Goal: Task Accomplishment & Management: Manage account settings

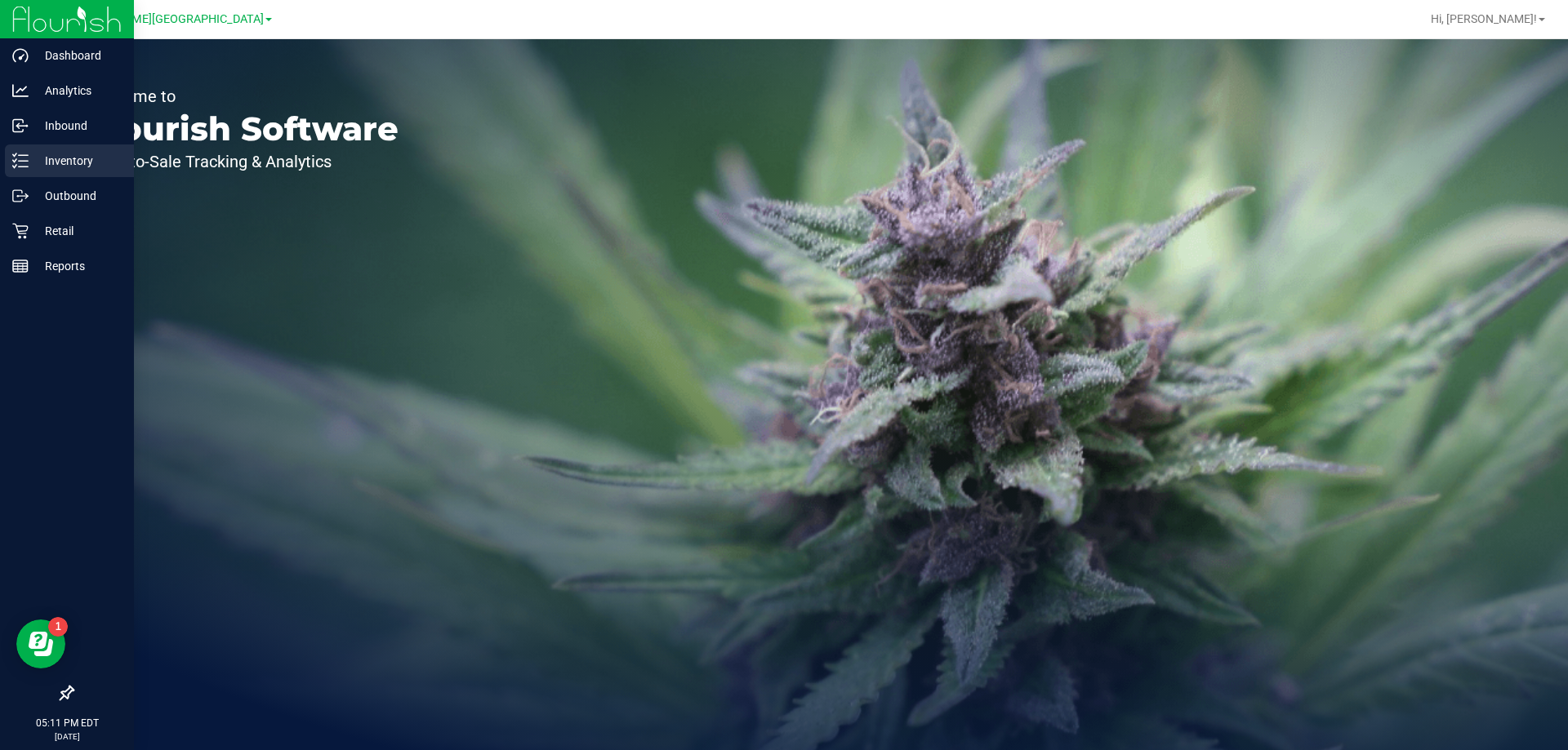
click at [70, 162] on p "Inventory" at bounding box center [78, 161] width 98 height 20
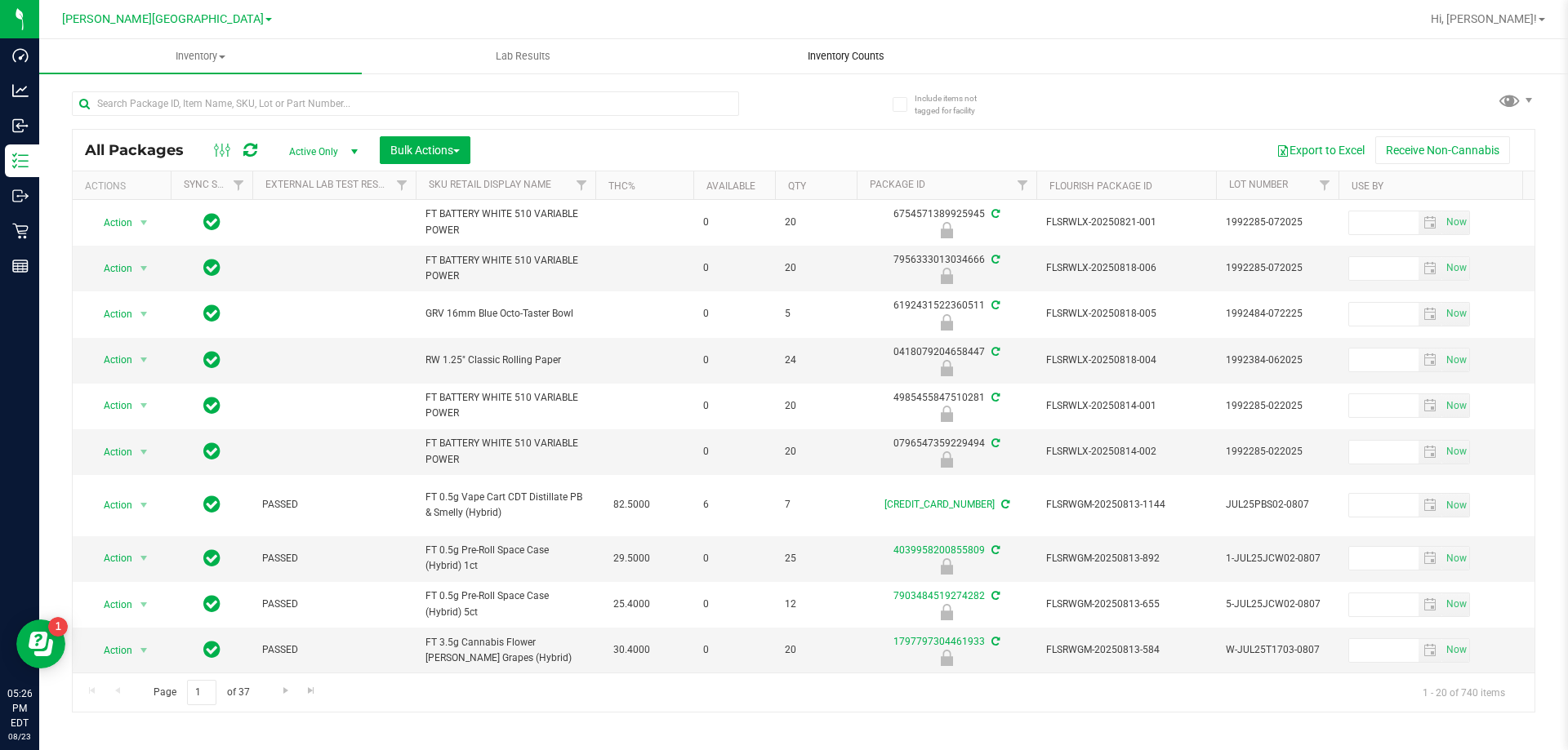
click at [829, 56] on span "Inventory Counts" at bounding box center [846, 56] width 121 height 15
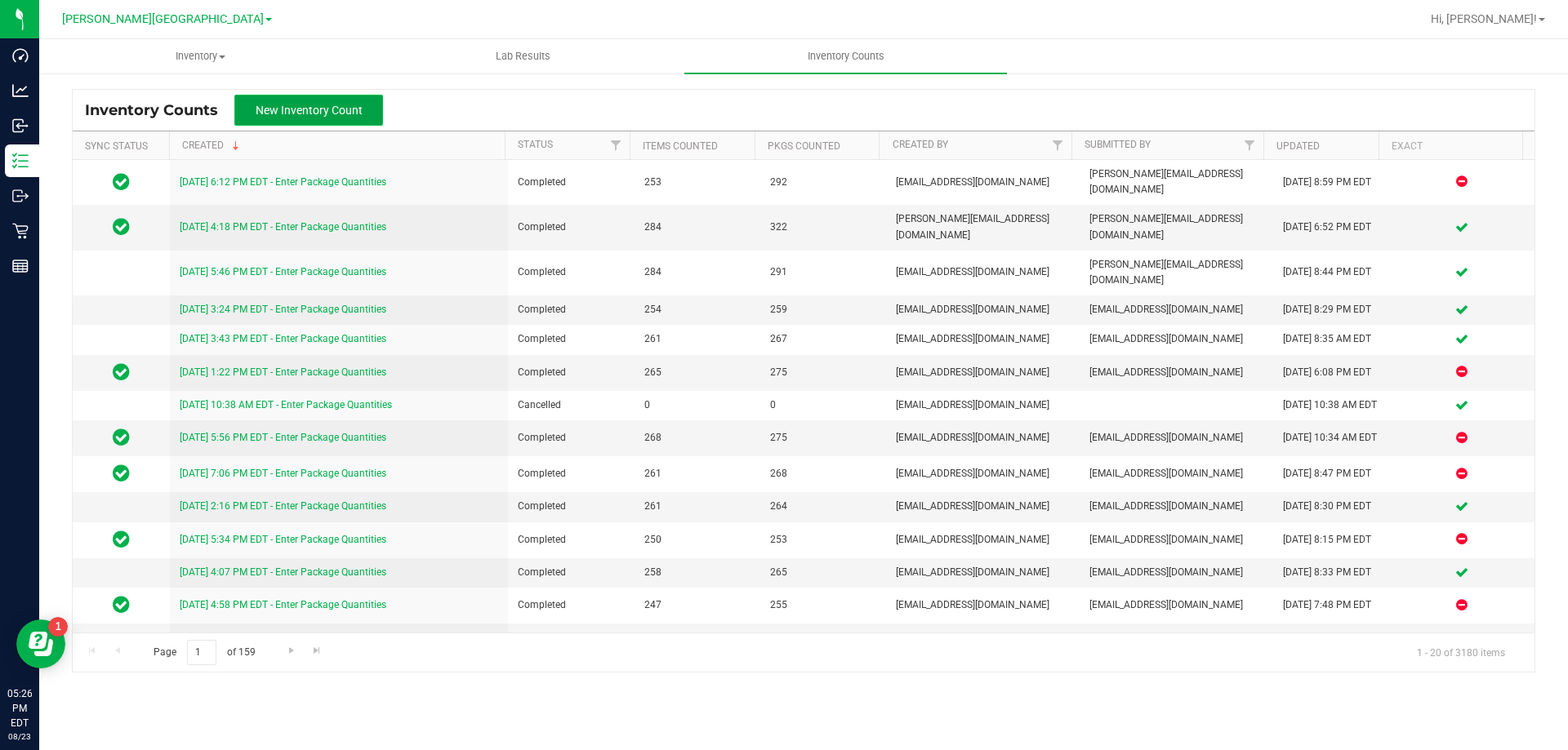
click at [342, 108] on span "New Inventory Count" at bounding box center [309, 110] width 107 height 13
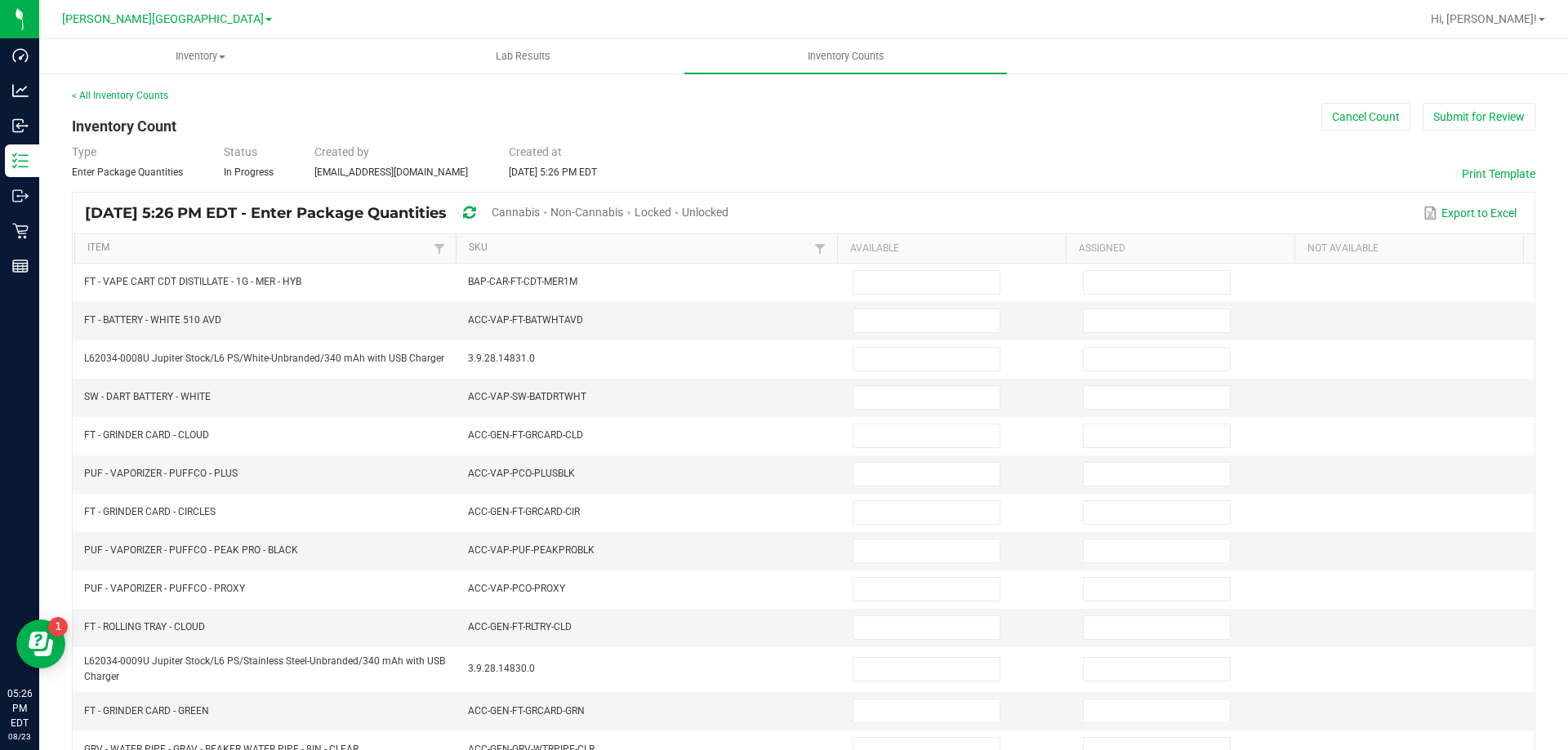
click at [540, 209] on span "Cannabis" at bounding box center [516, 212] width 48 height 13
click at [729, 208] on span "Unlocked" at bounding box center [706, 212] width 47 height 13
click at [570, 251] on link "SKU" at bounding box center [639, 248] width 341 height 13
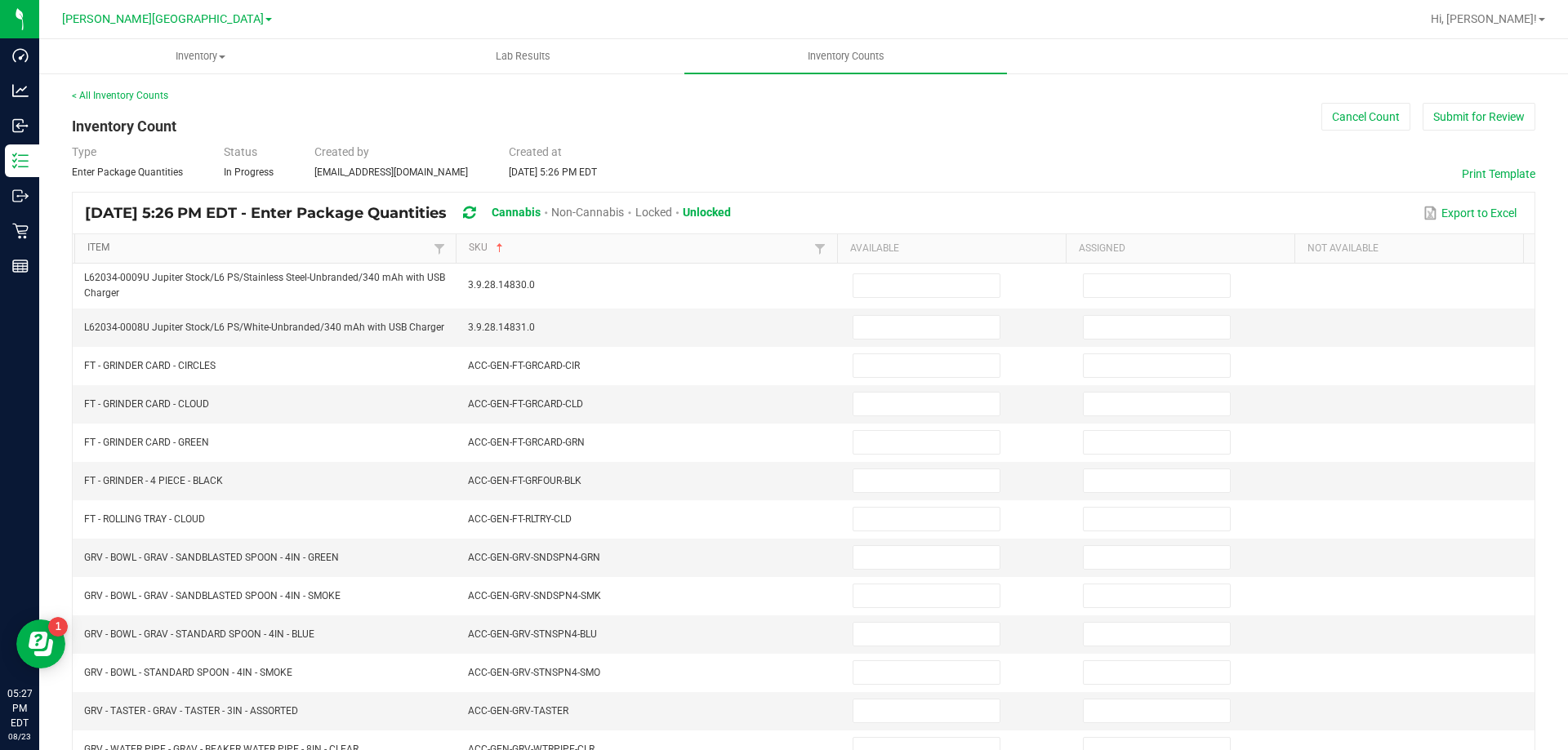
click at [381, 253] on link "Item" at bounding box center [257, 248] width 341 height 13
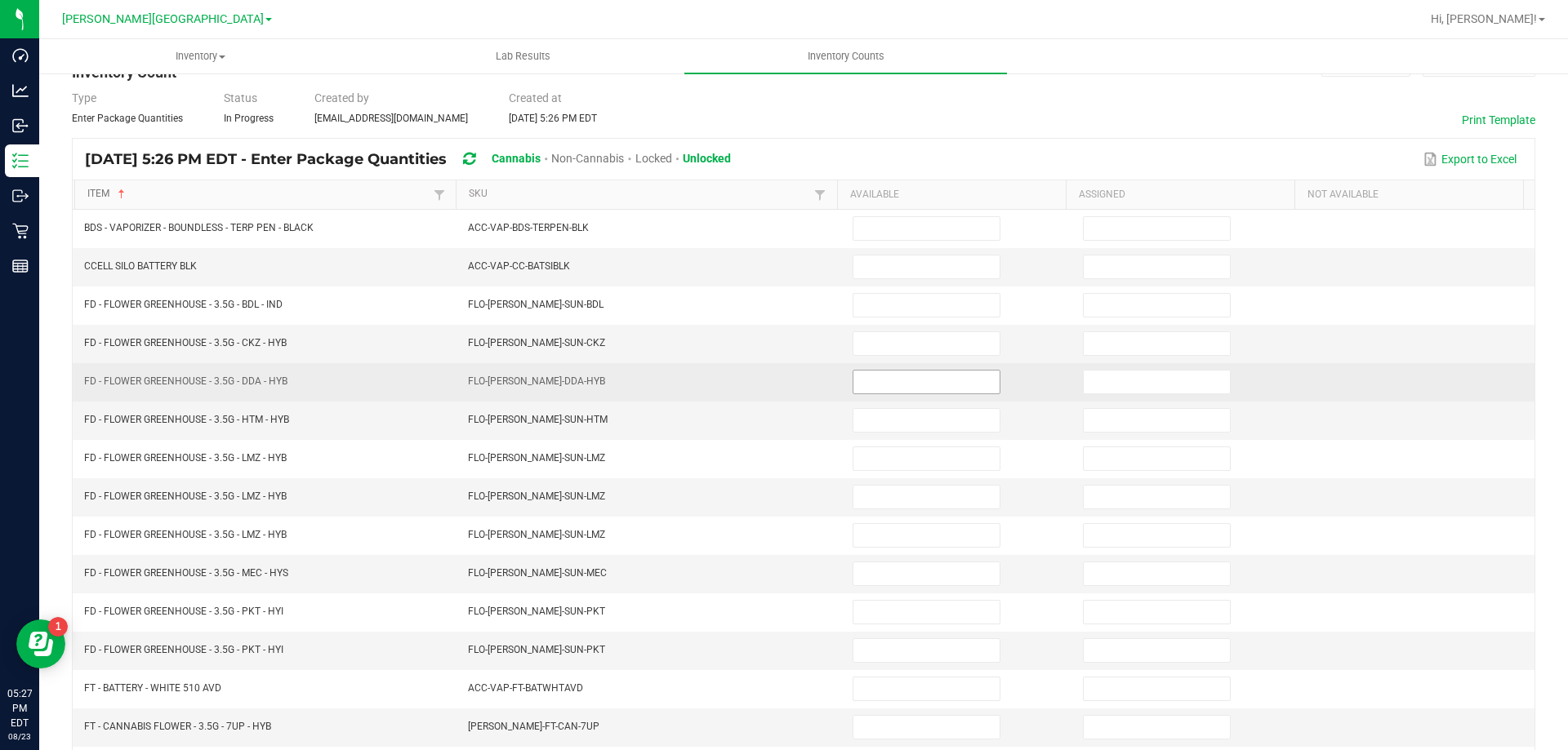
scroll to position [82, 0]
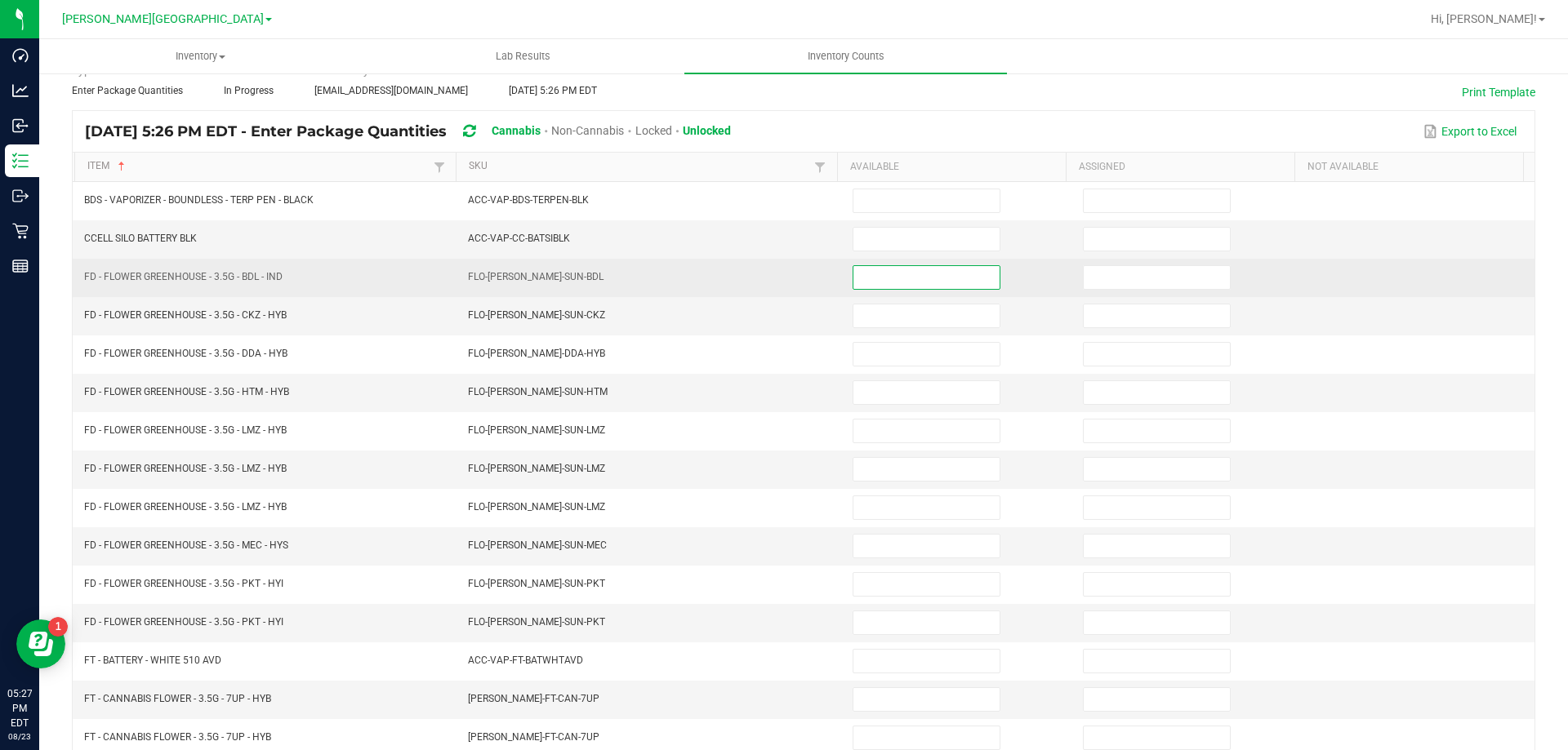
click at [928, 278] on input at bounding box center [926, 277] width 146 height 23
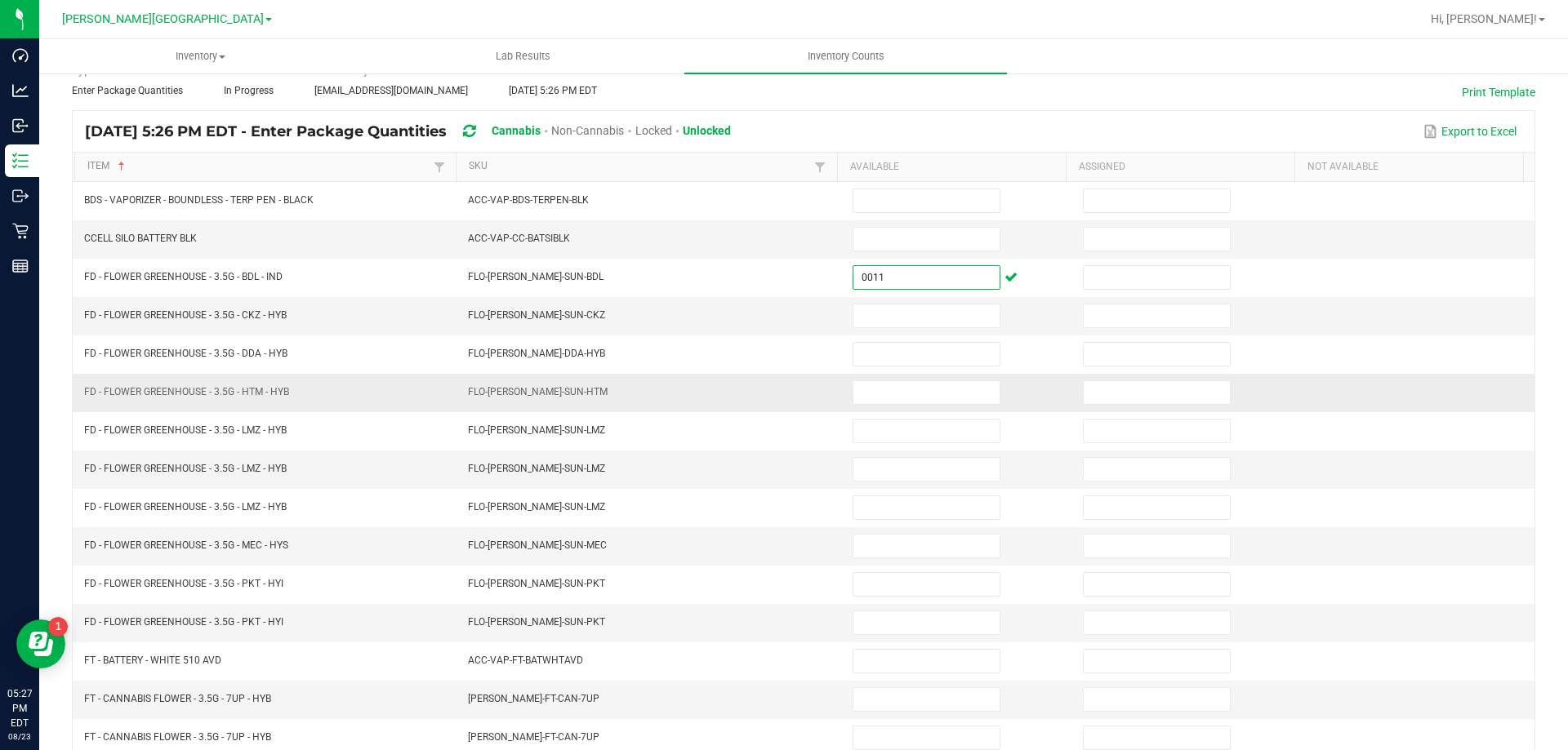
type input "11"
type input "3"
type input "1"
type input "12"
click at [871, 556] on input at bounding box center [926, 546] width 146 height 23
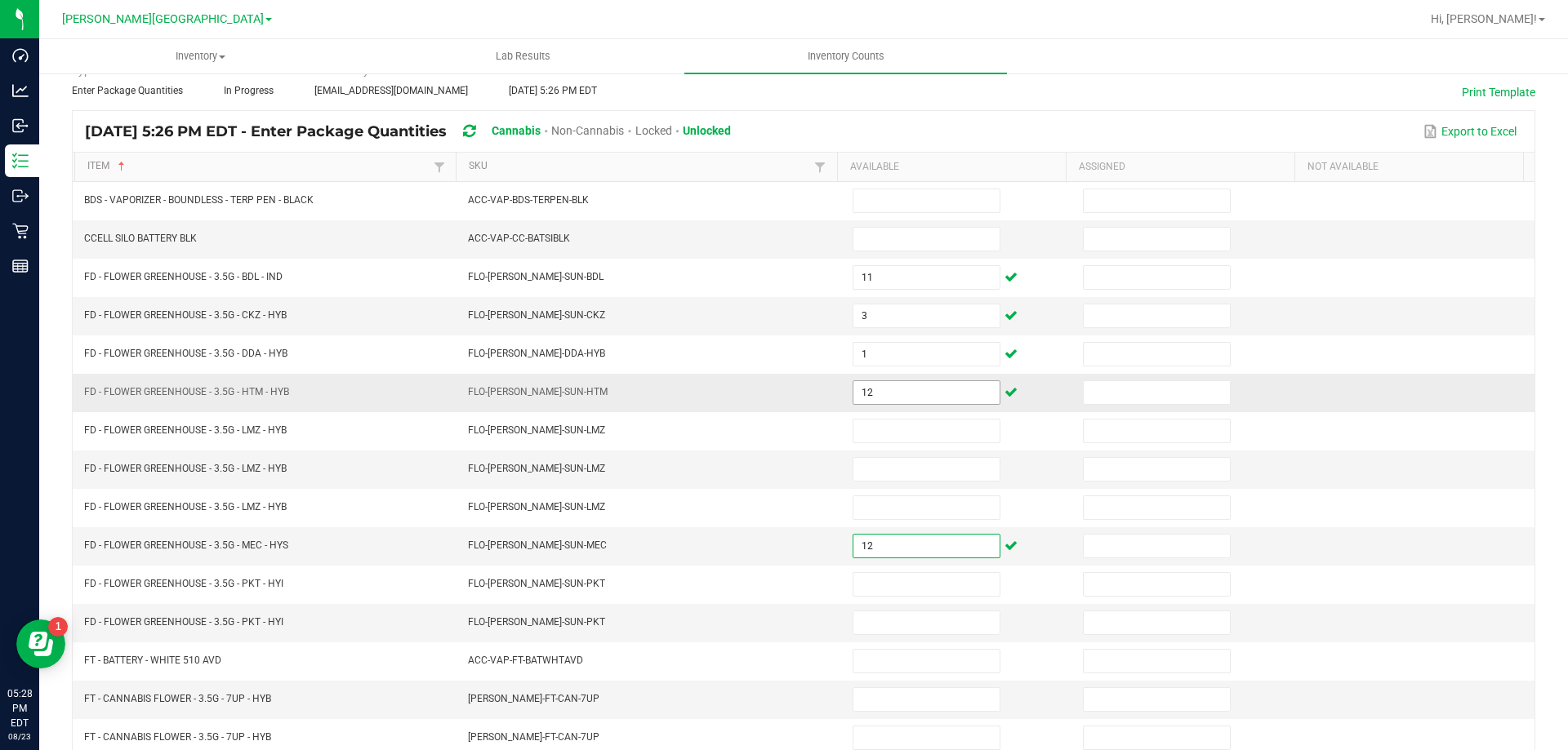
type input "12"
click at [904, 395] on input "12" at bounding box center [926, 392] width 146 height 23
click at [902, 395] on input "12" at bounding box center [926, 392] width 146 height 23
type input "1"
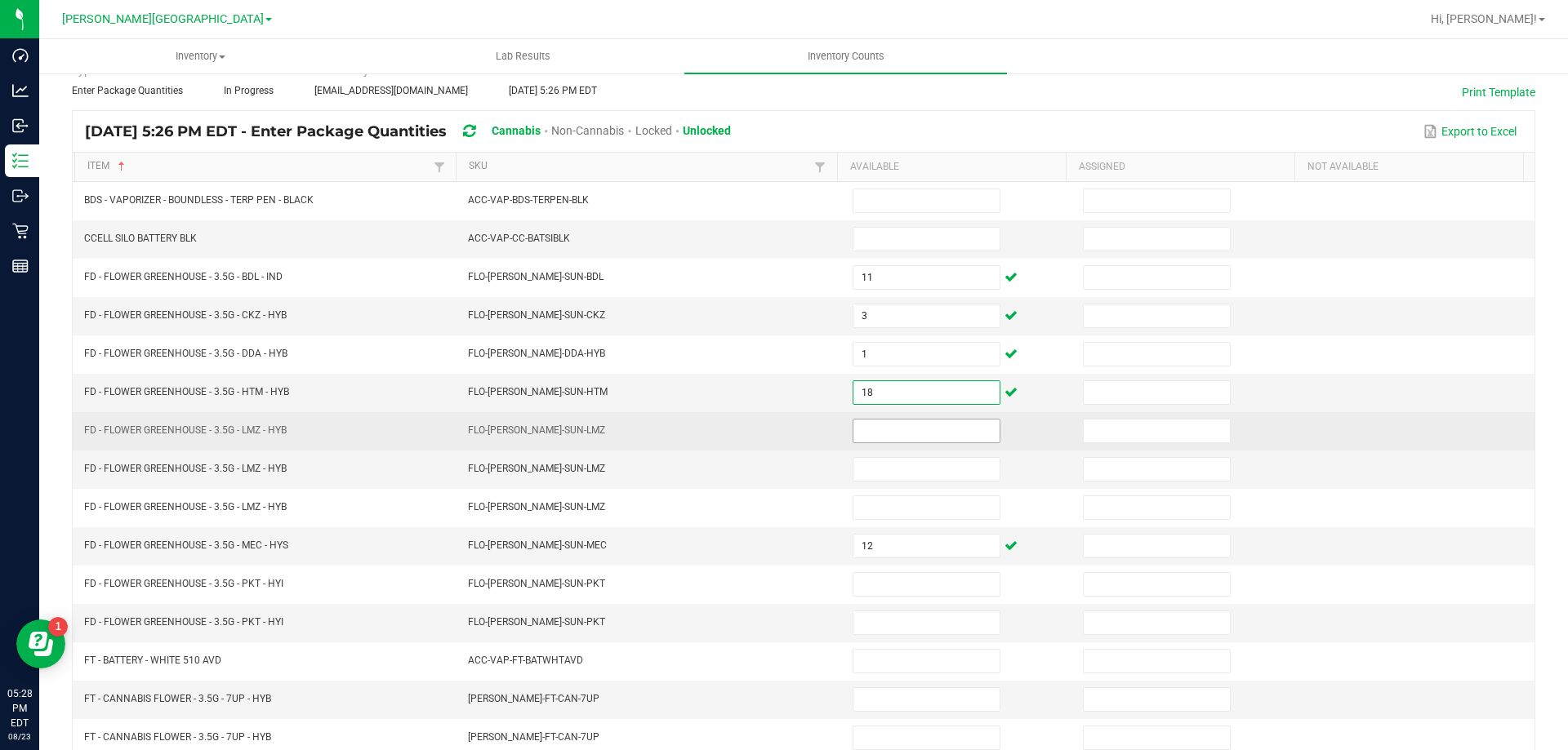
type input "18"
click at [896, 426] on input at bounding box center [926, 431] width 146 height 23
type input "7"
type input "0"
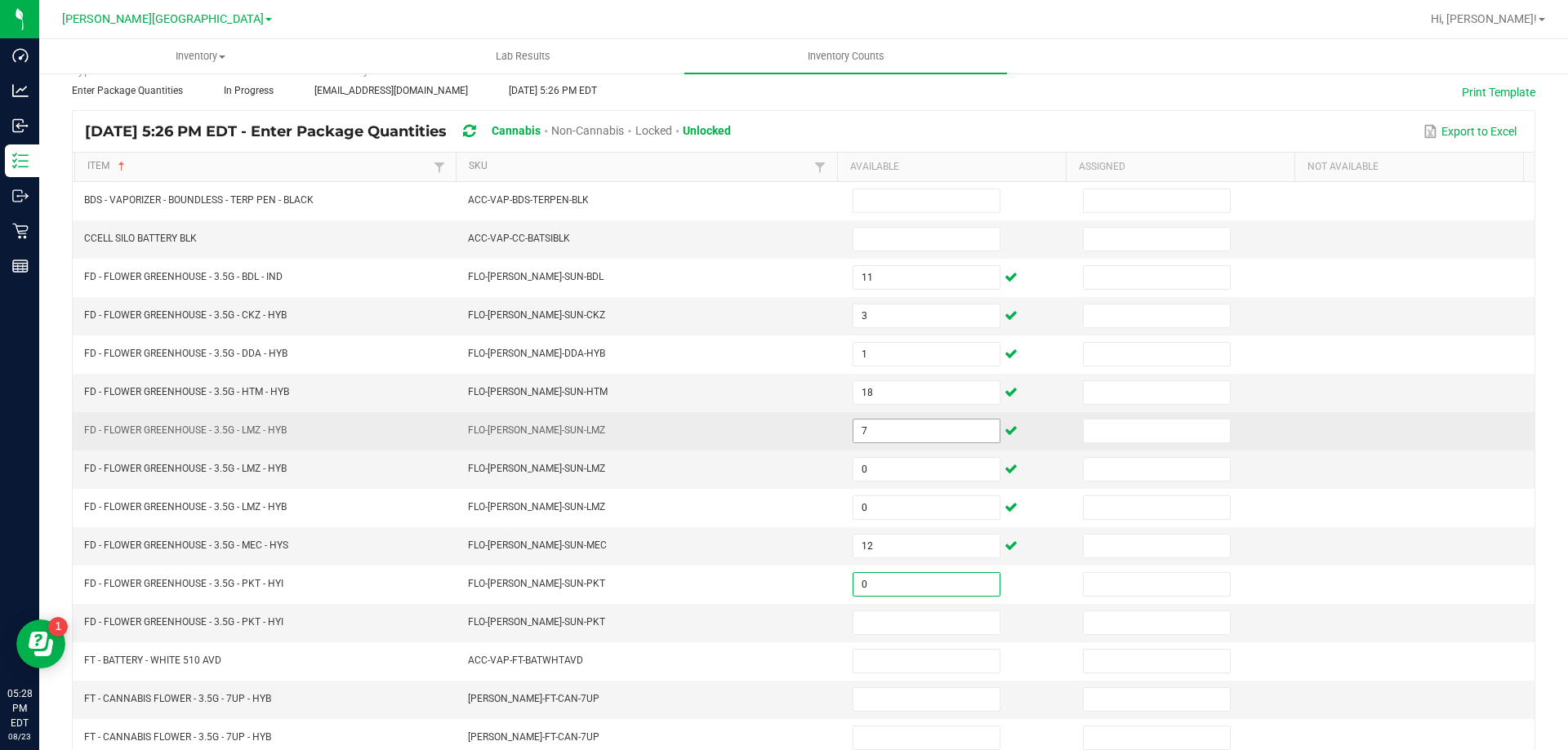
type input "0"
type input "14"
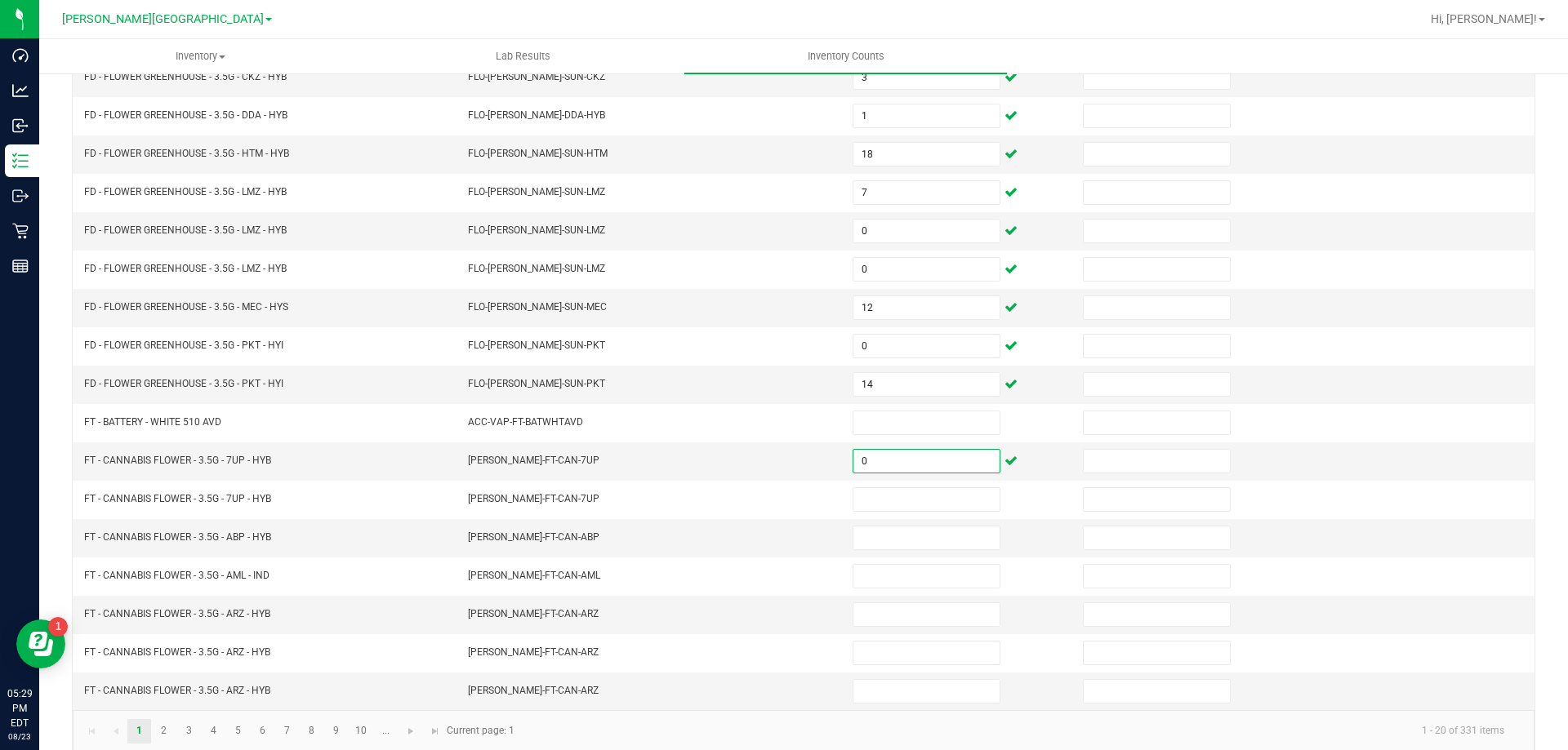
scroll to position [339, 0]
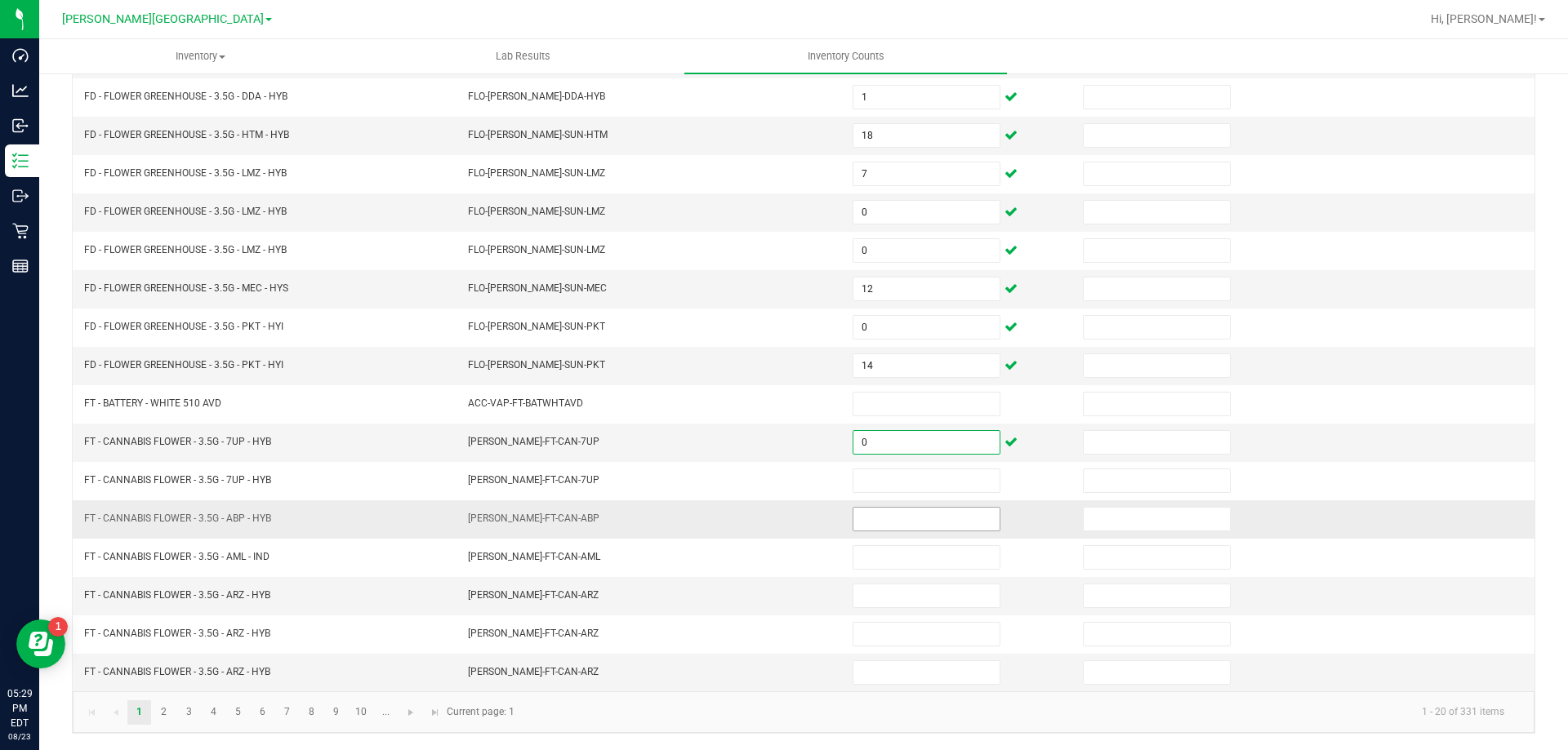
type input "0"
click at [930, 510] on input at bounding box center [926, 519] width 146 height 23
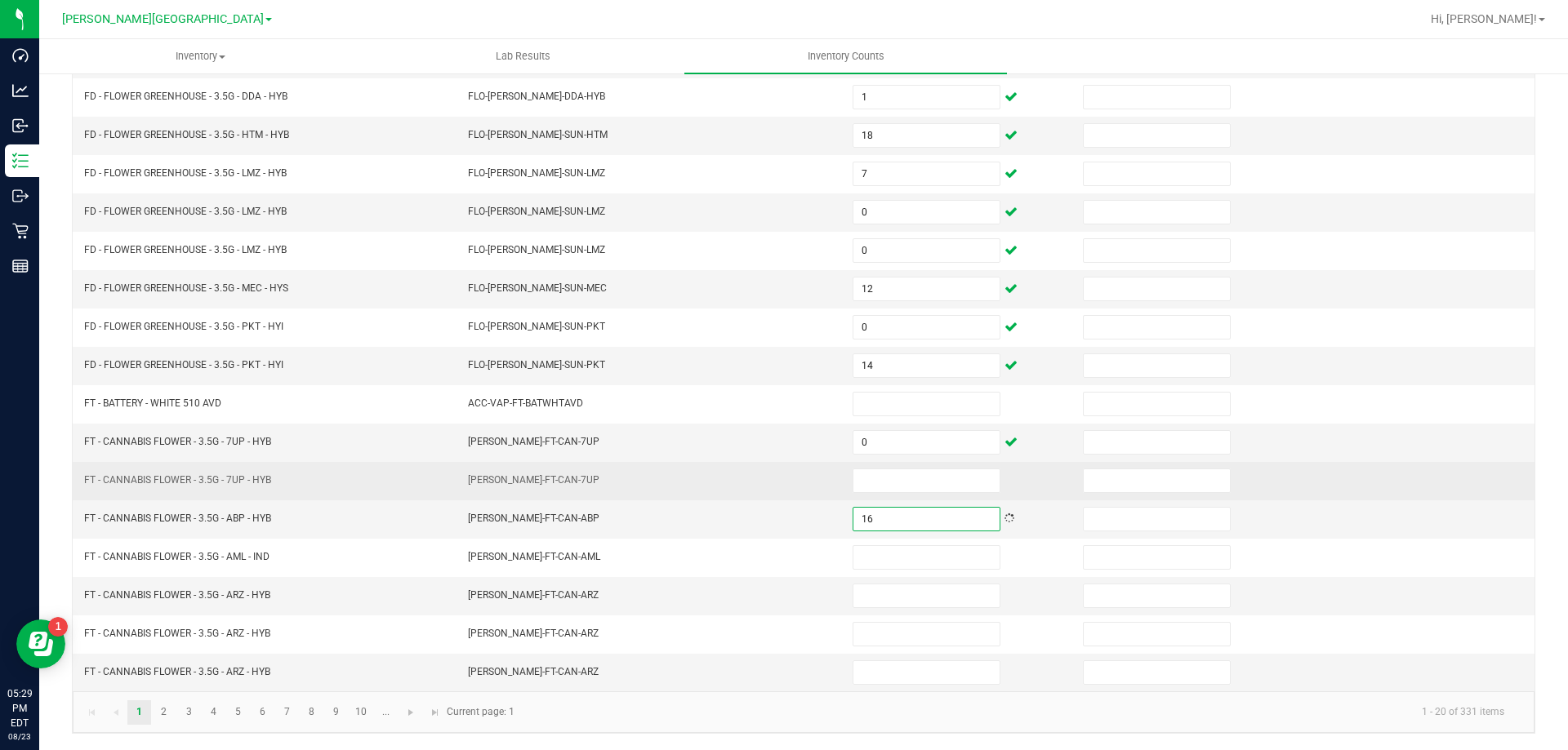
type input "16"
type input "13"
click at [938, 491] on input at bounding box center [926, 481] width 146 height 23
type input "18"
type input "0"
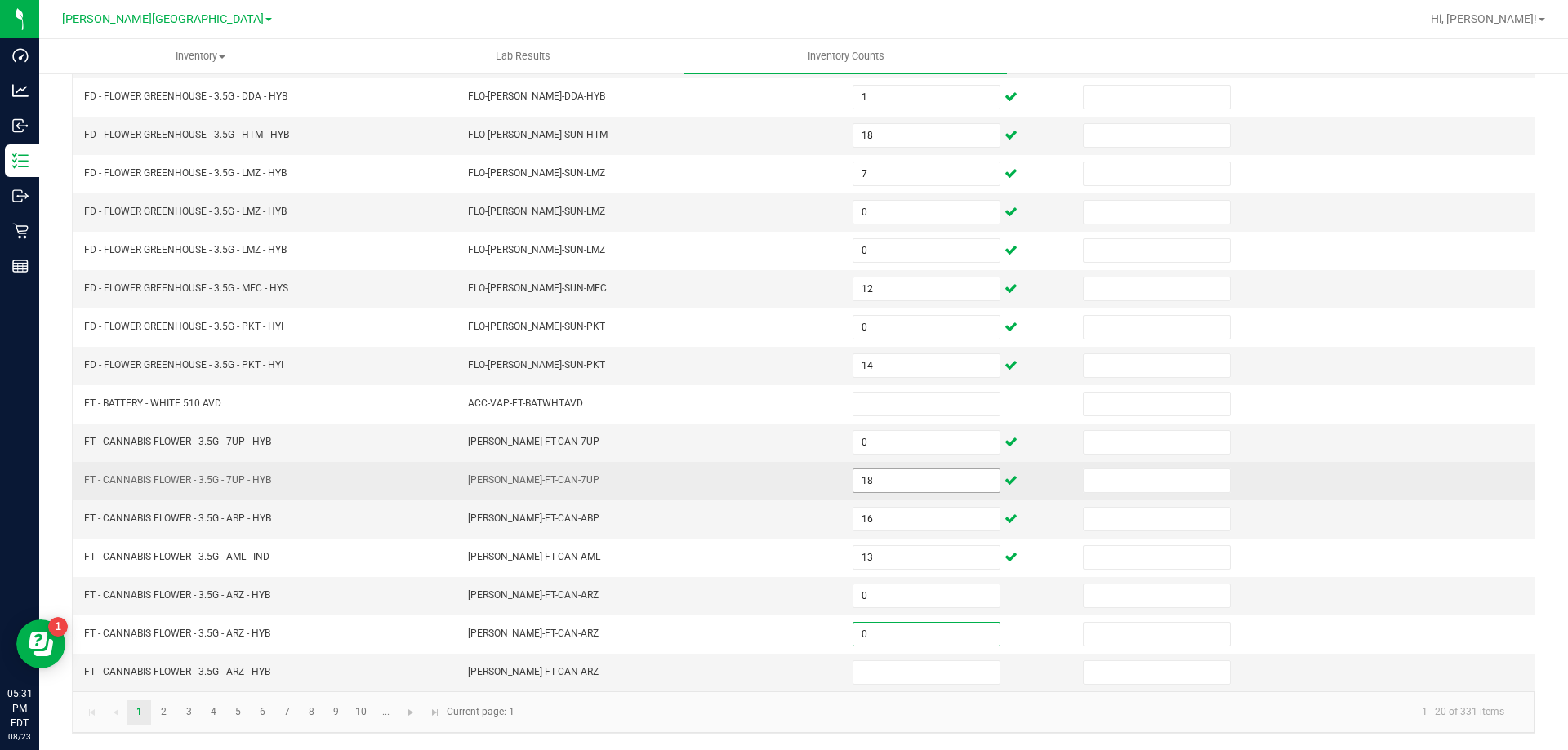
type input "0"
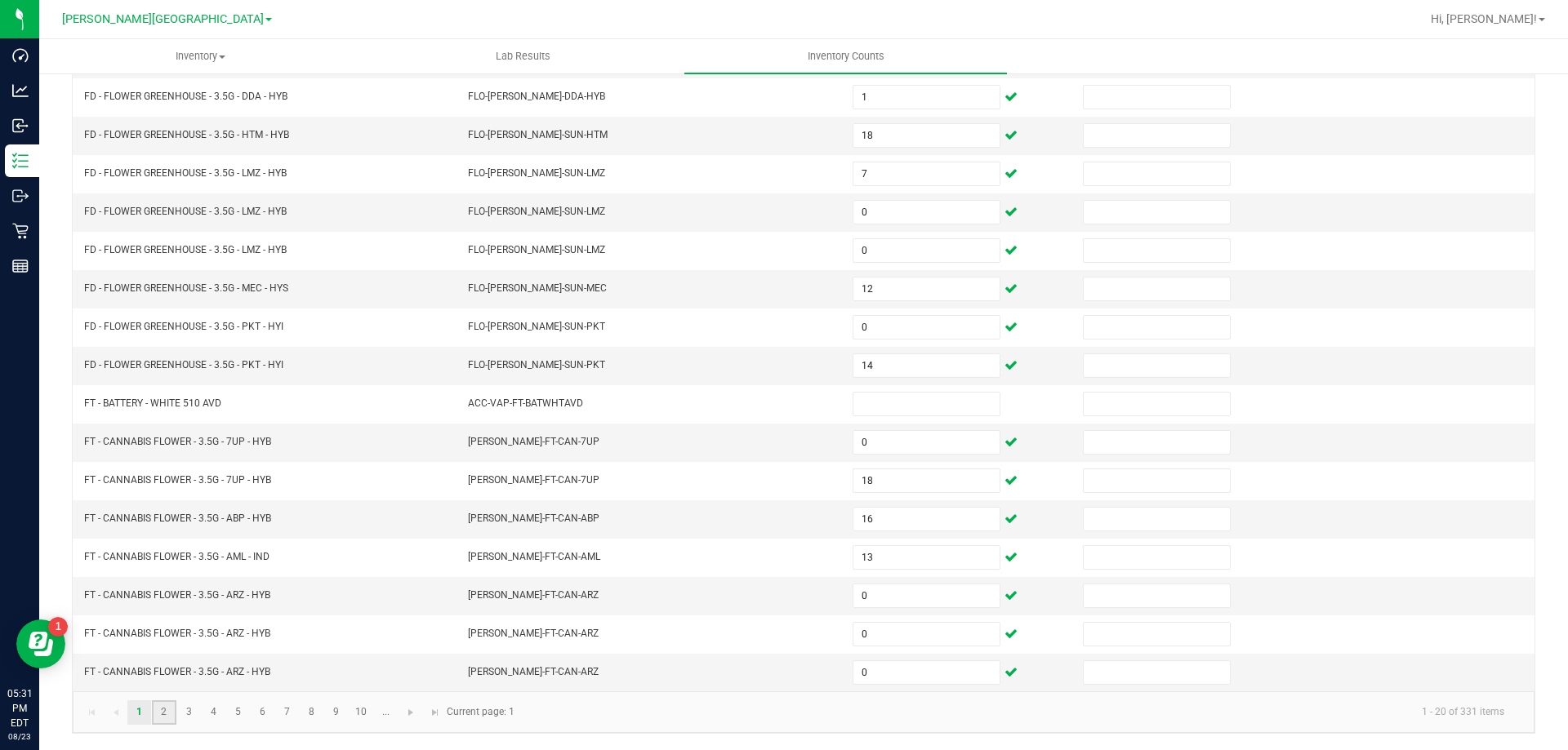
click at [157, 714] on link "2" at bounding box center [164, 713] width 24 height 24
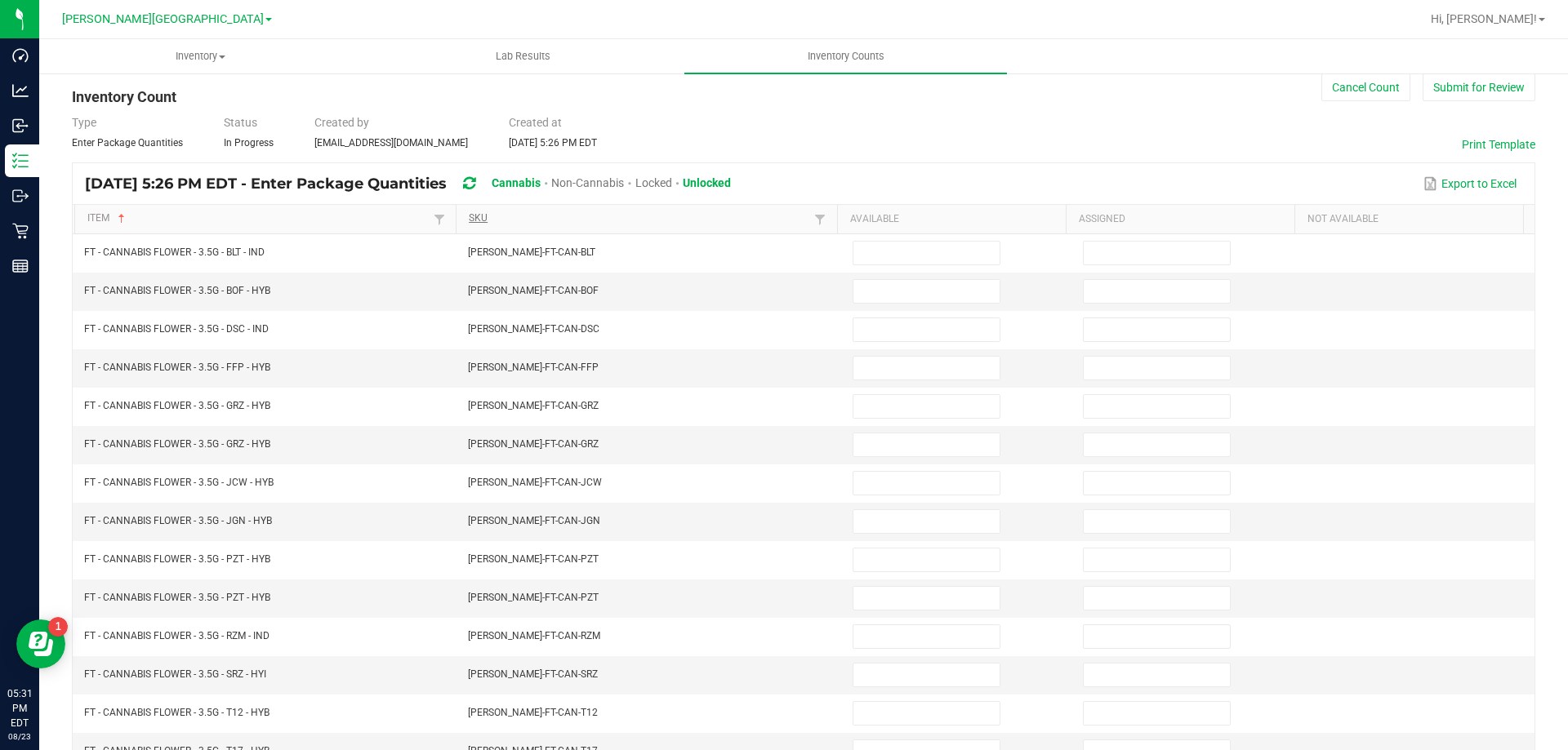
scroll to position [82, 0]
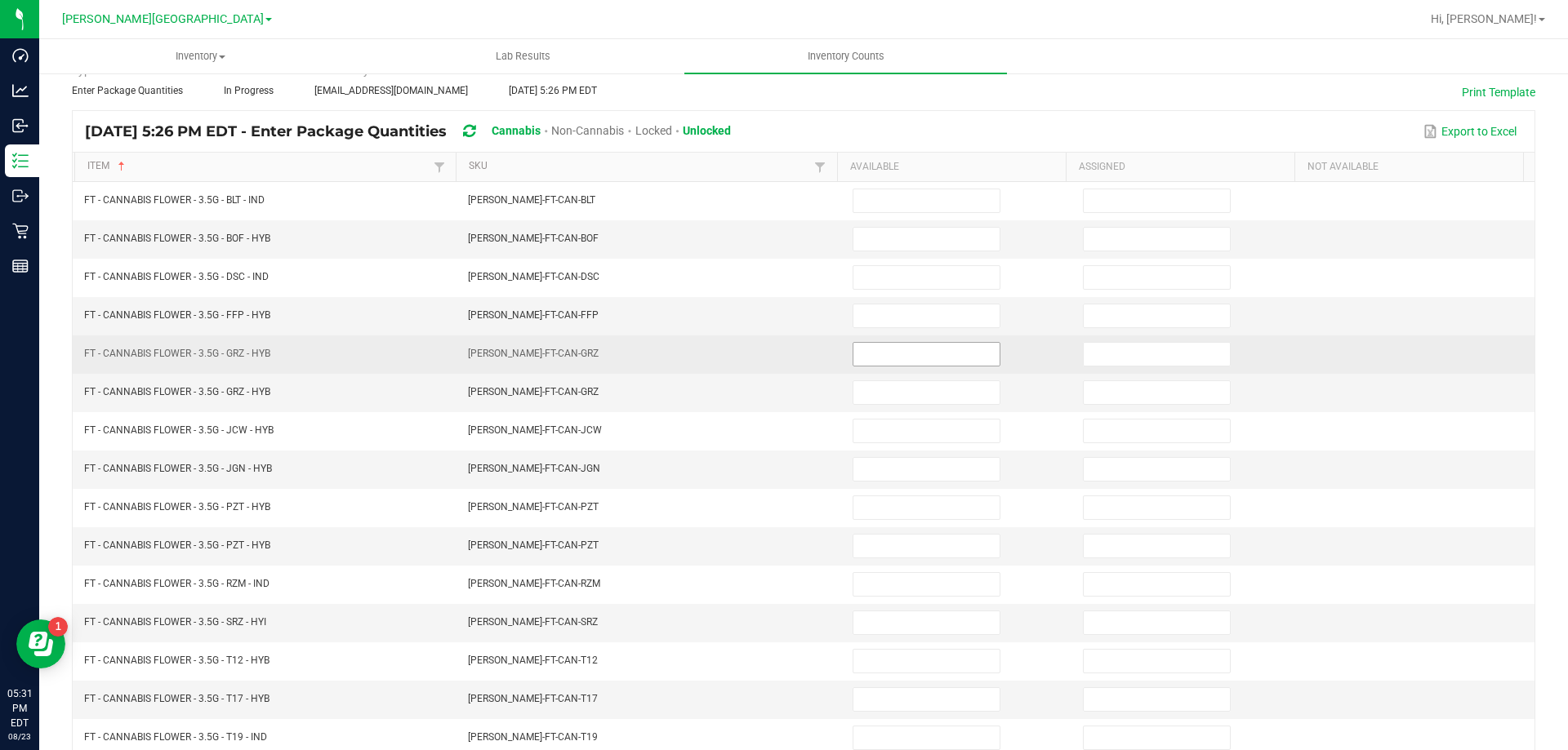
click at [888, 353] on input at bounding box center [926, 354] width 146 height 23
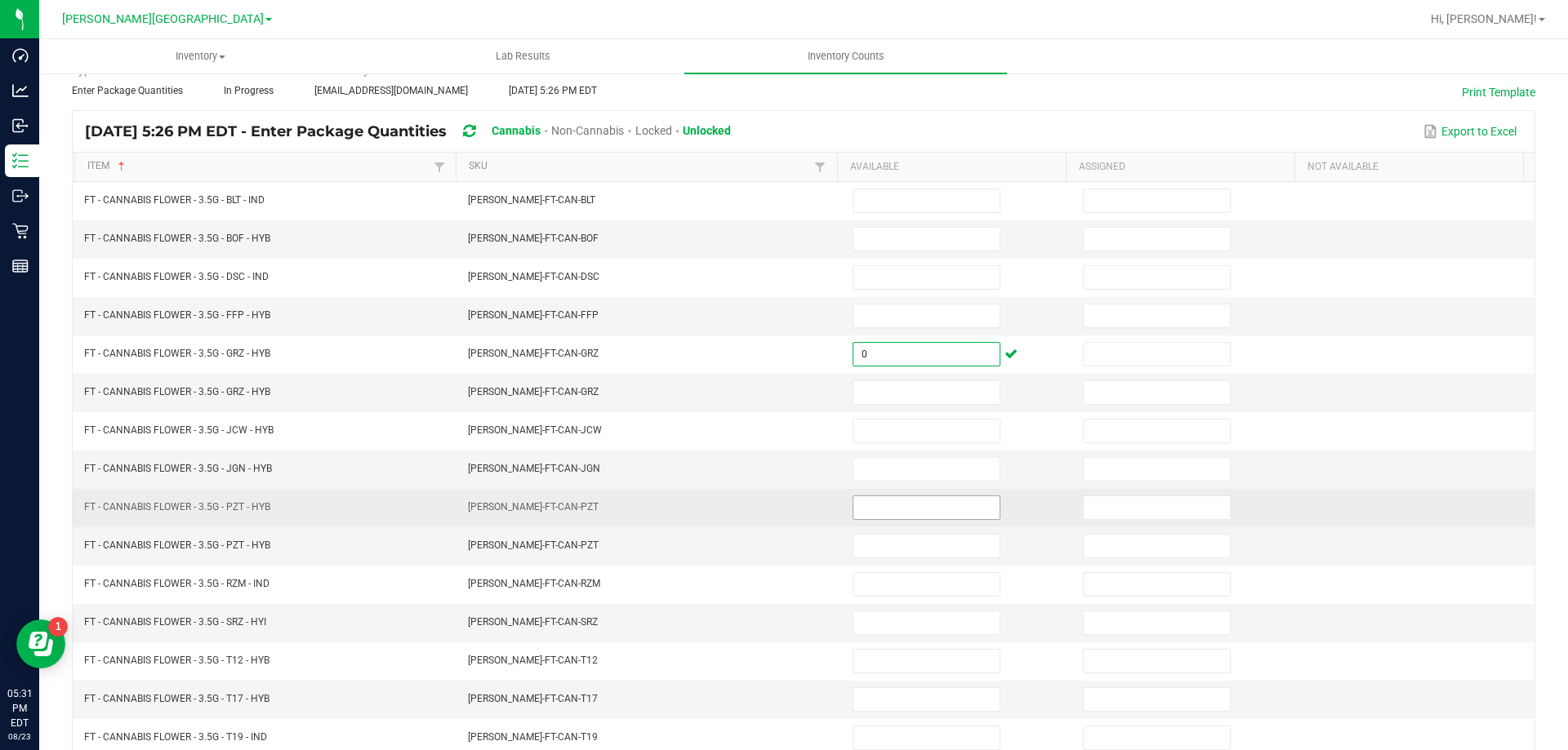
type input "0"
click at [883, 501] on input at bounding box center [926, 507] width 146 height 23
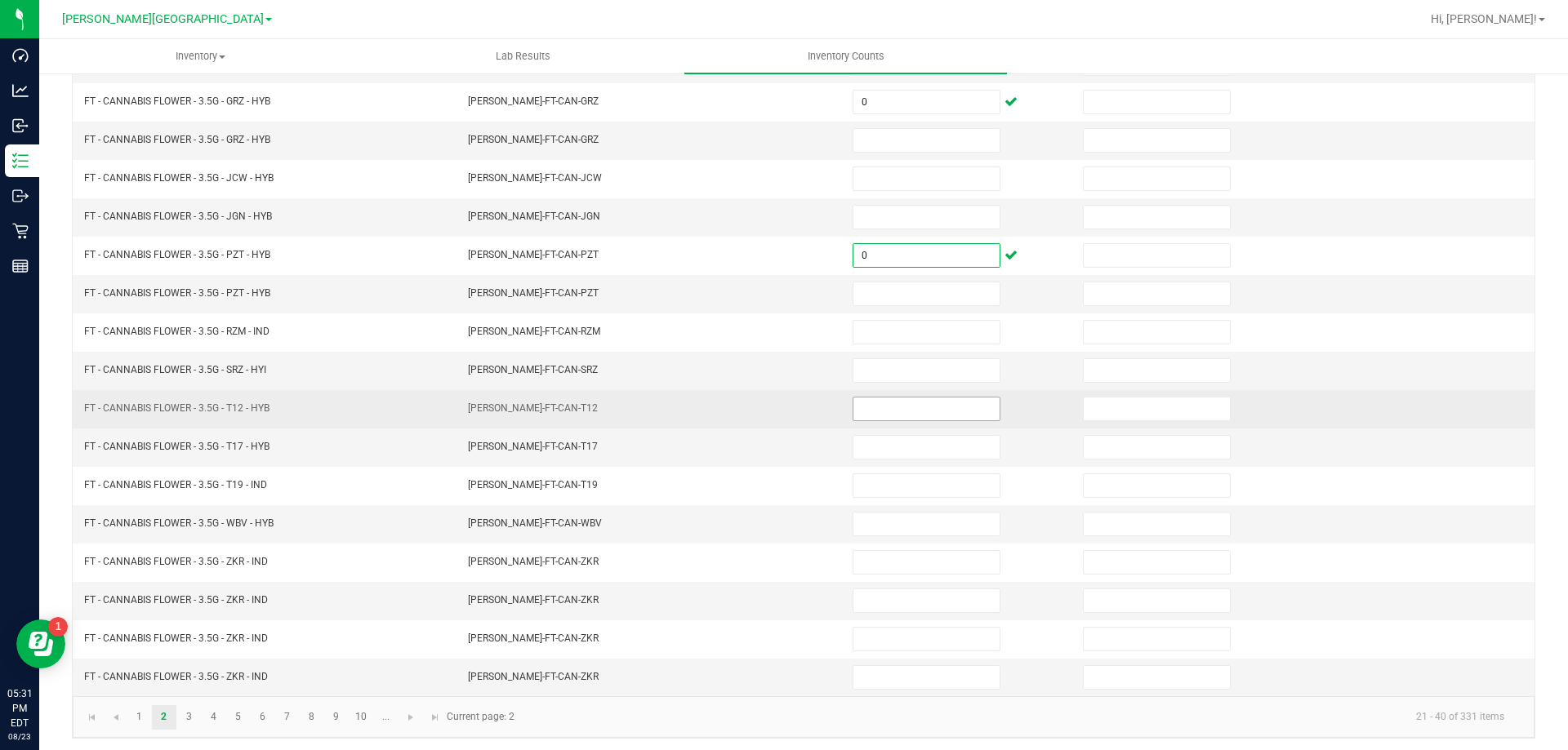
scroll to position [339, 0]
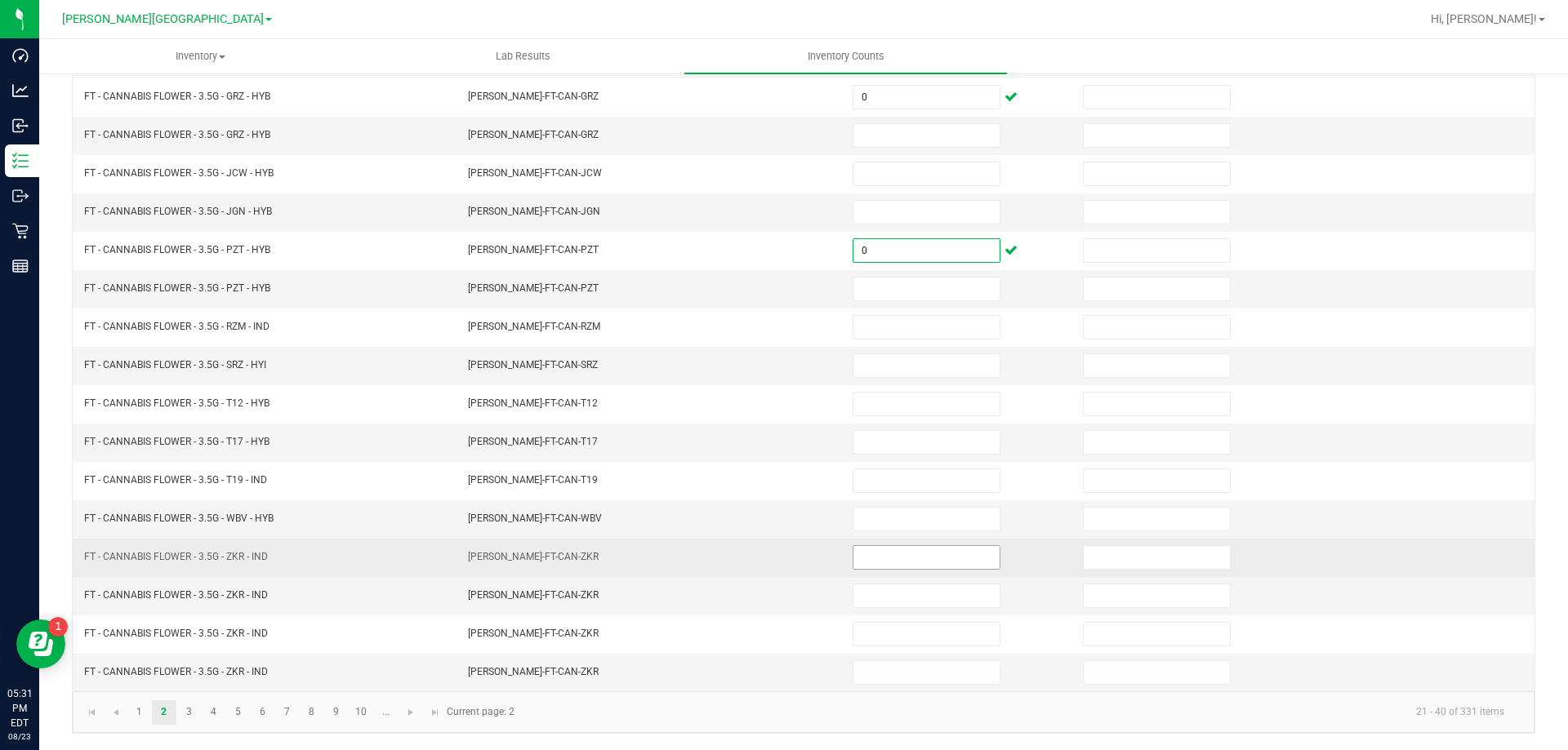
type input "0"
click at [901, 549] on input at bounding box center [926, 557] width 146 height 23
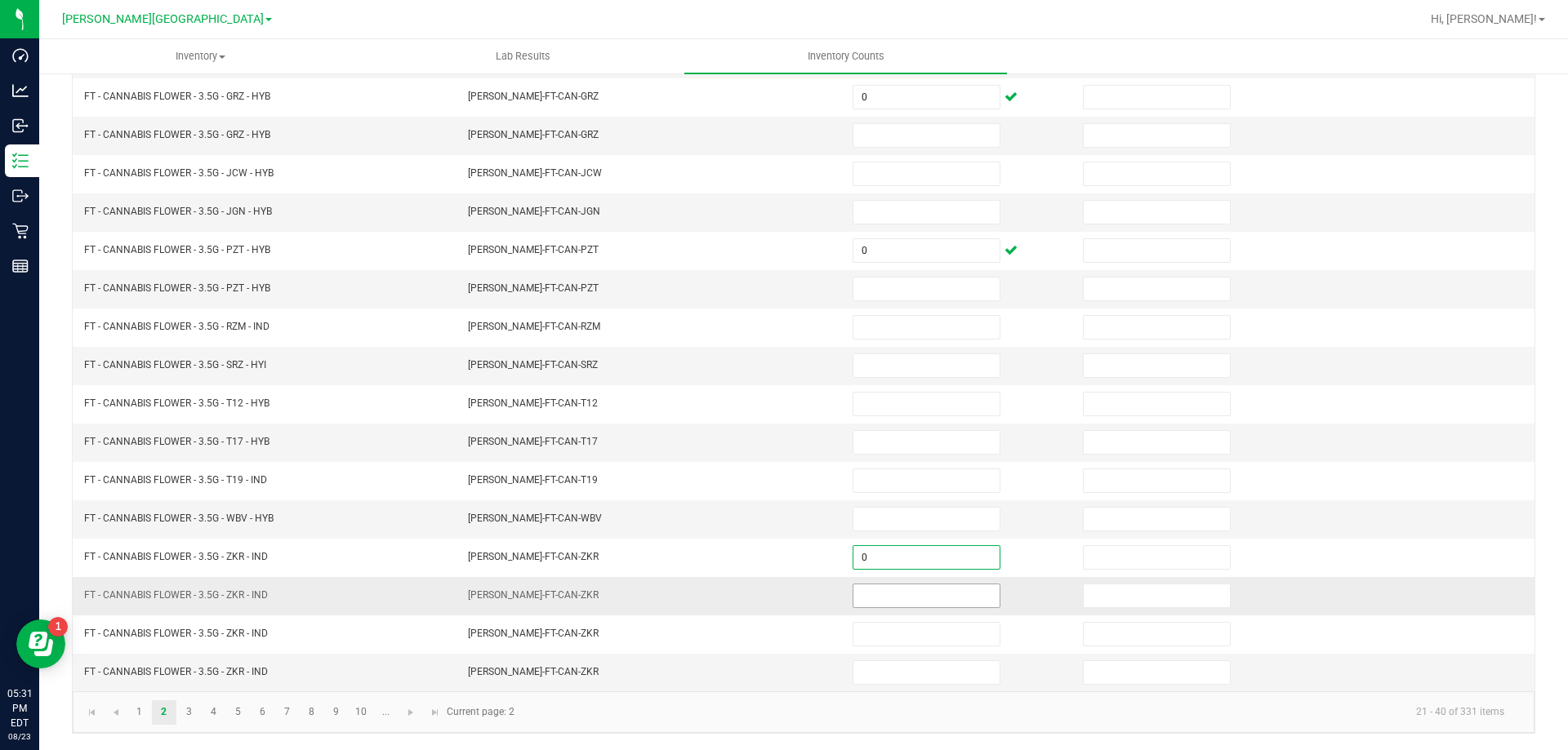
type input "0"
click at [903, 595] on input at bounding box center [926, 596] width 146 height 23
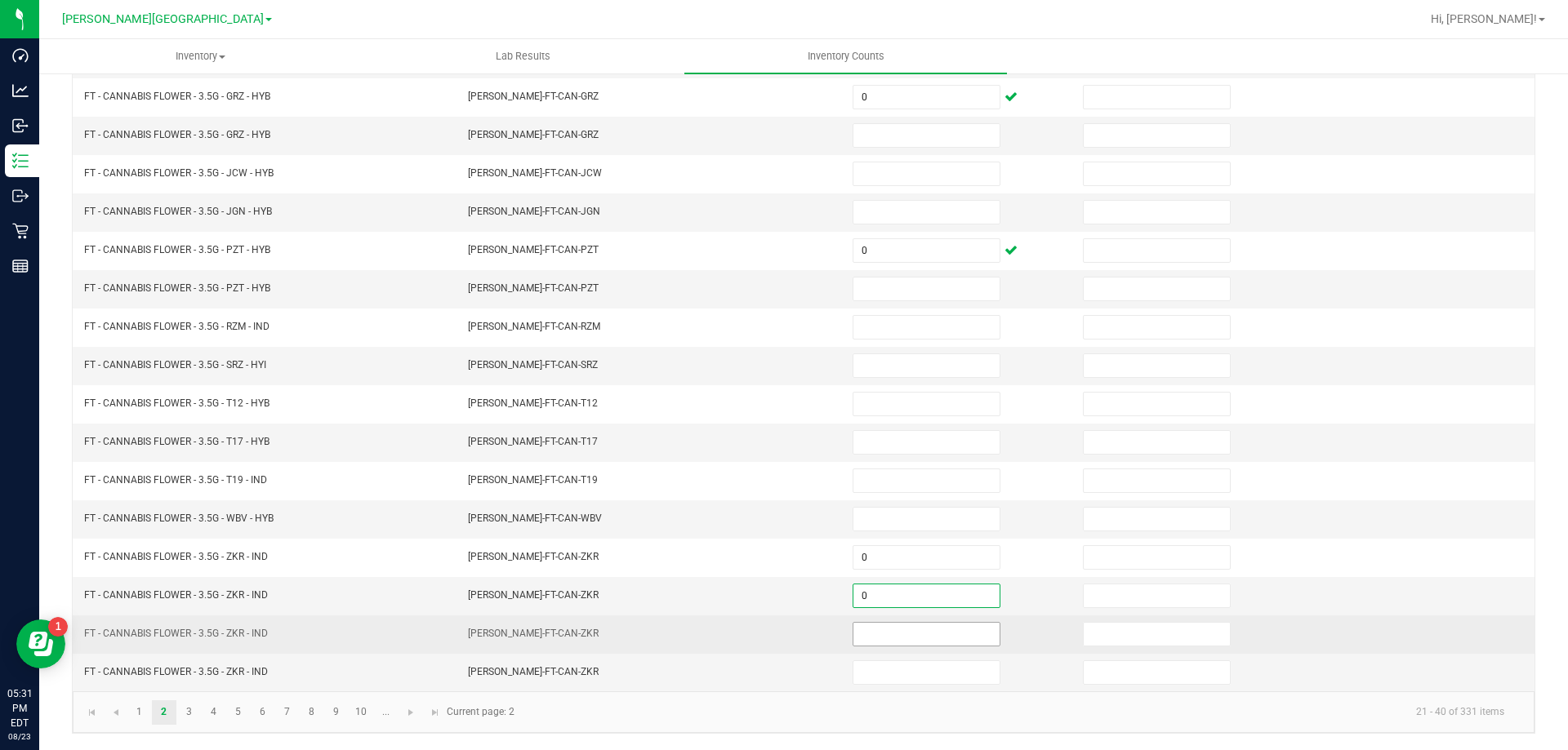
type input "0"
click at [902, 627] on input at bounding box center [926, 634] width 146 height 23
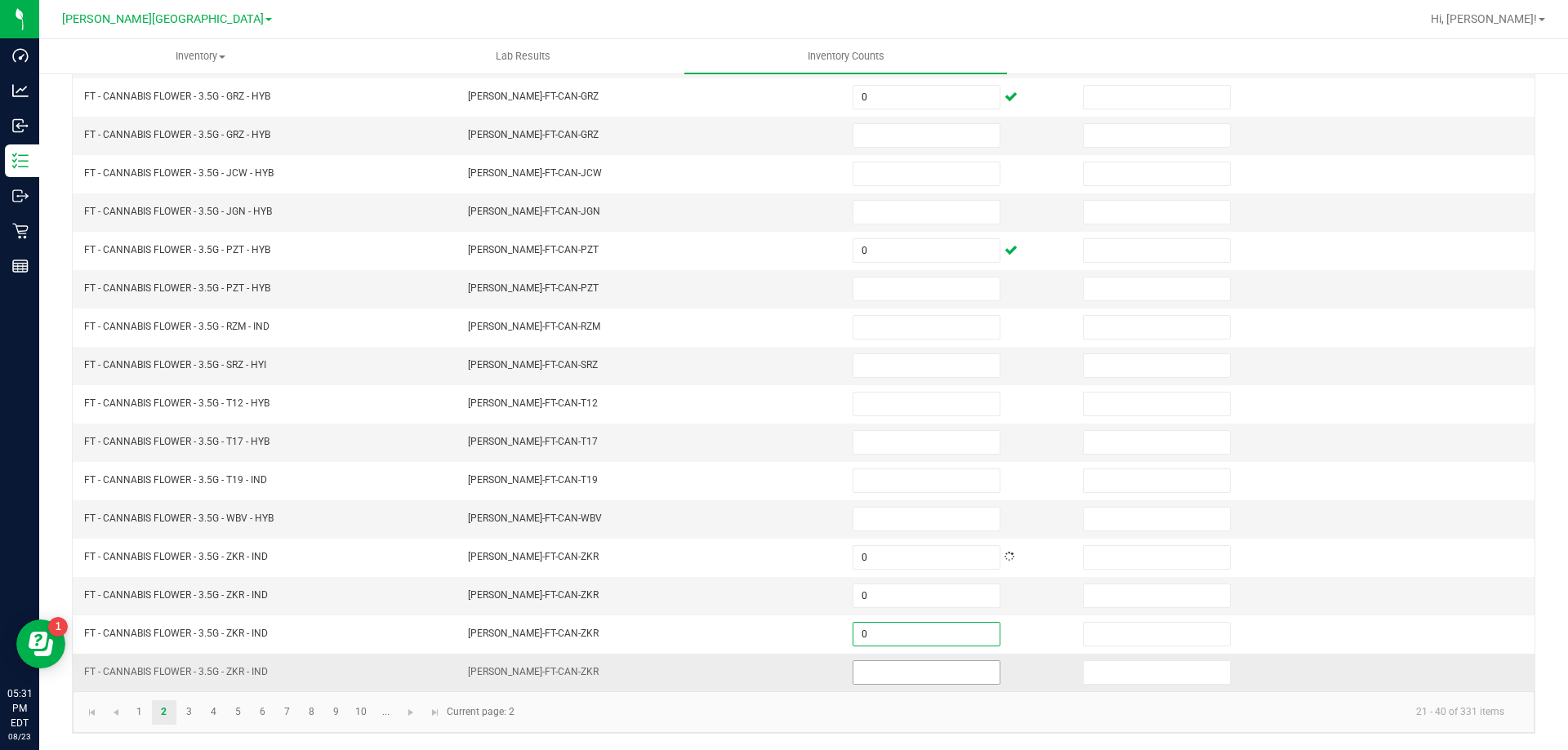
type input "0"
click at [908, 669] on input at bounding box center [926, 672] width 146 height 23
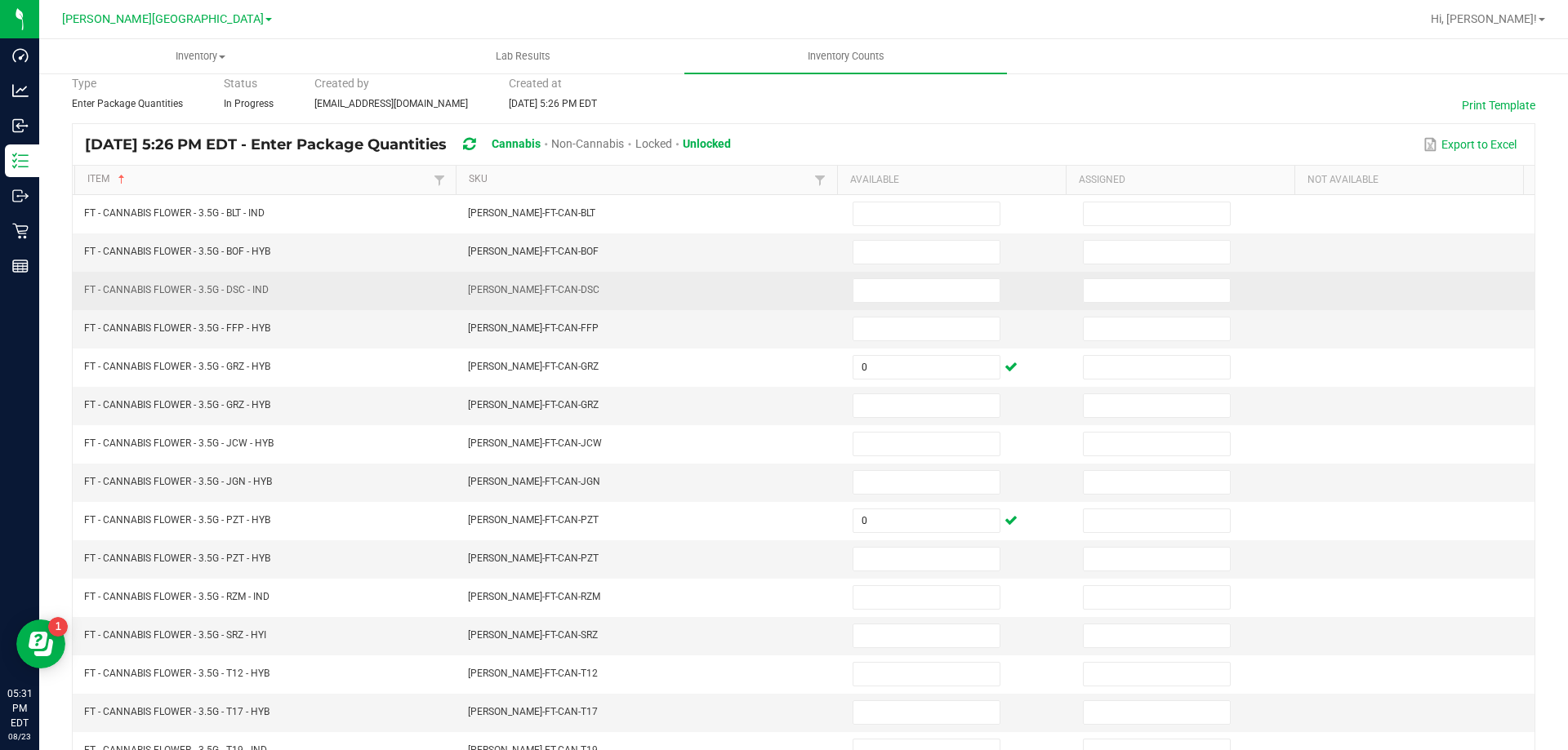
scroll to position [0, 0]
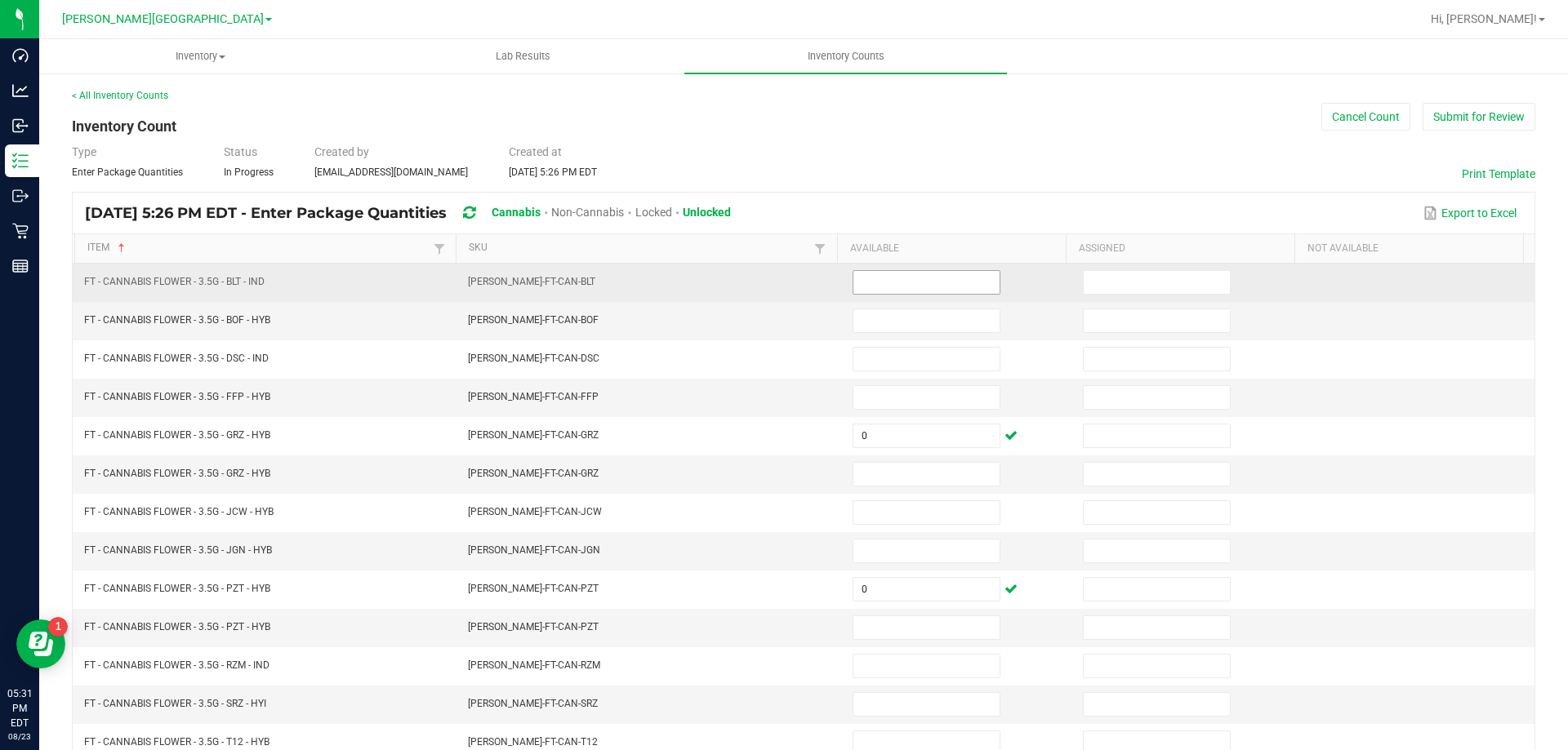
type input "0"
click at [875, 284] on input at bounding box center [926, 282] width 146 height 23
type input "5"
type input "7"
type input "12"
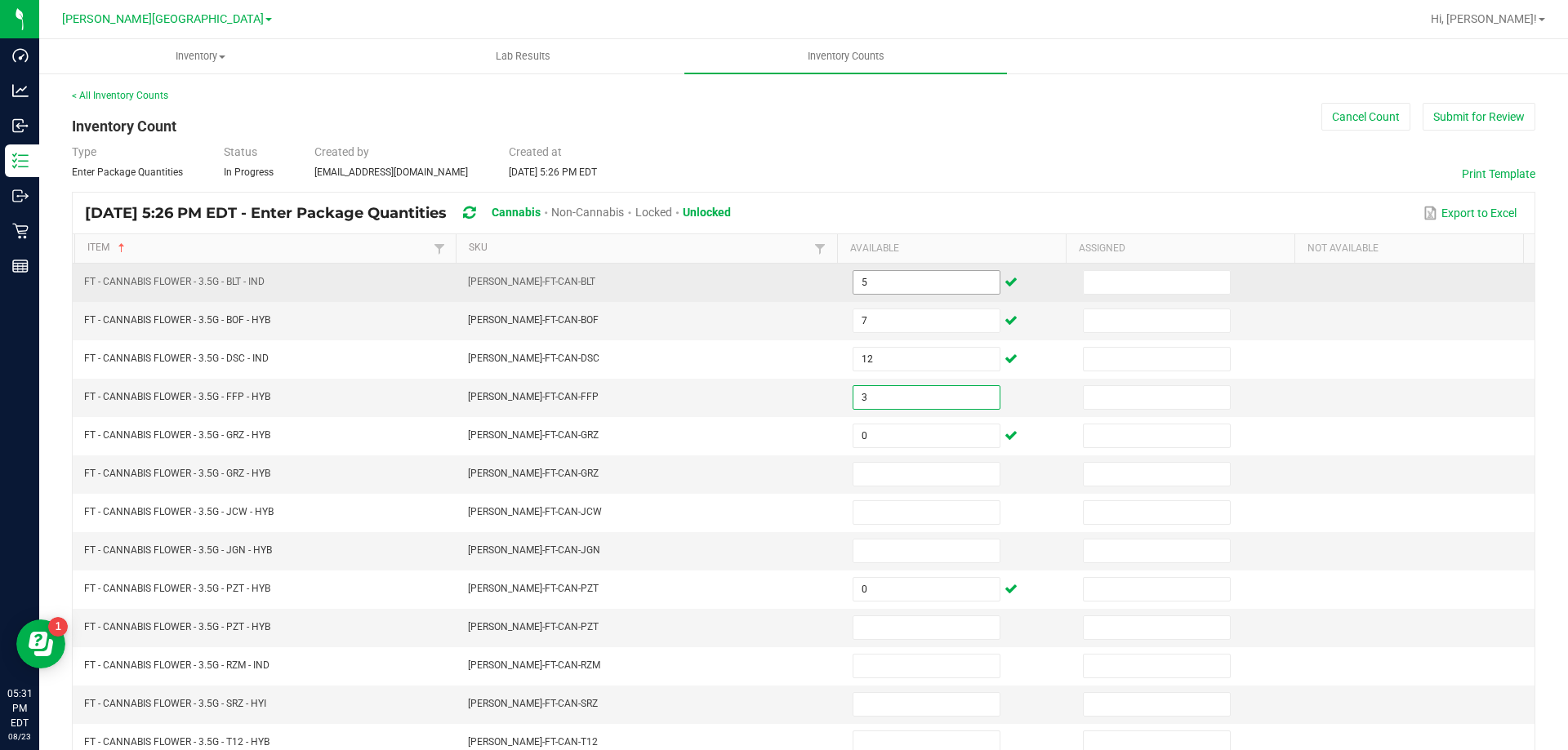
type input "3"
type input "5"
type input "2"
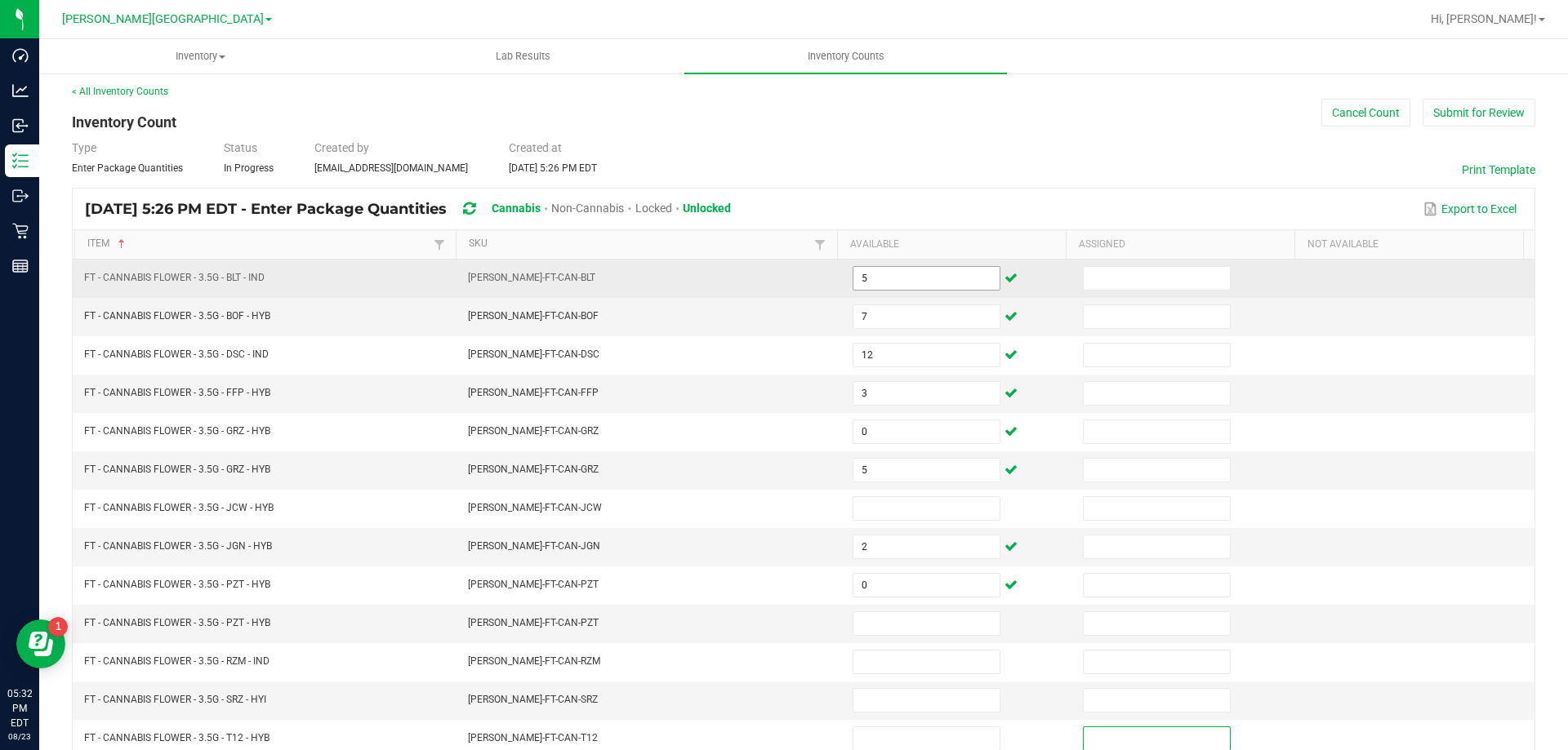
scroll to position [339, 0]
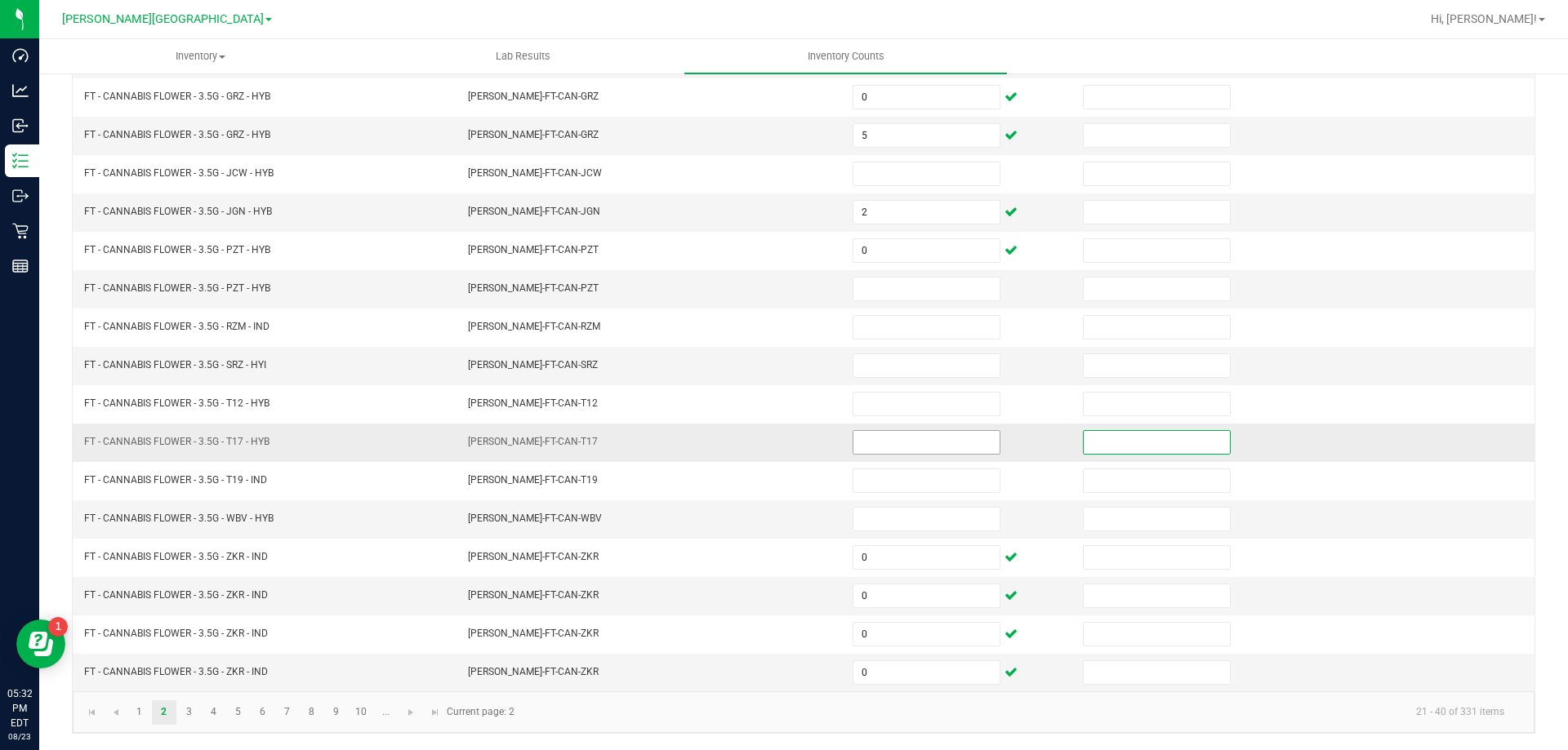
click at [922, 450] on input at bounding box center [926, 442] width 146 height 23
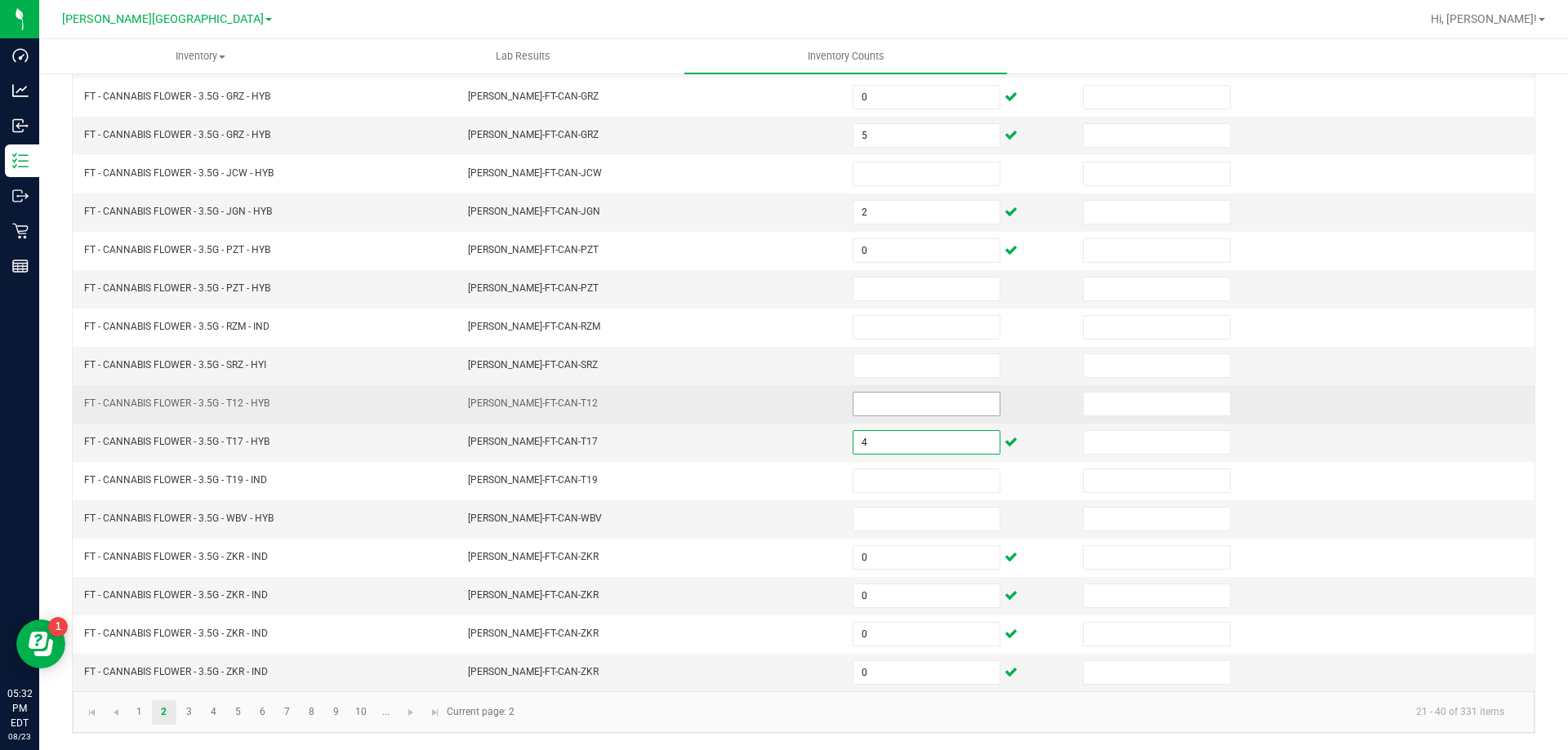
type input "4"
click at [912, 398] on input at bounding box center [926, 404] width 146 height 23
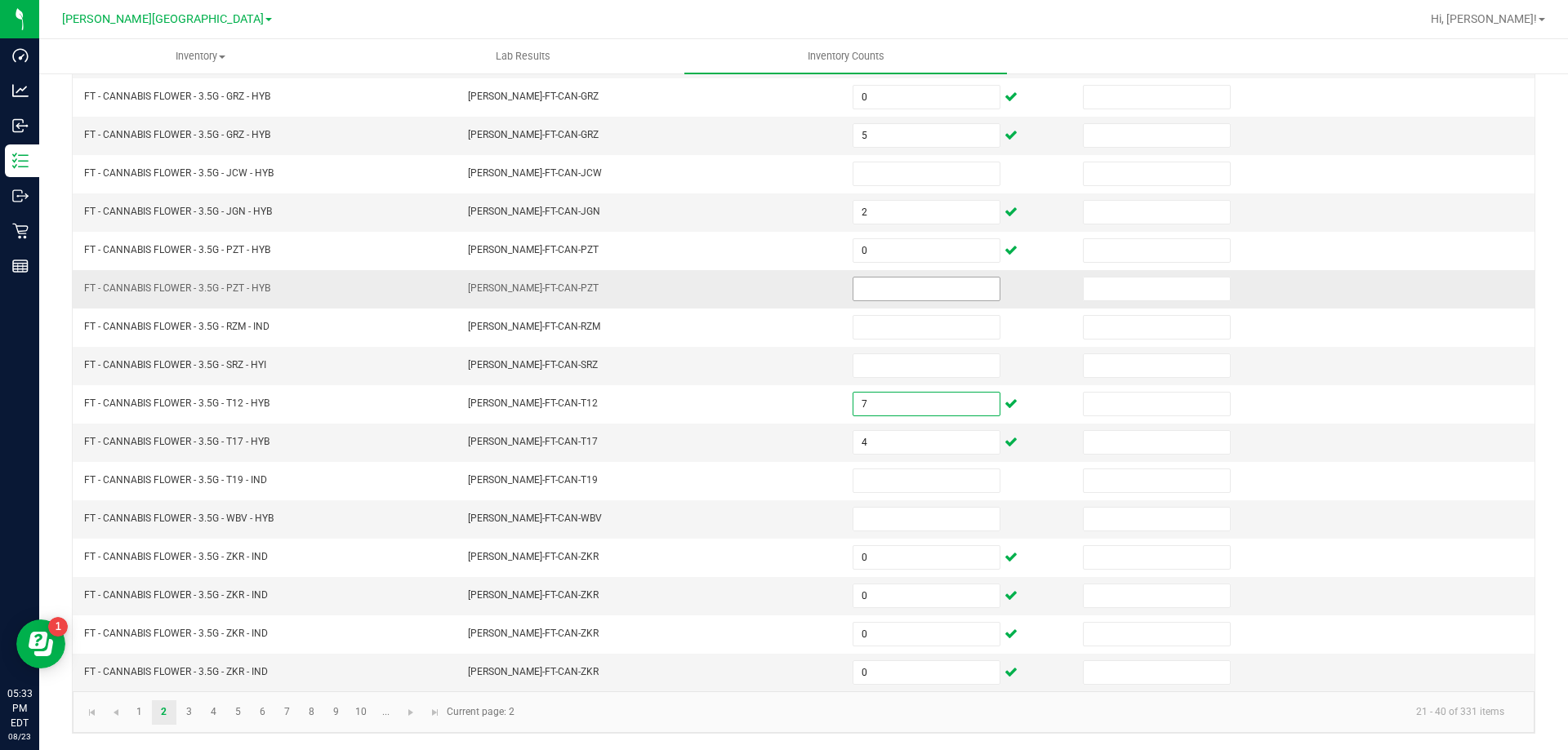
type input "7"
click at [901, 283] on input at bounding box center [926, 289] width 146 height 23
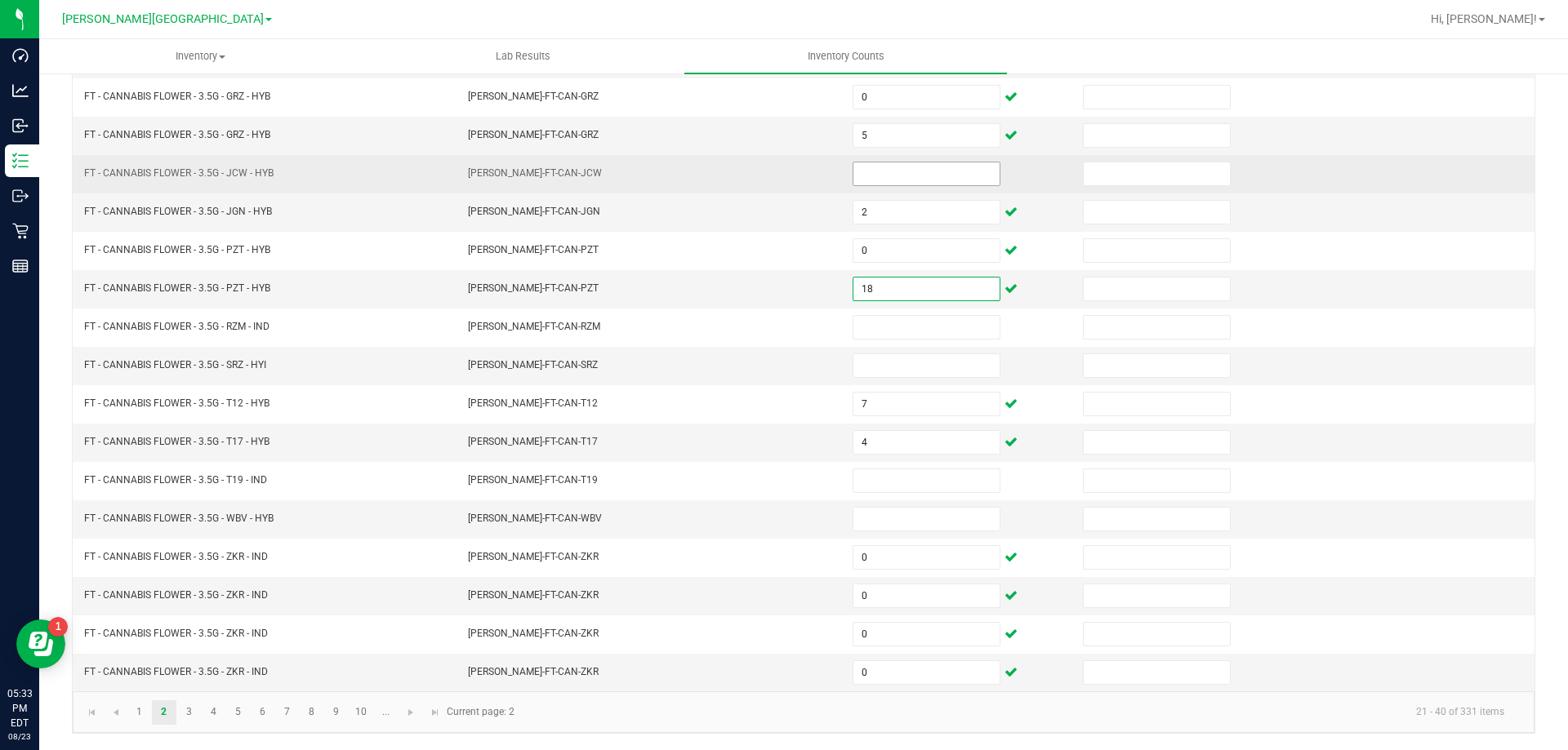
type input "18"
click at [901, 171] on input at bounding box center [926, 173] width 146 height 23
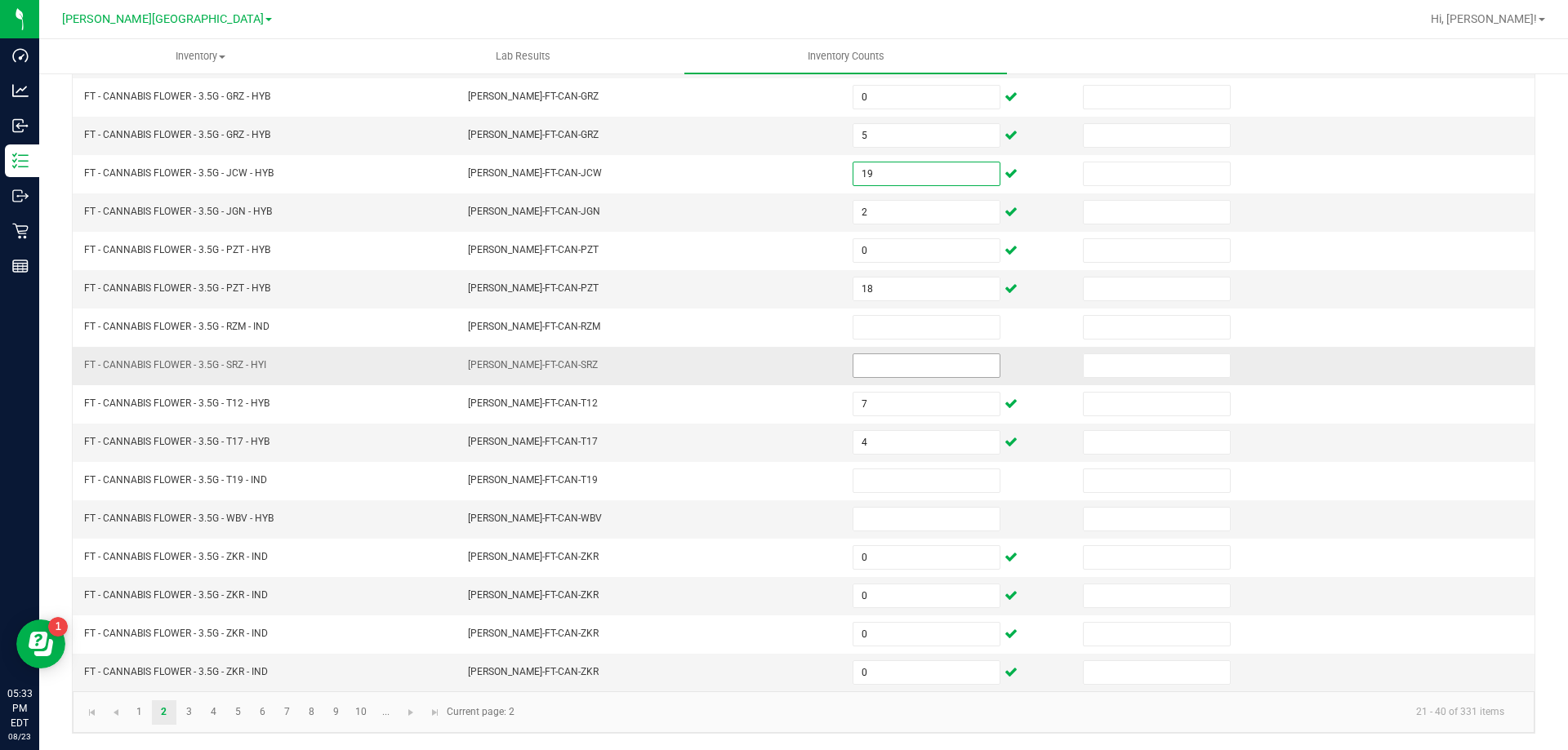
type input "19"
click at [922, 358] on input at bounding box center [926, 365] width 146 height 23
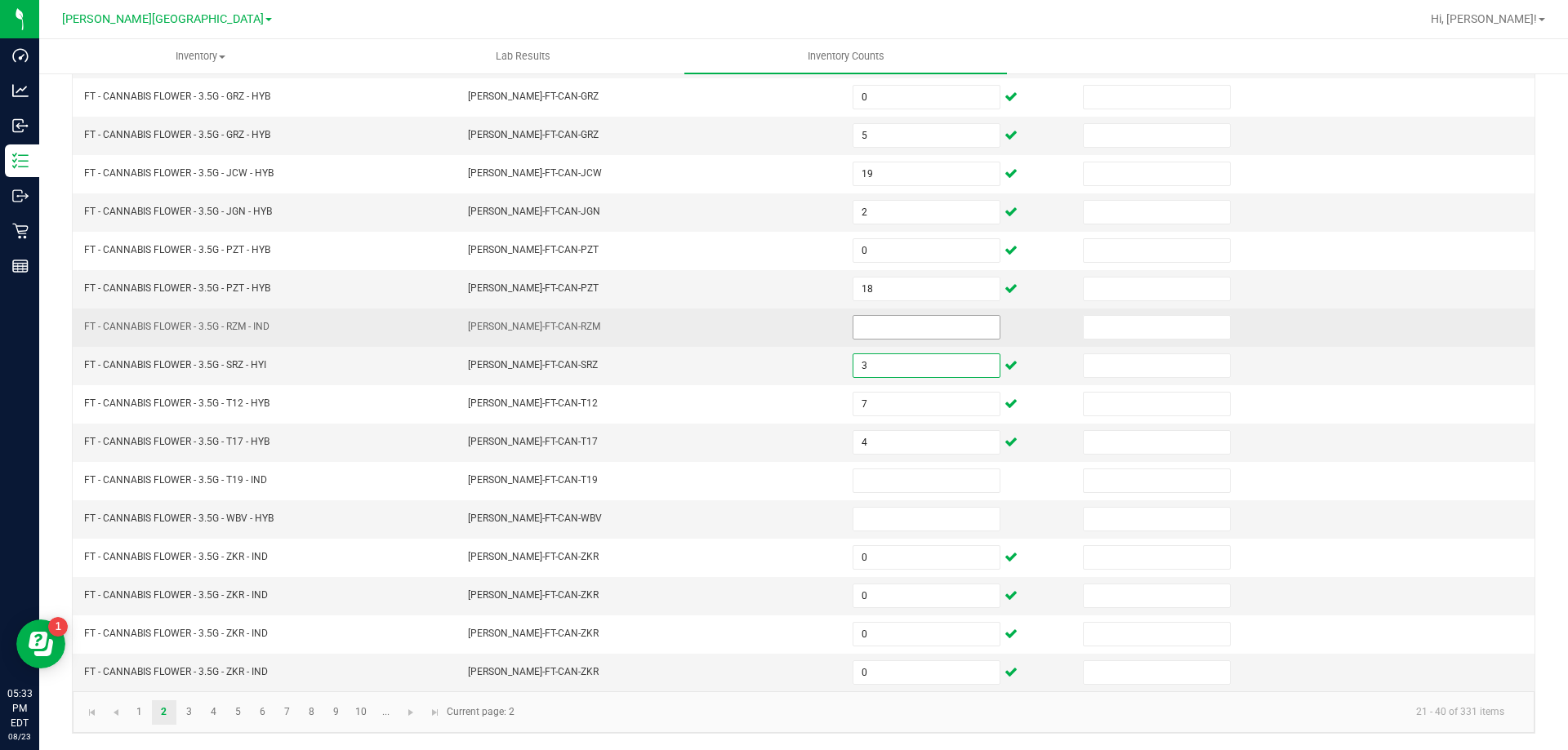
type input "3"
click at [924, 331] on input at bounding box center [926, 327] width 146 height 23
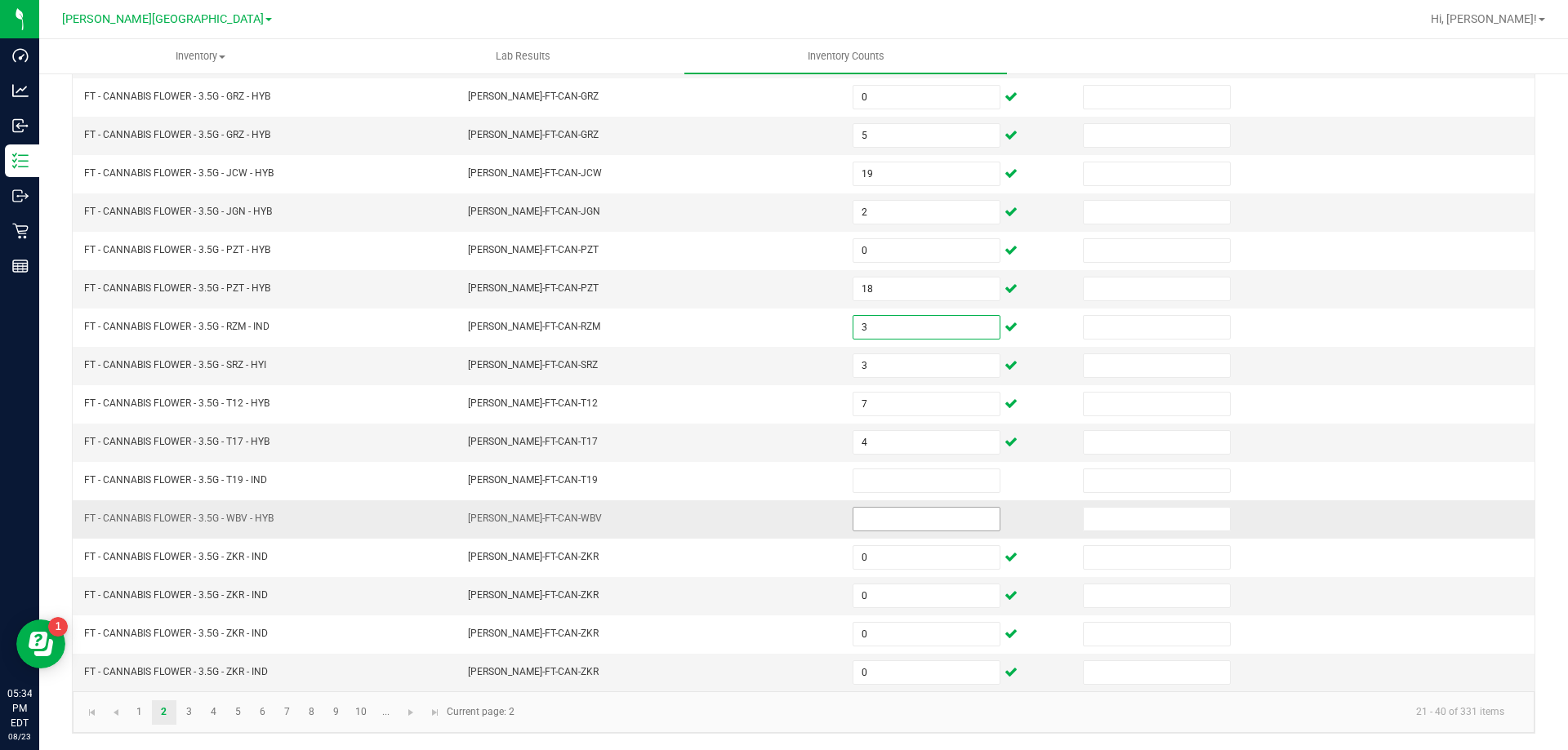
type input "3"
click at [866, 521] on input at bounding box center [926, 519] width 146 height 23
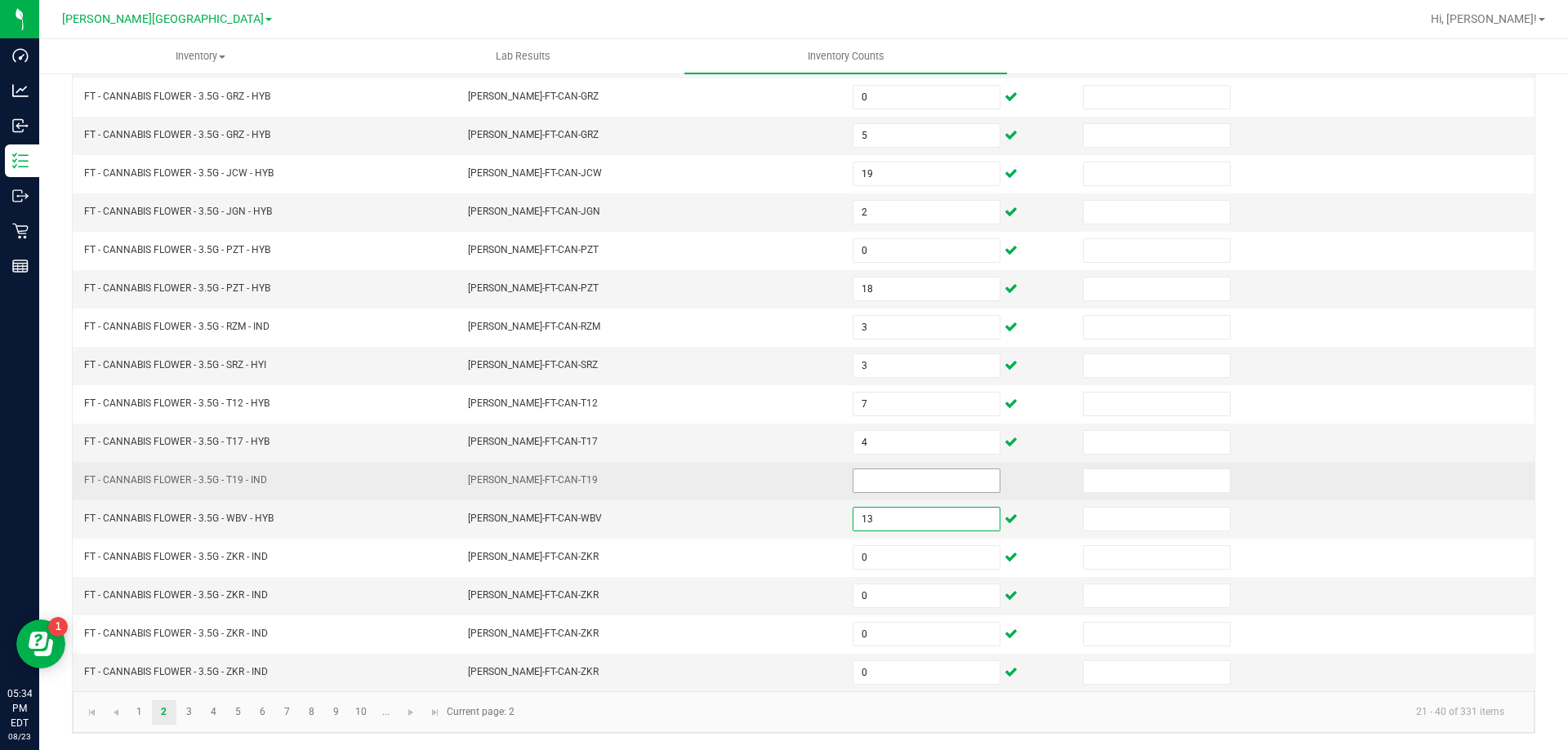
type input "13"
click at [926, 489] on input at bounding box center [926, 481] width 146 height 23
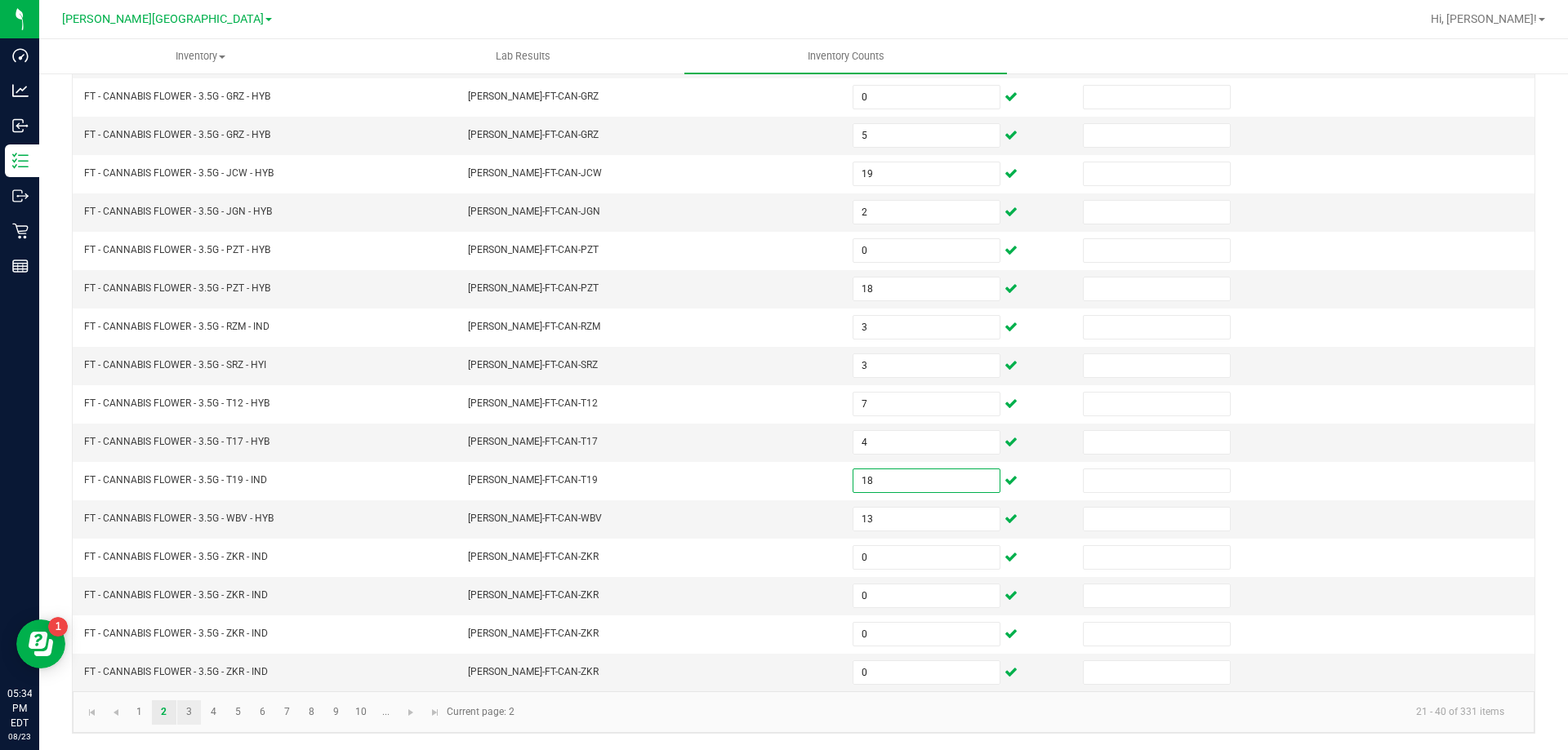
type input "18"
click at [189, 715] on link "3" at bounding box center [189, 713] width 24 height 24
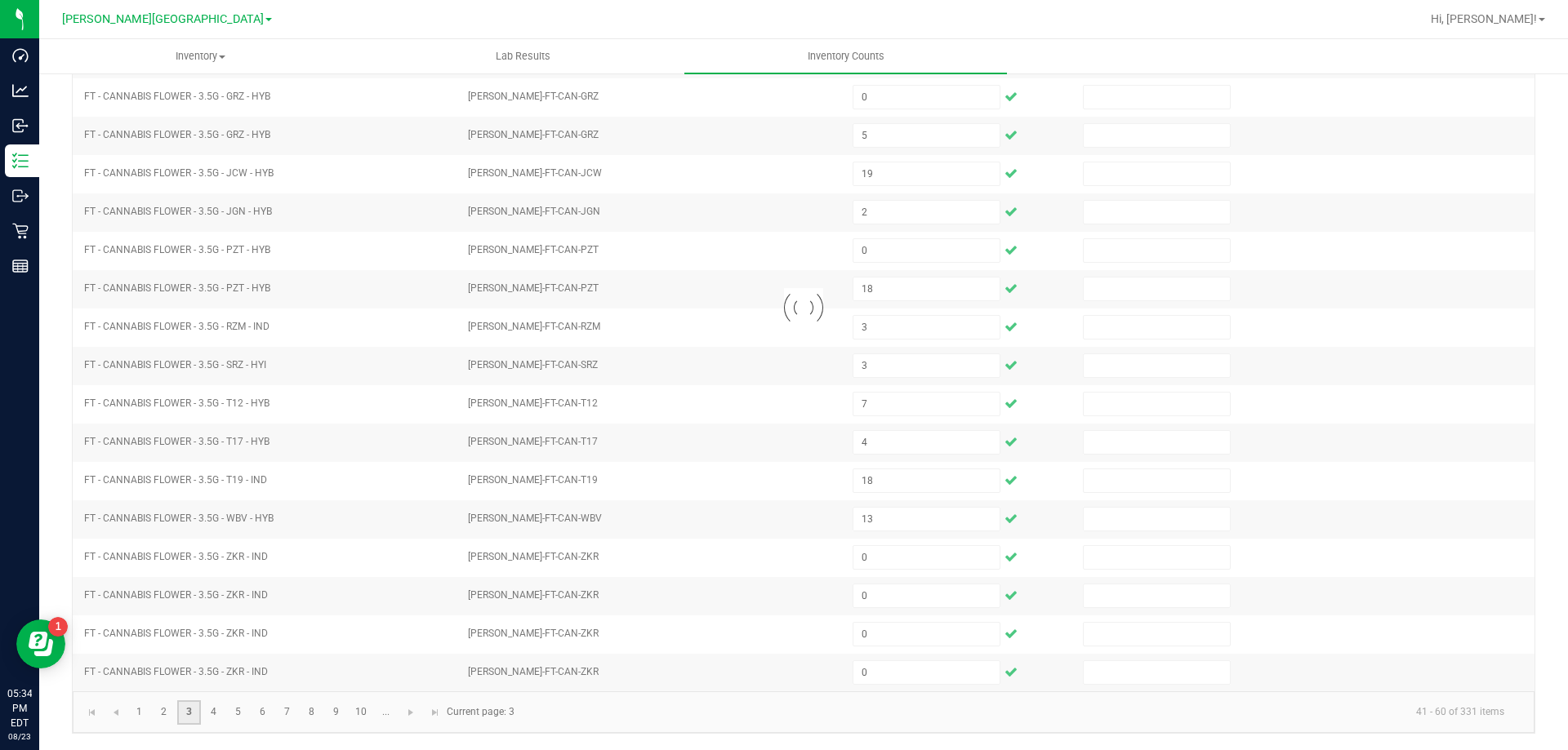
type input "5"
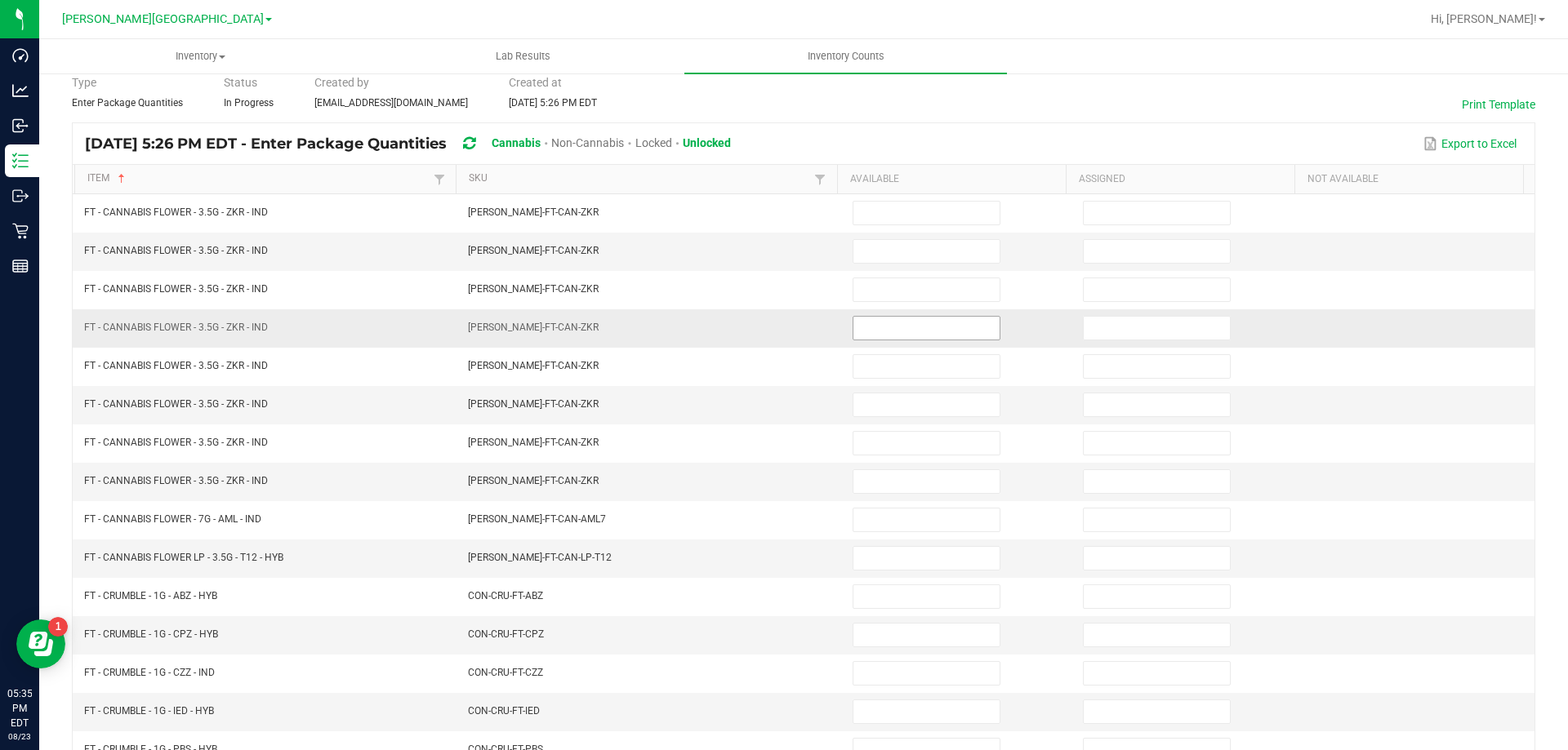
scroll to position [163, 0]
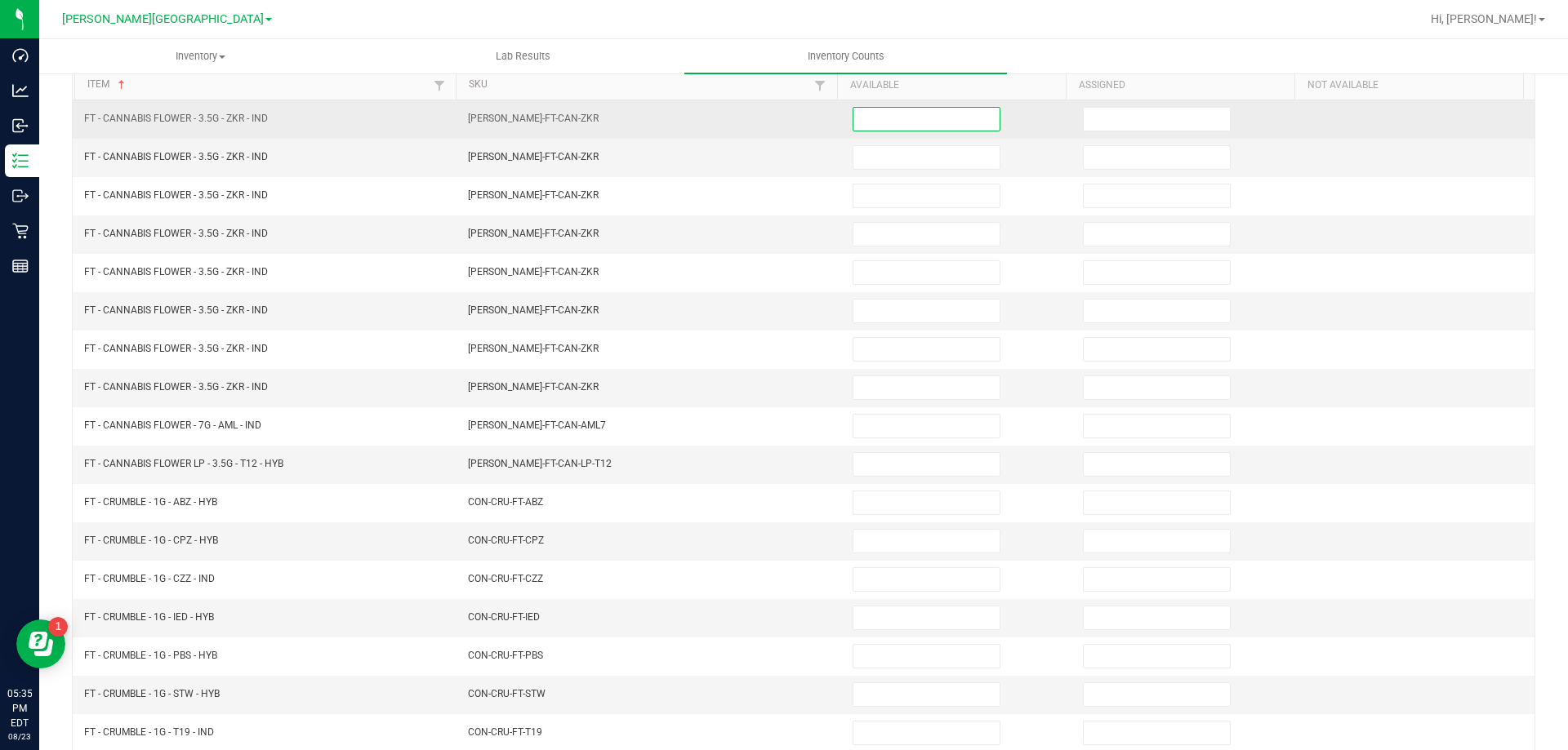
click at [892, 125] on input at bounding box center [926, 119] width 146 height 23
type input "0"
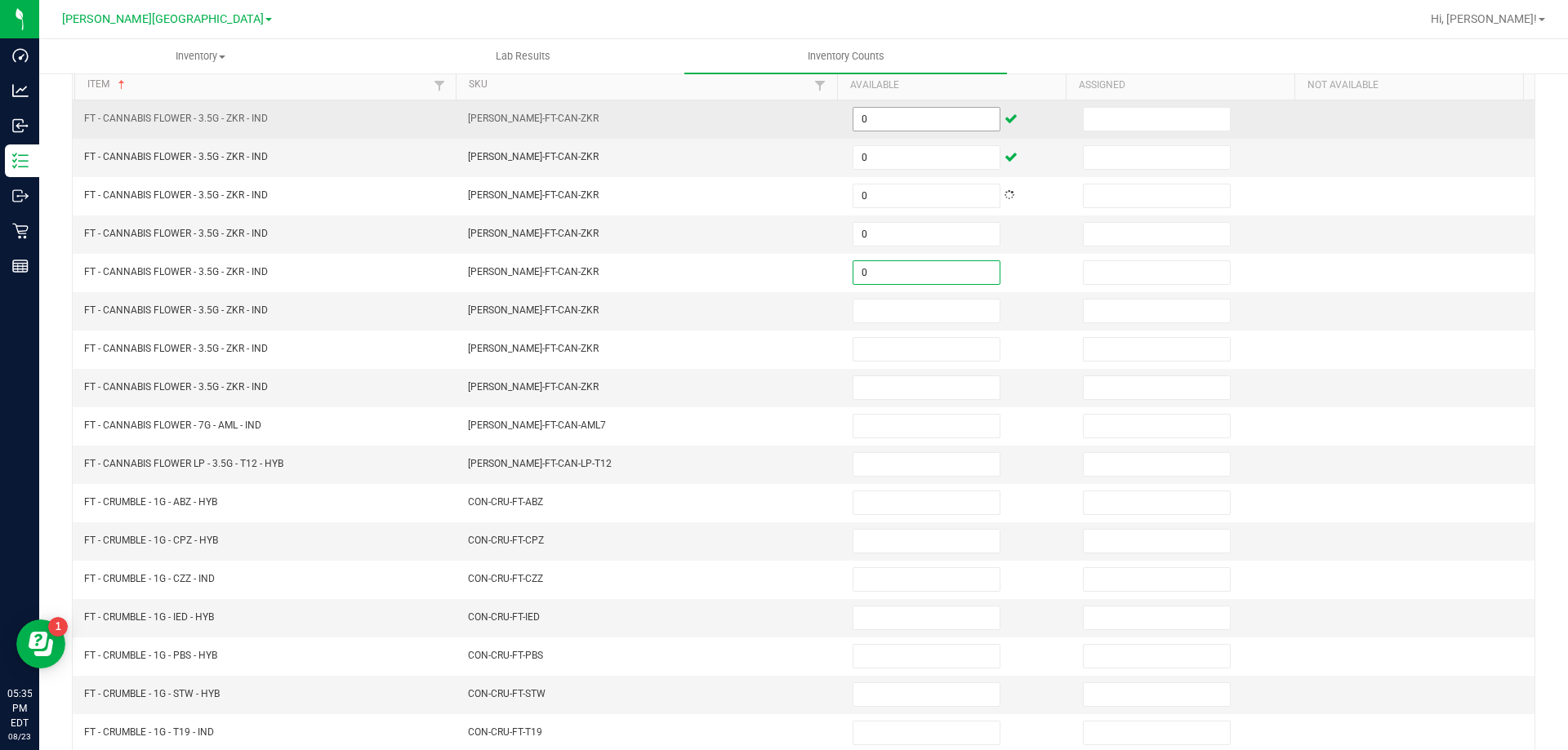
type input "0"
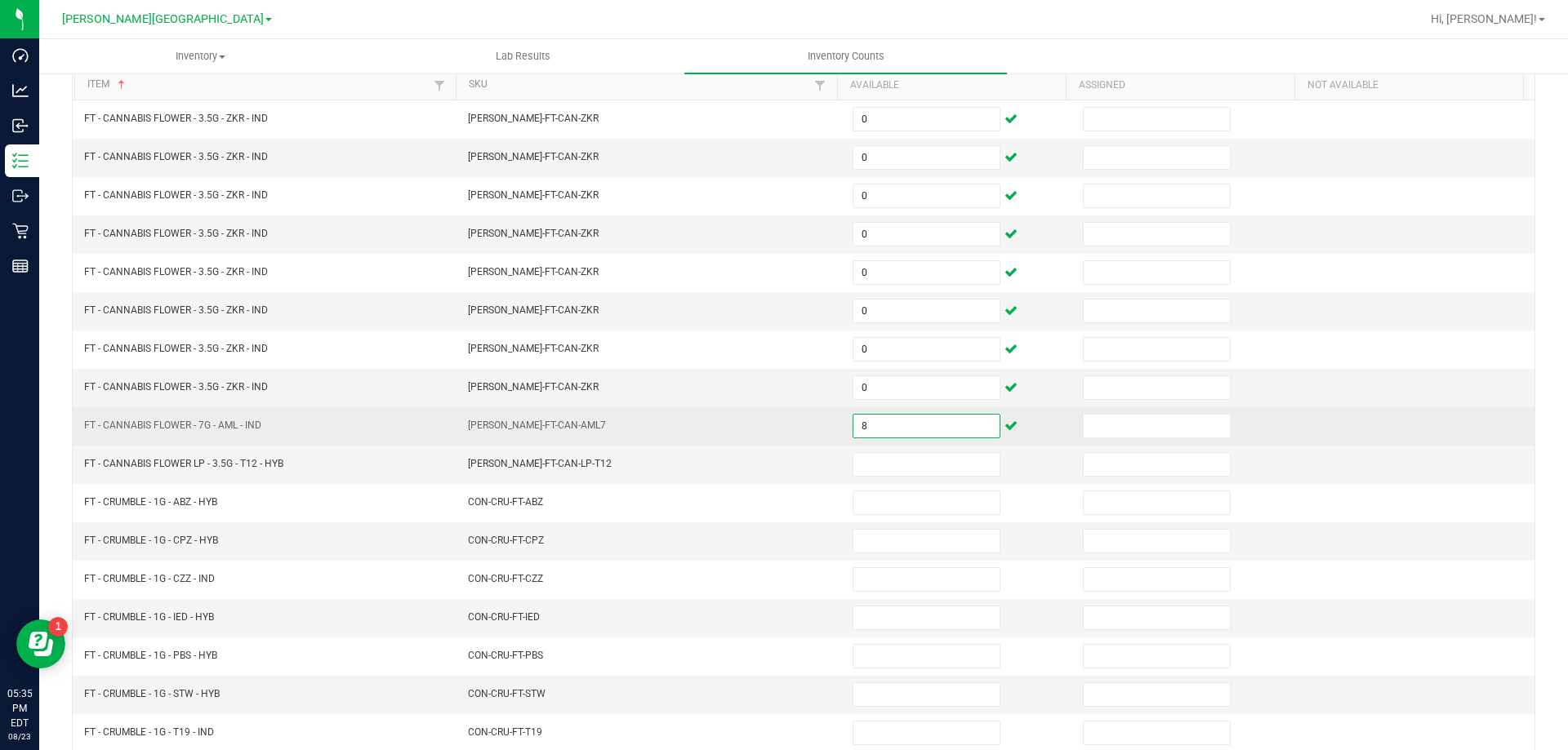
type input "8"
type input "4"
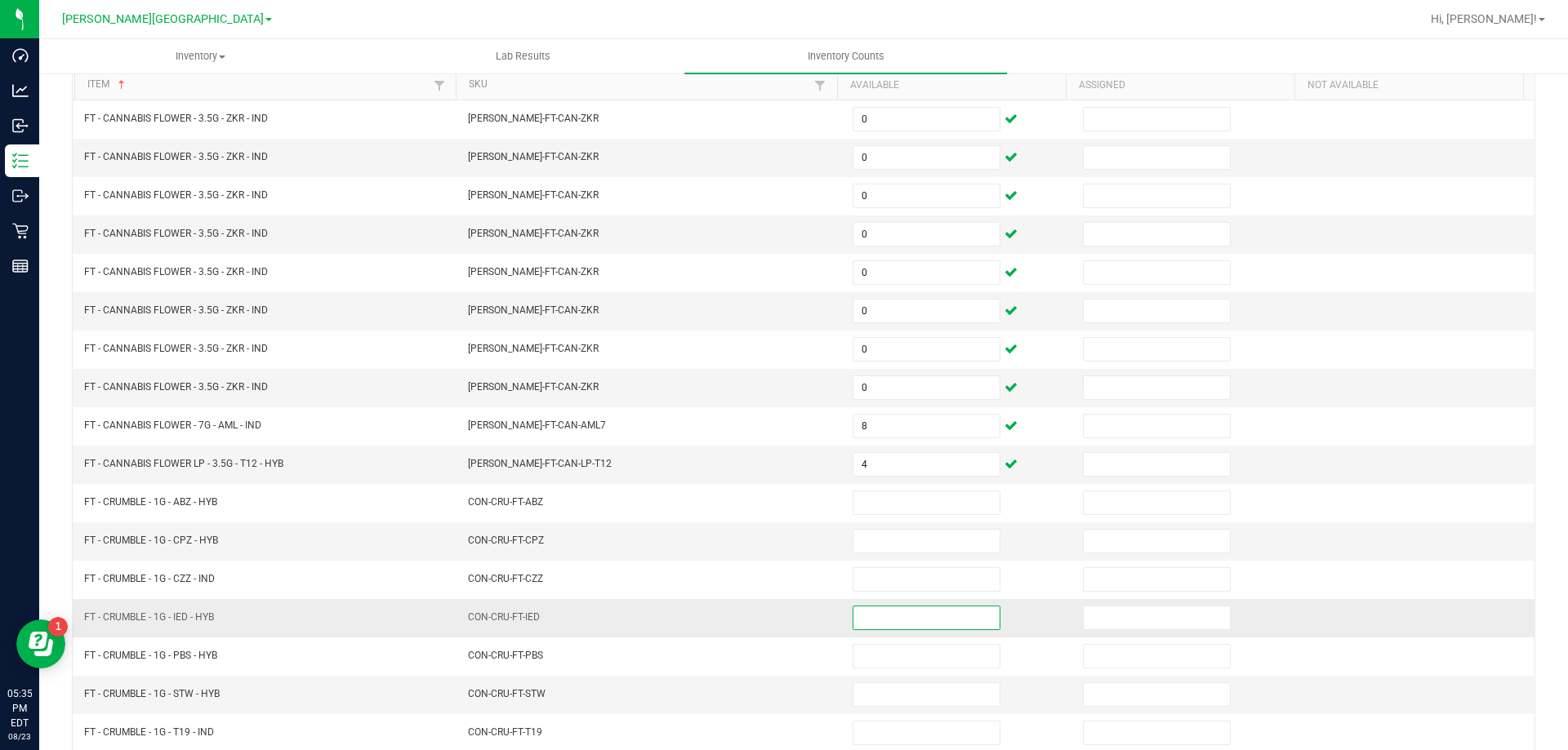
click at [916, 624] on input at bounding box center [926, 618] width 146 height 23
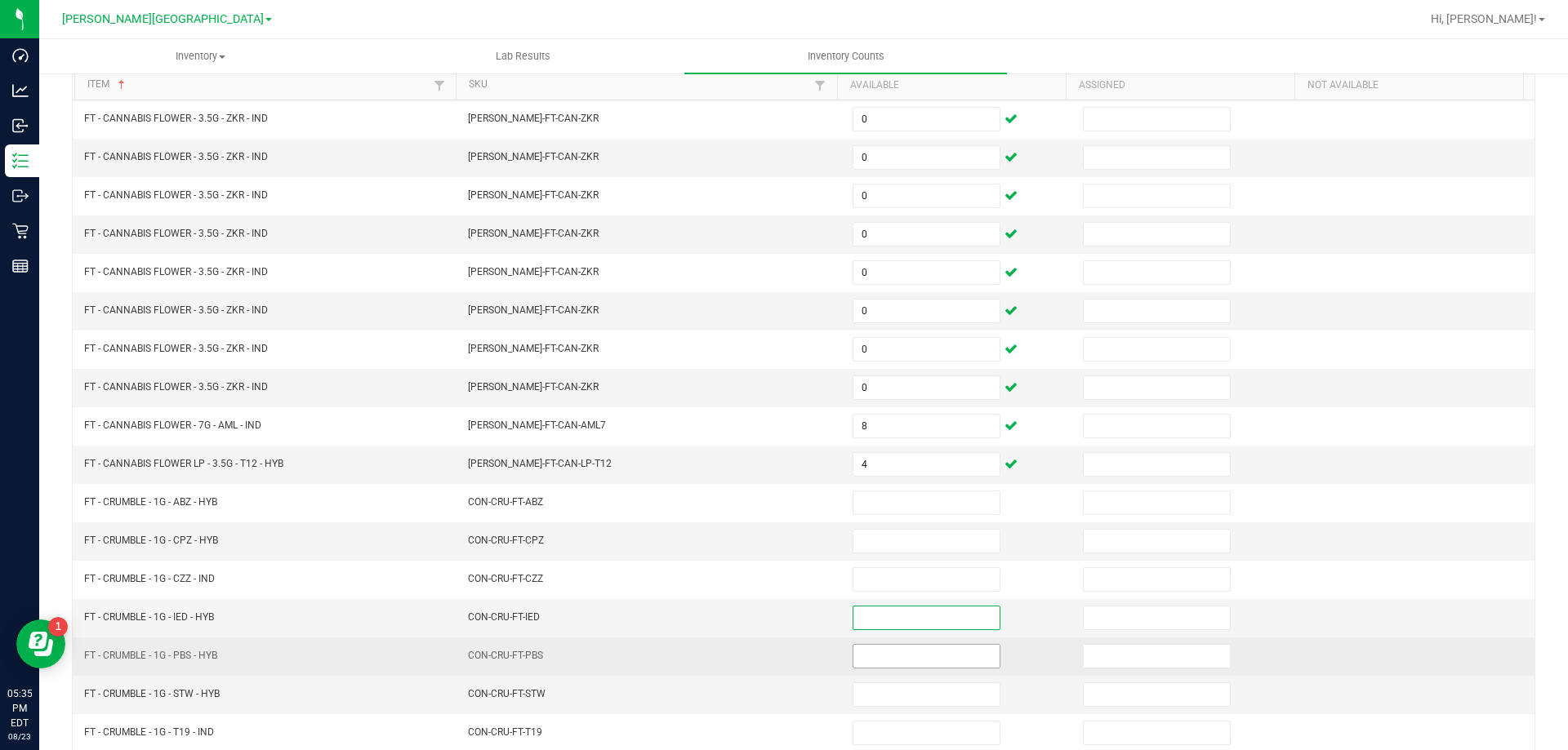
click at [890, 655] on input at bounding box center [926, 656] width 146 height 23
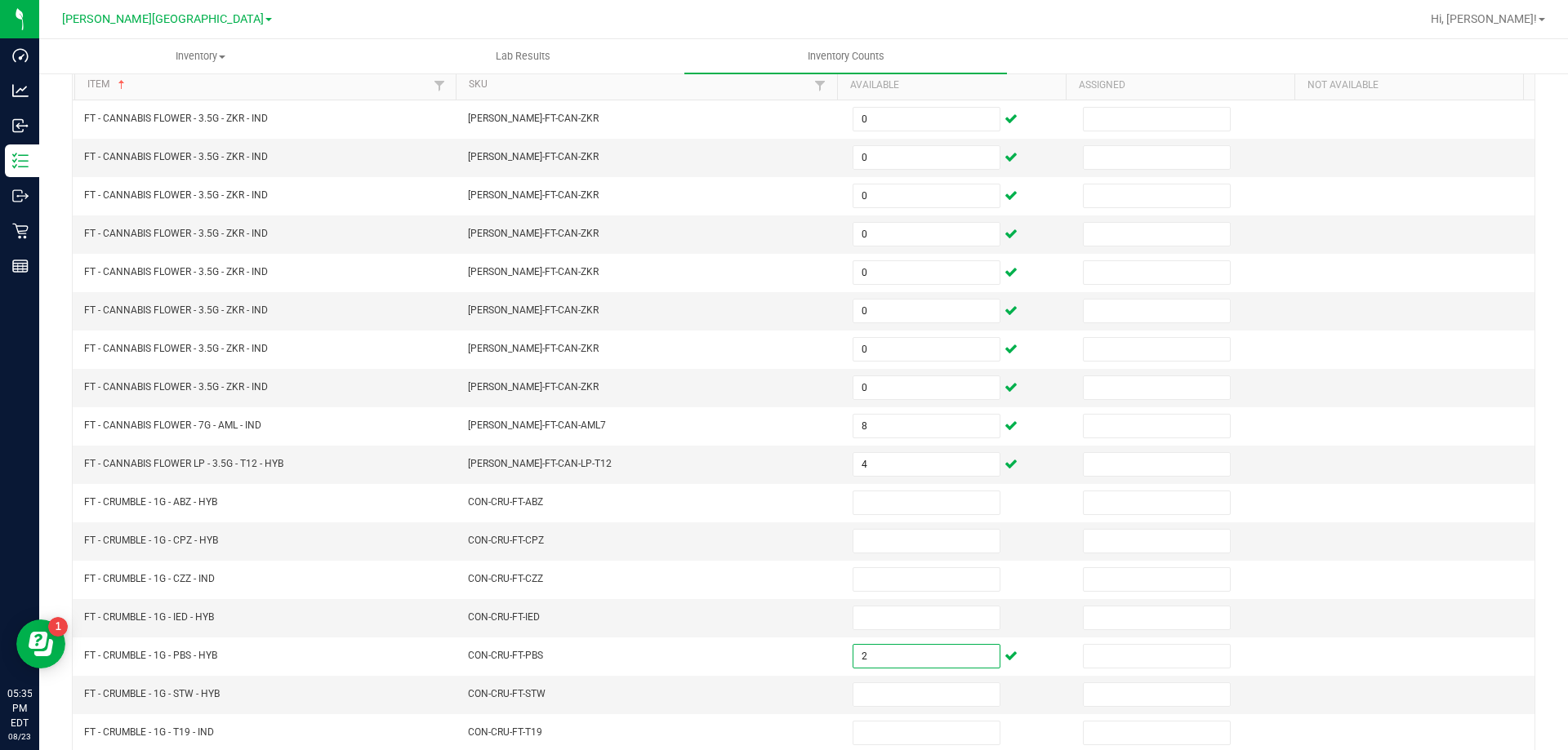
scroll to position [251, 0]
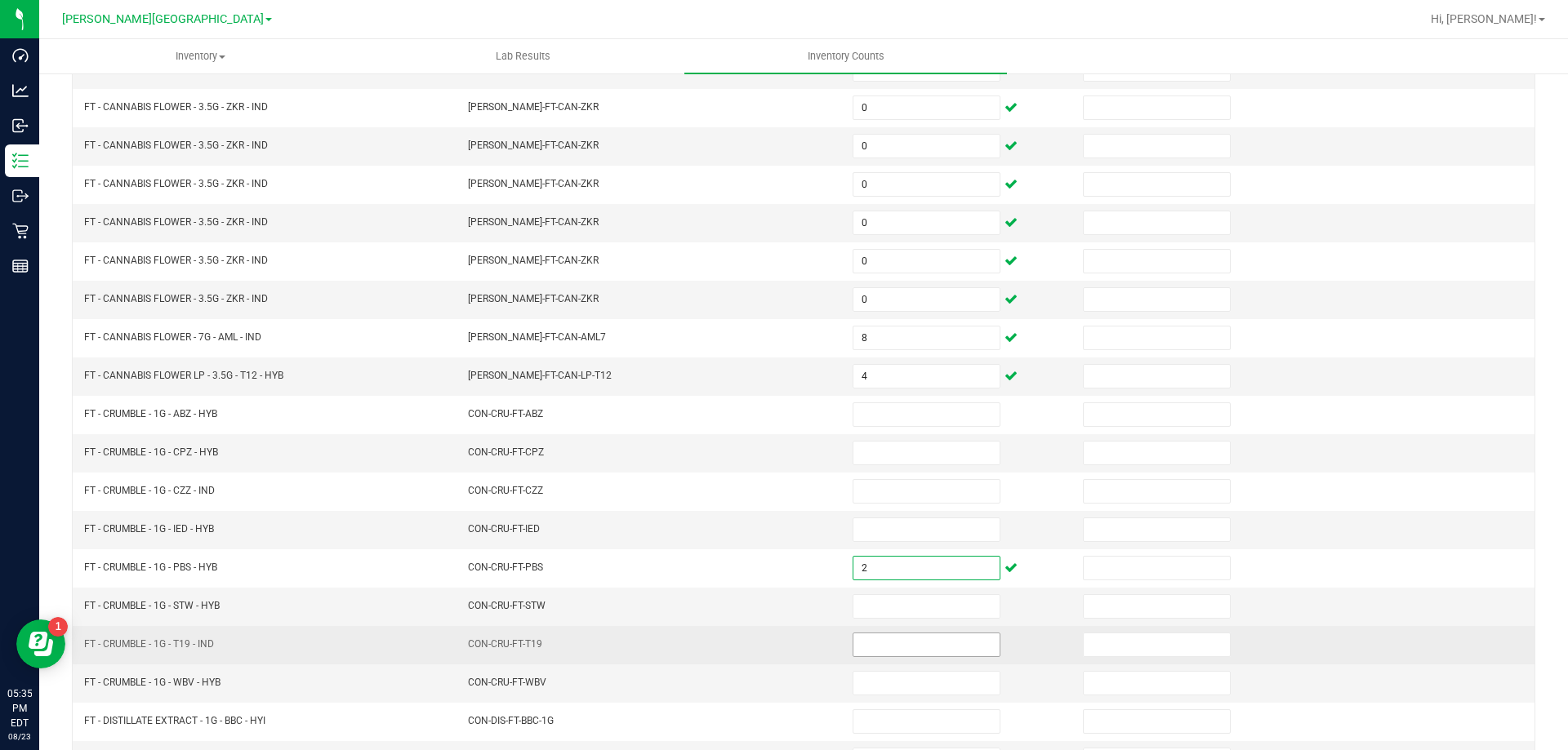
type input "2"
click at [918, 641] on input at bounding box center [926, 645] width 146 height 23
type input "3"
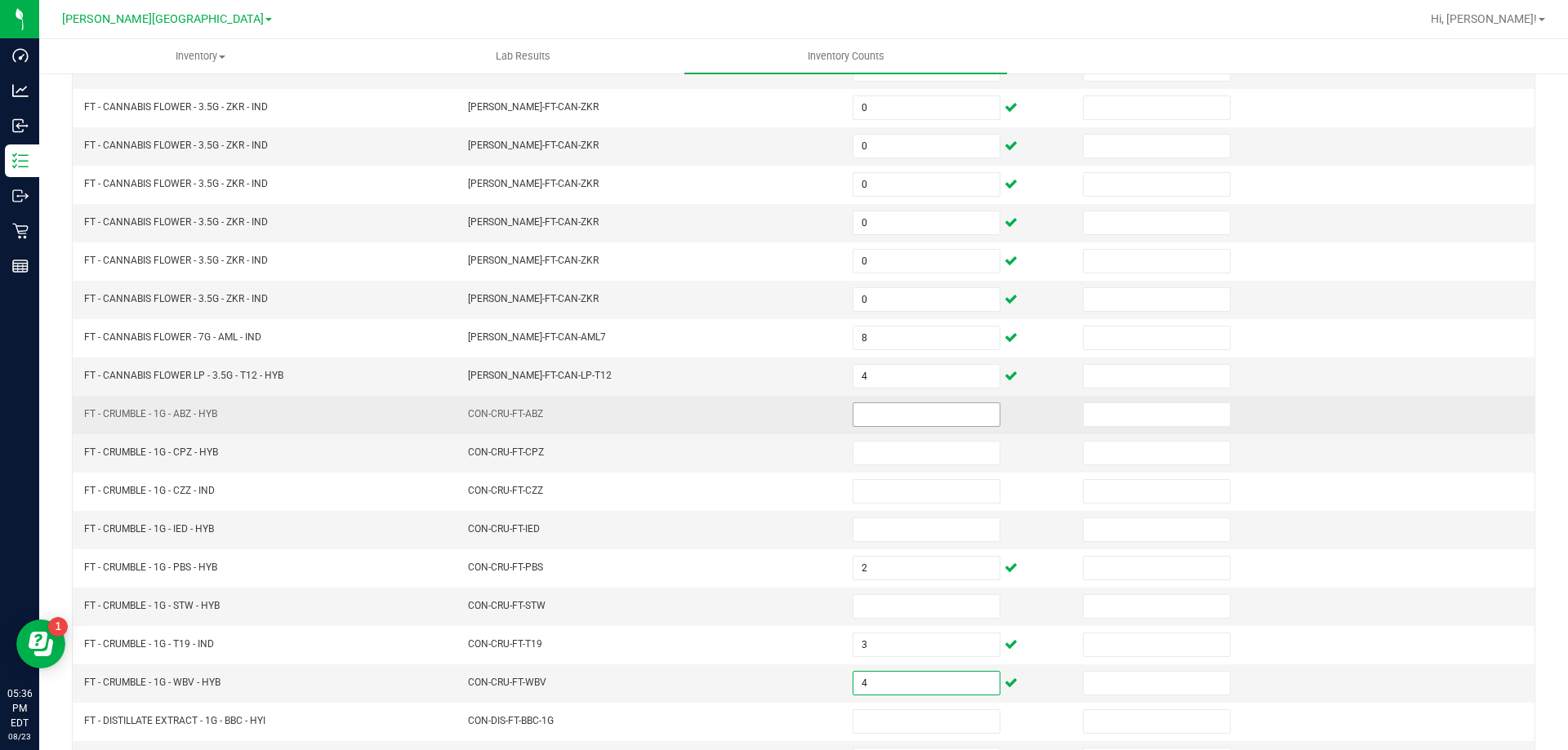
type input "4"
click at [872, 416] on input at bounding box center [926, 414] width 146 height 23
type input "4"
type input "2"
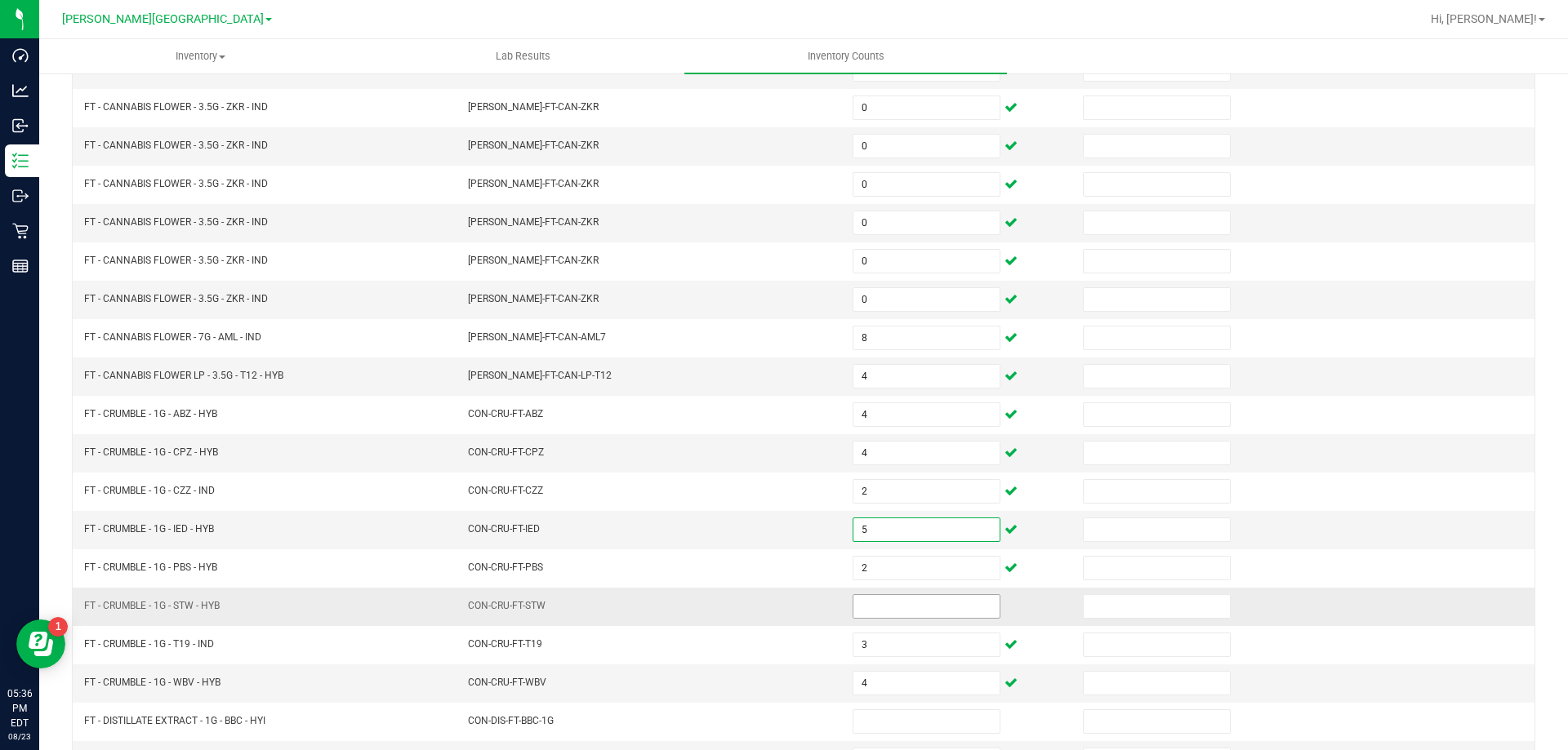
type input "5"
click at [908, 605] on input at bounding box center [926, 606] width 146 height 23
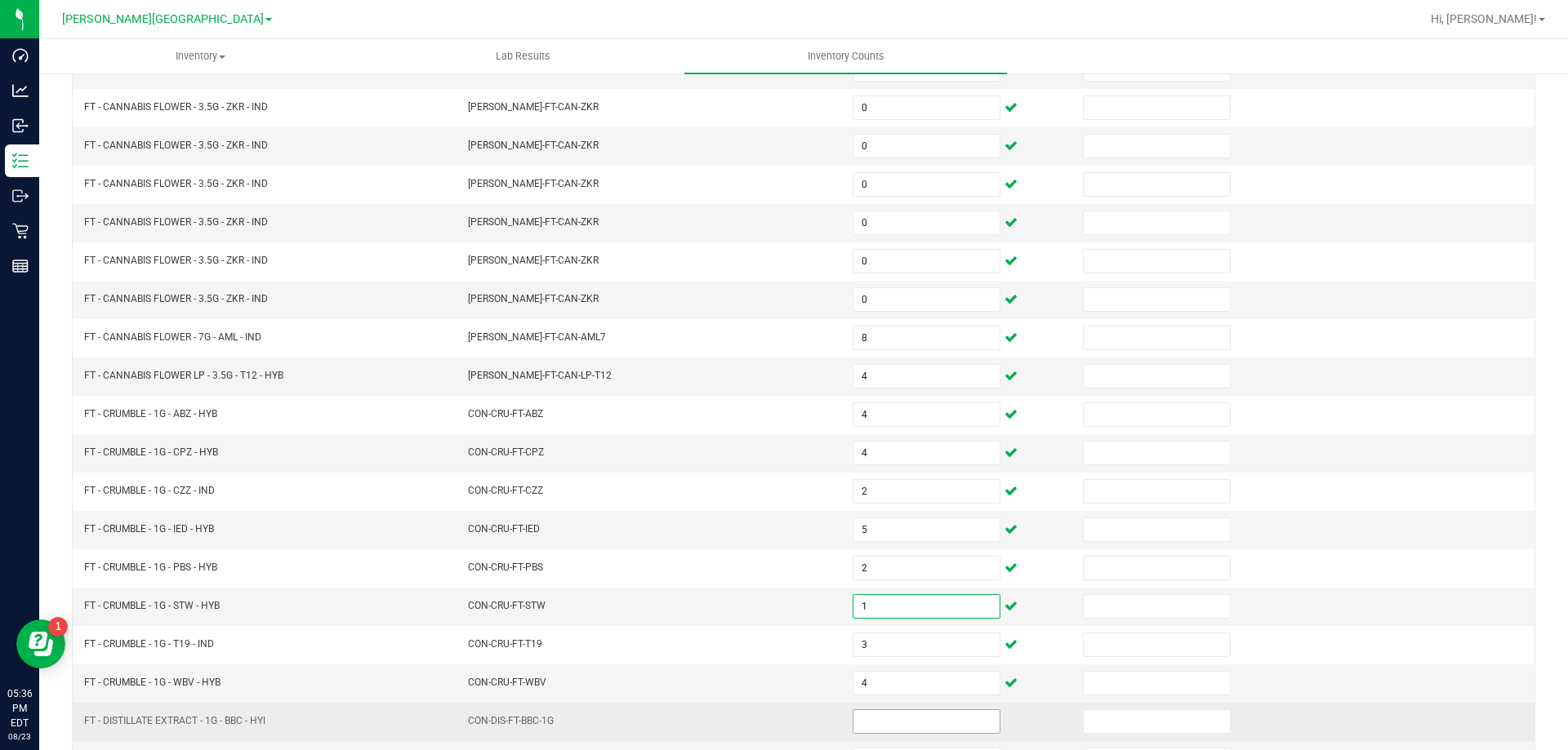
type input "1"
click at [915, 725] on input at bounding box center [926, 721] width 146 height 23
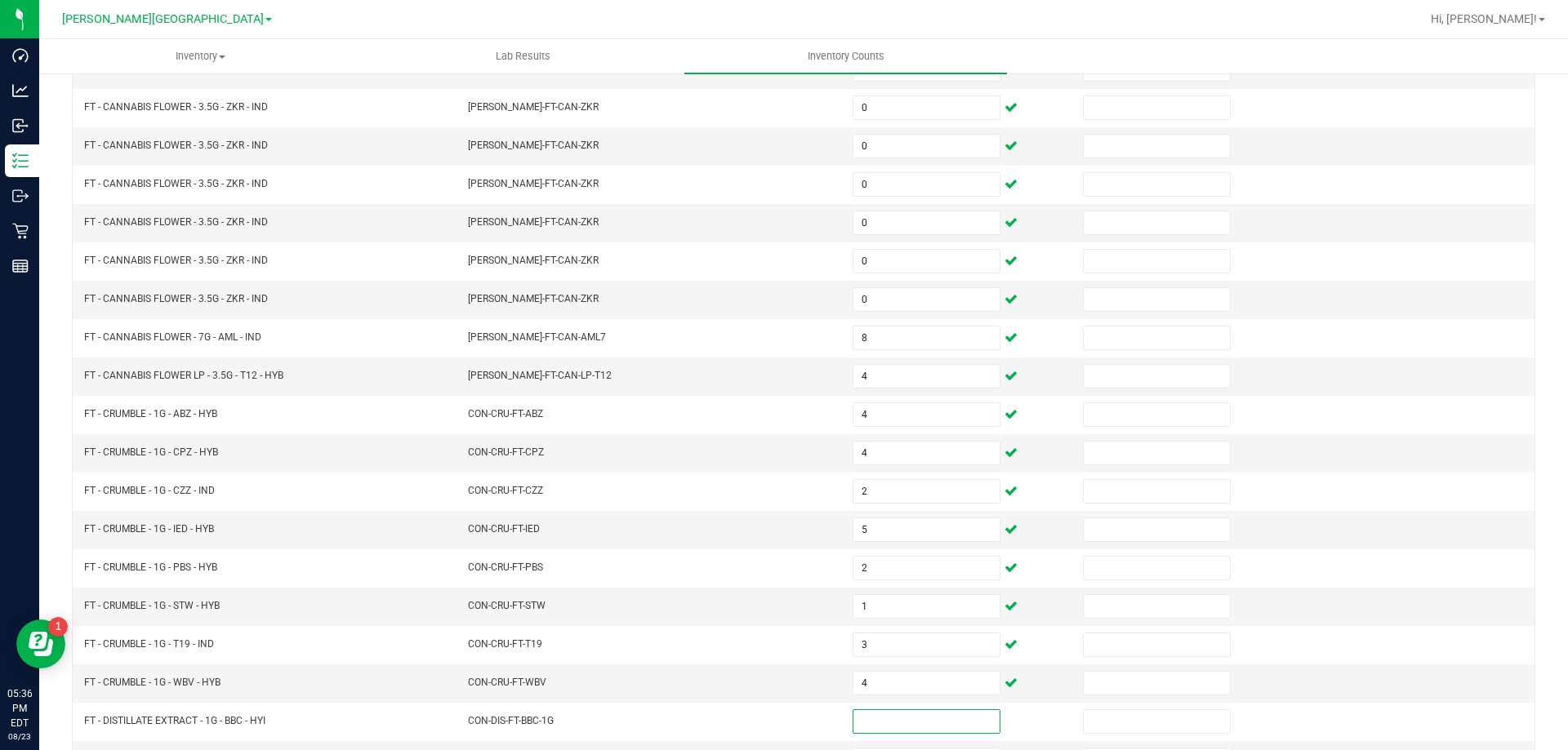
scroll to position [339, 0]
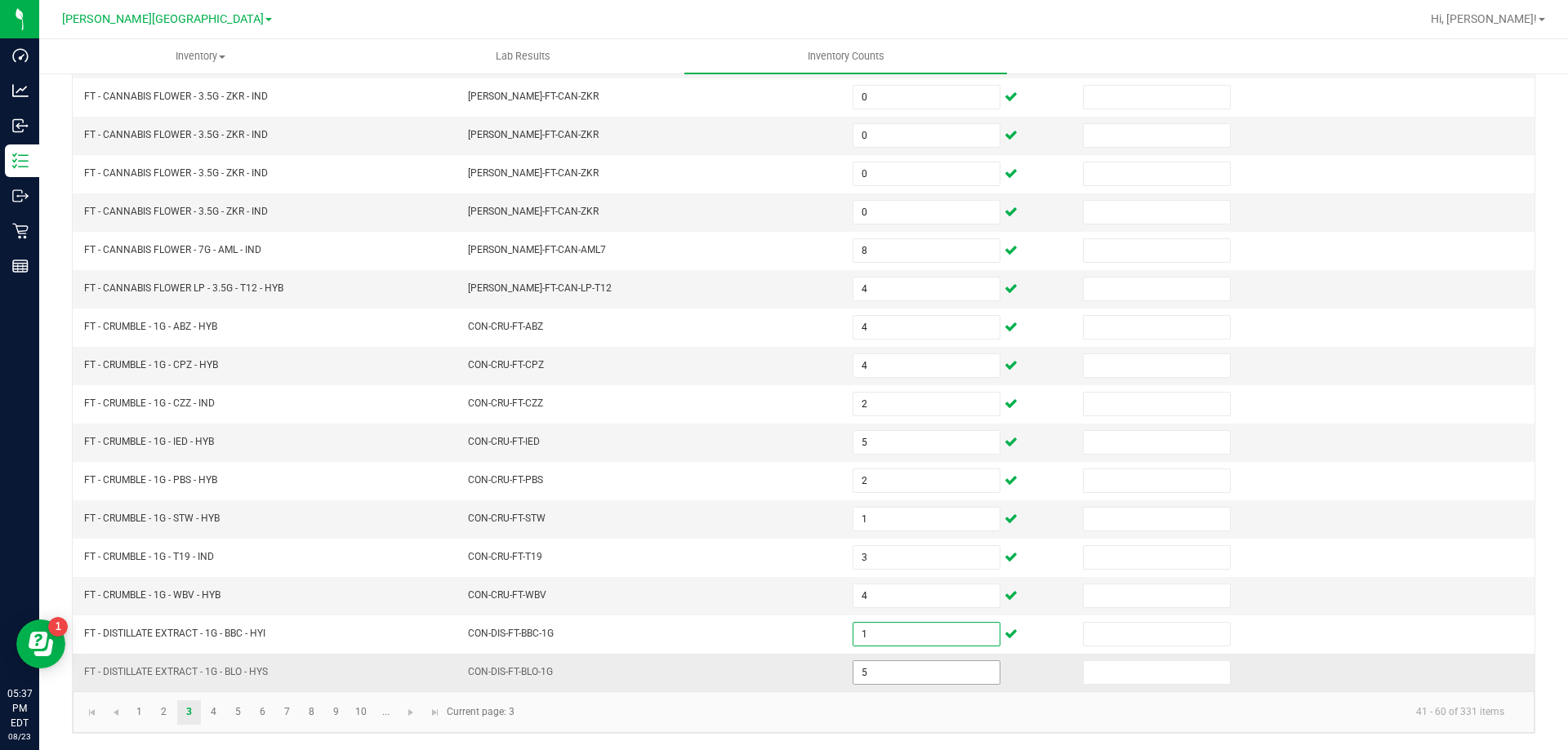
type input "1"
click at [941, 666] on input "5" at bounding box center [926, 672] width 146 height 23
type input "9"
click at [217, 710] on link "4" at bounding box center [214, 713] width 24 height 24
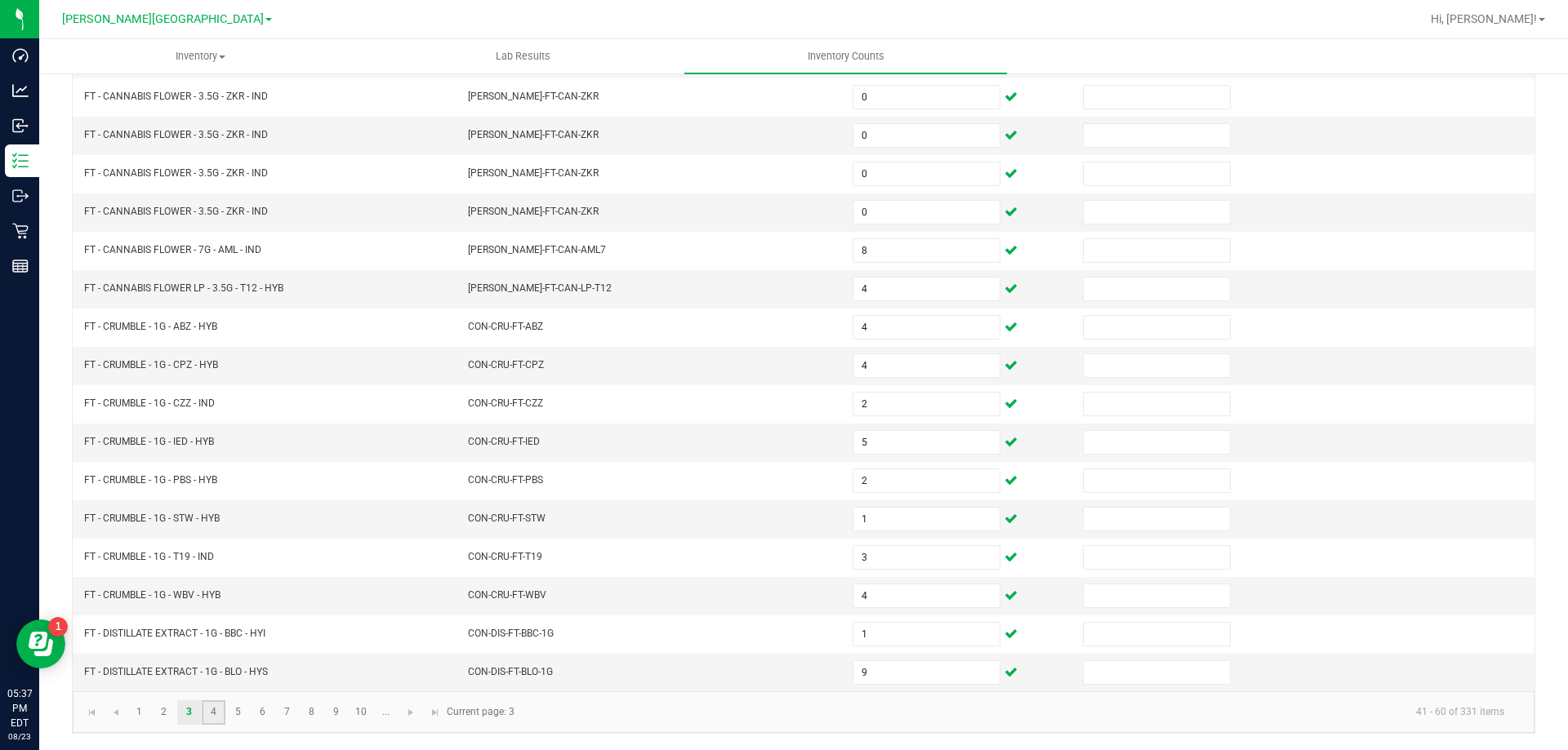
type input "5"
type input "7"
type input "5"
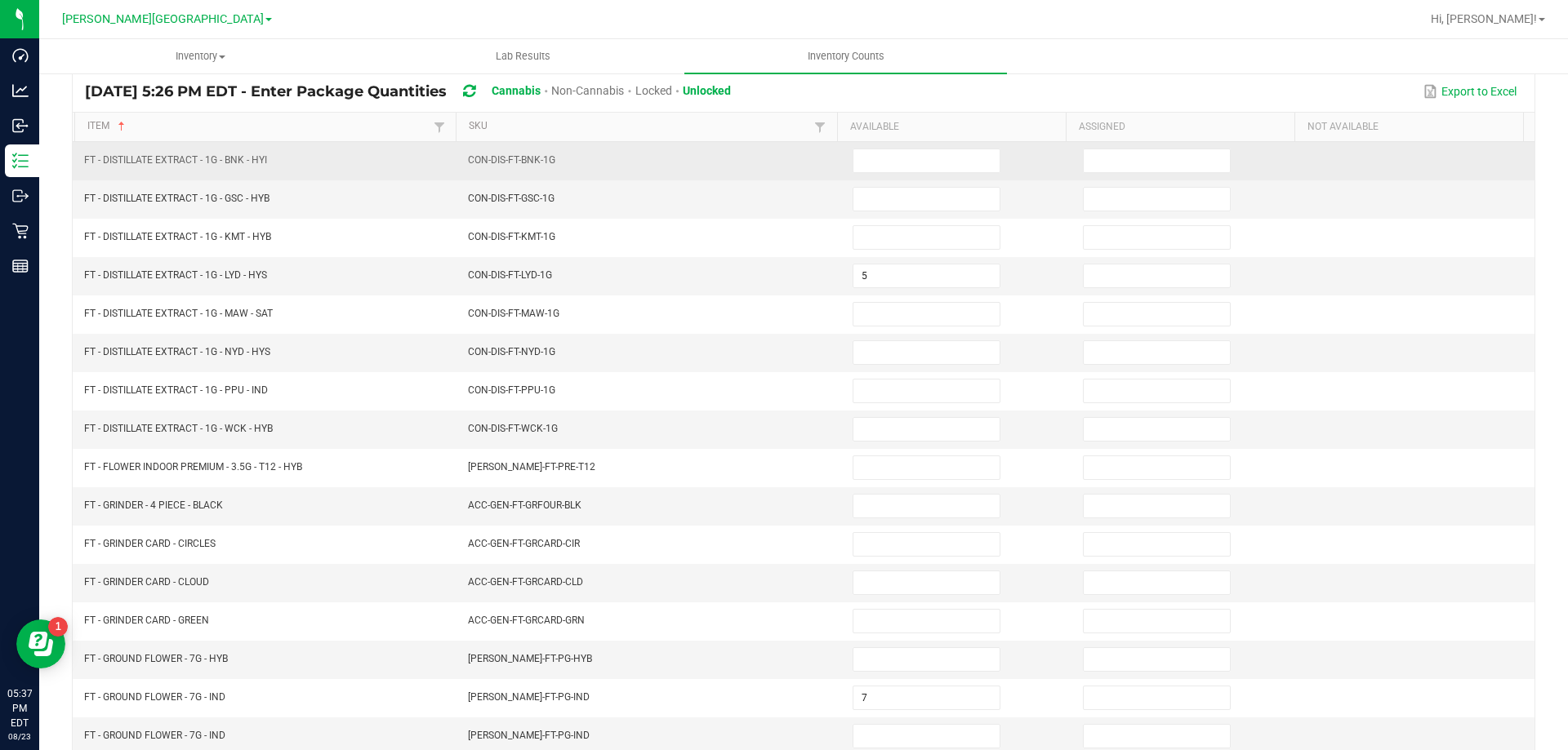
scroll to position [94, 0]
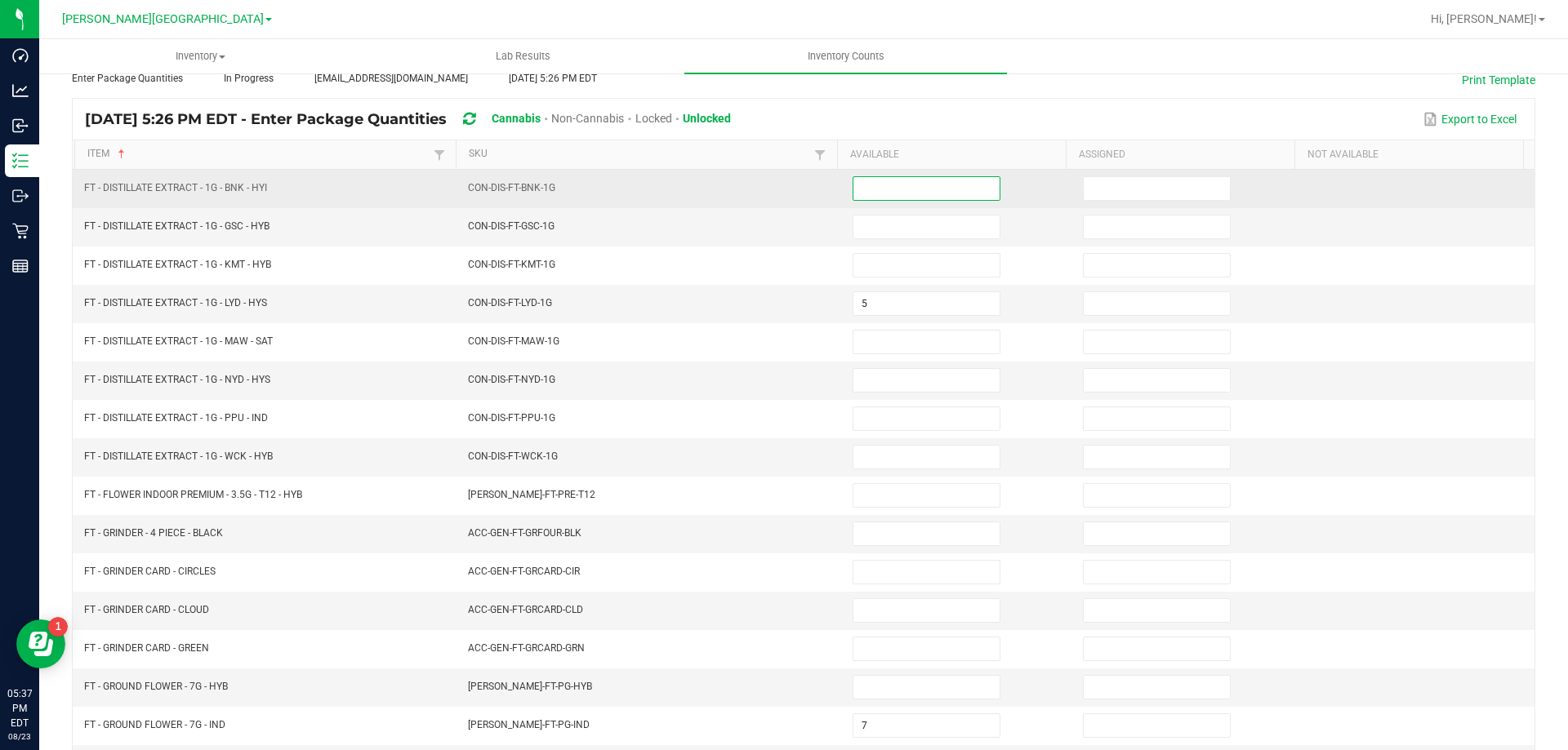
click at [883, 180] on input at bounding box center [926, 188] width 146 height 23
type input "8"
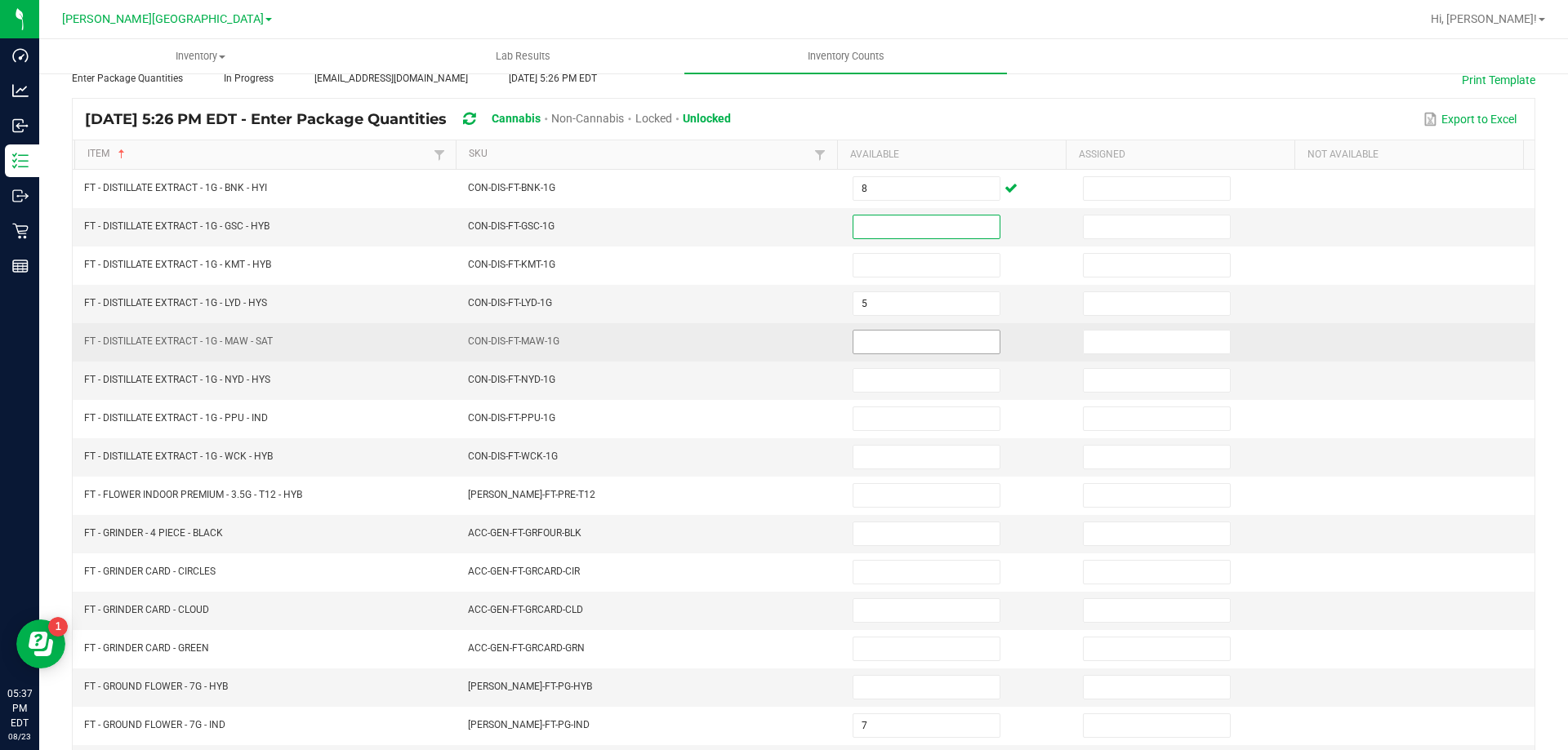
click at [914, 349] on input at bounding box center [926, 342] width 146 height 23
type input "1"
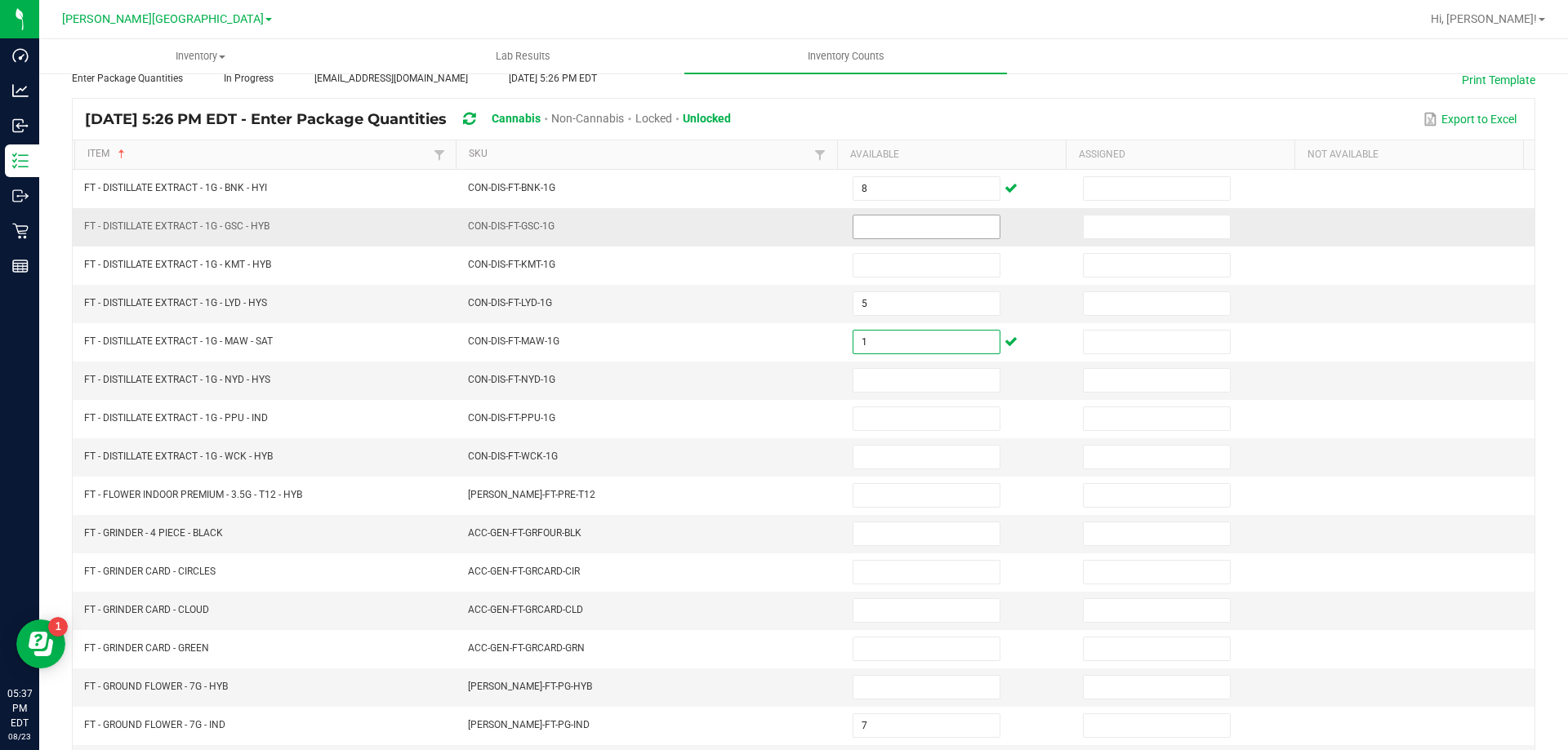
click at [910, 232] on input at bounding box center [926, 227] width 146 height 23
type input "7"
click at [939, 462] on input at bounding box center [926, 457] width 146 height 23
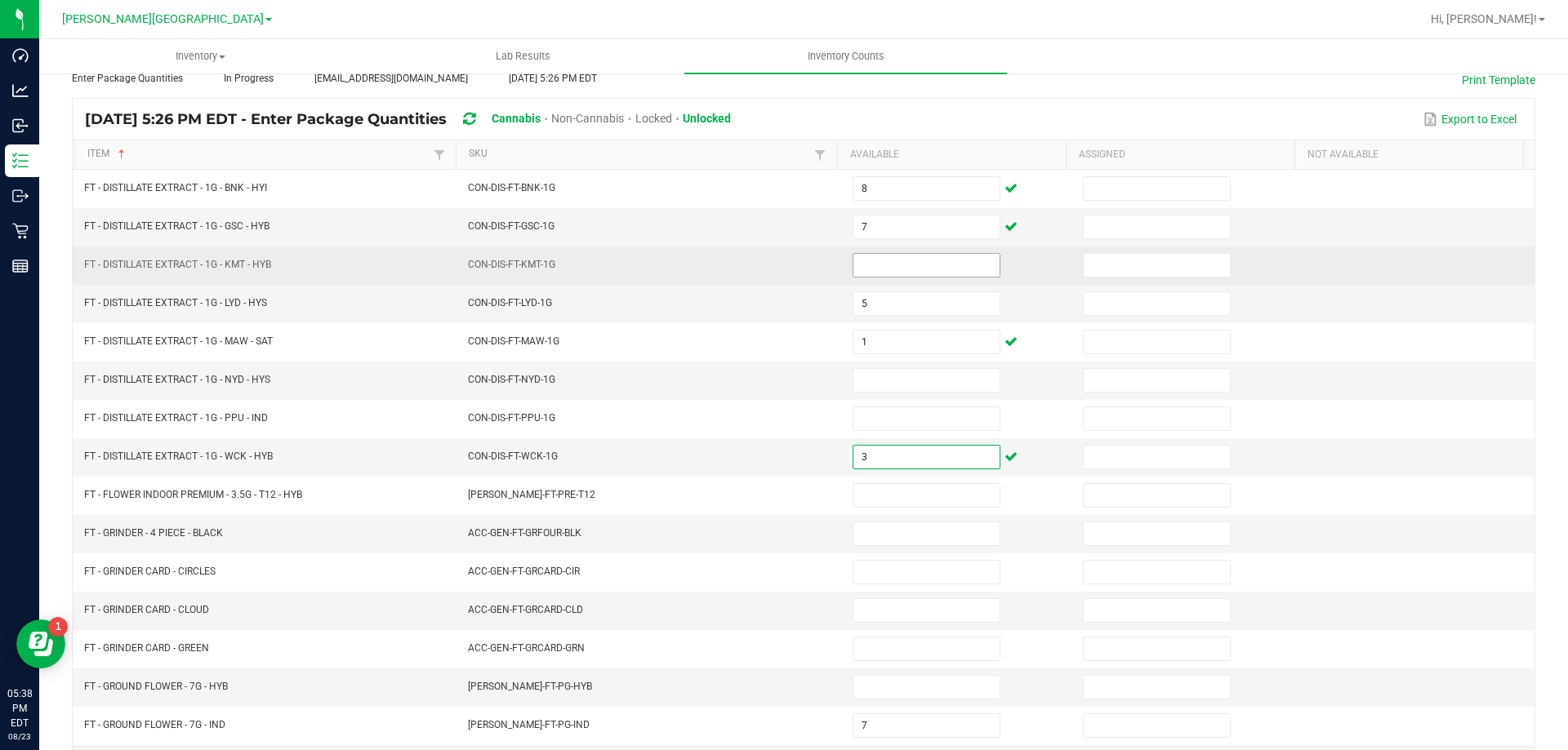
type input "3"
click at [908, 269] on input at bounding box center [926, 265] width 146 height 23
type input "1"
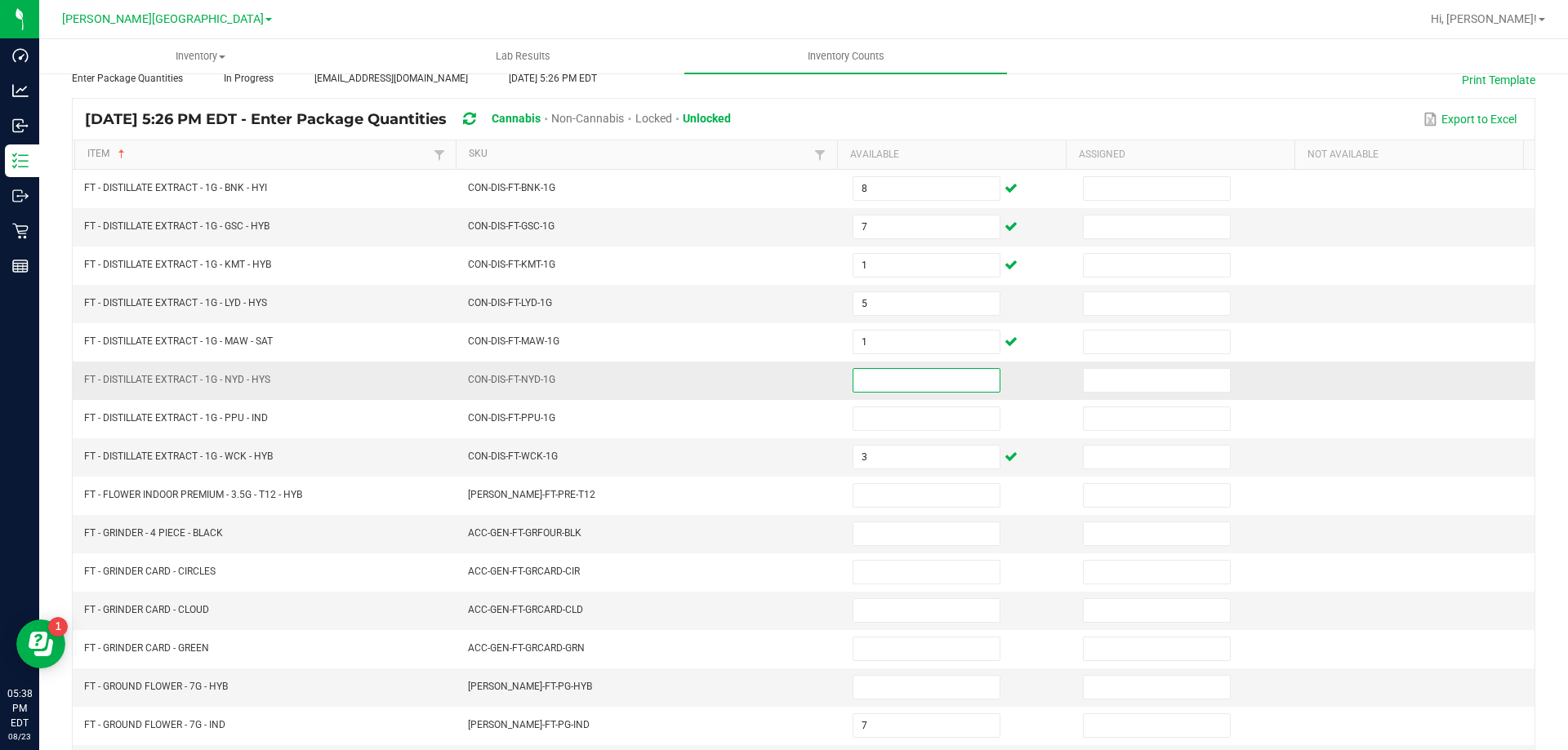
click at [869, 371] on input at bounding box center [926, 380] width 146 height 23
type input "8"
click at [947, 398] on td "8" at bounding box center [958, 381] width 230 height 38
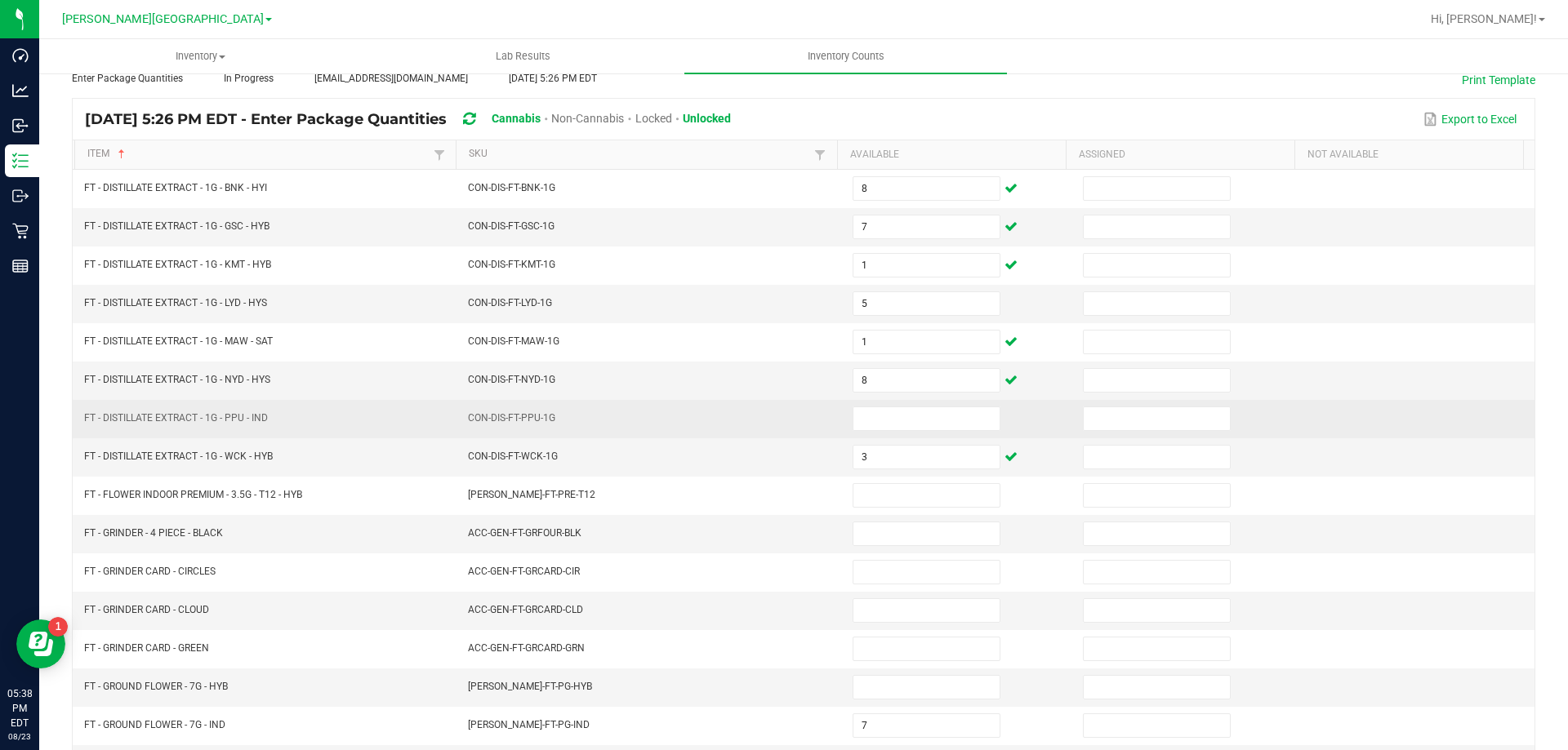
click at [948, 403] on td at bounding box center [958, 419] width 230 height 38
click at [950, 408] on input at bounding box center [926, 418] width 146 height 23
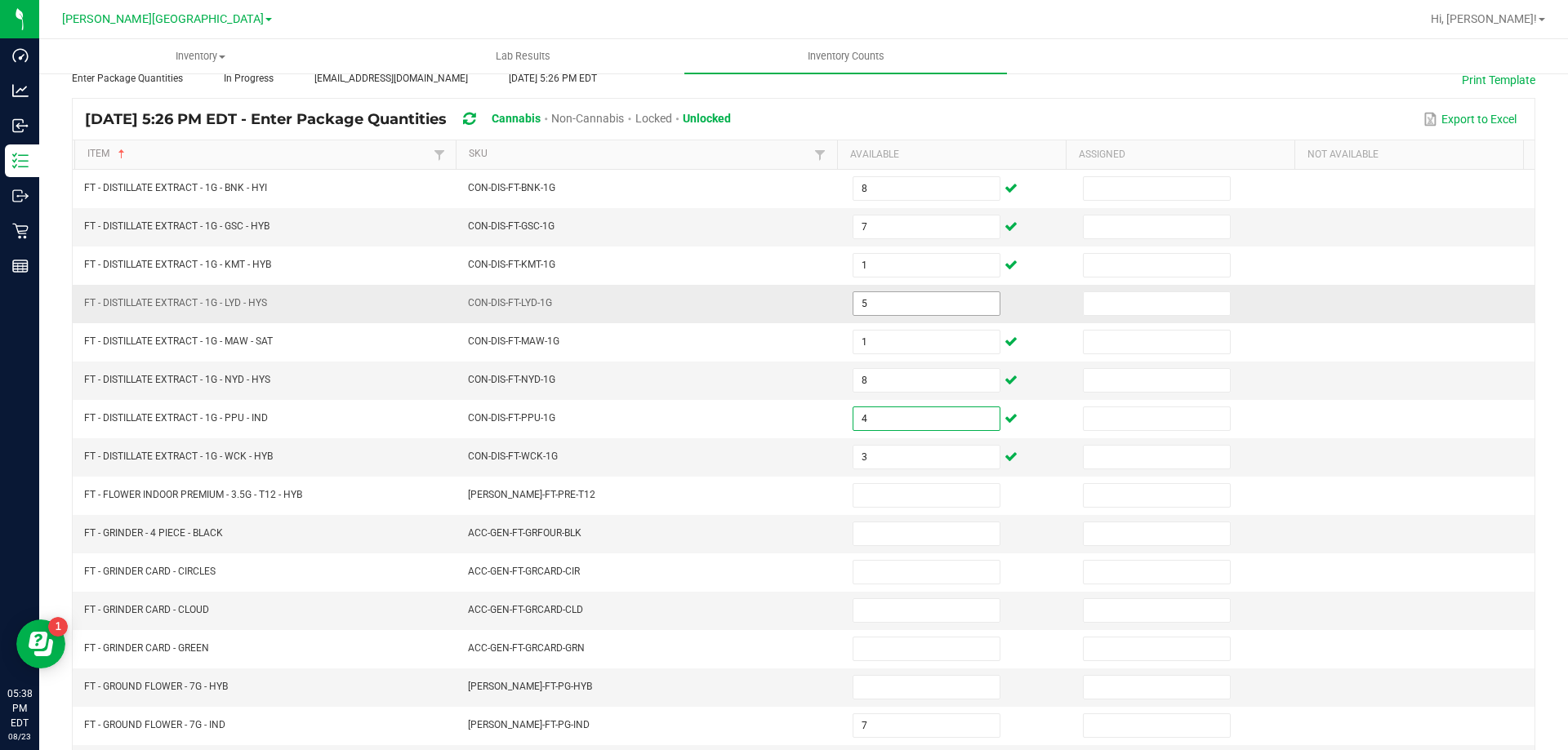
type input "4"
click at [858, 304] on input "5" at bounding box center [926, 303] width 146 height 23
type input "7"
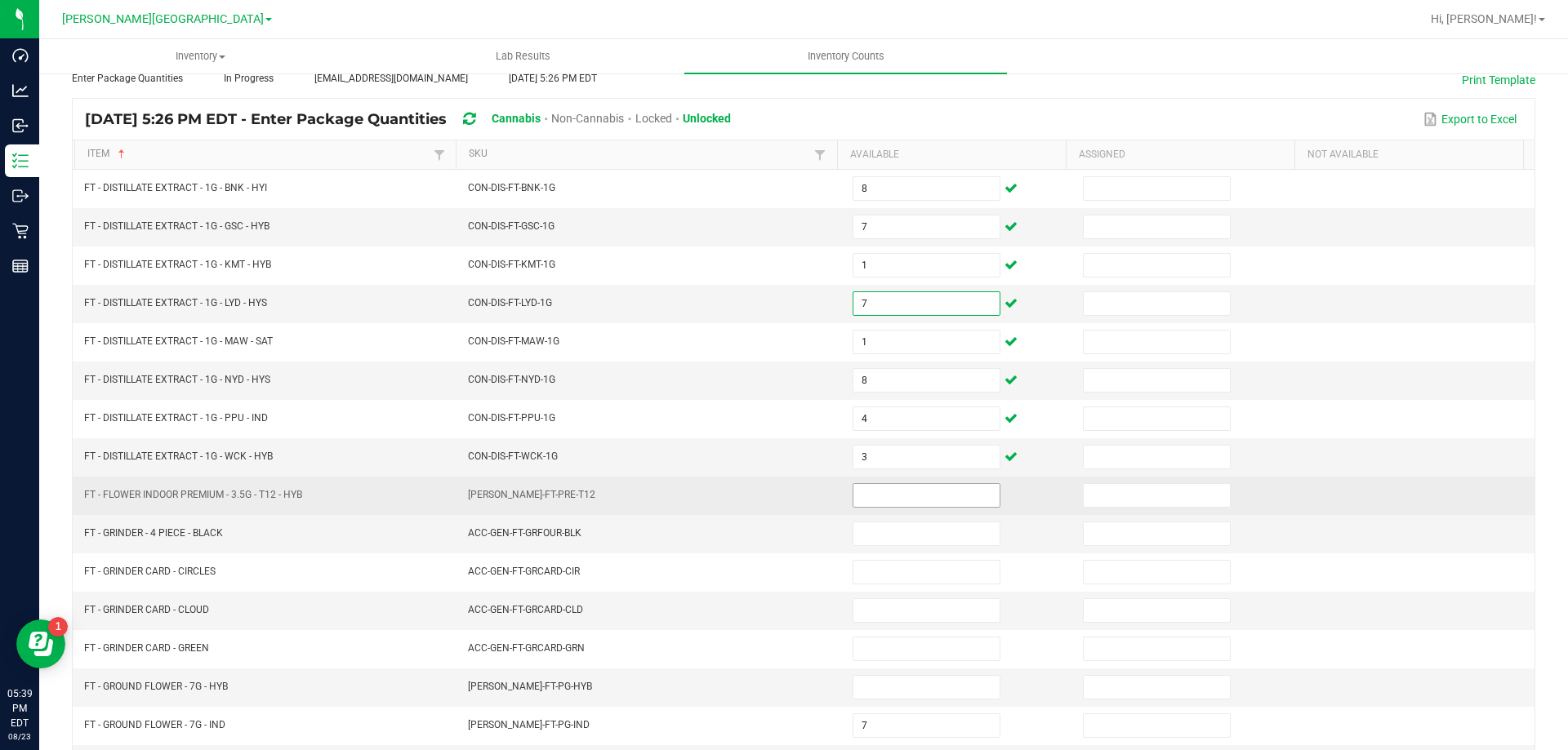
click at [941, 495] on input at bounding box center [926, 495] width 146 height 23
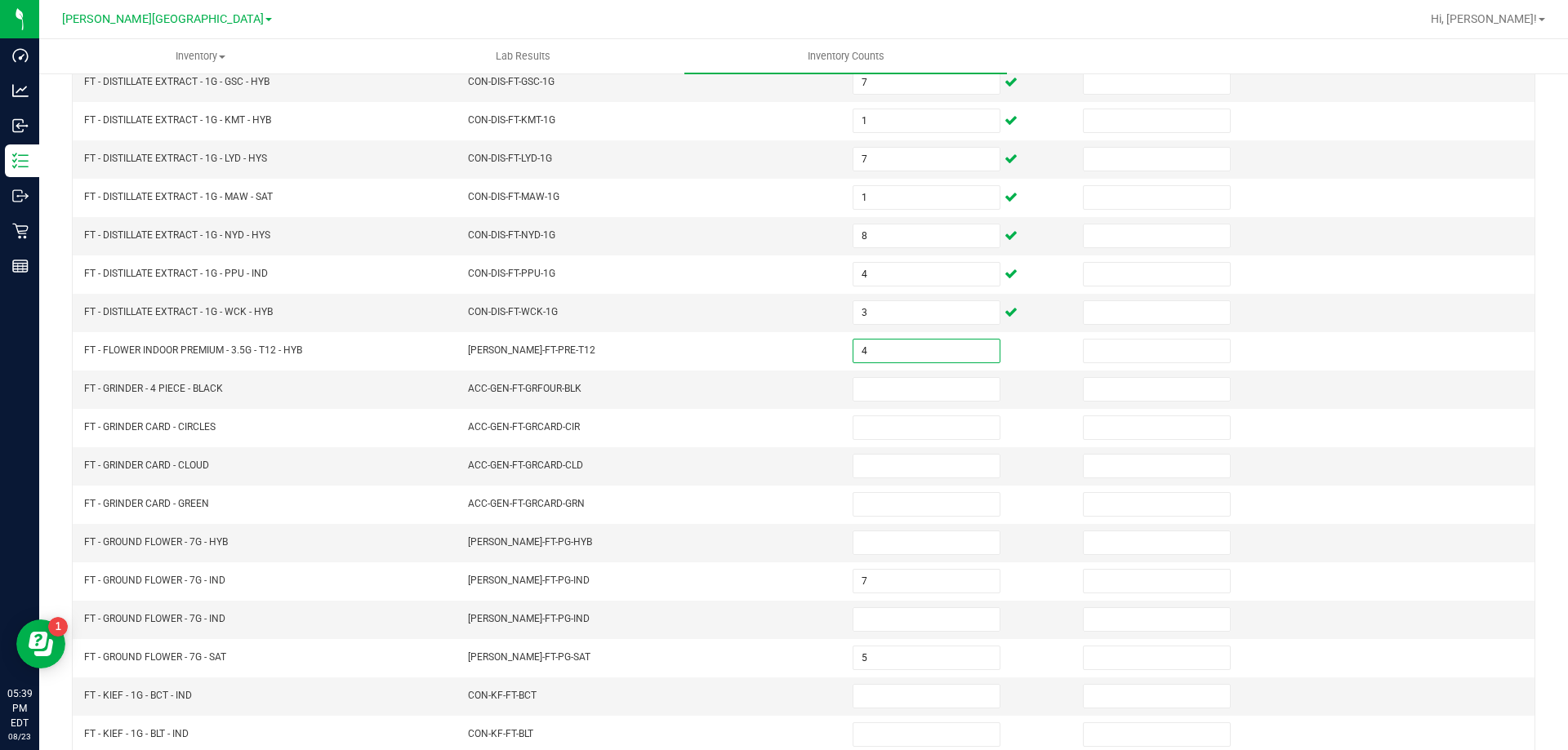
scroll to position [339, 0]
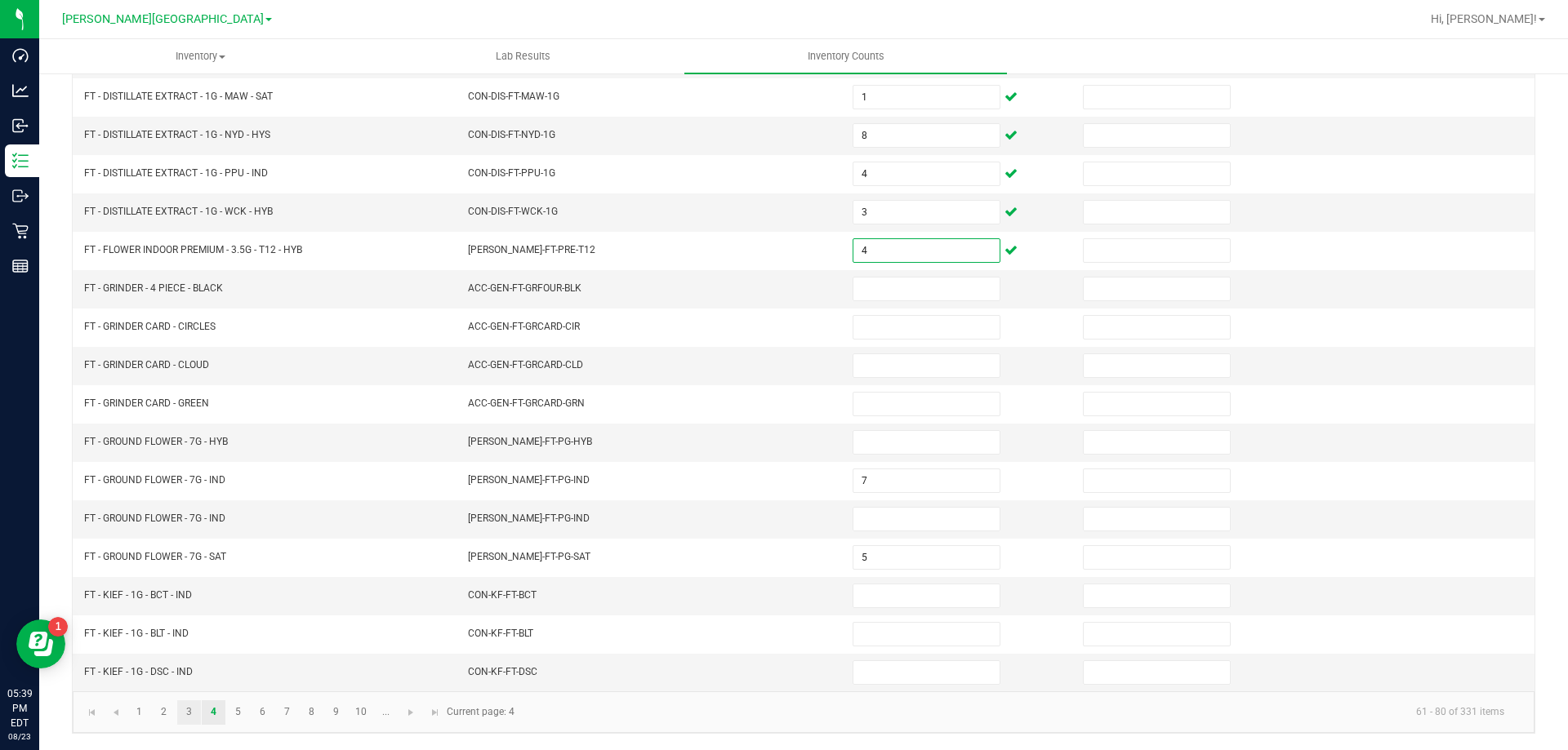
type input "4"
click at [195, 710] on link "3" at bounding box center [189, 713] width 24 height 24
type input "0"
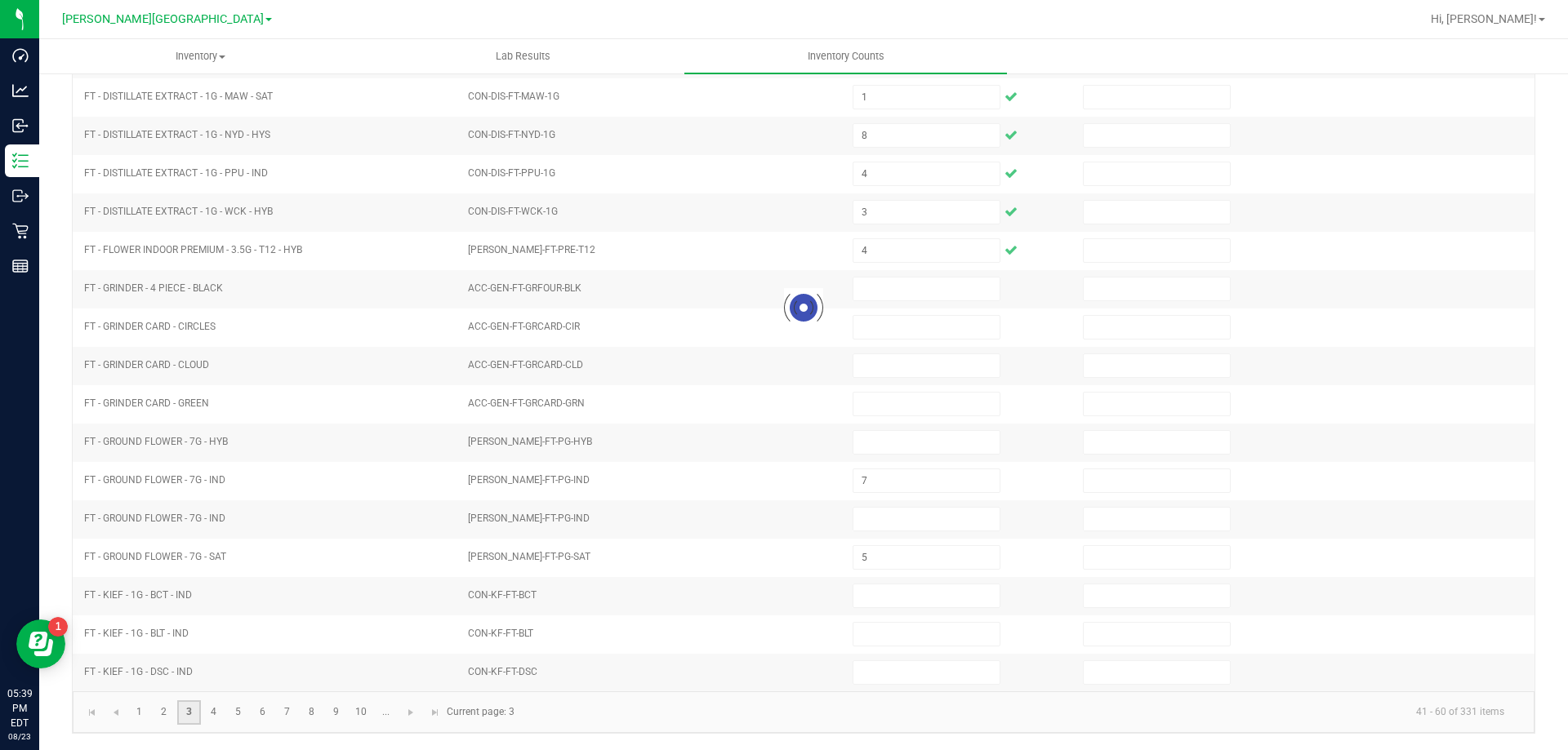
type input "0"
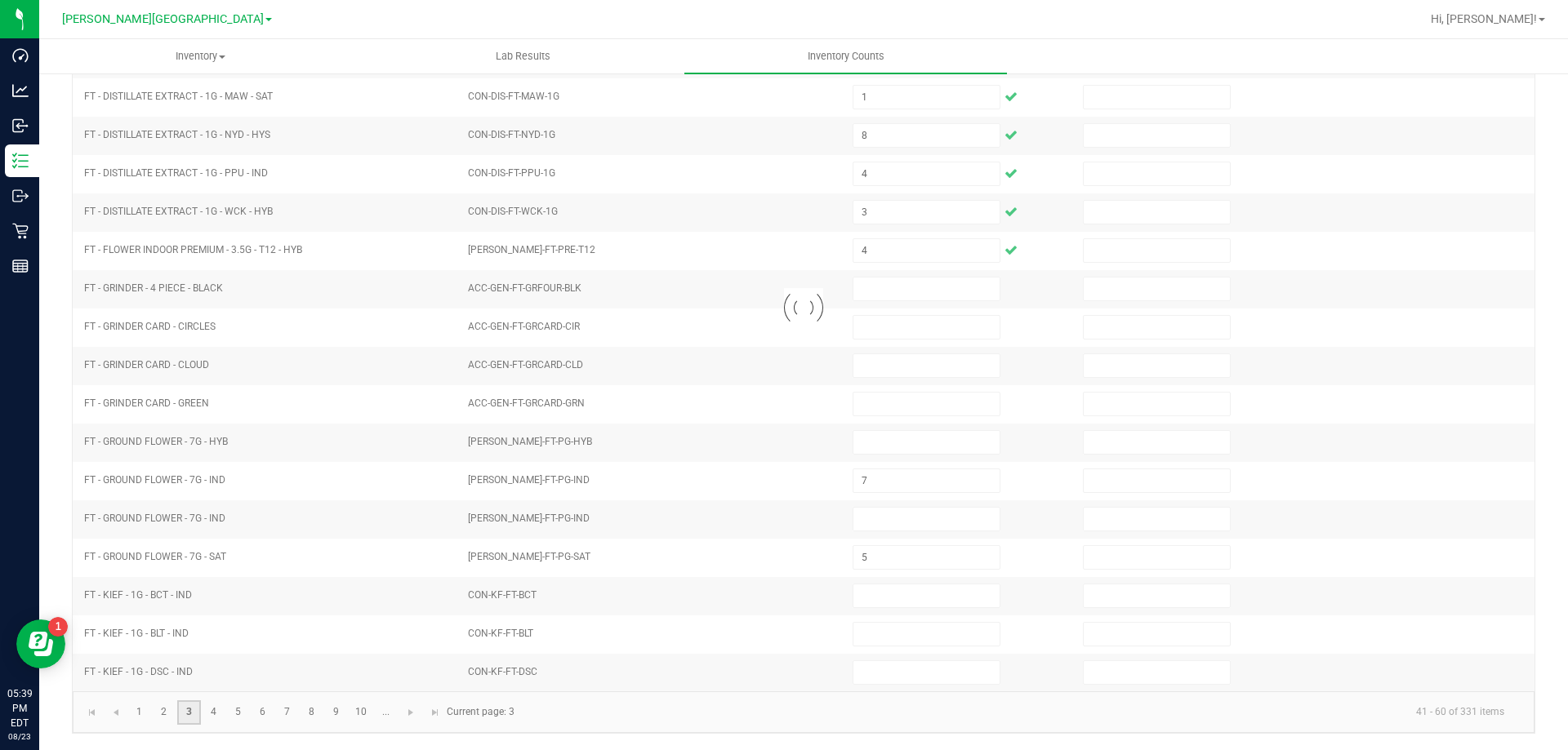
type input "8"
type input "4"
type input "2"
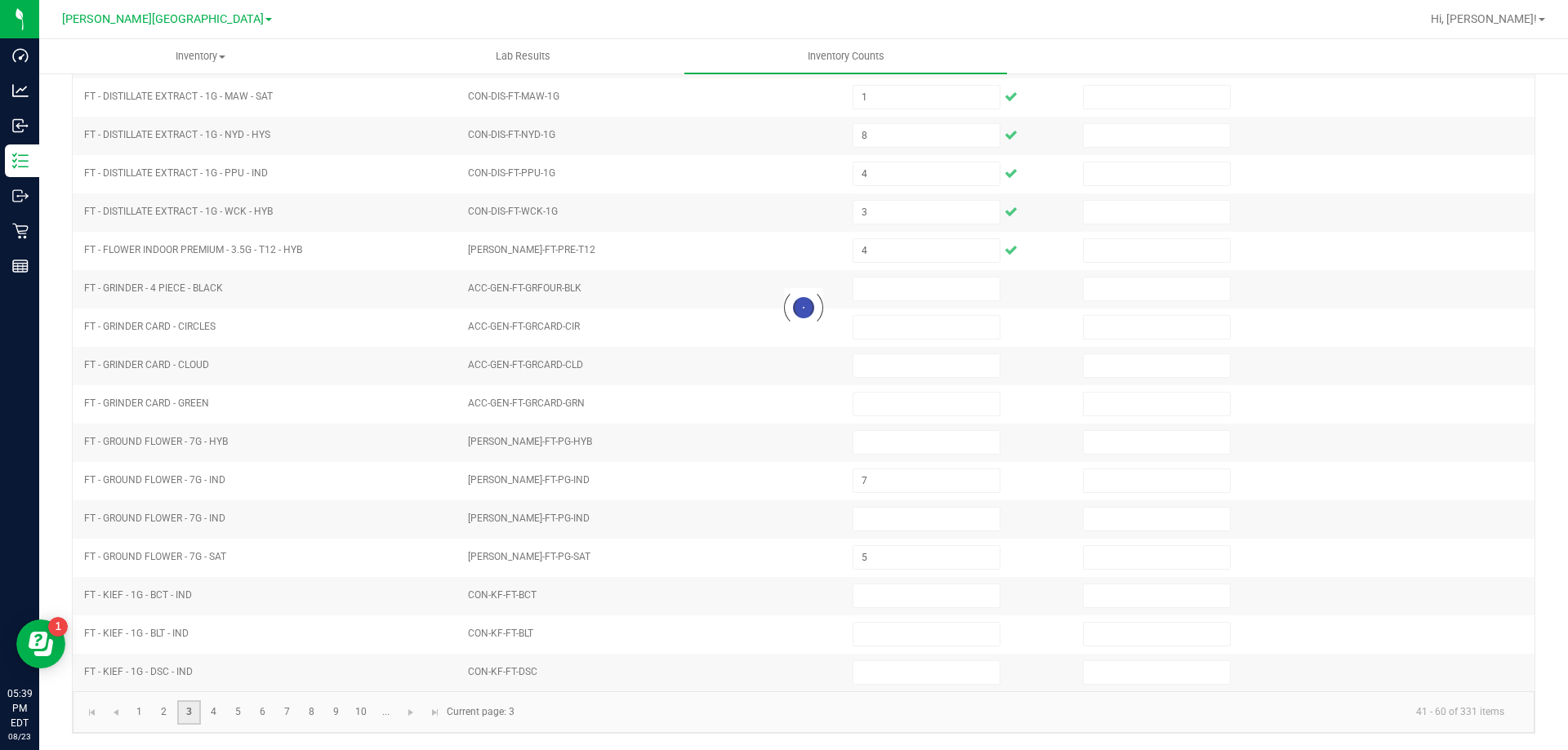
type input "5"
type input "2"
type input "1"
type input "4"
type input "3"
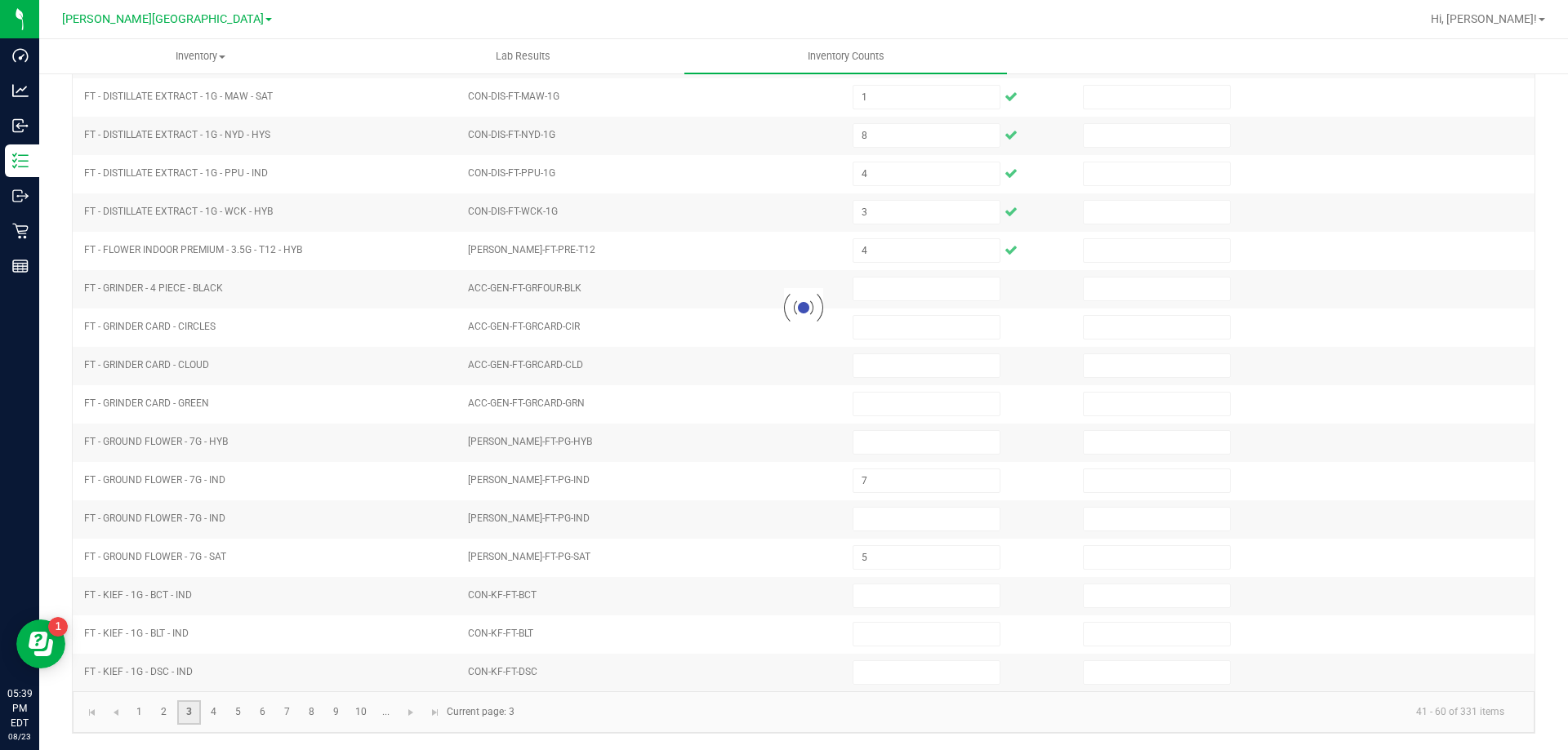
type input "1"
type input "9"
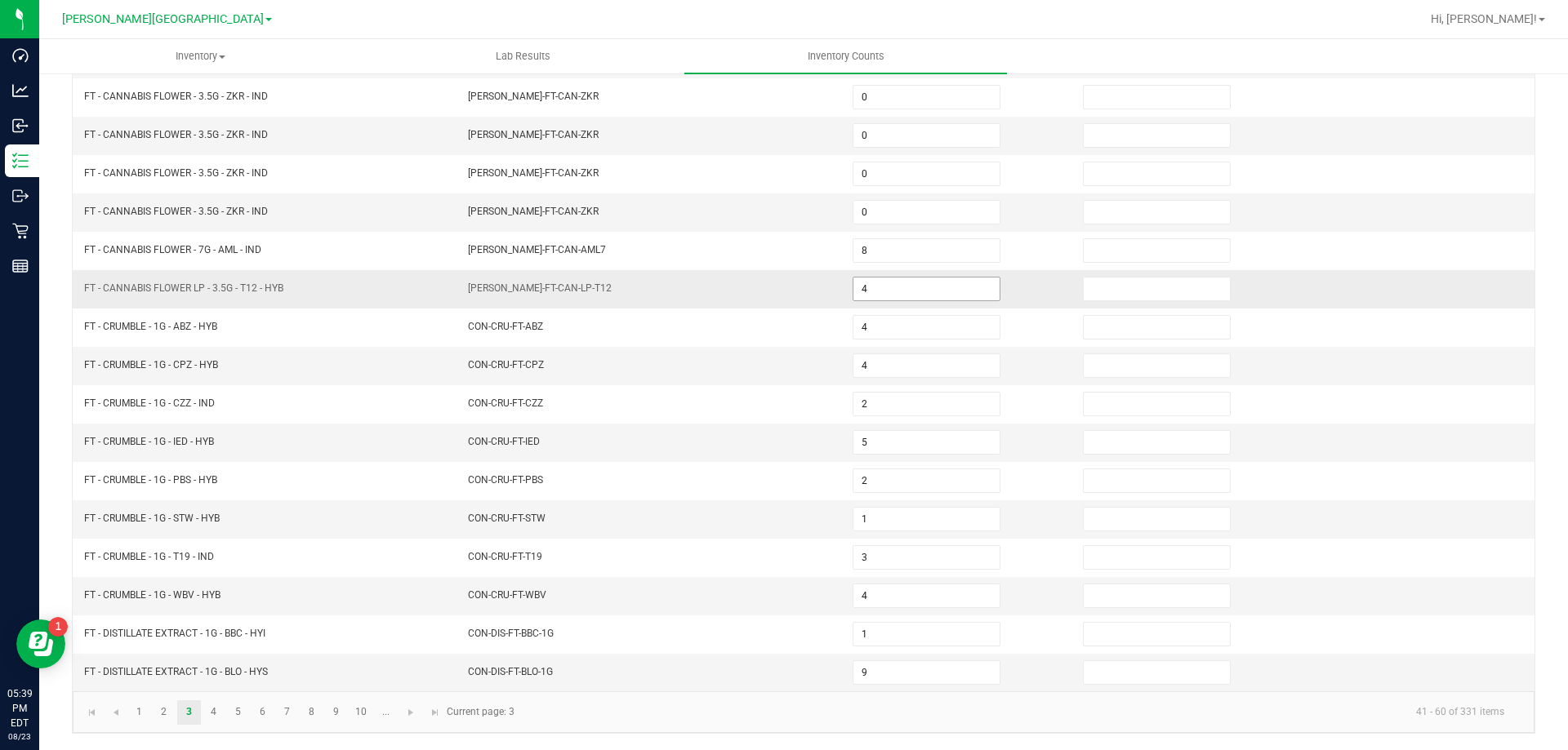
click at [877, 282] on input "4" at bounding box center [926, 289] width 146 height 23
type input "0"
click at [212, 705] on link "4" at bounding box center [214, 713] width 24 height 24
type input "8"
type input "7"
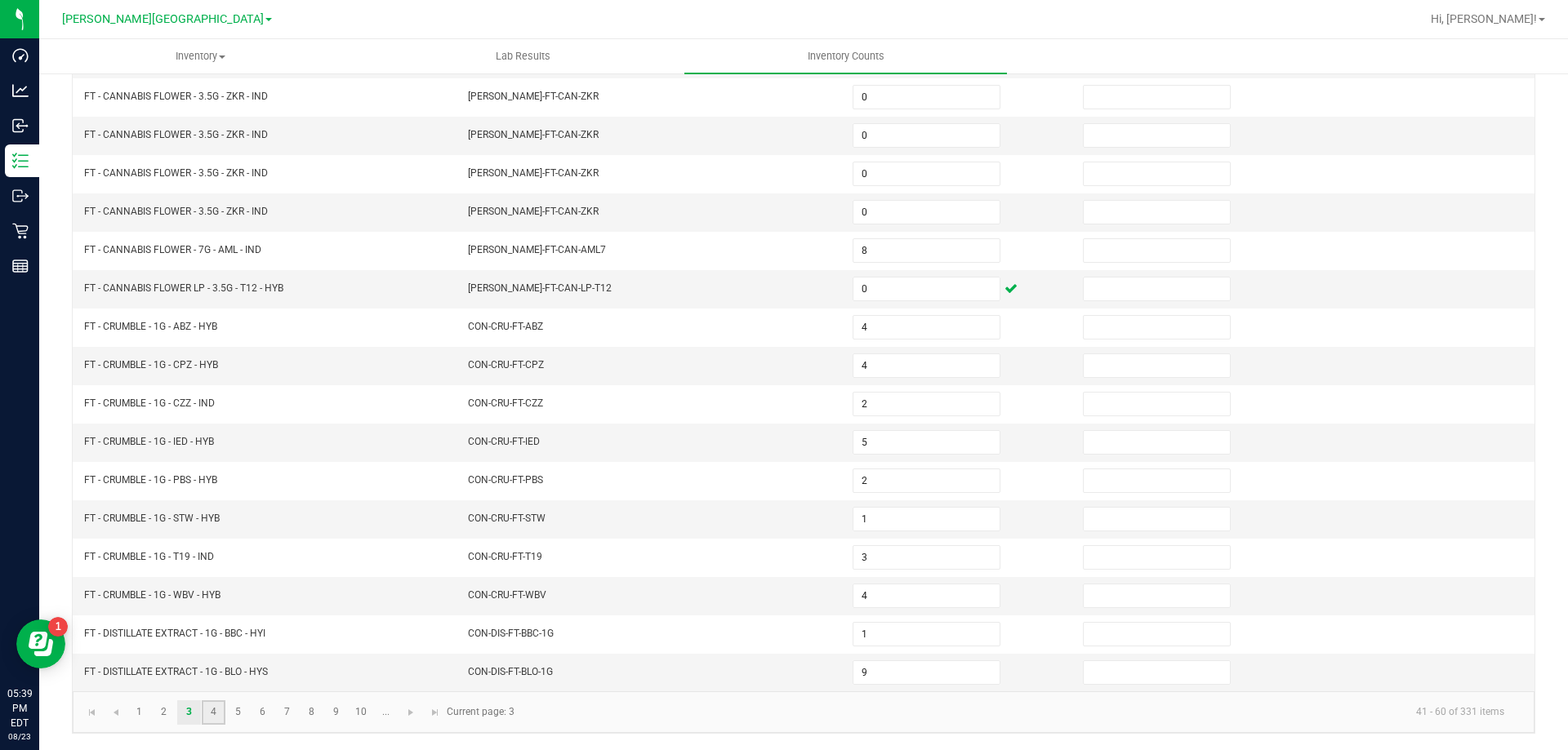
type input "1"
type input "7"
type input "1"
type input "8"
type input "4"
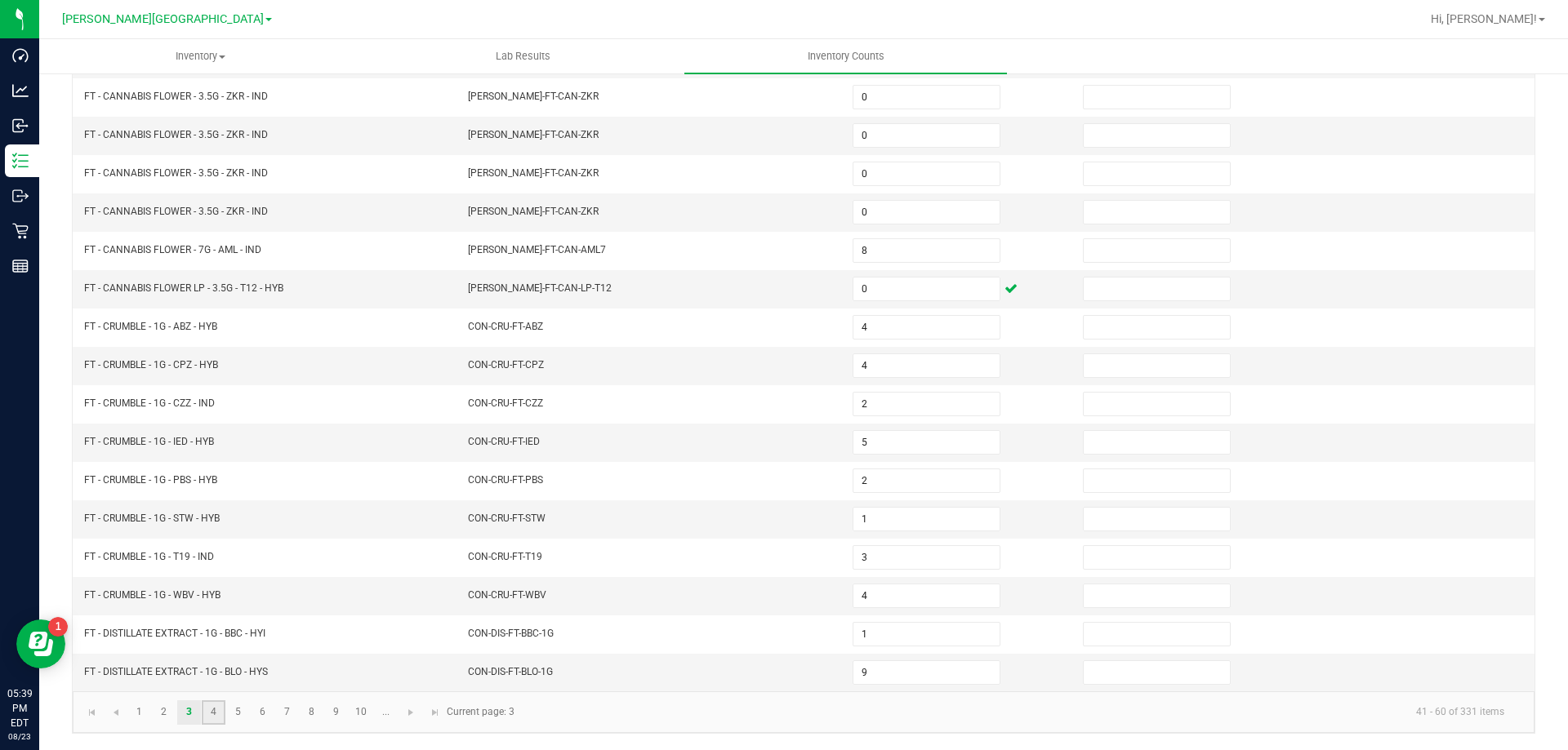
type input "3"
type input "4"
type input "7"
type input "5"
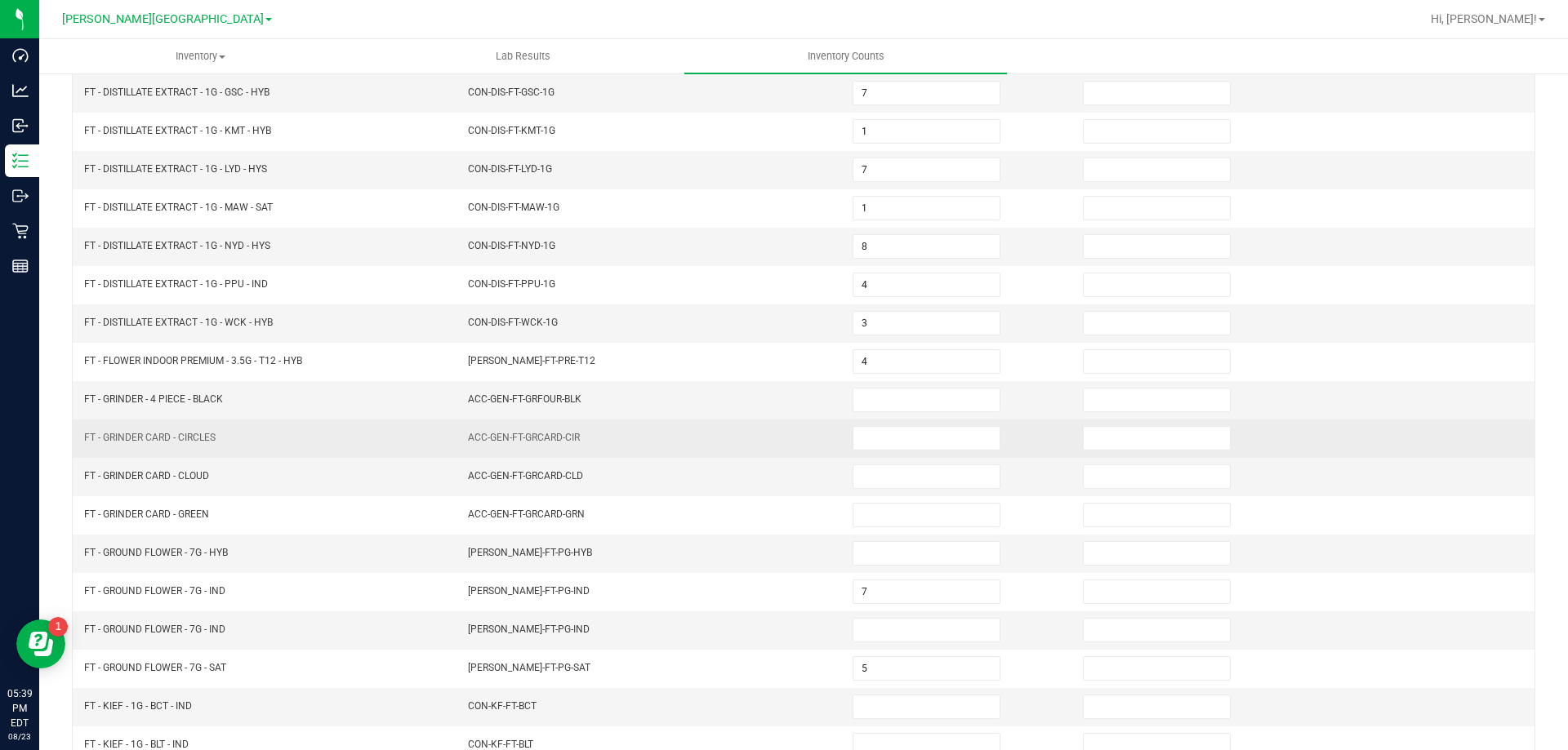
scroll to position [257, 0]
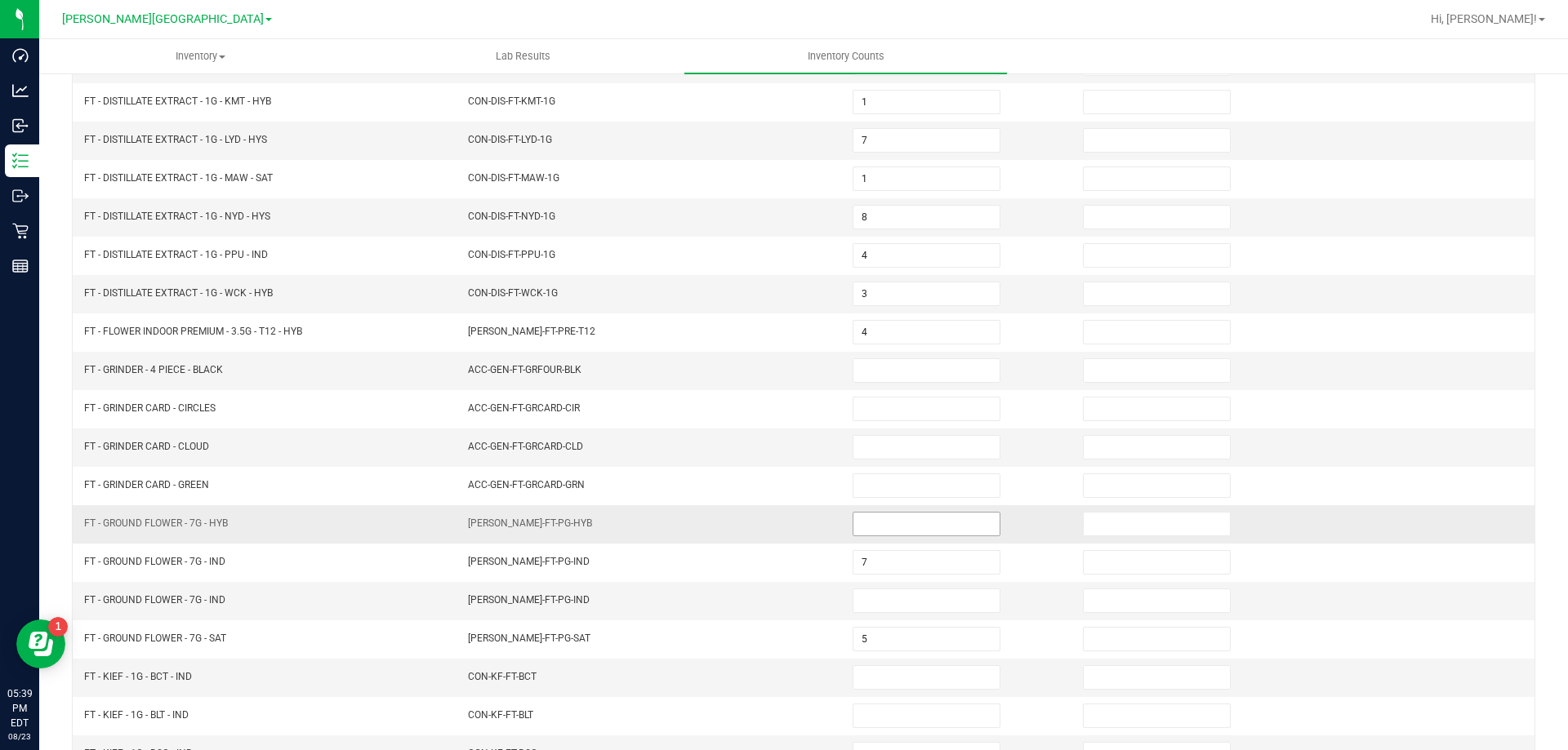
click at [867, 523] on input at bounding box center [926, 524] width 146 height 23
type input "10"
click at [879, 595] on input at bounding box center [926, 601] width 146 height 23
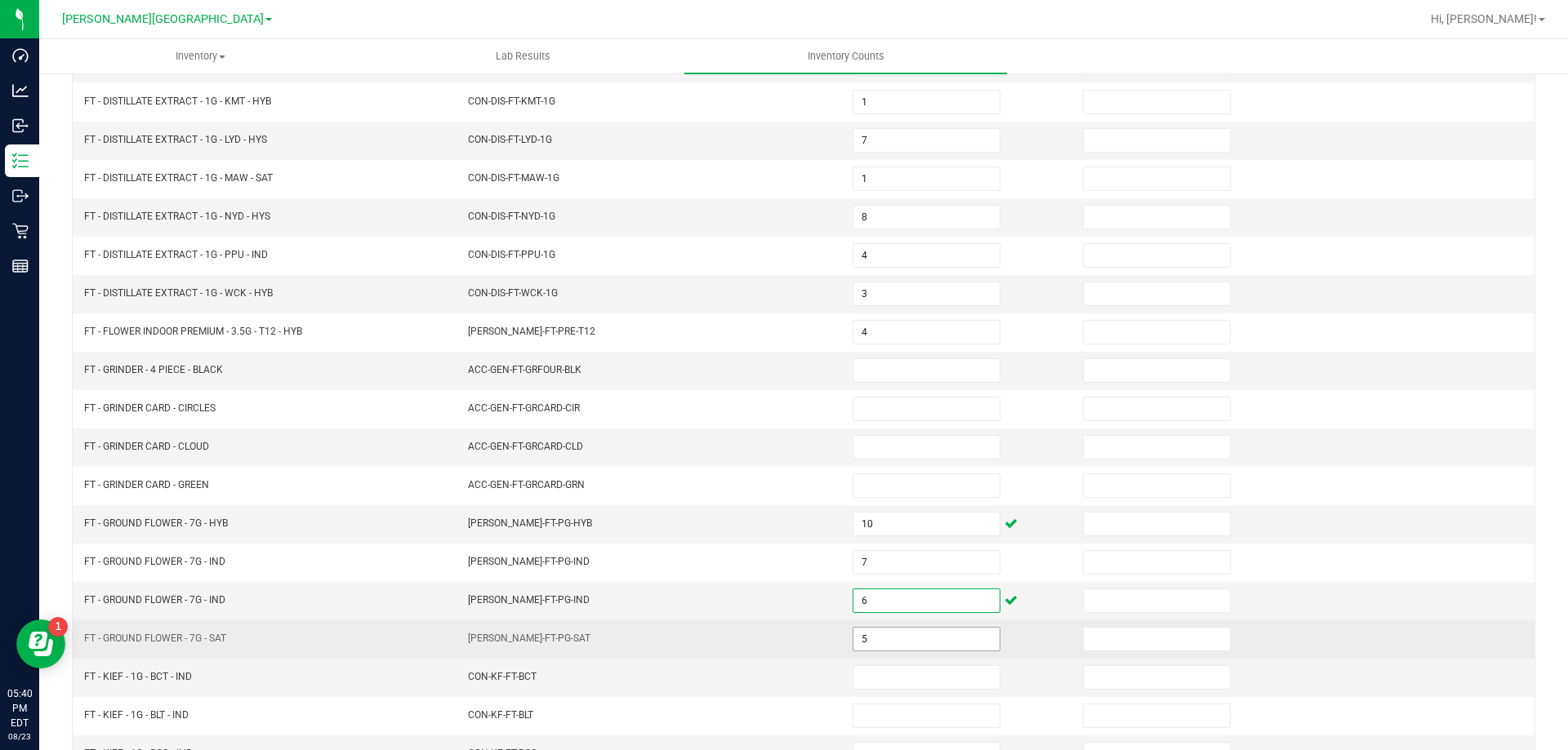
type input "6"
click at [896, 645] on input "5" at bounding box center [926, 639] width 146 height 23
type input "8"
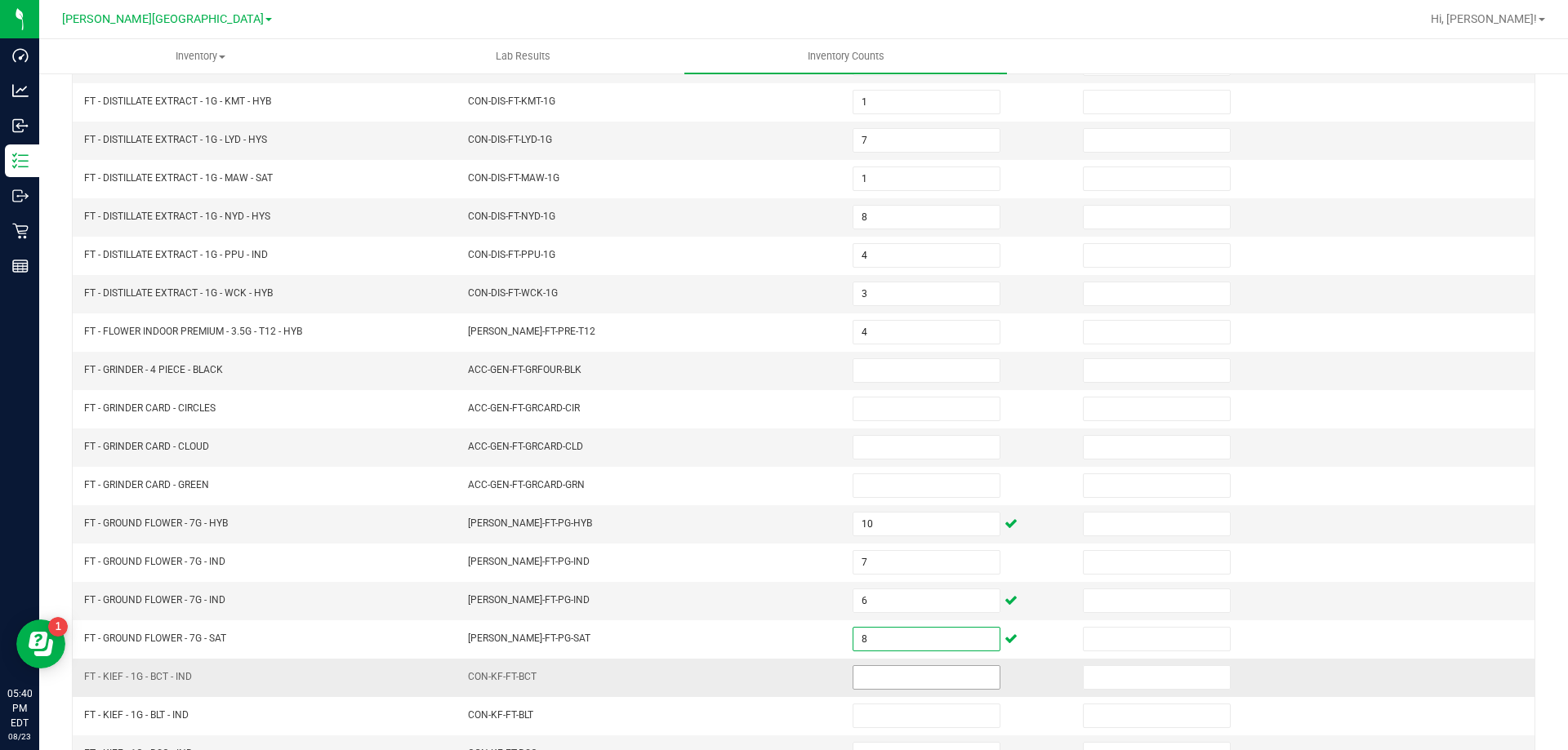
click at [918, 689] on span at bounding box center [926, 677] width 148 height 24
click at [918, 686] on input at bounding box center [926, 677] width 146 height 23
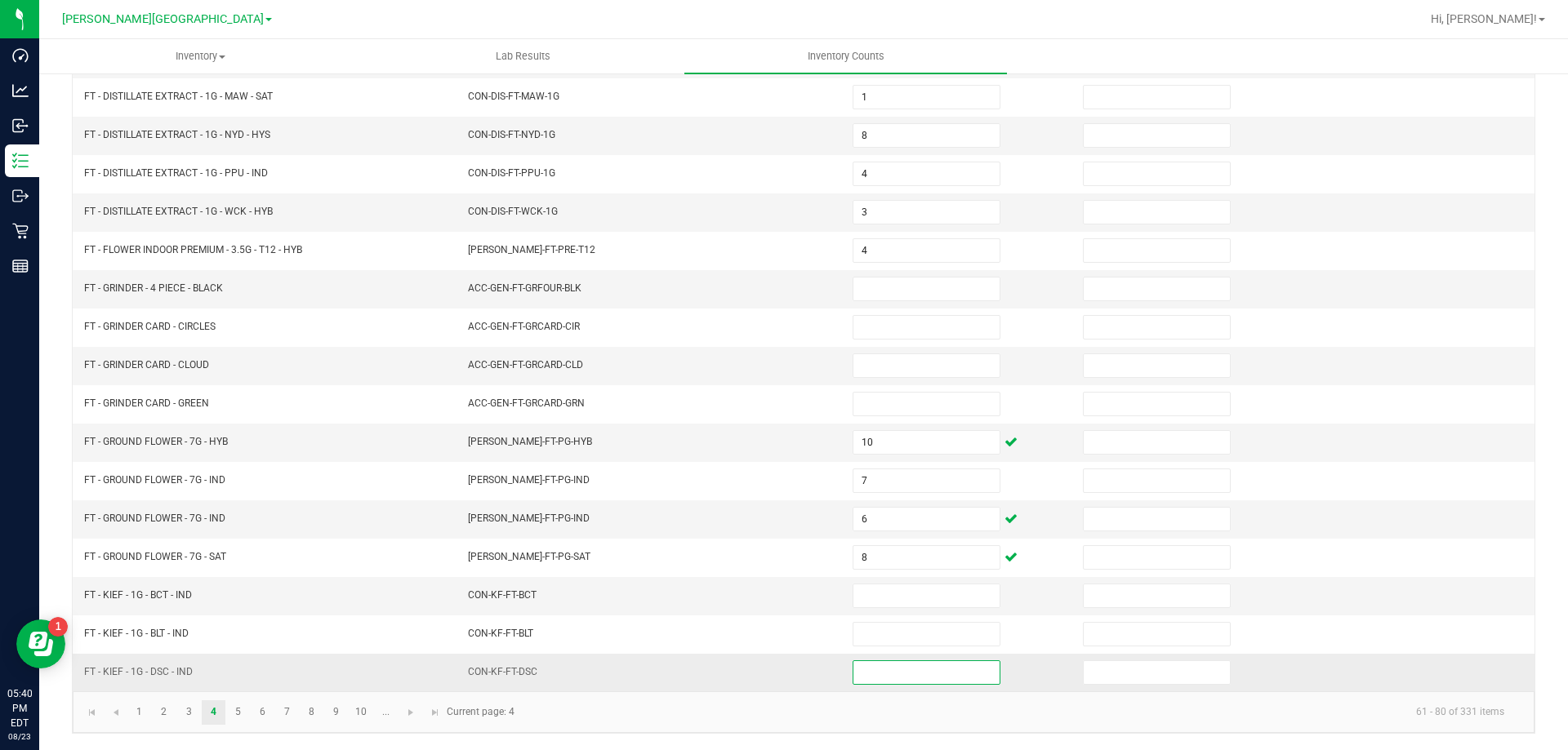
click at [931, 671] on input at bounding box center [926, 672] width 146 height 23
type input "6"
click at [888, 586] on input at bounding box center [926, 596] width 146 height 23
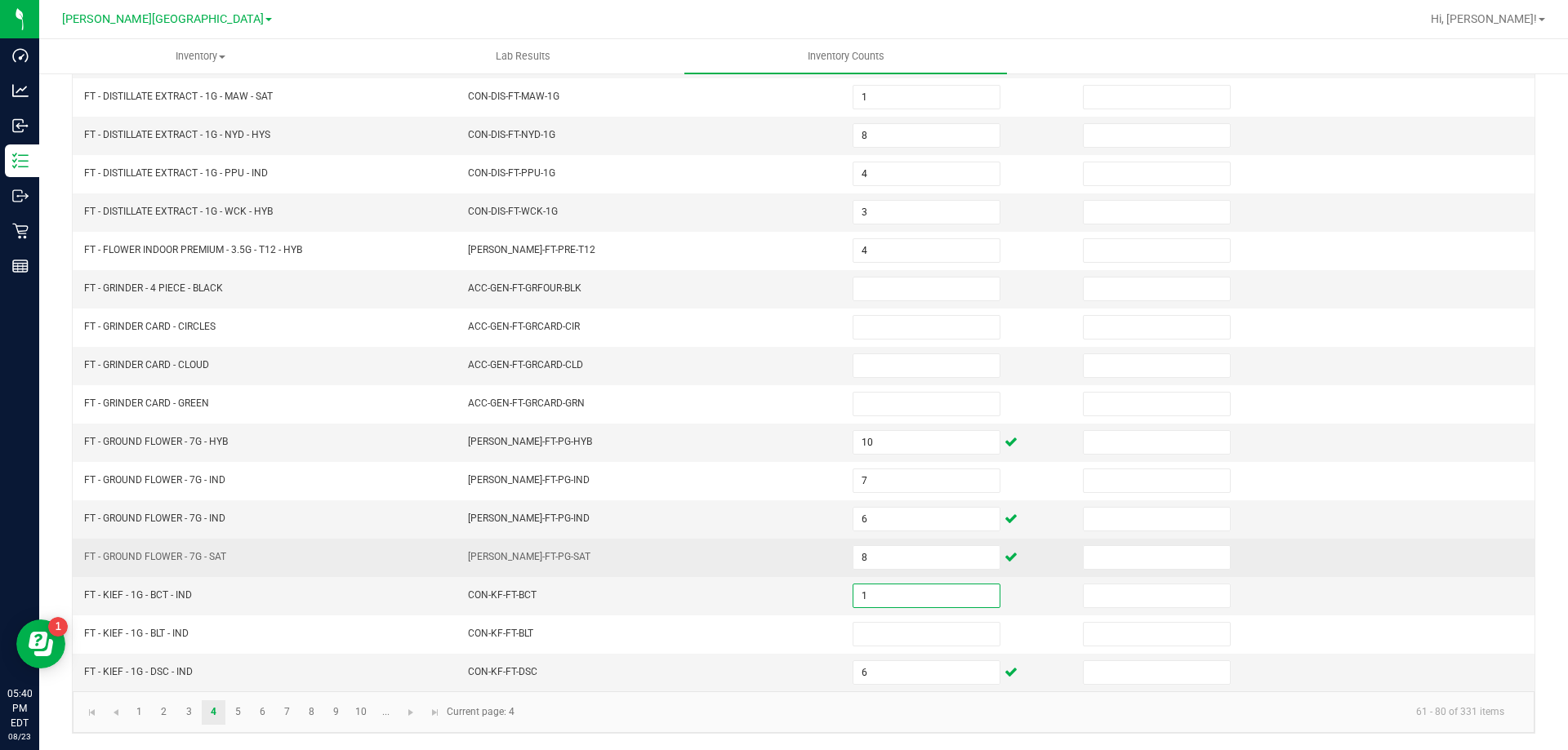
type input "2"
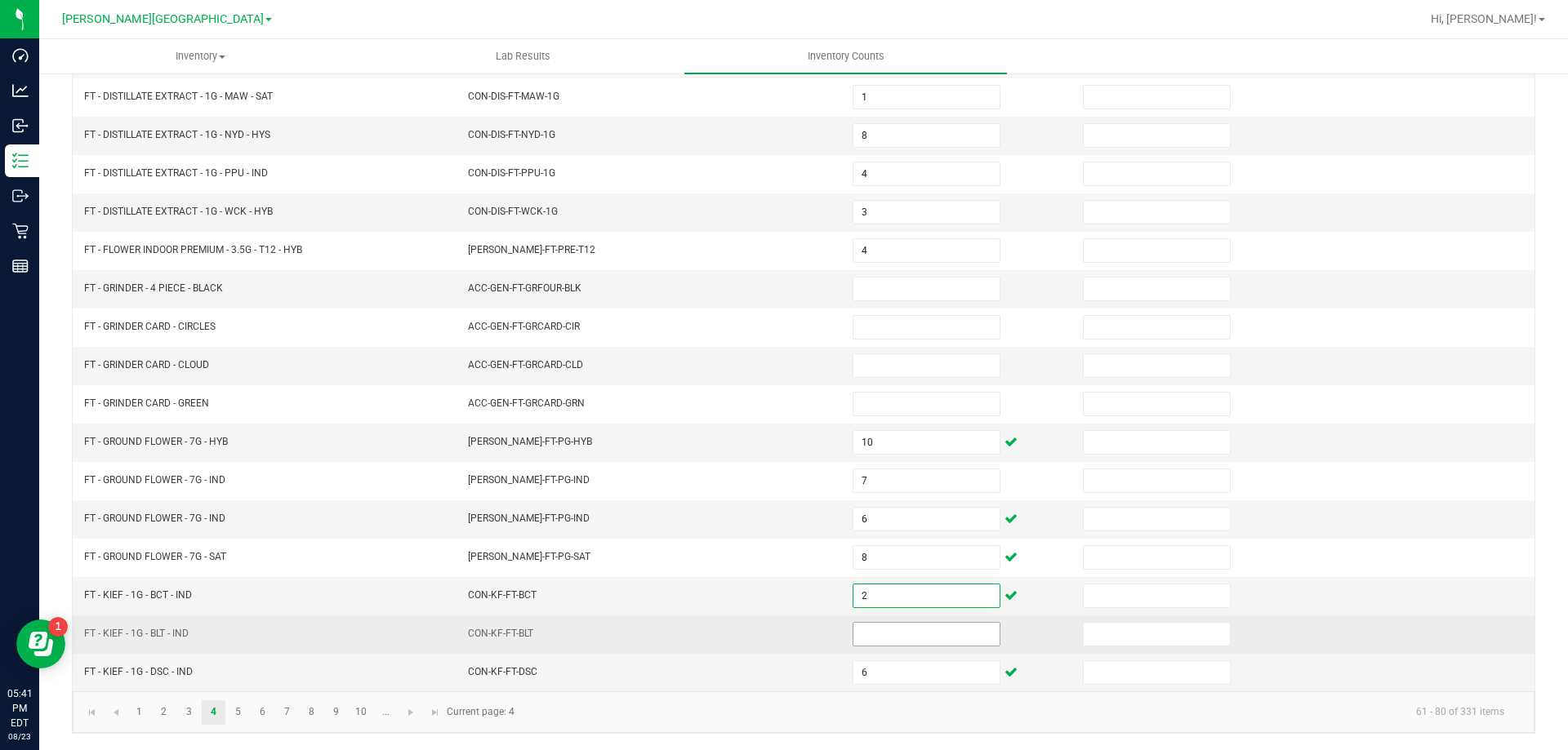
click at [908, 630] on input at bounding box center [926, 634] width 146 height 23
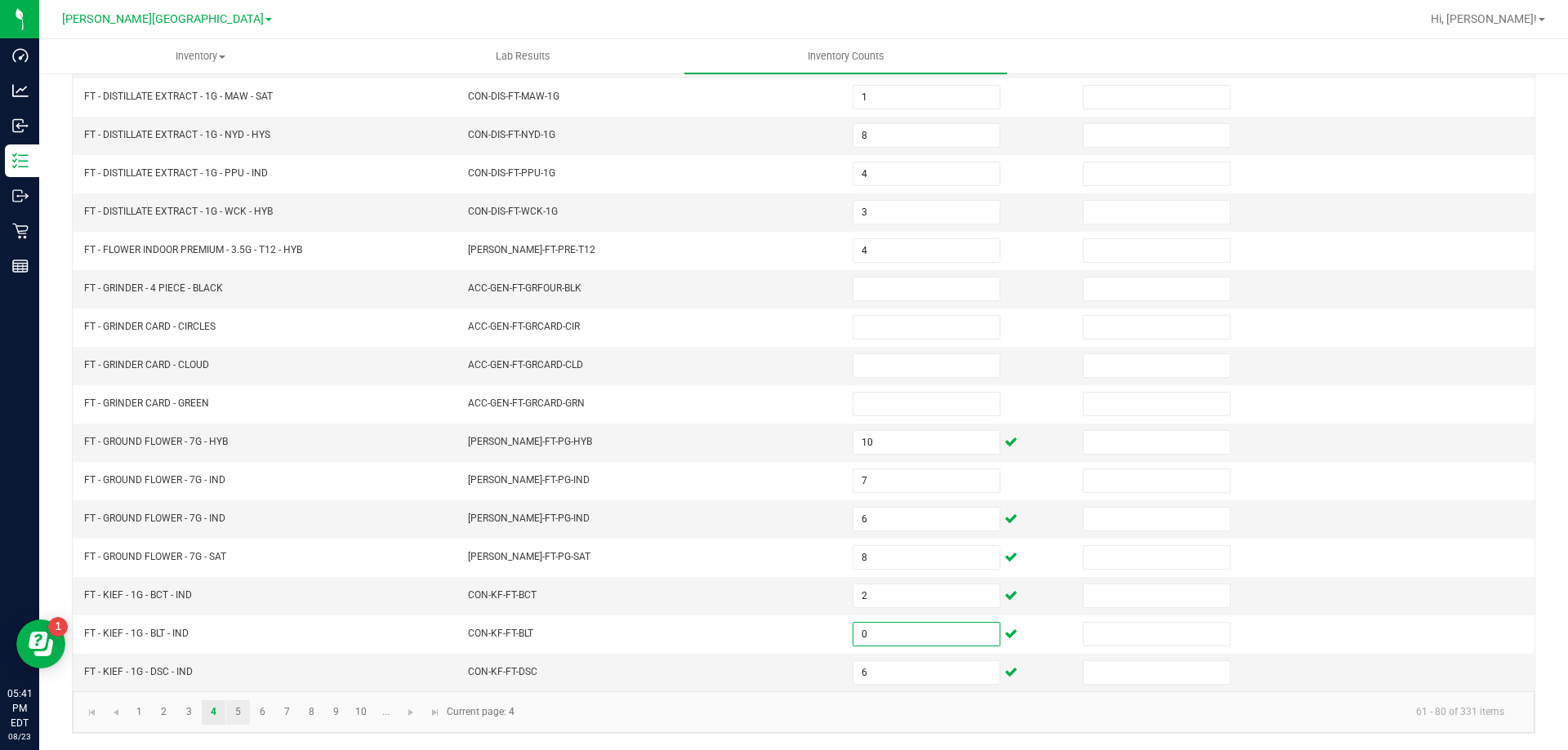
type input "0"
click at [230, 717] on link "5" at bounding box center [238, 713] width 24 height 24
type input "3"
type input "11"
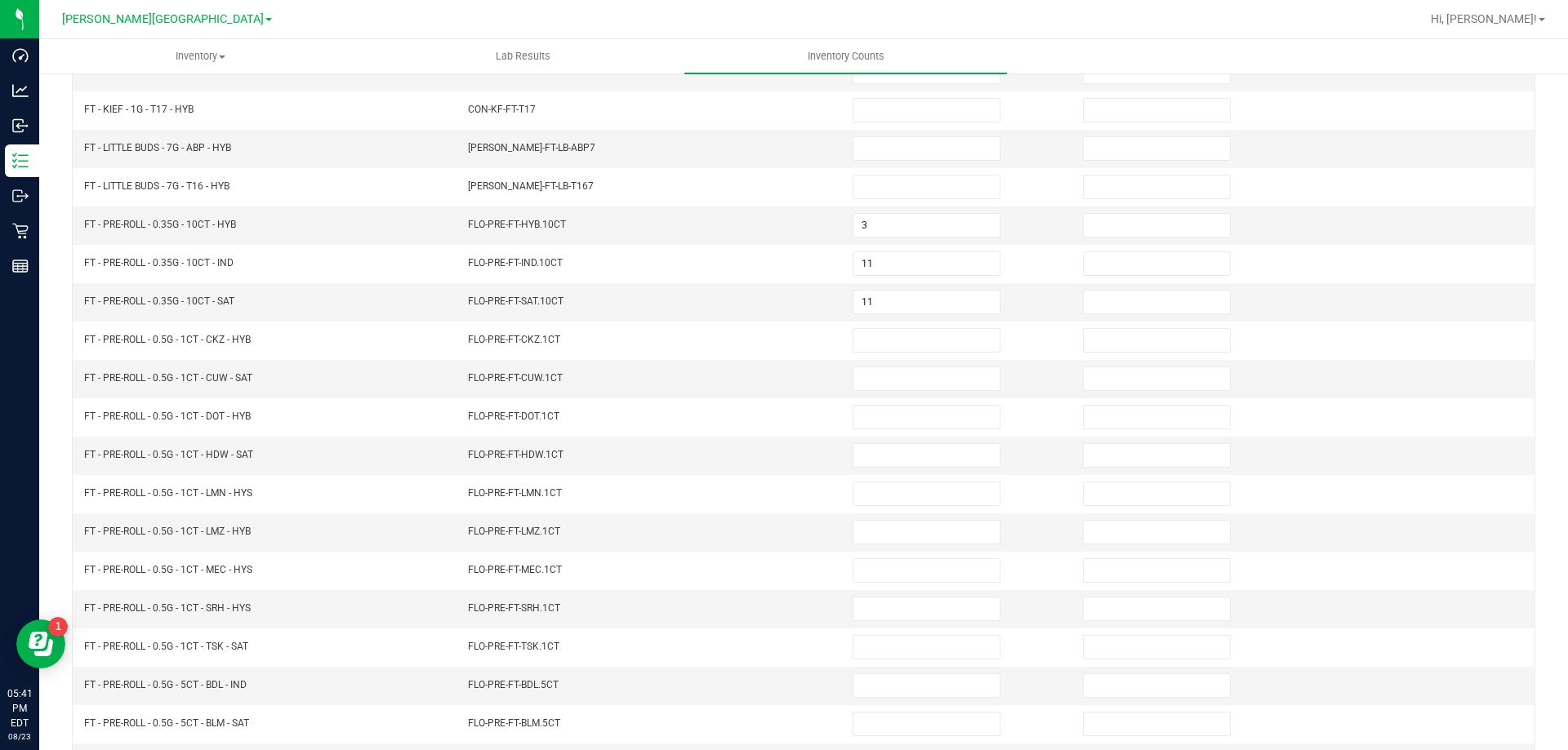
scroll to position [12, 0]
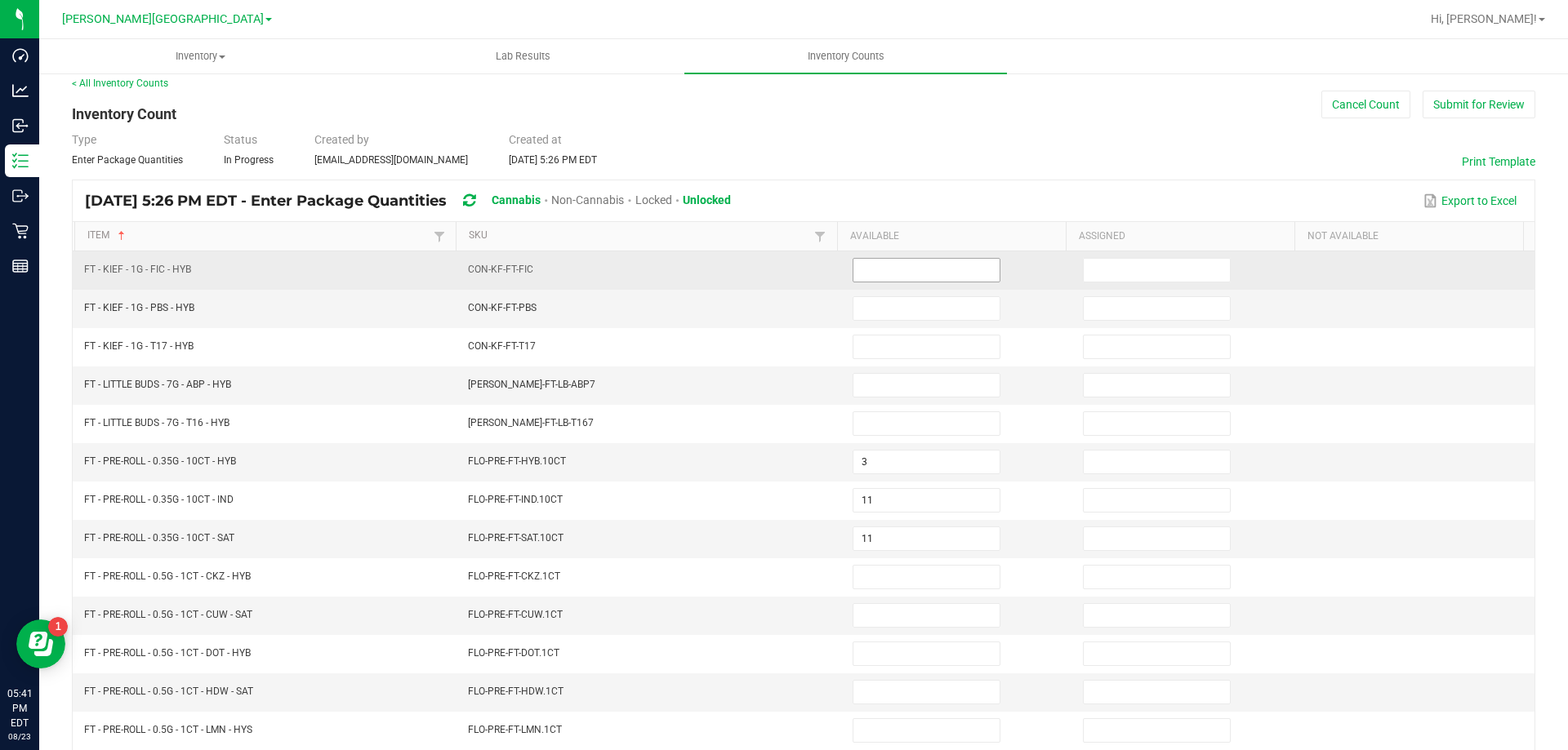
click at [878, 265] on input at bounding box center [926, 270] width 146 height 23
type input "7"
type input "4"
type input "2"
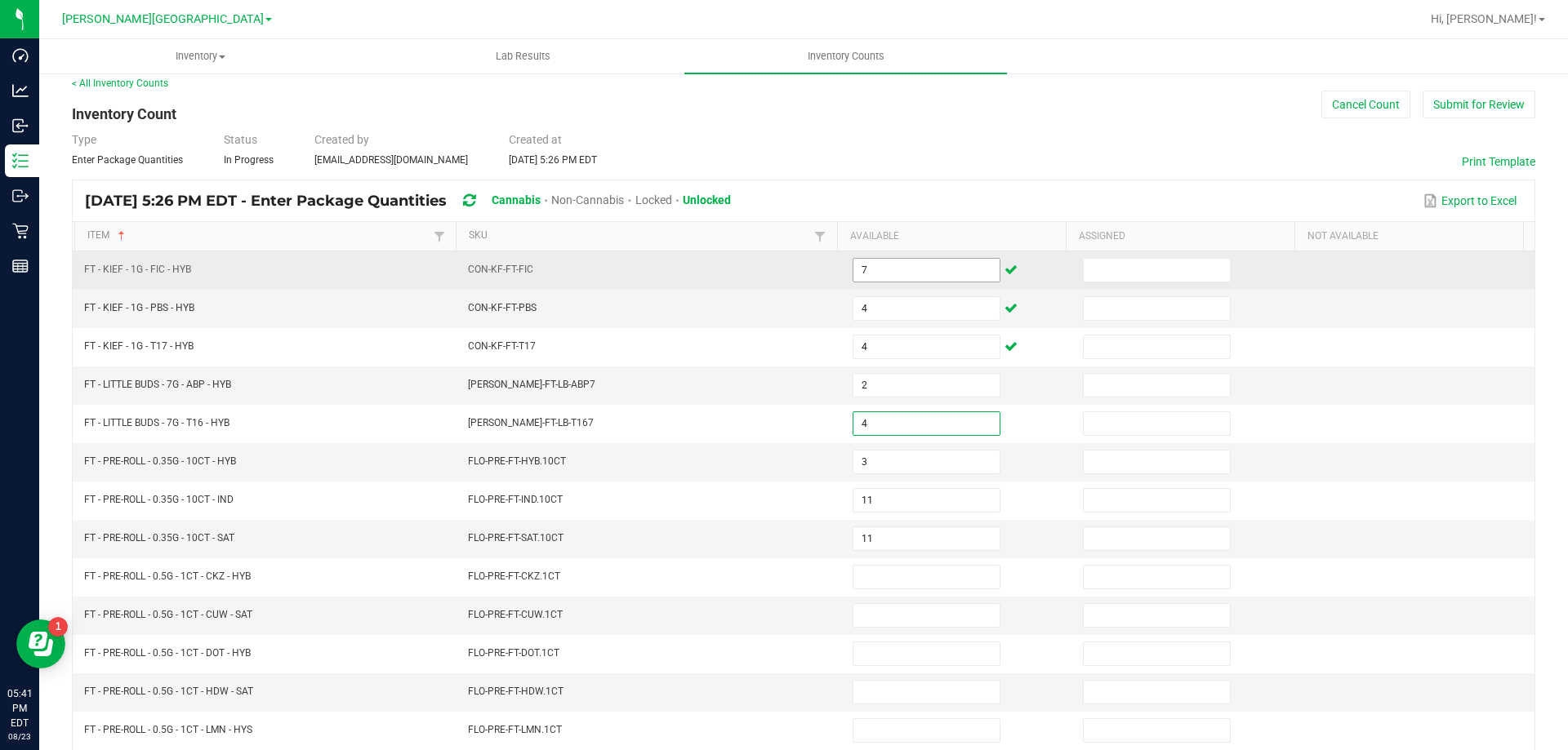
type input "4"
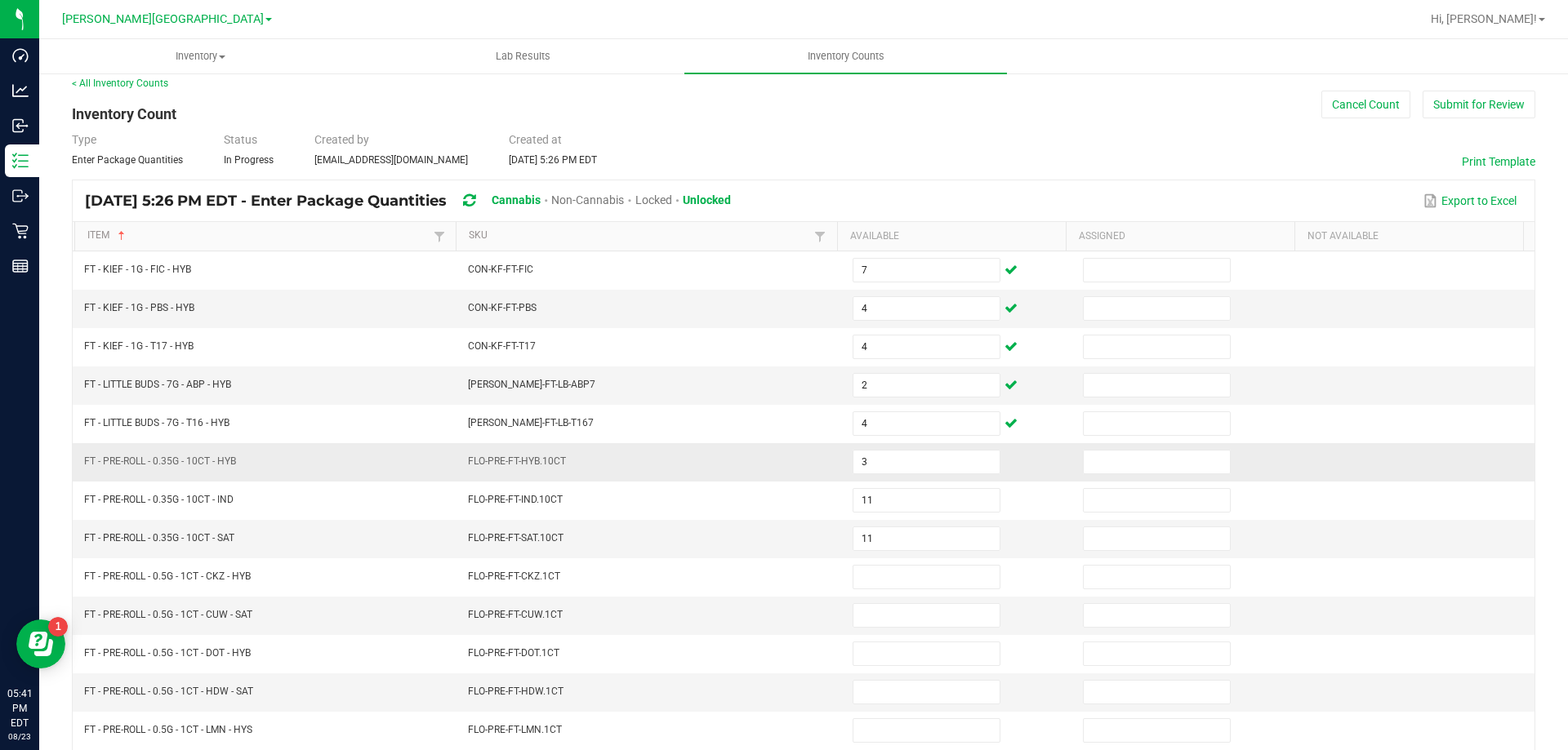
click at [909, 446] on td "3" at bounding box center [958, 462] width 230 height 38
click at [910, 466] on input "3" at bounding box center [926, 462] width 146 height 23
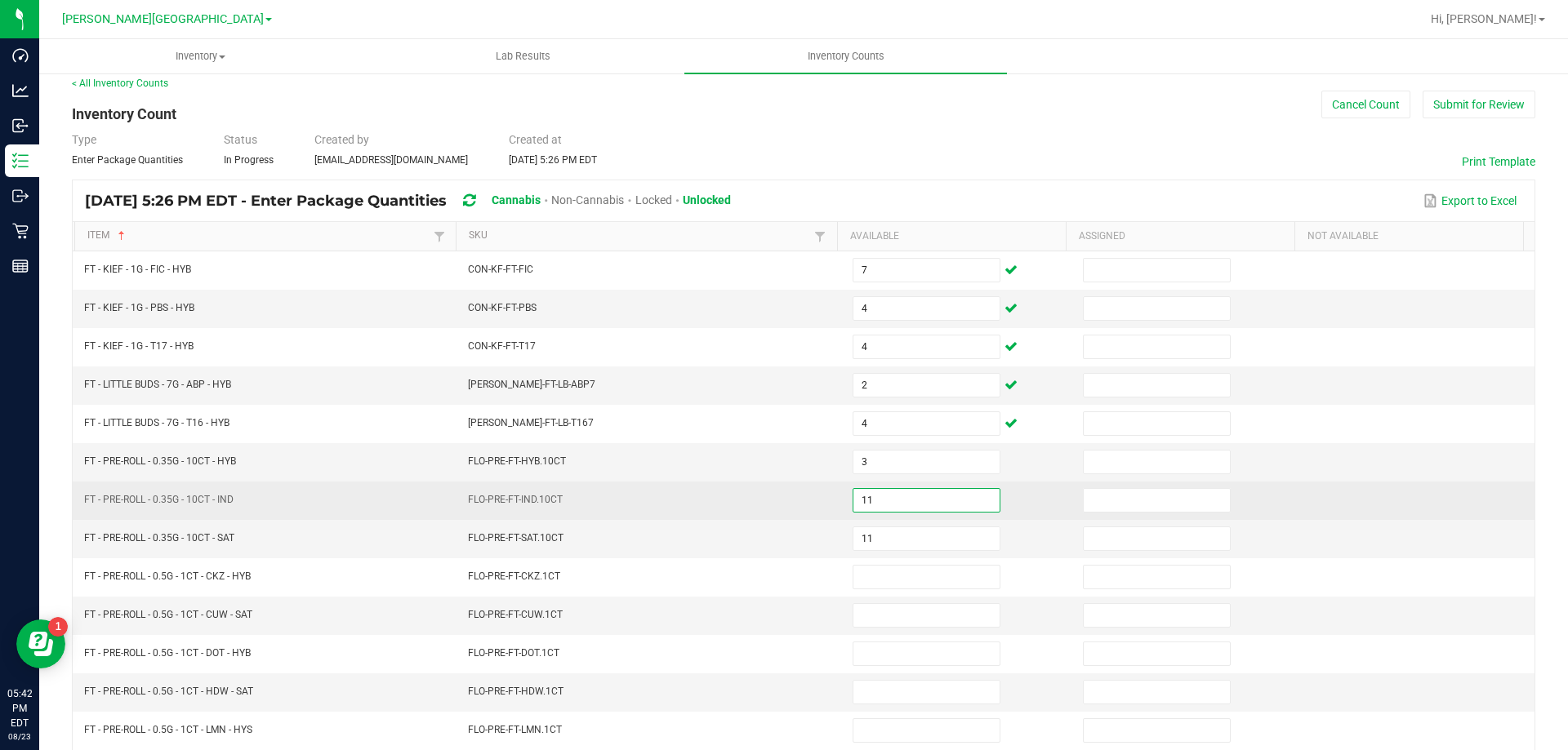
click at [882, 505] on input "11" at bounding box center [926, 500] width 146 height 23
type input "18"
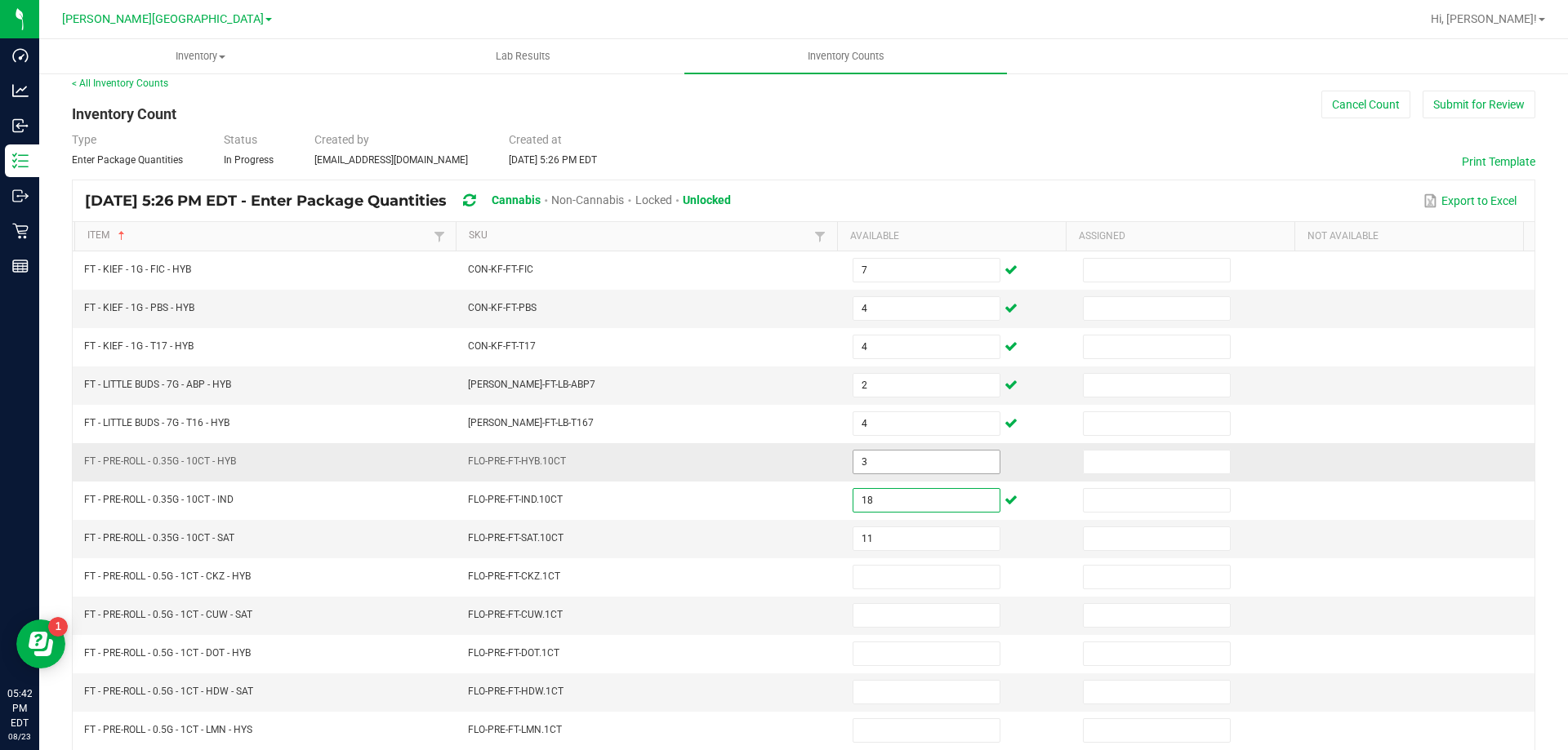
click at [879, 458] on input "3" at bounding box center [926, 462] width 146 height 23
type input "13"
click at [879, 532] on input "11" at bounding box center [926, 538] width 146 height 23
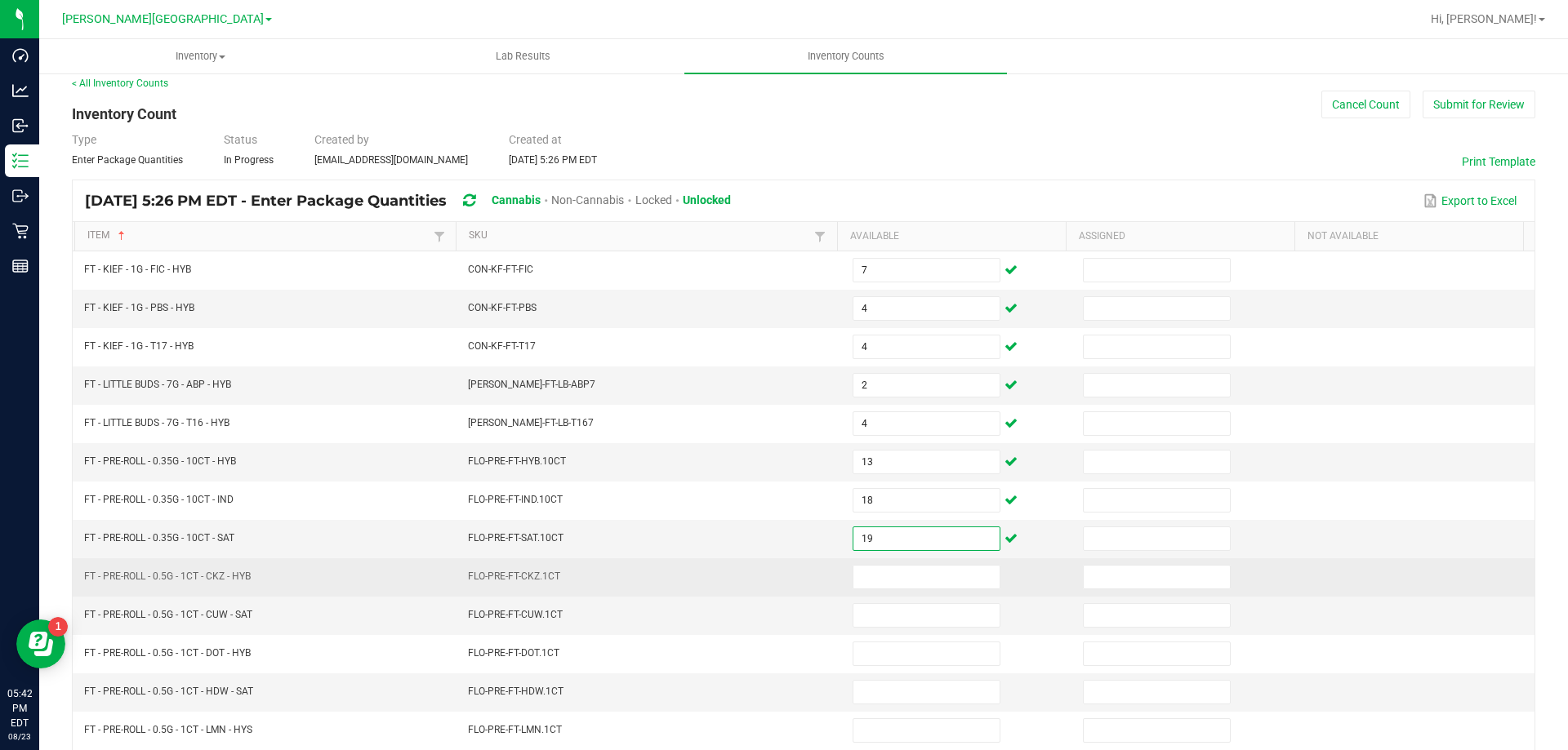
type input "19"
click at [907, 591] on td at bounding box center [958, 578] width 230 height 38
click at [889, 572] on input at bounding box center [926, 577] width 146 height 23
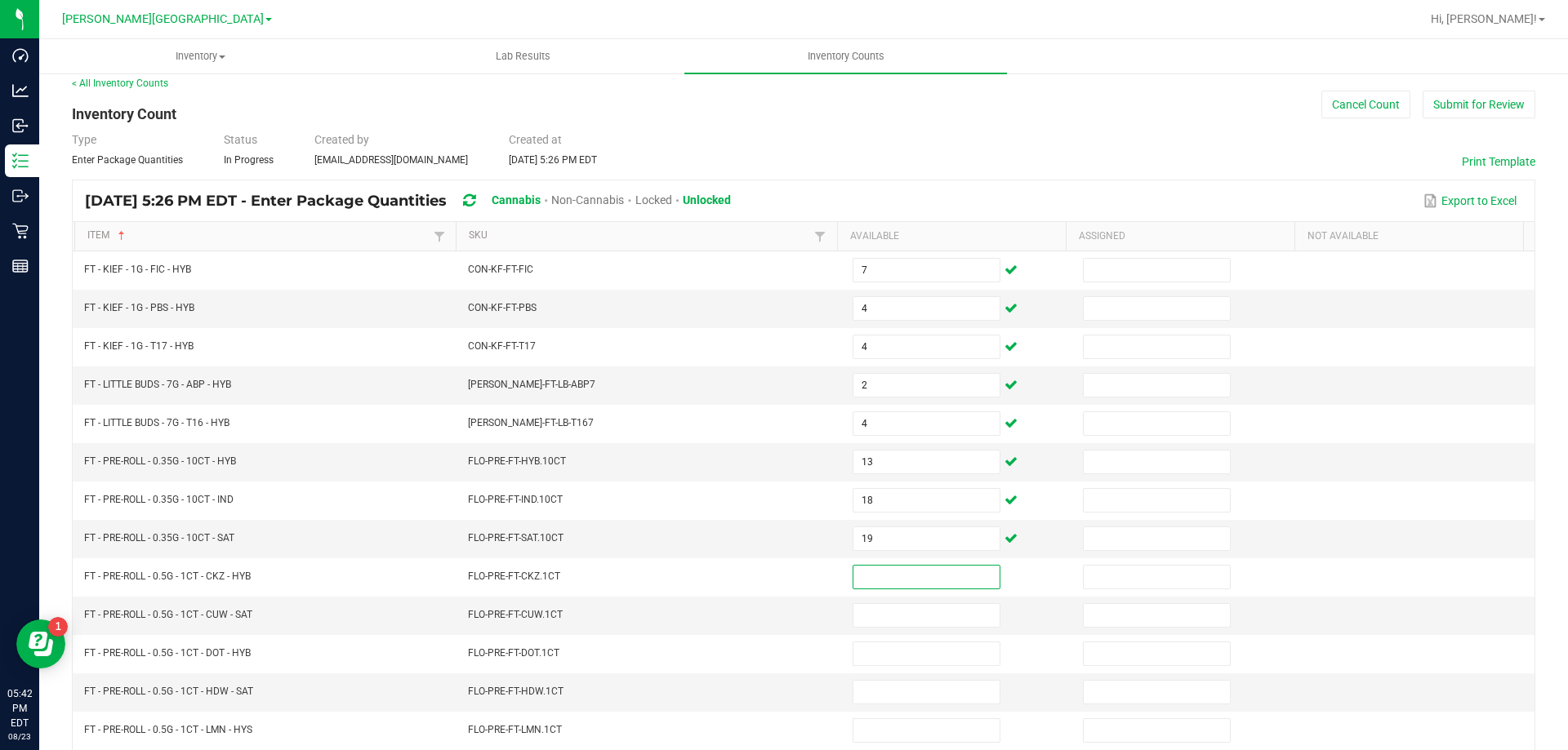
scroll to position [339, 0]
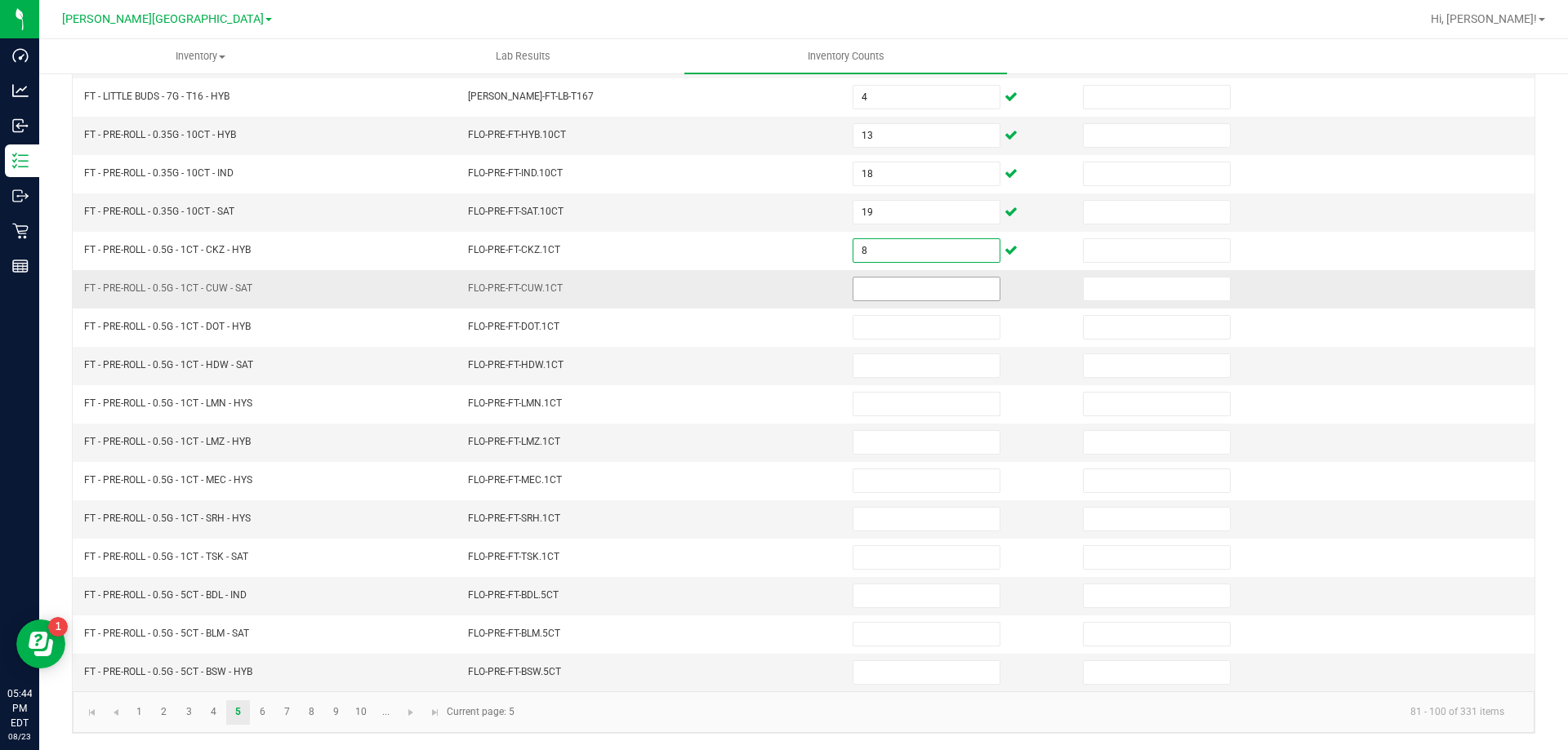
type input "8"
click at [869, 291] on input at bounding box center [926, 289] width 146 height 23
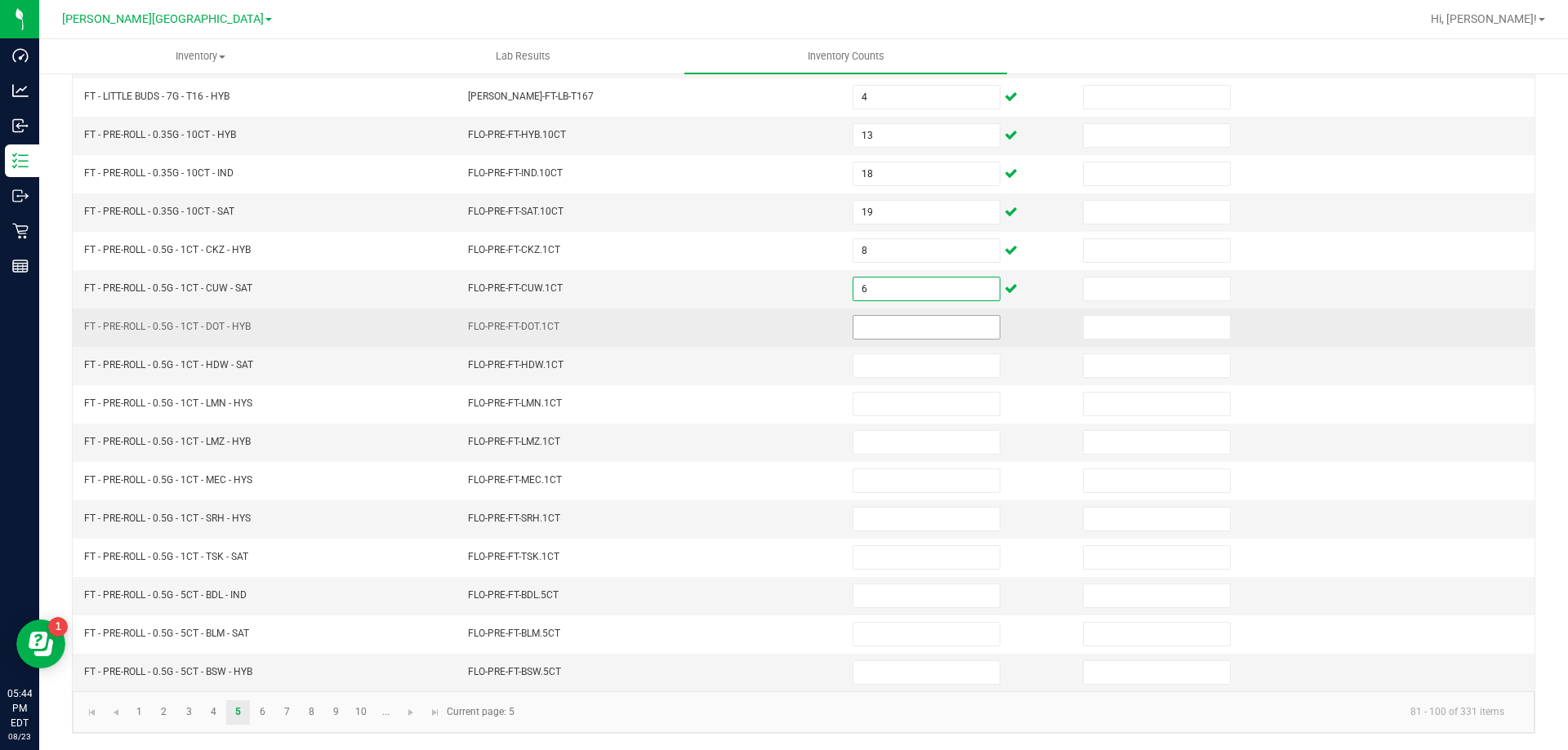
type input "6"
click at [870, 327] on input at bounding box center [926, 327] width 146 height 23
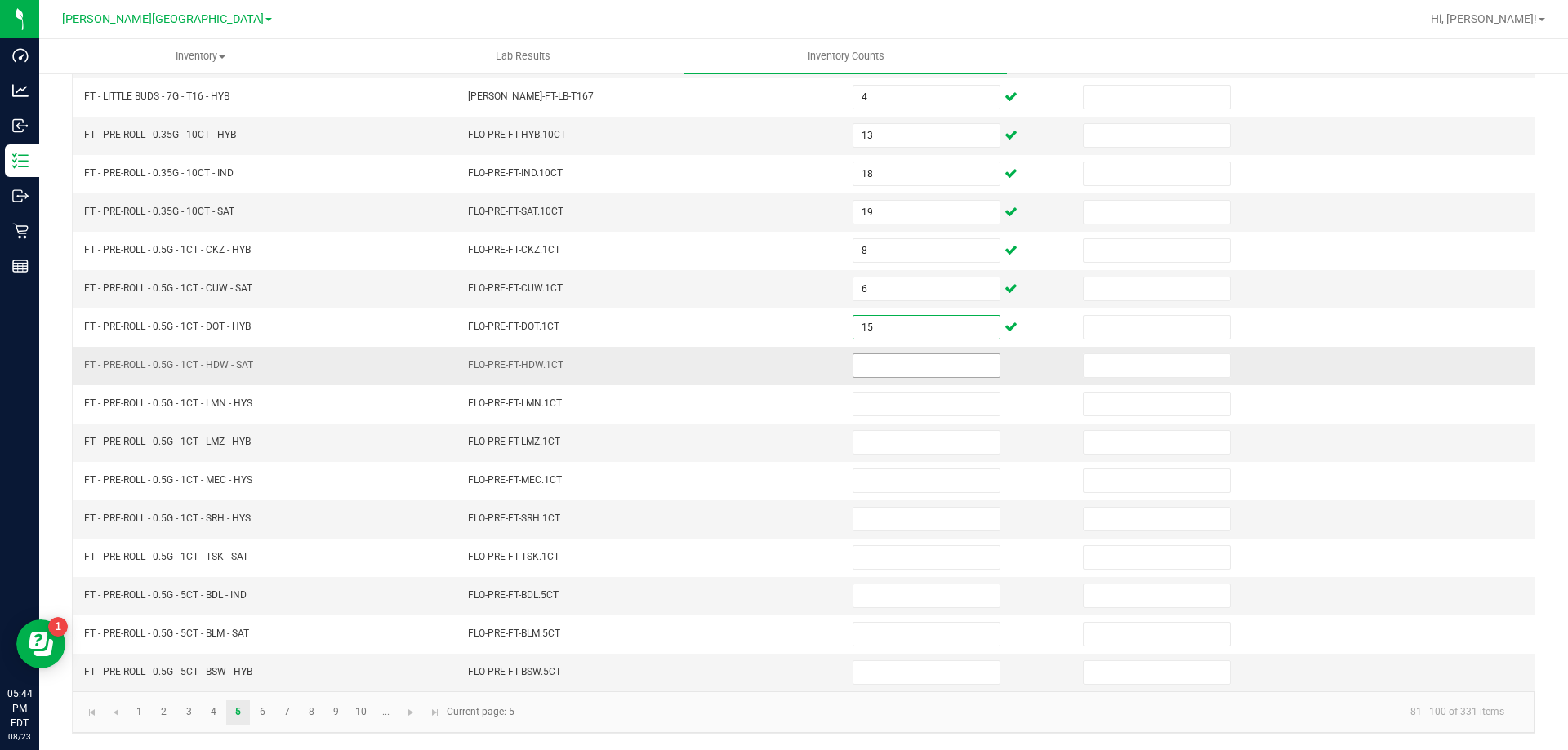
type input "15"
click at [867, 363] on input at bounding box center [926, 365] width 146 height 23
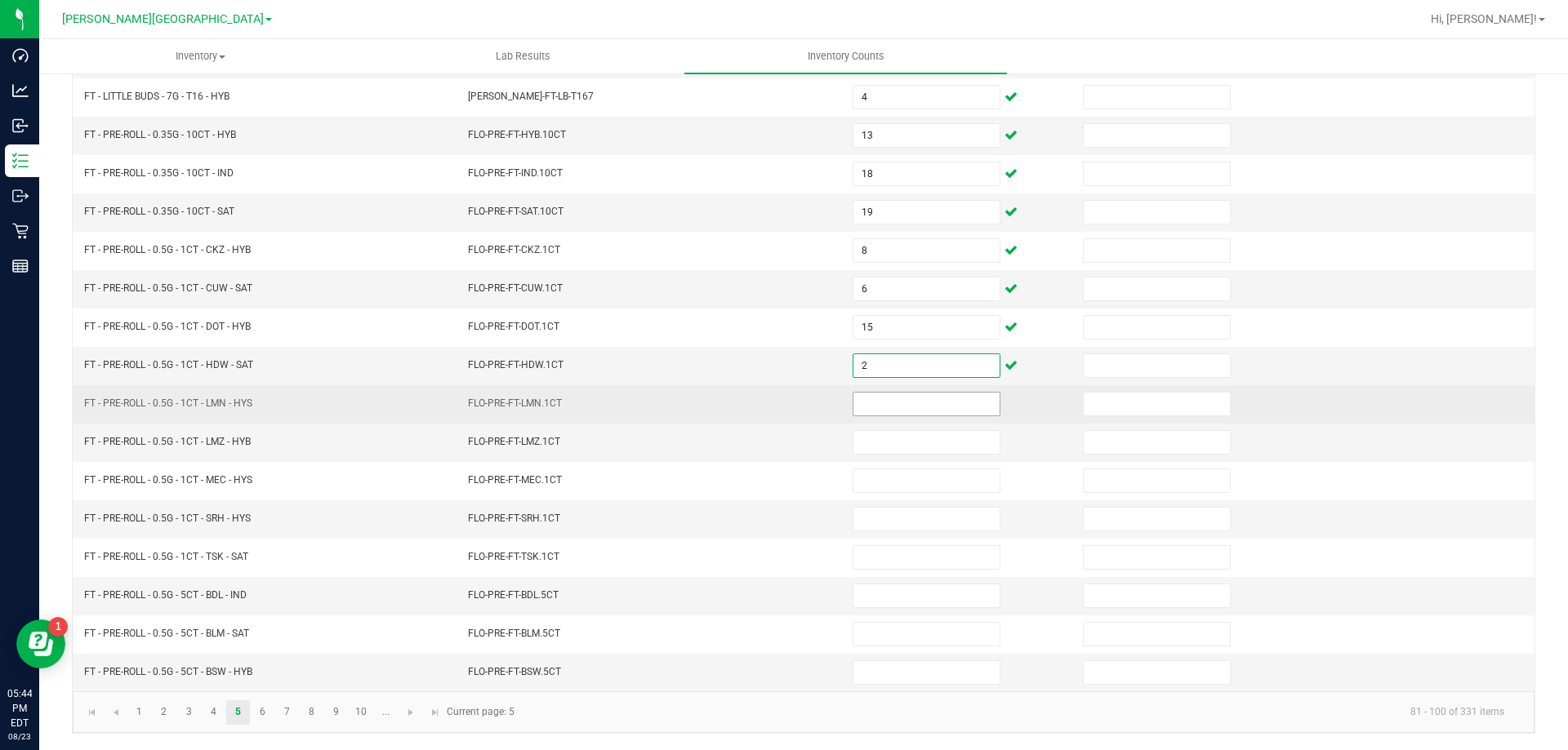
type input "2"
click at [886, 403] on input at bounding box center [926, 404] width 146 height 23
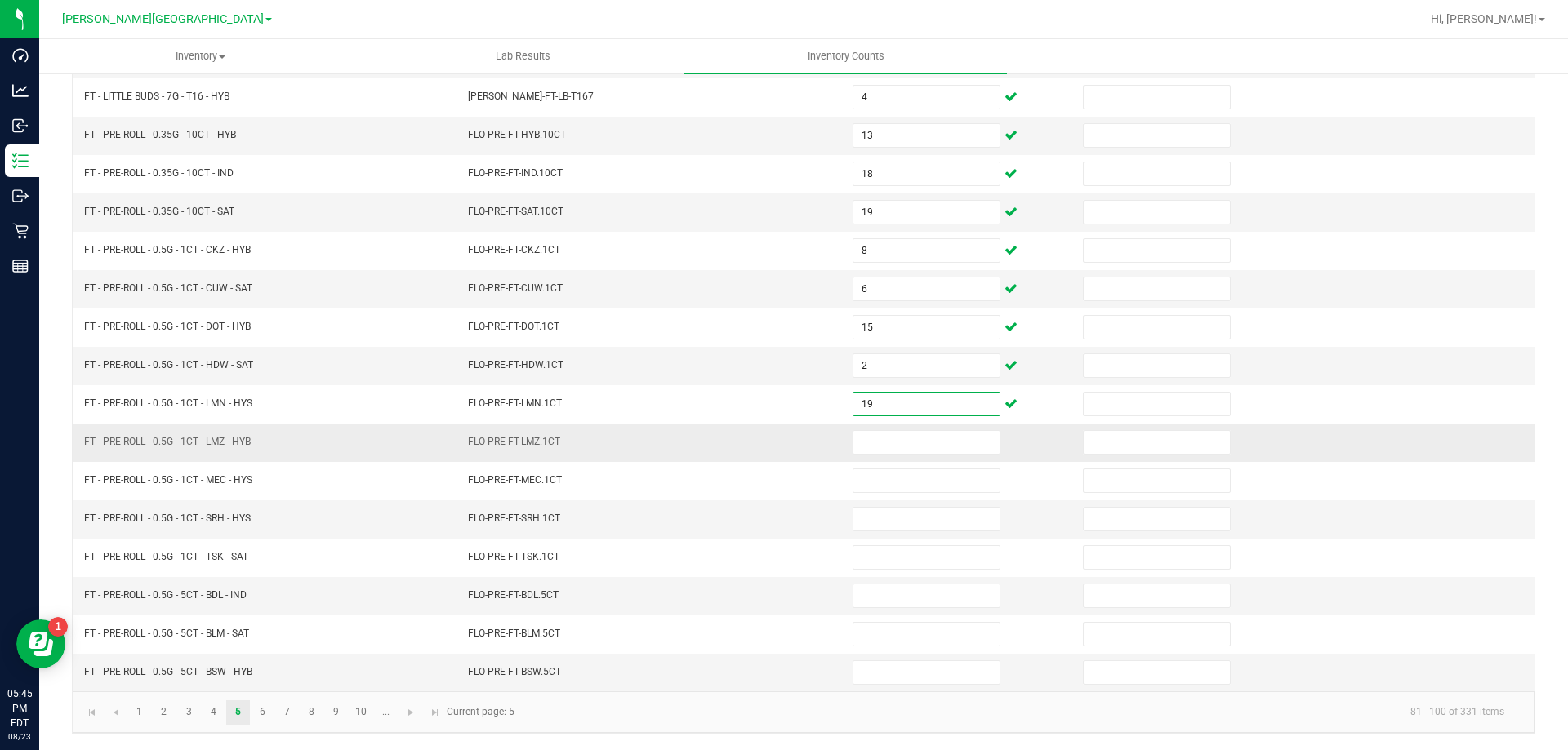
click at [897, 455] on td at bounding box center [958, 443] width 230 height 38
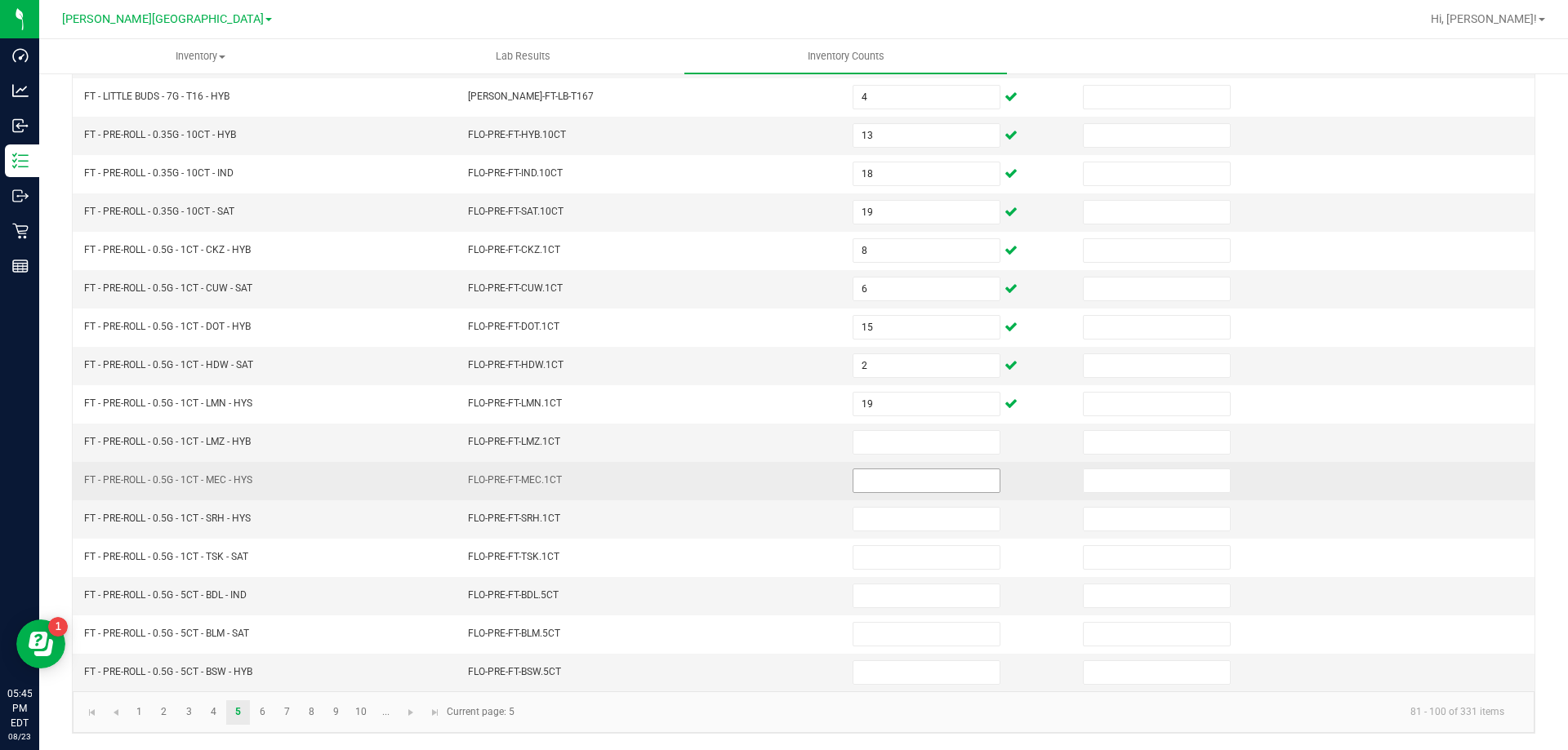
click at [918, 486] on input at bounding box center [926, 481] width 146 height 23
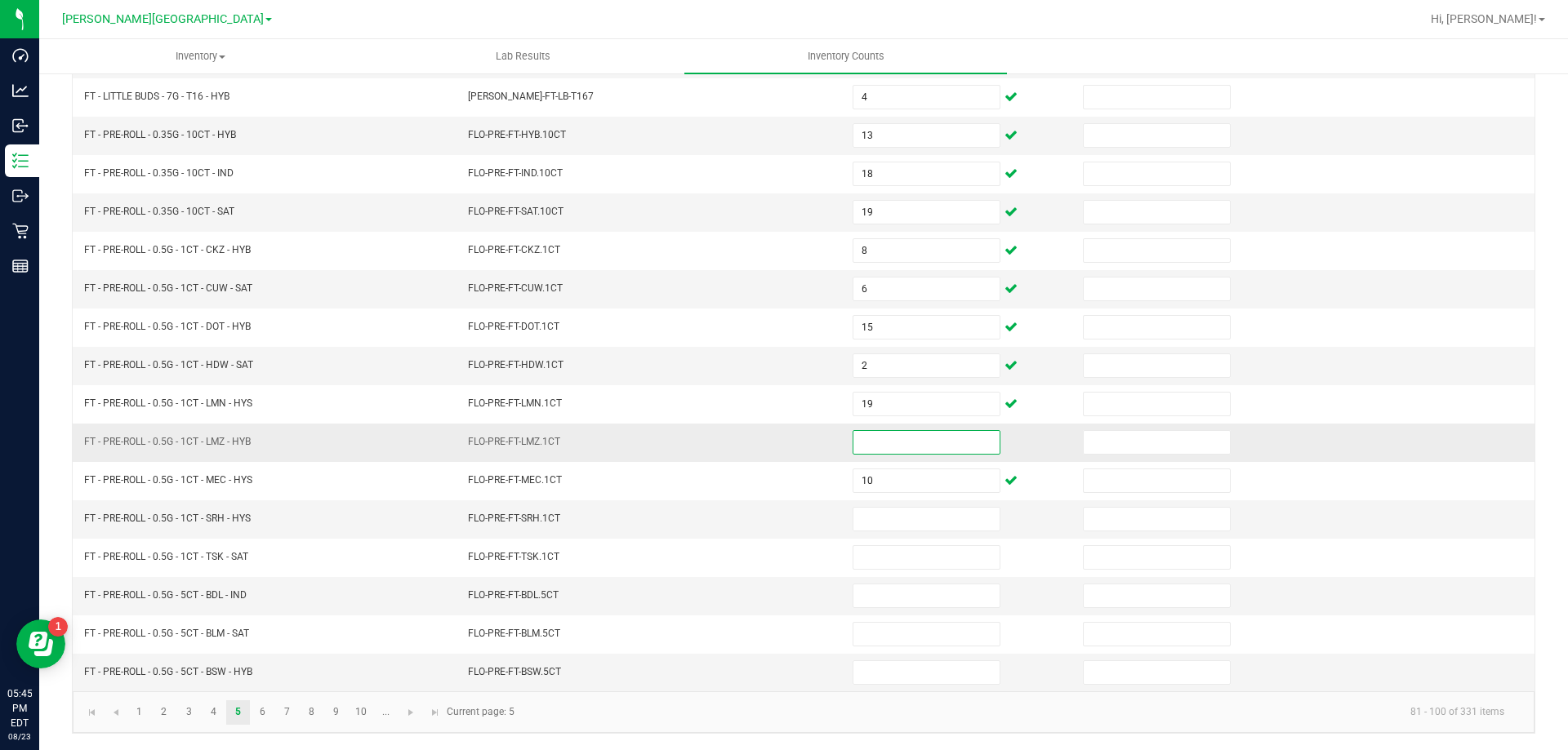
click at [944, 442] on input at bounding box center [926, 442] width 146 height 23
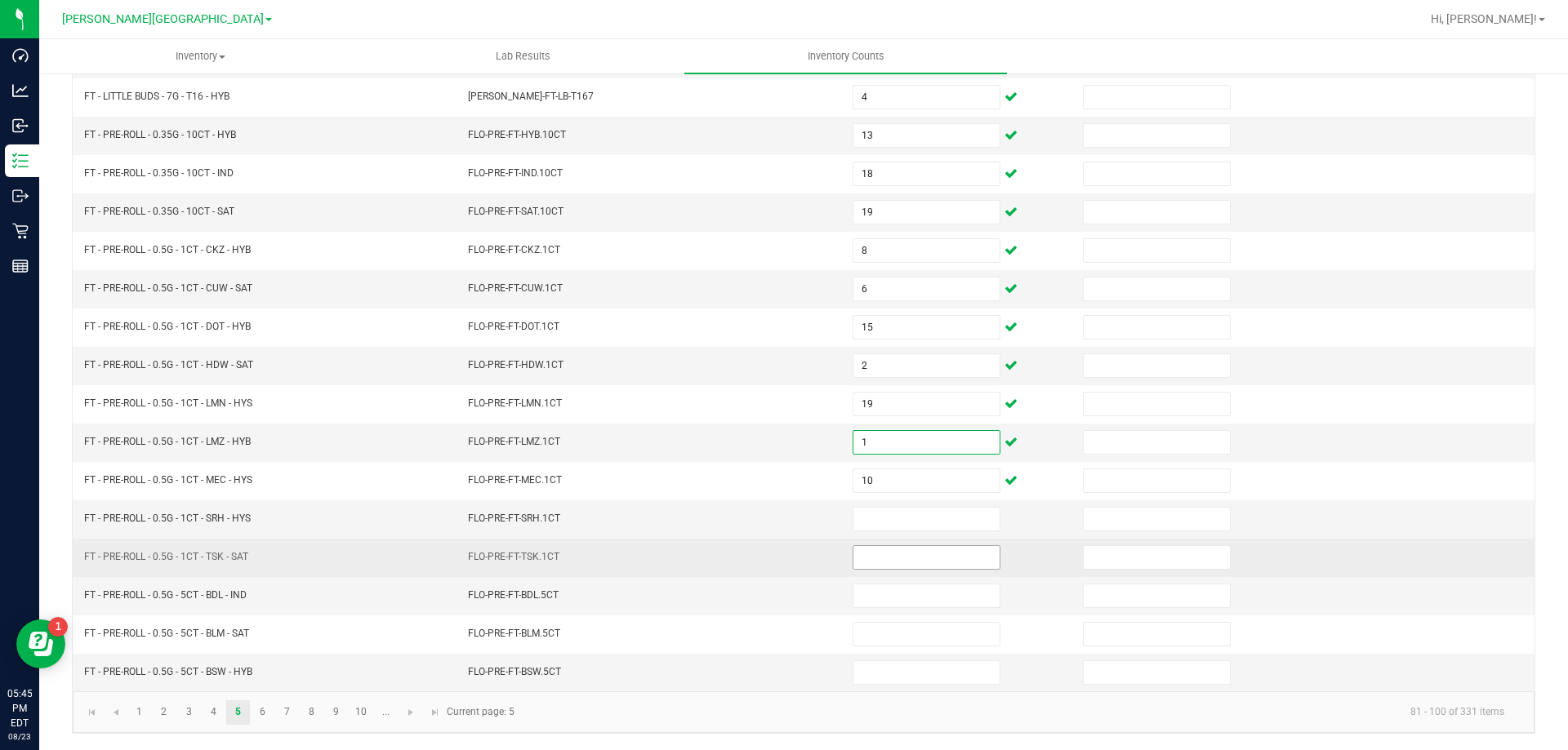
click at [898, 547] on input at bounding box center [926, 557] width 146 height 23
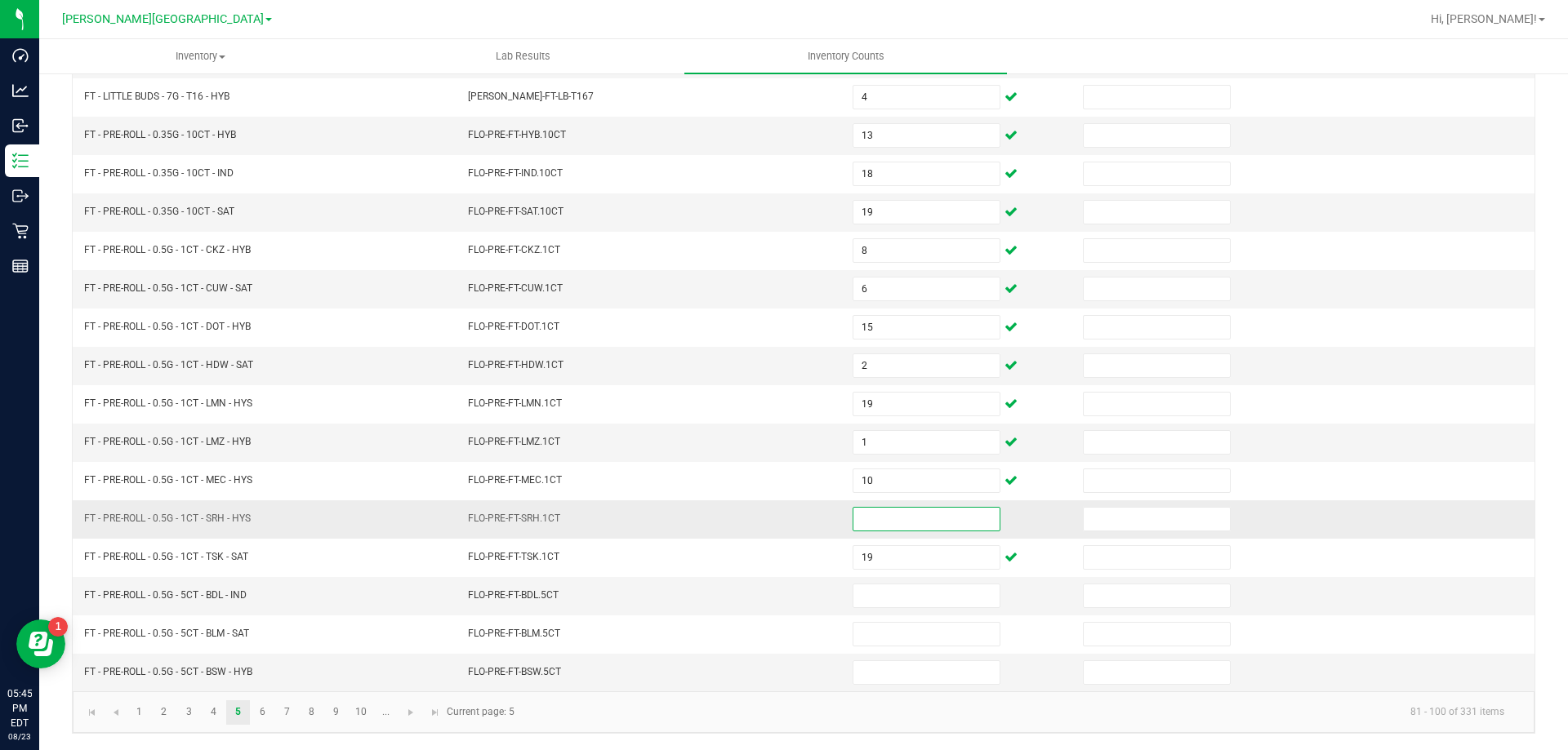
click at [925, 519] on input at bounding box center [926, 519] width 146 height 23
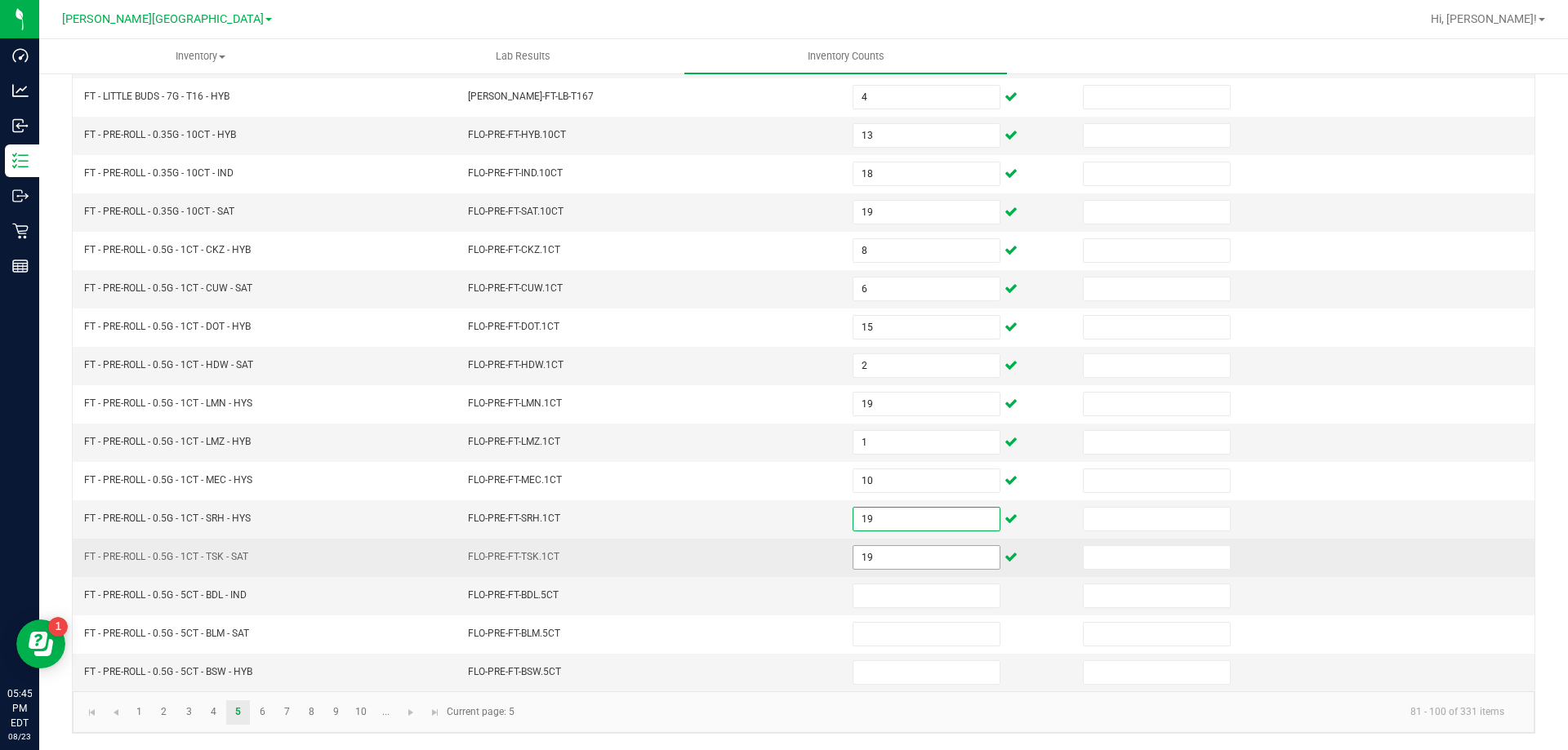
click at [915, 557] on input "19" at bounding box center [926, 557] width 146 height 23
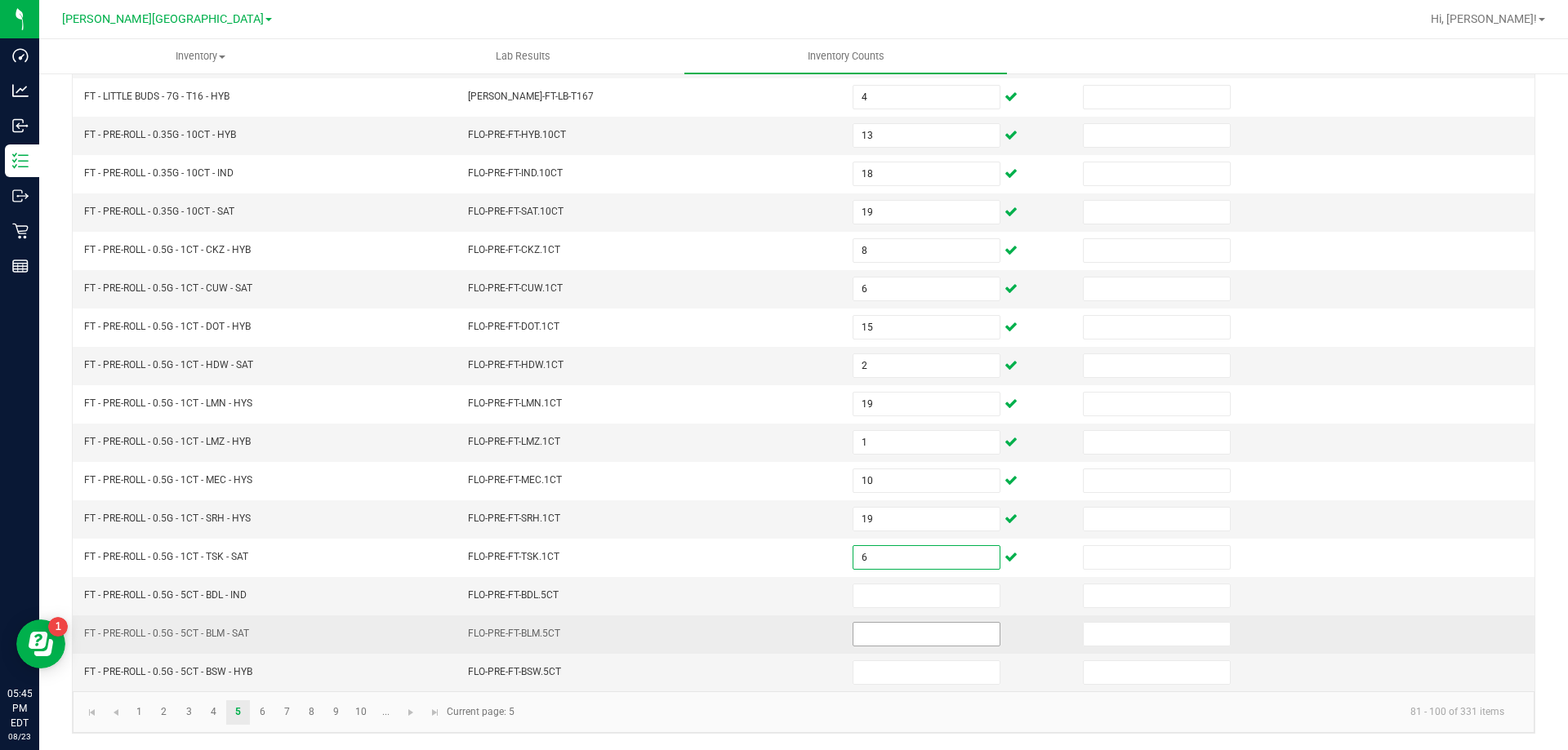
click at [929, 643] on input at bounding box center [926, 634] width 146 height 23
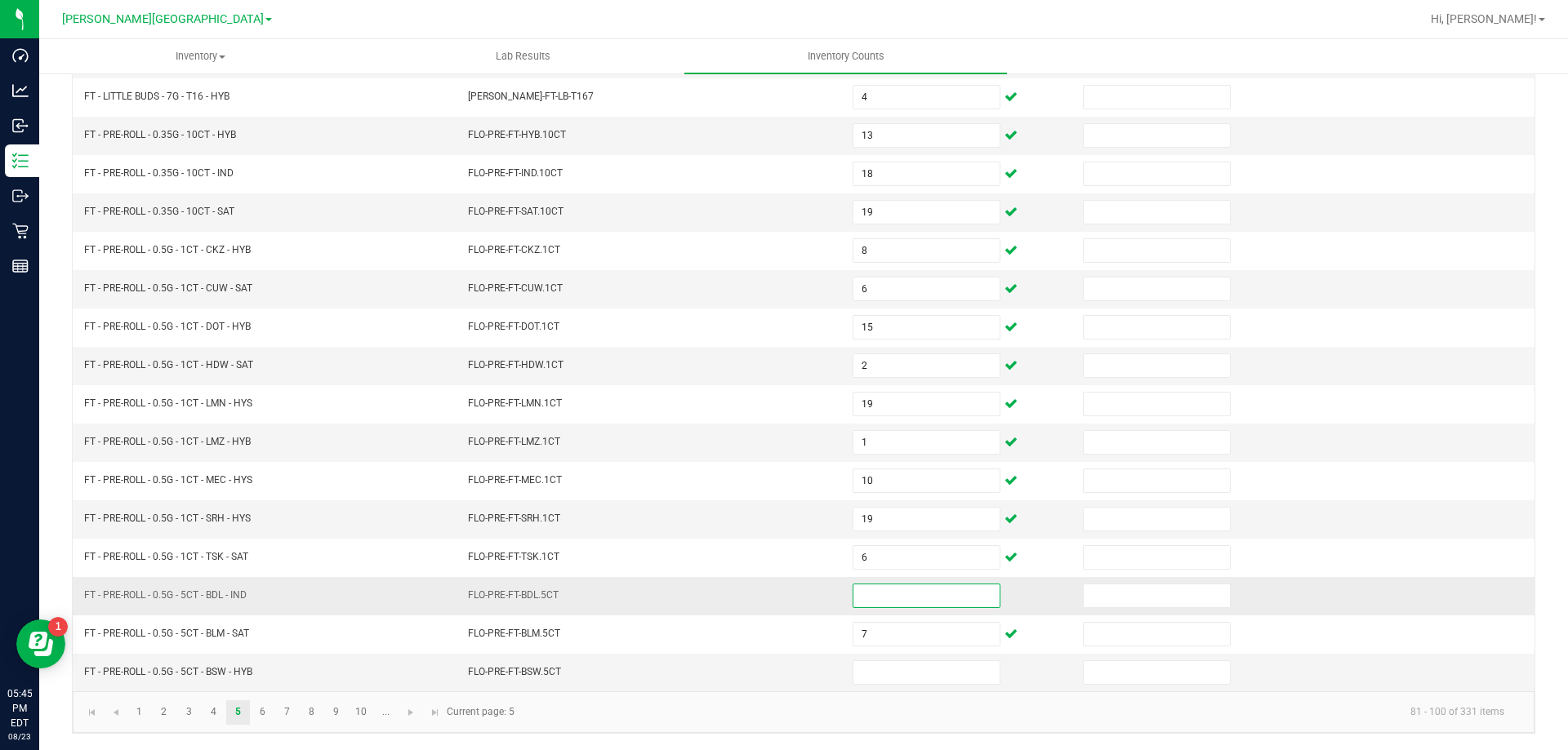
click at [933, 598] on input at bounding box center [926, 596] width 146 height 23
click at [912, 665] on input at bounding box center [926, 672] width 146 height 23
click at [259, 720] on link "6" at bounding box center [263, 713] width 24 height 24
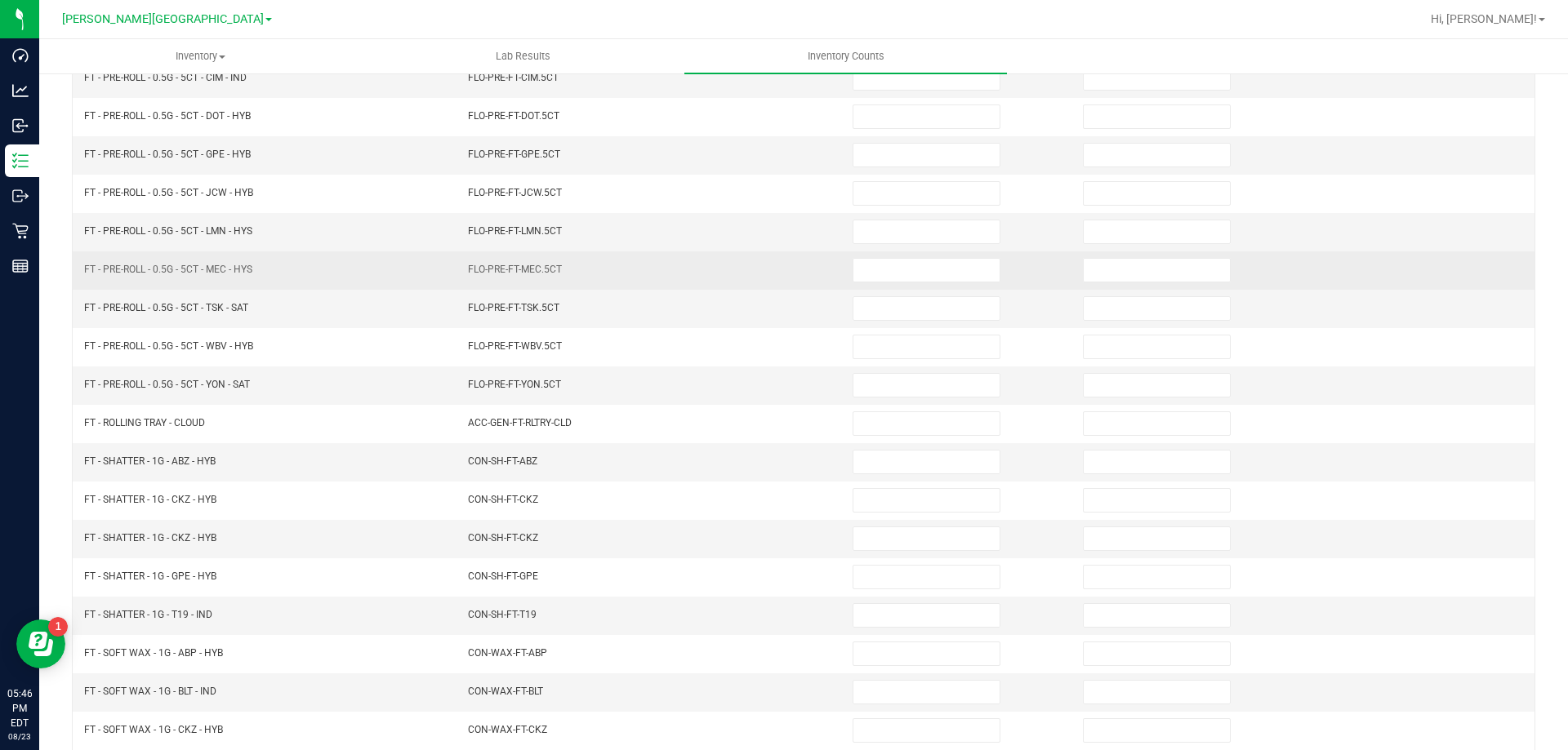
scroll to position [94, 0]
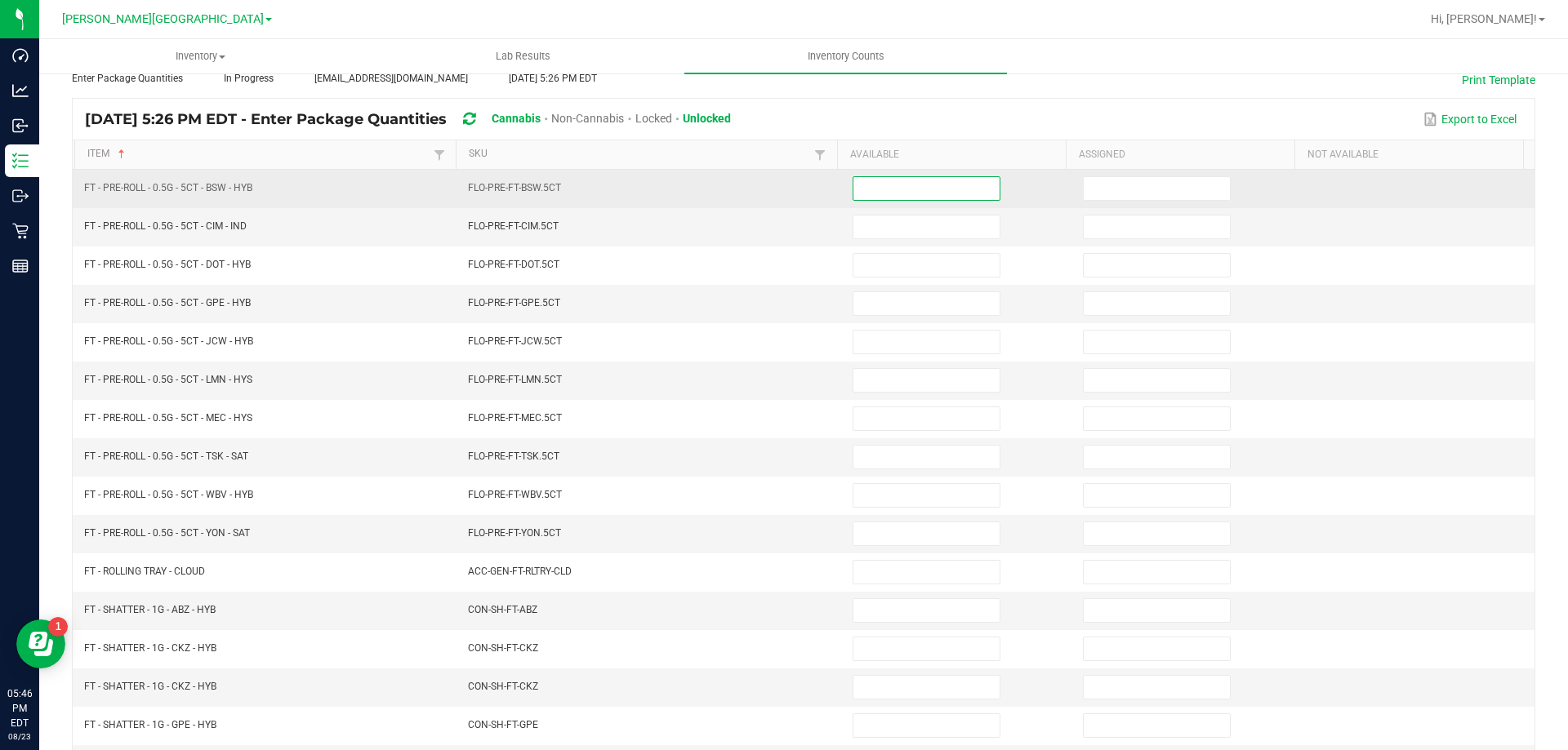
click at [919, 198] on input at bounding box center [926, 188] width 146 height 23
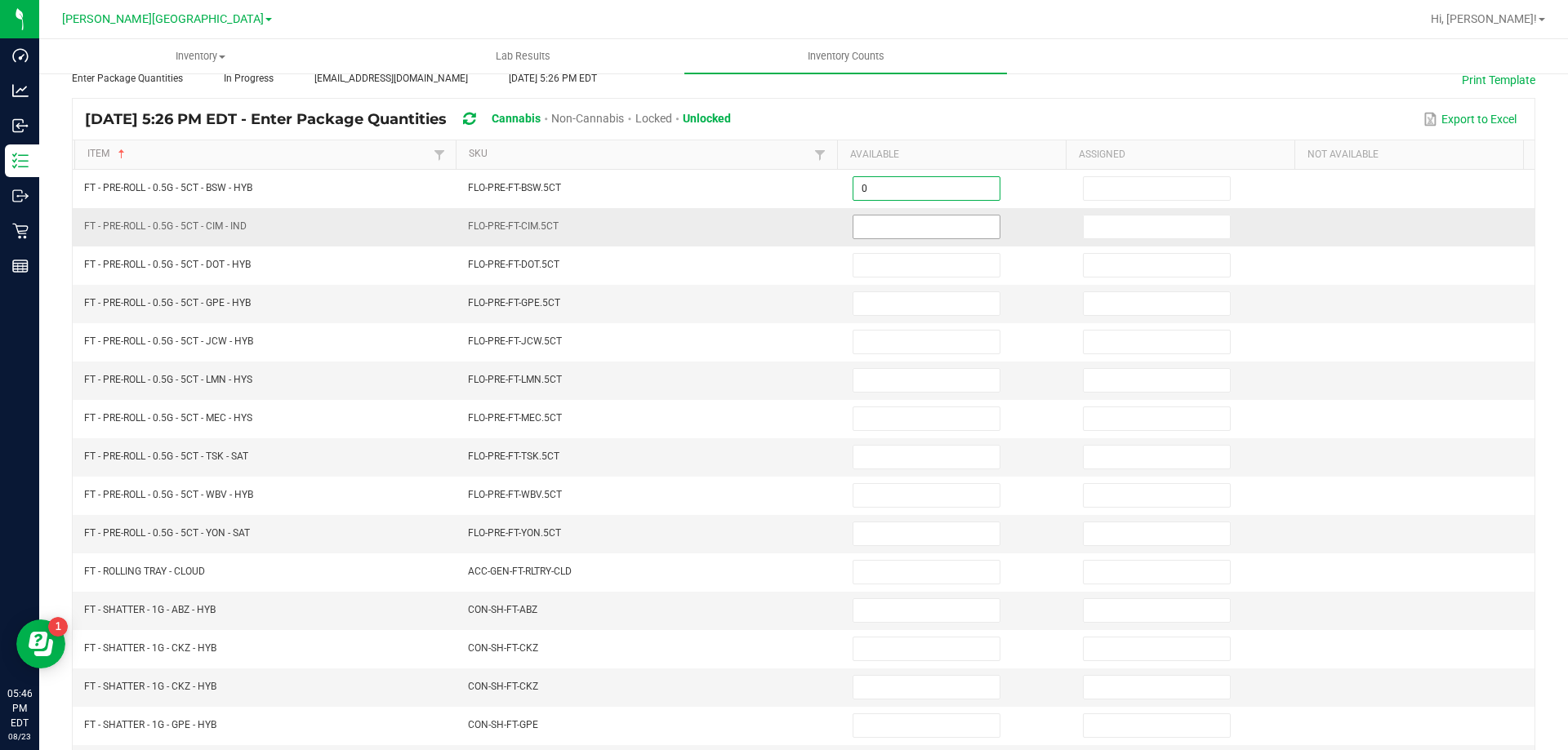
click at [910, 235] on input at bounding box center [926, 227] width 146 height 23
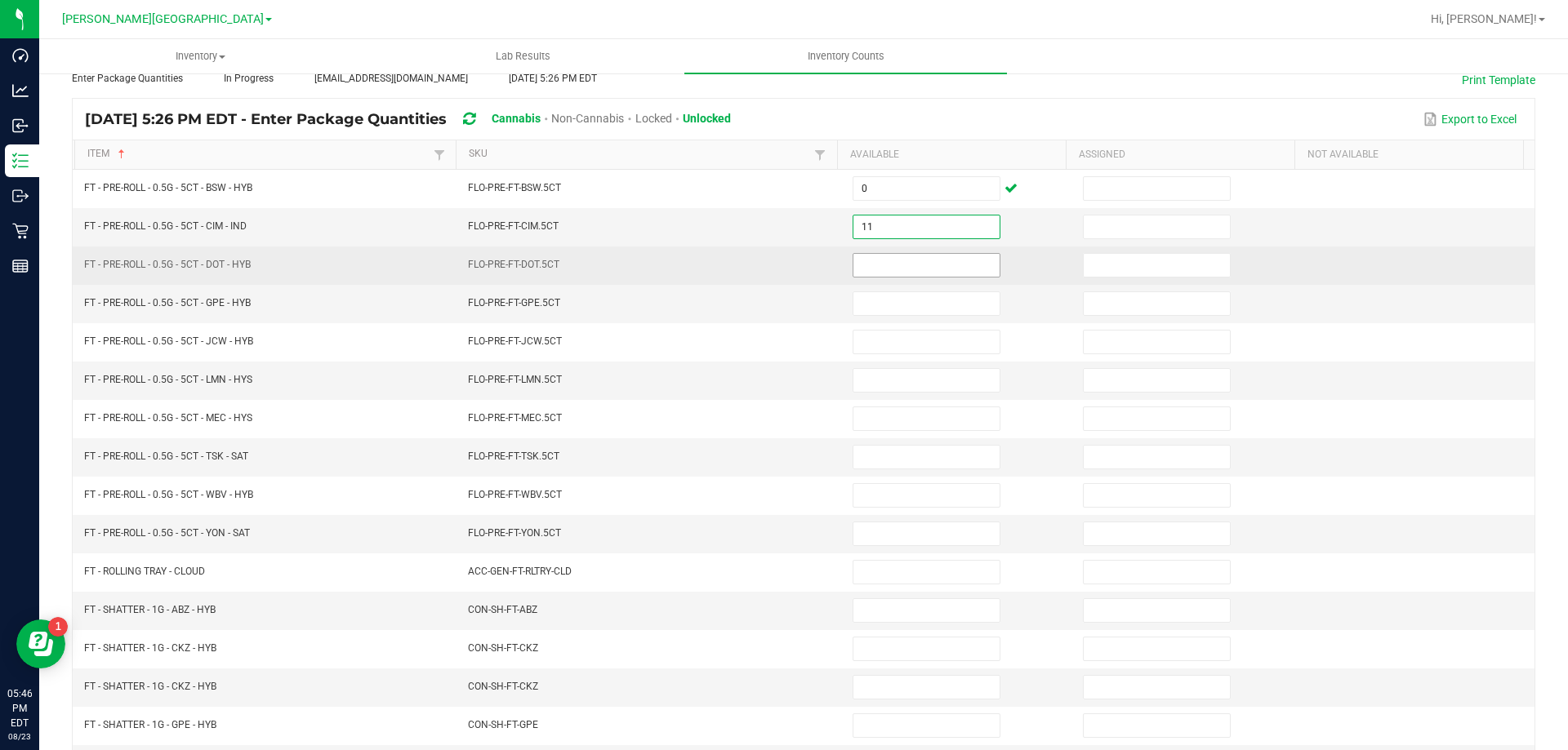
click at [915, 263] on input at bounding box center [926, 265] width 146 height 23
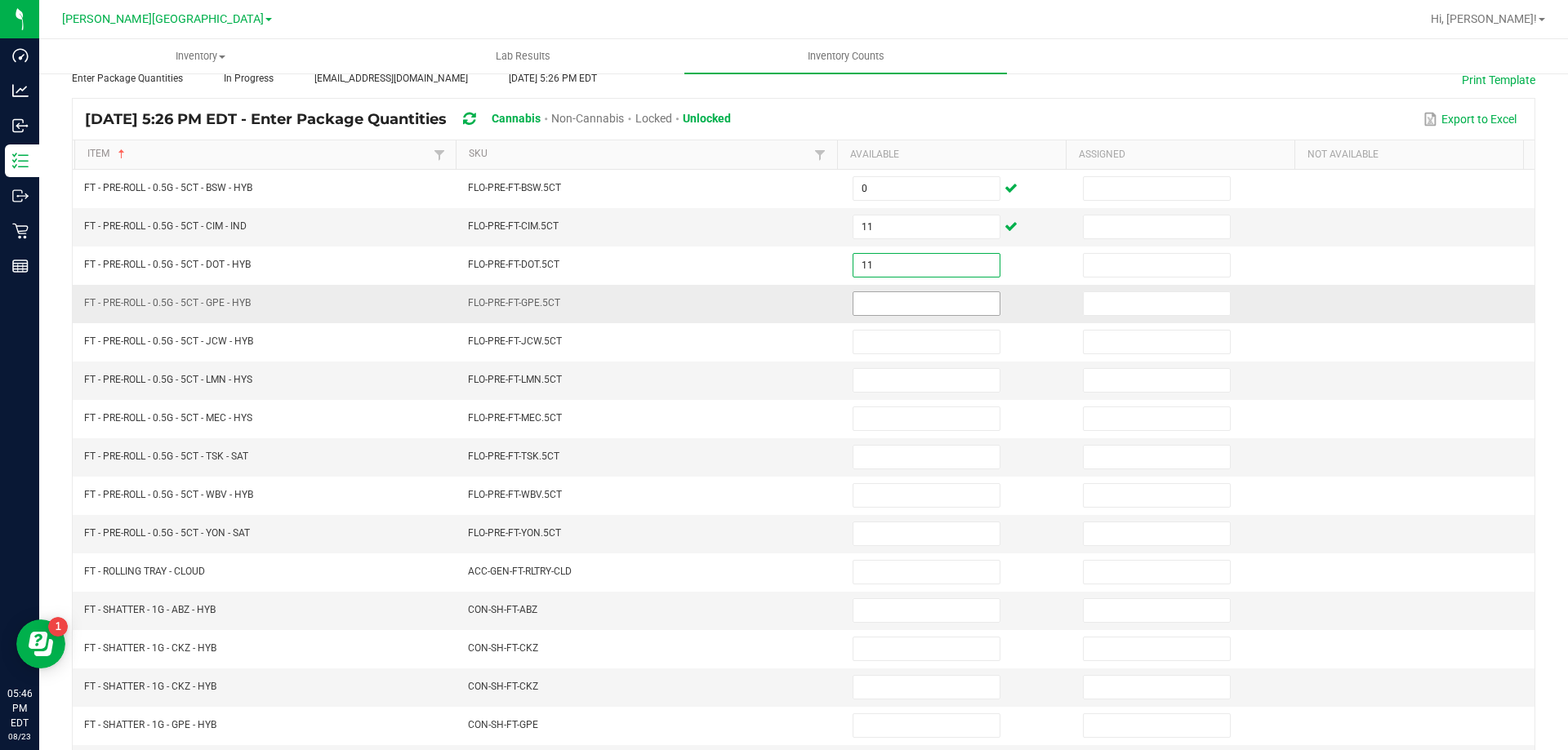
click at [910, 297] on input at bounding box center [926, 303] width 146 height 23
click at [890, 377] on input at bounding box center [926, 380] width 146 height 23
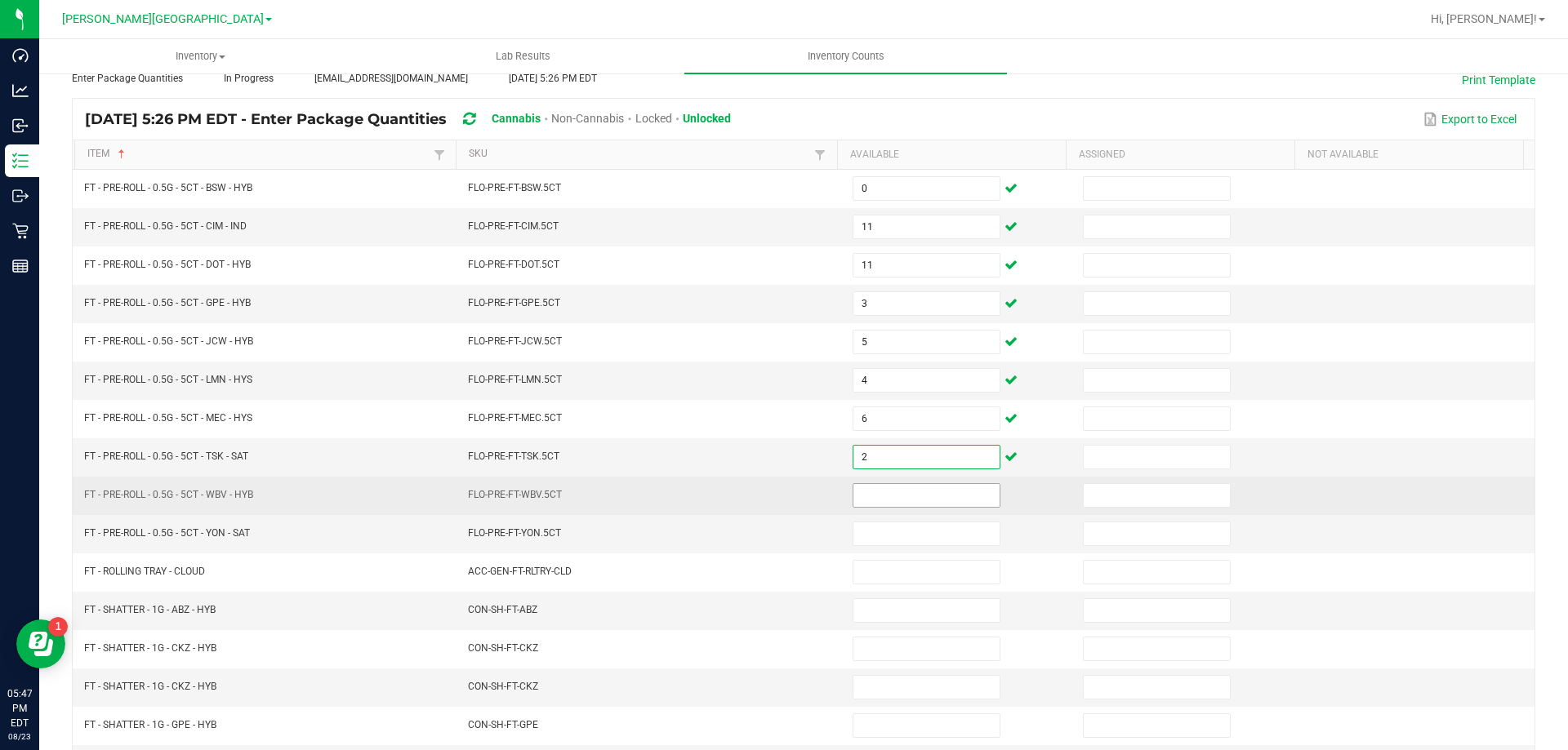
click at [862, 501] on input at bounding box center [926, 495] width 146 height 23
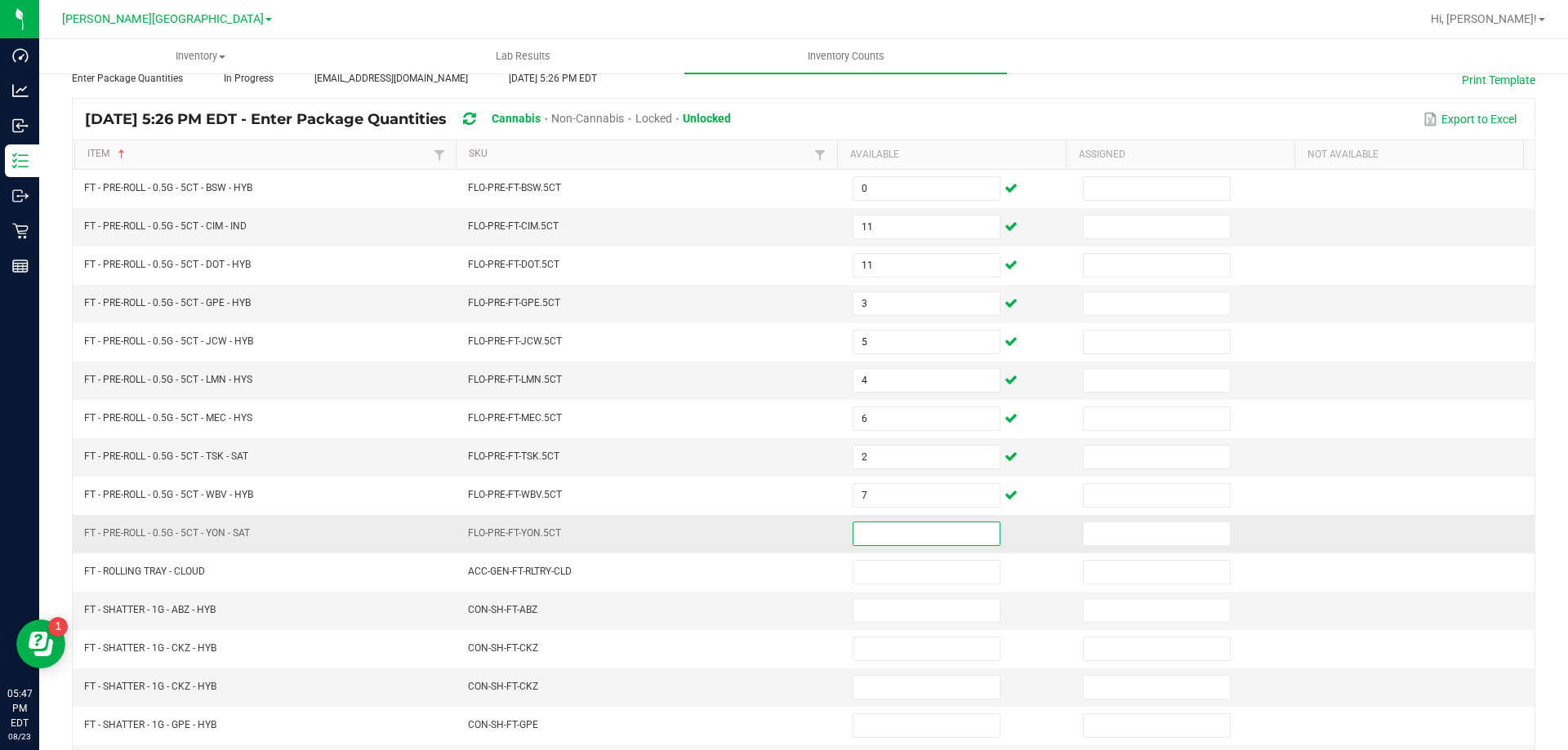
click at [924, 539] on input at bounding box center [926, 534] width 146 height 23
click at [910, 619] on input at bounding box center [926, 610] width 146 height 23
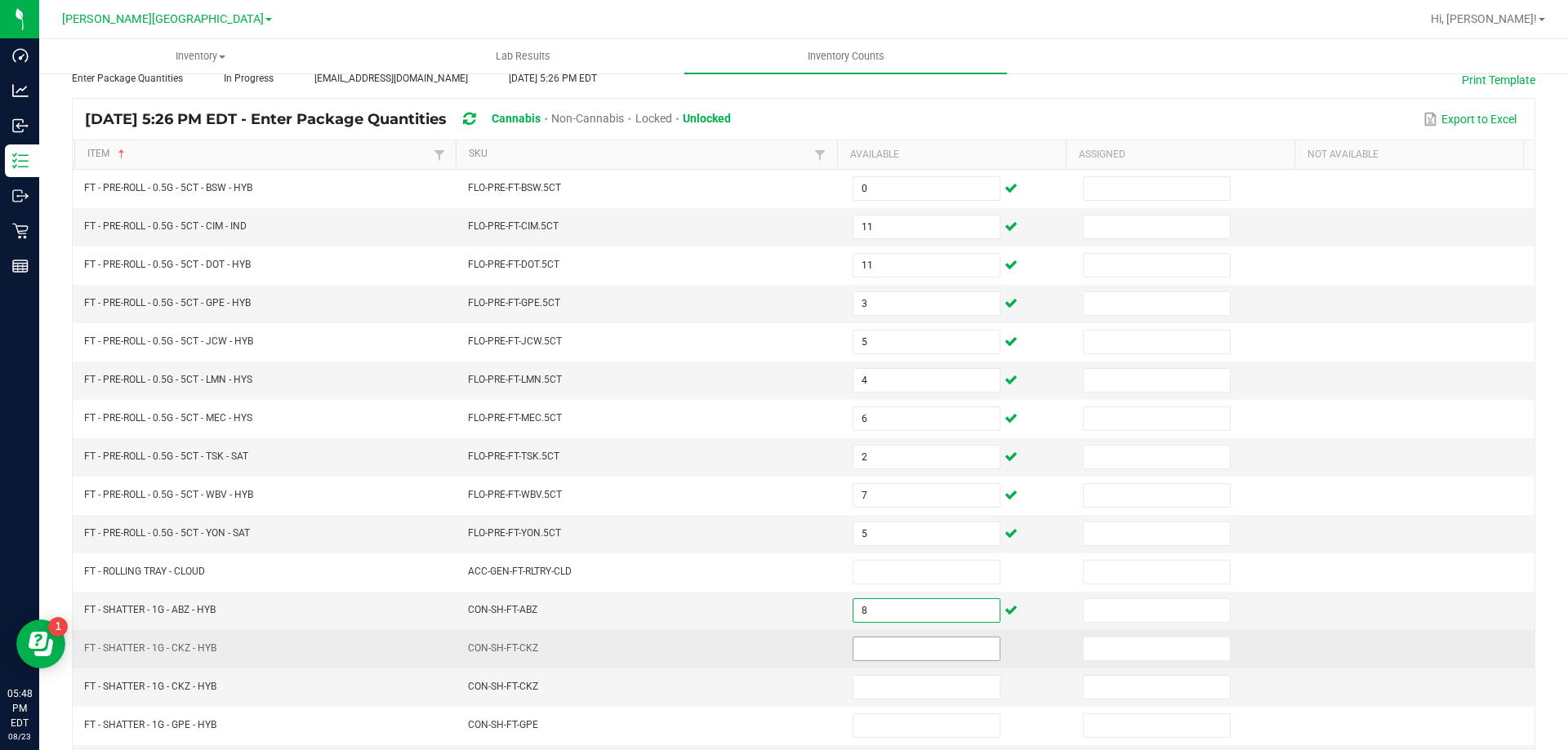
click at [908, 643] on input at bounding box center [926, 649] width 146 height 23
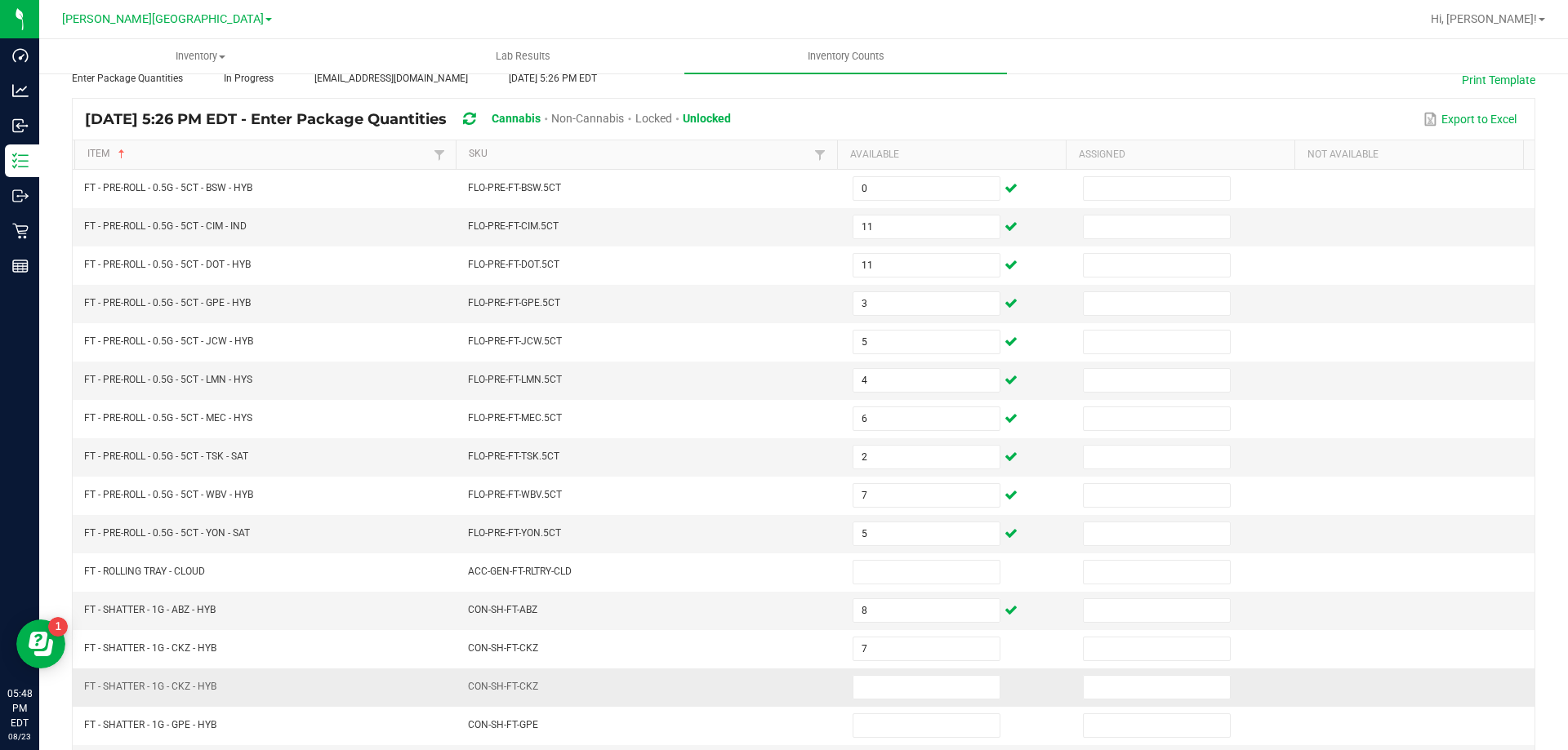
click at [905, 674] on td at bounding box center [958, 688] width 230 height 38
click at [904, 674] on td at bounding box center [958, 688] width 230 height 38
click at [909, 690] on input at bounding box center [926, 687] width 146 height 23
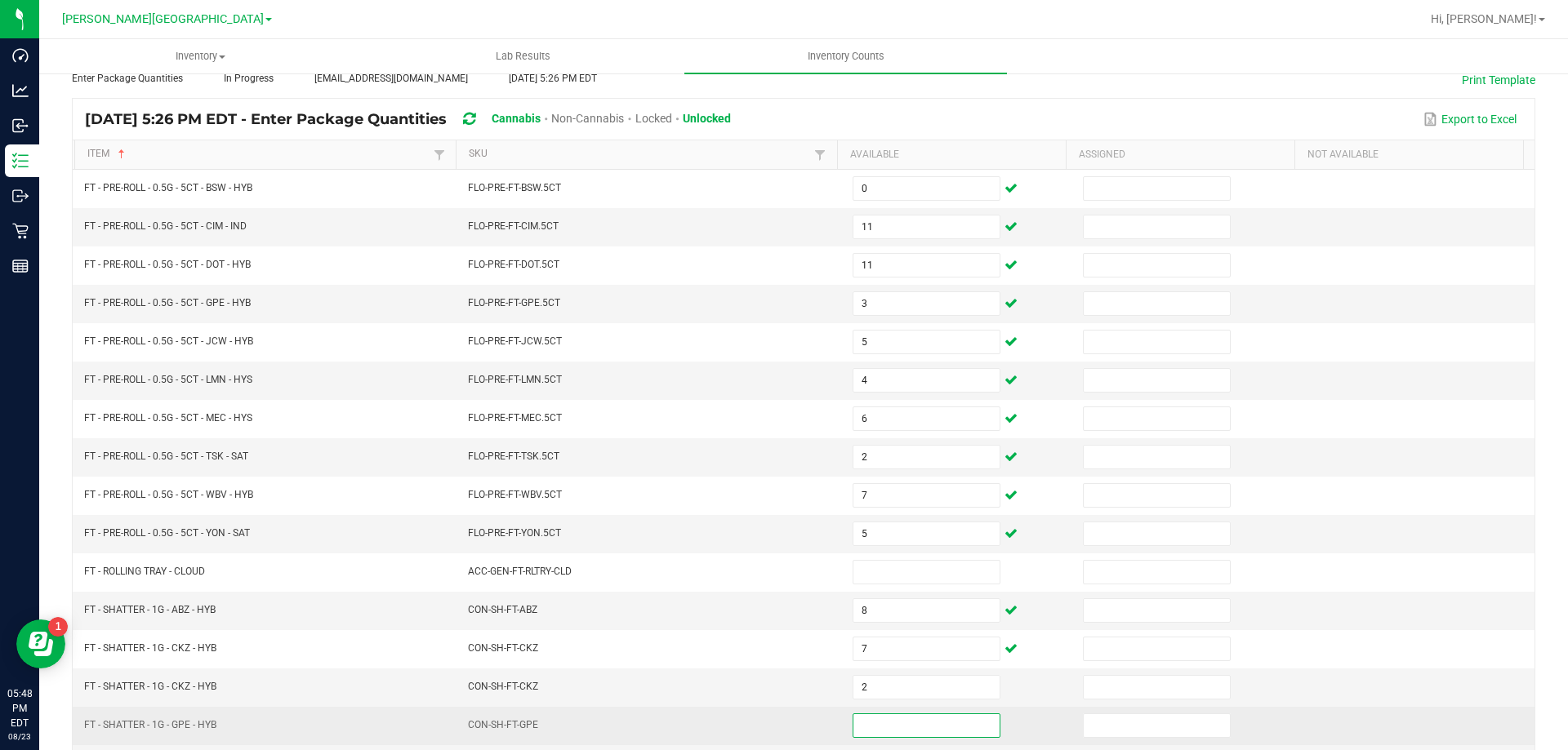
click at [906, 723] on input at bounding box center [926, 725] width 146 height 23
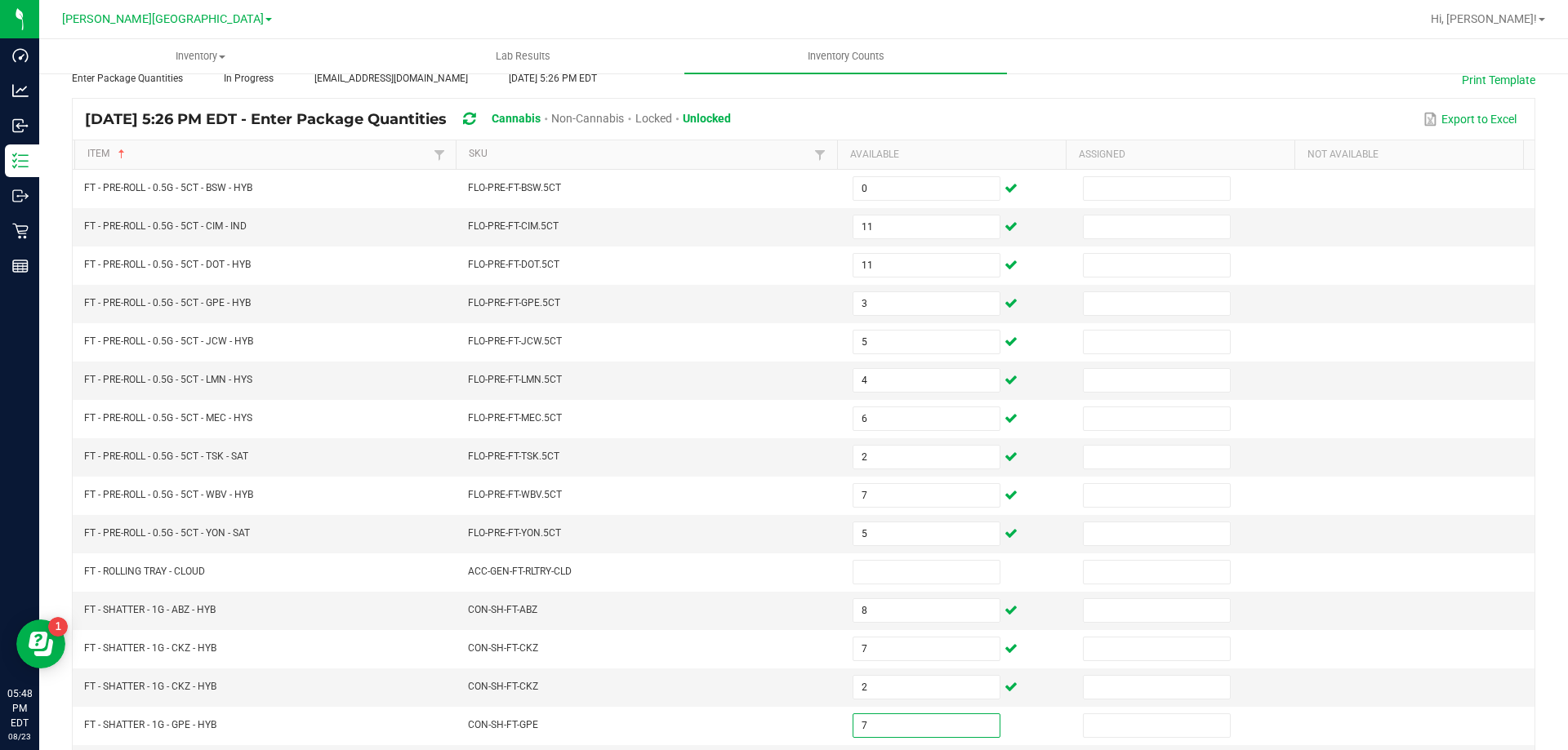
scroll to position [339, 0]
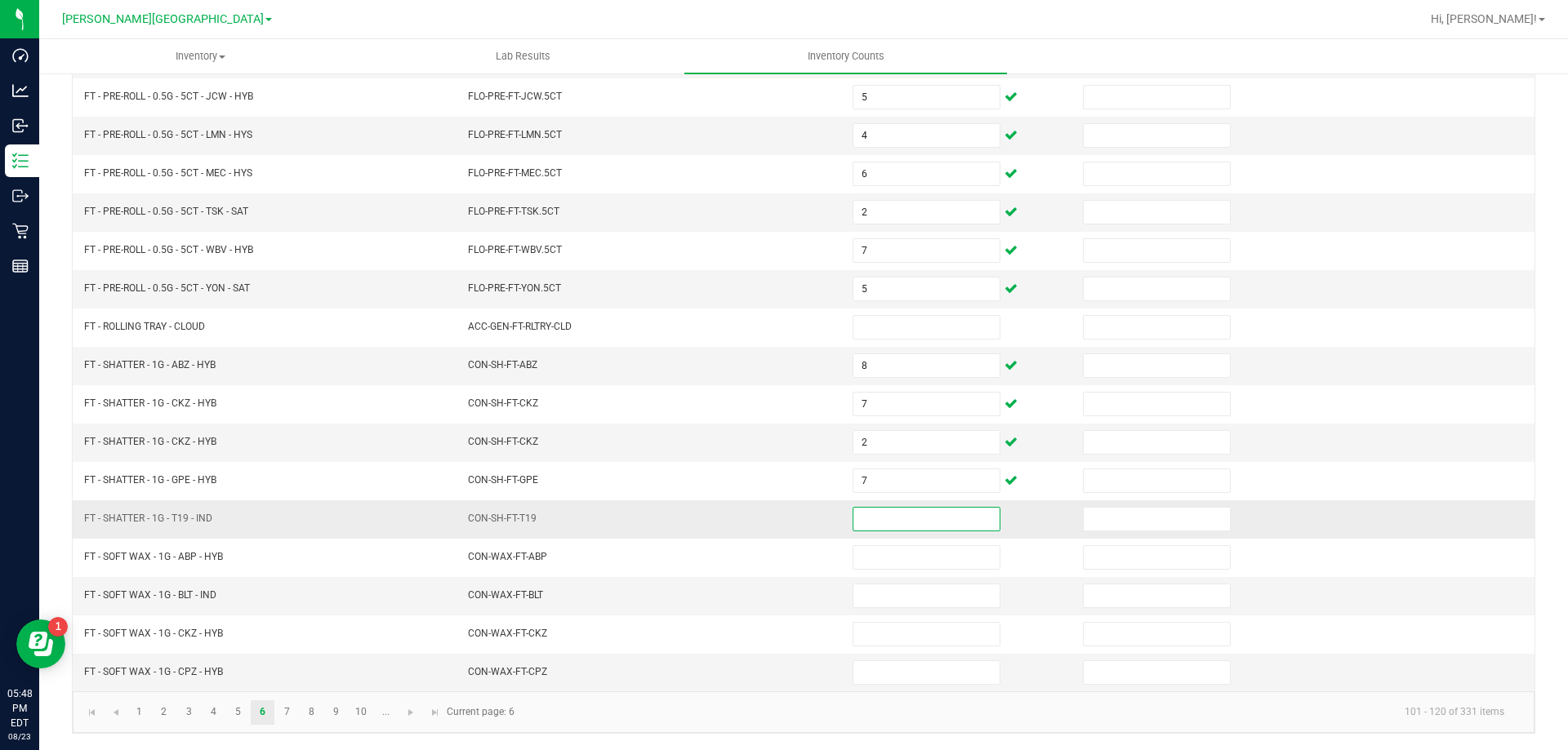
click at [867, 524] on input at bounding box center [926, 519] width 146 height 23
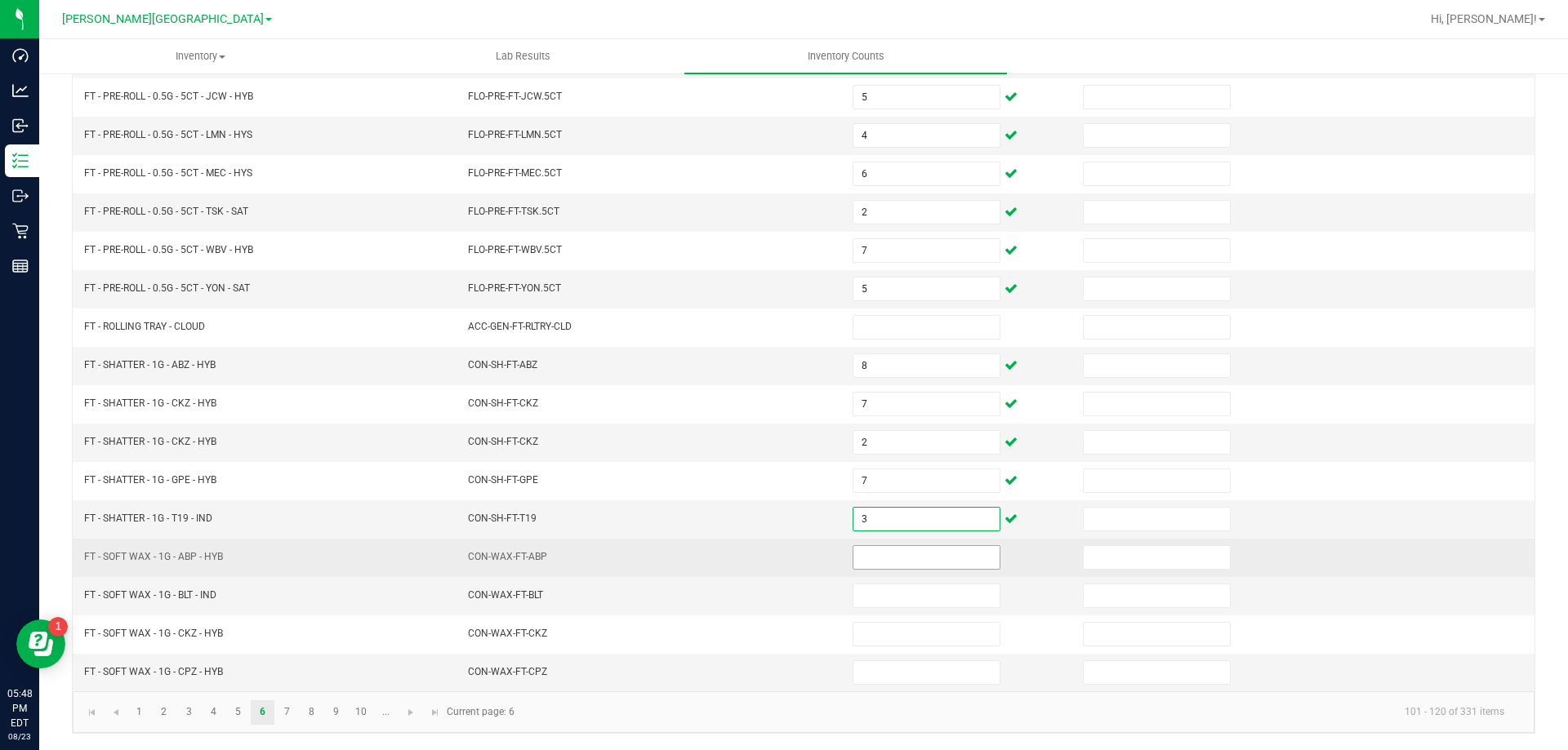
click at [872, 562] on input at bounding box center [926, 557] width 146 height 23
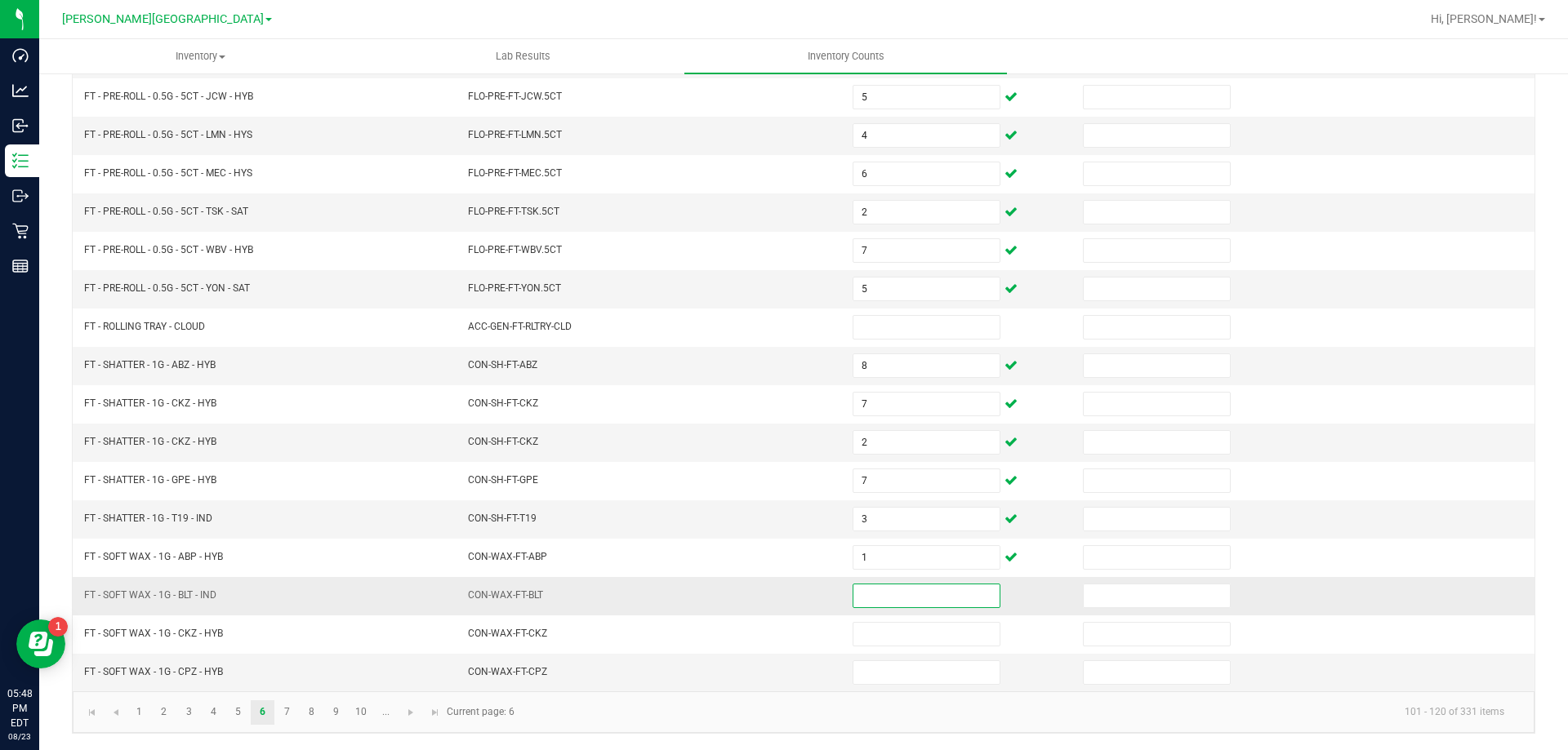
click at [901, 608] on span at bounding box center [926, 596] width 148 height 24
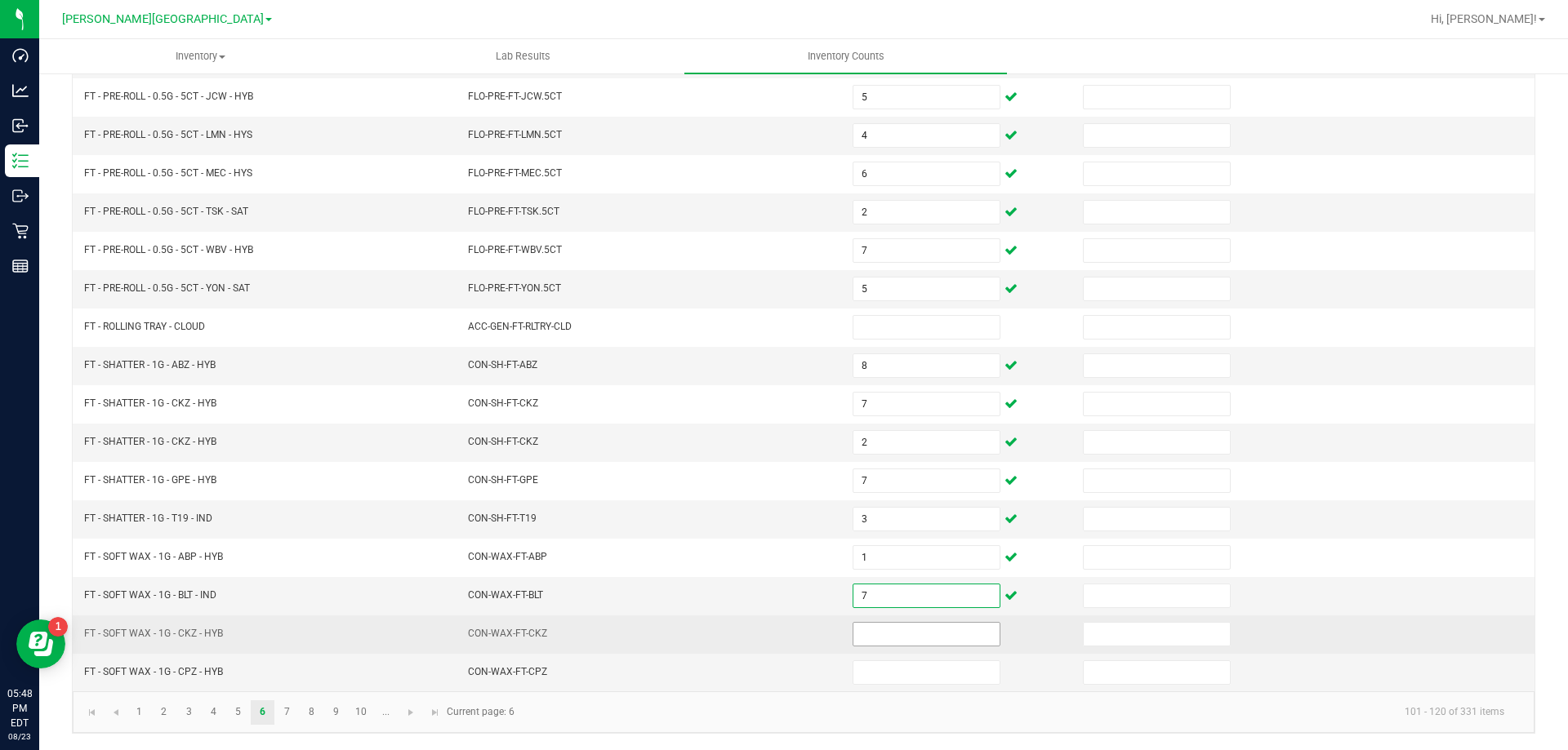
click at [901, 636] on input at bounding box center [926, 634] width 146 height 23
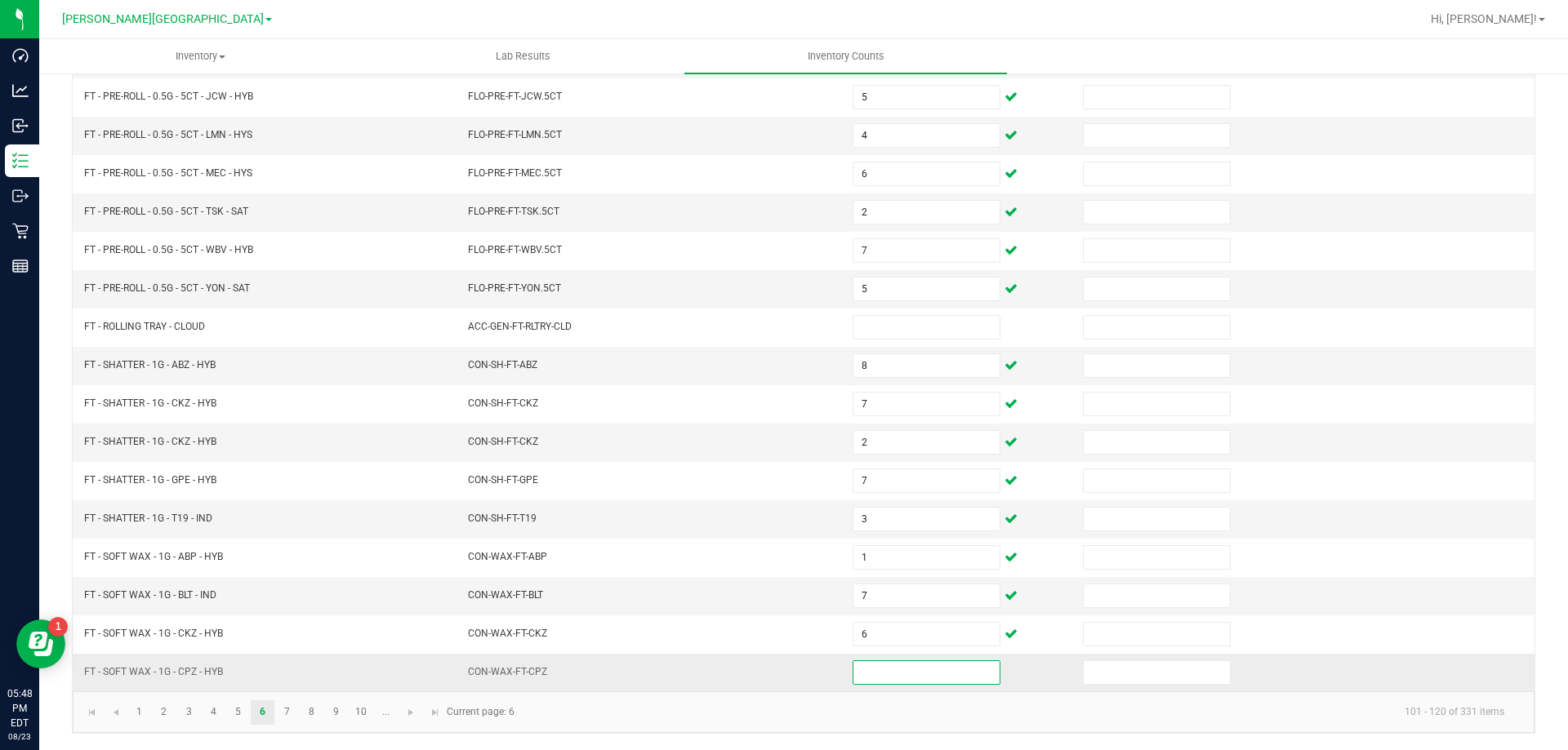
click at [878, 679] on input at bounding box center [926, 672] width 146 height 23
click at [278, 710] on link "7" at bounding box center [287, 713] width 24 height 24
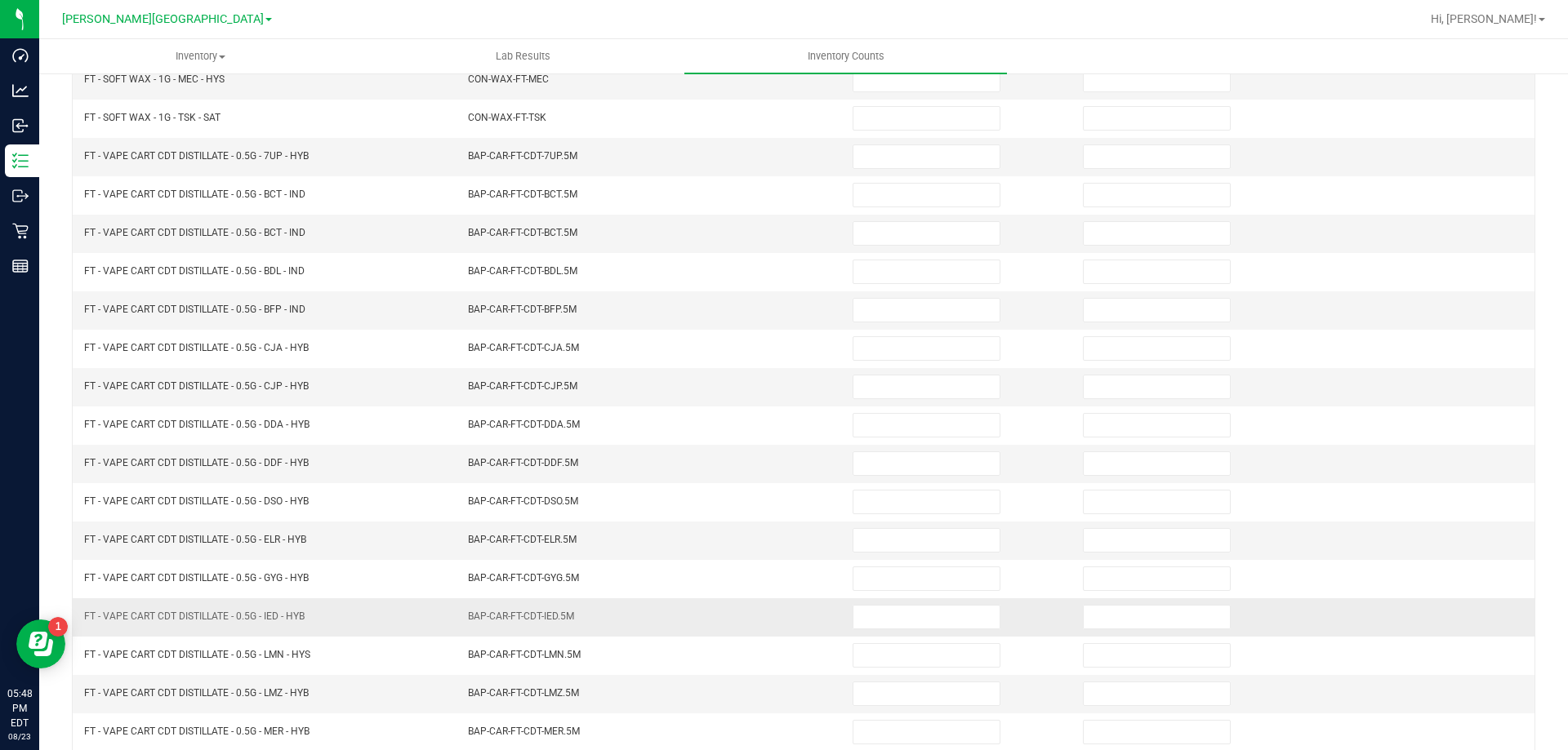
scroll to position [94, 0]
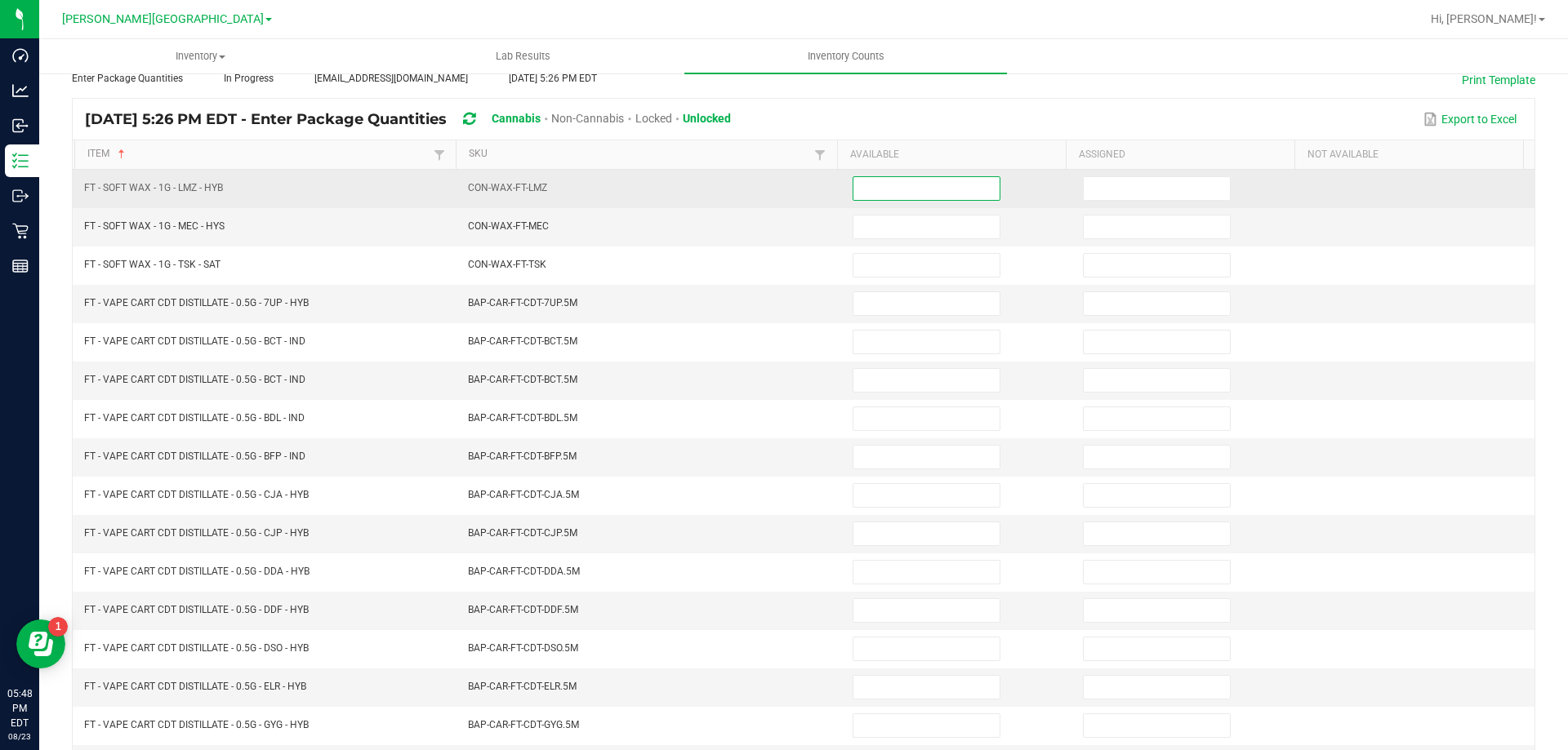
click at [933, 190] on input at bounding box center [926, 188] width 146 height 23
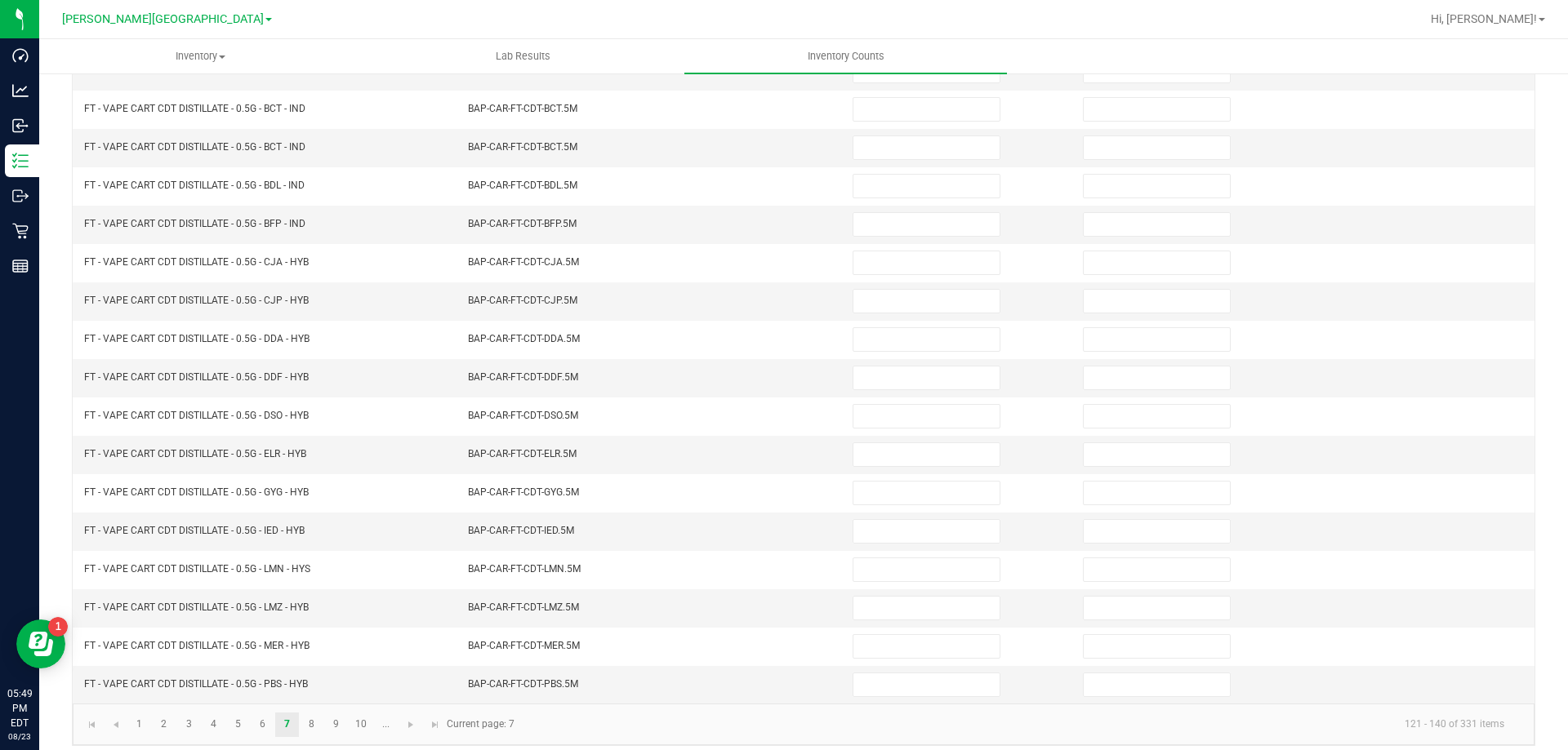
scroll to position [339, 0]
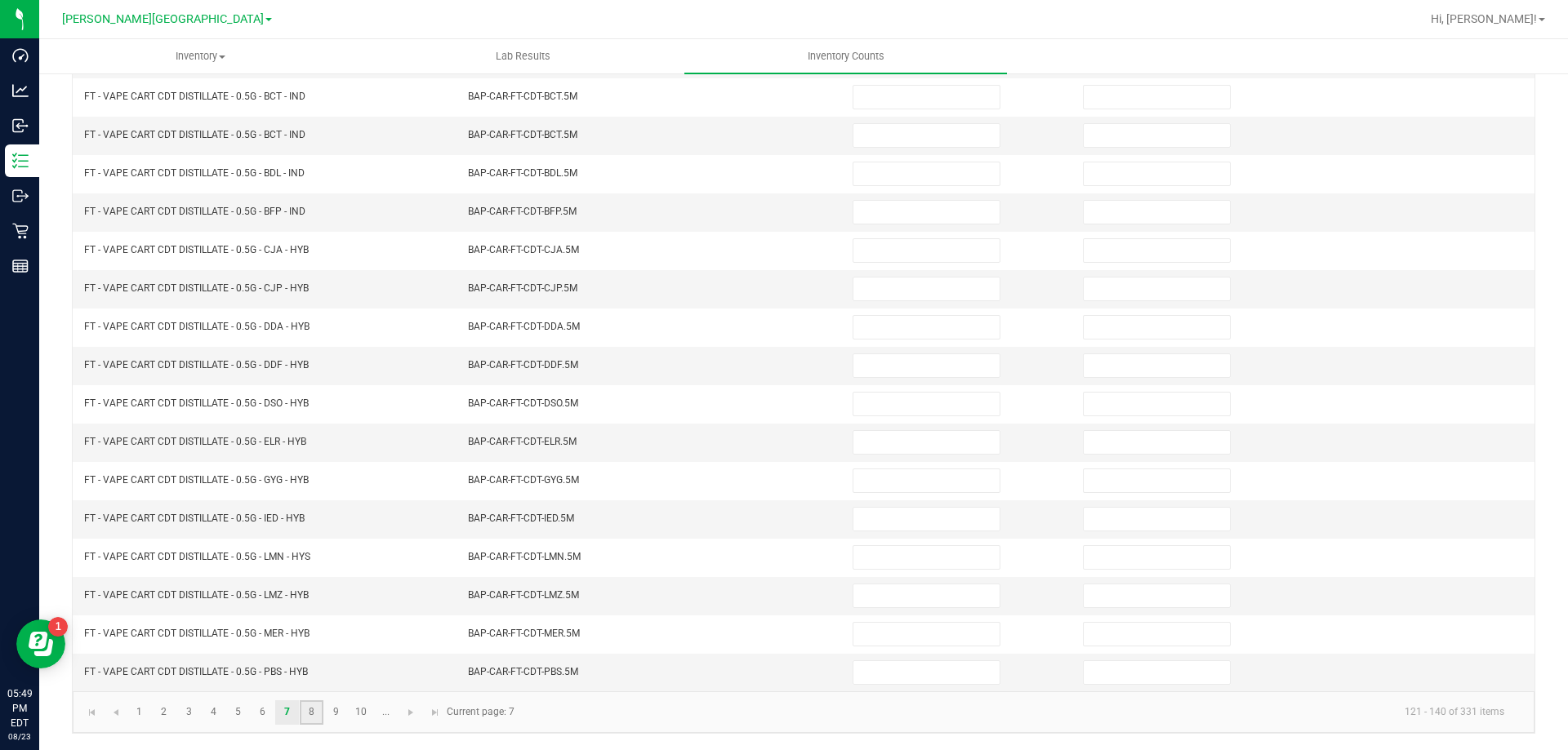
click at [309, 710] on link "8" at bounding box center [312, 713] width 24 height 24
click at [347, 710] on link "9" at bounding box center [336, 713] width 24 height 24
click at [367, 713] on link "10" at bounding box center [361, 713] width 24 height 24
click at [415, 714] on span "Go to the next page" at bounding box center [410, 712] width 13 height 13
click at [194, 714] on link "12" at bounding box center [189, 713] width 24 height 24
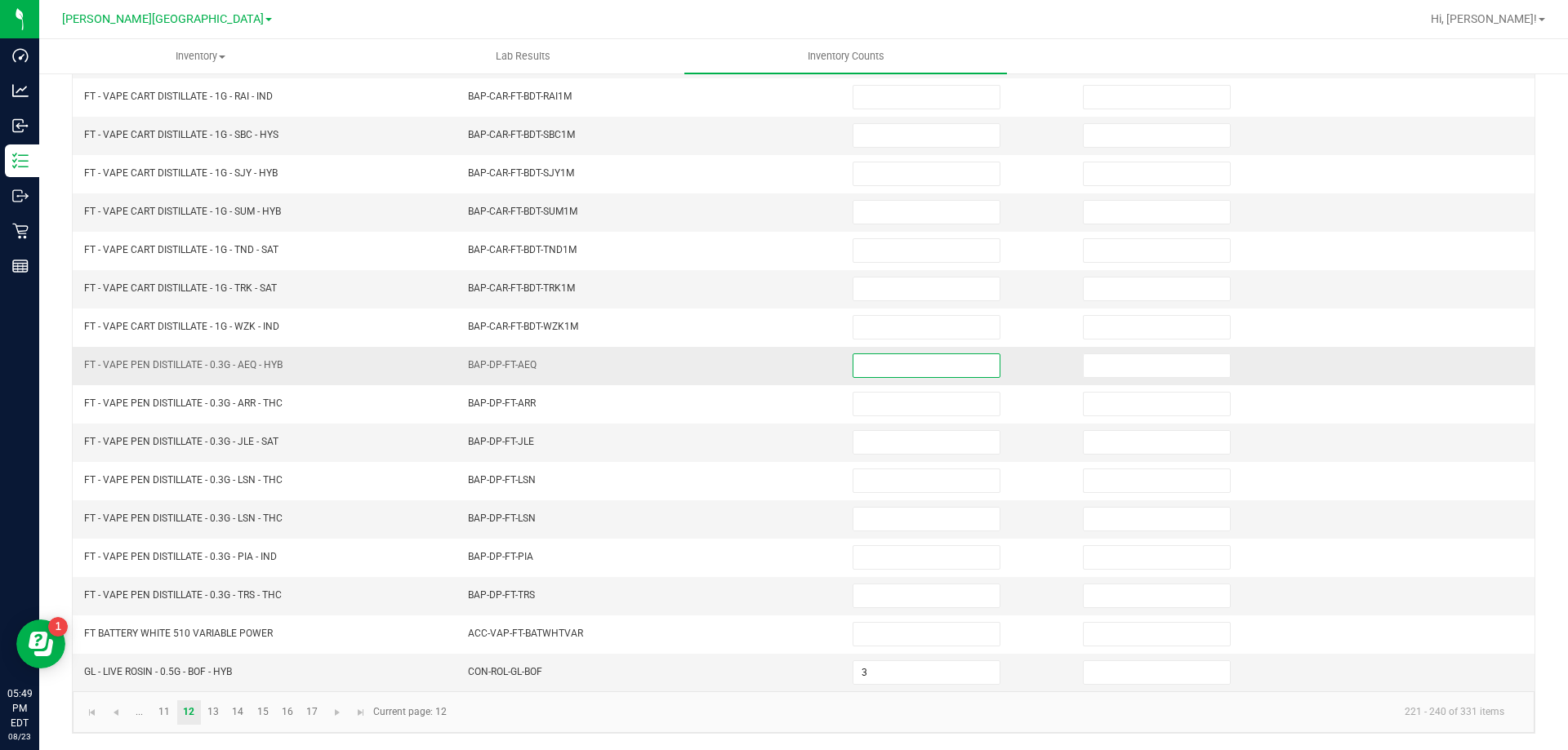
click at [949, 369] on input at bounding box center [926, 365] width 146 height 23
click at [928, 590] on input at bounding box center [926, 596] width 146 height 23
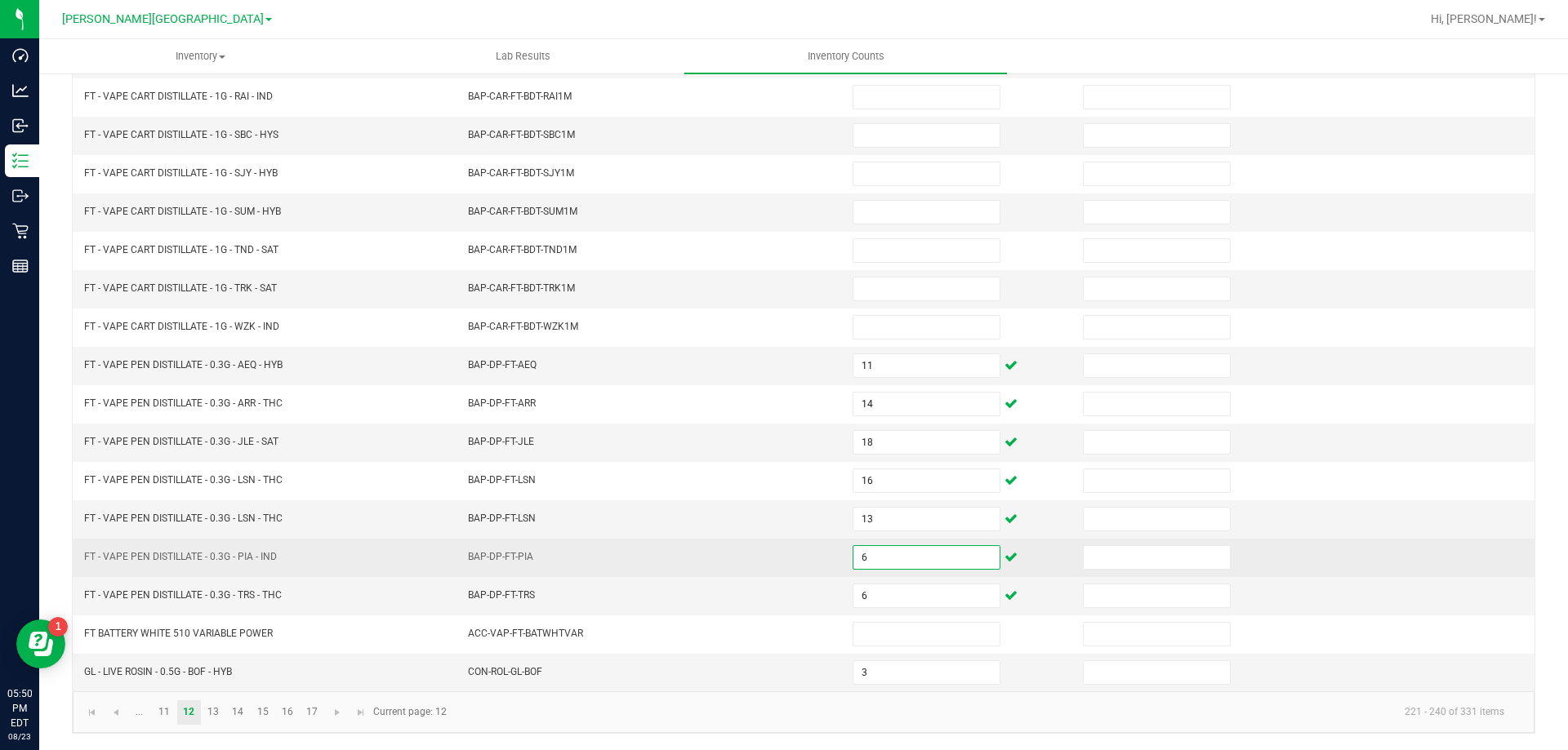
click at [946, 554] on input "6" at bounding box center [926, 557] width 146 height 23
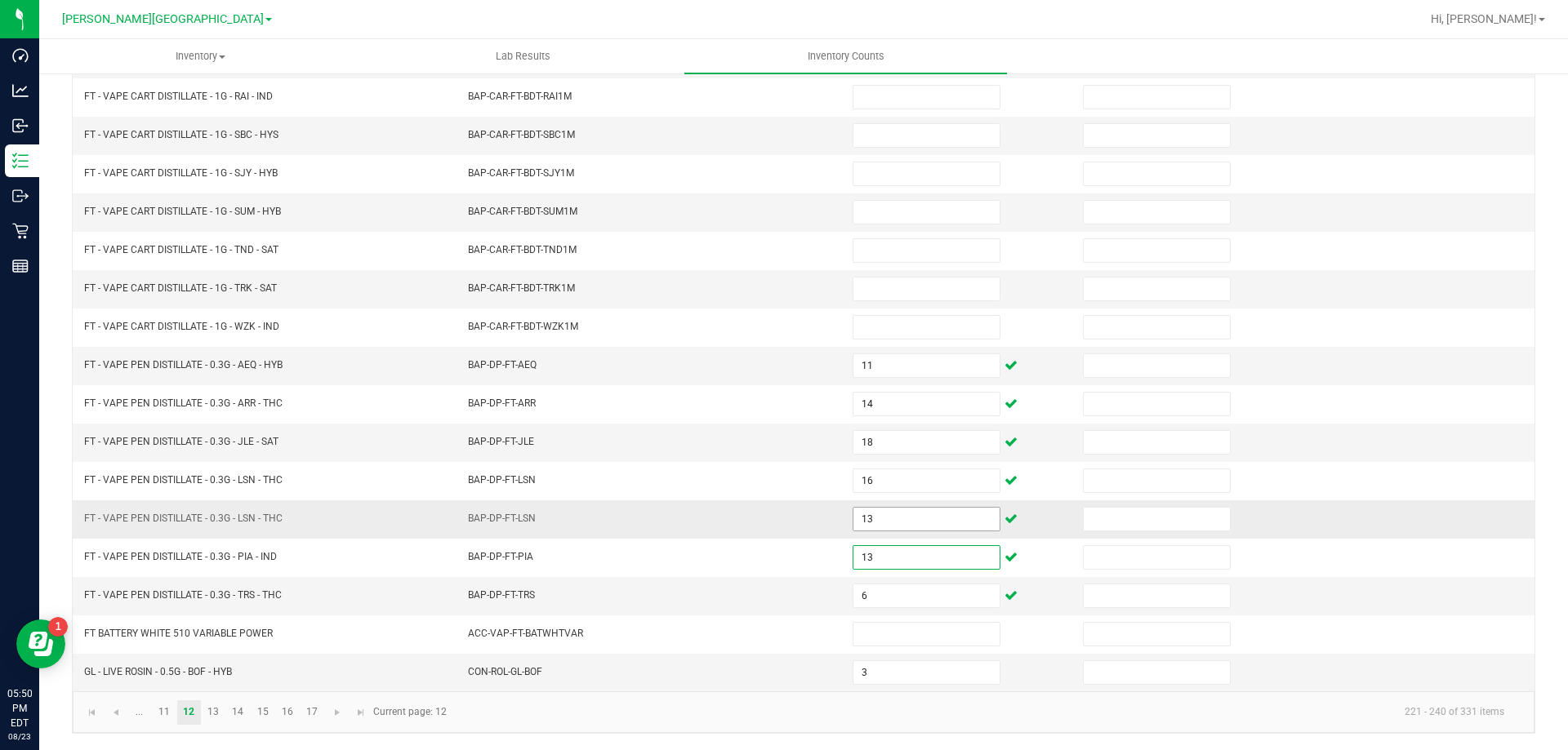
click at [941, 522] on input "13" at bounding box center [926, 519] width 146 height 23
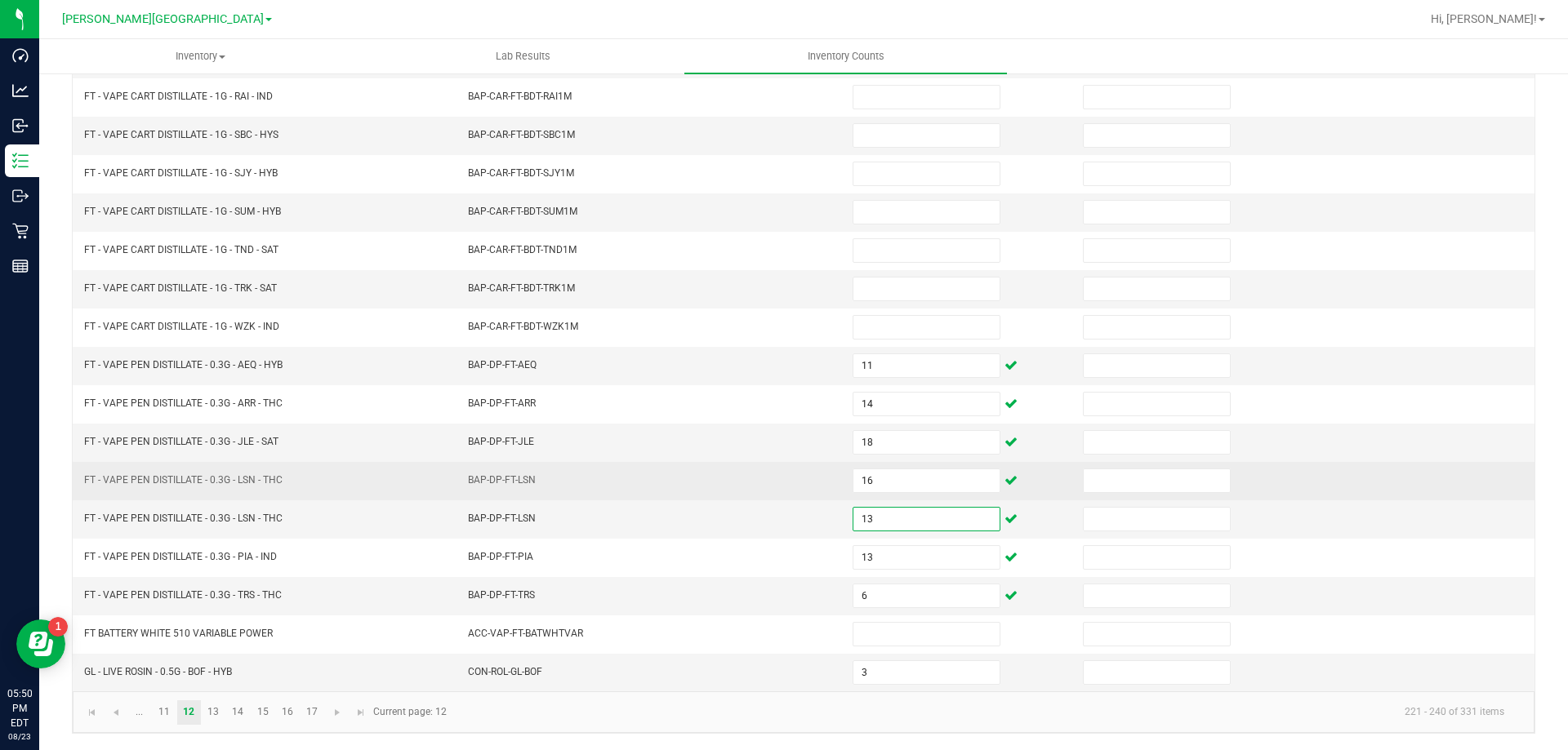
click at [776, 479] on td "BAP-DP-FT-LSN" at bounding box center [650, 481] width 385 height 38
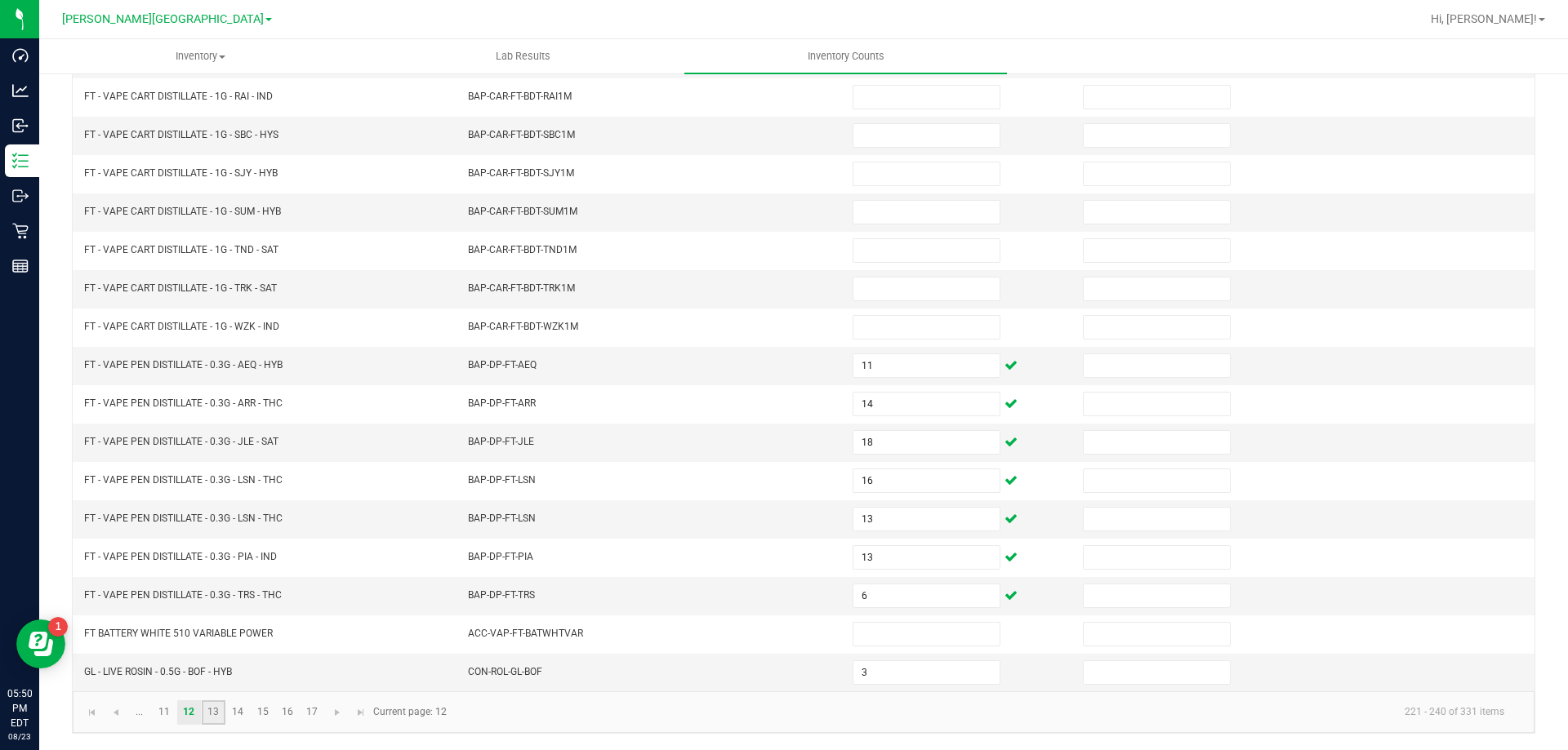
click at [218, 711] on link "13" at bounding box center [214, 713] width 24 height 24
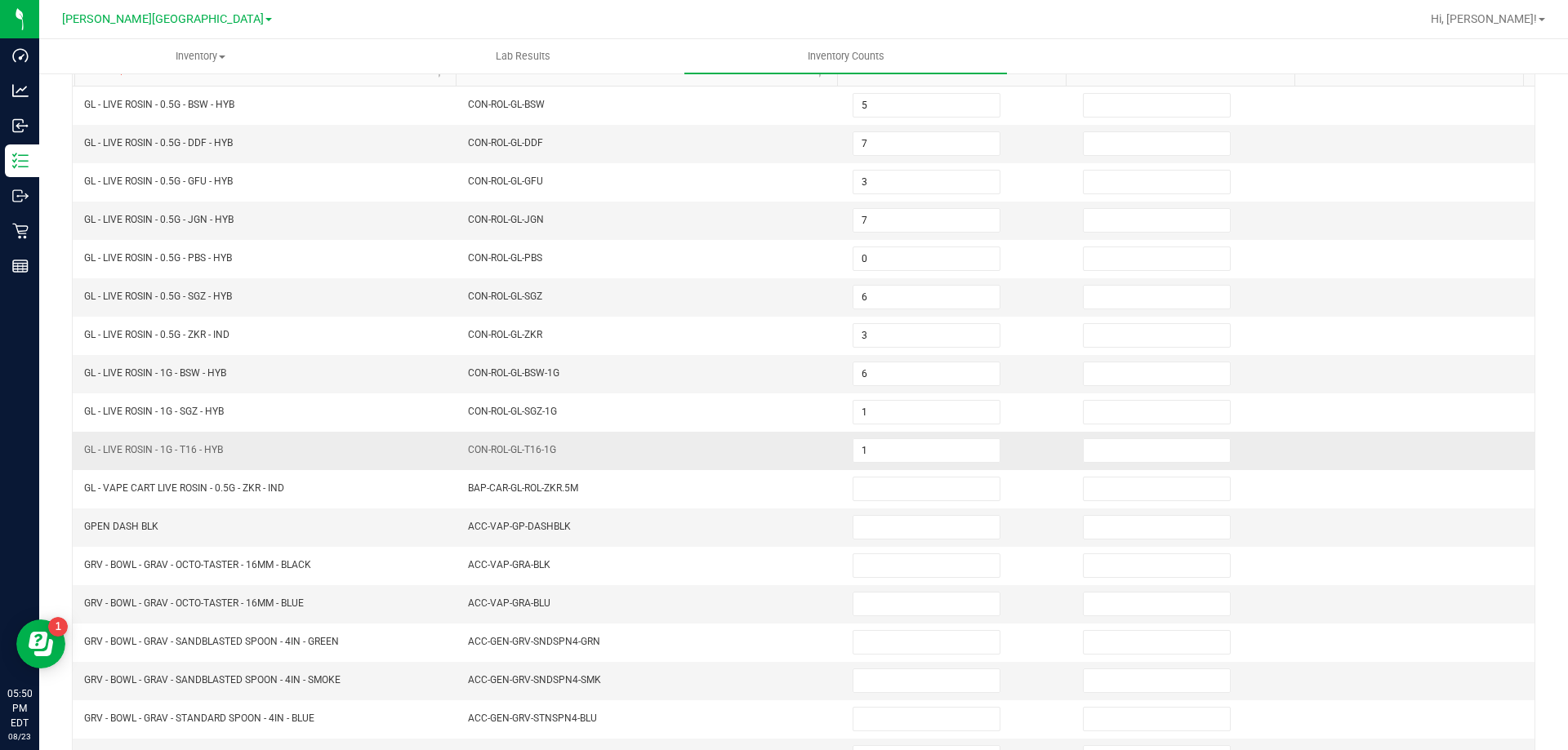
scroll to position [257, 0]
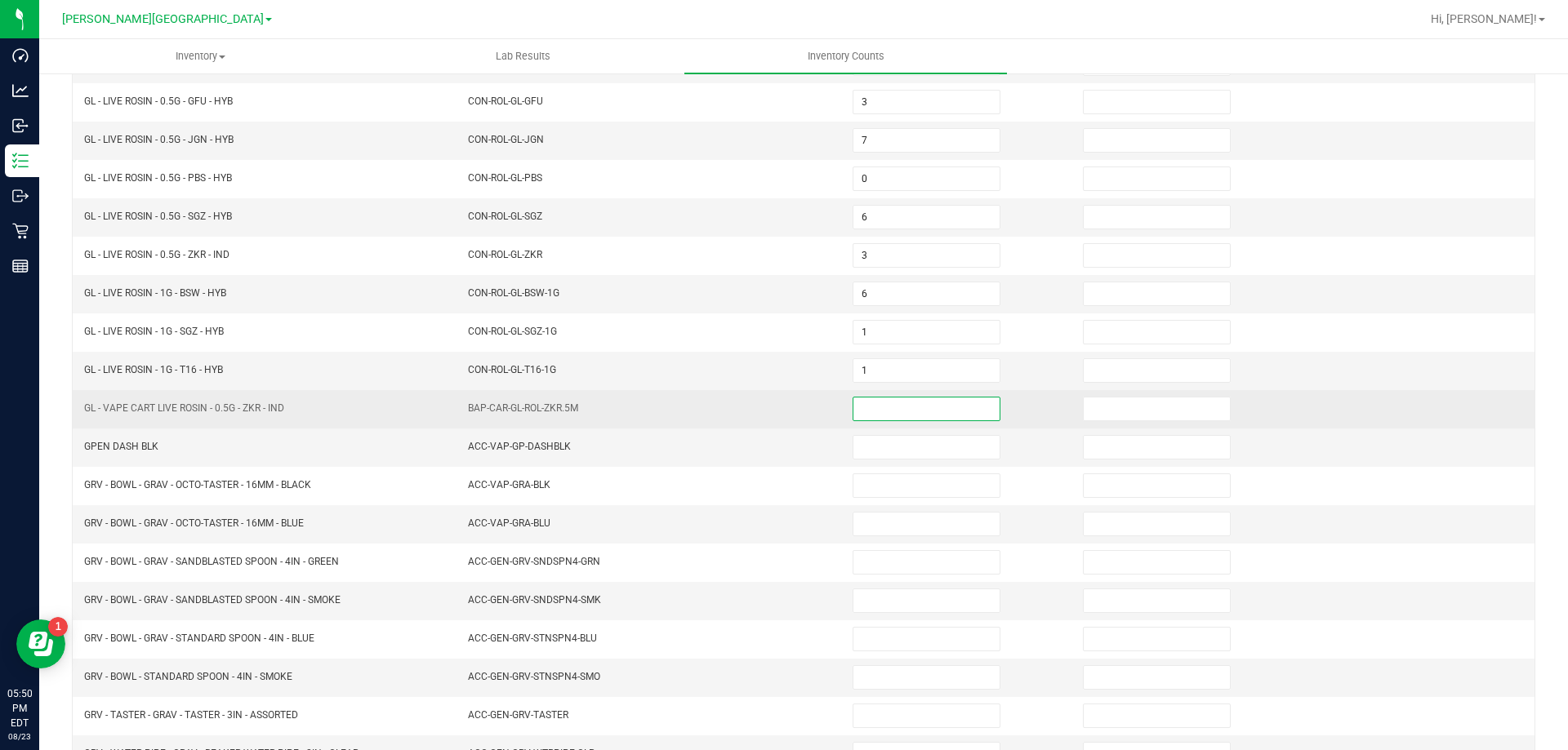
click at [882, 407] on input at bounding box center [926, 409] width 146 height 23
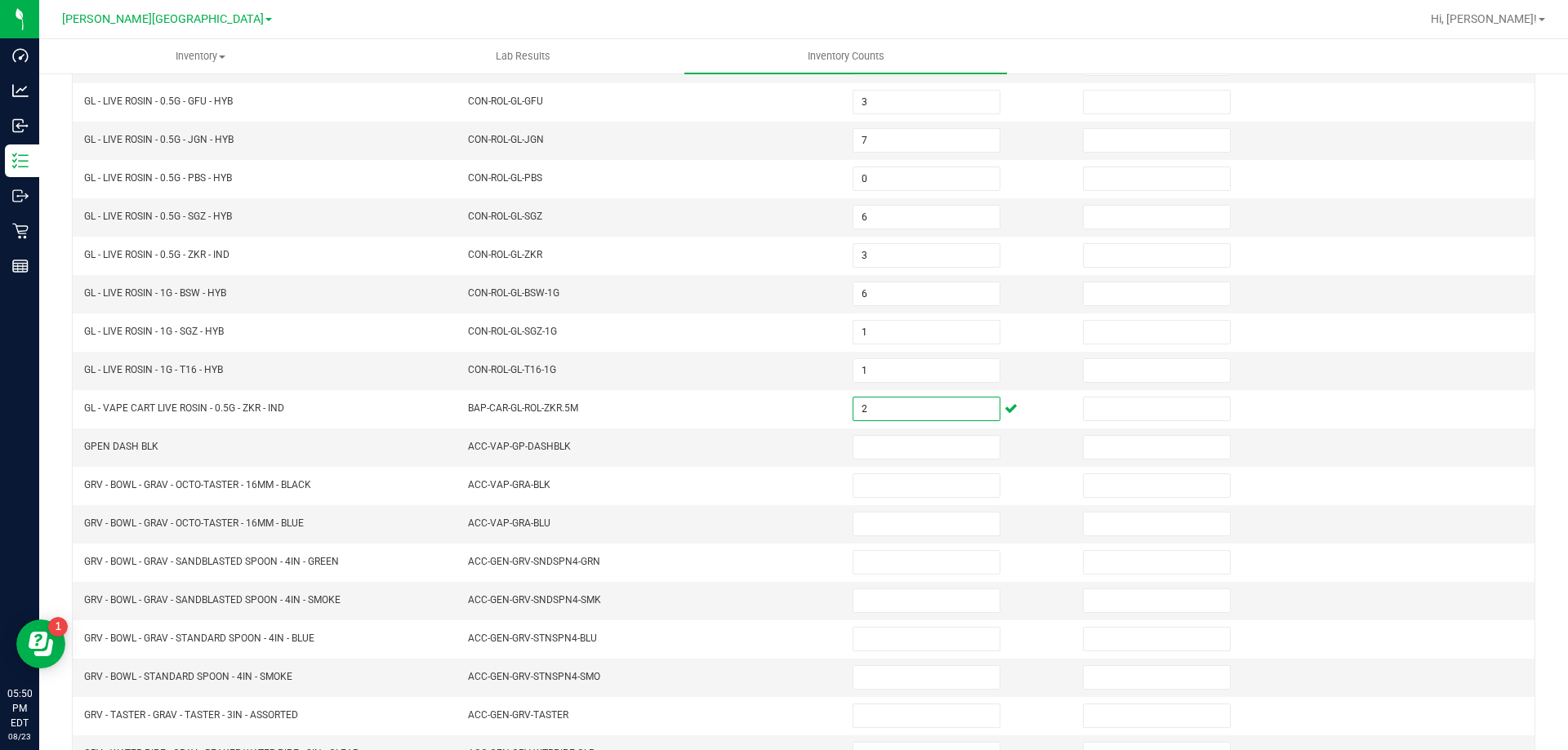
scroll to position [339, 0]
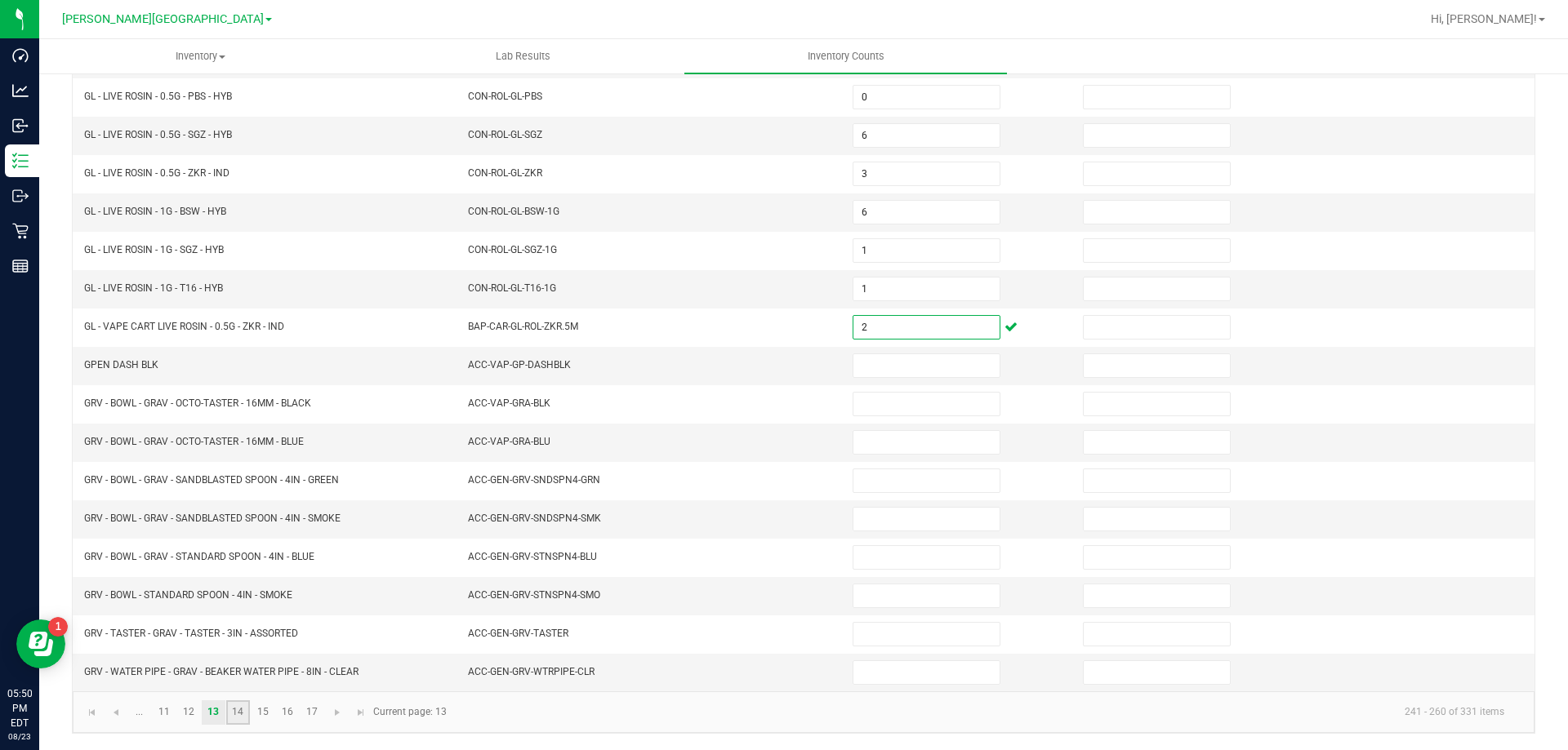
click at [240, 716] on link "14" at bounding box center [238, 713] width 24 height 24
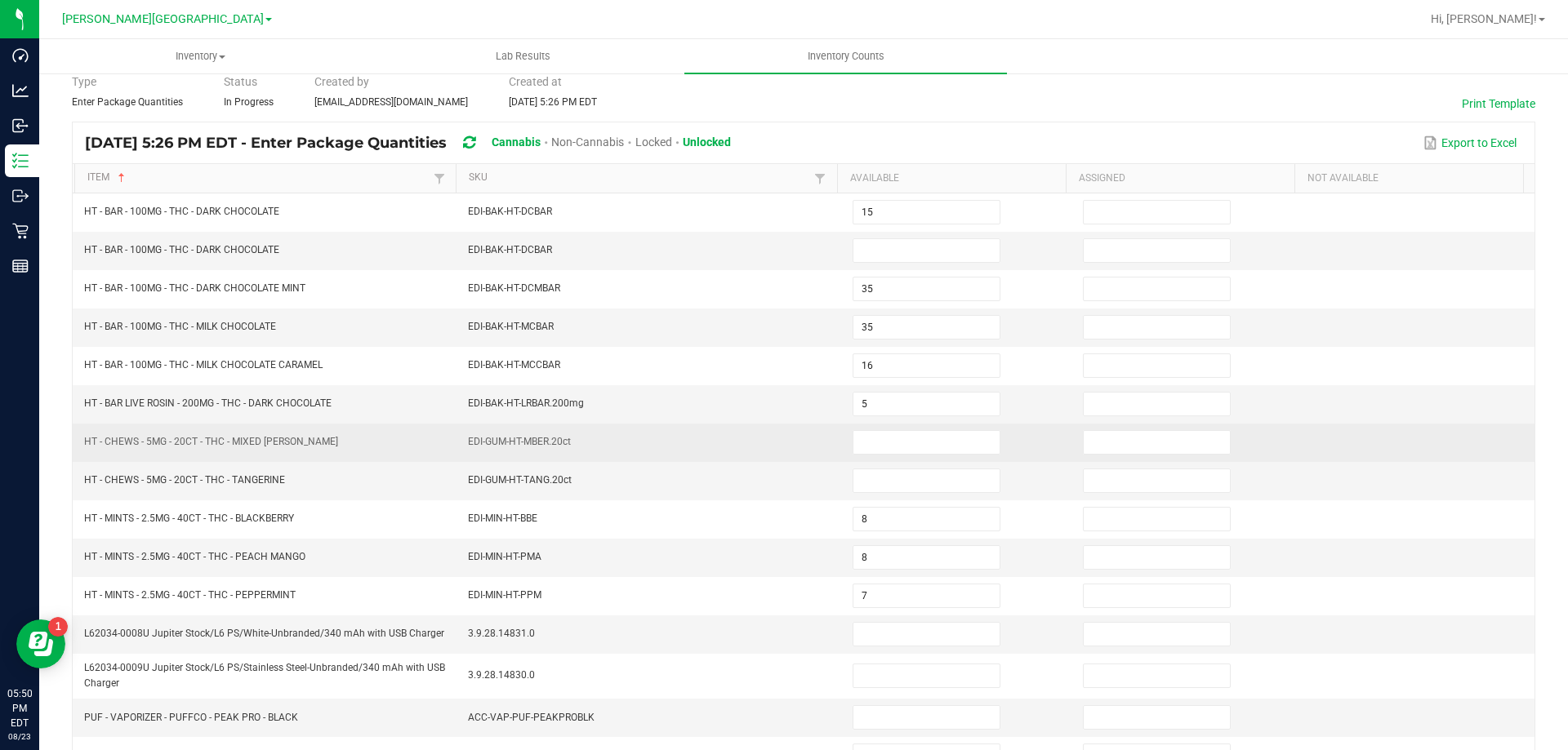
scroll to position [12, 0]
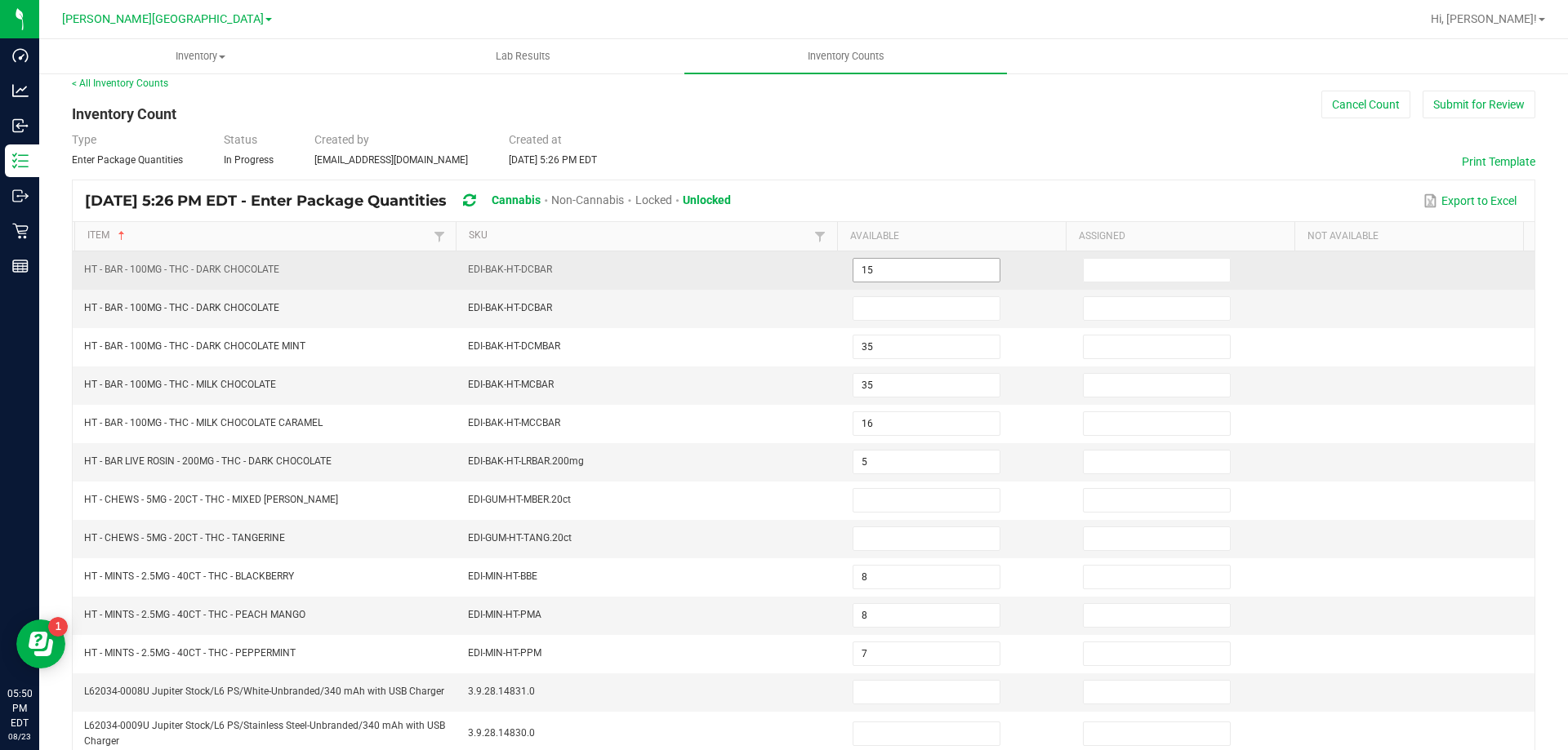
click at [886, 262] on input "15" at bounding box center [926, 270] width 146 height 23
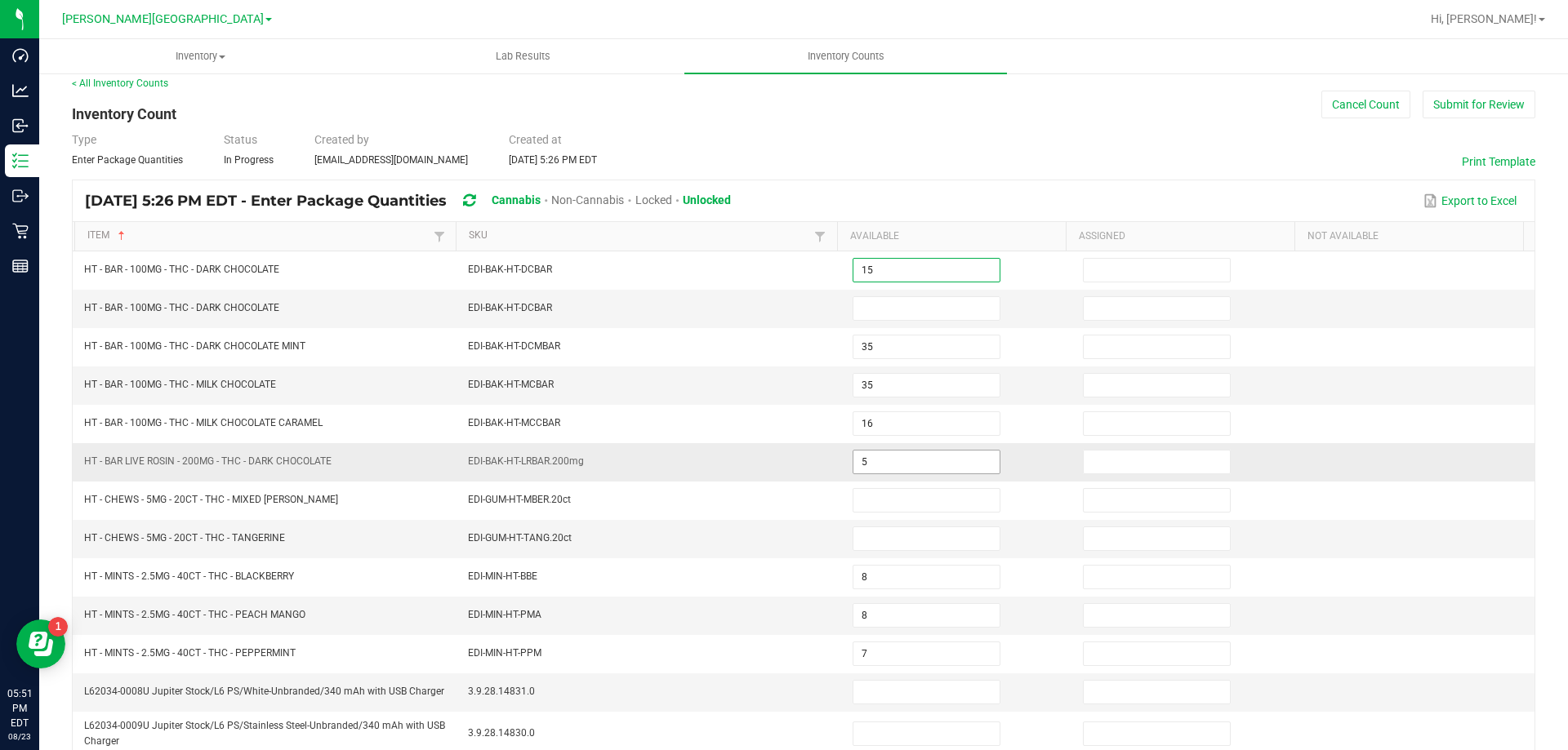
click at [894, 461] on input "5" at bounding box center [926, 462] width 146 height 23
click at [854, 309] on input at bounding box center [926, 308] width 146 height 23
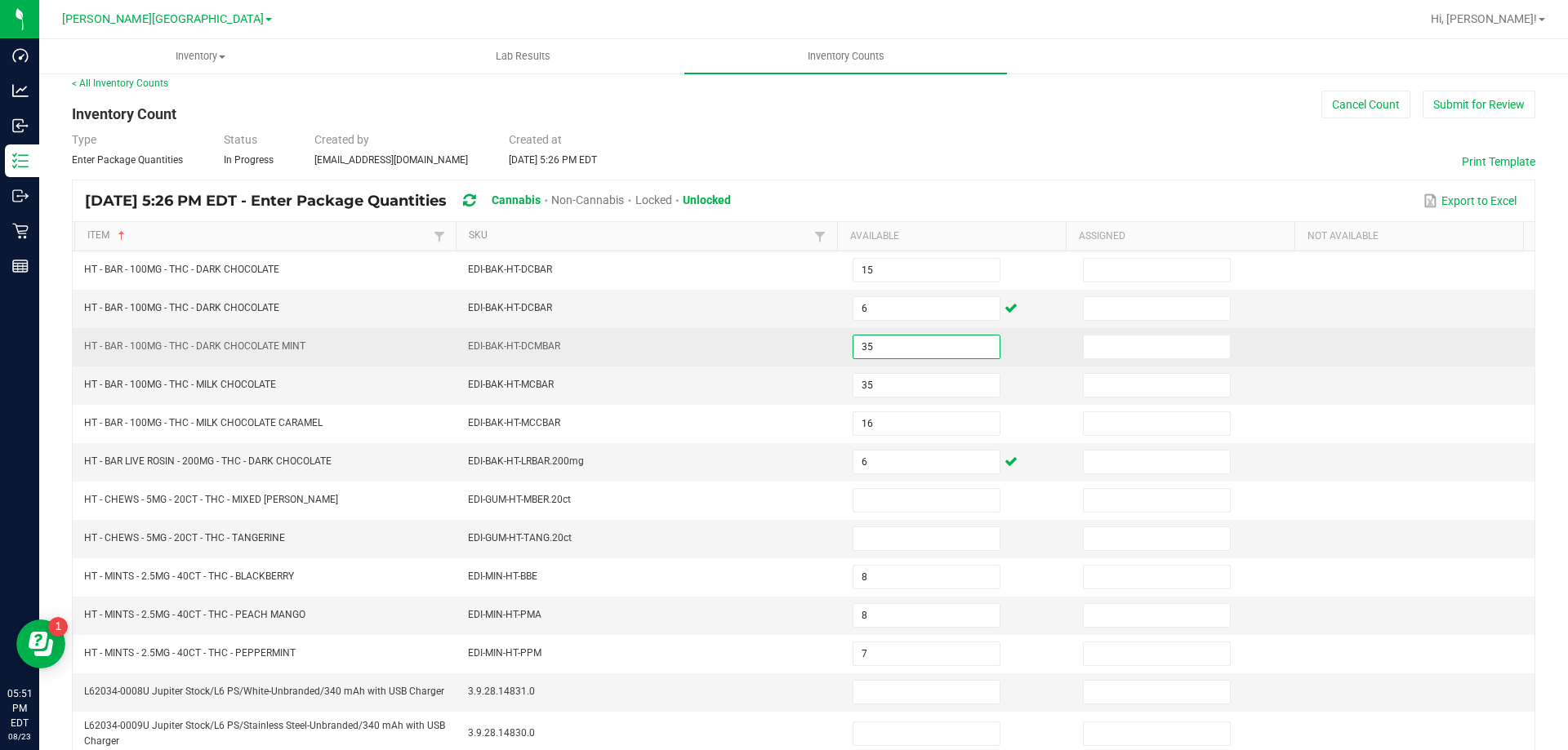
click at [939, 336] on input "35" at bounding box center [926, 347] width 146 height 23
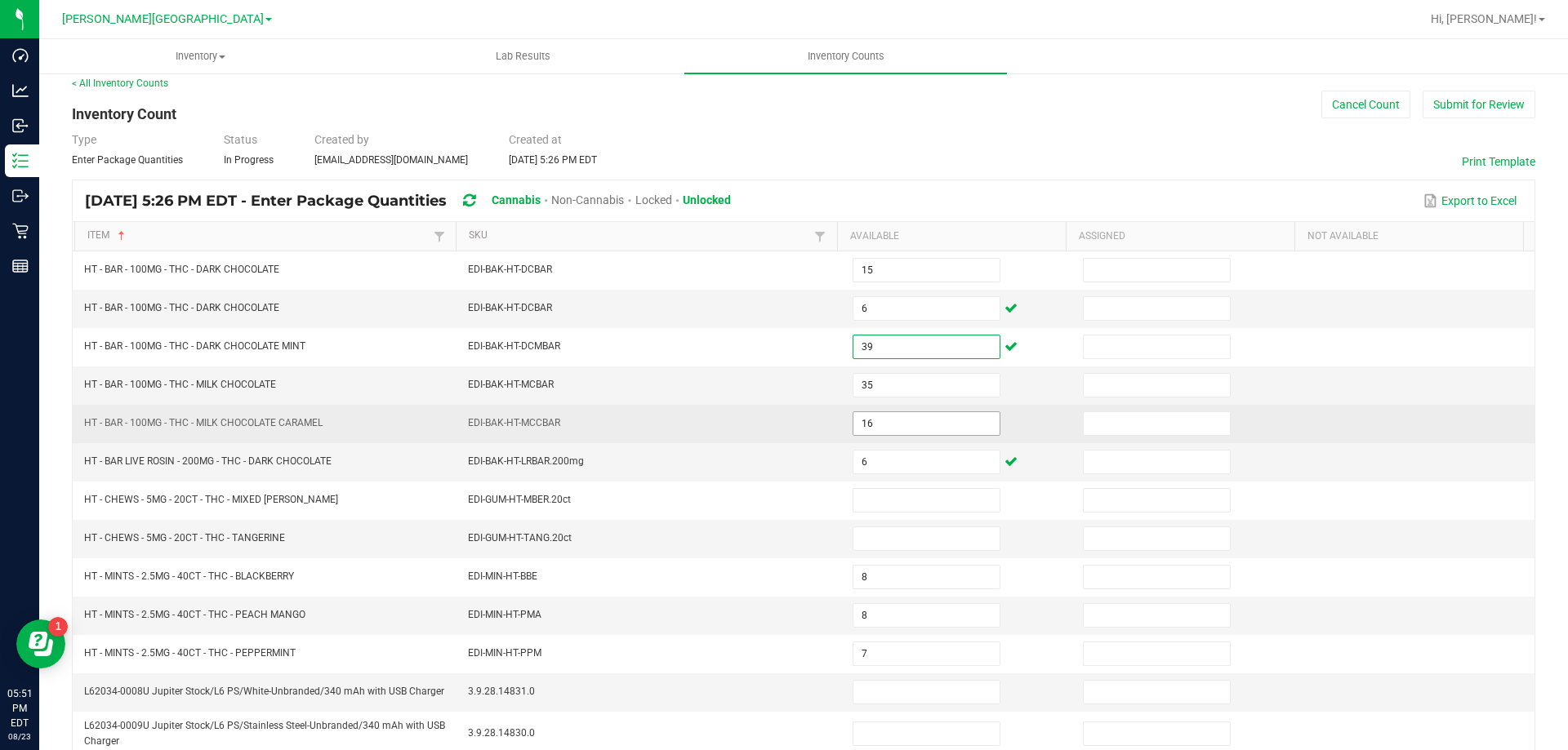
click at [935, 431] on input "16" at bounding box center [926, 423] width 146 height 23
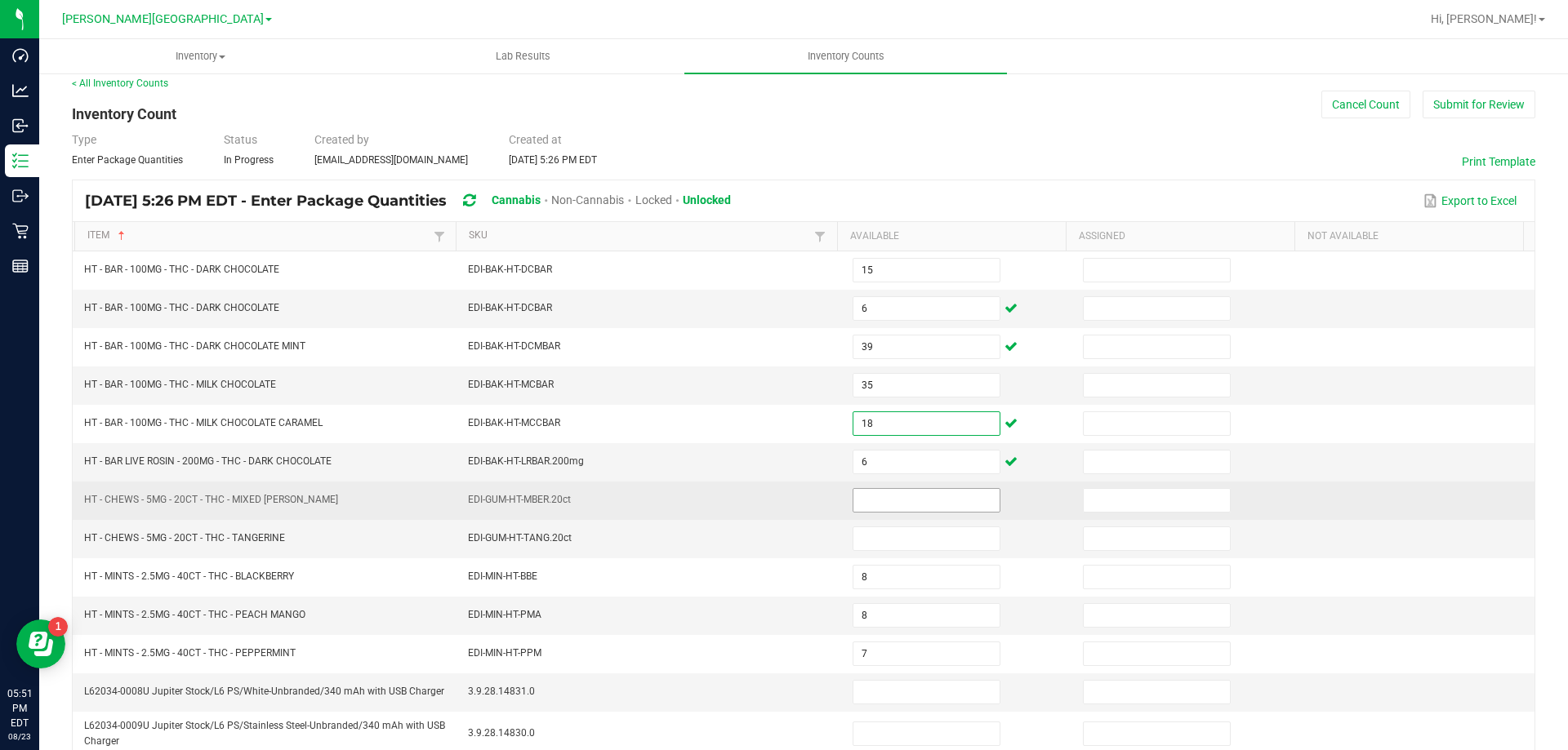
click at [950, 495] on input at bounding box center [926, 500] width 146 height 23
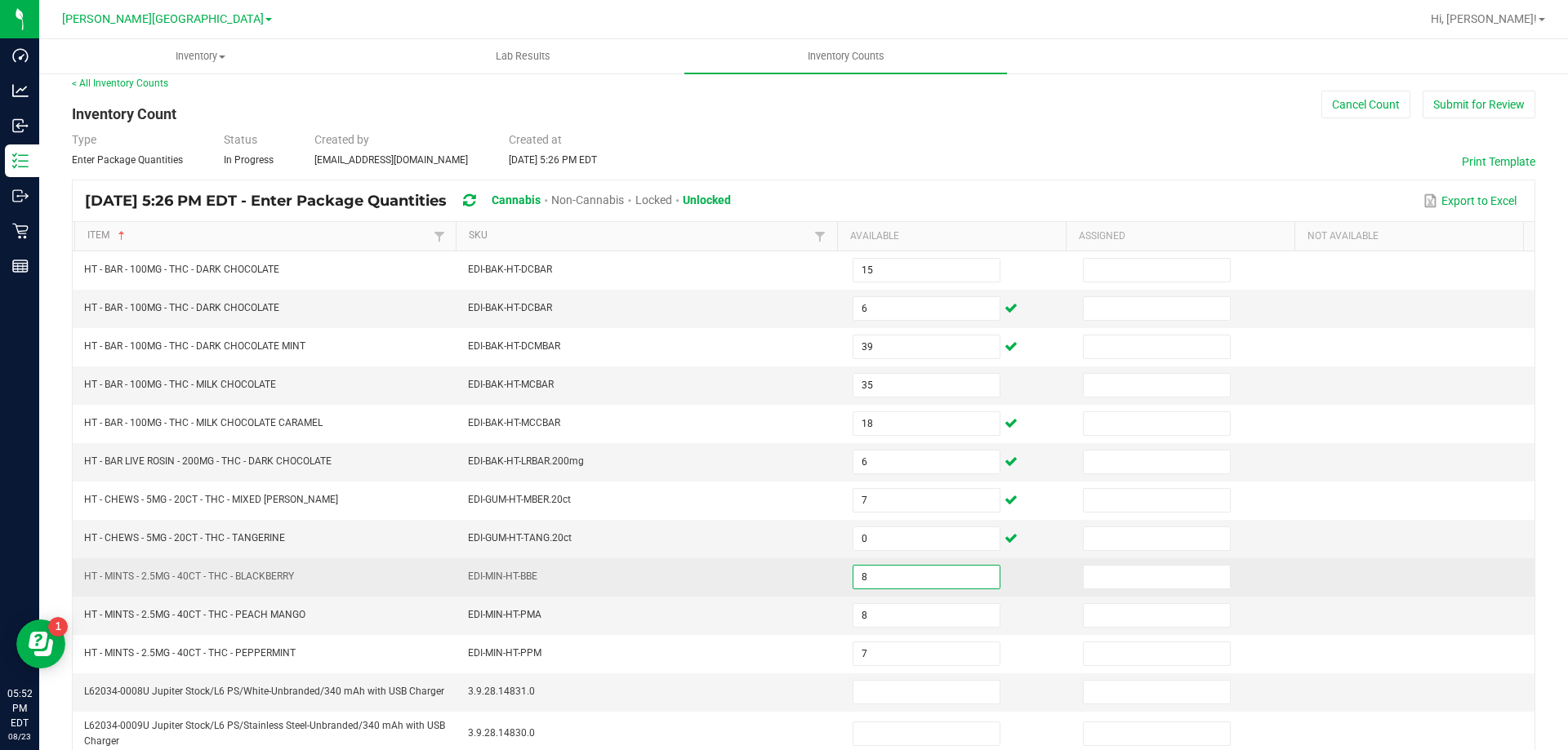
click at [903, 578] on input "8" at bounding box center [926, 577] width 146 height 23
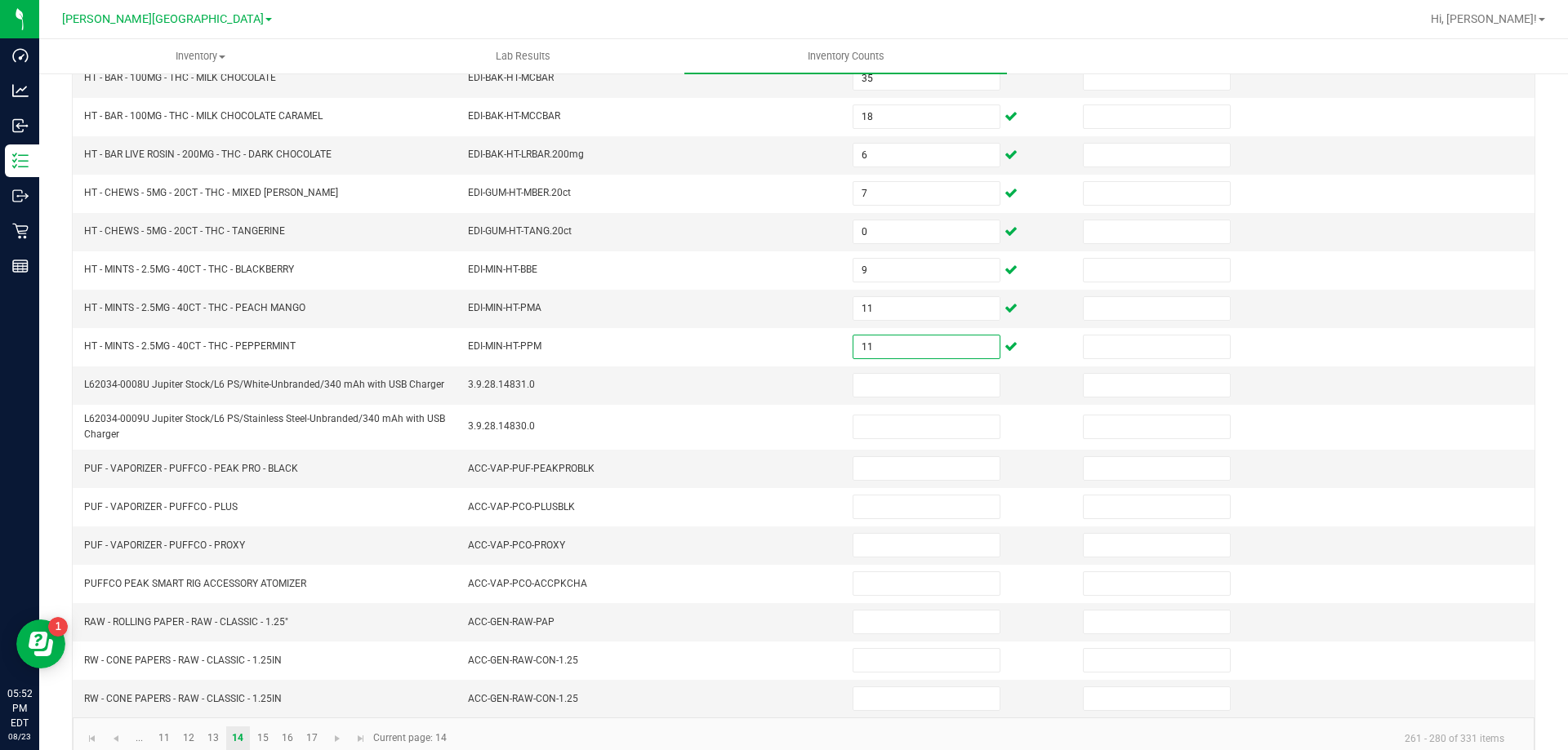
scroll to position [346, 0]
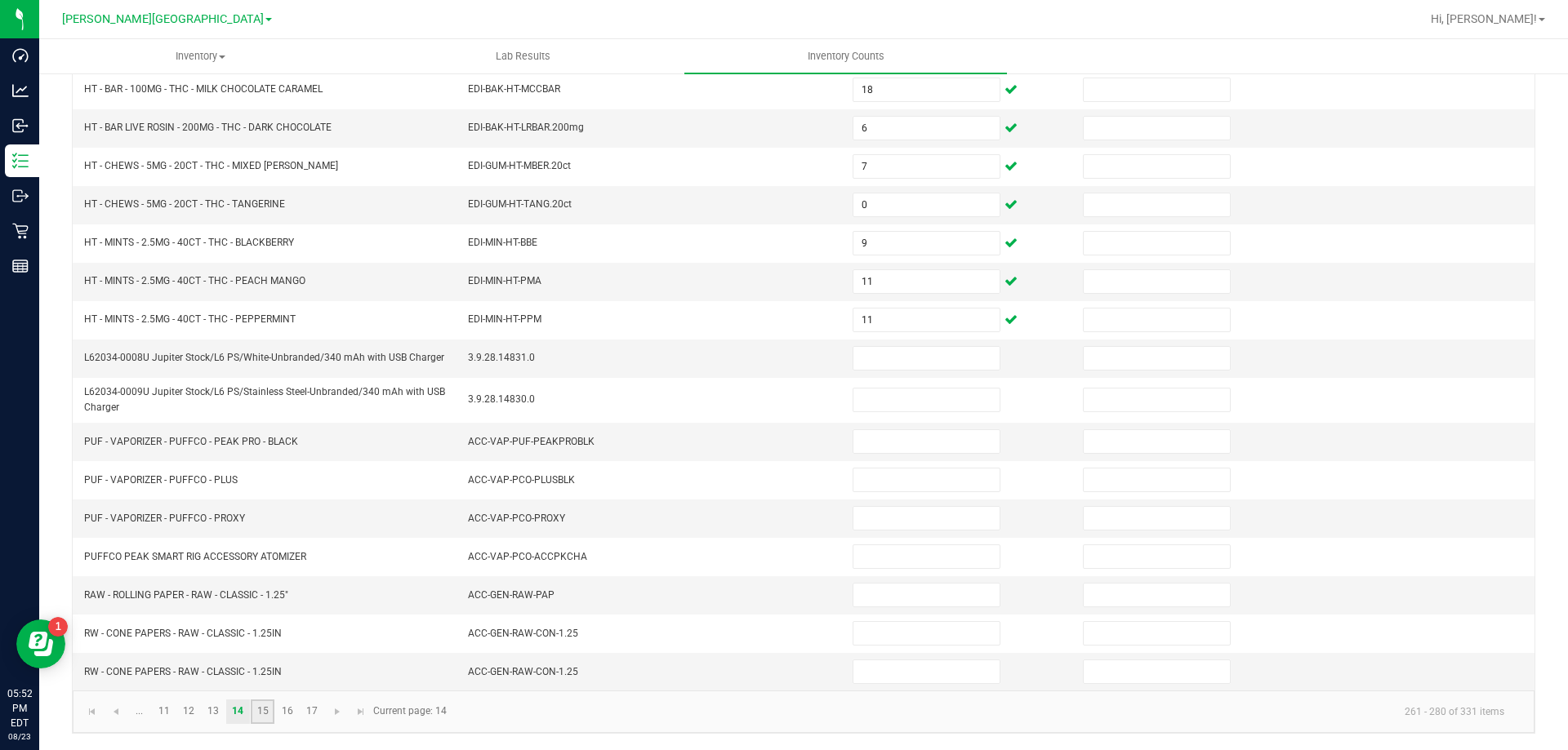
click at [265, 716] on link "15" at bounding box center [263, 712] width 24 height 24
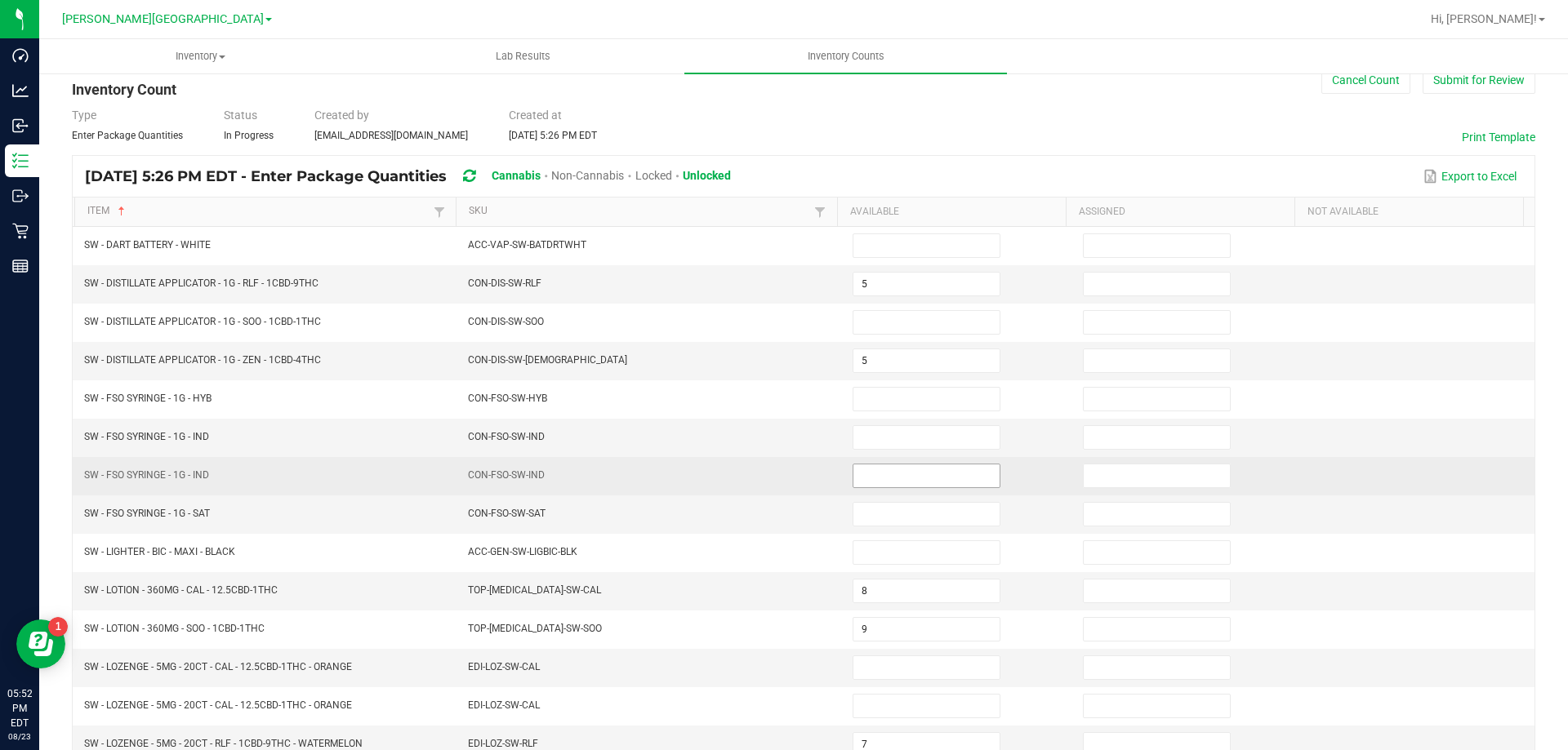
scroll to position [0, 0]
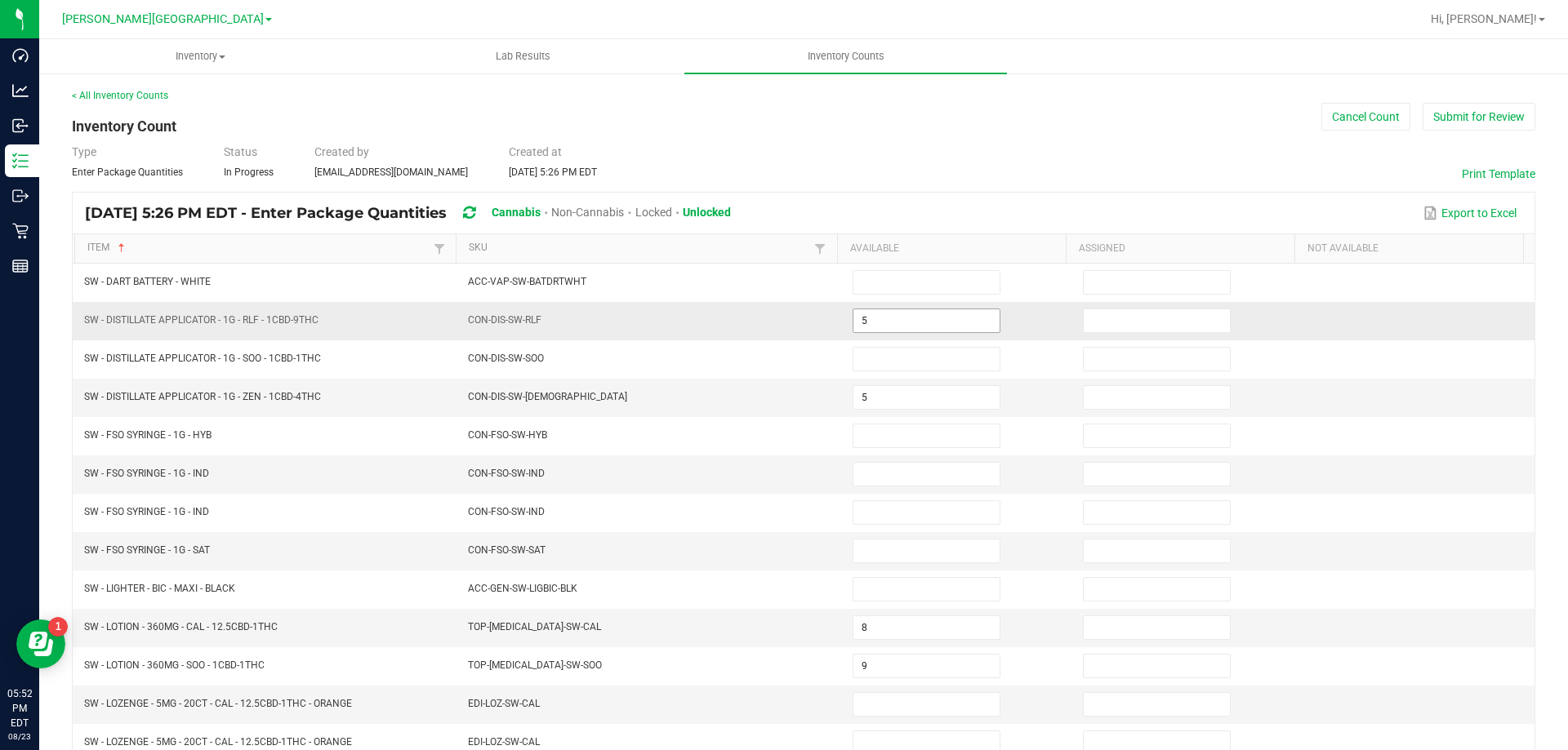
click at [915, 315] on input "5" at bounding box center [926, 320] width 146 height 23
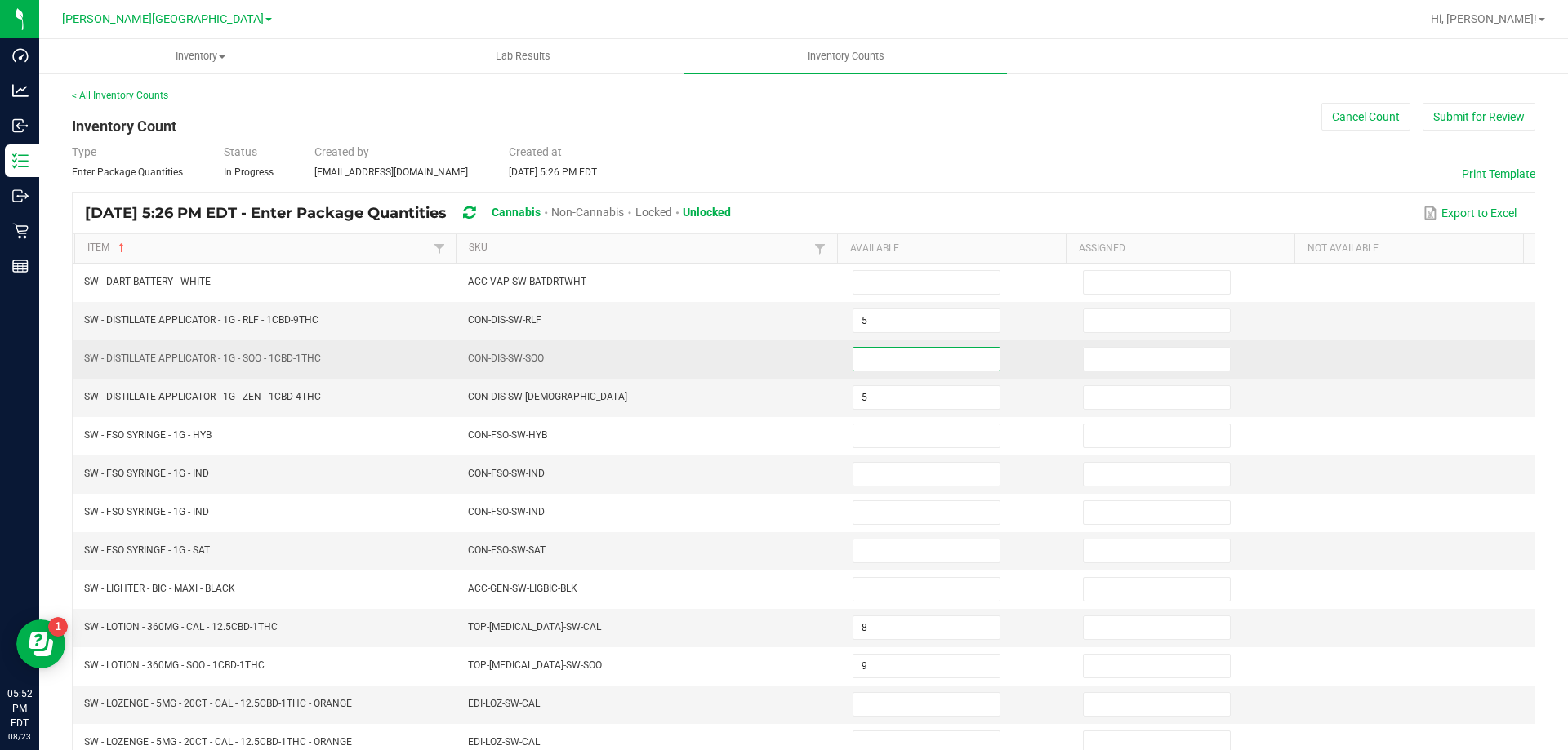
click at [865, 360] on input at bounding box center [926, 359] width 146 height 23
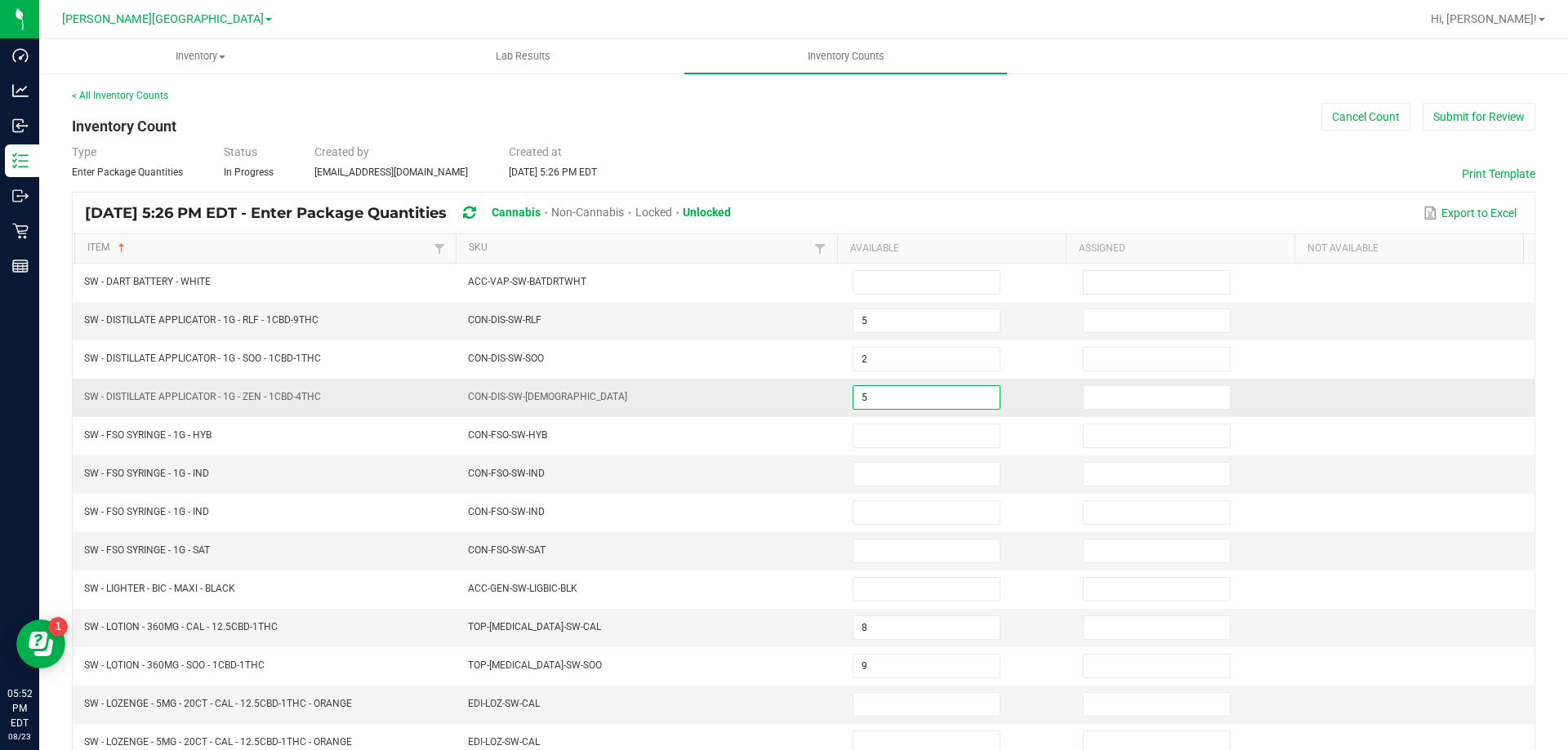
click at [878, 390] on input "5" at bounding box center [926, 397] width 146 height 23
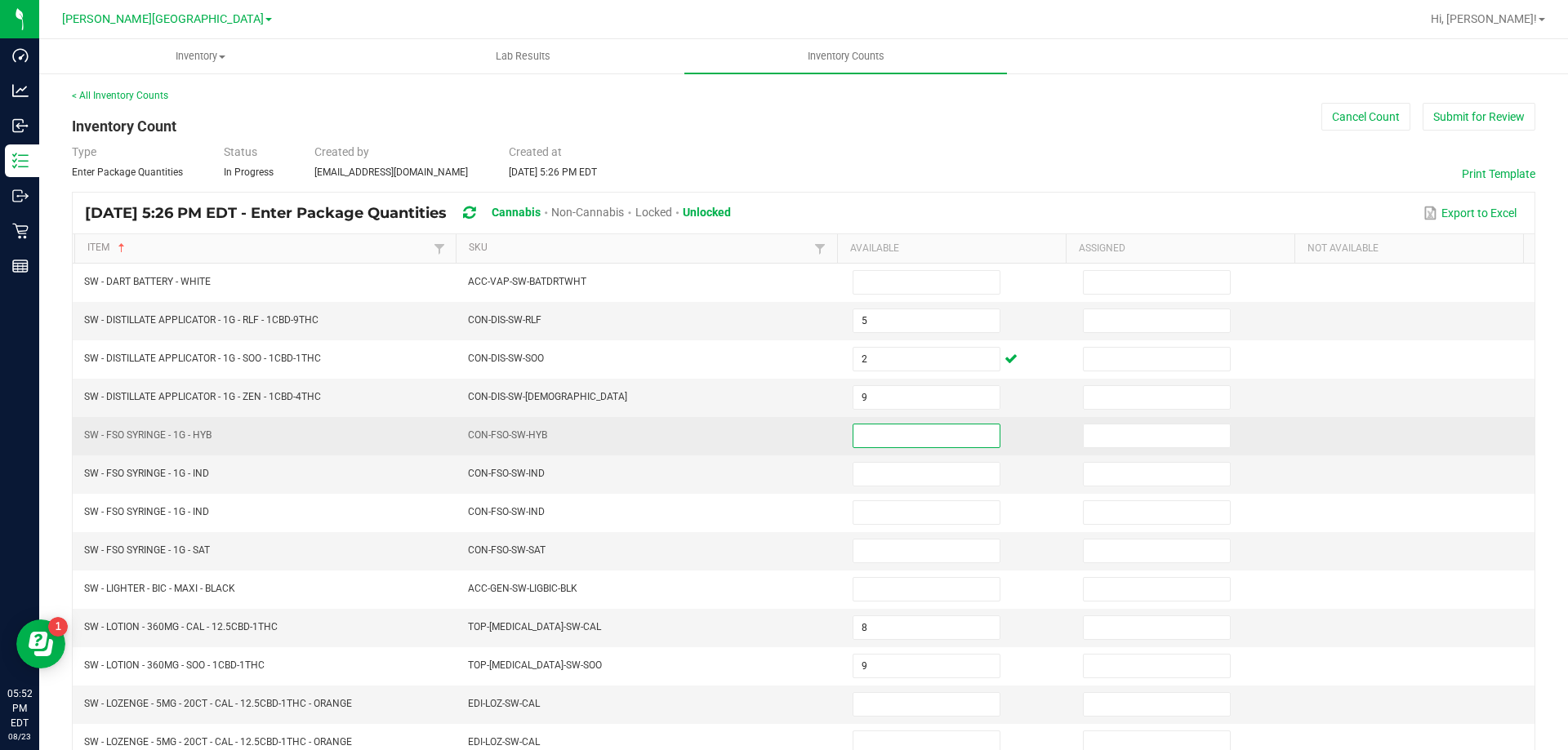
click at [887, 425] on input at bounding box center [926, 436] width 146 height 23
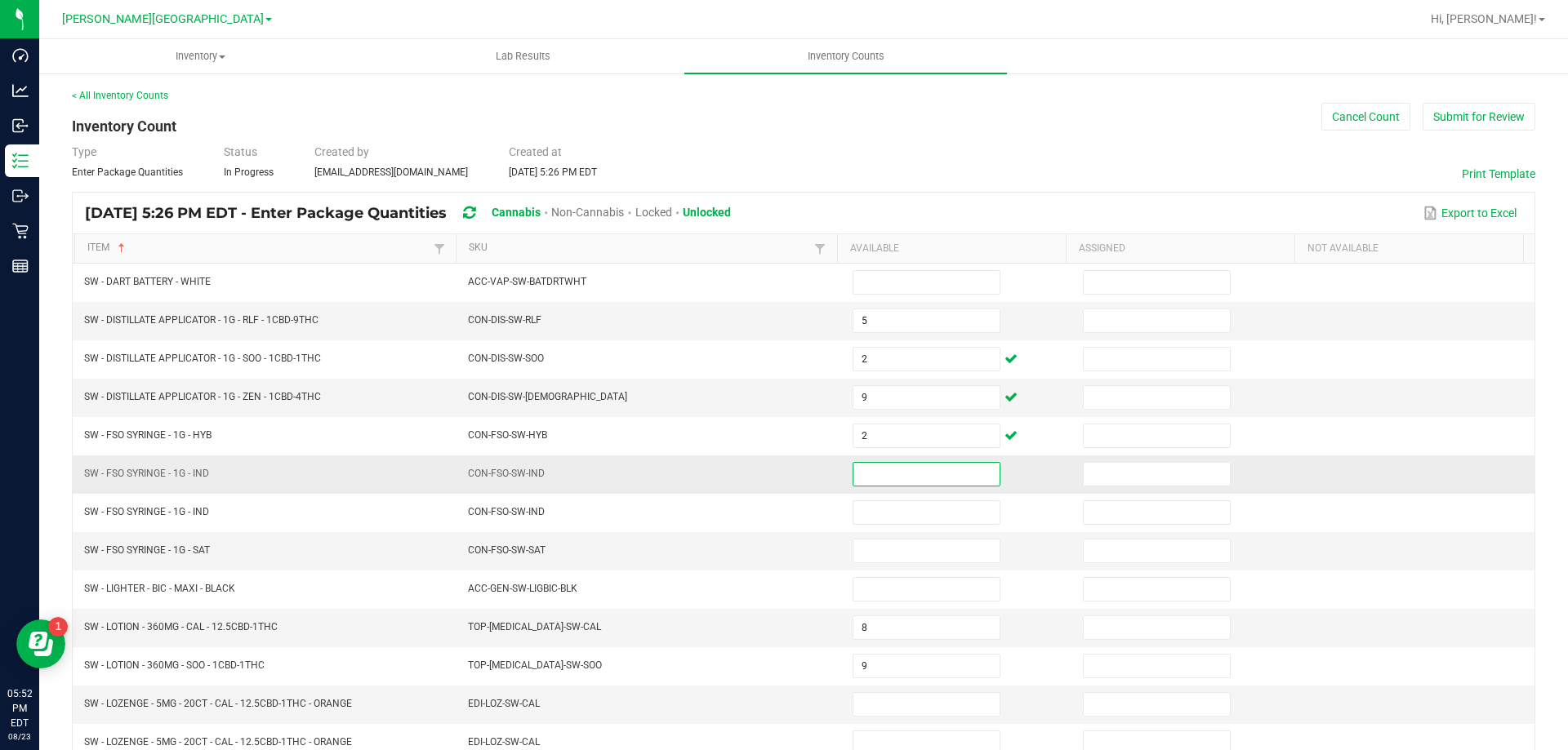
click at [905, 465] on input at bounding box center [926, 474] width 146 height 23
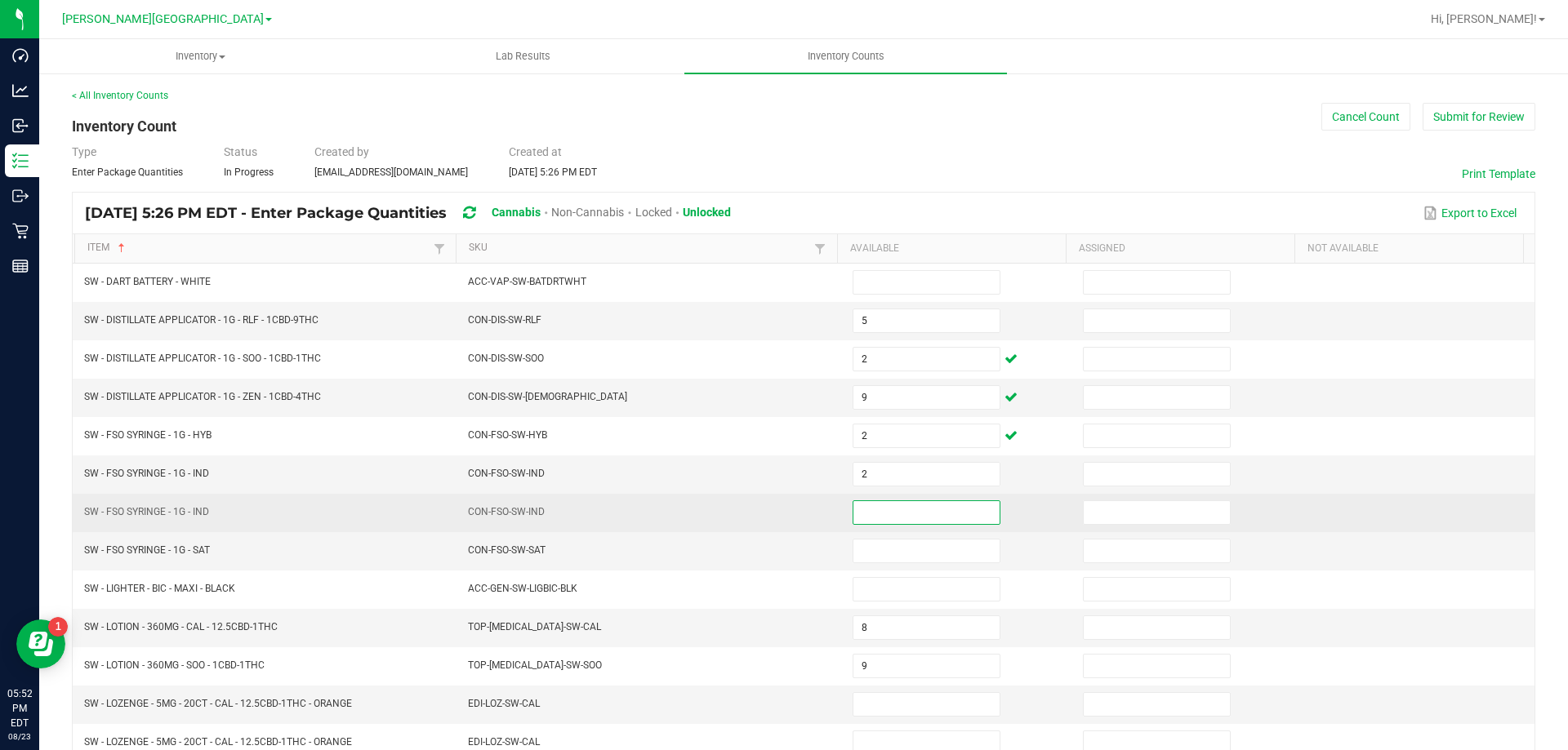
click at [883, 508] on input at bounding box center [926, 512] width 146 height 23
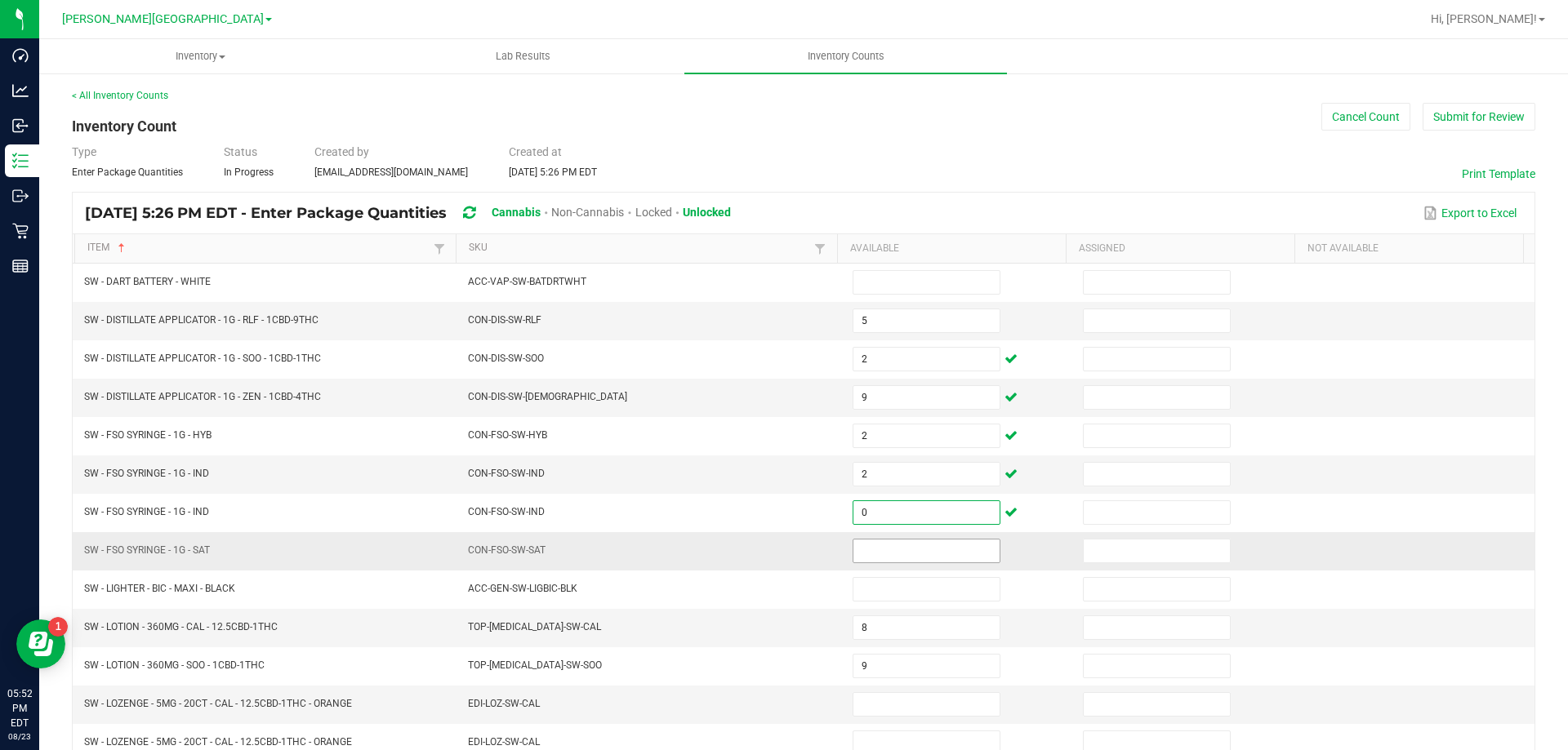
click at [883, 547] on input at bounding box center [926, 551] width 146 height 23
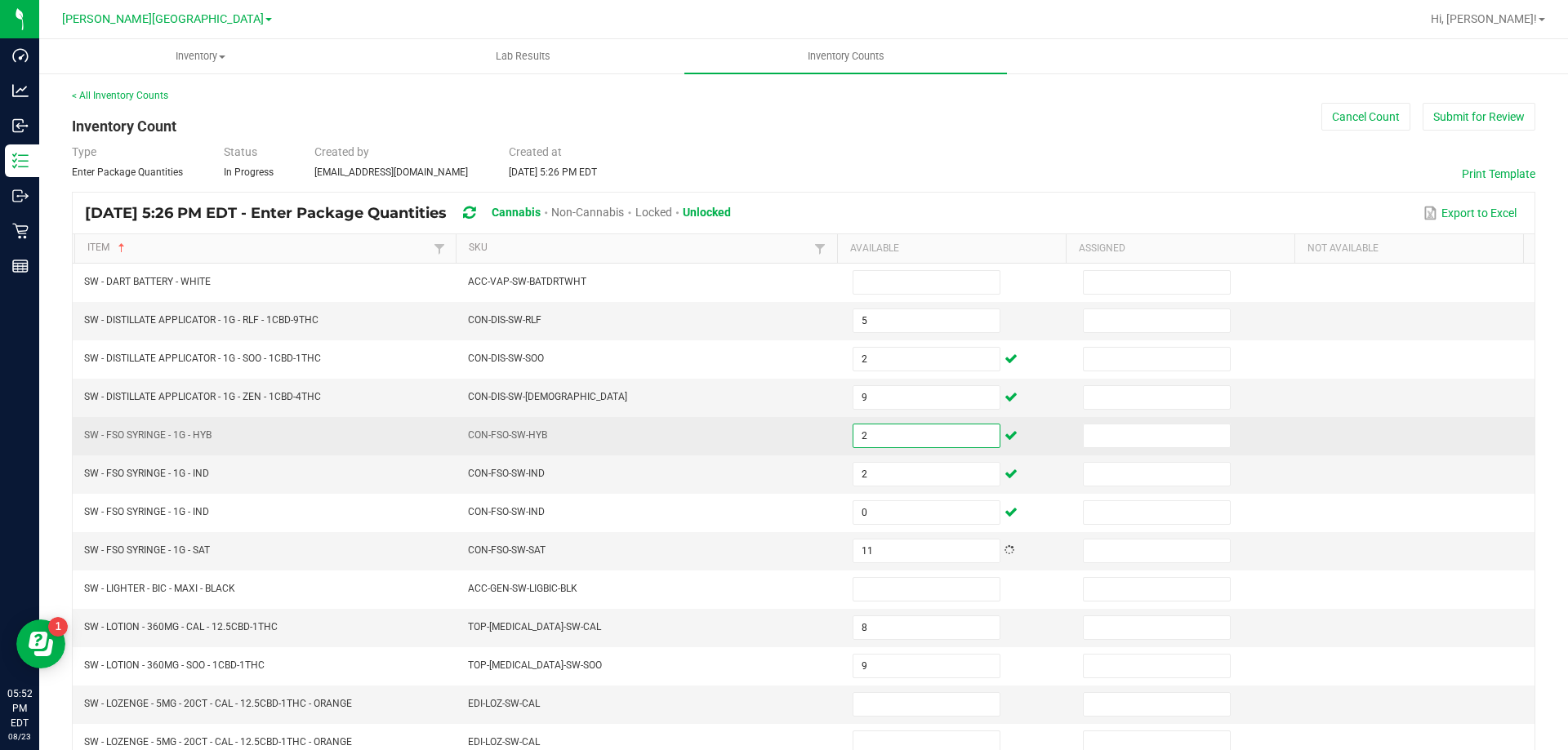
click at [902, 441] on input "2" at bounding box center [926, 436] width 146 height 23
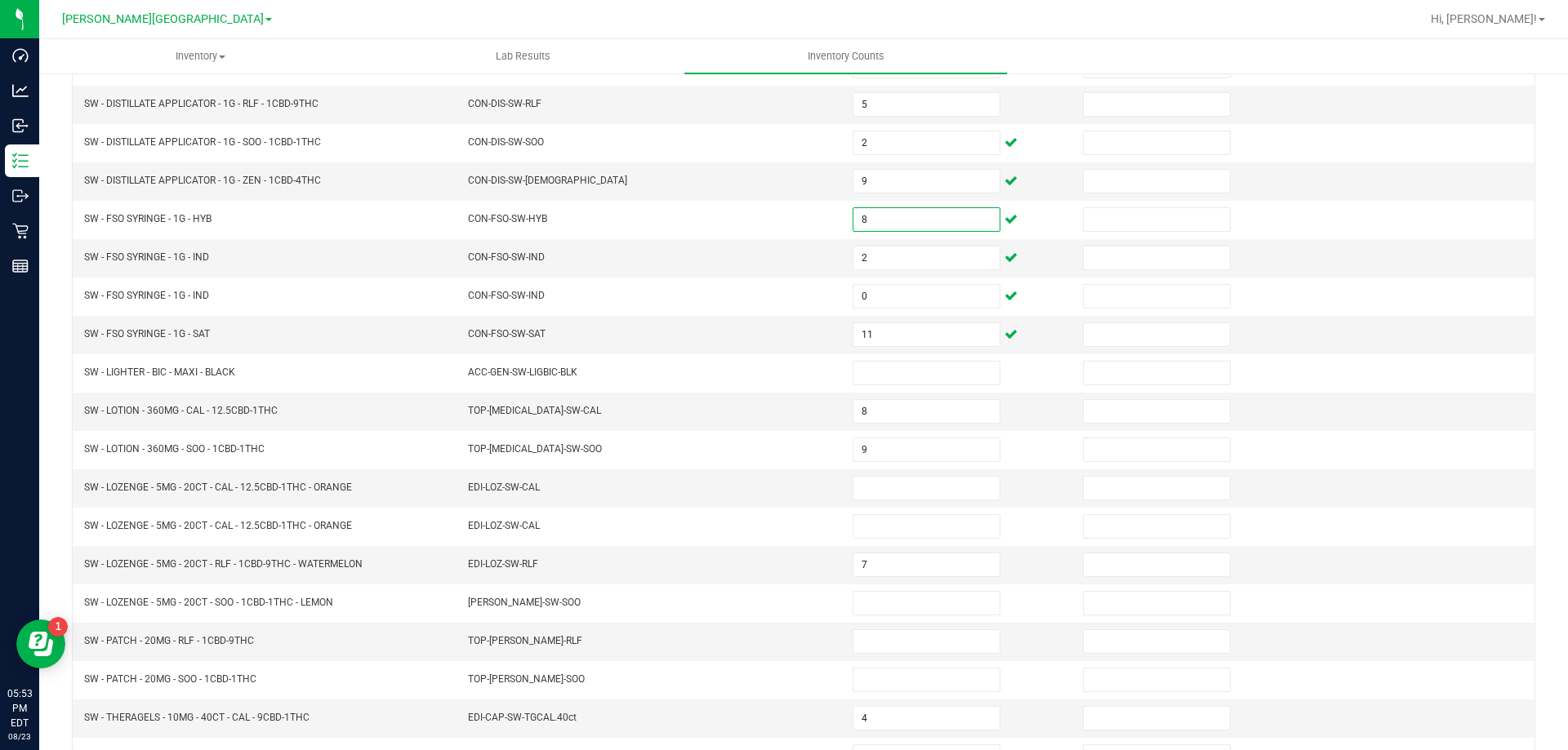
scroll to position [227, 0]
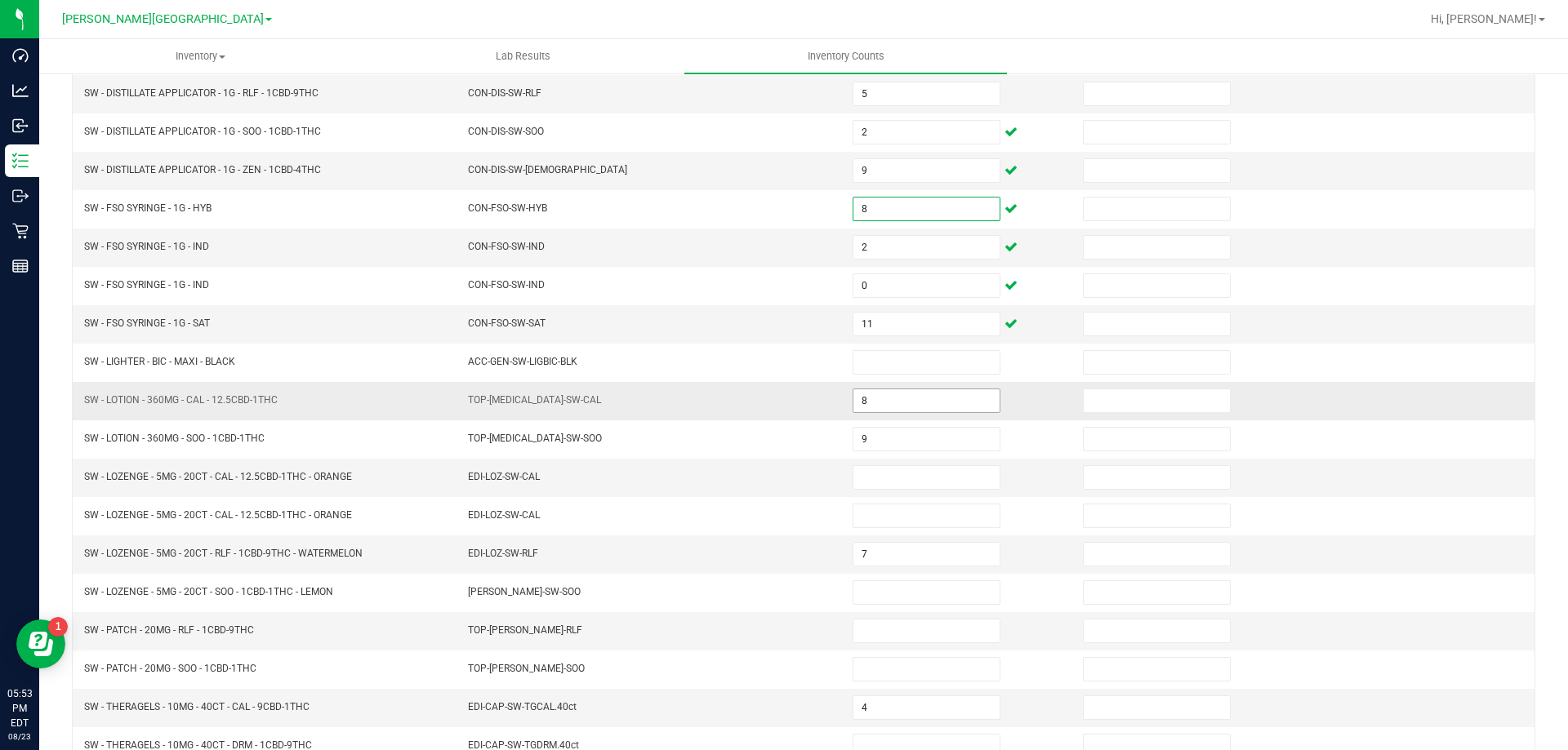
click at [943, 390] on input "8" at bounding box center [926, 400] width 146 height 23
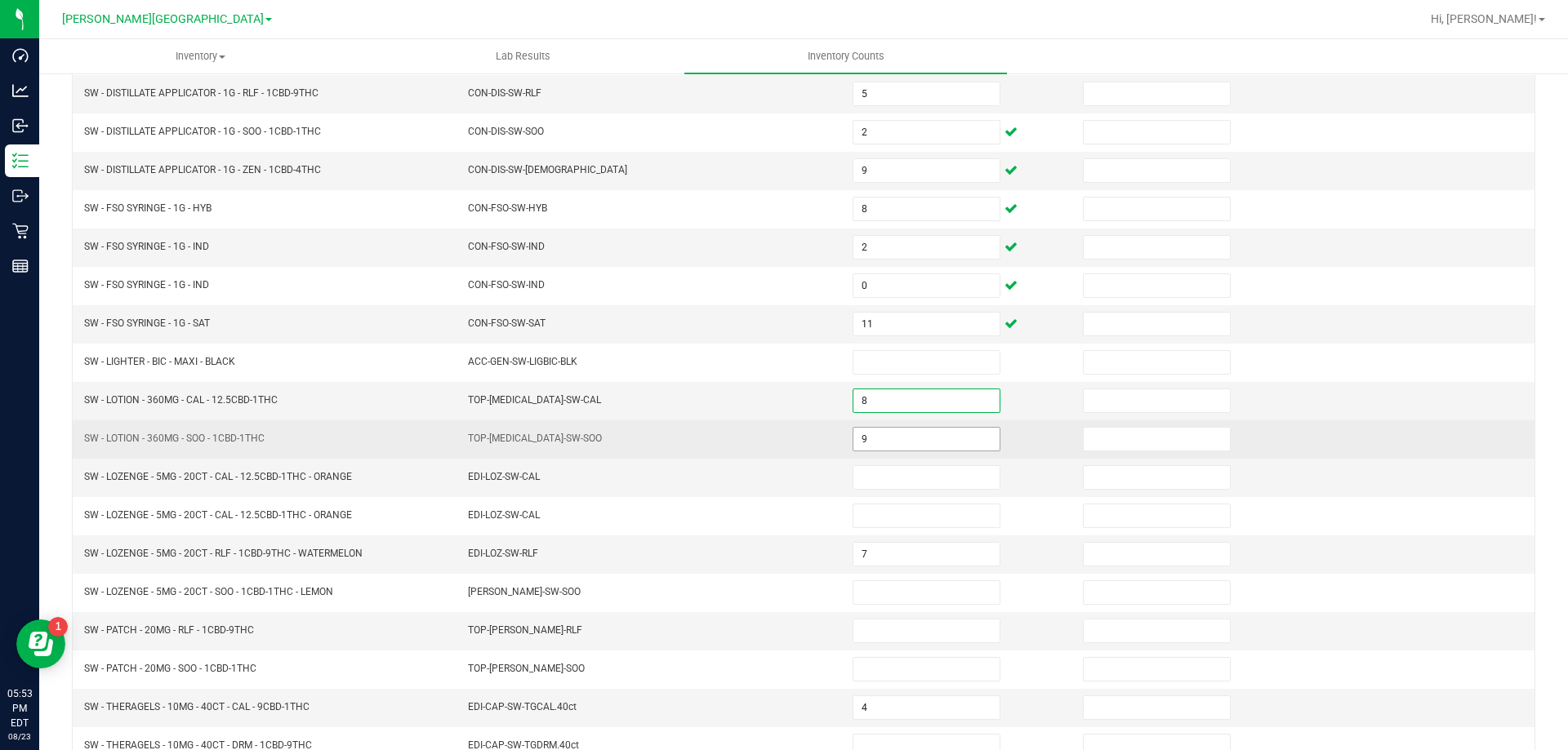
click at [952, 440] on input "9" at bounding box center [926, 439] width 146 height 23
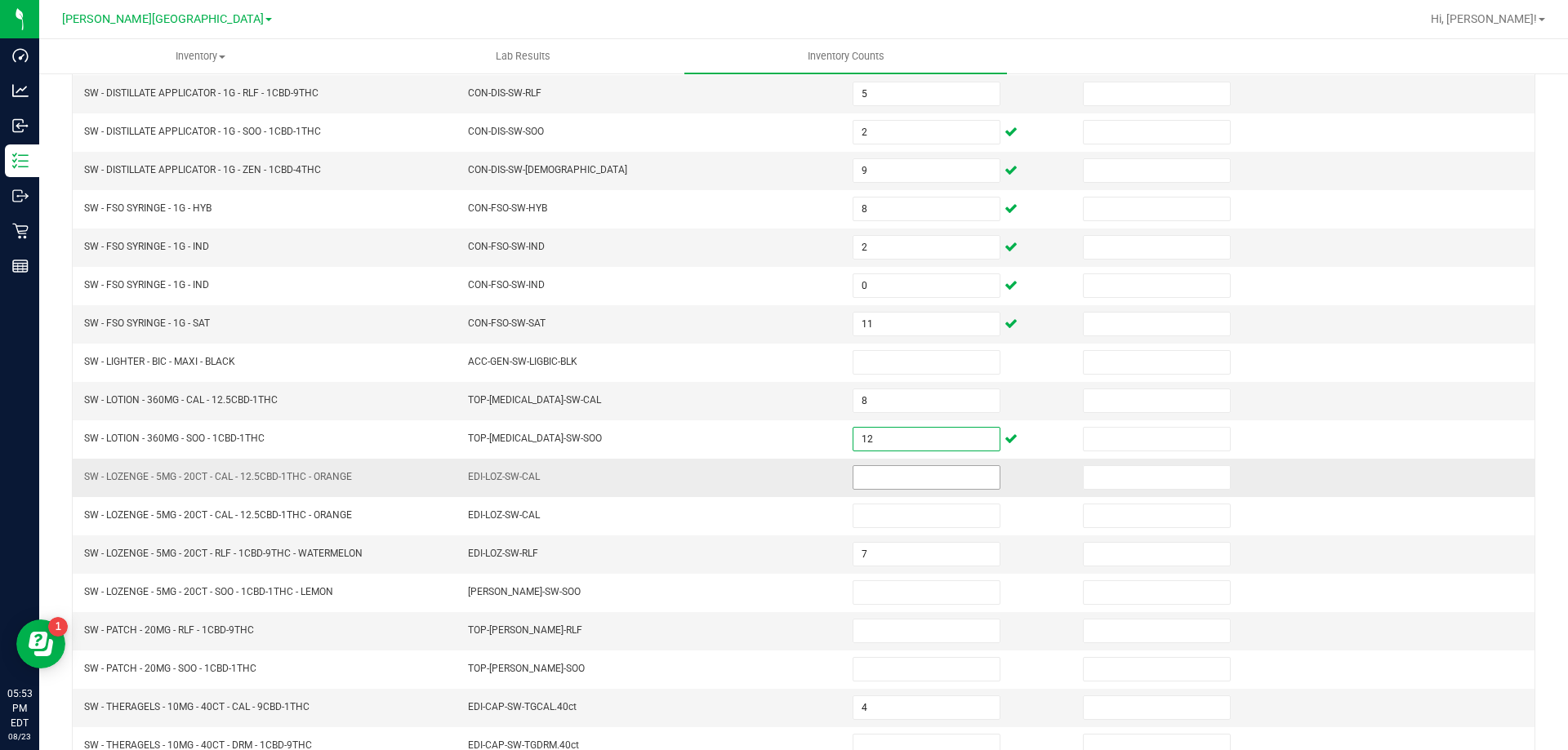
click at [945, 478] on input at bounding box center [926, 477] width 146 height 23
click at [919, 554] on input "7" at bounding box center [926, 554] width 146 height 23
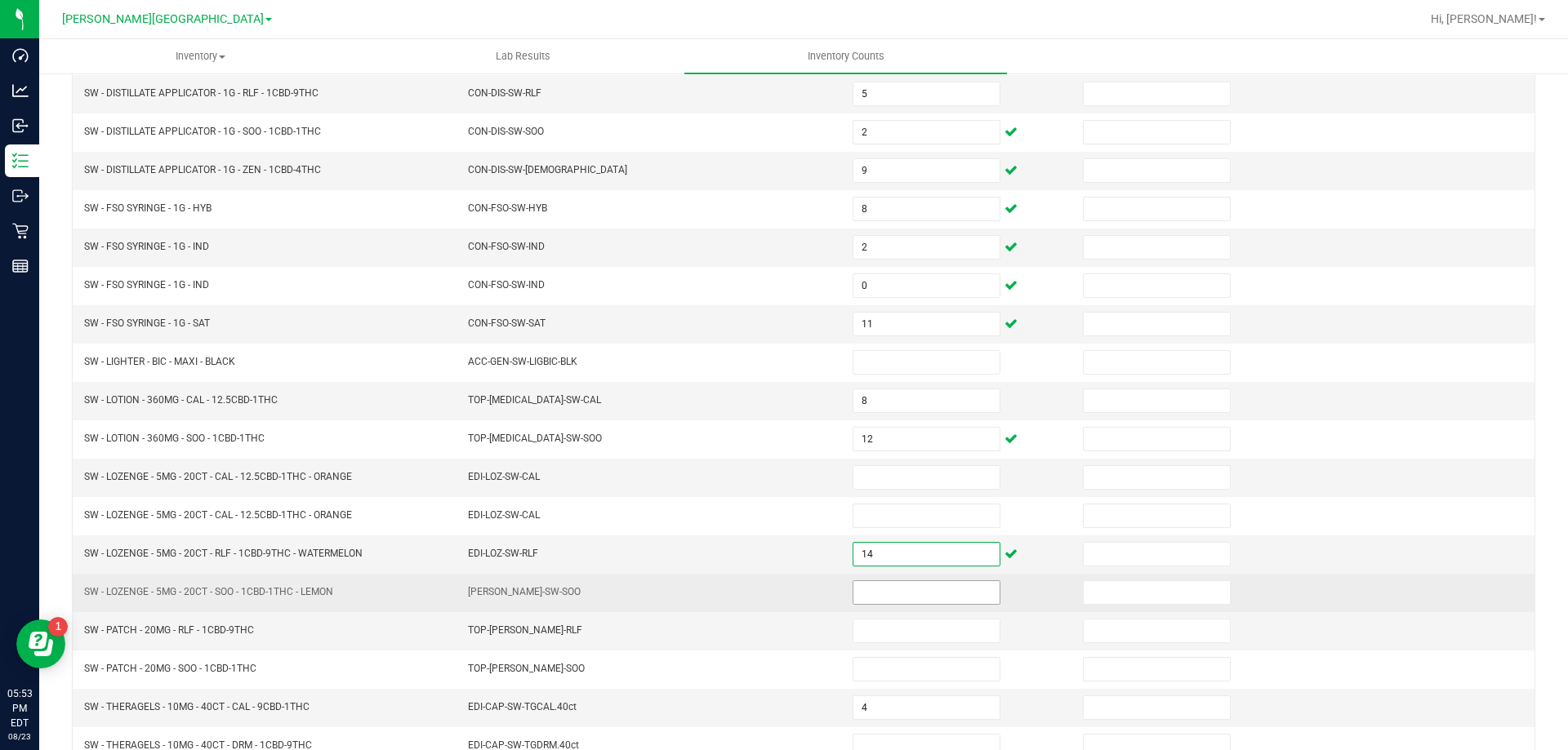
click at [950, 599] on input at bounding box center [926, 592] width 146 height 23
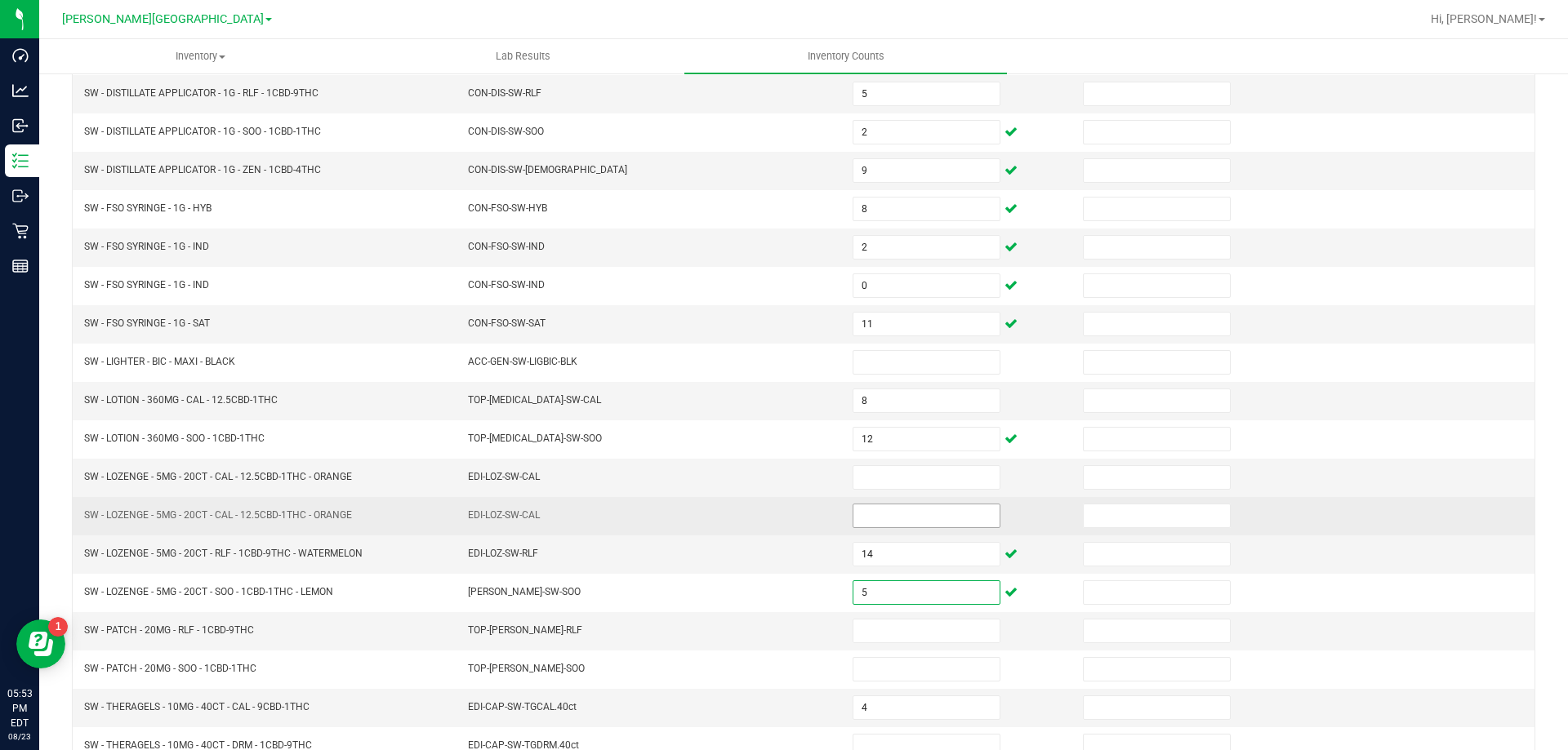
click at [910, 506] on input at bounding box center [926, 516] width 146 height 23
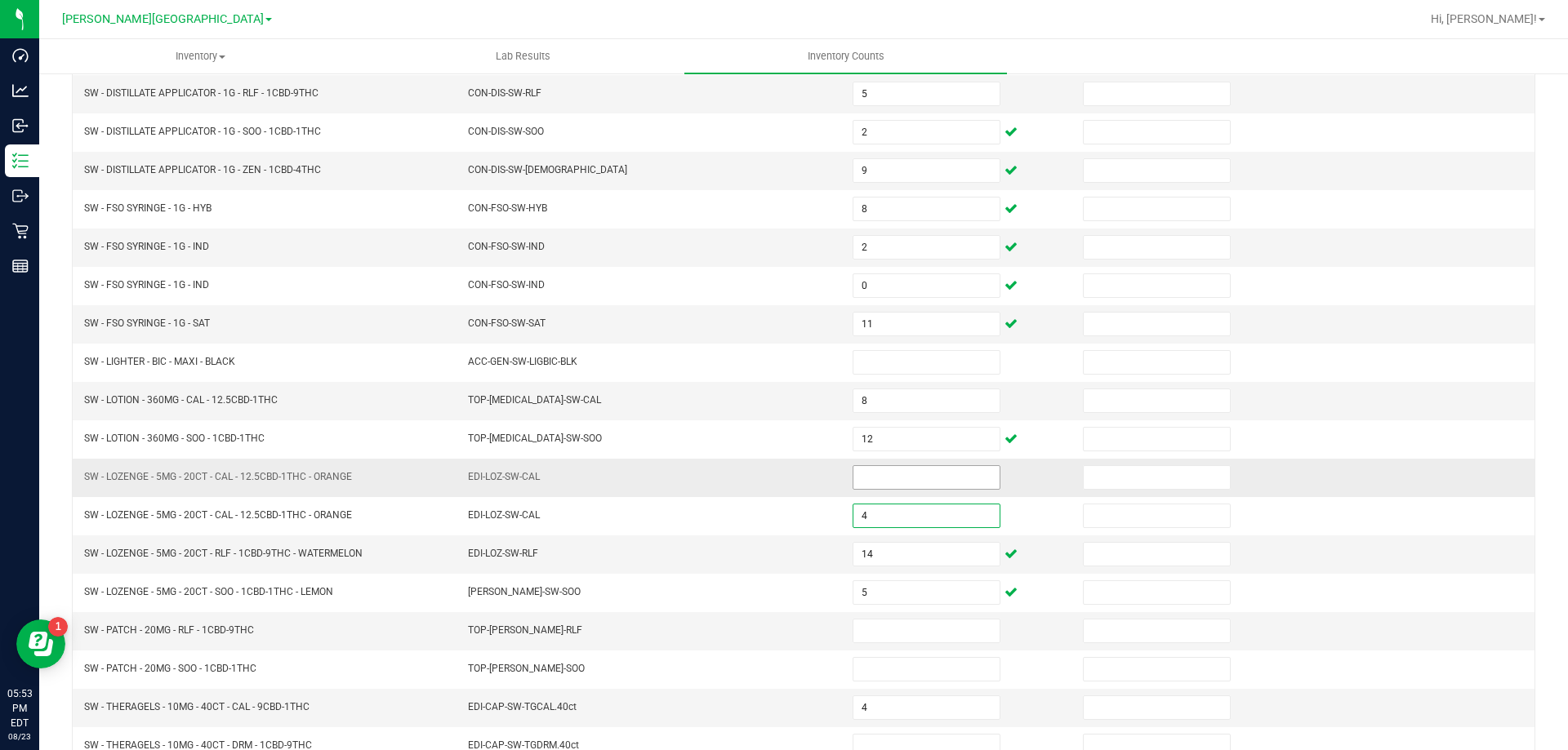
click at [905, 487] on input at bounding box center [926, 477] width 146 height 23
click at [616, 625] on td "TOP-[PERSON_NAME]-RLF" at bounding box center [650, 631] width 385 height 38
click at [883, 623] on input at bounding box center [926, 631] width 146 height 23
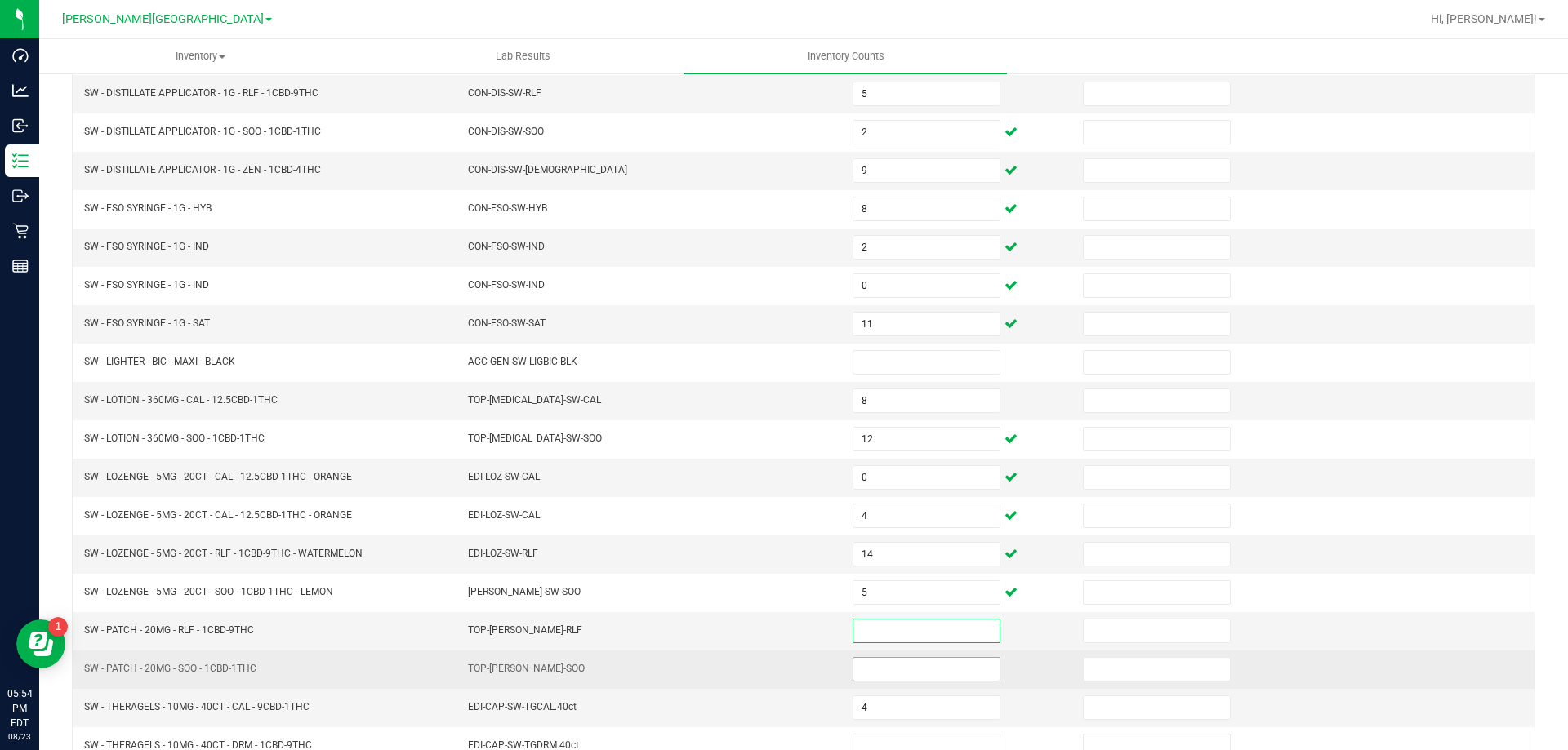
click at [881, 670] on input at bounding box center [926, 669] width 146 height 23
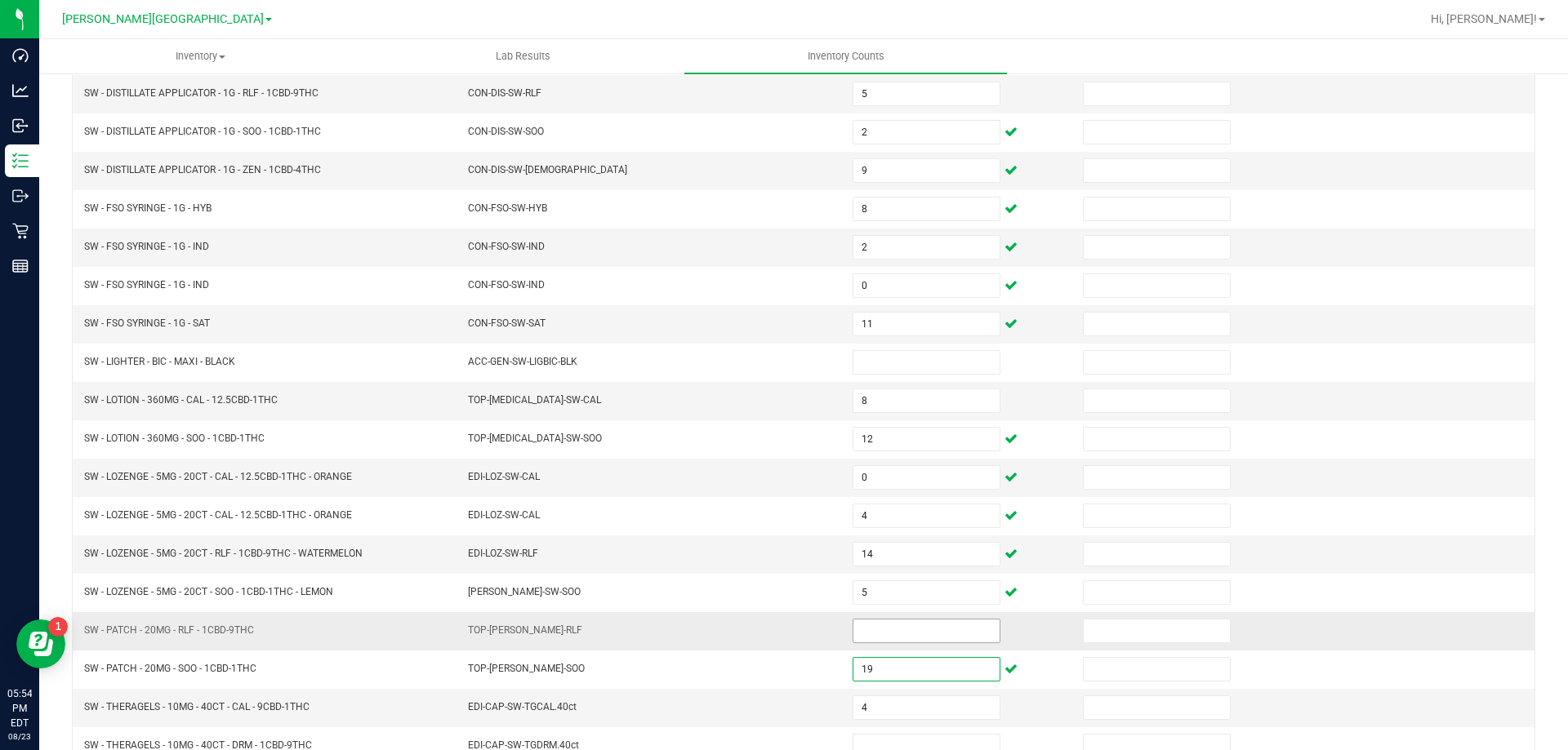
click at [857, 640] on input at bounding box center [926, 631] width 146 height 23
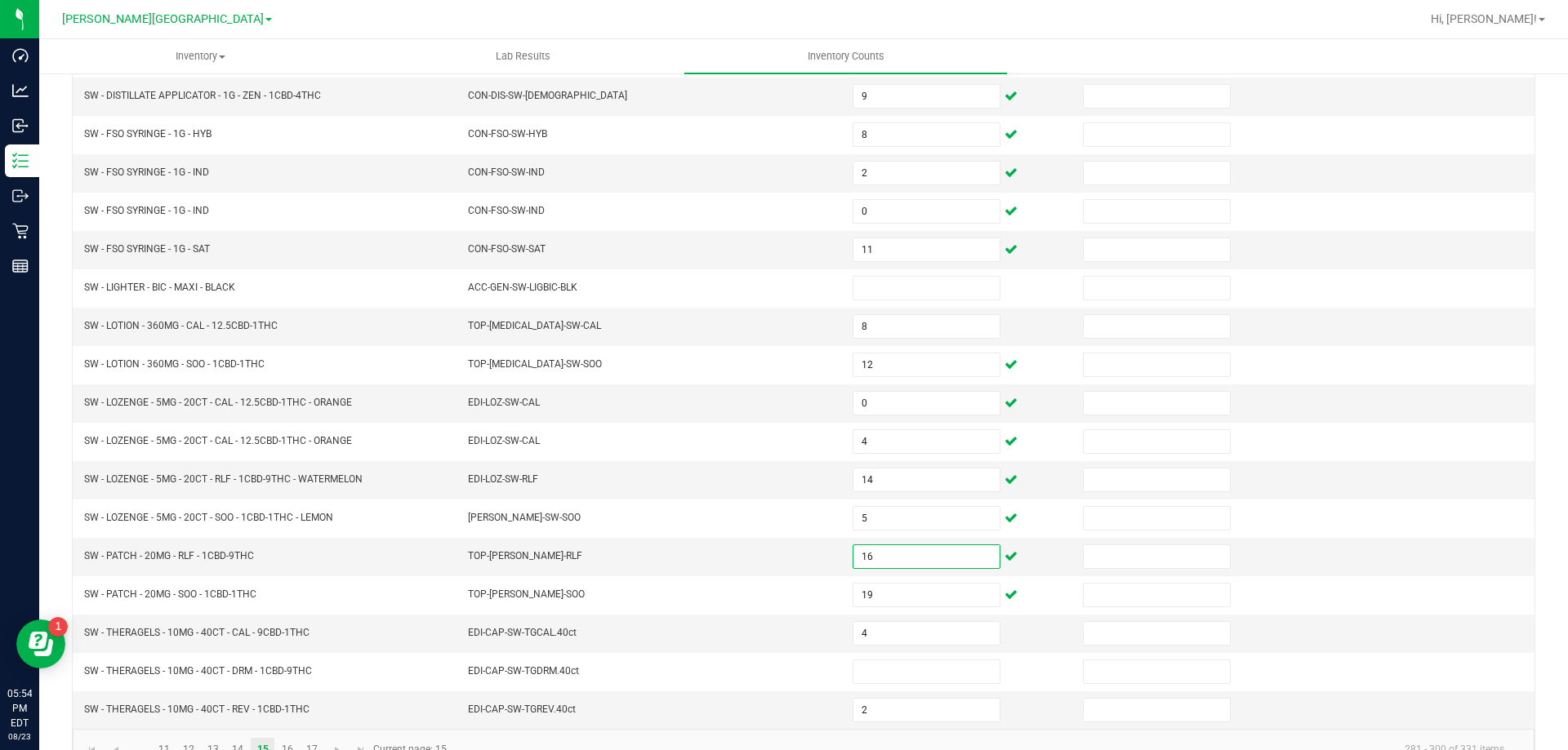
scroll to position [339, 0]
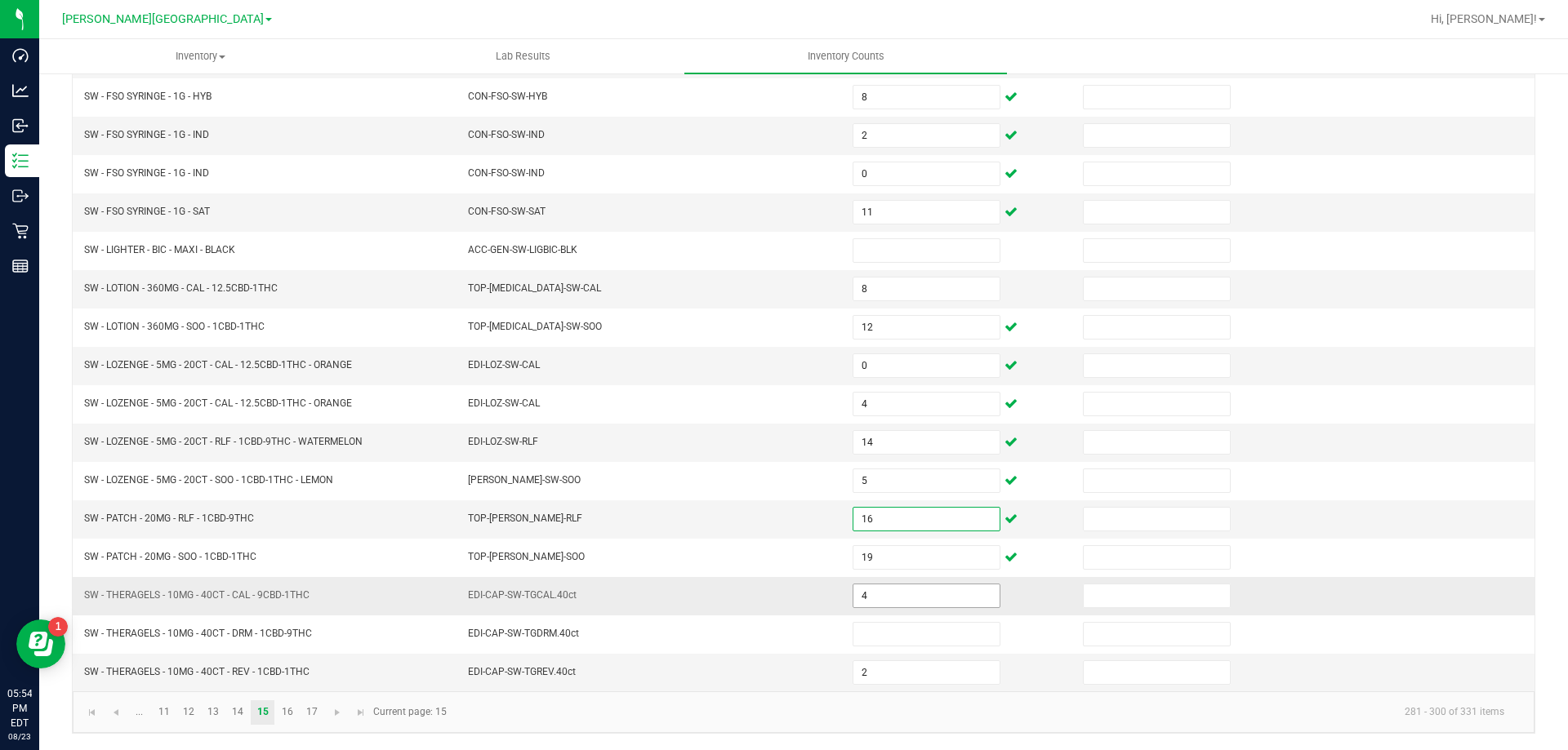
click at [907, 600] on input "4" at bounding box center [926, 596] width 146 height 23
click at [869, 679] on input "2" at bounding box center [926, 672] width 146 height 23
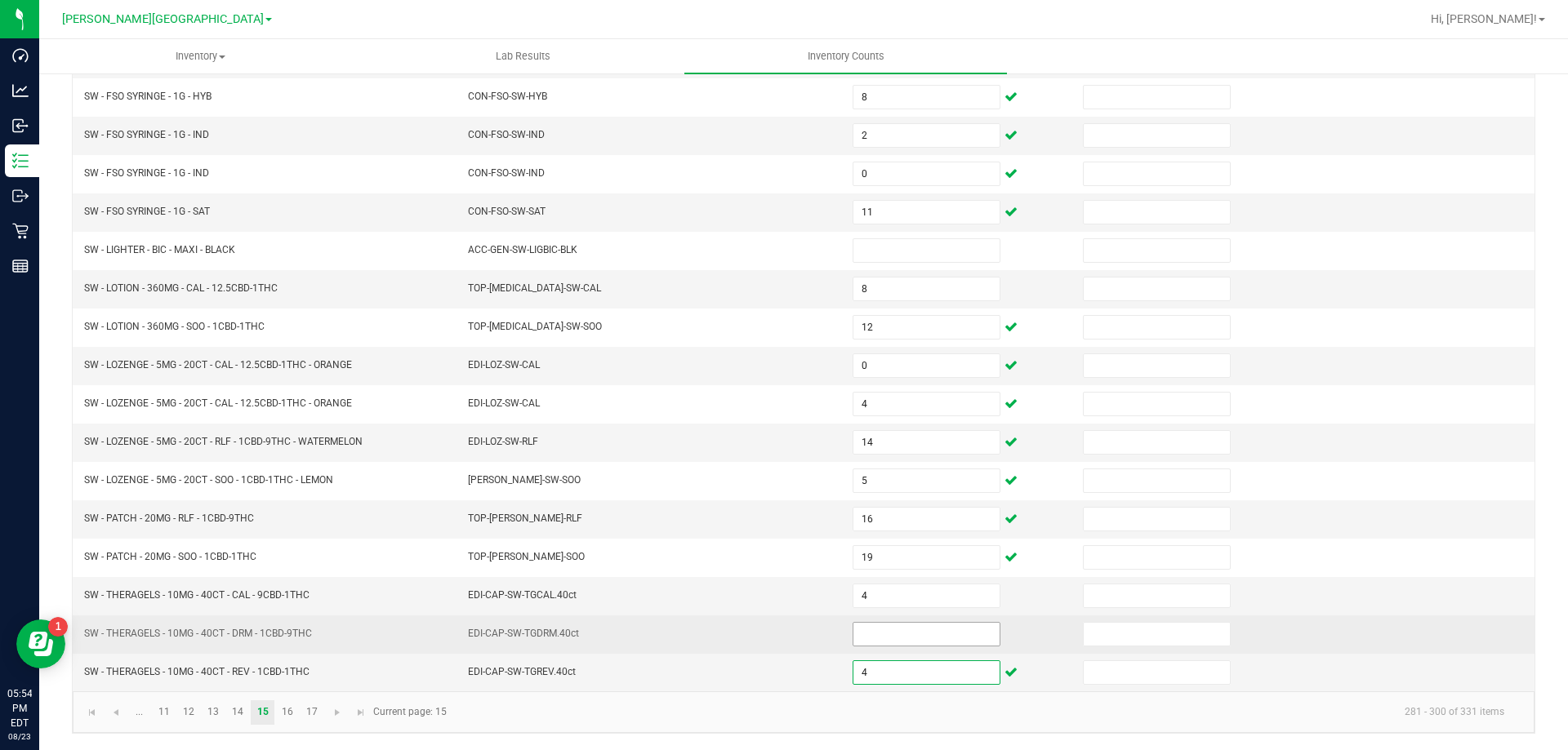
click at [892, 641] on input at bounding box center [926, 634] width 146 height 23
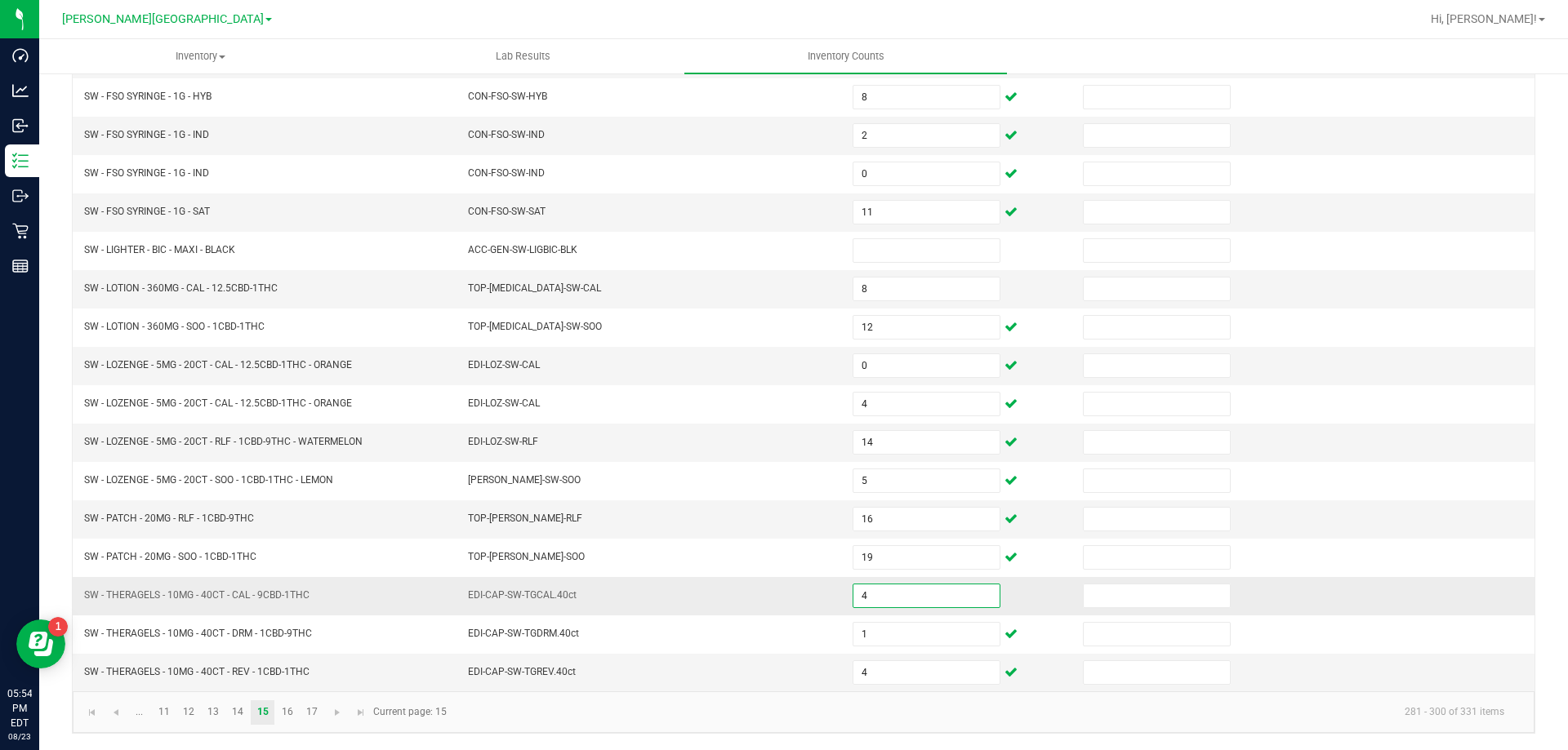
click at [902, 601] on input "4" at bounding box center [926, 596] width 146 height 23
click at [287, 703] on link "16" at bounding box center [287, 713] width 24 height 24
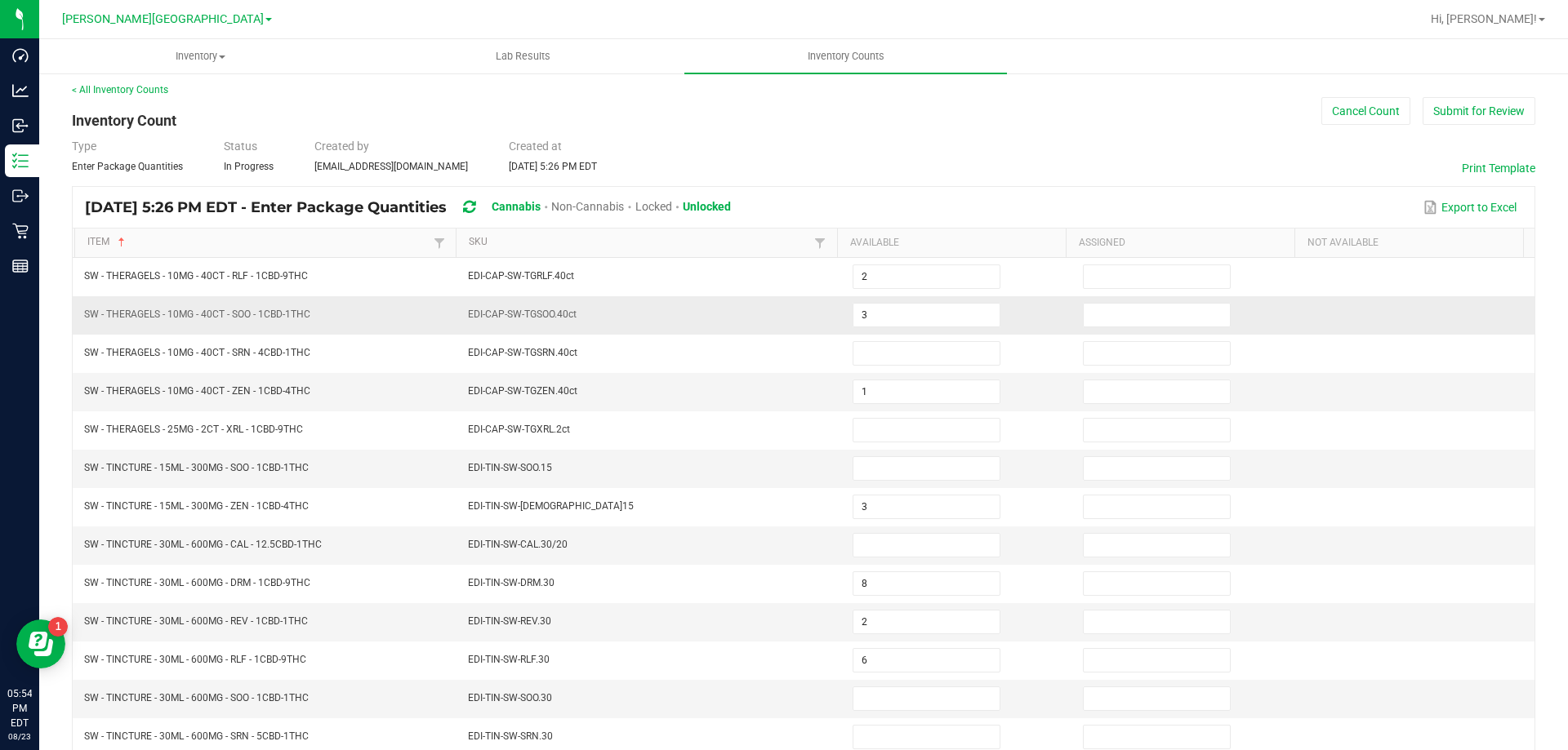
scroll to position [0, 0]
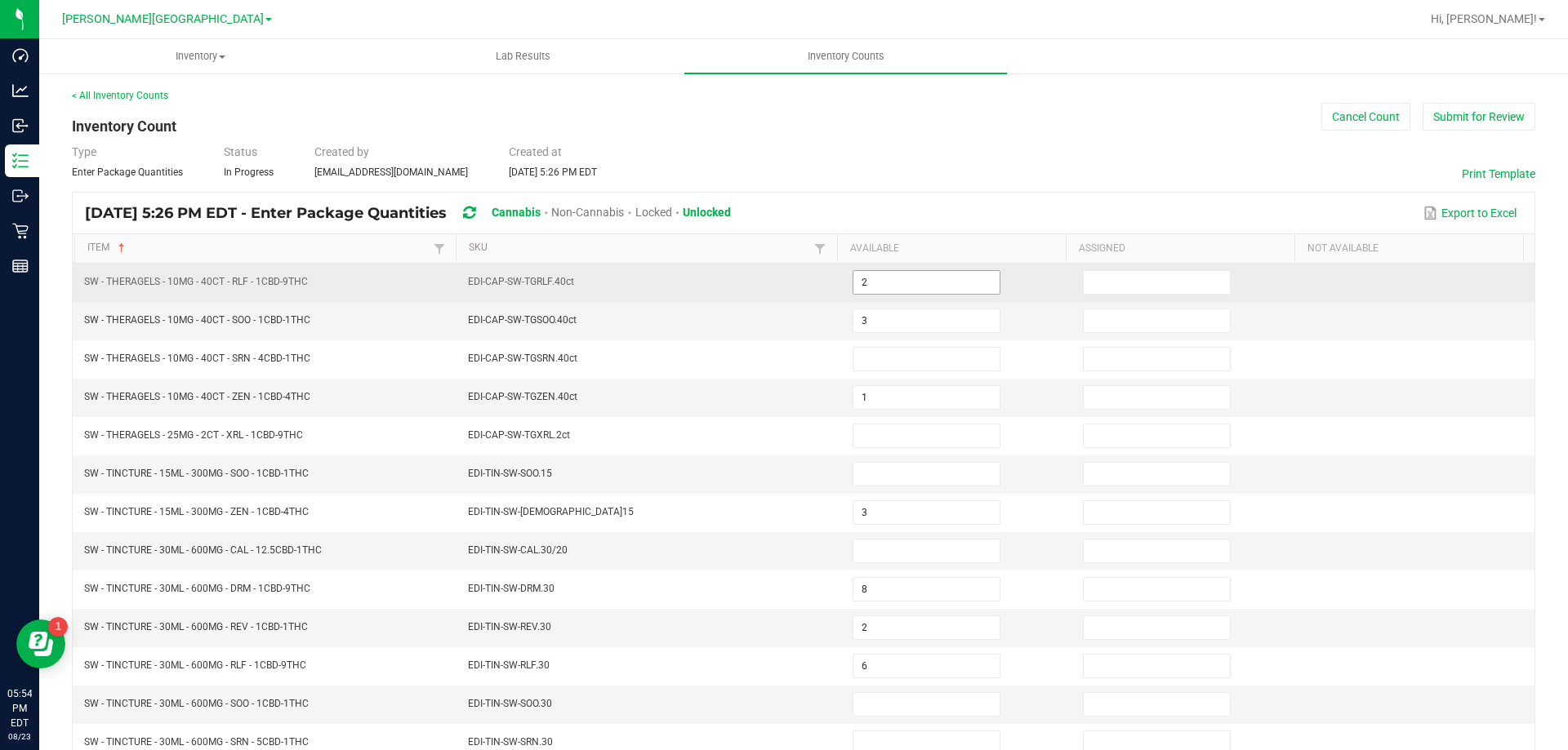
click at [864, 287] on input "2" at bounding box center [926, 282] width 146 height 23
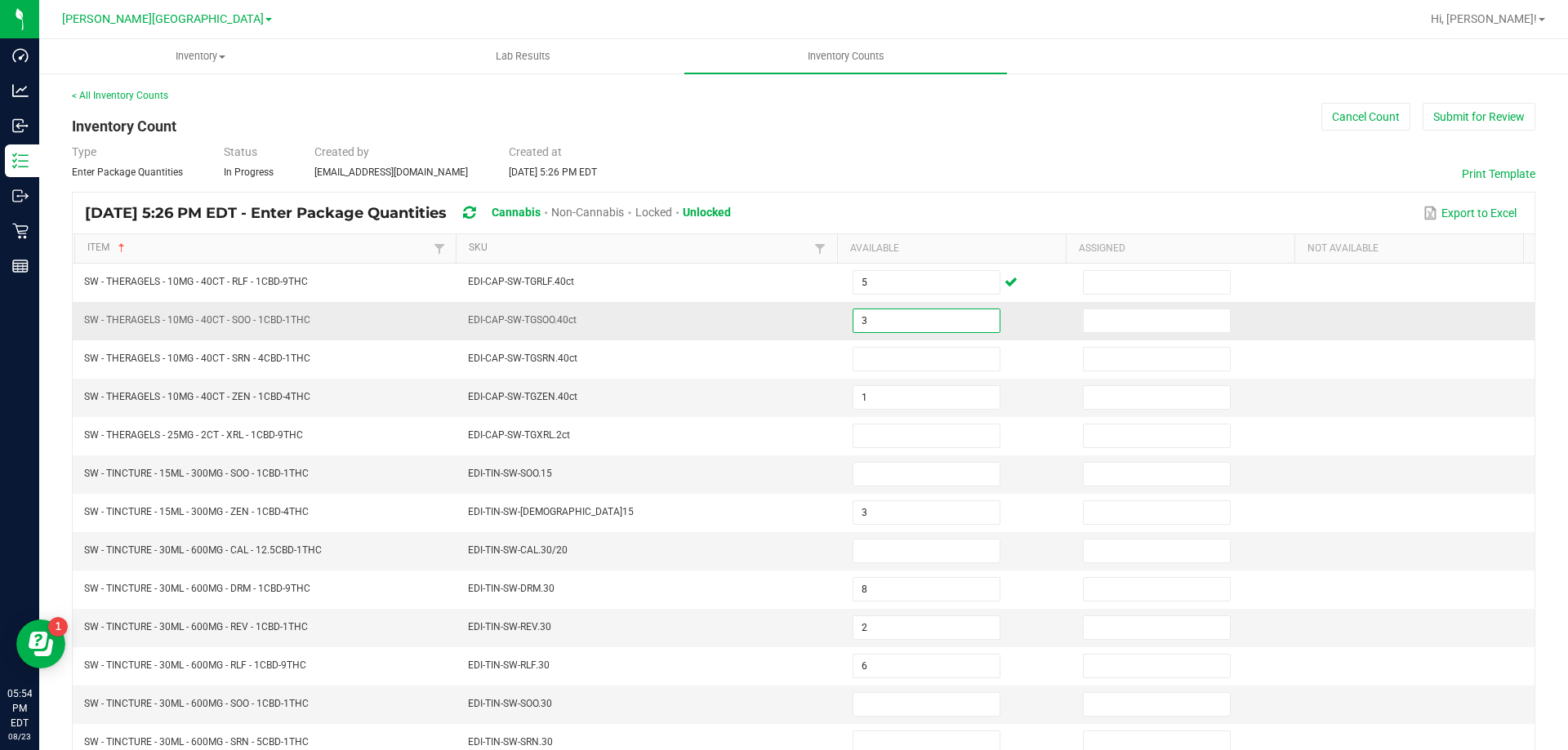
click at [932, 313] on input "3" at bounding box center [926, 320] width 146 height 23
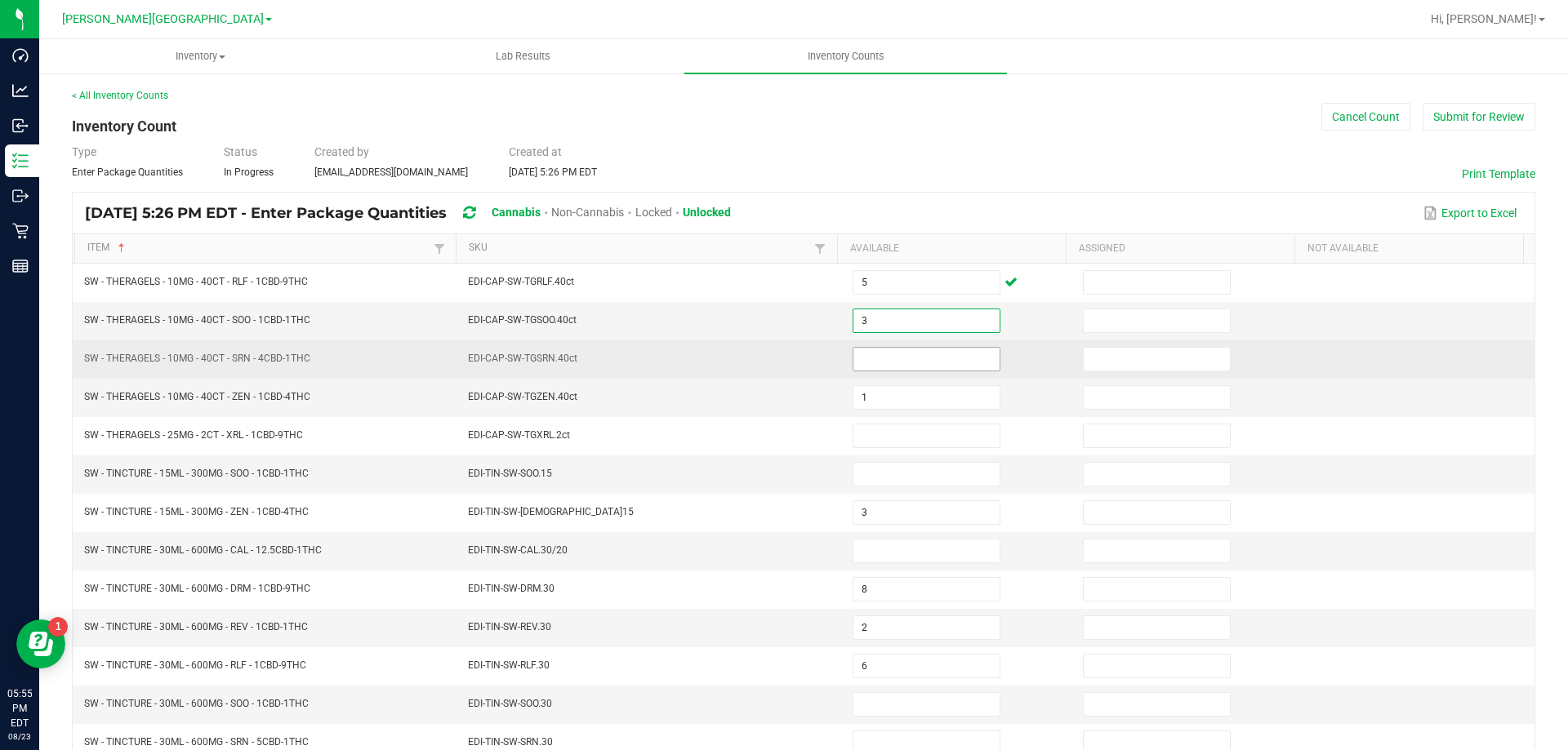
click at [919, 361] on input at bounding box center [926, 359] width 146 height 23
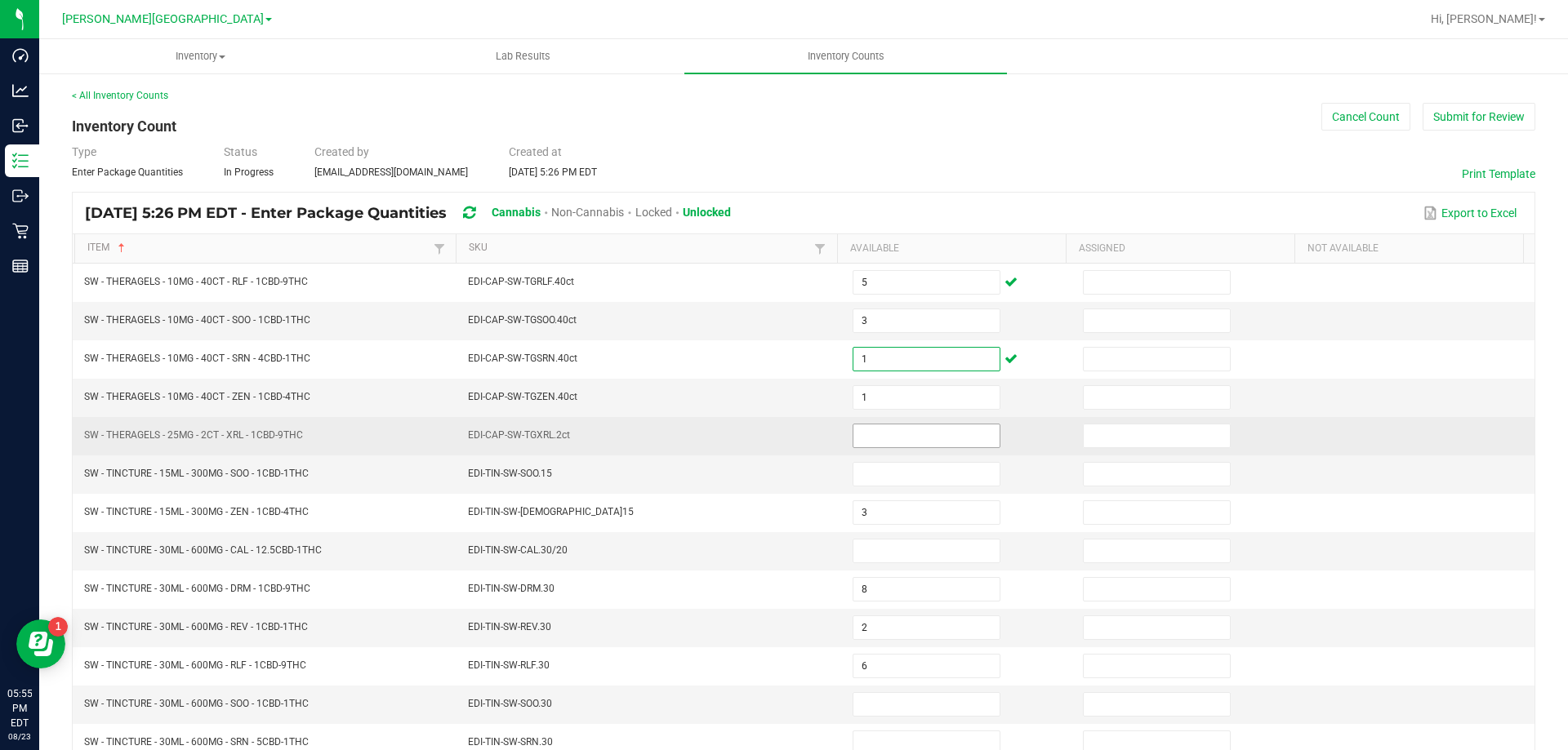
click at [901, 443] on input at bounding box center [926, 436] width 146 height 23
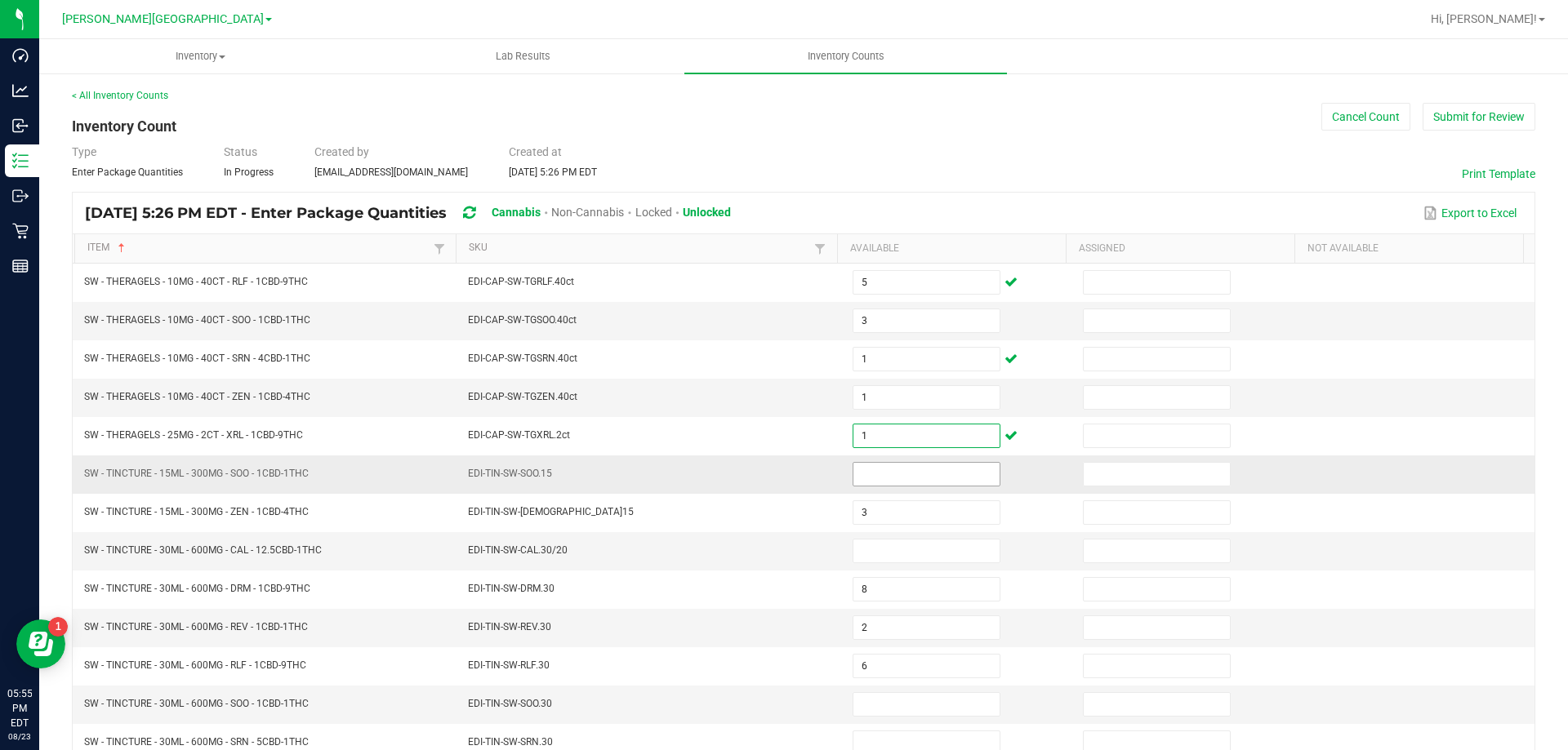
click at [908, 466] on input at bounding box center [926, 474] width 146 height 23
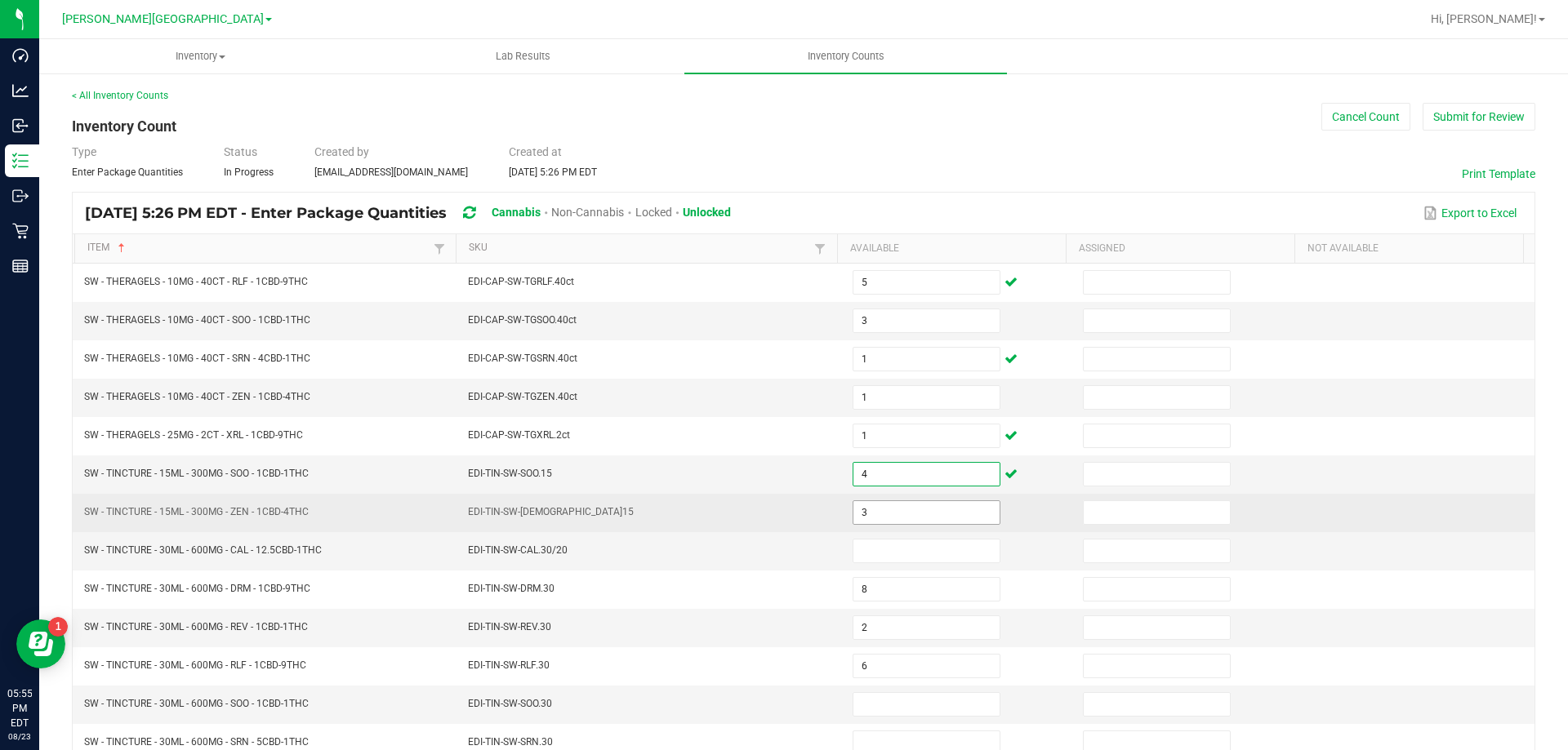
click at [888, 509] on input "3" at bounding box center [926, 512] width 146 height 23
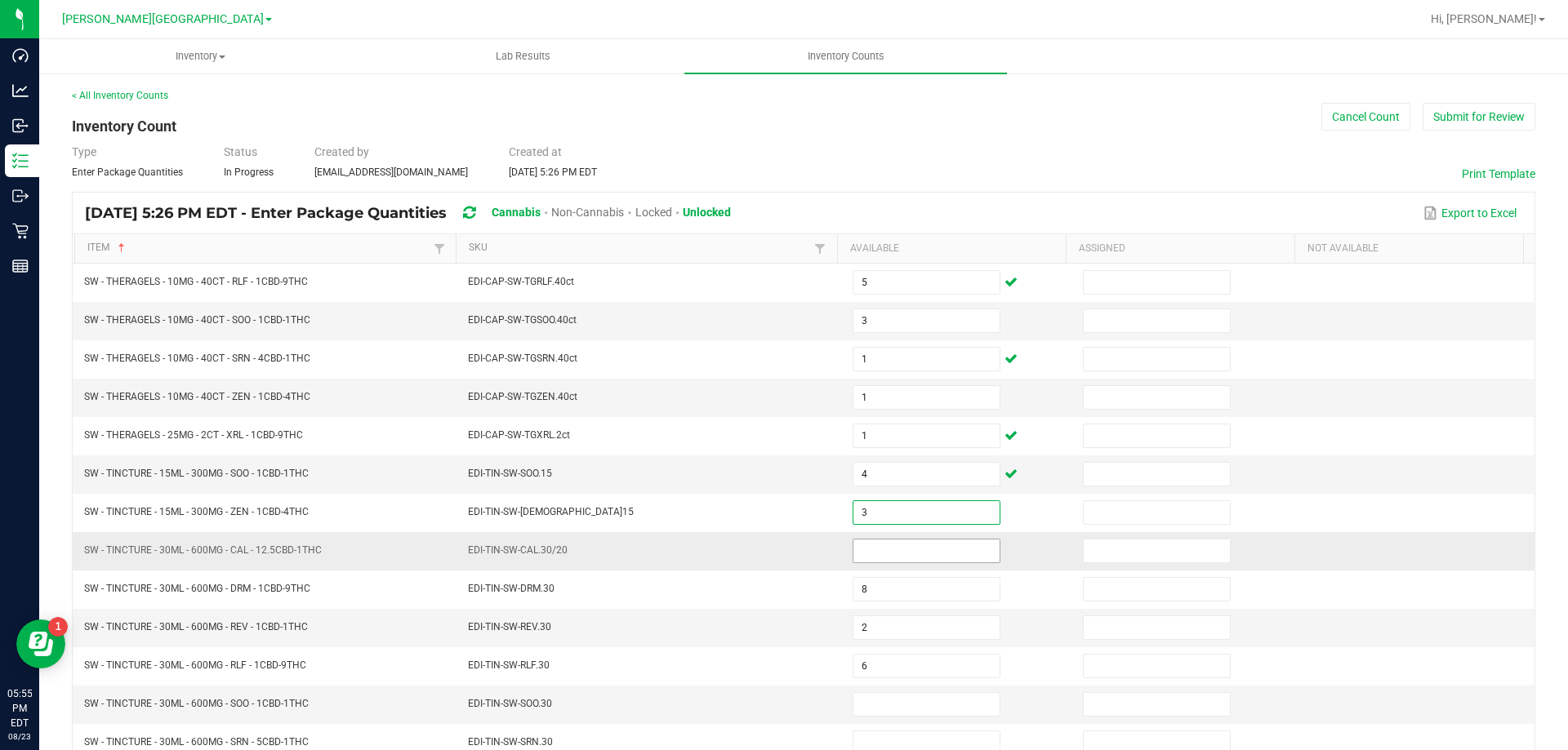
click at [871, 554] on input at bounding box center [926, 551] width 146 height 23
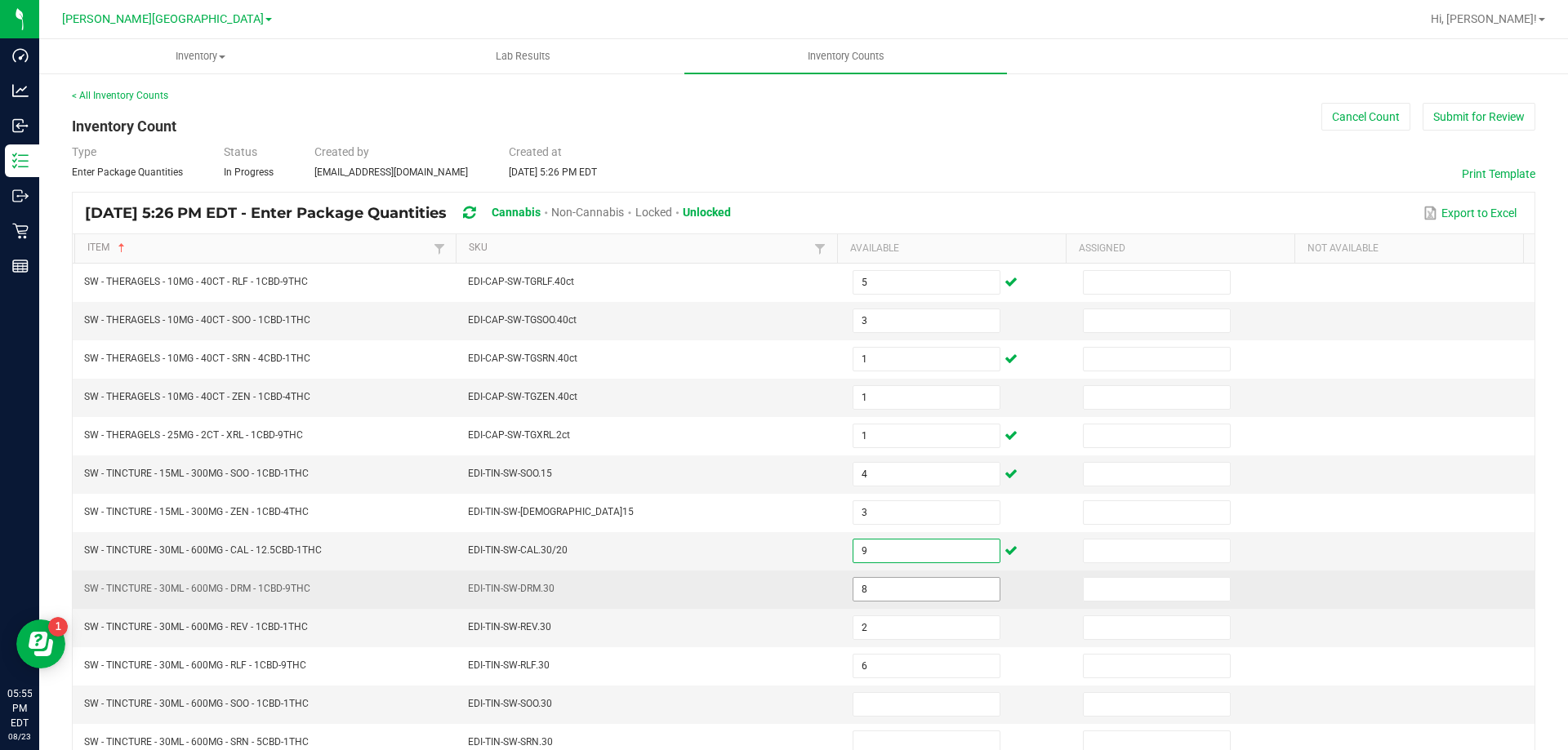
click at [900, 595] on input "8" at bounding box center [926, 589] width 146 height 23
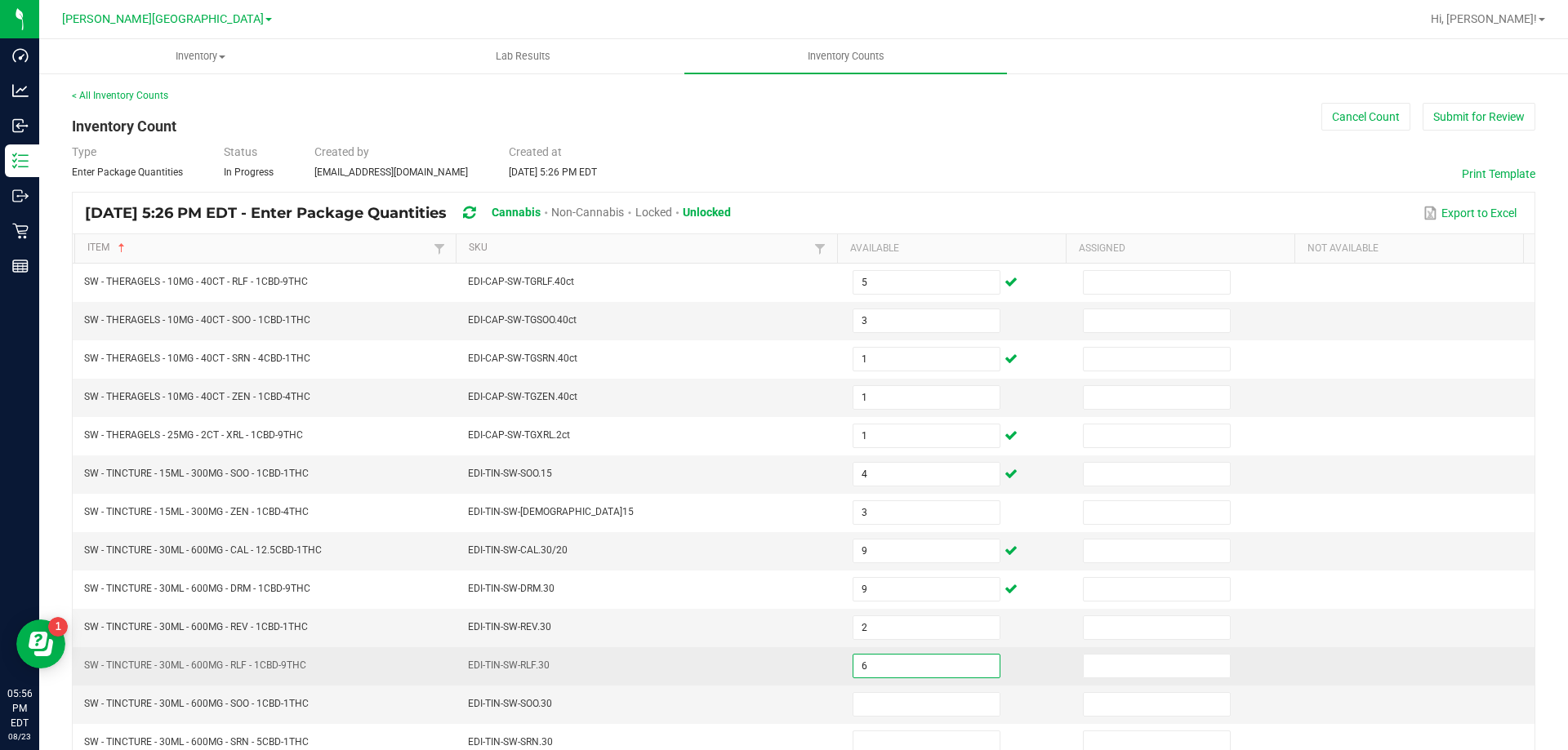
click at [913, 665] on input "6" at bounding box center [926, 666] width 146 height 23
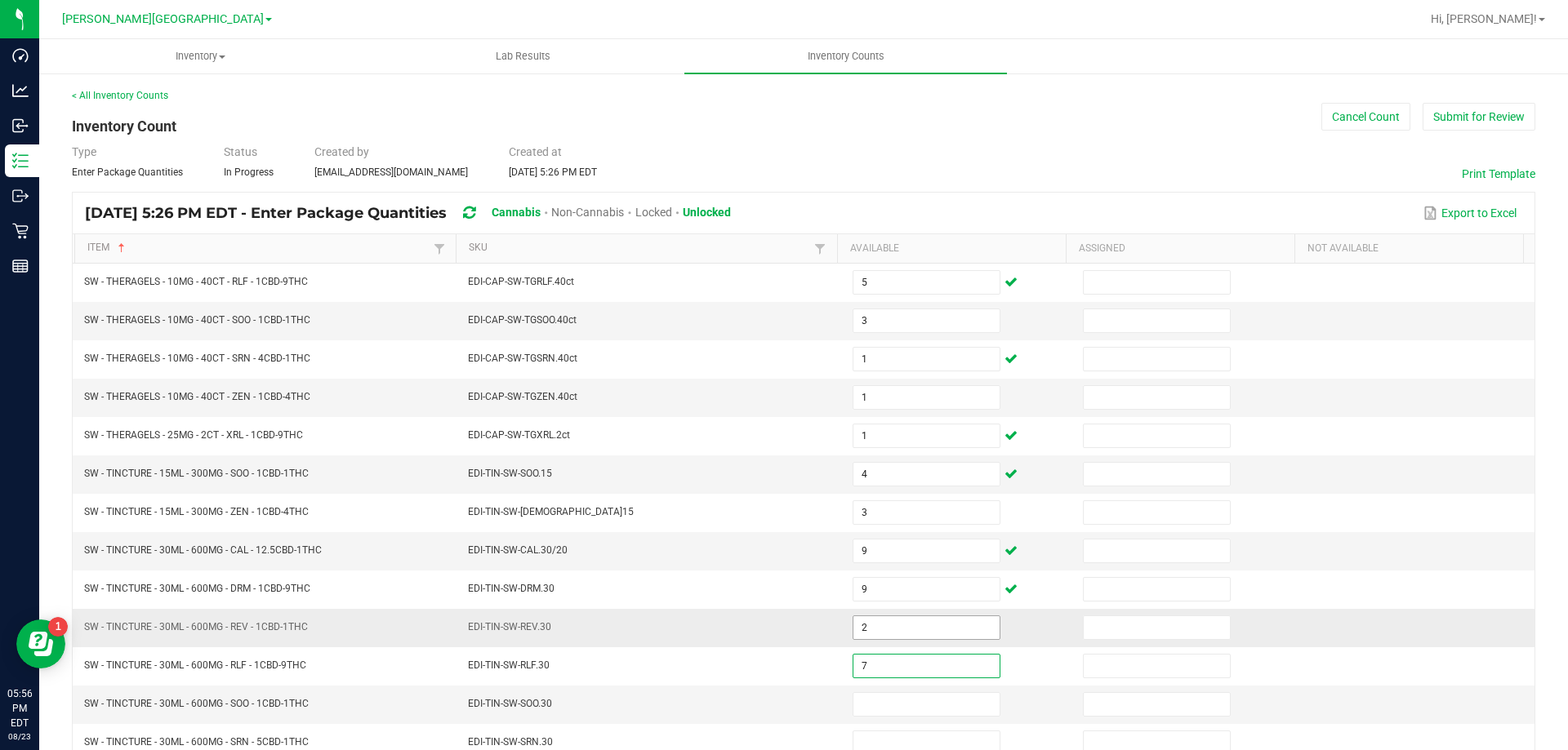
click at [888, 617] on input "2" at bounding box center [926, 627] width 146 height 23
click at [906, 701] on input at bounding box center [926, 704] width 146 height 23
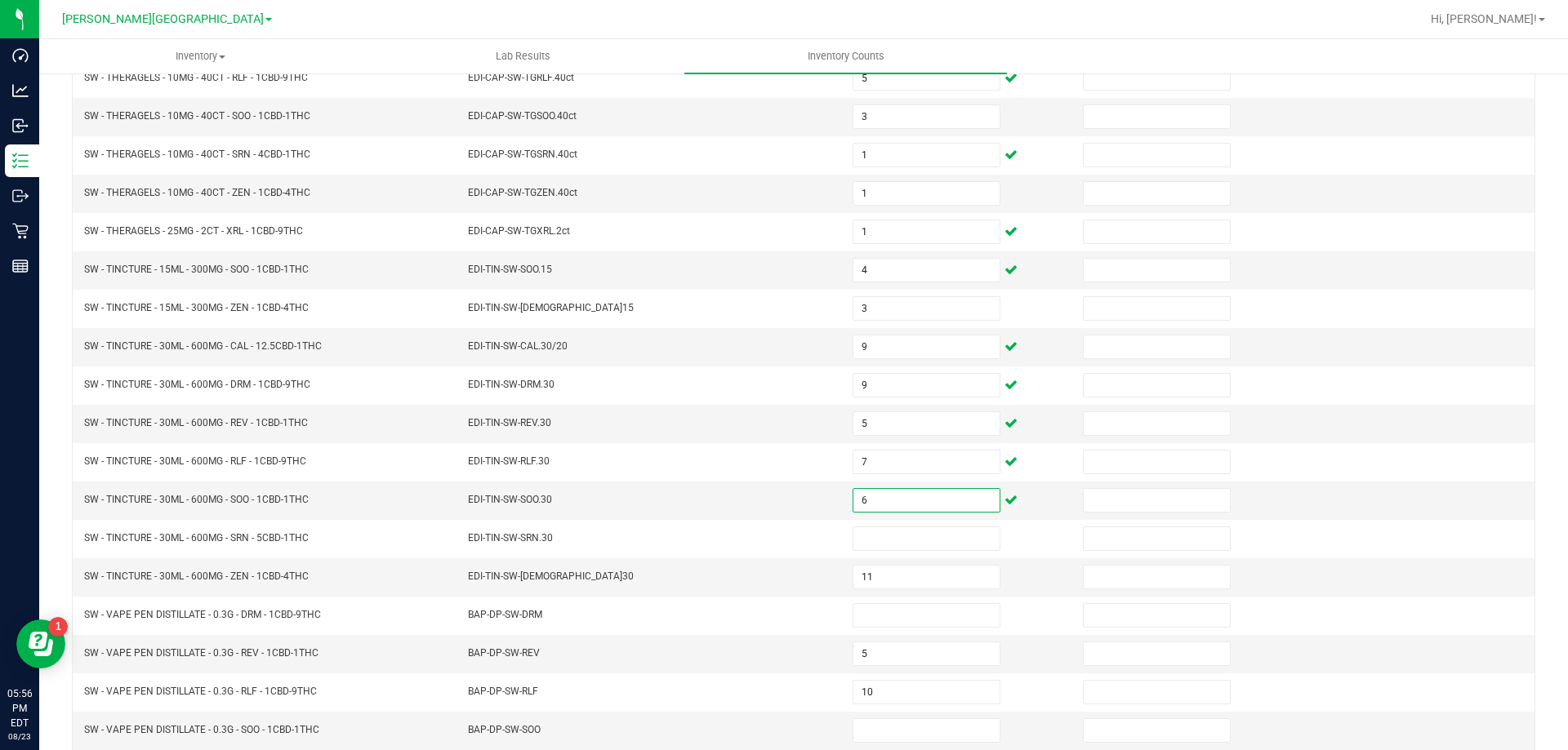
scroll to position [277, 0]
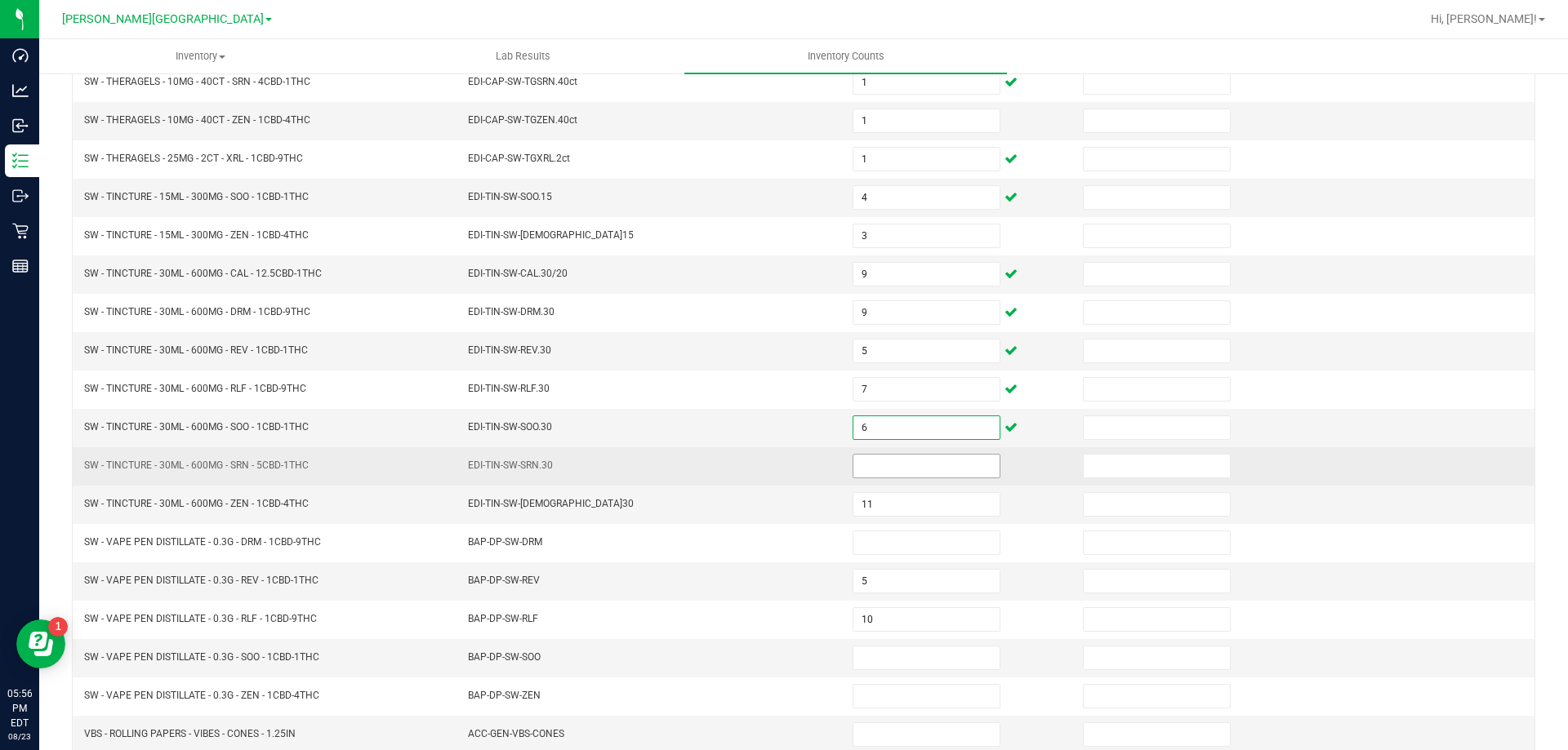
click at [859, 470] on input at bounding box center [926, 466] width 146 height 23
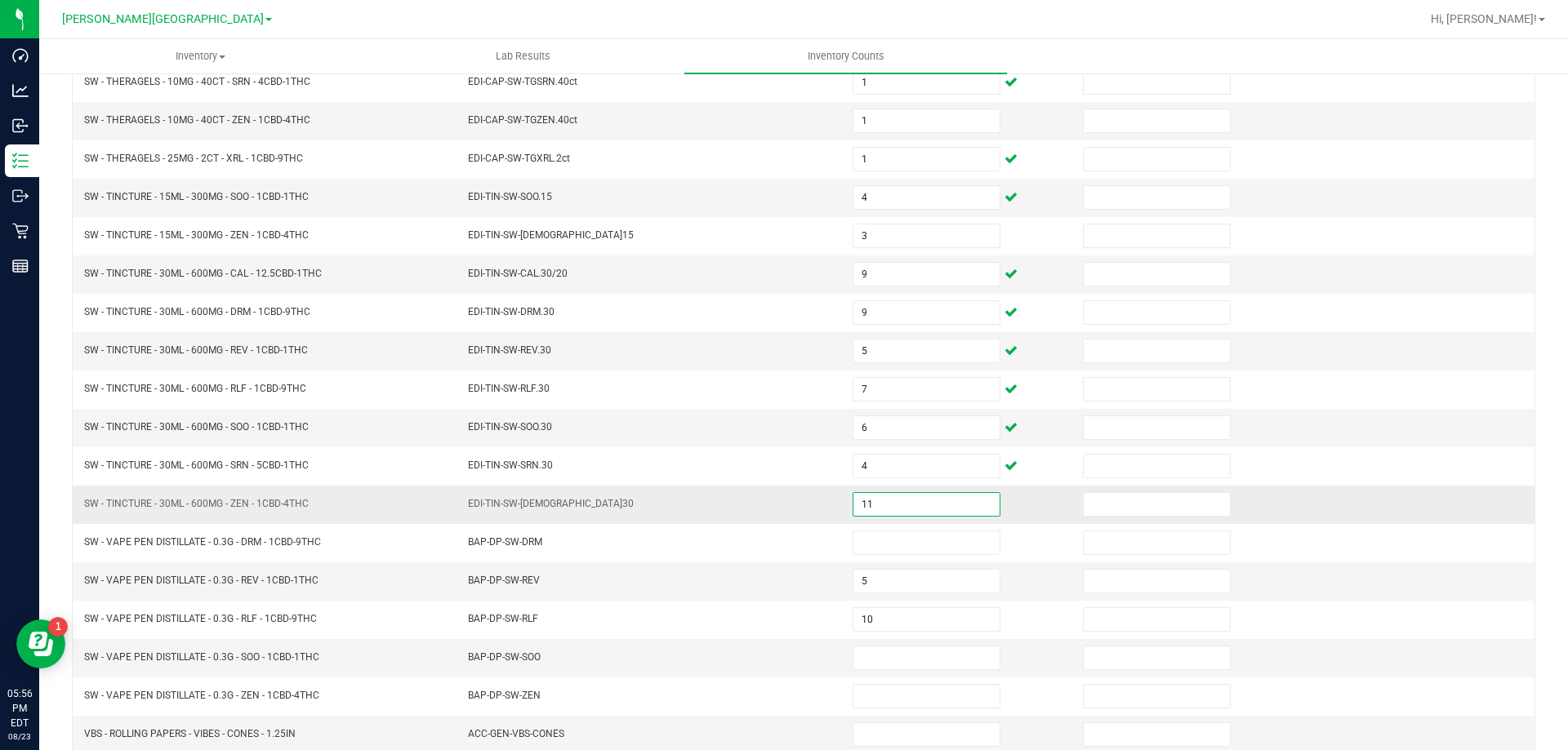
click at [882, 504] on input "11" at bounding box center [926, 504] width 146 height 23
click at [881, 125] on input "1" at bounding box center [926, 120] width 146 height 23
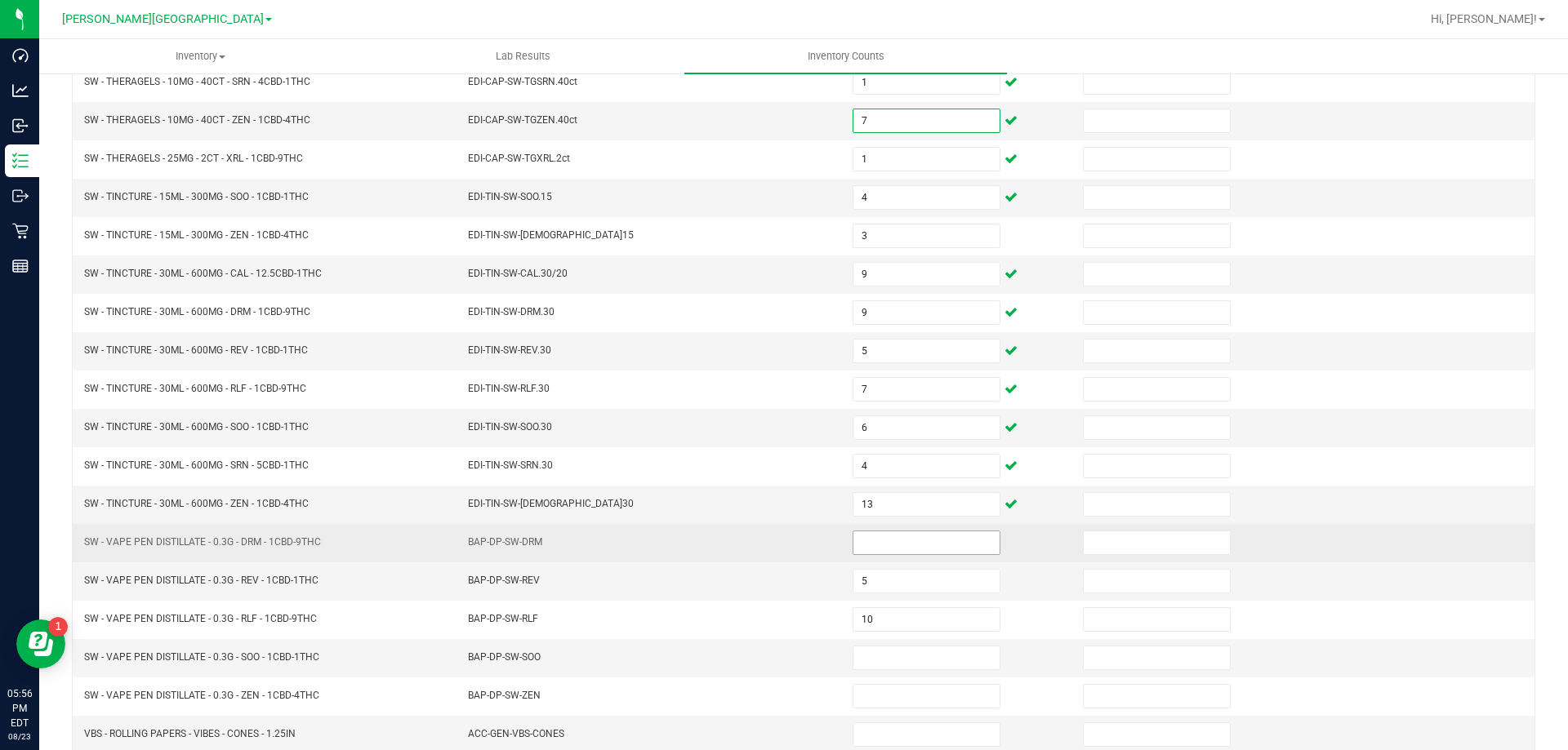
click at [901, 536] on input at bounding box center [926, 543] width 146 height 23
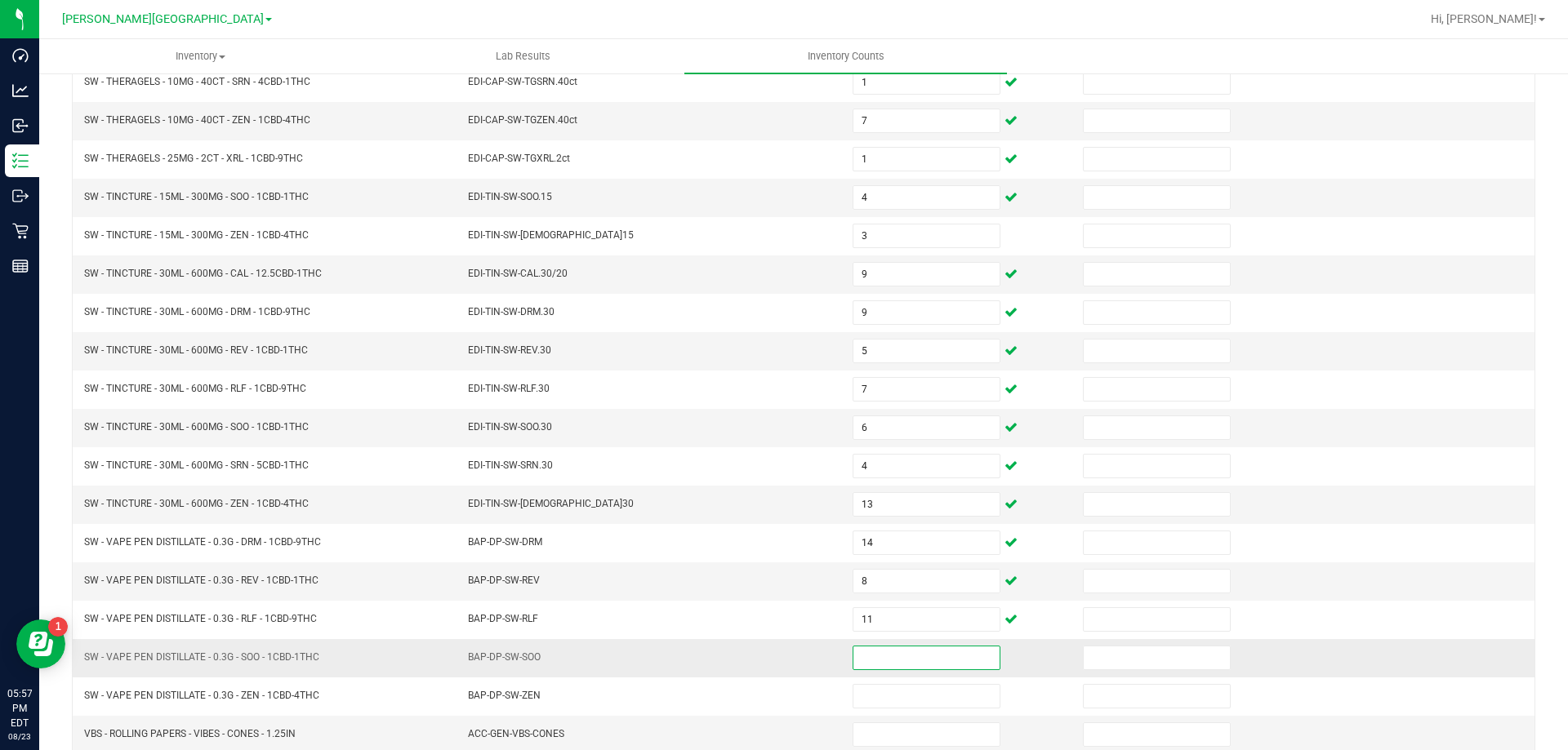
click at [927, 668] on input at bounding box center [926, 658] width 146 height 23
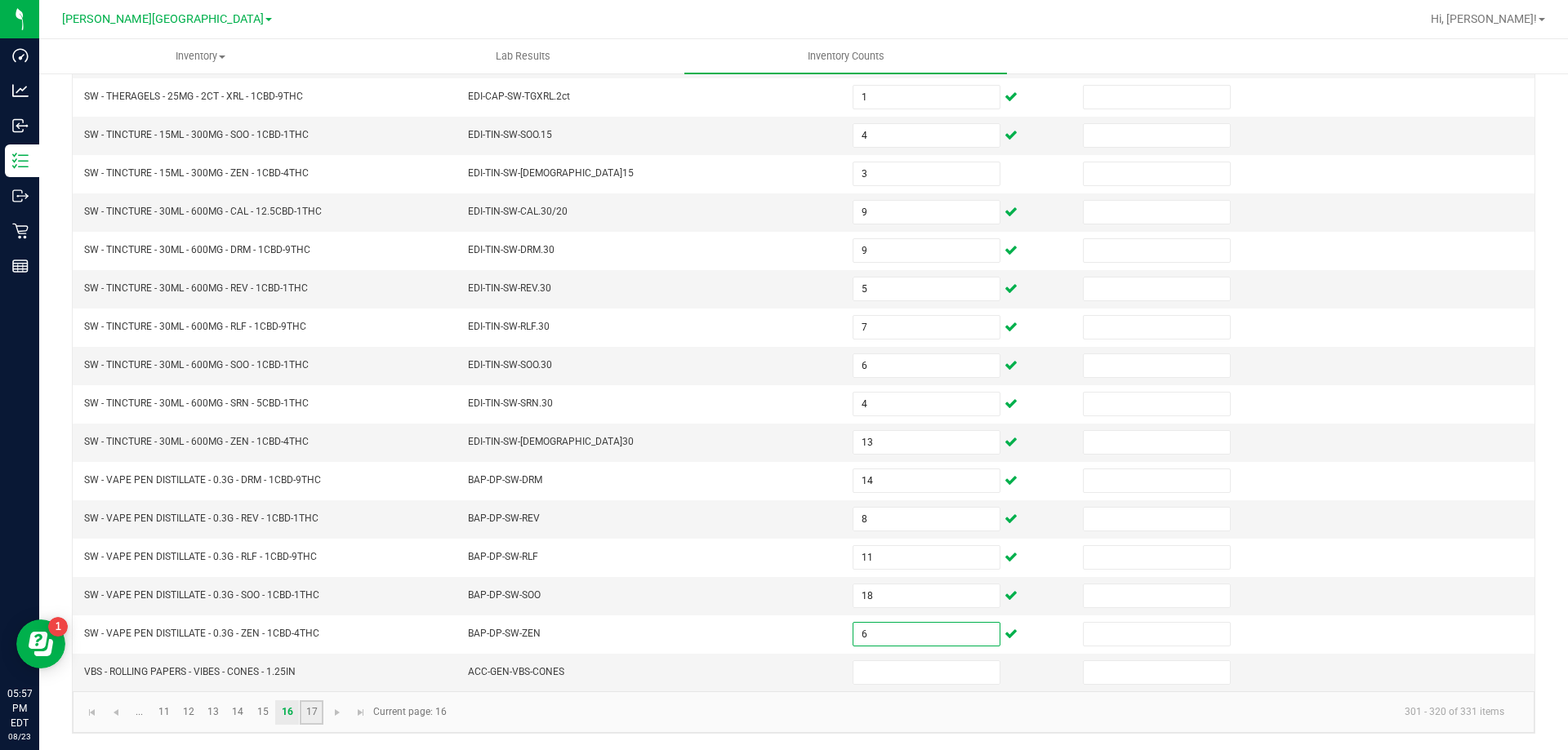
click at [311, 714] on link "17" at bounding box center [312, 713] width 24 height 24
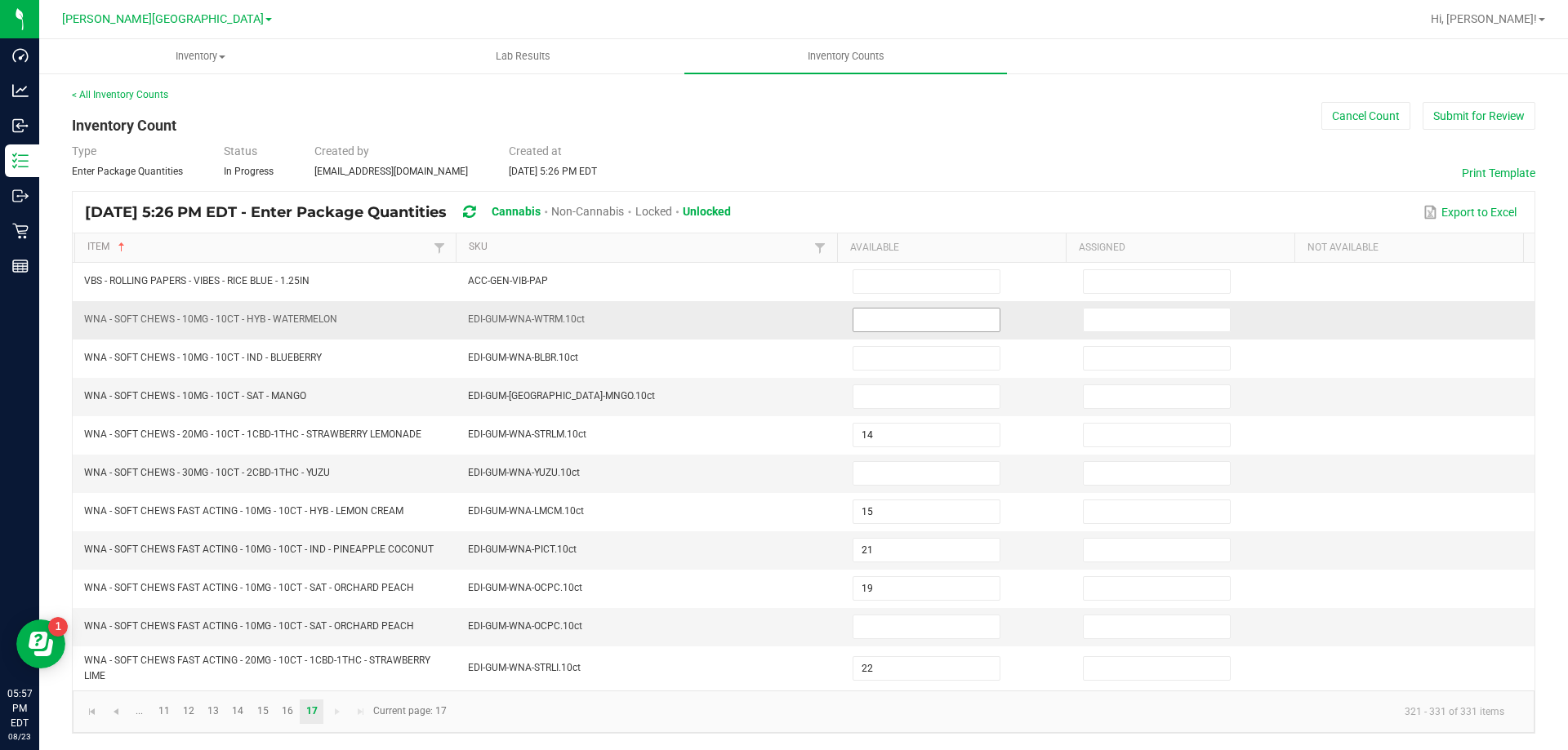
click at [857, 314] on input at bounding box center [926, 320] width 146 height 23
click at [868, 385] on input at bounding box center [926, 396] width 146 height 23
click at [898, 633] on input at bounding box center [926, 627] width 146 height 23
click at [934, 555] on input "21" at bounding box center [926, 550] width 146 height 23
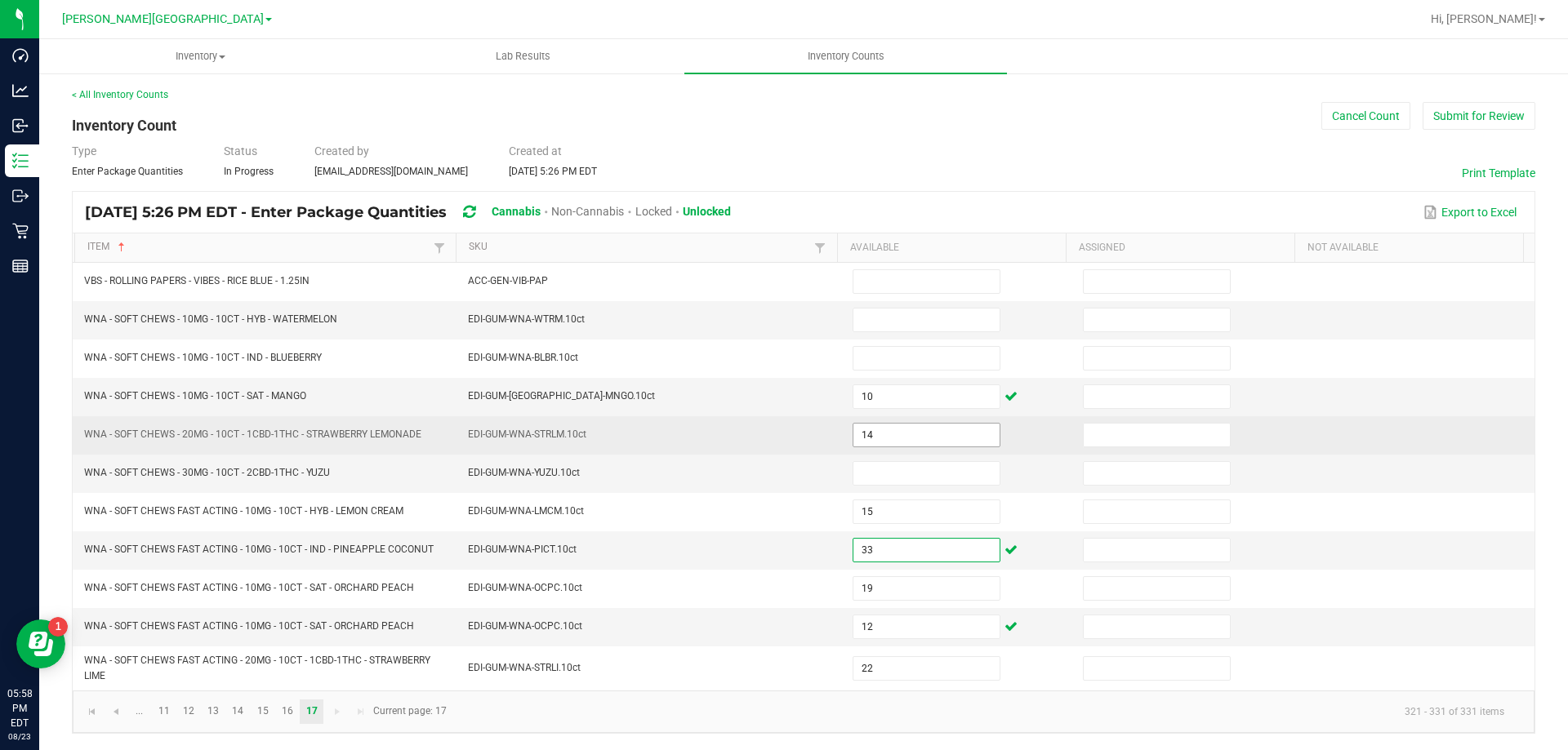
click at [893, 441] on input "14" at bounding box center [926, 435] width 146 height 23
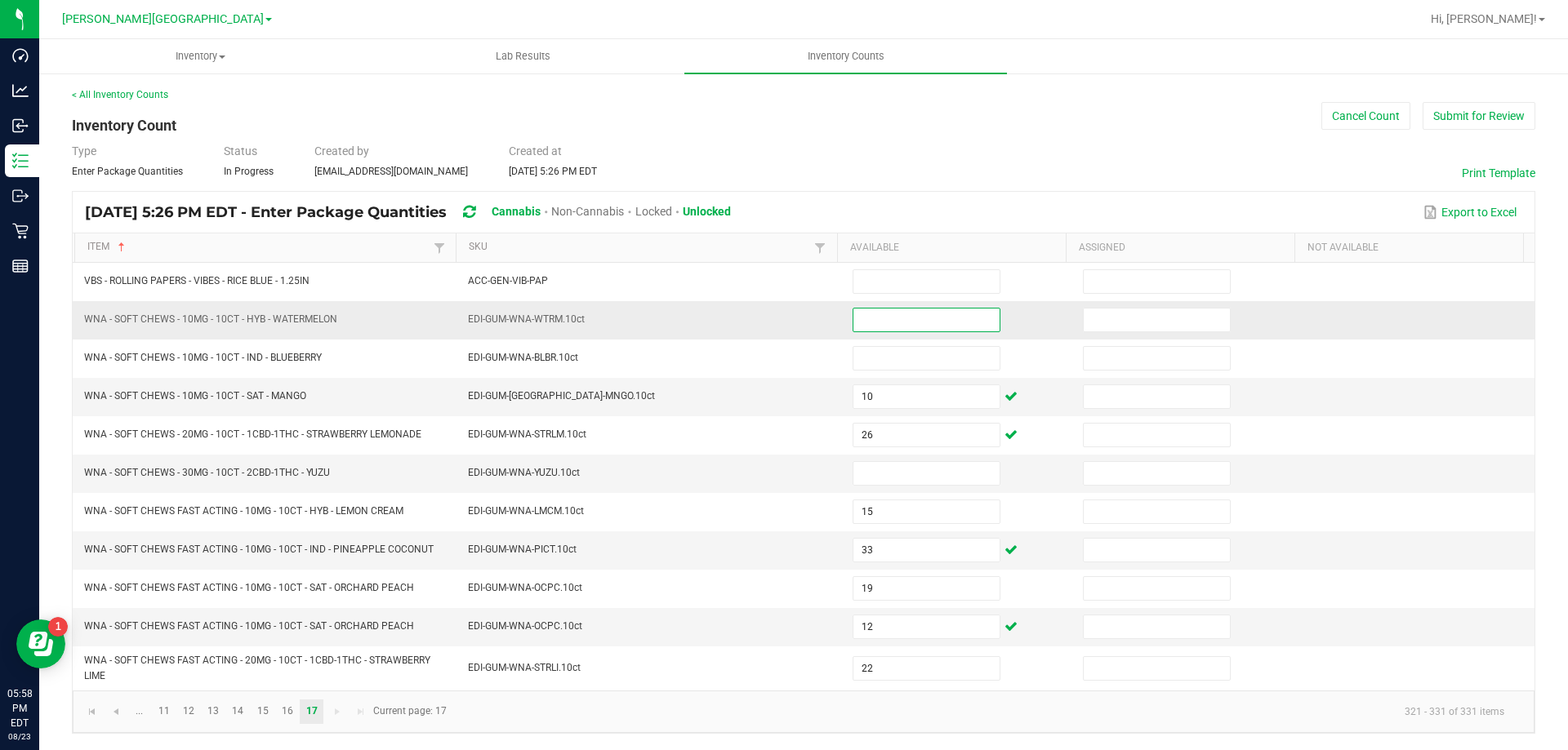
click at [875, 320] on input at bounding box center [926, 320] width 146 height 23
click at [892, 469] on input at bounding box center [926, 473] width 146 height 23
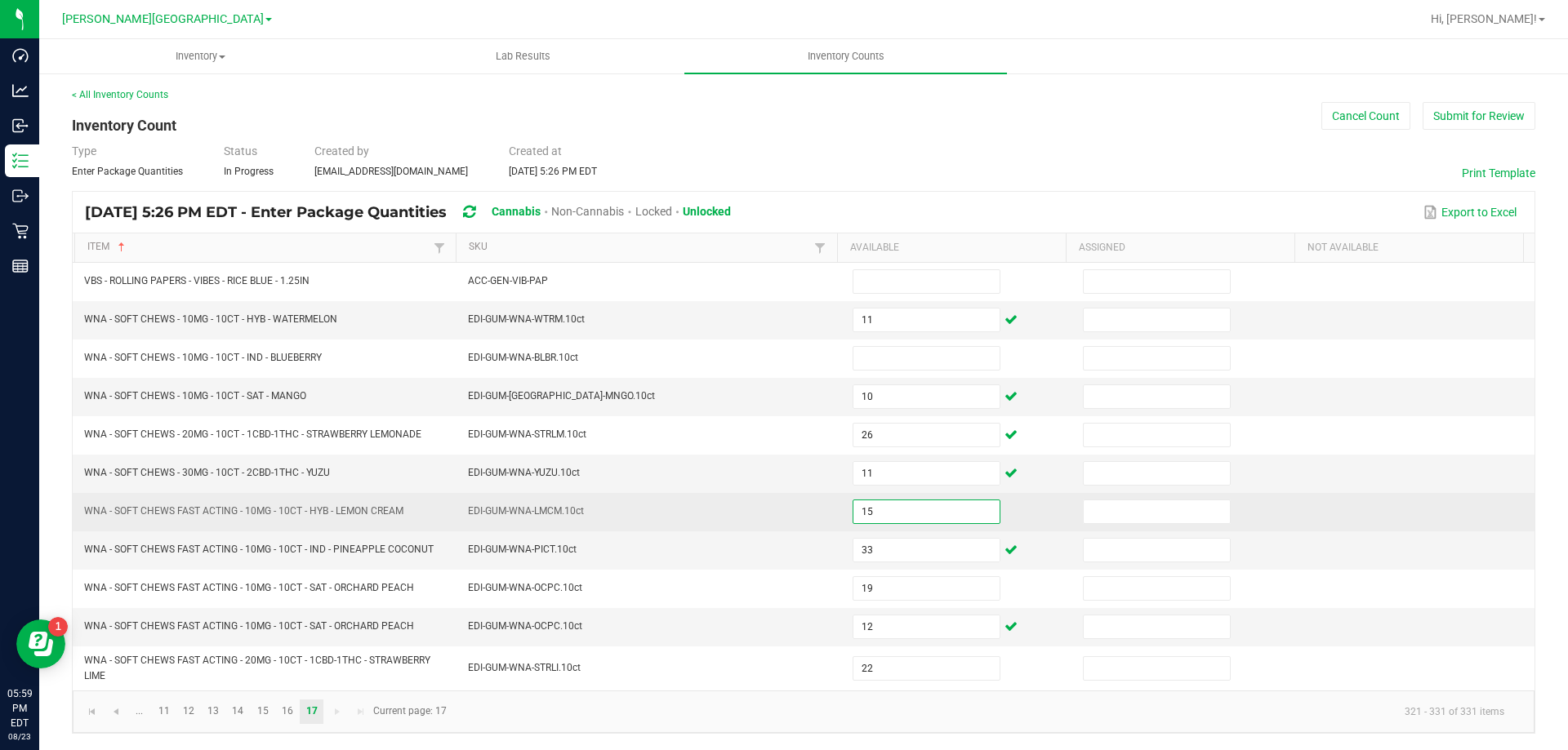
click at [897, 518] on input "15" at bounding box center [926, 512] width 146 height 23
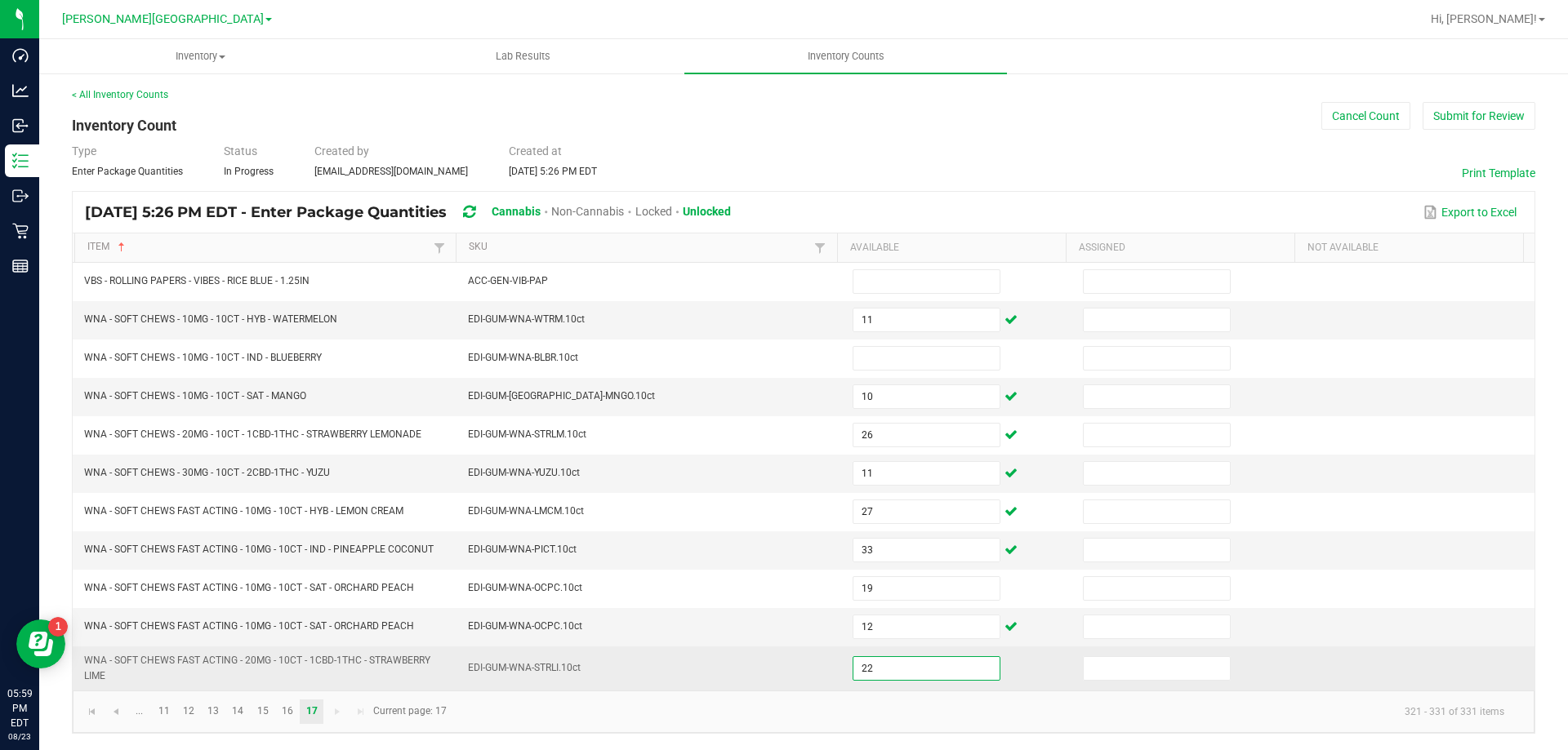
click at [911, 676] on input "22" at bounding box center [926, 668] width 146 height 23
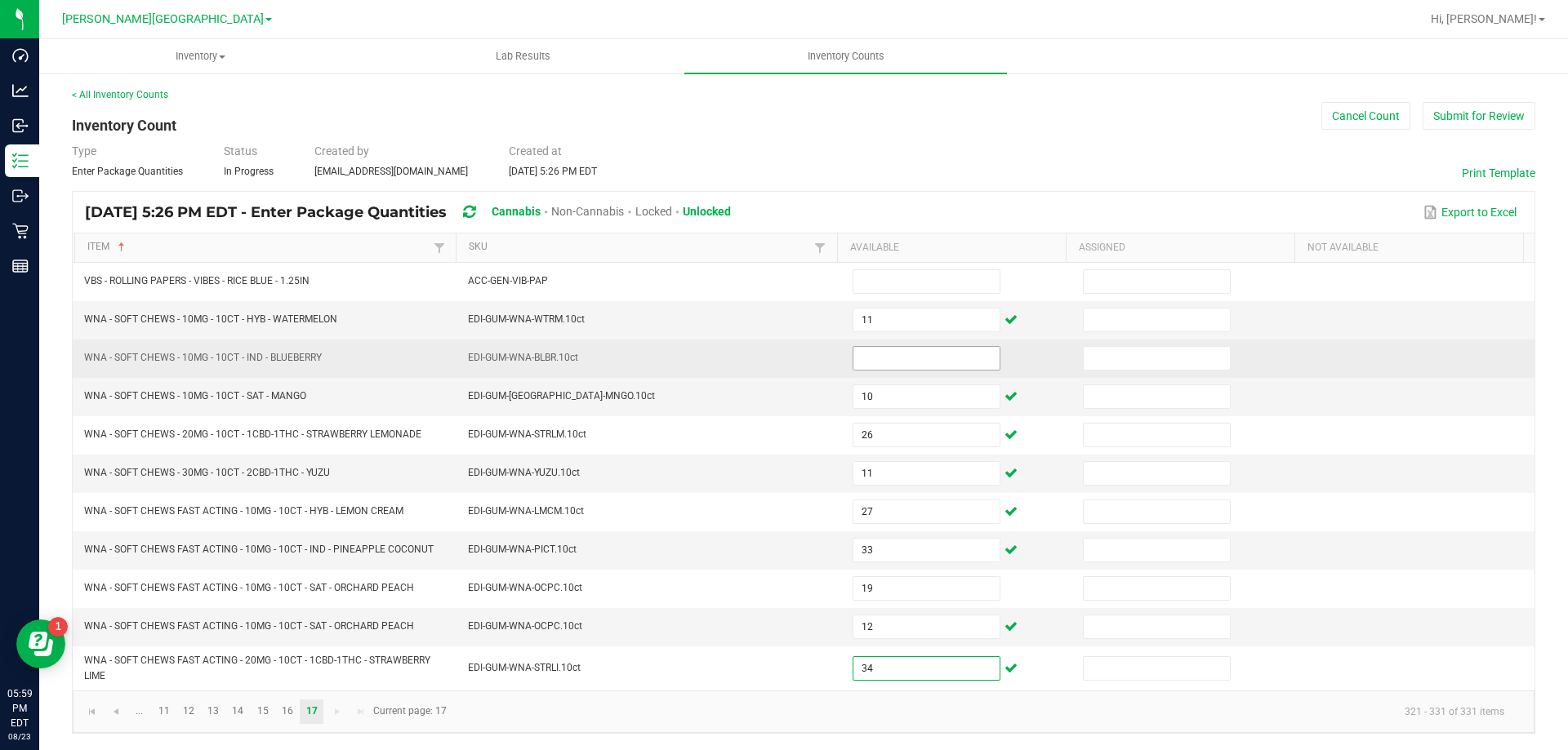
click at [975, 358] on input at bounding box center [926, 358] width 146 height 23
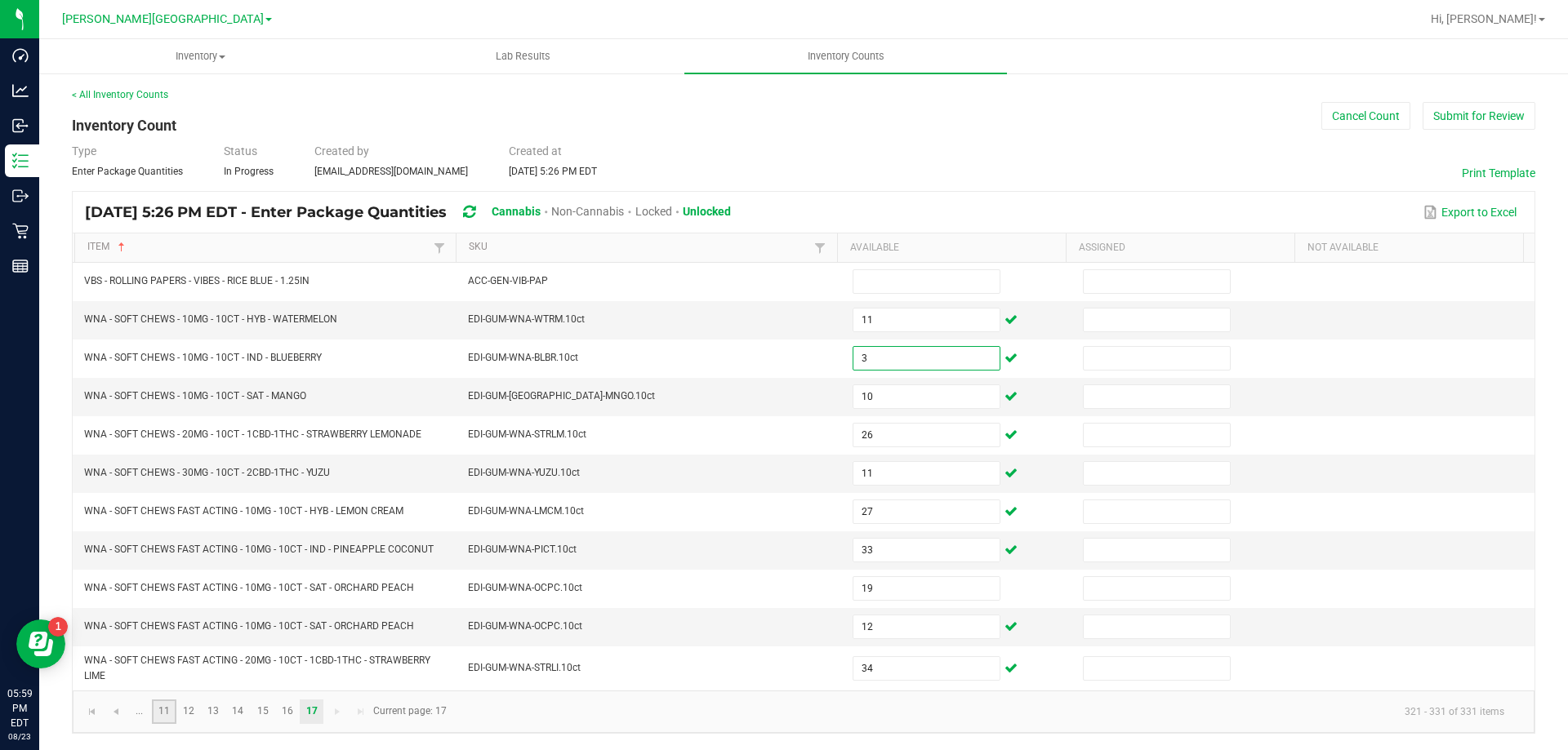
click at [162, 705] on link "11" at bounding box center [164, 712] width 24 height 24
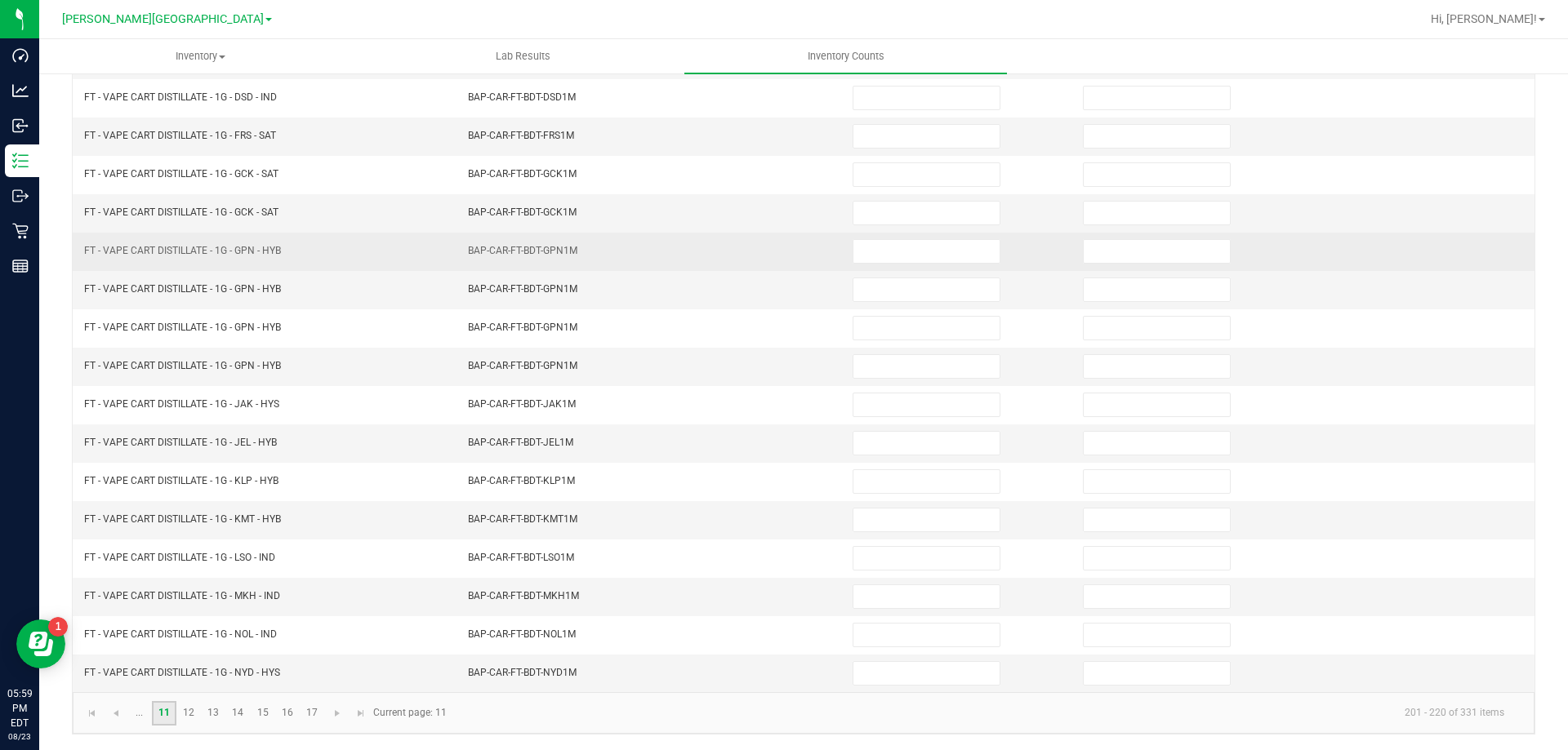
scroll to position [339, 0]
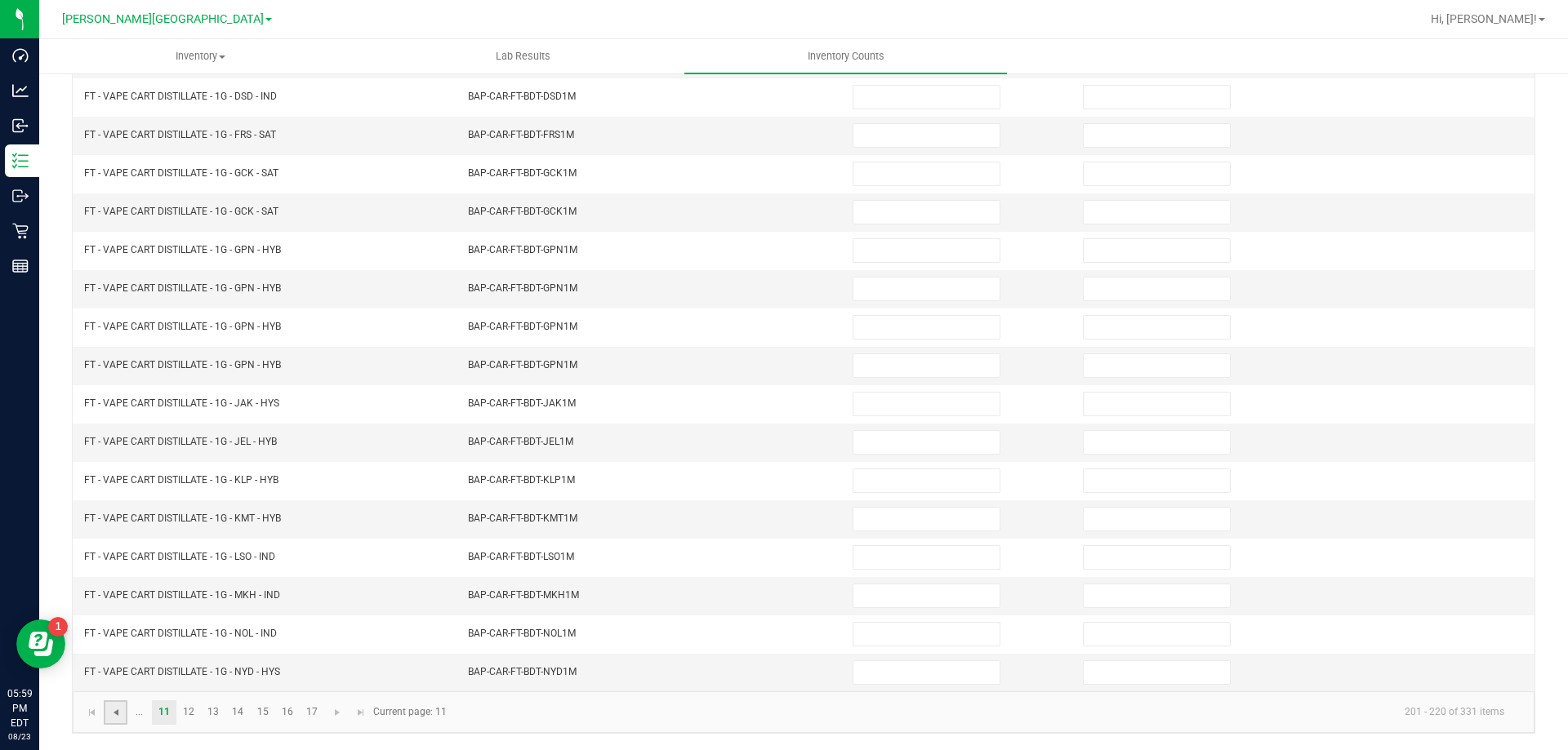
click at [119, 711] on span "Go to the previous page" at bounding box center [115, 712] width 13 height 13
click at [211, 719] on link "4" at bounding box center [214, 713] width 24 height 24
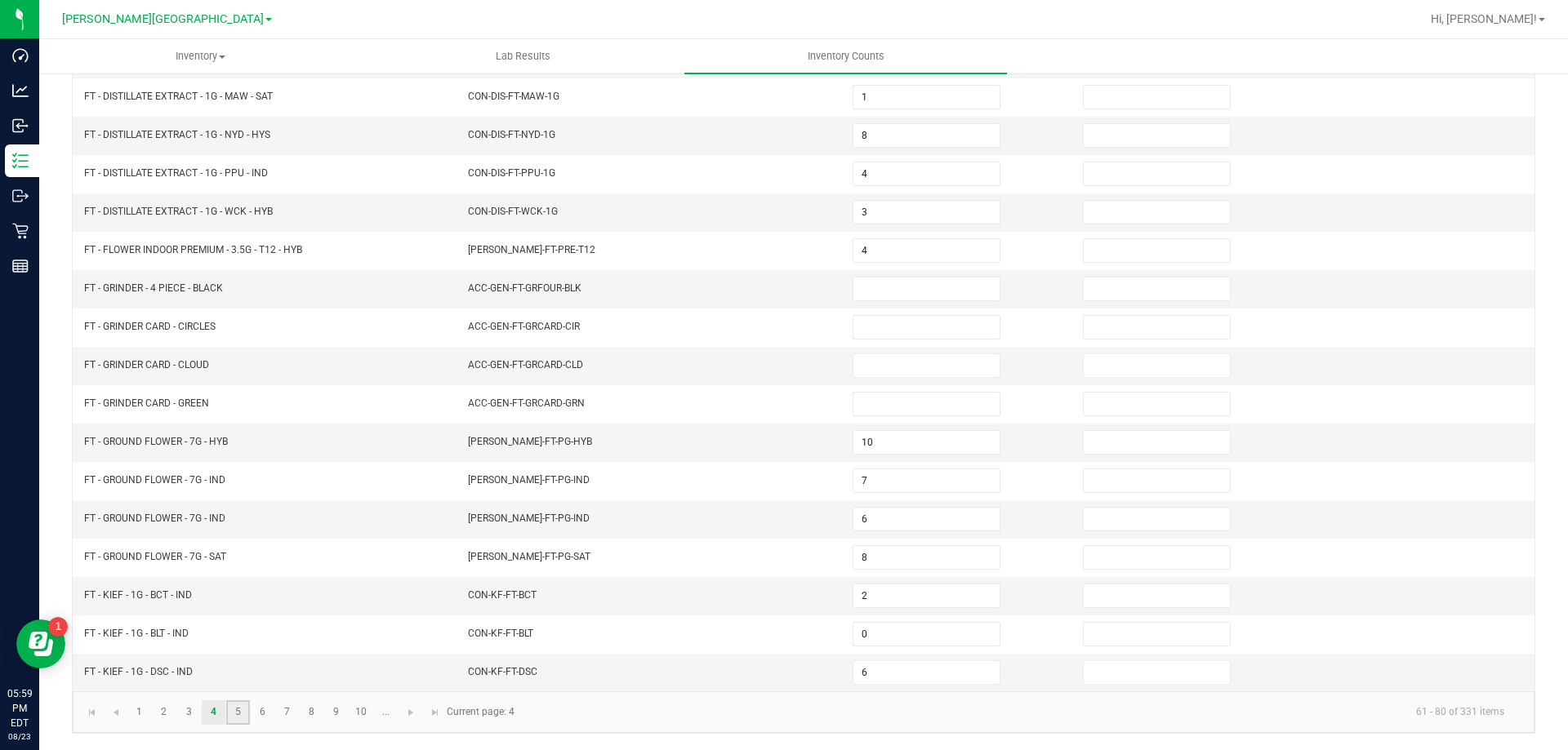
click at [238, 710] on link "5" at bounding box center [238, 713] width 24 height 24
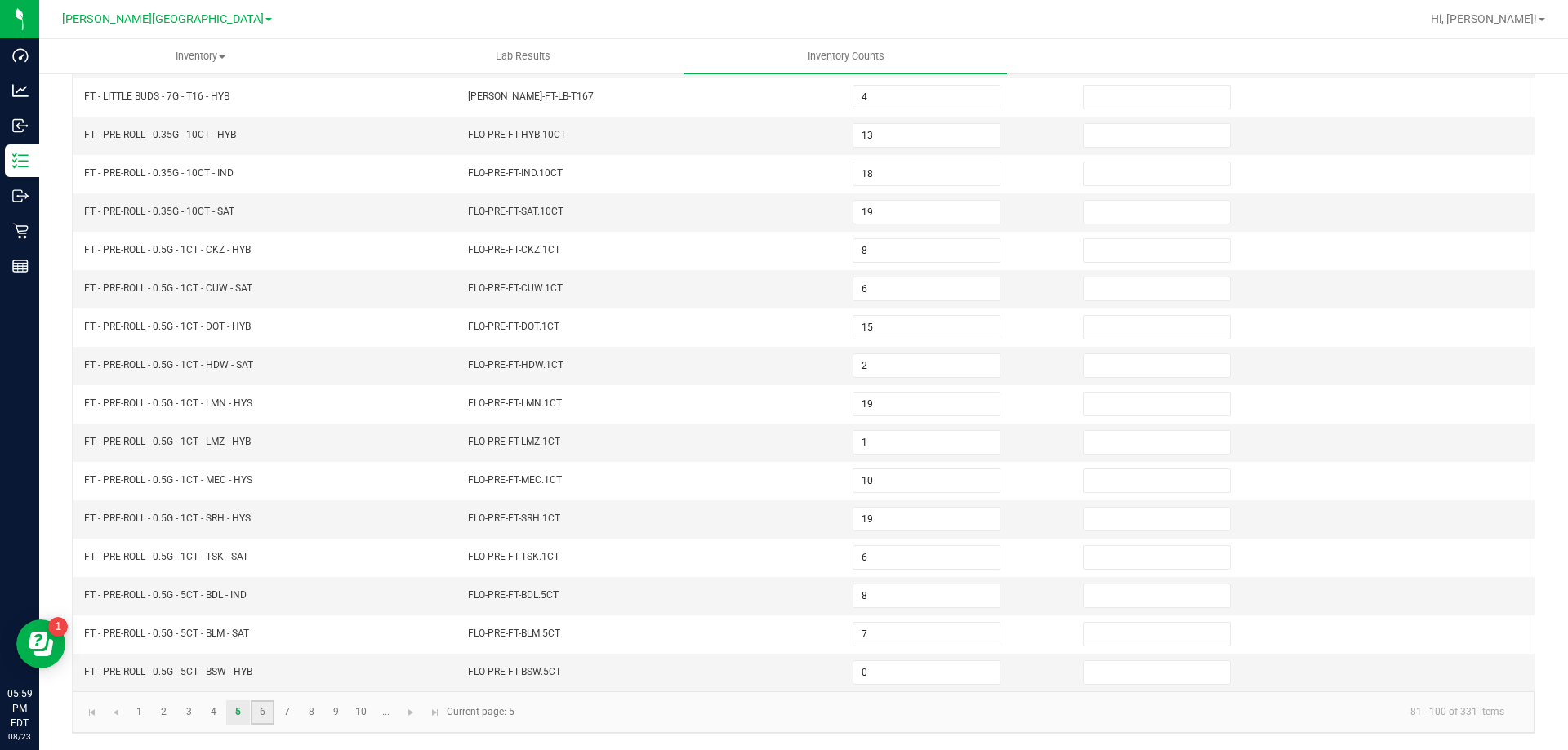
click at [260, 712] on link "6" at bounding box center [263, 713] width 24 height 24
click at [278, 712] on link "7" at bounding box center [287, 713] width 24 height 24
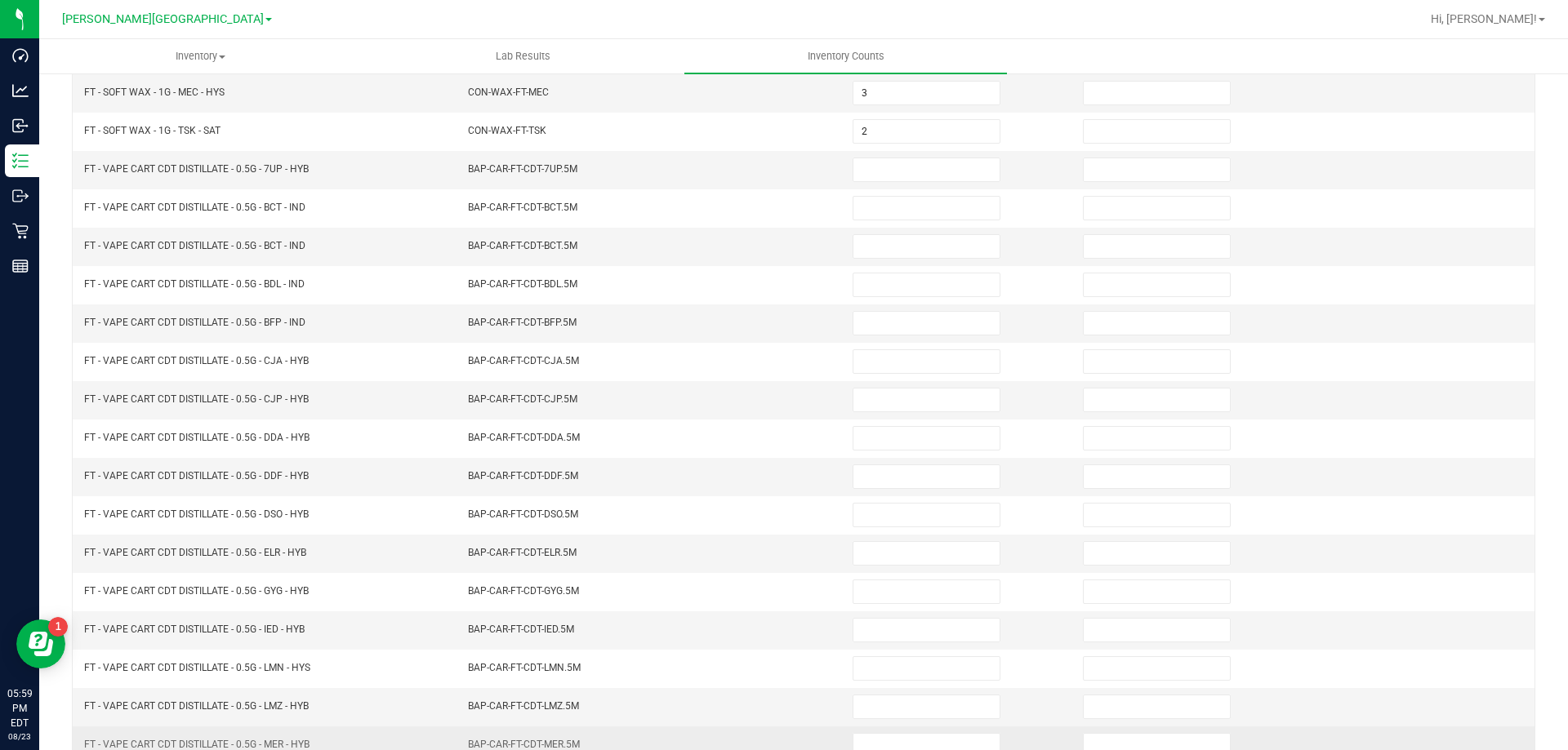
scroll to position [257, 0]
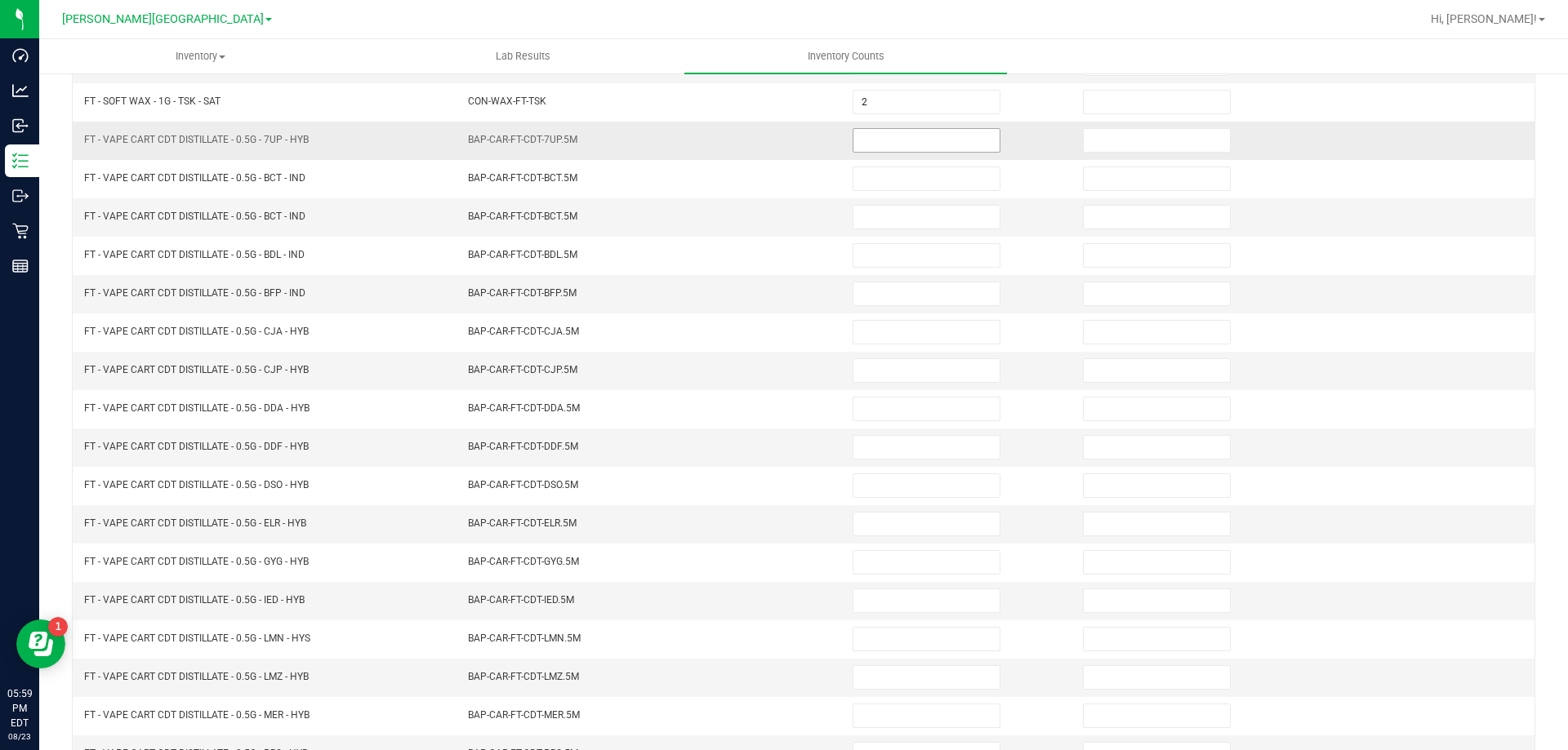
click at [928, 131] on input at bounding box center [926, 140] width 146 height 23
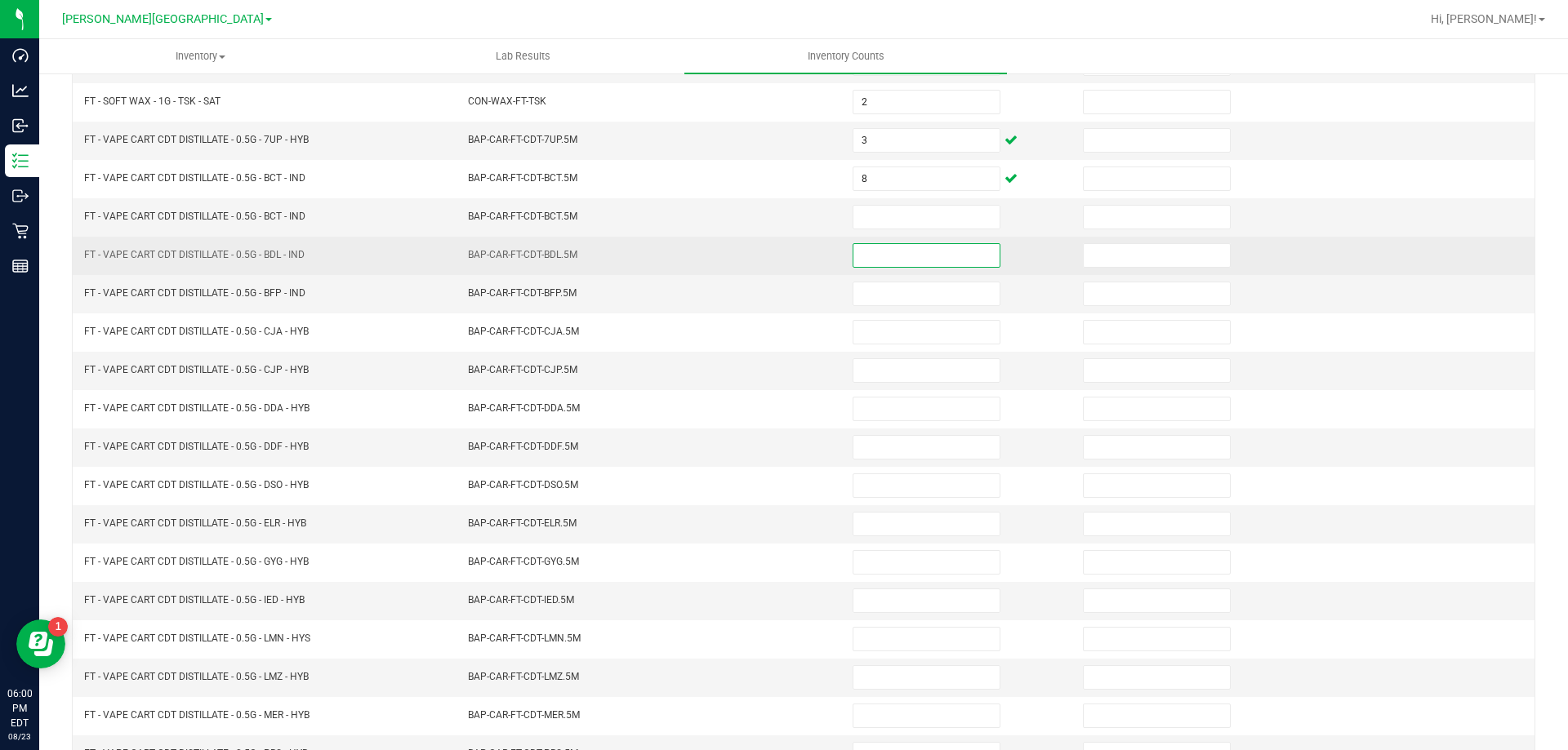
click at [892, 245] on input at bounding box center [926, 255] width 146 height 23
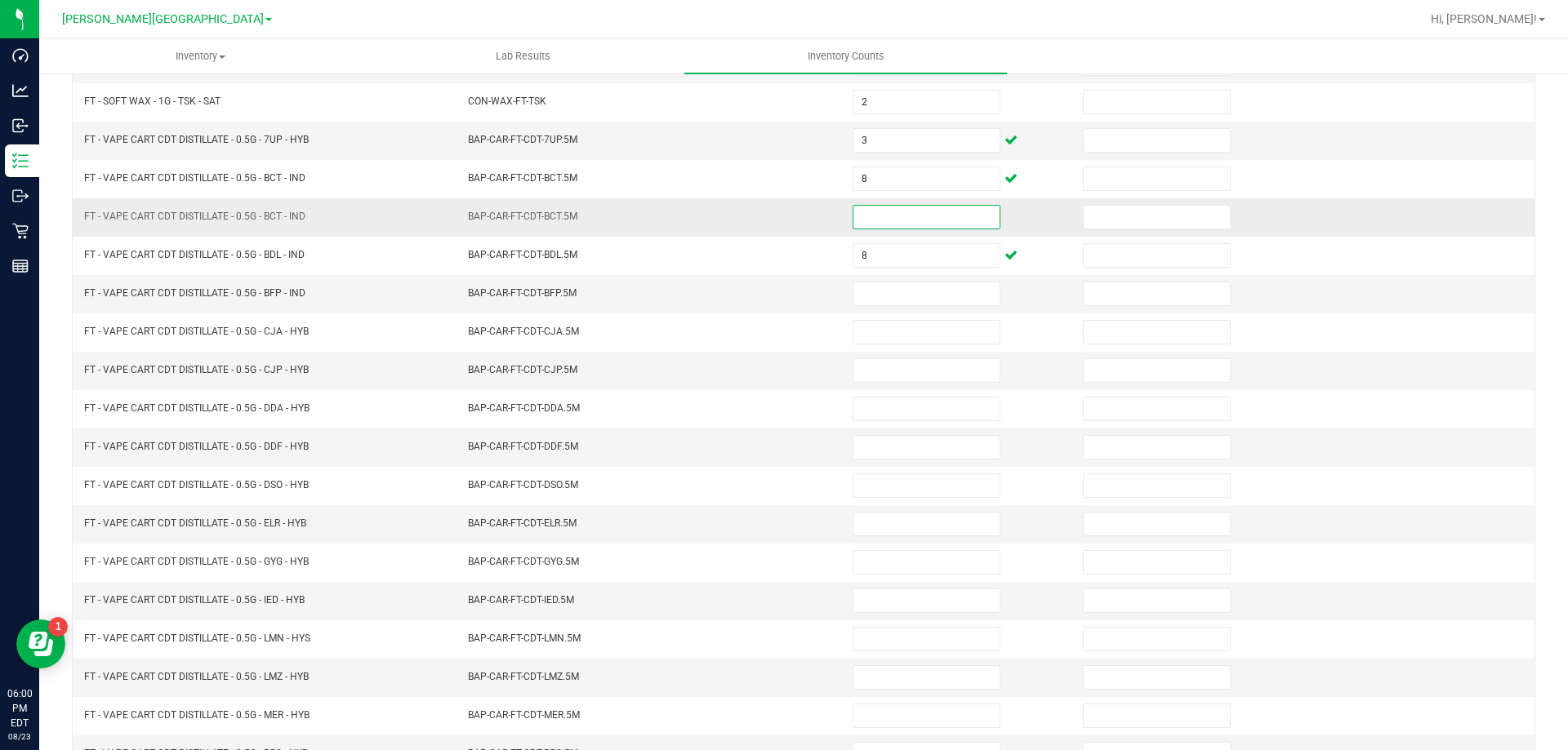
click at [861, 216] on input at bounding box center [926, 217] width 146 height 23
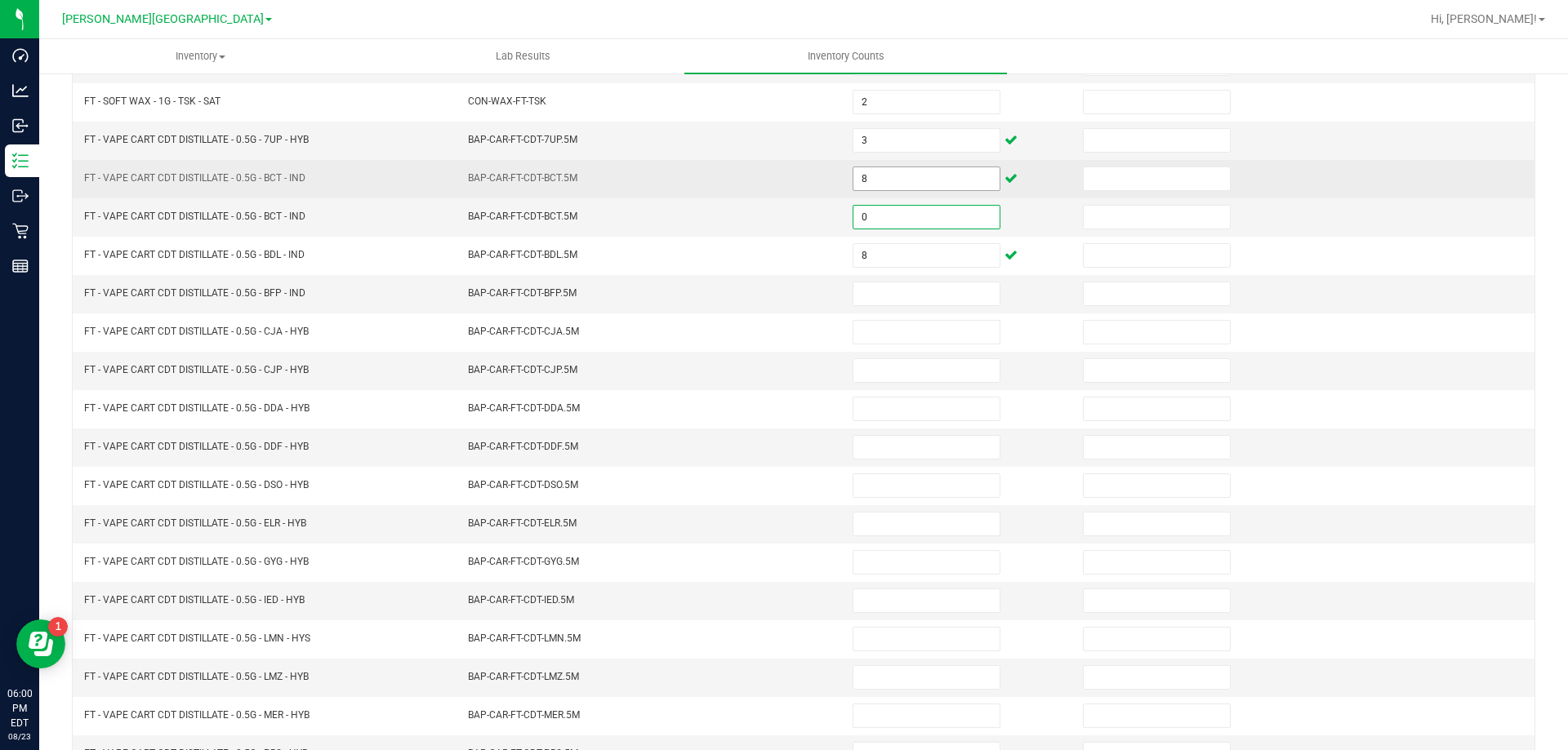
click at [890, 181] on input "8" at bounding box center [926, 178] width 146 height 23
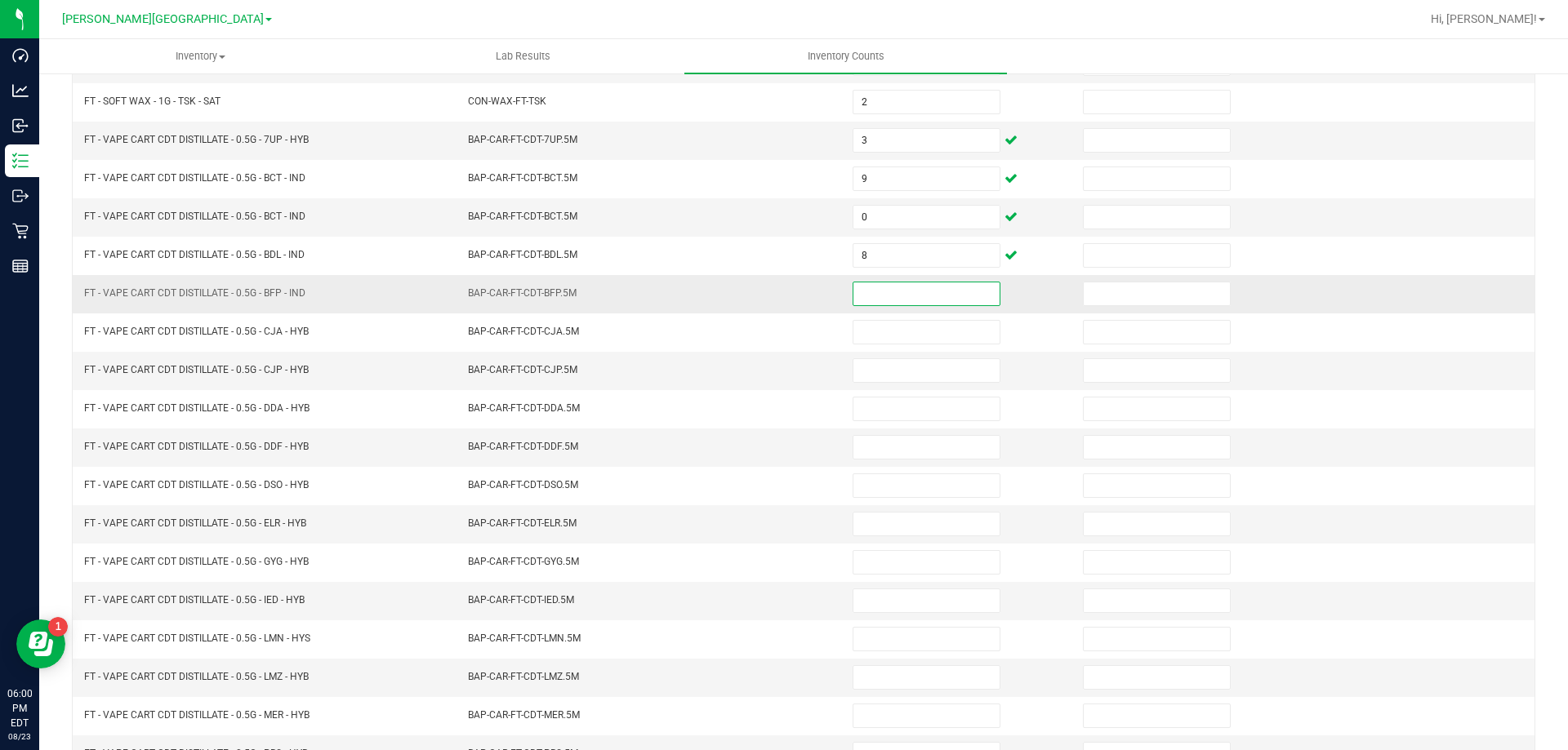
click at [884, 295] on input at bounding box center [926, 294] width 146 height 23
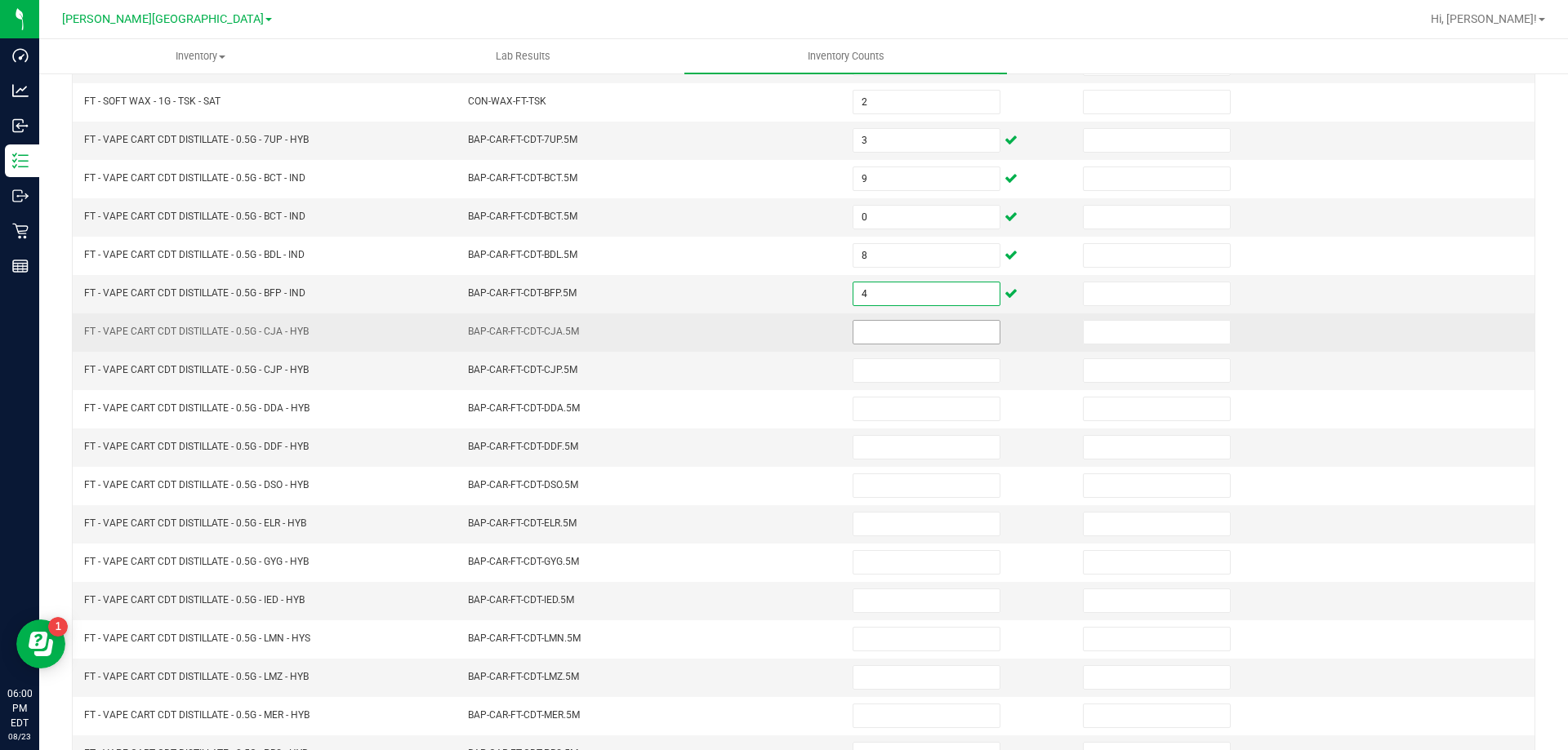
click at [920, 333] on input at bounding box center [926, 332] width 146 height 23
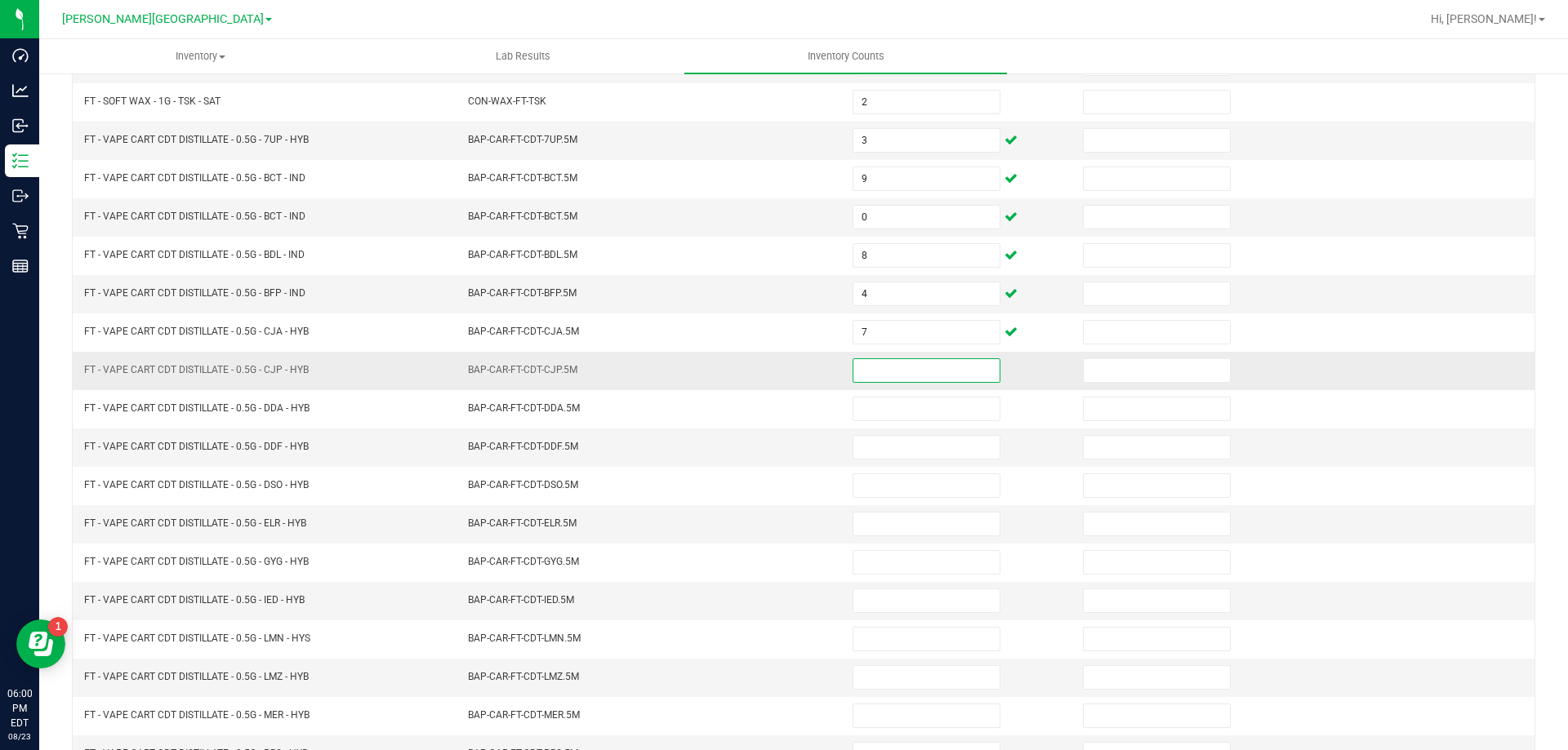
click at [927, 365] on input at bounding box center [926, 370] width 146 height 23
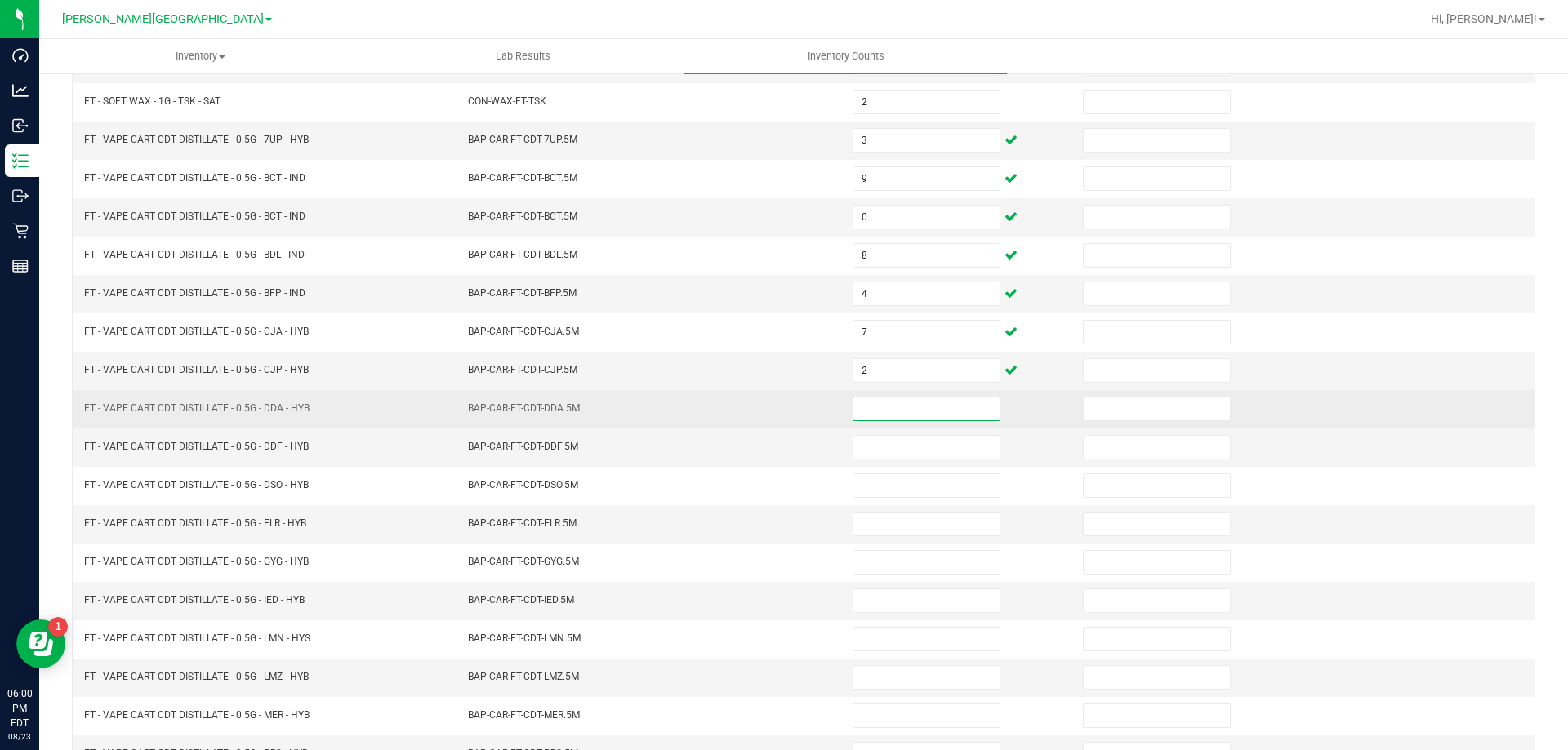
click at [911, 404] on input at bounding box center [926, 409] width 146 height 23
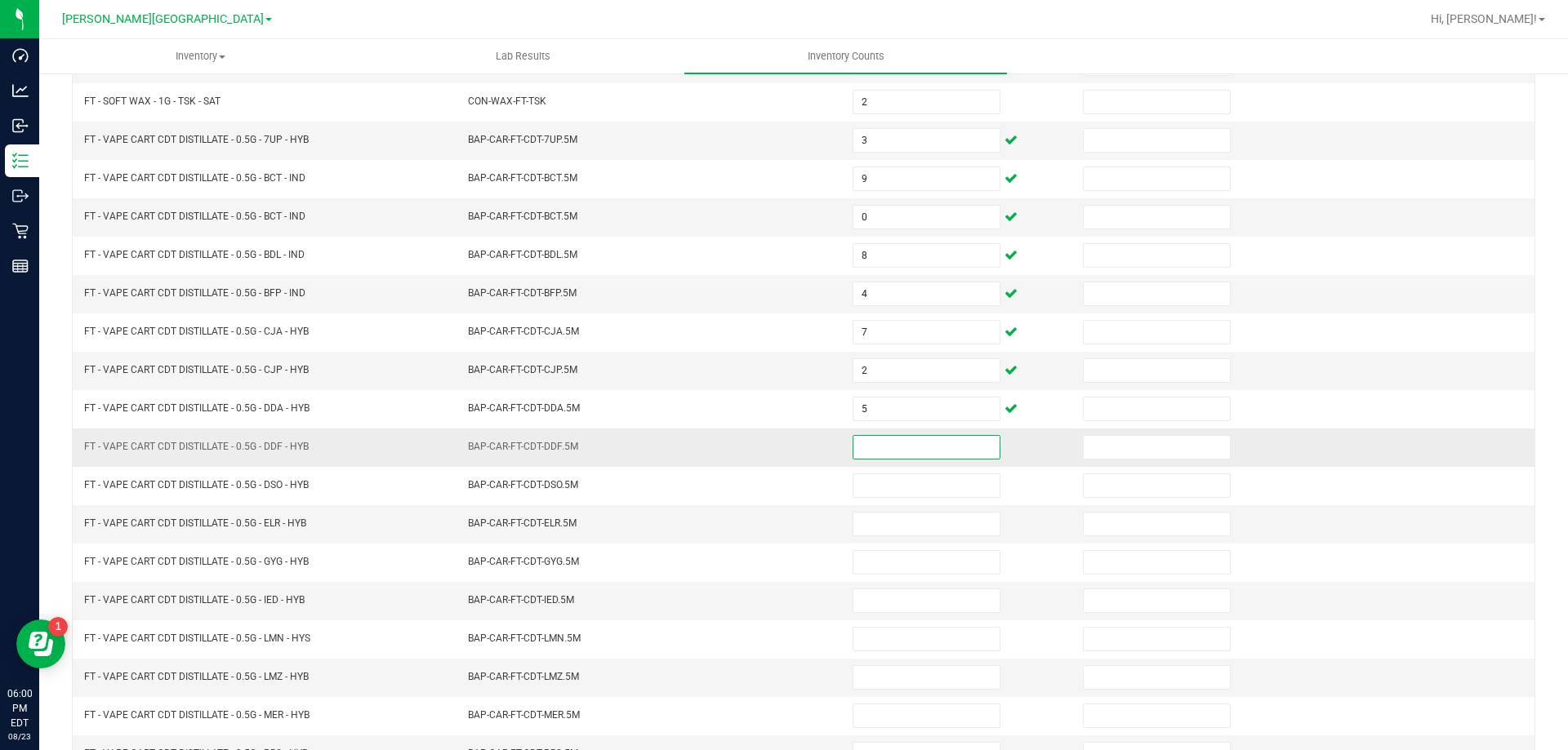
click at [932, 449] on input at bounding box center [926, 447] width 146 height 23
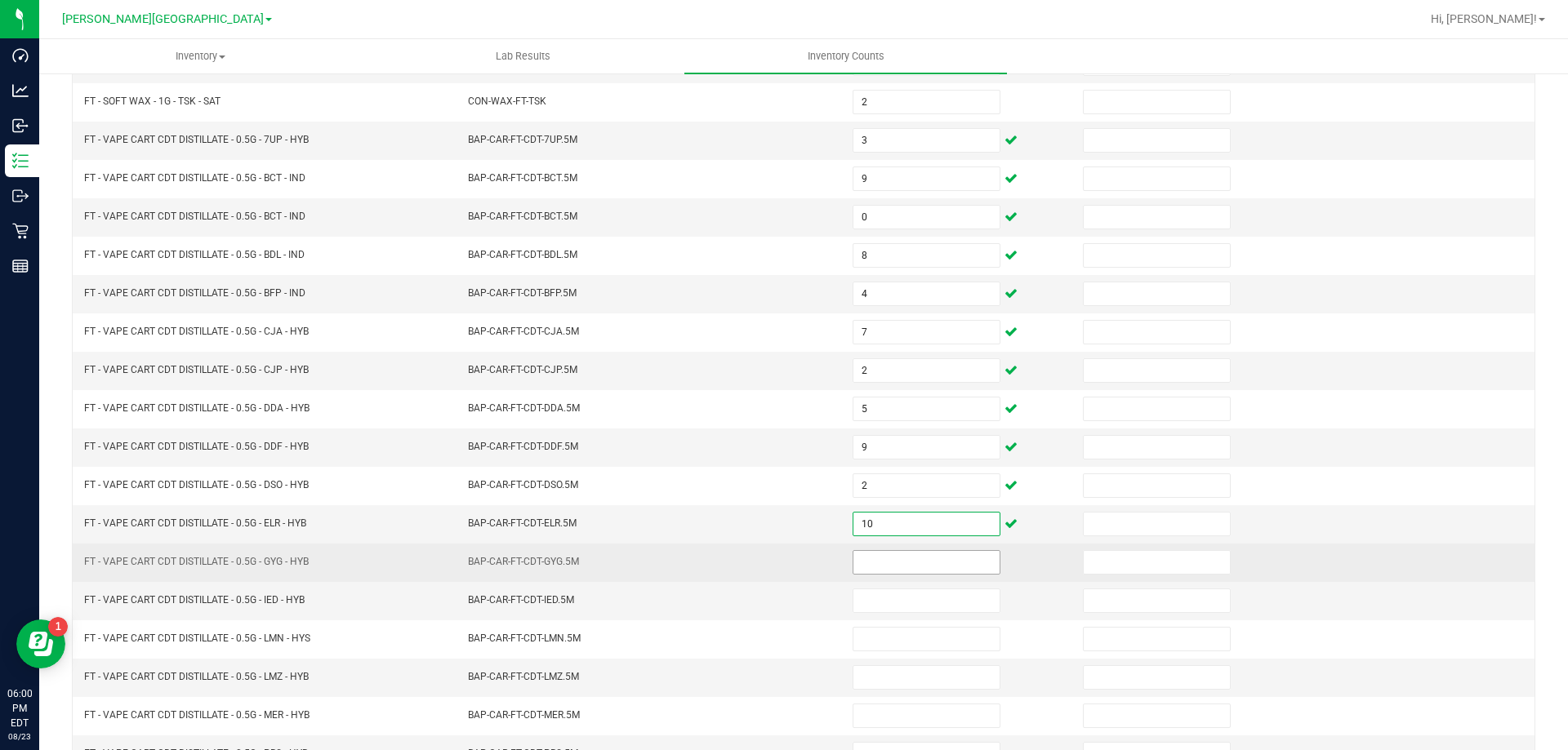
click at [928, 561] on input at bounding box center [926, 562] width 146 height 23
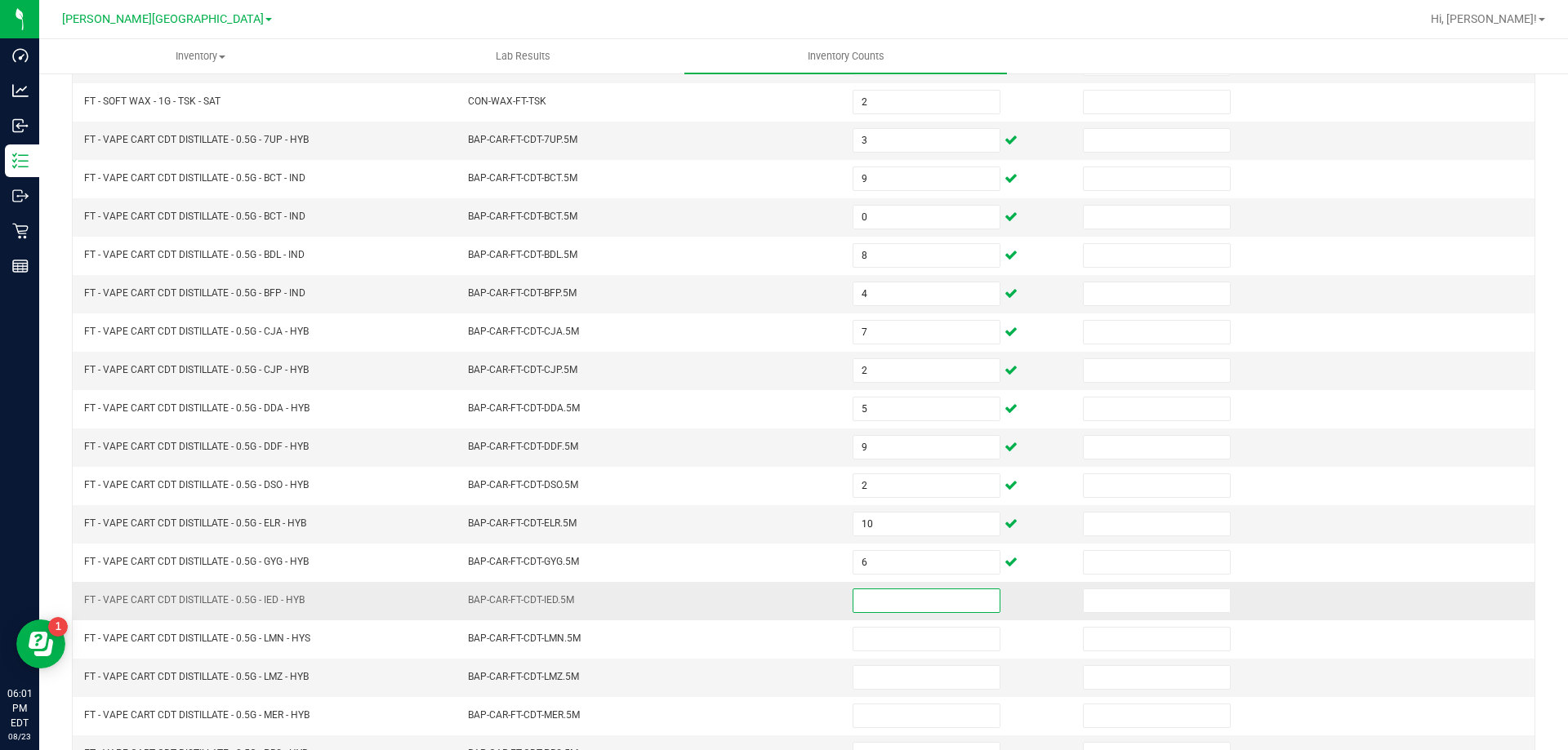
click at [902, 601] on input at bounding box center [926, 601] width 146 height 23
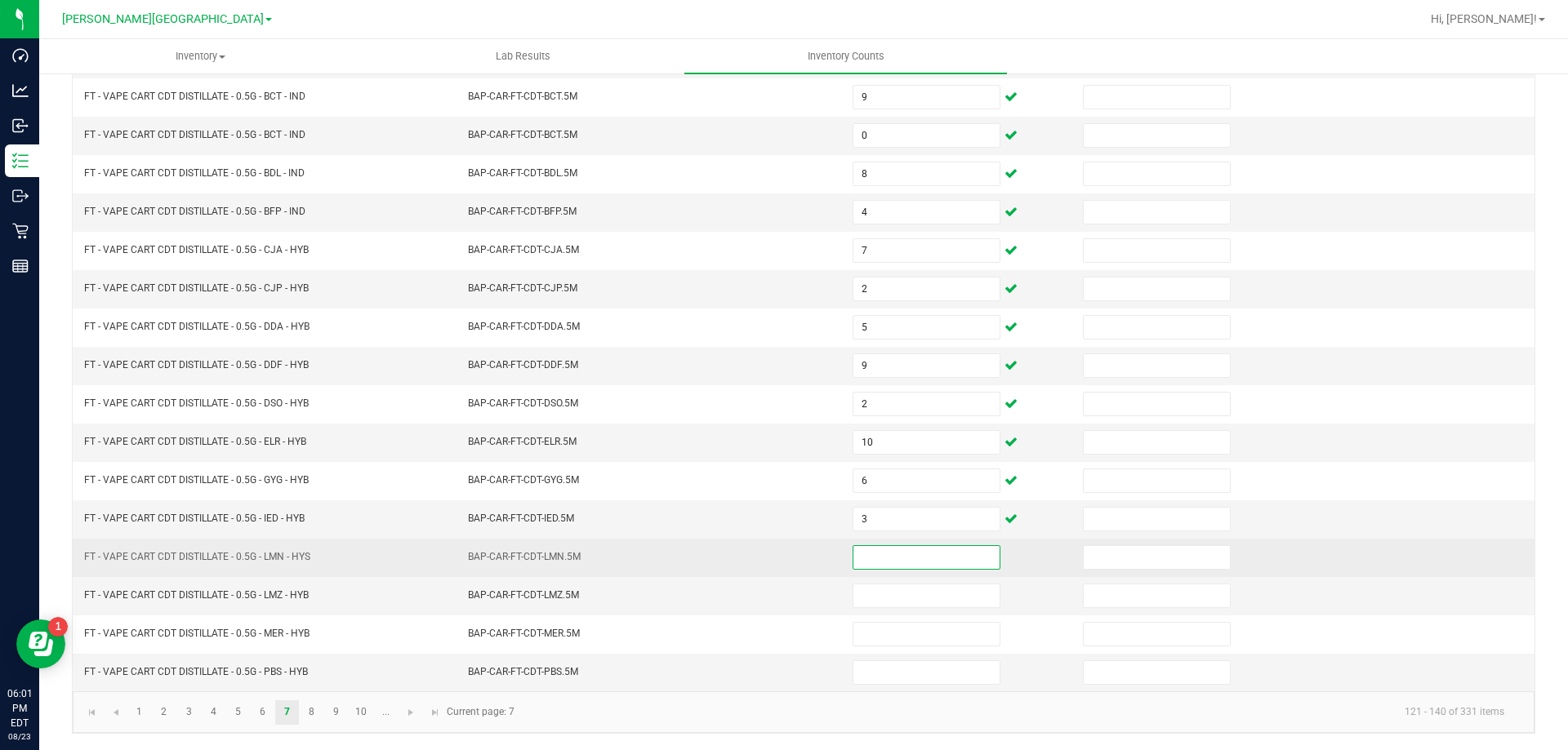
click at [956, 555] on input at bounding box center [926, 557] width 146 height 23
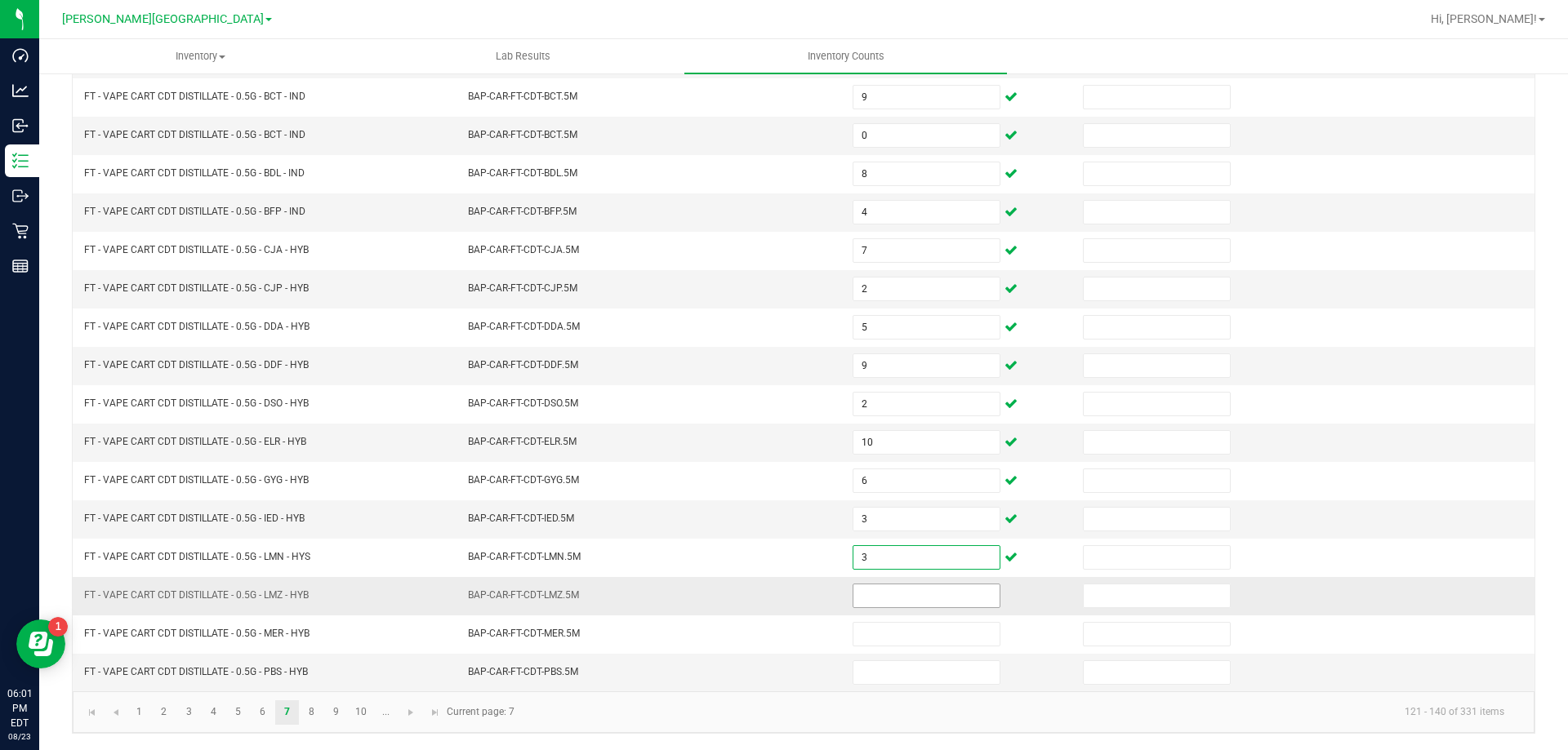
click at [900, 597] on input at bounding box center [926, 596] width 146 height 23
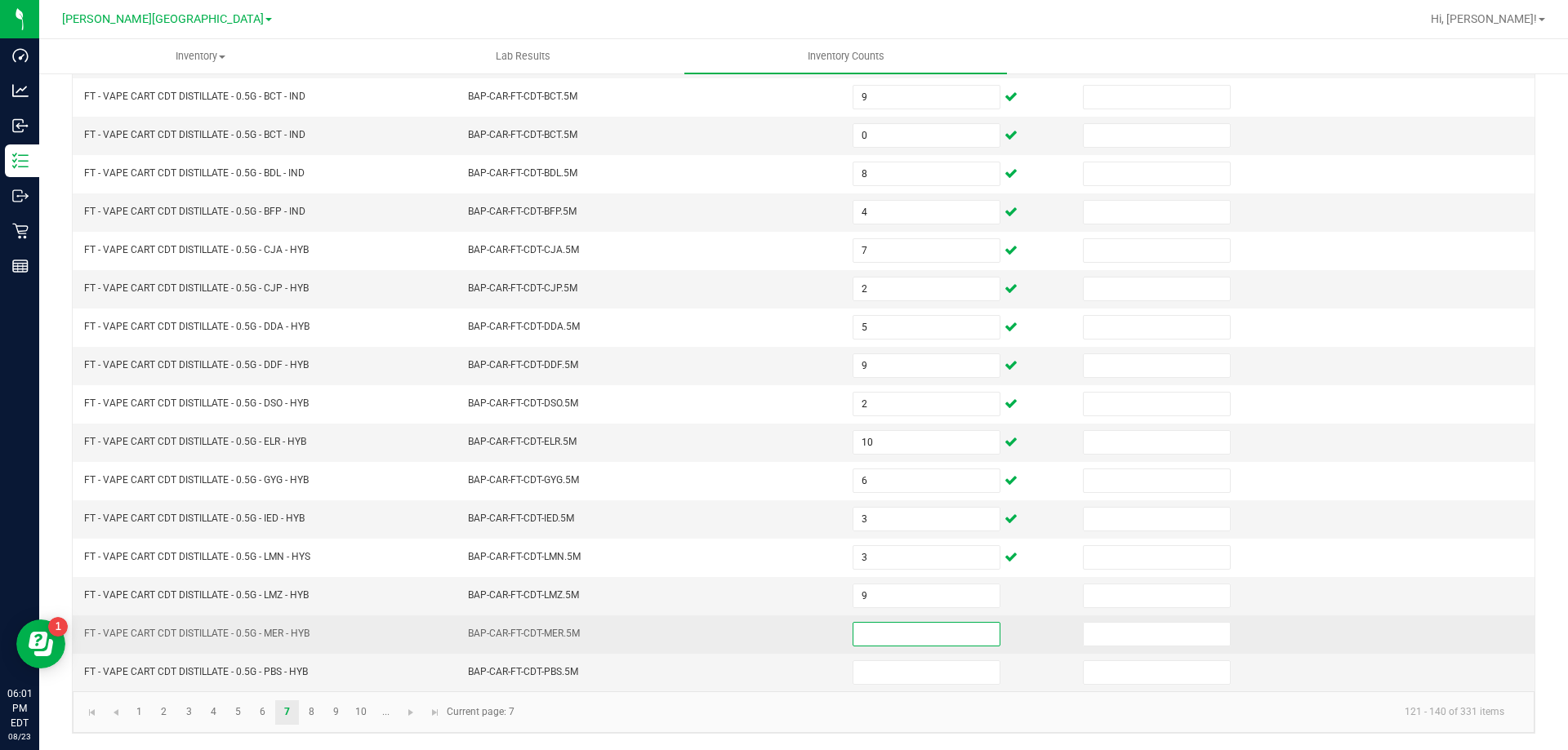
click at [905, 636] on input at bounding box center [926, 634] width 146 height 23
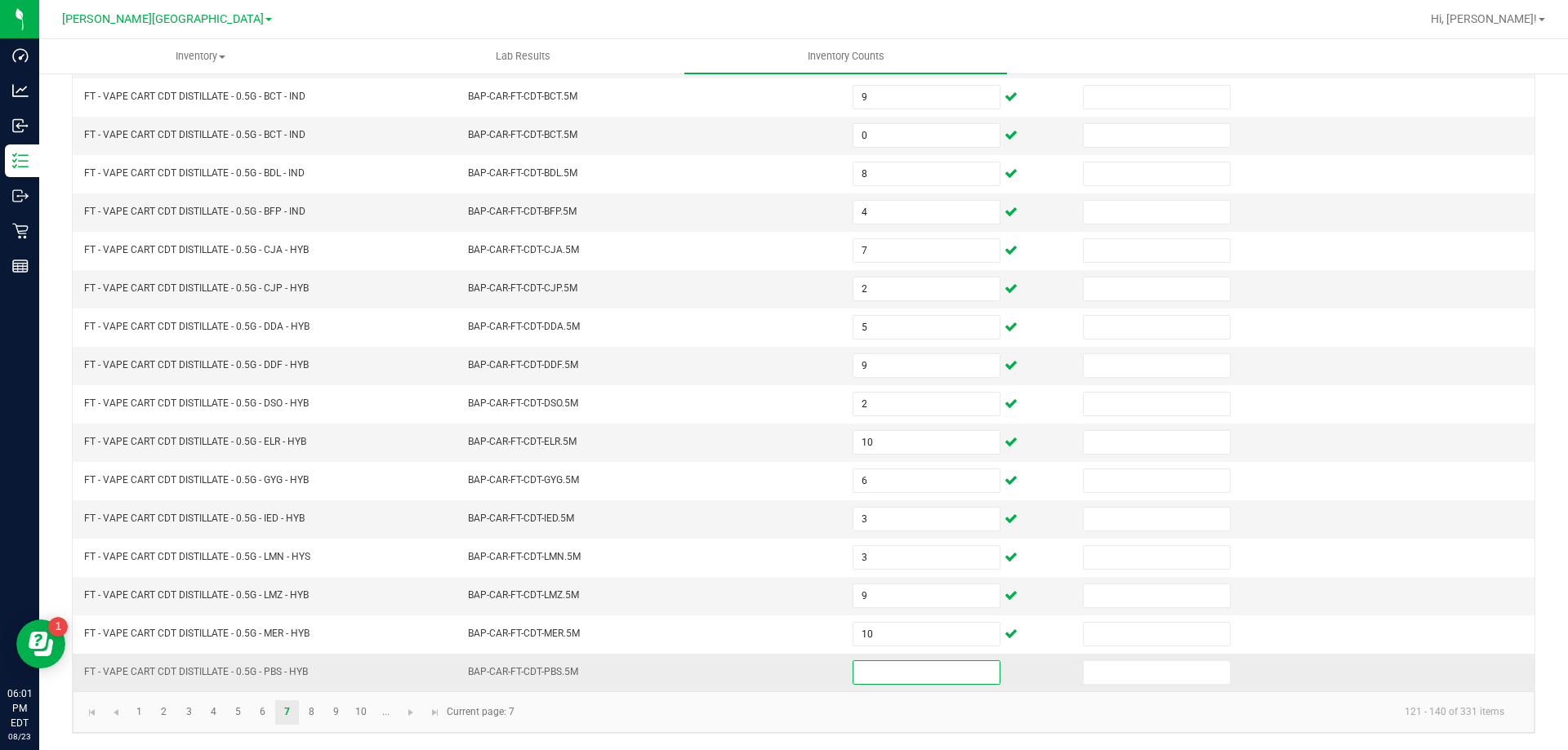
click at [925, 674] on input at bounding box center [926, 672] width 146 height 23
click at [309, 720] on link "8" at bounding box center [312, 713] width 24 height 24
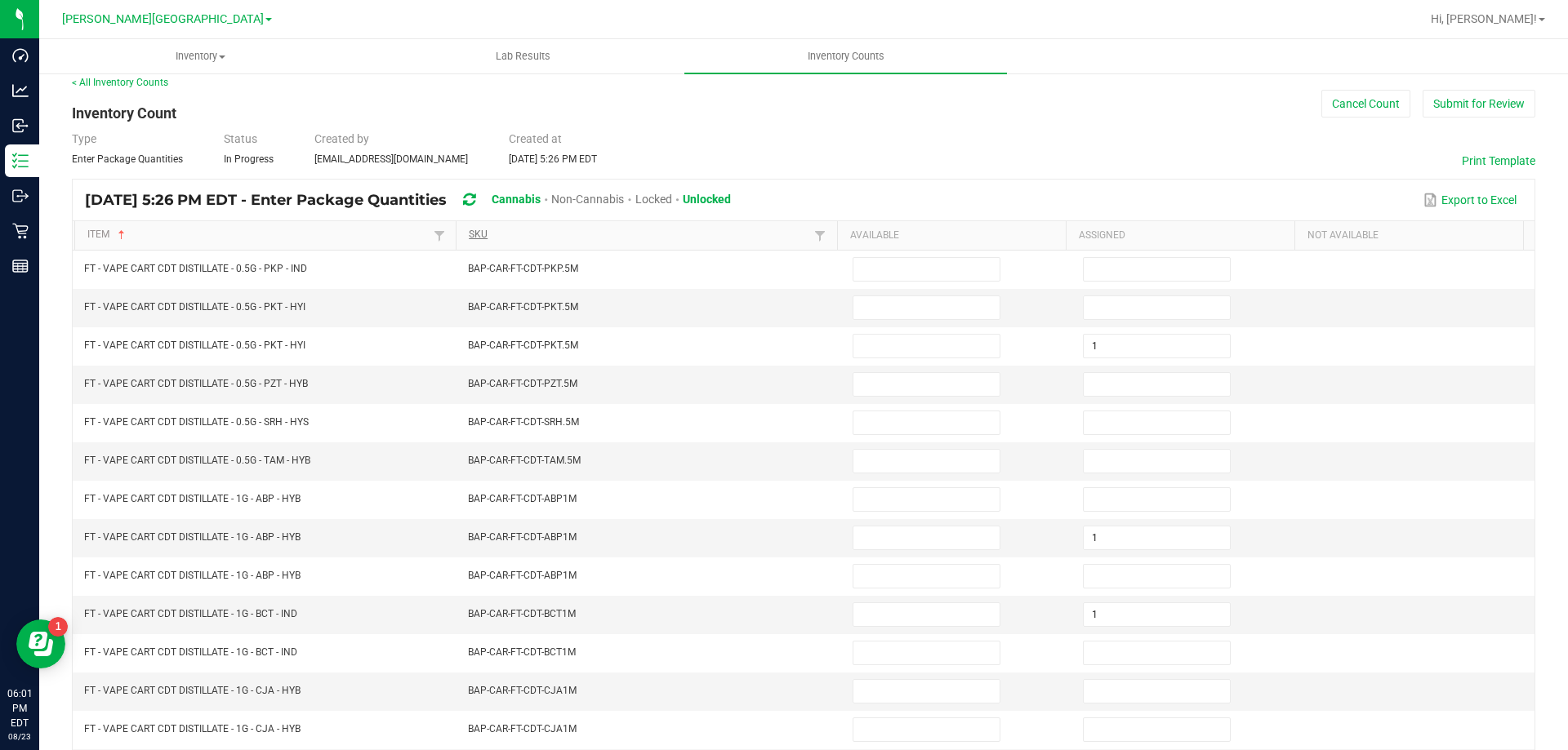
scroll to position [12, 0]
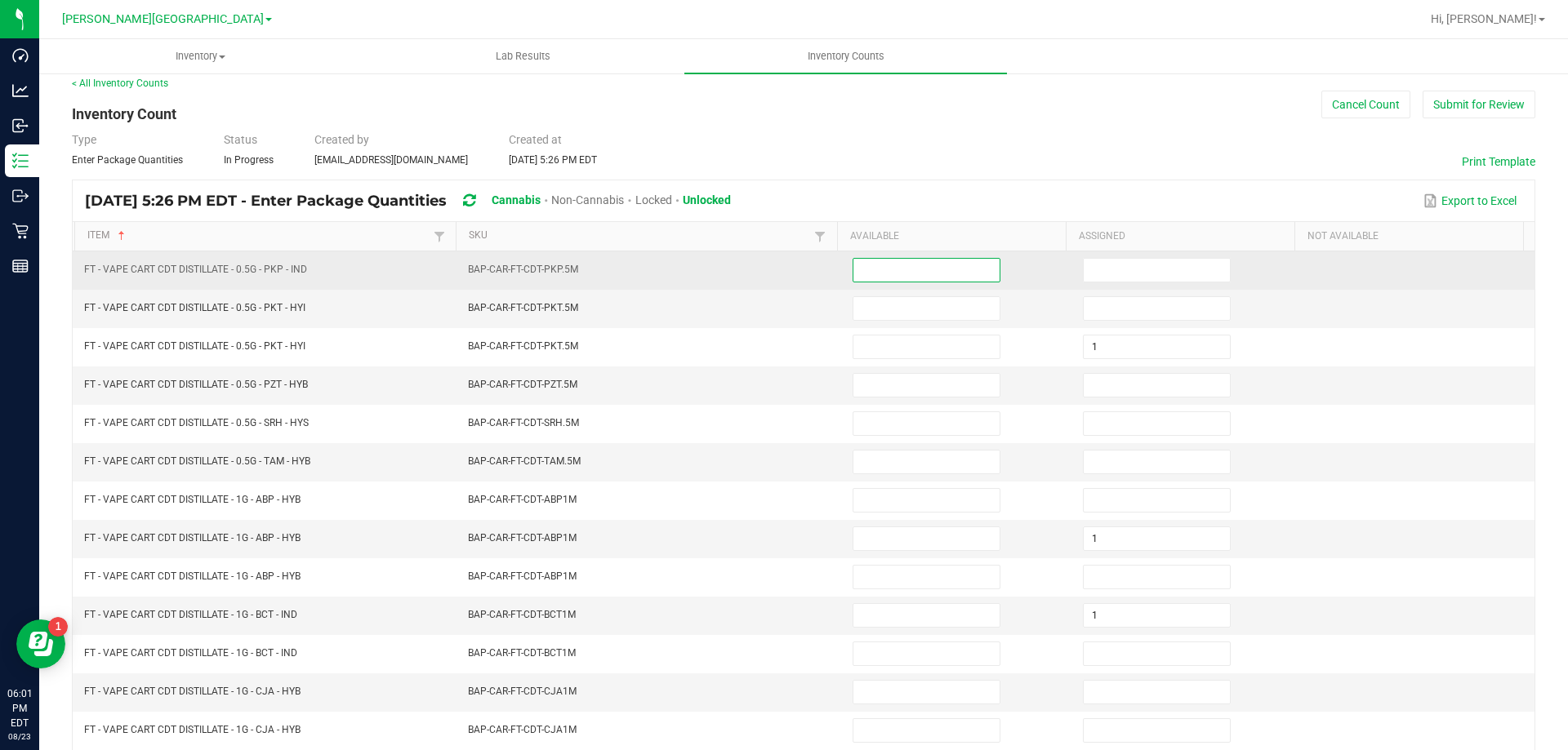
click at [868, 274] on input at bounding box center [926, 270] width 146 height 23
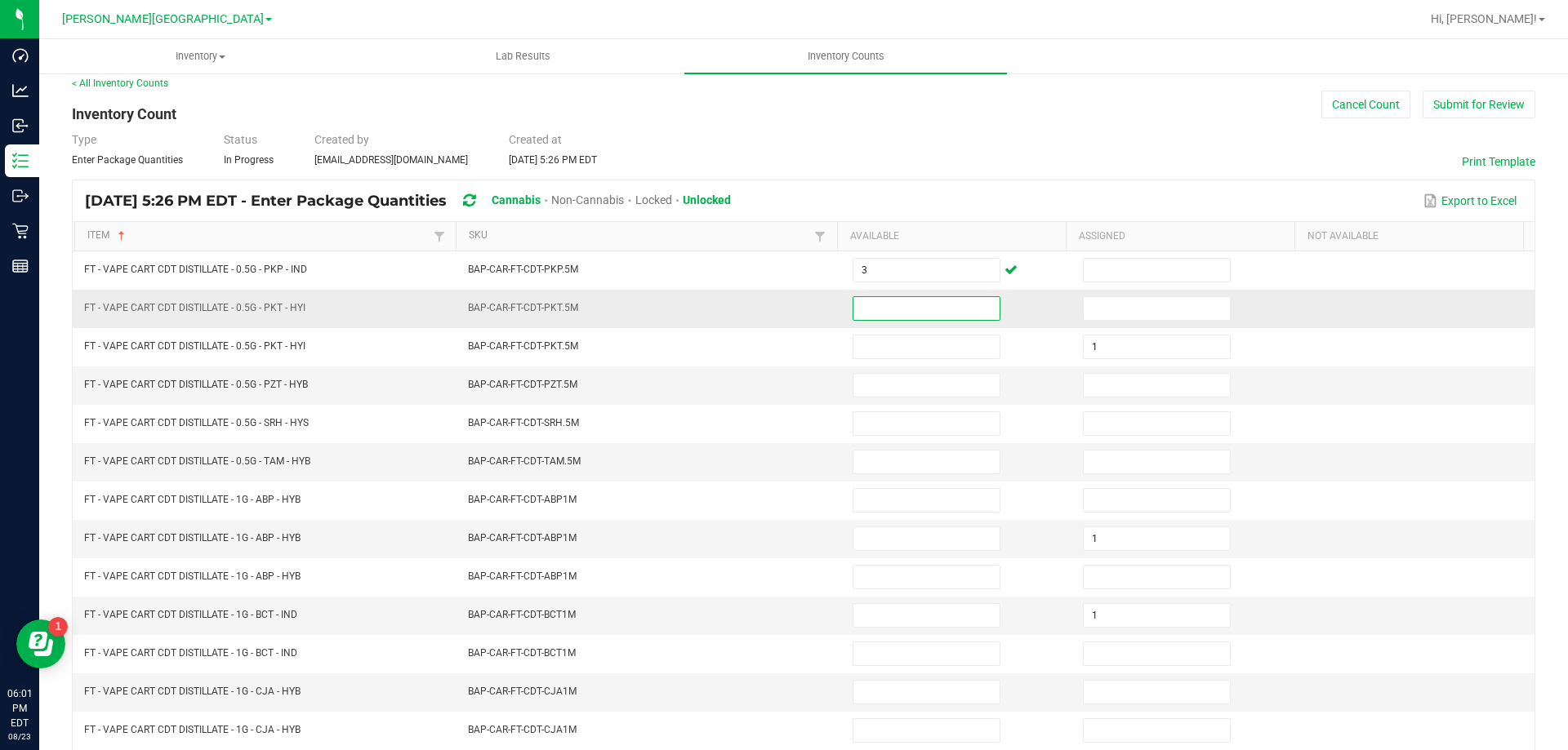
click at [892, 304] on input at bounding box center [926, 308] width 146 height 23
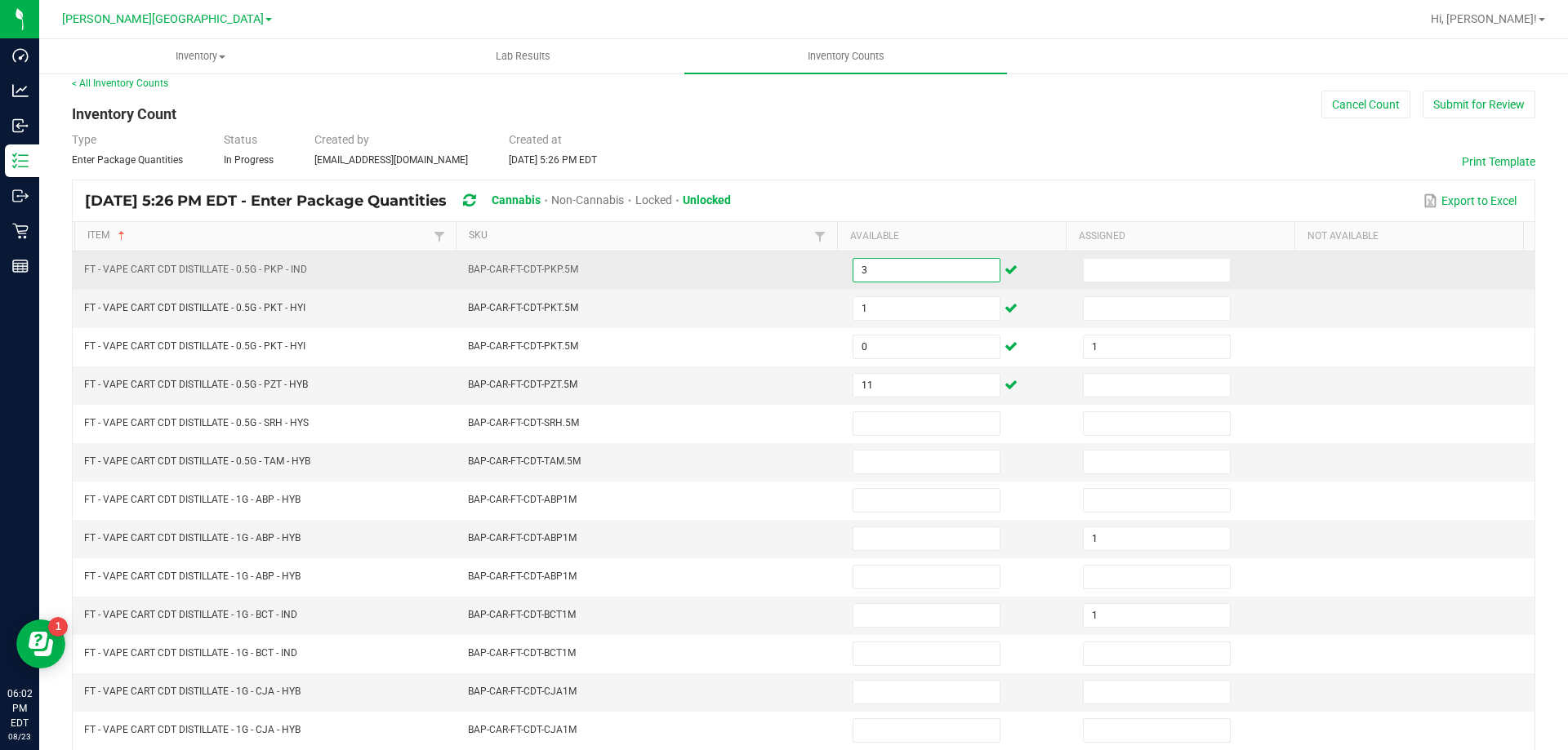
click at [935, 264] on input "3" at bounding box center [926, 270] width 146 height 23
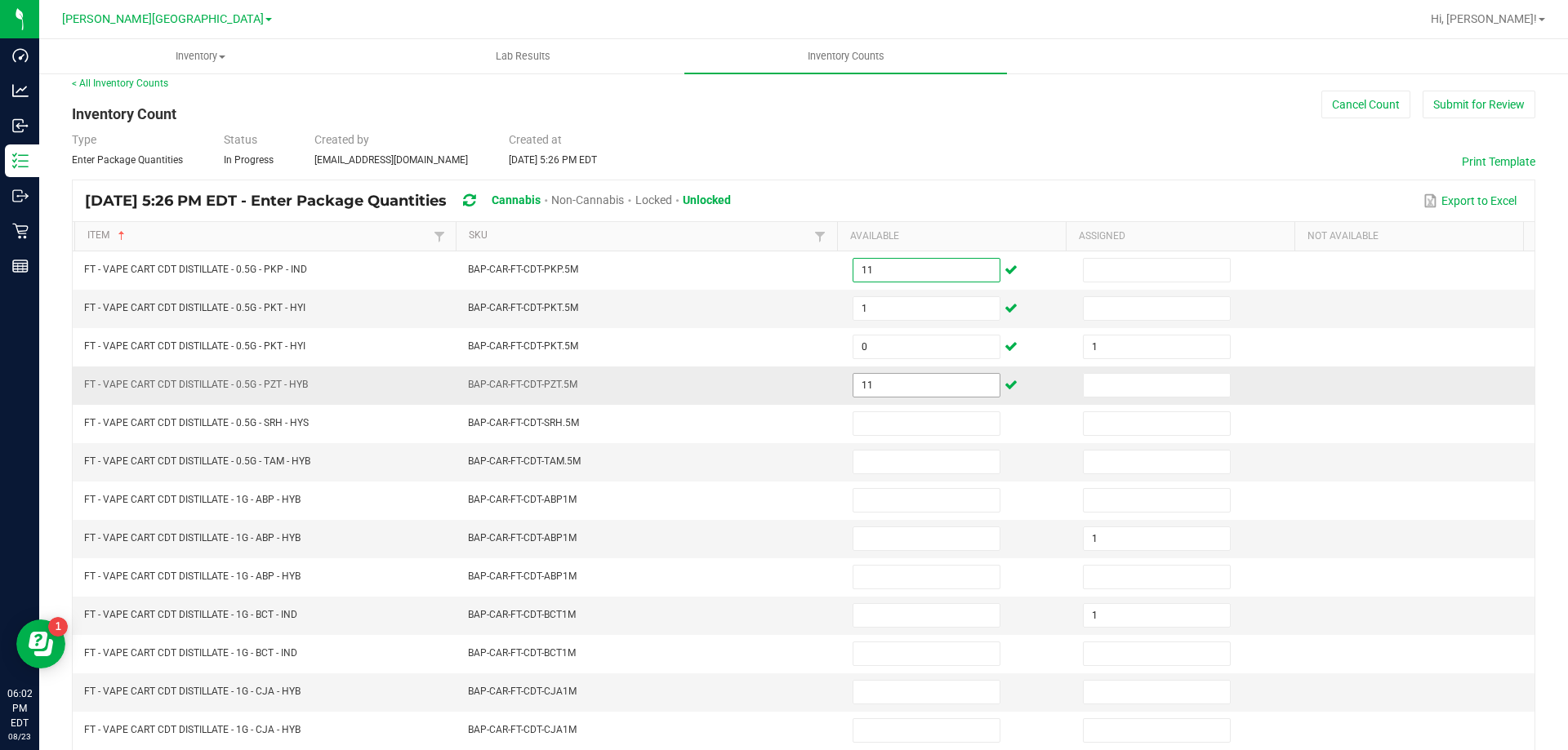
click at [923, 382] on input "11" at bounding box center [926, 385] width 146 height 23
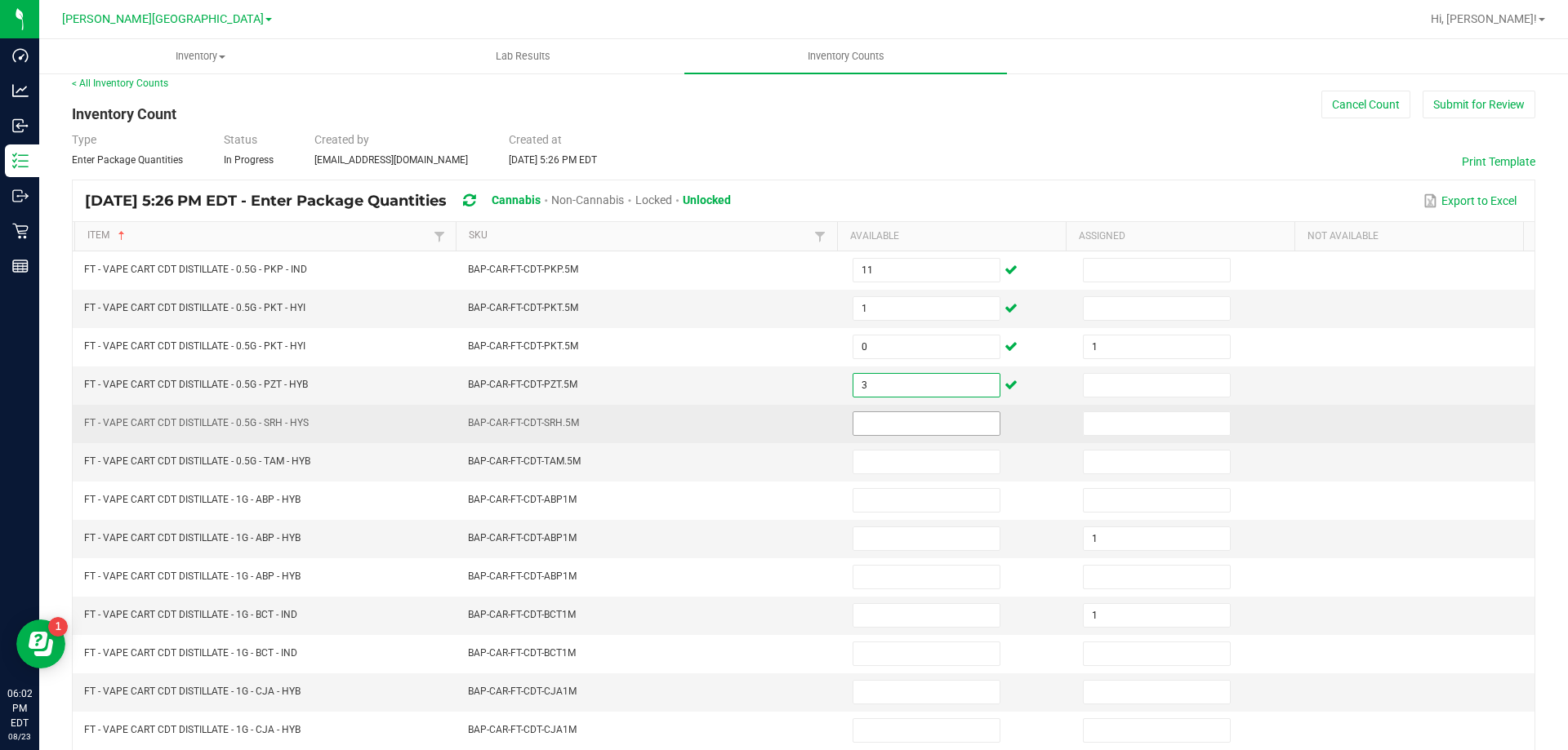
click at [928, 421] on input at bounding box center [926, 423] width 146 height 23
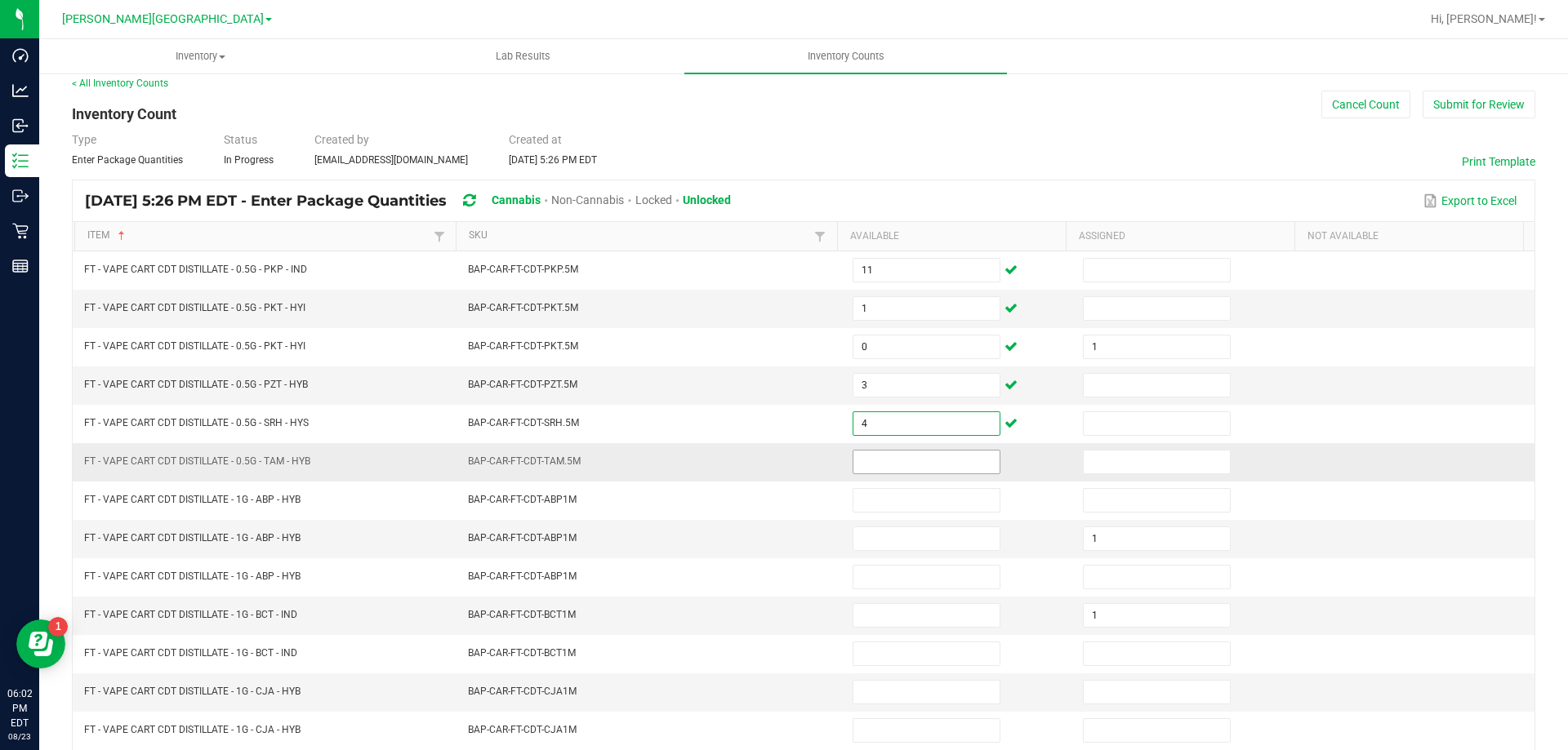
click at [909, 469] on input at bounding box center [926, 462] width 146 height 23
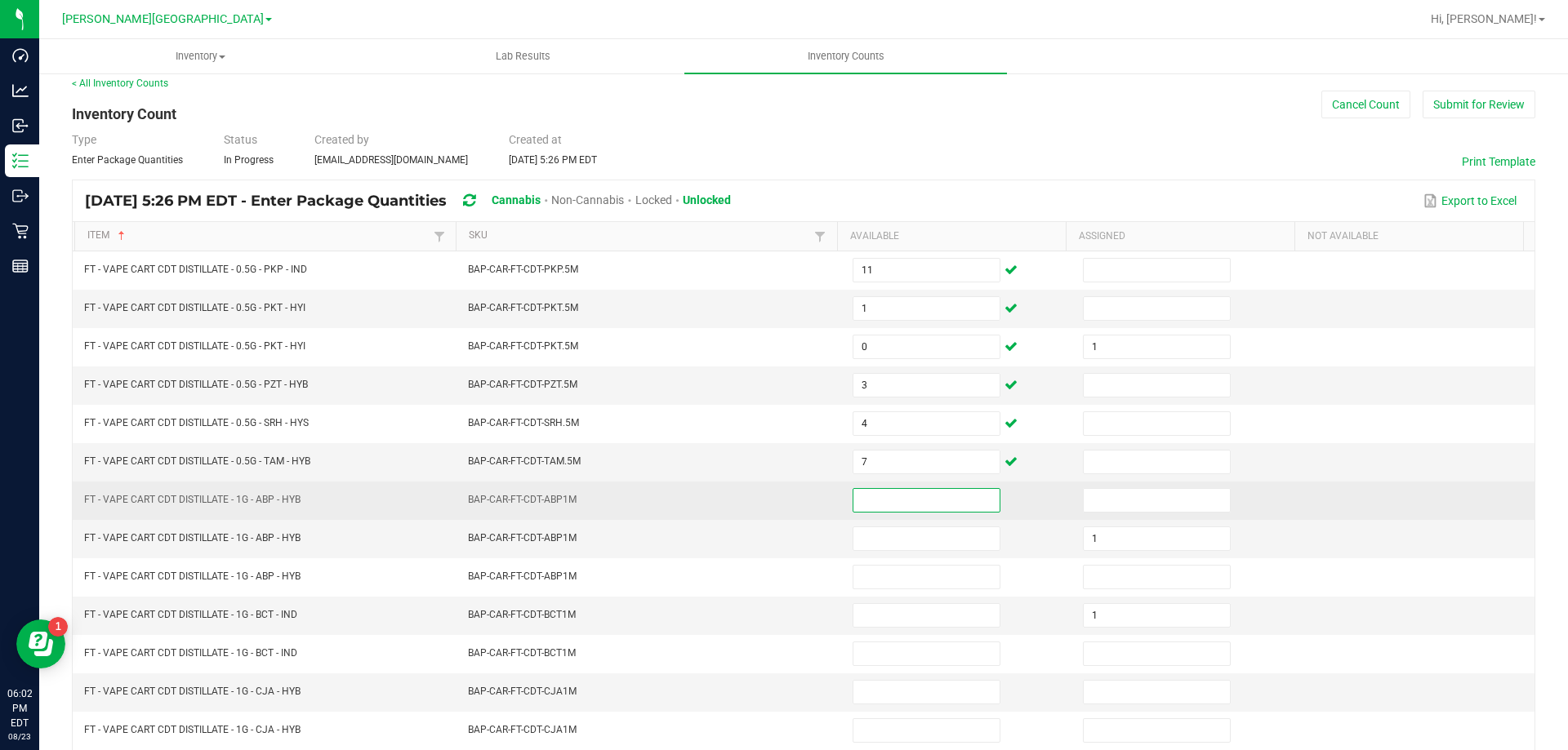
click at [883, 499] on input at bounding box center [926, 500] width 146 height 23
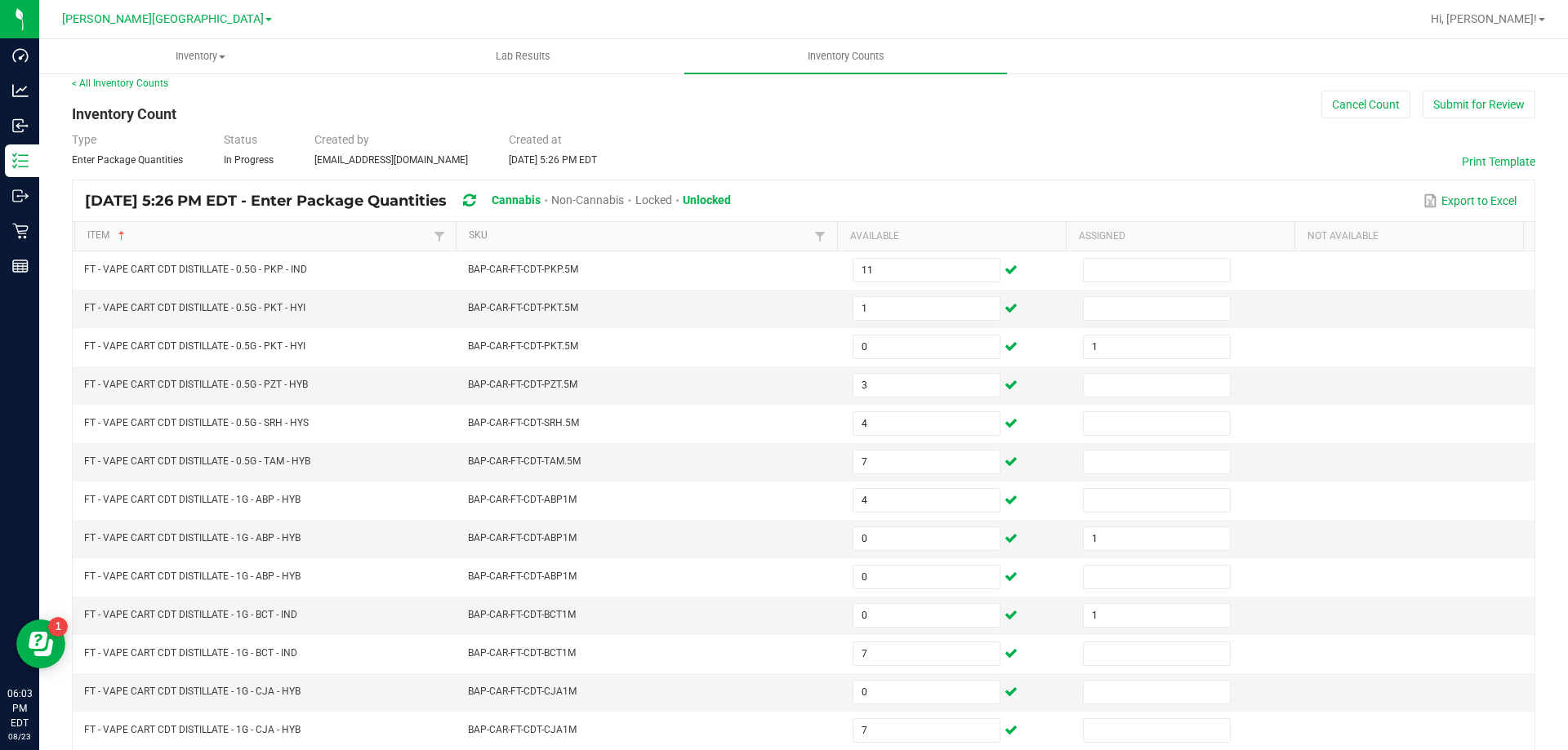
scroll to position [339, 0]
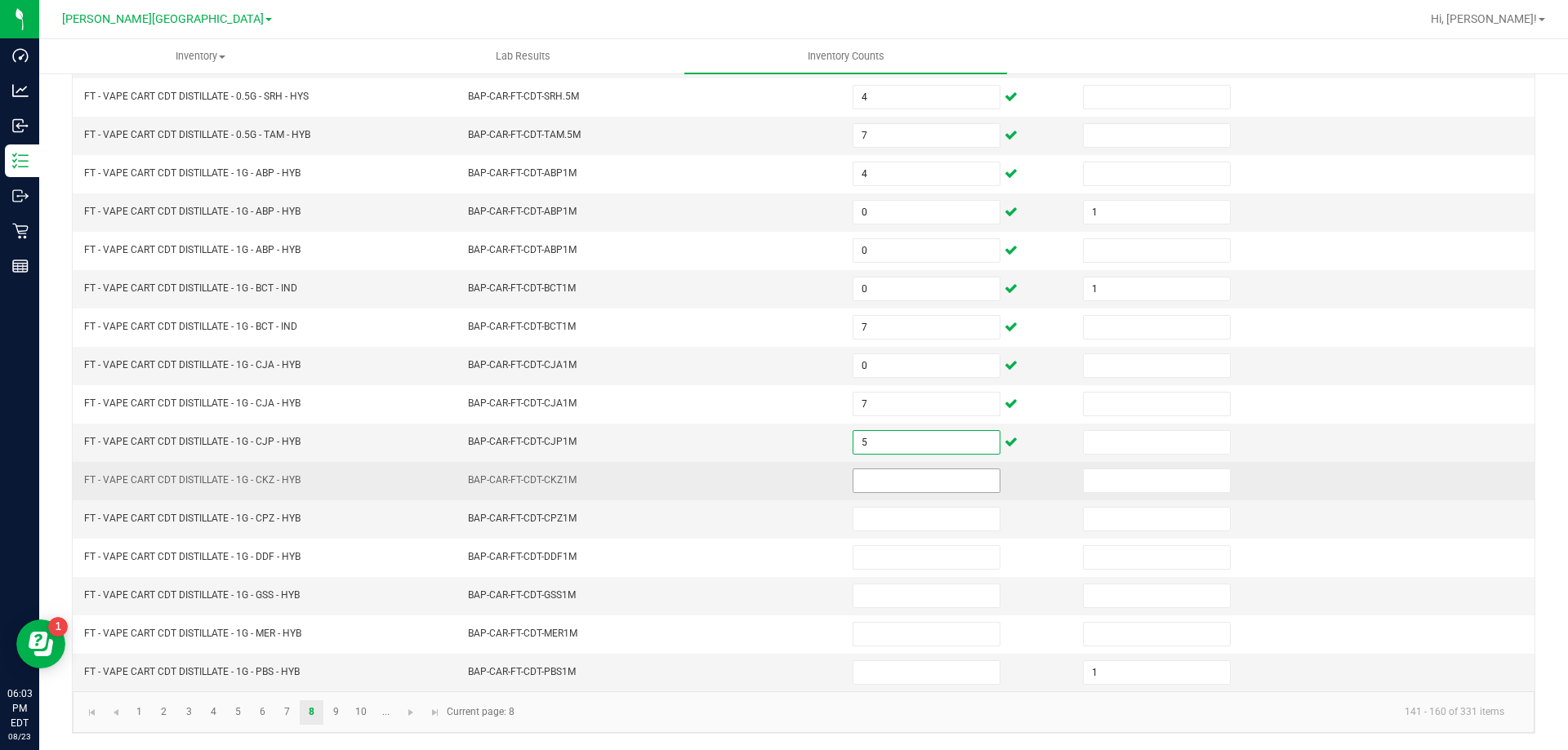
click at [858, 485] on input at bounding box center [926, 481] width 146 height 23
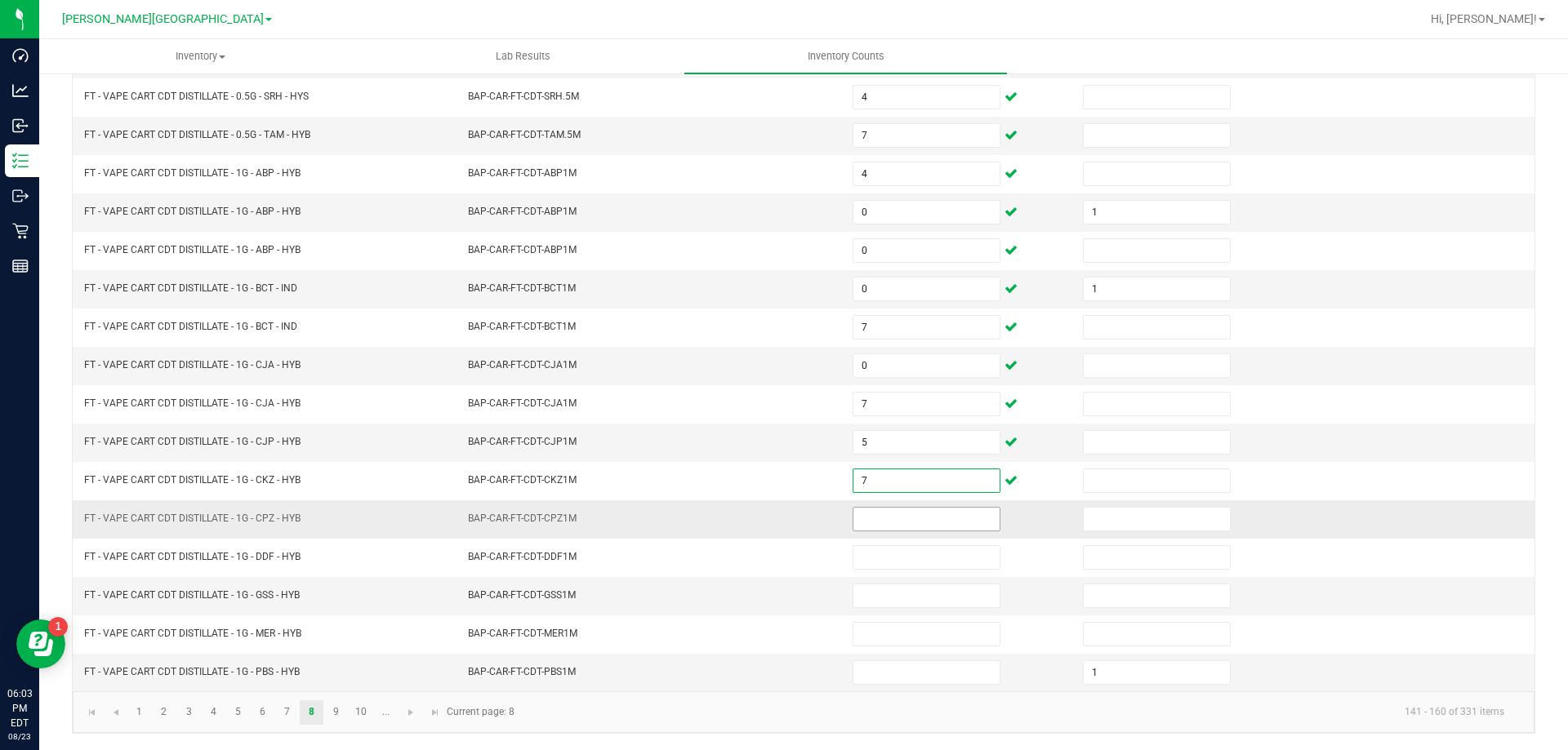
click at [874, 521] on input at bounding box center [926, 519] width 146 height 23
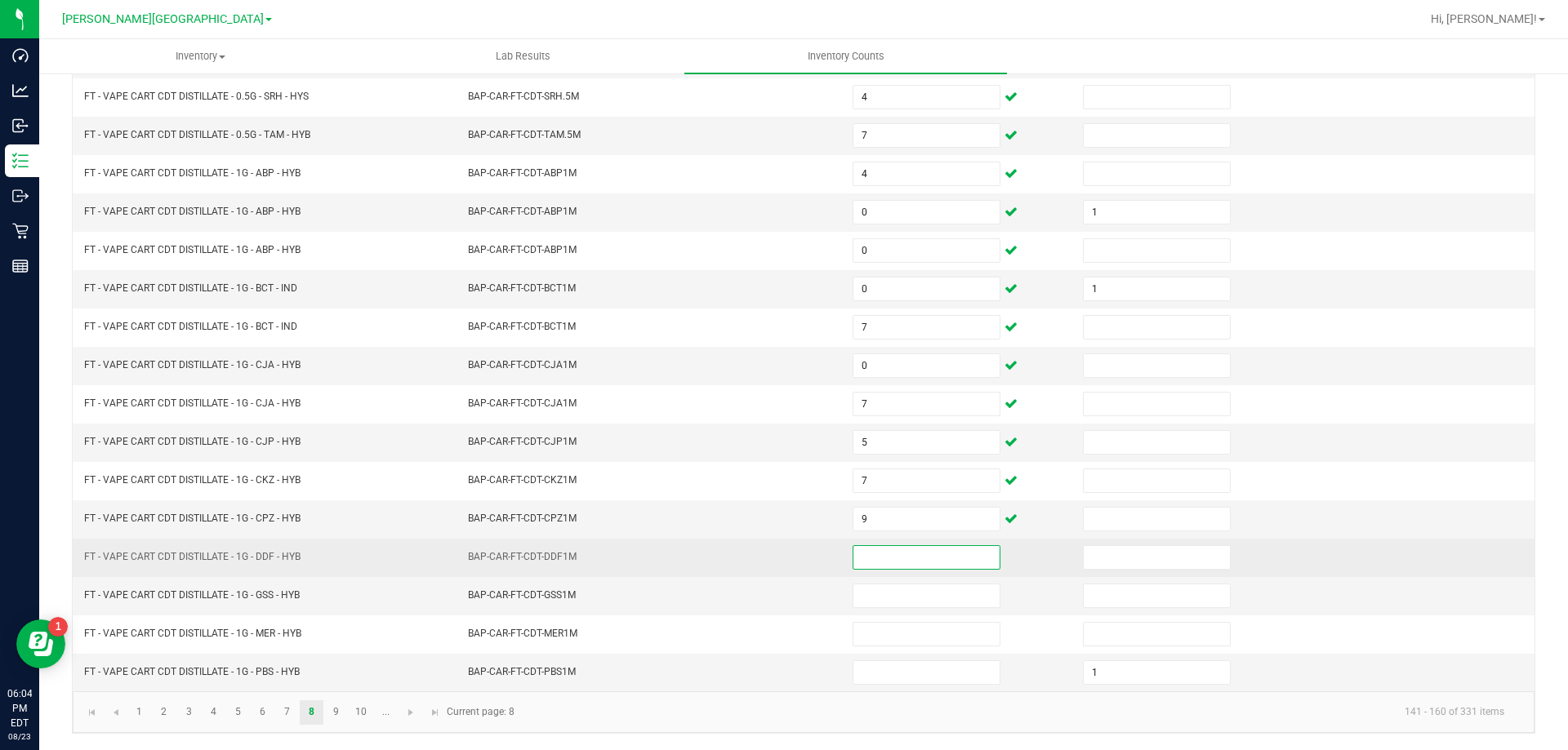
click at [892, 558] on input at bounding box center [926, 557] width 146 height 23
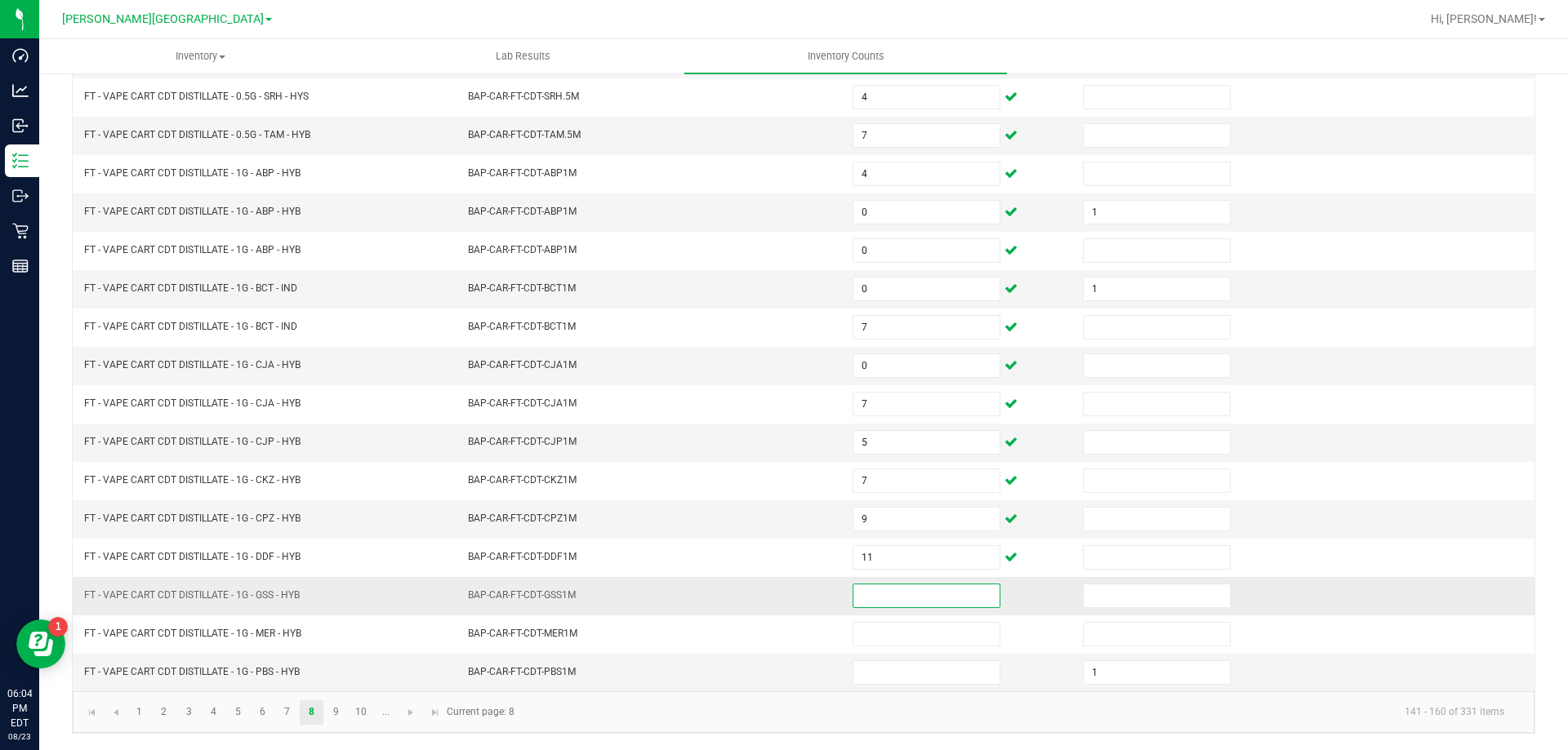
click at [889, 605] on input at bounding box center [926, 596] width 146 height 23
click at [888, 672] on input at bounding box center [926, 672] width 146 height 23
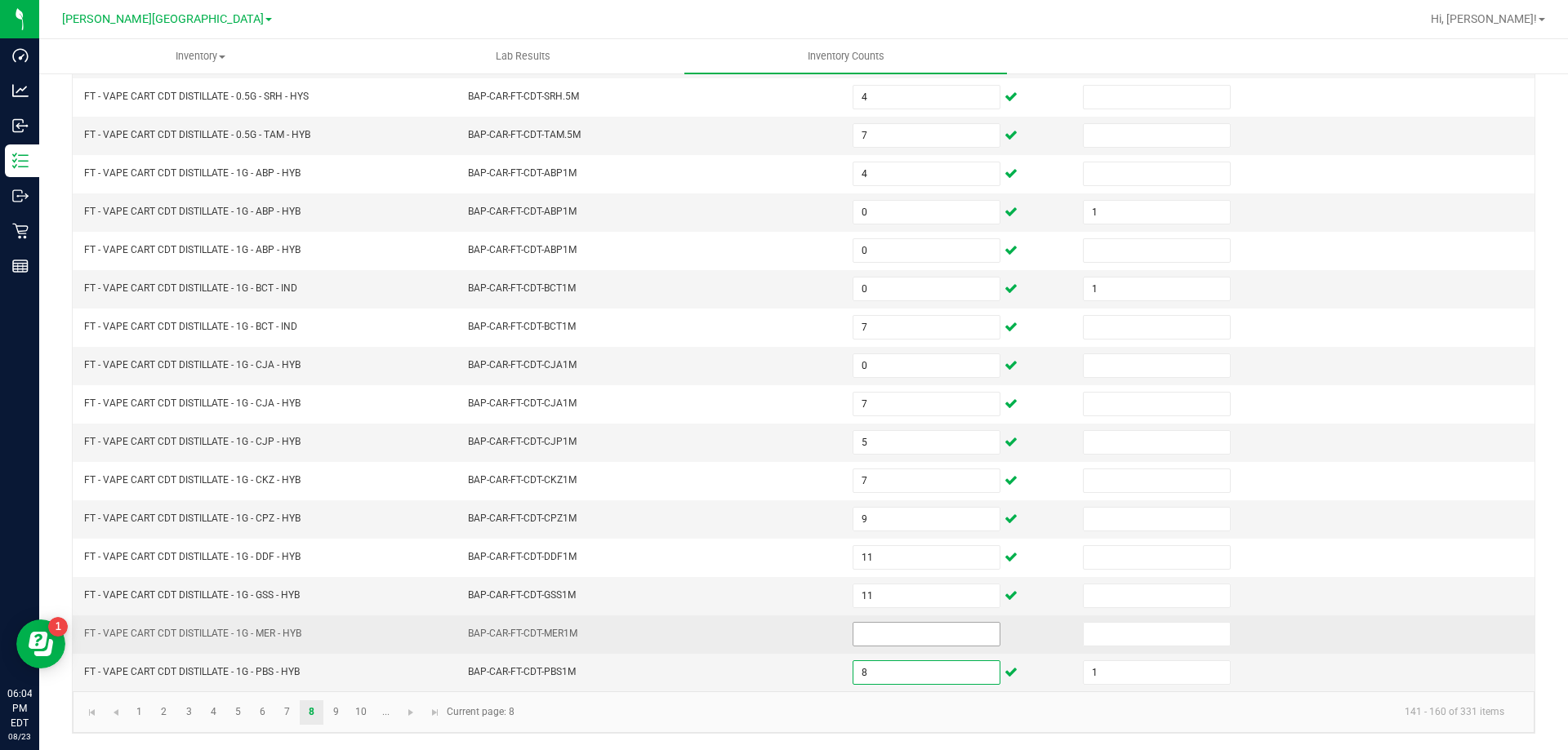
click at [894, 628] on input at bounding box center [926, 634] width 146 height 23
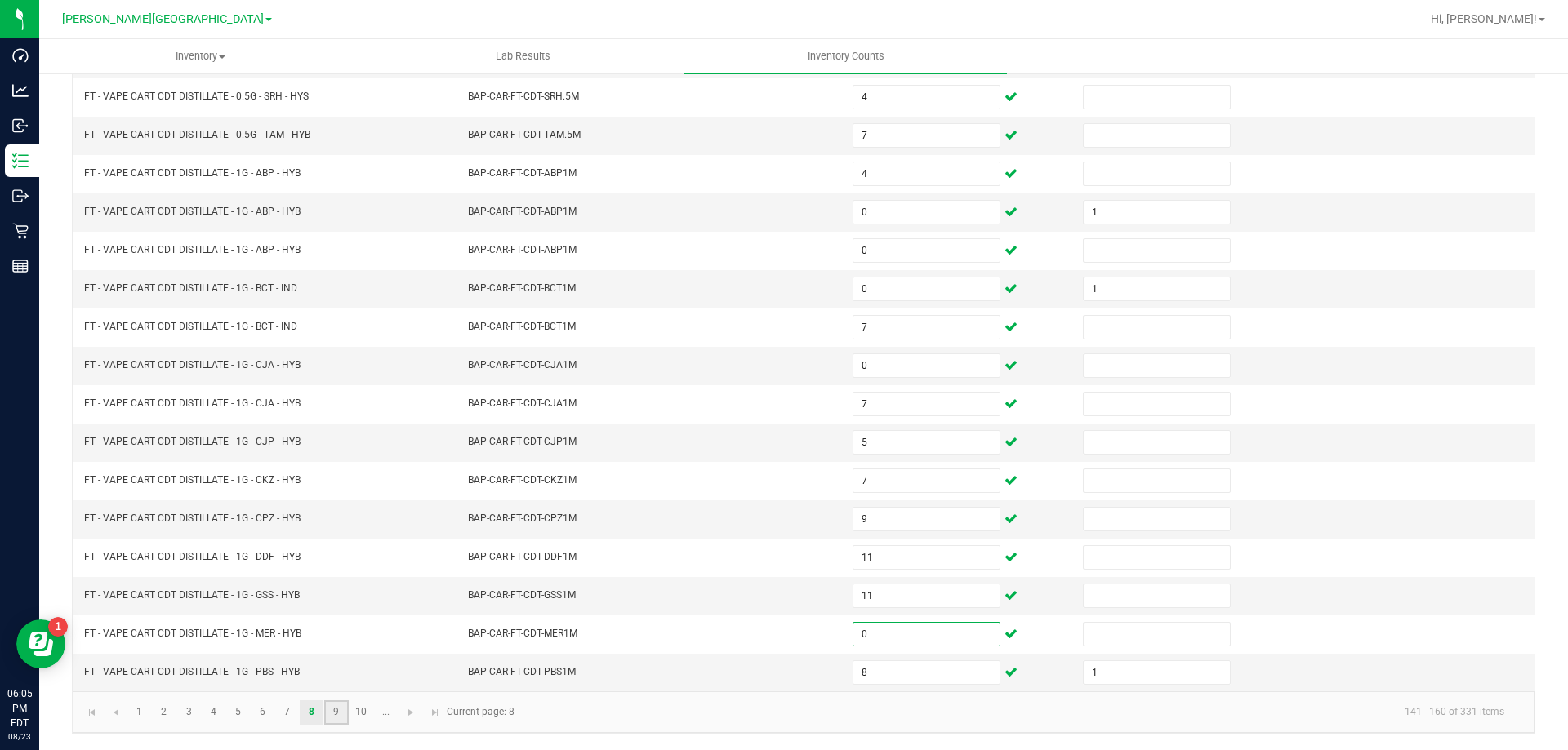
click at [337, 711] on link "9" at bounding box center [336, 713] width 24 height 24
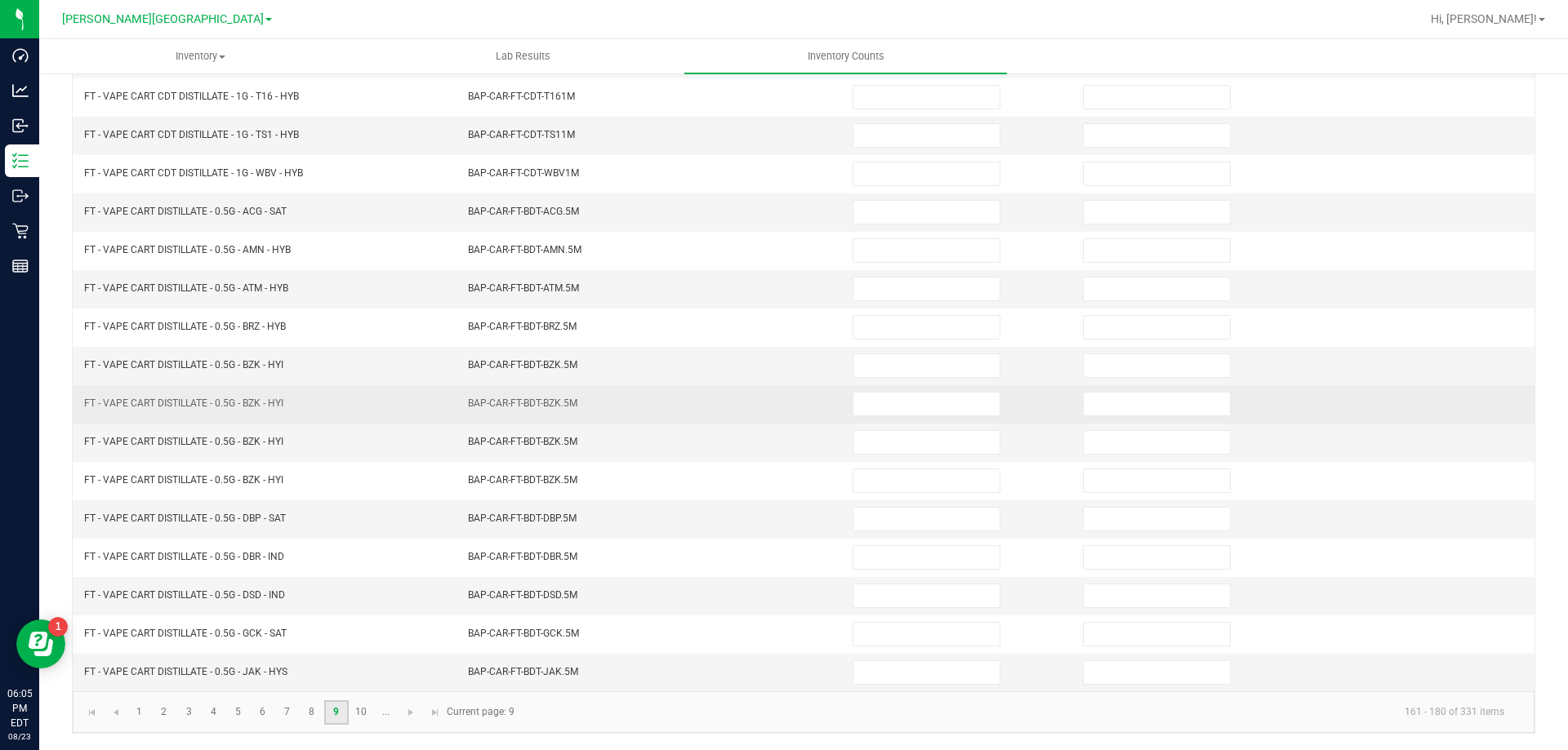
scroll to position [12, 0]
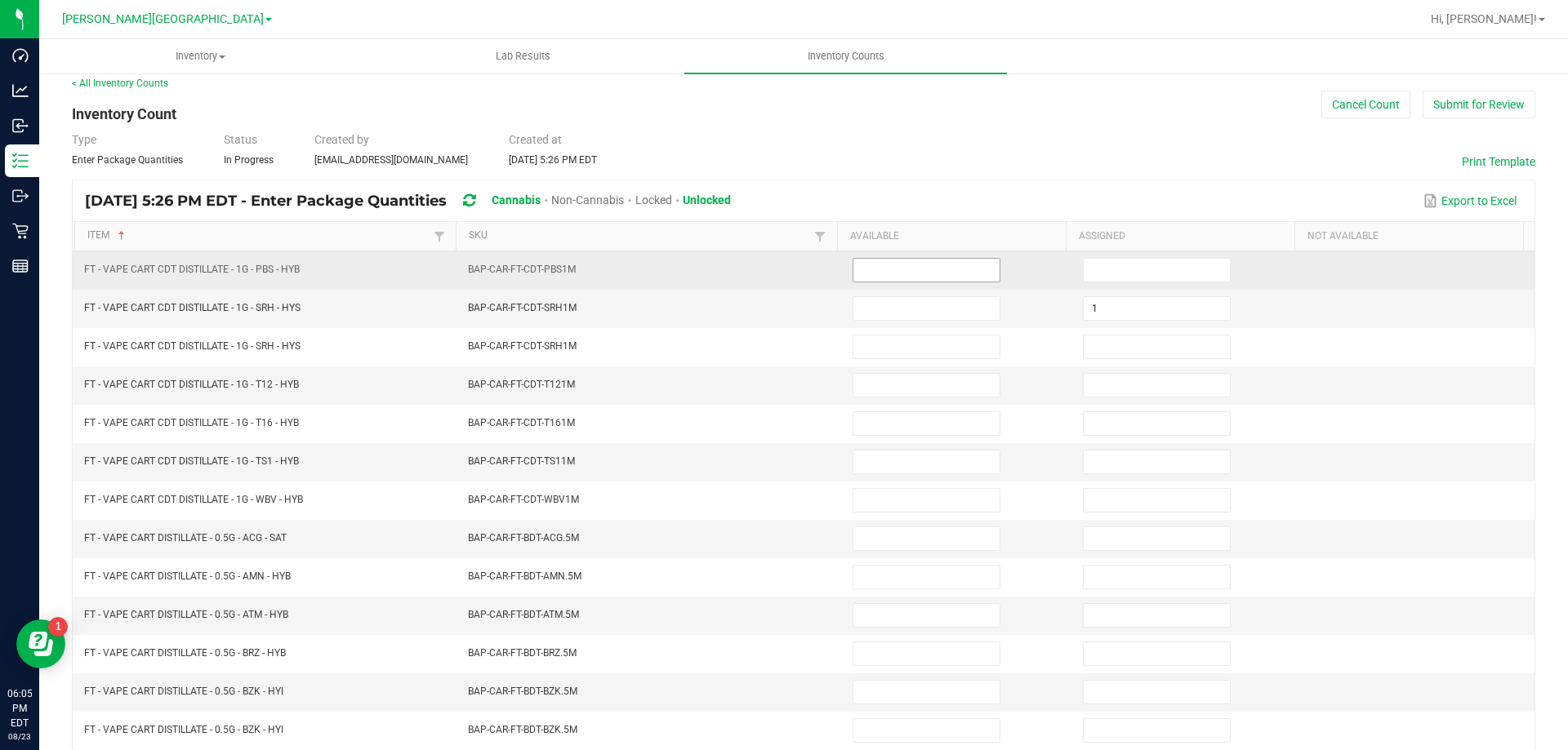
click at [914, 271] on input at bounding box center [926, 270] width 146 height 23
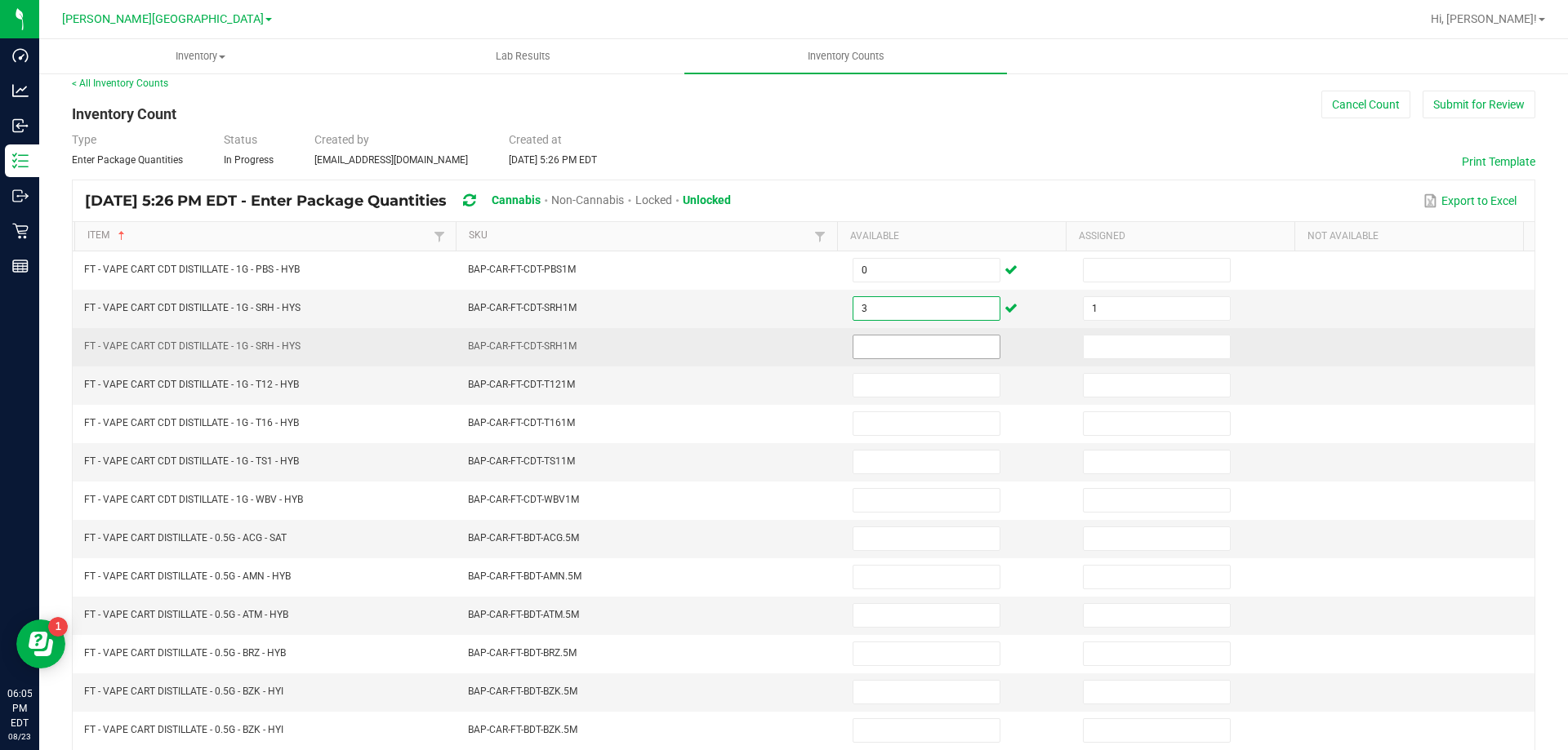
click at [960, 345] on input at bounding box center [926, 347] width 146 height 23
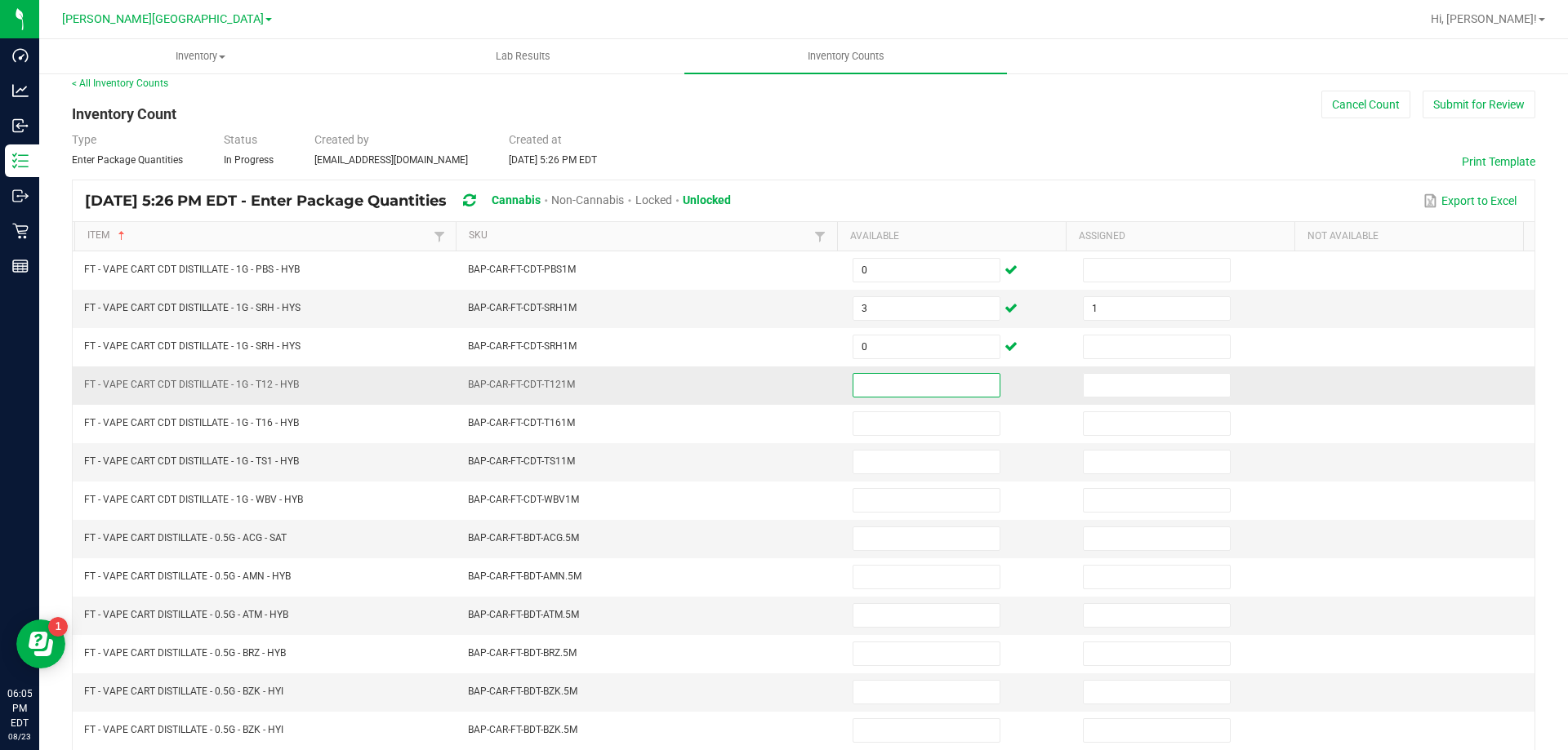
click at [937, 385] on input at bounding box center [926, 385] width 146 height 23
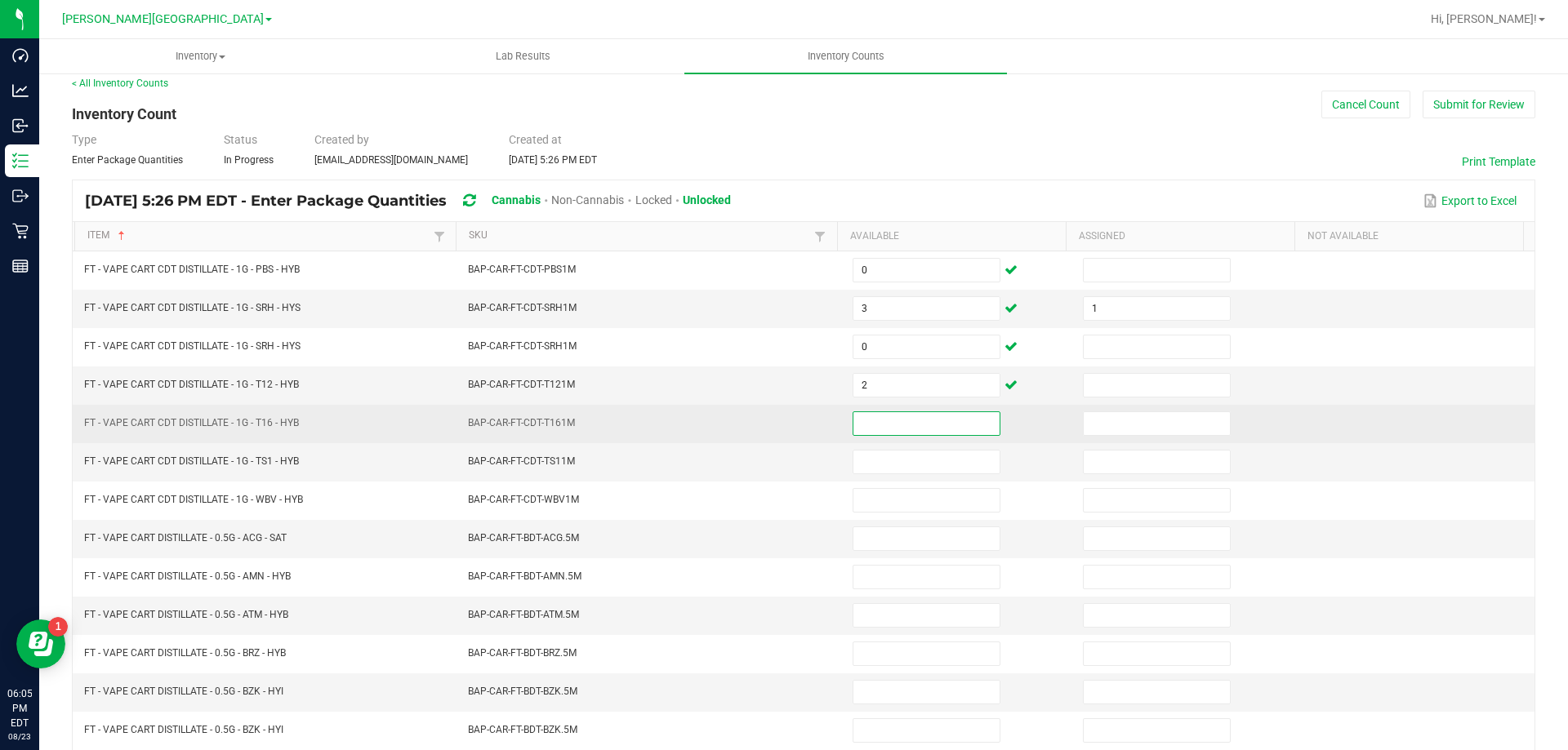
click at [940, 426] on input at bounding box center [926, 423] width 146 height 23
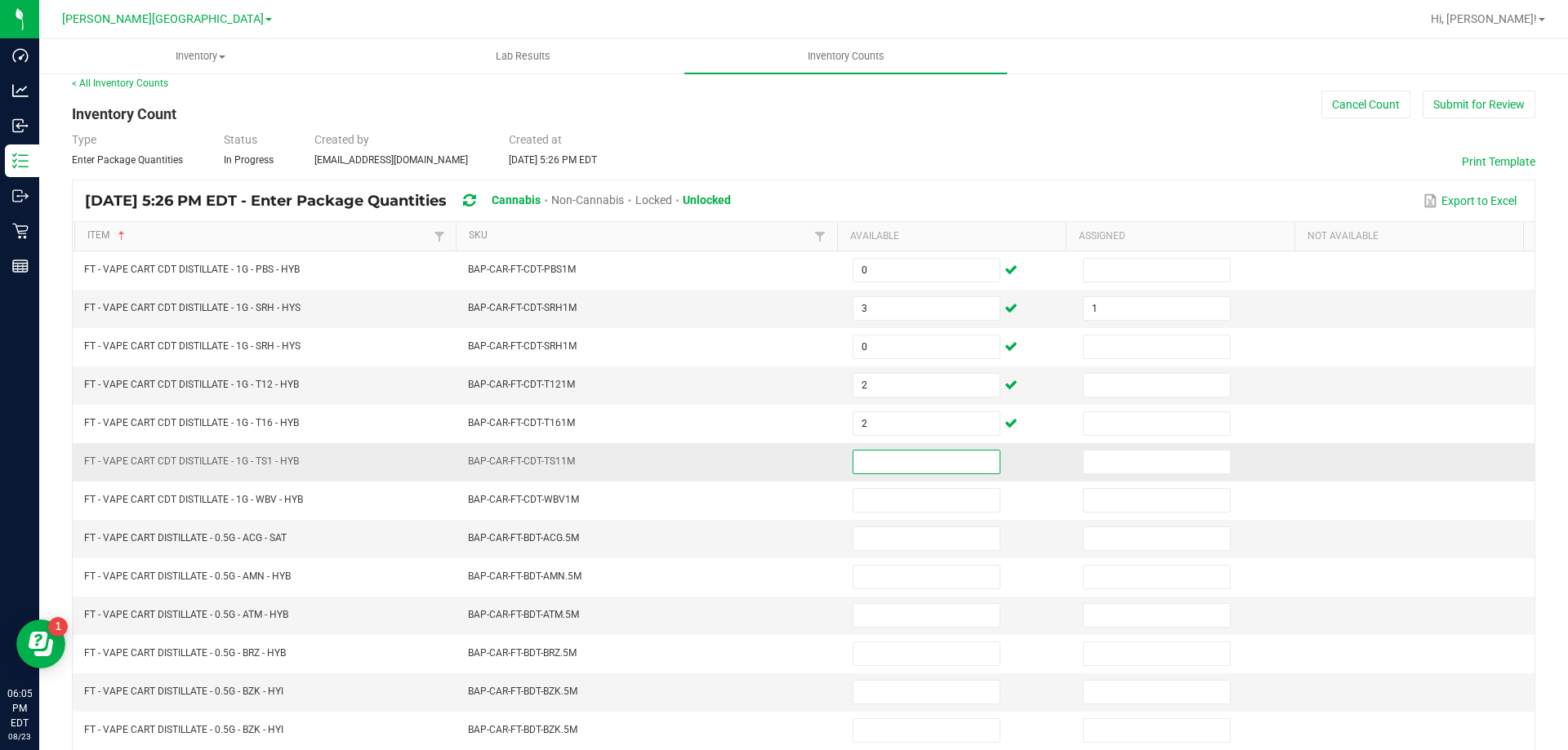
click at [854, 470] on input at bounding box center [926, 462] width 146 height 23
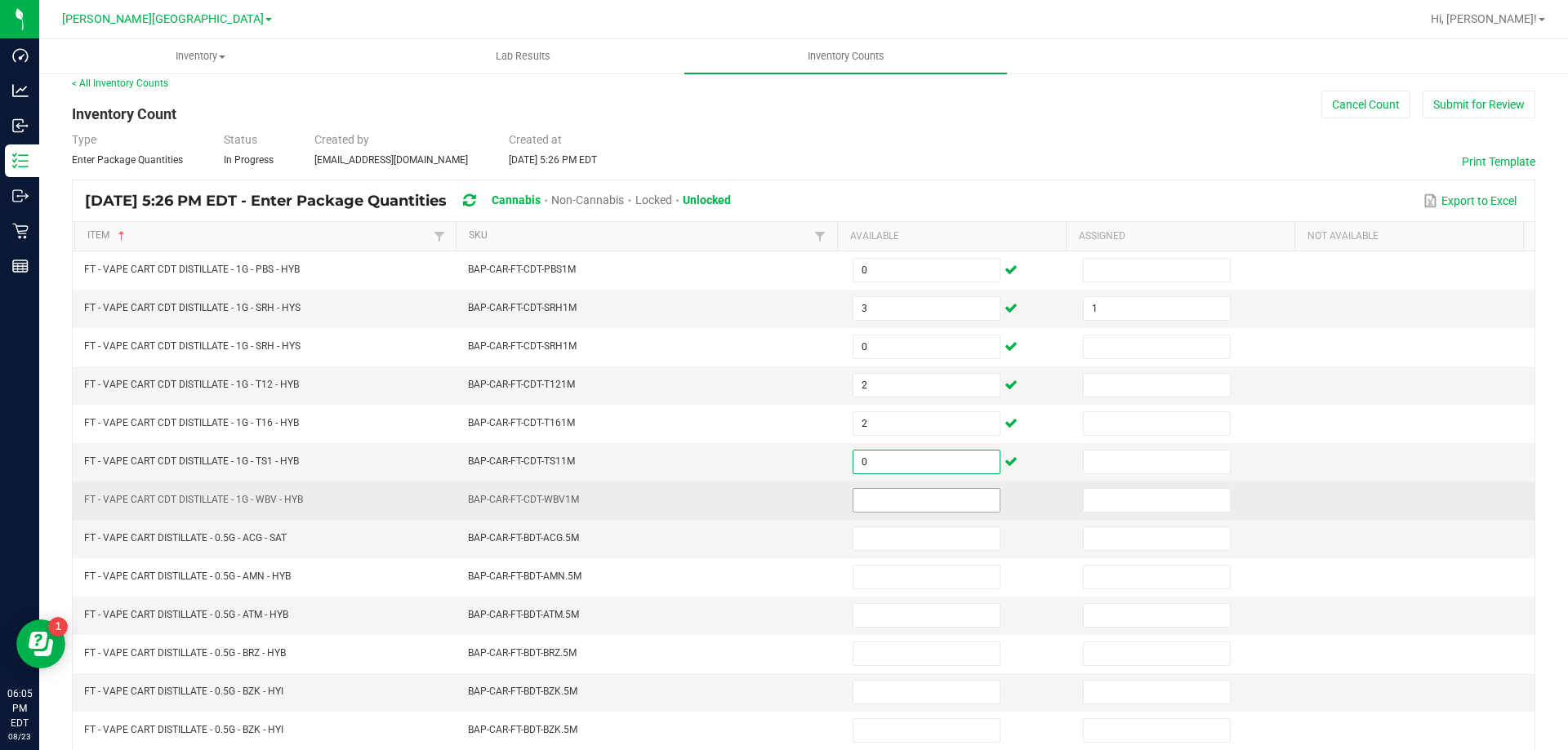
click at [872, 493] on input at bounding box center [926, 500] width 146 height 23
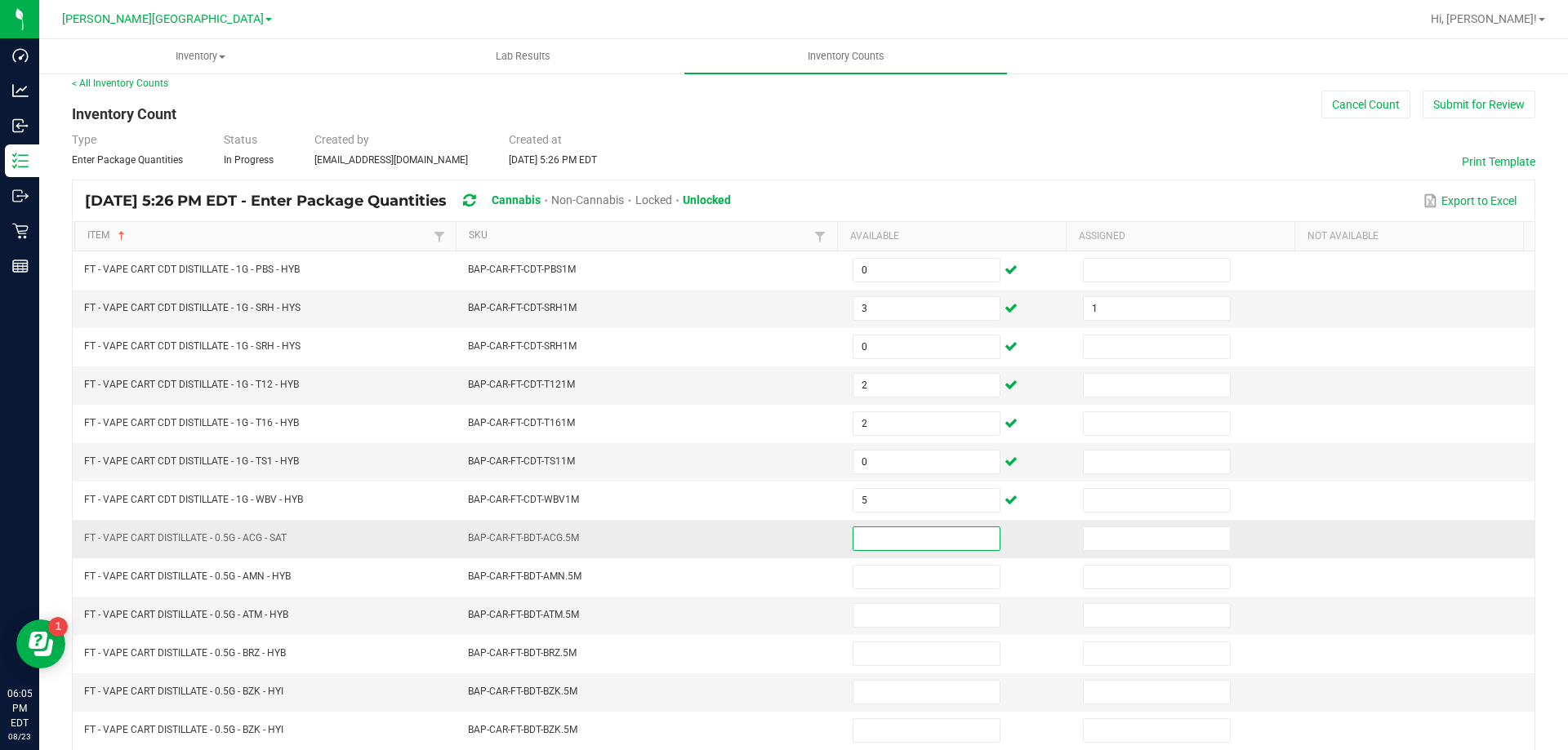
click at [894, 534] on input at bounding box center [926, 538] width 146 height 23
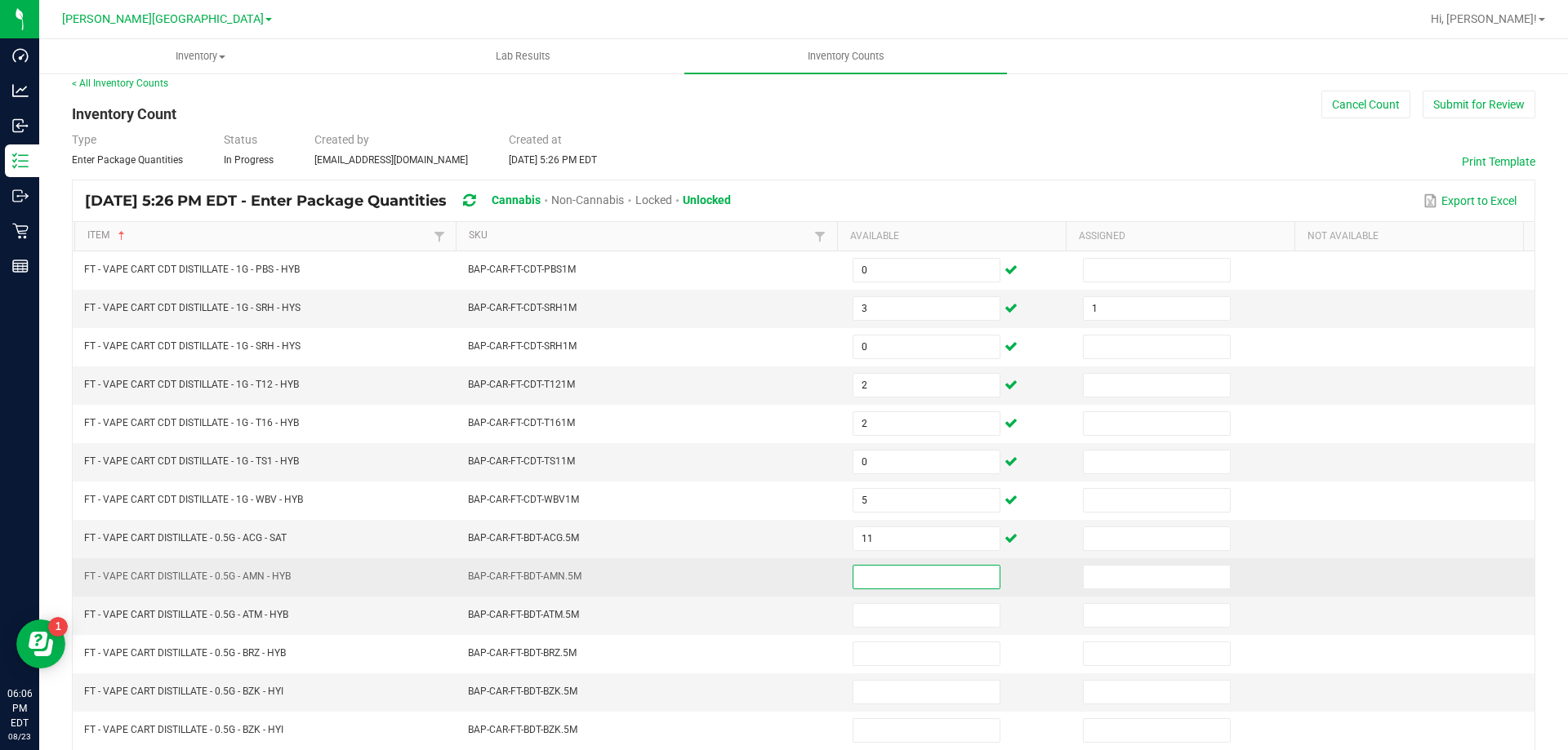
click at [955, 586] on input at bounding box center [926, 577] width 146 height 23
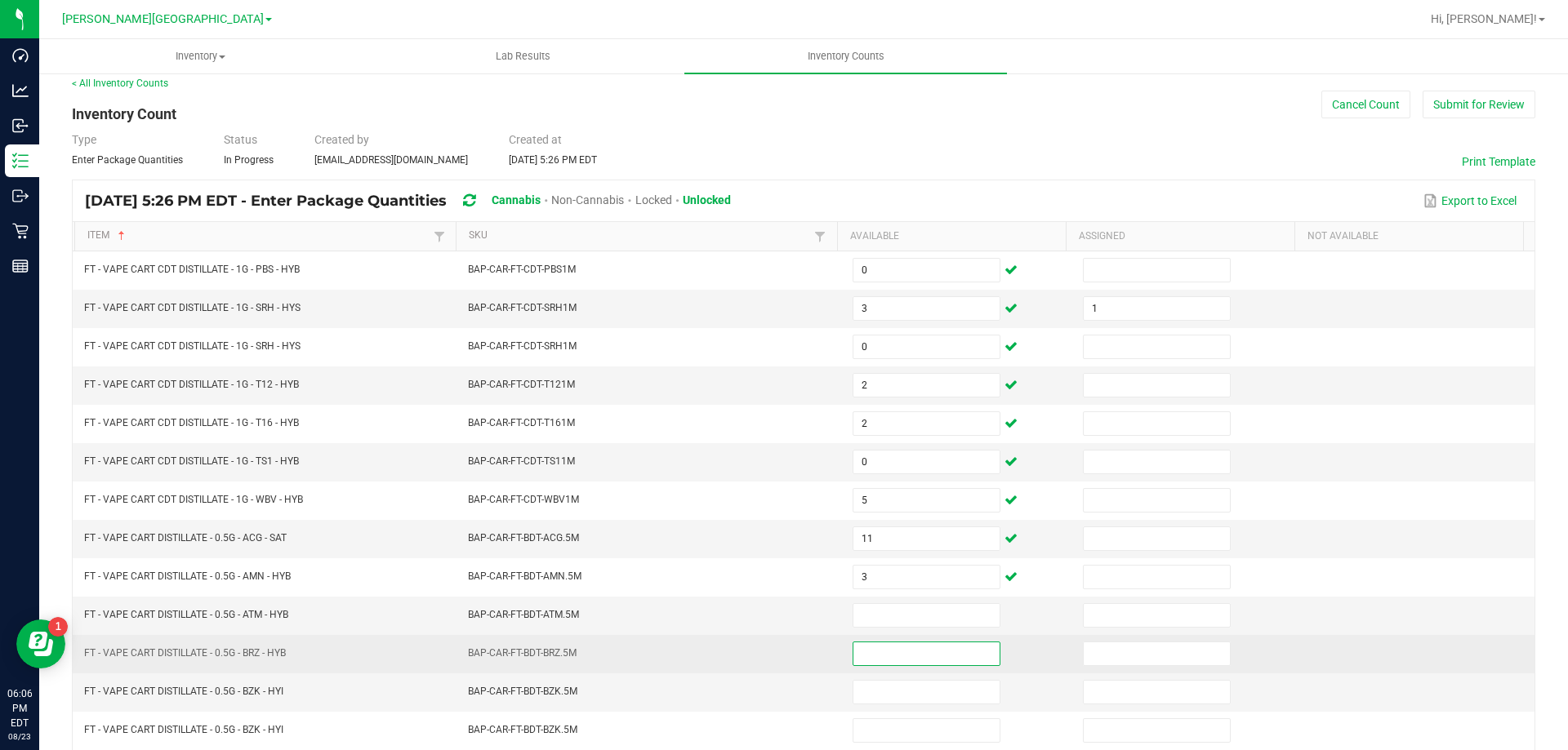
click at [939, 654] on input at bounding box center [926, 654] width 146 height 23
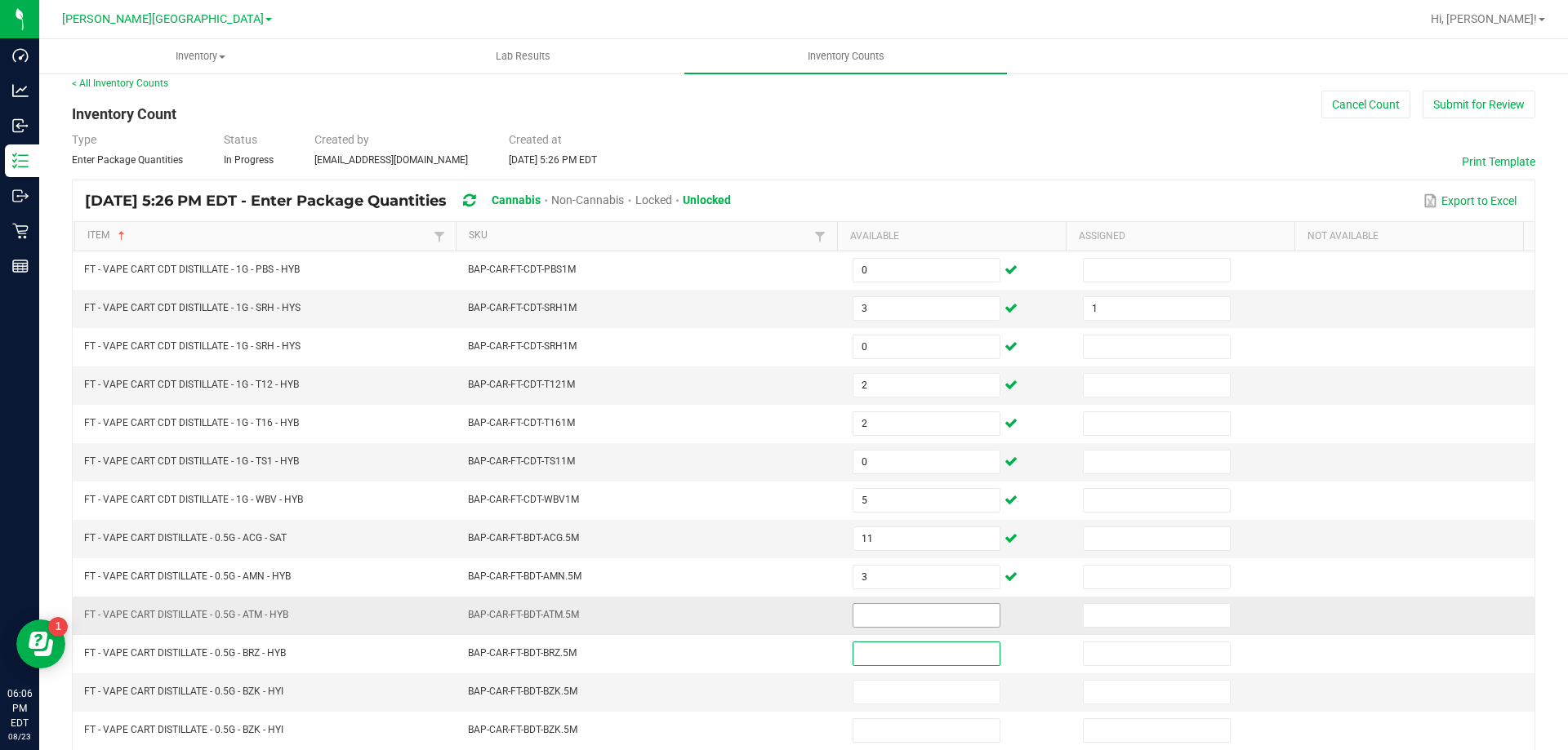
click at [932, 621] on input at bounding box center [926, 615] width 146 height 23
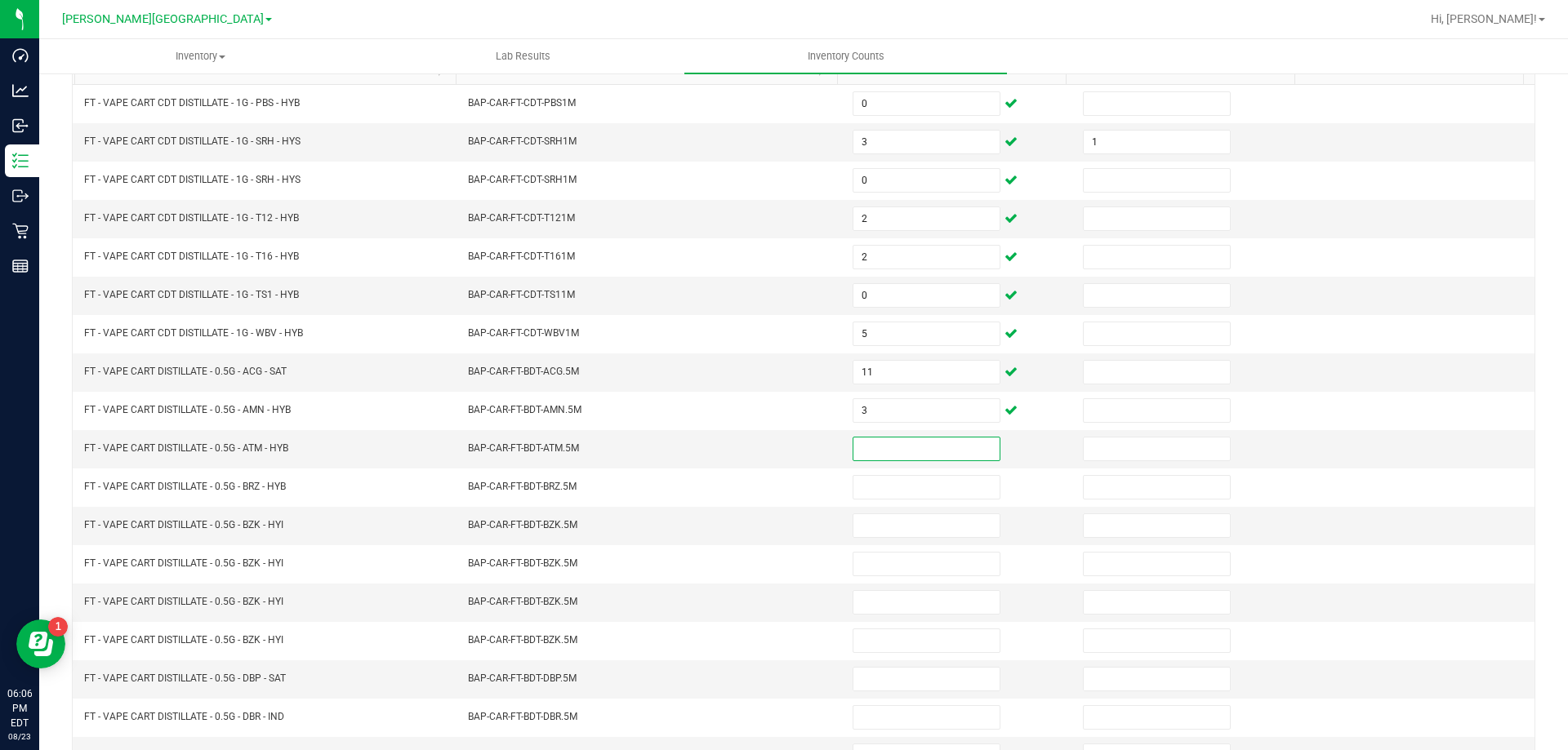
scroll to position [211, 0]
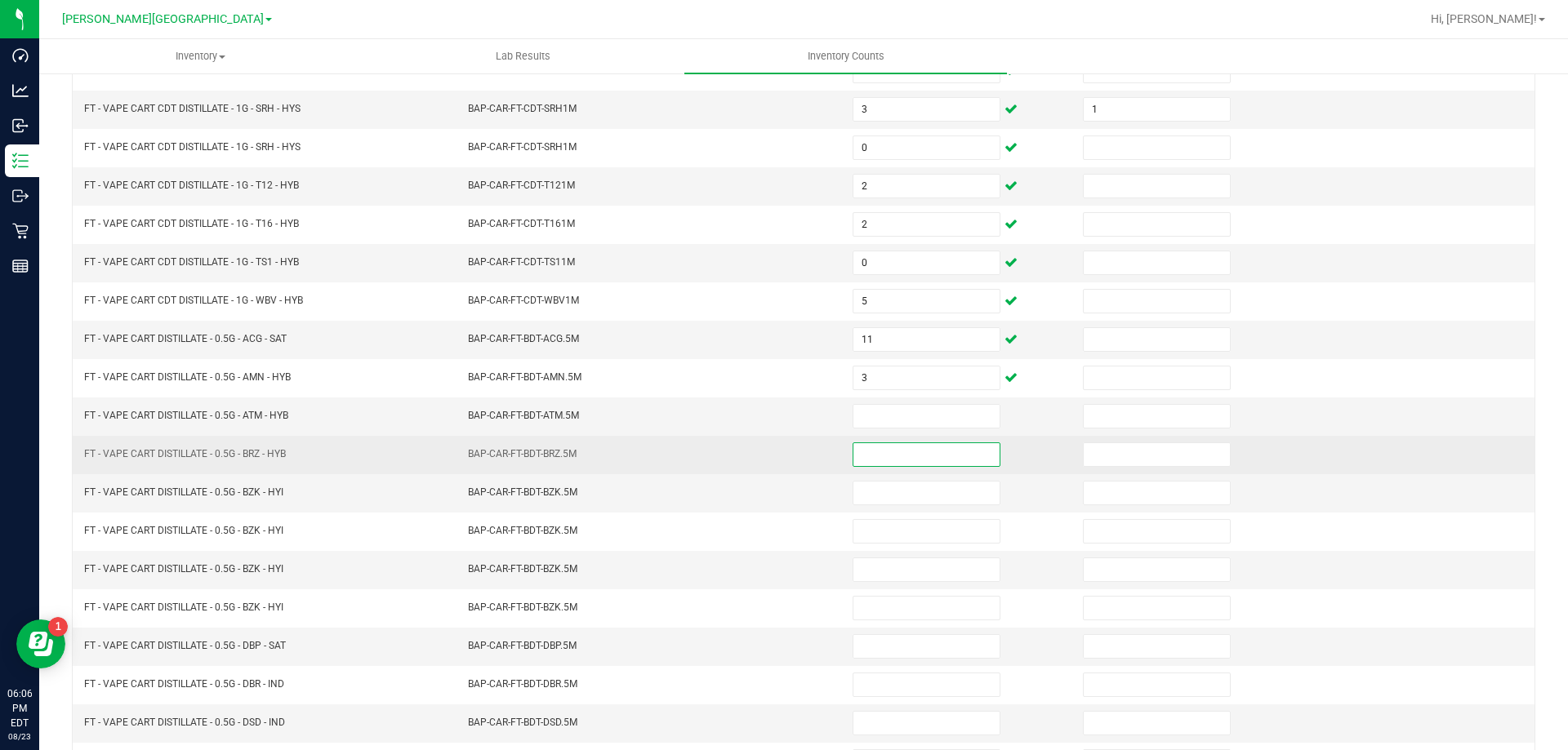
click at [853, 458] on input at bounding box center [926, 454] width 146 height 23
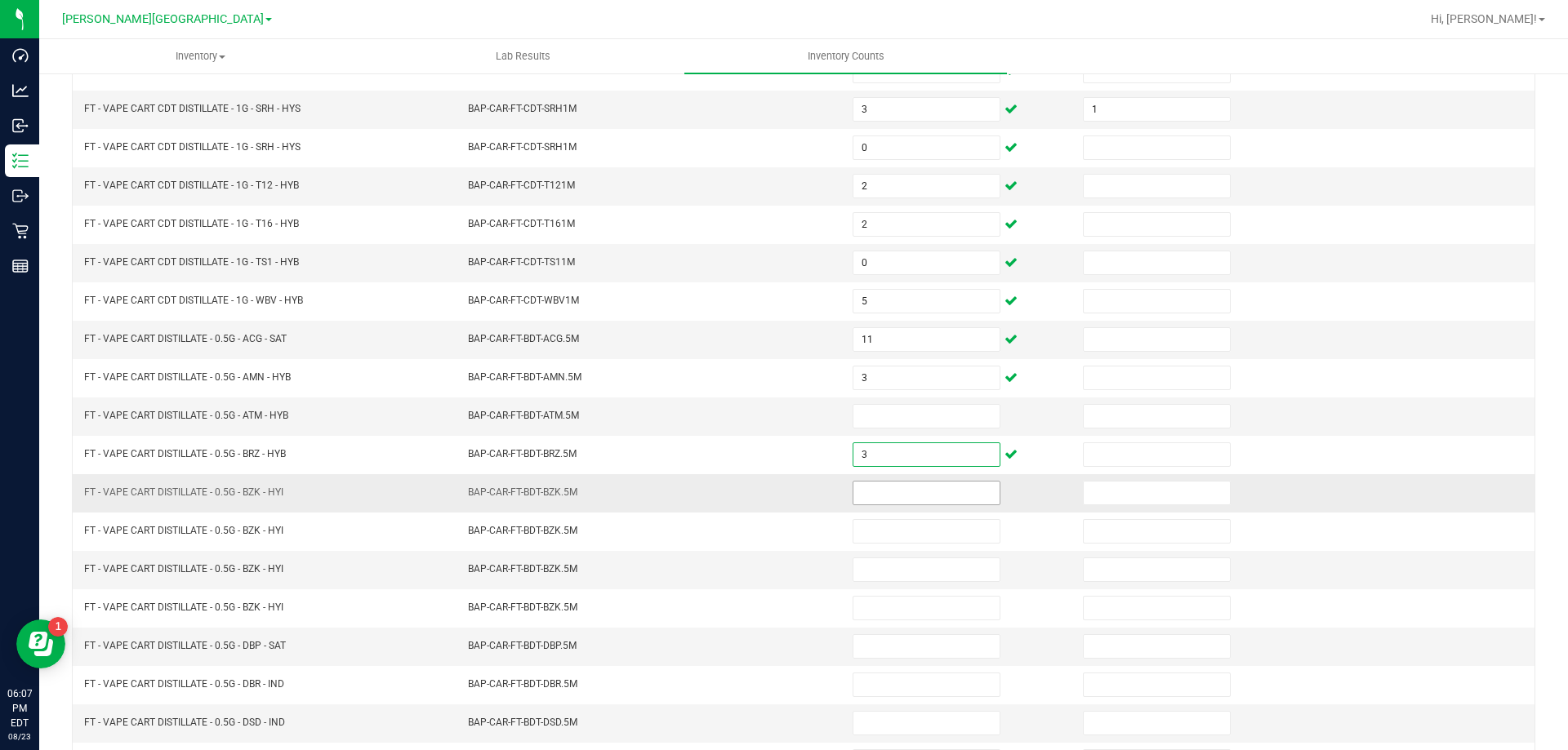
click at [891, 490] on input at bounding box center [926, 493] width 146 height 23
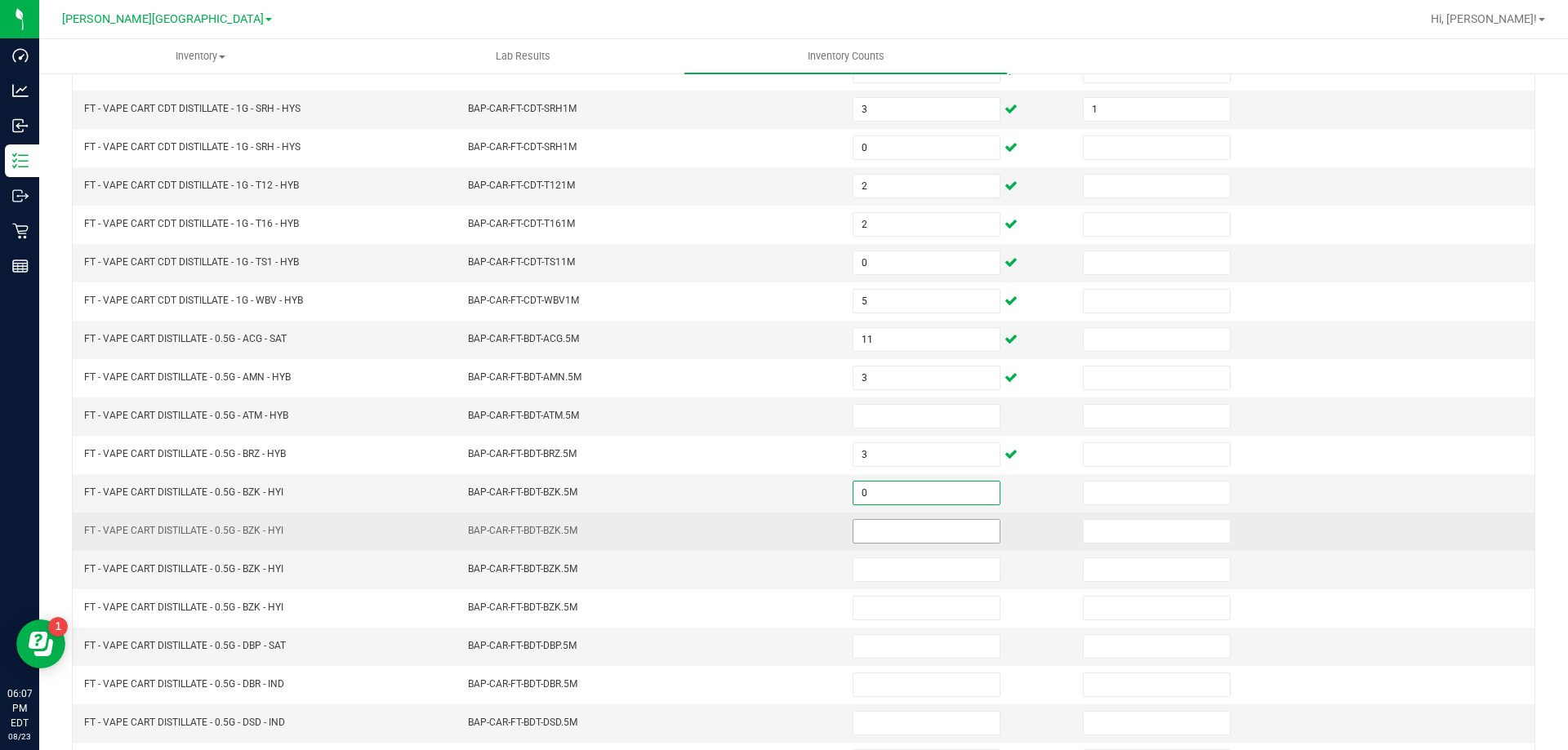
click at [892, 530] on input at bounding box center [926, 531] width 146 height 23
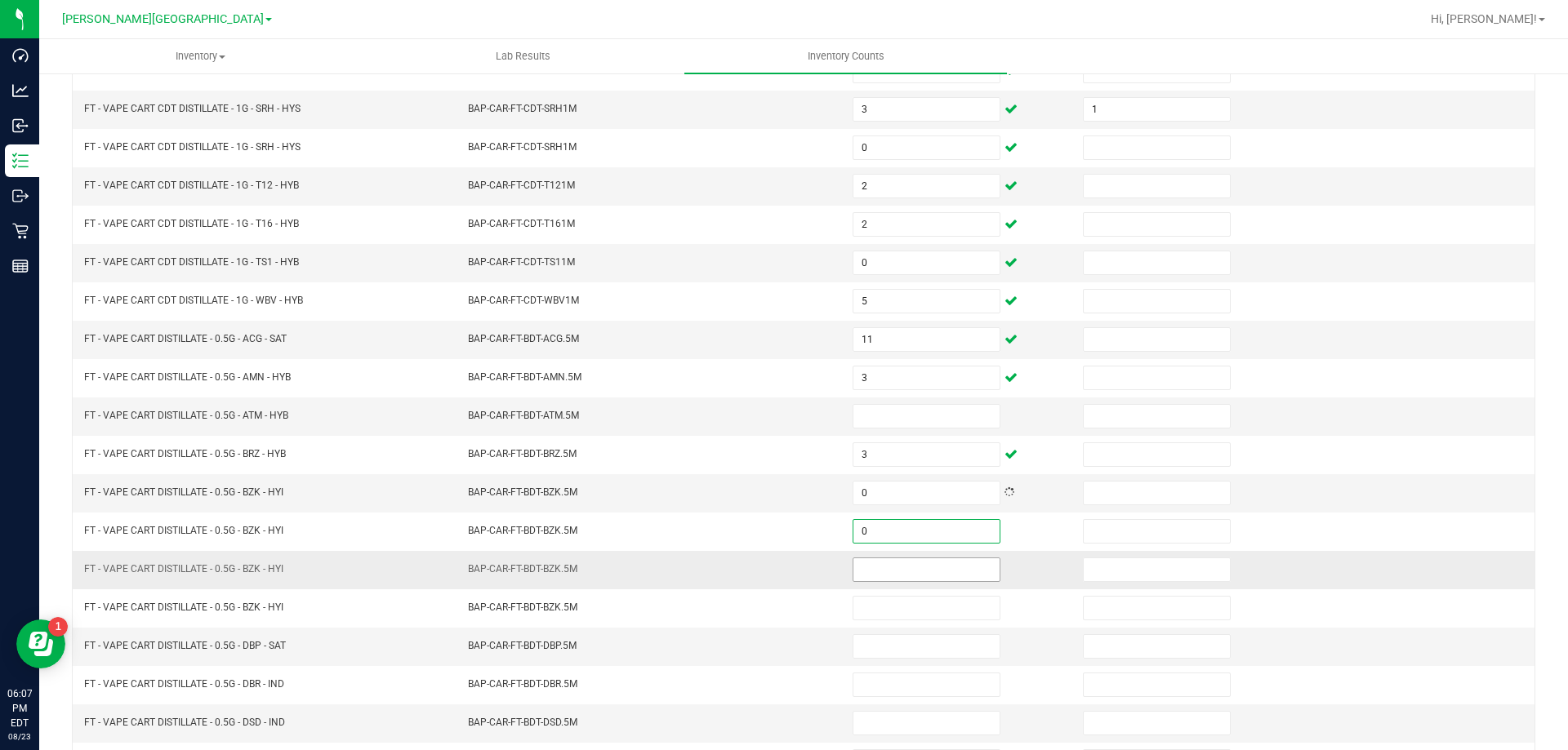
click at [893, 563] on input at bounding box center [926, 570] width 146 height 23
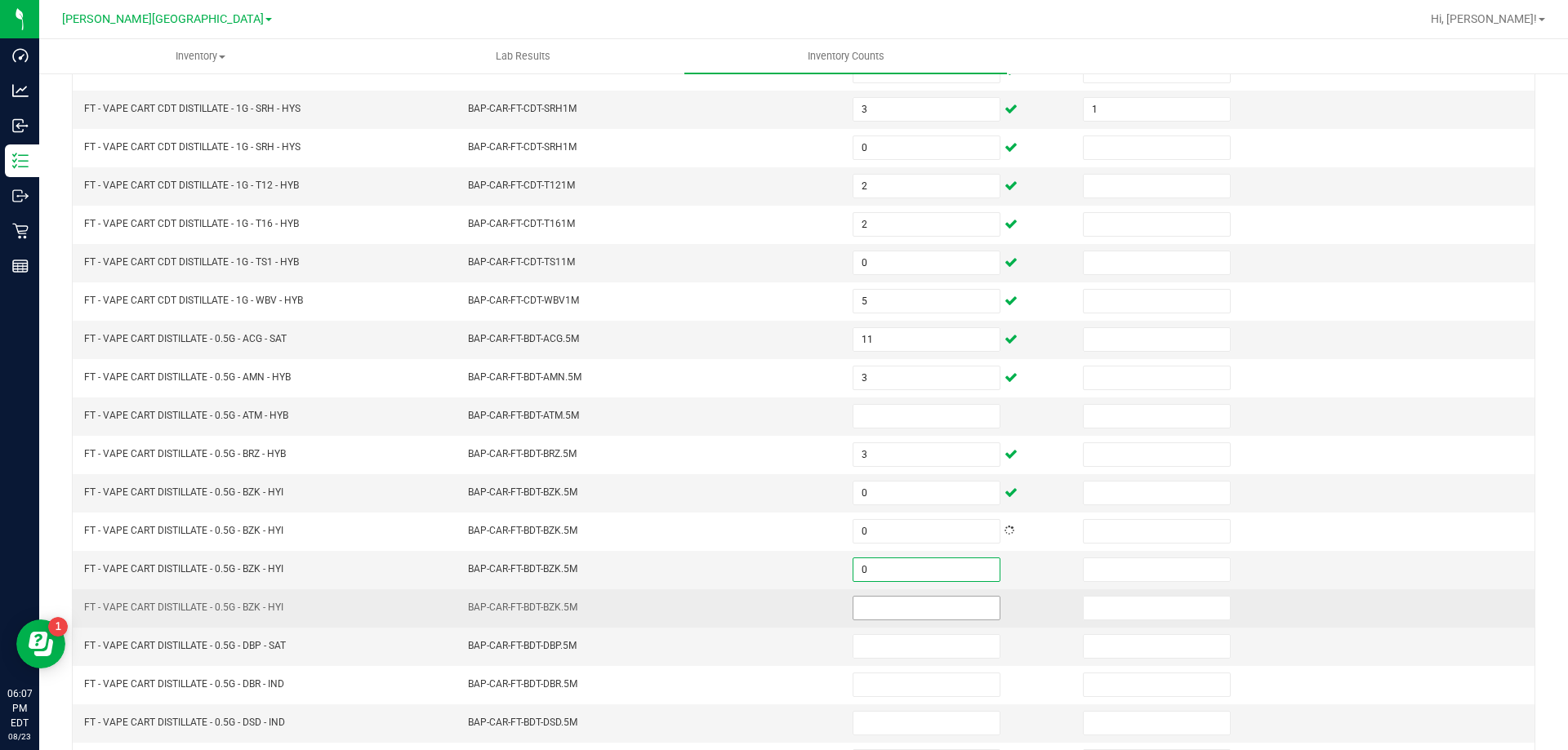
click at [897, 601] on input at bounding box center [926, 608] width 146 height 23
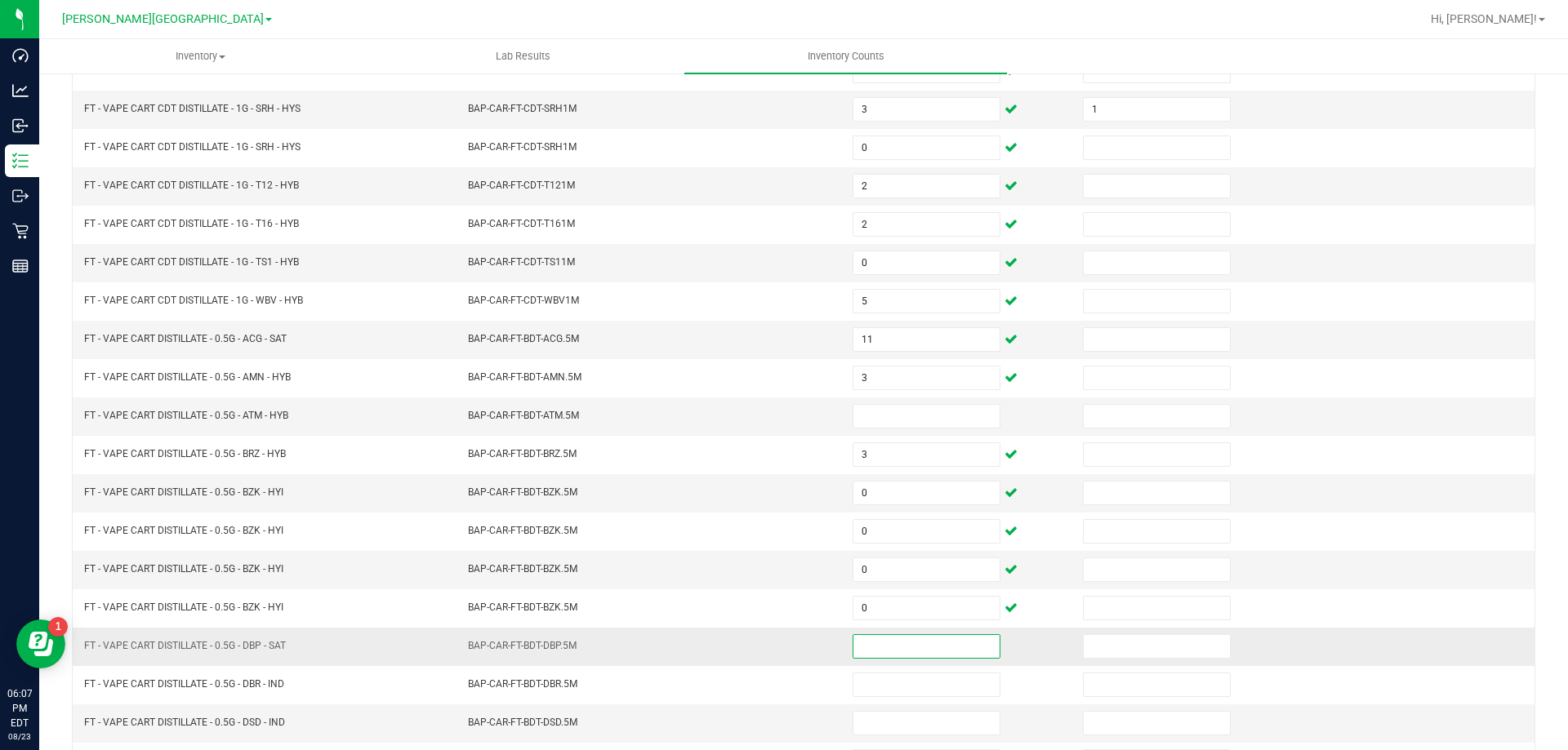
click at [878, 655] on input at bounding box center [926, 646] width 146 height 23
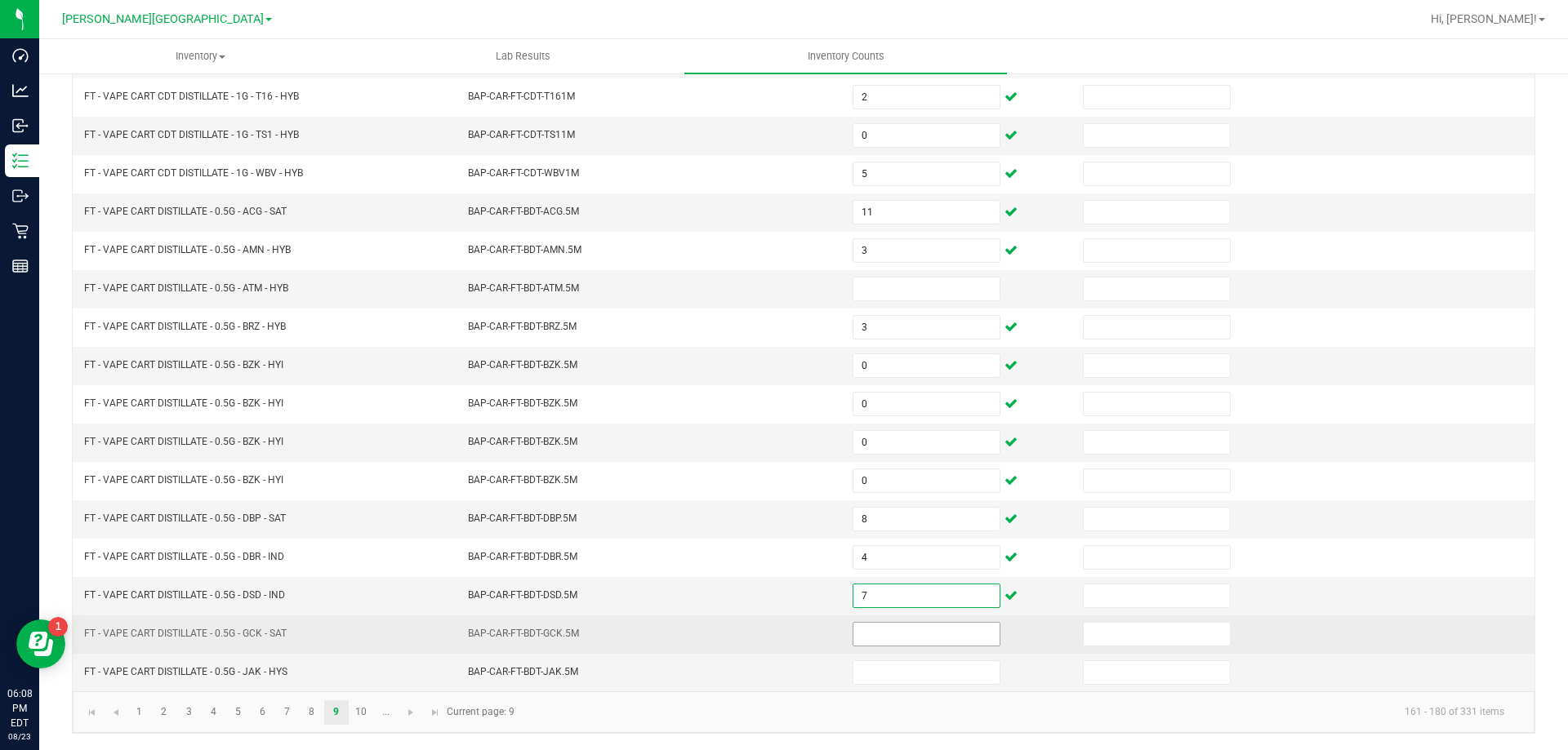
click at [946, 635] on input at bounding box center [926, 634] width 146 height 23
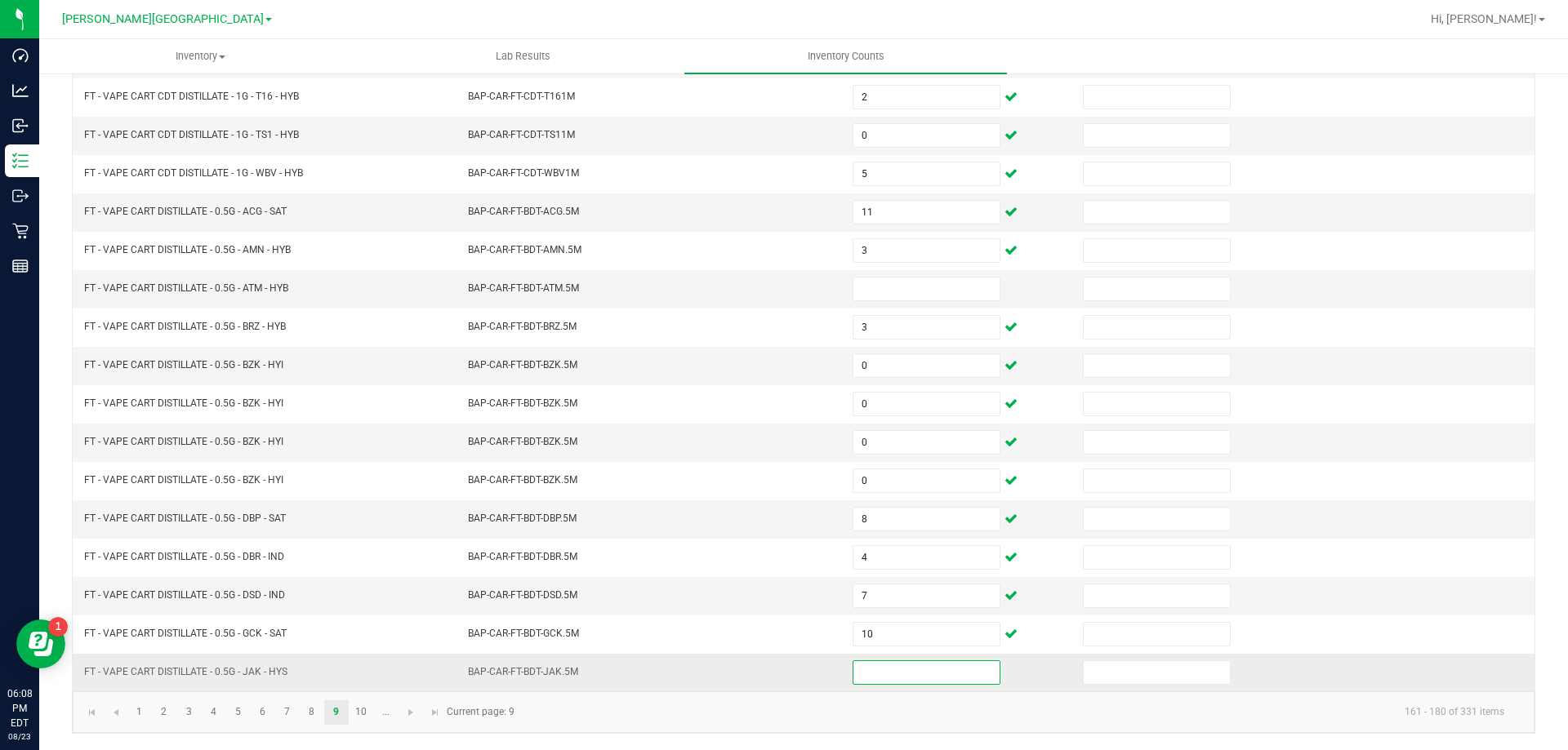
click at [912, 673] on input at bounding box center [926, 672] width 146 height 23
click at [371, 711] on ul "1 2 3 4 5 6 7 8 9 10 ..." at bounding box center [262, 713] width 271 height 24
click at [364, 711] on link "10" at bounding box center [361, 713] width 24 height 24
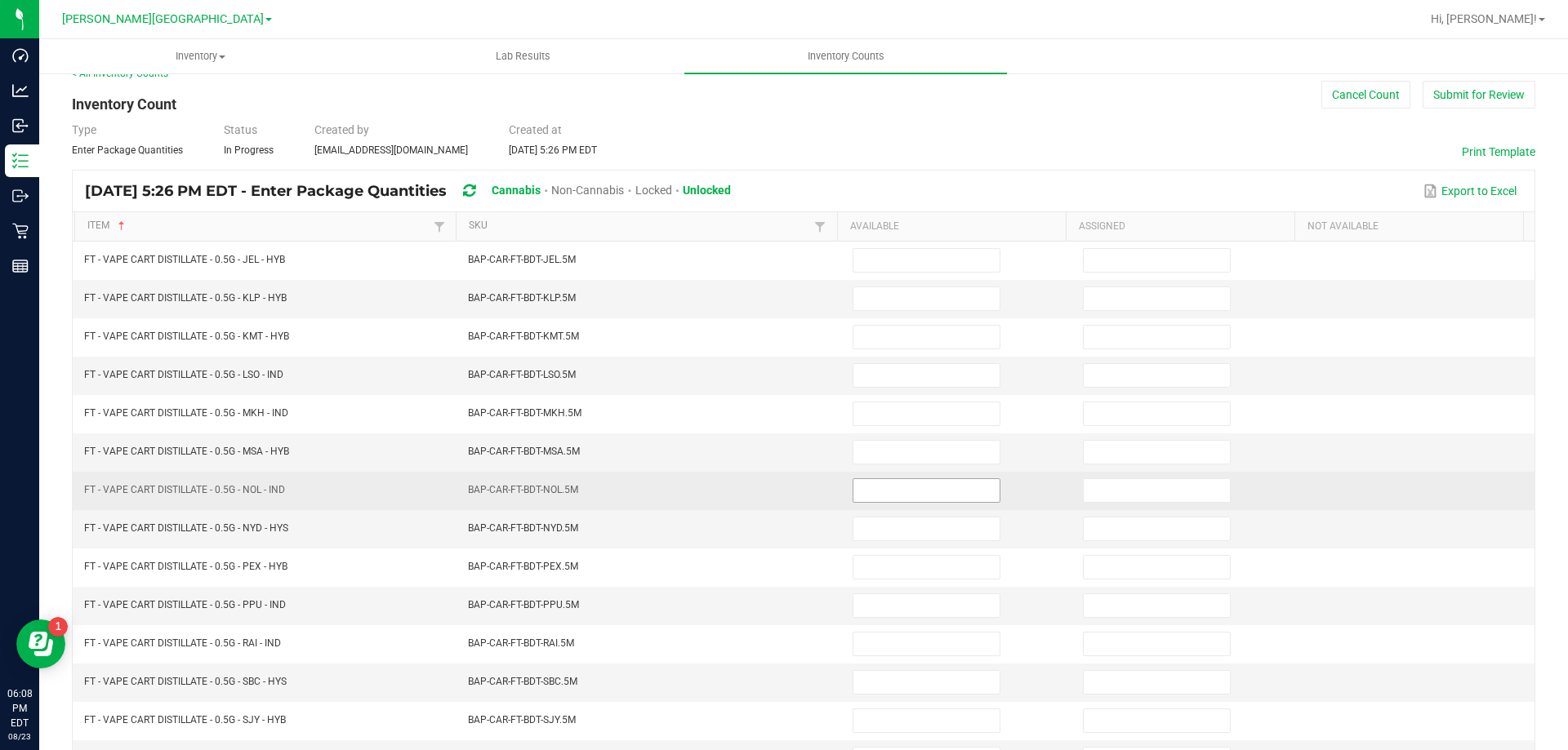
scroll to position [12, 0]
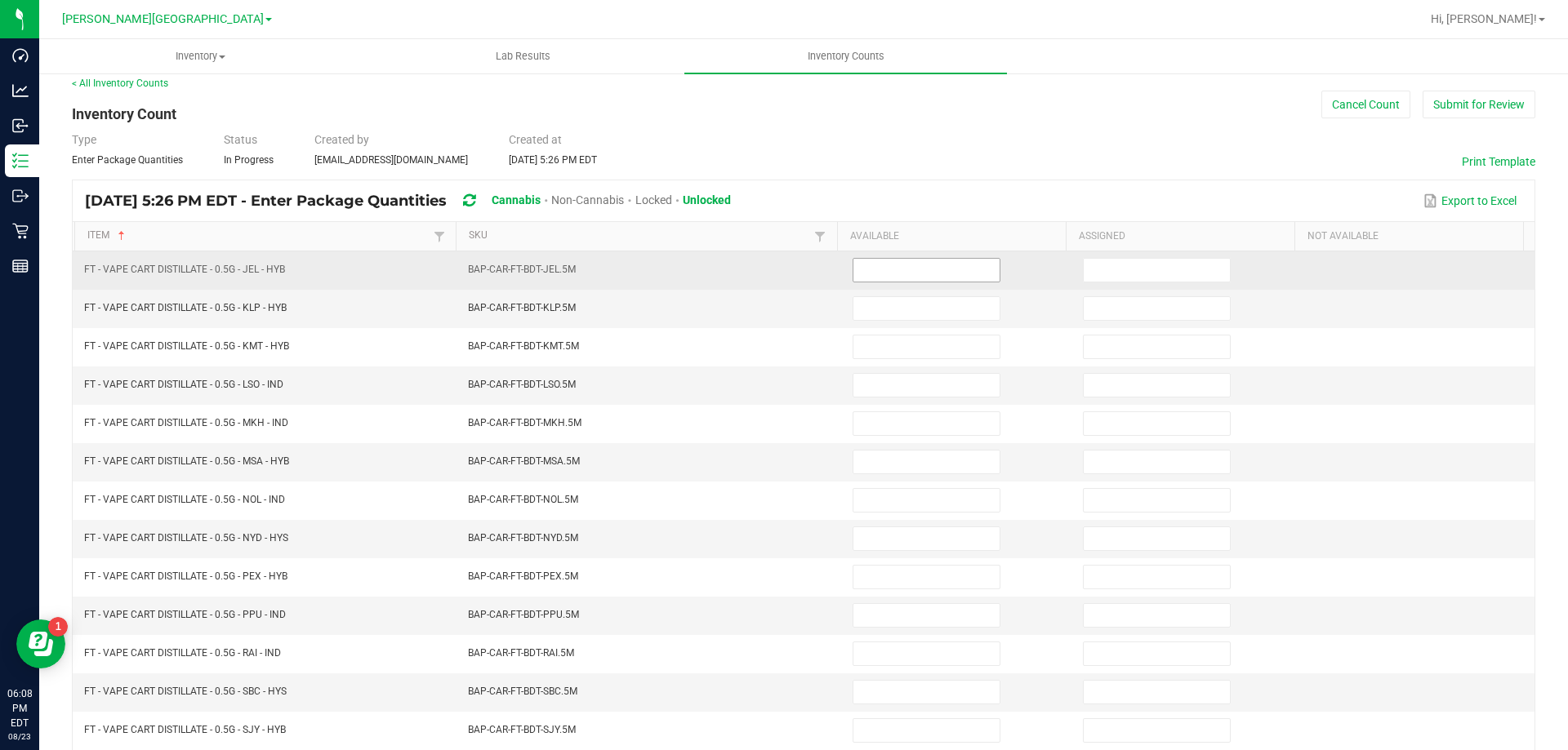
click at [950, 271] on input at bounding box center [926, 270] width 146 height 23
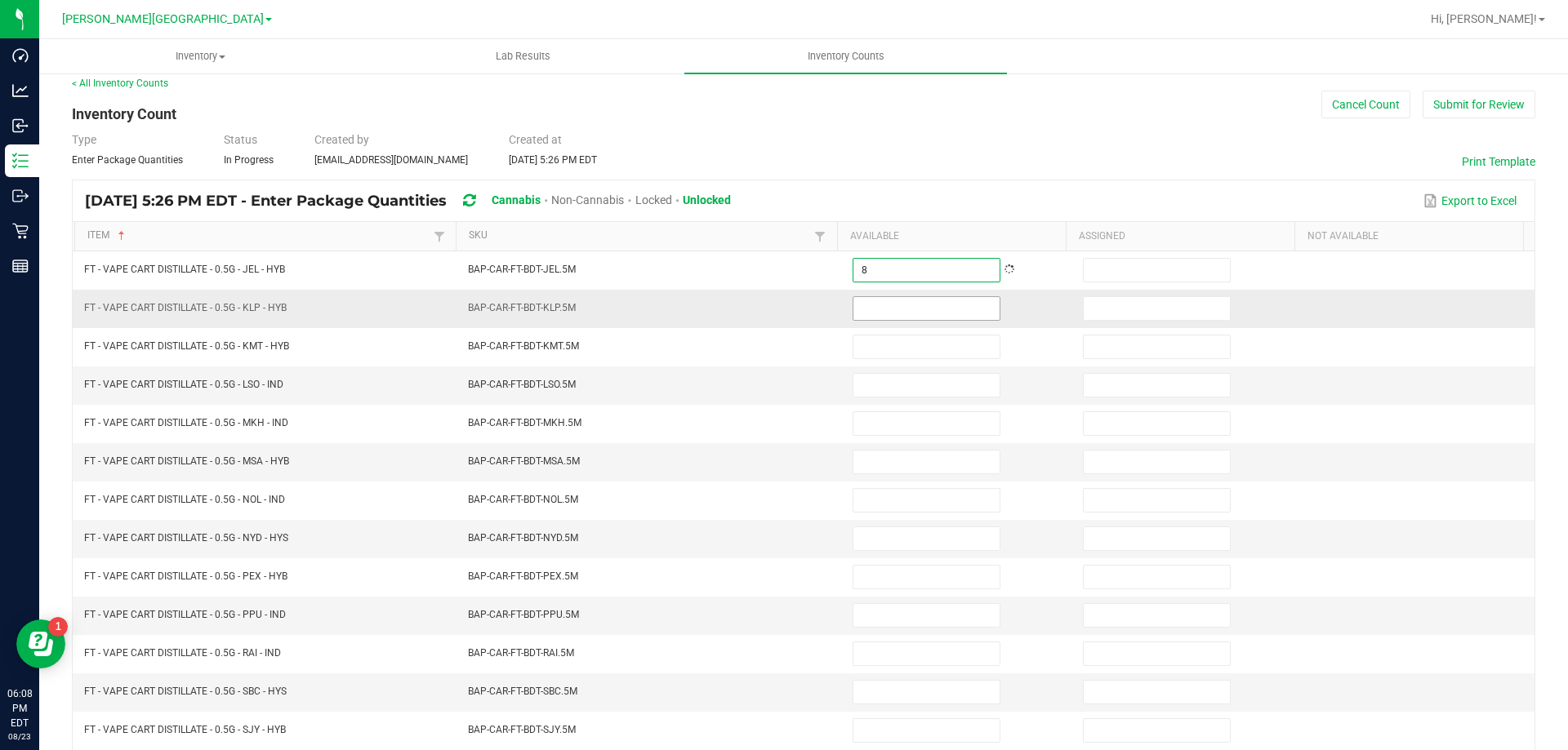
click at [906, 305] on input at bounding box center [926, 308] width 146 height 23
click at [922, 294] on td at bounding box center [958, 309] width 230 height 38
click at [922, 302] on input at bounding box center [926, 308] width 146 height 23
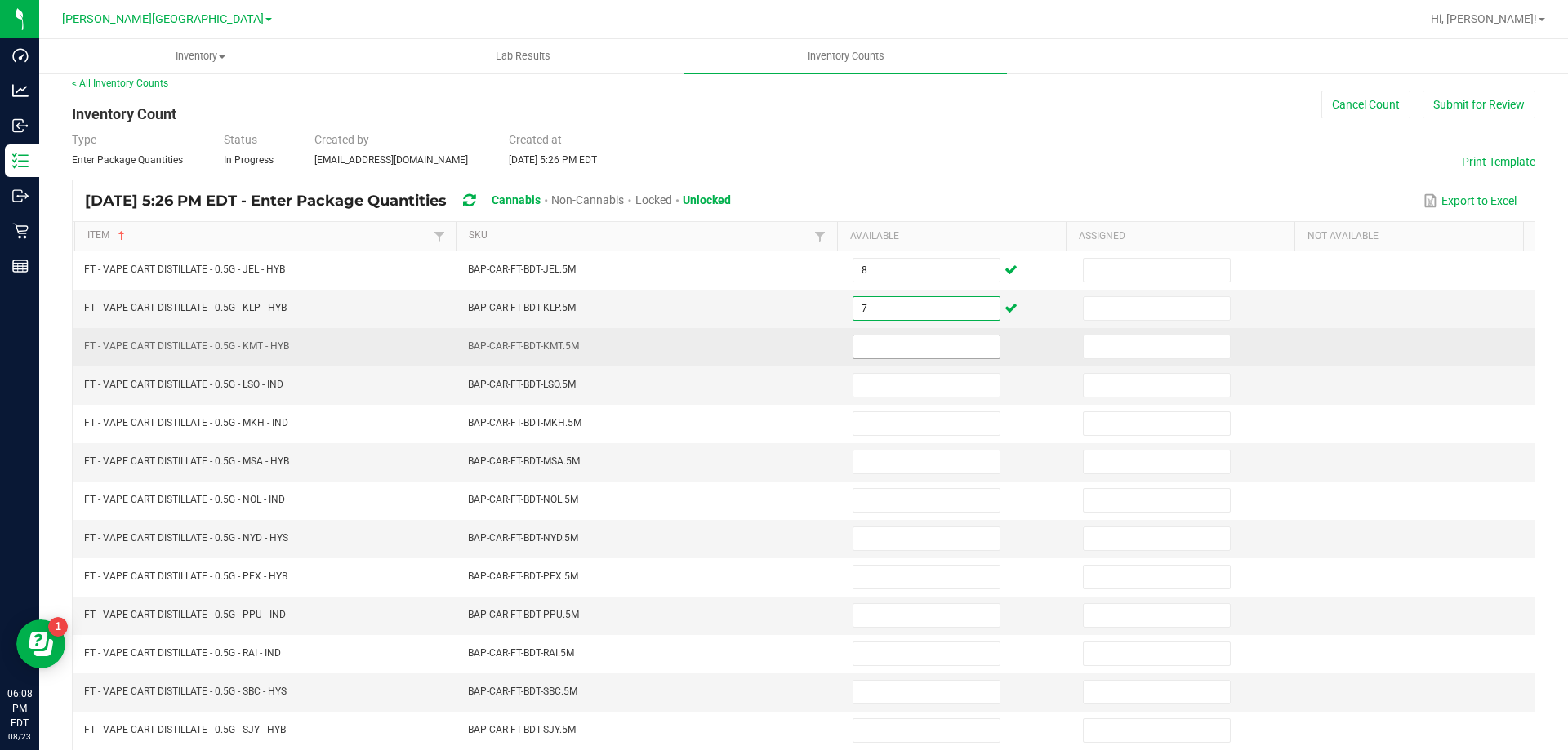
click at [967, 343] on input at bounding box center [926, 347] width 146 height 23
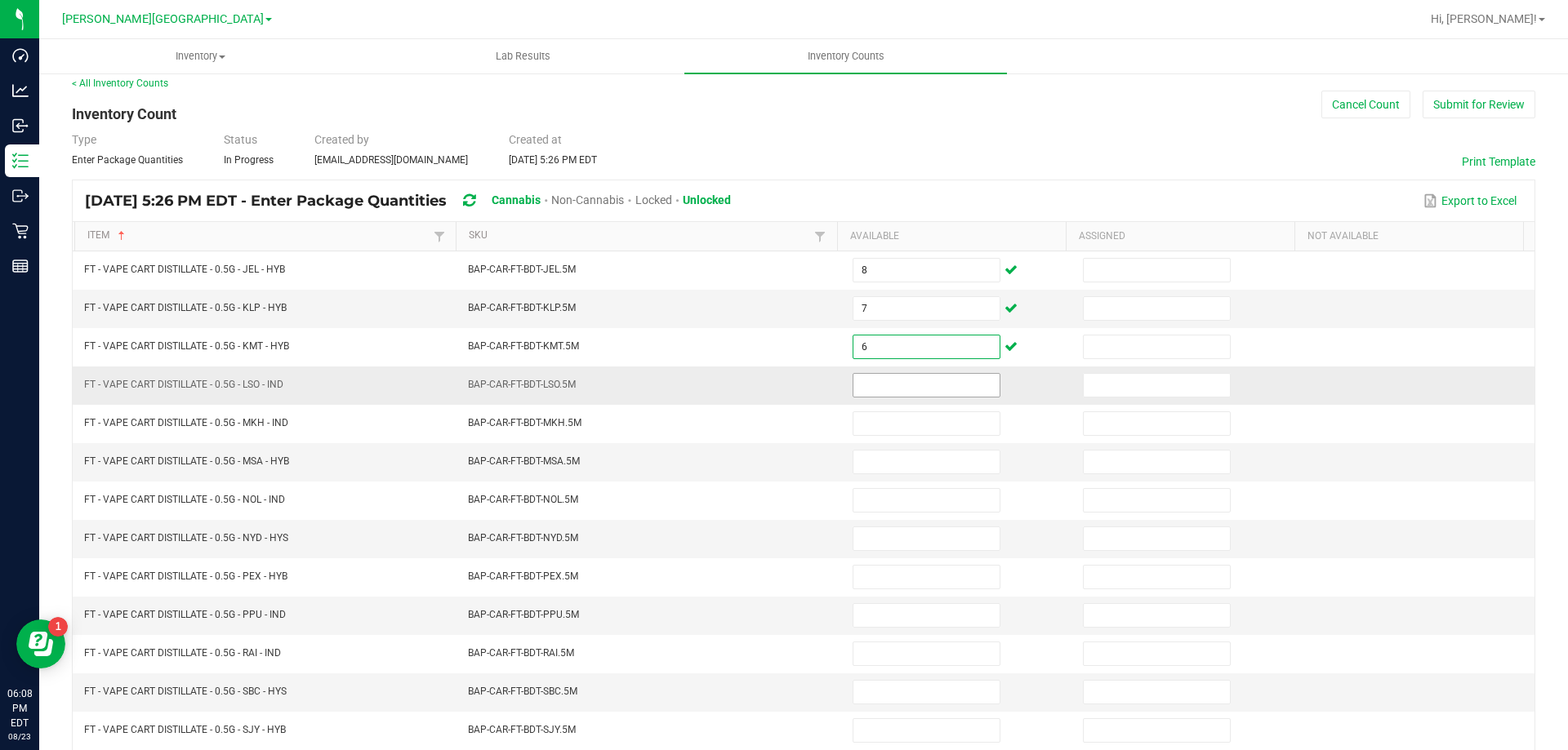
click at [917, 394] on input at bounding box center [926, 385] width 146 height 23
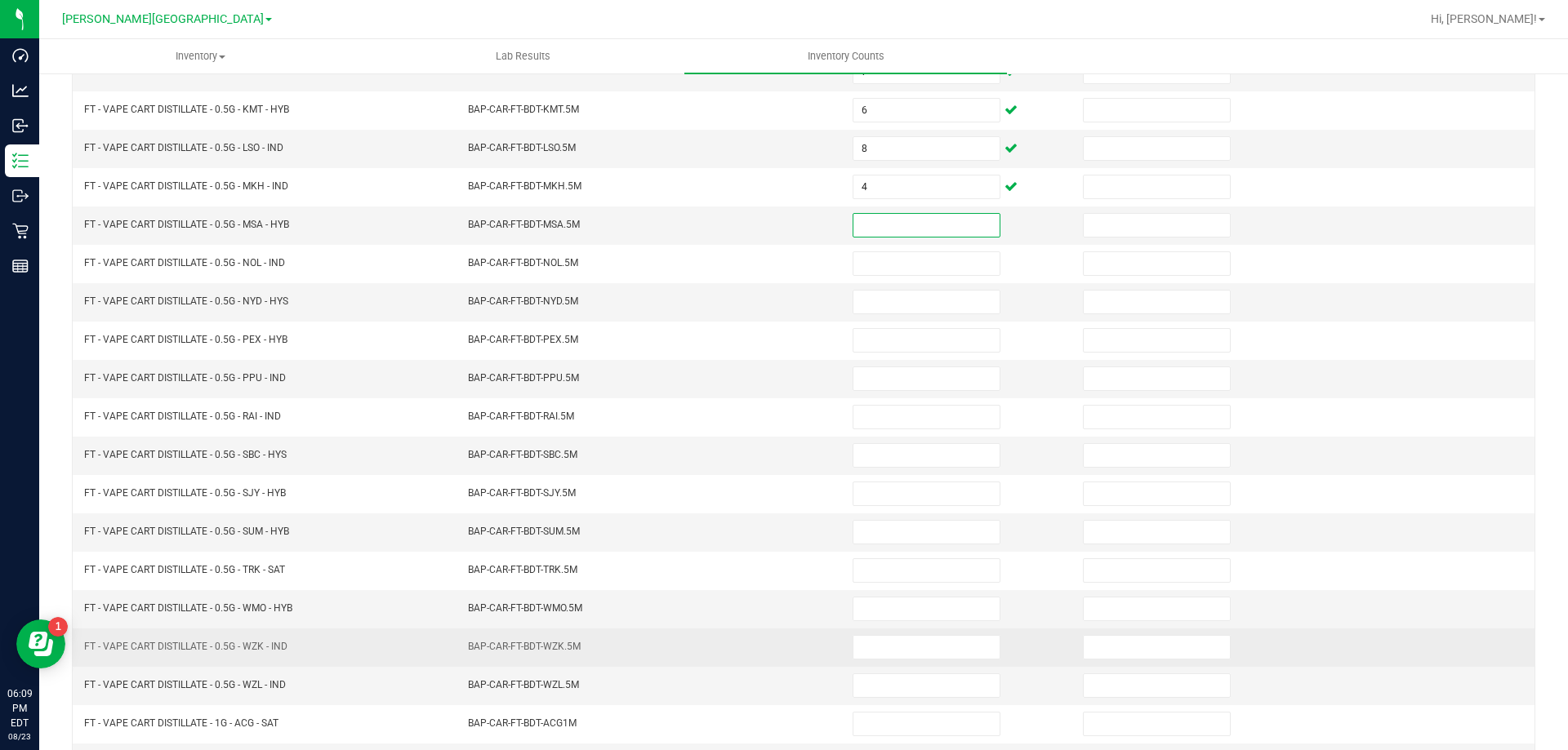
scroll to position [339, 0]
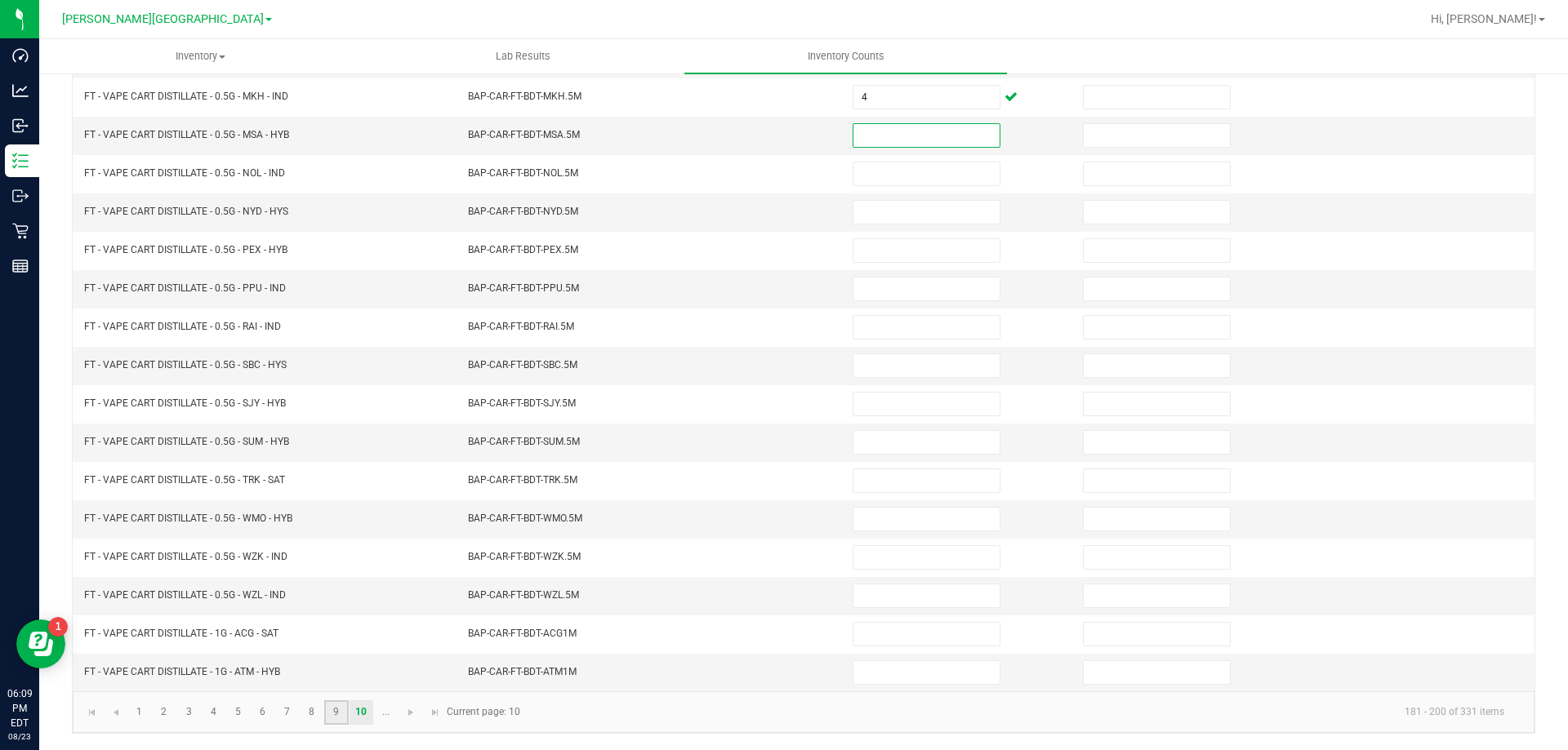
click at [342, 716] on link "9" at bounding box center [336, 713] width 24 height 24
click at [853, 298] on input at bounding box center [926, 289] width 146 height 23
click at [368, 713] on link "10" at bounding box center [361, 713] width 24 height 24
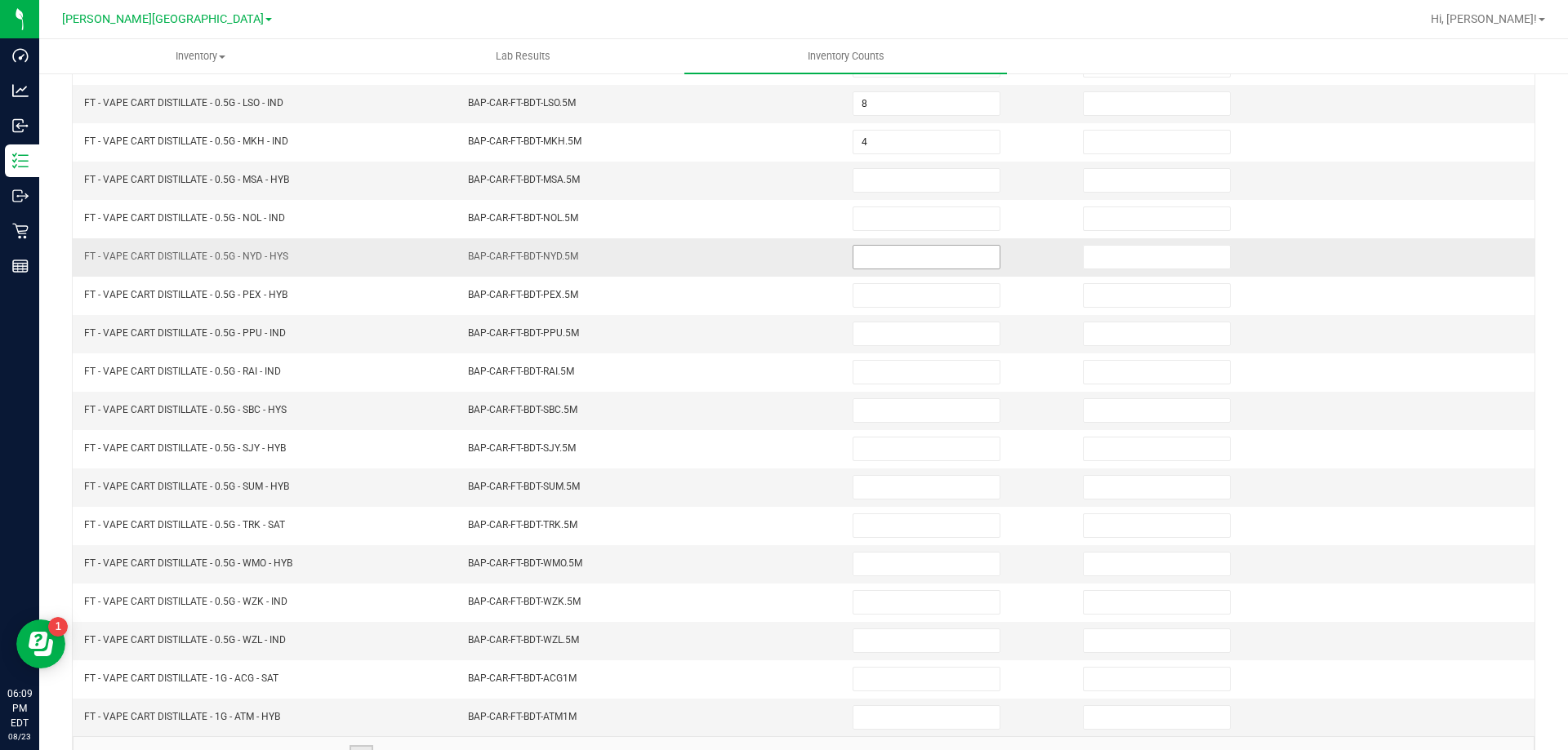
scroll to position [257, 0]
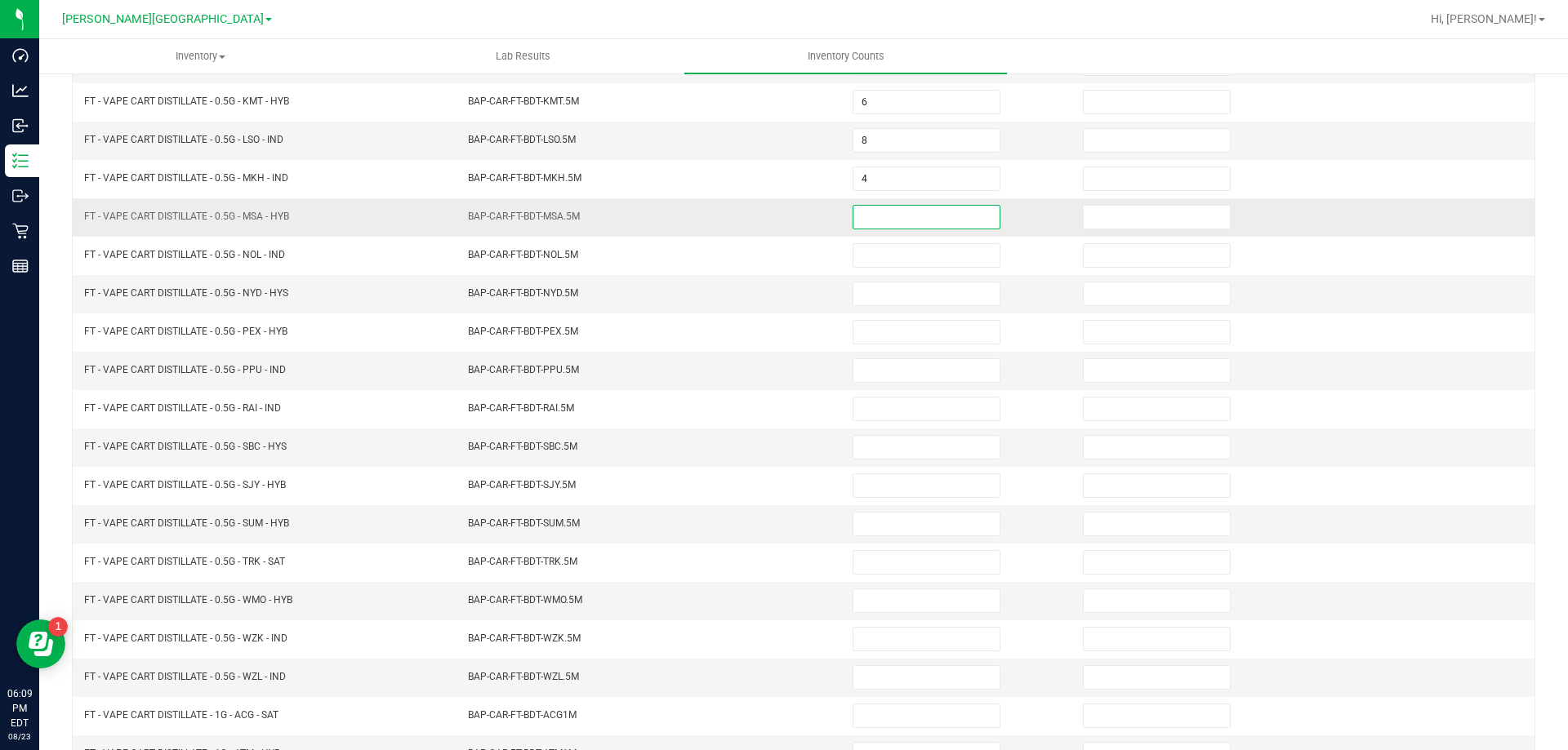
click at [914, 224] on input at bounding box center [926, 217] width 146 height 23
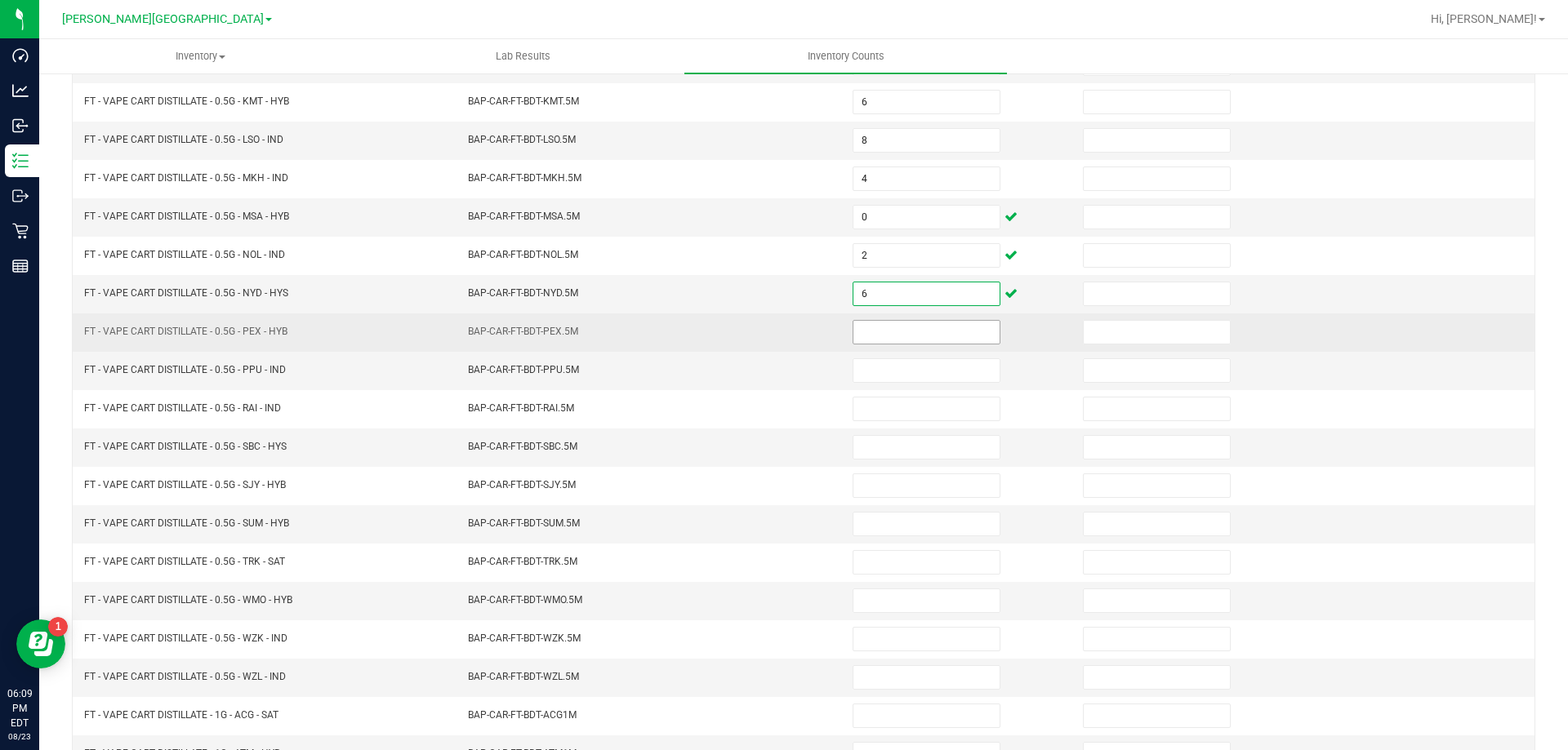
click at [918, 338] on input at bounding box center [926, 332] width 146 height 23
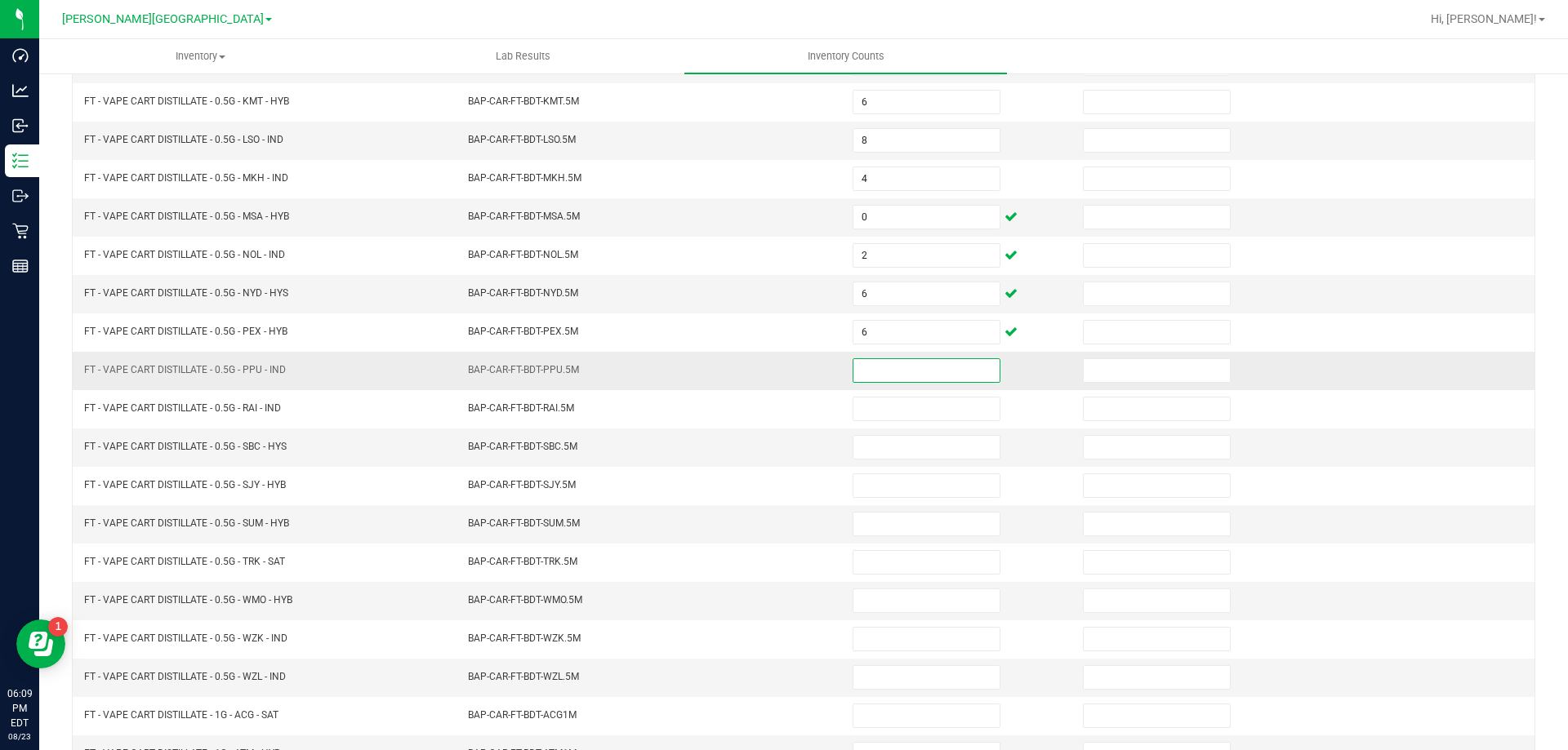
click at [905, 372] on input at bounding box center [926, 370] width 146 height 23
click at [898, 447] on input at bounding box center [926, 447] width 146 height 23
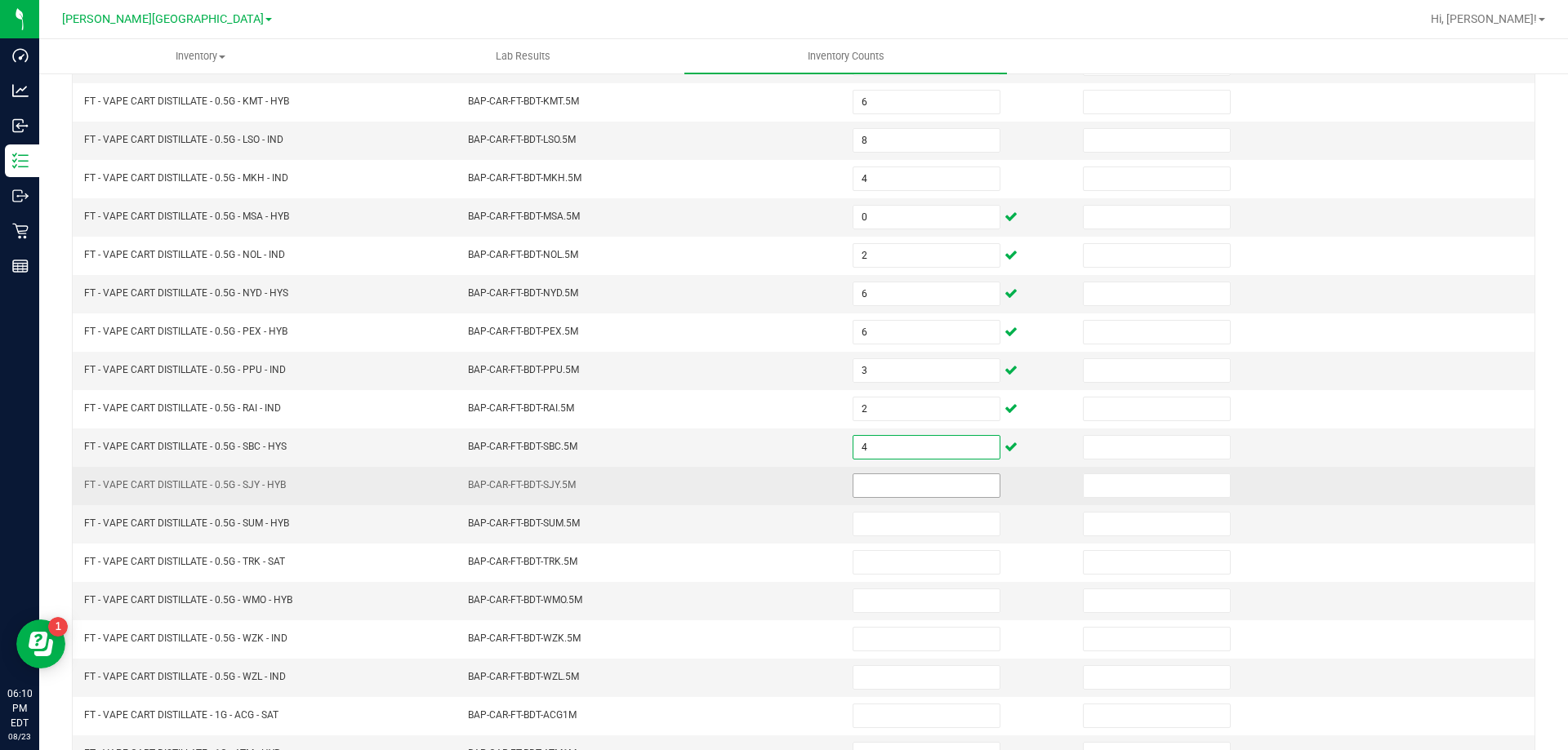
click at [874, 486] on input at bounding box center [926, 485] width 146 height 23
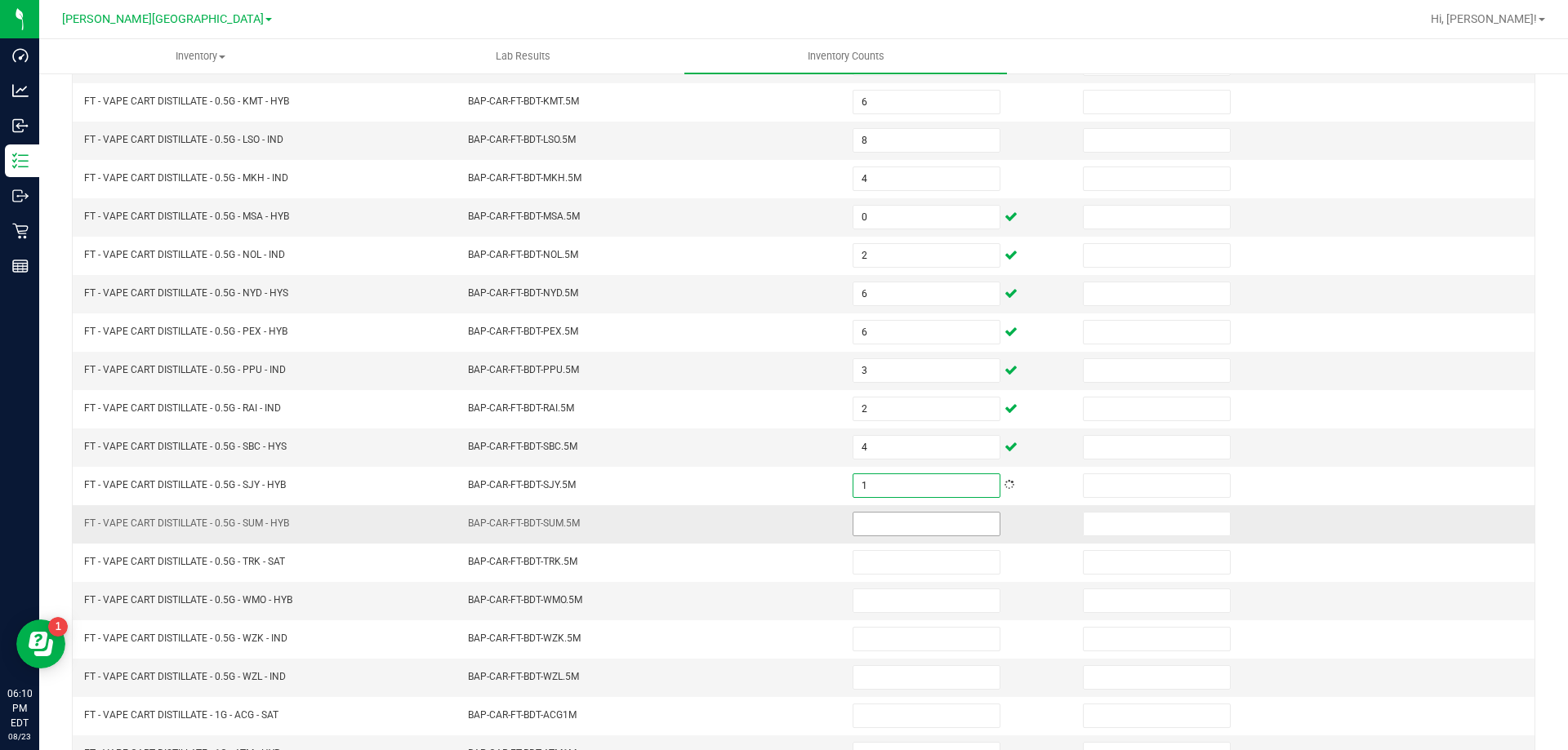
click at [885, 529] on input at bounding box center [926, 524] width 146 height 23
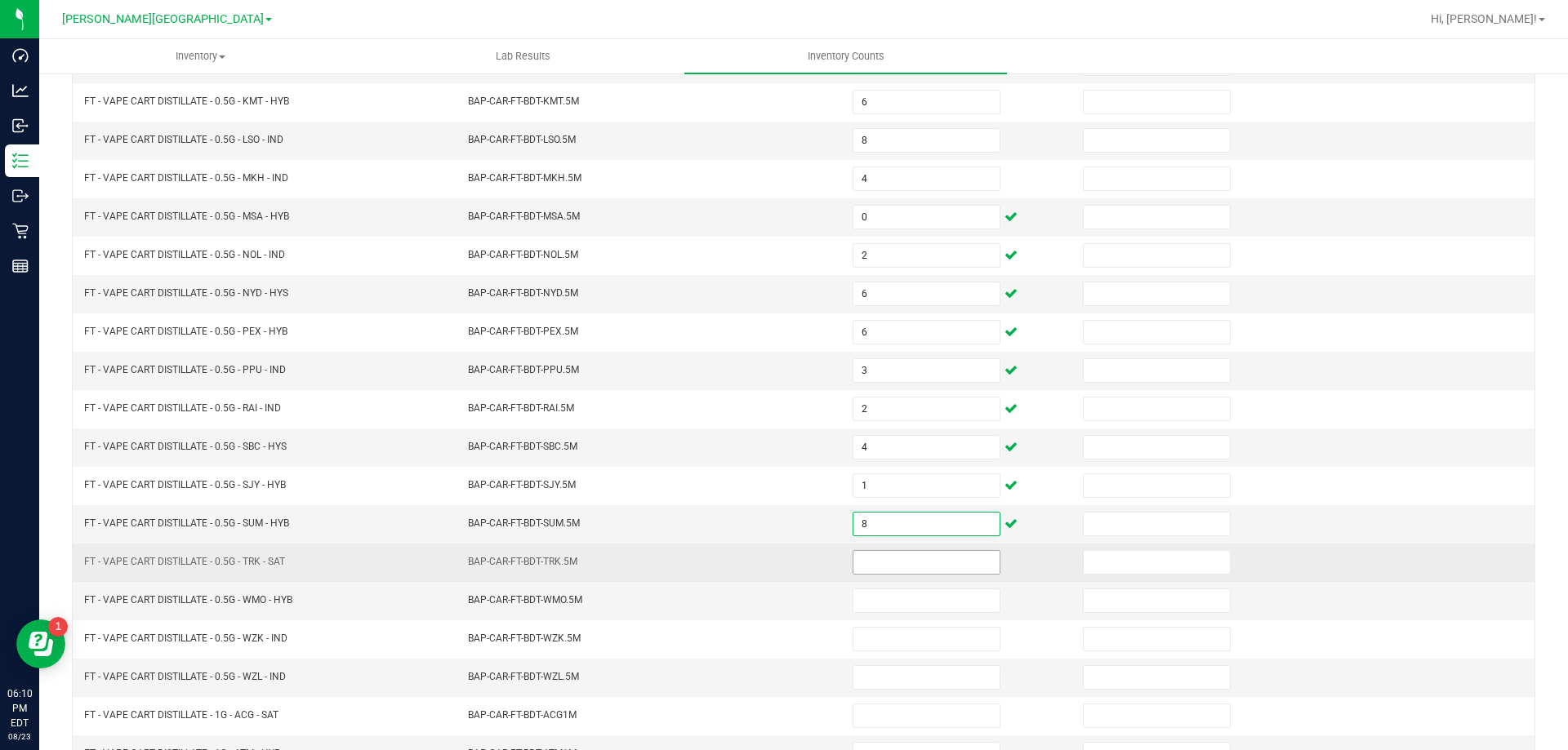
click at [883, 573] on input at bounding box center [926, 562] width 146 height 23
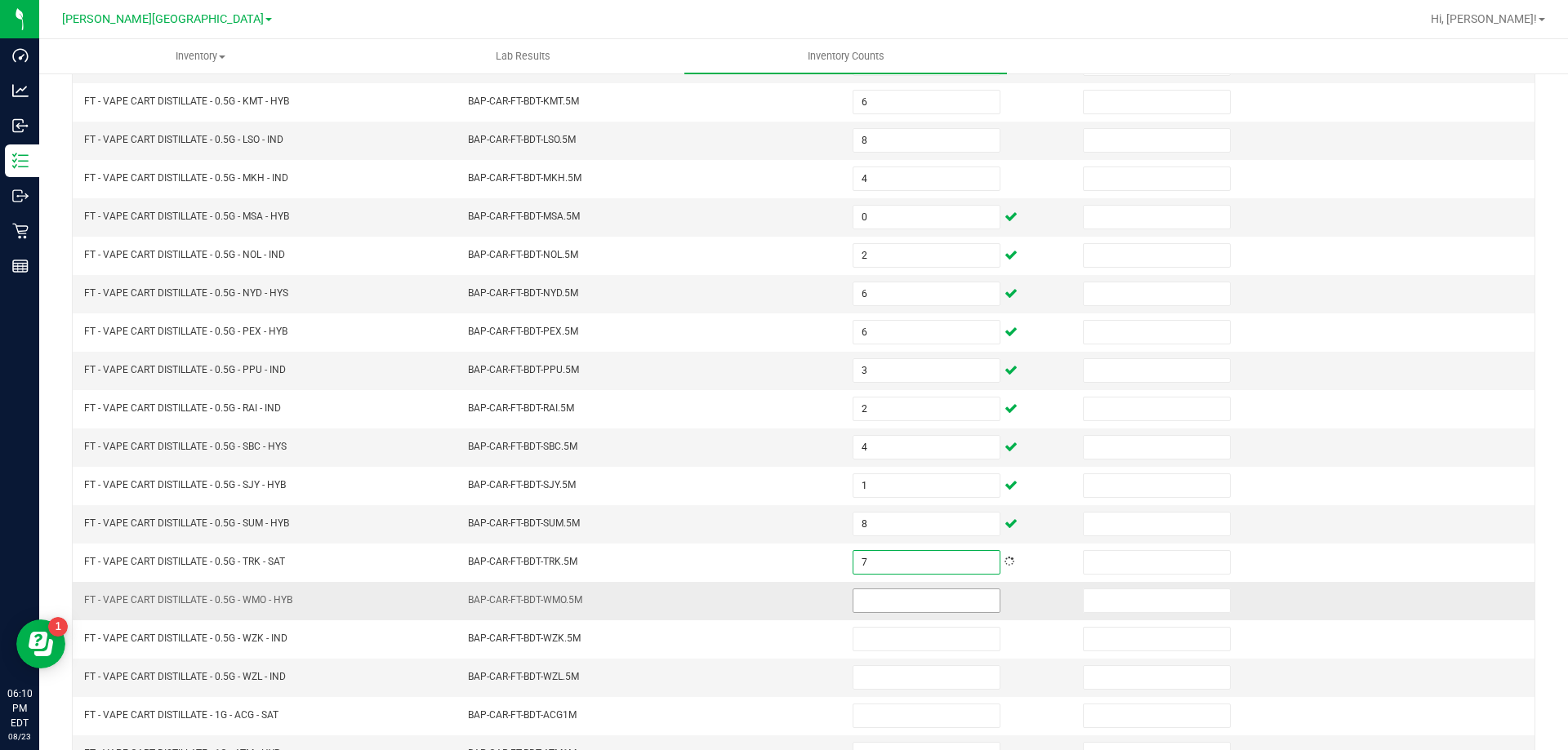
click at [892, 610] on input at bounding box center [926, 601] width 146 height 23
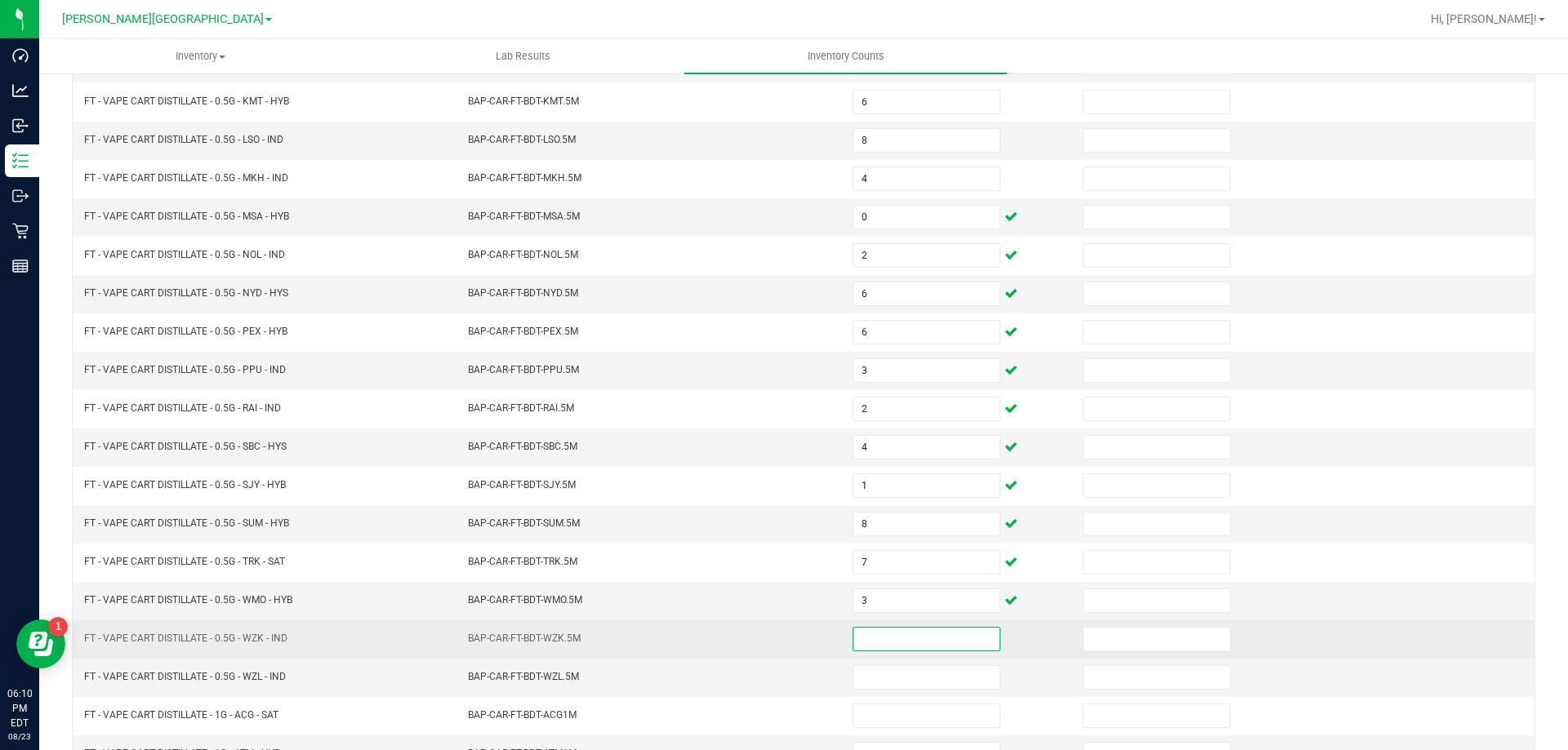
click at [901, 644] on input at bounding box center [926, 639] width 146 height 23
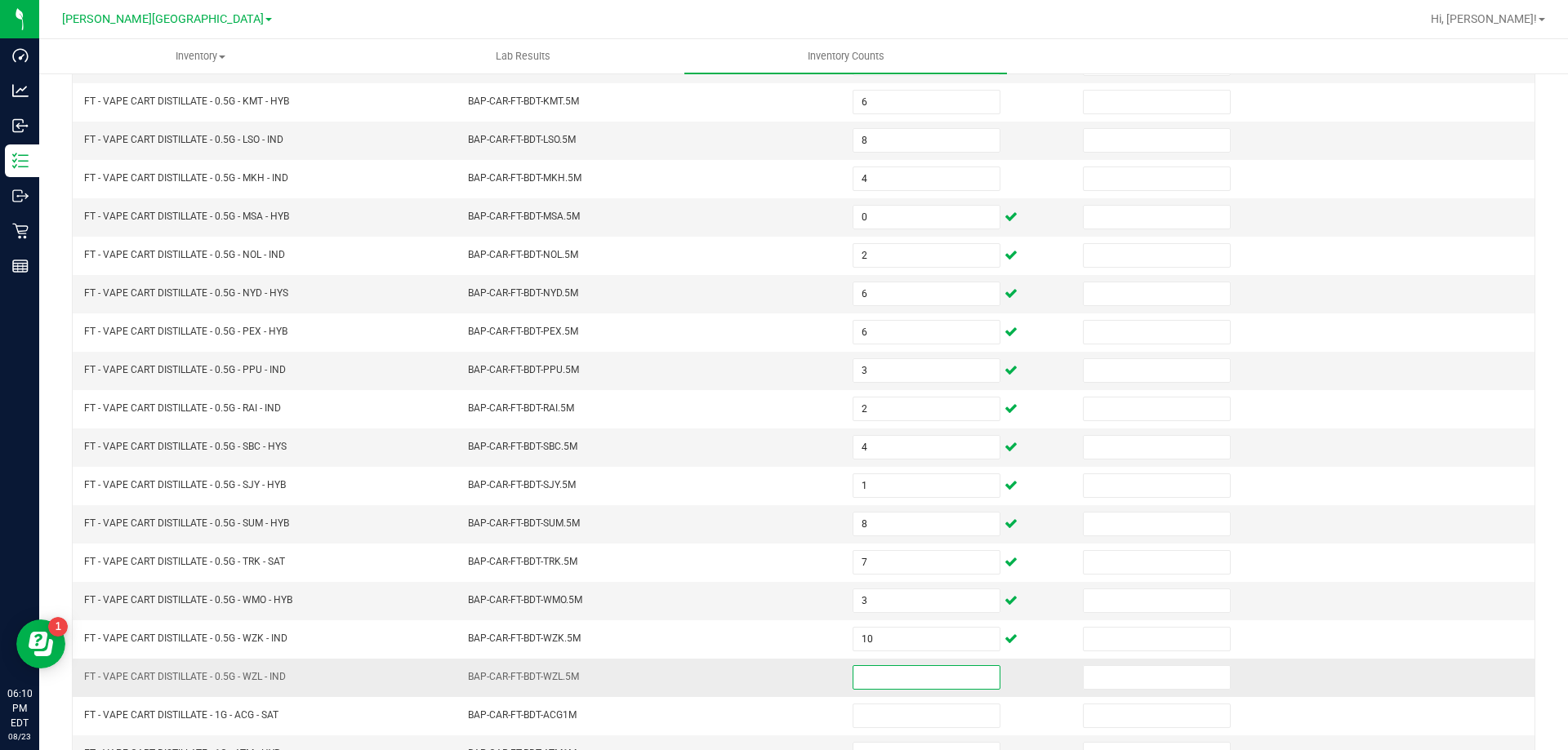
click at [934, 688] on input at bounding box center [926, 677] width 146 height 23
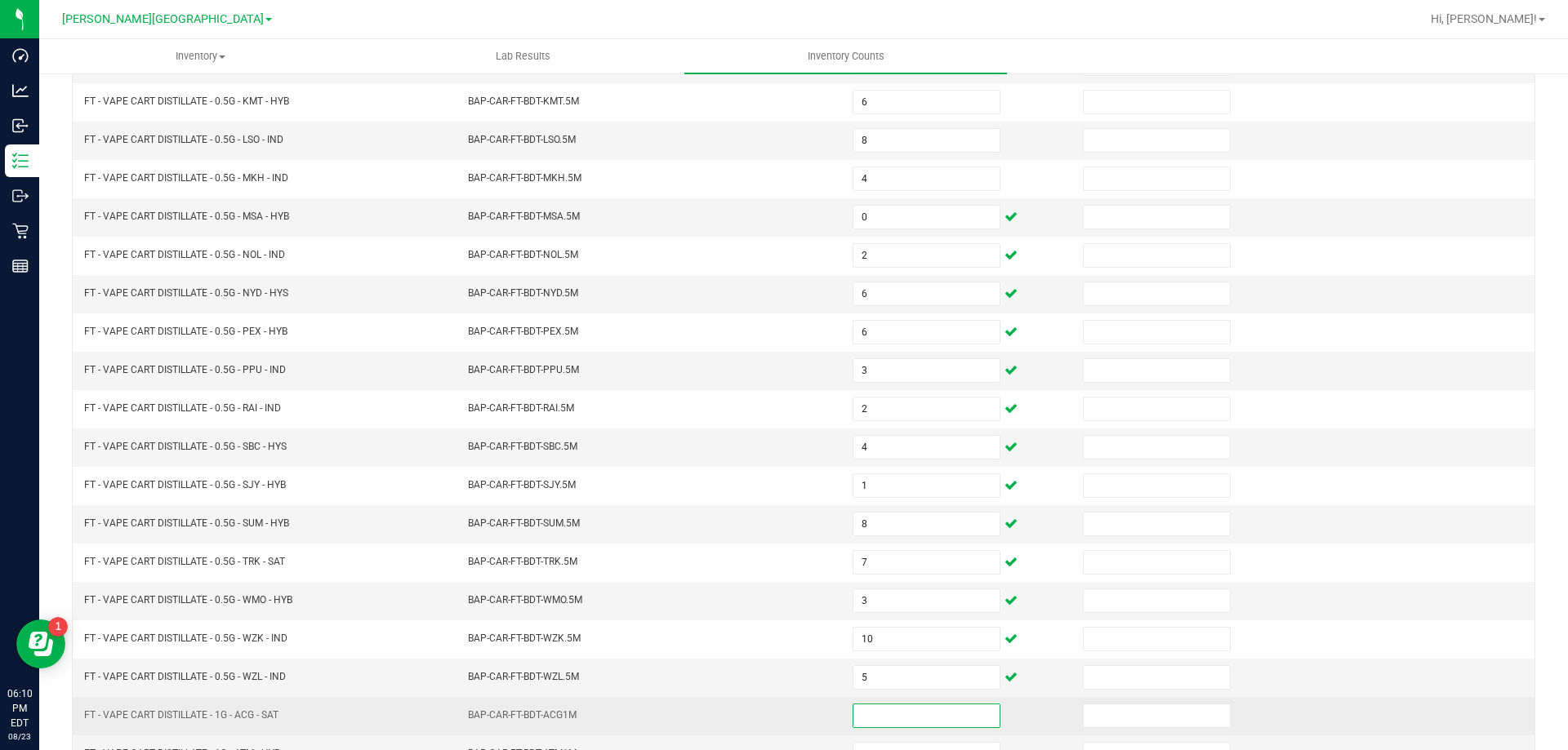
click at [854, 705] on input at bounding box center [926, 716] width 146 height 23
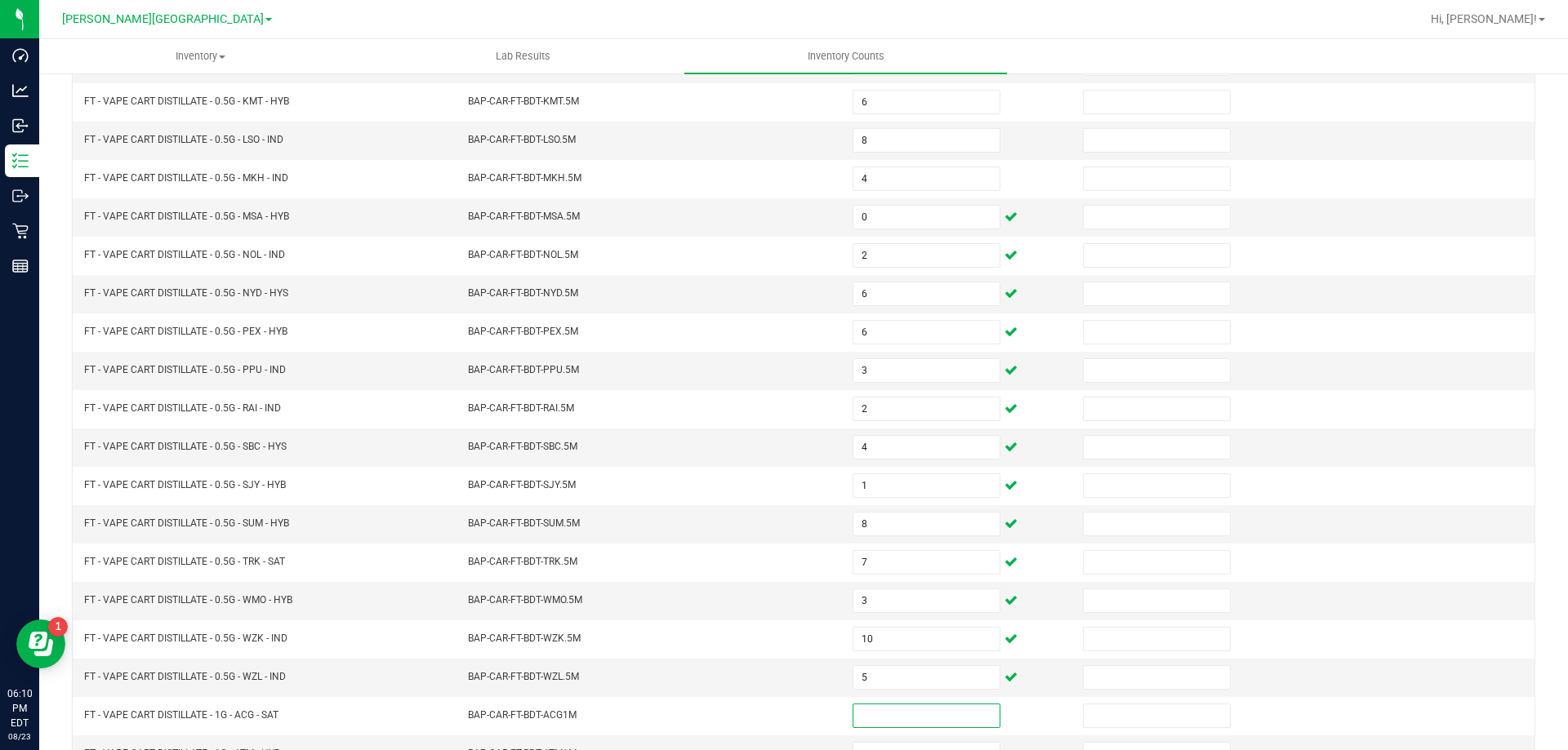
scroll to position [339, 0]
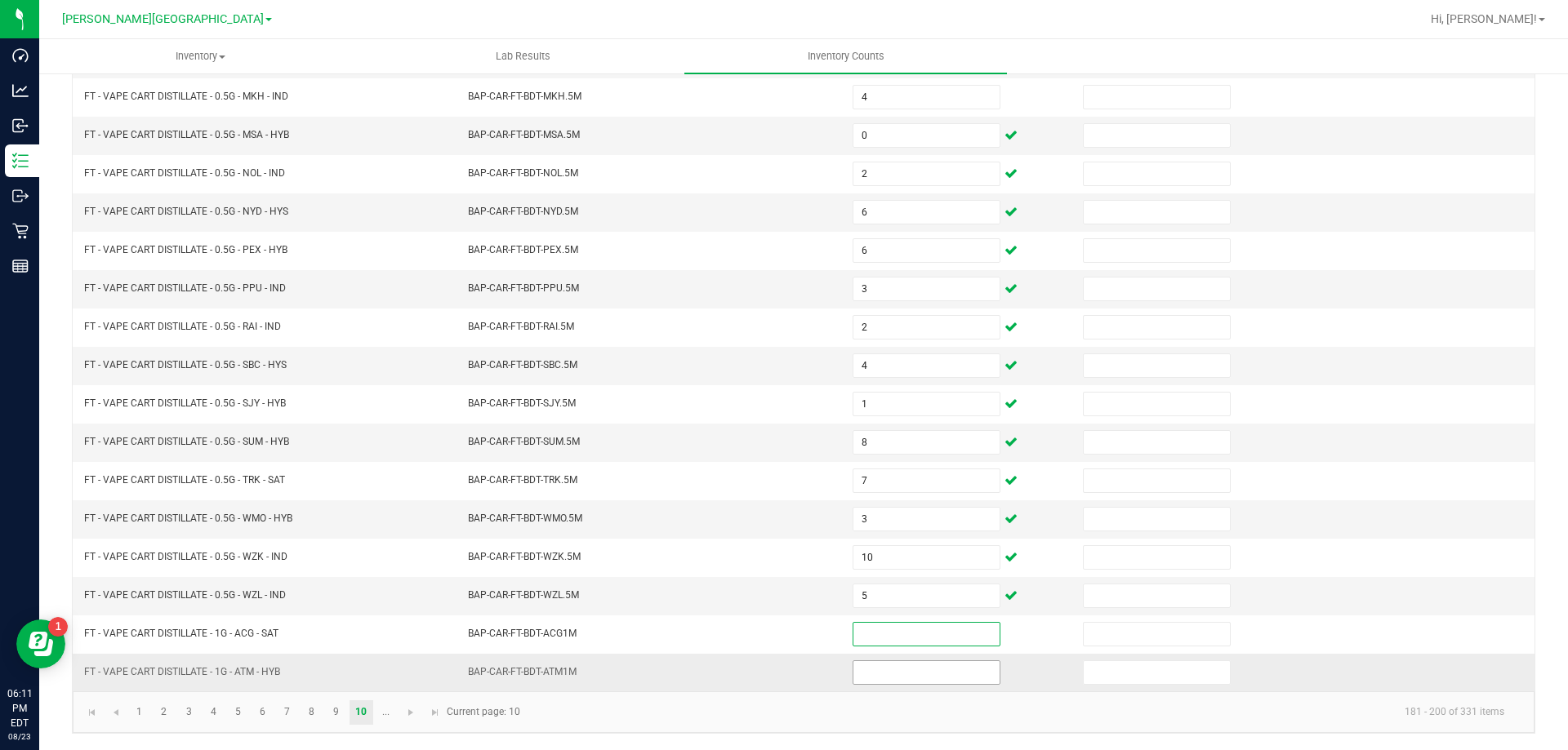
click at [913, 668] on input at bounding box center [926, 672] width 146 height 23
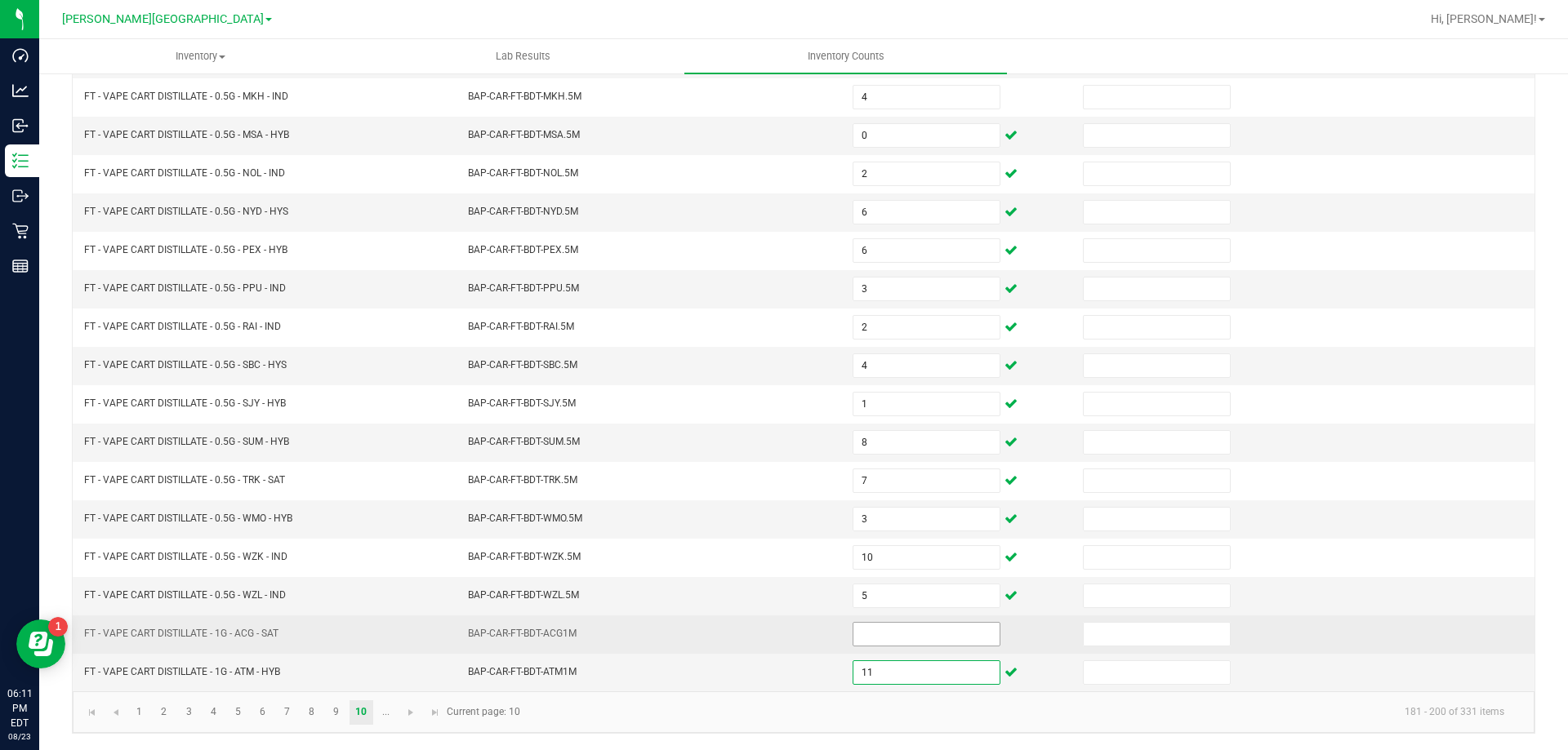
click at [870, 639] on input at bounding box center [926, 634] width 146 height 23
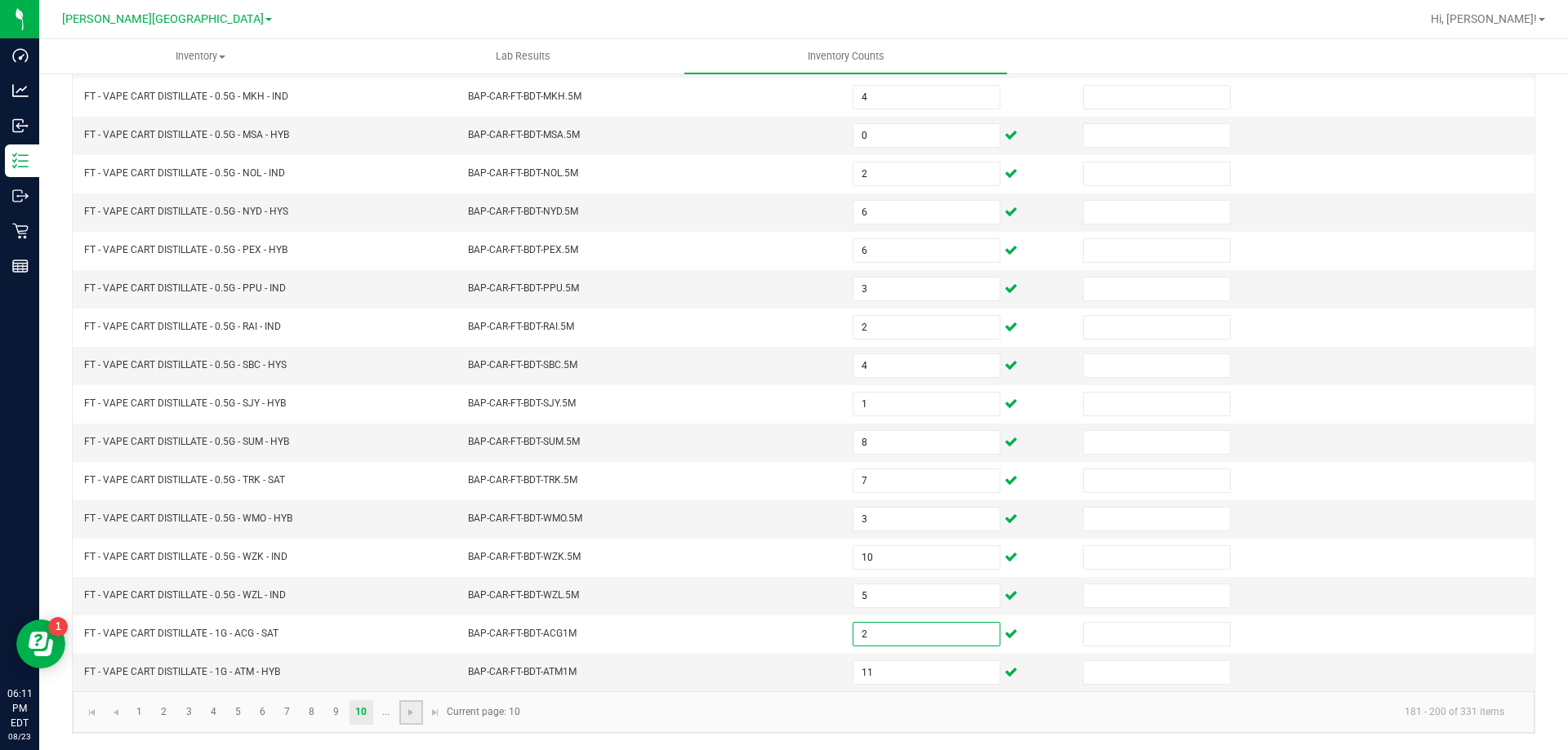
click at [408, 720] on link at bounding box center [411, 713] width 24 height 24
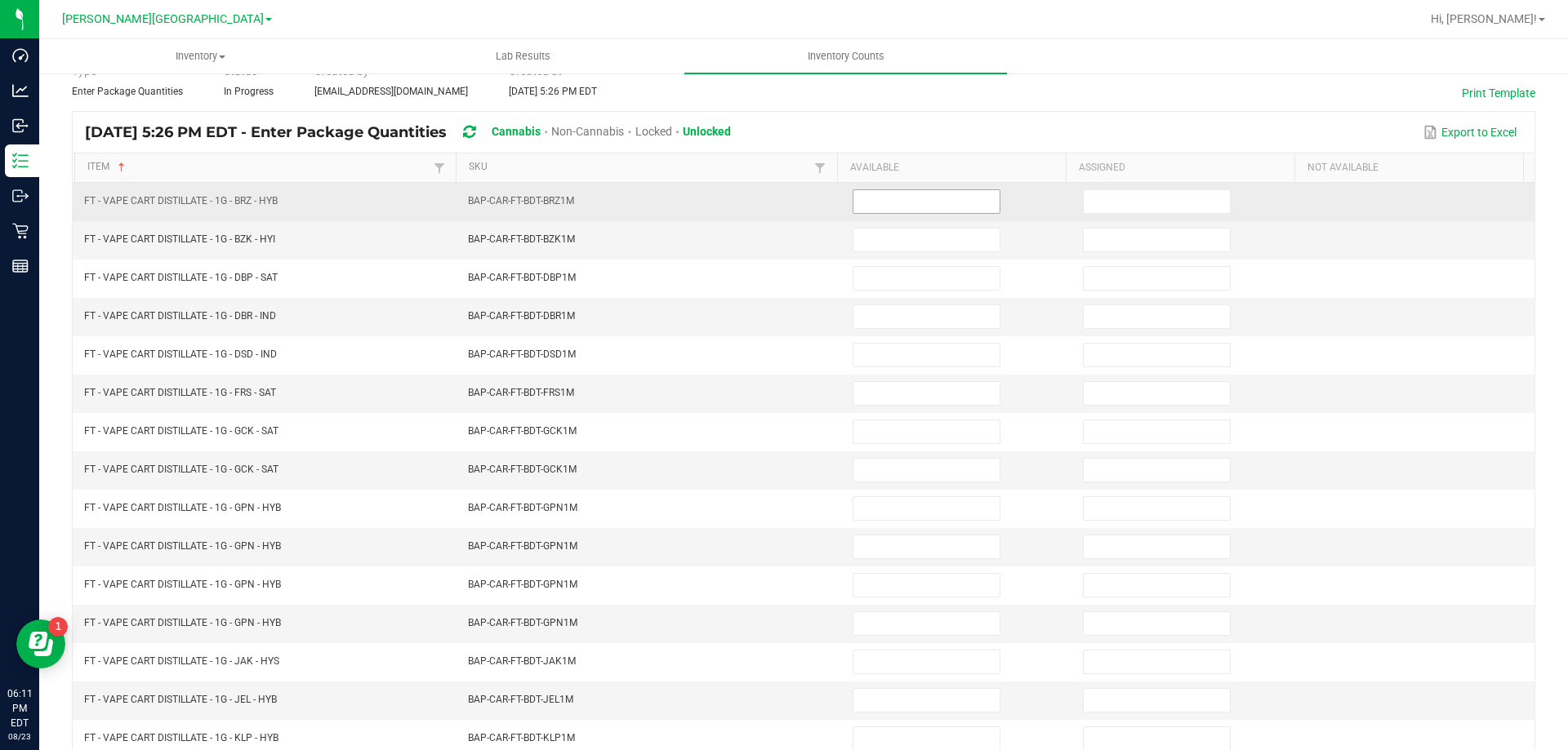
scroll to position [0, 0]
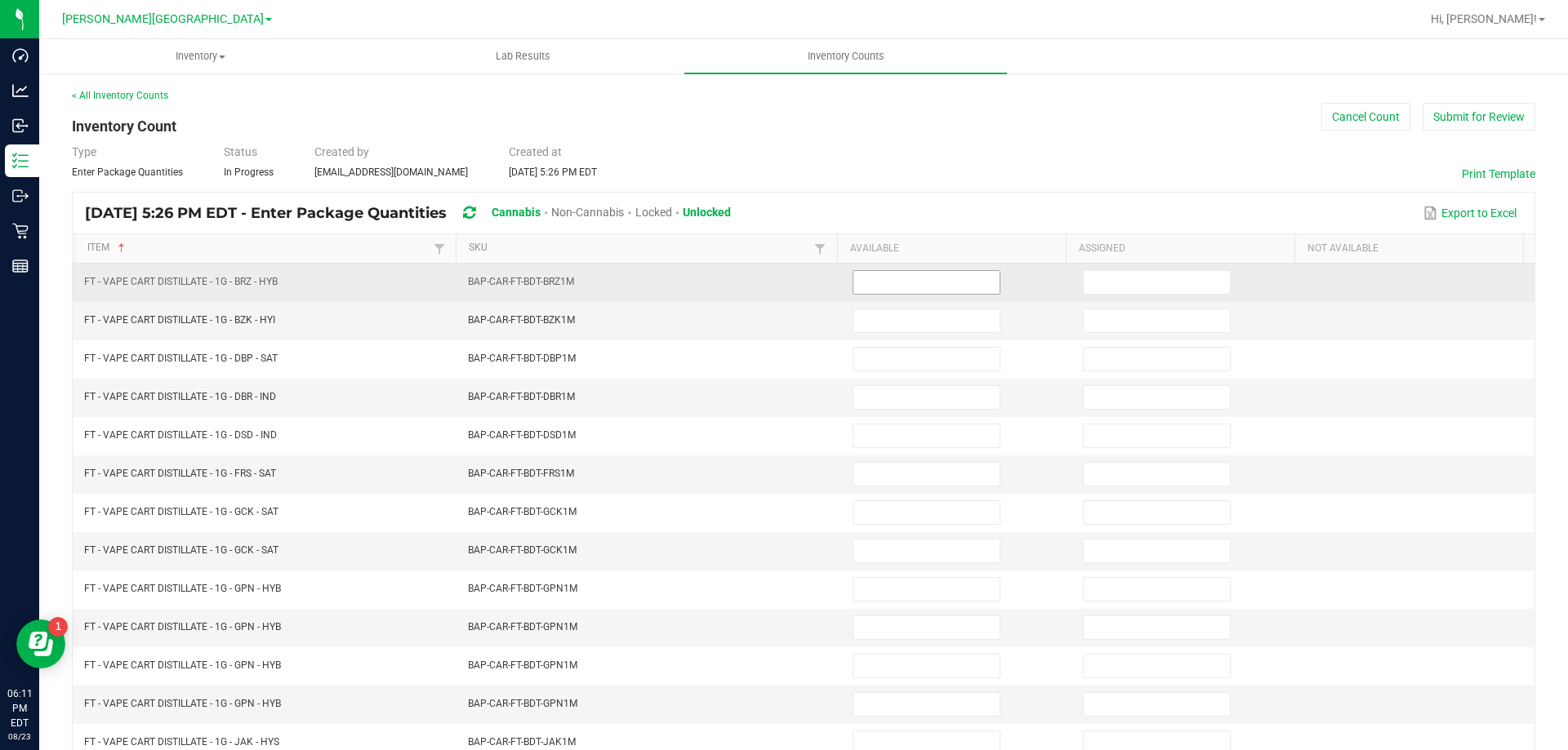
click at [905, 279] on input at bounding box center [926, 282] width 146 height 23
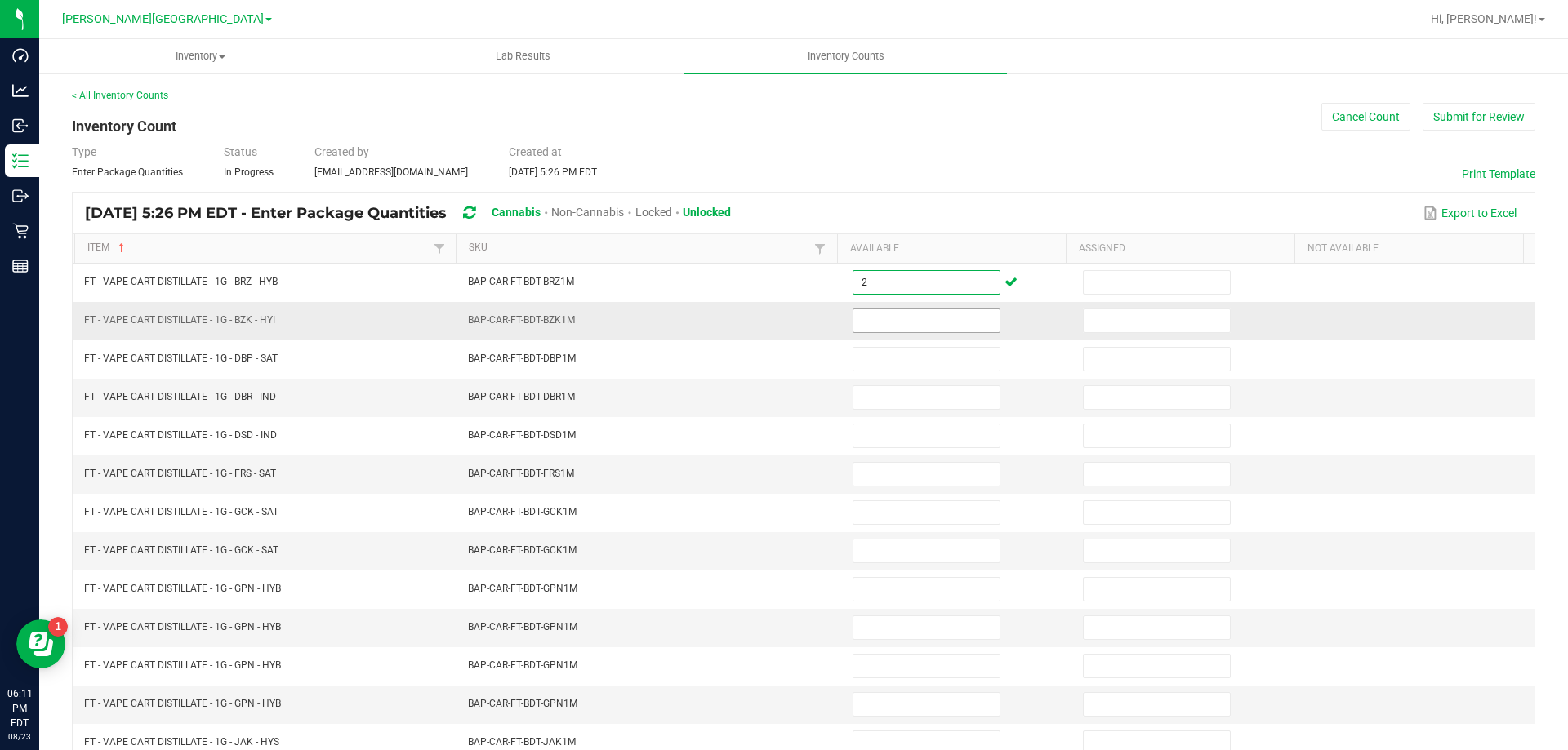
click at [892, 332] on span at bounding box center [926, 321] width 148 height 24
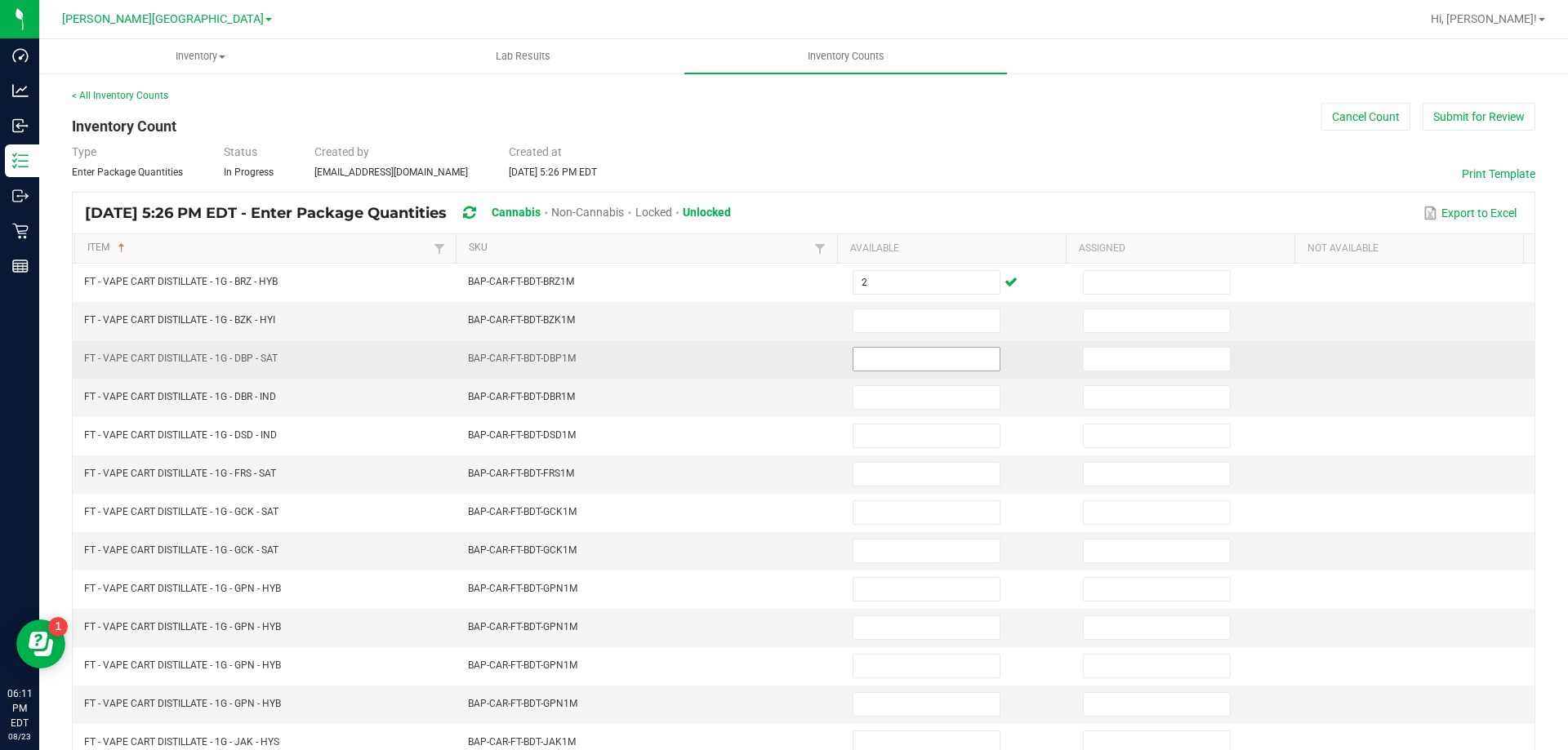
click at [875, 357] on input at bounding box center [926, 359] width 146 height 23
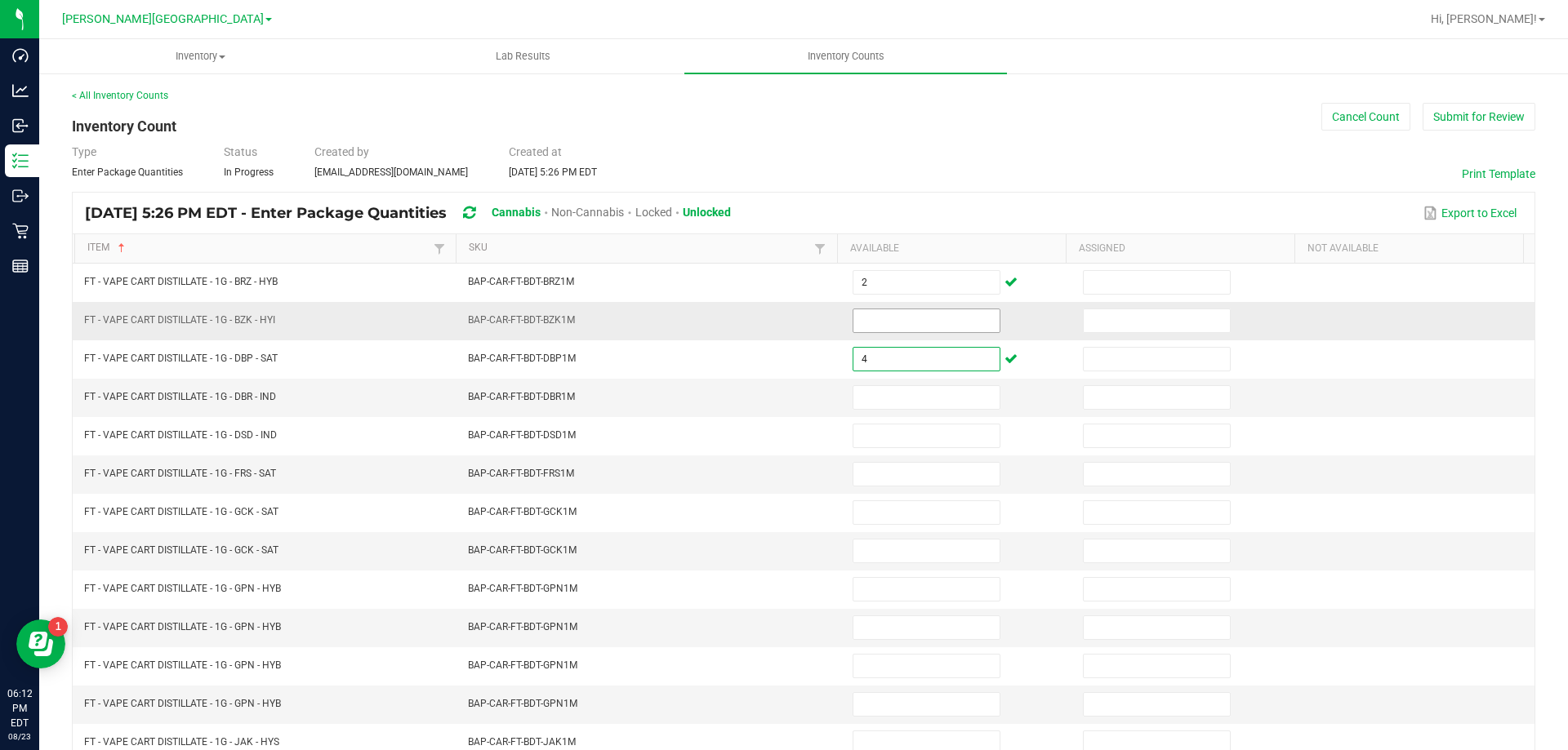
click at [906, 320] on input at bounding box center [926, 320] width 146 height 23
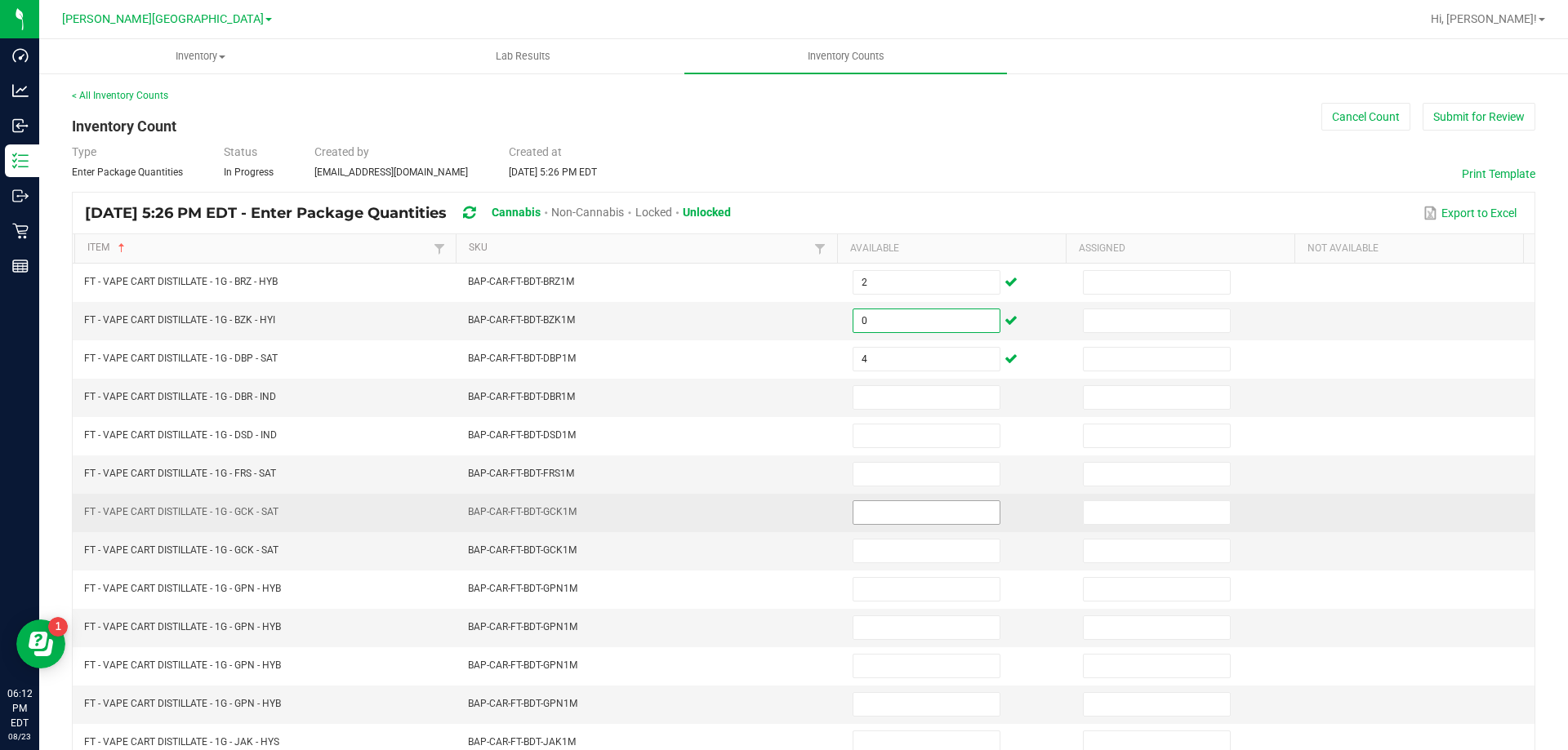
click at [862, 511] on input at bounding box center [926, 512] width 146 height 23
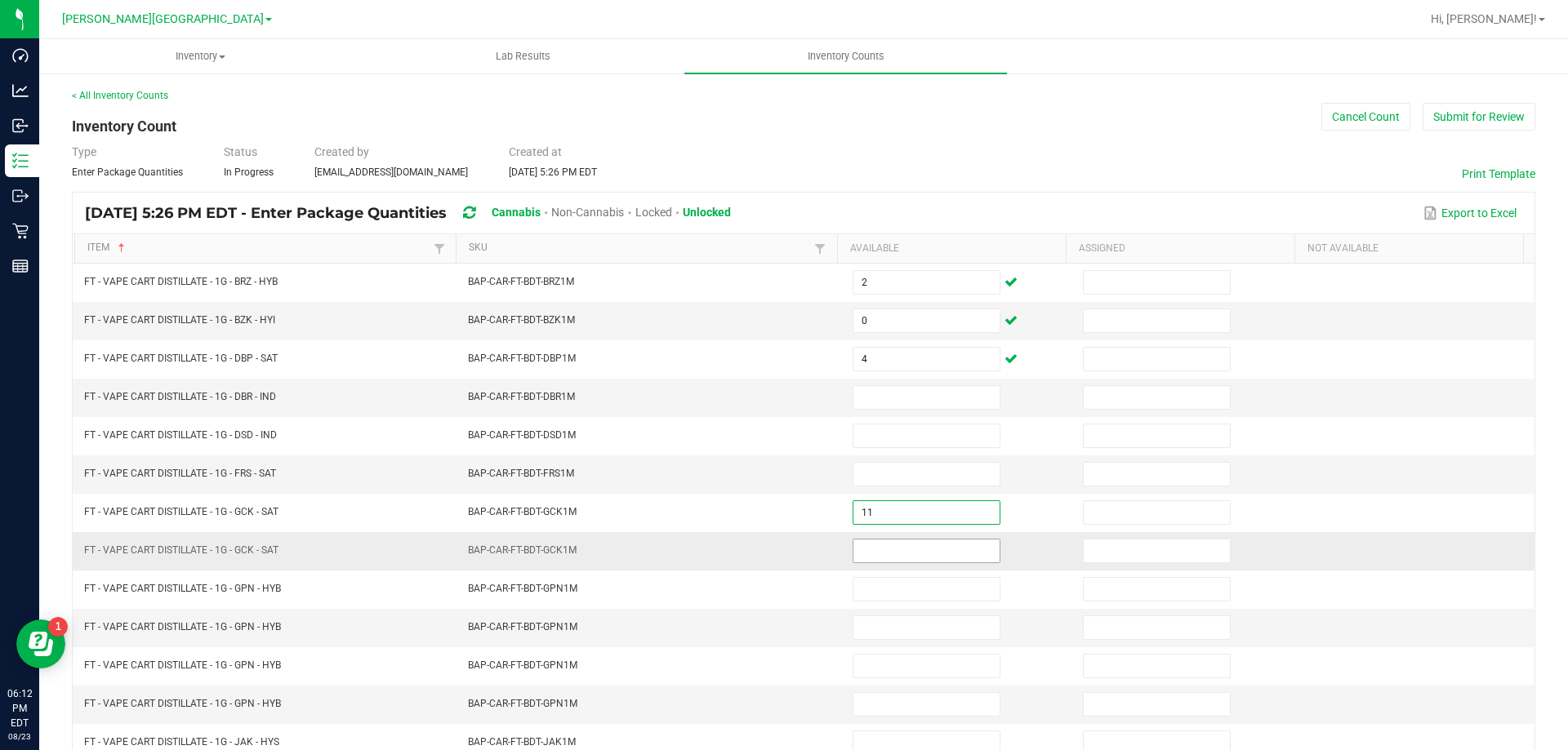
click at [873, 555] on input at bounding box center [926, 551] width 146 height 23
click at [867, 404] on input at bounding box center [926, 397] width 146 height 23
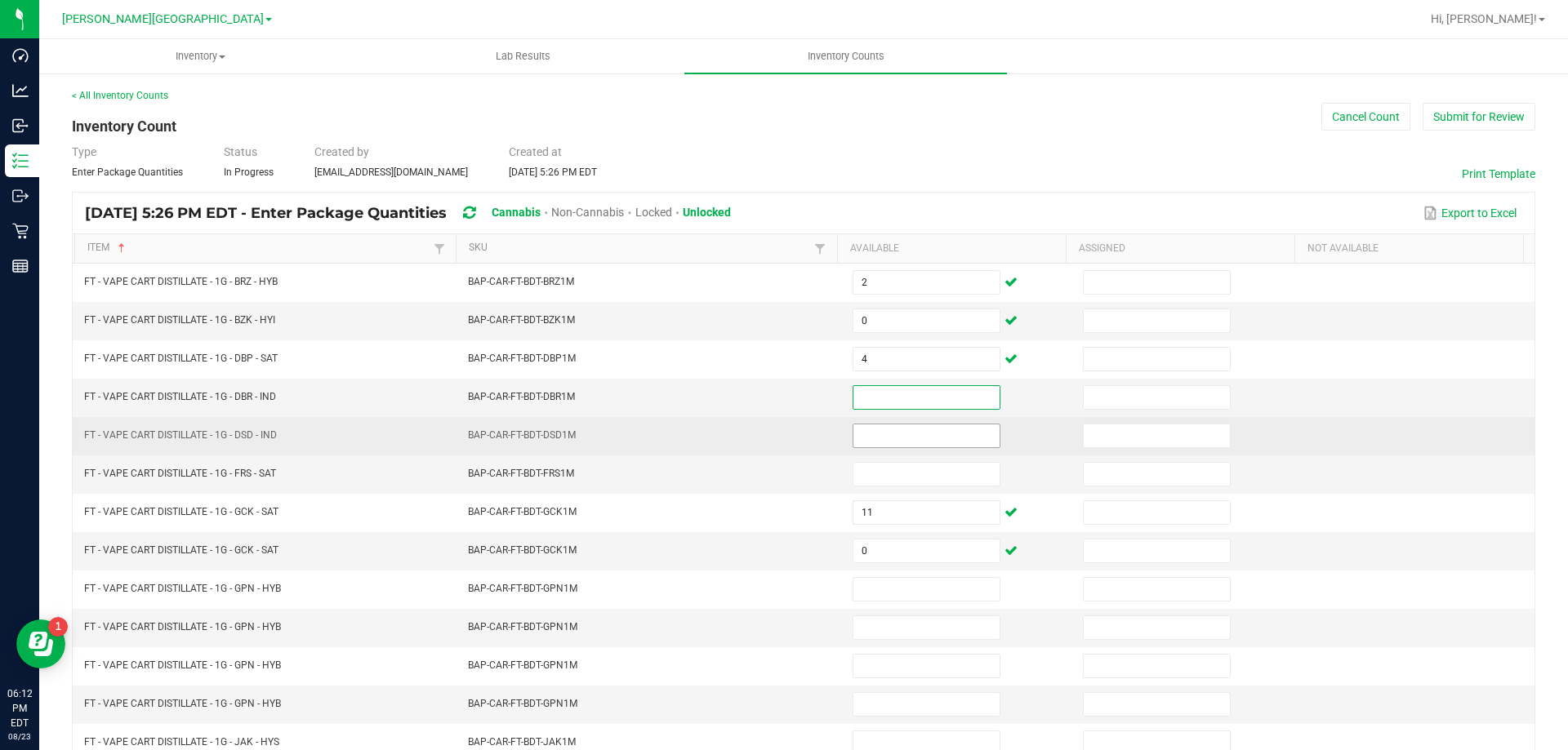
click at [878, 441] on input at bounding box center [926, 436] width 146 height 23
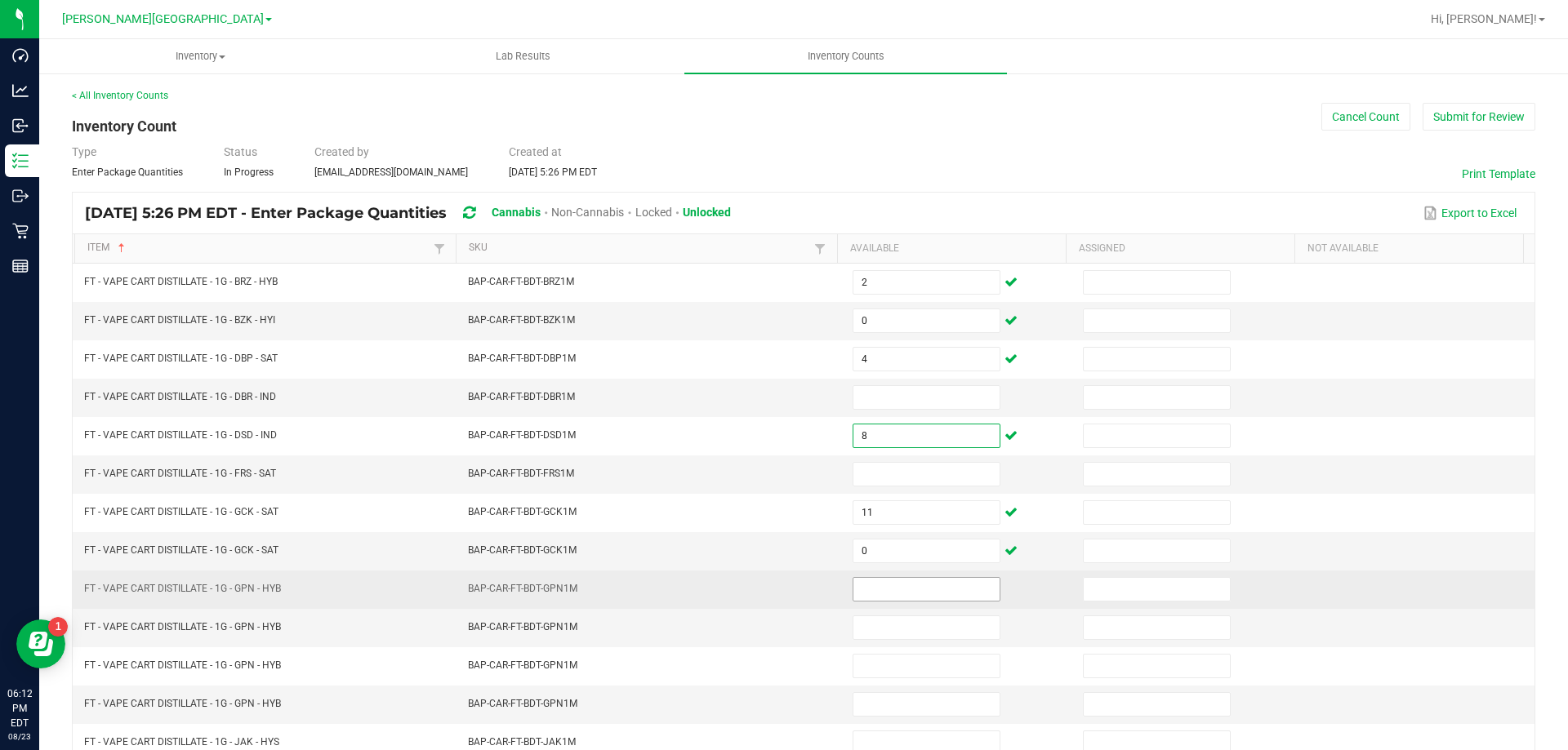
click at [968, 585] on input at bounding box center [926, 589] width 146 height 23
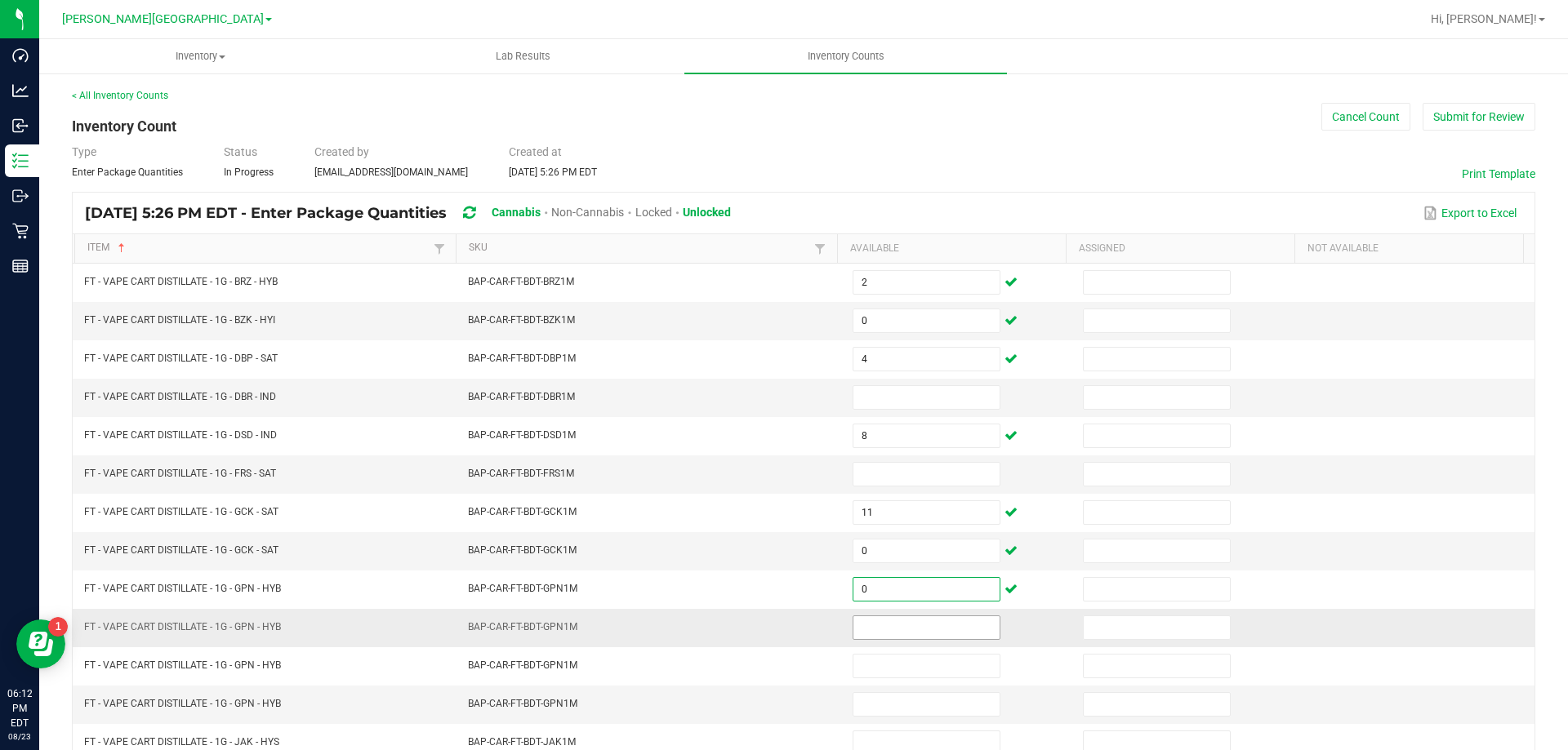
click at [931, 628] on input at bounding box center [926, 627] width 146 height 23
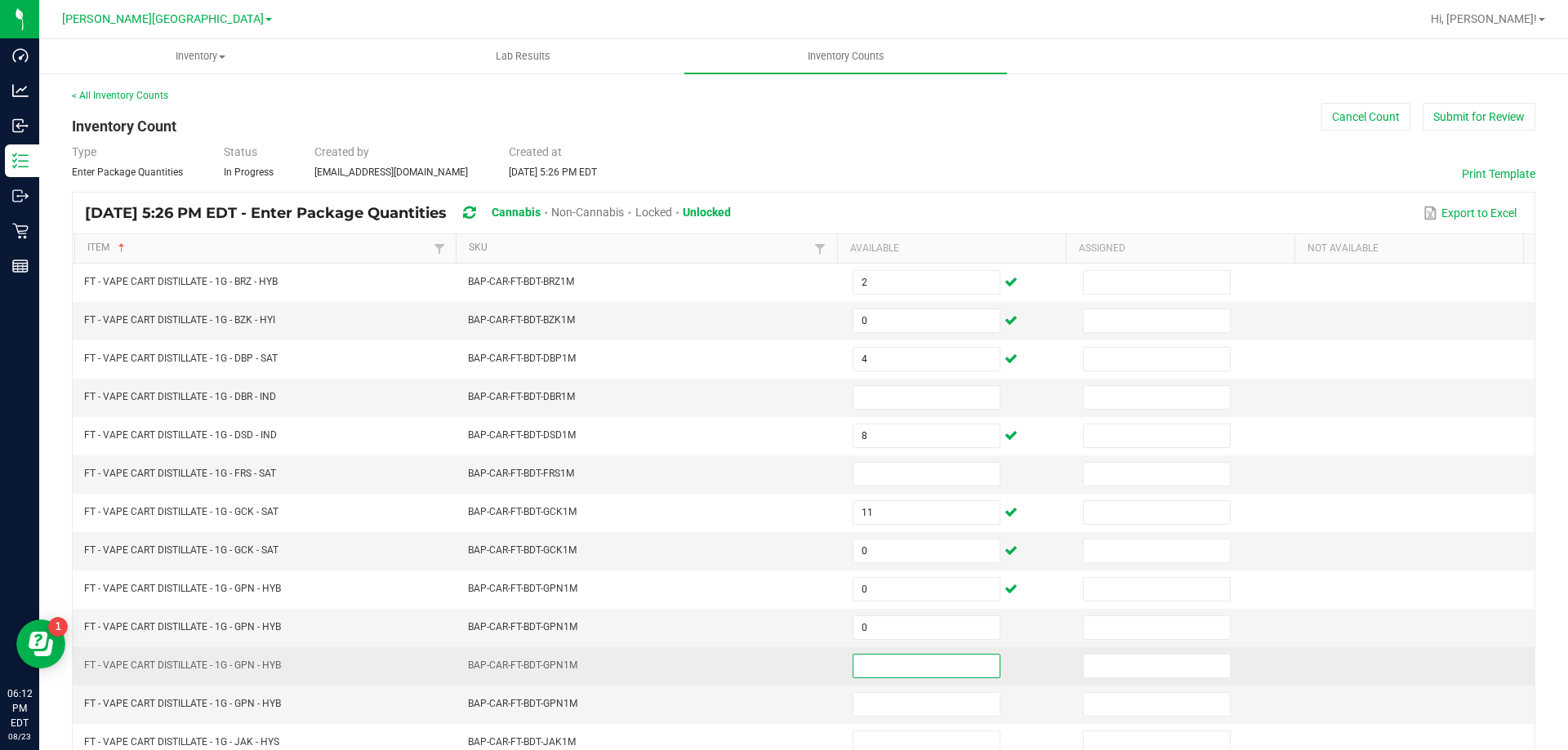
click at [932, 656] on input at bounding box center [926, 666] width 146 height 23
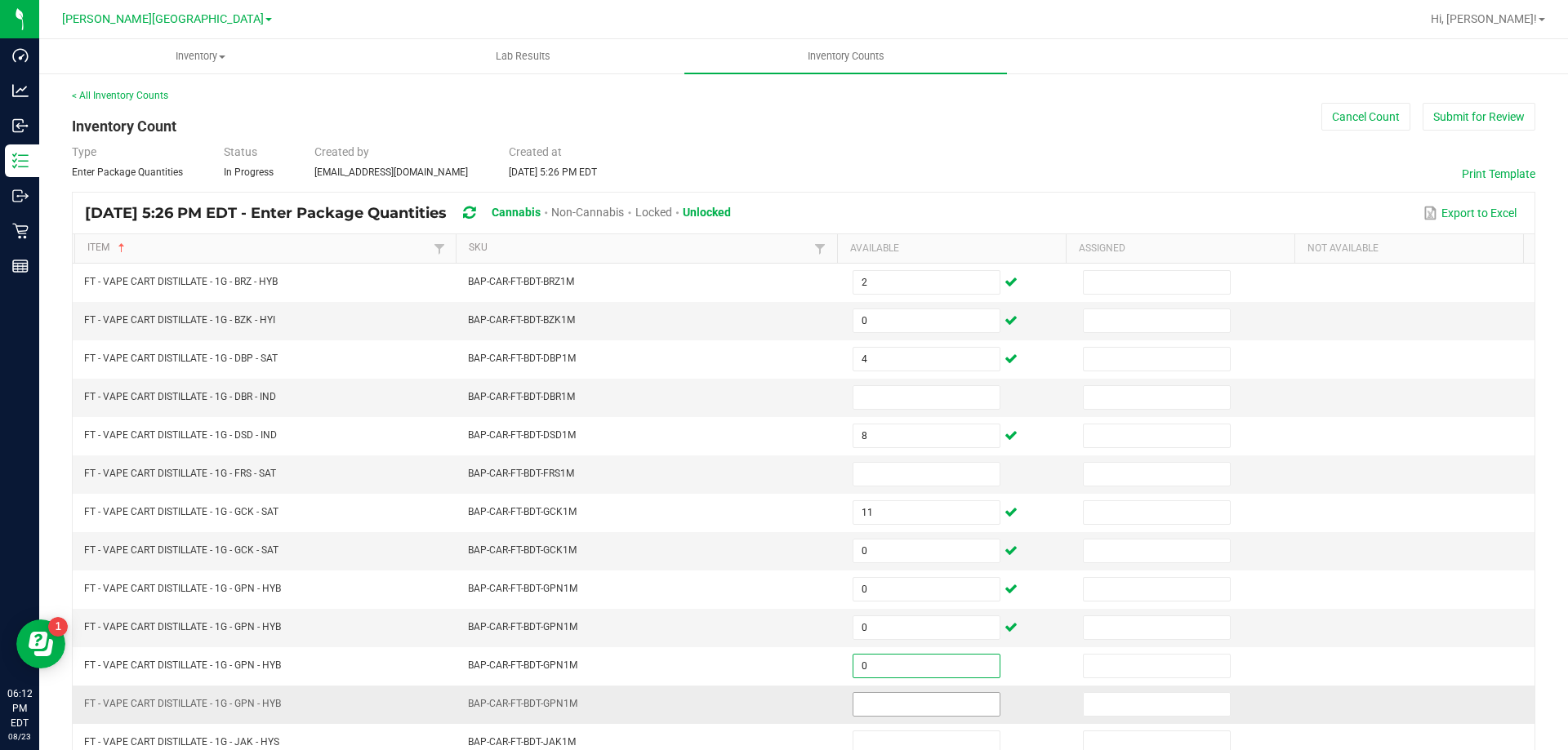
click at [928, 705] on input at bounding box center [926, 704] width 146 height 23
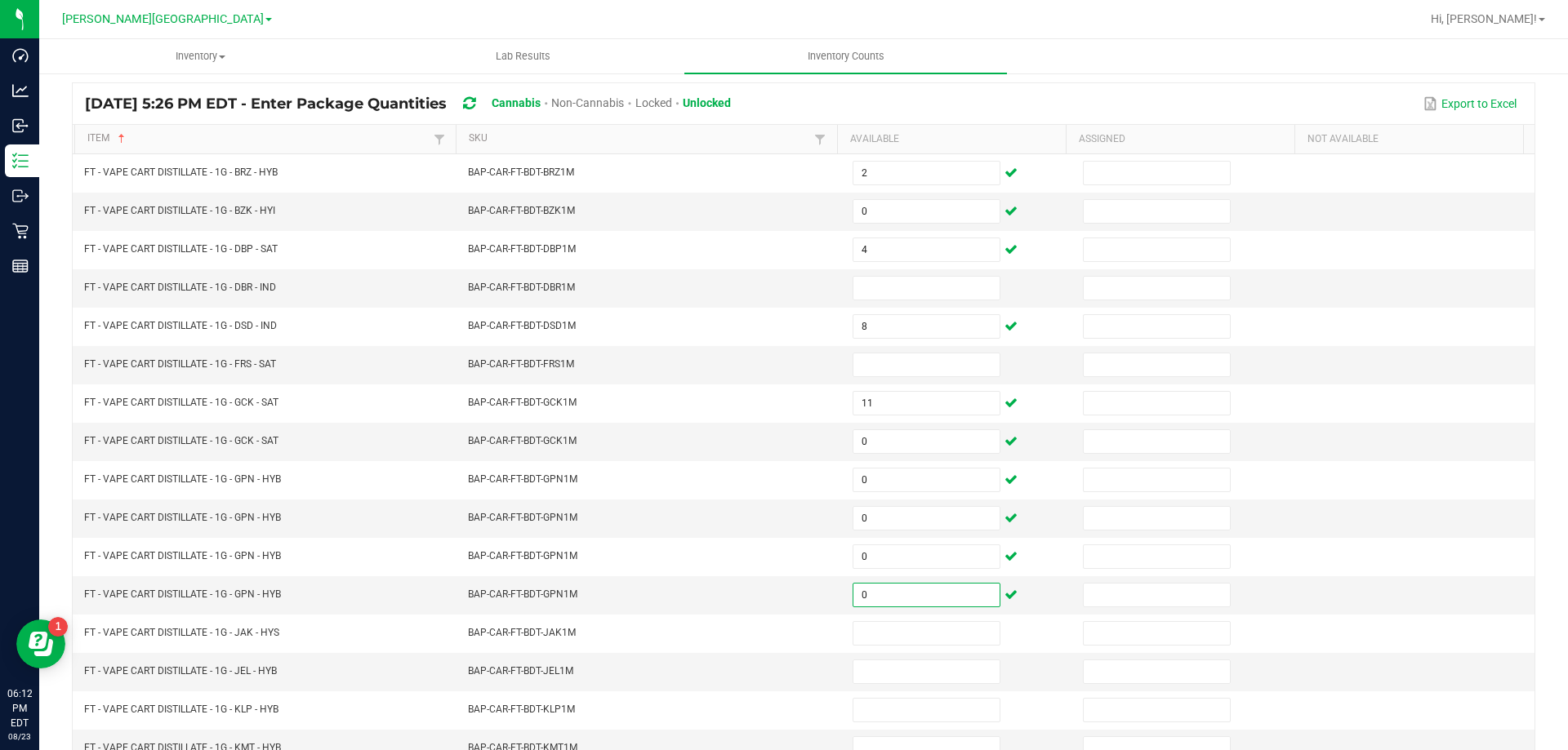
scroll to position [87, 0]
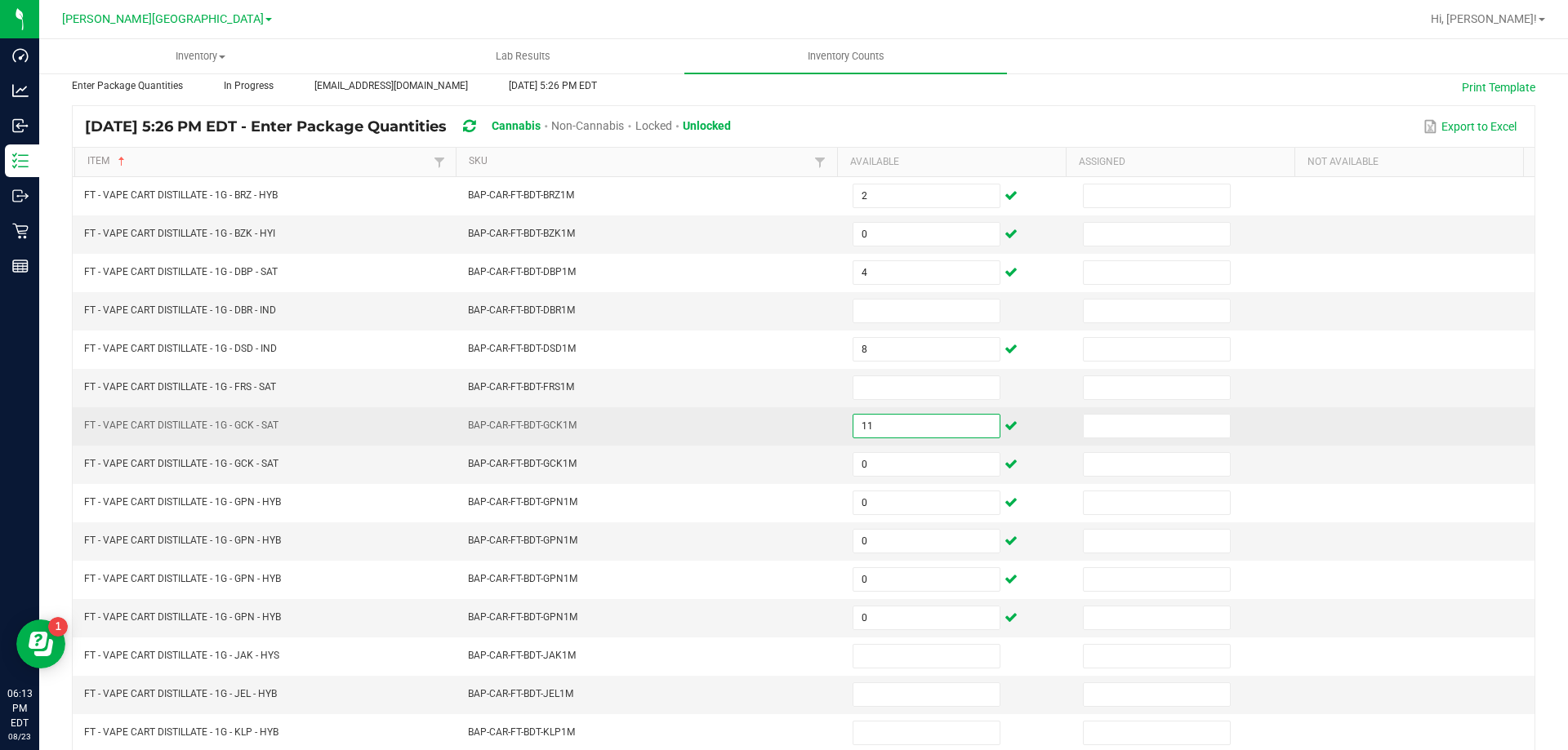
click at [879, 427] on input "11" at bounding box center [926, 426] width 146 height 23
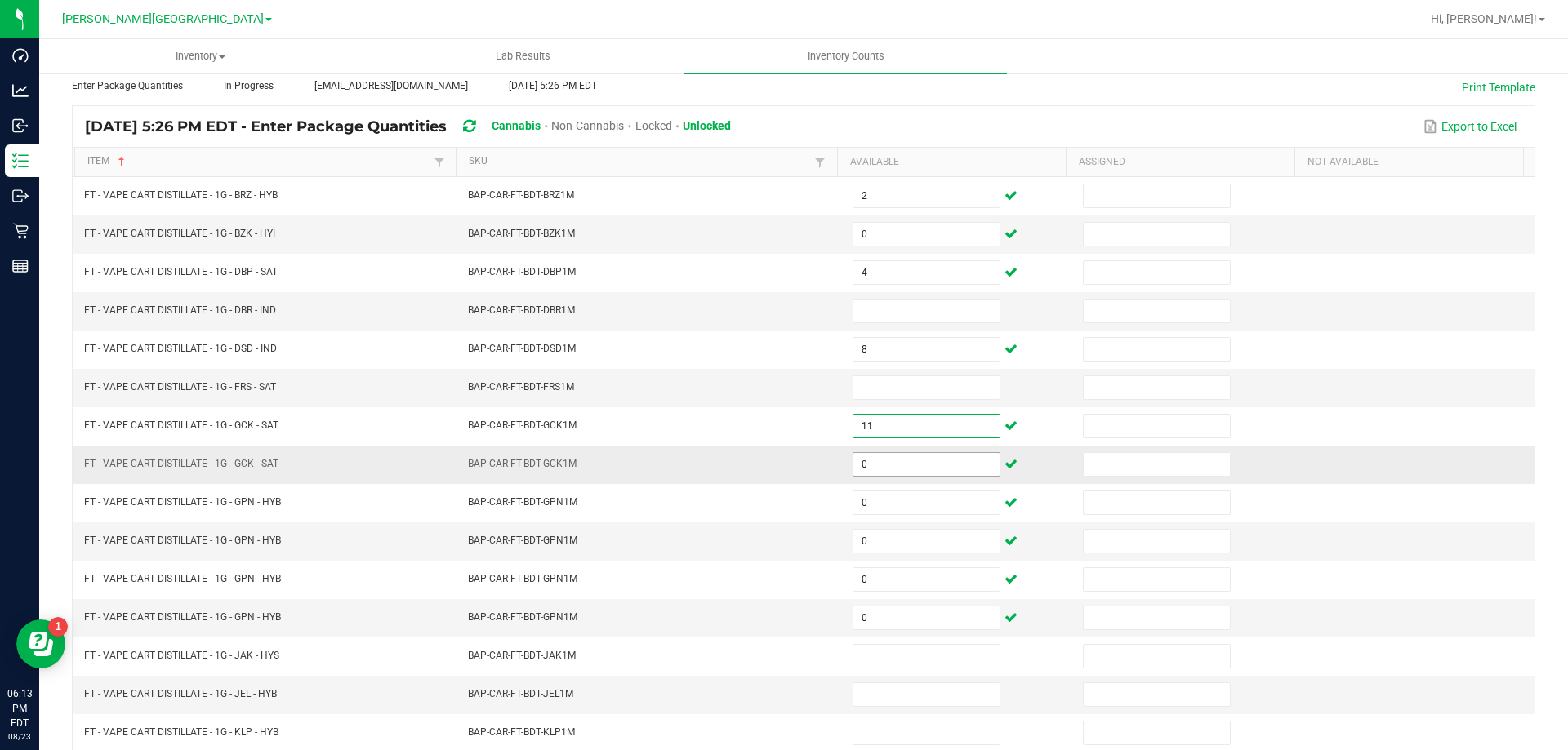
click at [914, 465] on input "0" at bounding box center [926, 464] width 146 height 23
click at [907, 394] on input at bounding box center [926, 387] width 146 height 23
click at [961, 319] on input at bounding box center [926, 311] width 146 height 23
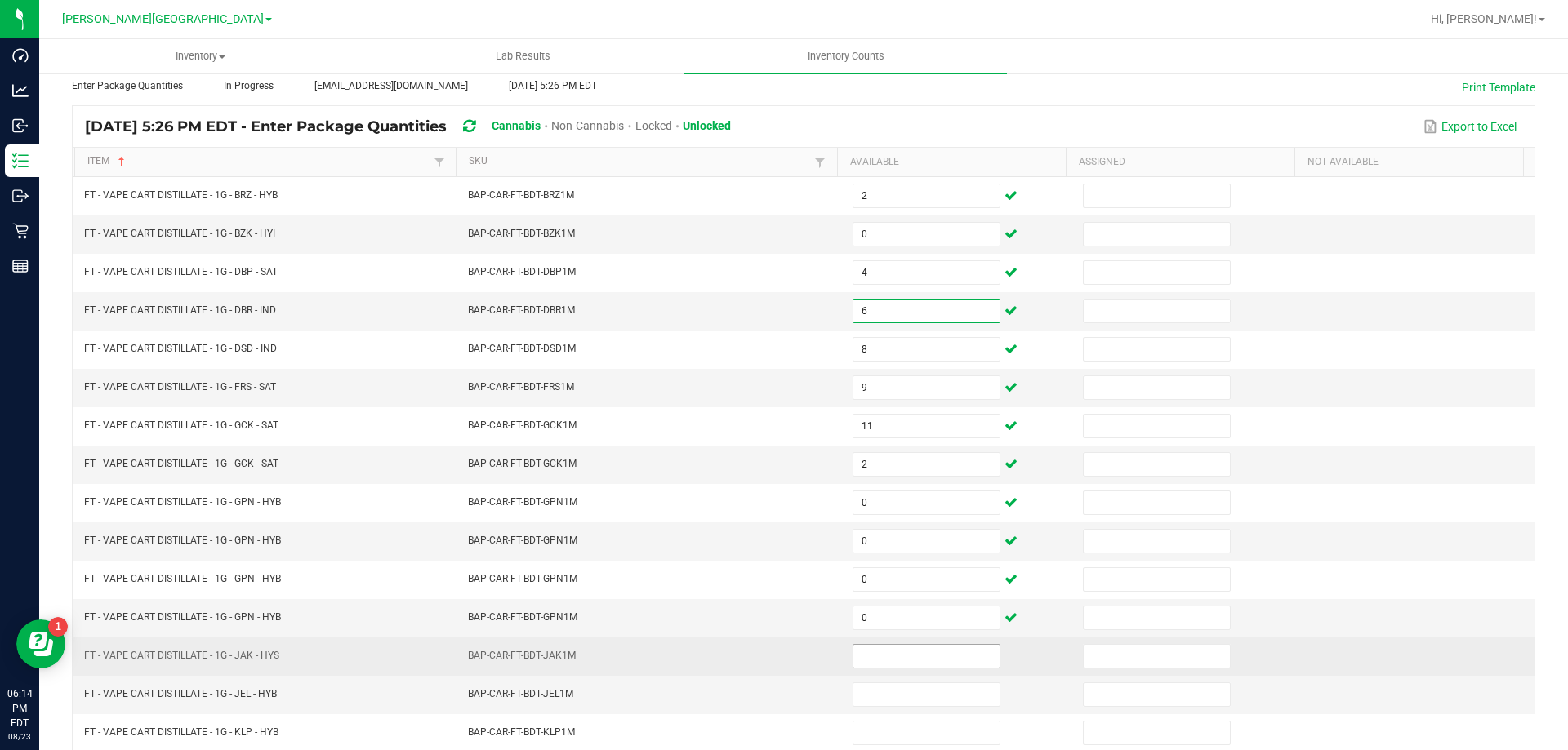
click at [888, 665] on input at bounding box center [926, 656] width 146 height 23
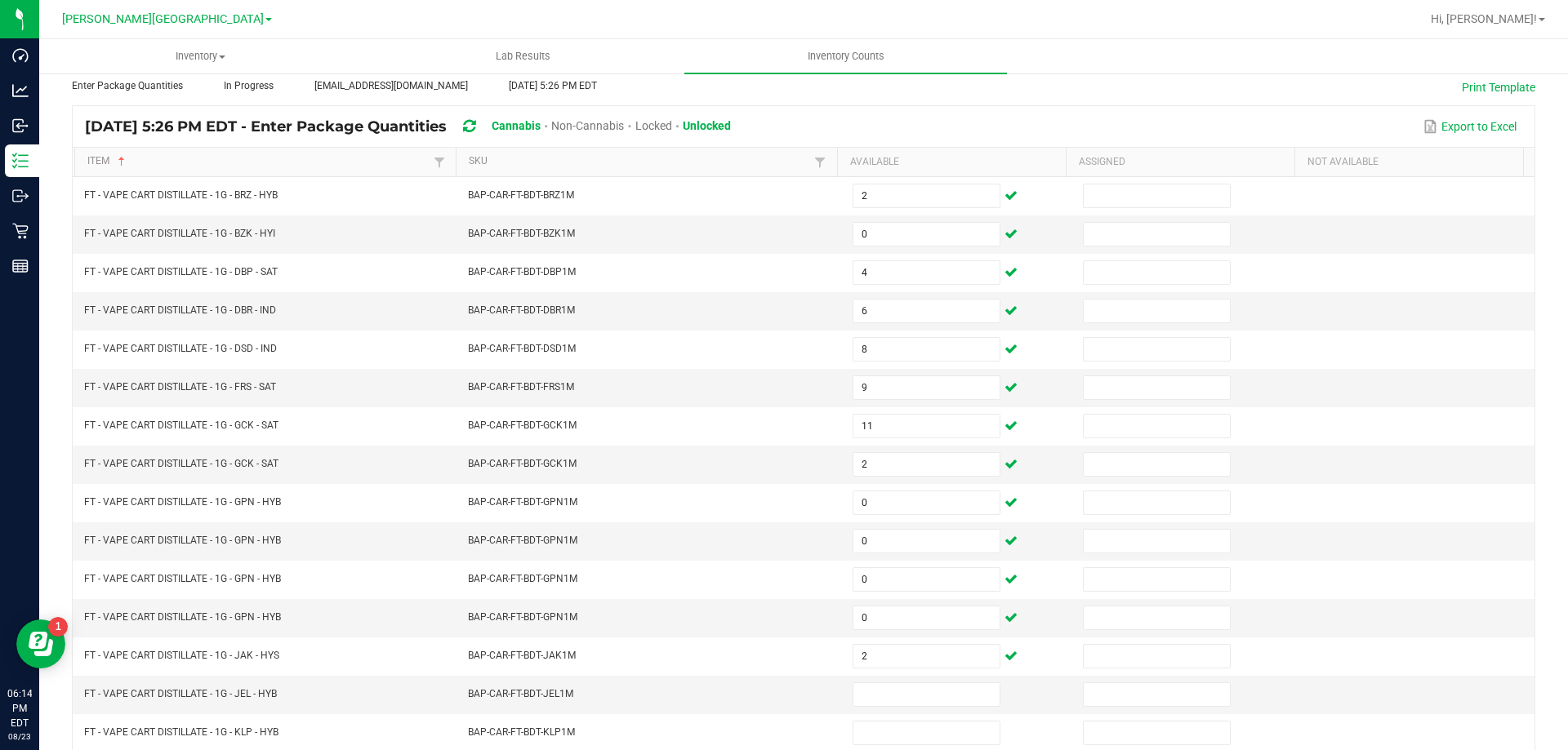
drag, startPoint x: 1567, startPoint y: 62, endPoint x: 1567, endPoint y: 203, distance: 141.3
click at [1567, 203] on div "Inventory All packages All inventory Waste log Create inventory Lab Results Inv…" at bounding box center [803, 394] width 1529 height 711
click at [1553, 176] on div "< All Inventory Counts Inventory Count Cancel Count Submit for Review Type Ente…" at bounding box center [803, 493] width 1529 height 1017
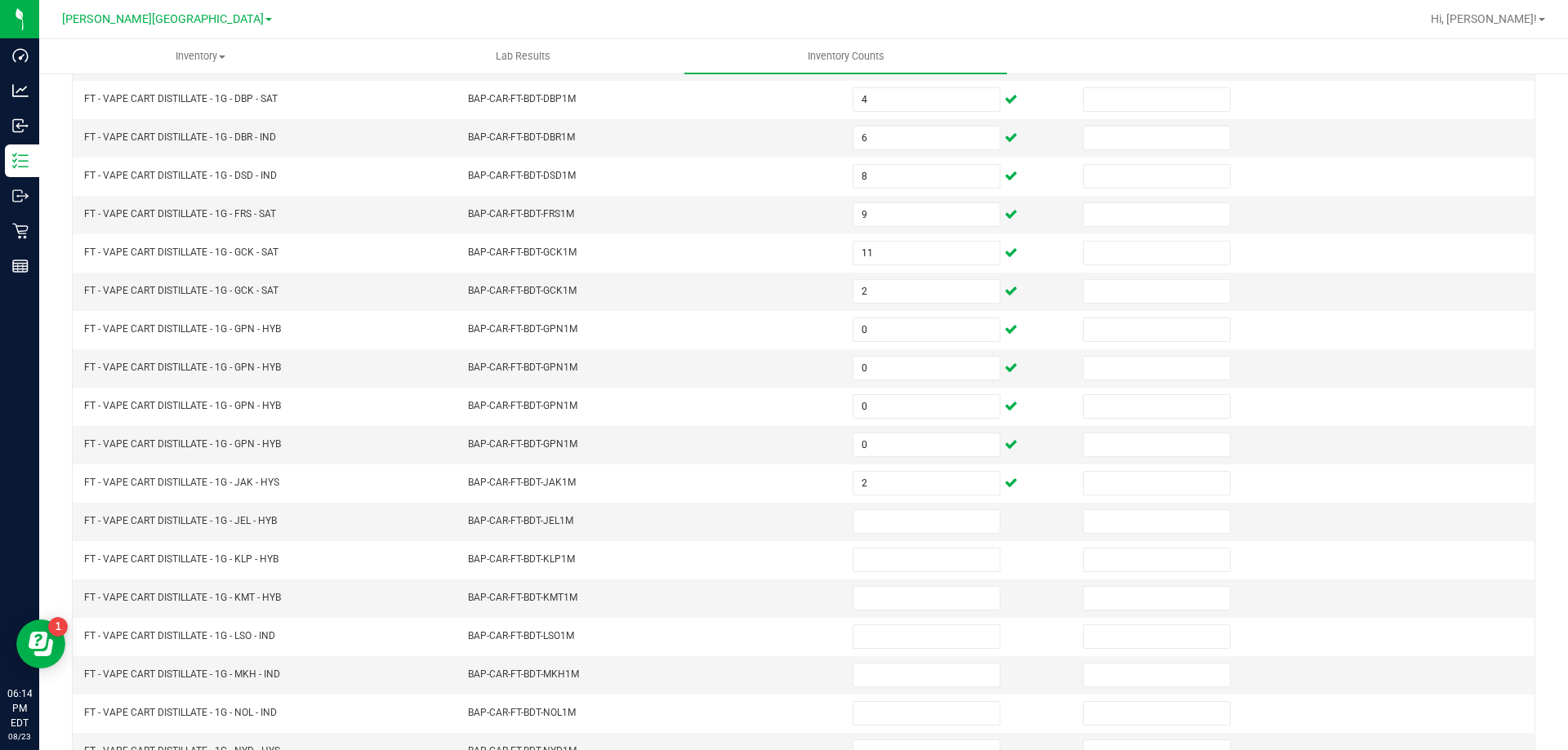
scroll to position [339, 0]
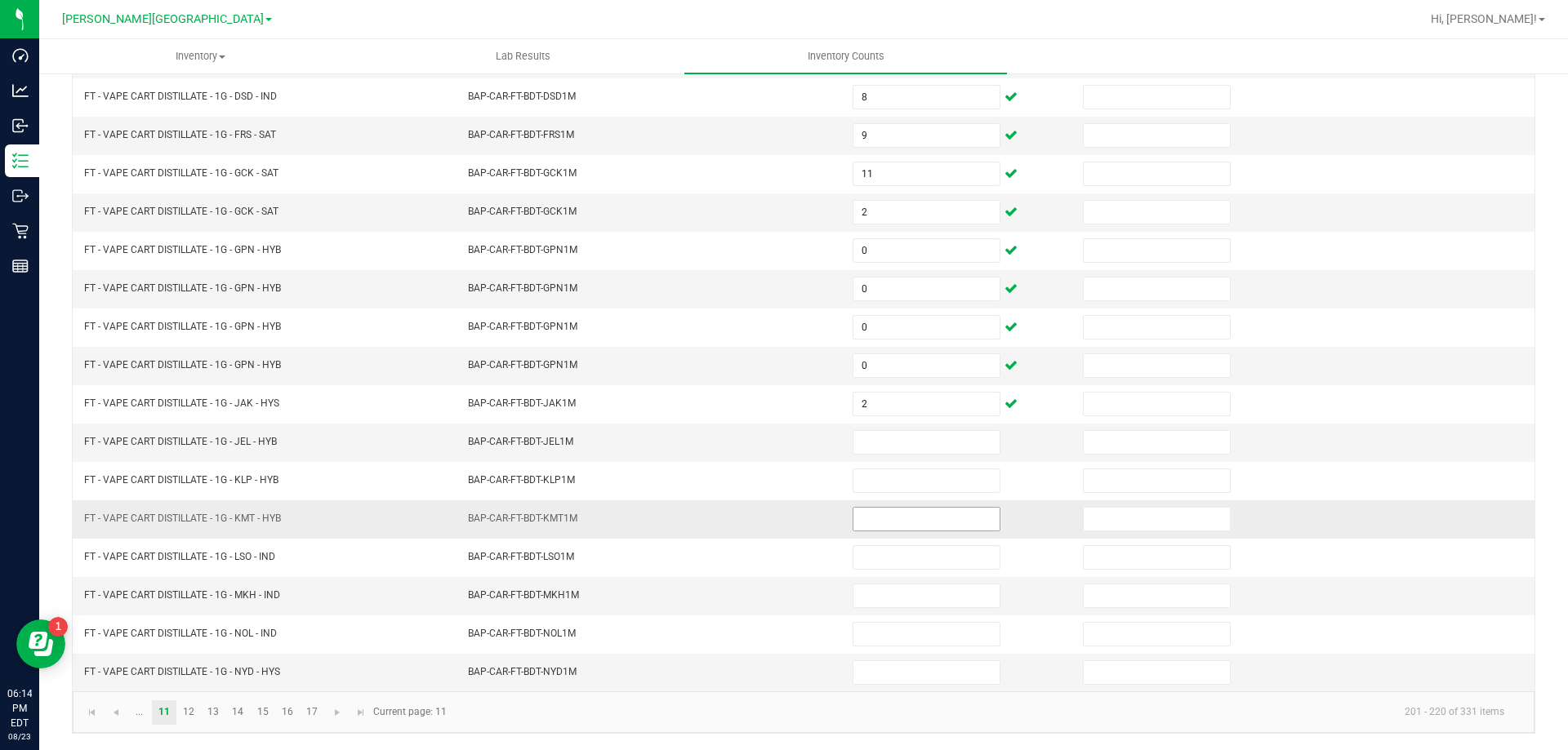
click at [941, 525] on input at bounding box center [926, 519] width 146 height 23
click at [118, 713] on span "Go to the previous page" at bounding box center [115, 712] width 13 height 13
click at [410, 719] on link at bounding box center [411, 713] width 24 height 24
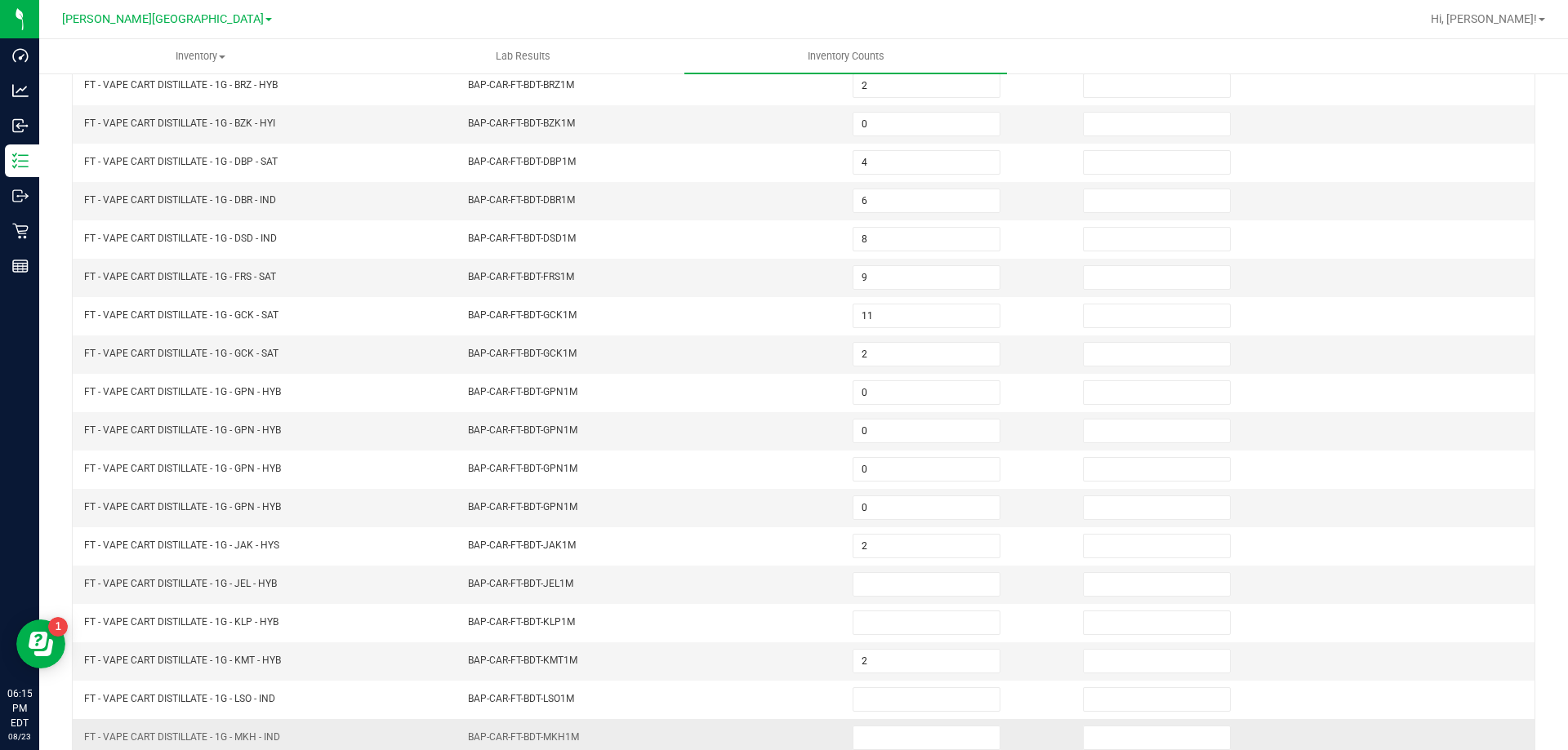
scroll to position [0, 0]
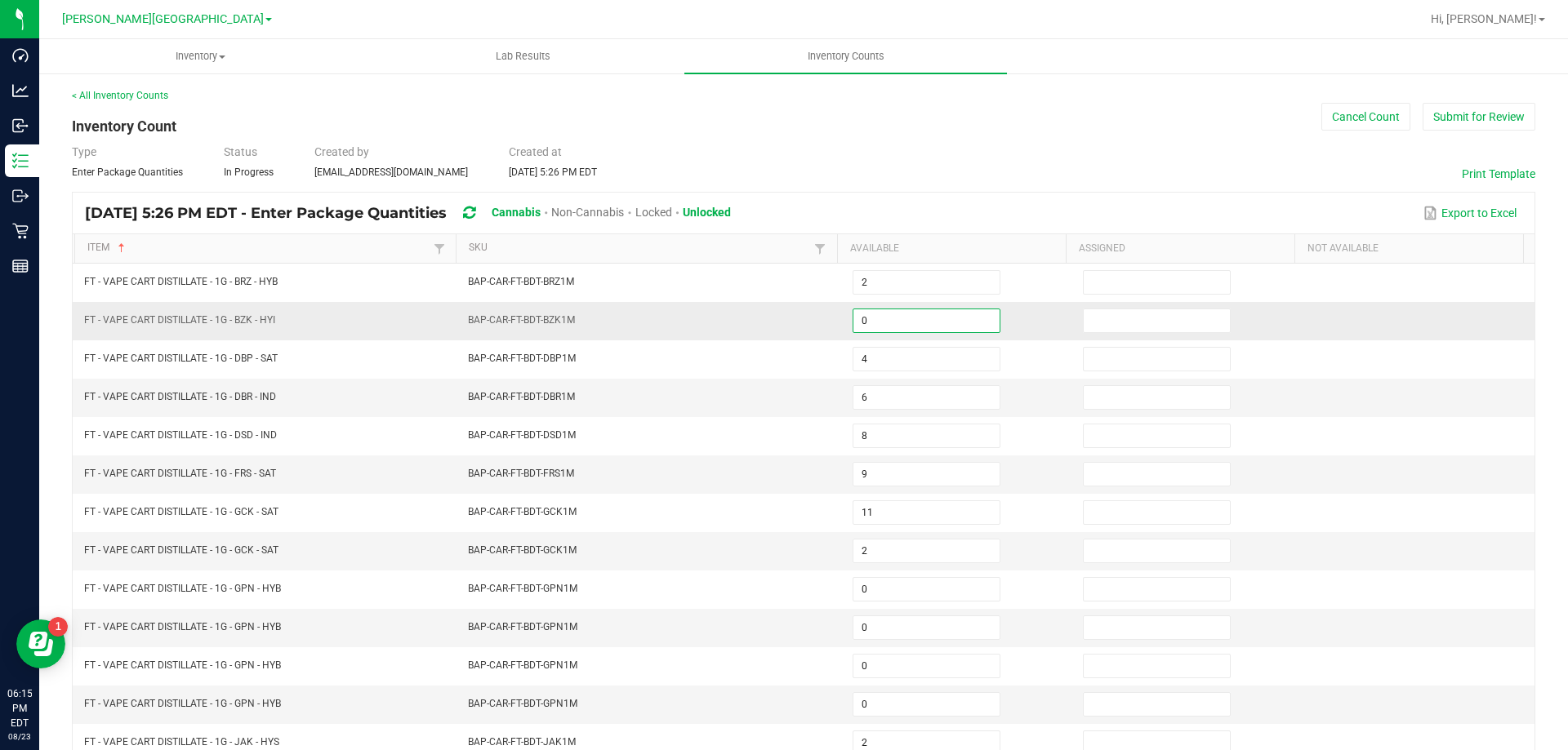
click at [879, 331] on input "0" at bounding box center [926, 320] width 146 height 23
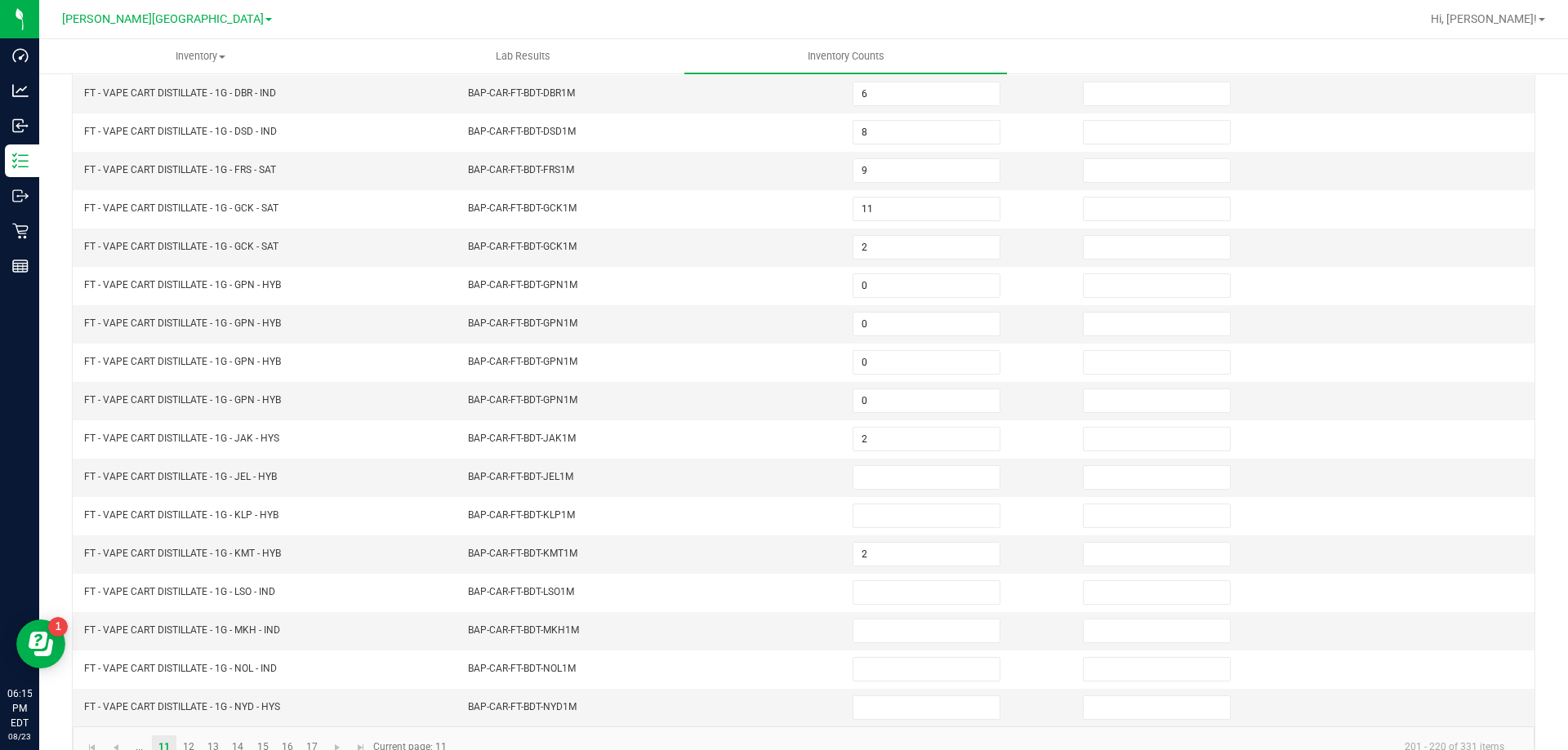
scroll to position [339, 0]
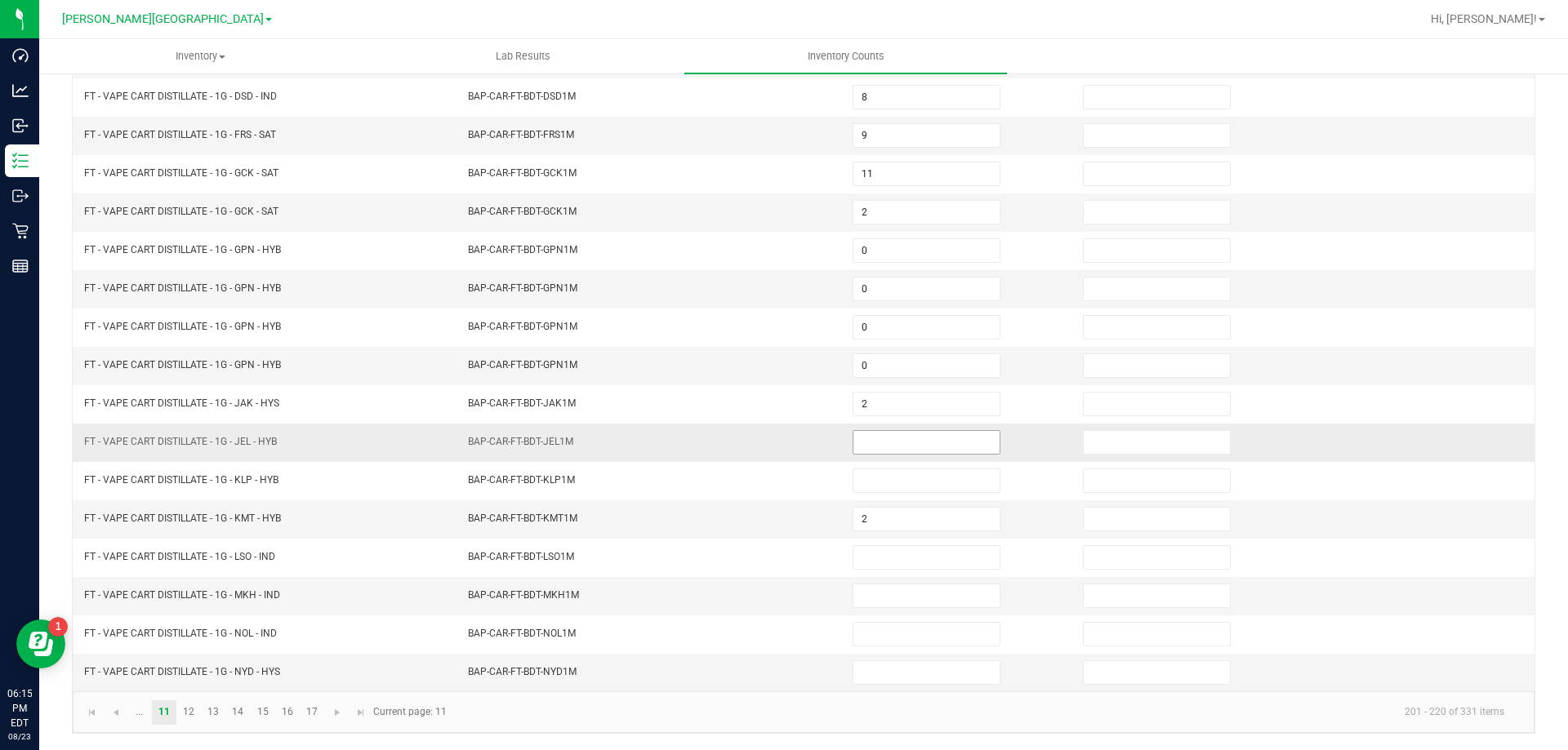
click at [892, 441] on input at bounding box center [926, 442] width 146 height 23
click at [894, 585] on input at bounding box center [926, 596] width 146 height 23
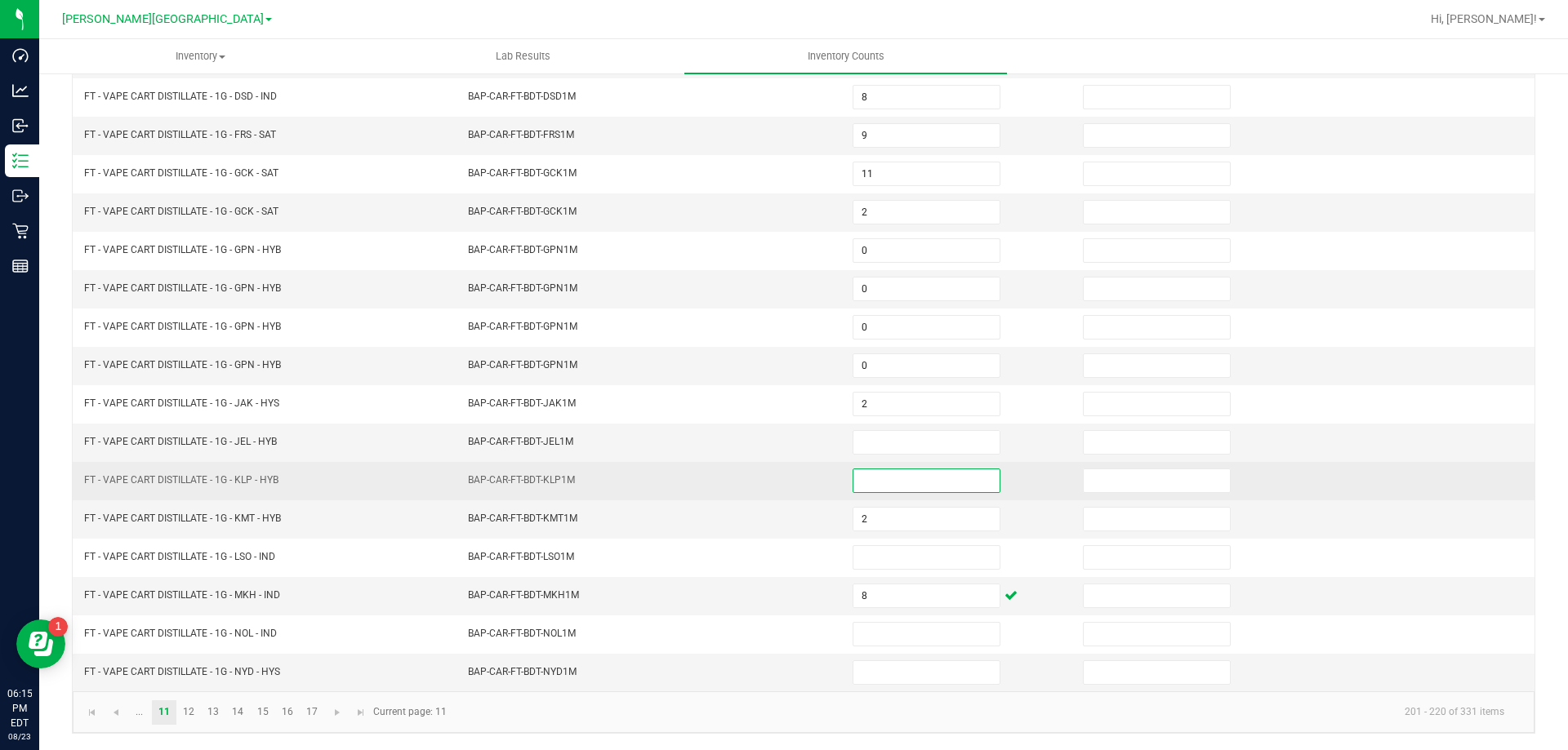
click at [869, 476] on input at bounding box center [926, 481] width 146 height 23
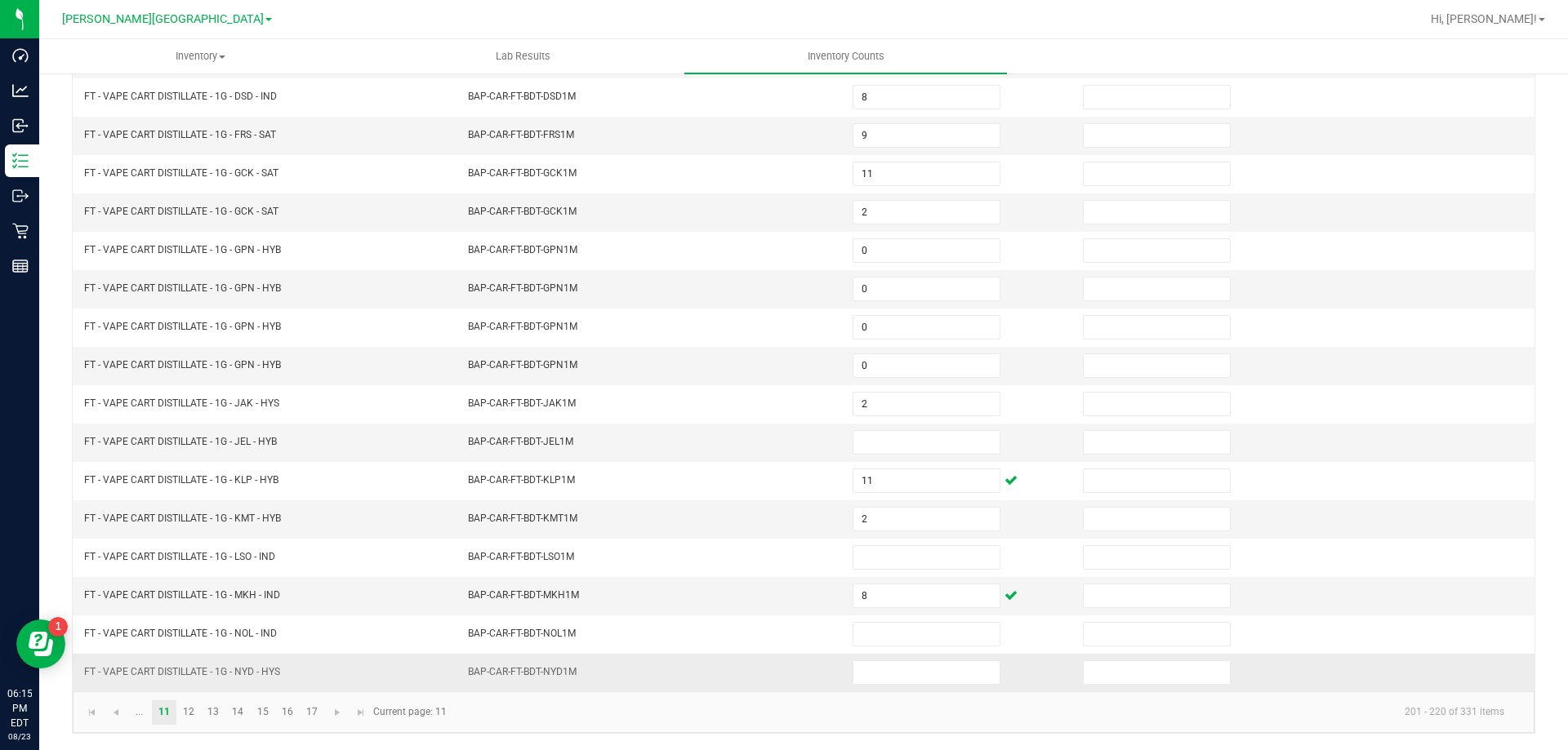
drag, startPoint x: 866, startPoint y: 686, endPoint x: 869, endPoint y: 676, distance: 10.1
click at [866, 685] on td at bounding box center [958, 673] width 230 height 38
click at [869, 676] on input at bounding box center [926, 672] width 146 height 23
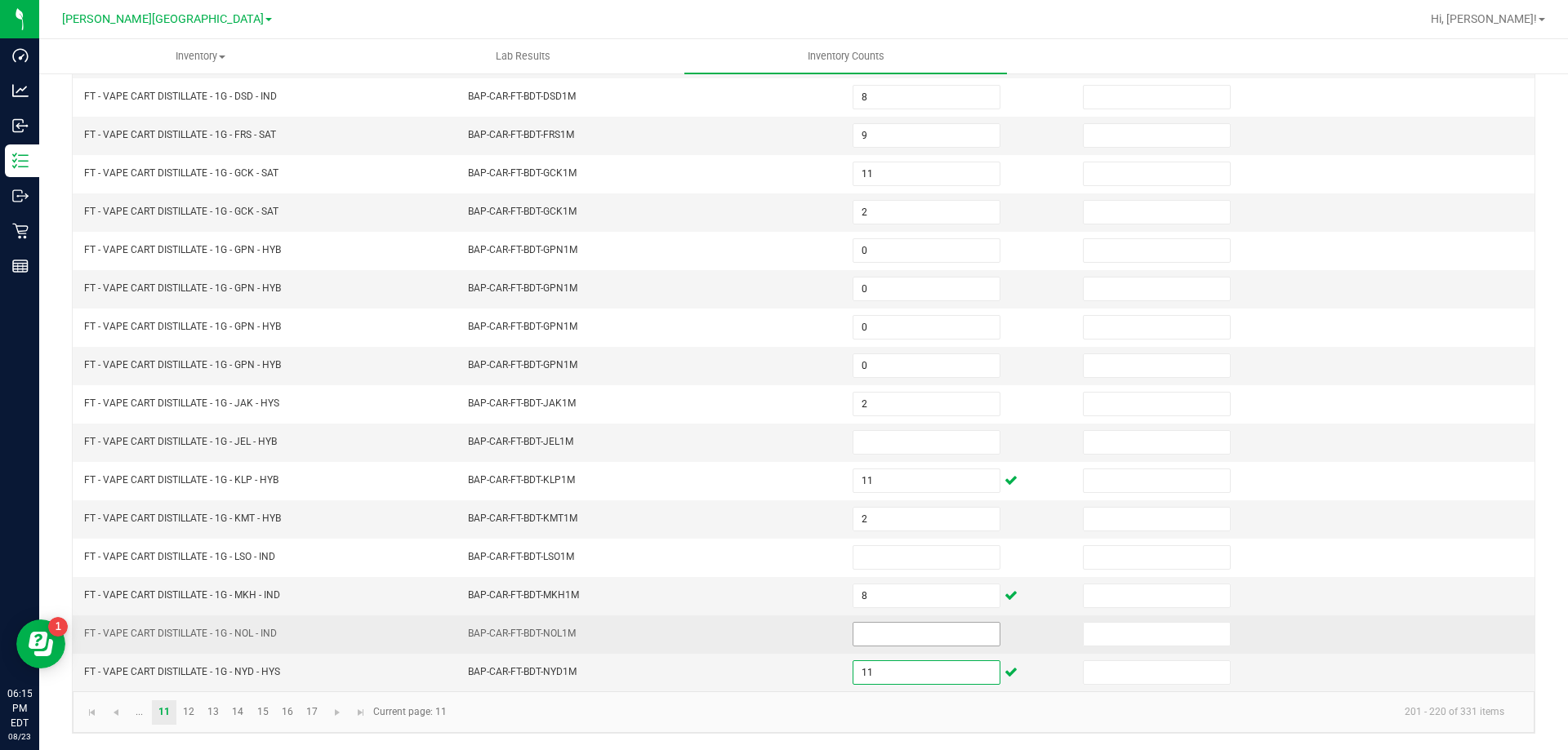
click at [928, 623] on input at bounding box center [926, 634] width 146 height 23
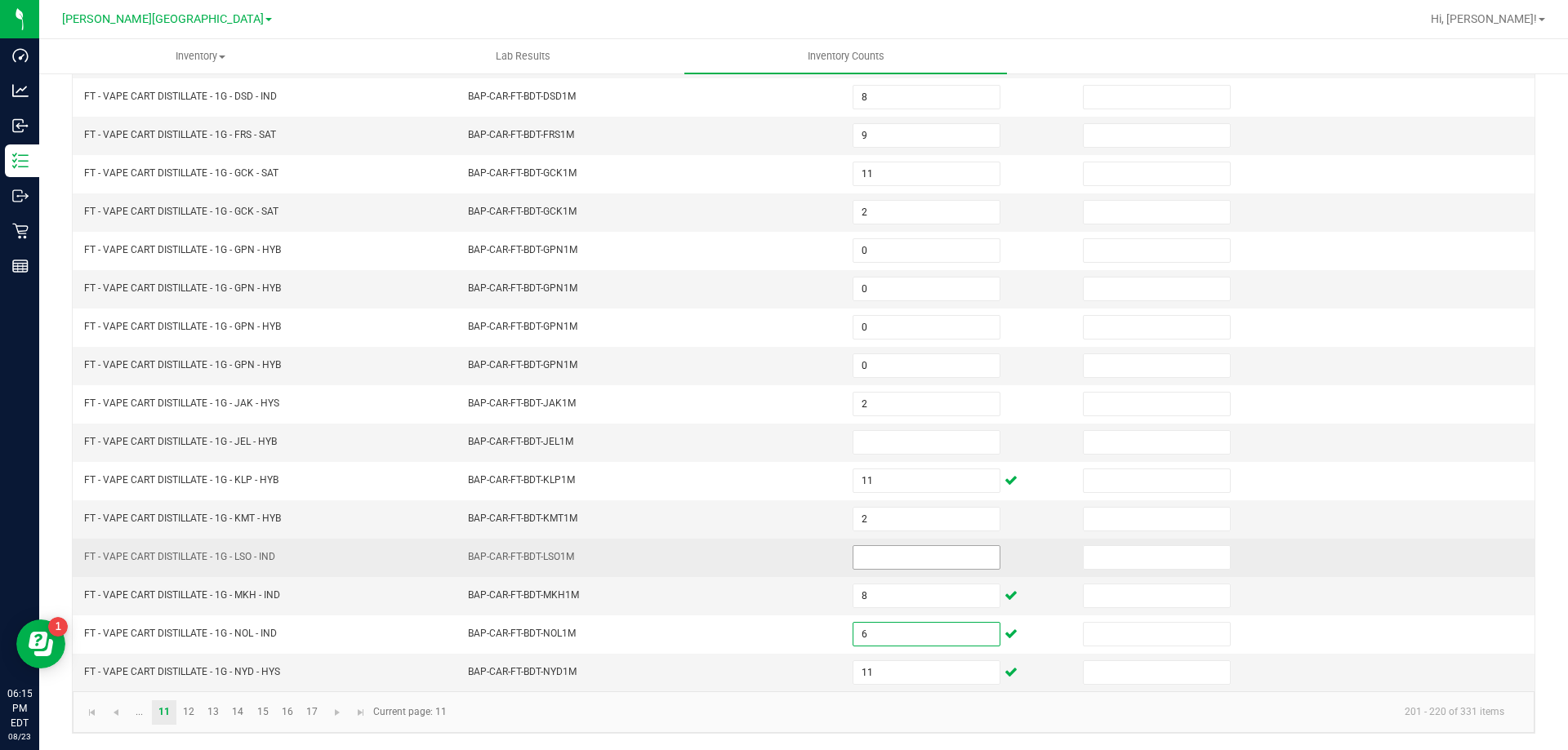
click at [884, 550] on input at bounding box center [926, 557] width 146 height 23
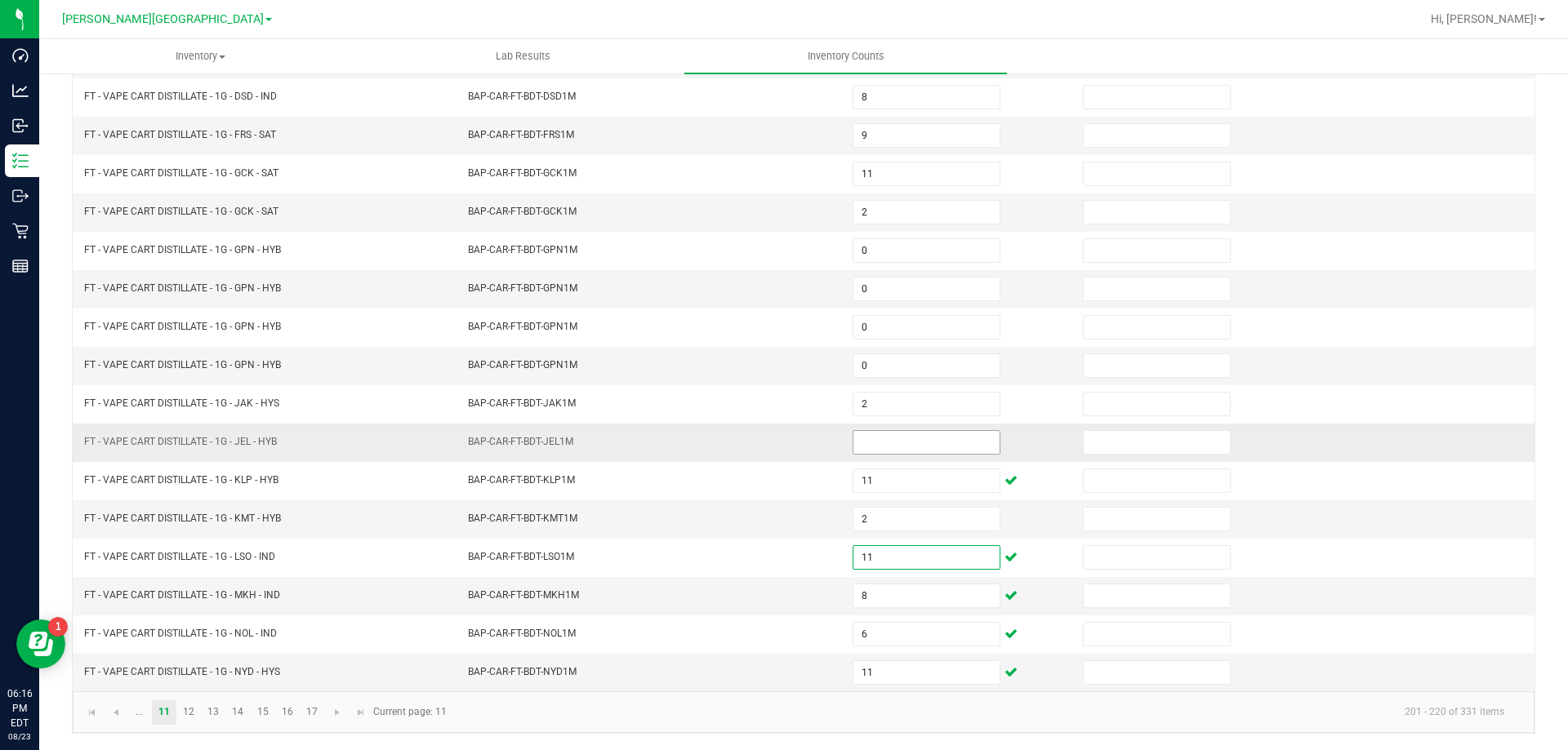
click at [869, 445] on input at bounding box center [926, 442] width 146 height 23
click at [189, 709] on link "12" at bounding box center [189, 713] width 24 height 24
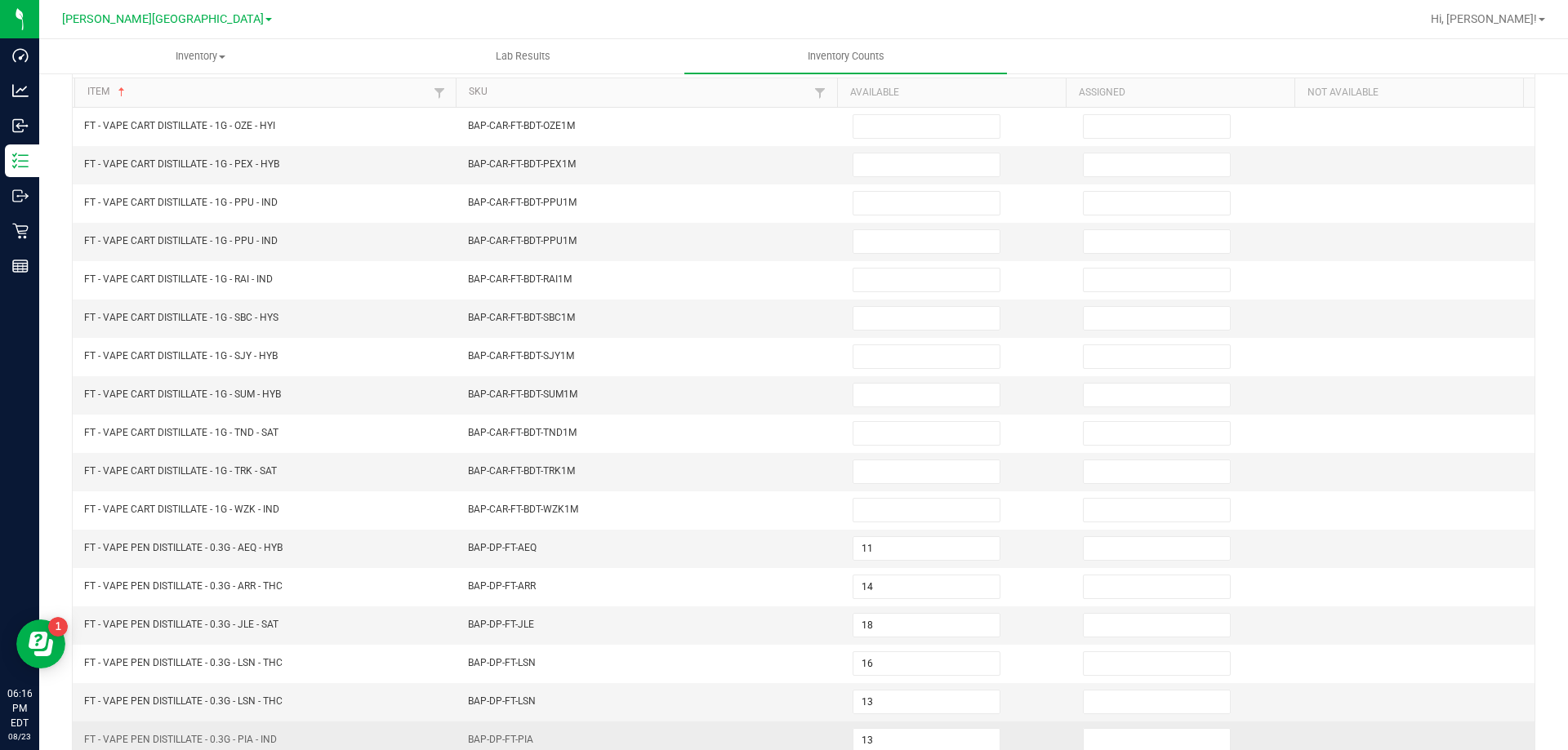
scroll to position [12, 0]
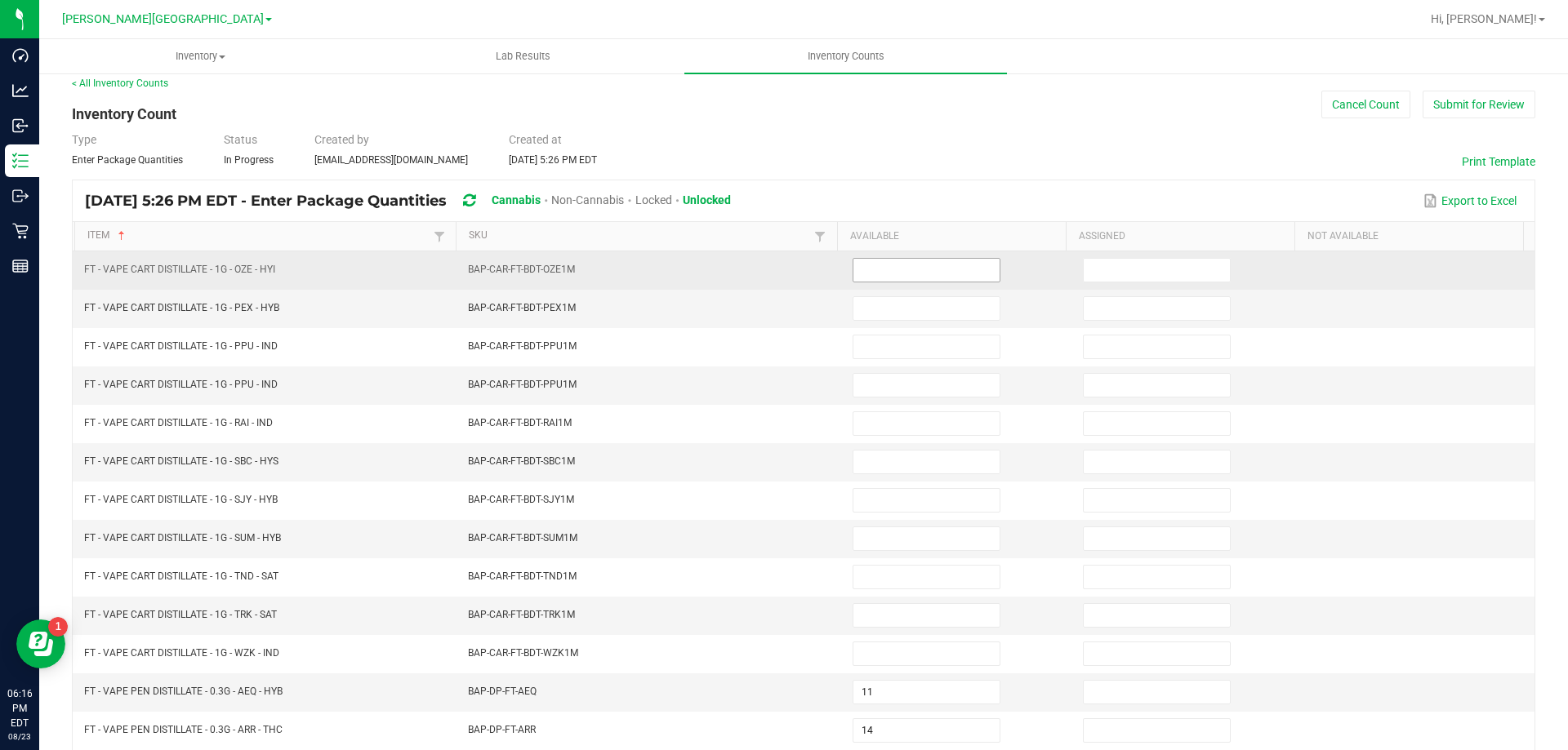
click at [959, 273] on input at bounding box center [926, 270] width 146 height 23
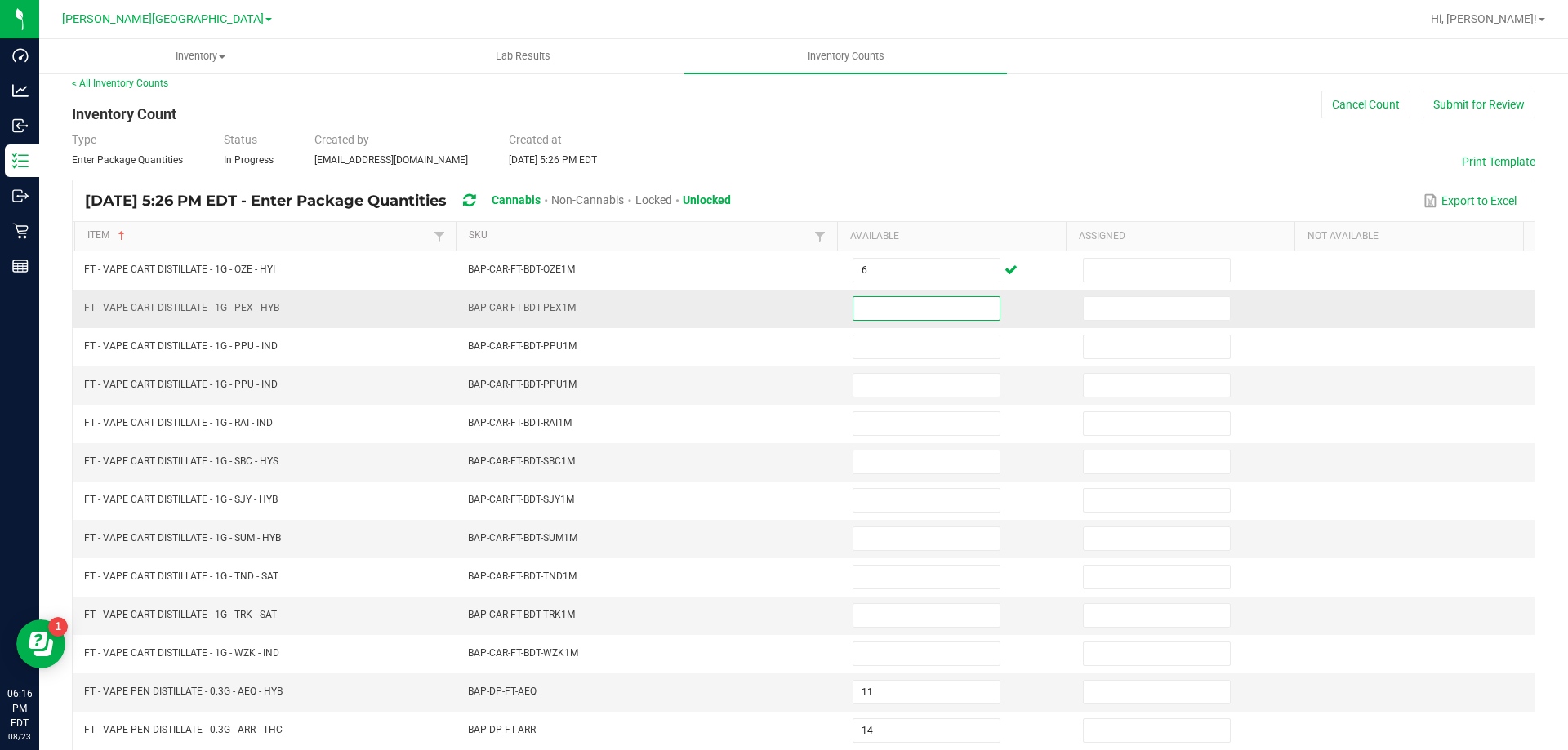
click at [947, 305] on input at bounding box center [926, 308] width 146 height 23
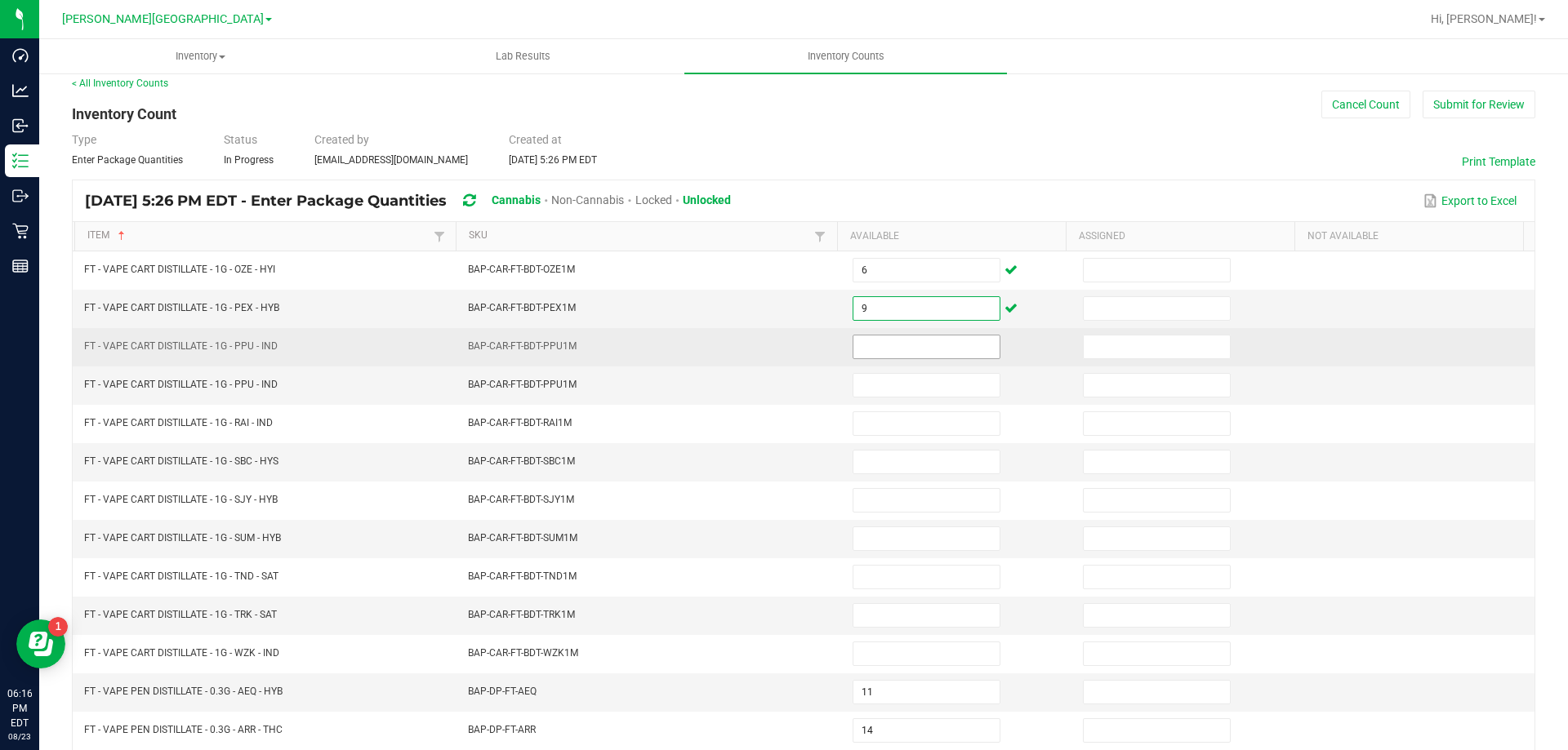
click at [889, 349] on input at bounding box center [926, 347] width 146 height 23
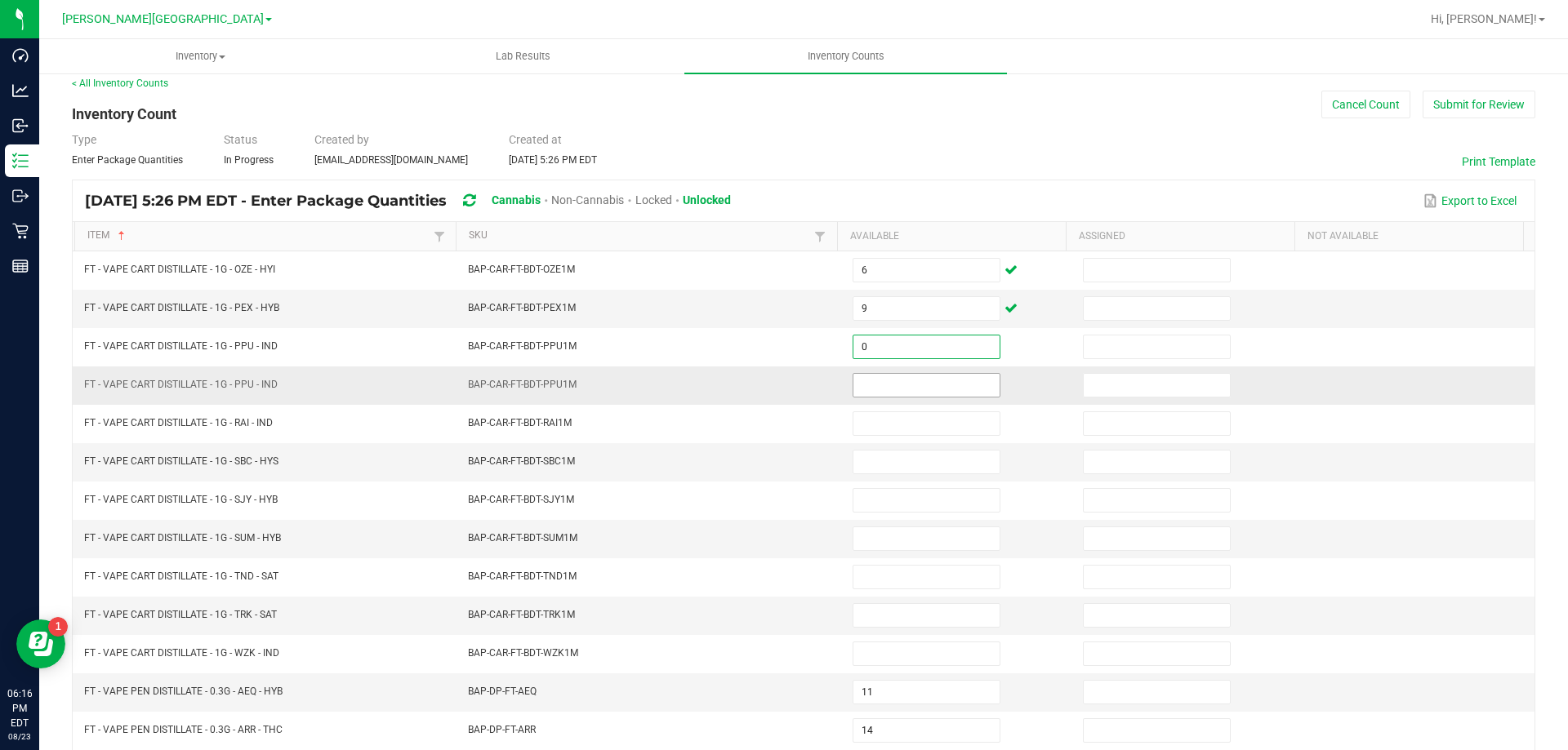
click at [907, 395] on input at bounding box center [926, 385] width 146 height 23
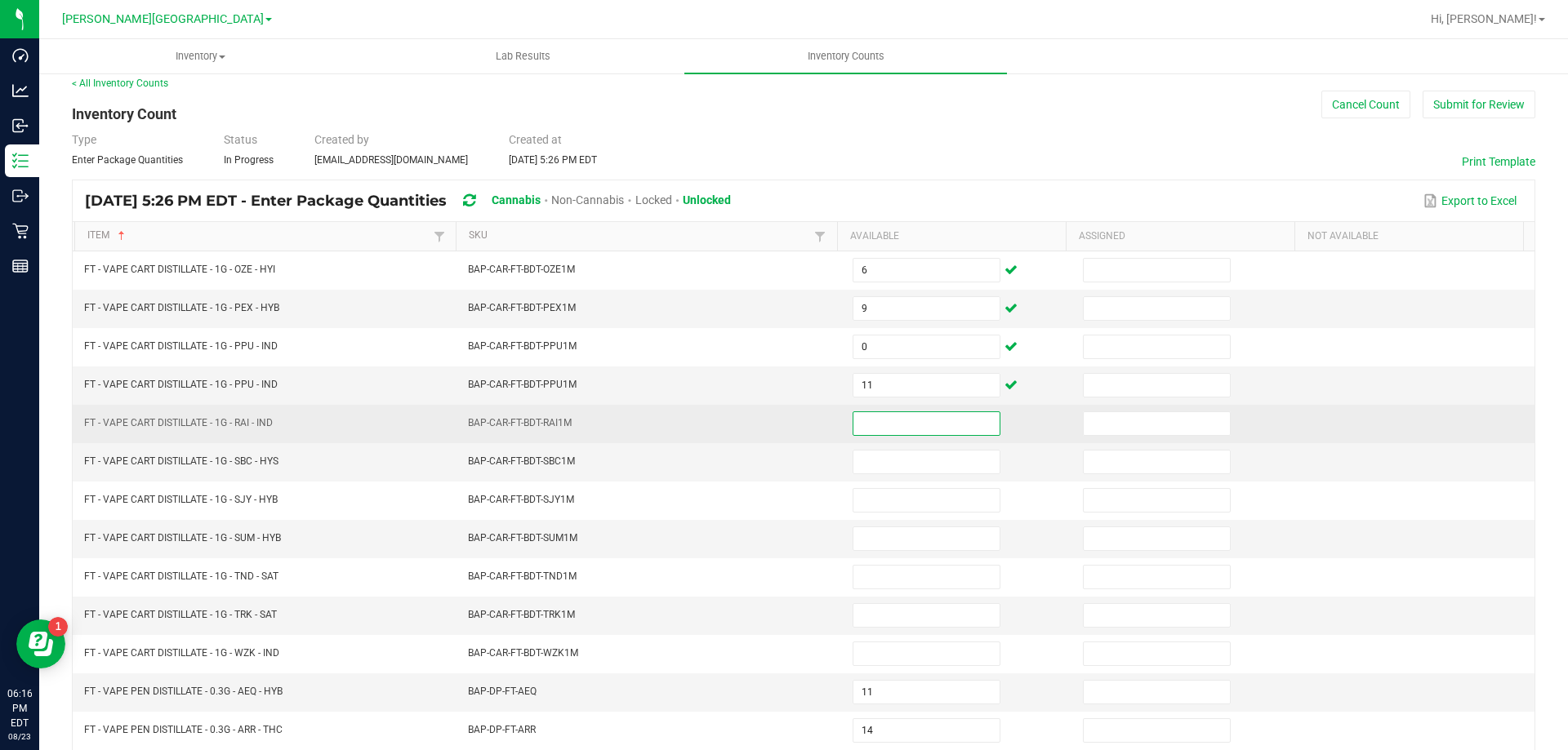
click at [880, 416] on input at bounding box center [926, 423] width 146 height 23
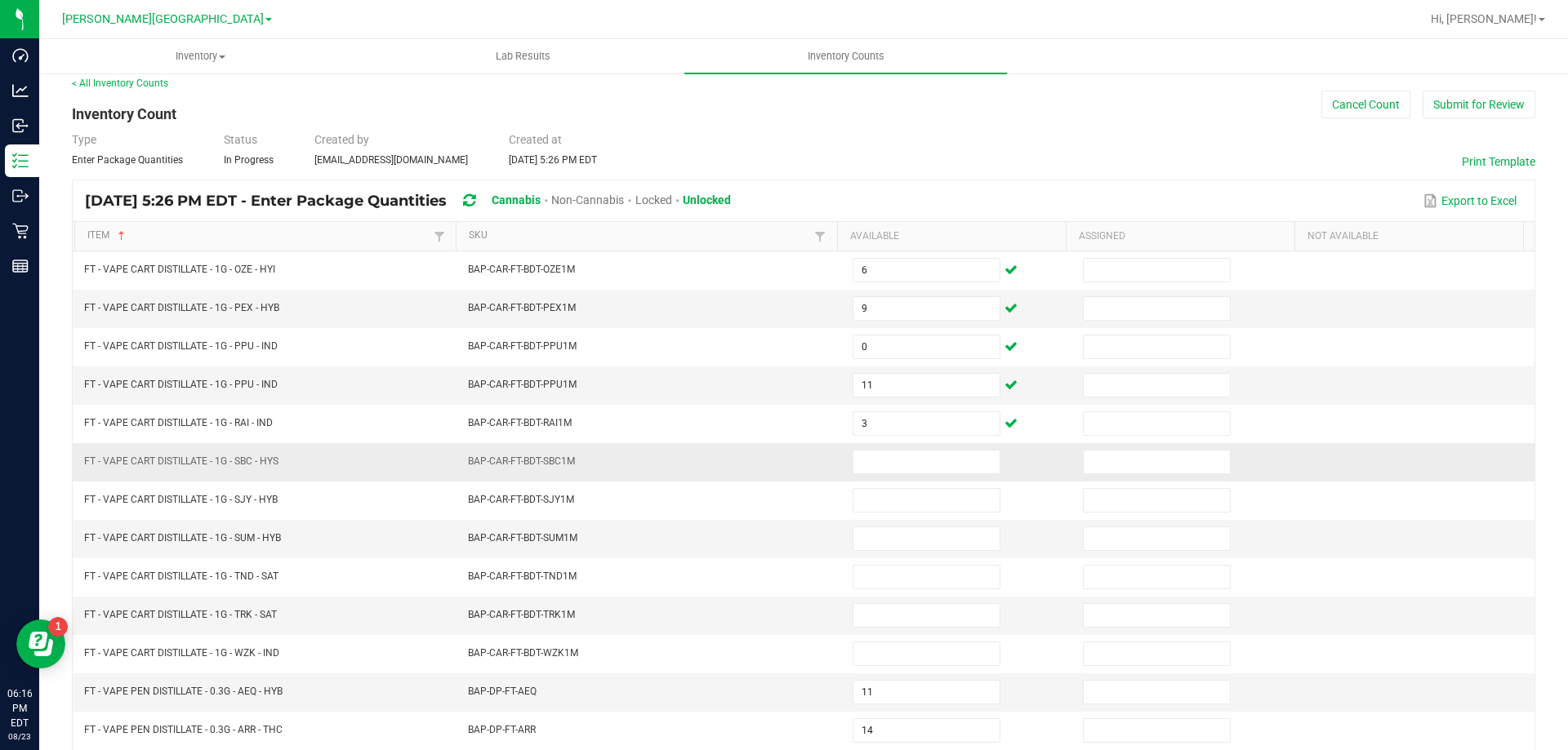
click at [885, 477] on td at bounding box center [958, 462] width 230 height 38
click at [886, 458] on input at bounding box center [926, 462] width 146 height 23
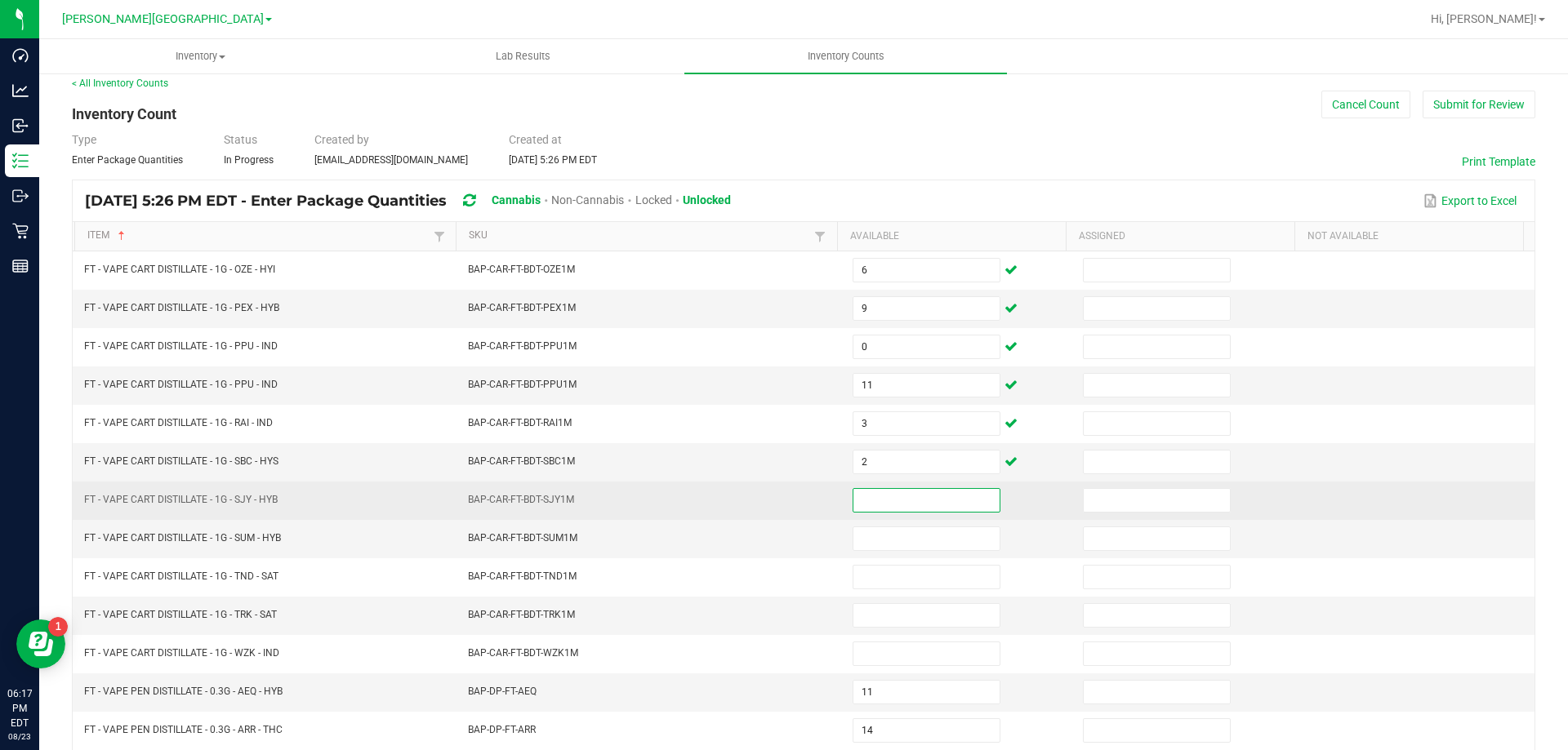
click at [872, 495] on input at bounding box center [926, 500] width 146 height 23
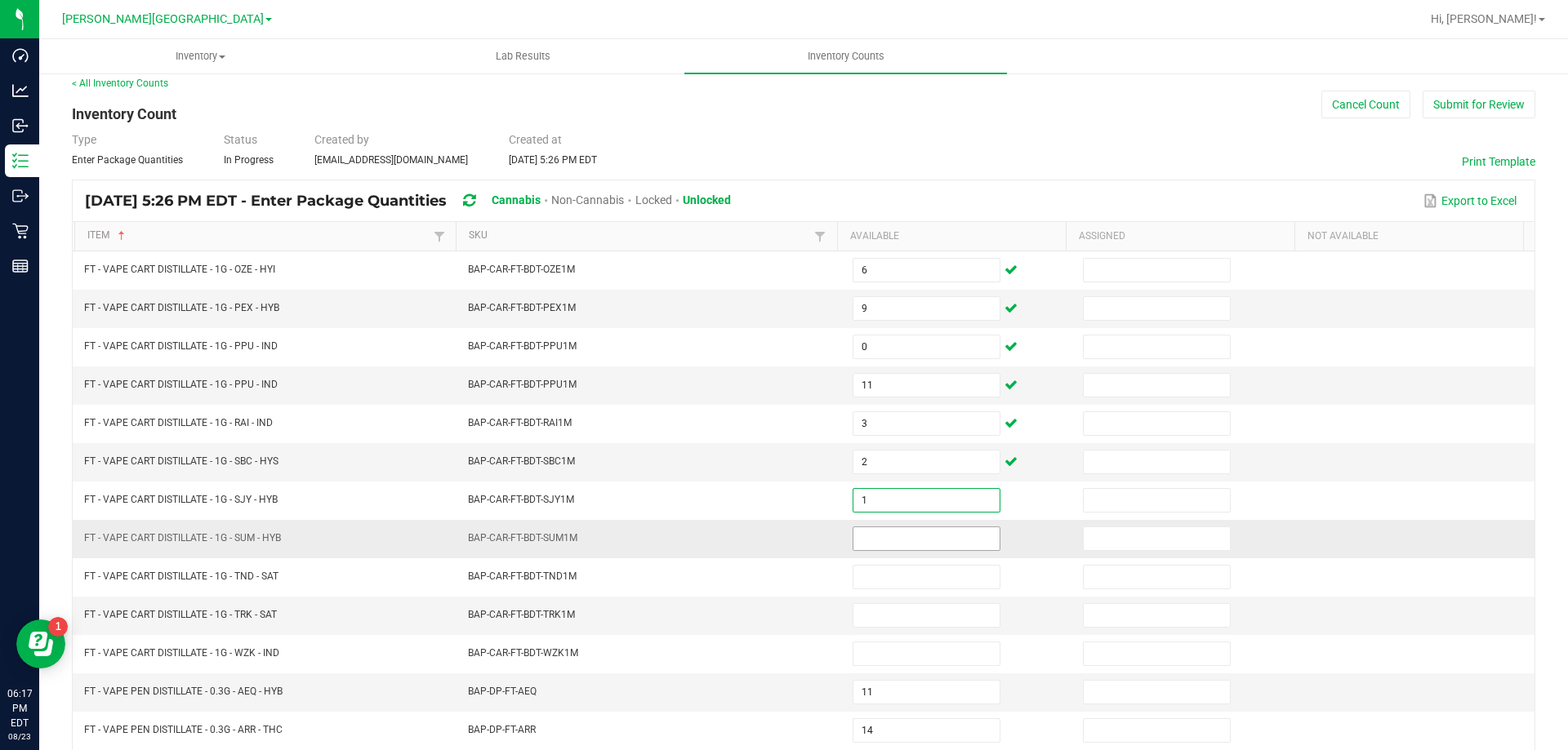
click at [866, 529] on input at bounding box center [926, 538] width 146 height 23
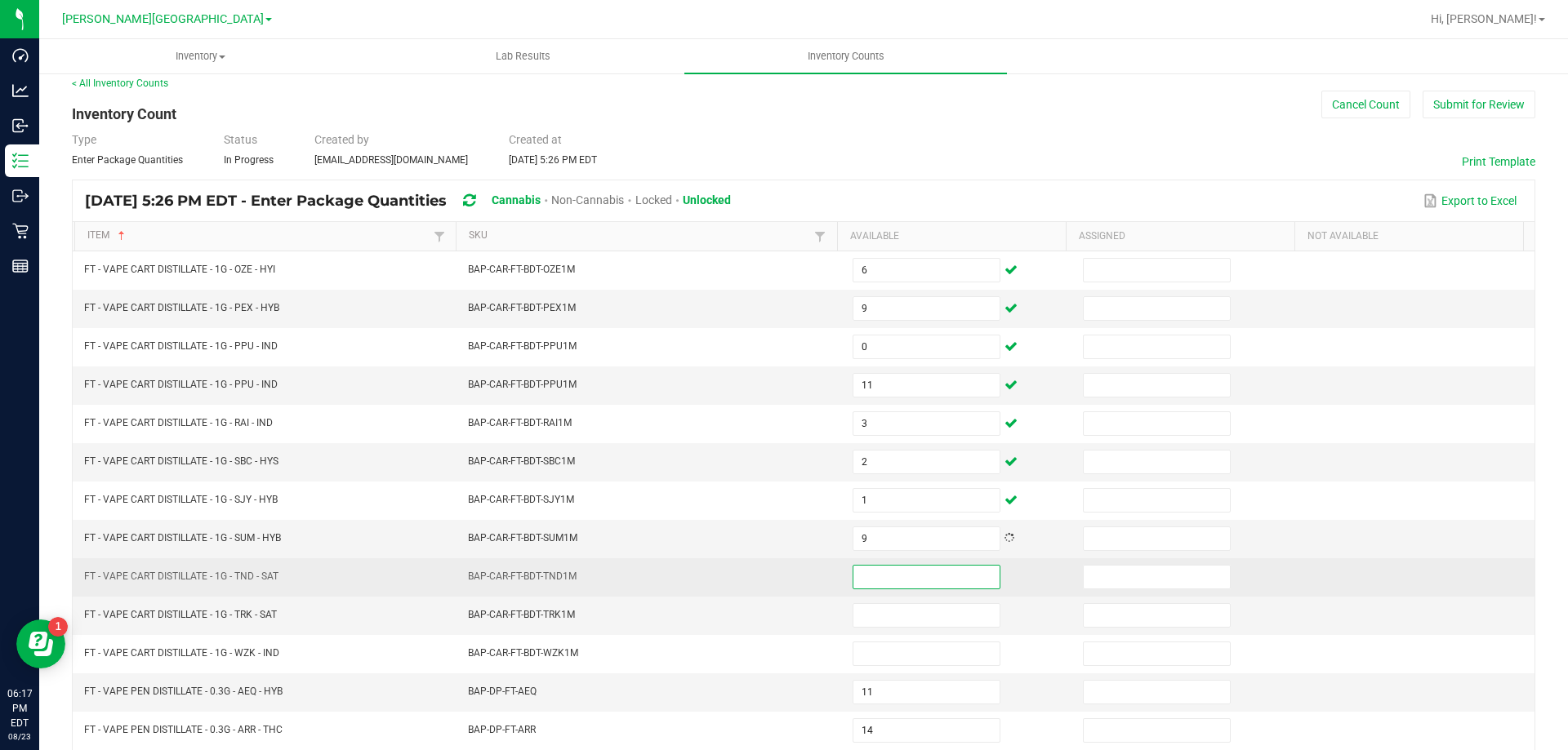
click at [903, 576] on input at bounding box center [926, 577] width 146 height 23
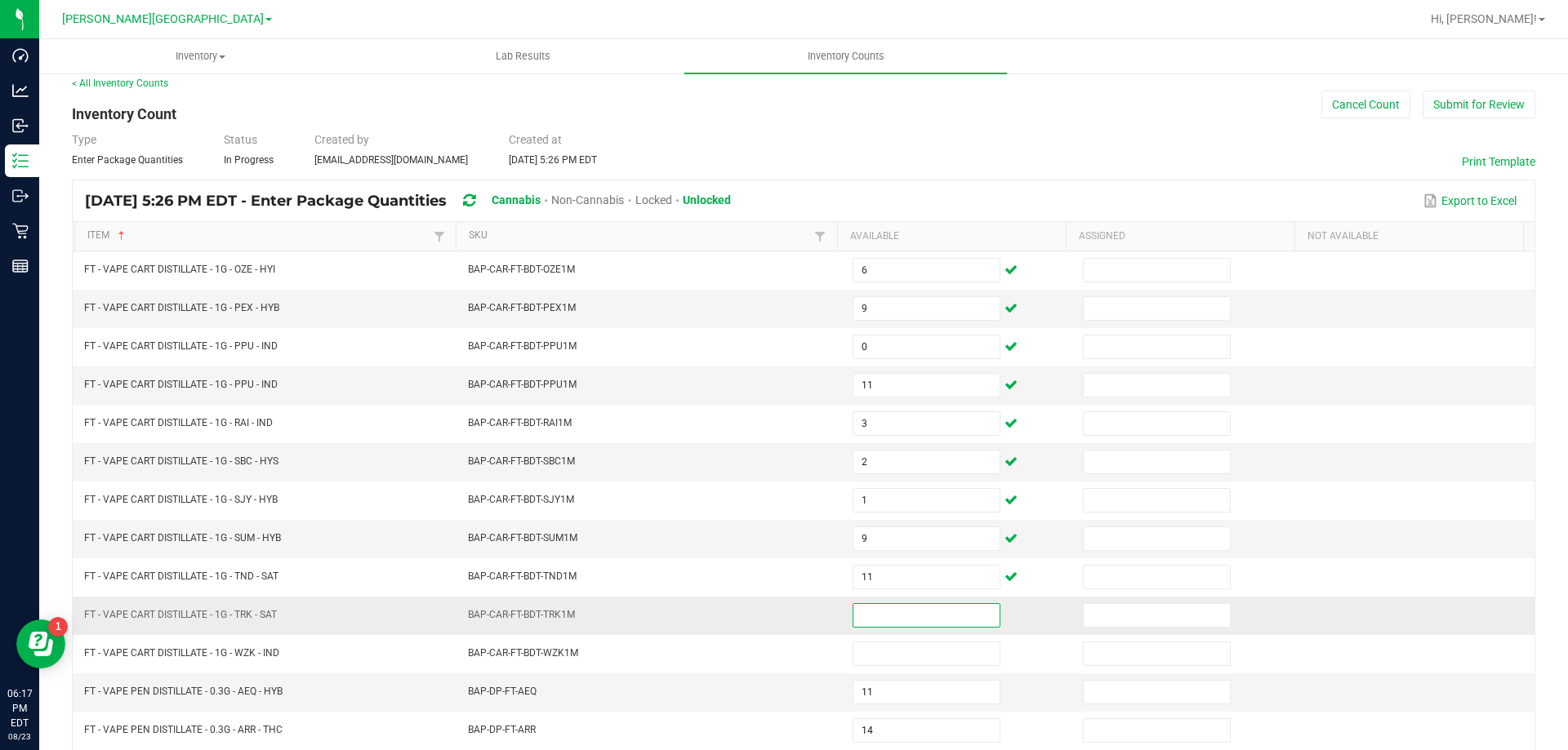
click at [917, 621] on input at bounding box center [926, 615] width 146 height 23
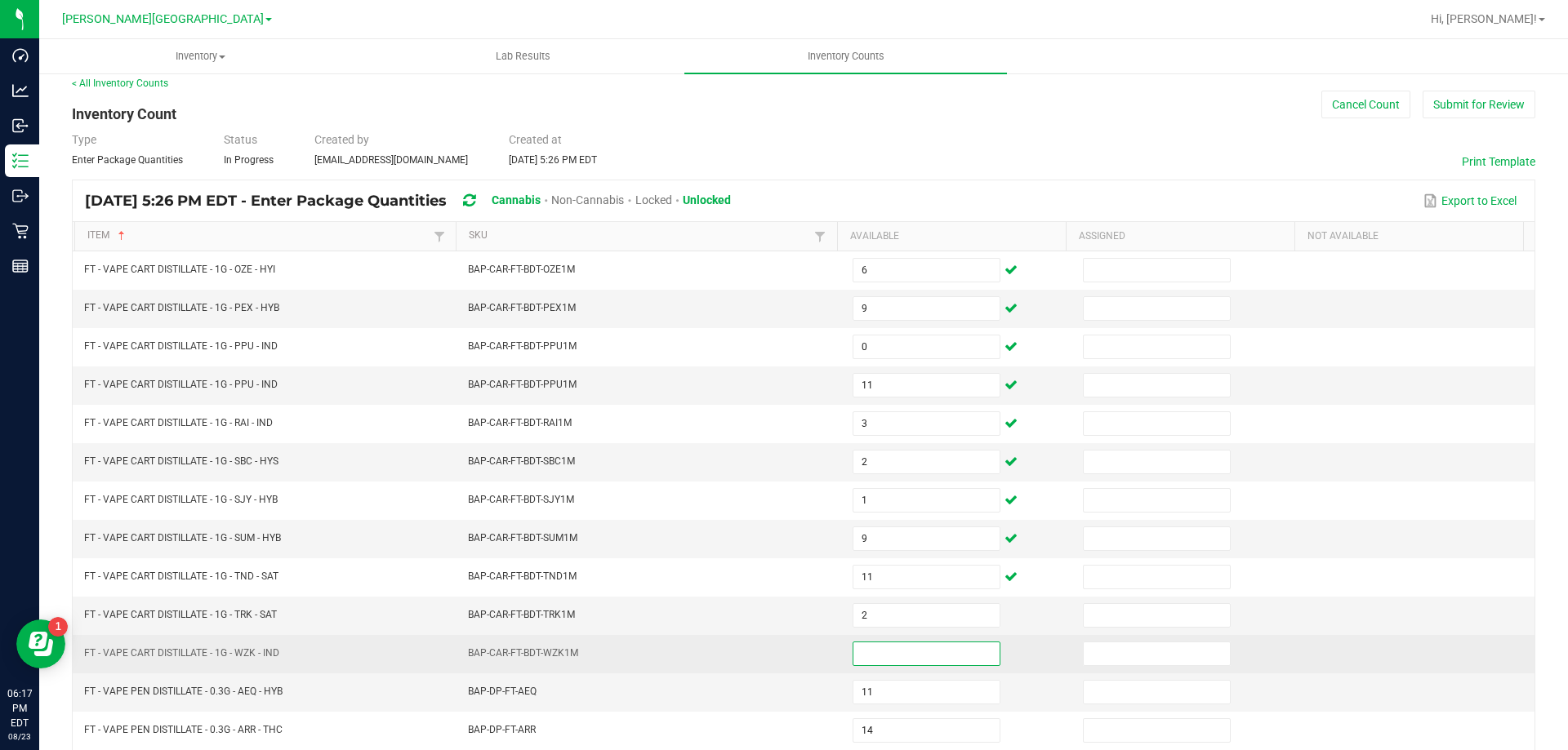
click at [918, 647] on input at bounding box center [926, 654] width 146 height 23
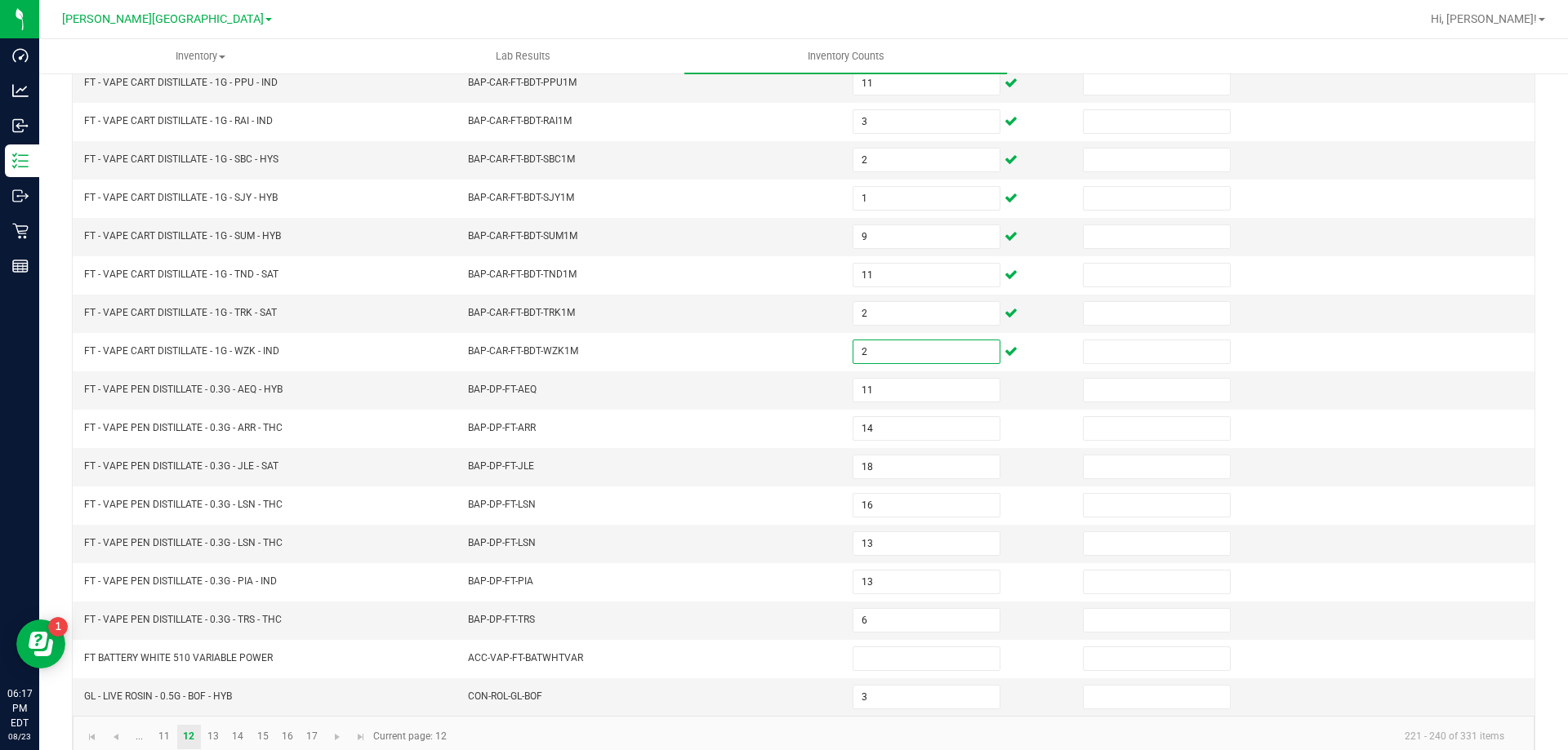
scroll to position [339, 0]
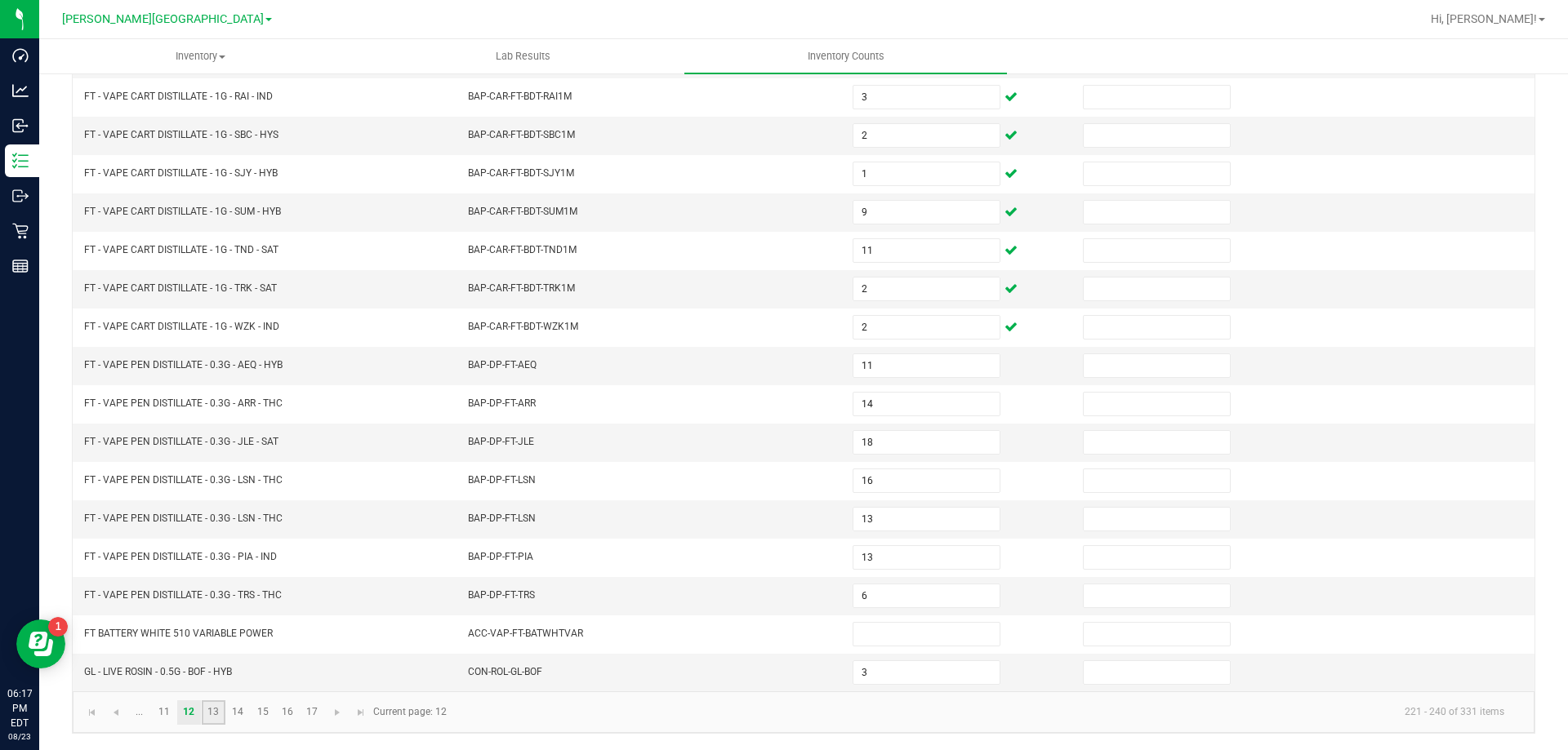
click at [213, 722] on link "13" at bounding box center [214, 713] width 24 height 24
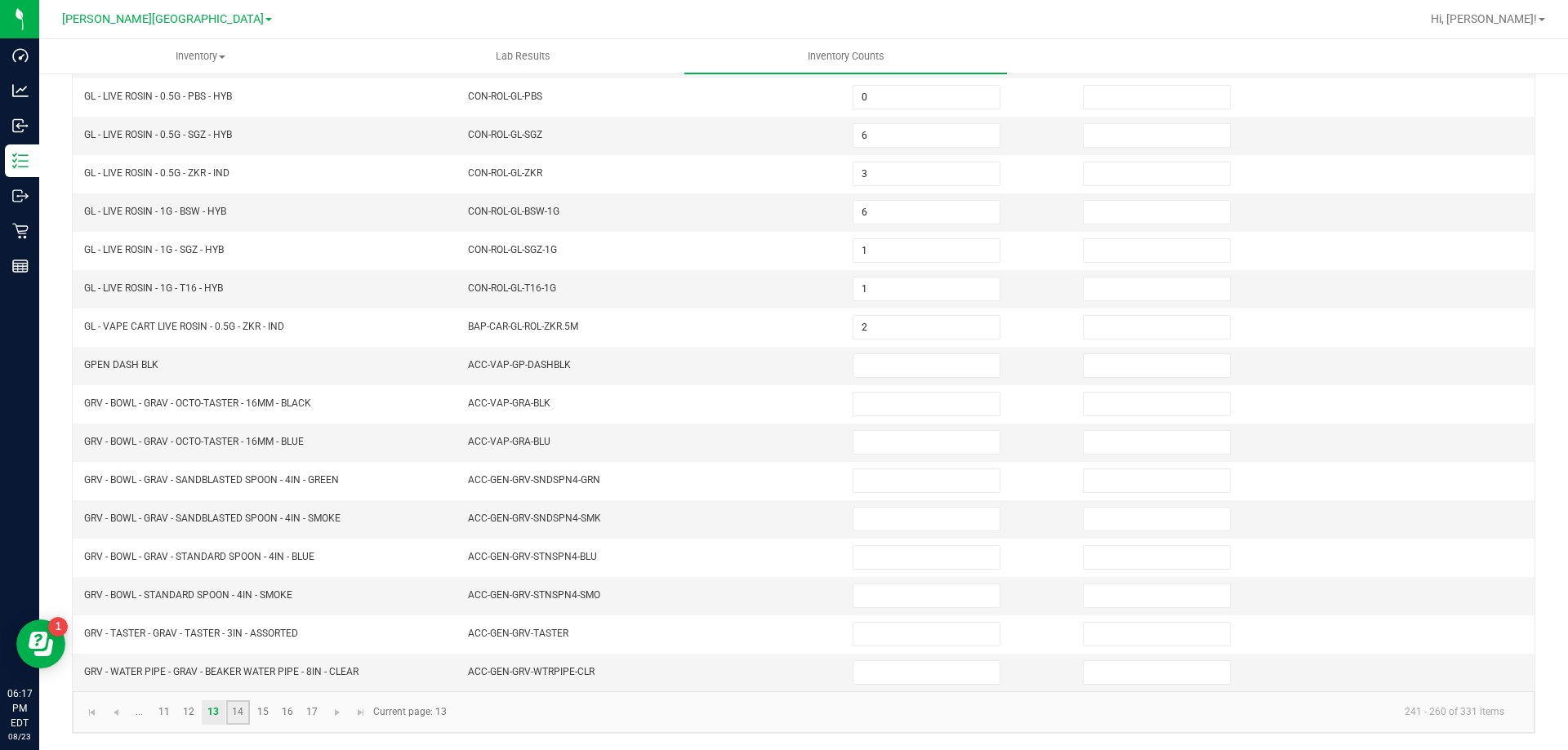
click at [240, 719] on link "14" at bounding box center [238, 713] width 24 height 24
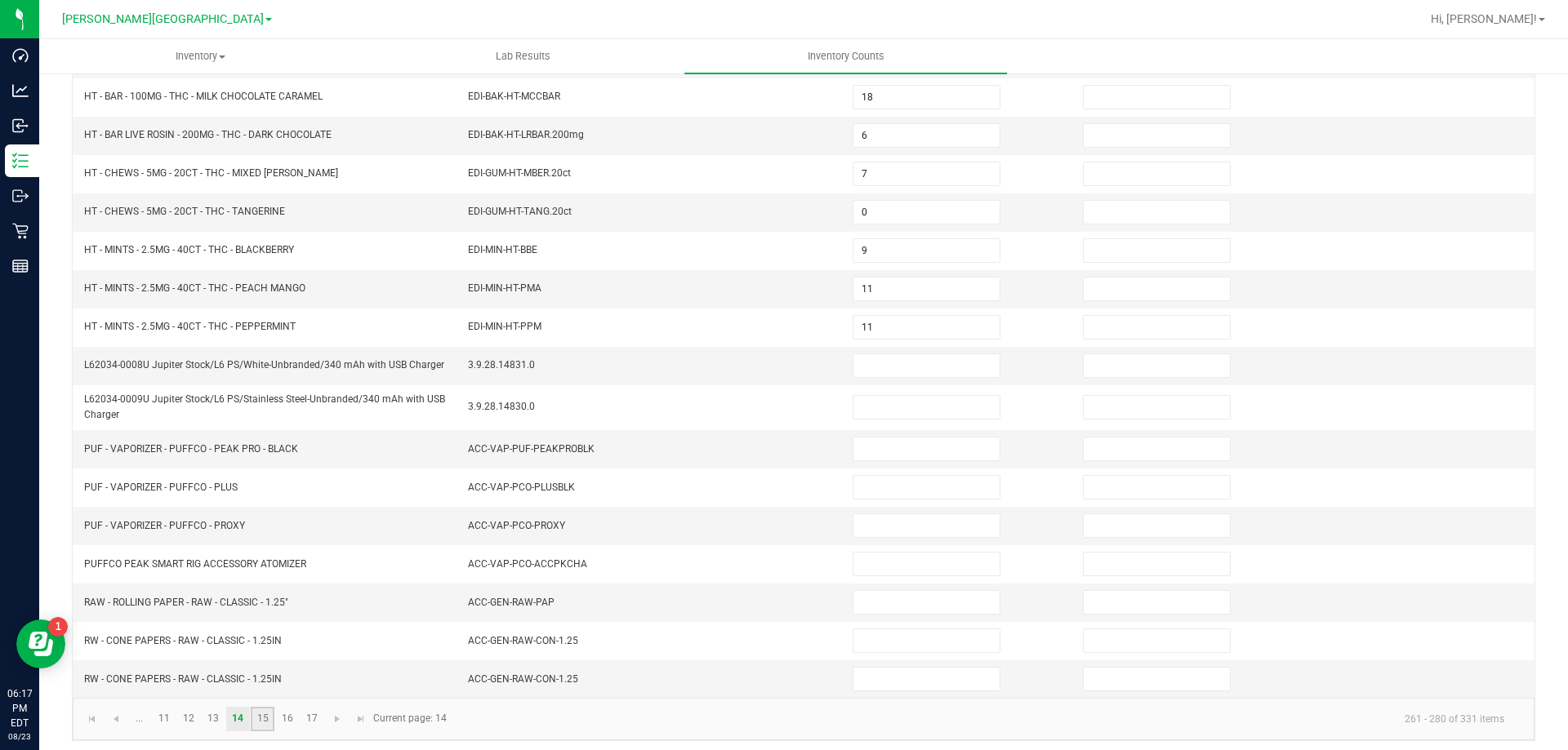
click at [262, 719] on link "15" at bounding box center [263, 719] width 24 height 24
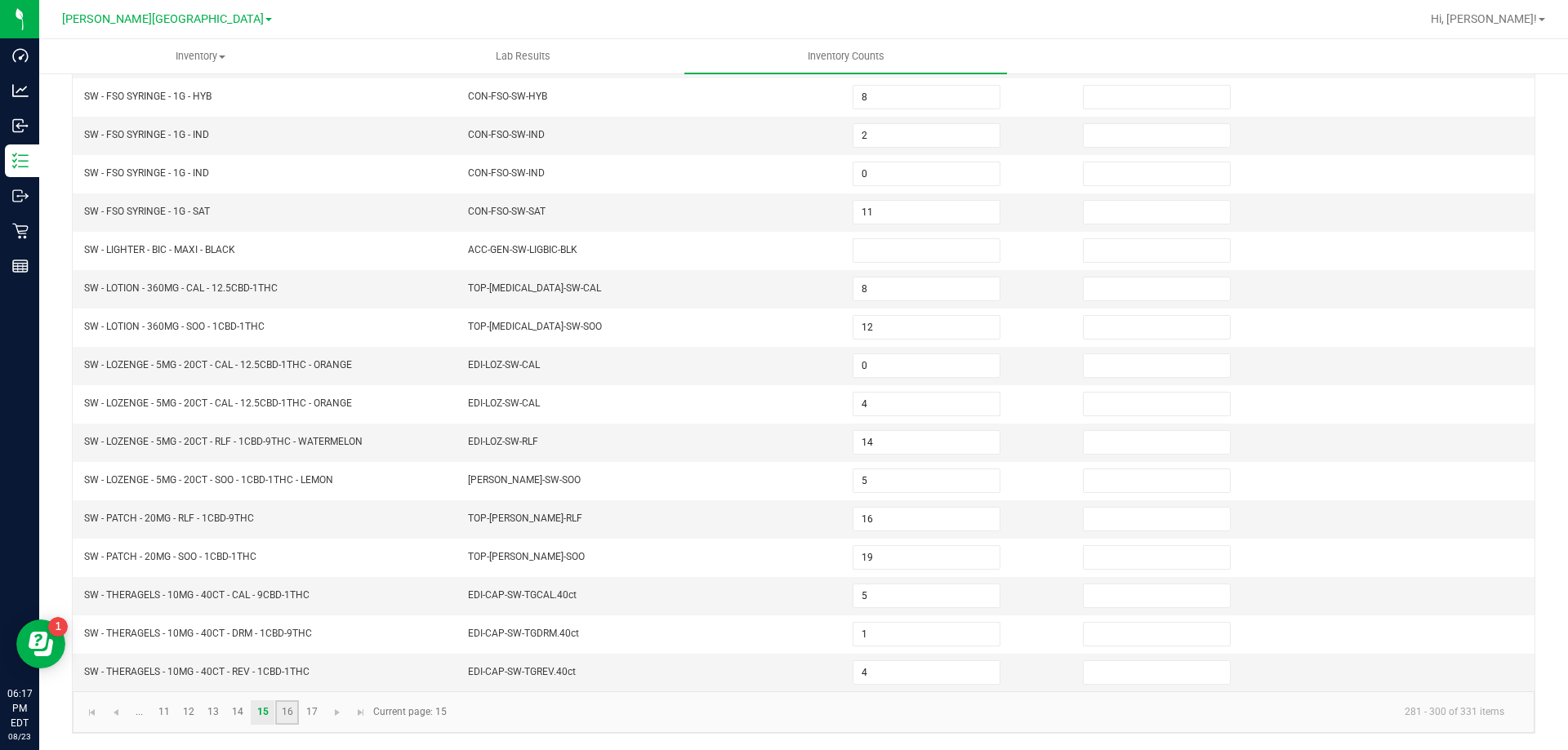
click at [290, 719] on link "16" at bounding box center [287, 713] width 24 height 24
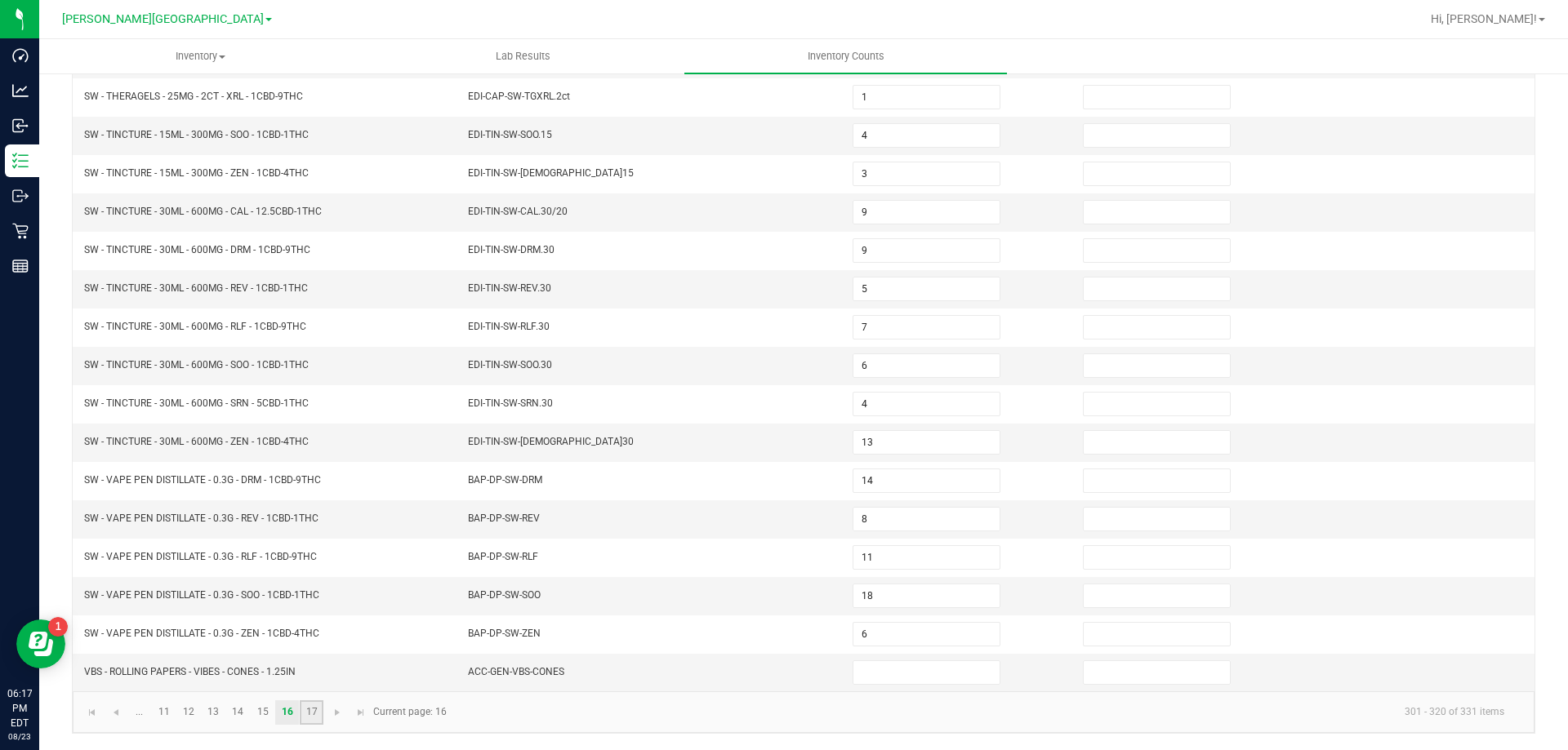
click at [312, 713] on link "17" at bounding box center [312, 713] width 24 height 24
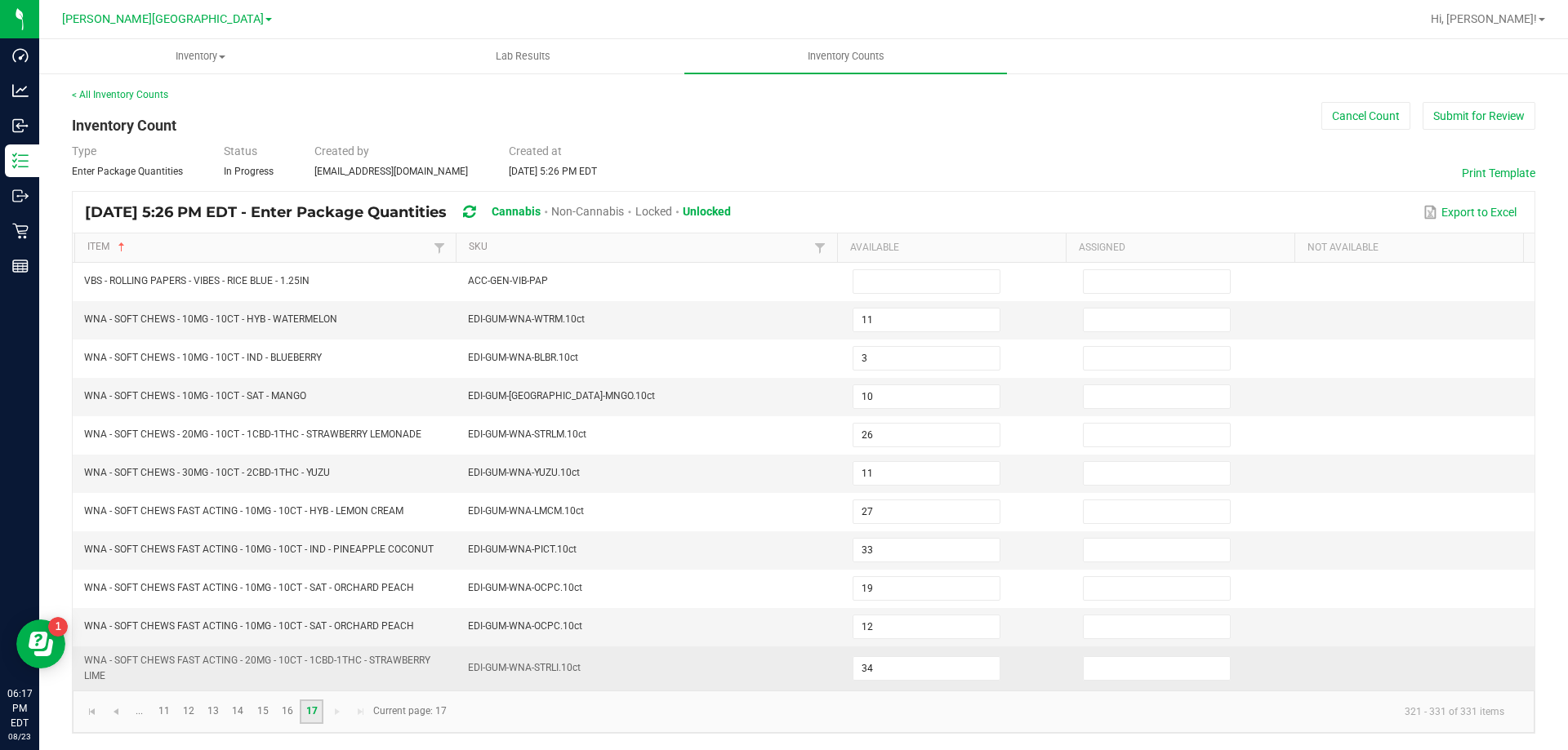
scroll to position [0, 0]
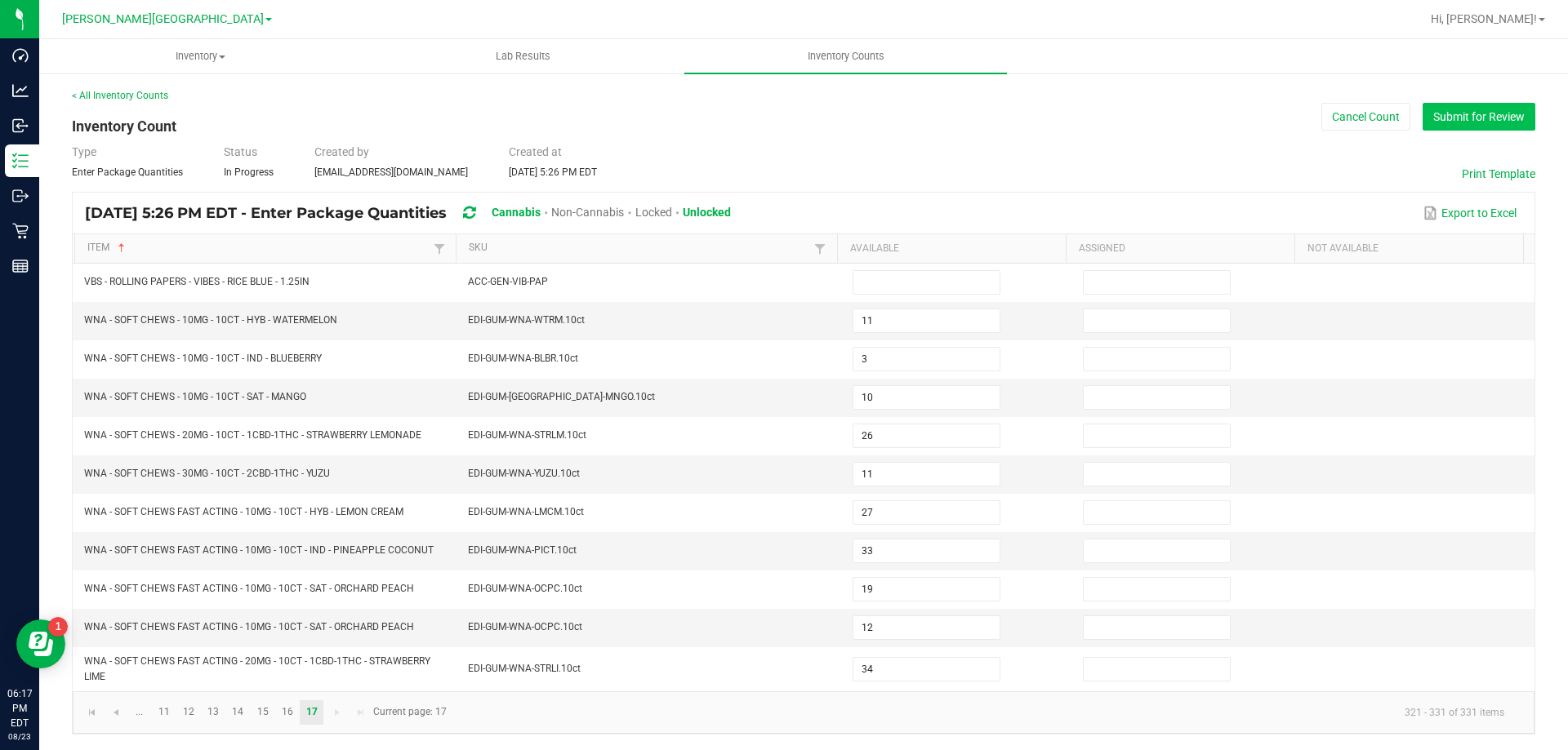
click at [1462, 124] on button "Submit for Review" at bounding box center [1478, 117] width 113 height 28
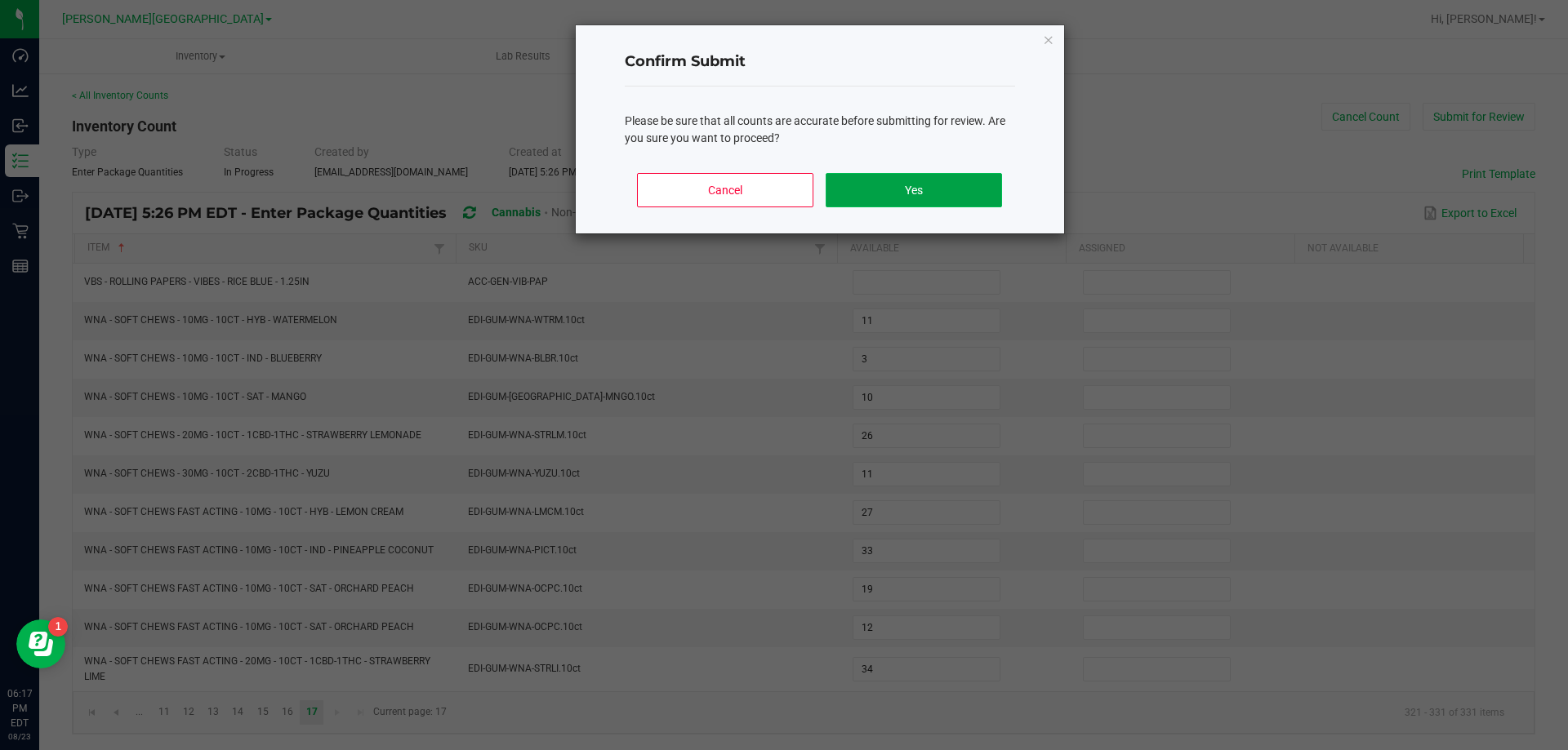
click at [979, 197] on button "Yes" at bounding box center [914, 190] width 176 height 34
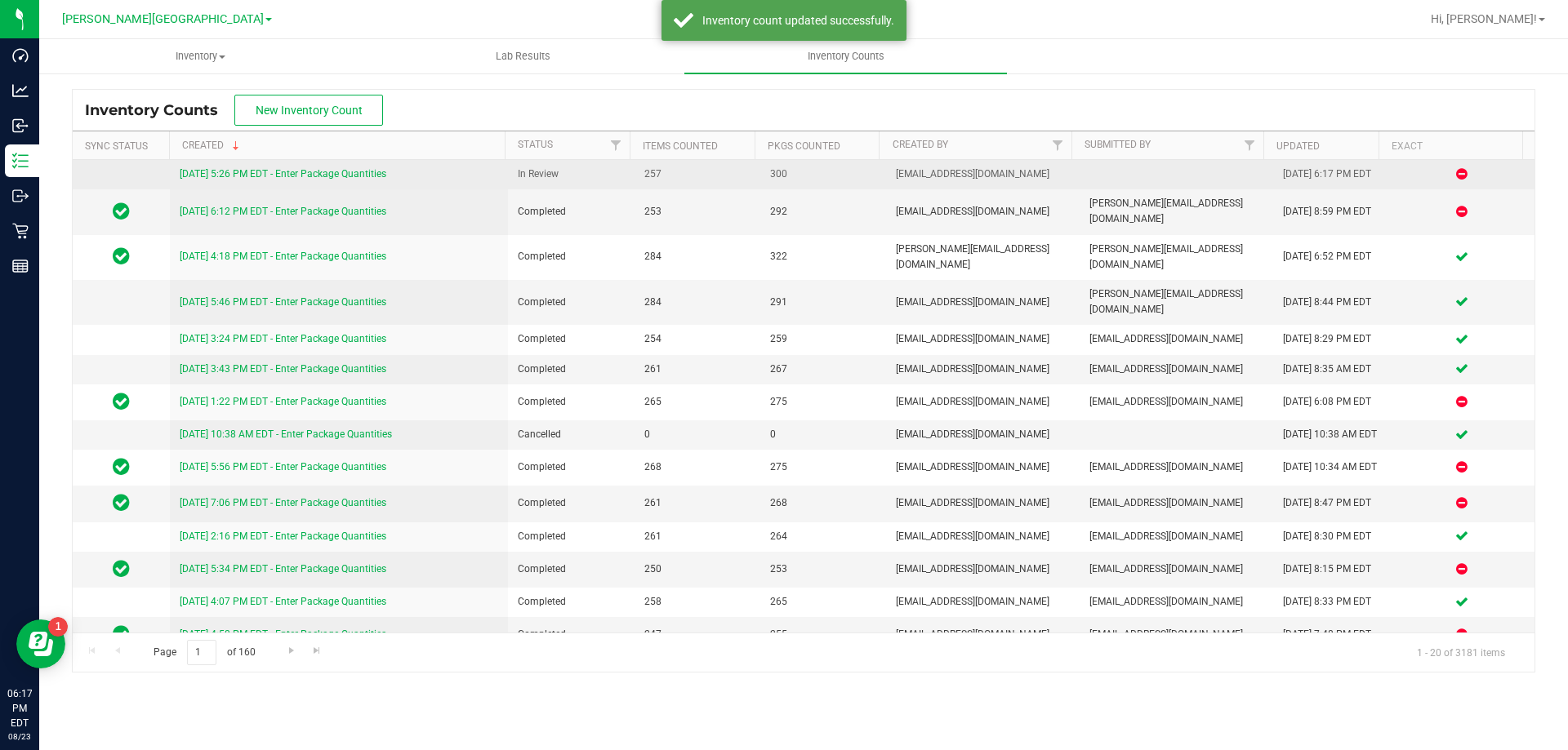
click at [233, 177] on link "[DATE] 5:26 PM EDT - Enter Package Quantities" at bounding box center [283, 173] width 207 height 11
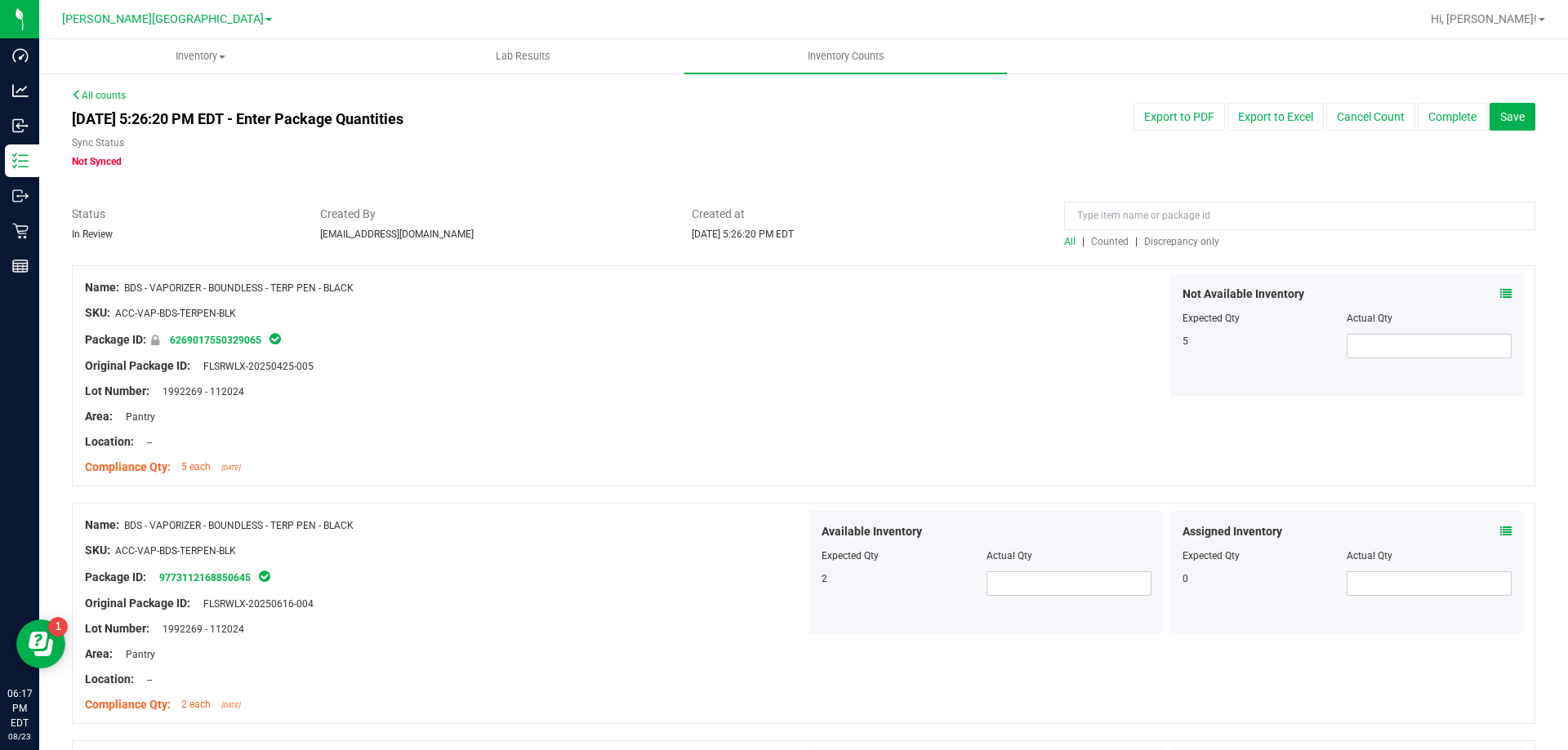
click at [1189, 239] on span "Discrepancy only" at bounding box center [1181, 241] width 75 height 11
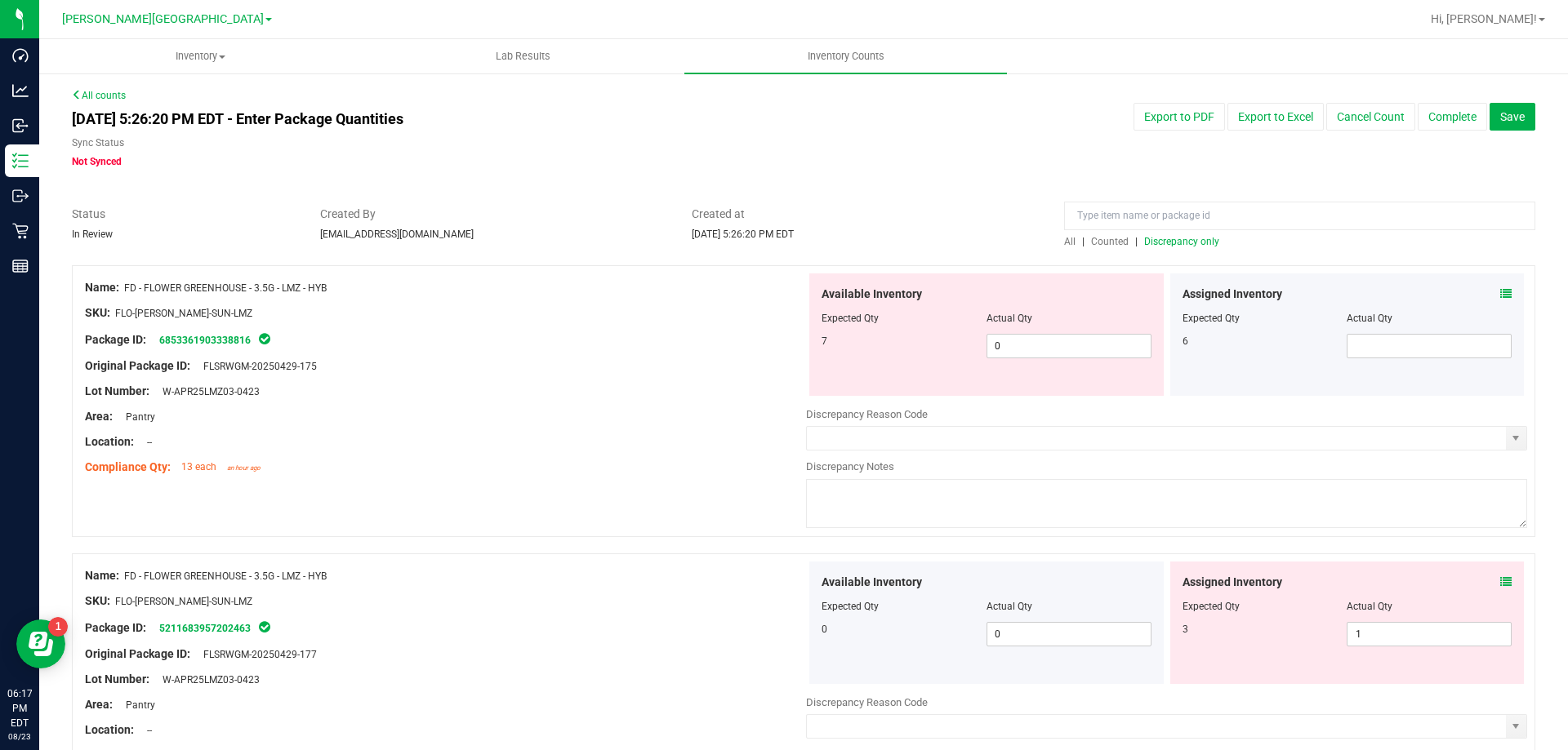
click at [1500, 297] on icon at bounding box center [1505, 293] width 11 height 11
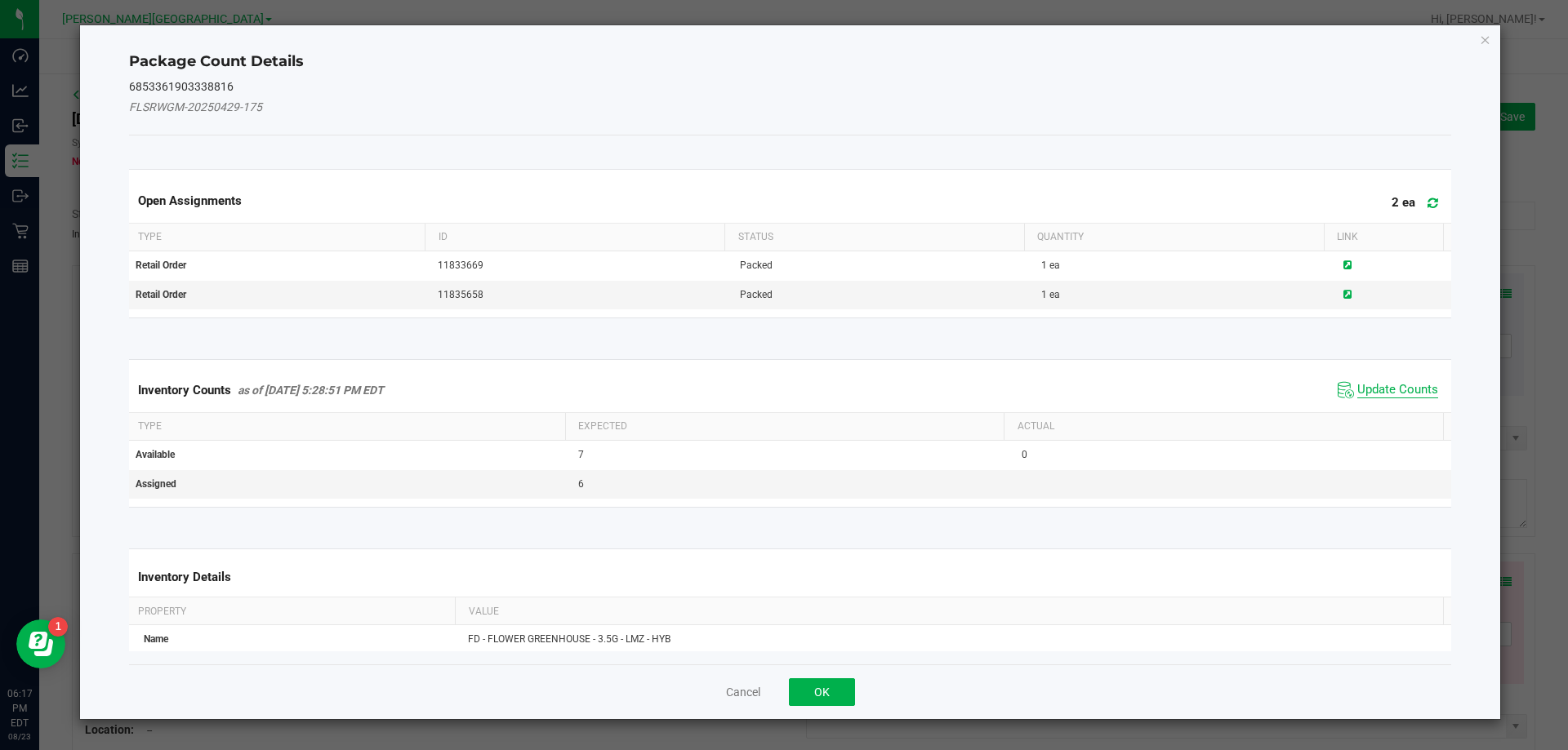
click at [1400, 385] on span "Update Counts" at bounding box center [1397, 390] width 81 height 16
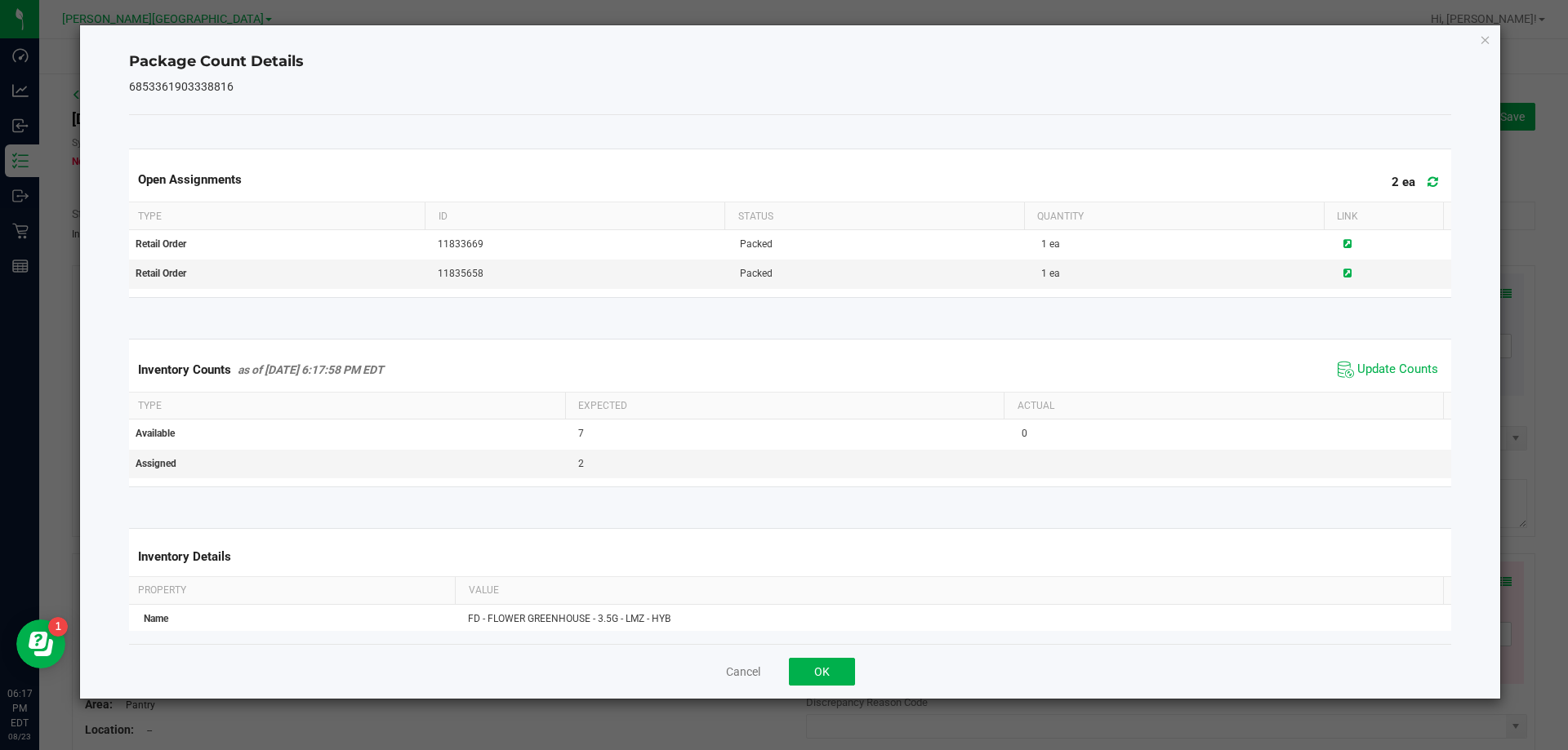
click at [1343, 377] on span "Update Counts" at bounding box center [1387, 370] width 109 height 24
click at [818, 679] on button "OK" at bounding box center [822, 672] width 66 height 28
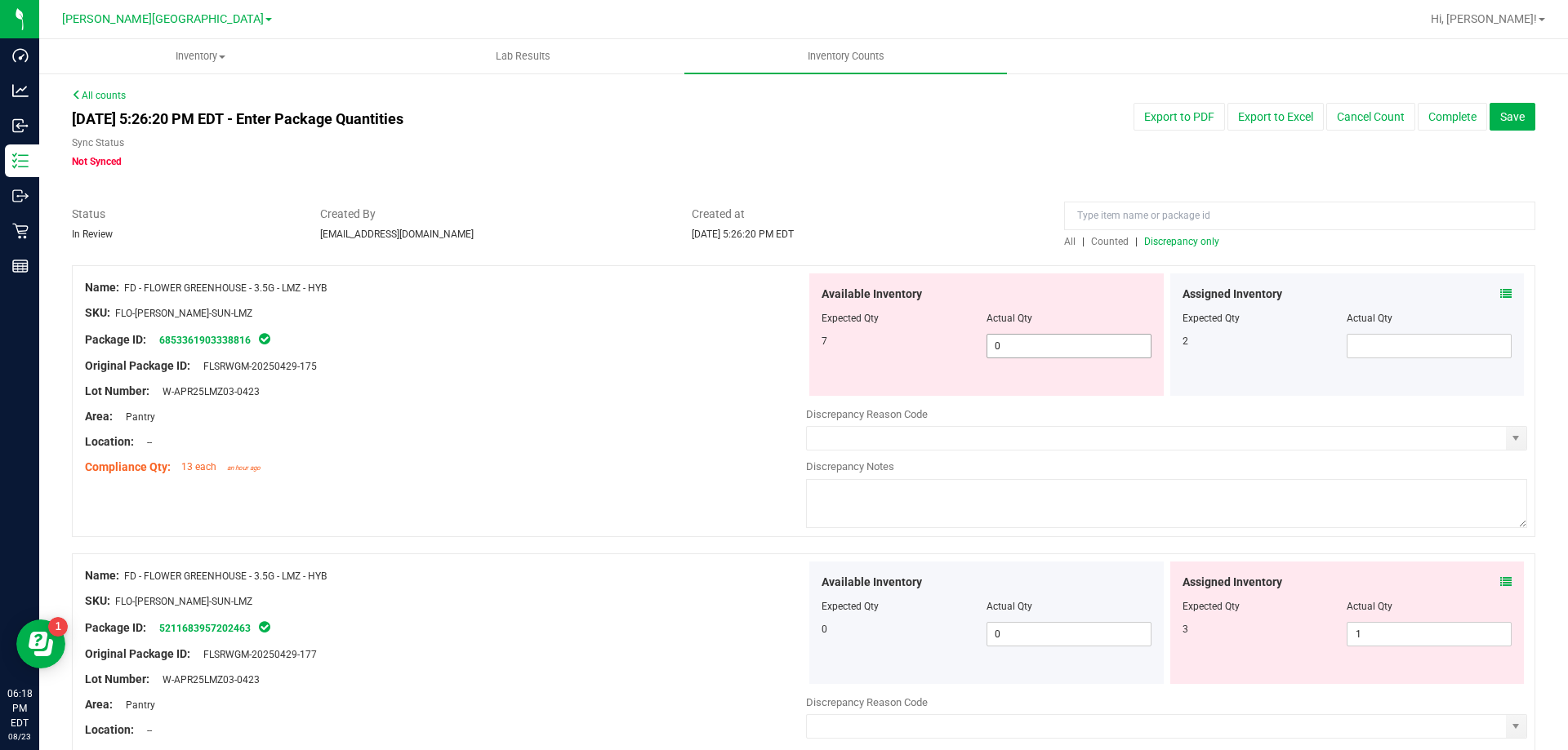
click at [1018, 334] on span "0 0" at bounding box center [1068, 346] width 165 height 24
click at [1357, 346] on span at bounding box center [1428, 346] width 165 height 24
click at [1059, 348] on span "0 0" at bounding box center [1068, 346] width 165 height 24
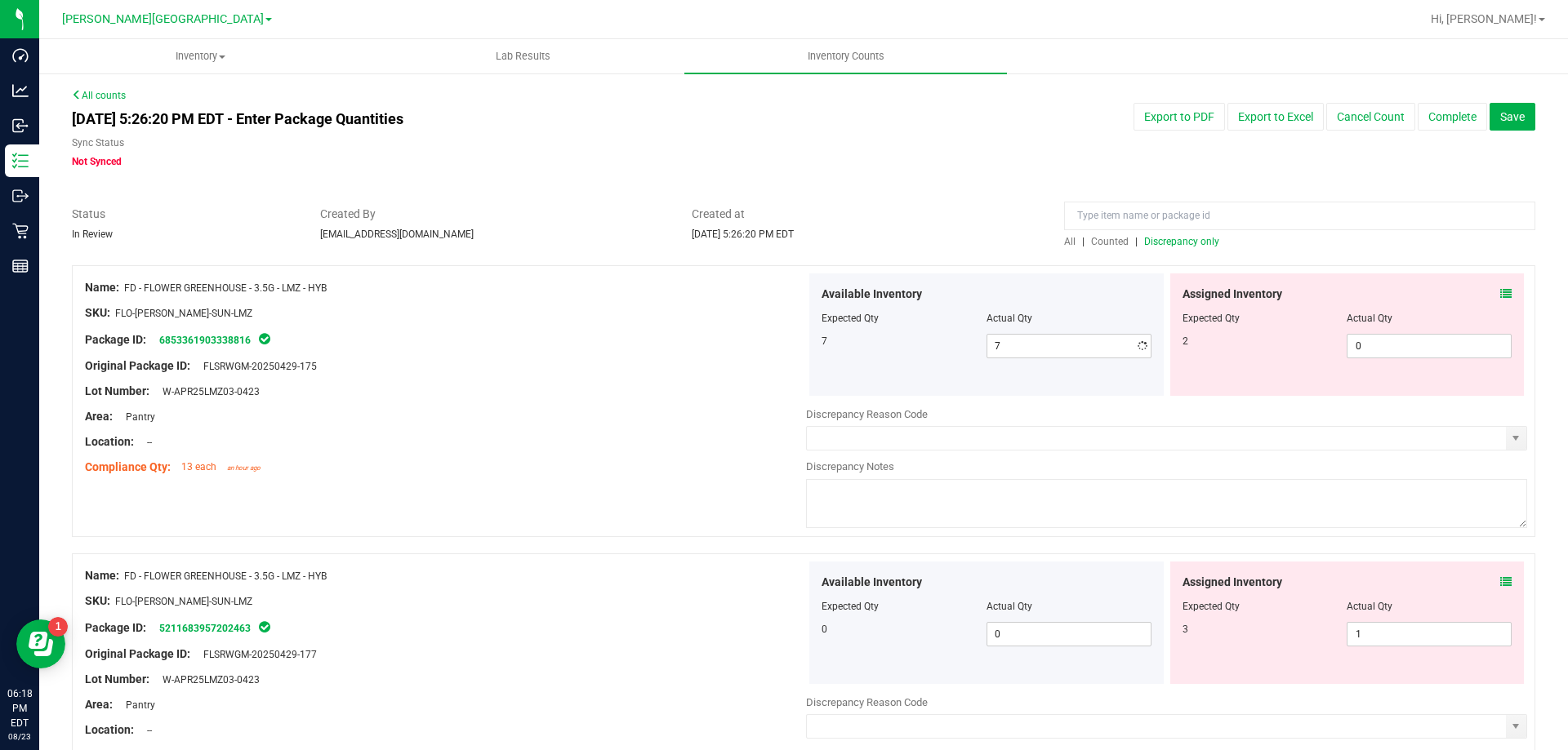
click at [690, 554] on div "Name: FD - FLOWER GREENHOUSE - 3.5G - LMZ - HYB SKU: FLO-[PERSON_NAME]-SUN-LMZ …" at bounding box center [803, 690] width 1463 height 272
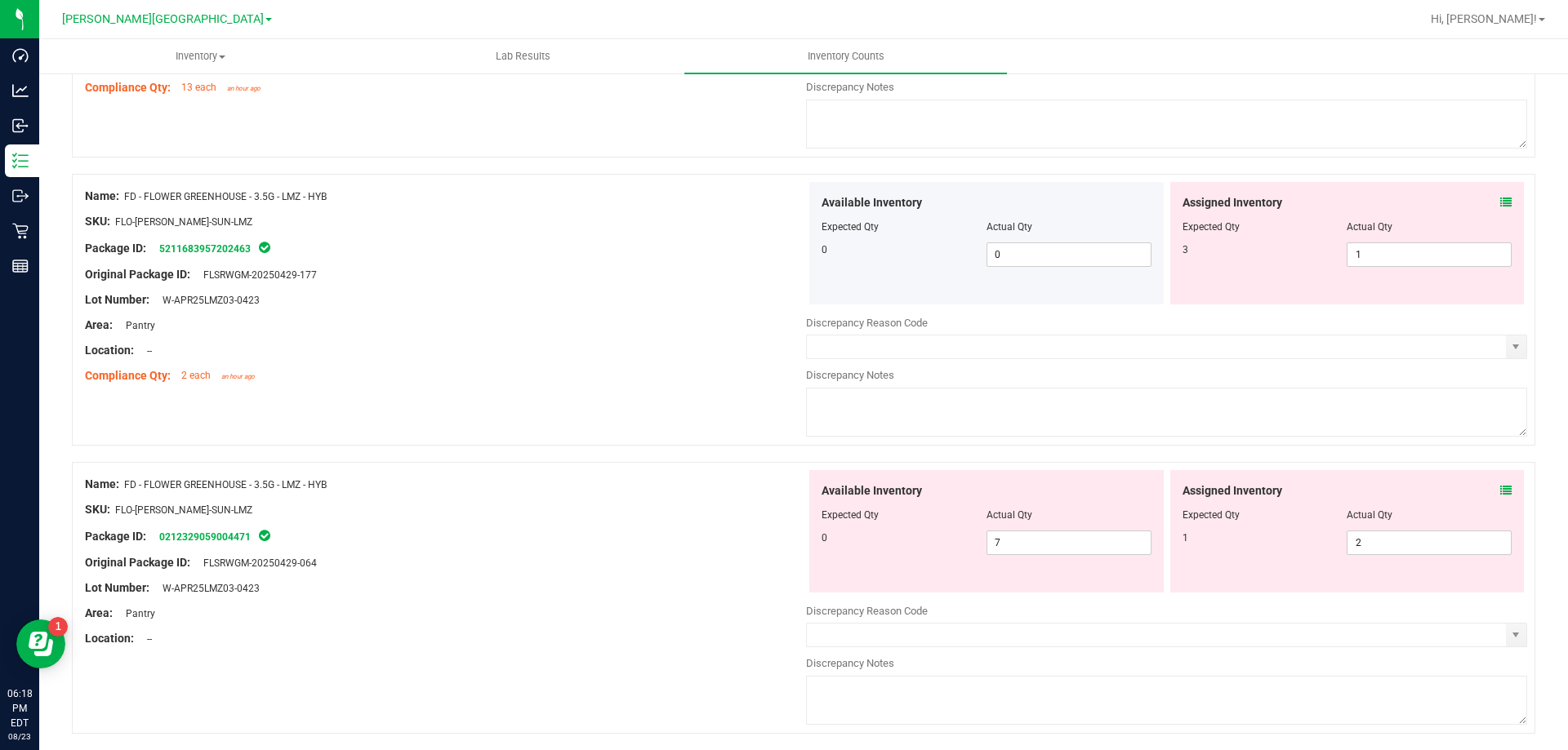
scroll to position [408, 0]
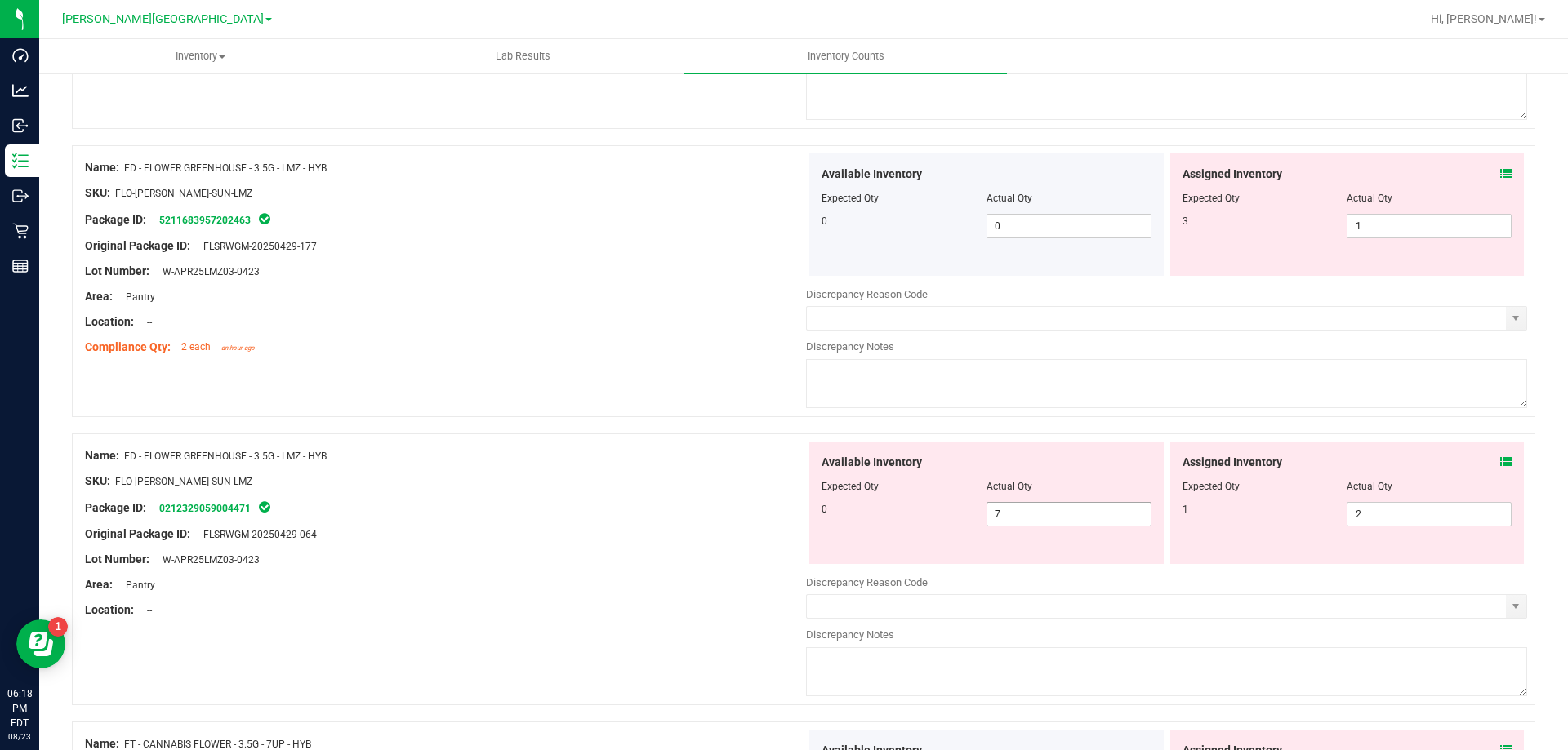
click at [1048, 505] on span "7 7" at bounding box center [1068, 514] width 165 height 24
click at [1052, 514] on input "7" at bounding box center [1068, 514] width 163 height 23
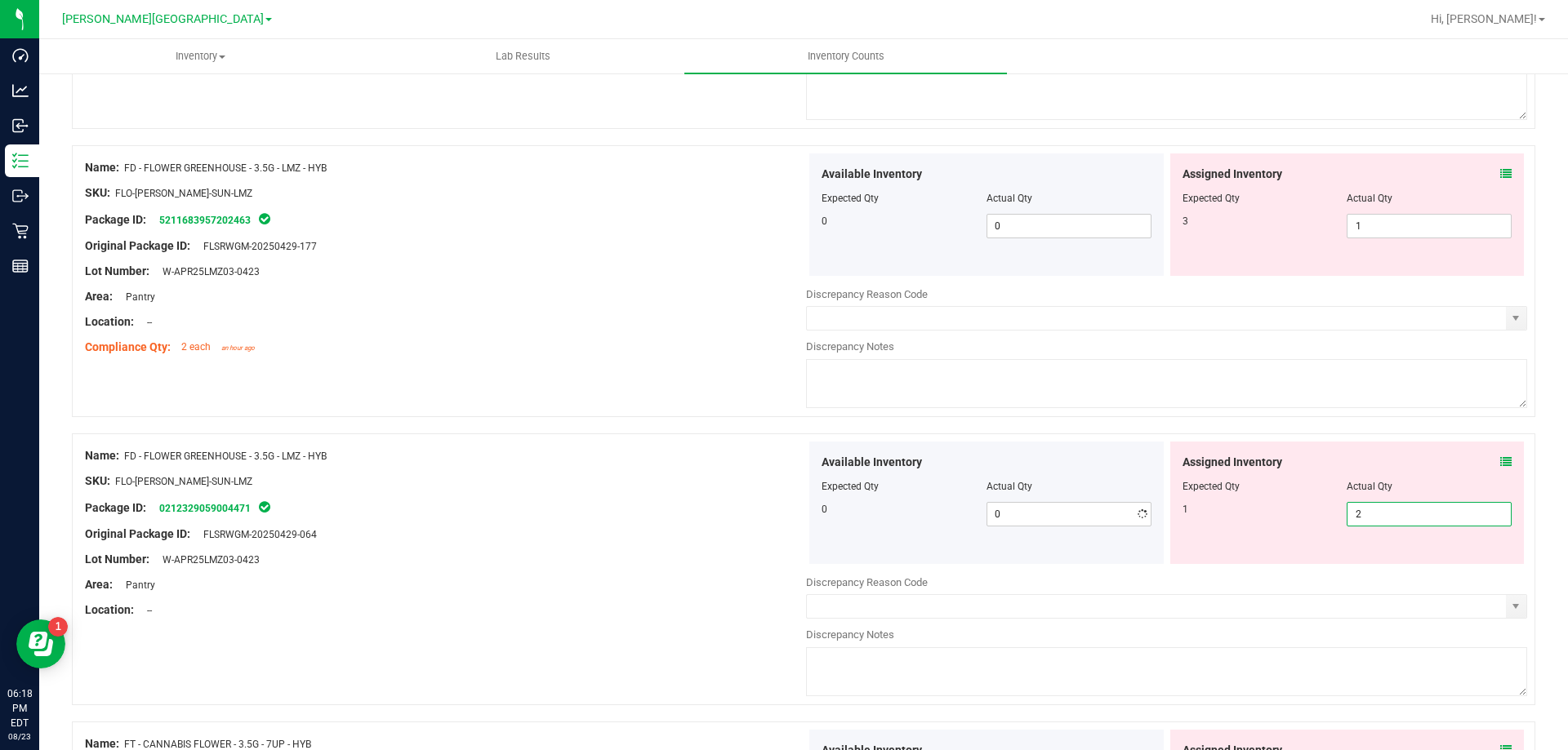
click at [1357, 518] on span "2 2" at bounding box center [1428, 514] width 165 height 24
click at [1357, 518] on input "2" at bounding box center [1428, 514] width 163 height 23
click at [599, 347] on div "Compliance Qty: 2 each an hour ago" at bounding box center [445, 347] width 721 height 17
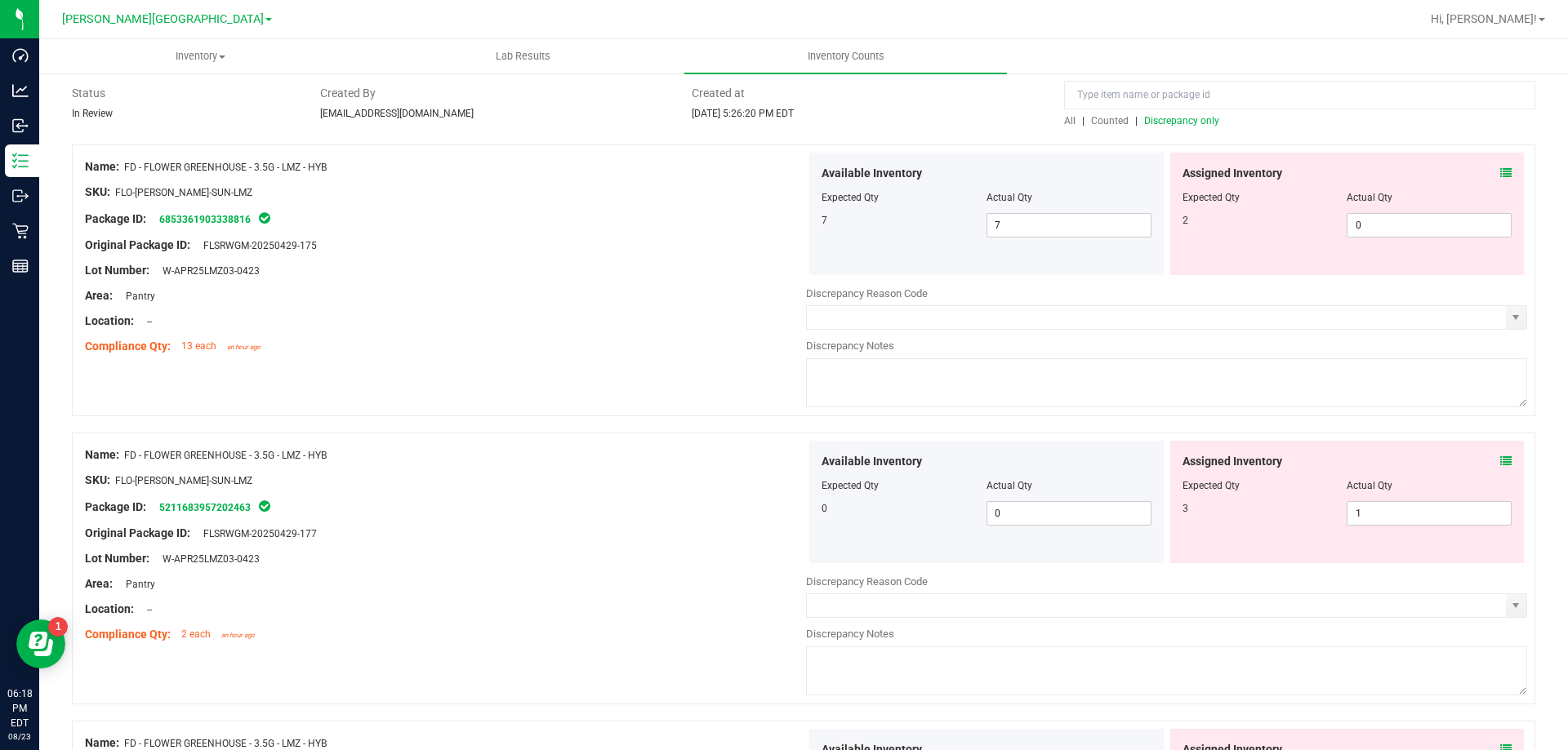
scroll to position [0, 0]
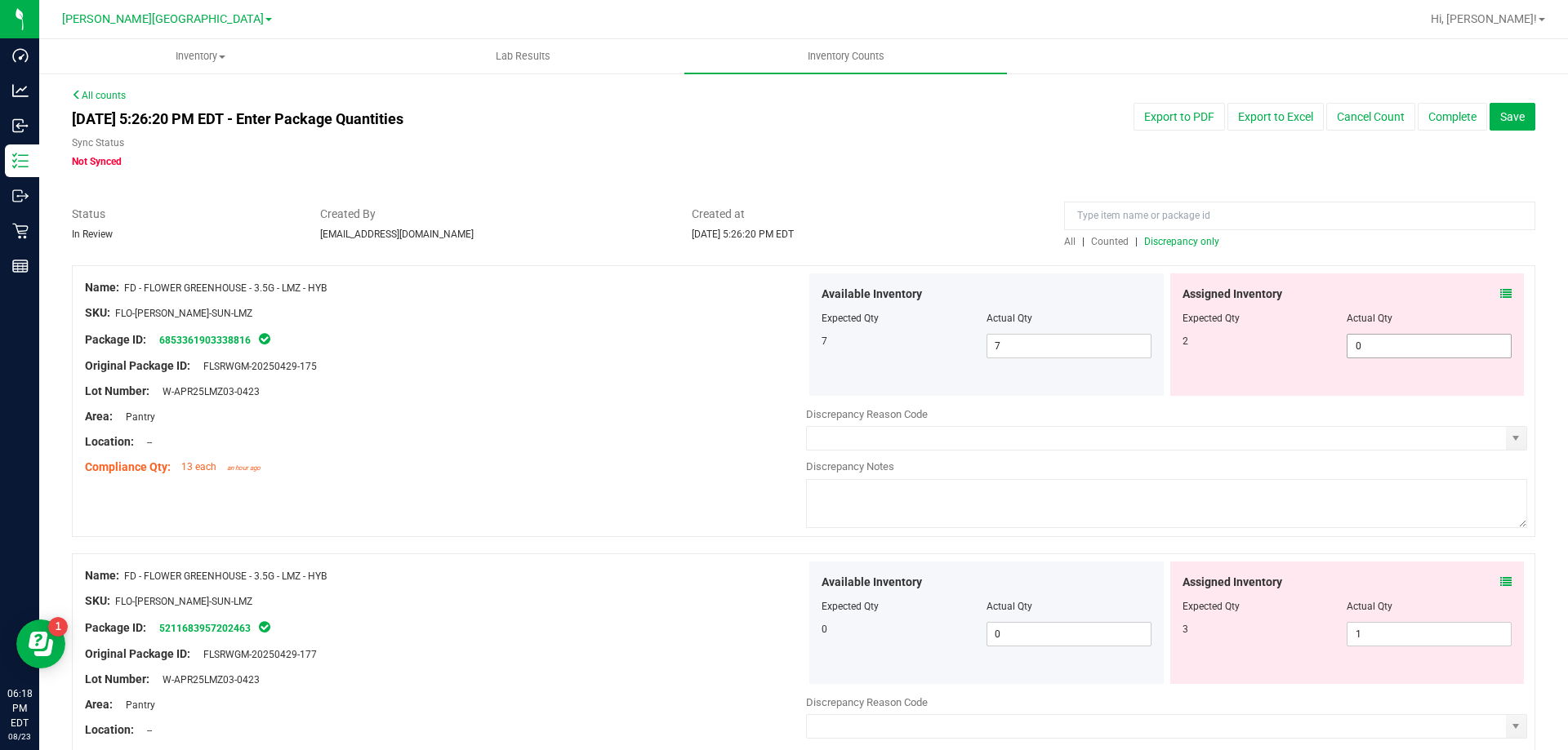
click at [1400, 345] on span "0 0" at bounding box center [1428, 346] width 165 height 24
click at [1400, 345] on input "0" at bounding box center [1428, 346] width 163 height 23
click at [710, 416] on div "Area: Pantry" at bounding box center [445, 416] width 721 height 17
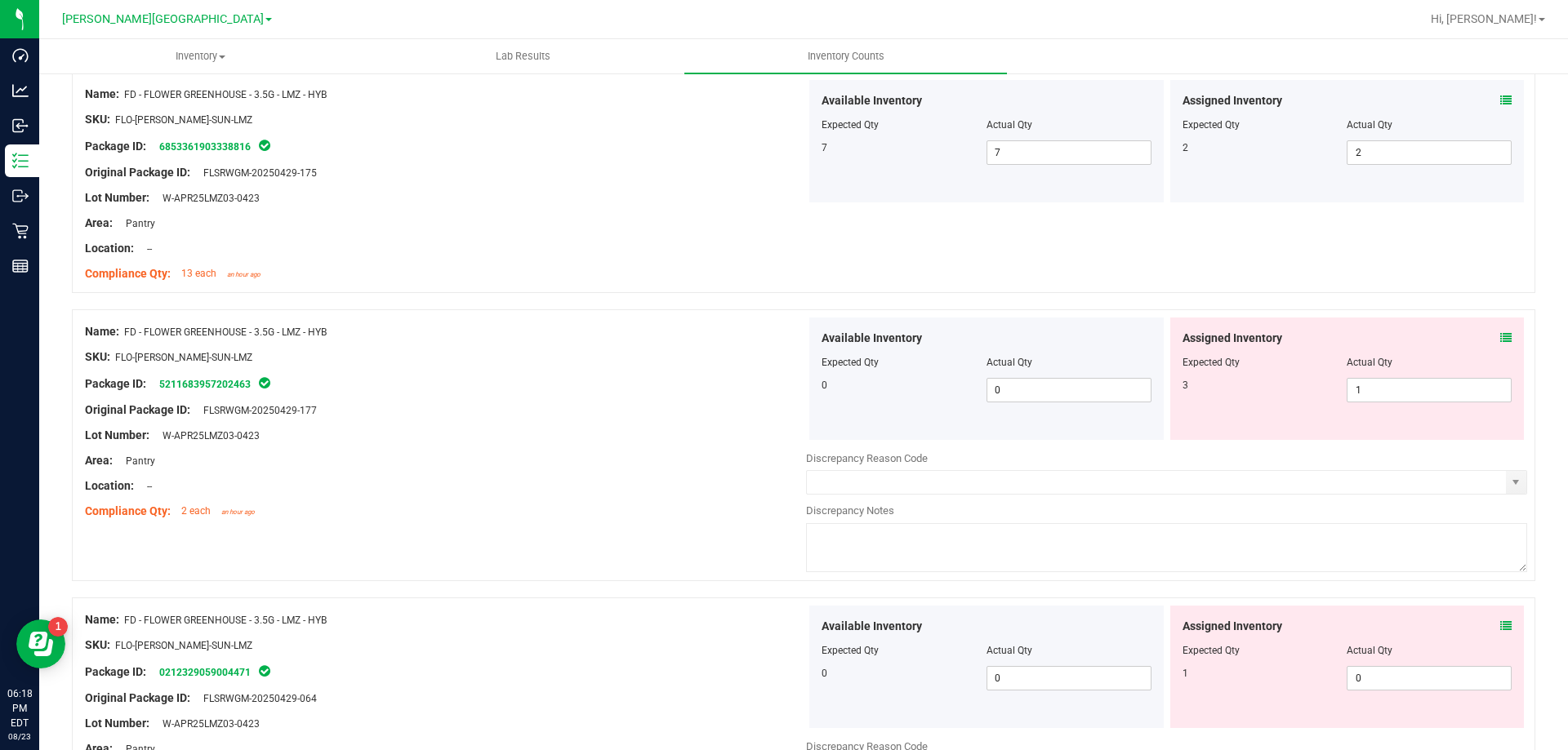
scroll to position [327, 0]
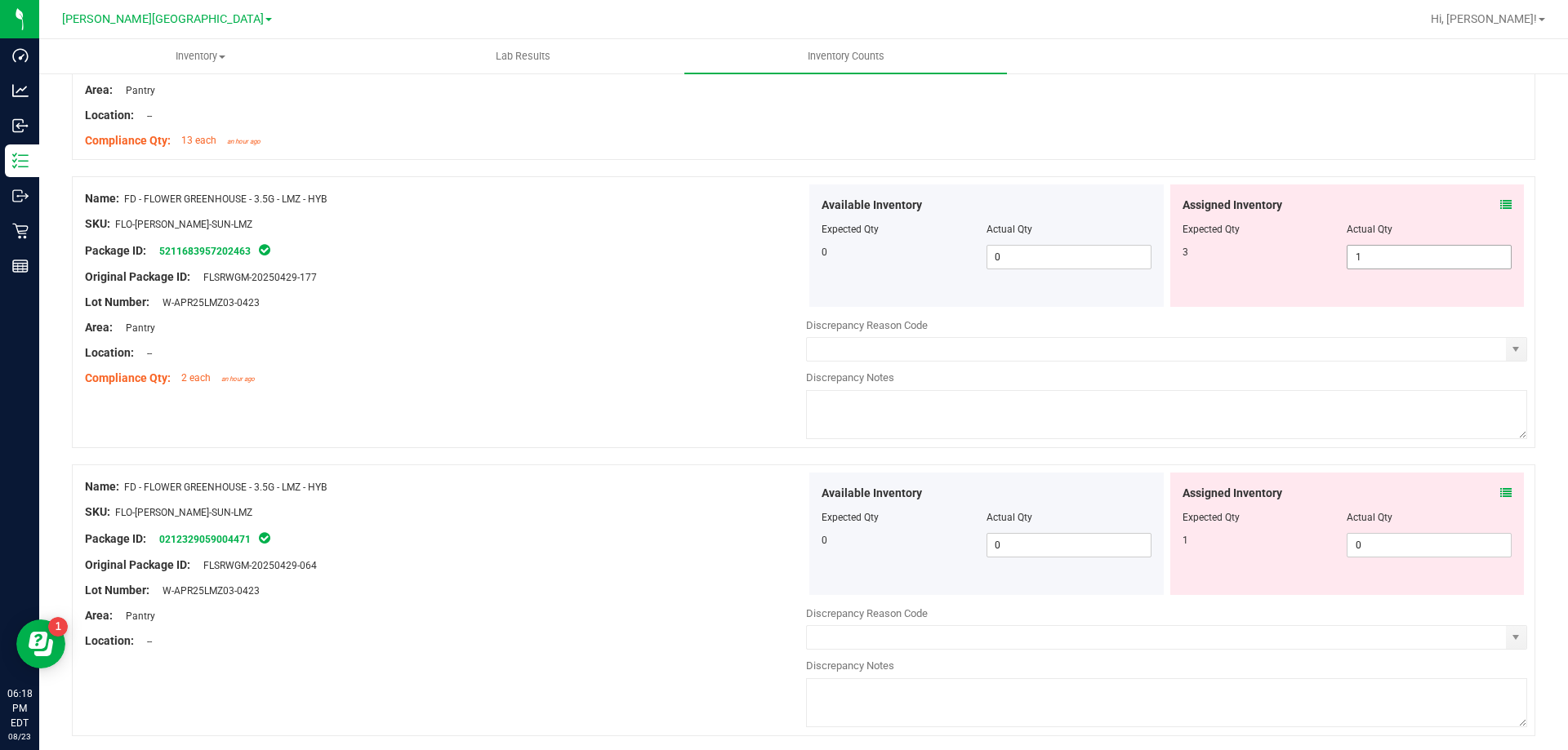
click at [1400, 262] on span "1 1" at bounding box center [1428, 257] width 165 height 24
click at [0, 0] on input "1" at bounding box center [0, 0] width 0 height 0
click at [1422, 543] on span "0 0" at bounding box center [1428, 545] width 165 height 24
click at [1422, 543] on input "0" at bounding box center [1428, 545] width 163 height 23
click at [697, 562] on div "Original Package ID: FLSRWGM-20250429-064" at bounding box center [445, 565] width 721 height 17
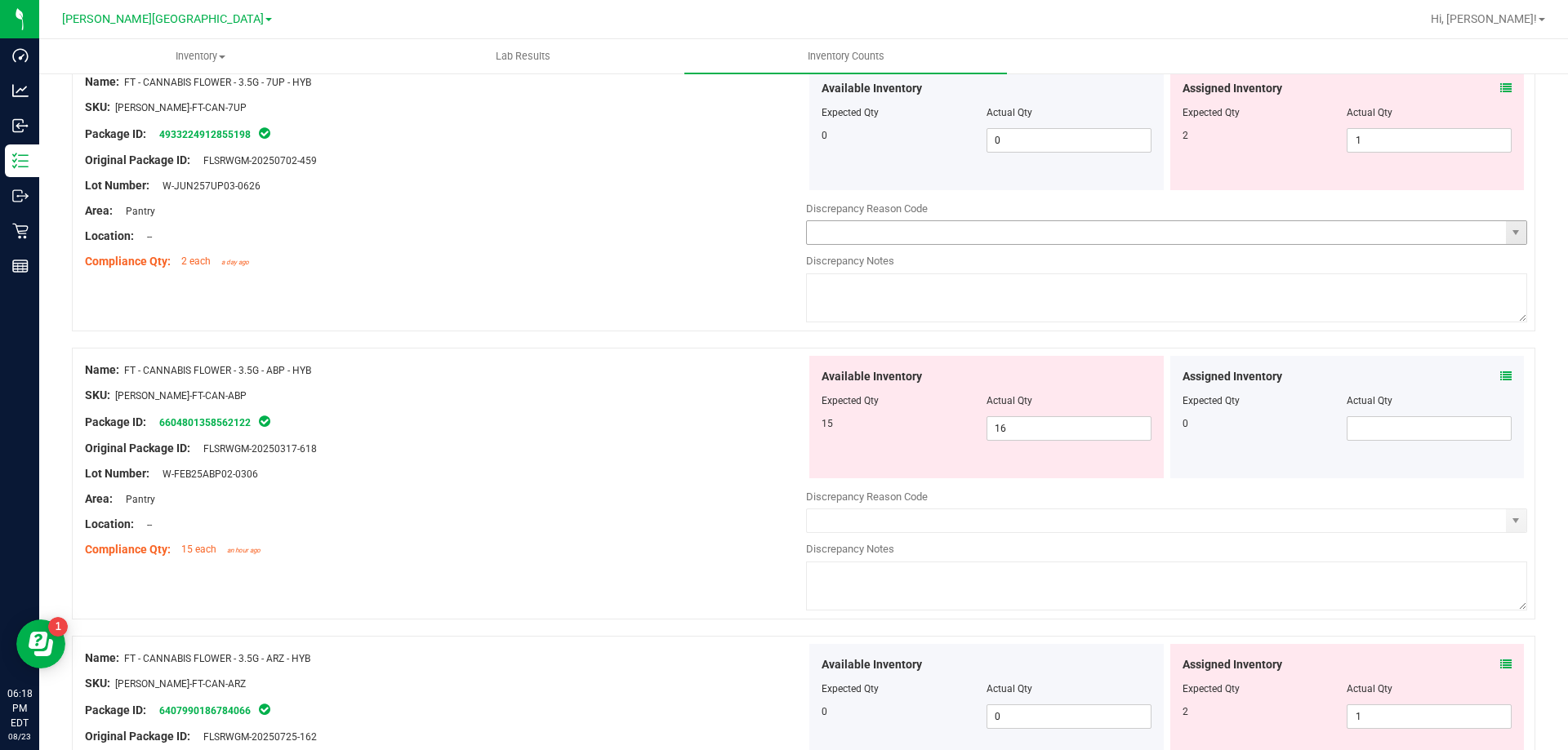
scroll to position [1388, 0]
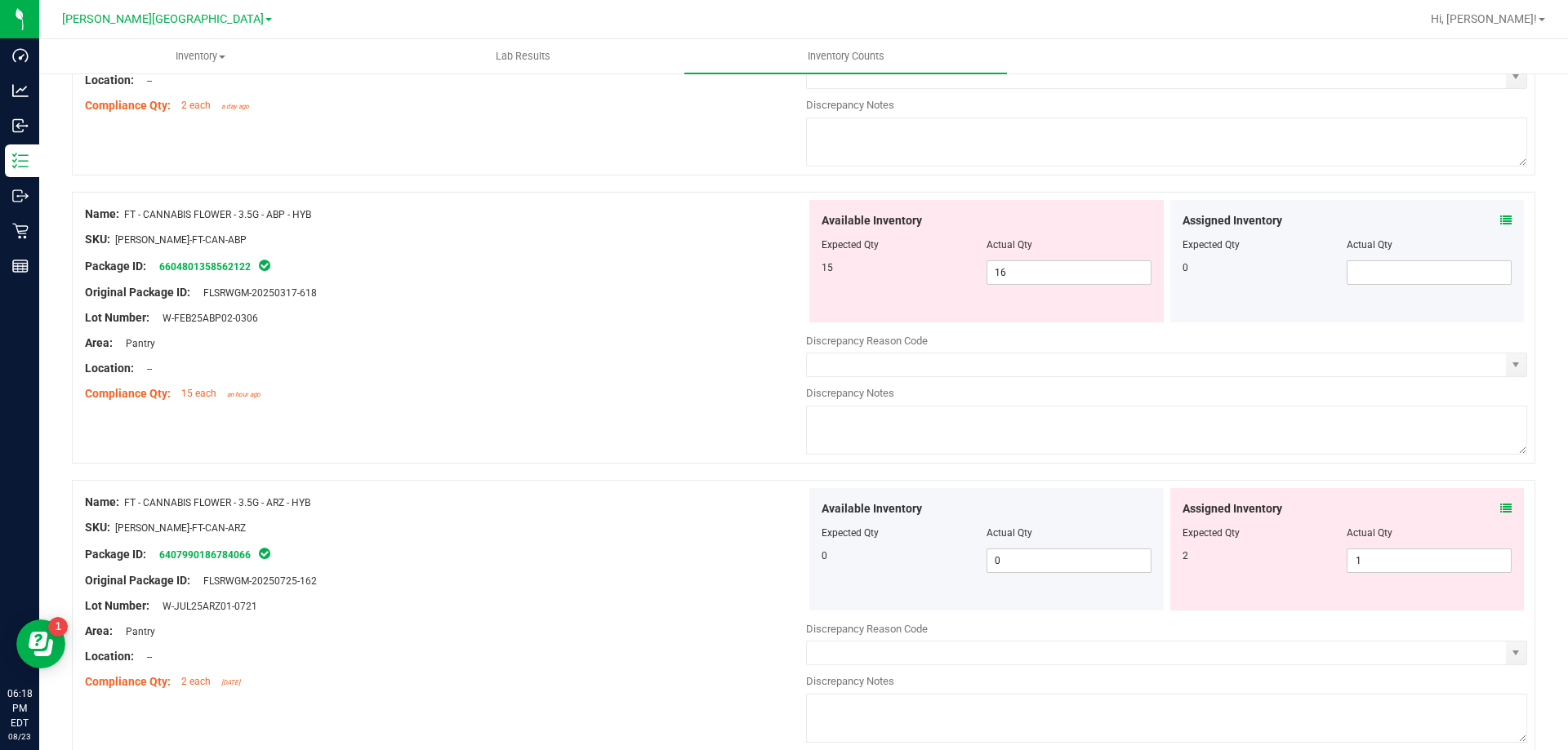
click at [1500, 223] on icon at bounding box center [1505, 220] width 11 height 11
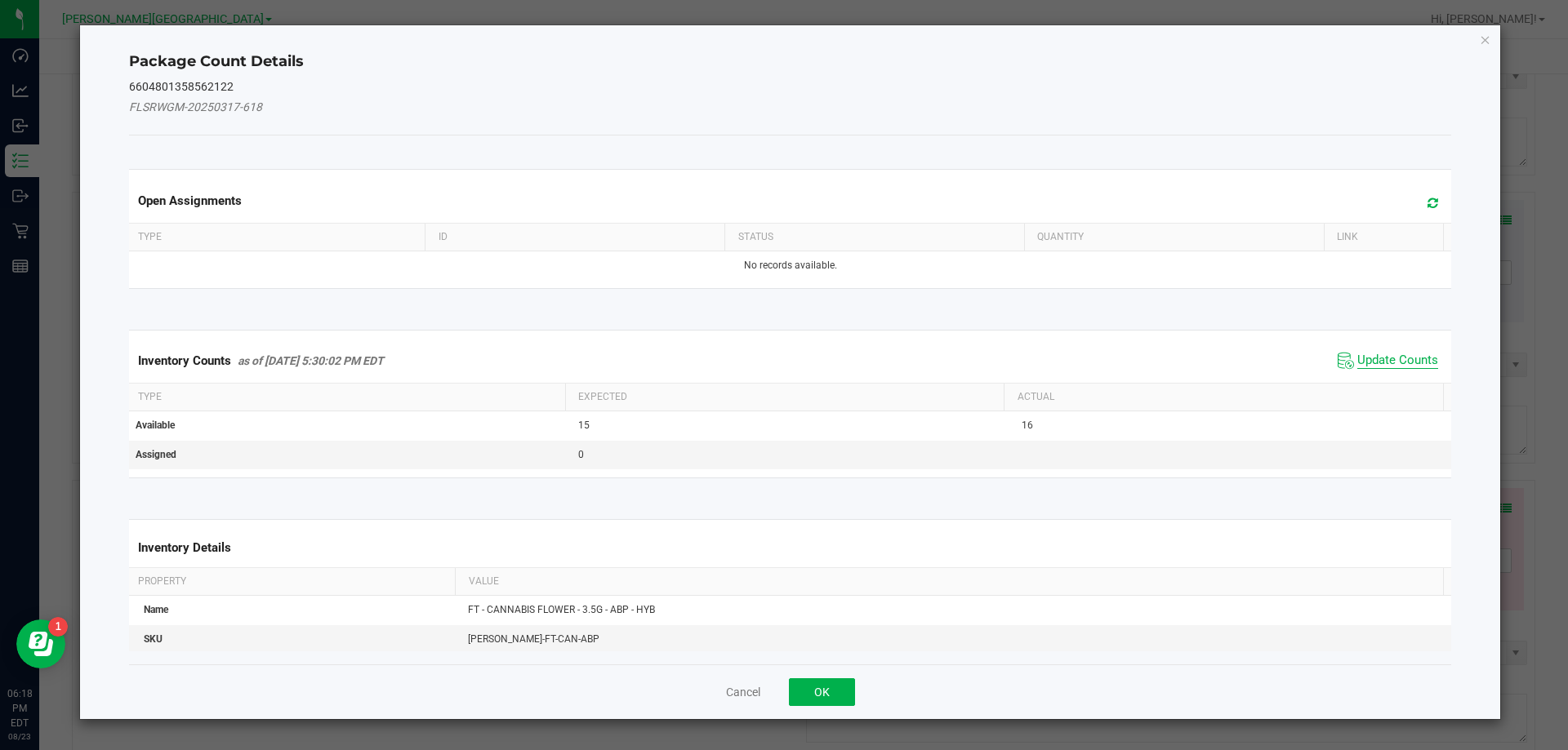
click at [1385, 358] on span "Update Counts" at bounding box center [1397, 361] width 81 height 16
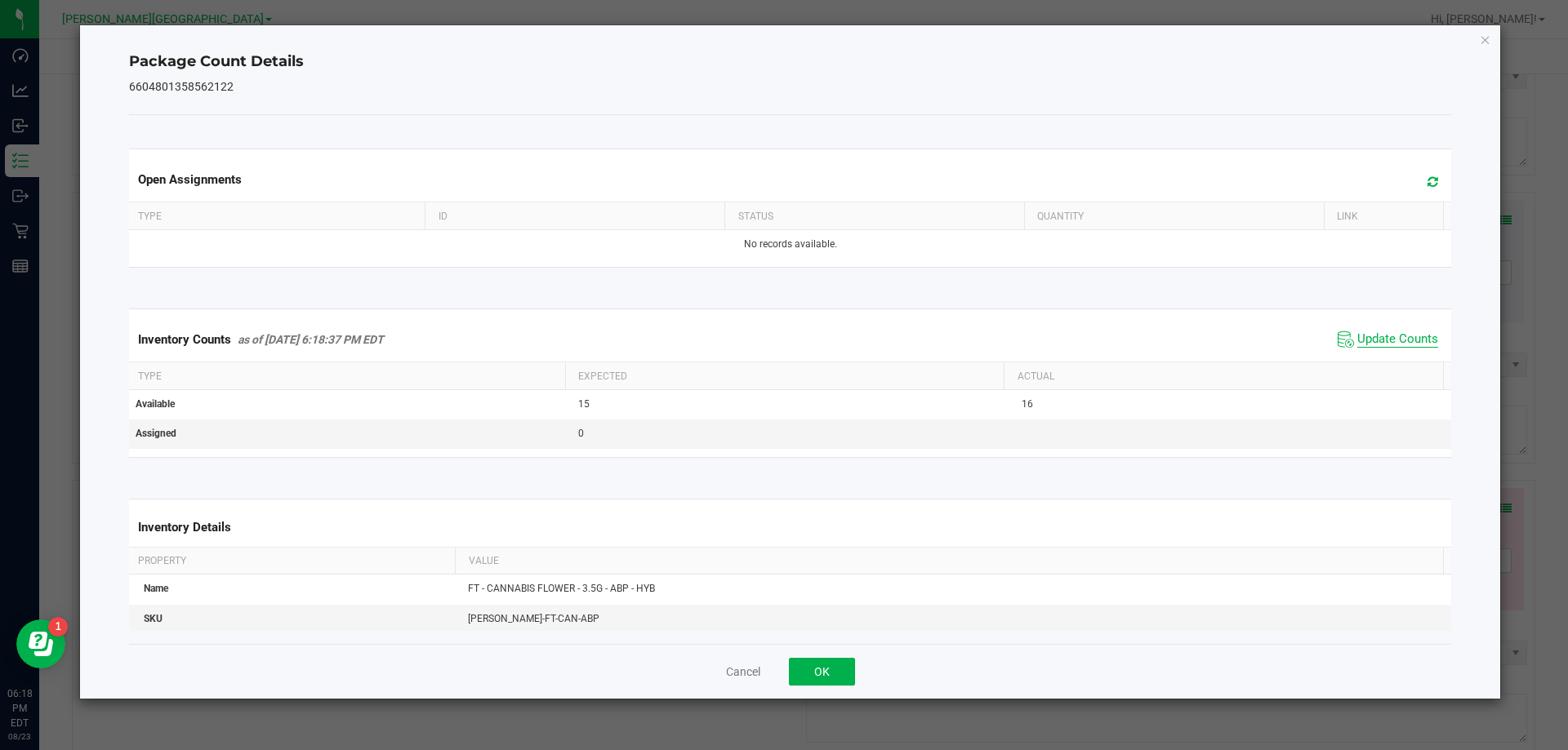
click at [1378, 340] on span "Update Counts" at bounding box center [1397, 340] width 81 height 16
click at [812, 668] on button "OK" at bounding box center [822, 672] width 66 height 28
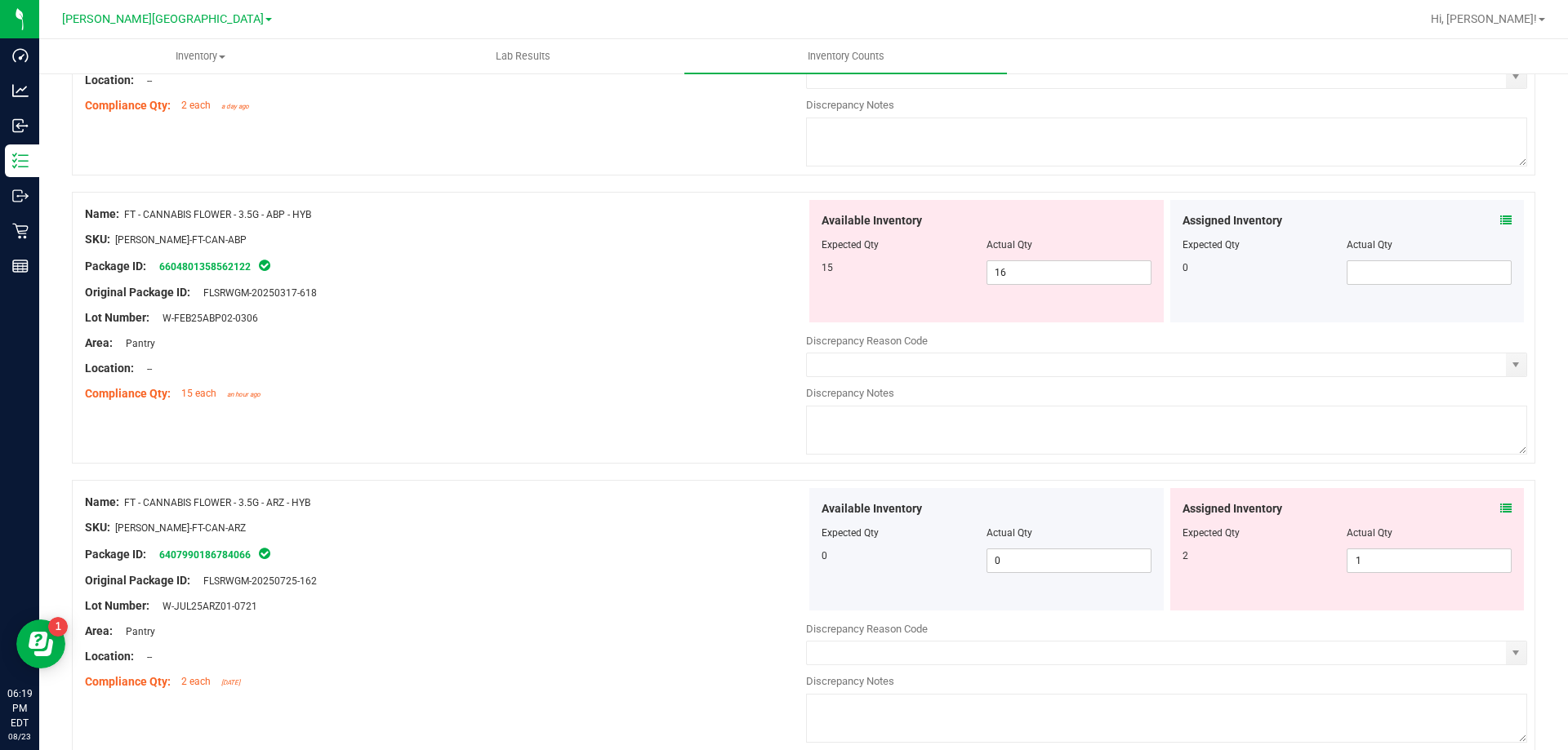
click at [1500, 217] on icon at bounding box center [1505, 220] width 11 height 11
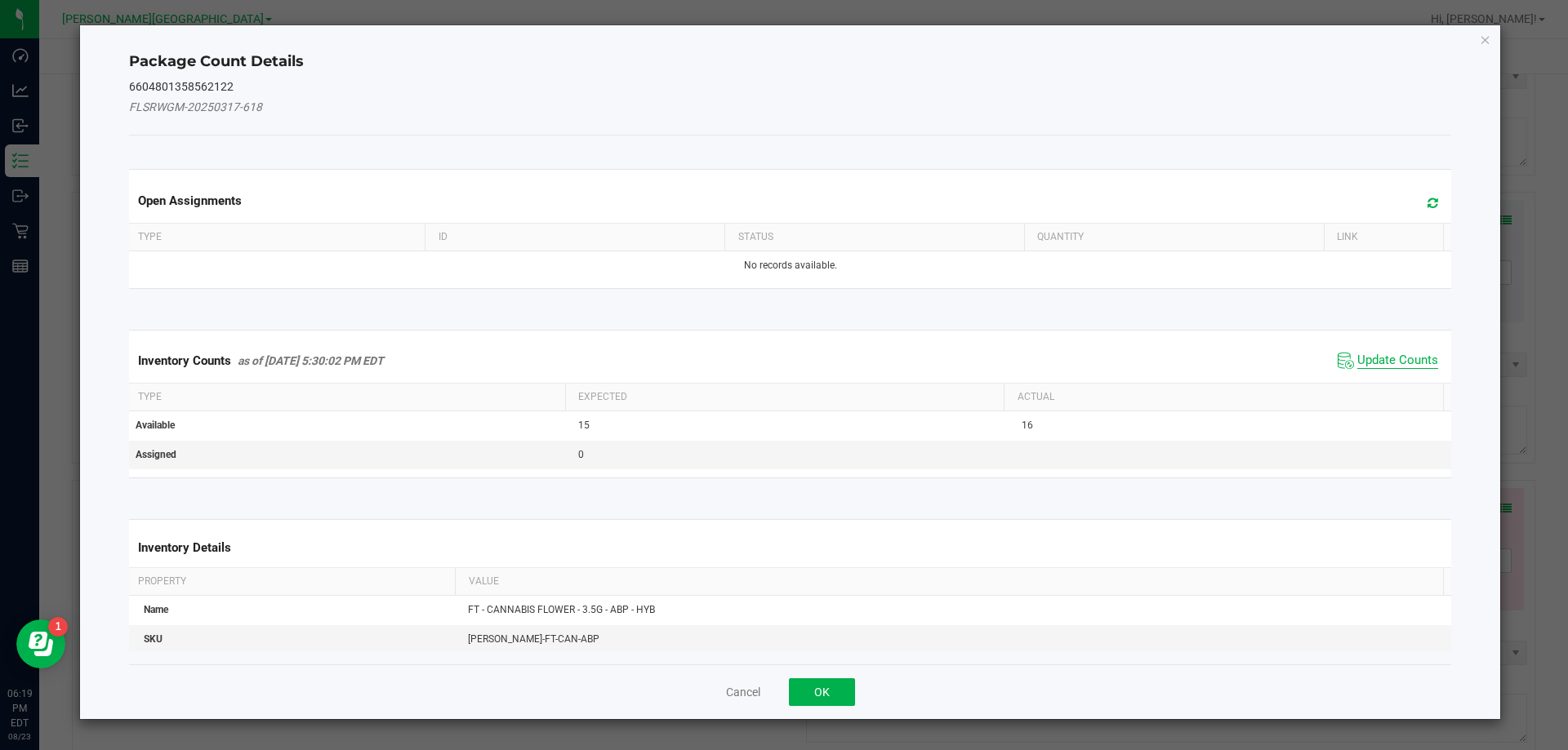
click at [1381, 366] on span "Update Counts" at bounding box center [1397, 361] width 81 height 16
click at [1381, 366] on kendo-grid "Inventory Counts as of [DATE] 5:30:02 PM EDT Update Counts Type Expected Actual…" at bounding box center [790, 403] width 1347 height 147
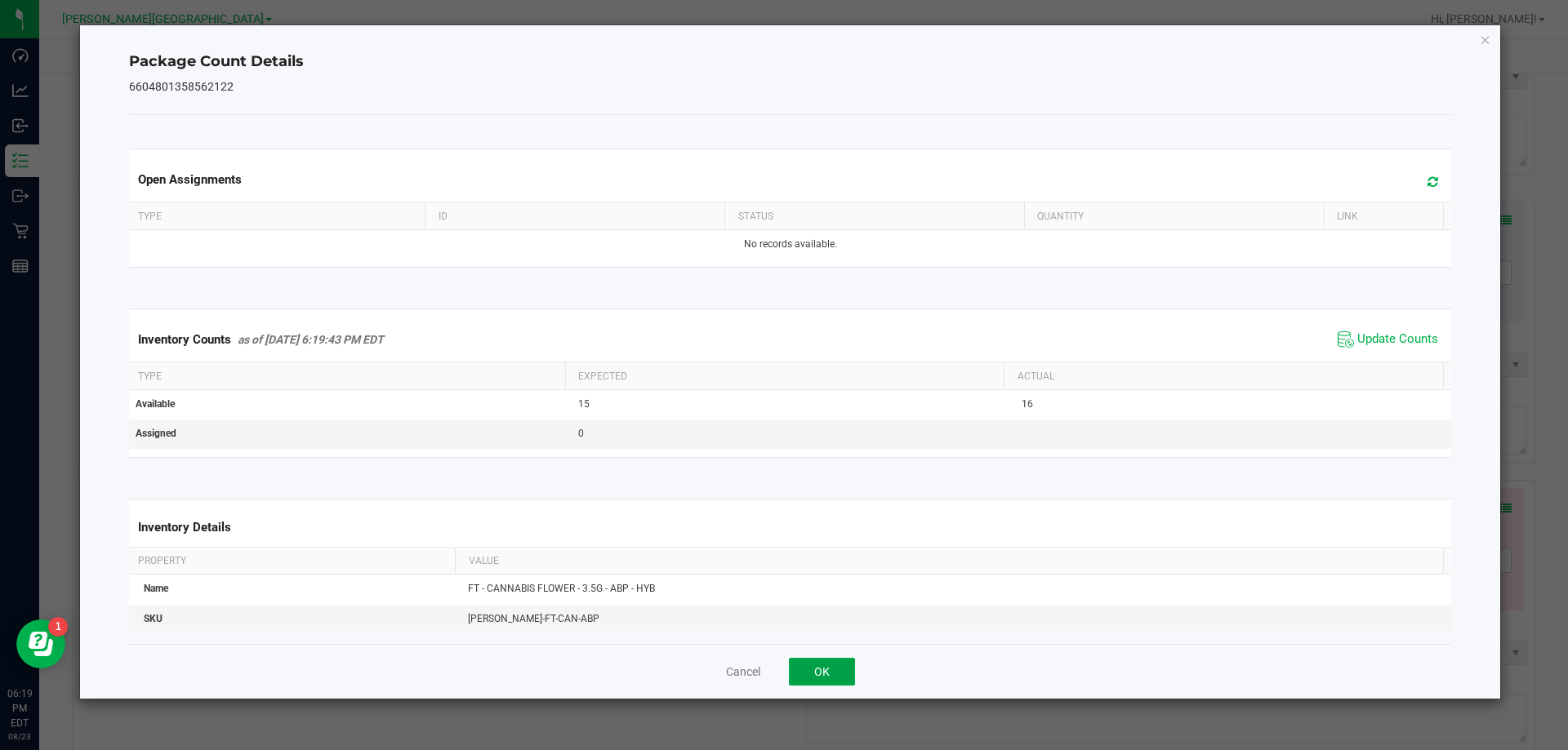
click at [838, 673] on button "OK" at bounding box center [822, 672] width 66 height 28
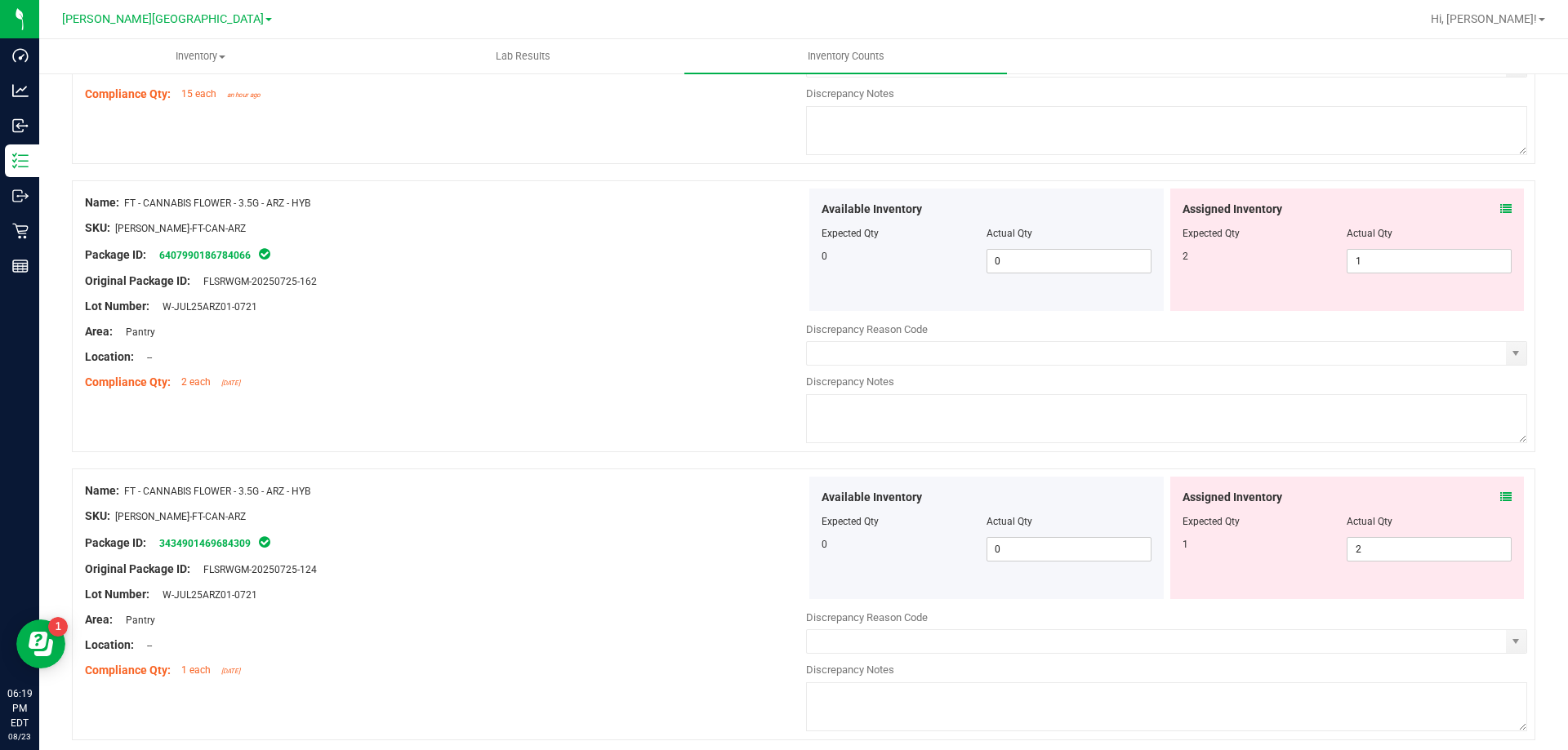
scroll to position [1715, 0]
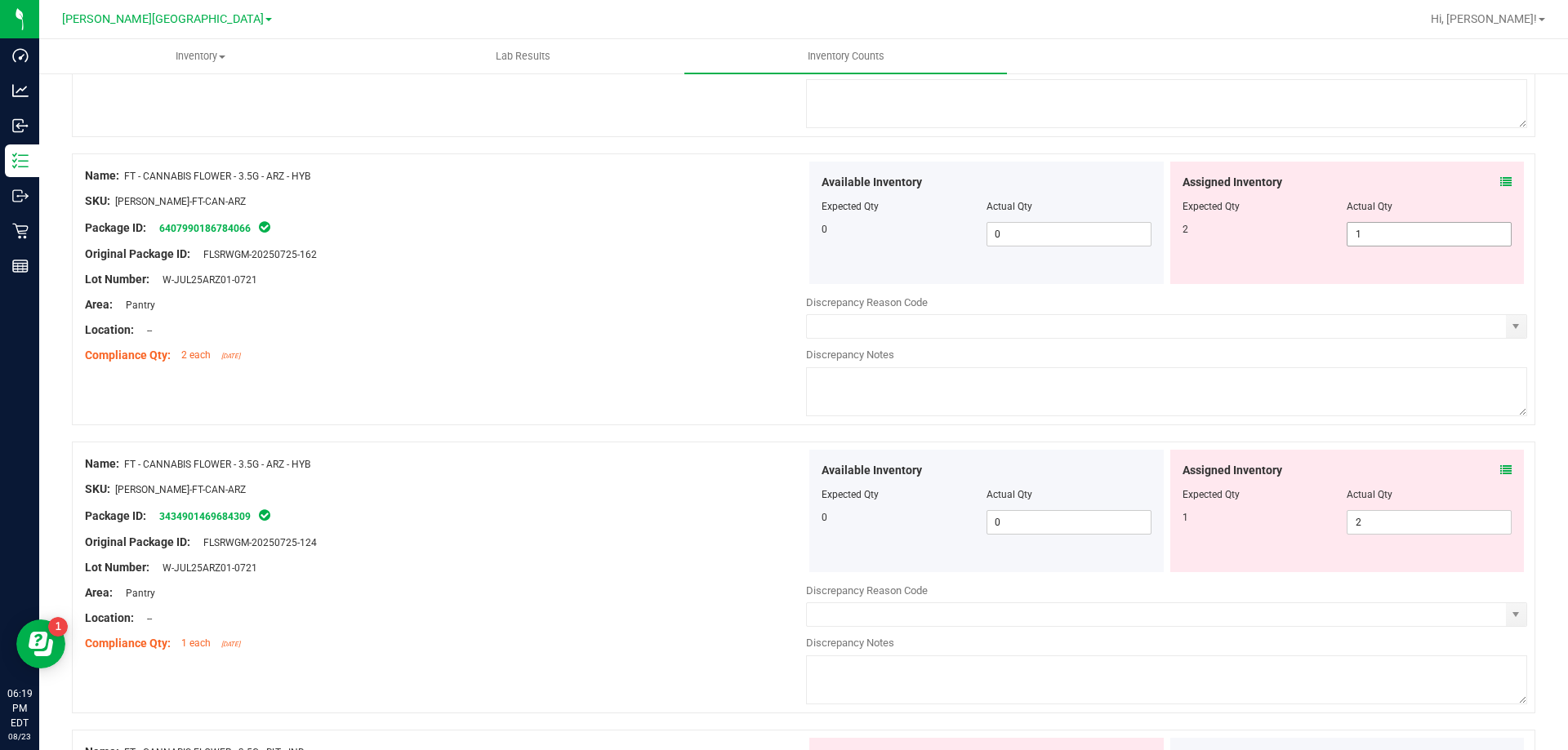
click at [1431, 237] on span "1 1" at bounding box center [1428, 234] width 165 height 24
click at [1431, 237] on input "1" at bounding box center [1428, 234] width 163 height 23
click at [1409, 526] on div "Available Inventory Expected Qty Actual Qty 0 0 0" at bounding box center [1166, 579] width 721 height 259
click at [1409, 575] on div at bounding box center [1166, 579] width 721 height 8
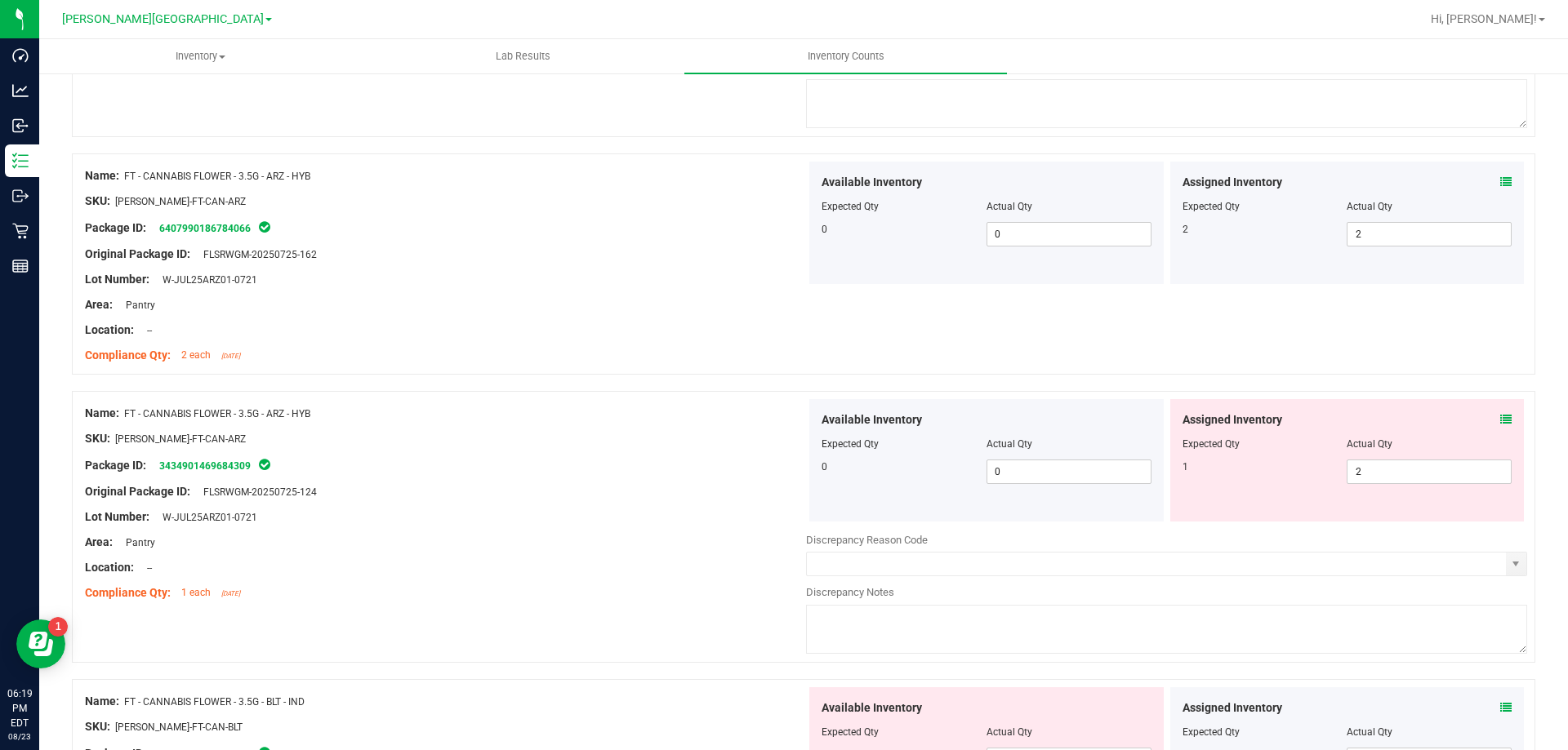
click at [1380, 458] on div at bounding box center [1347, 456] width 330 height 8
click at [1380, 468] on span "2 2" at bounding box center [1428, 472] width 165 height 24
click at [1380, 468] on input "2" at bounding box center [1428, 472] width 163 height 23
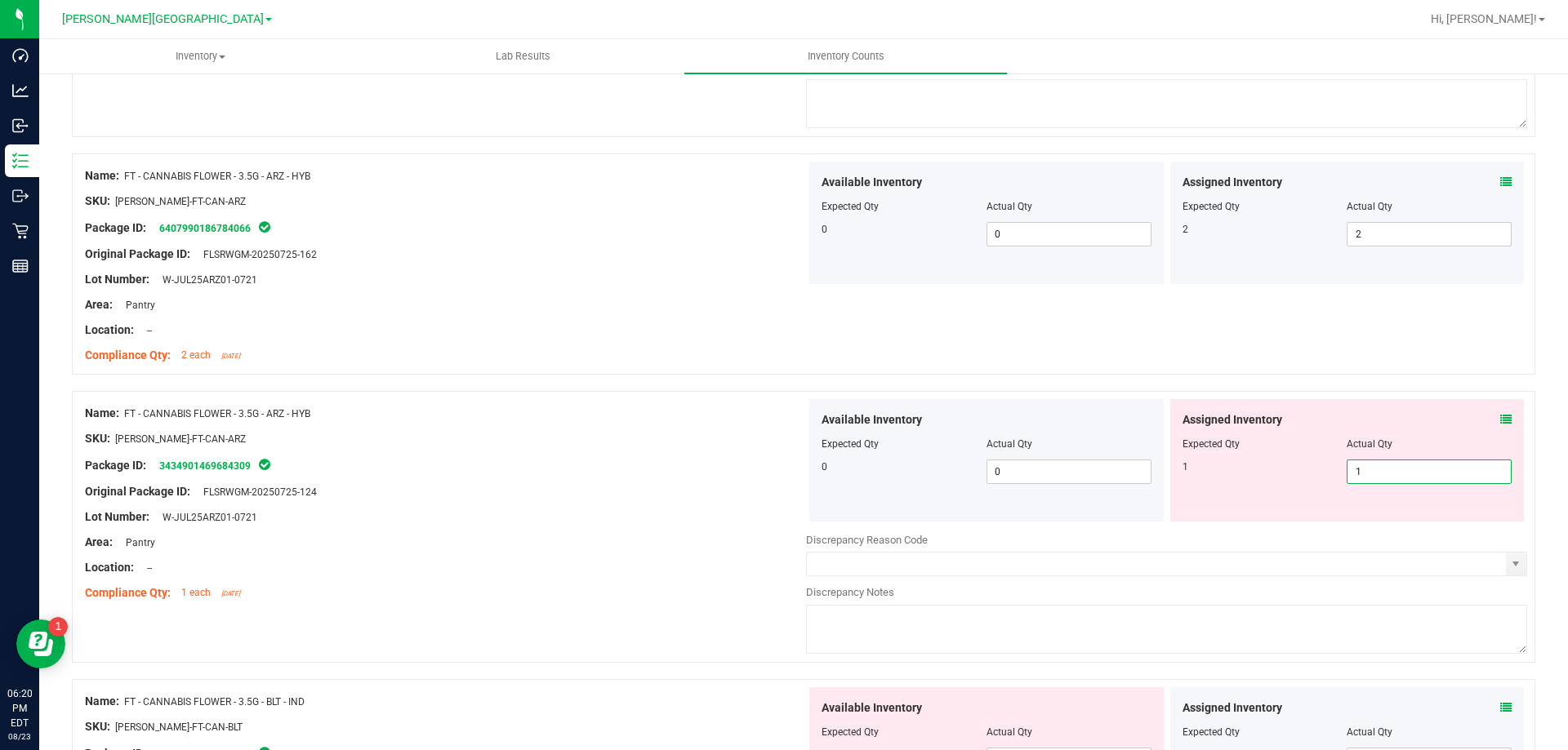
click at [531, 616] on div "Name: FT - CANNABIS FLOWER - 3.5G - ARZ - HYB SKU: [PERSON_NAME]-FT-CAN-ARZ Pac…" at bounding box center [803, 535] width 1463 height 288
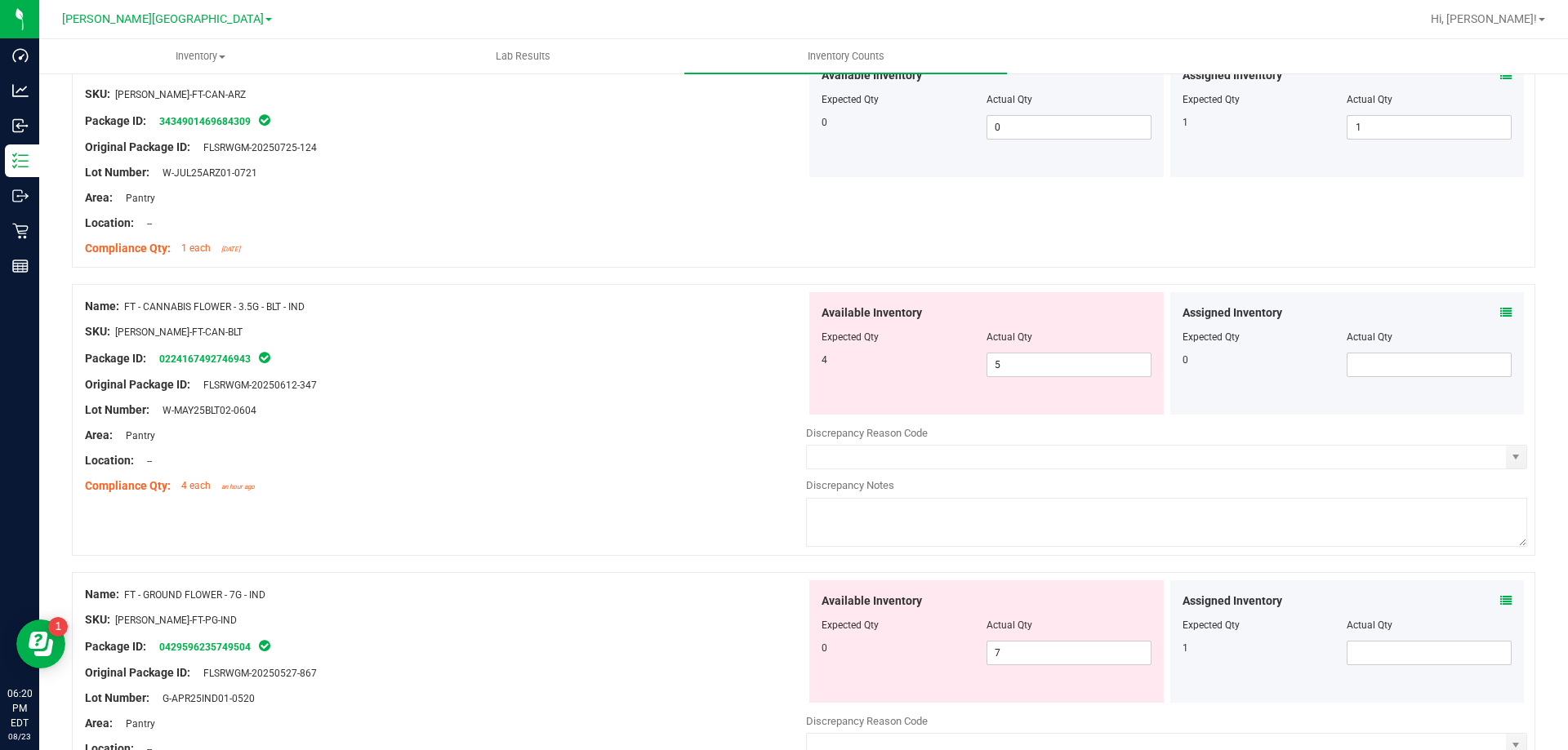
scroll to position [2205, 0]
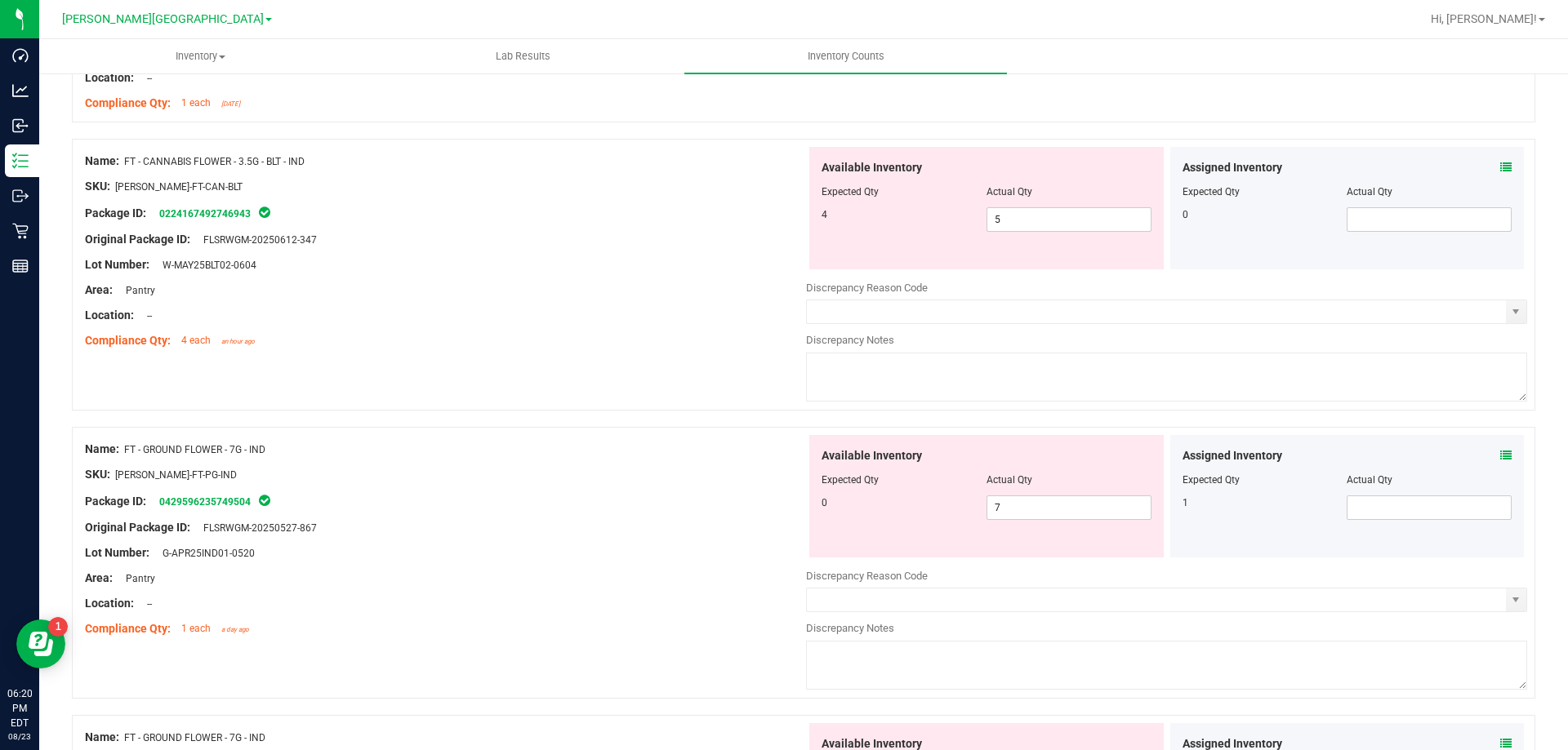
click at [1500, 171] on icon at bounding box center [1505, 167] width 11 height 11
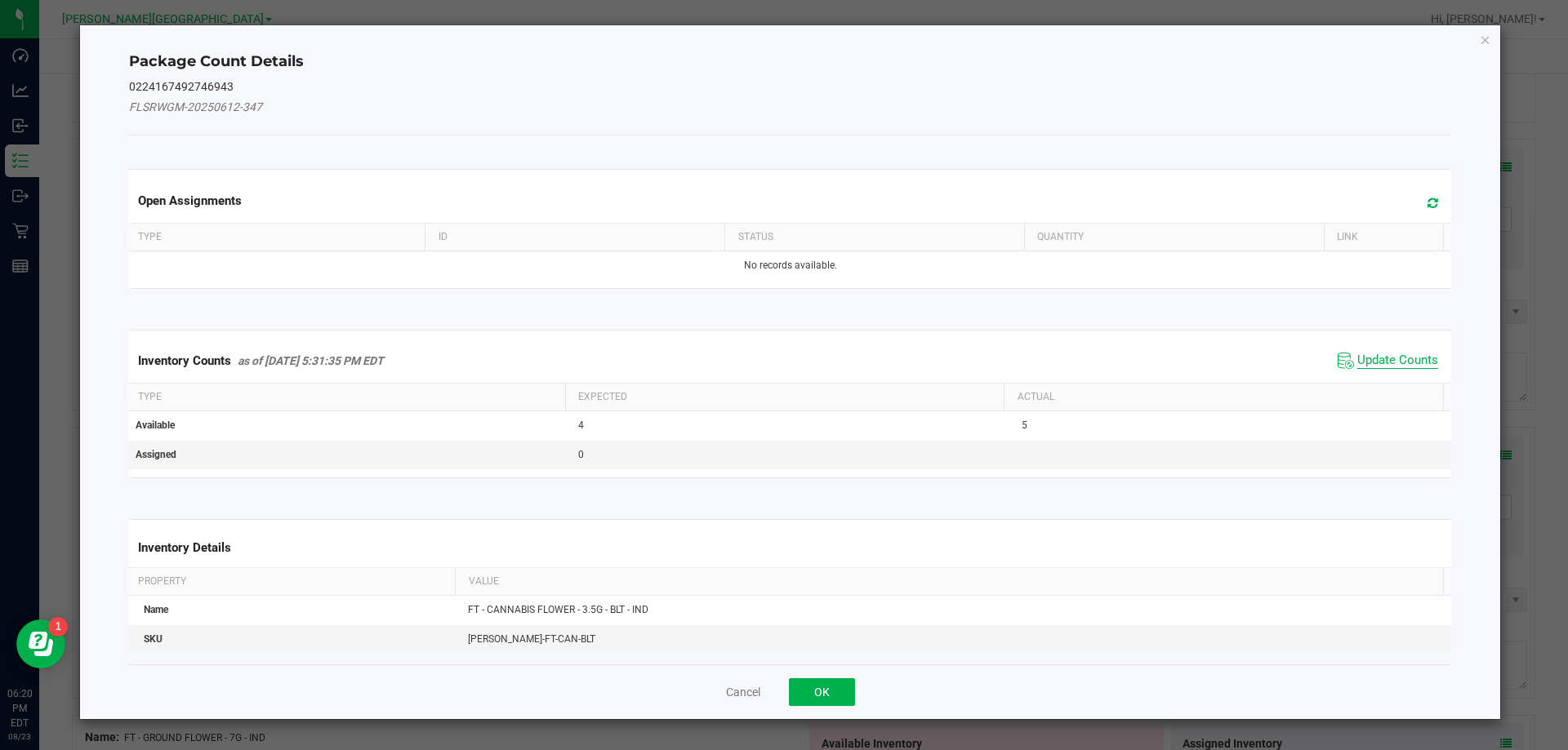
click at [1369, 366] on span "Update Counts" at bounding box center [1397, 361] width 81 height 16
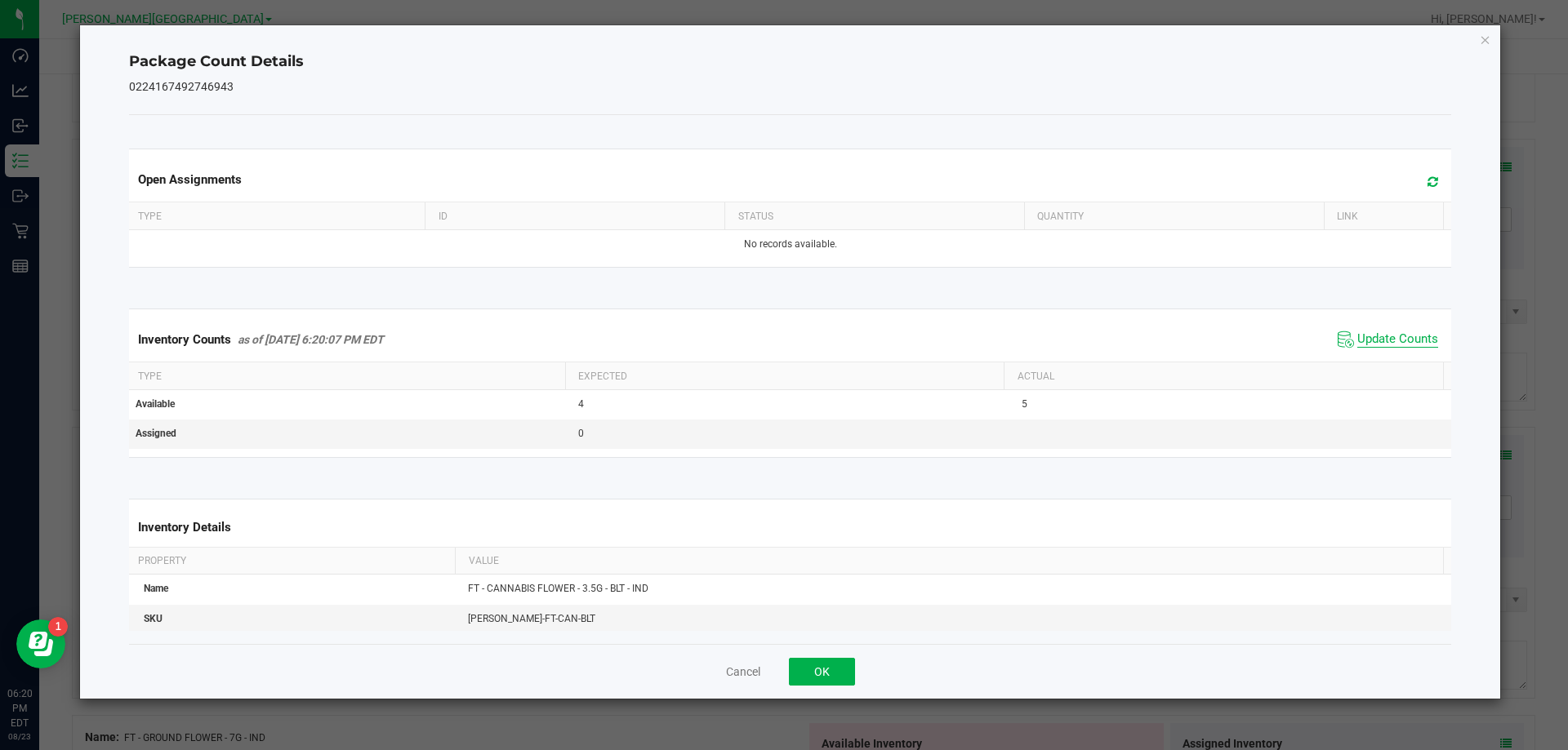
click at [1373, 343] on span "Update Counts" at bounding box center [1397, 340] width 81 height 16
click at [825, 682] on button "OK" at bounding box center [822, 672] width 66 height 28
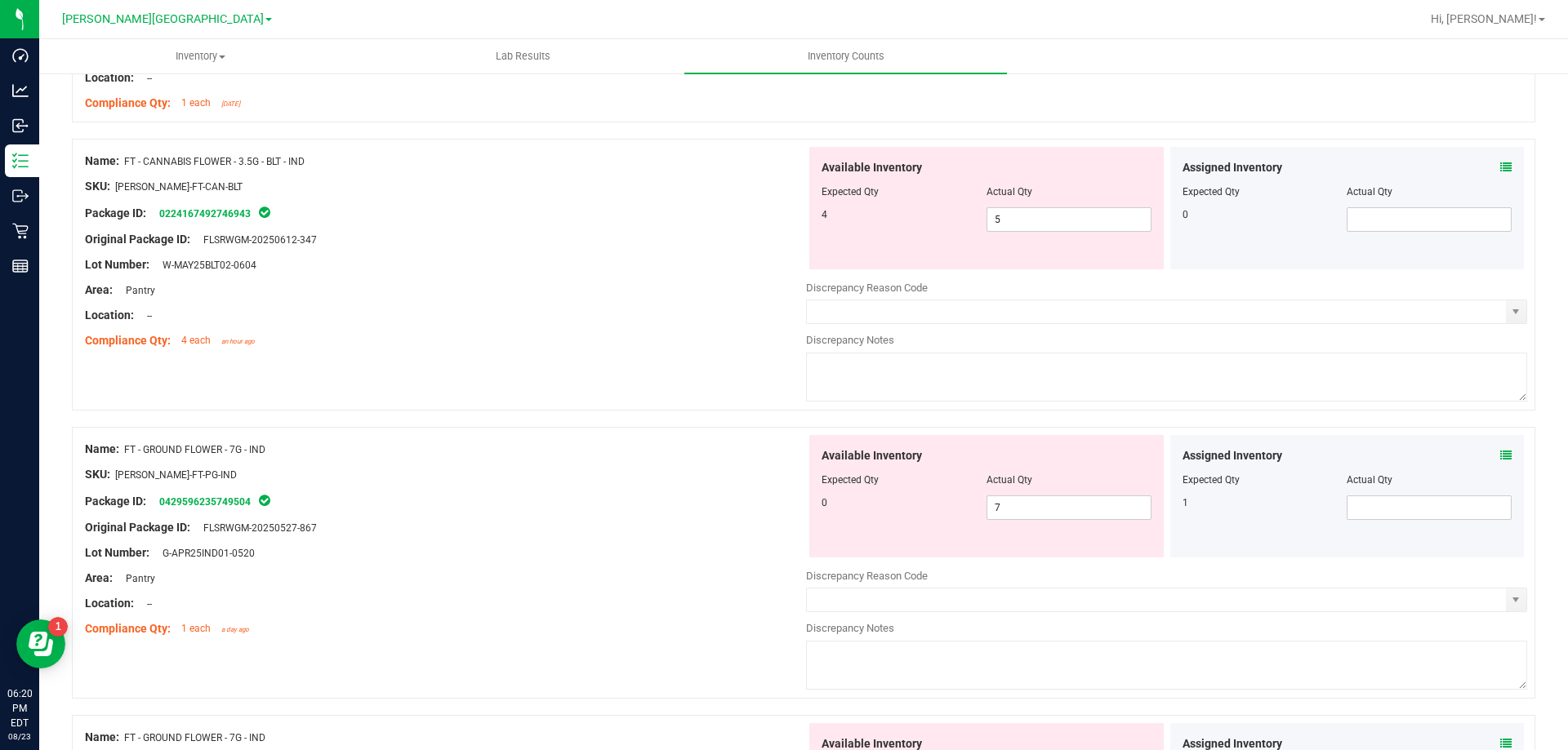
click at [1501, 158] on div "Assigned Inventory Expected Qty Actual Qty 0" at bounding box center [1347, 208] width 354 height 122
click at [1500, 168] on icon at bounding box center [1505, 167] width 11 height 11
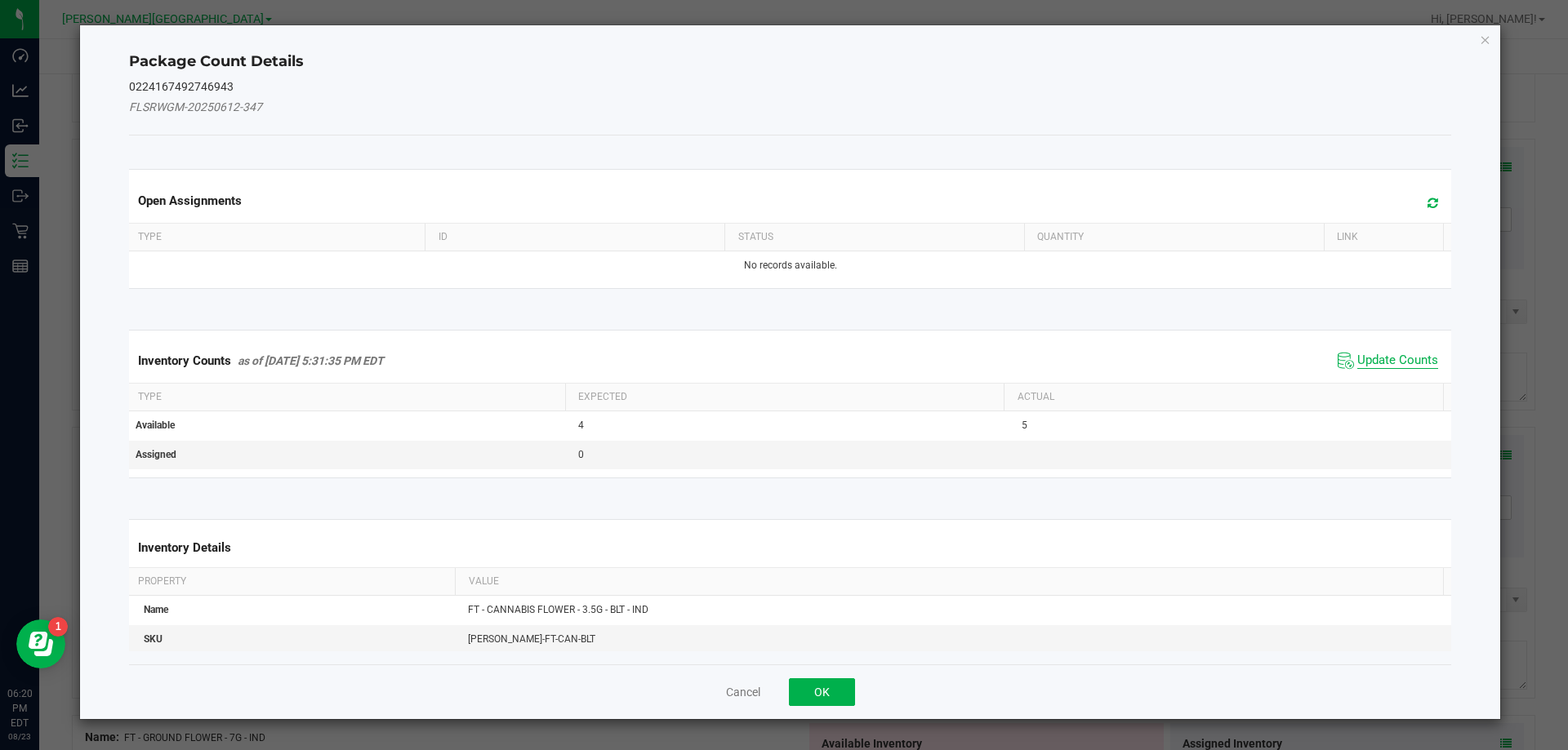
click at [1357, 359] on span "Update Counts" at bounding box center [1397, 361] width 81 height 16
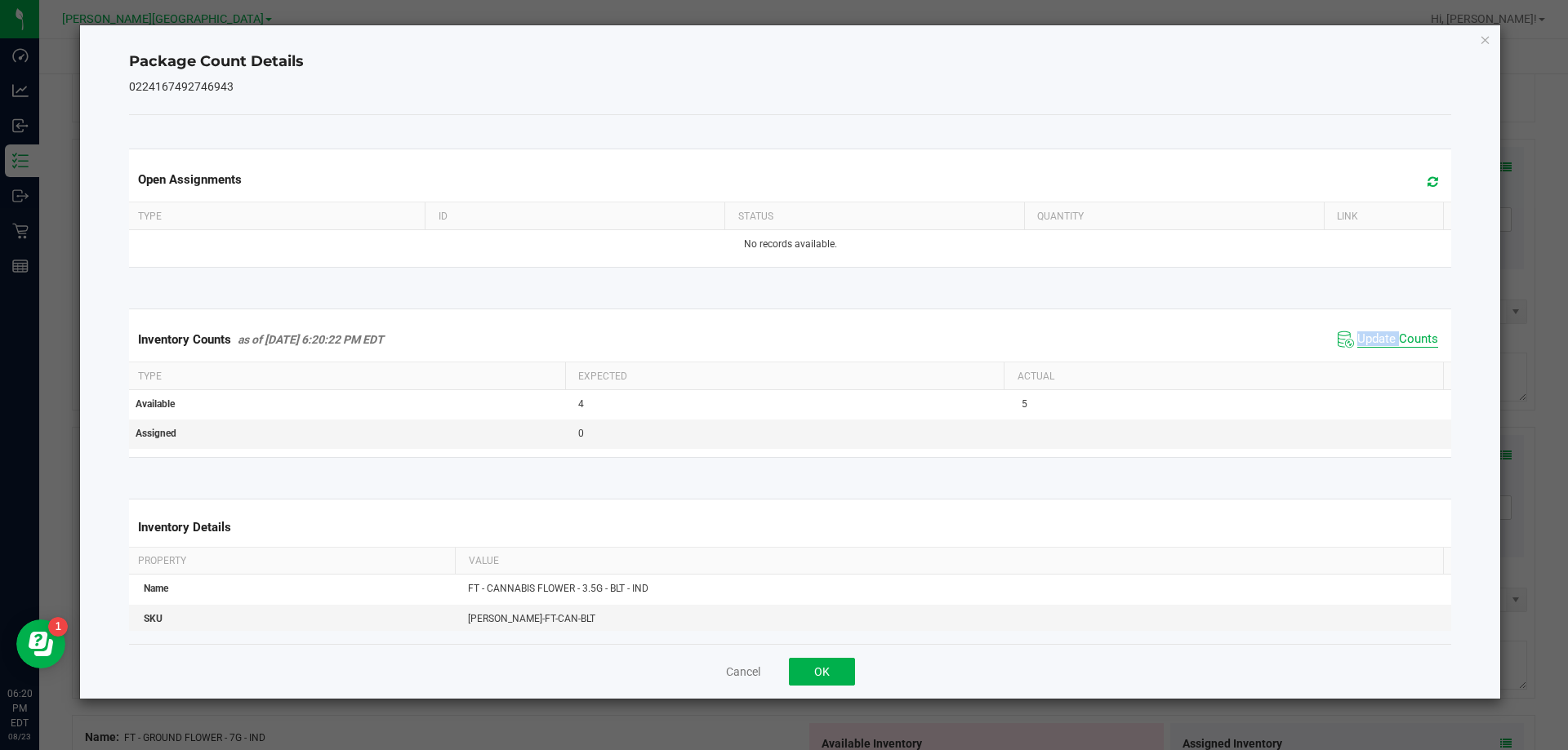
click at [1346, 359] on div "Inventory Counts as of [DATE] 6:20:22 PM EDT Update Counts" at bounding box center [790, 340] width 1329 height 44
click at [849, 667] on button "OK" at bounding box center [822, 672] width 66 height 28
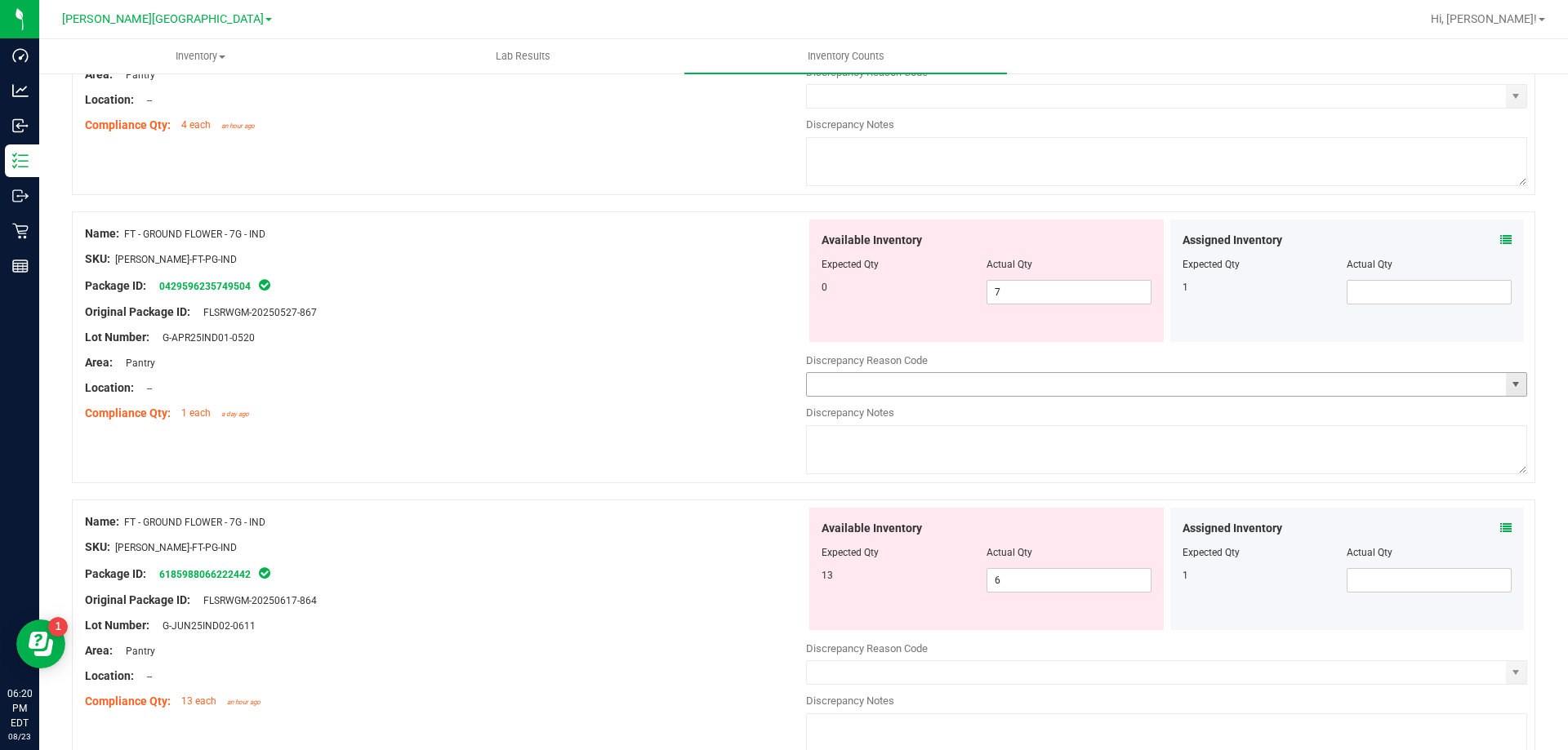
scroll to position [2450, 0]
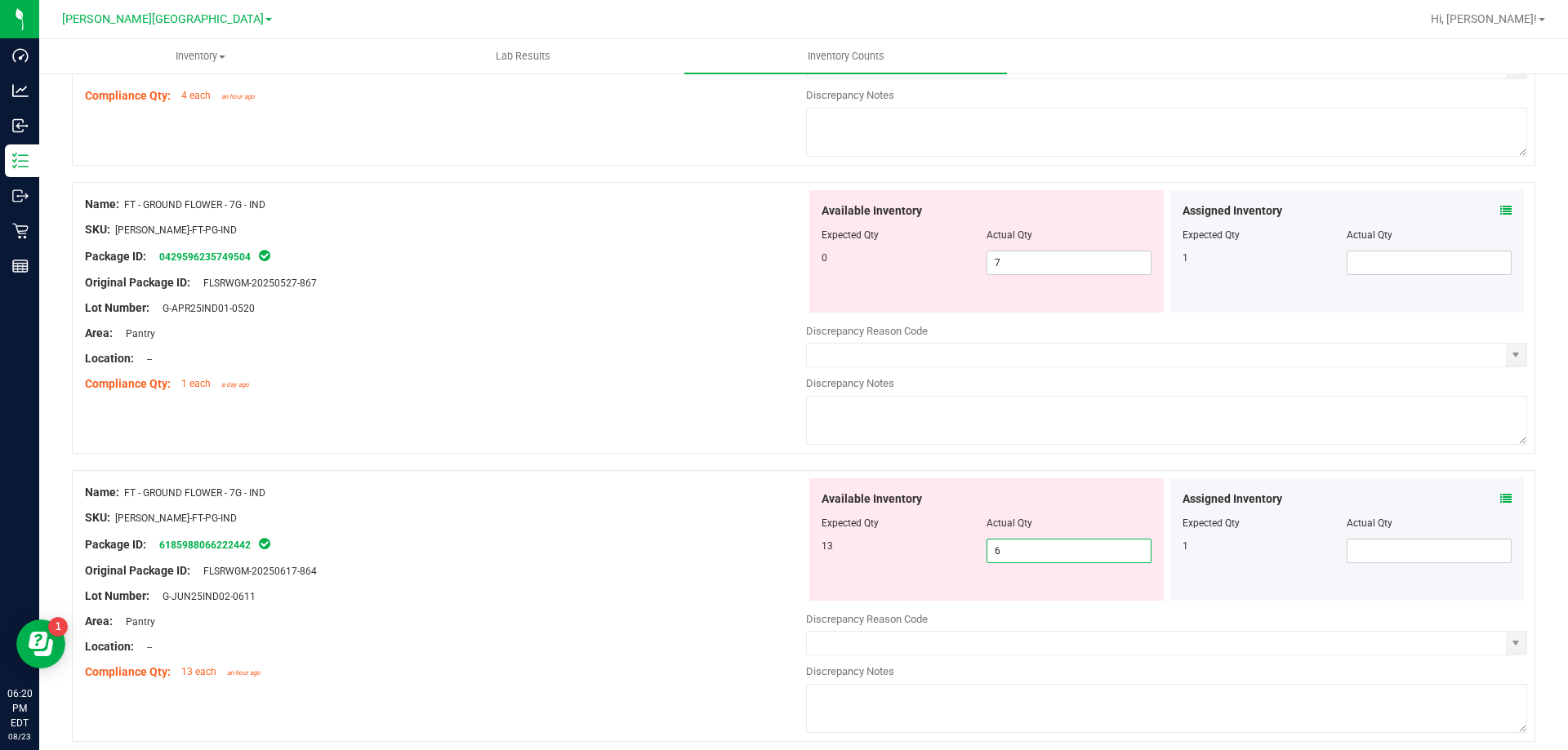
click at [1056, 559] on span "6 6" at bounding box center [1068, 551] width 165 height 24
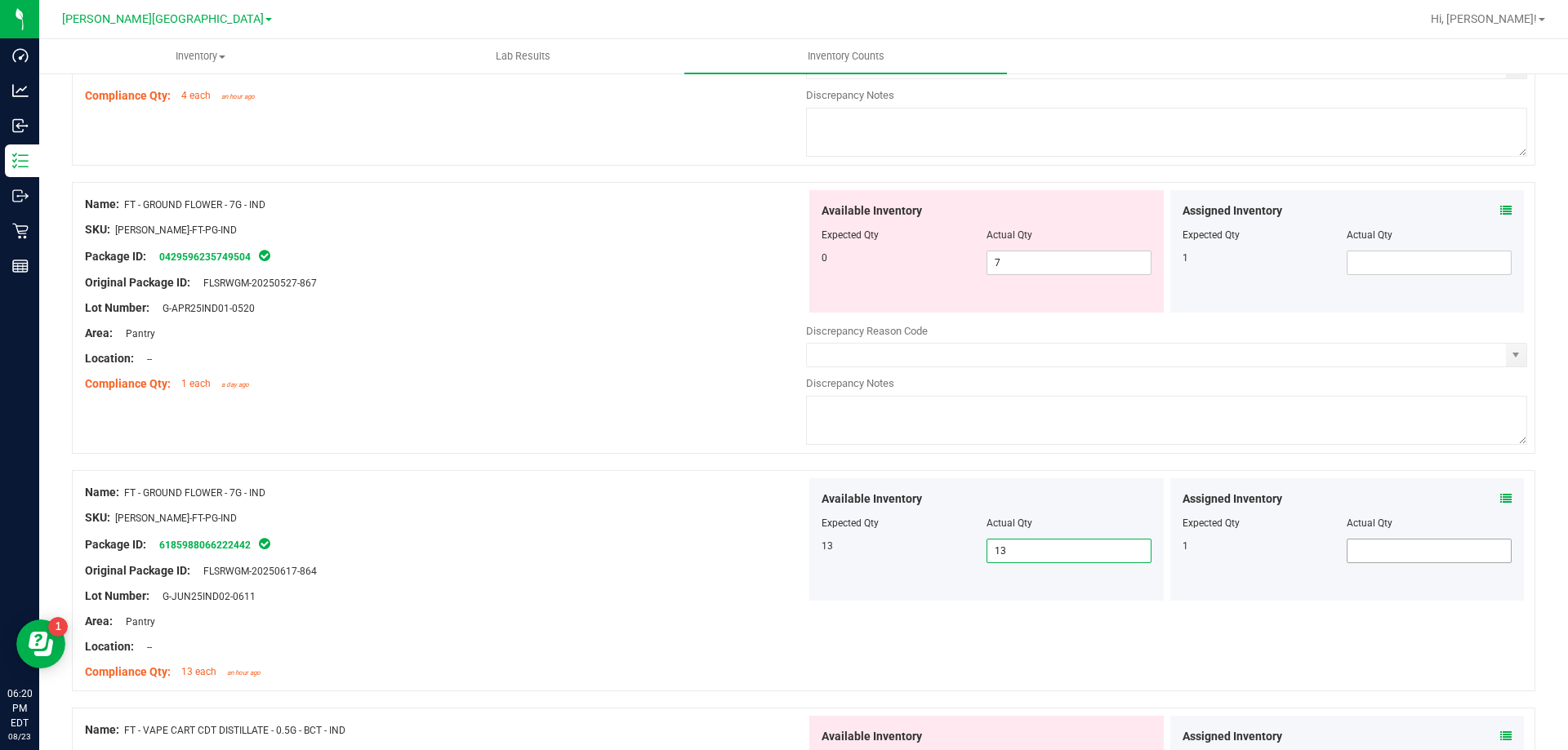
click at [1382, 560] on span at bounding box center [1428, 551] width 165 height 24
click at [1382, 560] on input "text" at bounding box center [1428, 551] width 163 height 23
click at [1382, 260] on span at bounding box center [1428, 263] width 165 height 24
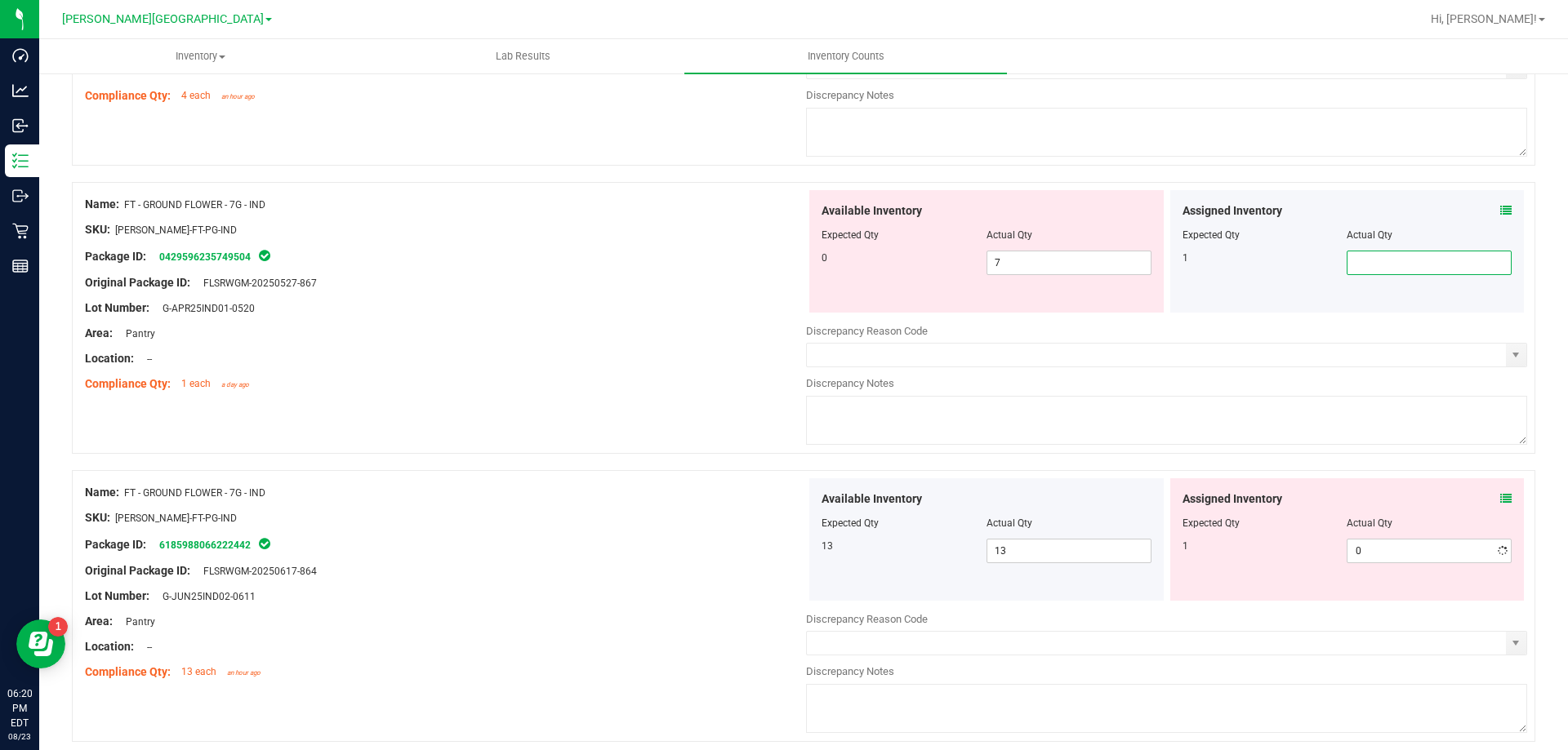
click at [1382, 260] on input "text" at bounding box center [1428, 262] width 163 height 23
click at [1038, 268] on span "7 7" at bounding box center [1068, 263] width 165 height 24
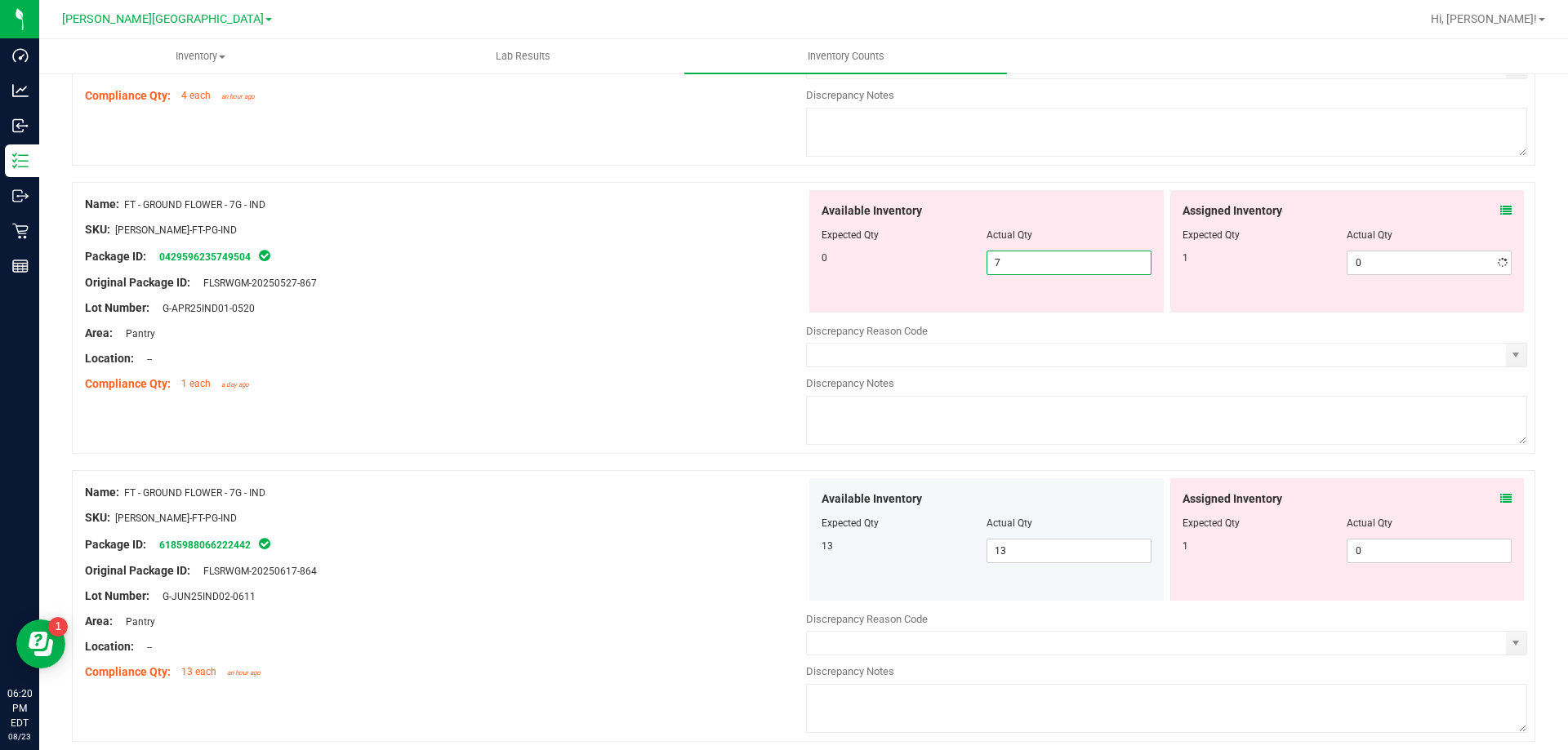
click at [1038, 268] on input "7" at bounding box center [1068, 262] width 163 height 23
click at [693, 318] on div at bounding box center [445, 321] width 721 height 8
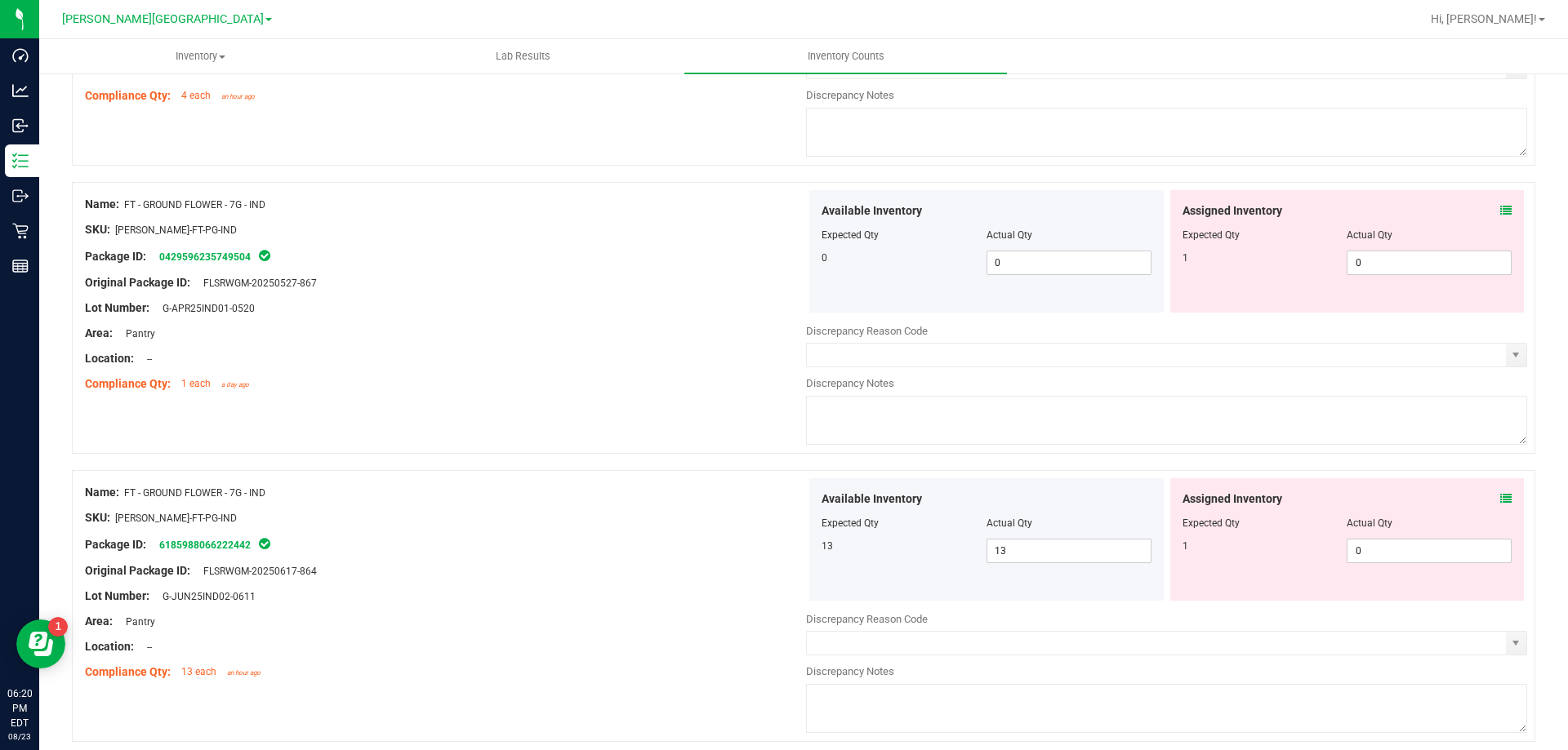
click at [692, 486] on div "Name: FT - GROUND FLOWER - 7G - IND" at bounding box center [445, 492] width 721 height 17
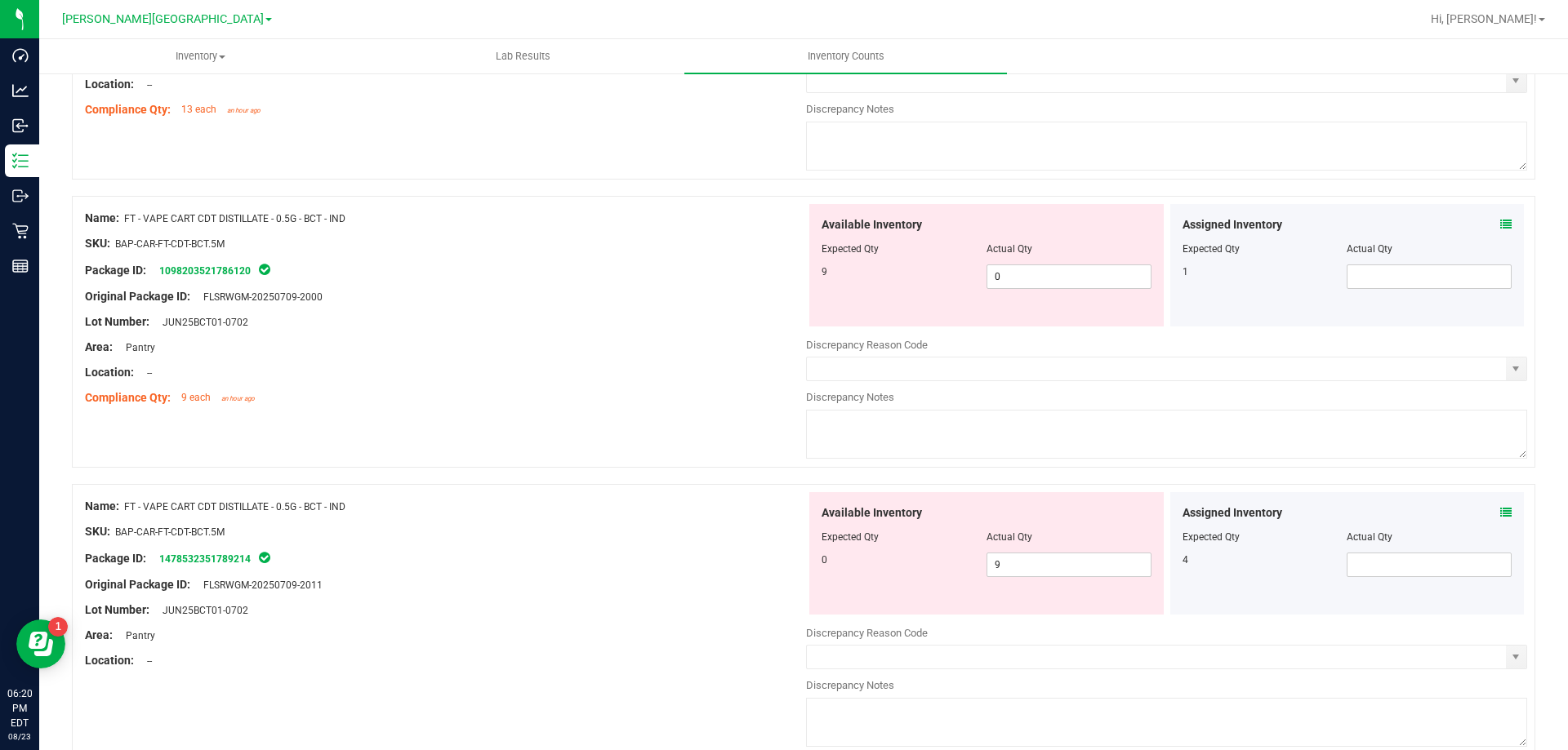
scroll to position [3021, 0]
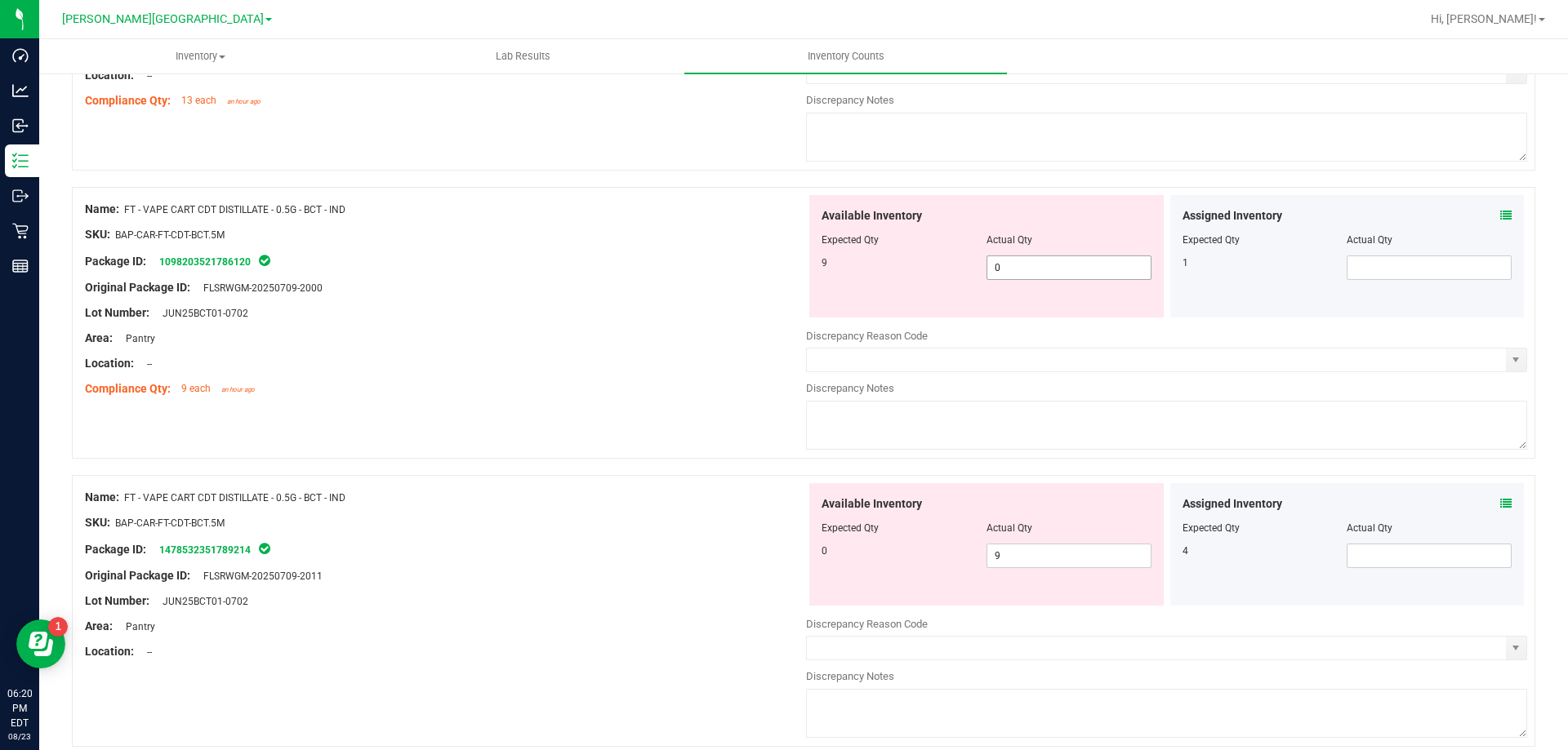
click at [1033, 269] on span "0 0" at bounding box center [1068, 268] width 165 height 24
click at [0, 0] on input "0" at bounding box center [0, 0] width 0 height 0
click at [1351, 266] on input "text" at bounding box center [1428, 267] width 163 height 23
click at [0, 0] on input "text" at bounding box center [0, 0] width 0 height 0
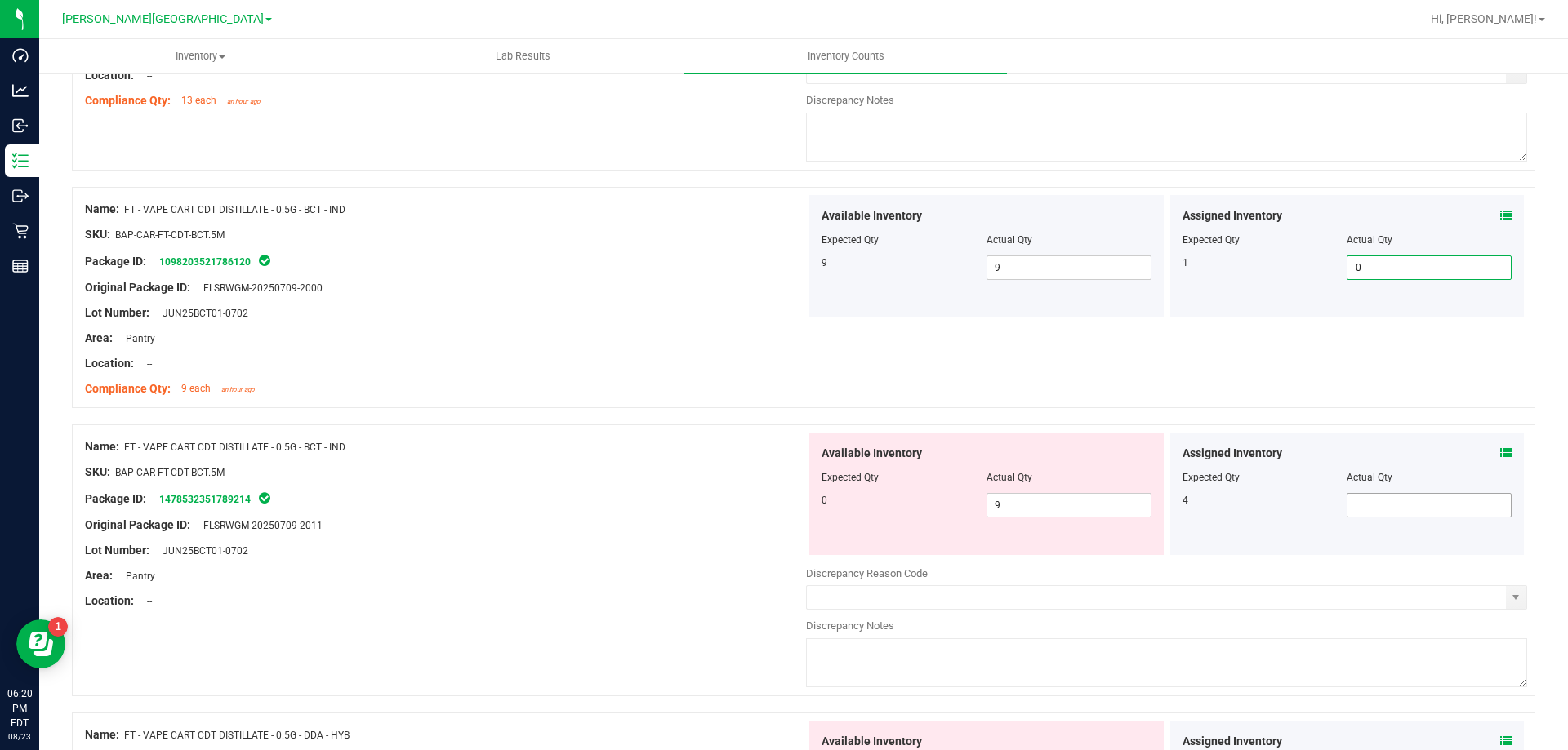
click at [1388, 513] on div "Assigned Inventory Expected Qty Actual Qty 4" at bounding box center [1347, 494] width 354 height 122
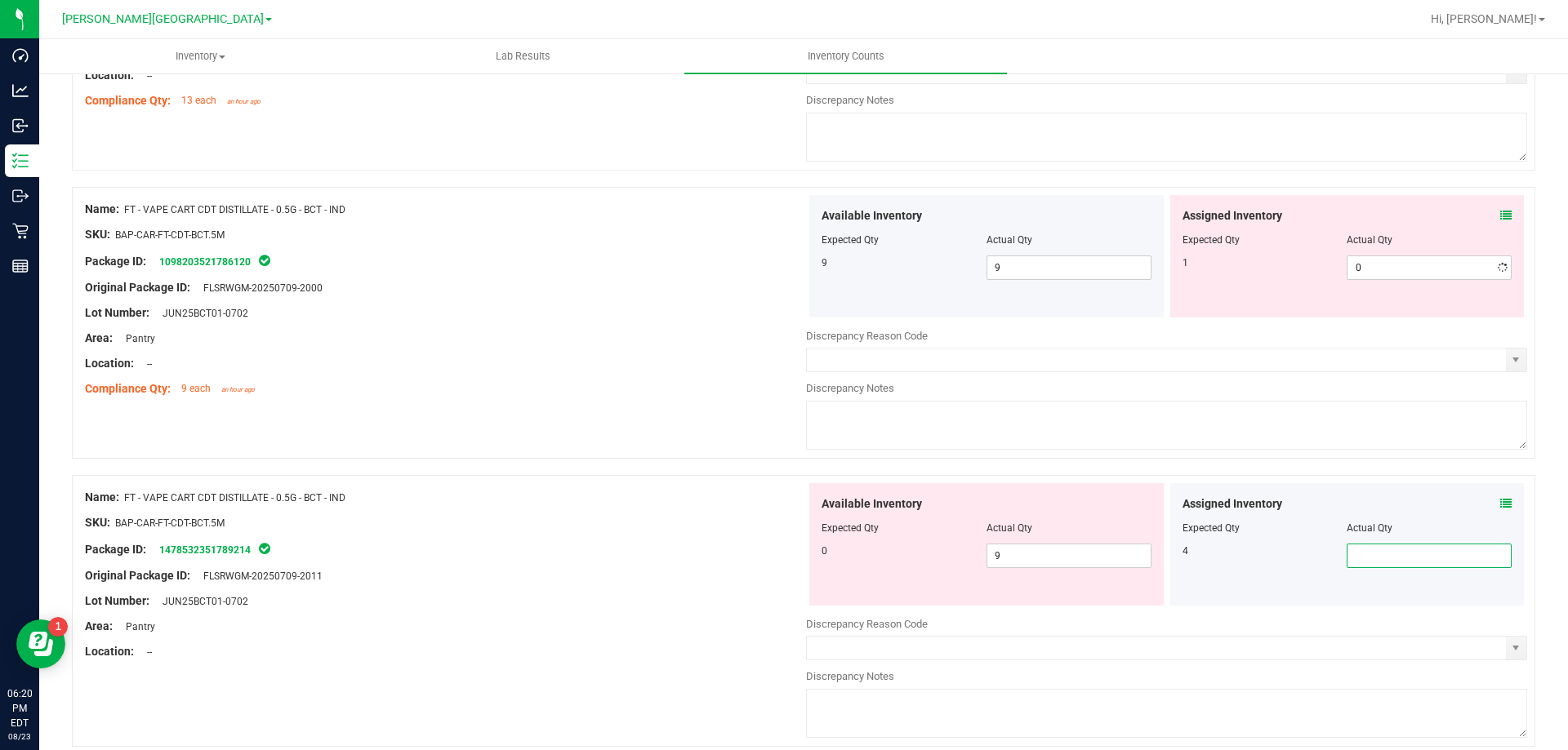
click at [1388, 513] on div at bounding box center [1347, 517] width 330 height 8
click at [1449, 555] on span at bounding box center [1428, 556] width 165 height 24
click at [1449, 555] on input "text" at bounding box center [1428, 556] width 163 height 23
click at [1074, 564] on span "9 9" at bounding box center [1068, 556] width 165 height 24
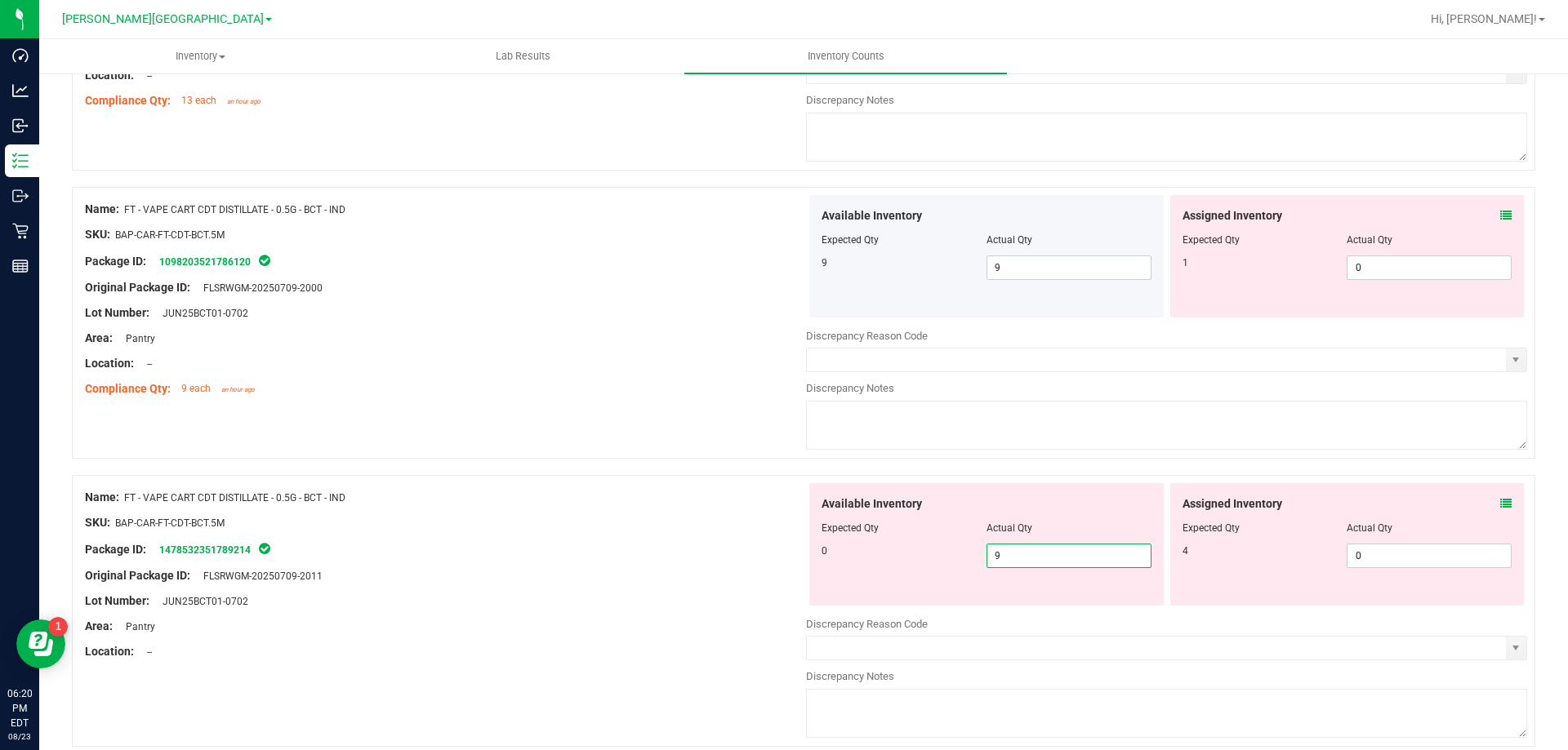
click at [1074, 564] on input "9" at bounding box center [1068, 556] width 163 height 23
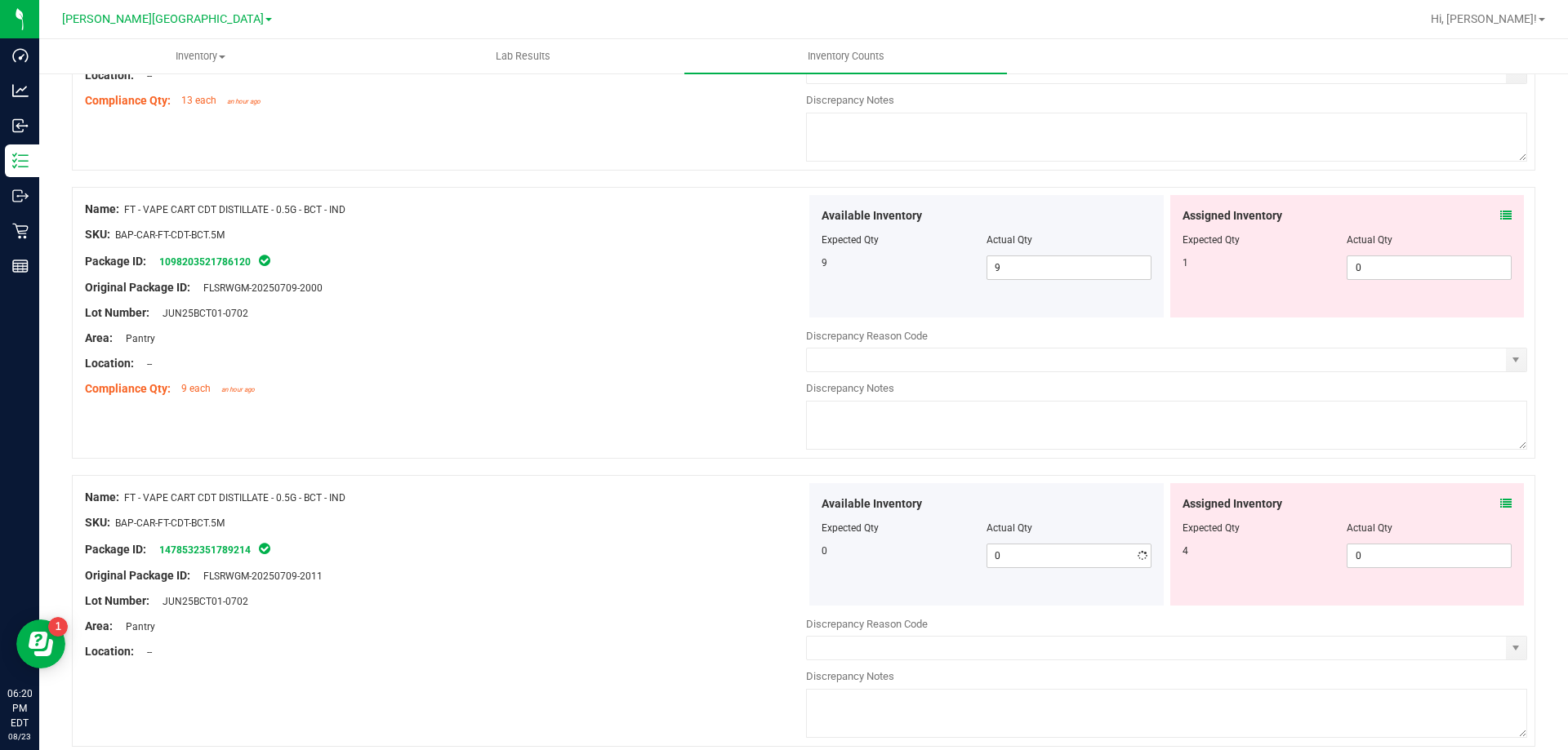
click at [832, 579] on div "Available Inventory Expected Qty Actual Qty 0 0 0" at bounding box center [986, 544] width 354 height 122
click at [619, 418] on div "Name: FT - VAPE CART CDT DISTILLATE - 0.5G - BCT - IND SKU: BAP-CAR-FT-CDT-BCT.…" at bounding box center [803, 323] width 1463 height 272
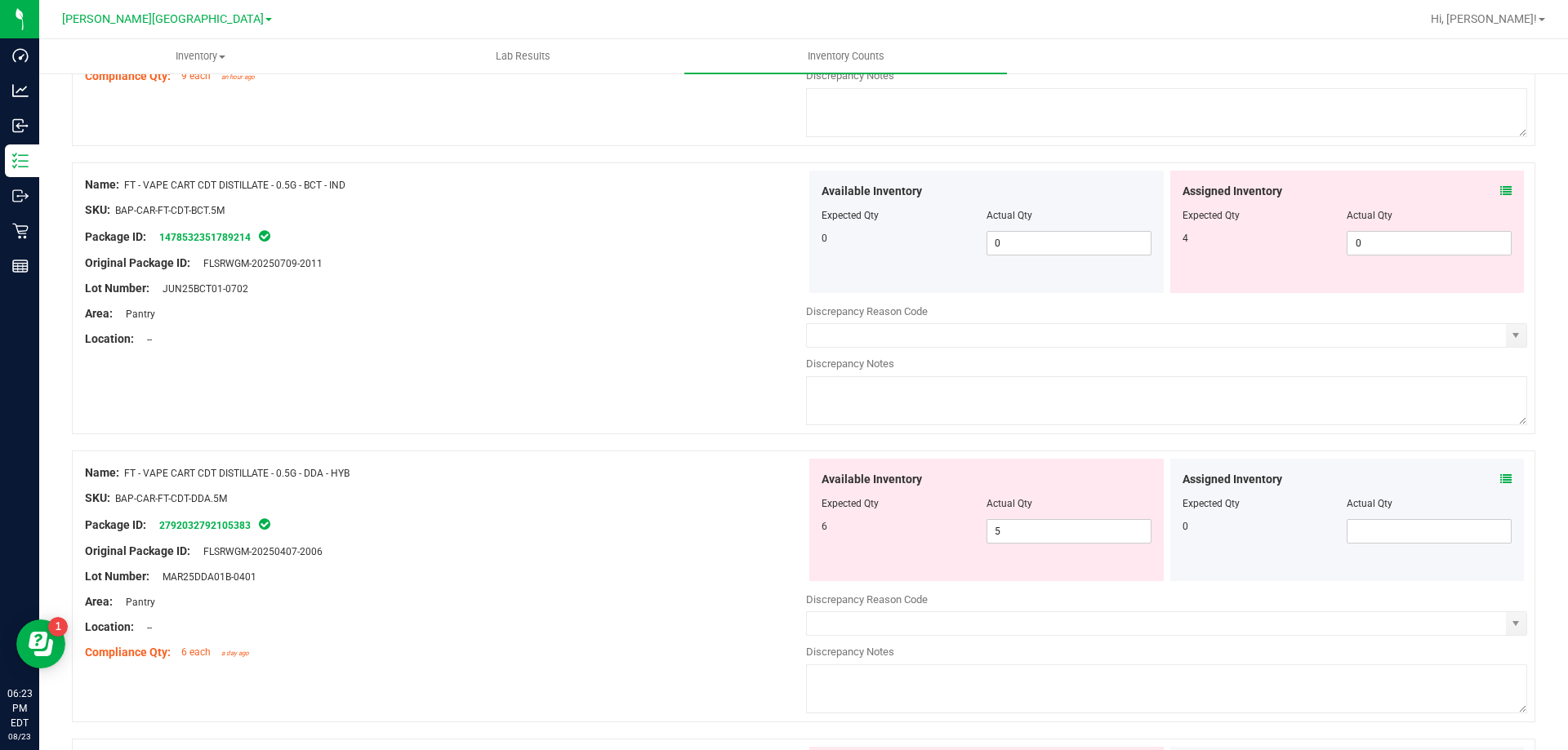
scroll to position [3348, 0]
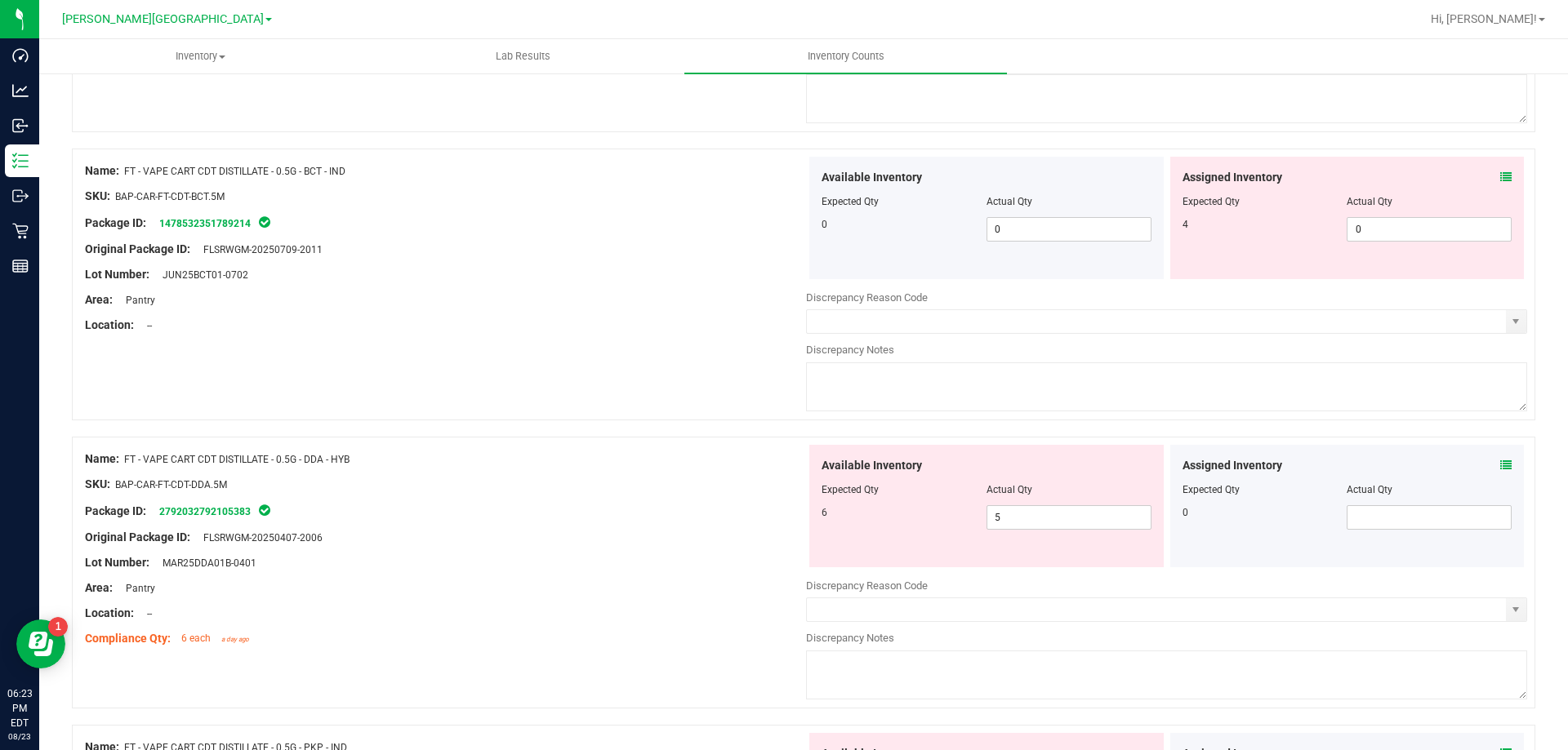
click at [652, 333] on div "Location: --" at bounding box center [445, 325] width 721 height 17
click at [625, 553] on div at bounding box center [445, 550] width 721 height 8
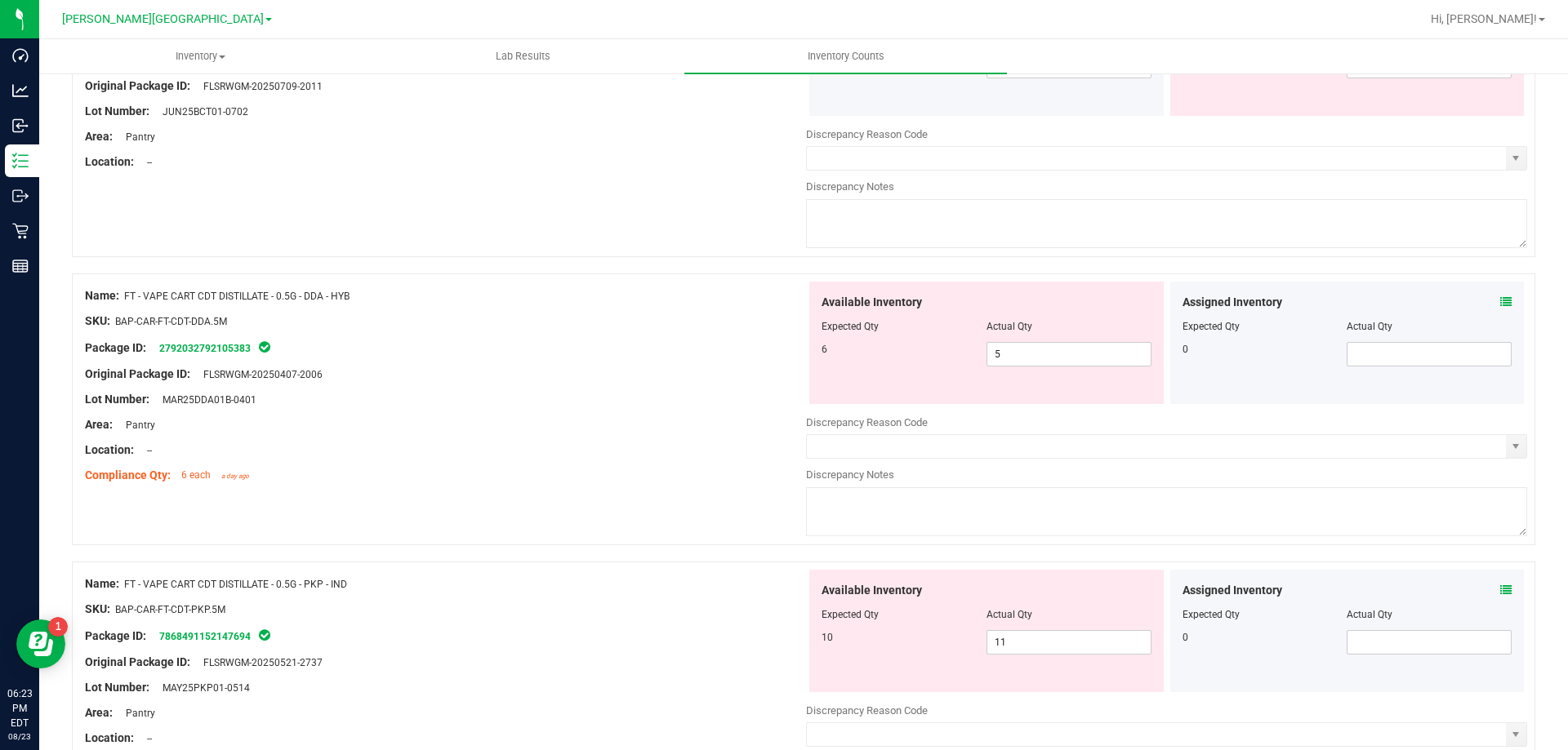
click at [725, 450] on div "Location: --" at bounding box center [445, 450] width 721 height 17
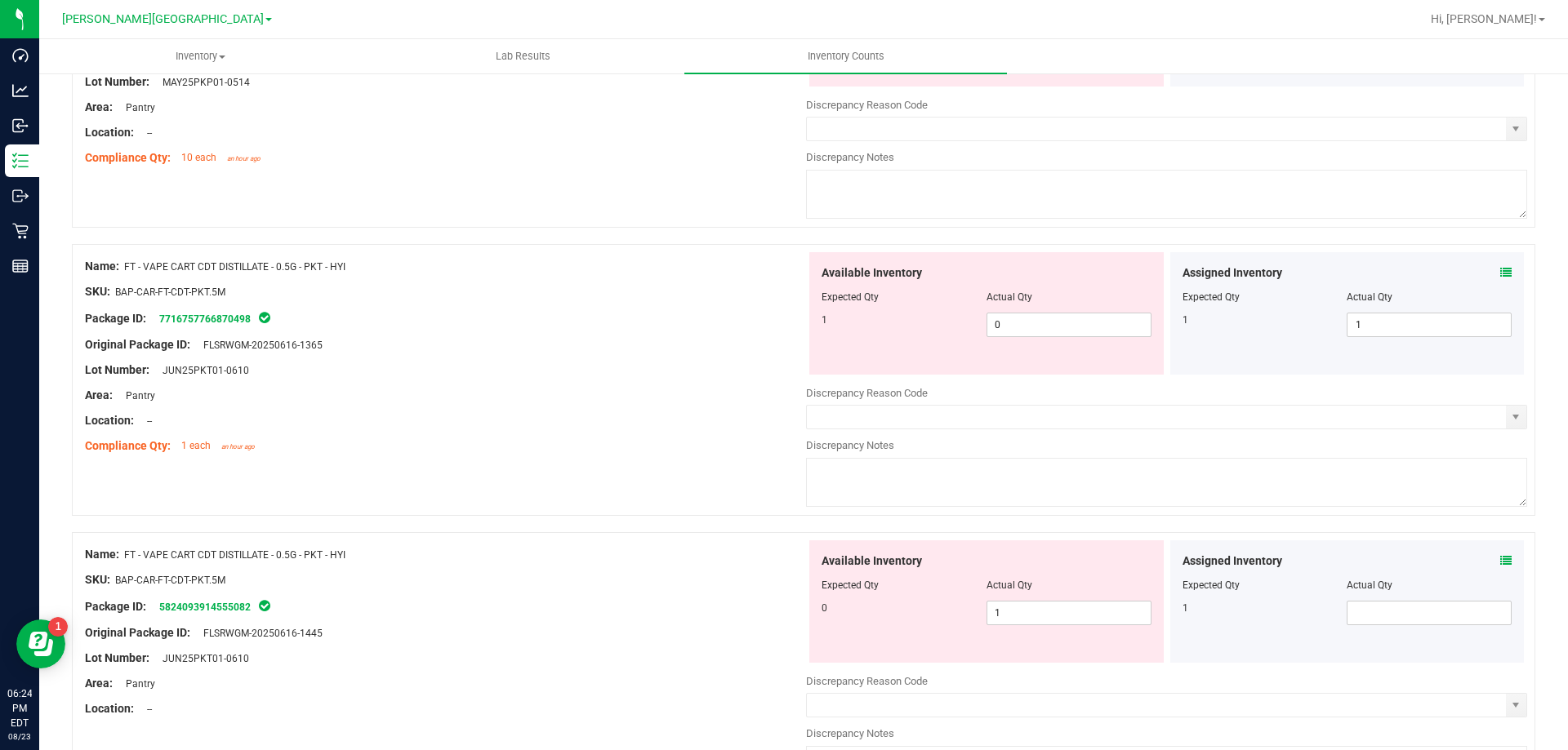
scroll to position [4164, 0]
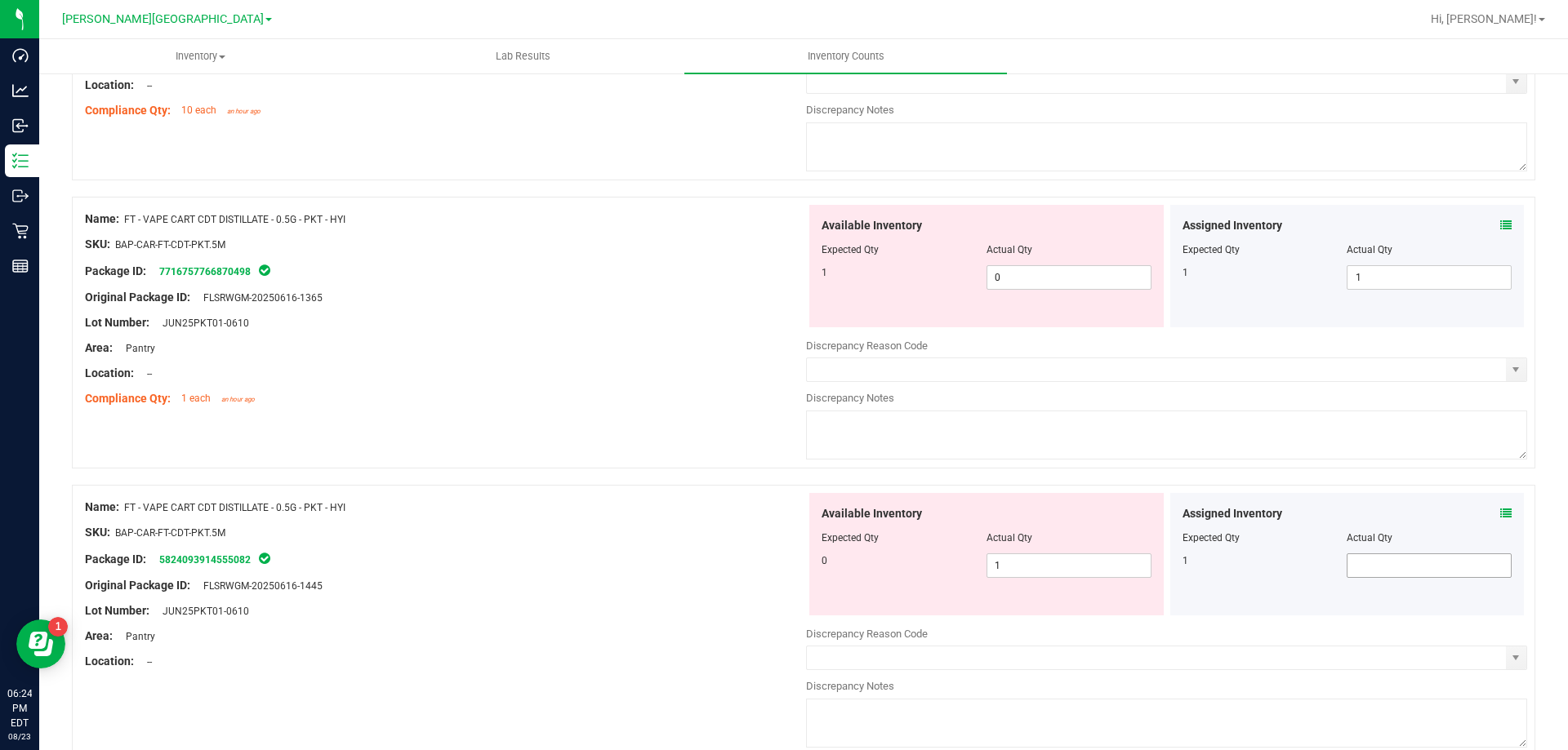
click at [1377, 567] on span at bounding box center [1428, 566] width 165 height 24
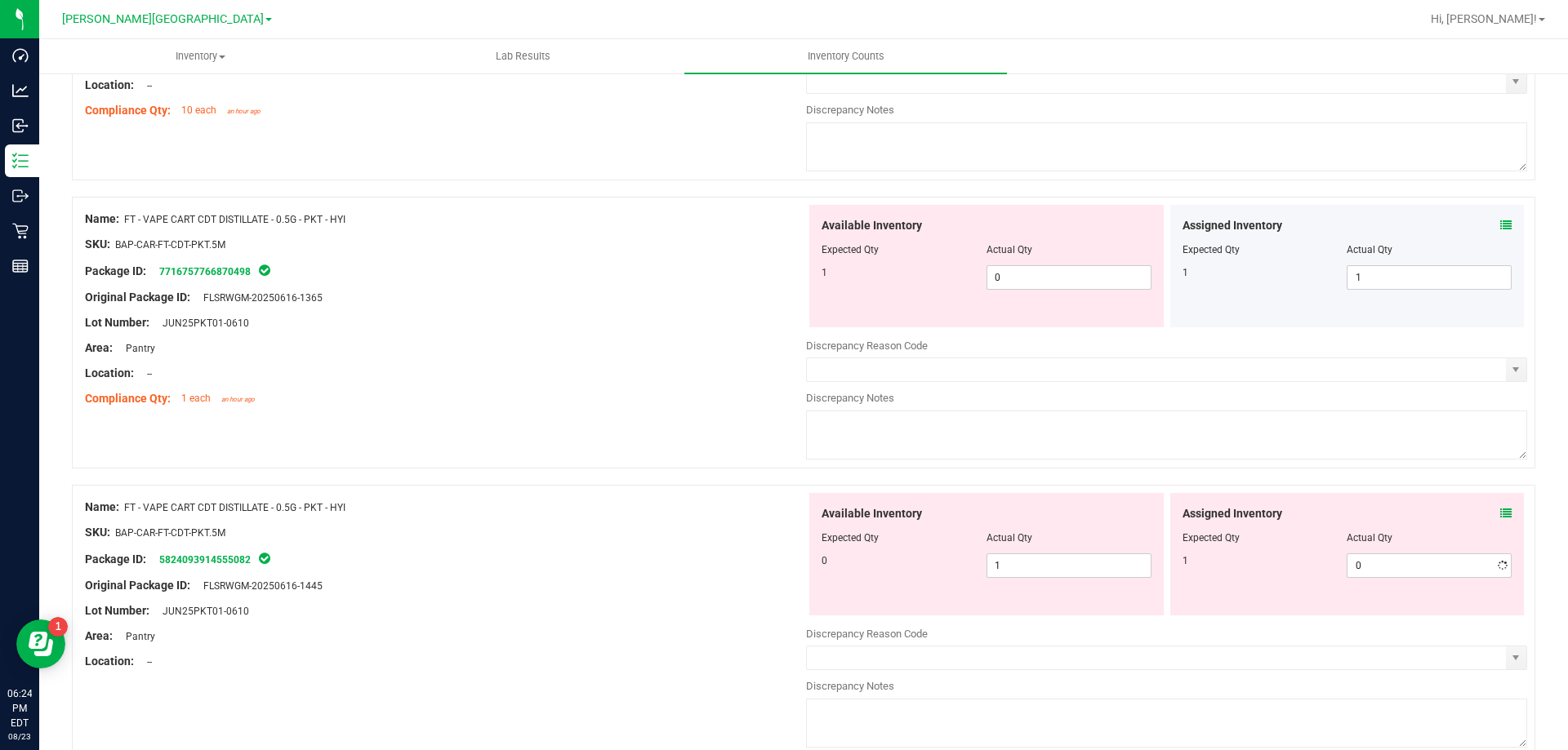
click at [545, 608] on div "Lot Number: JUN25PKT01-0610" at bounding box center [445, 611] width 721 height 17
click at [1045, 278] on span "0 0" at bounding box center [1068, 277] width 165 height 24
click at [0, 0] on input "0" at bounding box center [0, 0] width 0 height 0
click at [1040, 565] on div "Available Inventory Expected Qty Actual Qty 0 1 1" at bounding box center [1166, 622] width 721 height 259
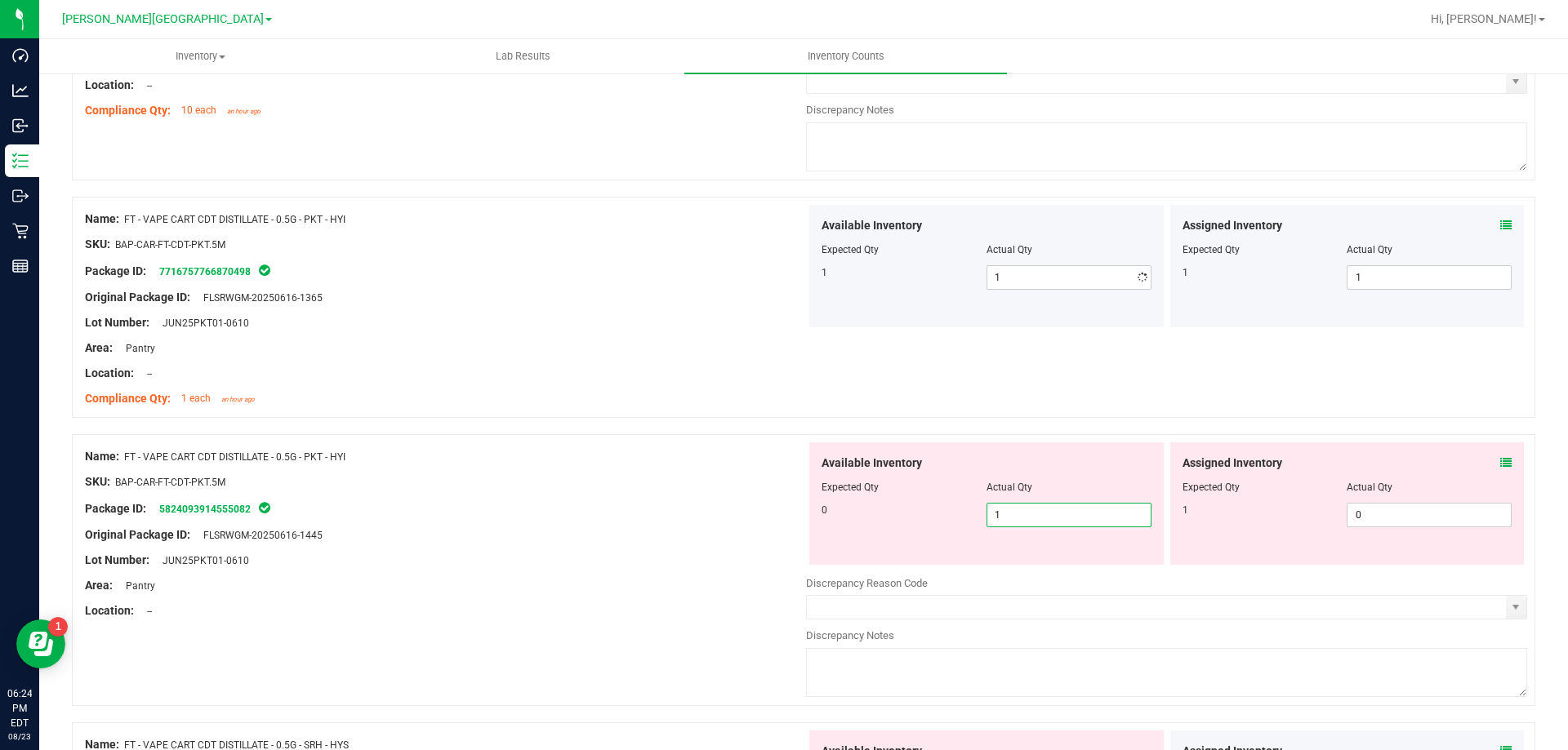
click at [1040, 565] on div at bounding box center [1166, 566] width 721 height 2
click at [1029, 525] on span "1 1" at bounding box center [1068, 515] width 165 height 24
click at [1026, 524] on input "1" at bounding box center [1068, 515] width 163 height 23
click at [572, 538] on div "Original Package ID: FLSRWGM-20250616-1445" at bounding box center [445, 535] width 721 height 17
click at [1040, 524] on span "10 10" at bounding box center [1068, 515] width 165 height 24
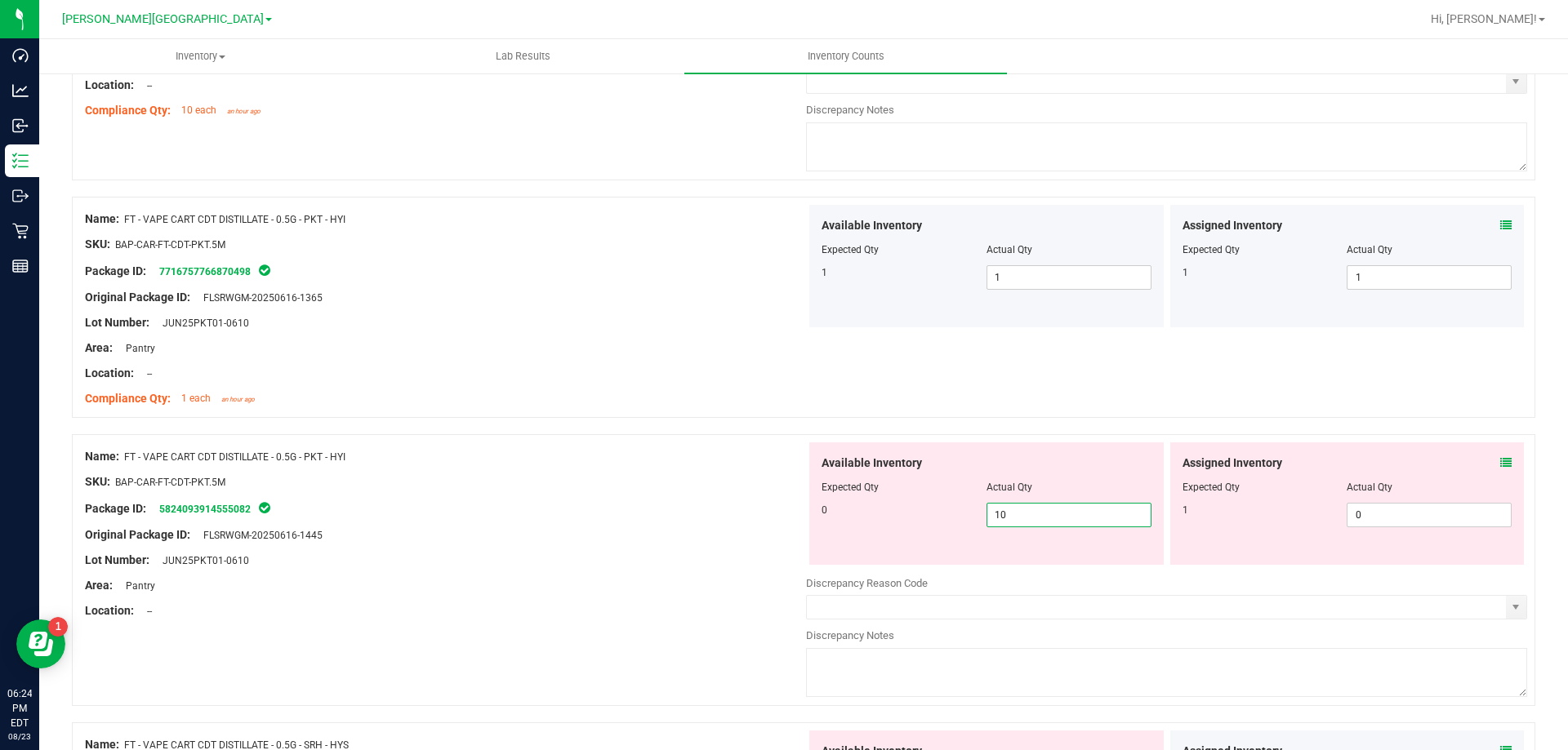
click at [1039, 524] on input "10" at bounding box center [1068, 515] width 163 height 23
click at [540, 594] on div at bounding box center [445, 598] width 721 height 8
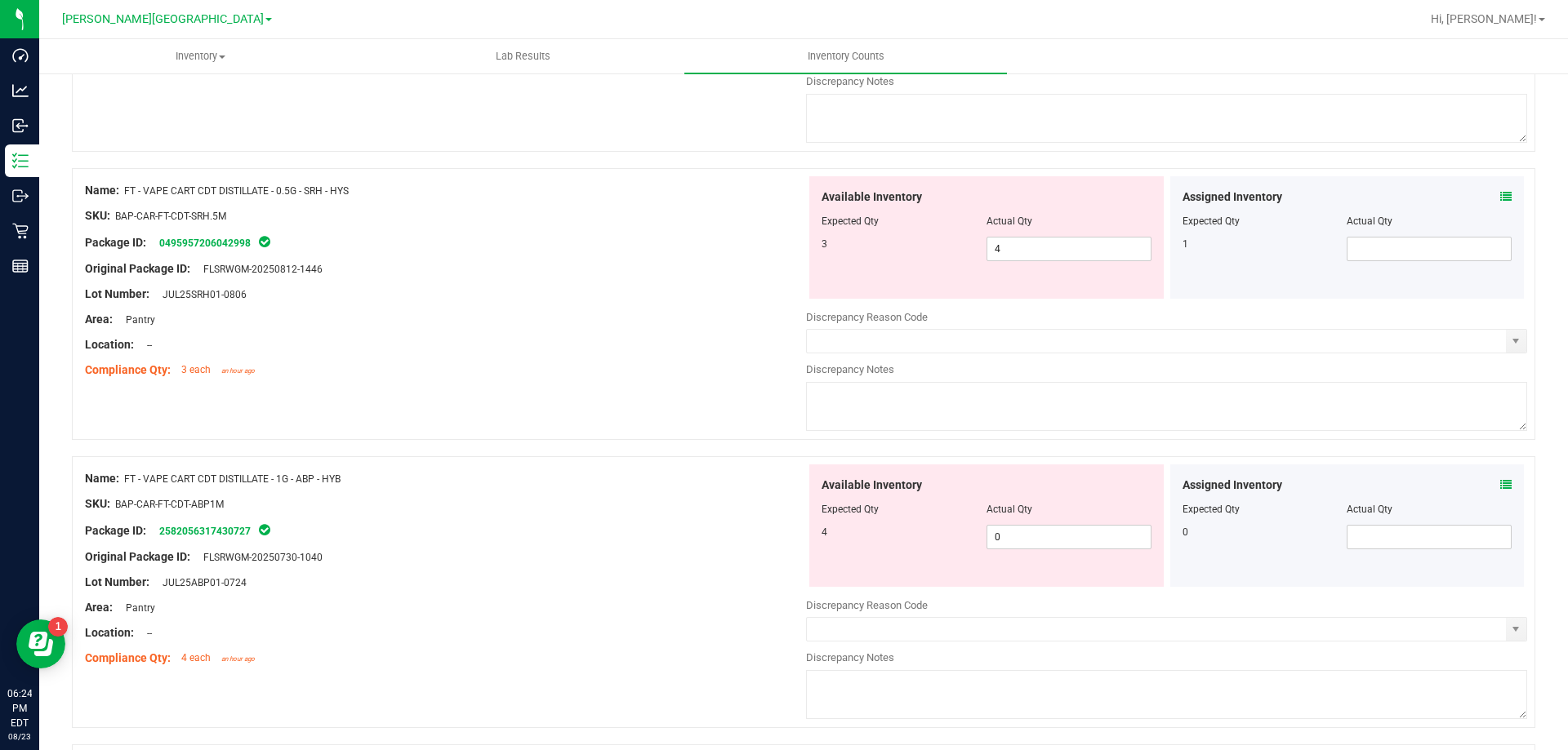
scroll to position [4818, 0]
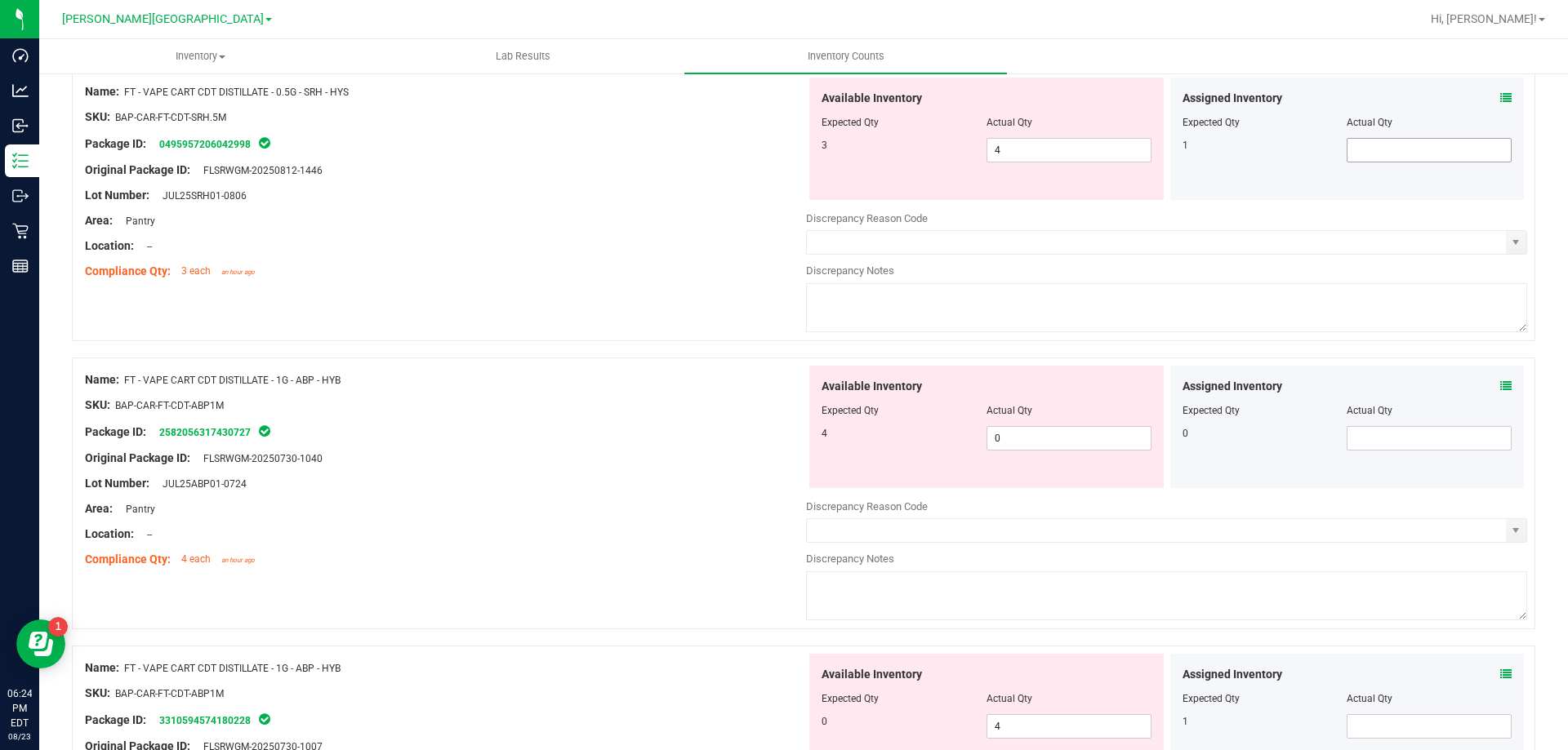
click at [1346, 145] on span at bounding box center [1428, 150] width 165 height 24
click at [741, 435] on div "Package ID: 2582056317430727" at bounding box center [445, 432] width 721 height 20
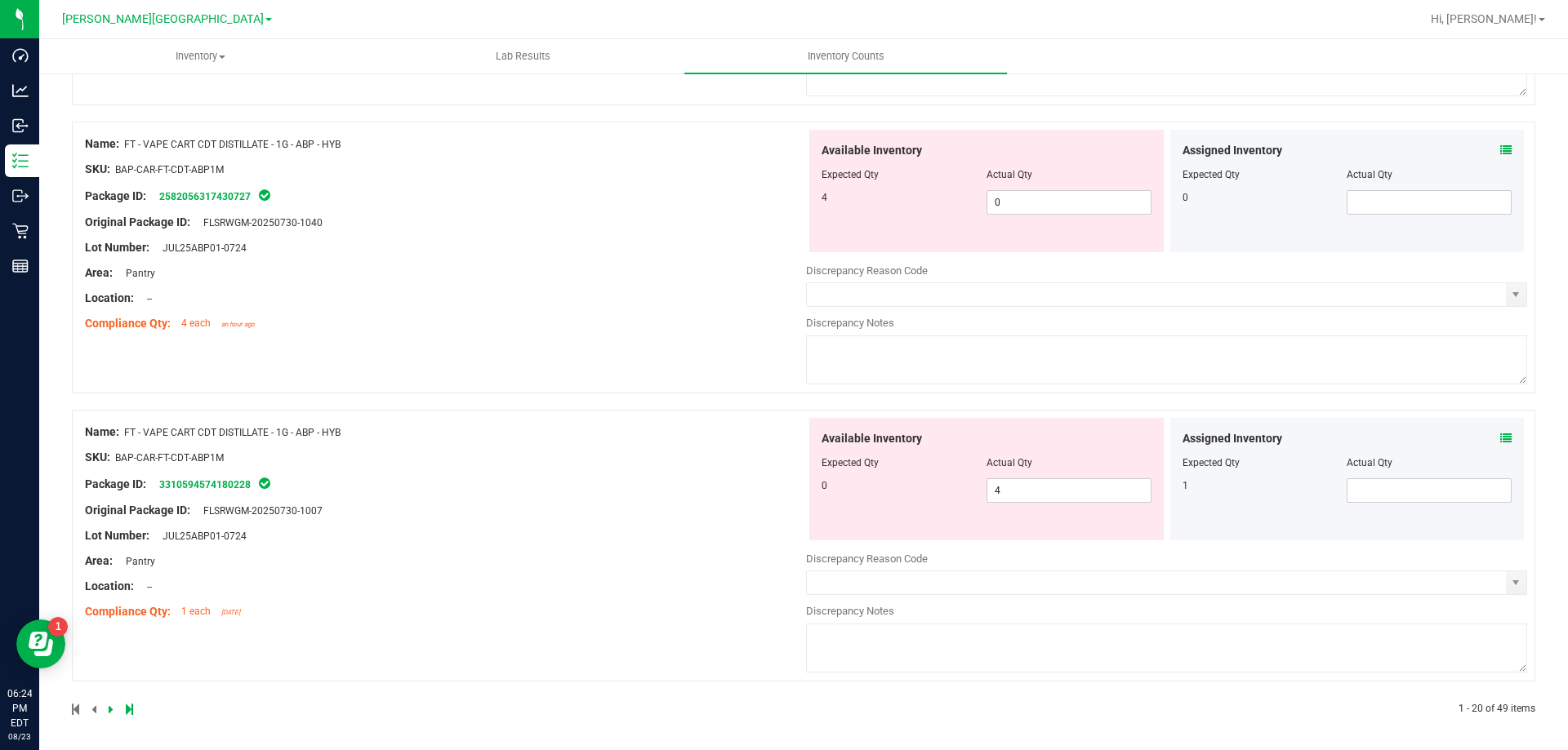
scroll to position [5057, 0]
click at [1025, 205] on span "0 0" at bounding box center [1068, 199] width 165 height 24
click at [1025, 205] on input "0" at bounding box center [1068, 199] width 163 height 23
click at [1048, 496] on input "4" at bounding box center [1068, 487] width 163 height 23
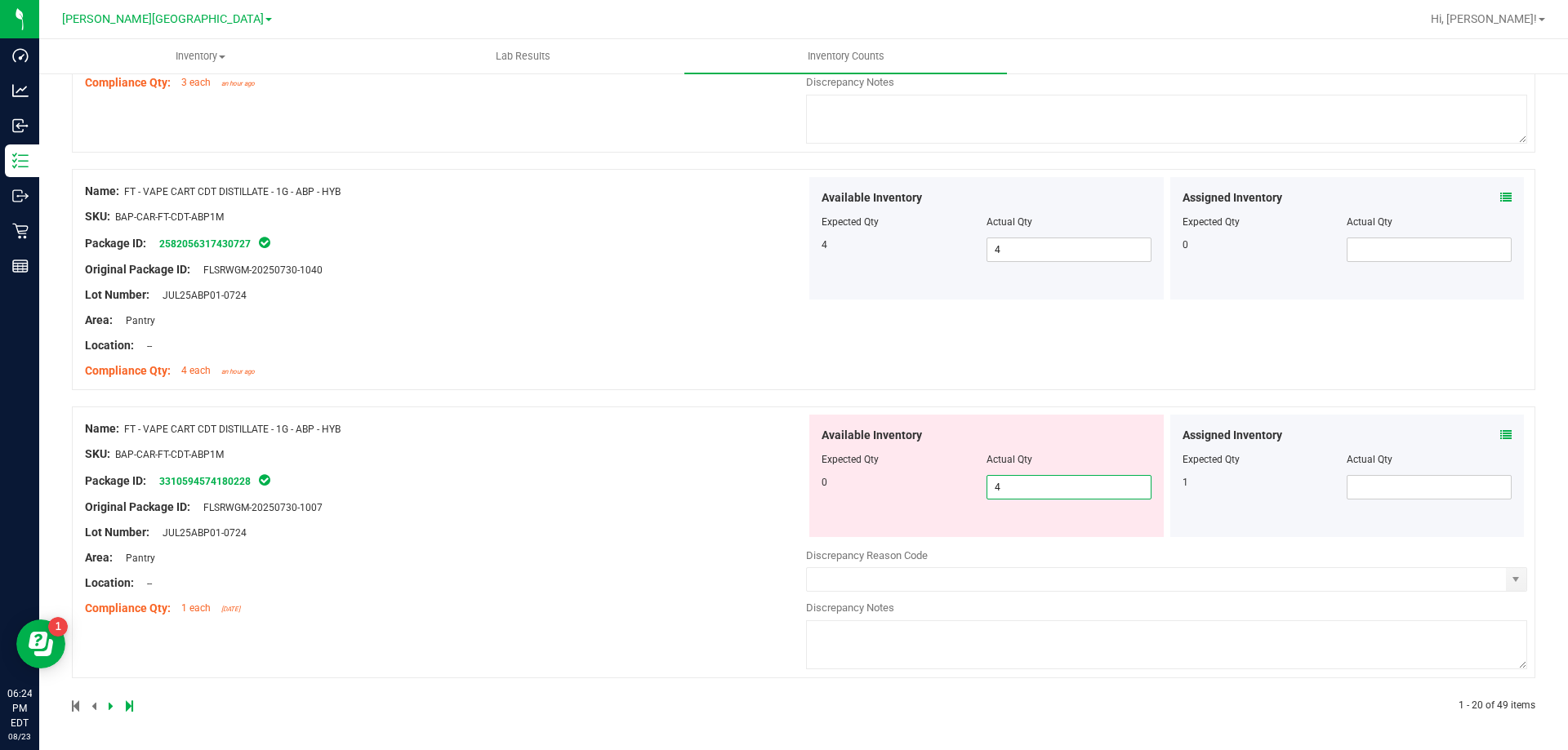
click at [1047, 496] on input "4" at bounding box center [1068, 487] width 163 height 23
click at [582, 496] on div "Name: FT - VAPE CART CDT DISTILLATE - 1G - ABP - HYB SKU: BAP-CAR-FT-CDT-ABP1M …" at bounding box center [445, 519] width 721 height 208
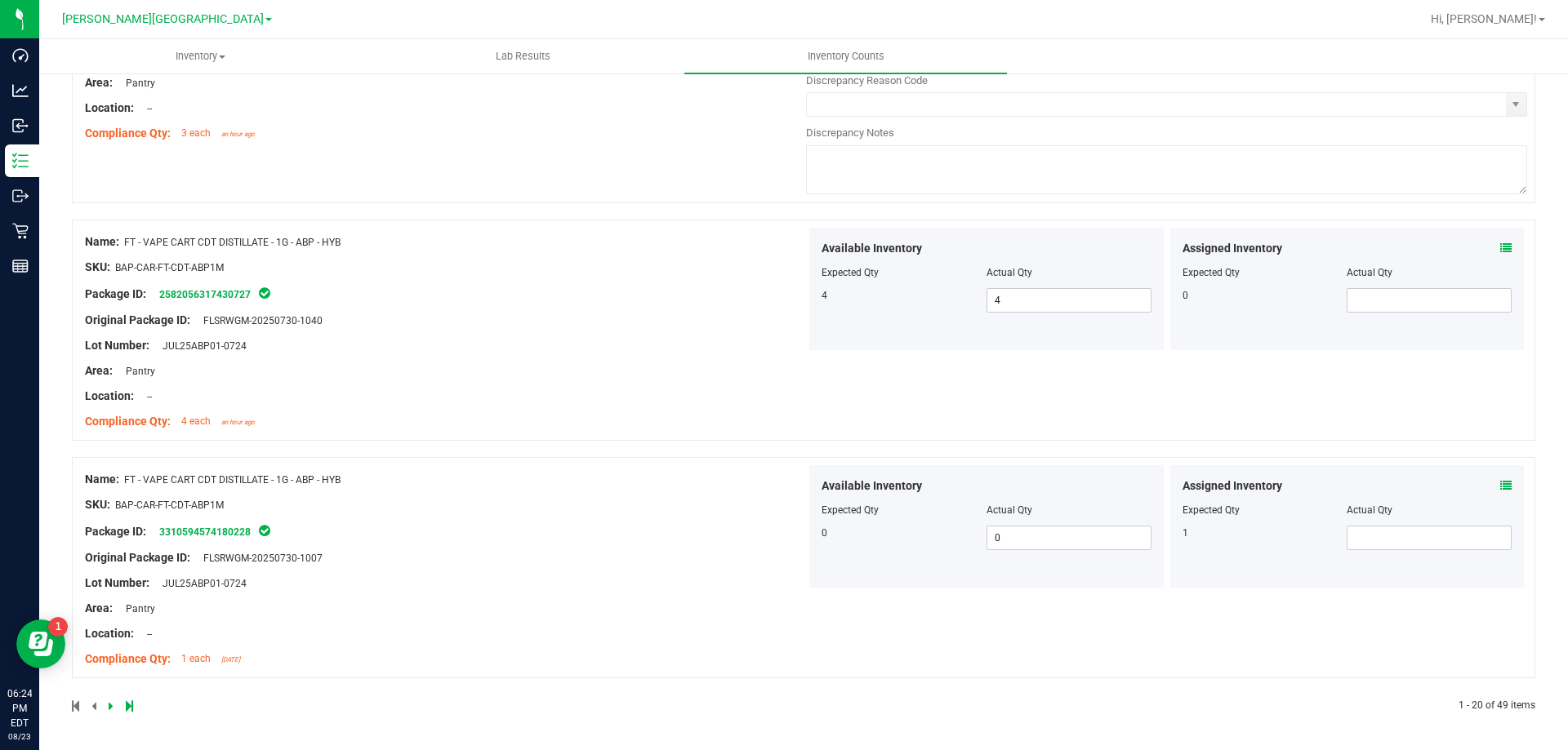
scroll to position [4874, 0]
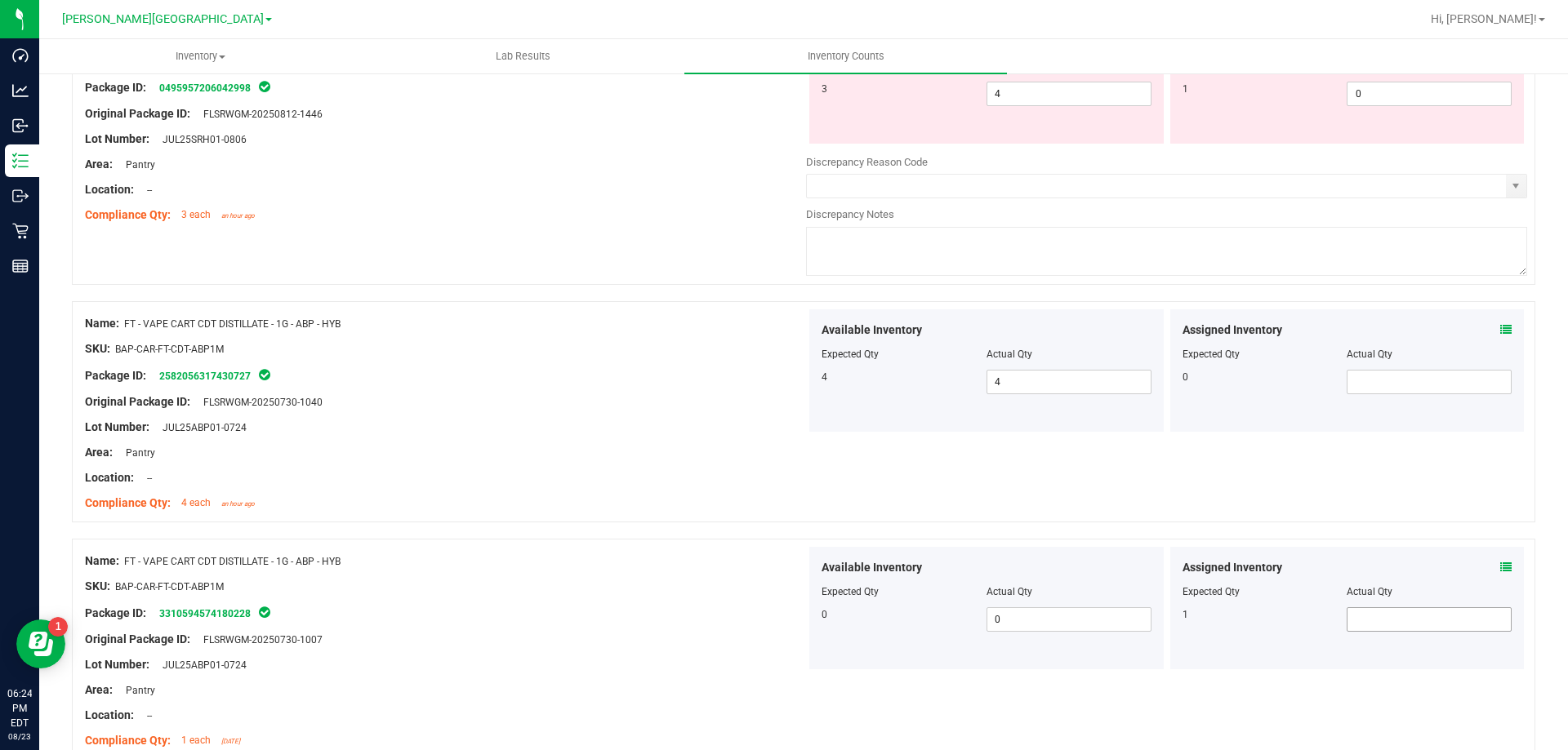
click at [1413, 626] on span at bounding box center [1428, 620] width 165 height 24
click at [1413, 626] on input "text" at bounding box center [1428, 619] width 163 height 23
click at [699, 608] on div "Package ID: 3310594574180228" at bounding box center [445, 613] width 721 height 20
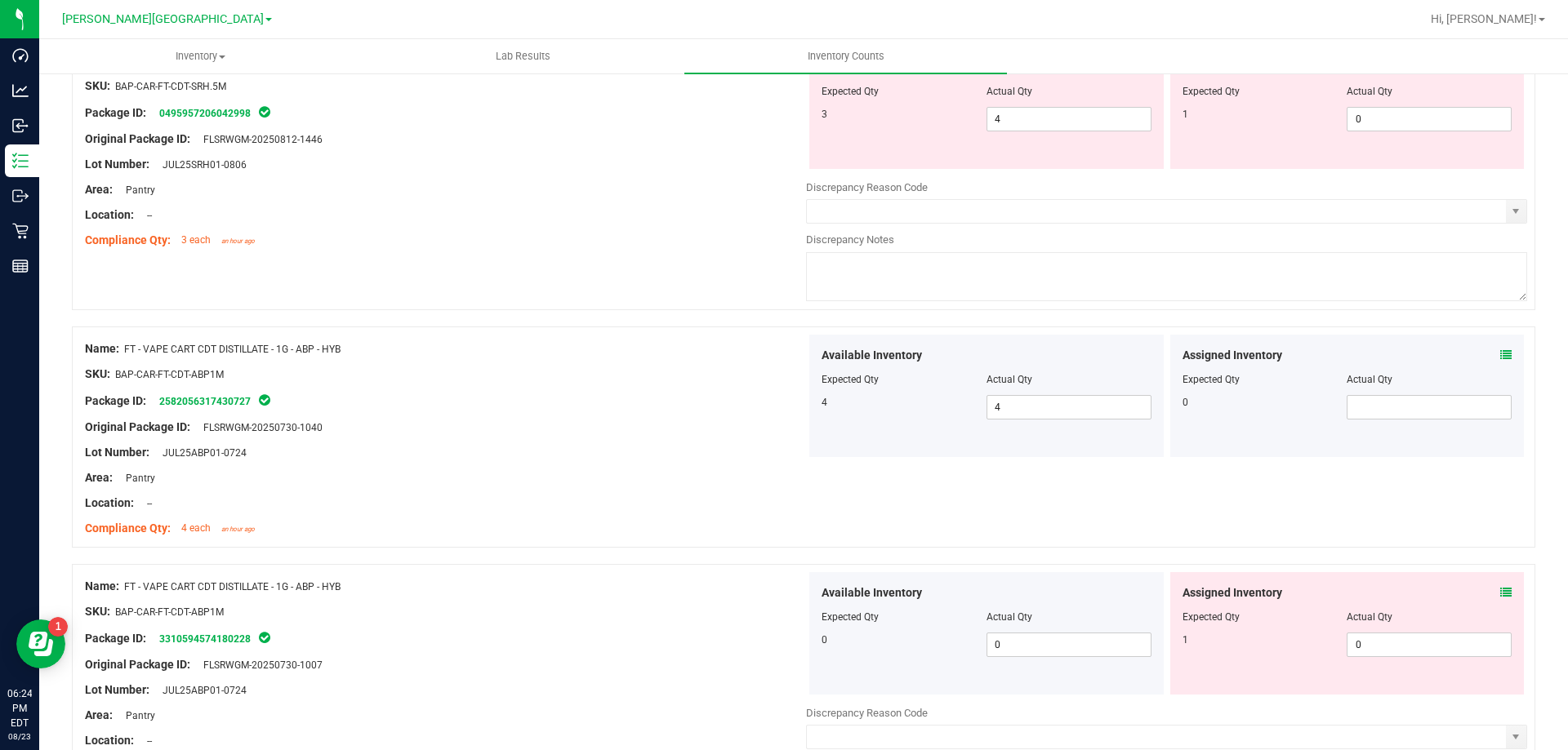
scroll to position [5006, 0]
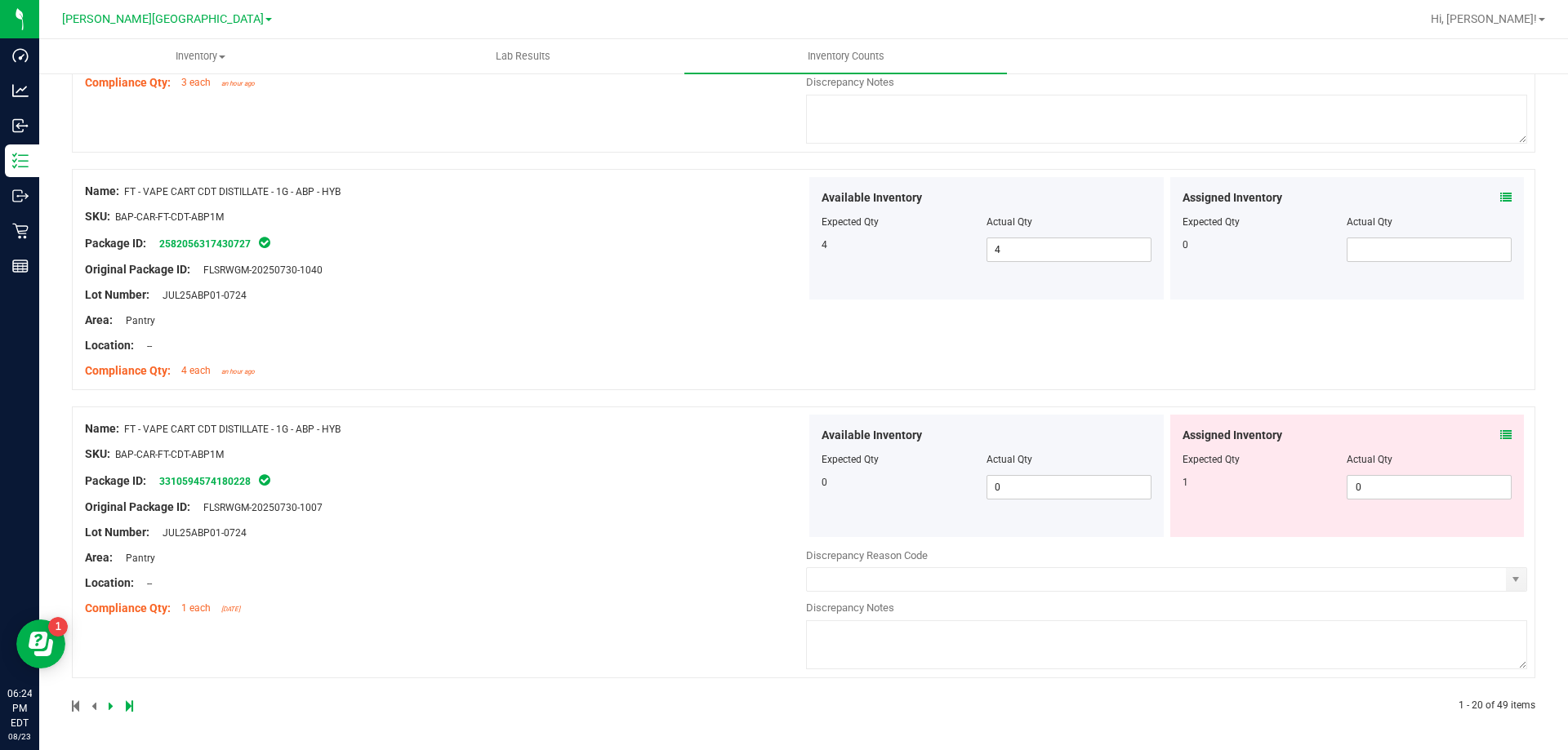
click at [110, 711] on icon at bounding box center [111, 706] width 5 height 10
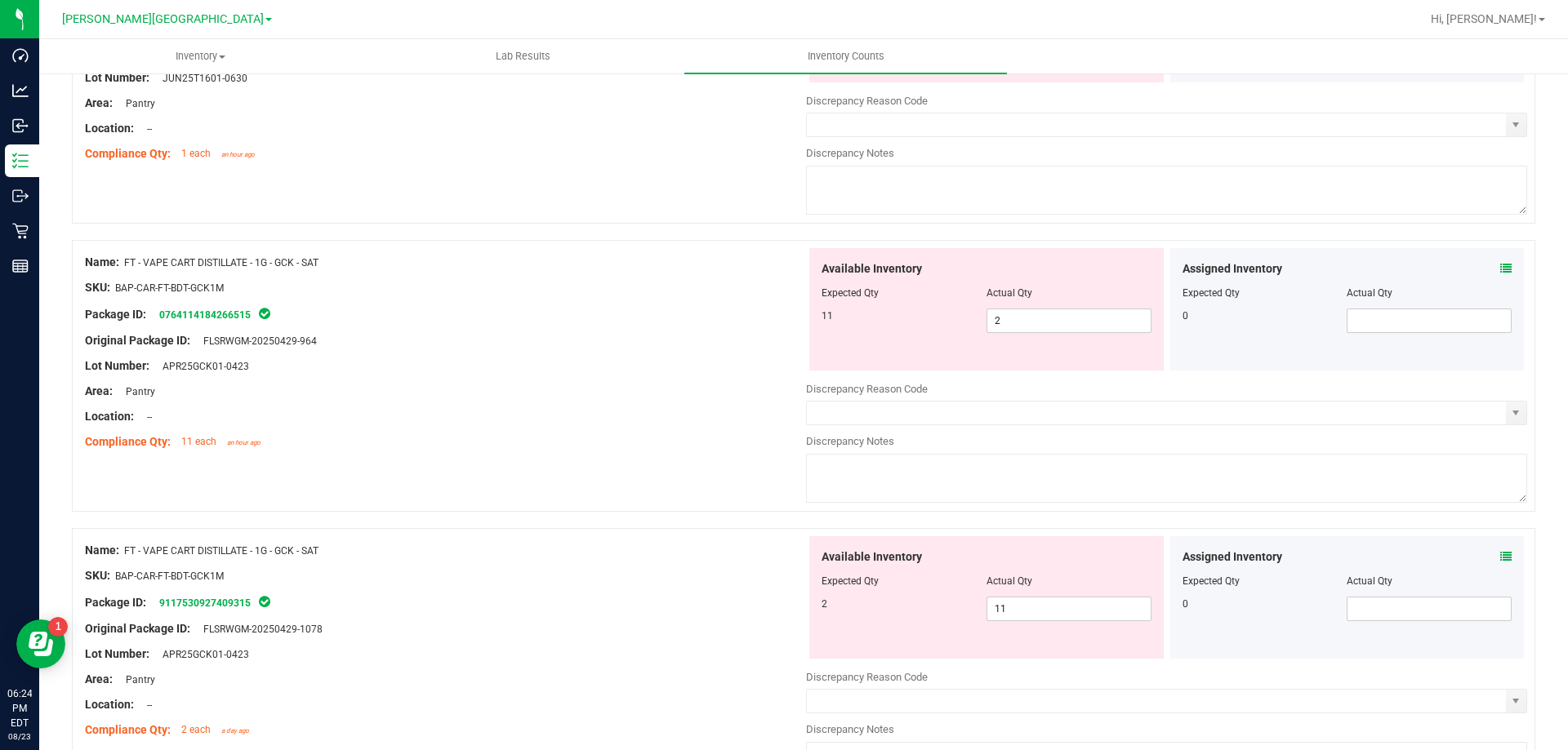
scroll to position [898, 0]
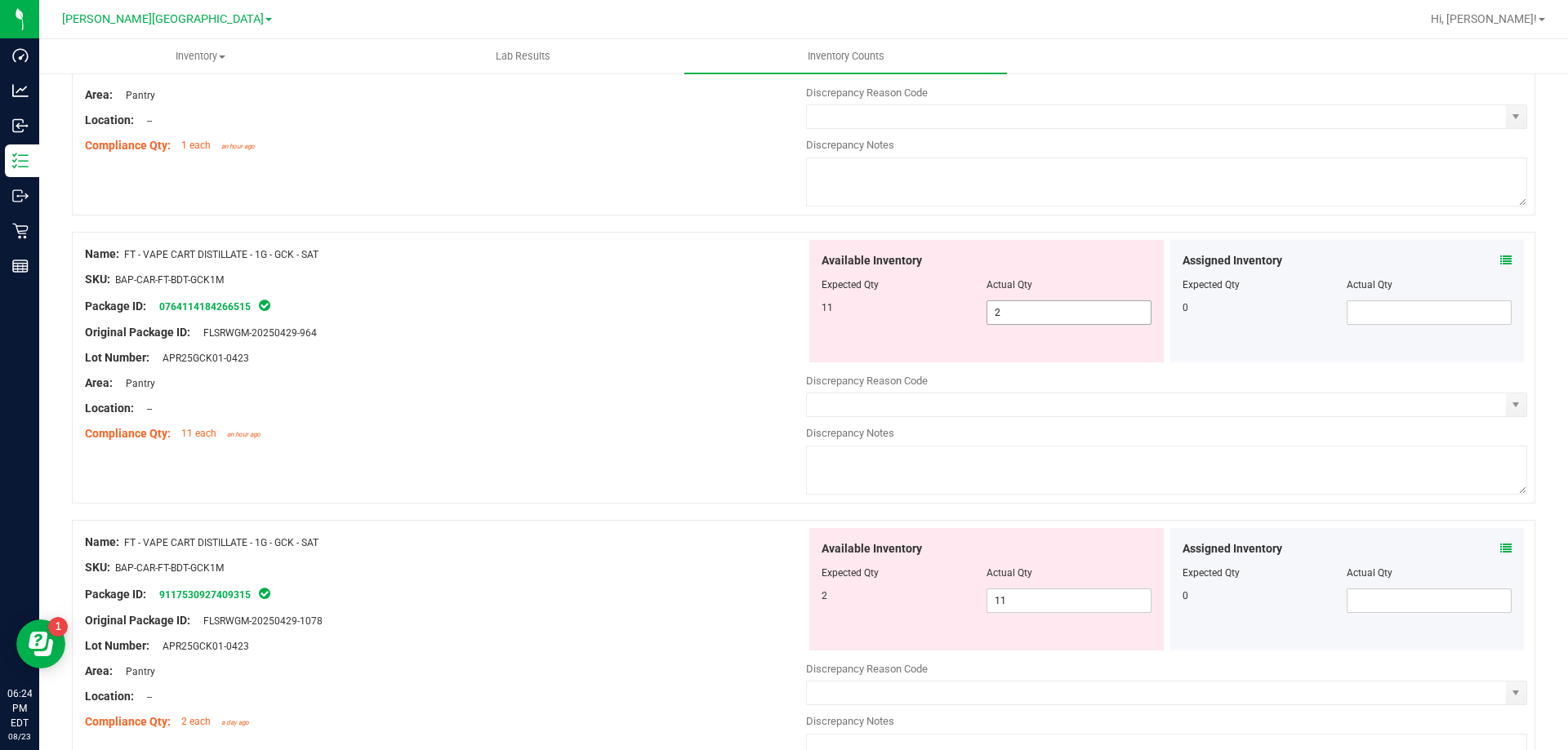
click at [1034, 310] on span "2 2" at bounding box center [1068, 312] width 165 height 24
click at [1034, 310] on input "2" at bounding box center [1068, 312] width 163 height 23
click at [1046, 603] on div "Available Inventory Expected Qty Actual Qty 2 11 11" at bounding box center [1166, 657] width 721 height 259
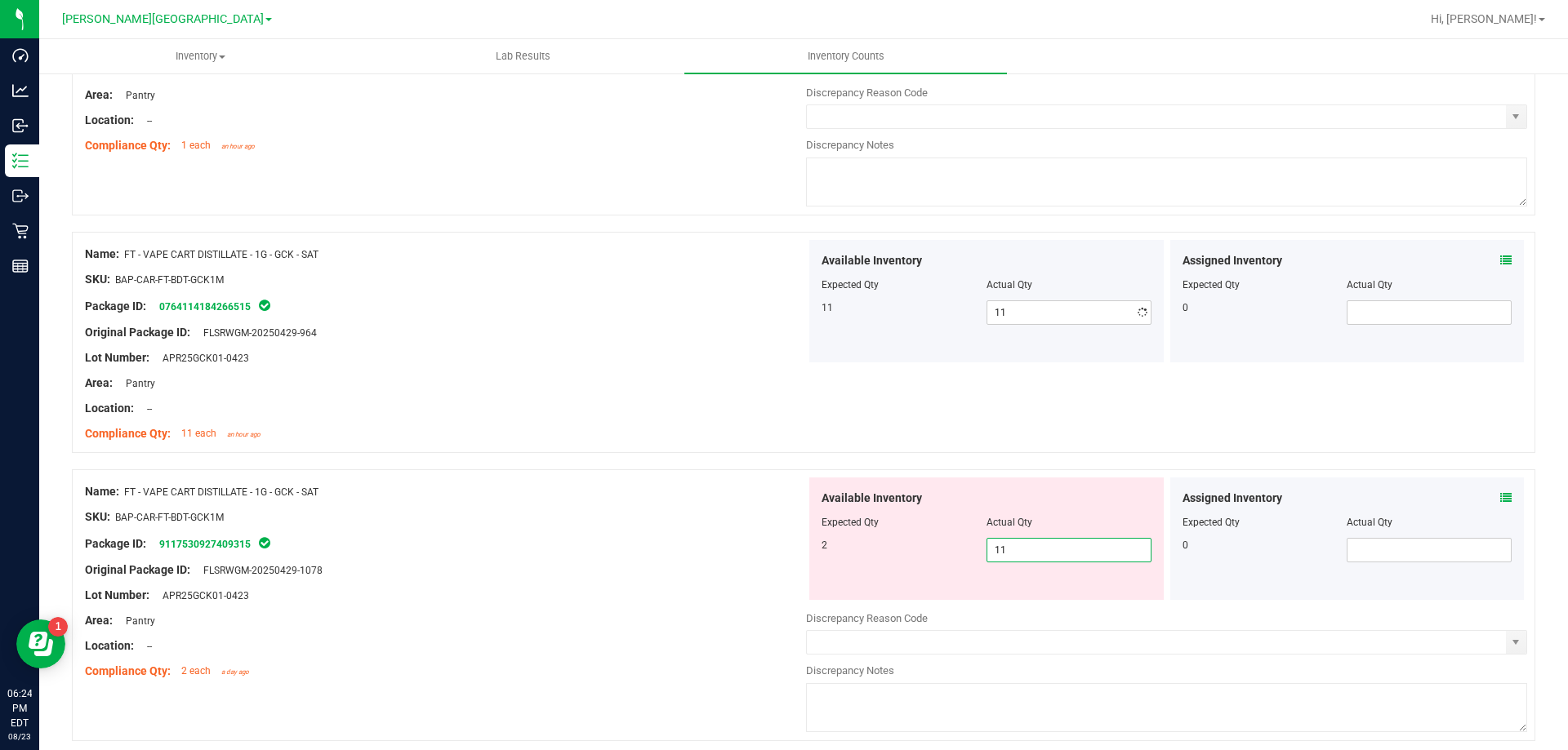
click at [1046, 603] on div at bounding box center [1166, 607] width 721 height 8
click at [1035, 556] on span "11 11" at bounding box center [1068, 550] width 165 height 24
click at [1035, 556] on input "11" at bounding box center [1068, 550] width 163 height 23
click at [704, 576] on div "Original Package ID: FLSRWGM-20250429-1078" at bounding box center [445, 570] width 721 height 17
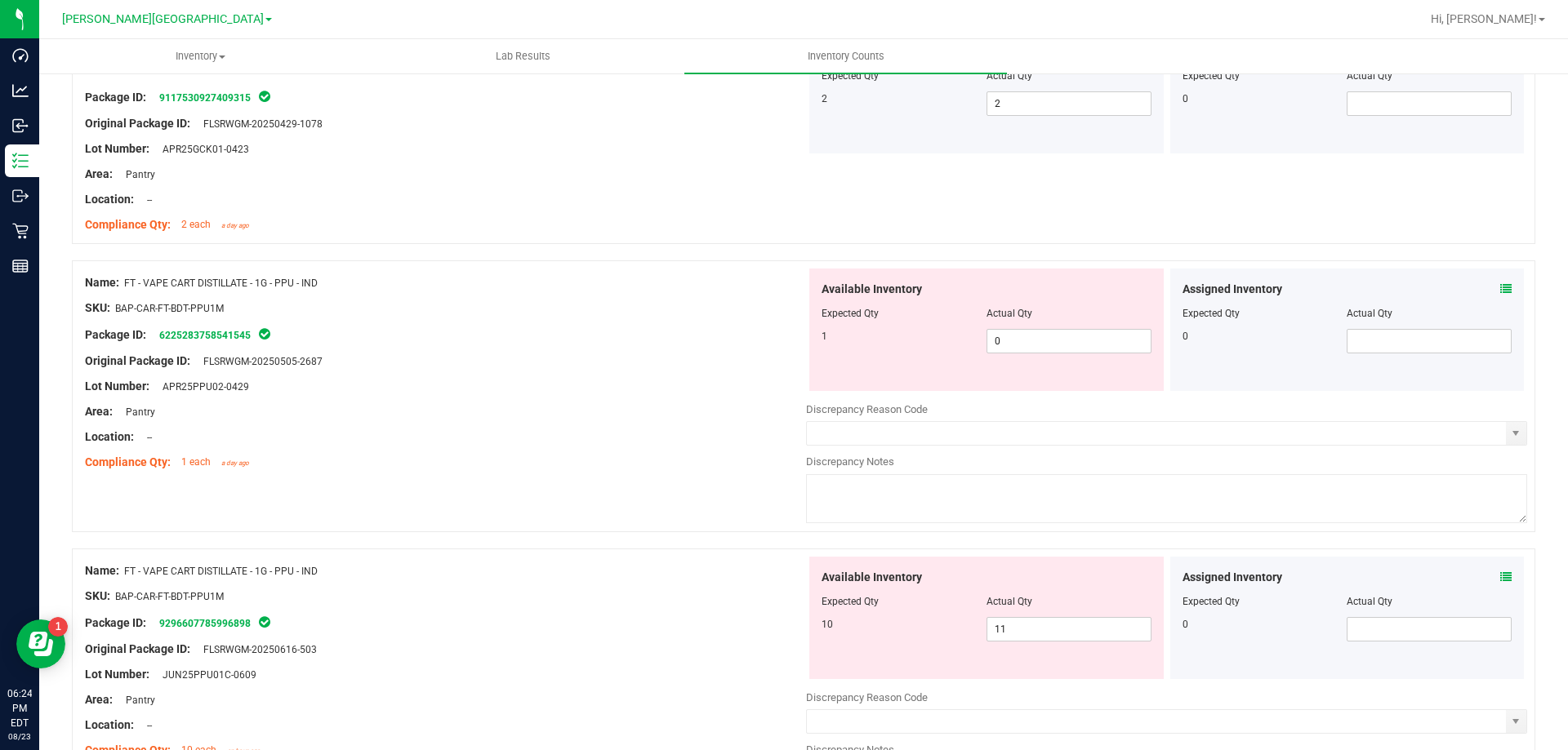
scroll to position [1388, 0]
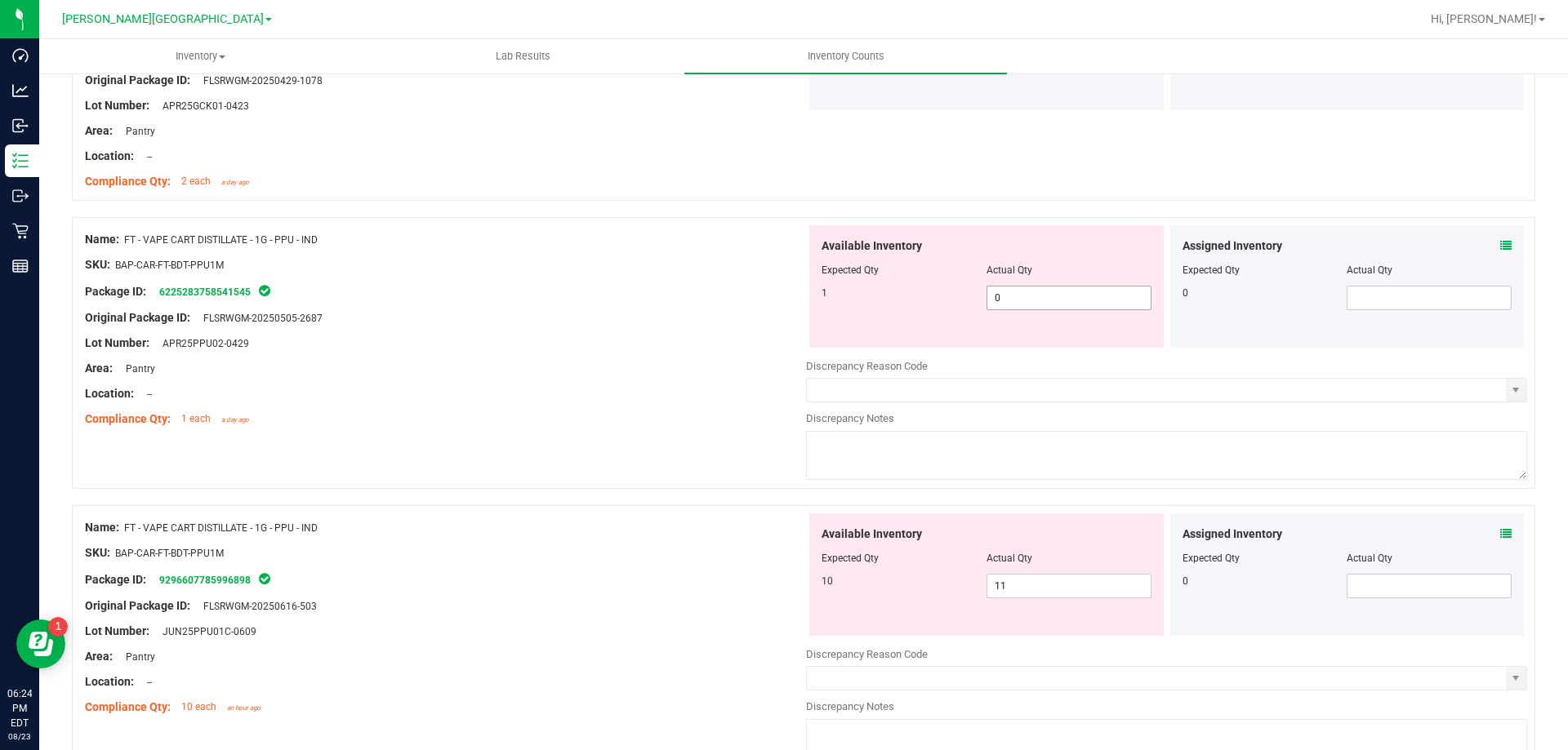
click at [1017, 299] on span "0 0" at bounding box center [1068, 298] width 165 height 24
click at [1017, 299] on input "0" at bounding box center [1068, 298] width 163 height 23
click at [1023, 581] on div "Available Inventory Expected Qty Actual Qty 10 11 11" at bounding box center [986, 575] width 354 height 122
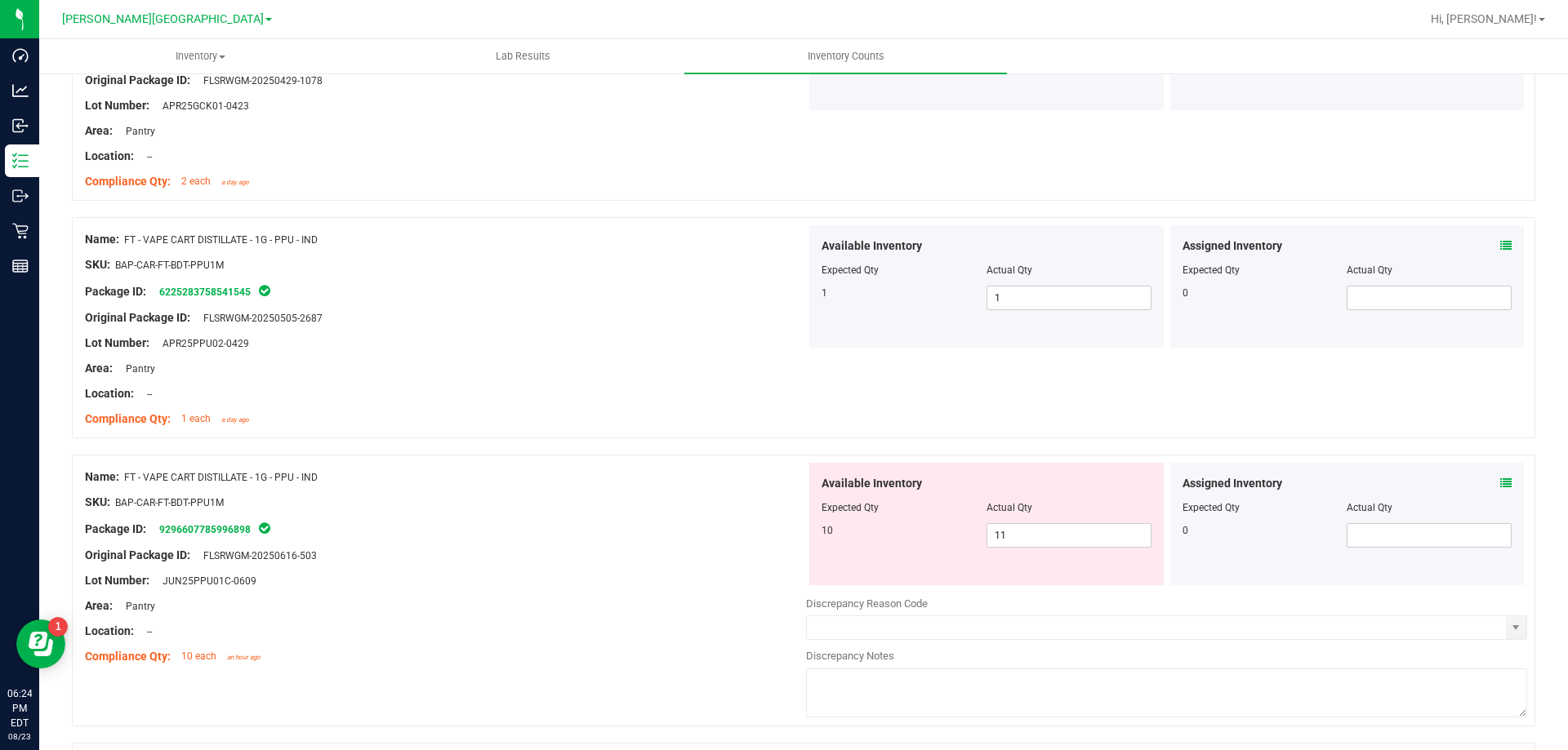
click at [1023, 581] on div "Available Inventory Expected Qty Actual Qty 10 11 11" at bounding box center [986, 524] width 354 height 122
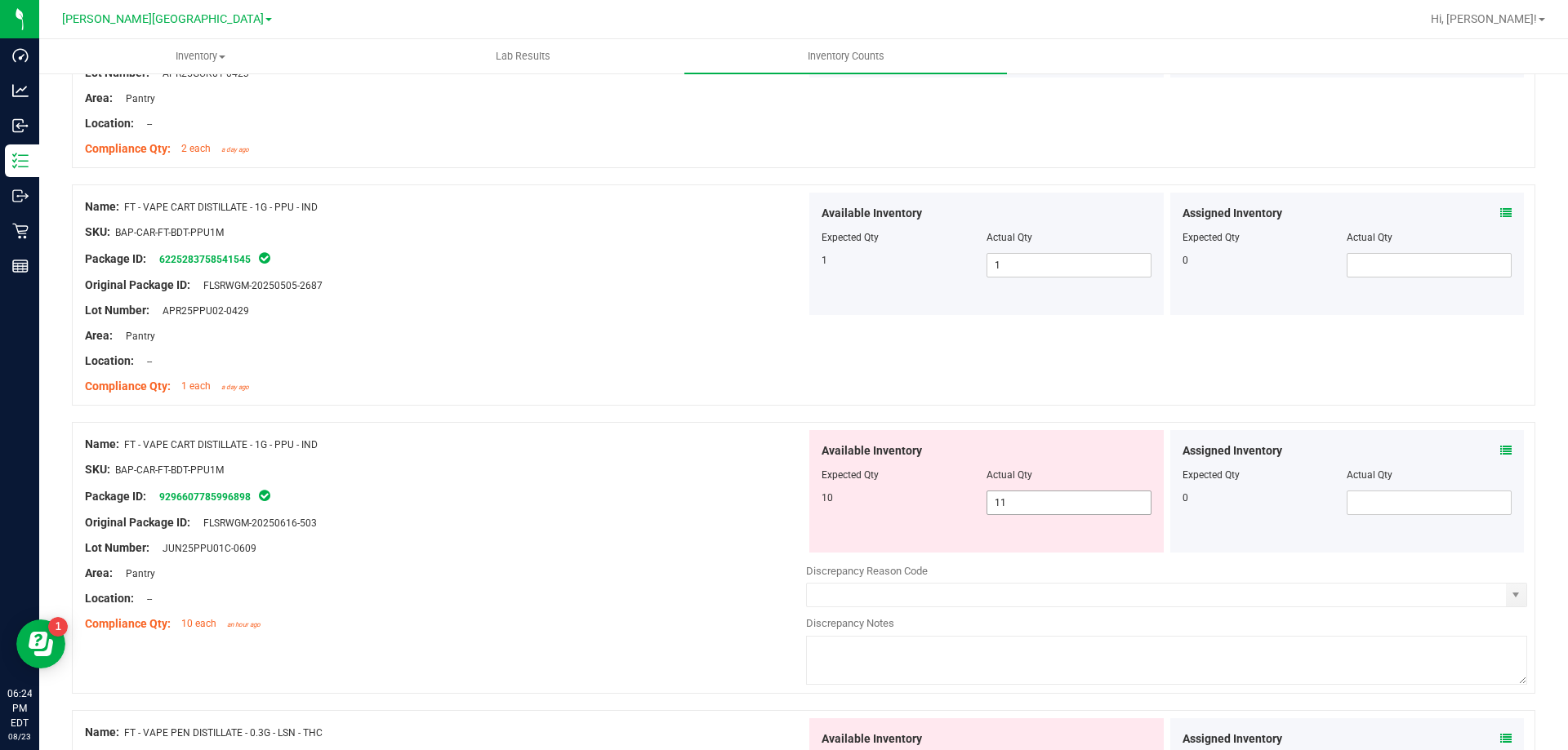
click at [1012, 492] on span "11 11" at bounding box center [1068, 503] width 165 height 24
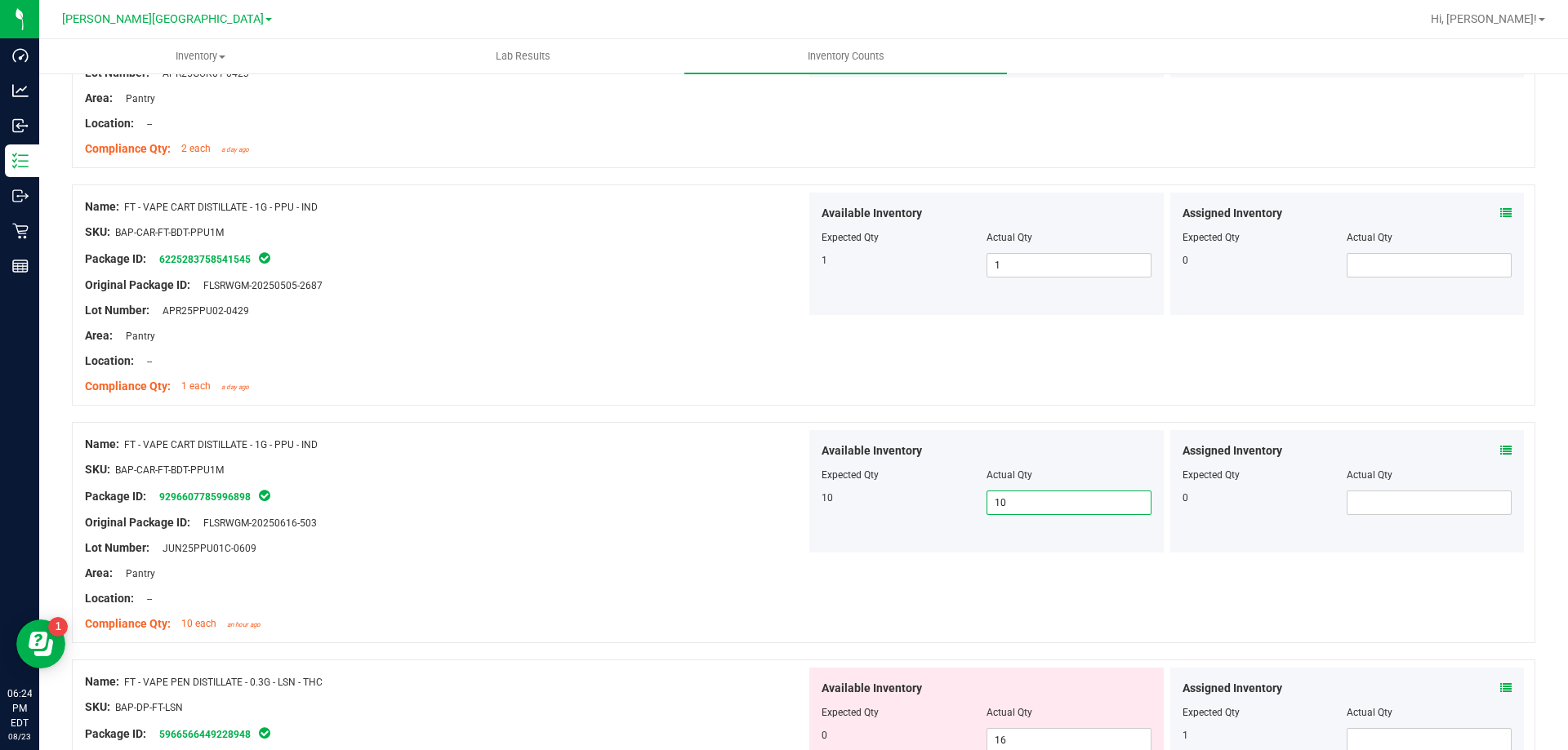
click at [600, 538] on div "Name: FT - VAPE CART DISTILLATE - 1G - PPU - IND SKU: BAP-CAR-FT-BDT-PPU1M Pack…" at bounding box center [445, 534] width 721 height 208
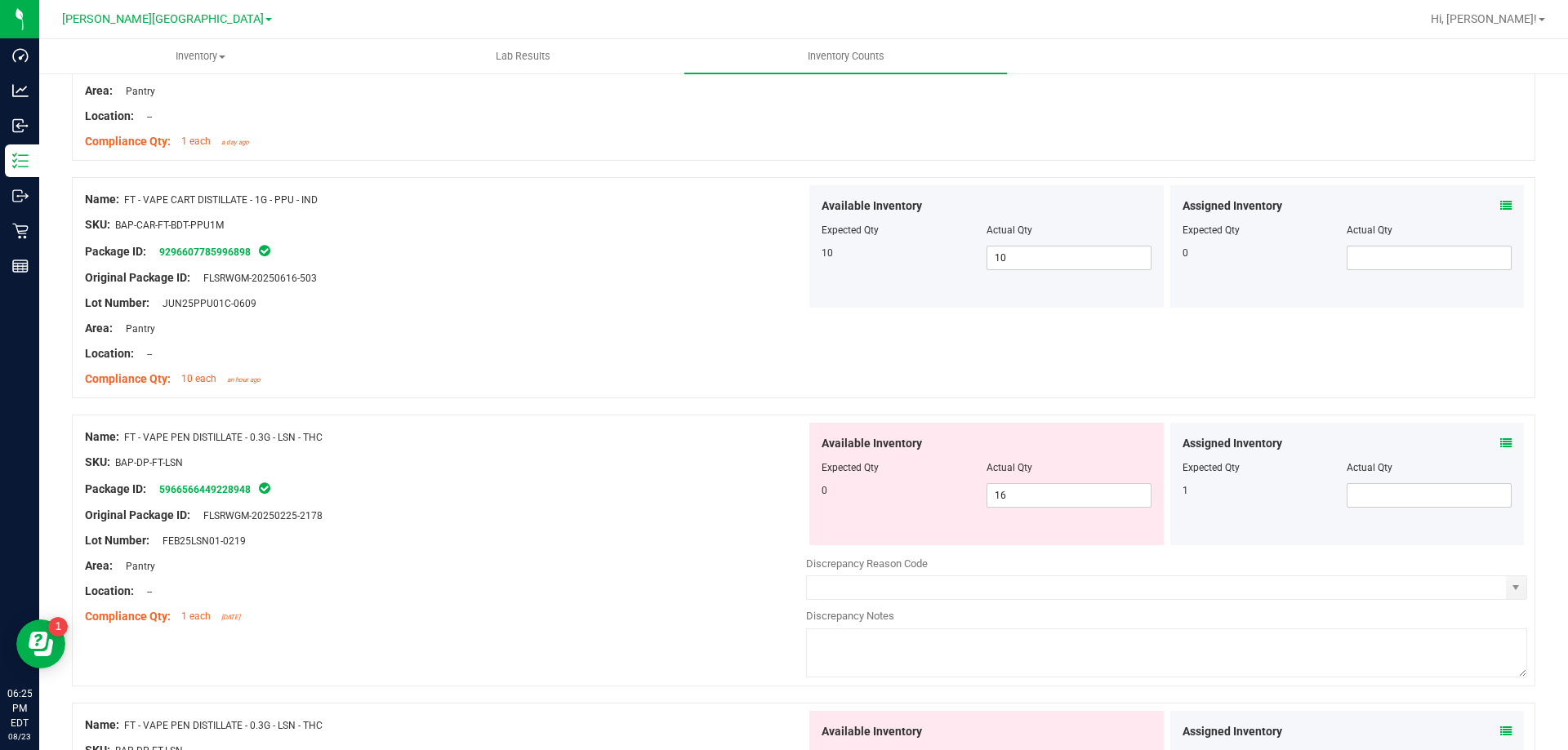
click at [686, 488] on div "Package ID: 5966566449228948" at bounding box center [445, 489] width 721 height 20
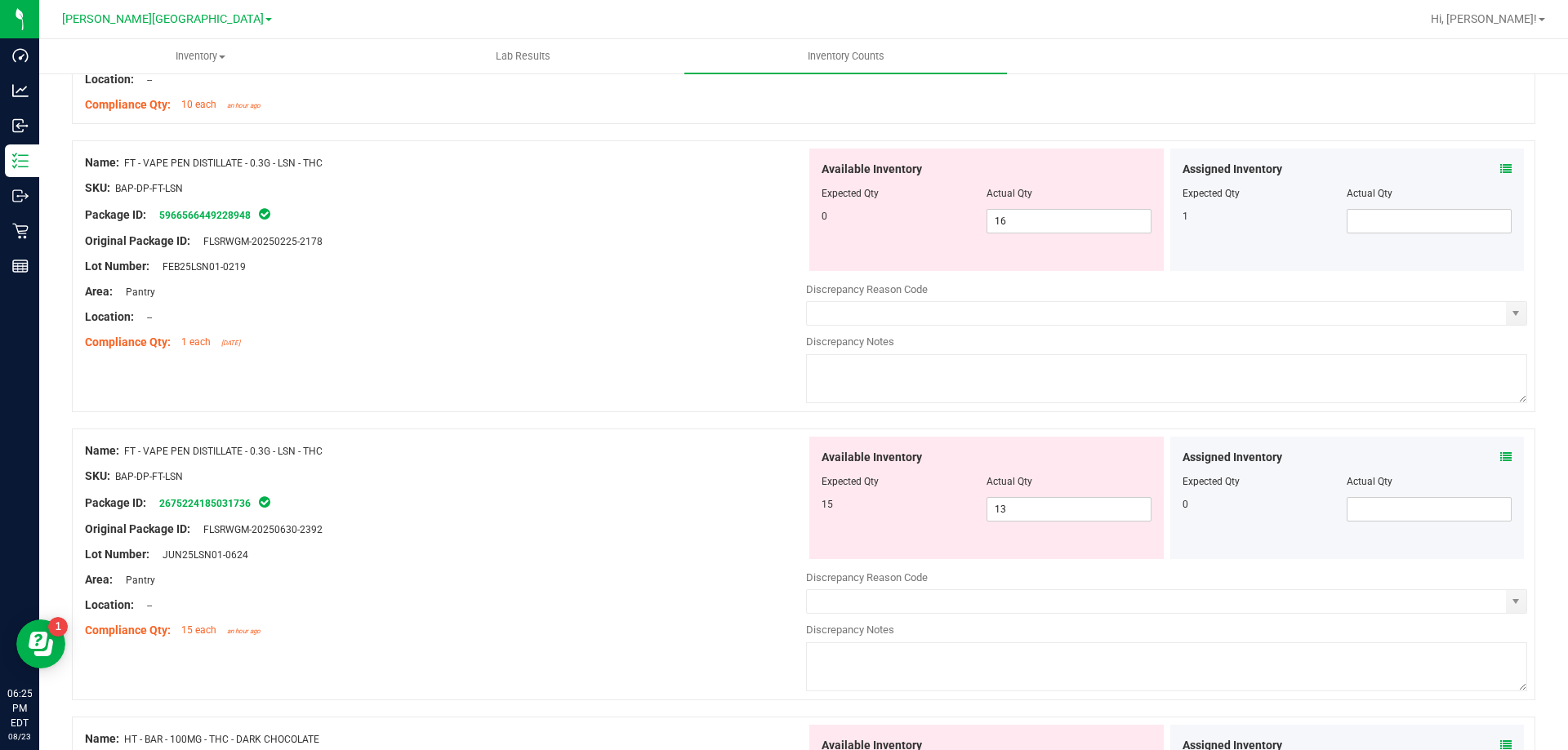
scroll to position [1911, 0]
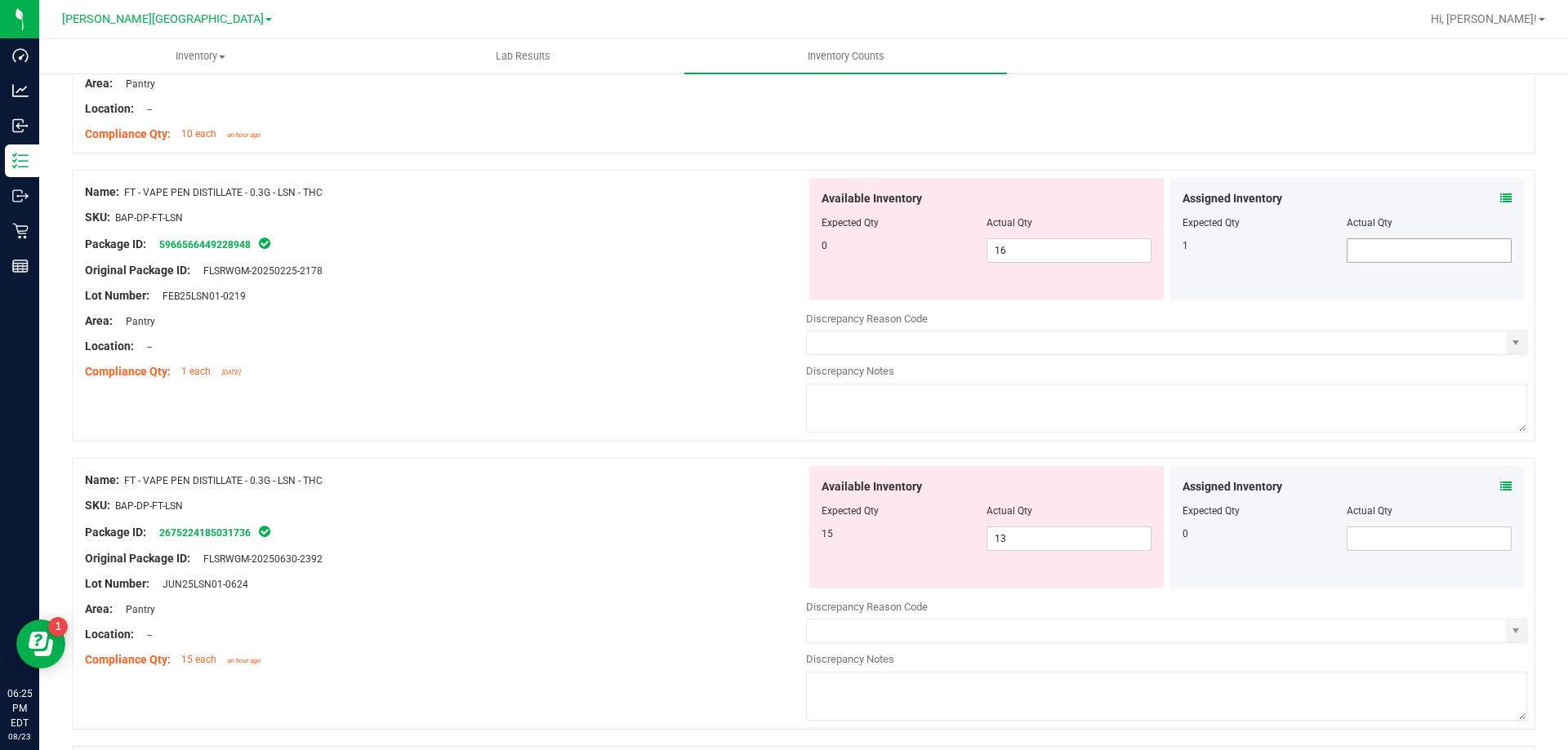
click at [1391, 251] on span at bounding box center [1428, 250] width 165 height 24
click at [705, 432] on div "Name: FT - VAPE PEN DISTILLATE - 0.3G - LSN - THC SKU: BAP-DP-FT-LSN Package ID…" at bounding box center [803, 306] width 1463 height 272
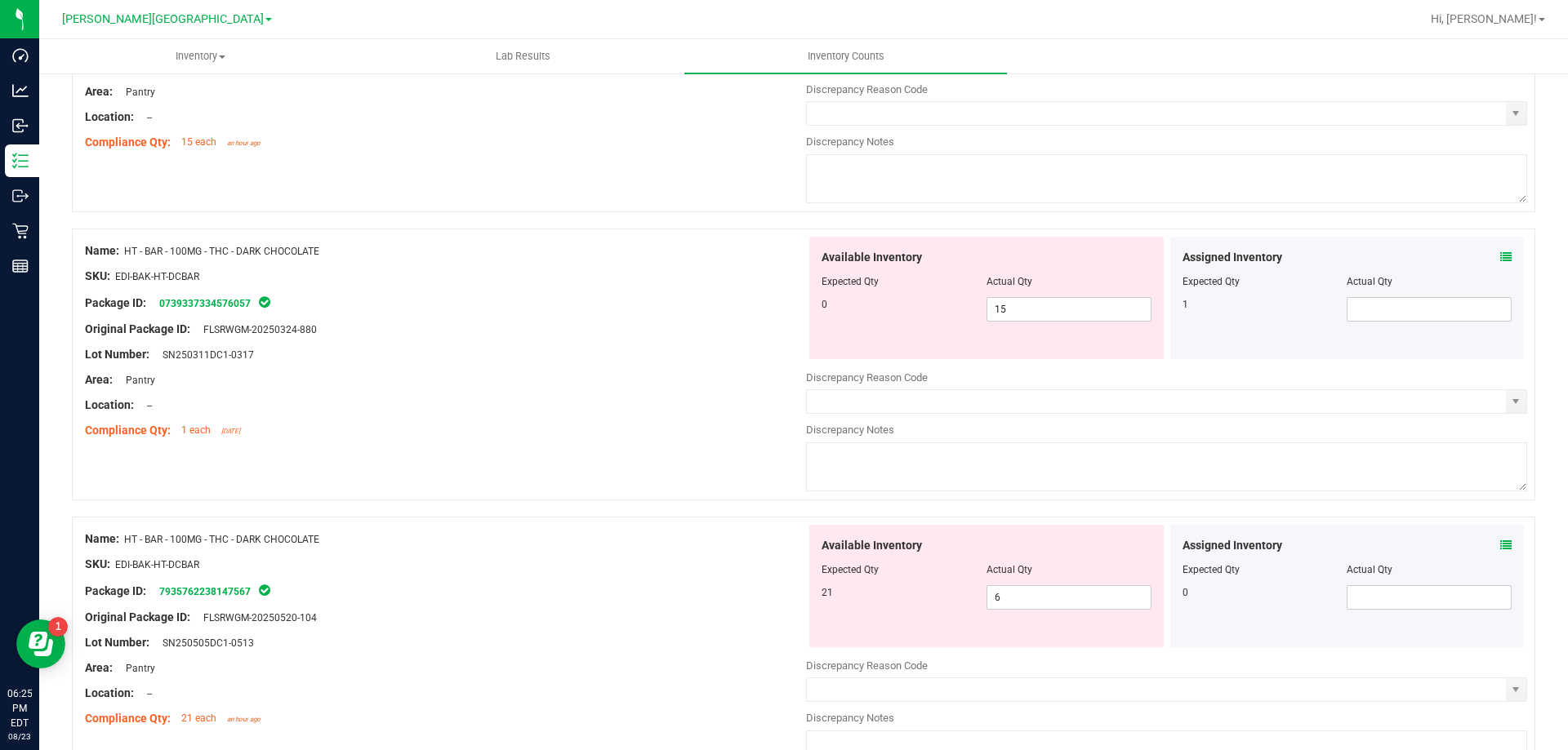
scroll to position [2482, 0]
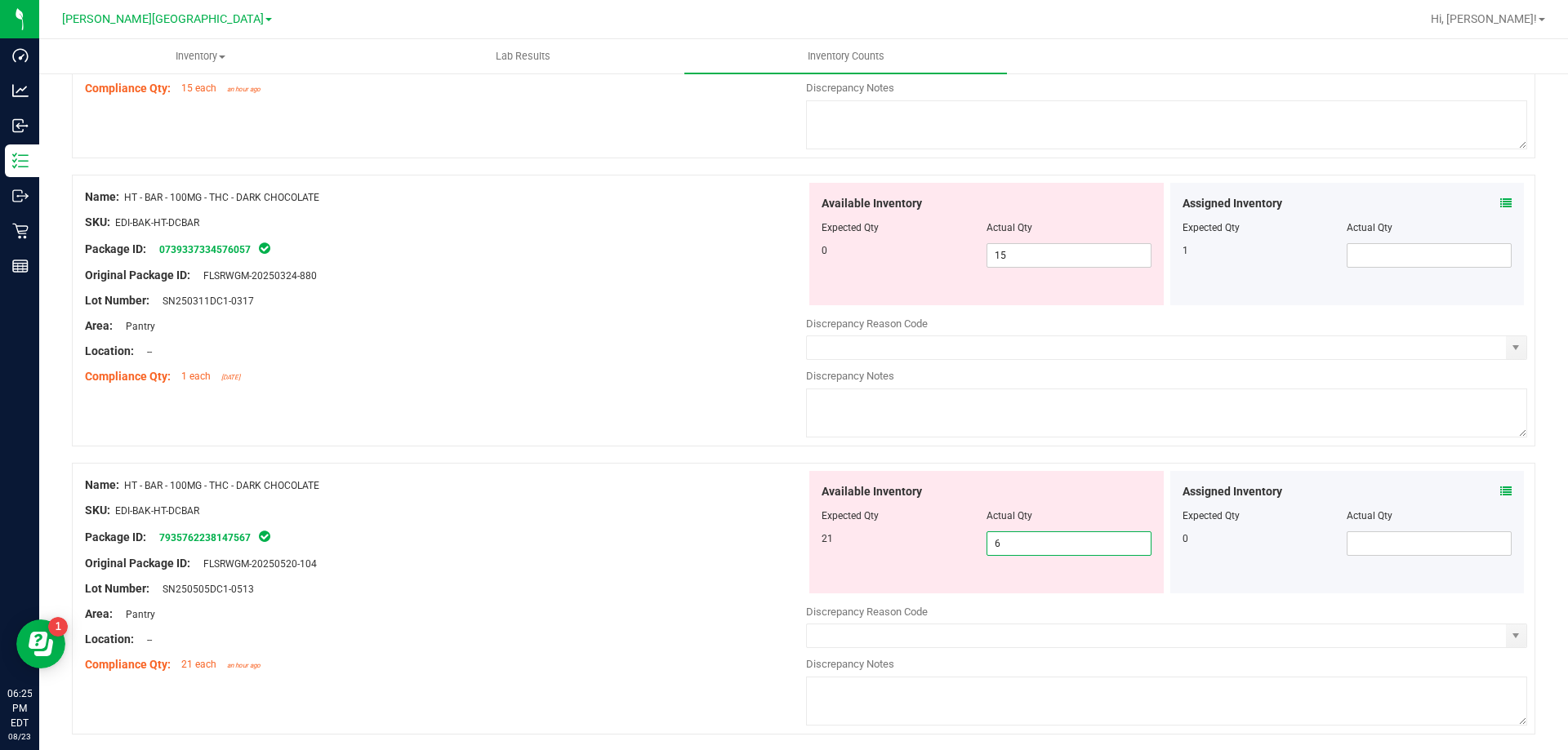
click at [1004, 546] on span "6 6" at bounding box center [1068, 544] width 165 height 24
click at [998, 207] on div "Available Inventory" at bounding box center [986, 203] width 330 height 17
click at [1011, 270] on div "Available Inventory Expected Qty Actual Qty 0 15 15" at bounding box center [986, 244] width 354 height 122
click at [1011, 260] on span "15 15" at bounding box center [1068, 255] width 165 height 24
click at [1028, 548] on span "6 6" at bounding box center [1068, 544] width 165 height 24
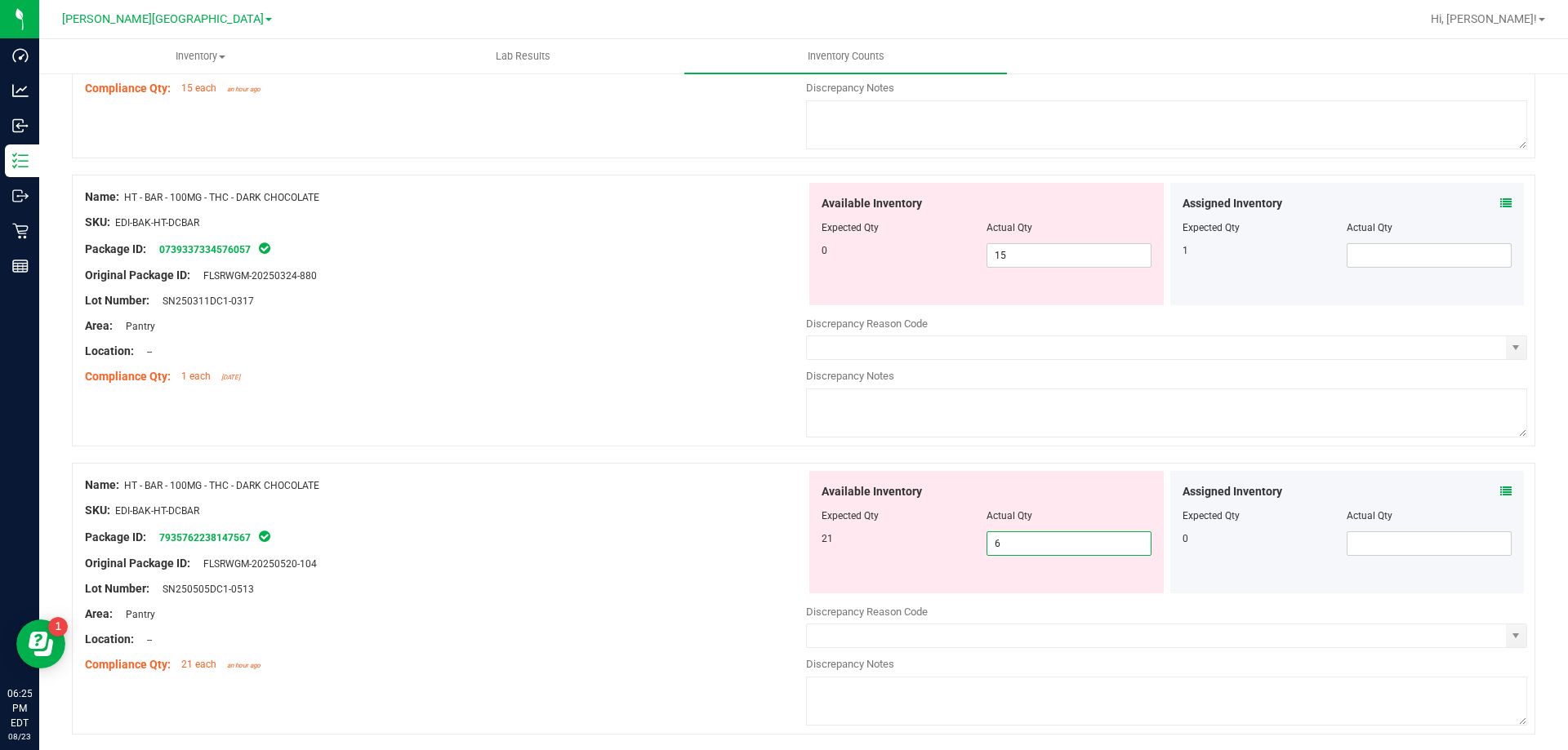
click at [1028, 548] on input "6" at bounding box center [1068, 543] width 163 height 23
click at [1379, 259] on input "text" at bounding box center [1428, 255] width 163 height 23
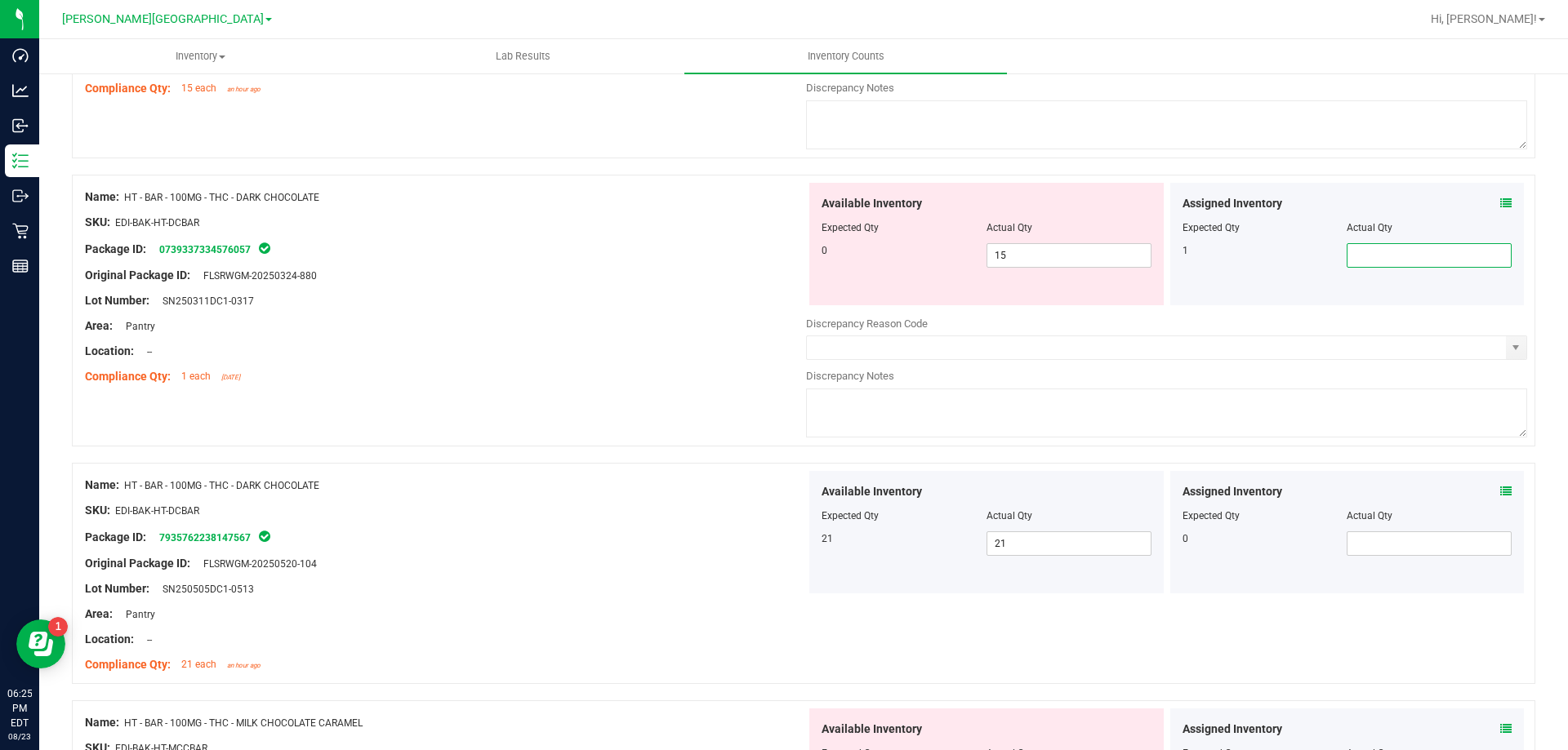
click at [1379, 259] on input "text" at bounding box center [1428, 255] width 163 height 23
click at [1075, 258] on span "15 15" at bounding box center [1068, 255] width 165 height 24
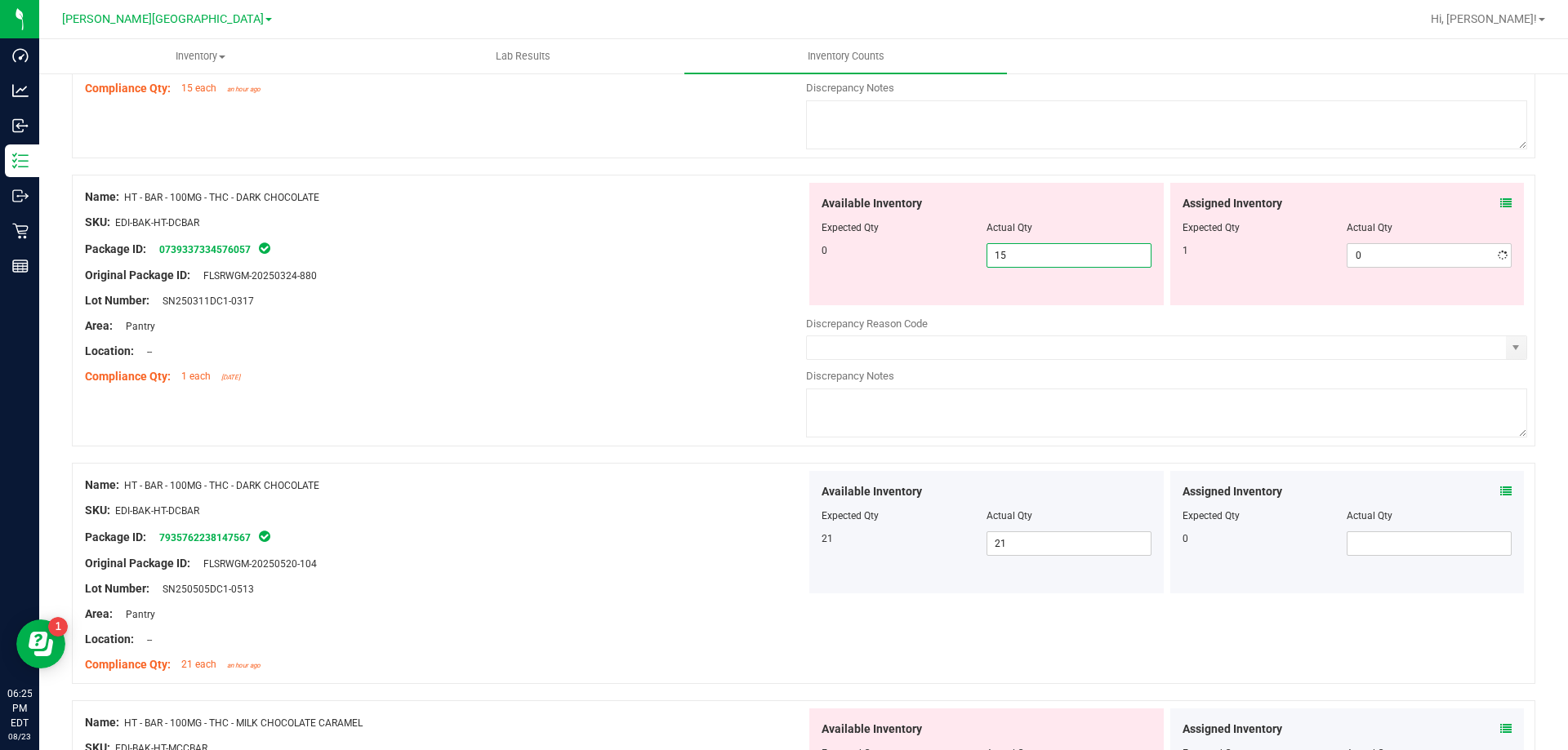
click at [1075, 258] on input "15" at bounding box center [1068, 255] width 163 height 23
click at [778, 354] on div "Location: --" at bounding box center [445, 351] width 721 height 17
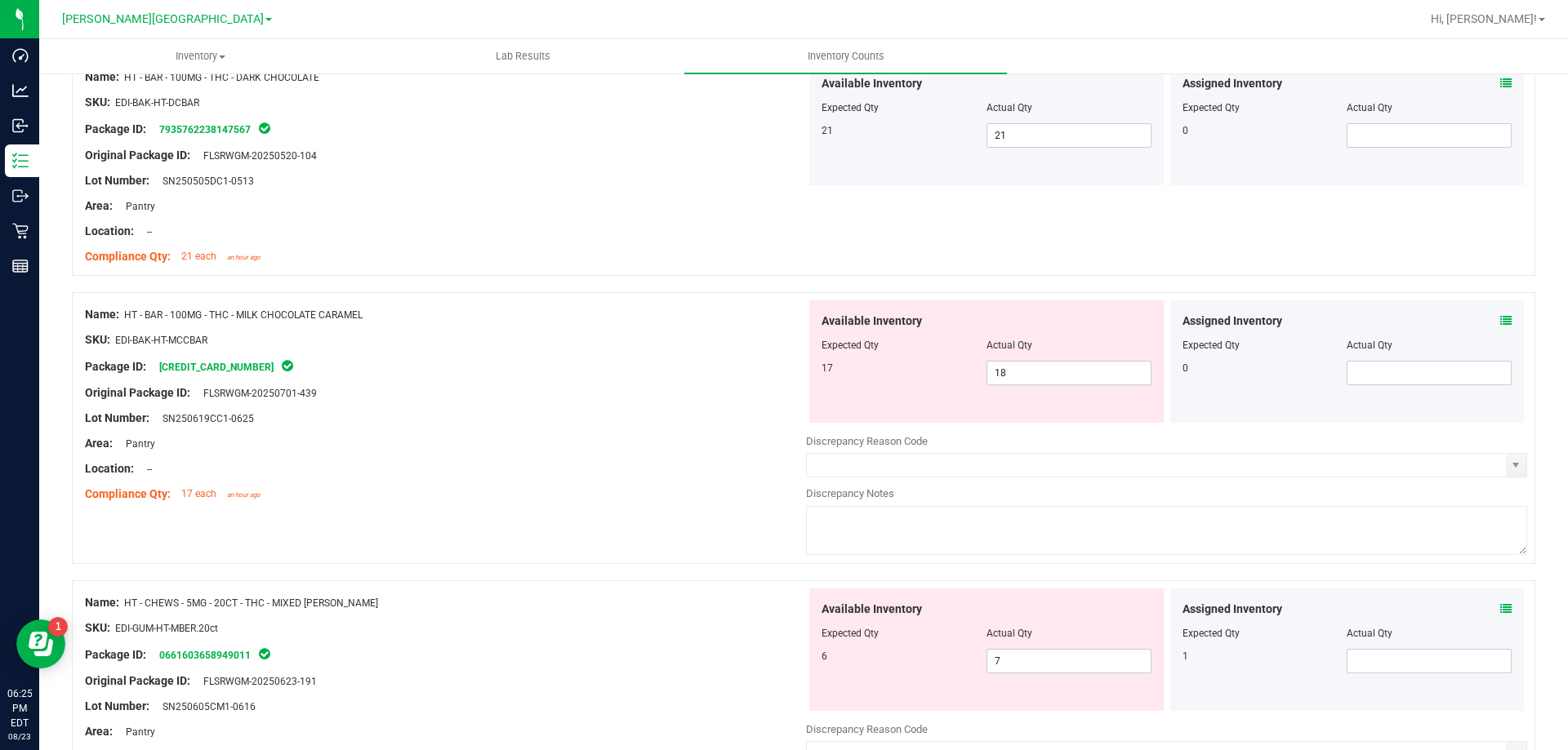
scroll to position [2972, 0]
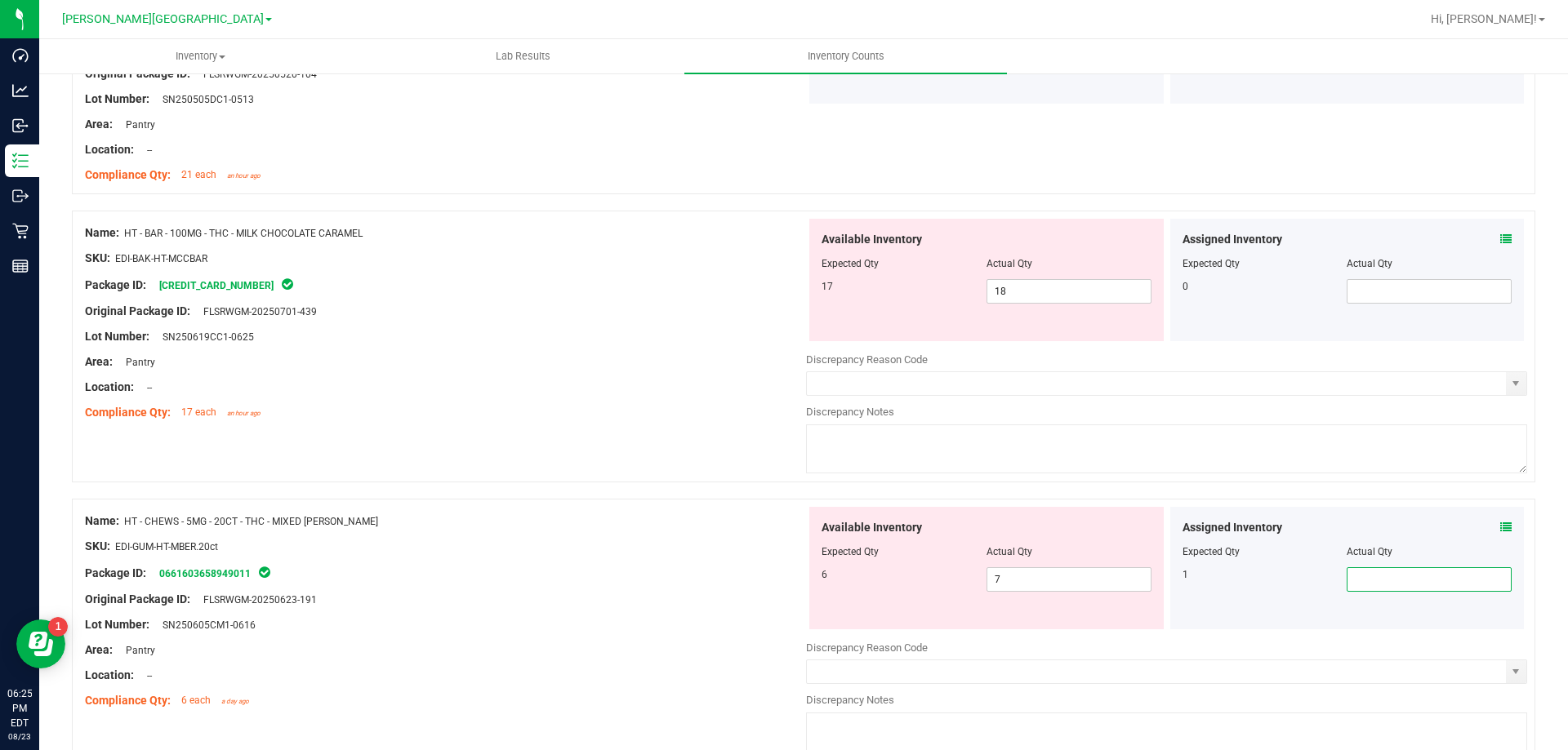
click at [1403, 572] on span at bounding box center [1428, 579] width 165 height 24
click at [676, 612] on div at bounding box center [445, 612] width 721 height 8
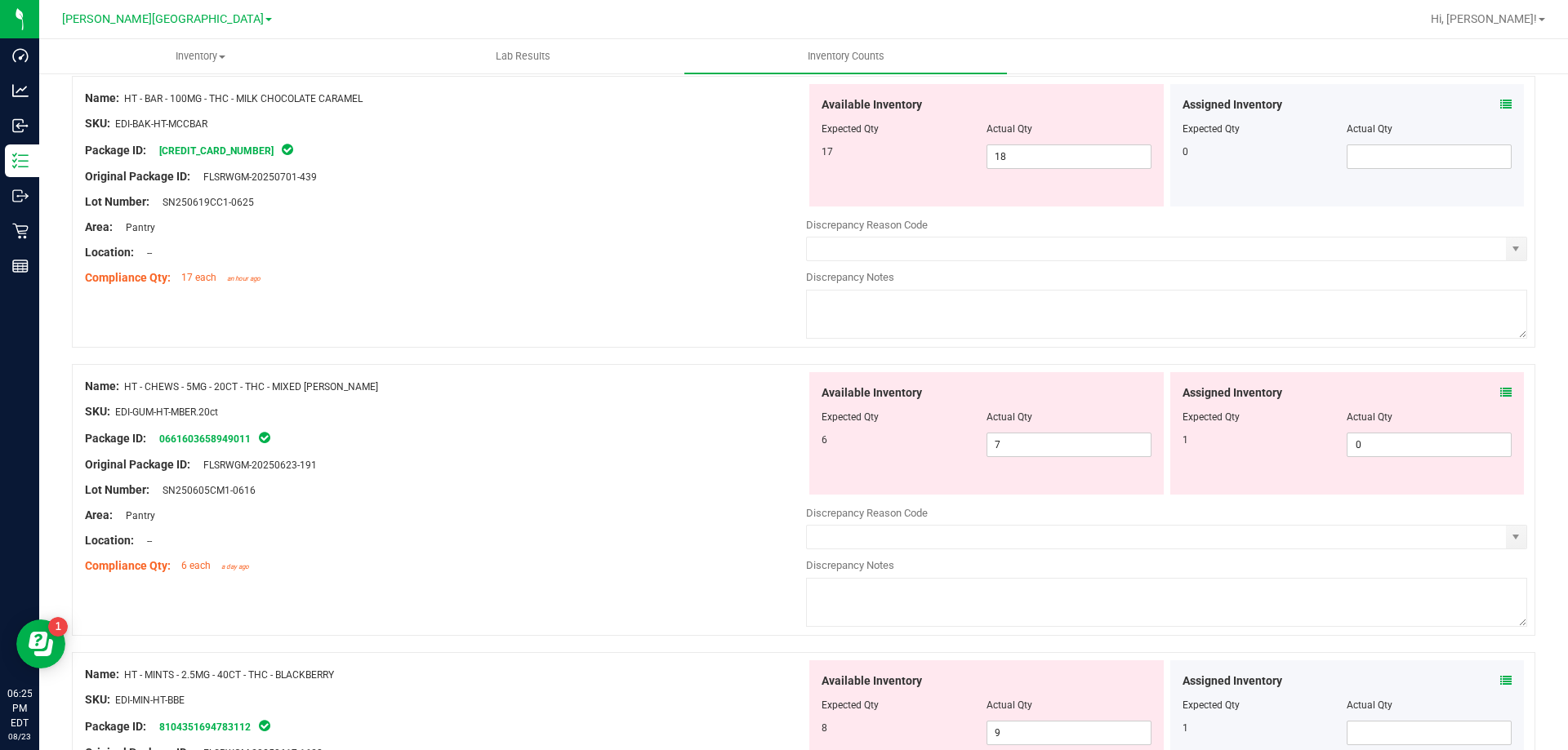
scroll to position [3299, 0]
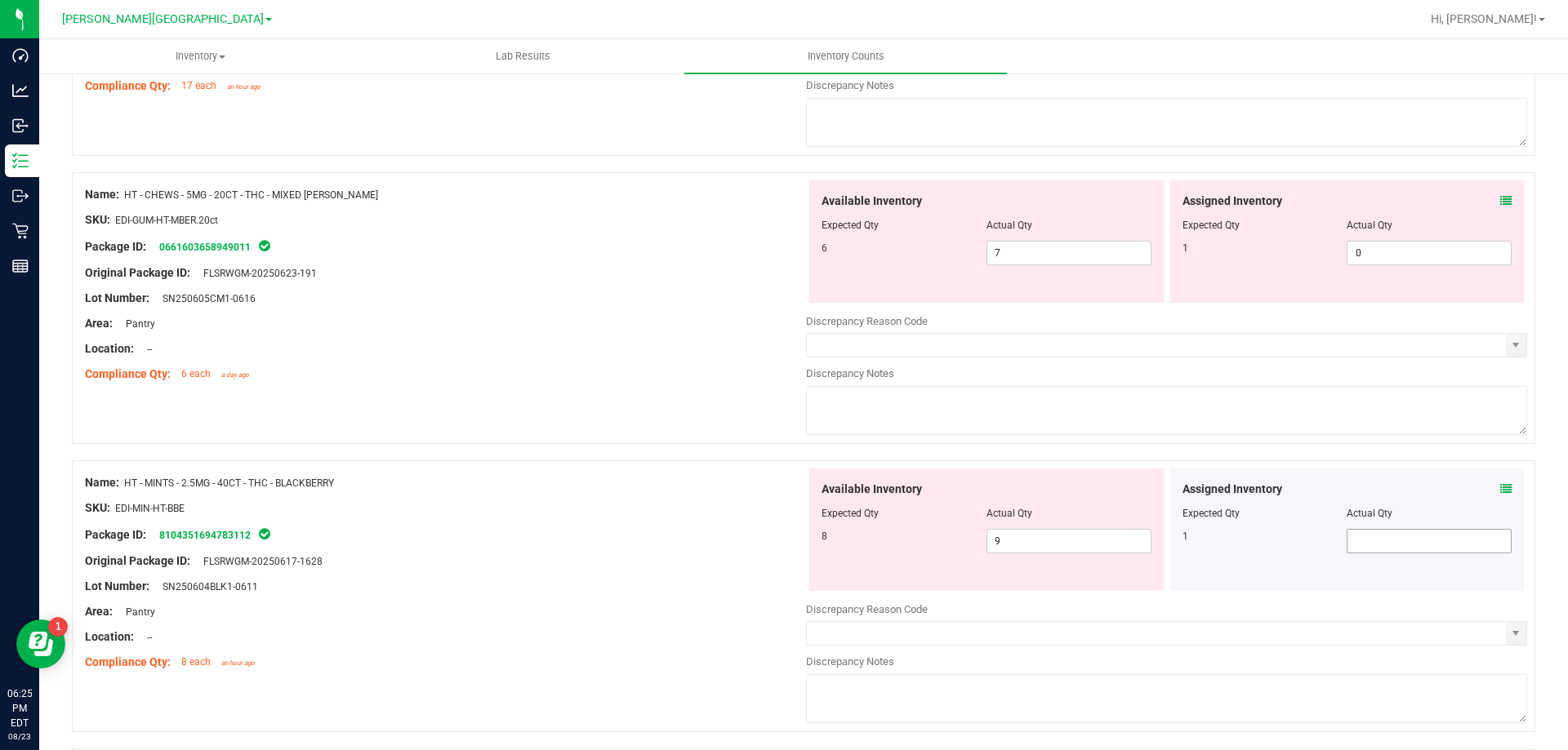
click at [1432, 542] on span at bounding box center [1428, 541] width 165 height 24
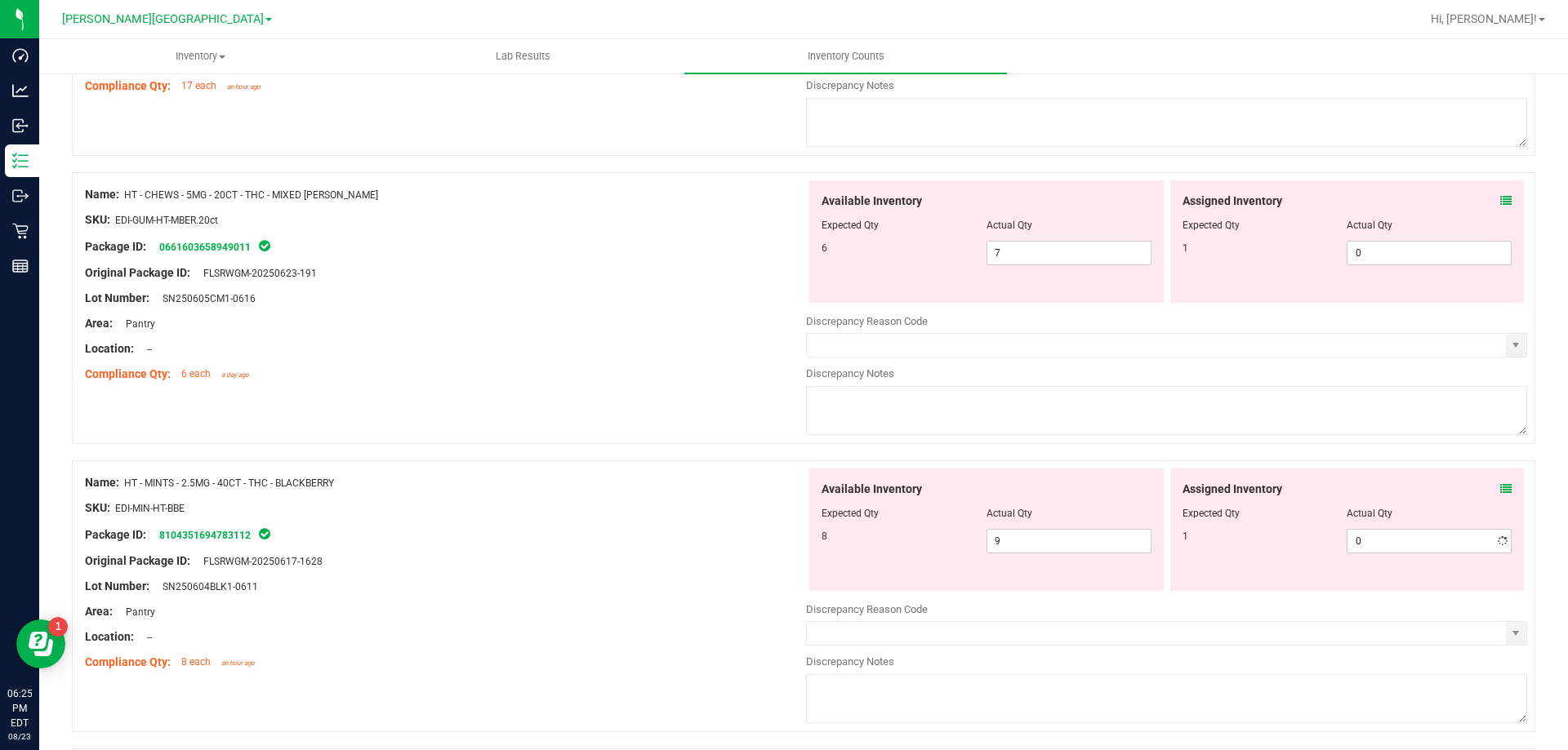
click at [811, 533] on div "Available Inventory Expected Qty Actual Qty 8 9 9" at bounding box center [986, 530] width 354 height 122
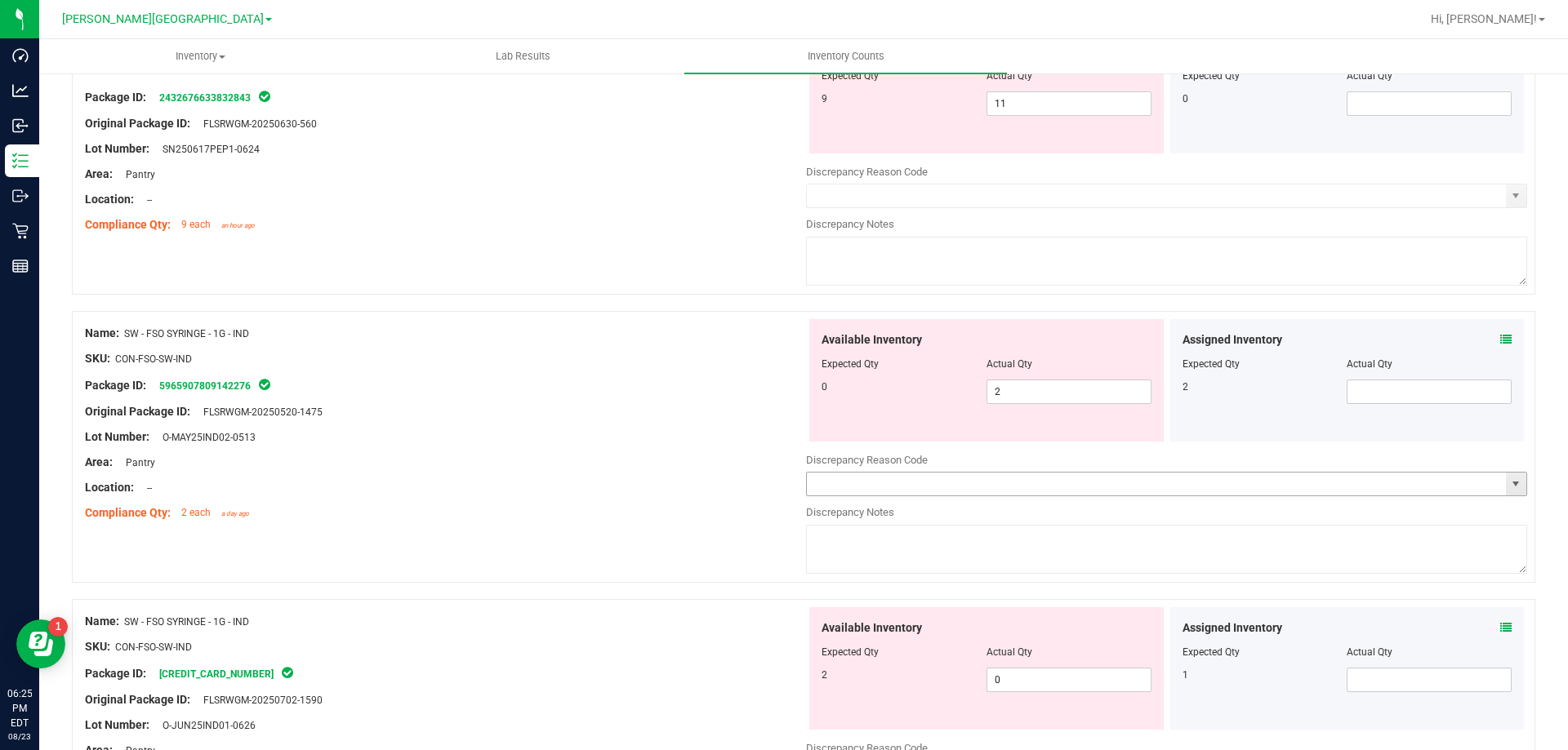
scroll to position [4034, 0]
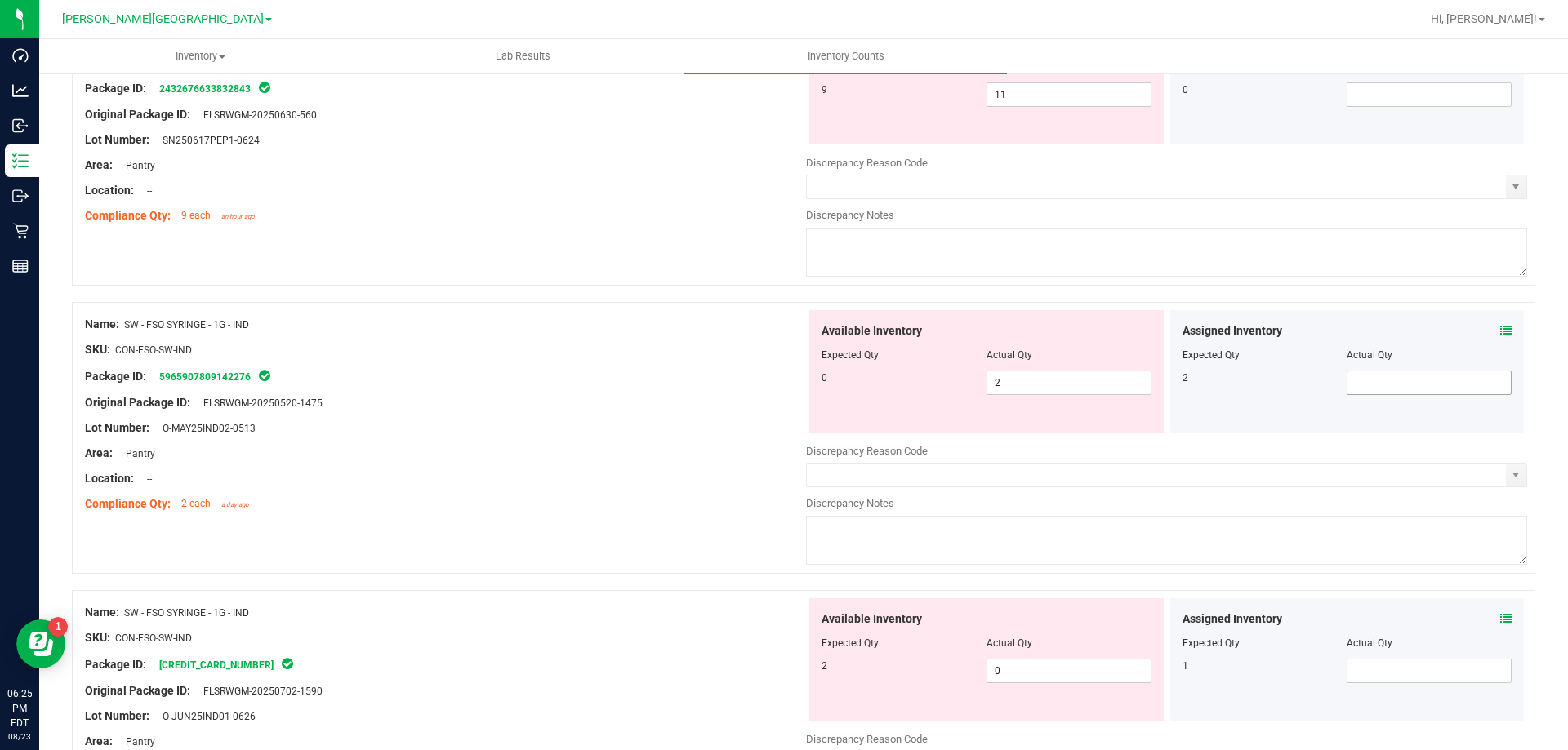
drag, startPoint x: 1383, startPoint y: 359, endPoint x: 1382, endPoint y: 378, distance: 18.8
click at [1383, 361] on div "Actual Qty" at bounding box center [1428, 355] width 165 height 15
click at [1382, 378] on span at bounding box center [1428, 383] width 165 height 24
click at [1406, 670] on span at bounding box center [1428, 671] width 165 height 24
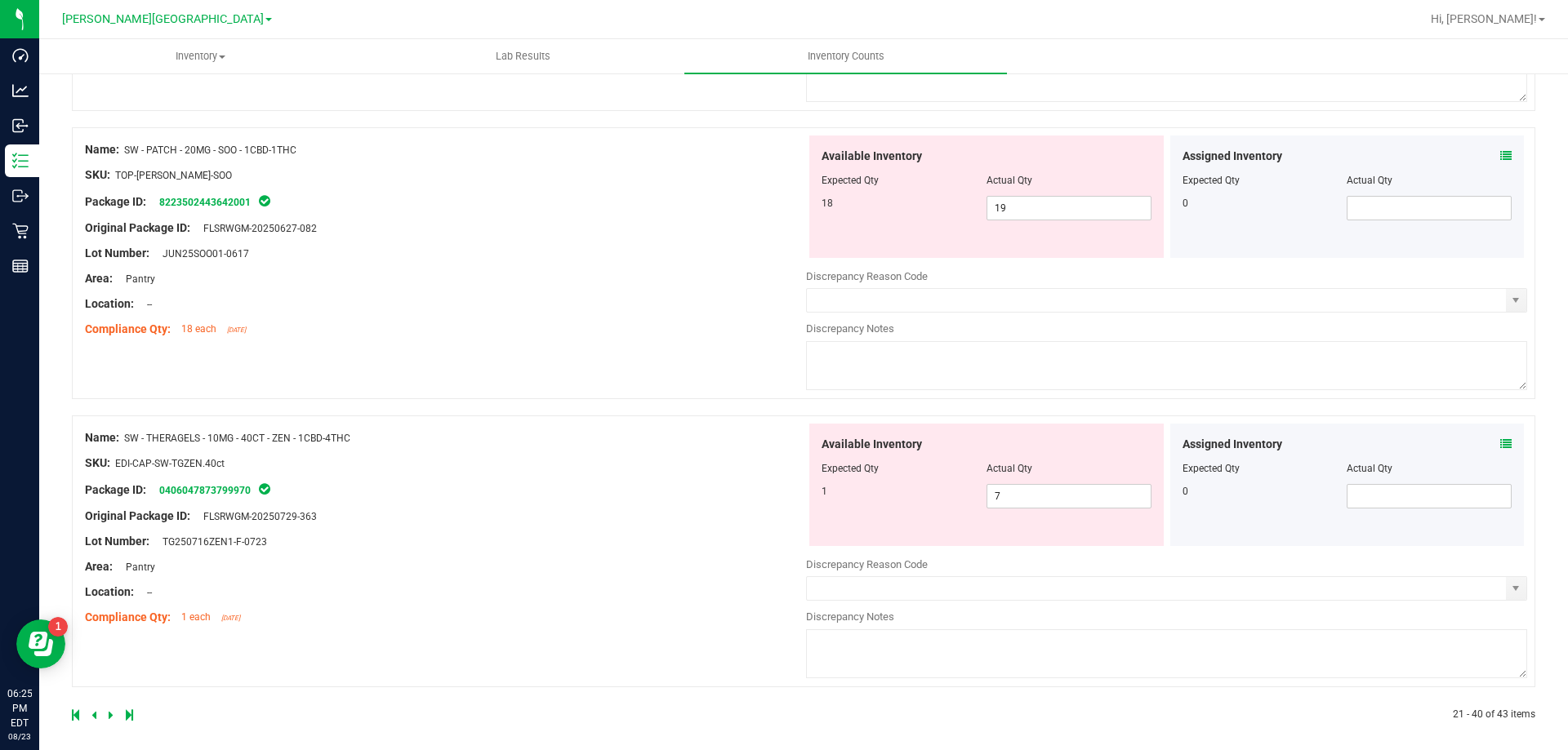
scroll to position [5082, 0]
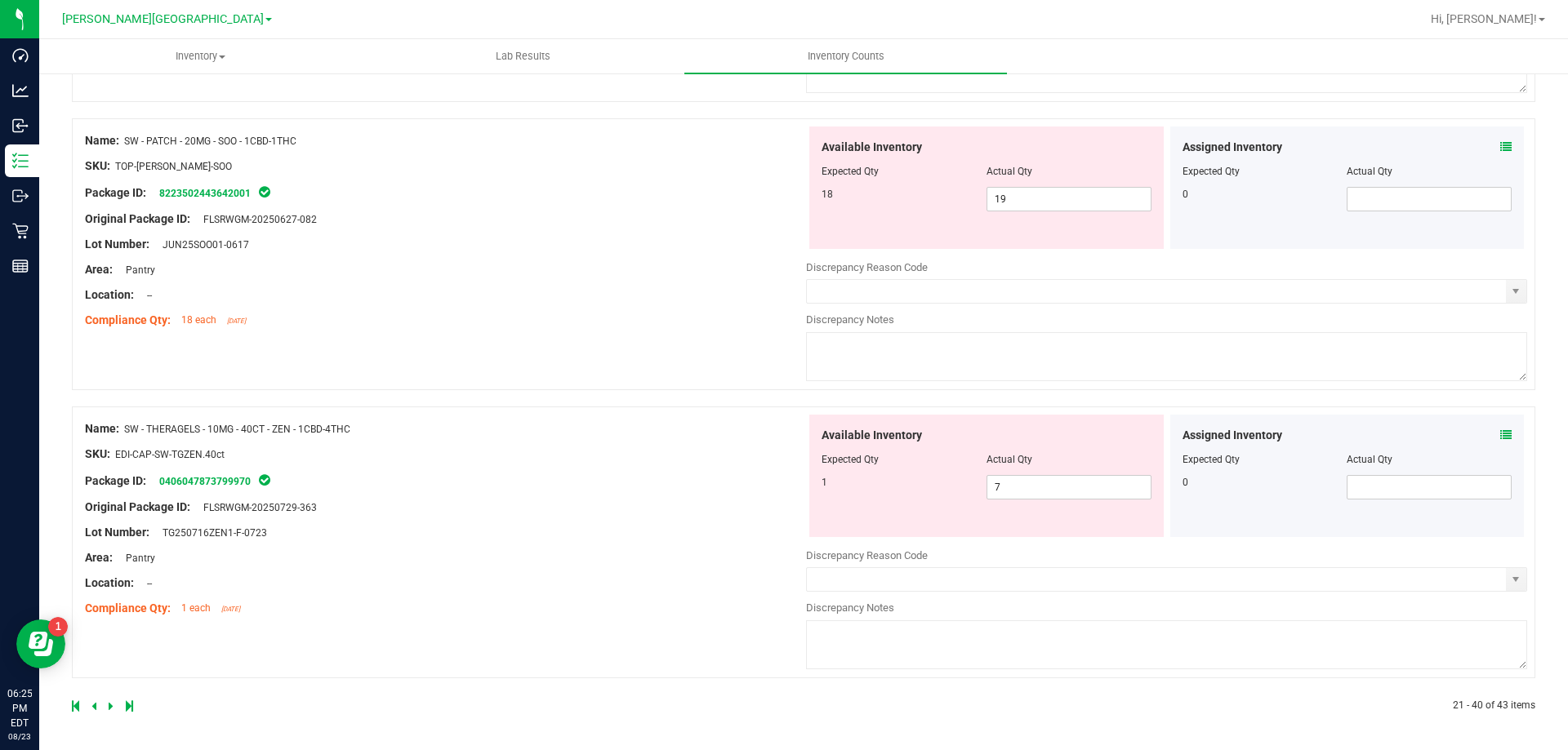
click at [112, 711] on icon at bounding box center [111, 706] width 5 height 10
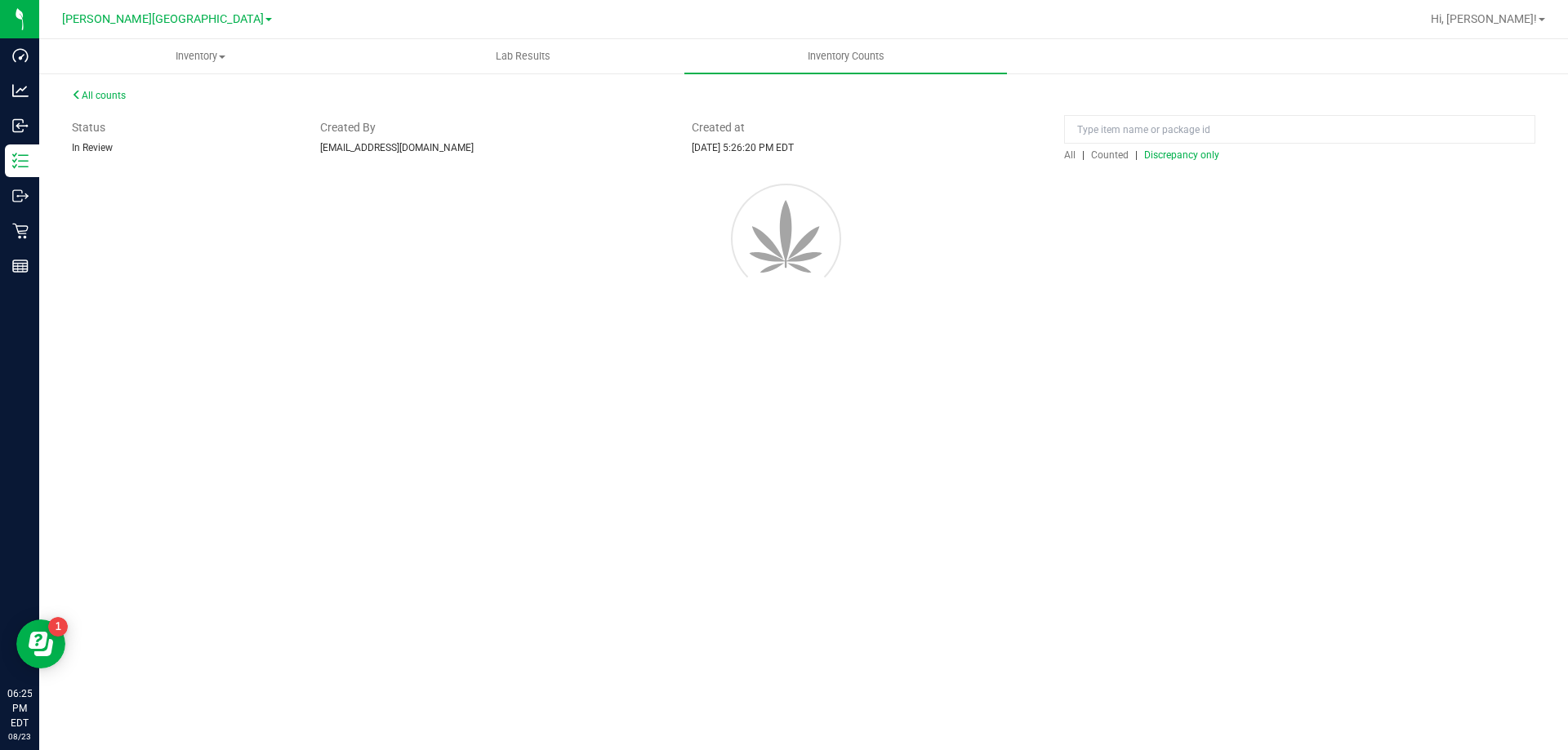
scroll to position [0, 0]
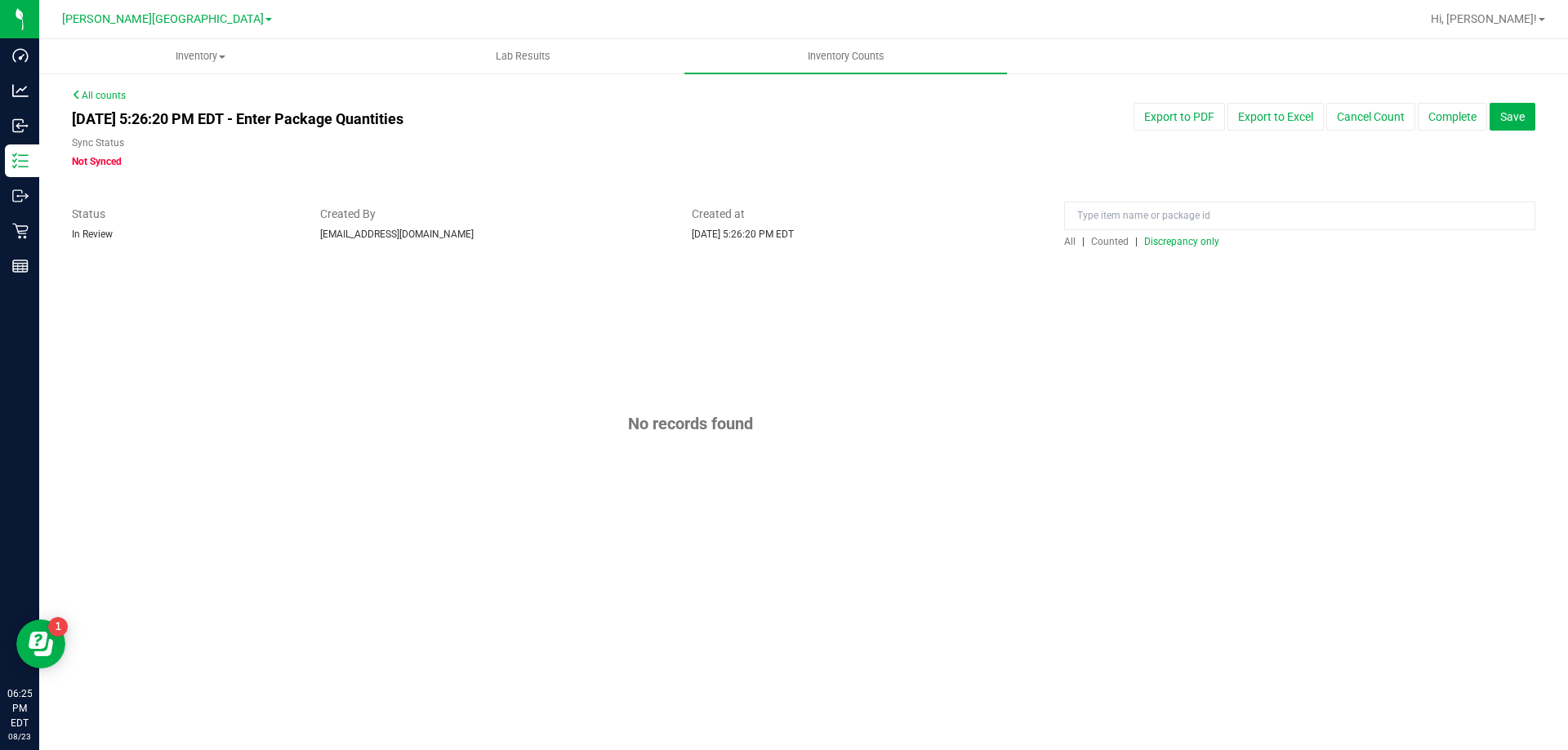
click at [1199, 242] on span "Discrepancy only" at bounding box center [1181, 241] width 75 height 11
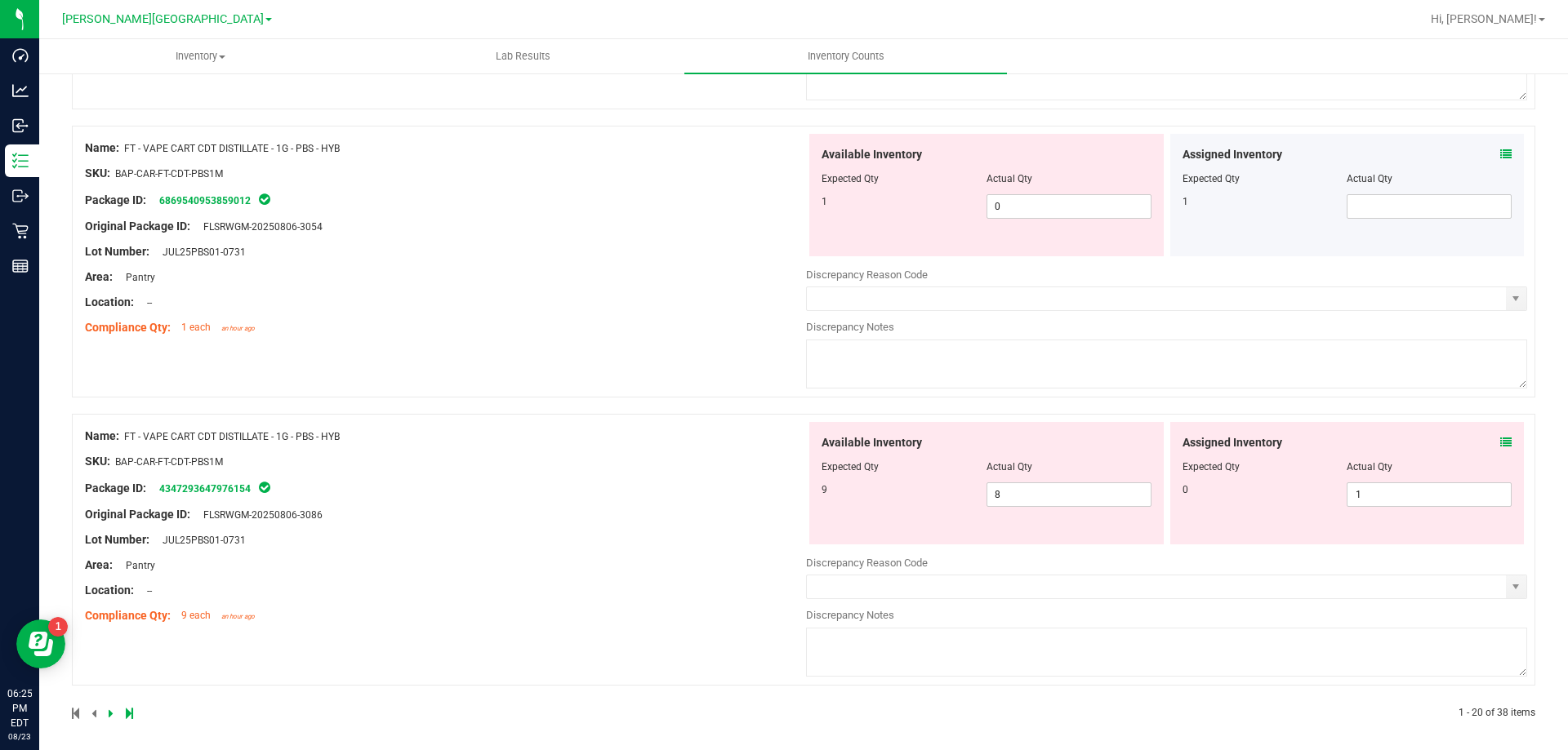
scroll to position [5335, 0]
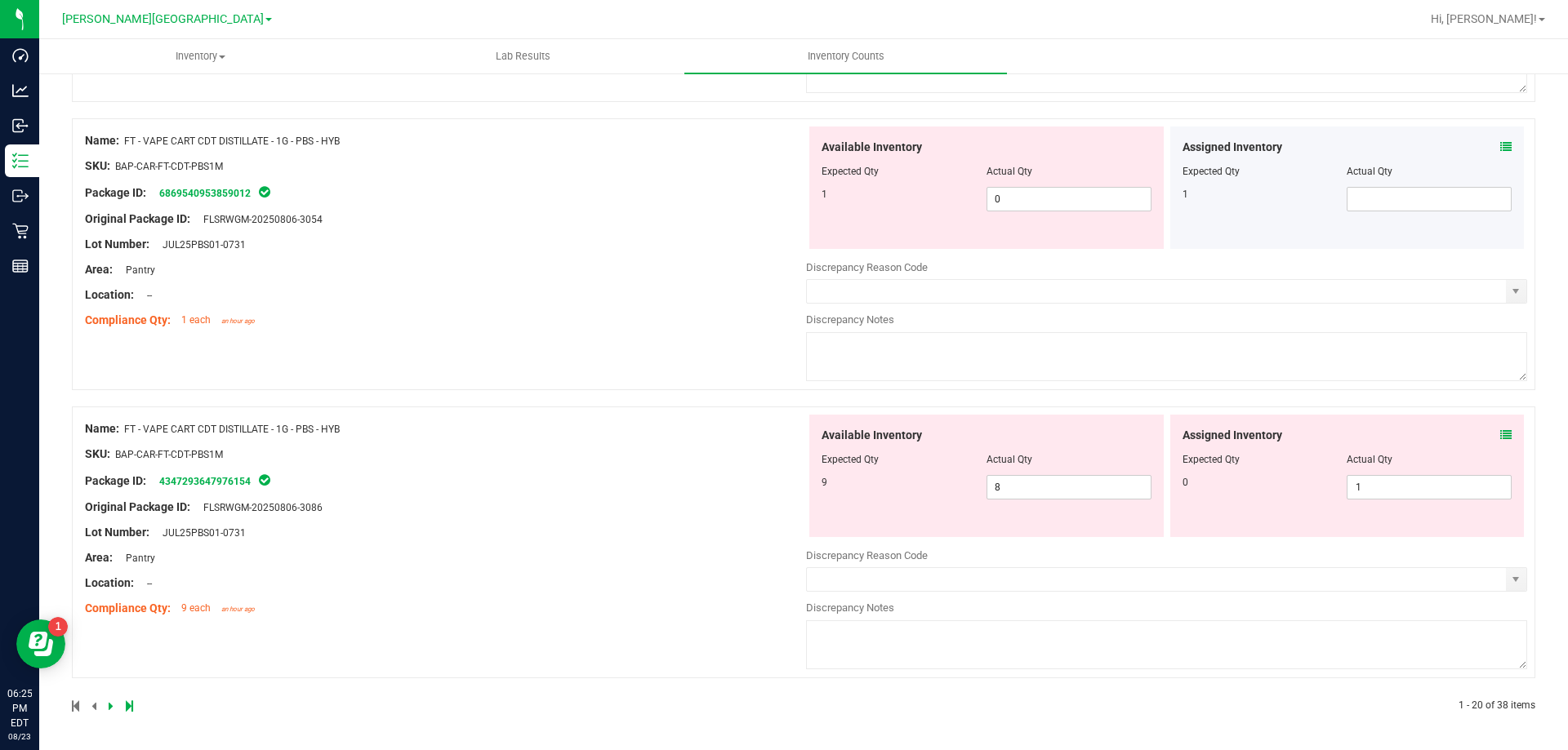
click at [1500, 435] on icon at bounding box center [1505, 434] width 11 height 11
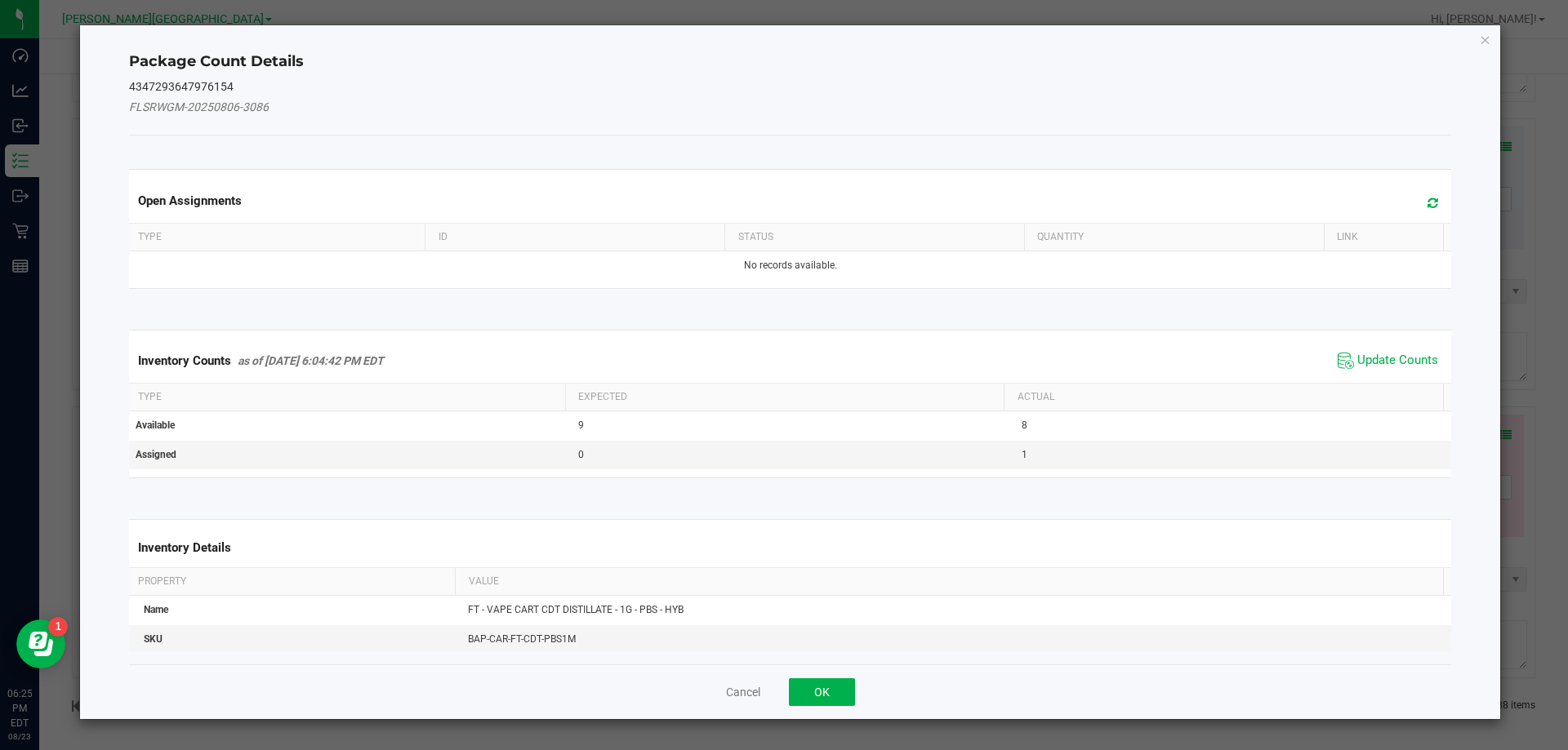
click at [1378, 371] on span "Update Counts" at bounding box center [1387, 361] width 109 height 24
click at [1375, 360] on div "Inventory Counts as of [DATE] 6:04:42 PM EDT Update Counts" at bounding box center [790, 360] width 1329 height 42
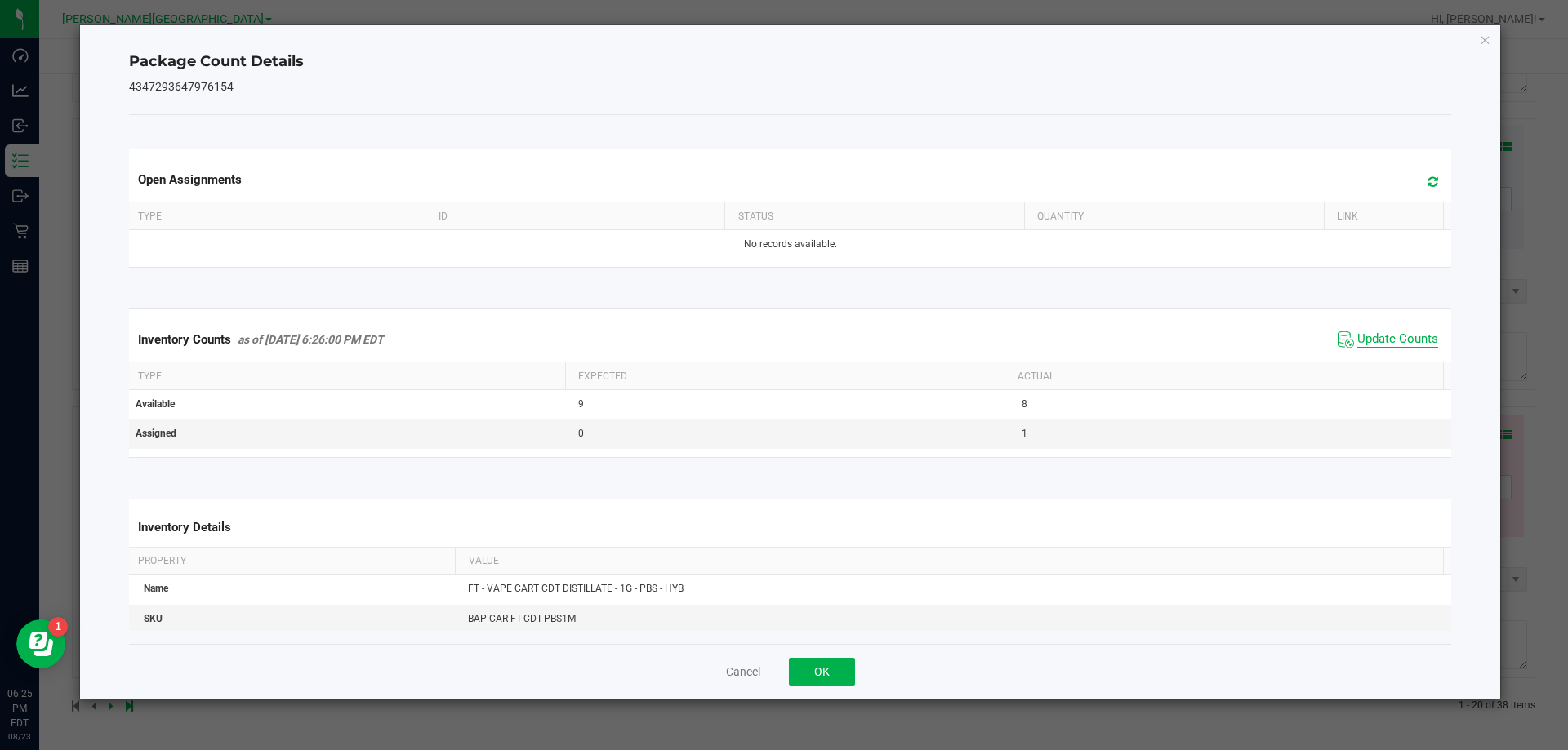
click at [1375, 342] on span "Update Counts" at bounding box center [1397, 340] width 81 height 16
click at [1376, 341] on span "Update Counts" at bounding box center [1397, 339] width 81 height 15
click at [810, 669] on button "OK" at bounding box center [822, 672] width 66 height 28
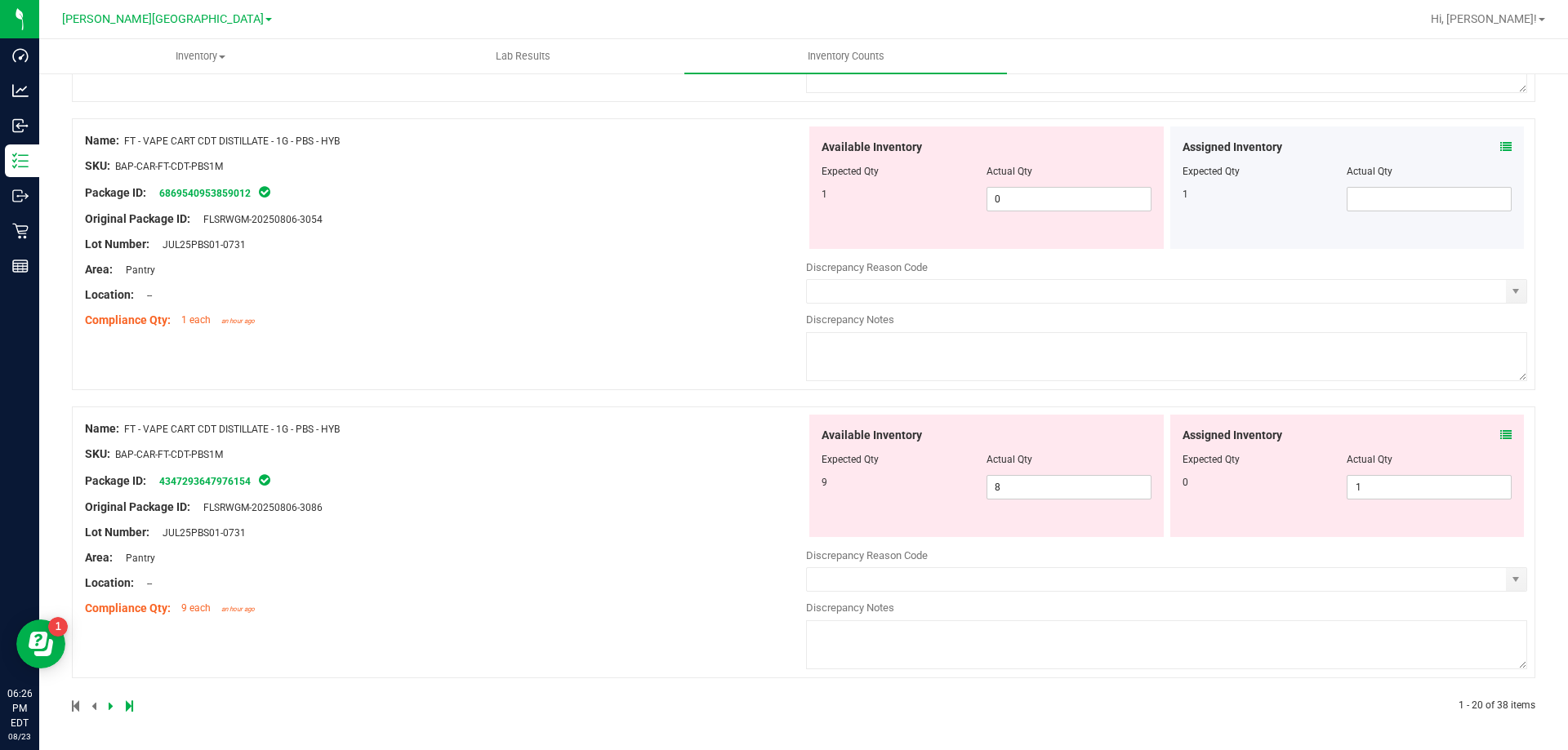
scroll to position [5254, 0]
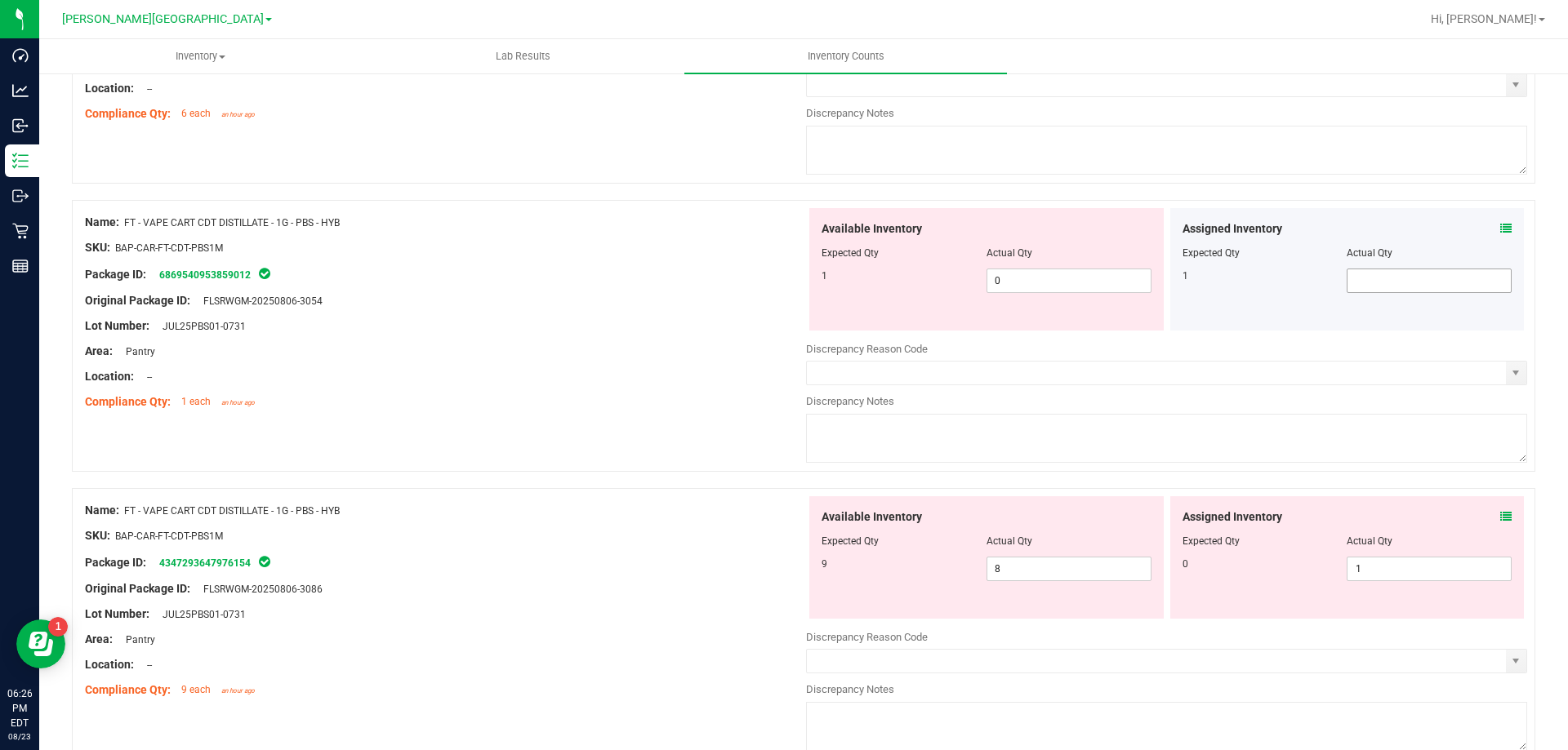
click at [1370, 281] on span at bounding box center [1428, 281] width 165 height 24
click at [1418, 572] on span "1 1" at bounding box center [1428, 569] width 165 height 24
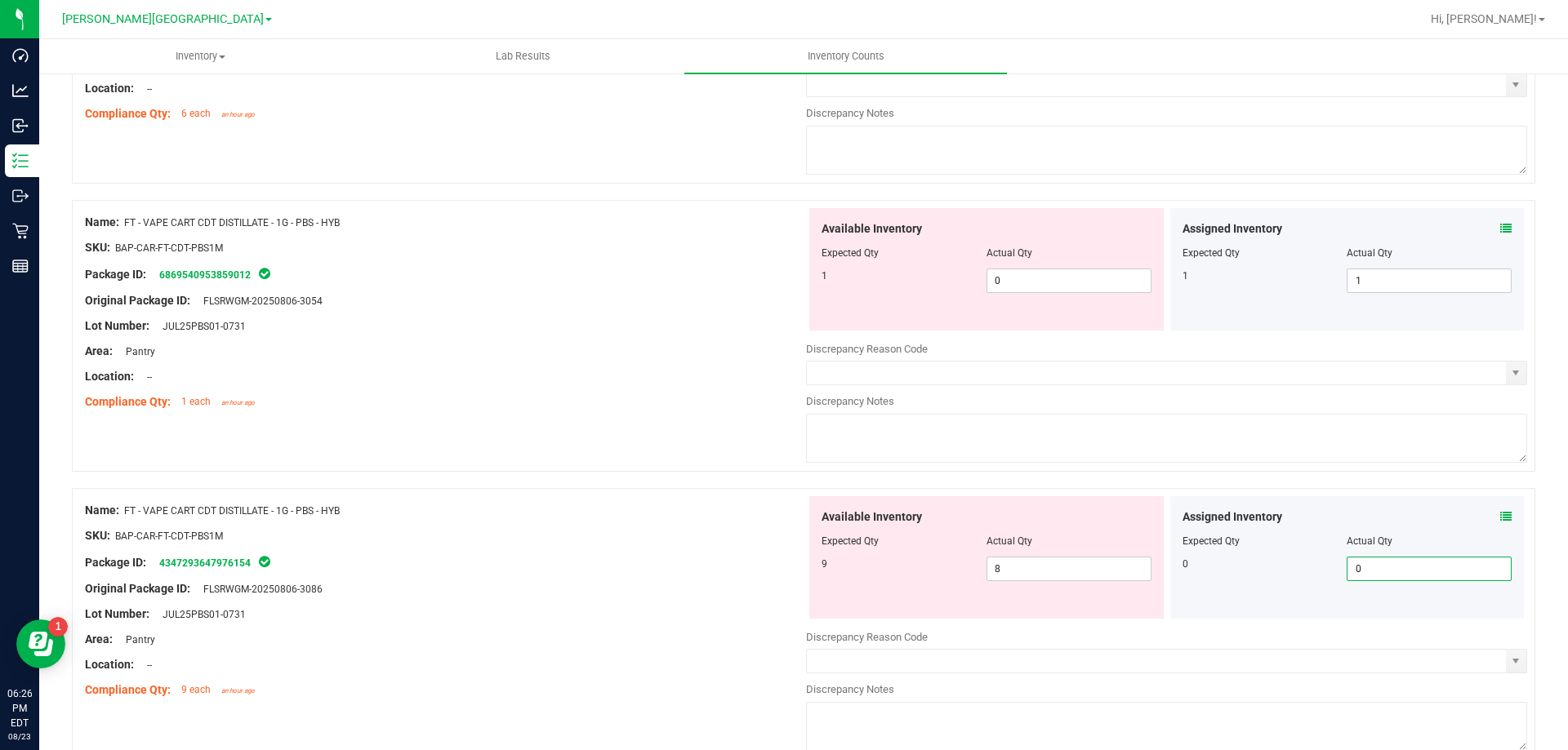
click at [730, 616] on div "Lot Number: JUL25PBS01-0731" at bounding box center [445, 614] width 721 height 17
click at [1497, 216] on div "Assigned Inventory Expected Qty Actual Qty 1 1 1" at bounding box center [1347, 269] width 354 height 122
click at [1500, 225] on icon at bounding box center [1505, 228] width 11 height 11
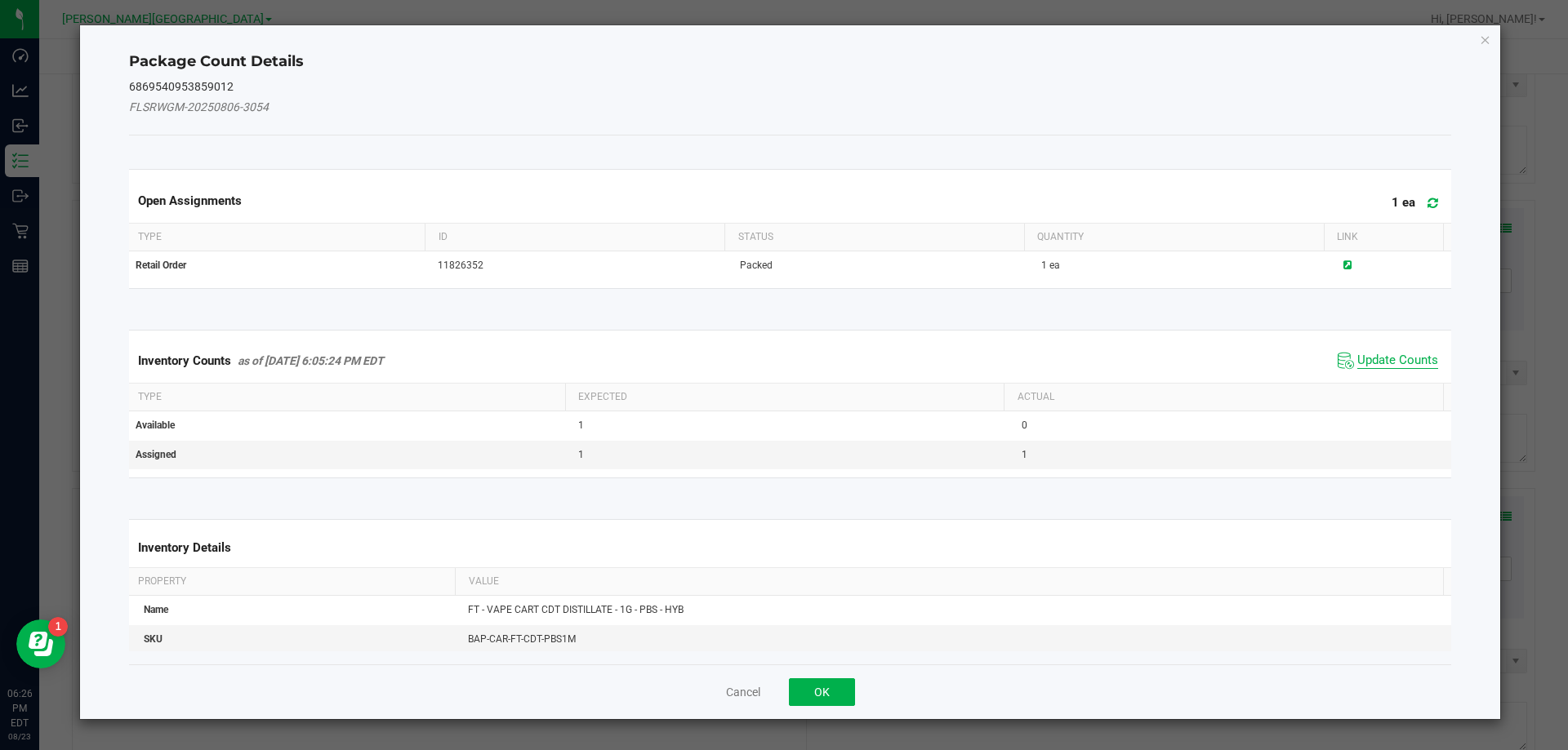
click at [1387, 360] on span "Update Counts" at bounding box center [1397, 361] width 81 height 16
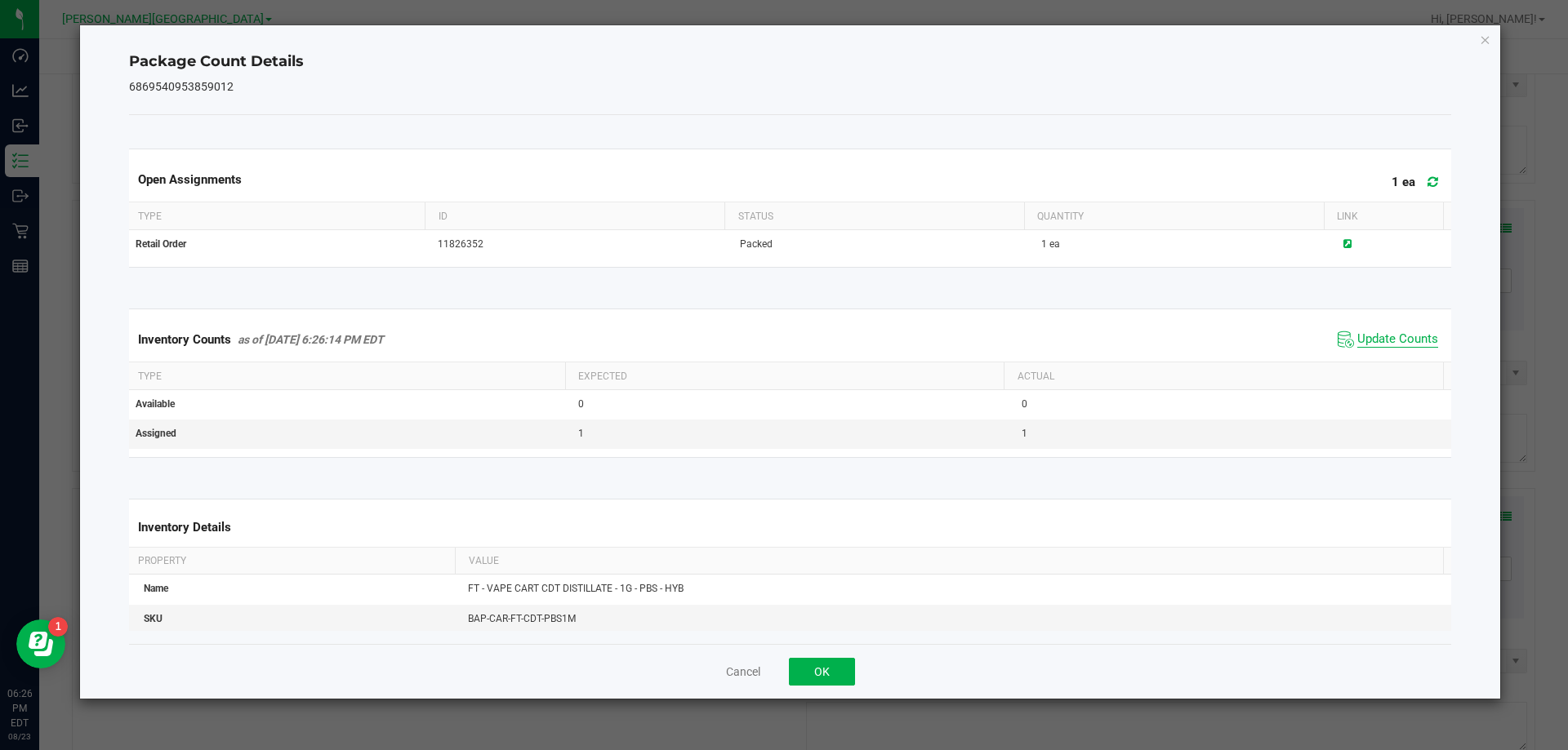
click at [1386, 340] on span "Update Counts" at bounding box center [1397, 340] width 81 height 16
click at [1386, 340] on span "Update Counts" at bounding box center [1397, 339] width 81 height 15
click at [838, 685] on button "OK" at bounding box center [822, 672] width 66 height 28
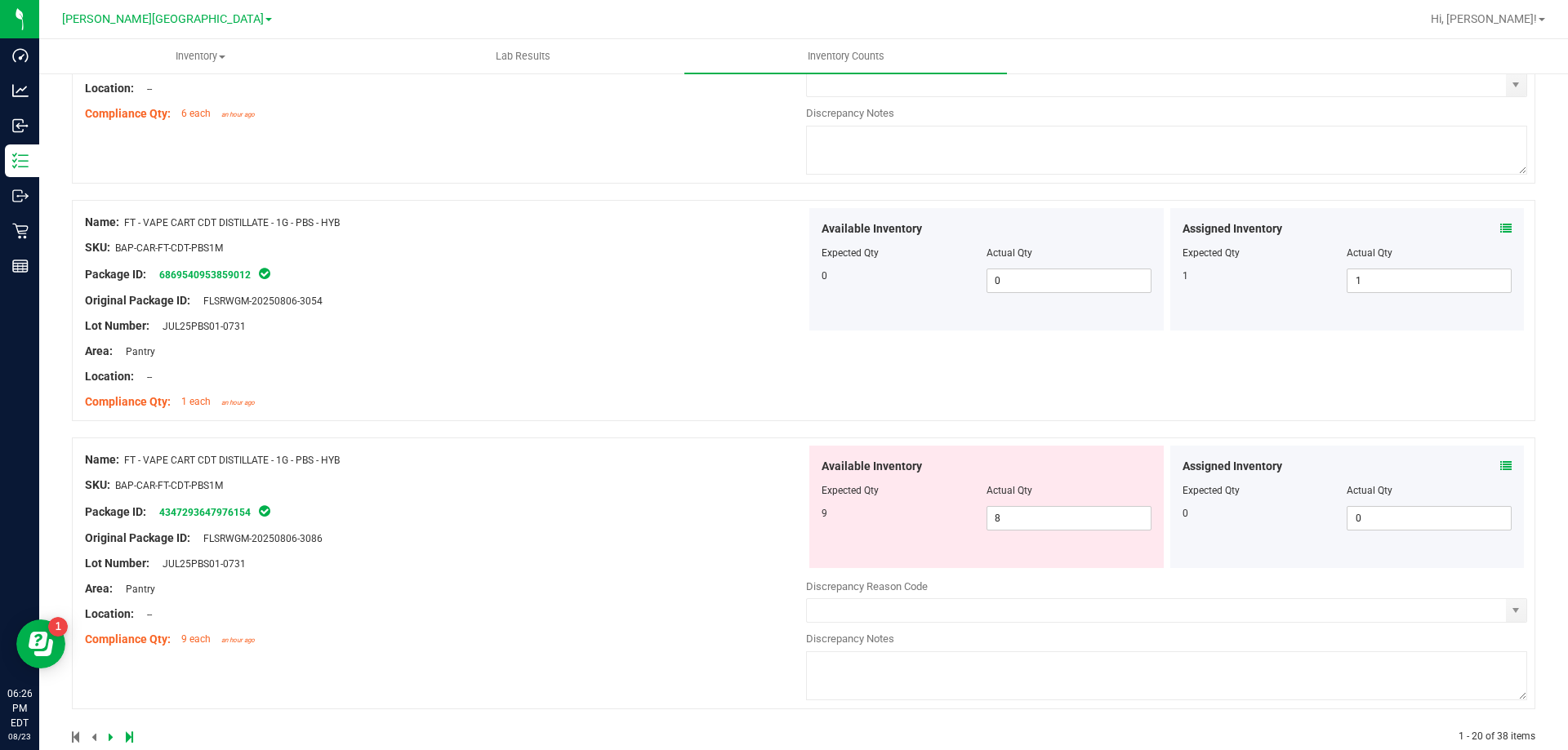
click at [1500, 470] on icon at bounding box center [1505, 466] width 11 height 11
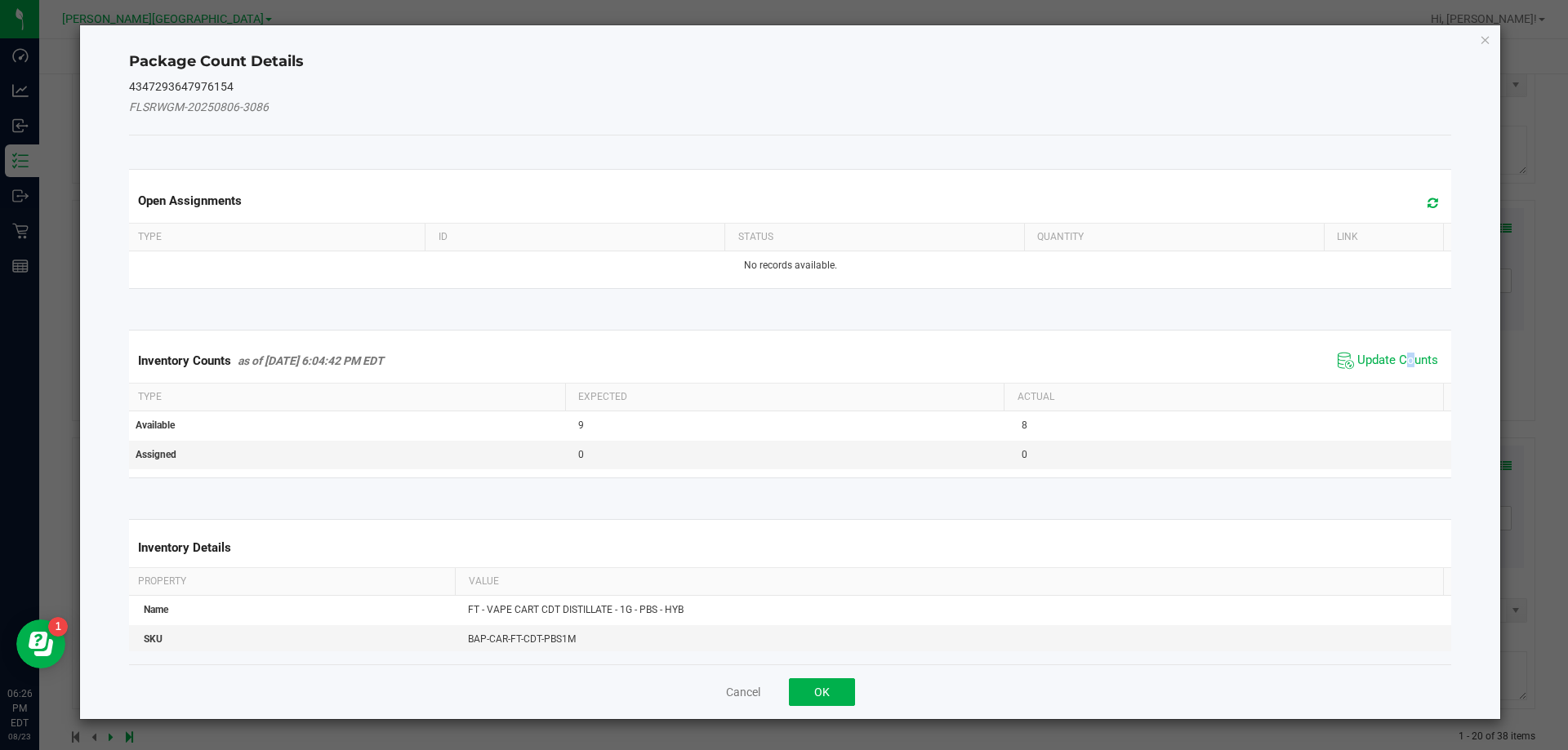
click at [1386, 371] on div "Inventory Counts as of [DATE] 6:04:42 PM EDT Update Counts" at bounding box center [790, 361] width 1329 height 44
click at [1386, 374] on div "Inventory Counts as of [DATE] 6:04:42 PM EDT Update Counts" at bounding box center [790, 361] width 1329 height 44
click at [1378, 357] on span "Update Counts" at bounding box center [1397, 361] width 81 height 16
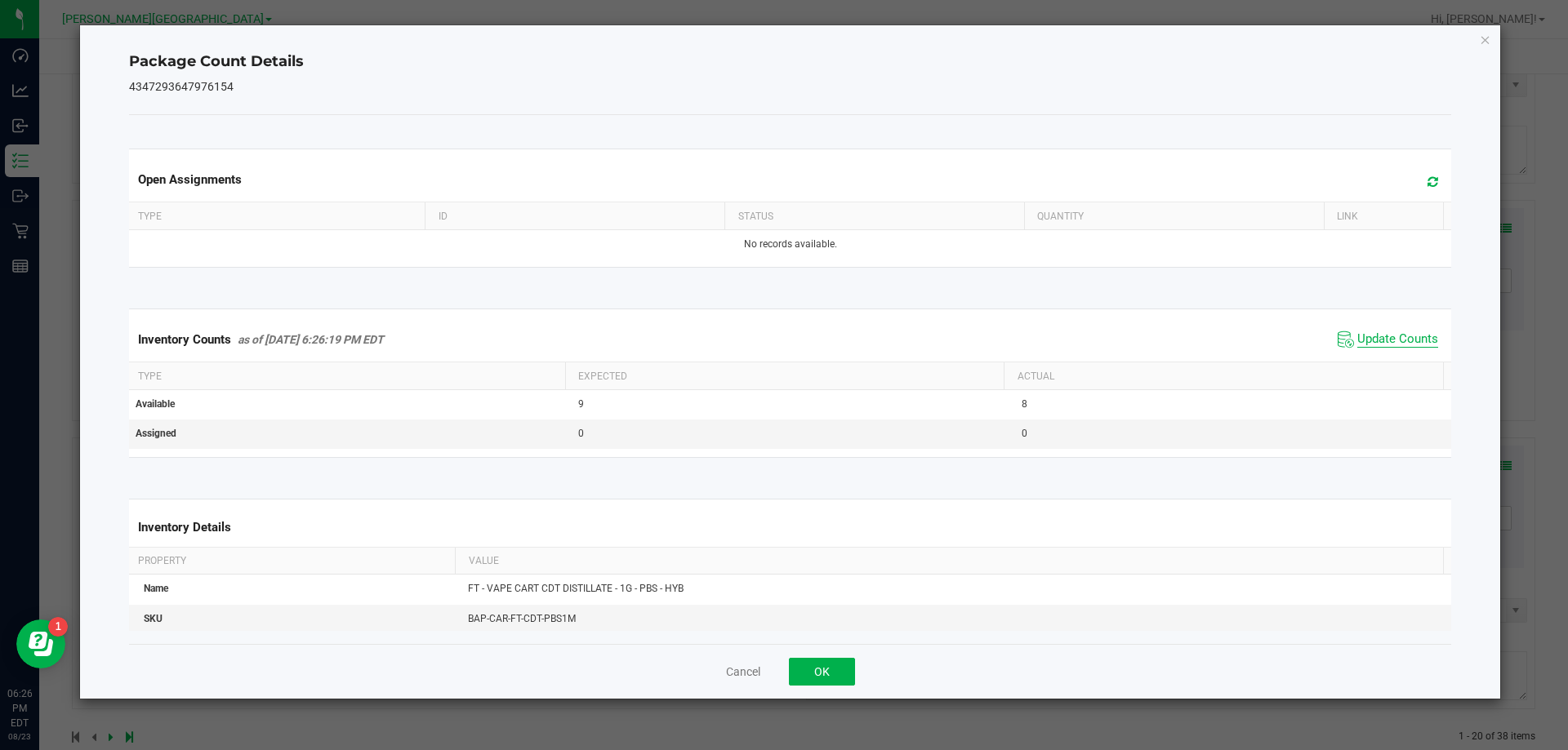
click at [1370, 340] on span "Update Counts" at bounding box center [1397, 340] width 81 height 16
click at [816, 686] on div "Cancel OK" at bounding box center [790, 671] width 1323 height 55
click at [815, 676] on button "OK" at bounding box center [822, 672] width 66 height 28
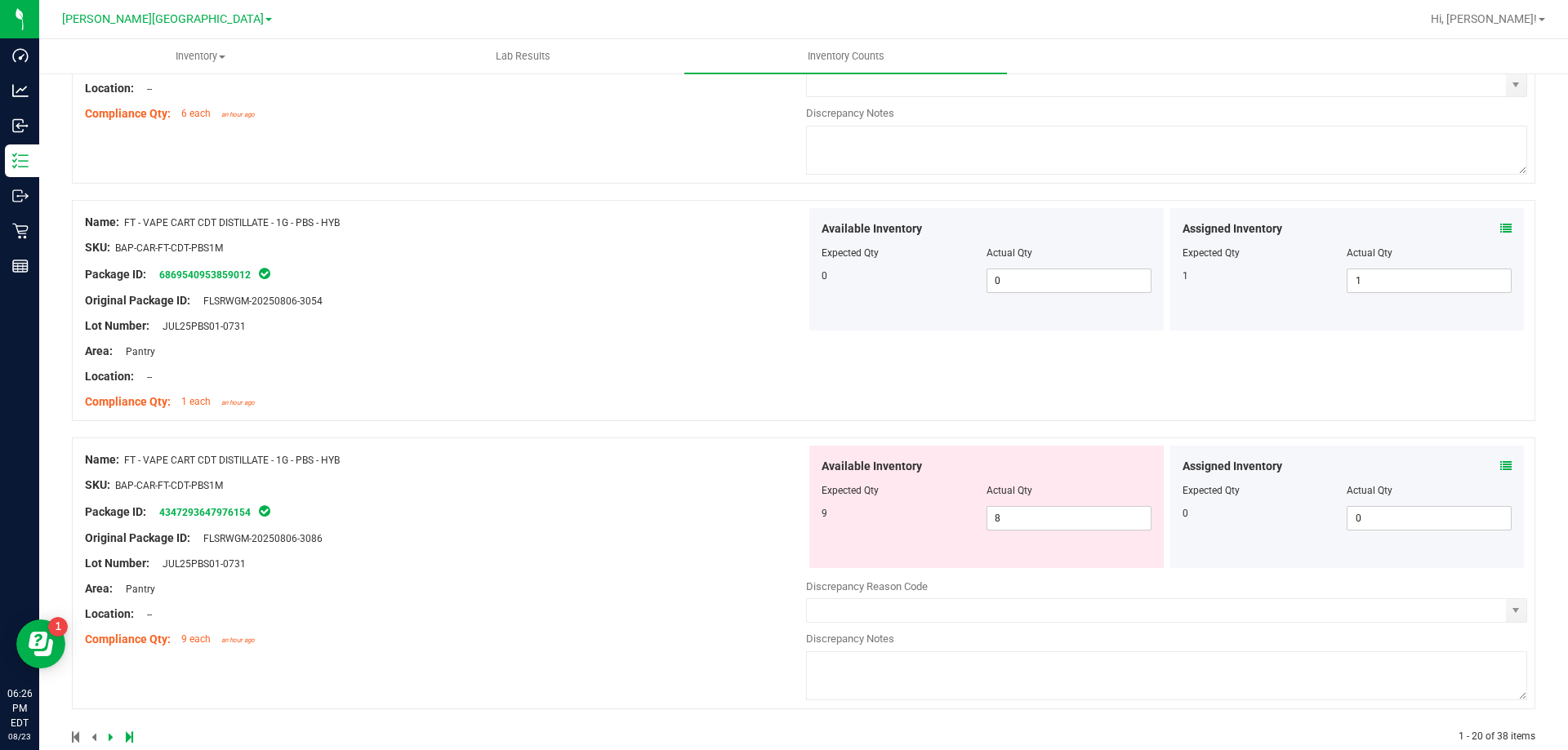
click at [697, 386] on div at bounding box center [445, 389] width 721 height 8
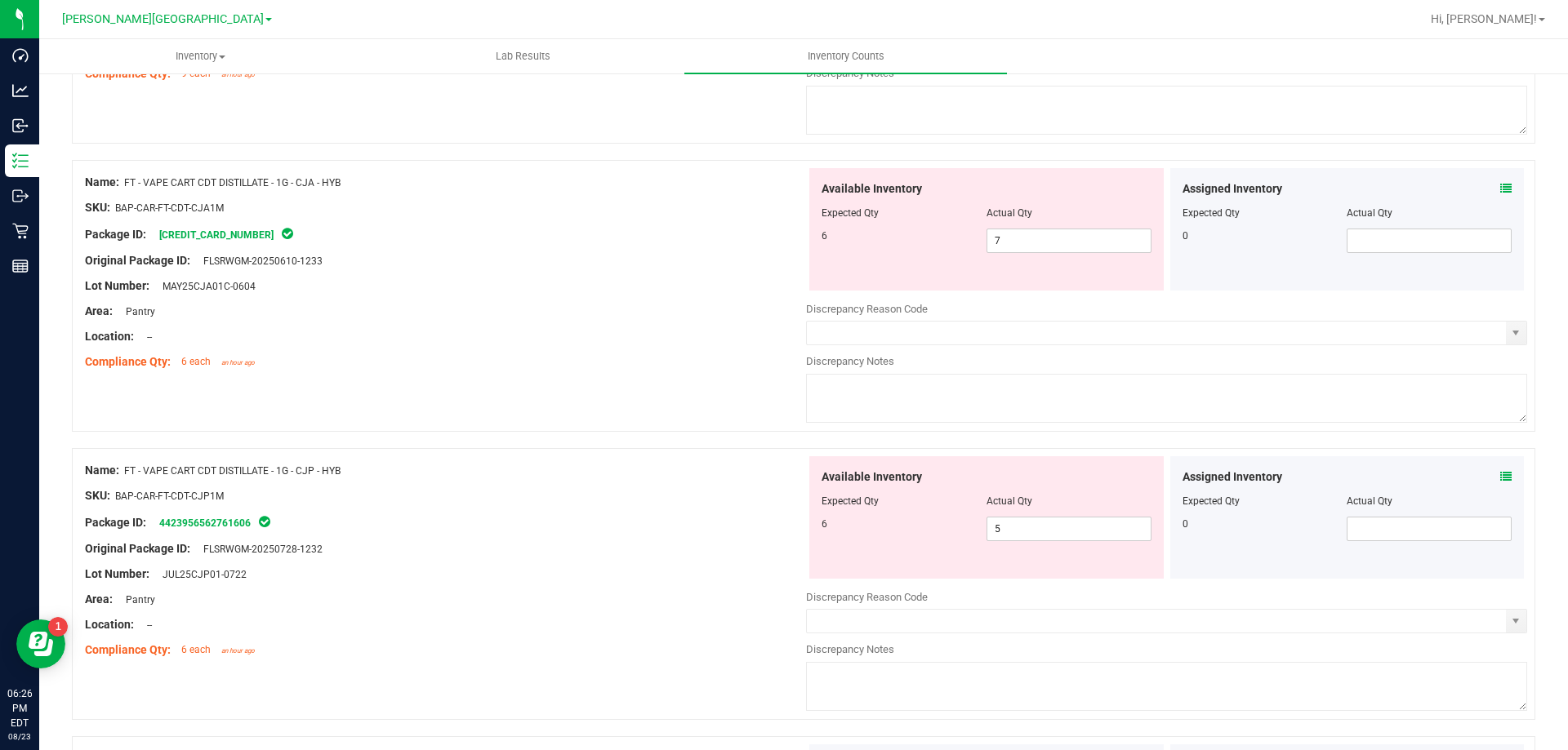
scroll to position [5285, 0]
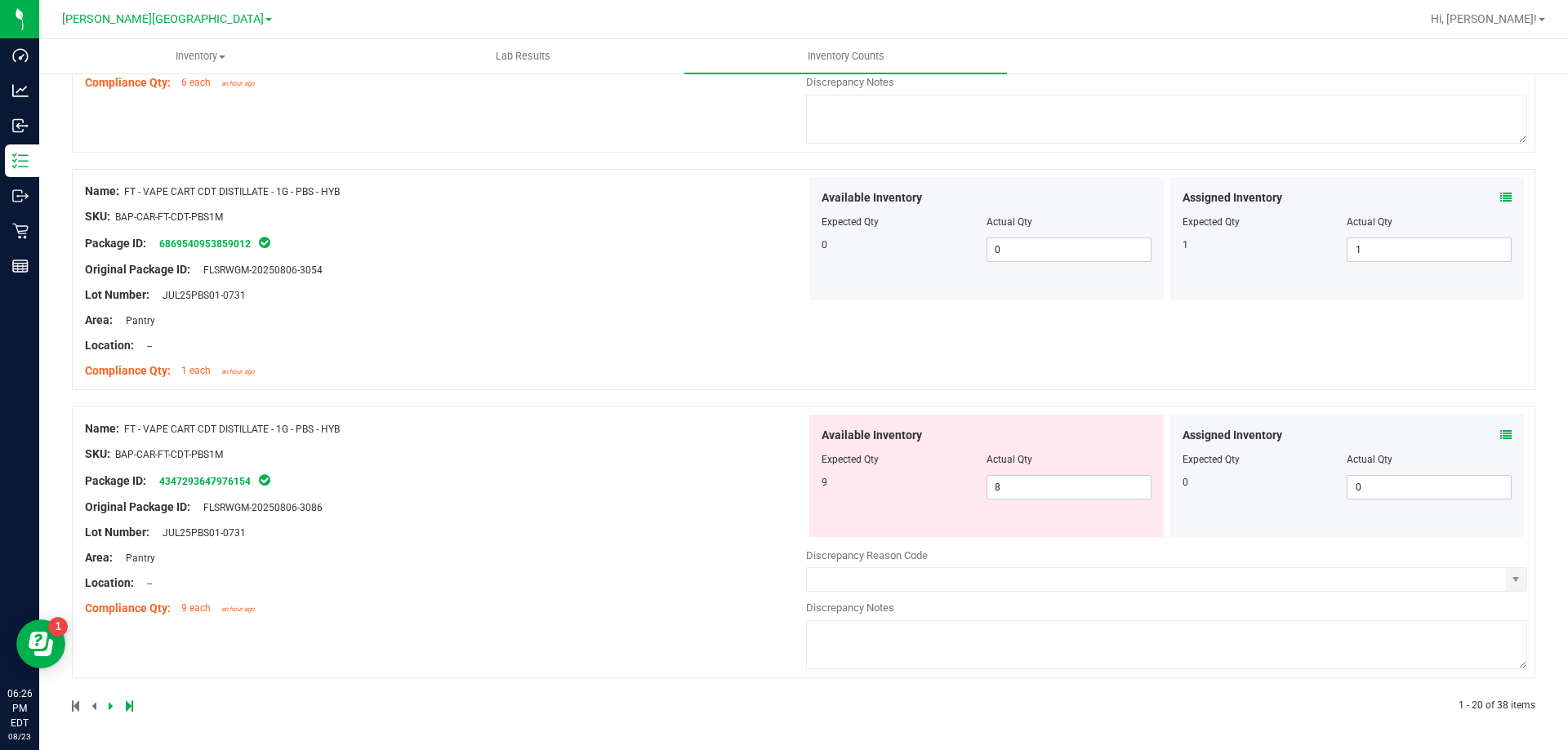
click at [110, 704] on icon at bounding box center [111, 706] width 5 height 10
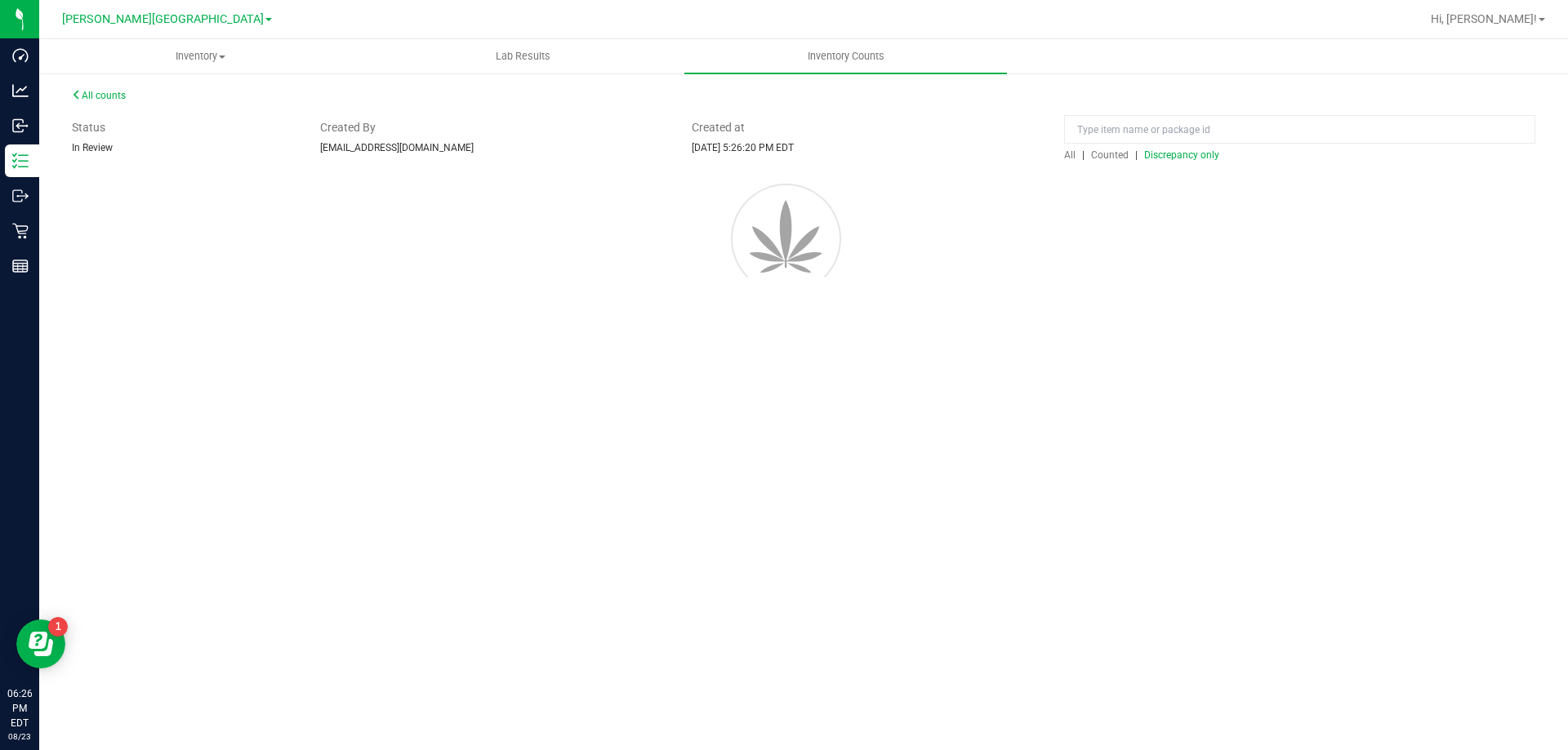
scroll to position [0, 0]
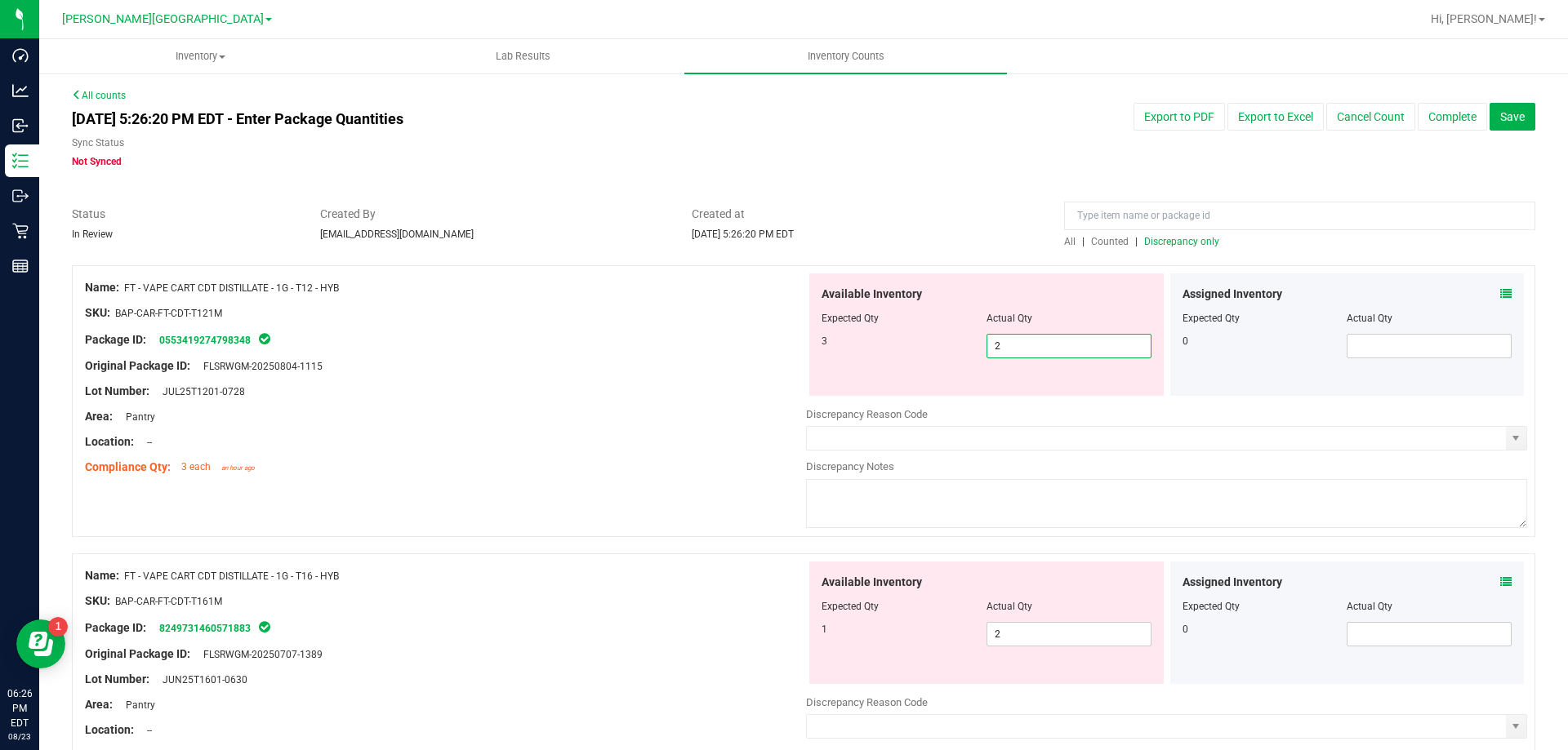
click at [1076, 350] on span "2 2" at bounding box center [1068, 346] width 165 height 24
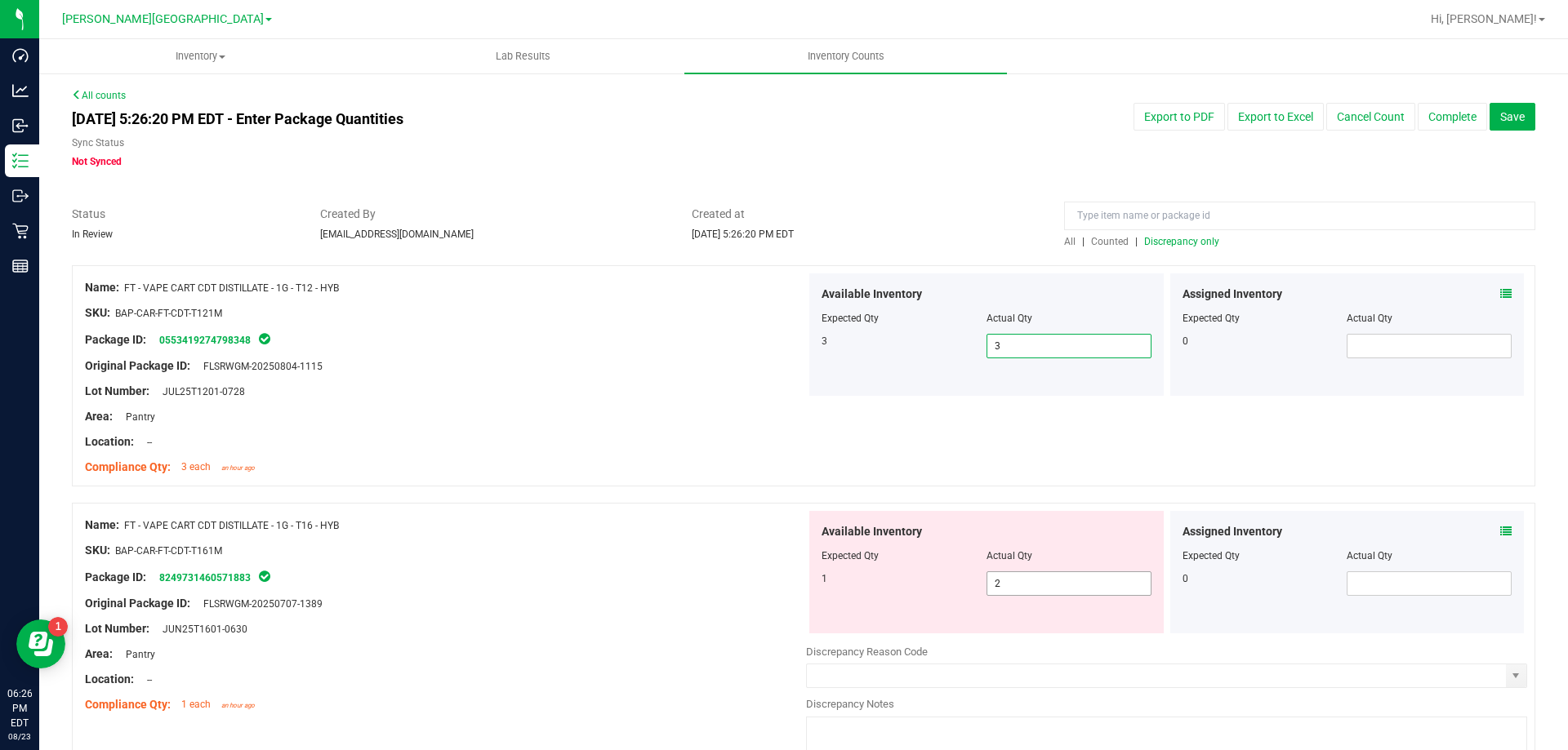
click at [1097, 591] on span "2 2" at bounding box center [1068, 584] width 165 height 24
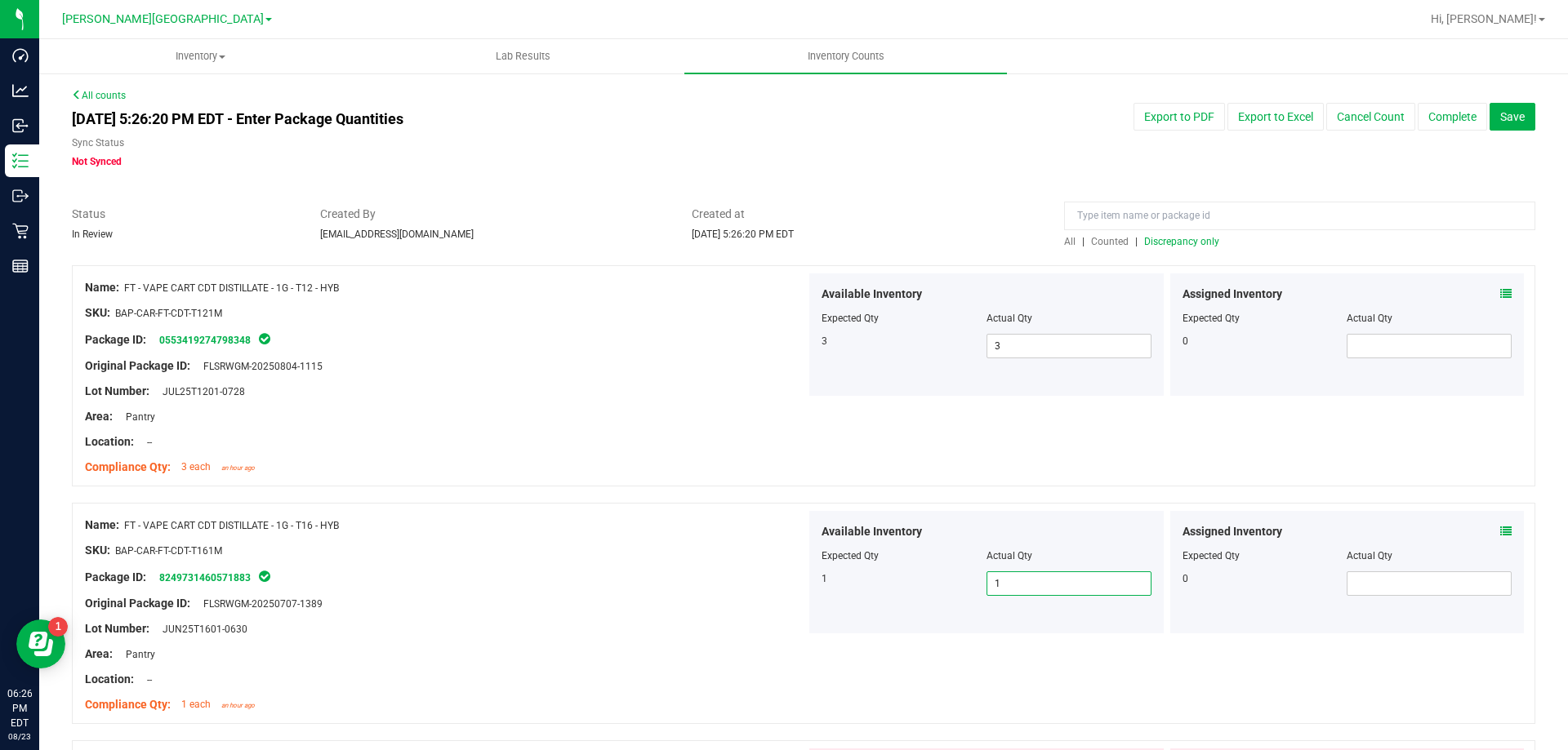
click at [633, 621] on div "Lot Number: JUN25T1601-0630" at bounding box center [445, 629] width 721 height 17
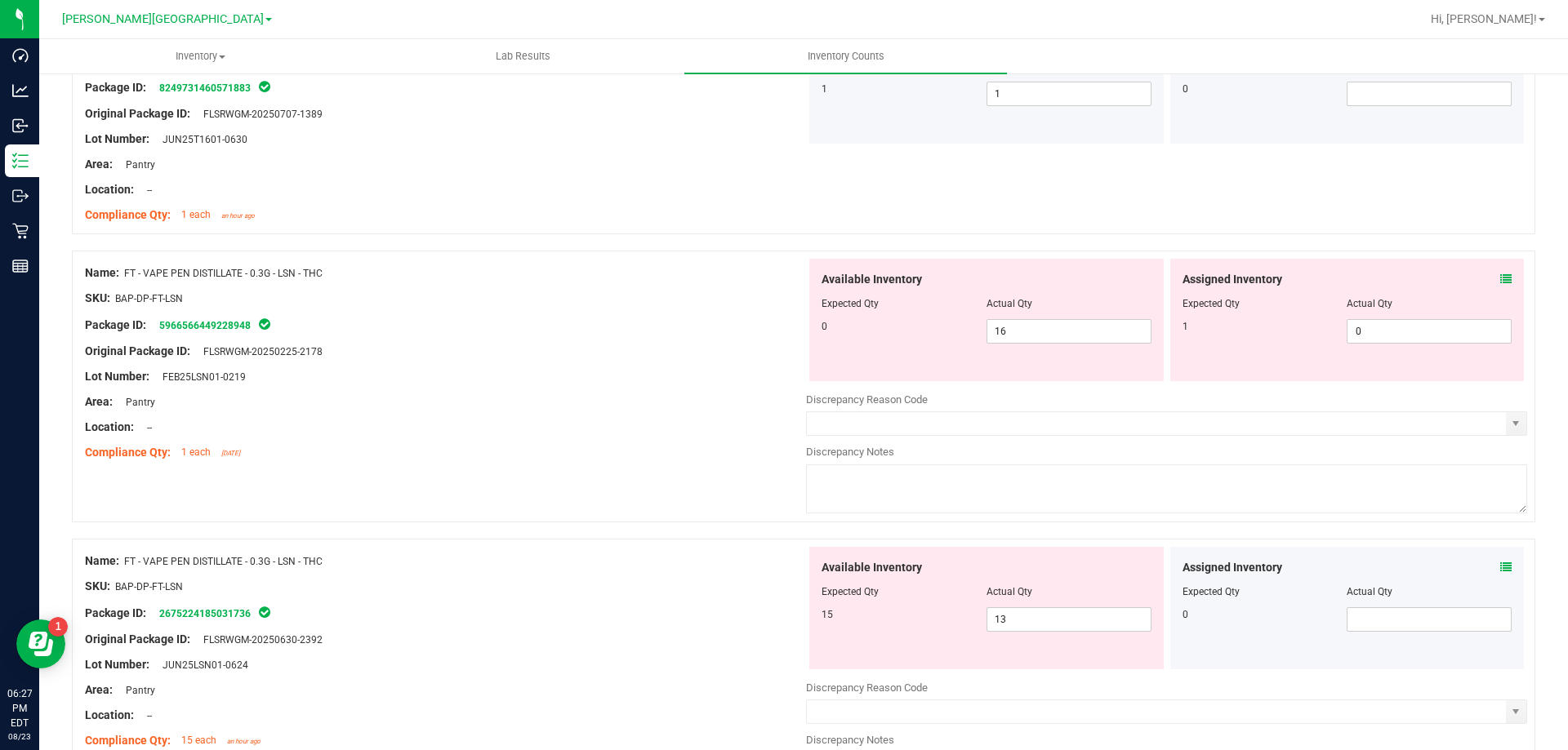
scroll to position [4369, 0]
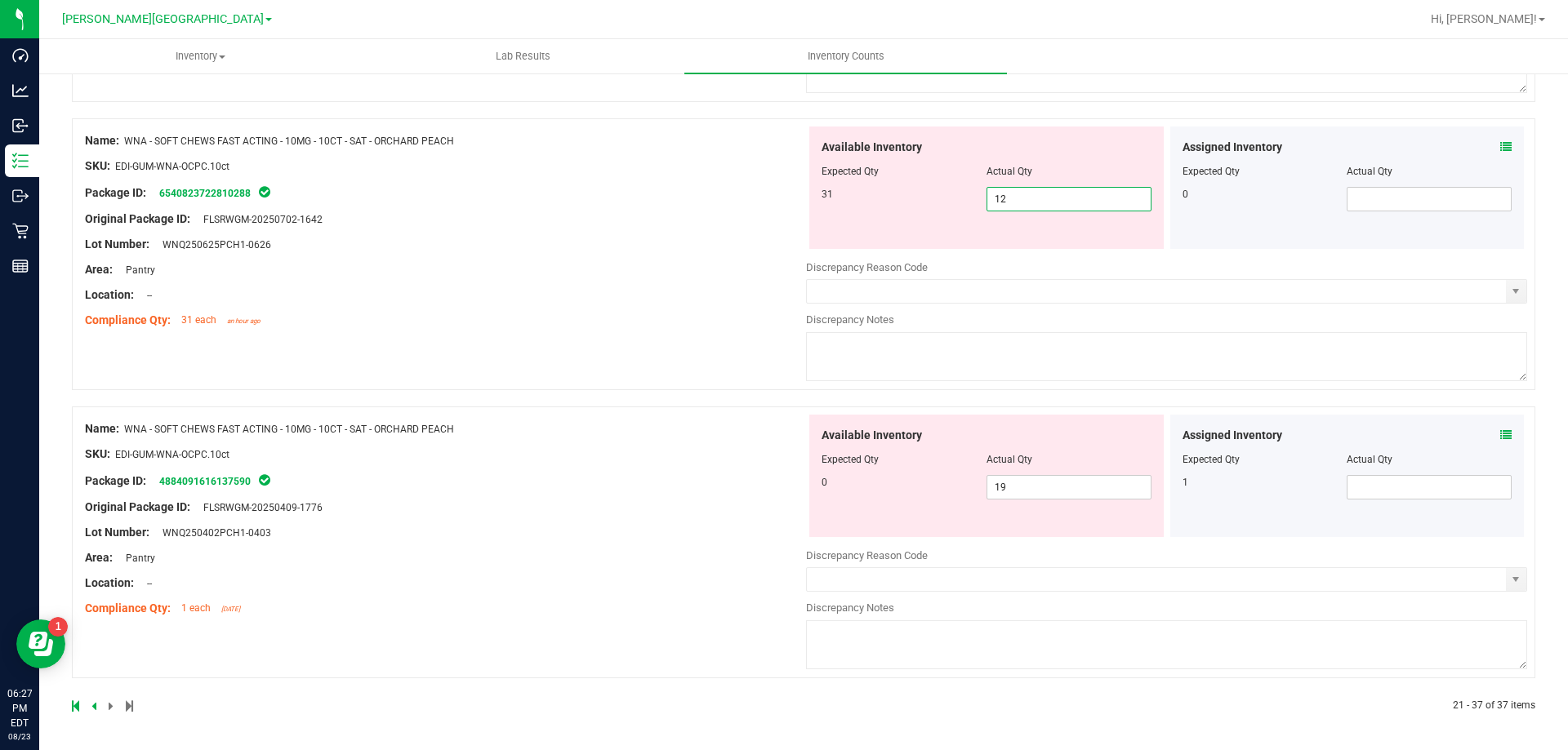
click at [1063, 196] on span "12 12" at bounding box center [1068, 199] width 165 height 24
click at [1063, 196] on input "12" at bounding box center [1068, 199] width 163 height 23
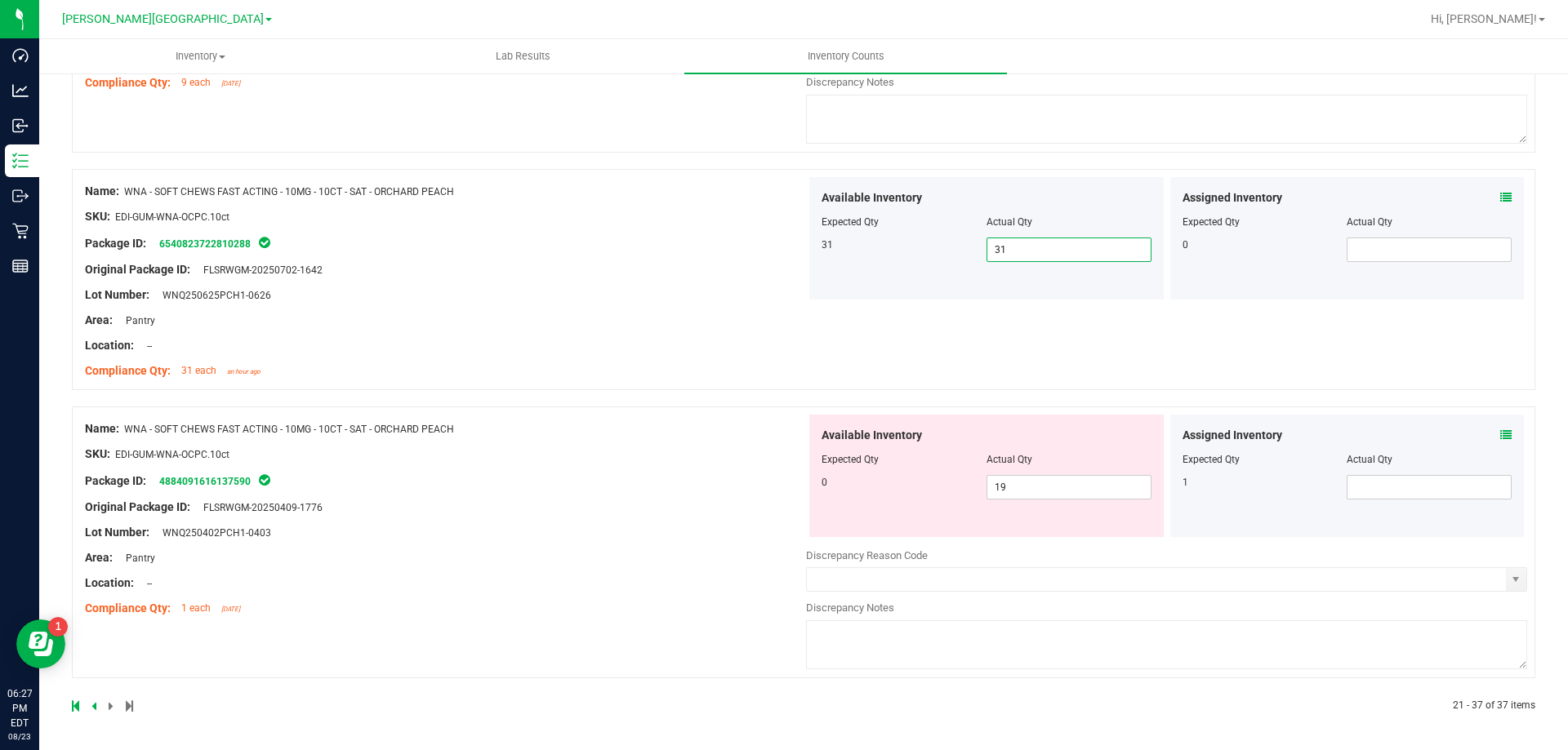
scroll to position [4319, 0]
click at [1359, 492] on span at bounding box center [1428, 487] width 165 height 24
click at [1004, 491] on span "19 19" at bounding box center [1068, 487] width 165 height 24
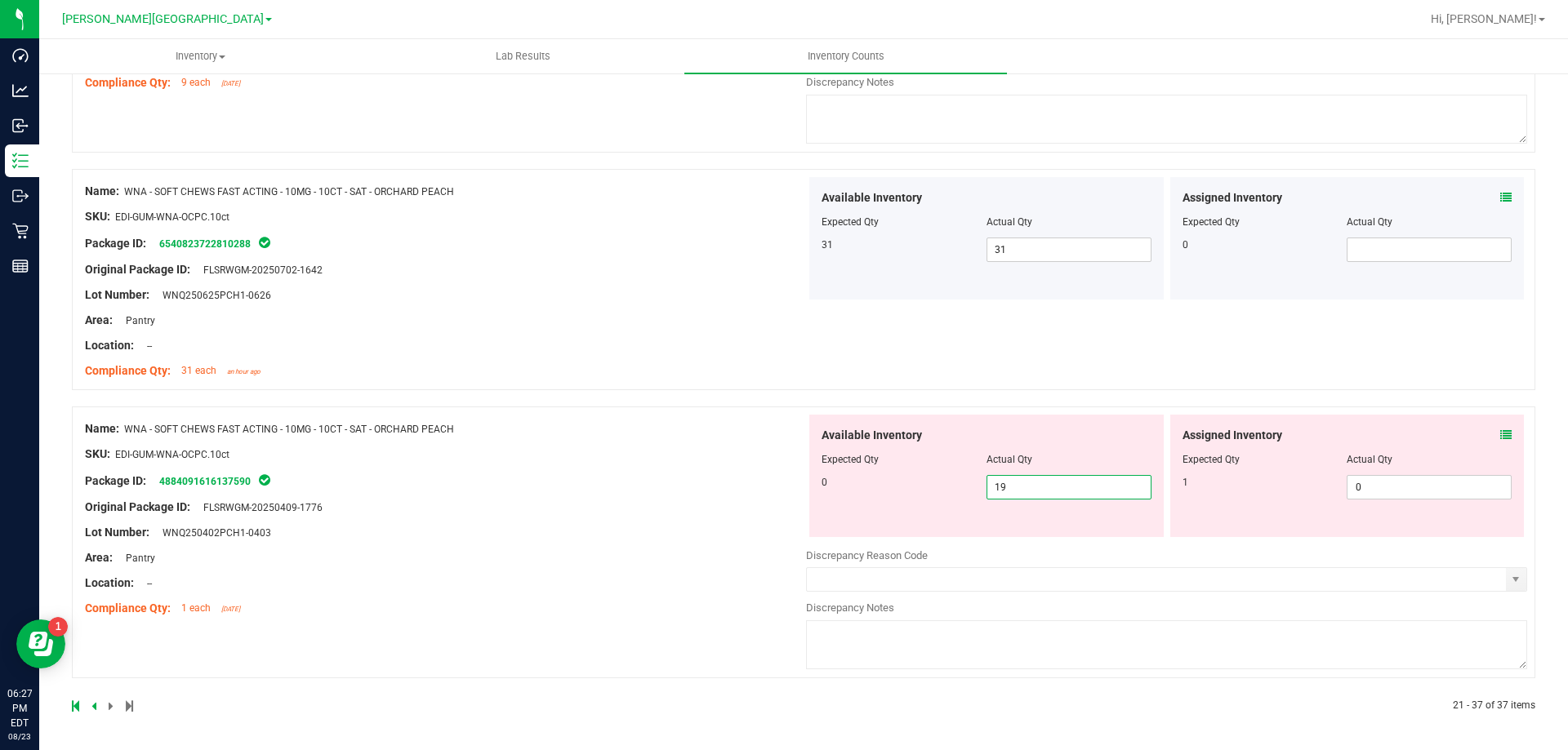
click at [1004, 491] on input "19" at bounding box center [1068, 487] width 163 height 23
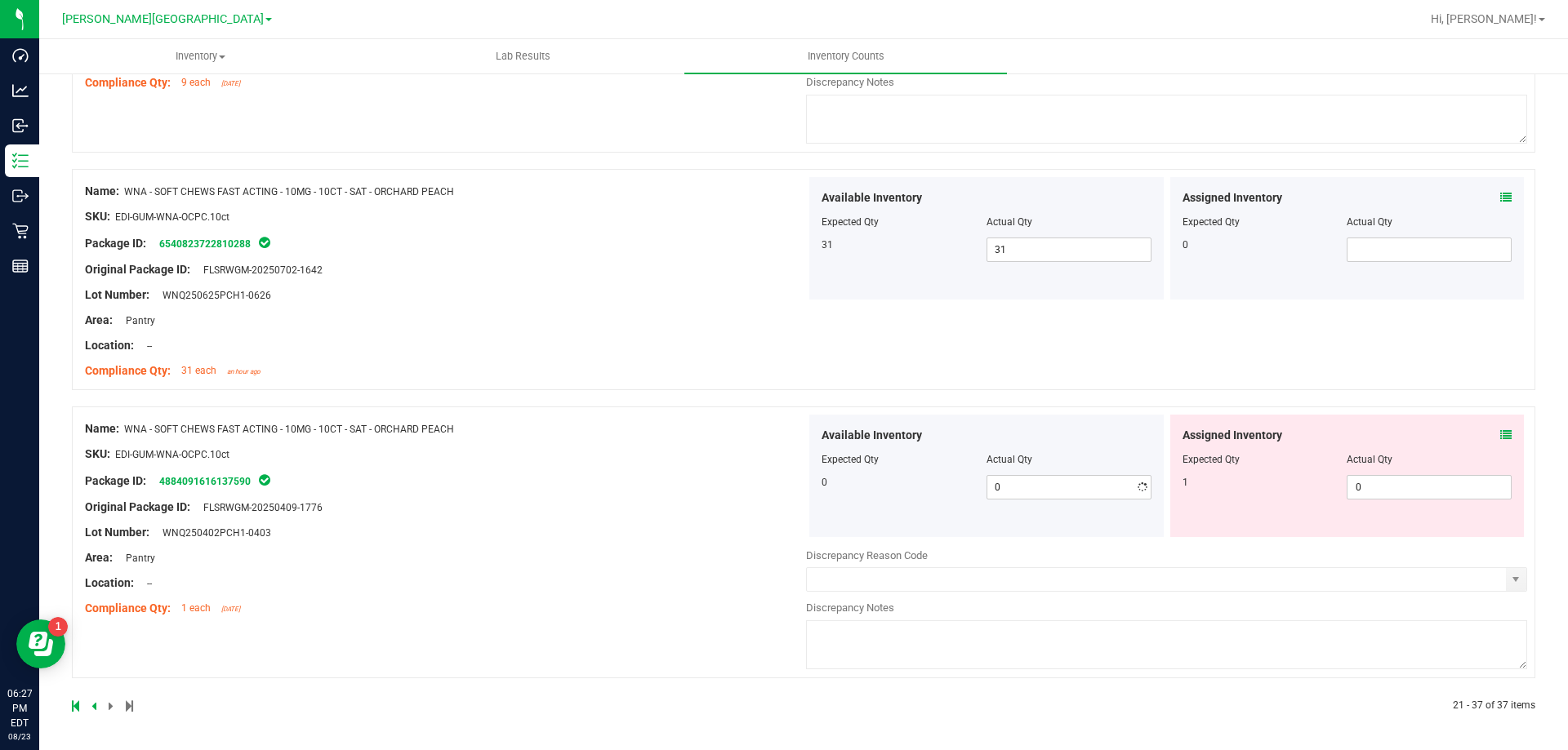
click at [818, 523] on div "Available Inventory Expected Qty Actual Qty 0 0 0" at bounding box center [986, 476] width 354 height 122
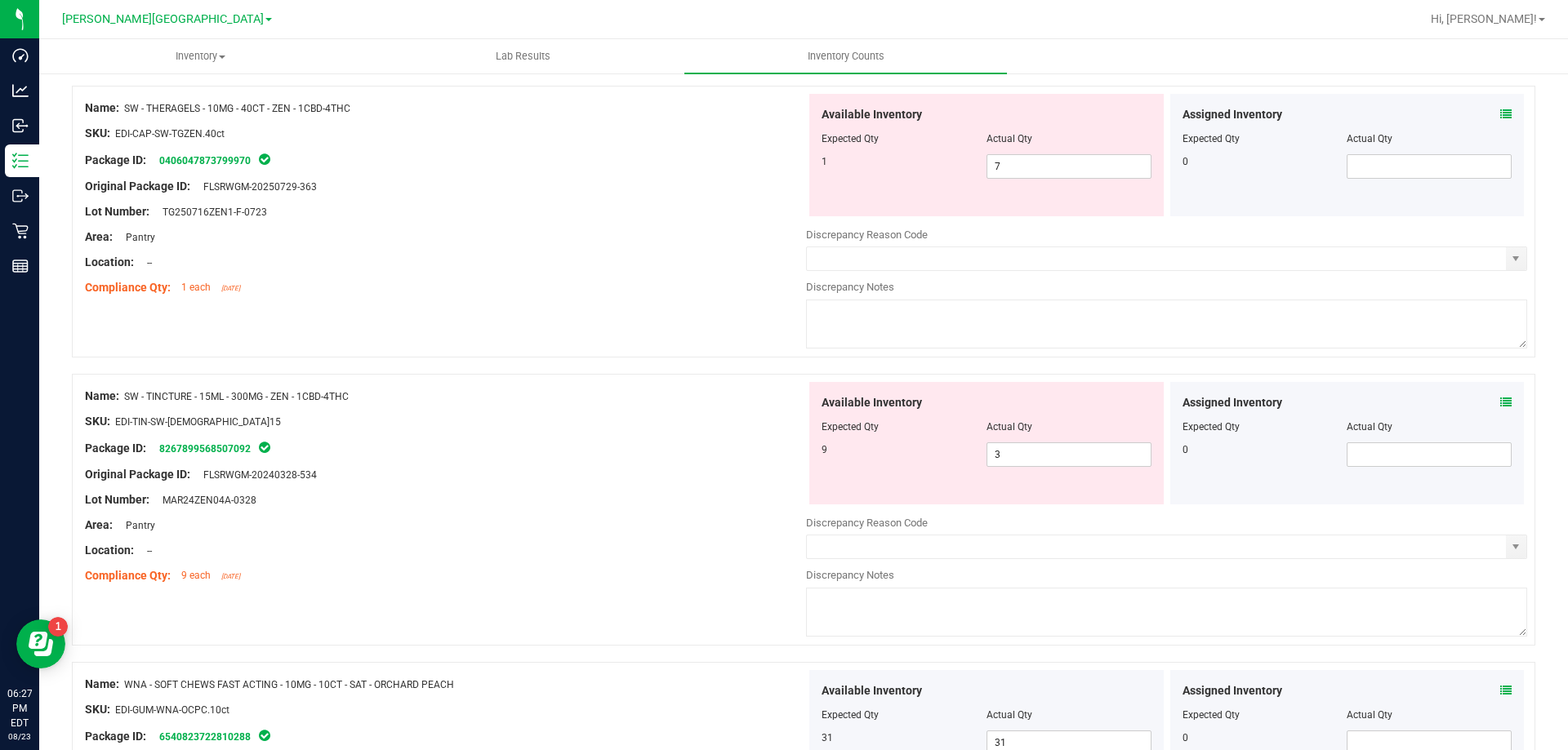
scroll to position [3747, 0]
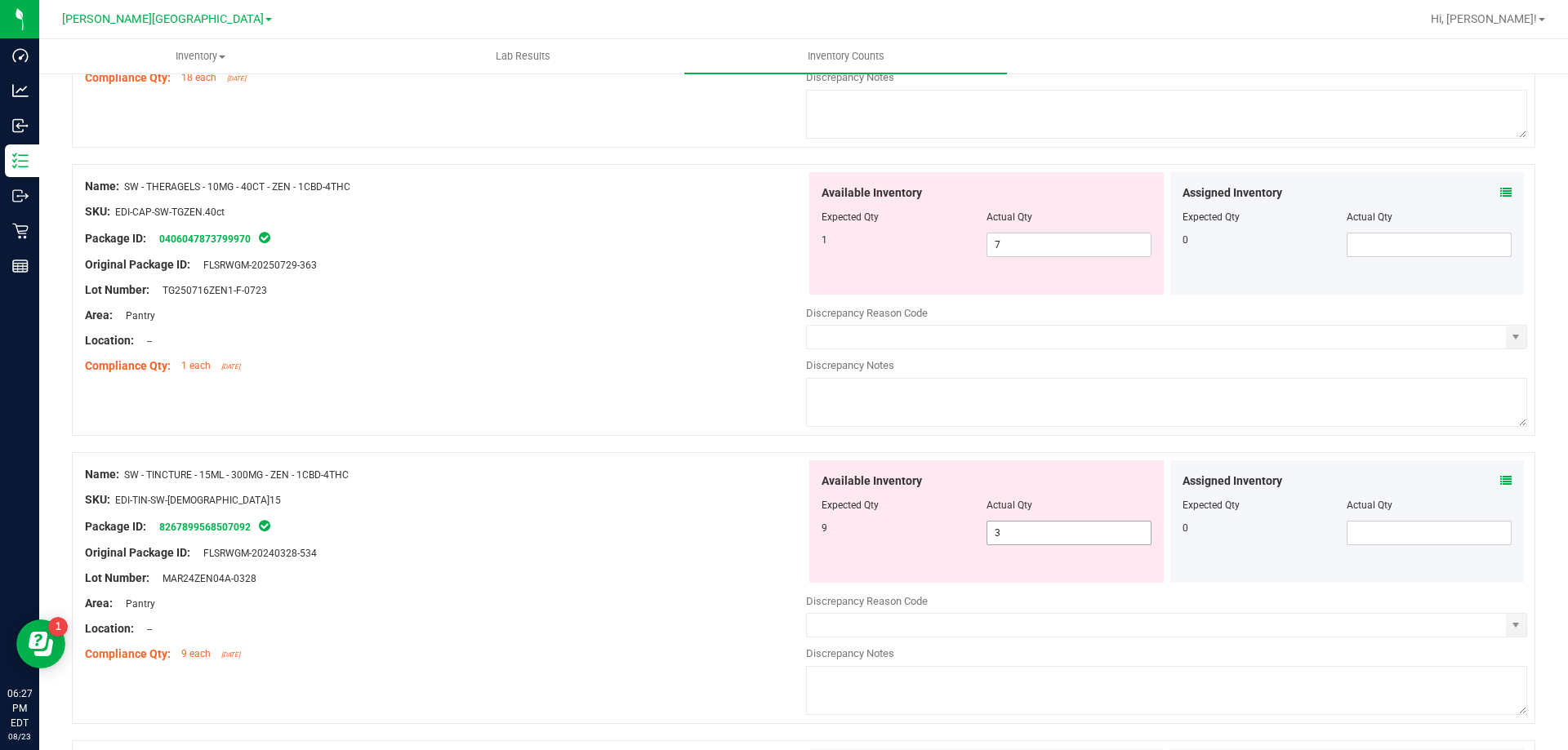
click at [1071, 533] on span "3 3" at bounding box center [1068, 533] width 165 height 24
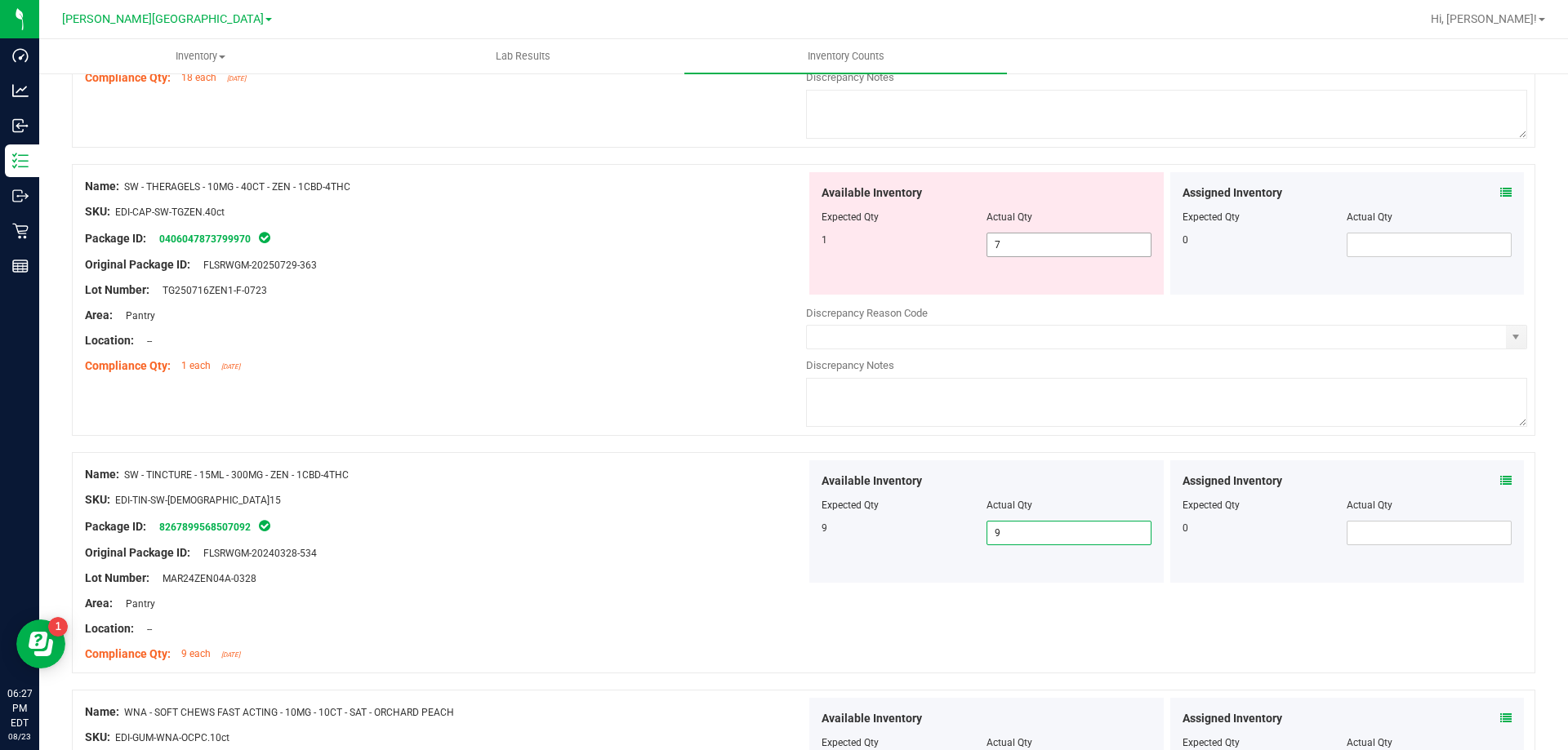
click at [1017, 246] on span "7 7" at bounding box center [1068, 245] width 165 height 24
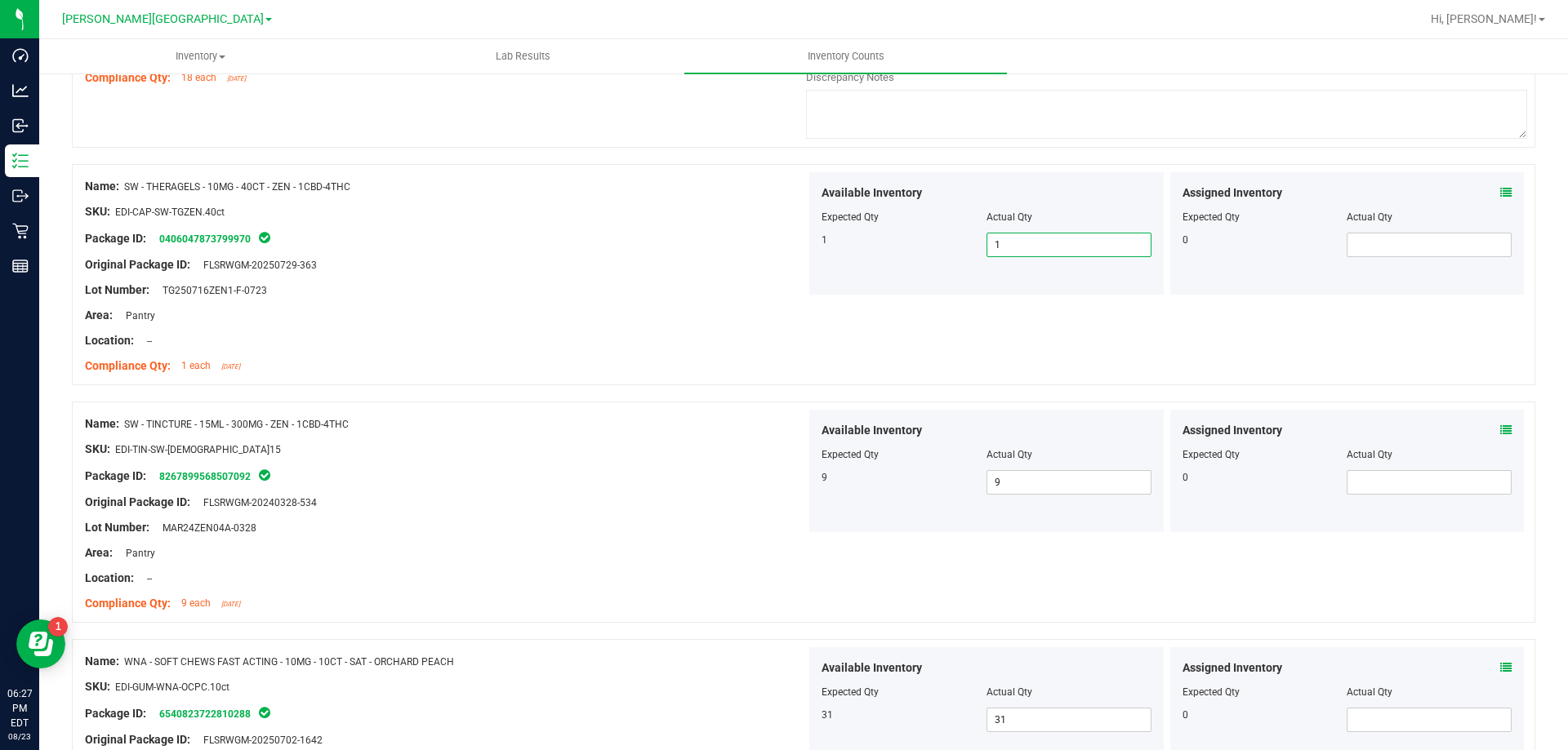
click at [738, 309] on div "Area: Pantry" at bounding box center [445, 315] width 721 height 17
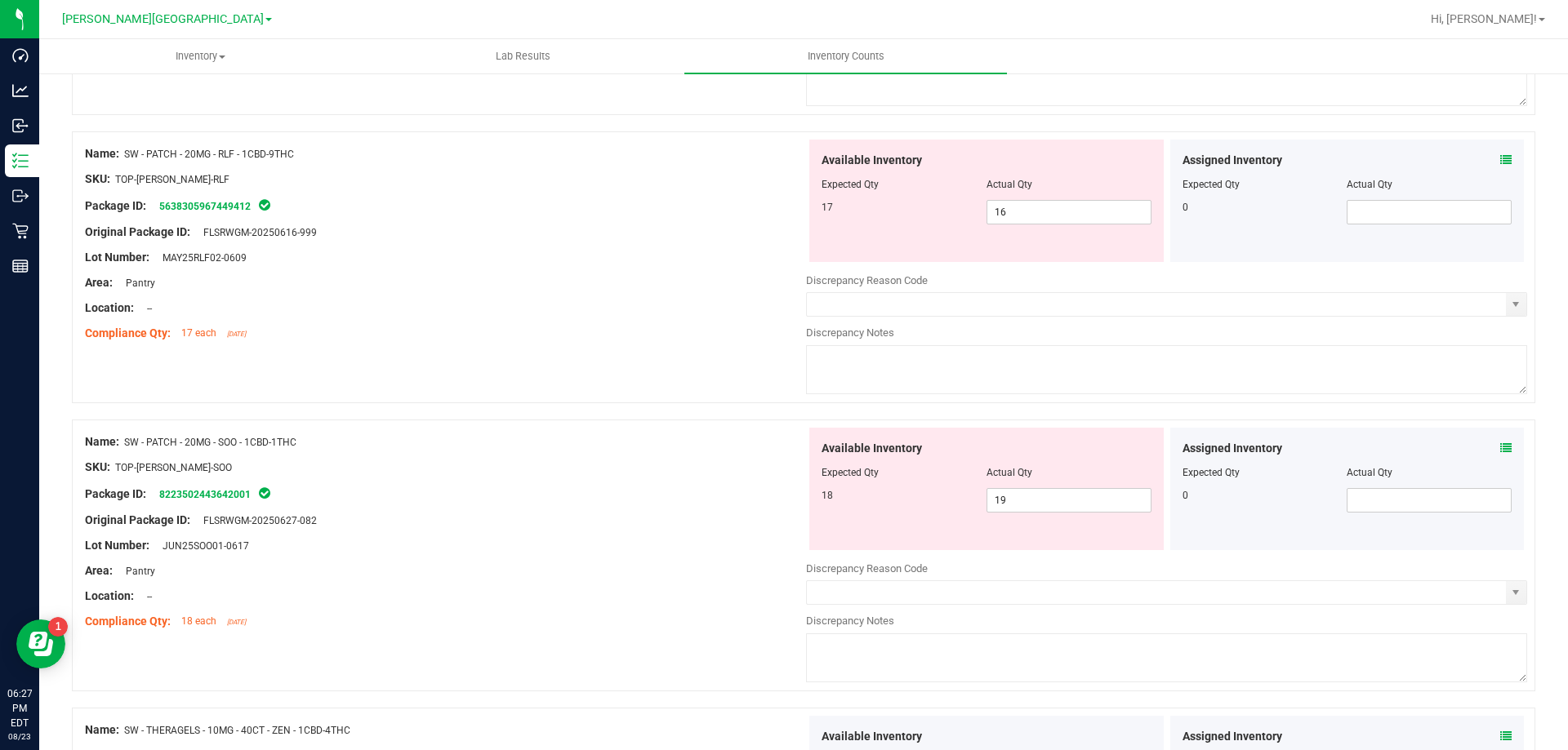
scroll to position [3176, 0]
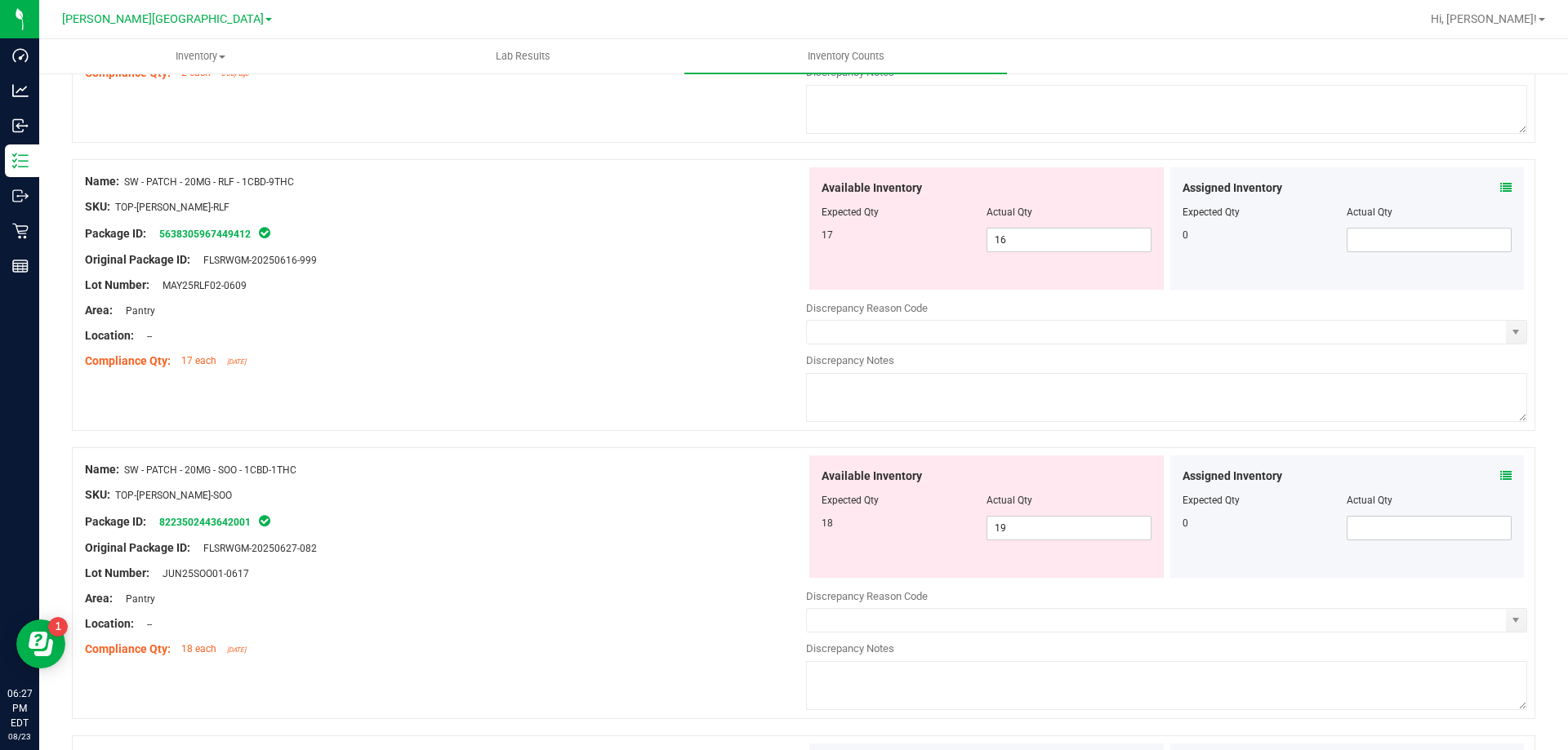
click at [1483, 479] on div "Assigned Inventory" at bounding box center [1347, 476] width 330 height 17
click at [1500, 476] on icon at bounding box center [1505, 475] width 11 height 11
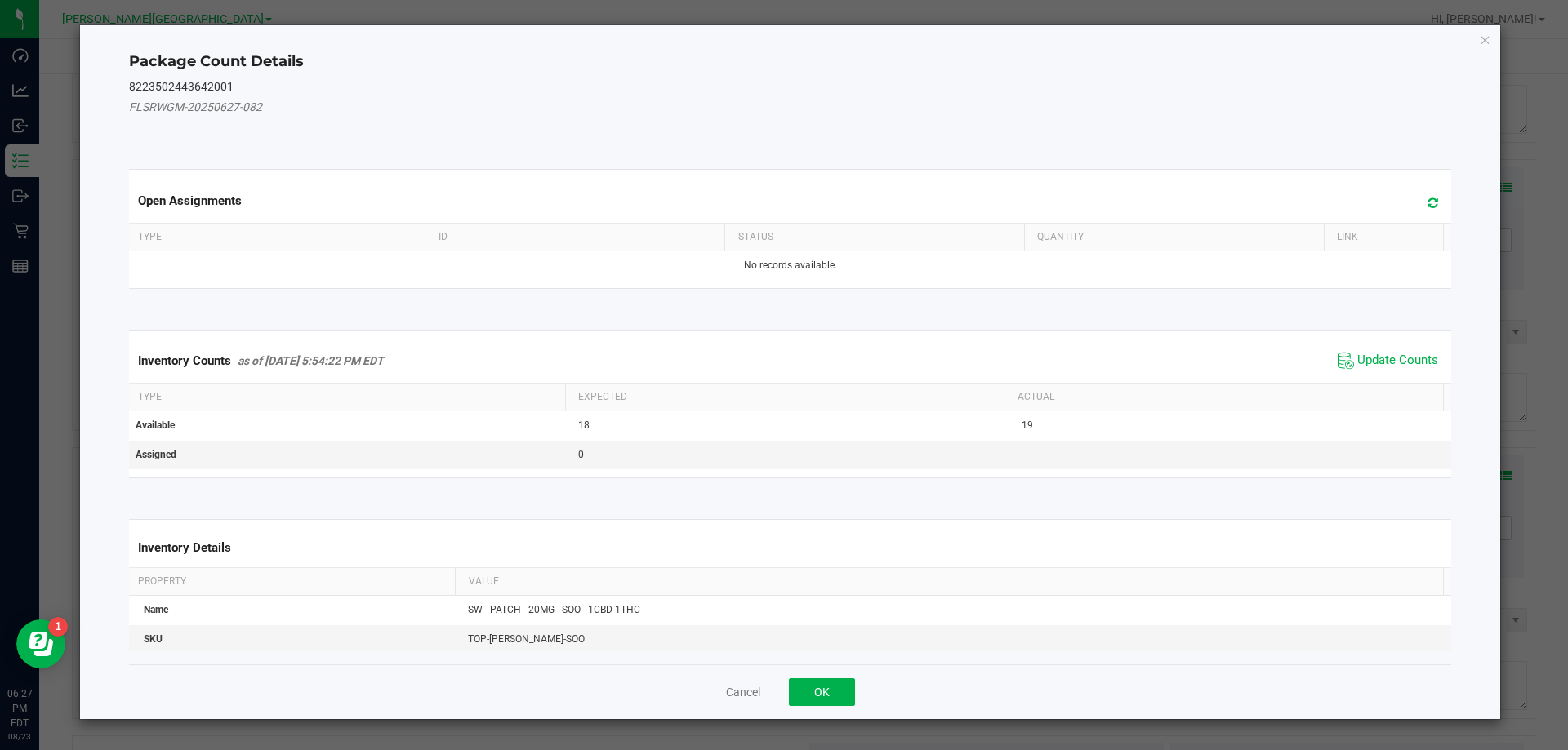
click at [1373, 371] on span "Update Counts" at bounding box center [1387, 361] width 109 height 24
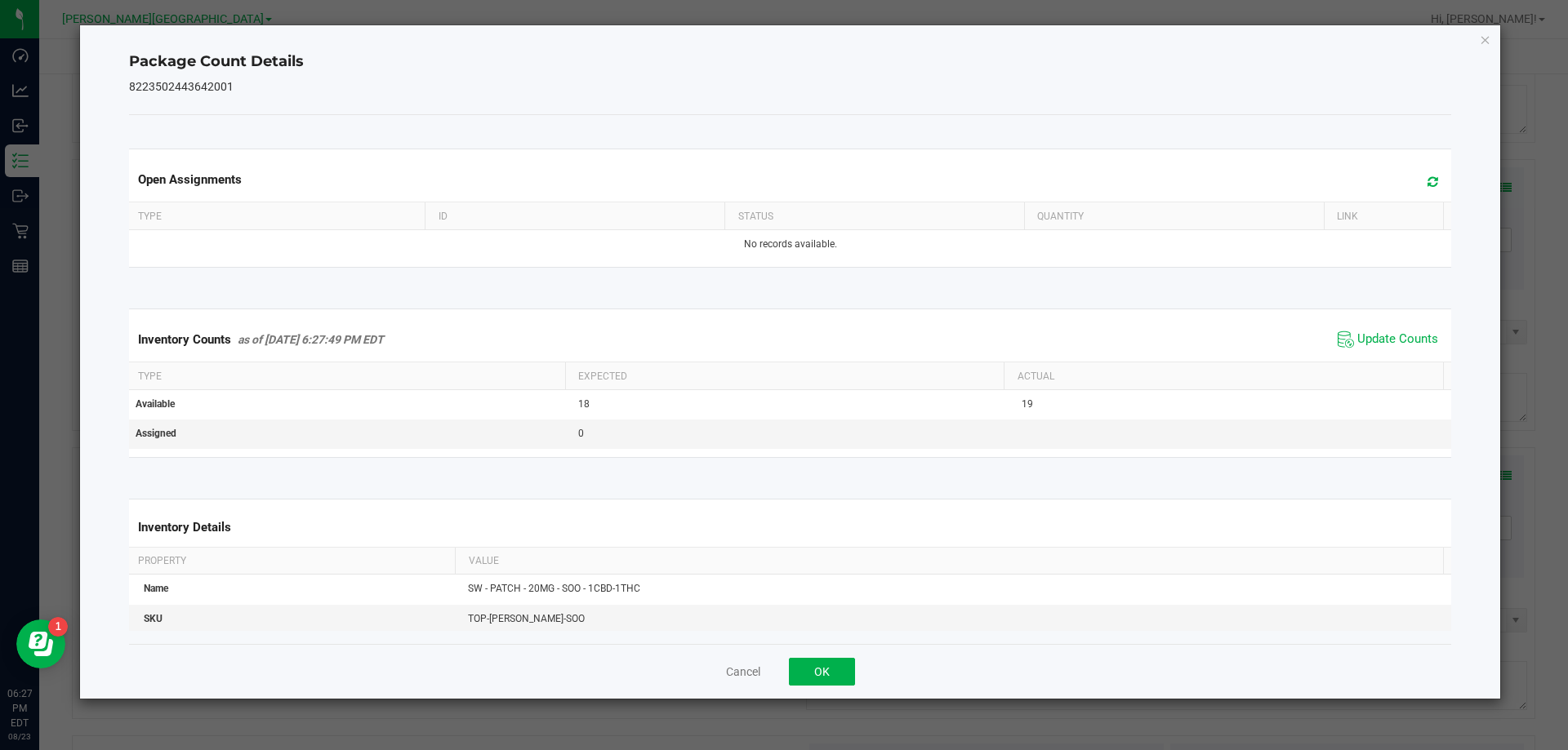
click at [1371, 356] on div "Inventory Counts as of [DATE] 6:27:49 PM EDT Update Counts" at bounding box center [790, 340] width 1329 height 44
click at [1371, 345] on span "Update Counts" at bounding box center [1397, 340] width 81 height 16
click at [835, 675] on button "OK" at bounding box center [822, 672] width 66 height 28
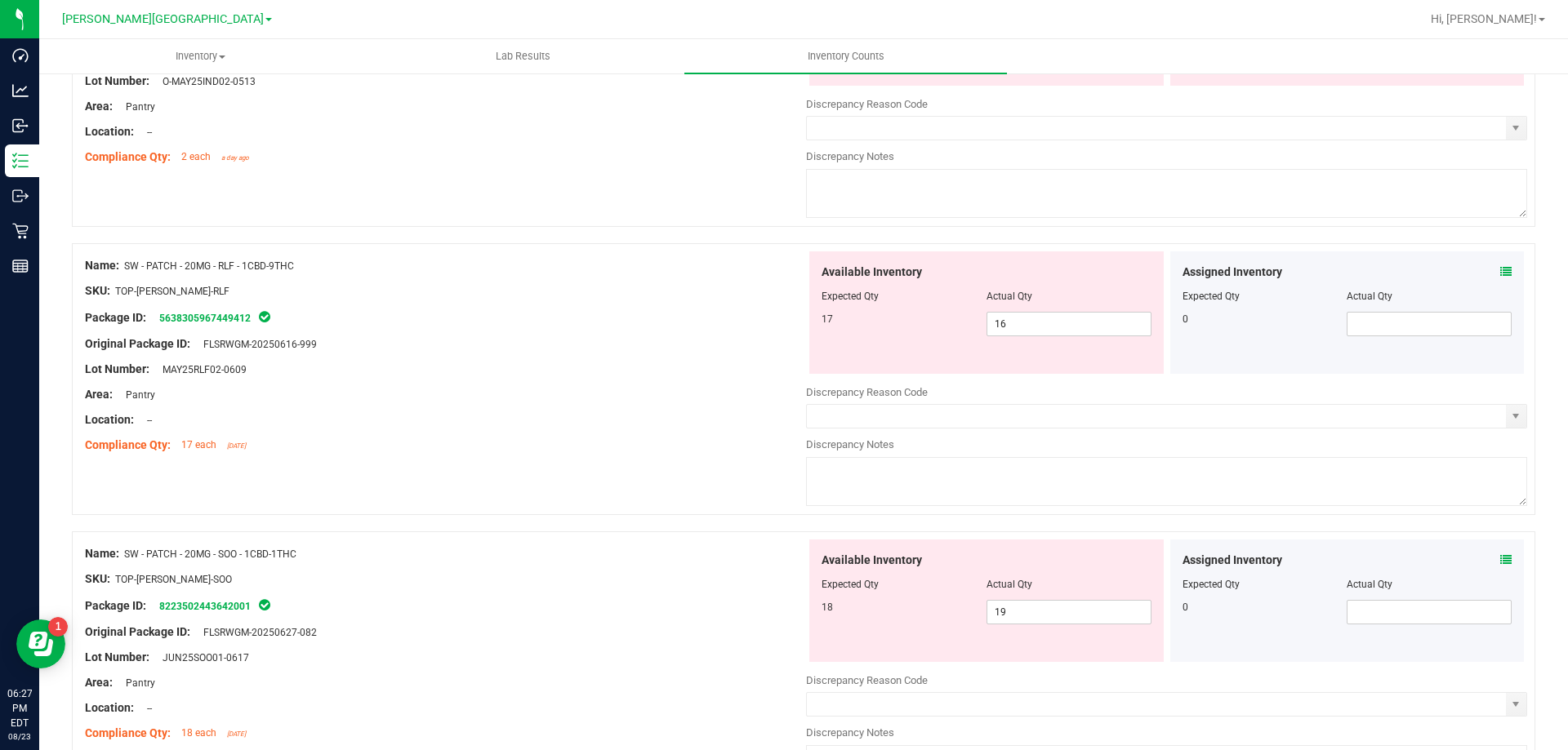
scroll to position [3012, 0]
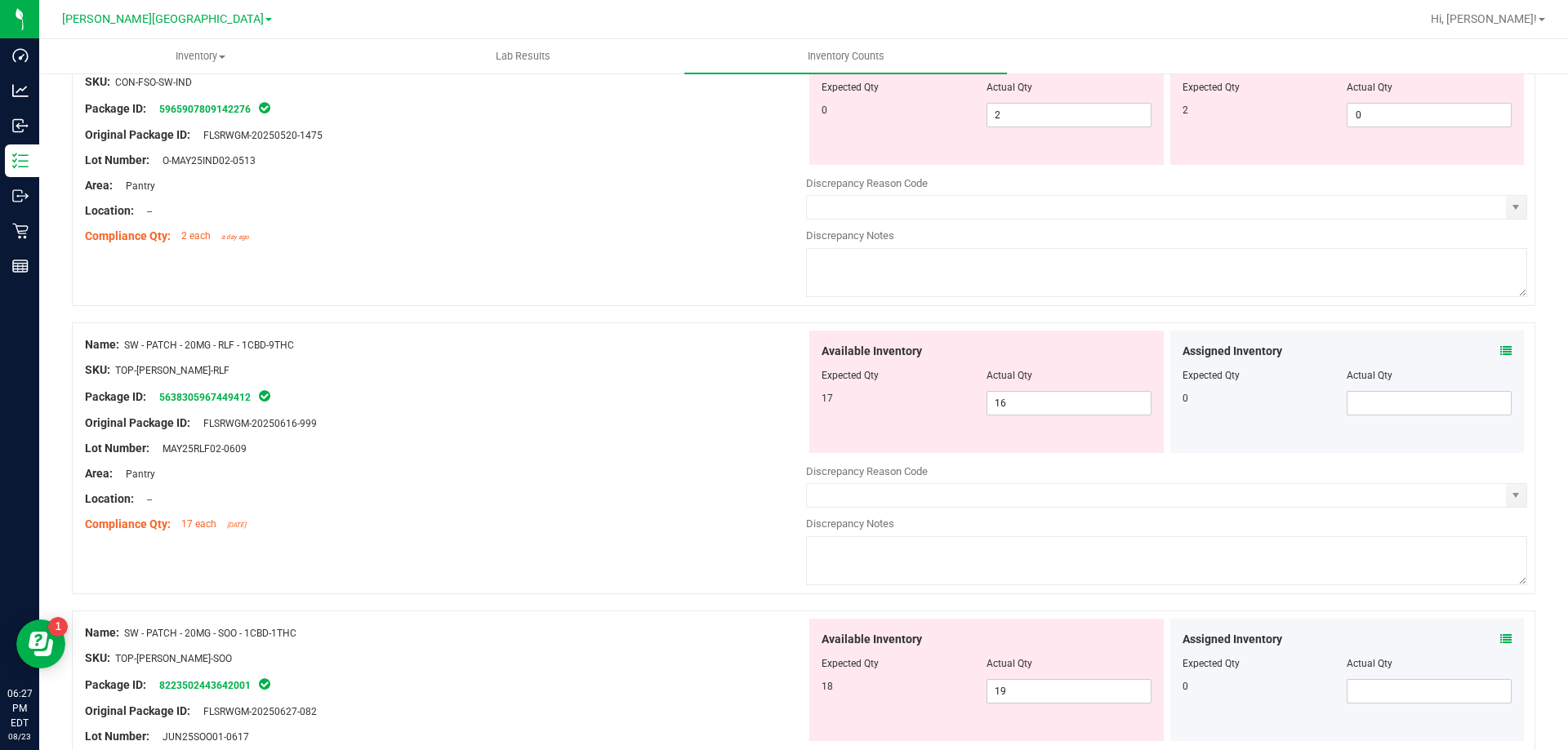
click at [1500, 352] on icon at bounding box center [1505, 350] width 11 height 11
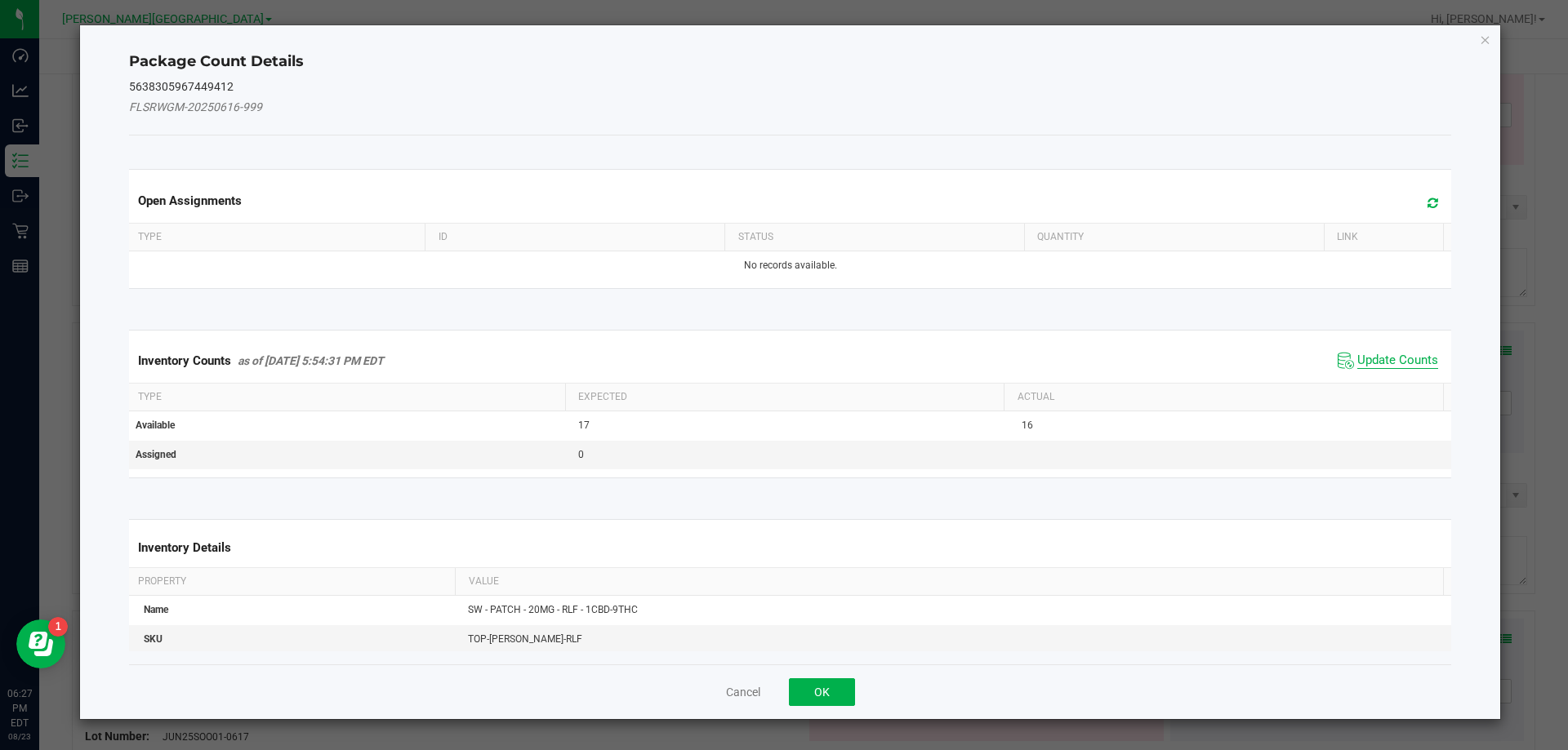
click at [1382, 358] on span "Update Counts" at bounding box center [1397, 361] width 81 height 16
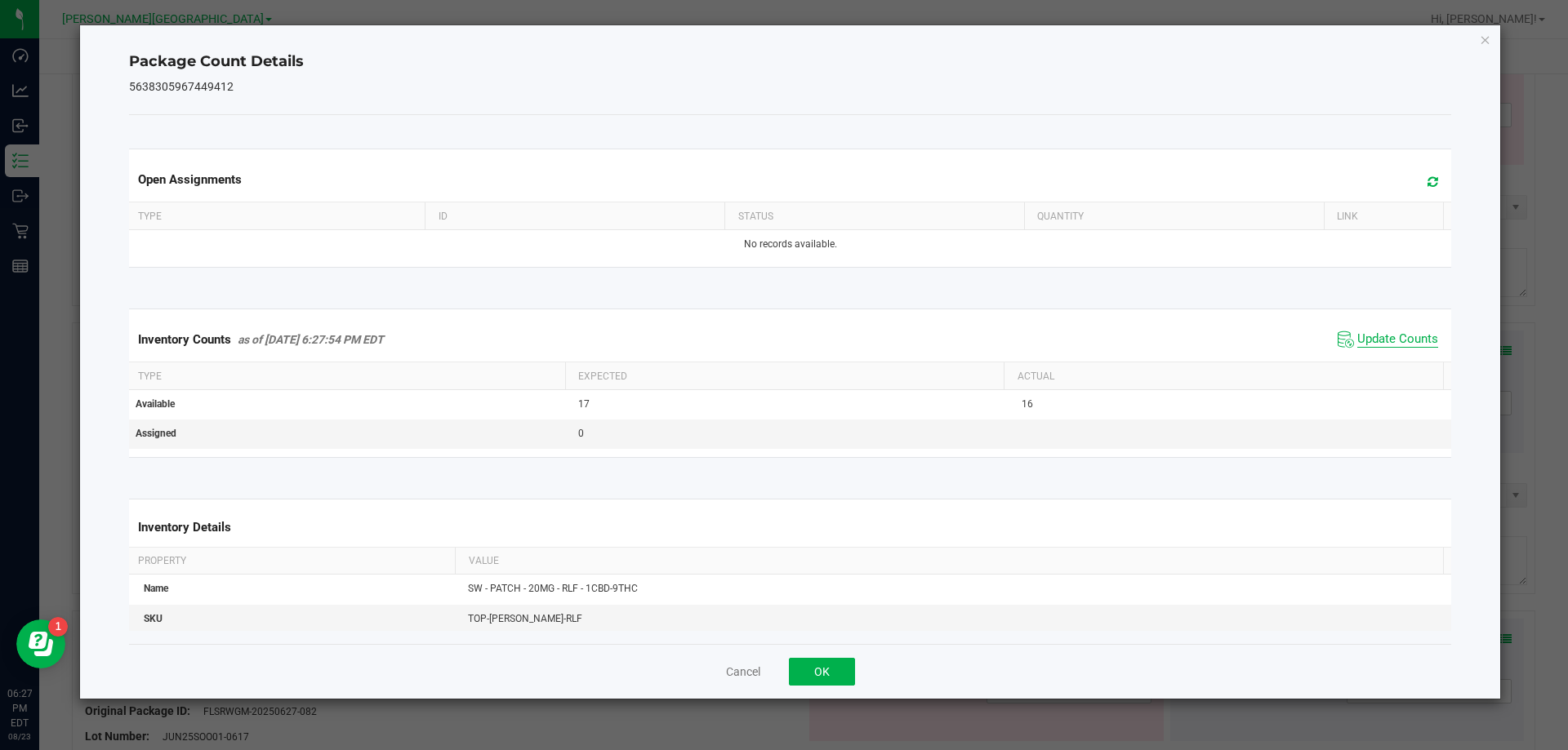
click at [1376, 336] on span "Update Counts" at bounding box center [1397, 340] width 81 height 16
click at [1376, 336] on span "Update Counts" at bounding box center [1397, 339] width 81 height 15
click at [1376, 336] on span "Update Counts" at bounding box center [1397, 340] width 81 height 16
click at [835, 669] on button "OK" at bounding box center [822, 672] width 66 height 28
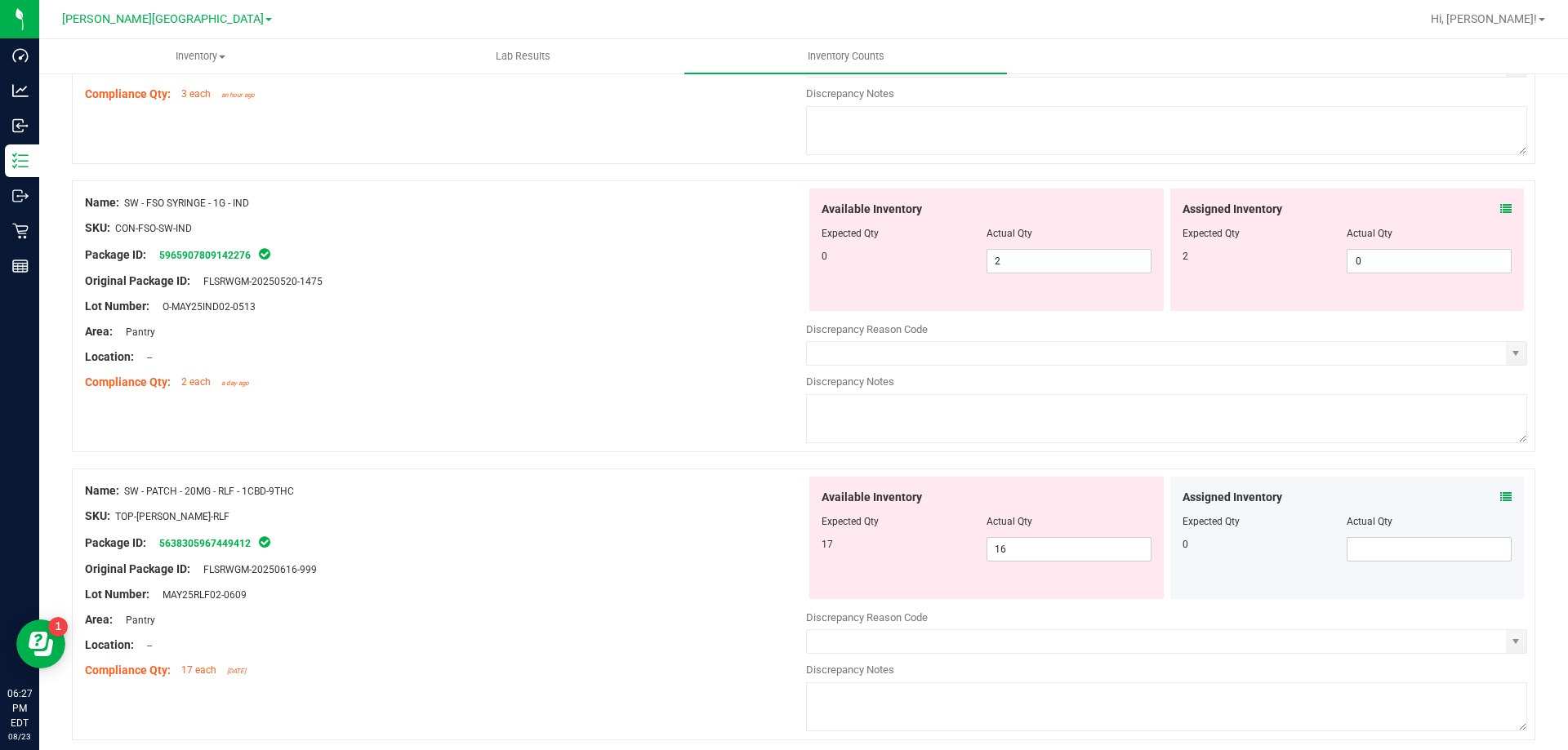
scroll to position [2849, 0]
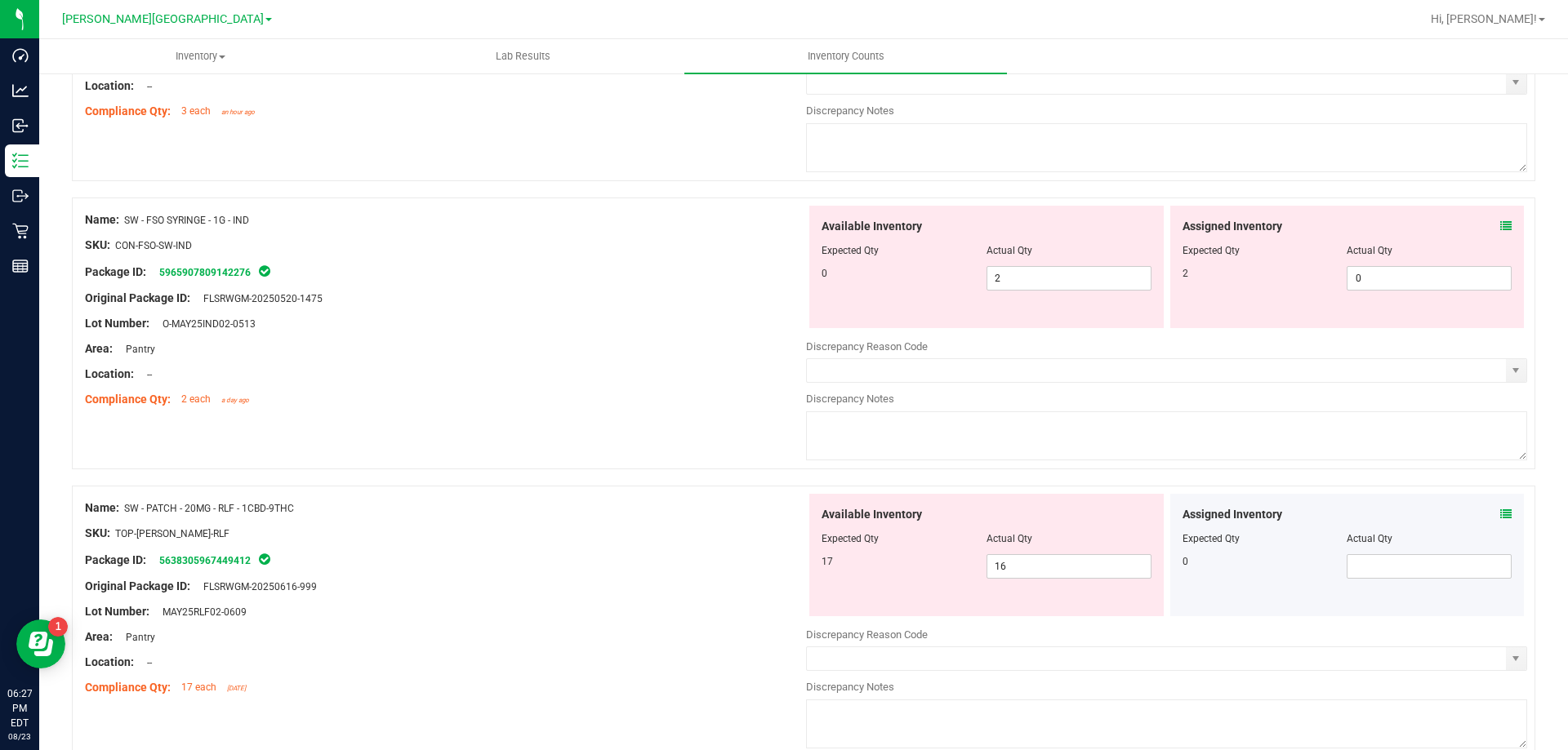
click at [1467, 229] on div "Assigned Inventory" at bounding box center [1347, 226] width 330 height 17
click at [1472, 225] on div "Assigned Inventory" at bounding box center [1347, 226] width 330 height 17
click at [1500, 219] on span at bounding box center [1505, 226] width 11 height 17
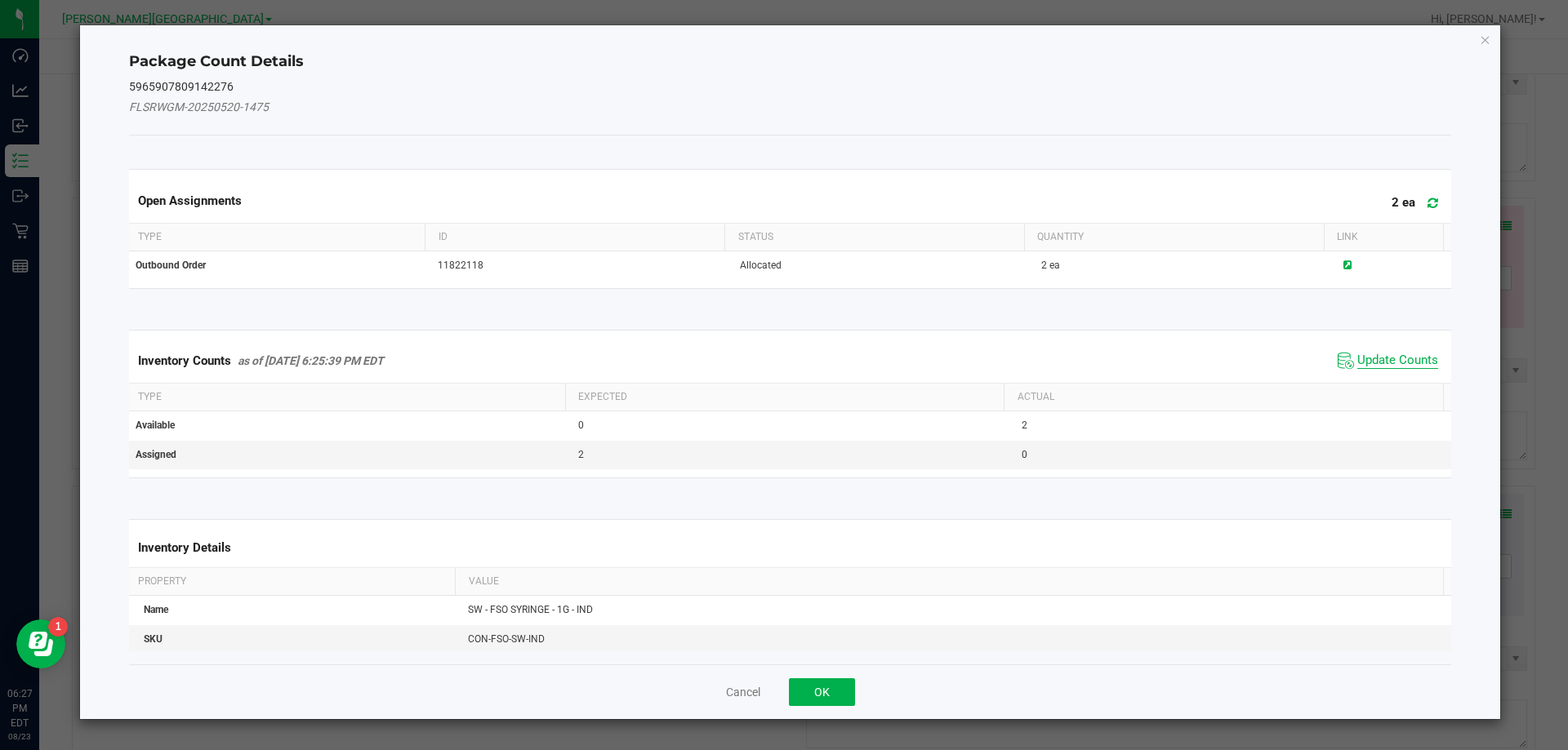
click at [1361, 366] on span "Update Counts" at bounding box center [1397, 361] width 81 height 16
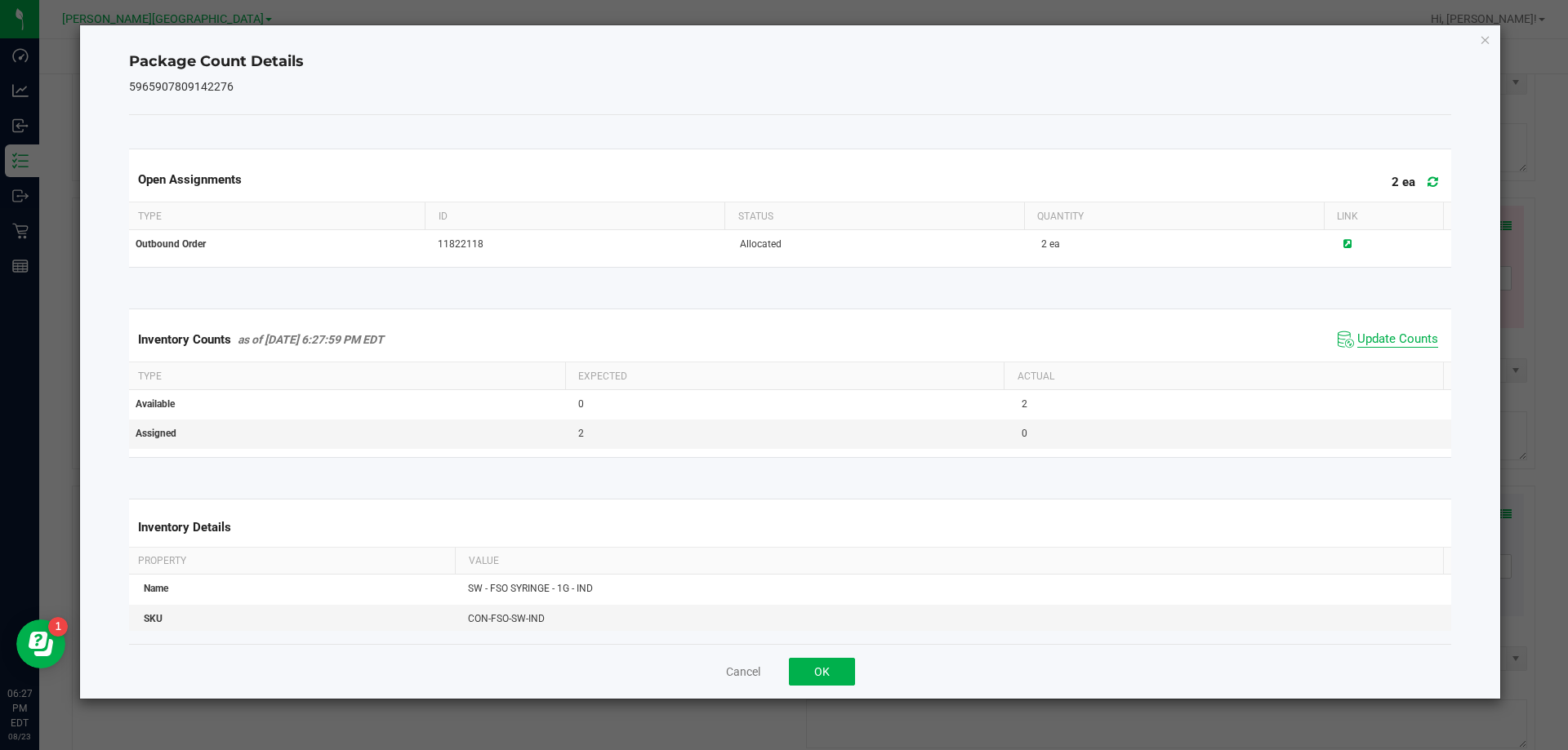
click at [1363, 345] on span "Update Counts" at bounding box center [1397, 340] width 81 height 16
click at [1364, 340] on span "Update Counts" at bounding box center [1397, 340] width 81 height 16
click at [821, 666] on button "OK" at bounding box center [822, 672] width 66 height 28
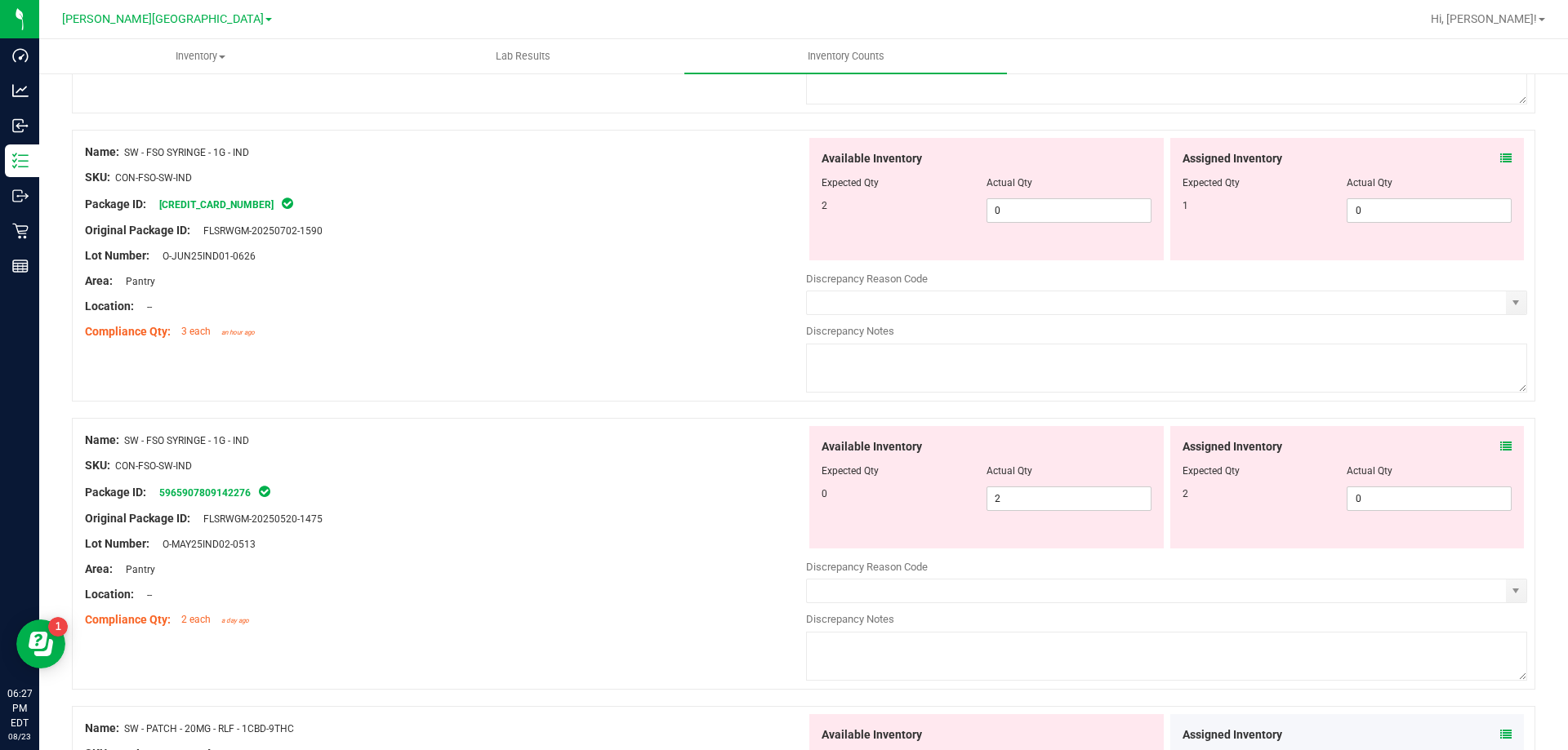
scroll to position [2604, 0]
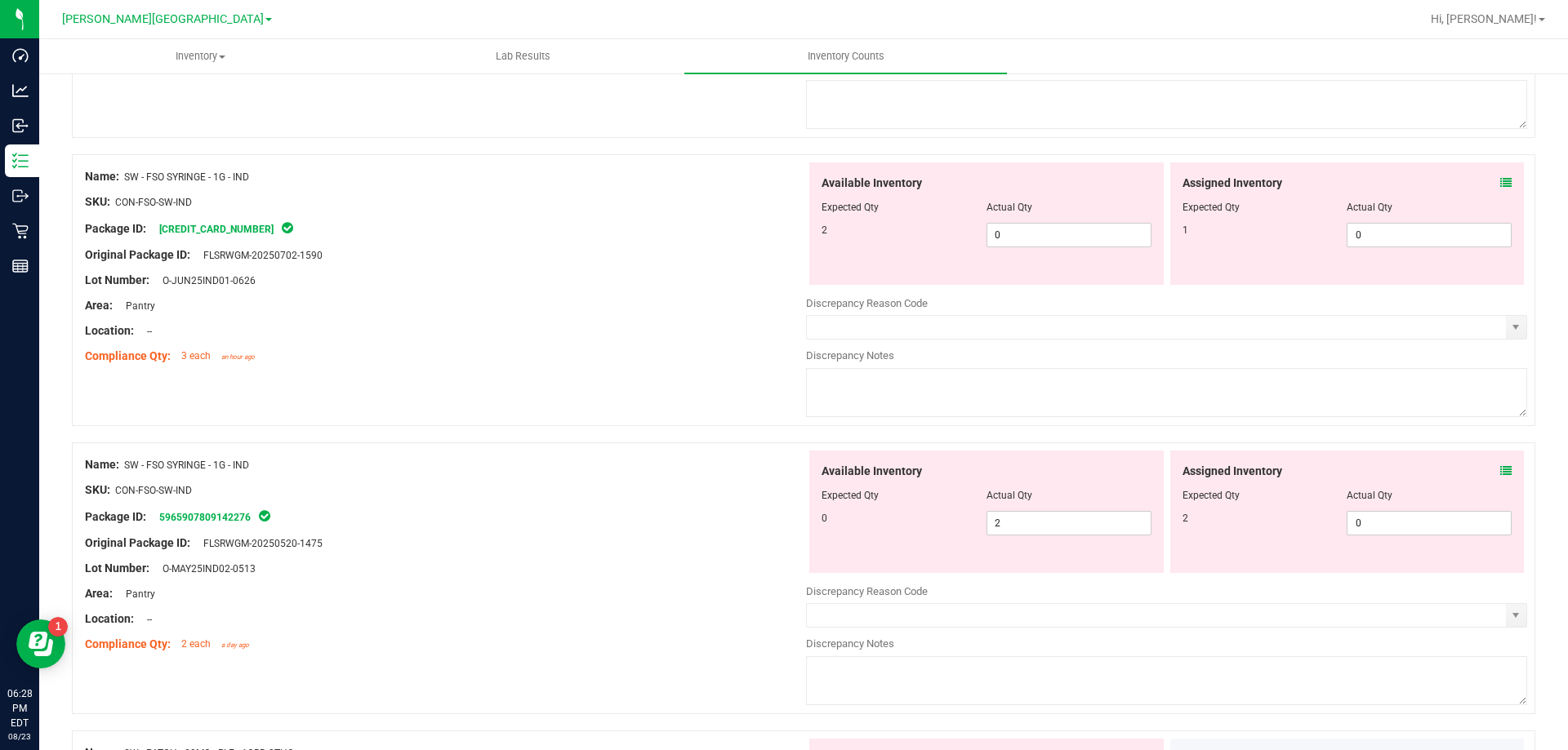
click at [1500, 175] on span at bounding box center [1505, 183] width 11 height 17
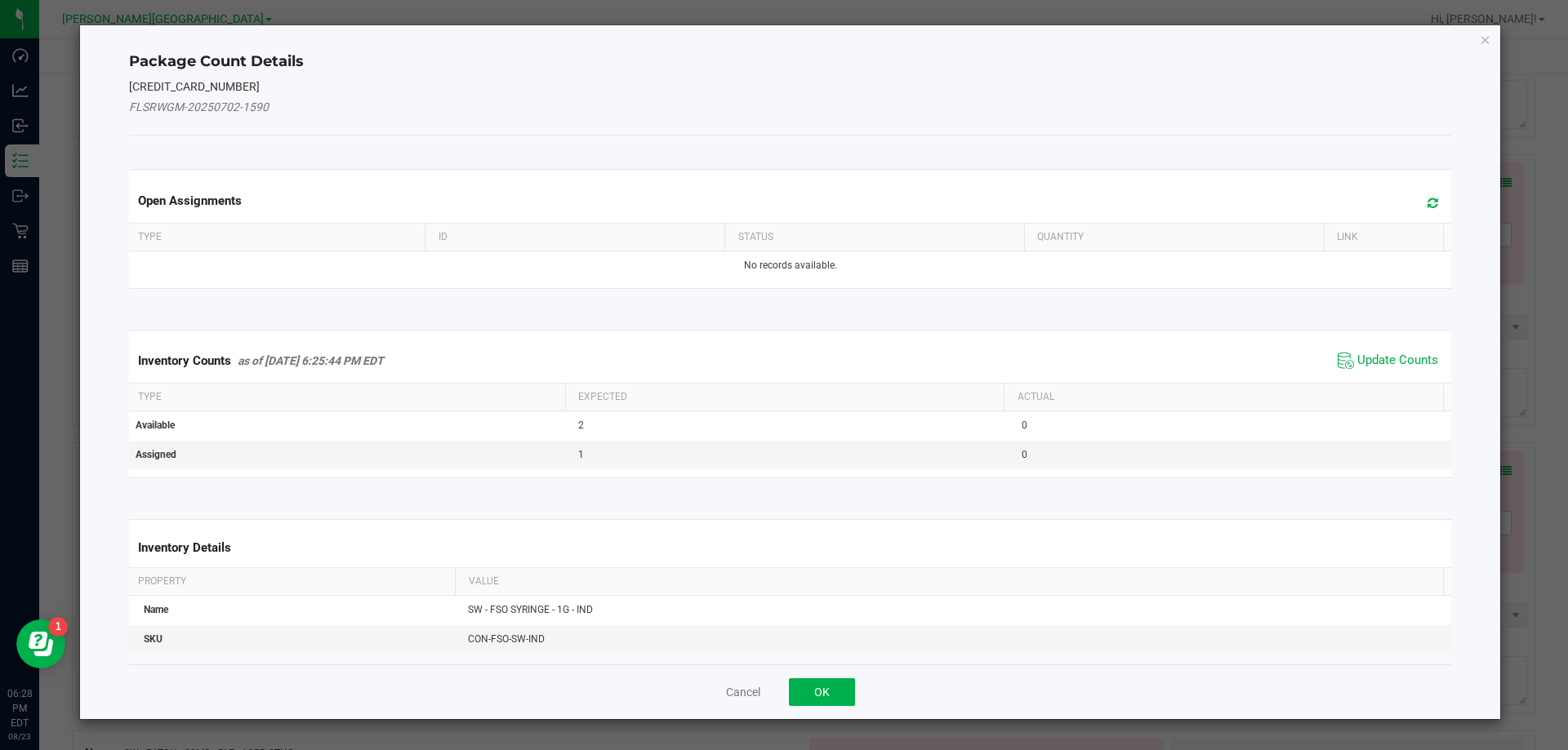
click at [1391, 348] on div "Inventory Counts as of [DATE] 6:25:44 PM EDT Update Counts" at bounding box center [790, 361] width 1329 height 44
click at [1391, 349] on span "Update Counts" at bounding box center [1387, 361] width 109 height 24
click at [1391, 349] on span "Update Counts" at bounding box center [1389, 360] width 105 height 23
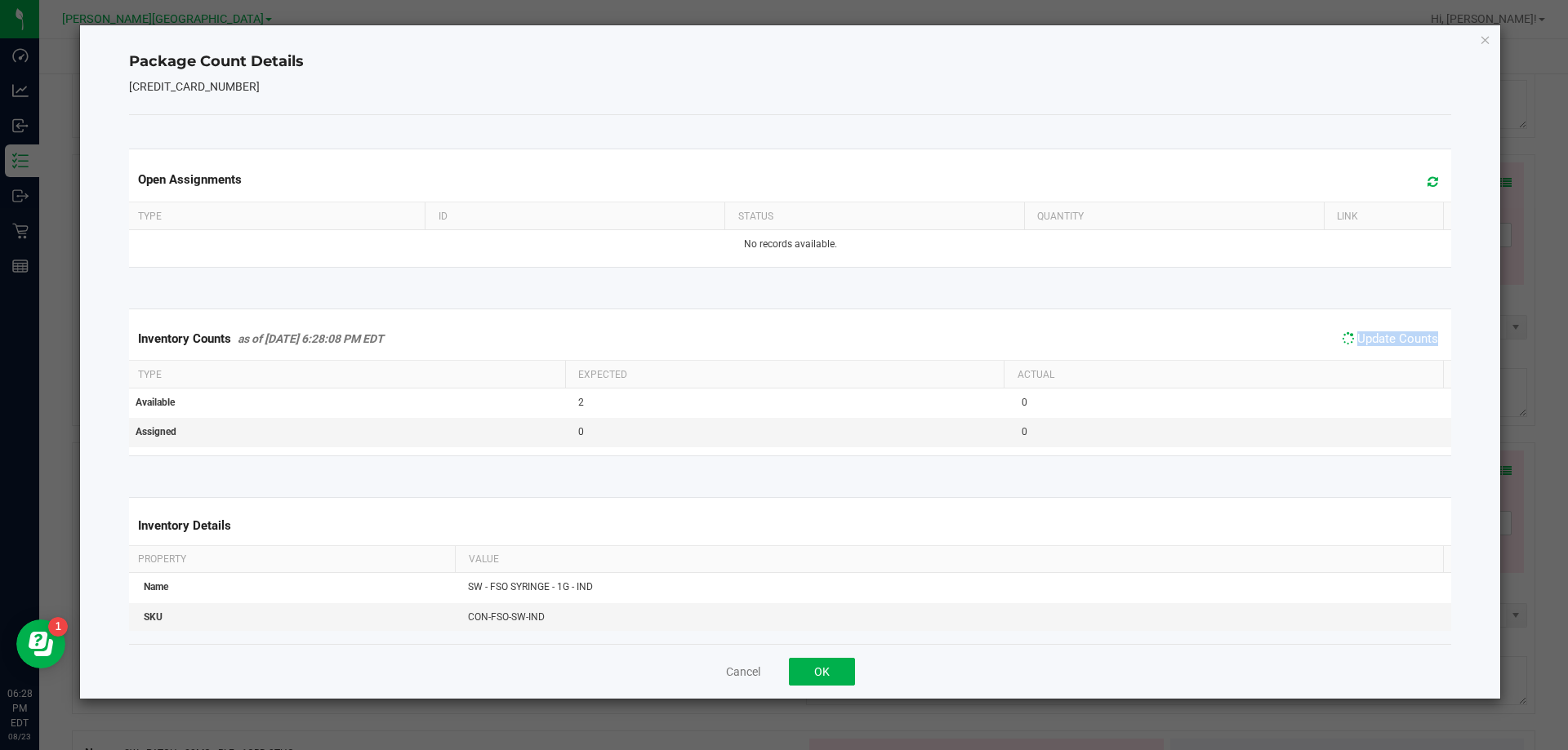
click at [1391, 348] on span "Update Counts" at bounding box center [1389, 338] width 105 height 23
click at [1384, 337] on span "Update Counts" at bounding box center [1397, 340] width 81 height 16
click at [848, 665] on button "OK" at bounding box center [822, 672] width 66 height 28
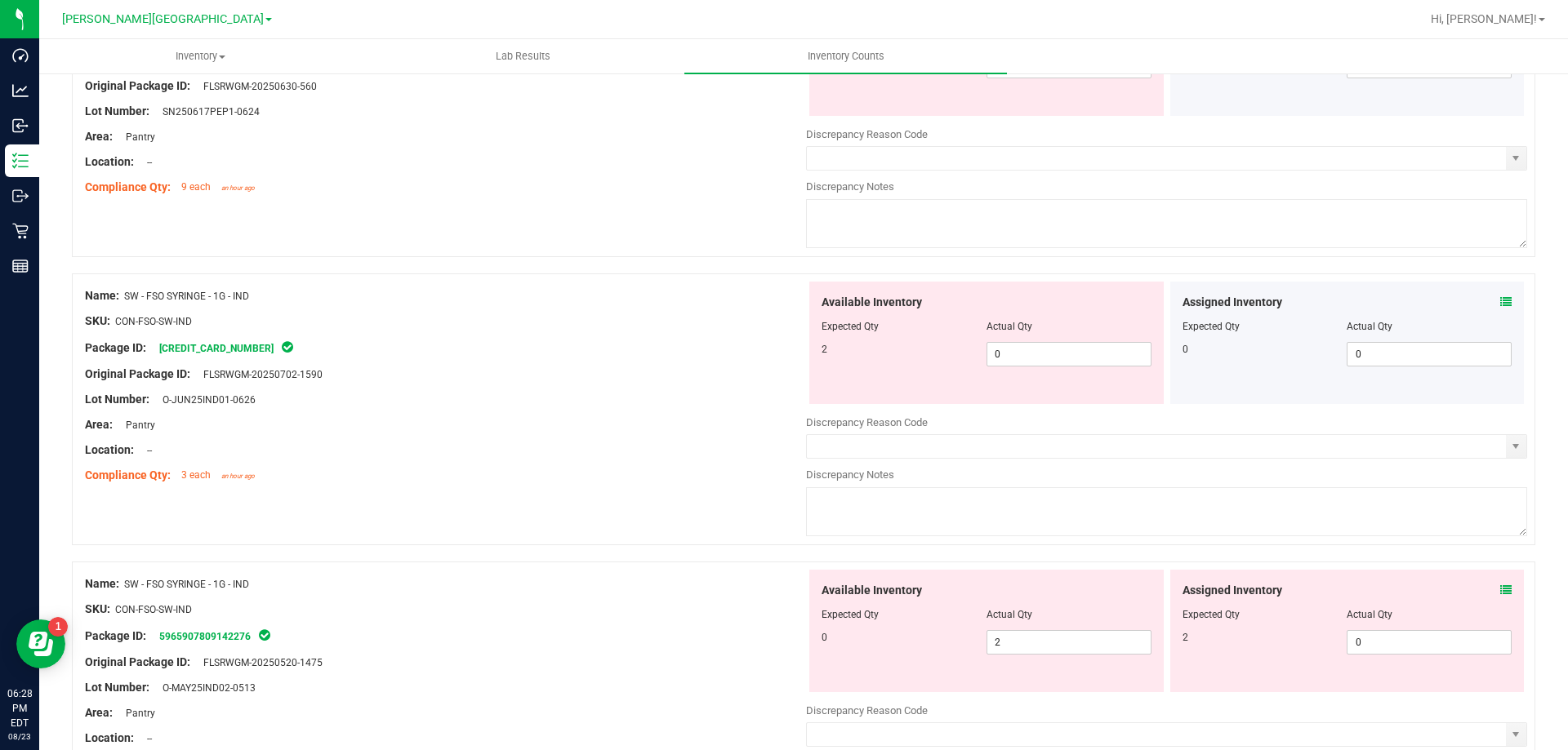
scroll to position [2522, 0]
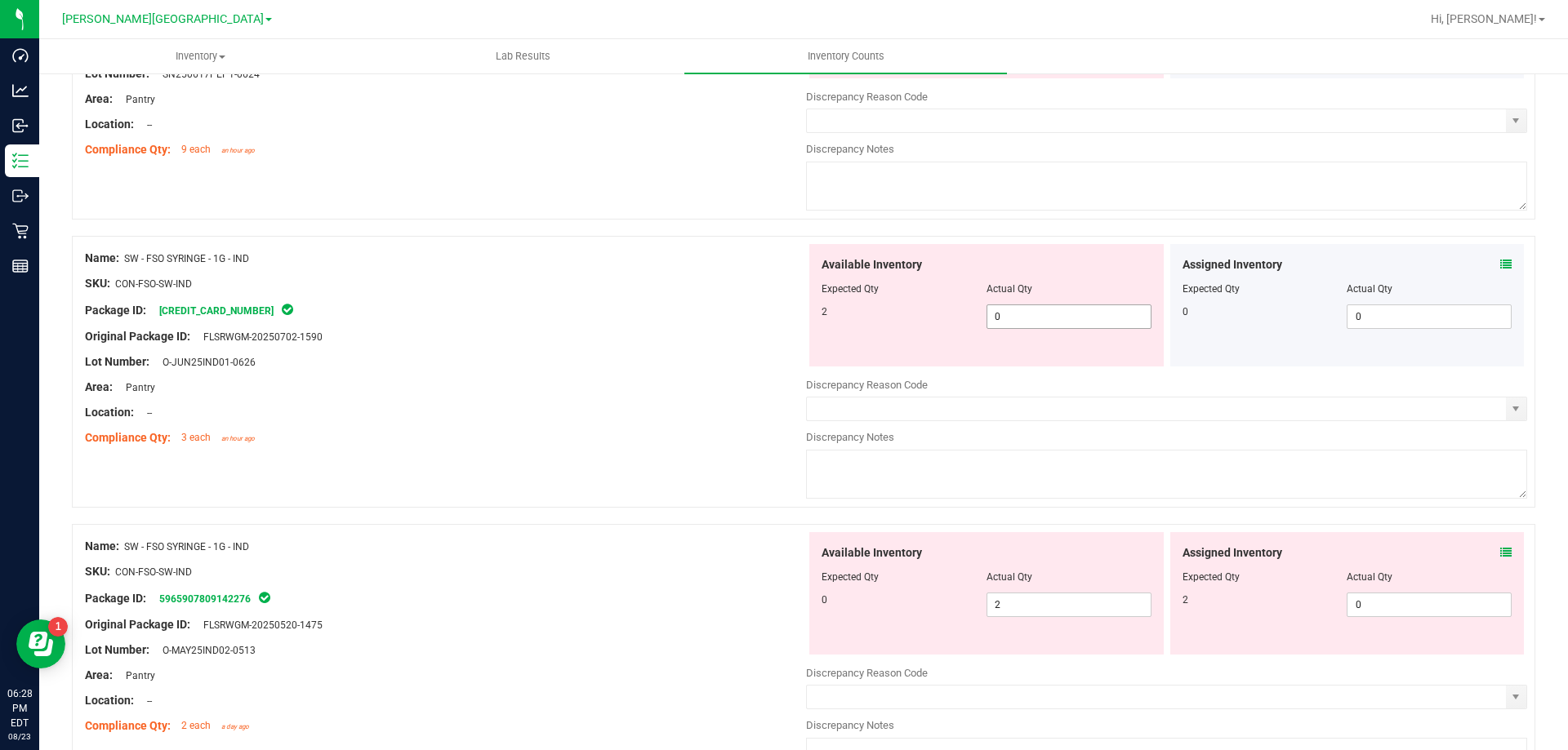
click at [1071, 325] on span "0 0" at bounding box center [1068, 317] width 165 height 24
click at [1071, 325] on input "0" at bounding box center [1068, 316] width 163 height 23
click at [1043, 607] on div "Available Inventory Expected Qty Actual Qty 0 2 2" at bounding box center [1166, 661] width 721 height 259
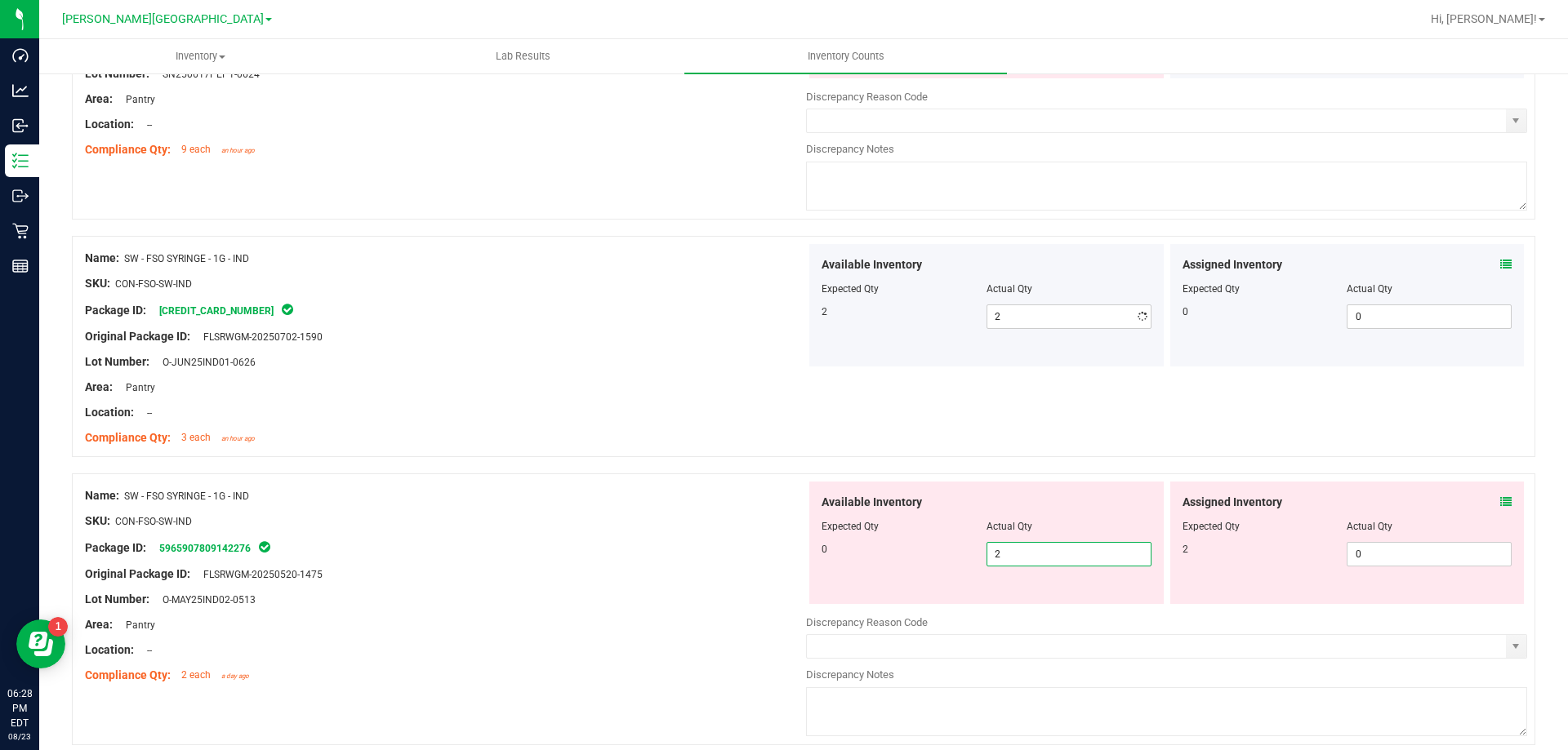
click at [1043, 607] on div at bounding box center [1166, 611] width 721 height 8
click at [1039, 565] on span "2 2" at bounding box center [1068, 554] width 165 height 24
click at [0, 0] on input "2" at bounding box center [0, 0] width 0 height 0
click at [619, 550] on div "Package ID: 5965907809142276" at bounding box center [445, 548] width 721 height 20
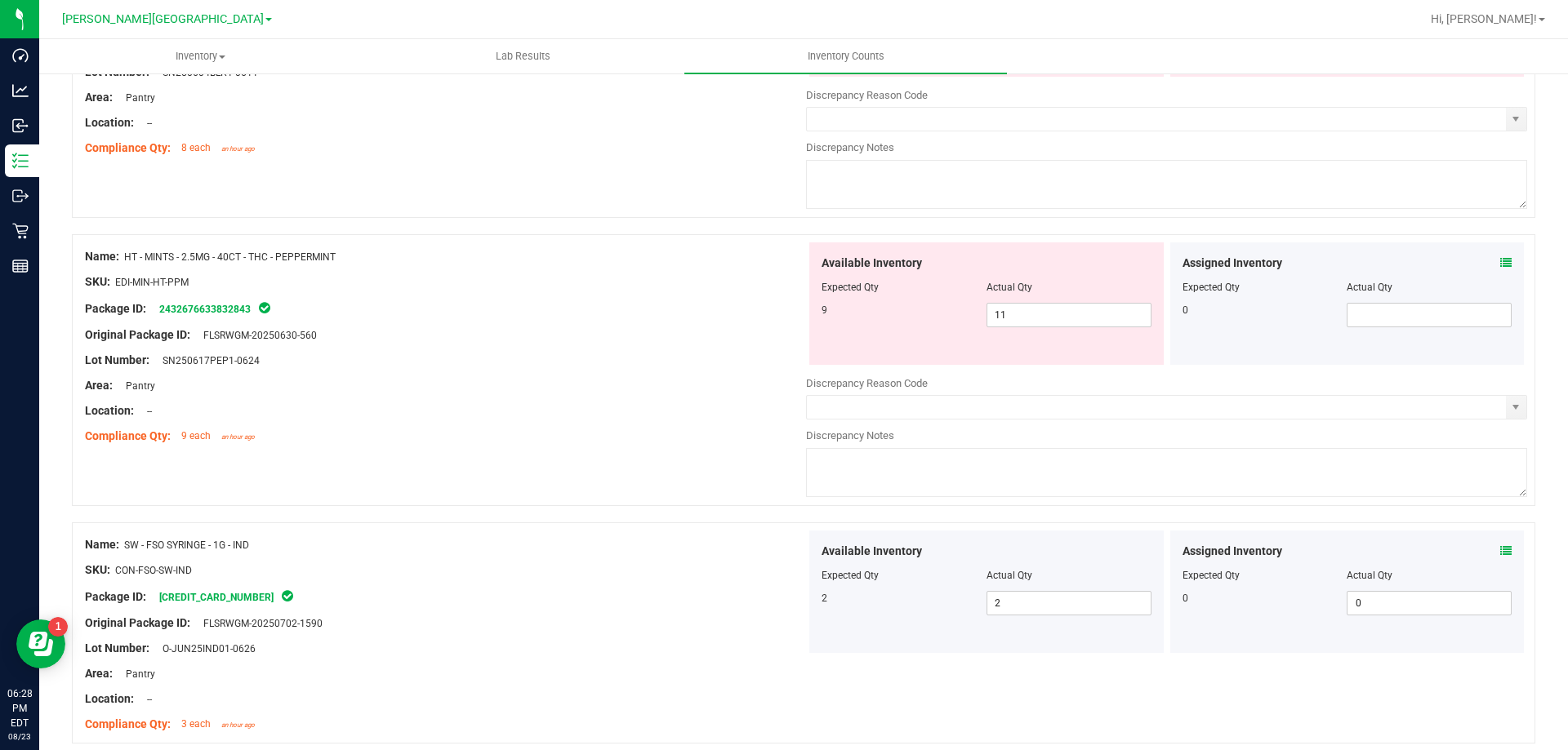
scroll to position [2196, 0]
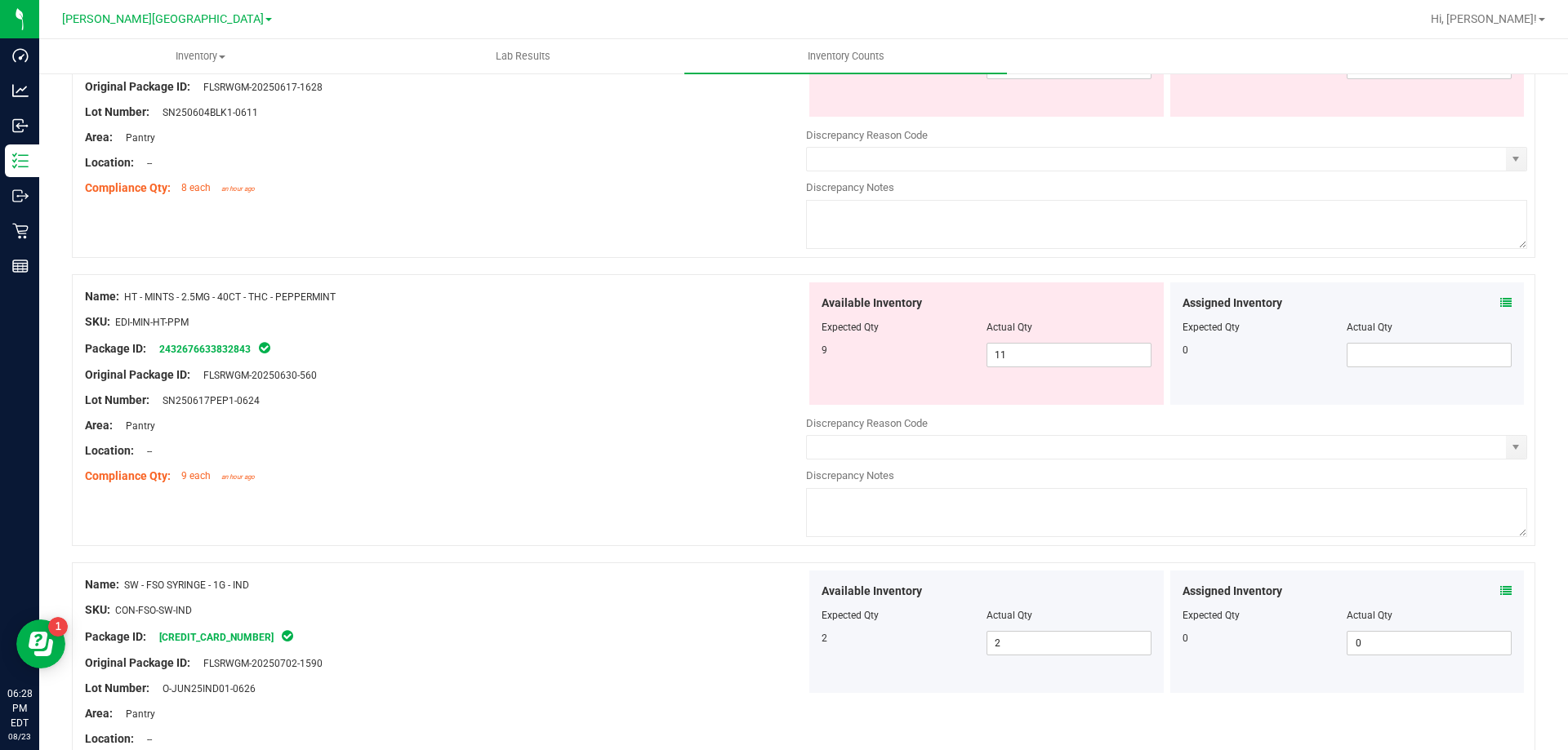
drag, startPoint x: 671, startPoint y: 475, endPoint x: 661, endPoint y: 478, distance: 11.1
click at [669, 475] on div "Compliance Qty: 9 each an hour ago" at bounding box center [445, 476] width 721 height 17
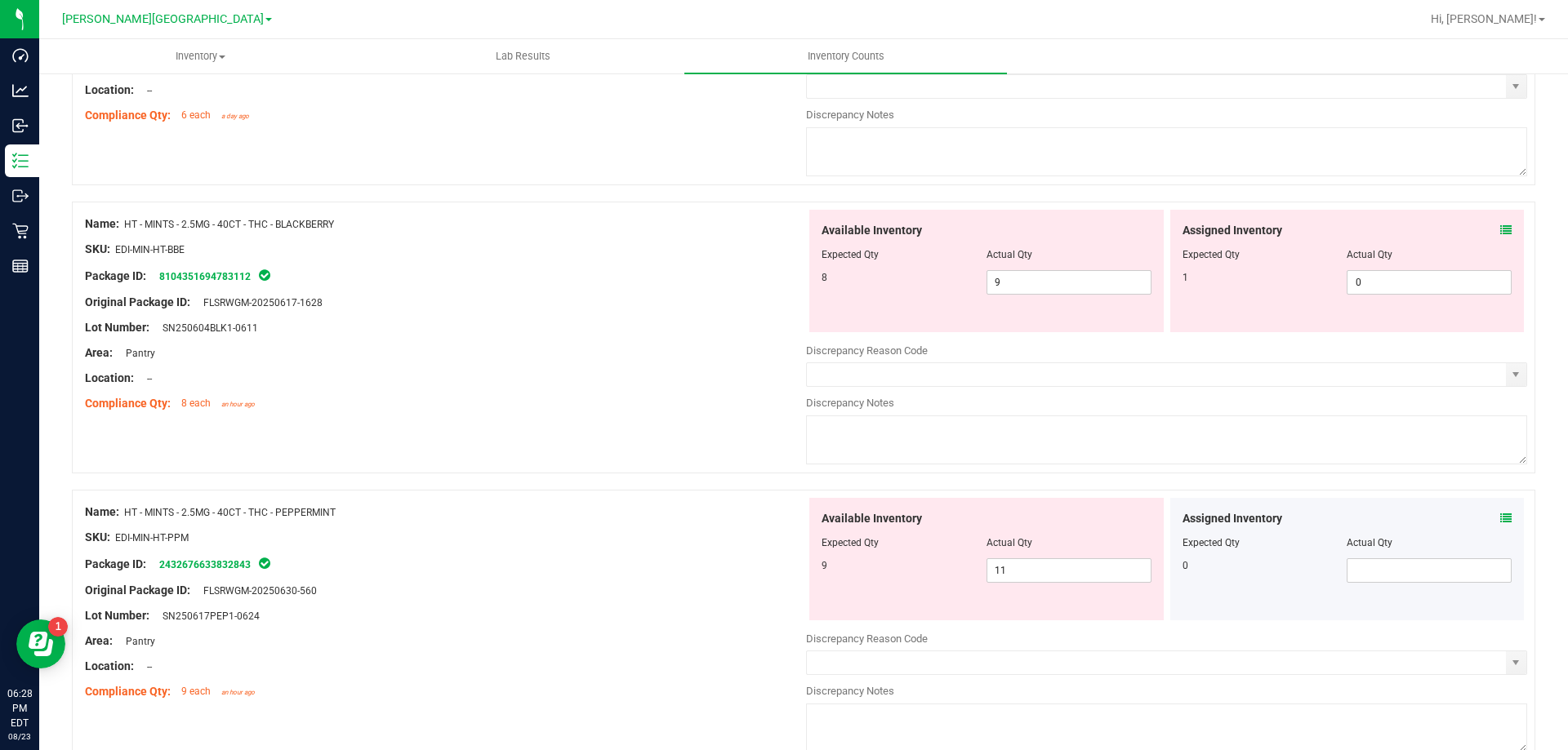
scroll to position [1951, 0]
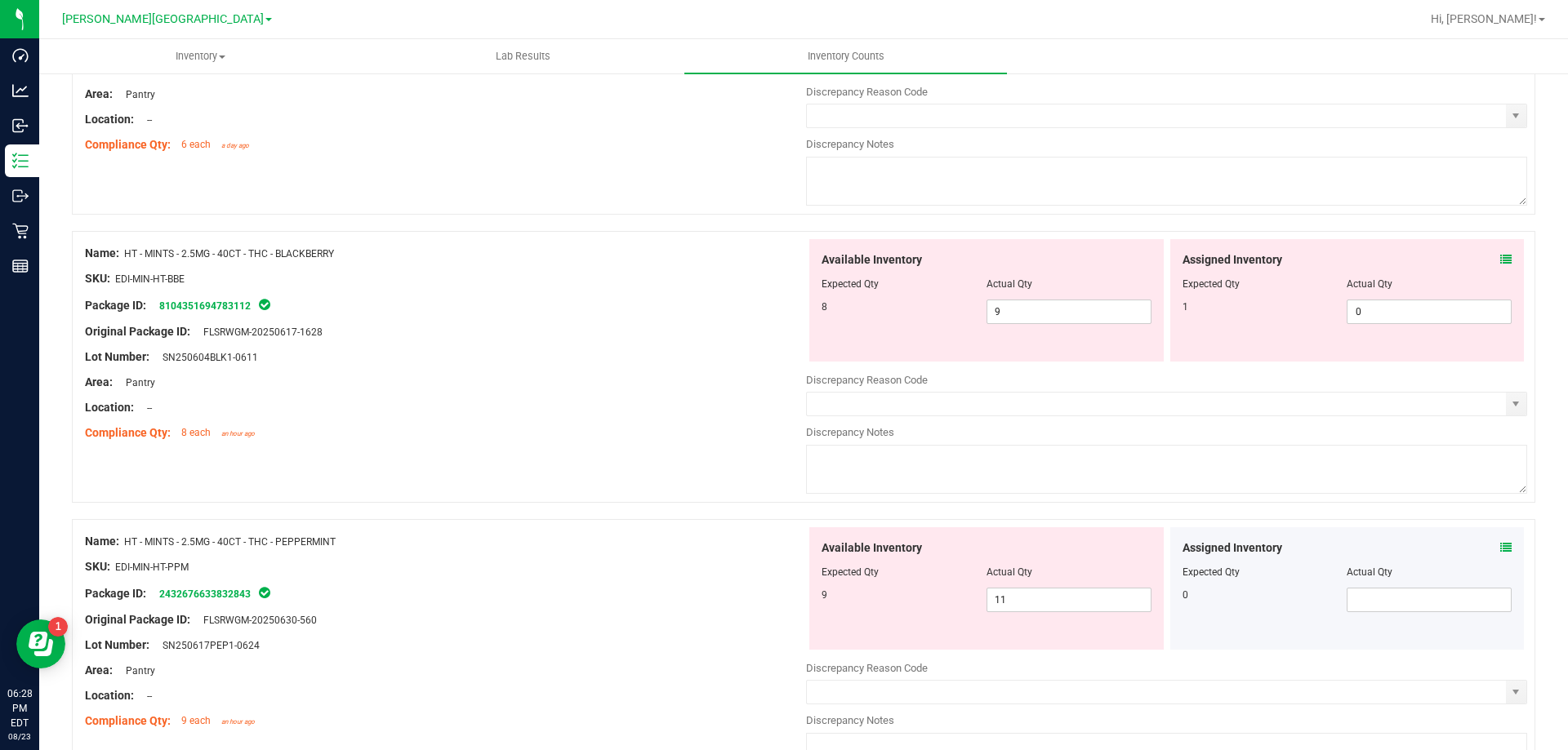
click at [1500, 260] on icon at bounding box center [1505, 259] width 11 height 11
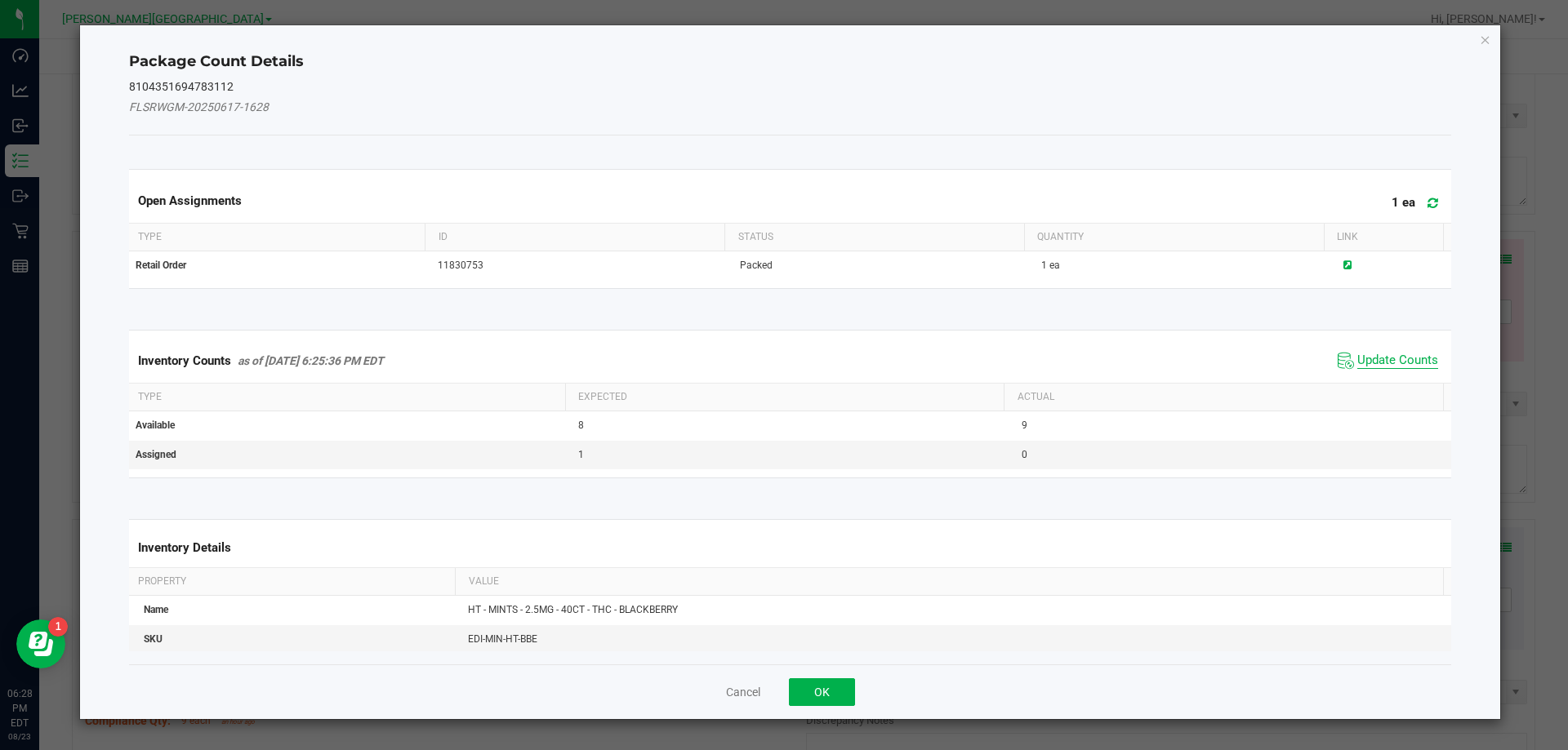
click at [1395, 357] on span "Update Counts" at bounding box center [1397, 361] width 81 height 16
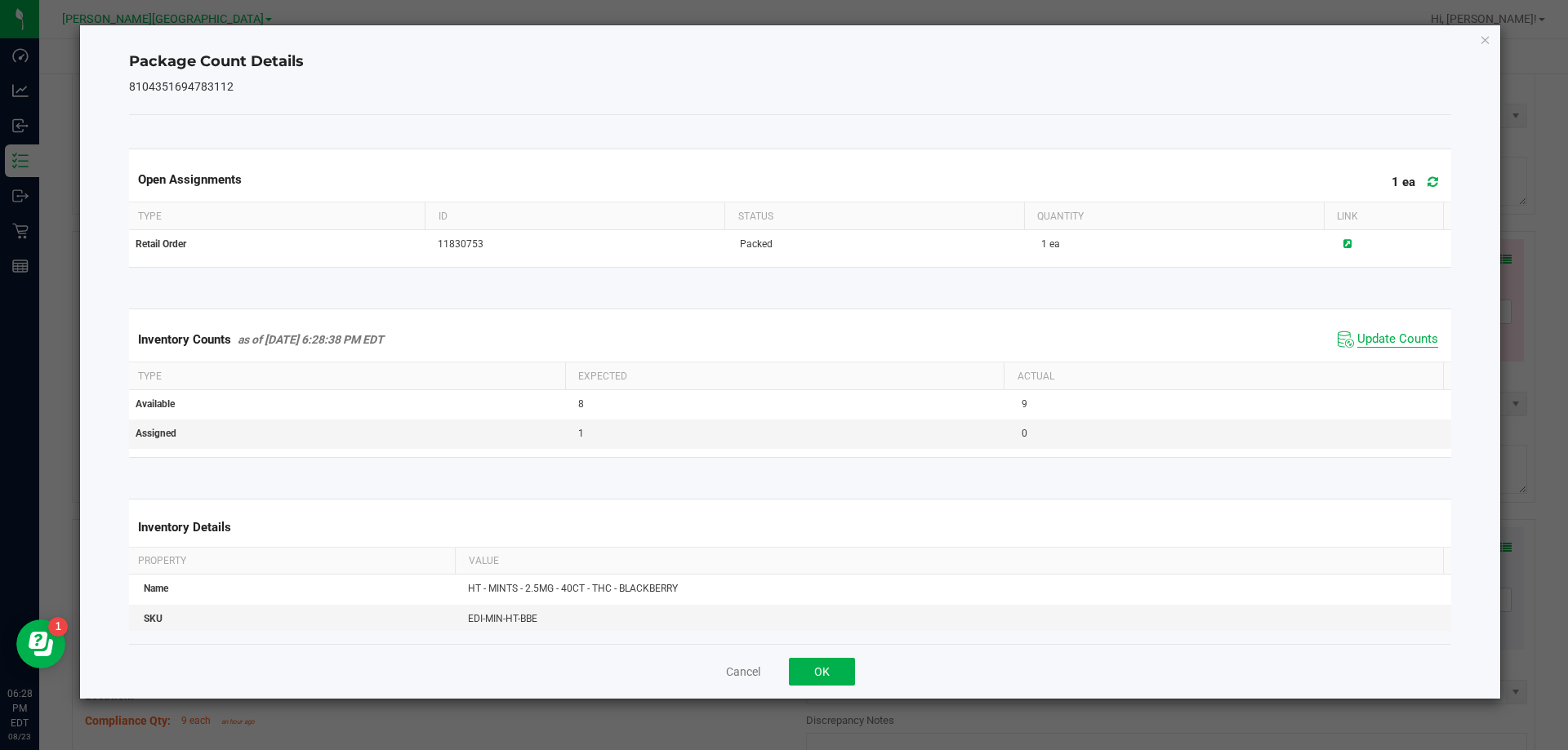
click at [1384, 337] on span "Update Counts" at bounding box center [1397, 340] width 81 height 16
click at [1384, 337] on span "Update Counts" at bounding box center [1397, 339] width 81 height 15
click at [844, 669] on button "OK" at bounding box center [822, 672] width 66 height 28
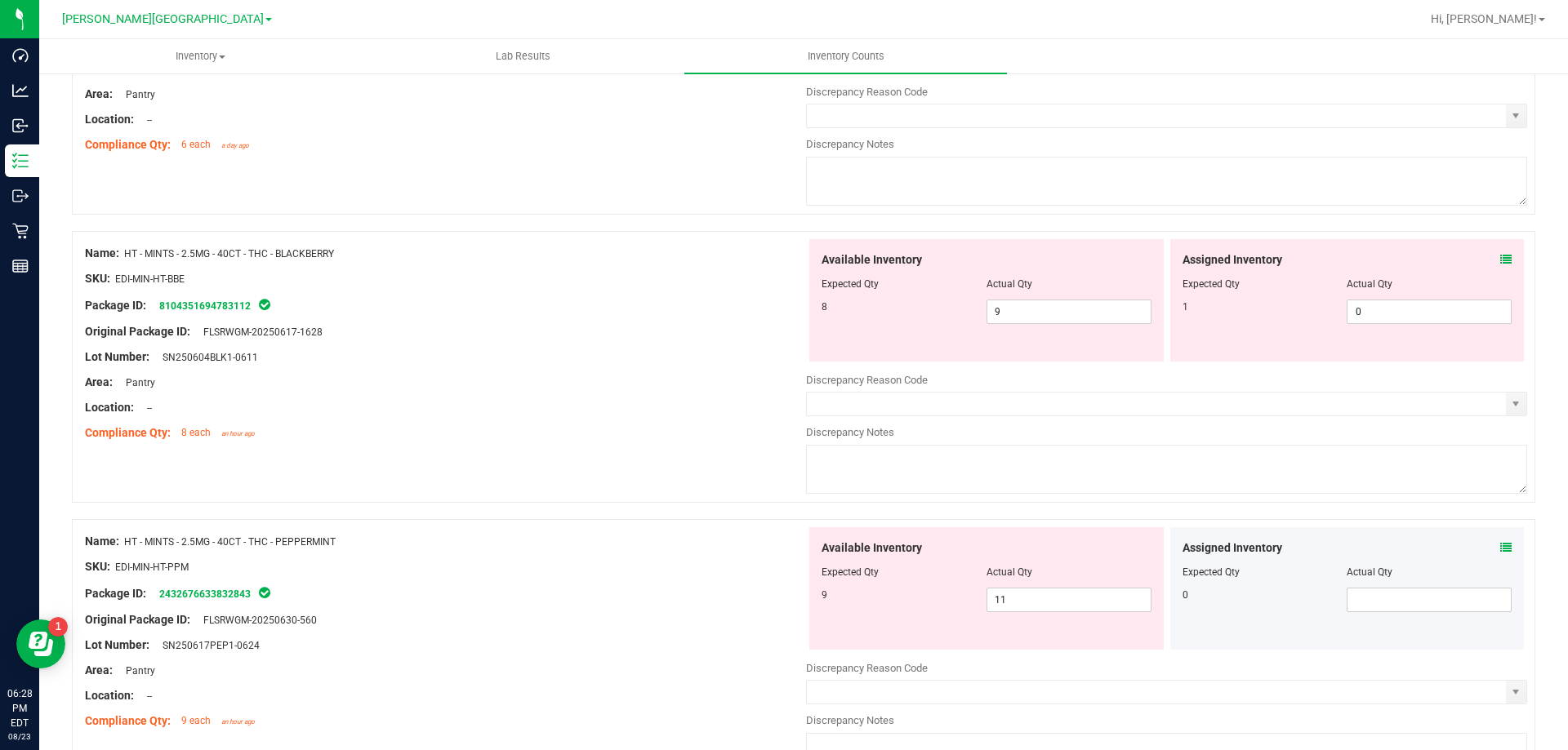
click at [686, 509] on div at bounding box center [803, 511] width 1463 height 16
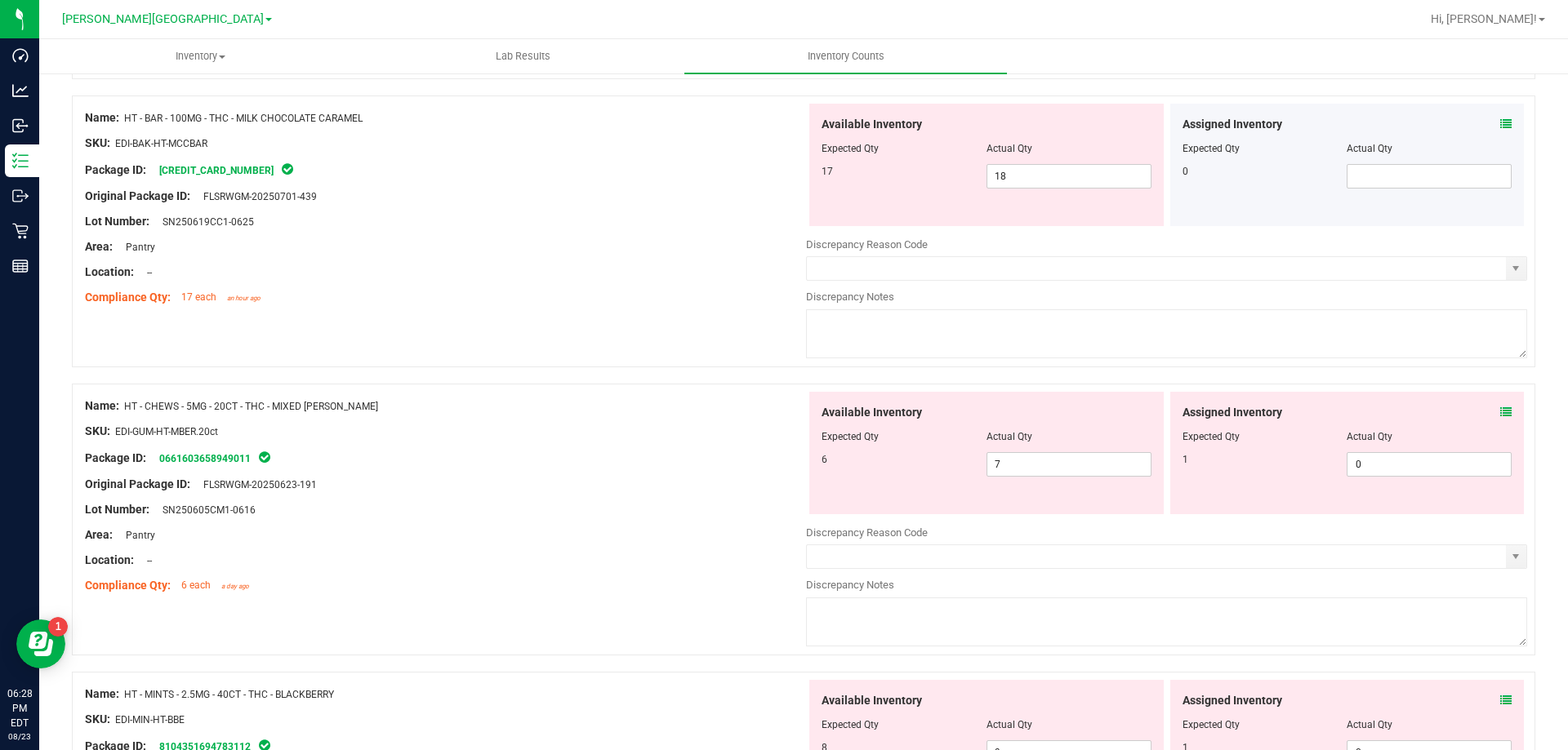
scroll to position [0, 0]
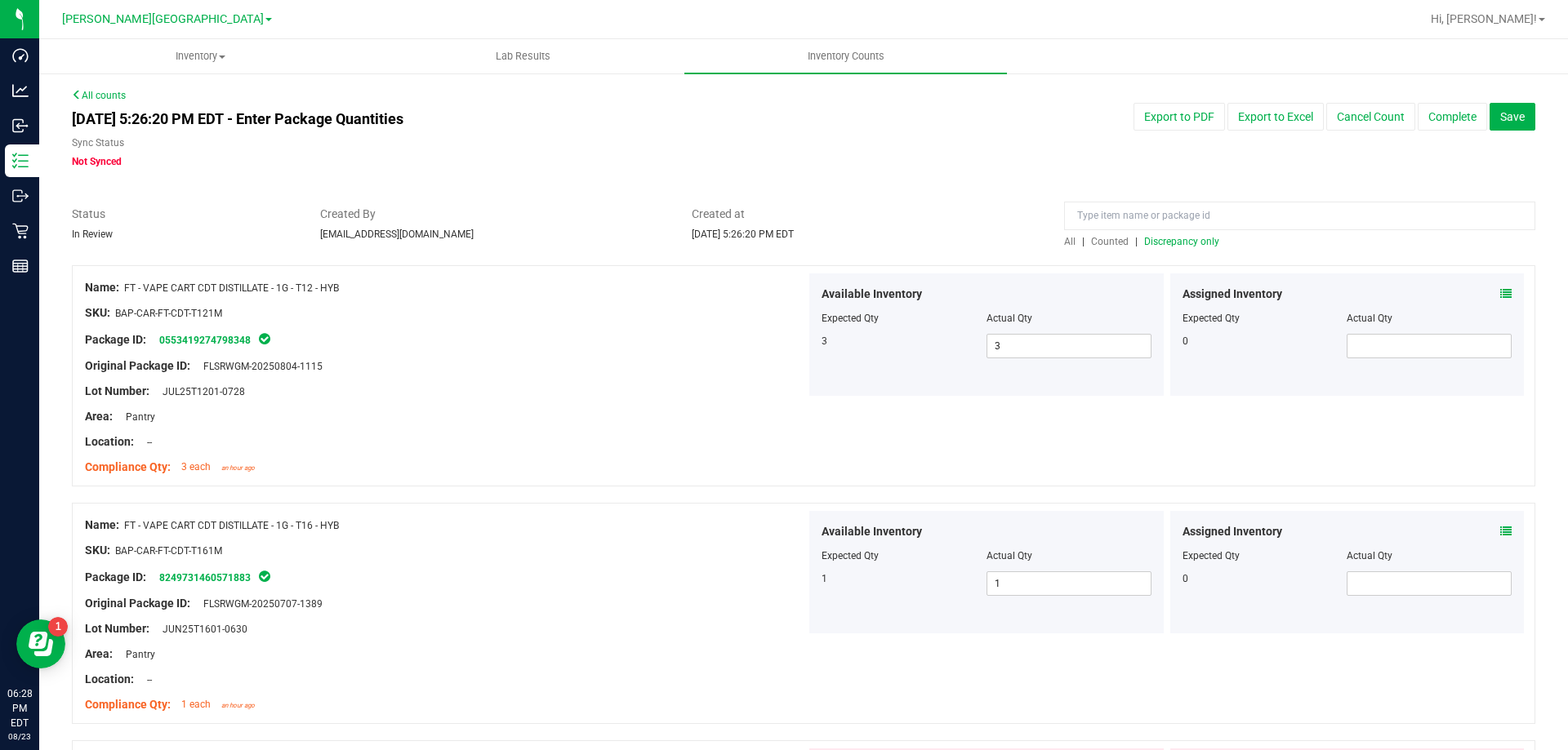
click at [1169, 243] on span "Discrepancy only" at bounding box center [1181, 241] width 75 height 11
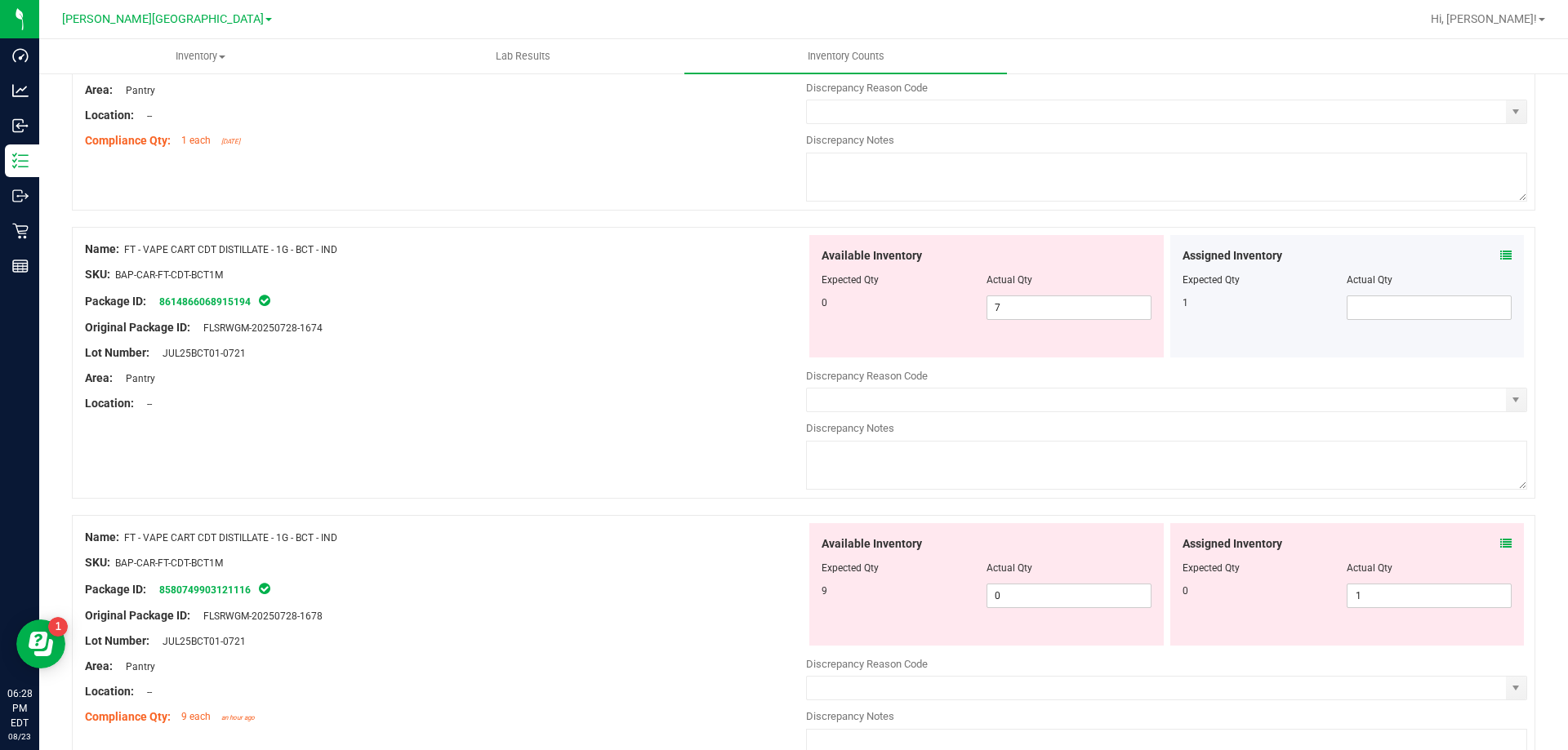
scroll to position [4164, 0]
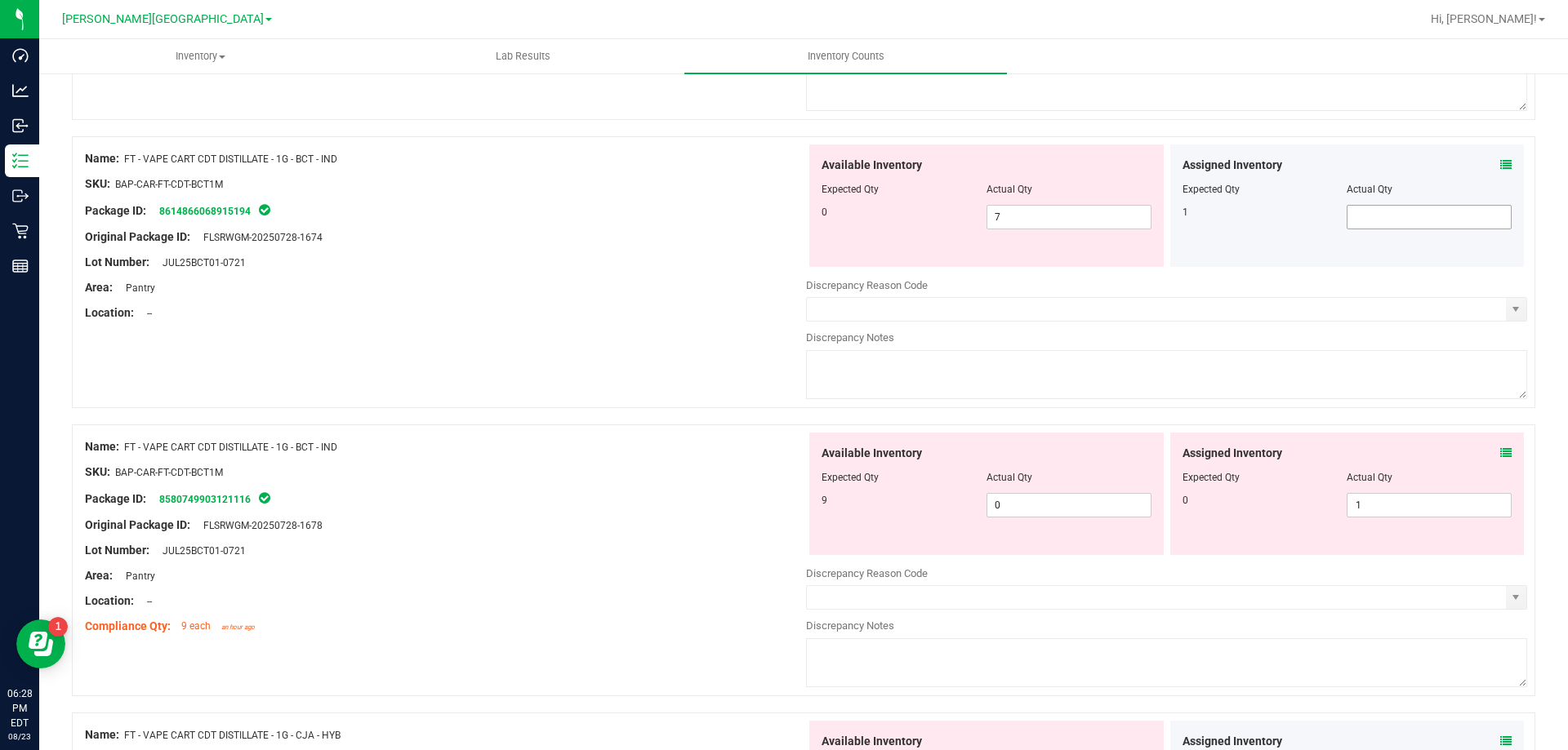
click at [1413, 219] on span at bounding box center [1428, 217] width 165 height 24
click at [646, 346] on div "Name: FT - VAPE CART CDT DISTILLATE - 1G - BCT - IND SKU: BAP-CAR-FT-CDT-BCT1M …" at bounding box center [803, 272] width 1463 height 272
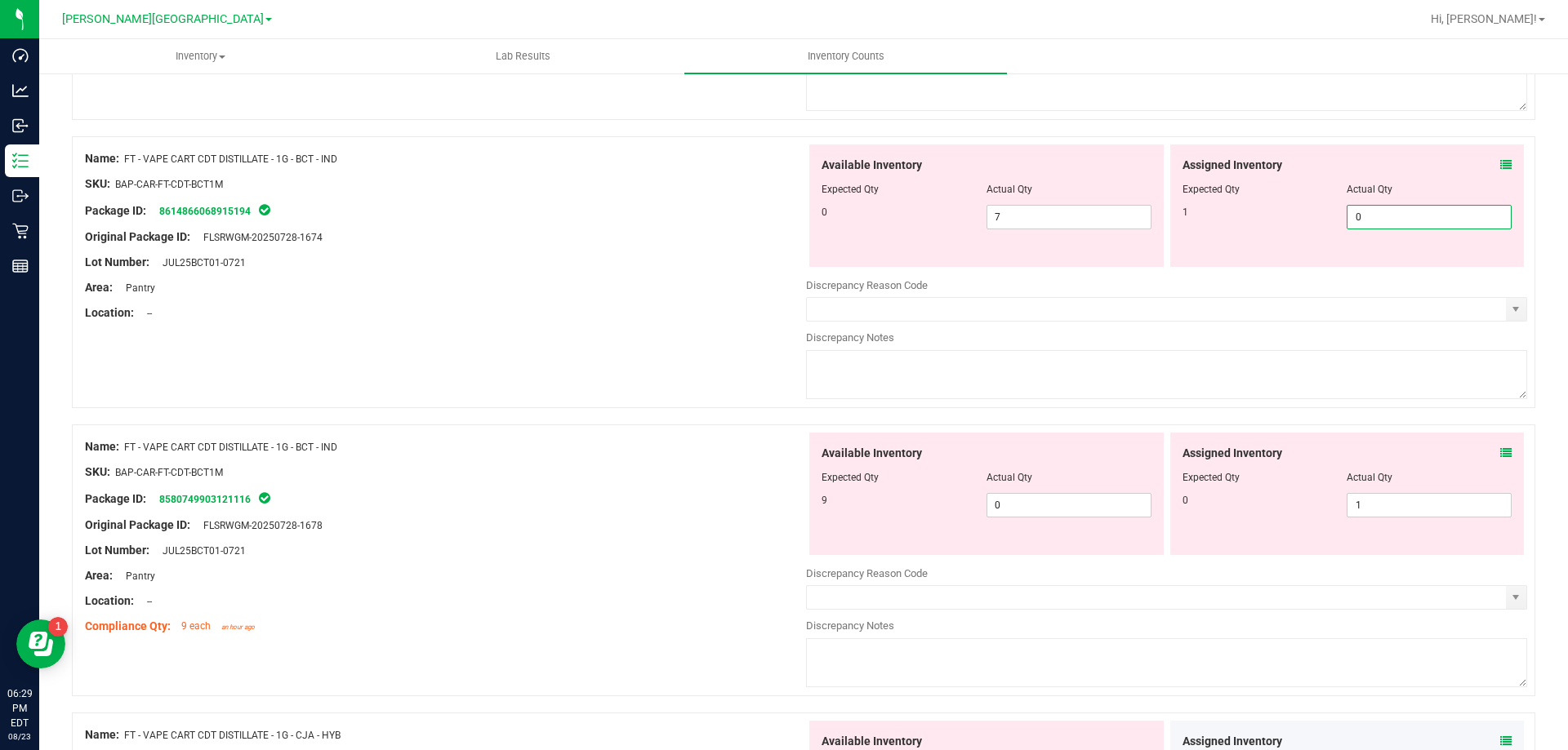
click at [1425, 209] on span "0 0" at bounding box center [1428, 217] width 165 height 24
click at [1425, 209] on input "0" at bounding box center [1428, 217] width 163 height 23
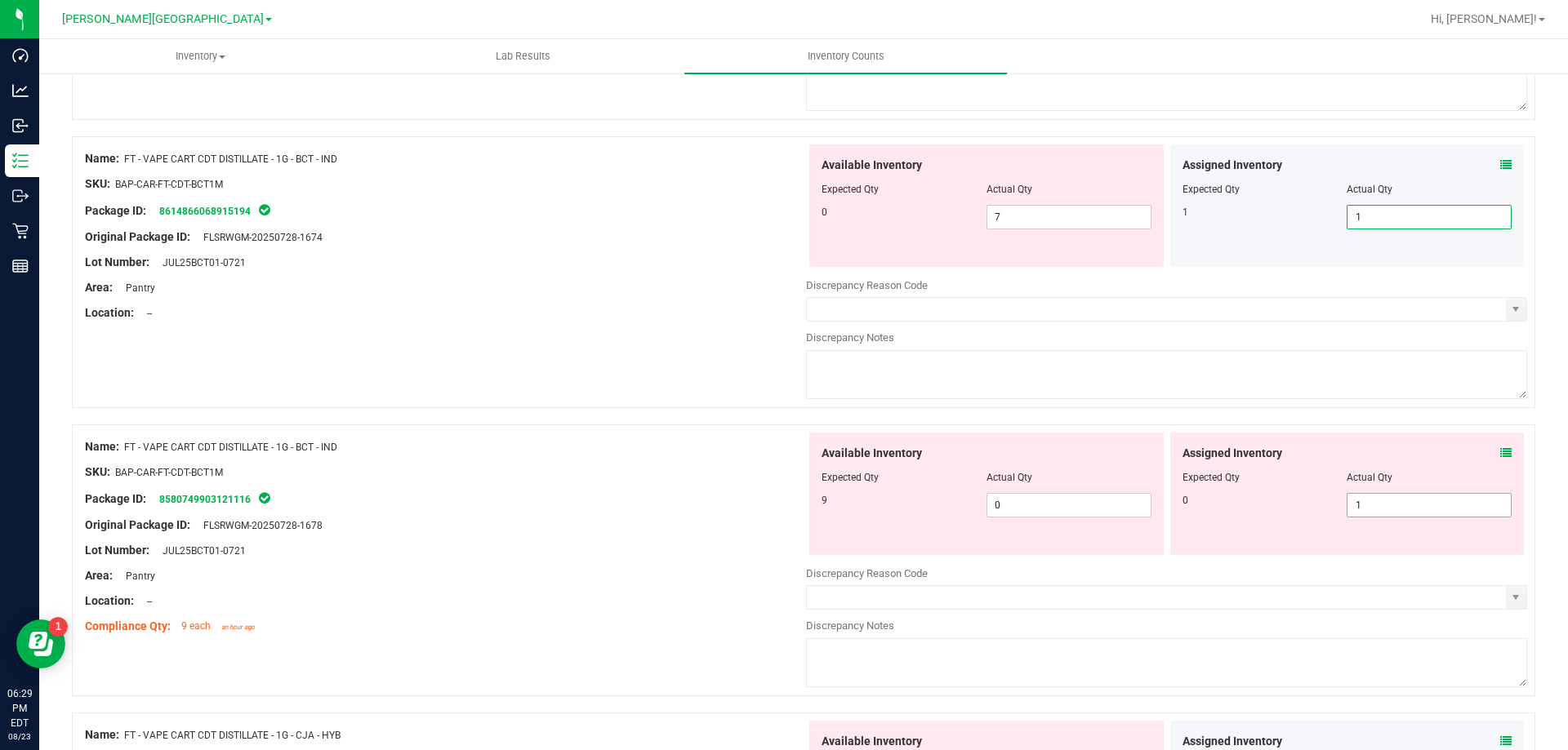
click at [1406, 500] on span "1 1" at bounding box center [1428, 505] width 165 height 24
click at [1404, 501] on input "1" at bounding box center [1428, 505] width 163 height 23
click at [1083, 505] on span "0 0" at bounding box center [1068, 505] width 165 height 24
click at [1083, 505] on input "0" at bounding box center [1068, 505] width 163 height 23
click at [1072, 206] on span "7 7" at bounding box center [1068, 217] width 165 height 24
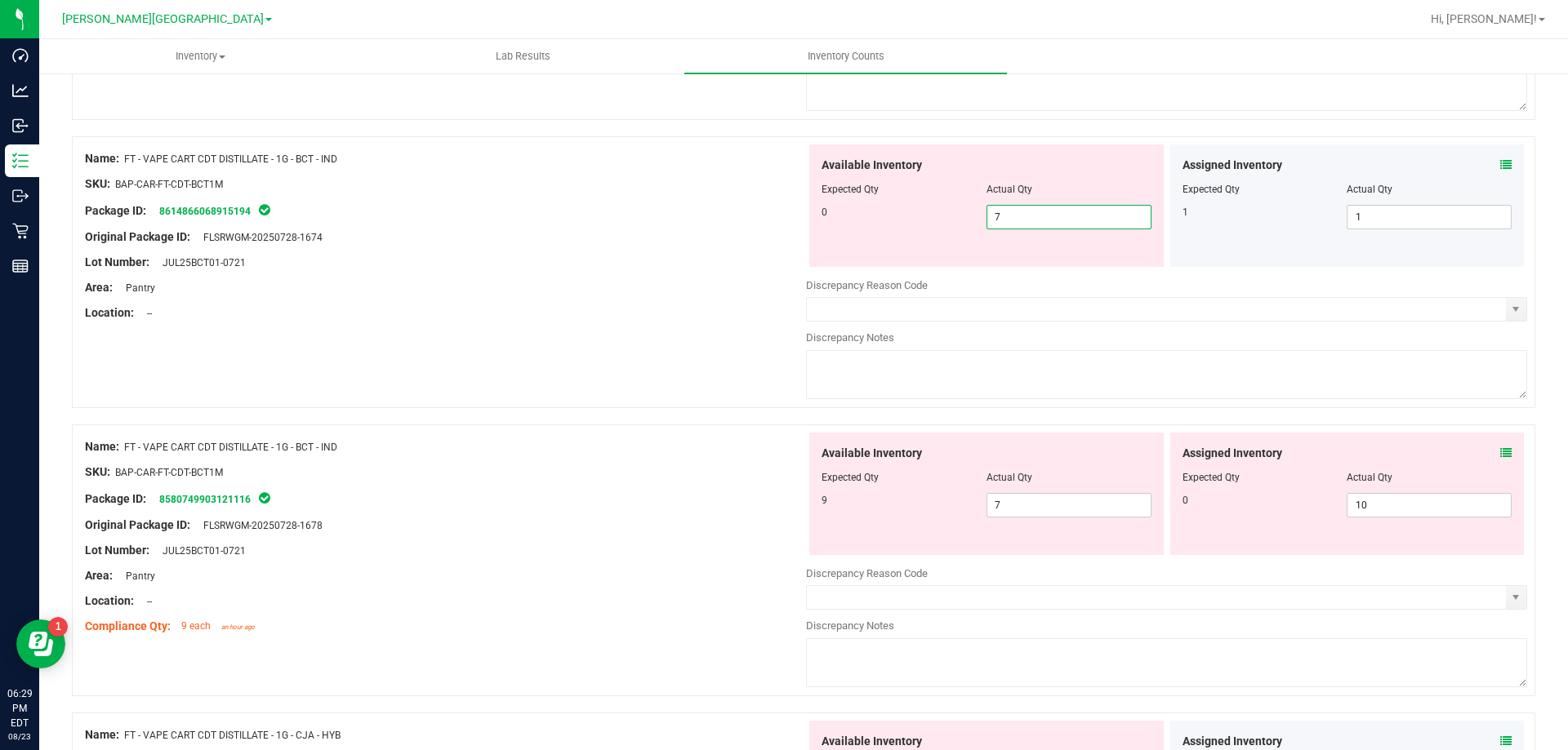
click at [1072, 206] on input "7" at bounding box center [1068, 217] width 163 height 23
click at [1444, 501] on div "Available Inventory Expected Qty Actual Qty 9 7 7" at bounding box center [1166, 562] width 721 height 259
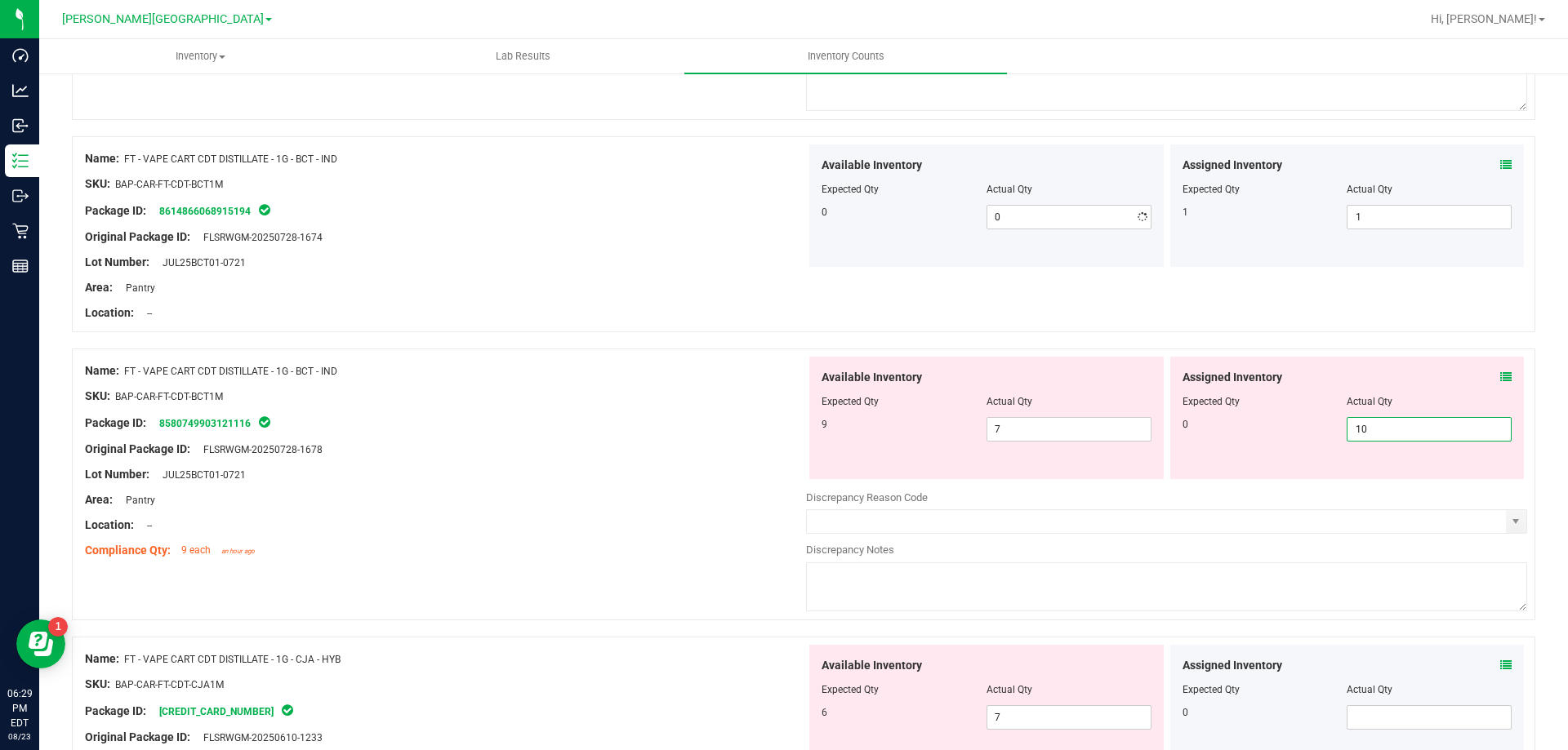
click at [1444, 501] on div "Discrepancy Reason Code" at bounding box center [1166, 498] width 721 height 16
click at [1425, 417] on span "10 10" at bounding box center [1428, 429] width 165 height 24
click at [1425, 421] on span "10 10" at bounding box center [1428, 429] width 165 height 24
click at [1424, 422] on input "10" at bounding box center [1428, 429] width 163 height 23
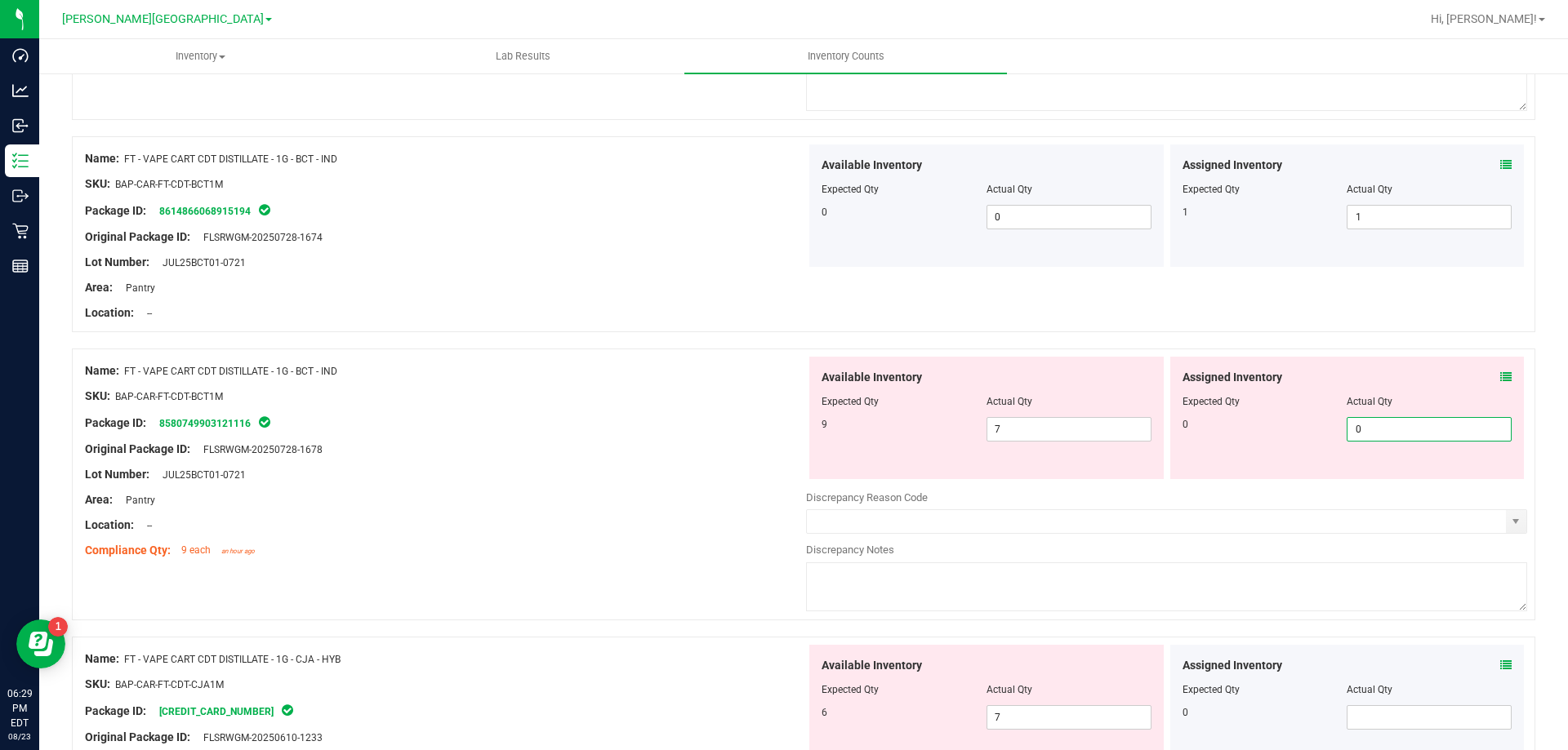
click at [1501, 380] on div "Assigned Inventory Expected Qty Actual Qty 0 0 0" at bounding box center [1347, 418] width 354 height 122
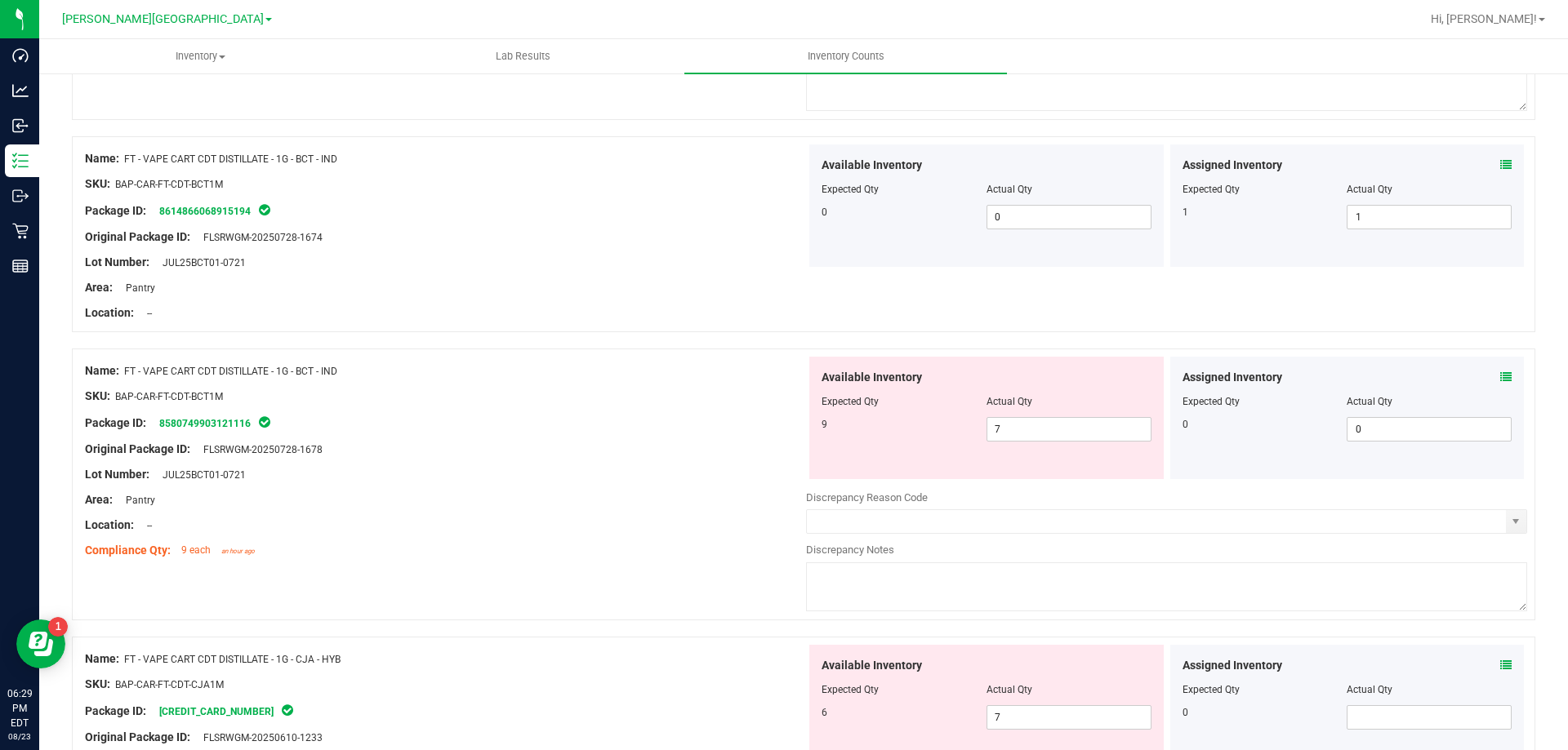
click at [1500, 378] on icon at bounding box center [1505, 377] width 11 height 11
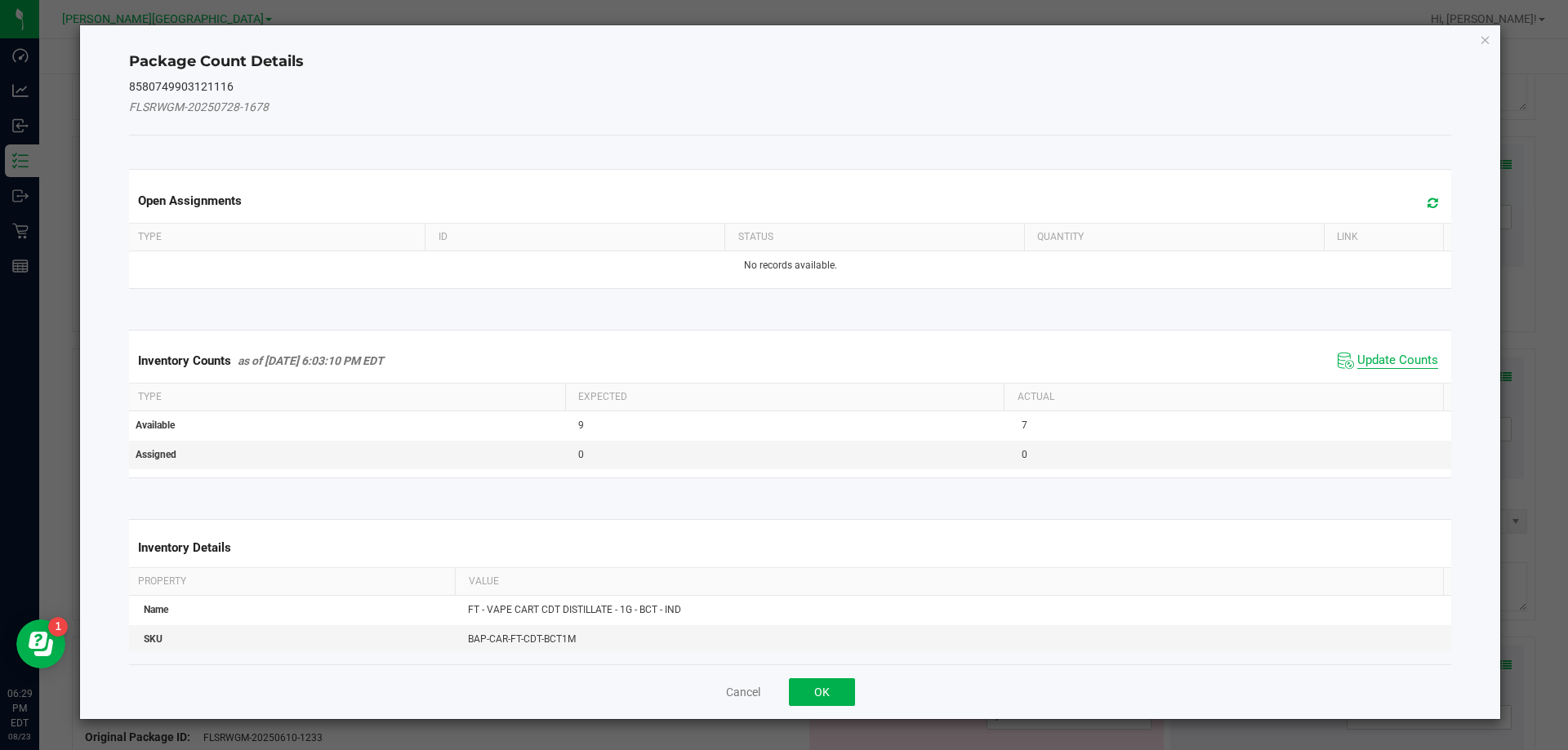
click at [1367, 360] on span "Update Counts" at bounding box center [1397, 361] width 81 height 16
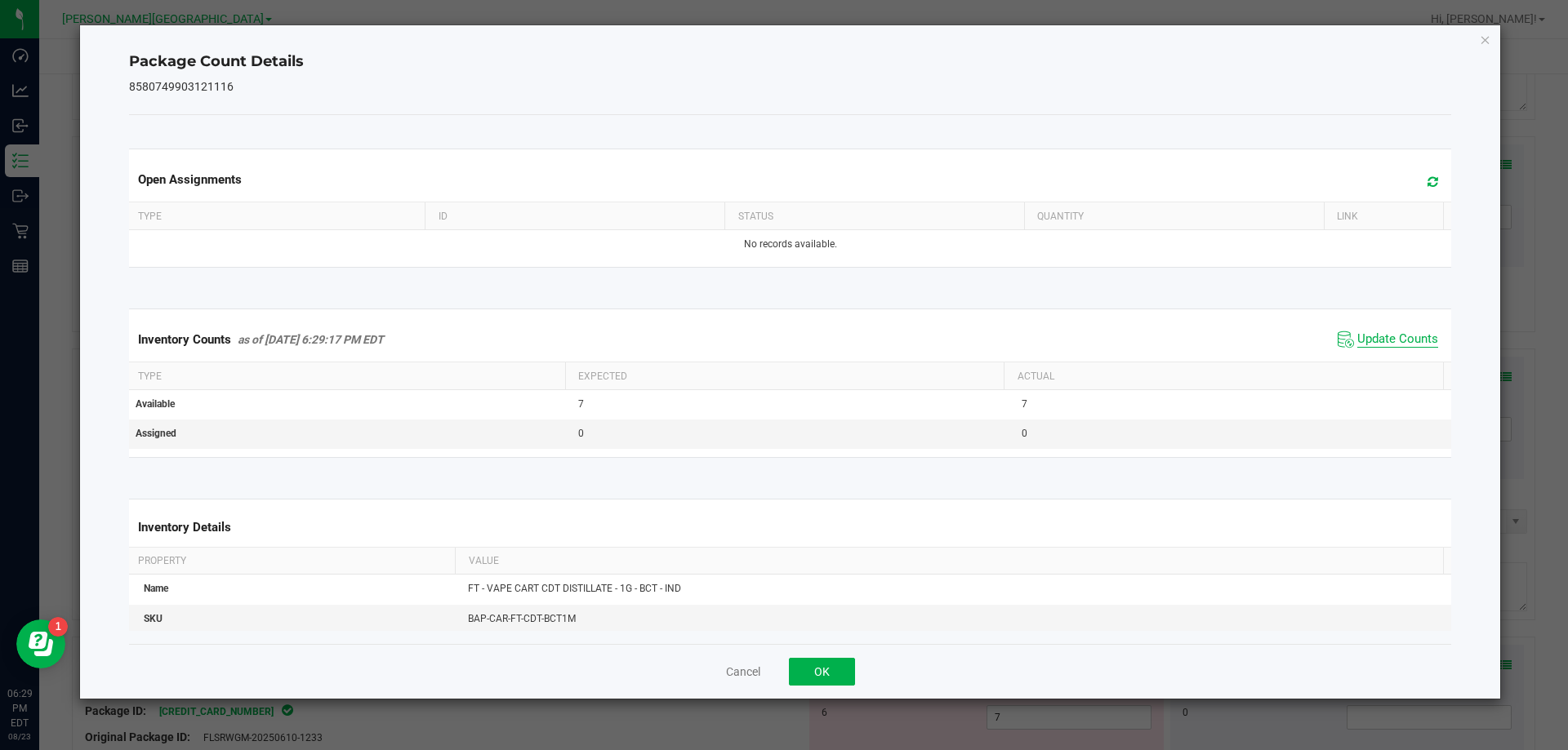
click at [1373, 339] on span "Update Counts" at bounding box center [1397, 340] width 81 height 16
click at [1373, 339] on span "Update Counts" at bounding box center [1397, 339] width 81 height 15
click at [817, 668] on button "OK" at bounding box center [822, 672] width 66 height 28
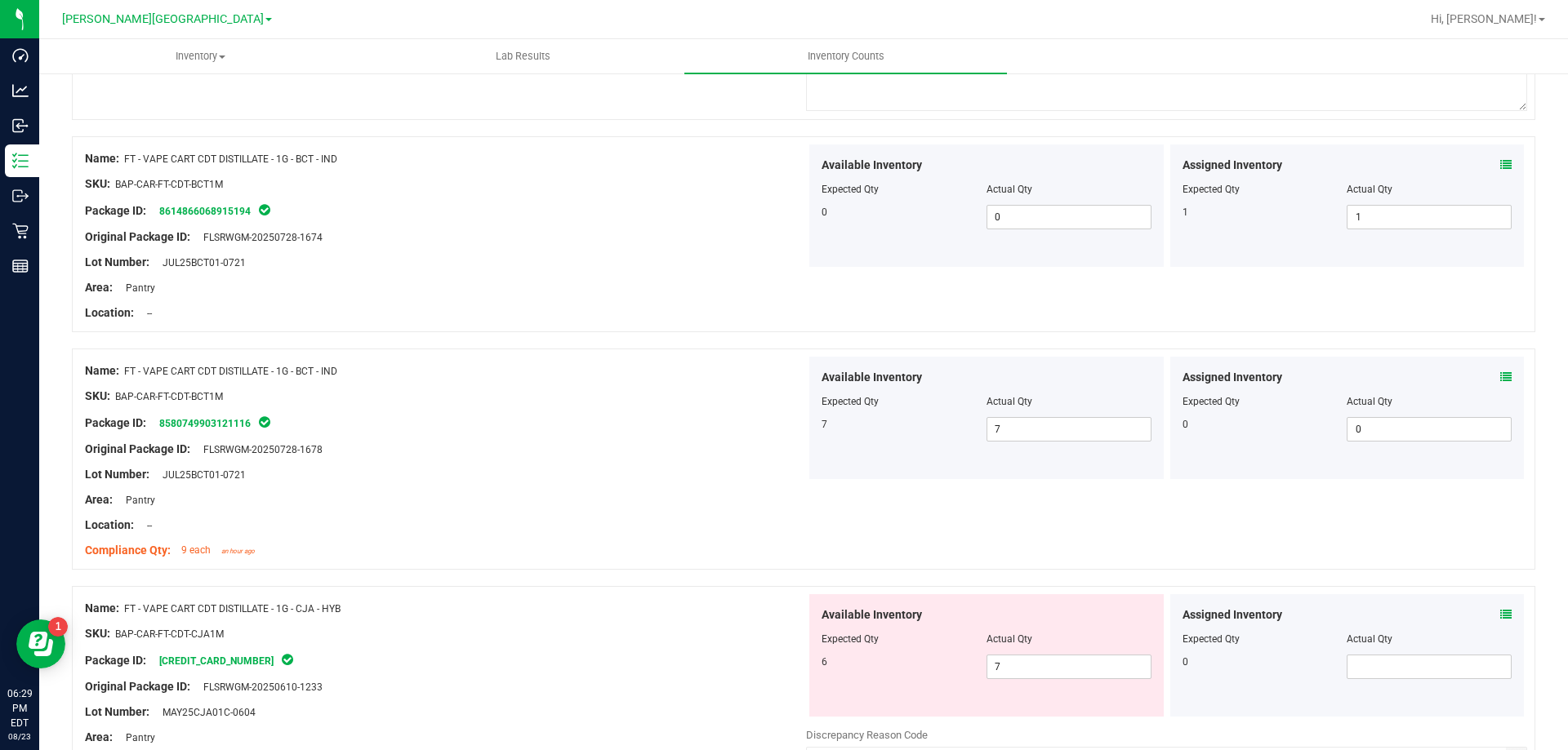
click at [742, 521] on div "Location: --" at bounding box center [445, 525] width 721 height 17
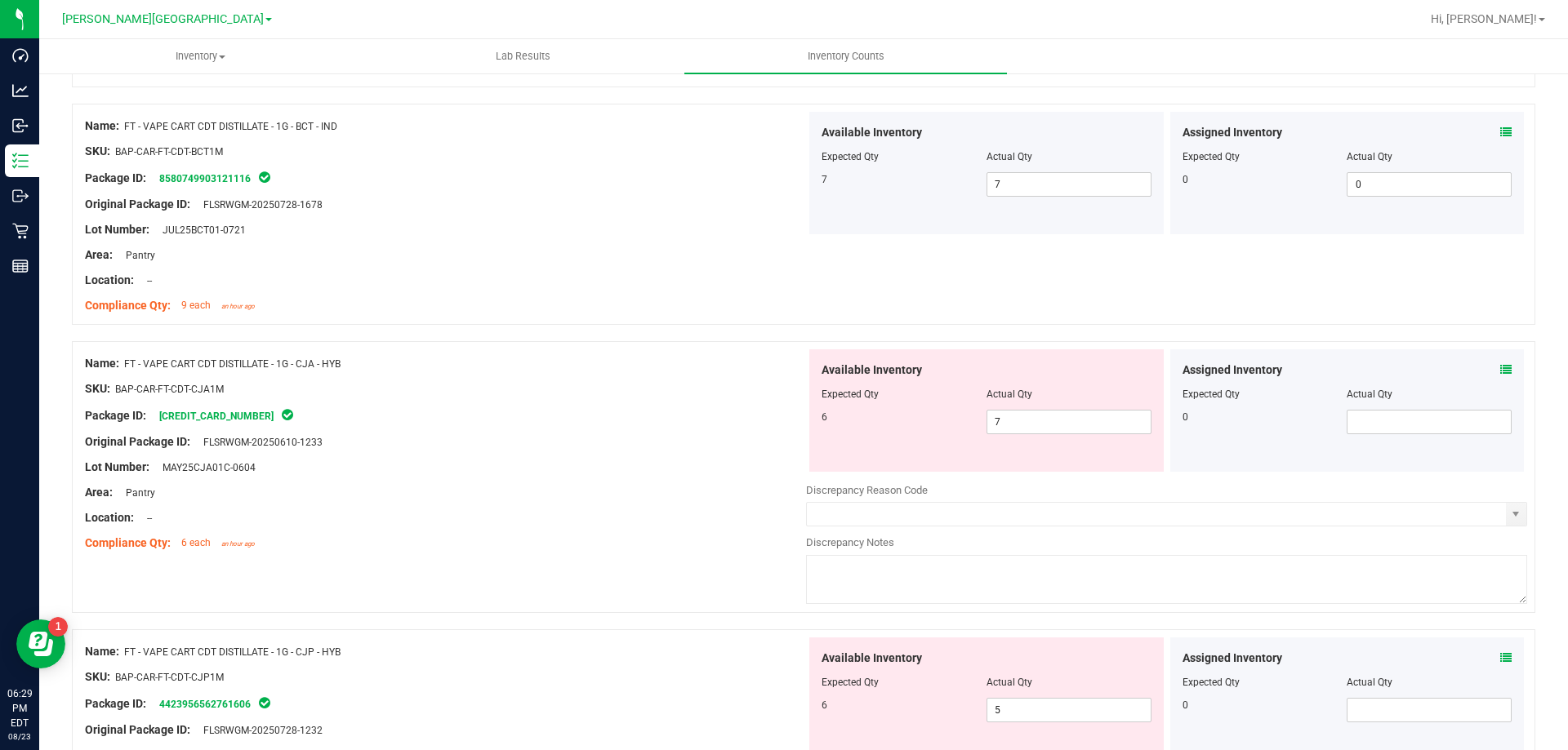
scroll to position [4573, 0]
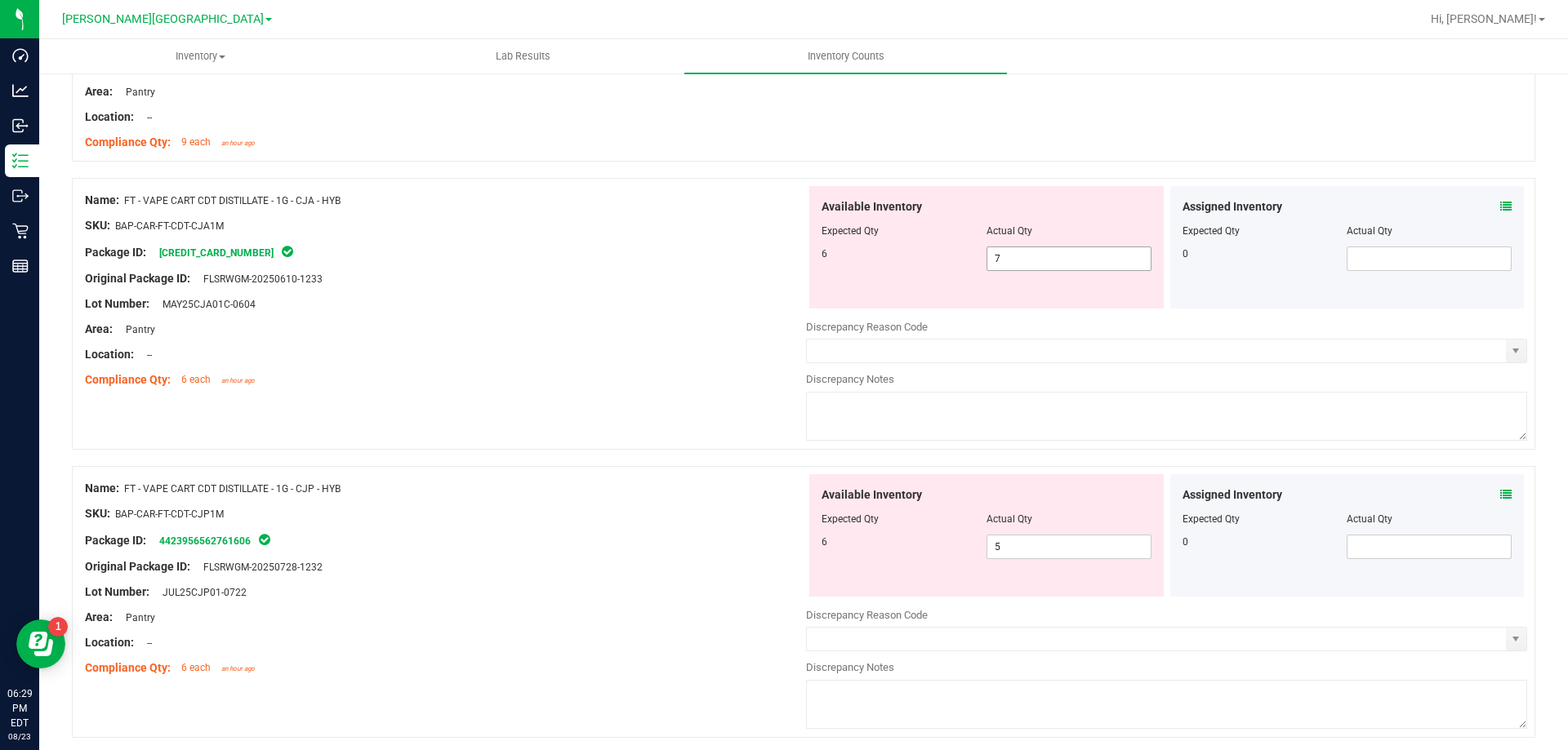
click at [1021, 266] on span "7 7" at bounding box center [1068, 259] width 165 height 24
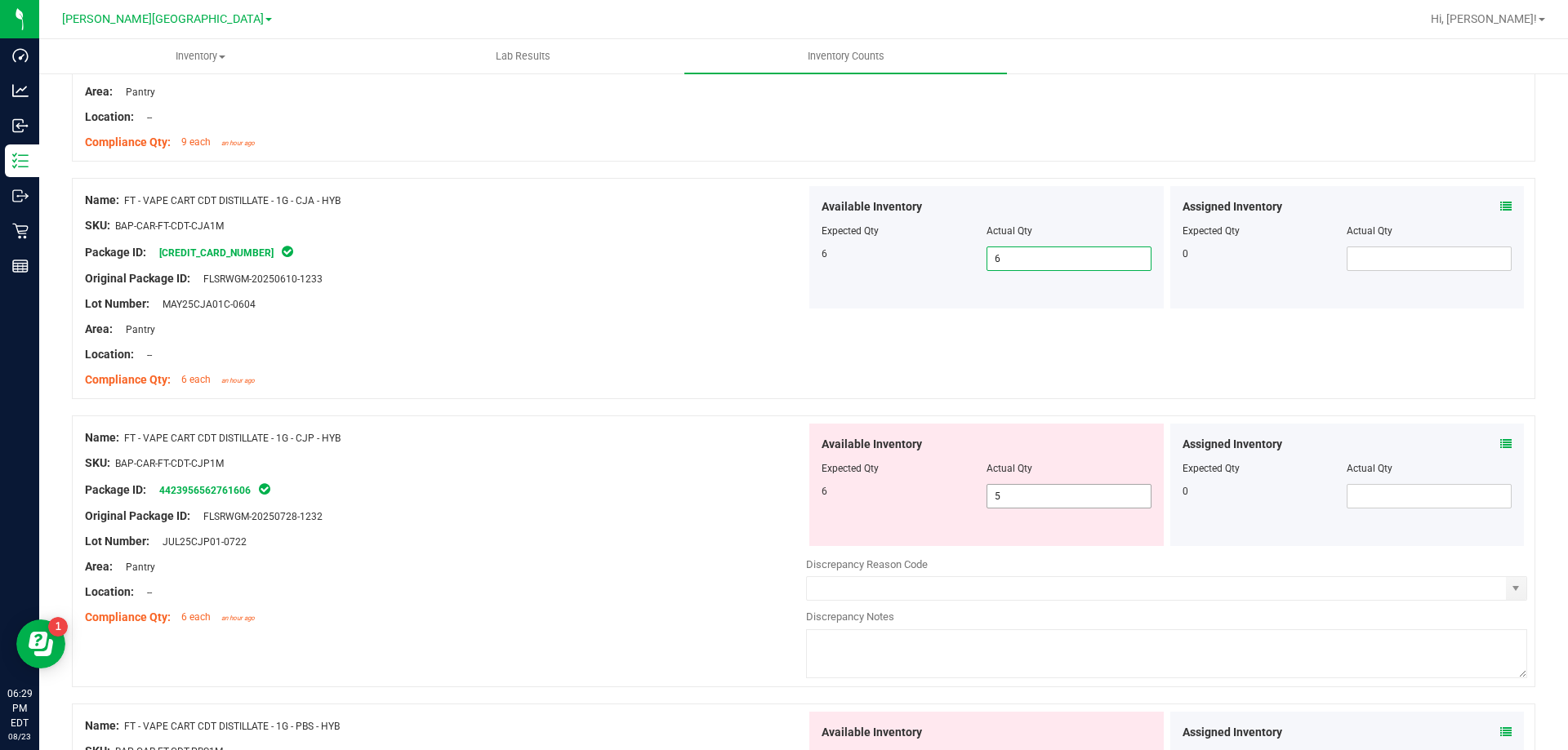
click at [1030, 498] on span "5 5" at bounding box center [1068, 496] width 165 height 24
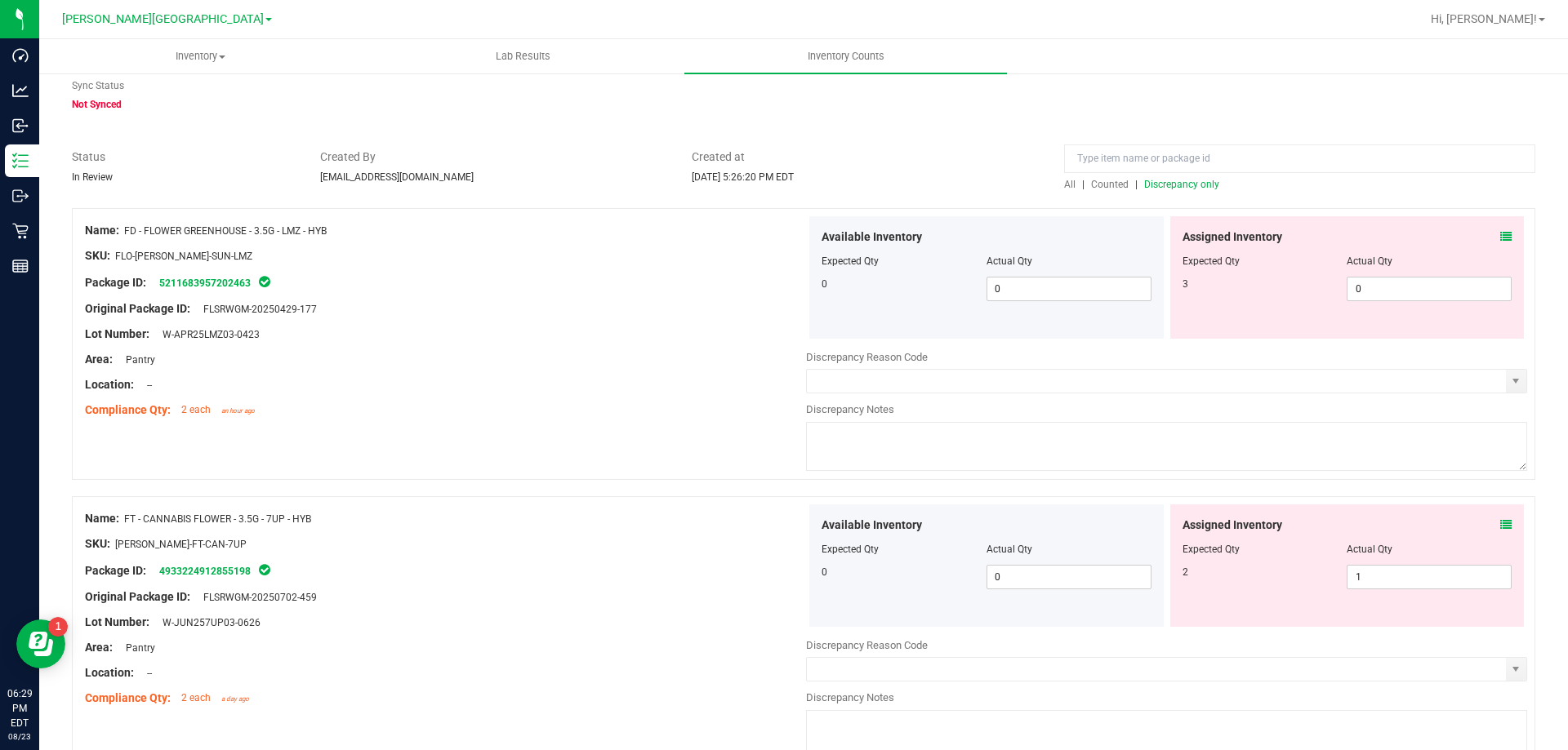
scroll to position [0, 0]
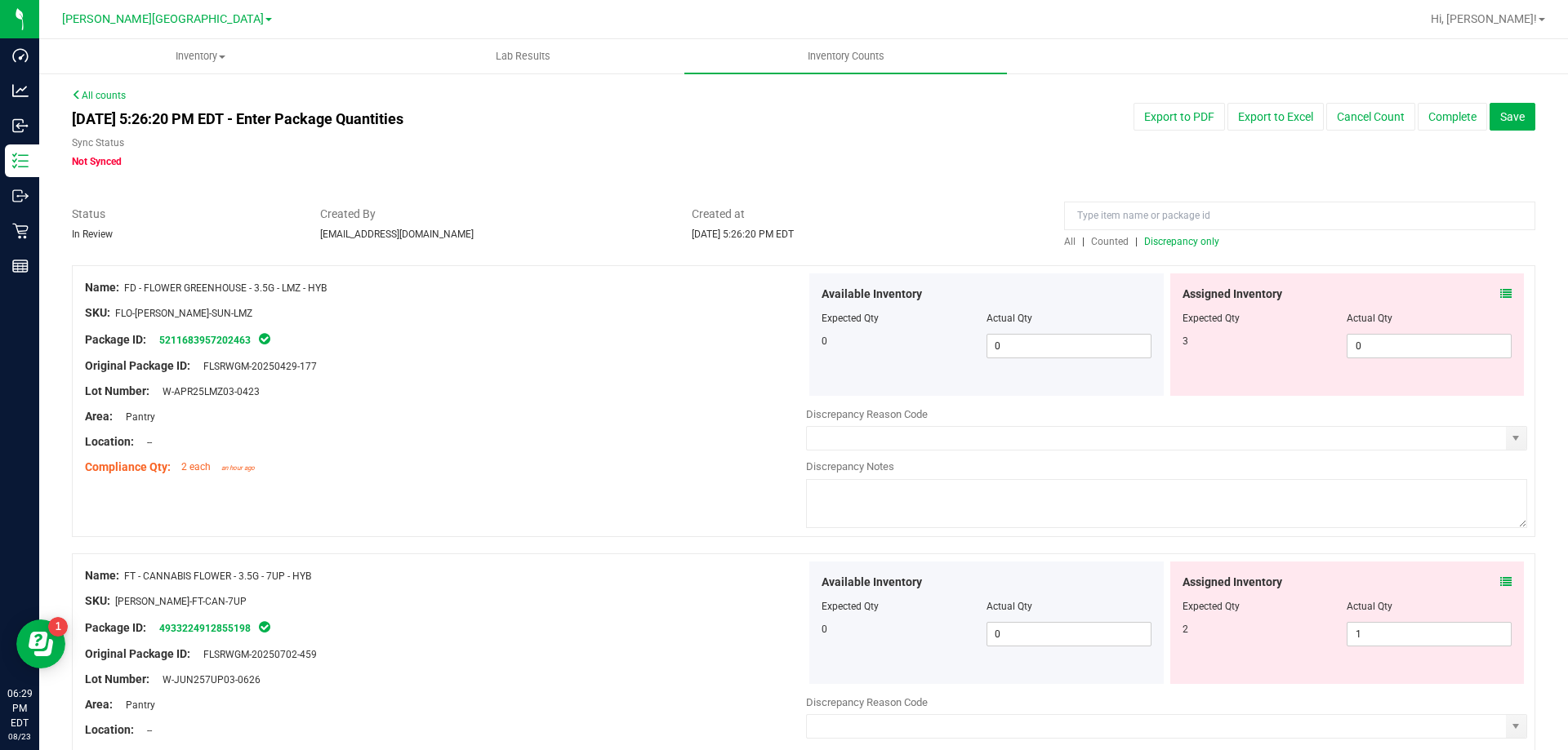
click at [1185, 241] on span "Discrepancy only" at bounding box center [1181, 241] width 75 height 11
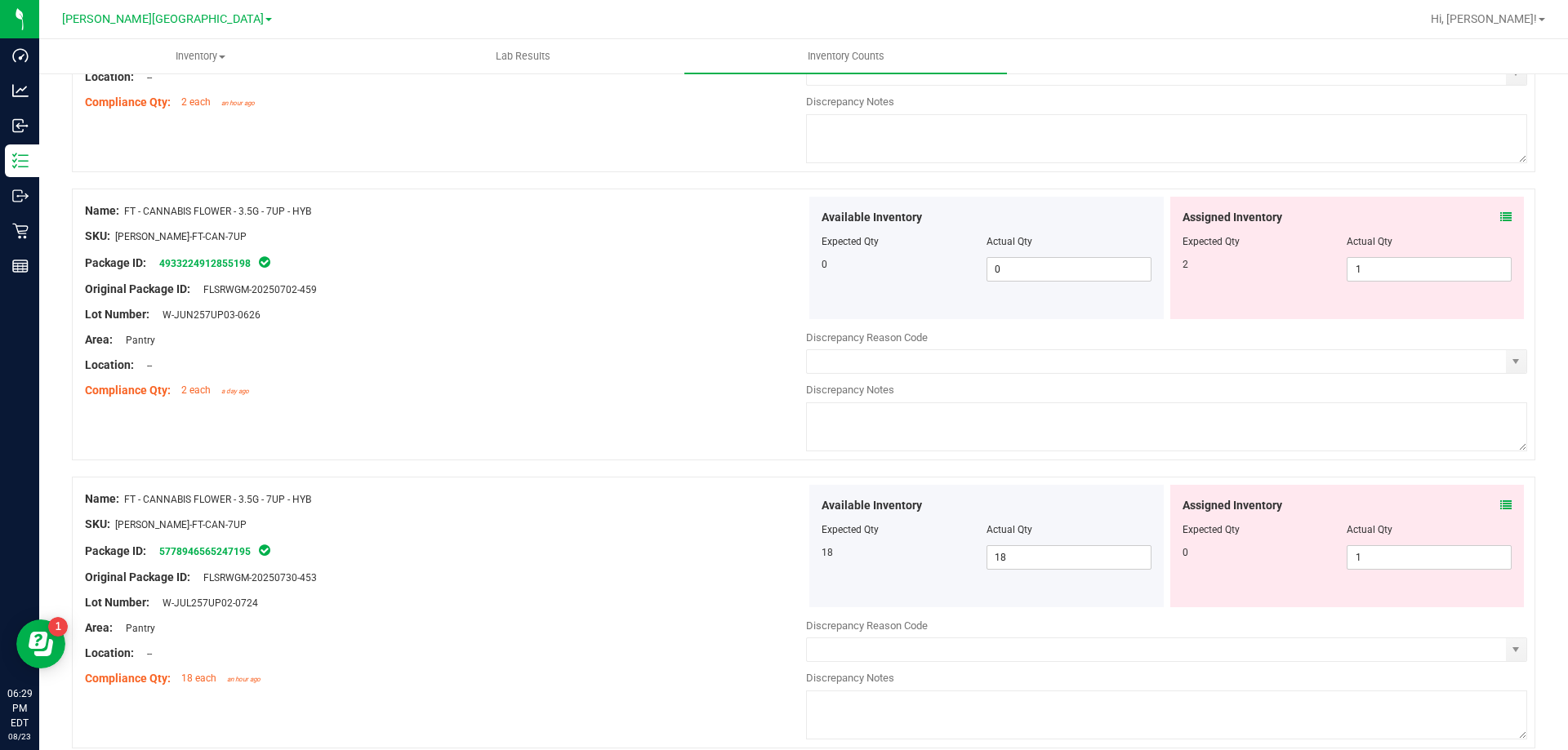
scroll to position [408, 0]
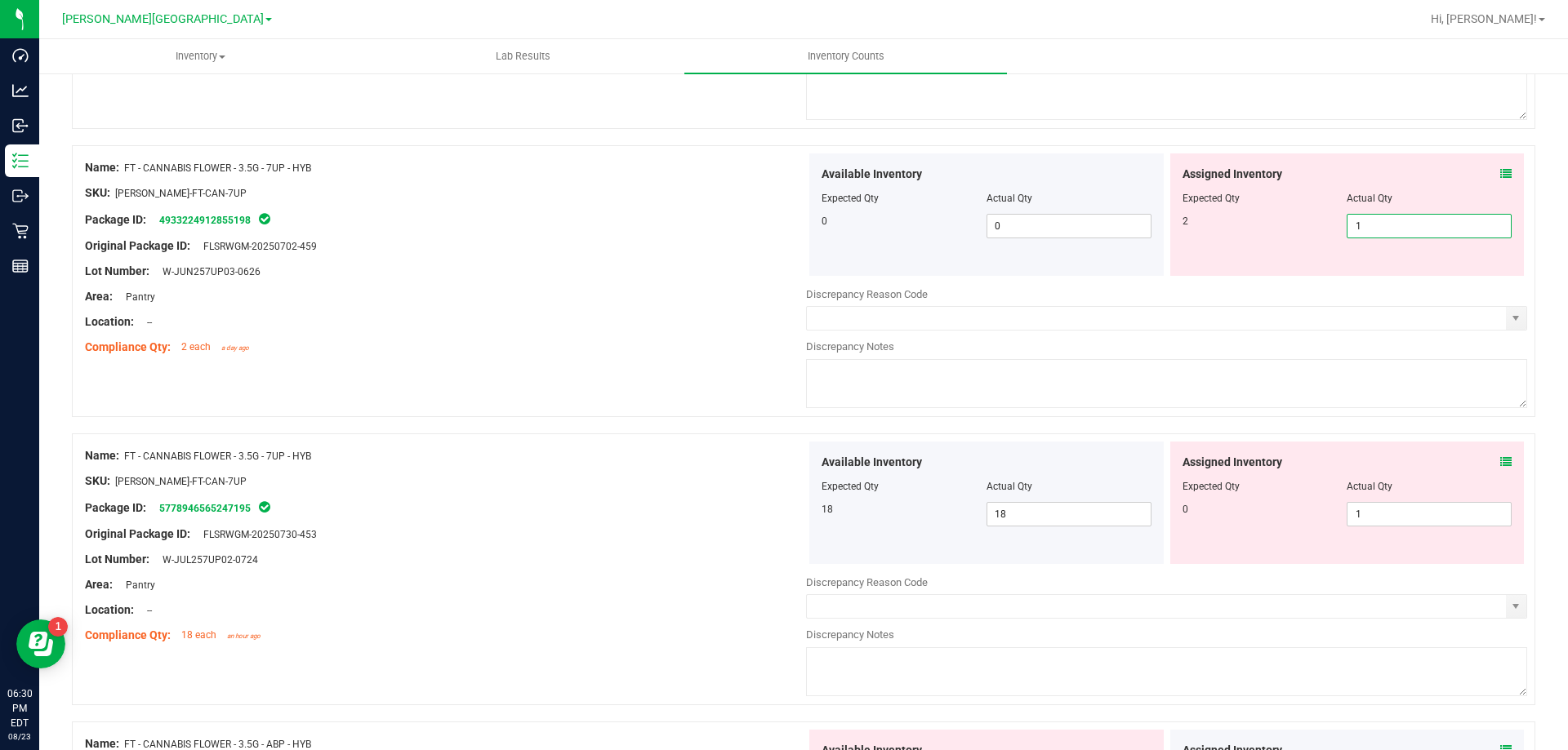
click at [1373, 225] on span "1 1" at bounding box center [1428, 226] width 165 height 24
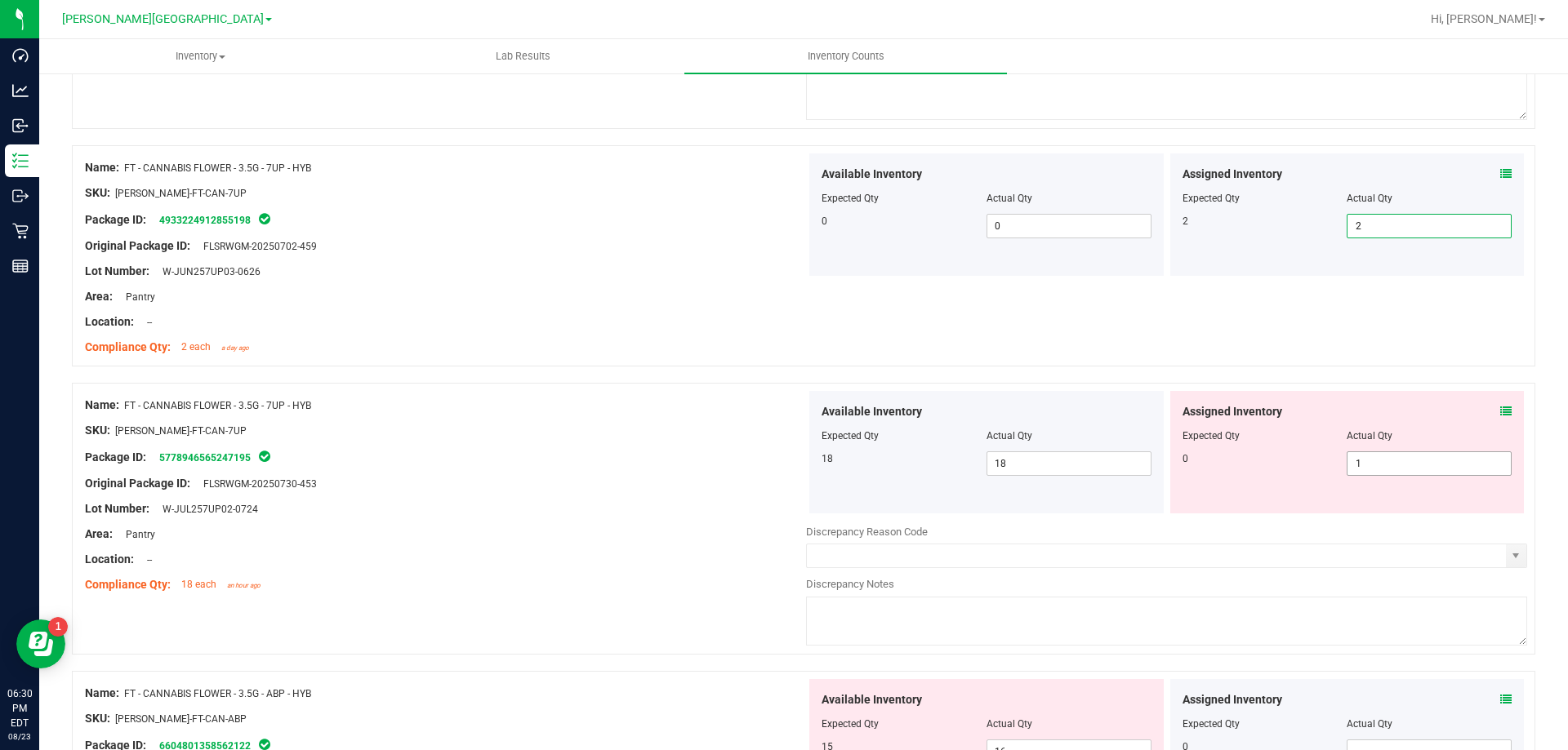
click at [1388, 465] on span "1 1" at bounding box center [1428, 464] width 165 height 24
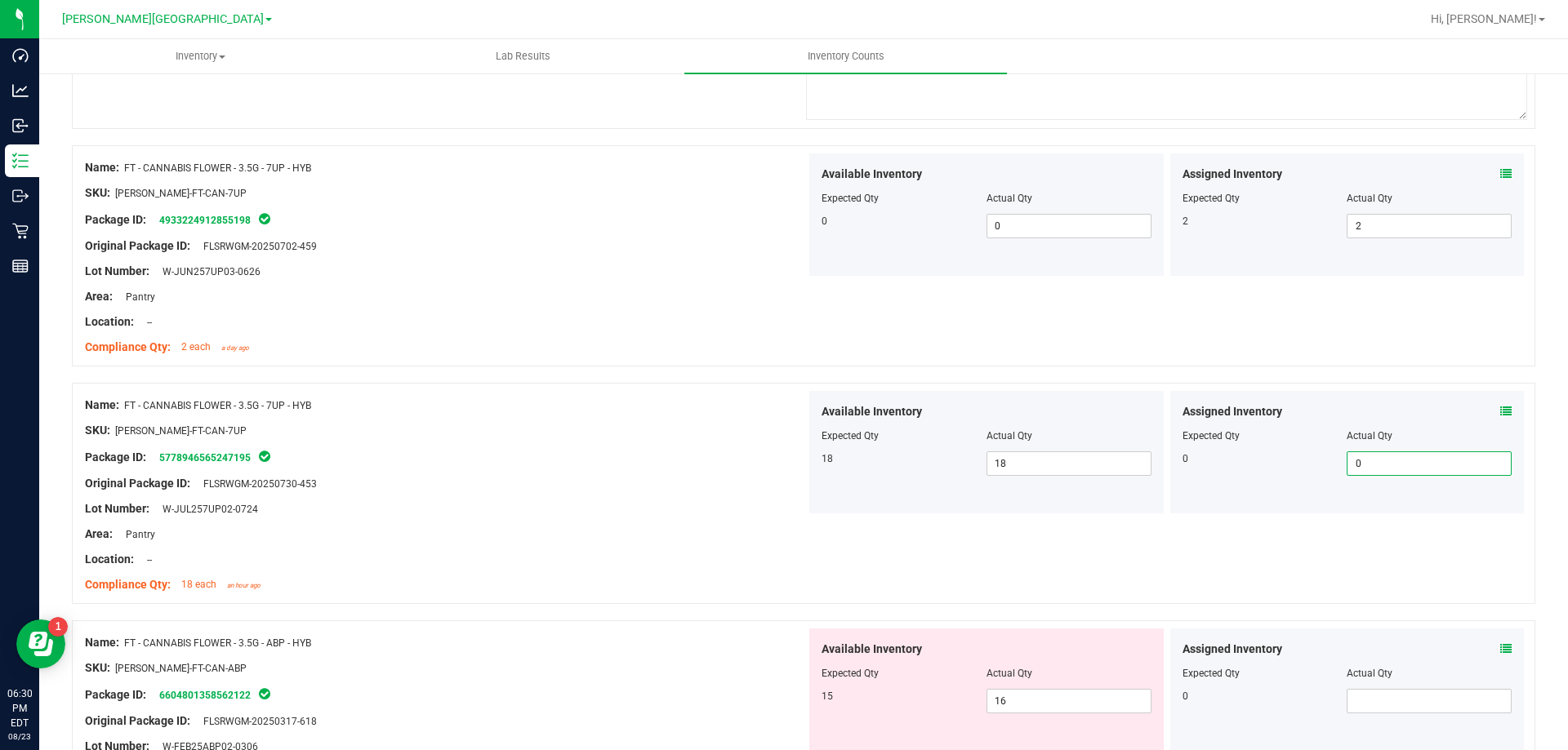
click at [594, 501] on div "Lot Number: W-JUL257UP02-0724" at bounding box center [445, 509] width 721 height 17
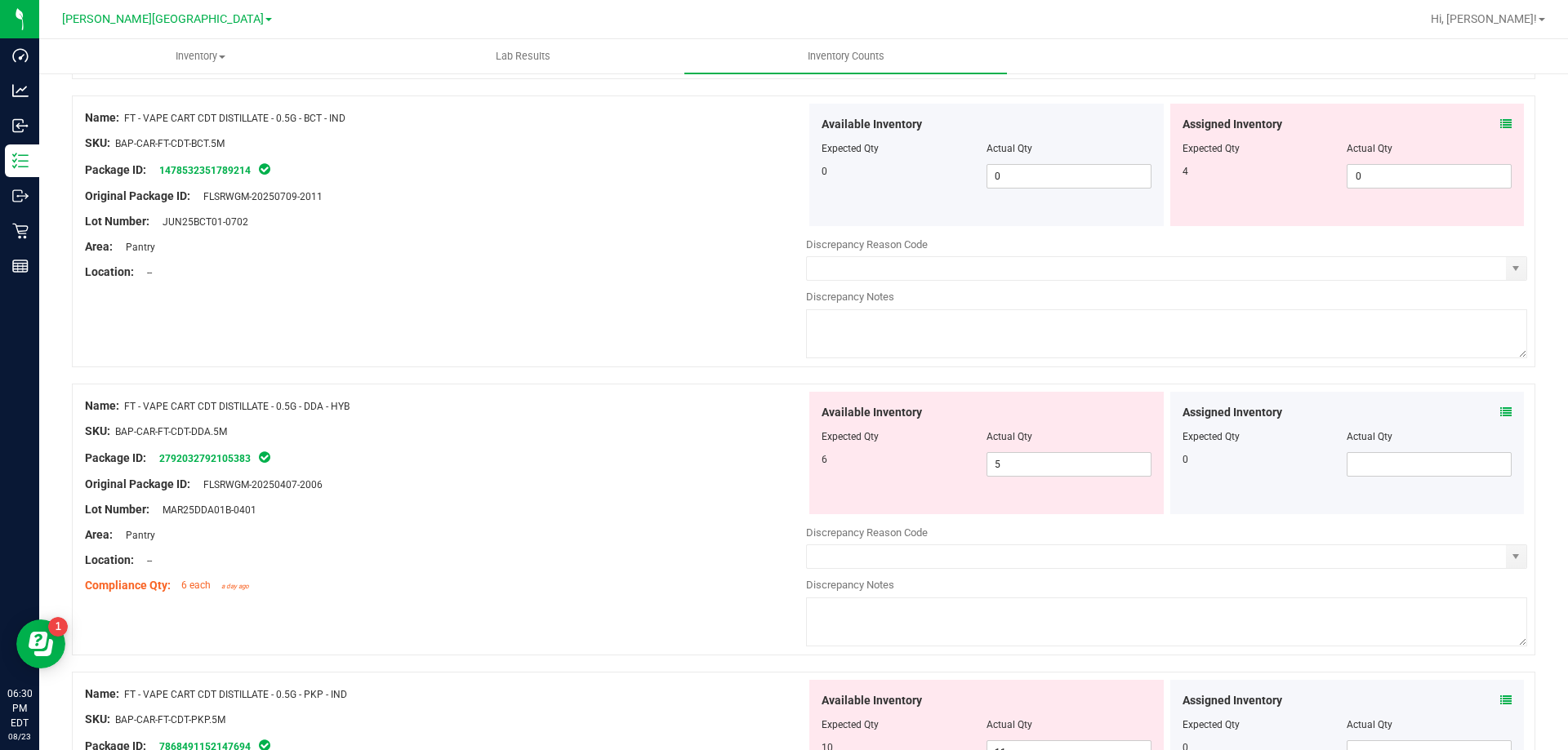
scroll to position [2531, 0]
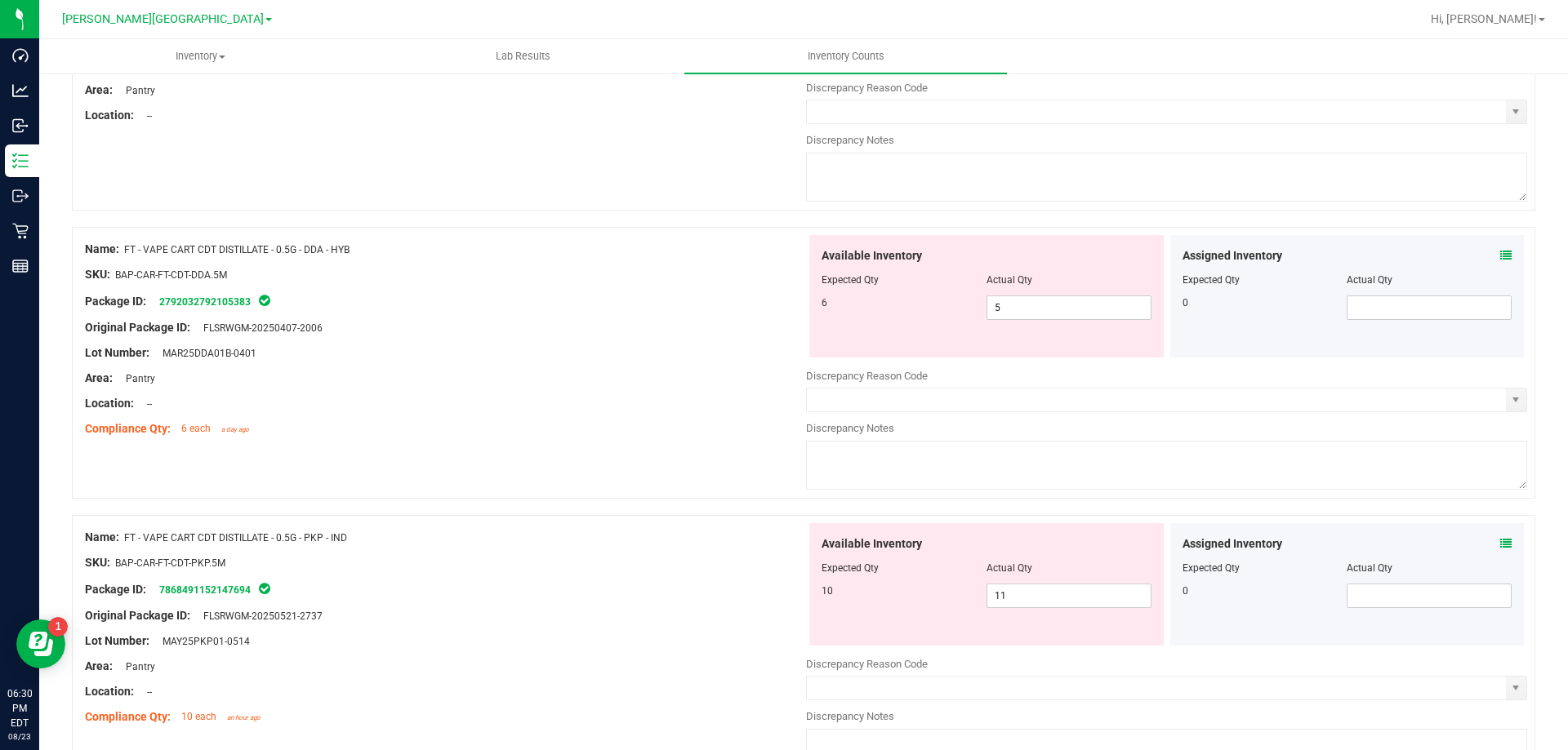
click at [1004, 293] on div at bounding box center [986, 291] width 330 height 8
click at [1070, 311] on span "5 5" at bounding box center [1068, 308] width 165 height 24
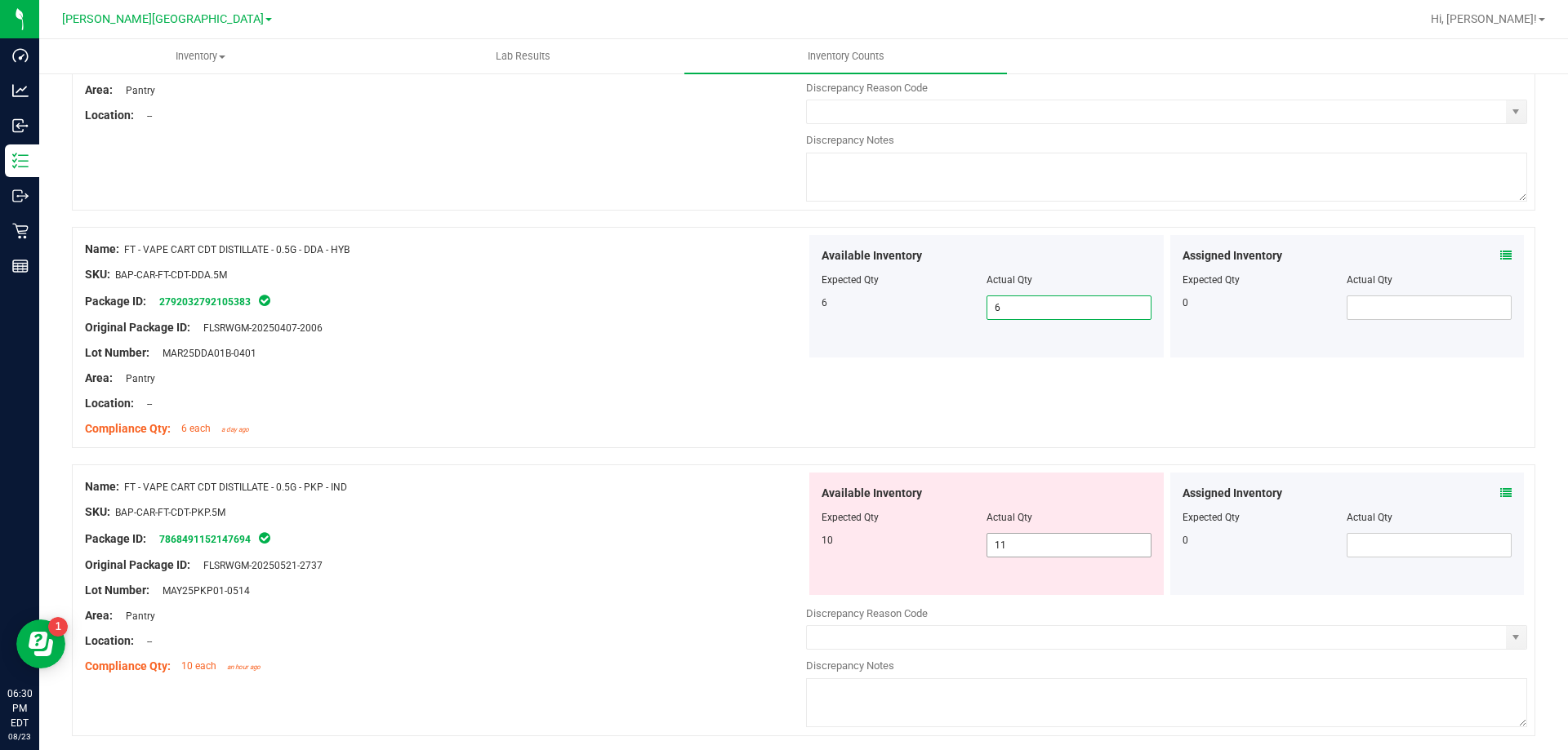
click at [1036, 548] on span "11 11" at bounding box center [1068, 545] width 165 height 24
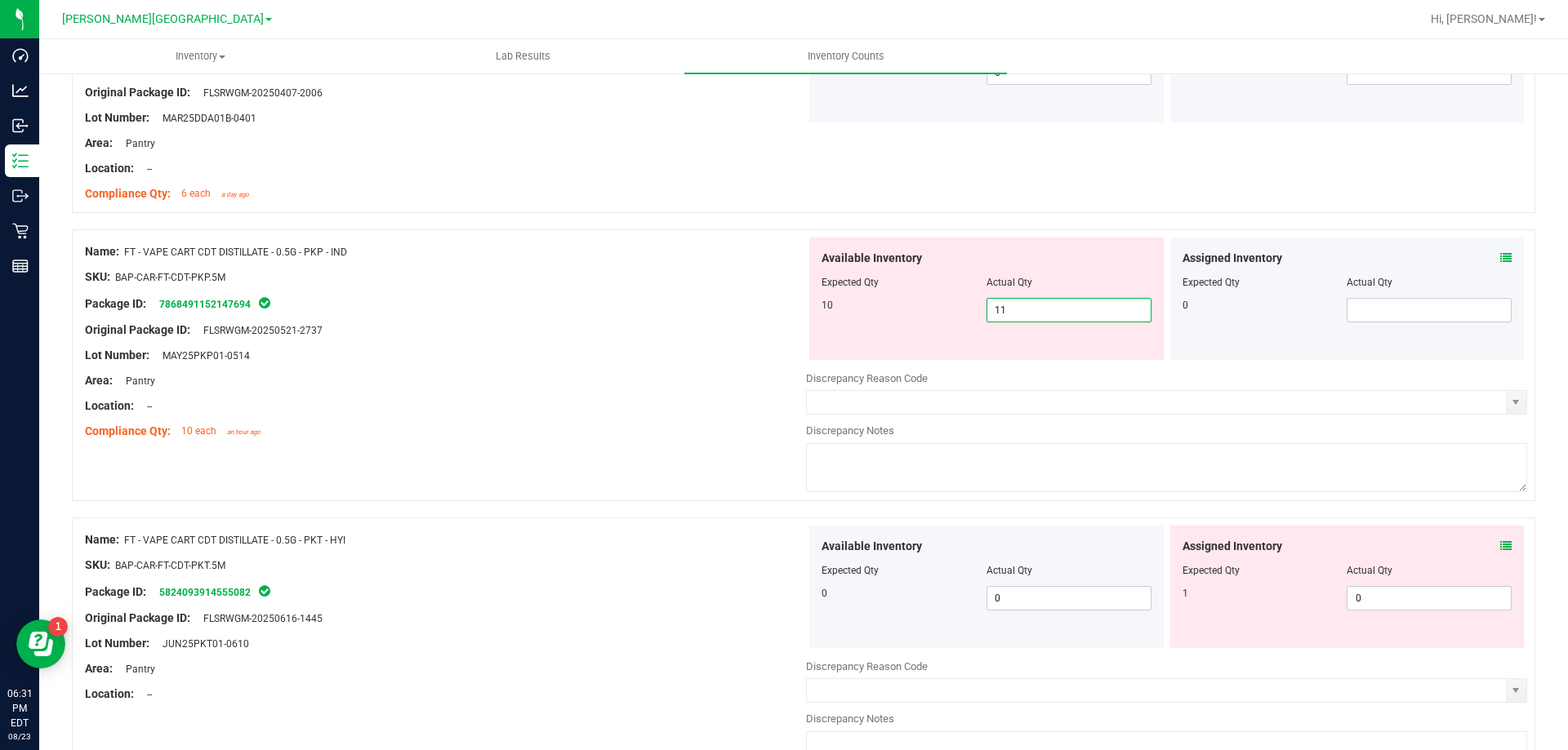
scroll to position [2776, 0]
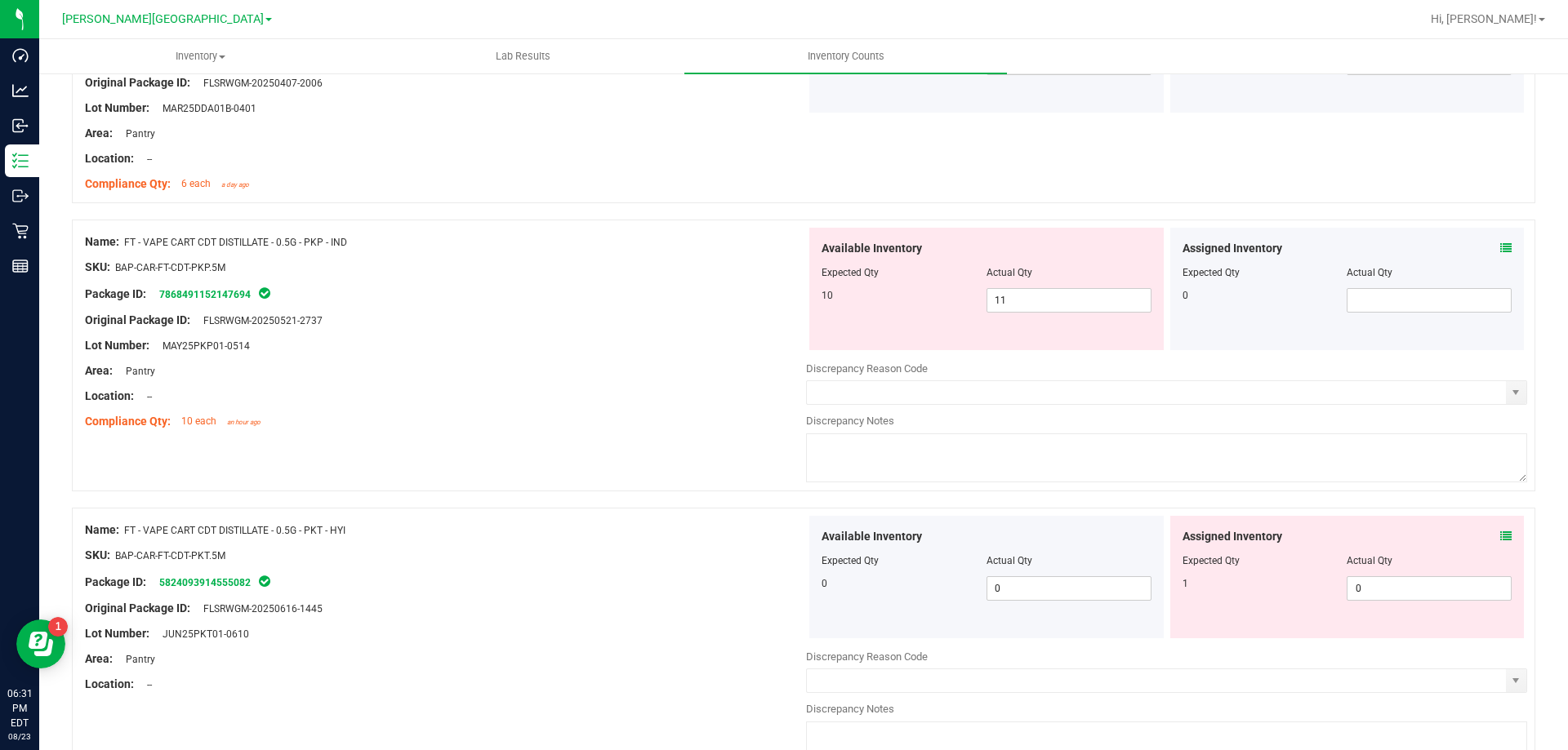
click at [1500, 243] on icon at bounding box center [1505, 248] width 11 height 11
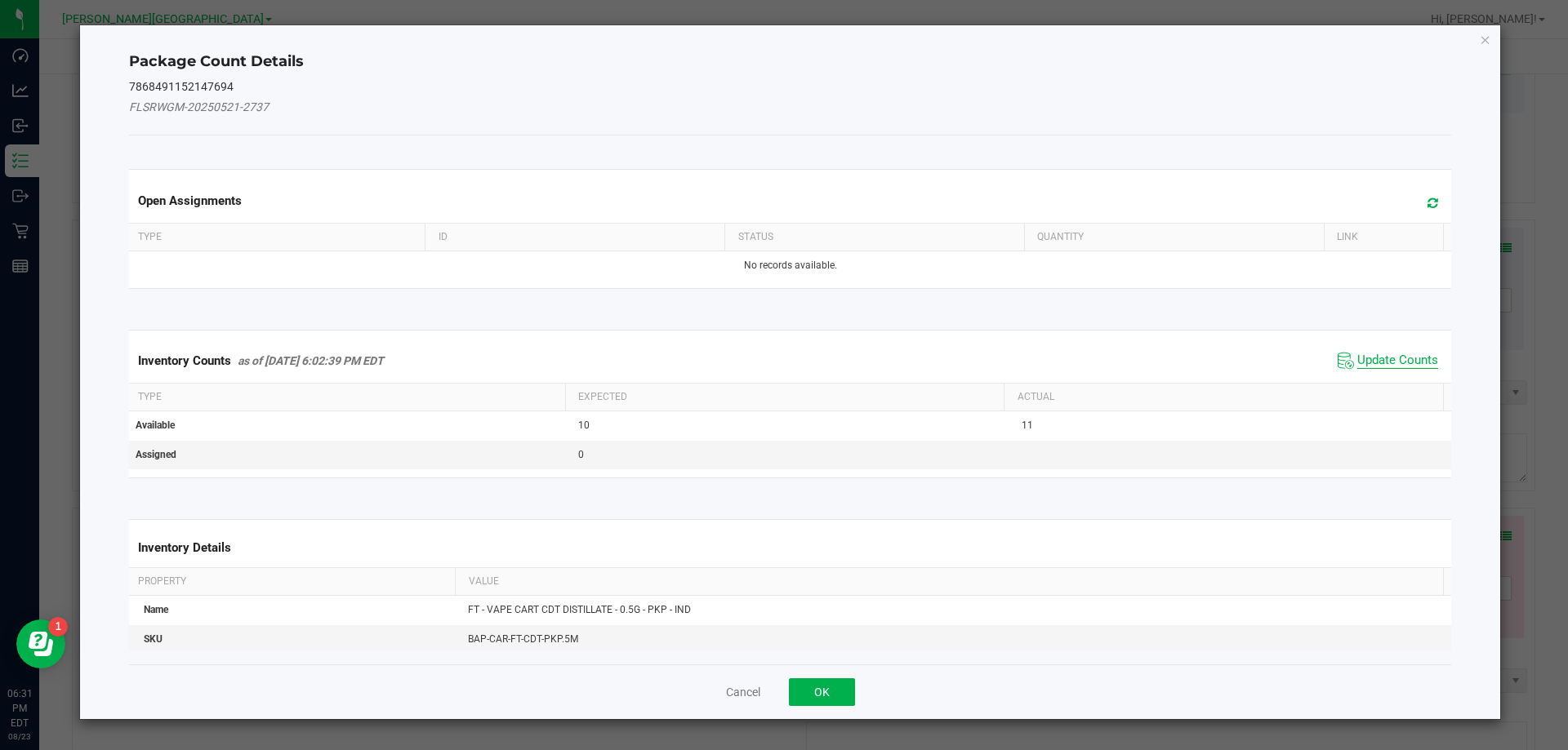
click at [1378, 359] on span "Update Counts" at bounding box center [1397, 361] width 81 height 16
click at [1378, 359] on div "Inventory Counts as of [DATE] 6:02:39 PM EDT Update Counts" at bounding box center [790, 360] width 1329 height 42
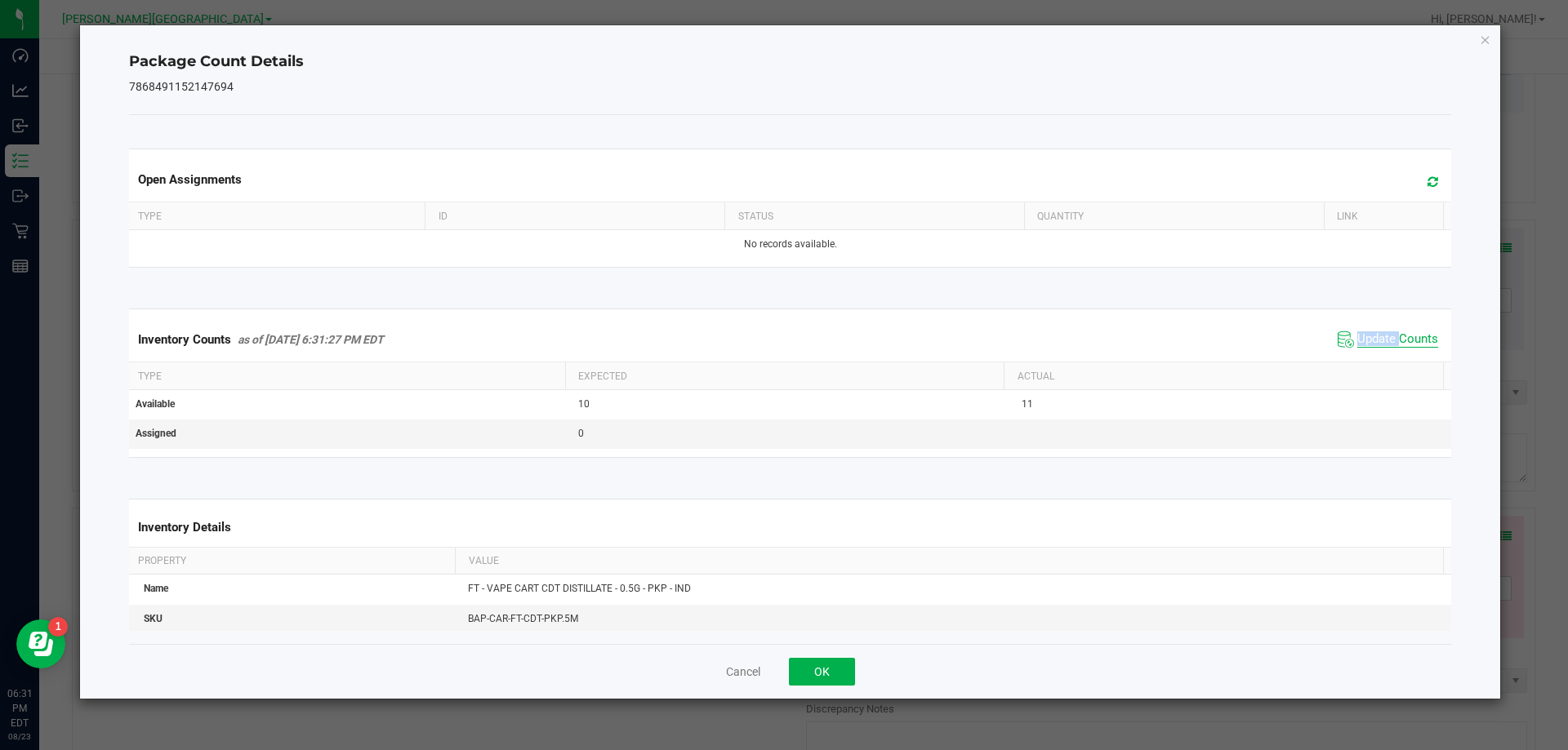
click at [1374, 344] on span "Update Counts" at bounding box center [1397, 340] width 81 height 16
click at [1374, 344] on span "Update Counts" at bounding box center [1397, 339] width 81 height 15
click at [815, 673] on button "OK" at bounding box center [822, 672] width 66 height 28
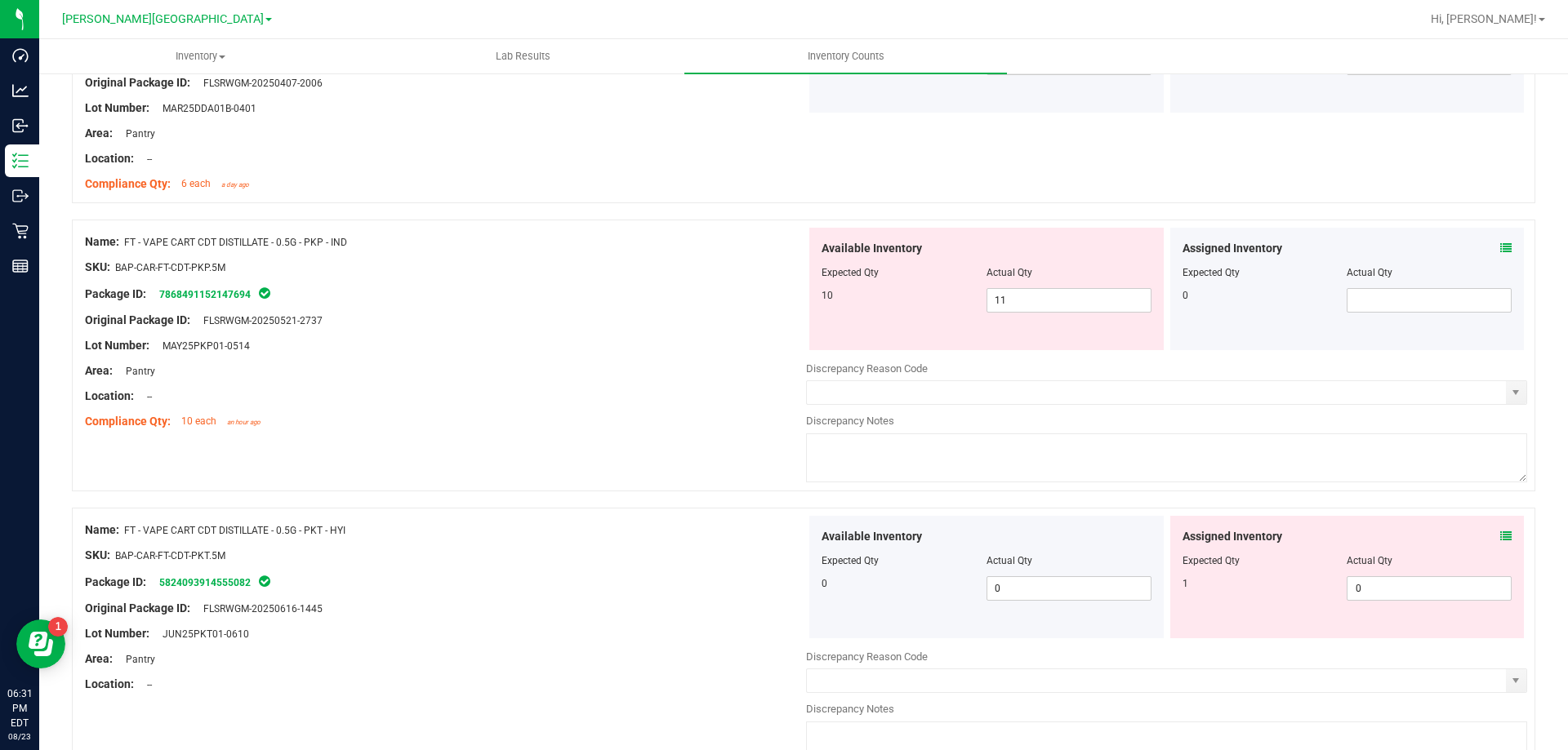
click at [704, 632] on div "Lot Number: JUN25PKT01-0610" at bounding box center [445, 633] width 721 height 17
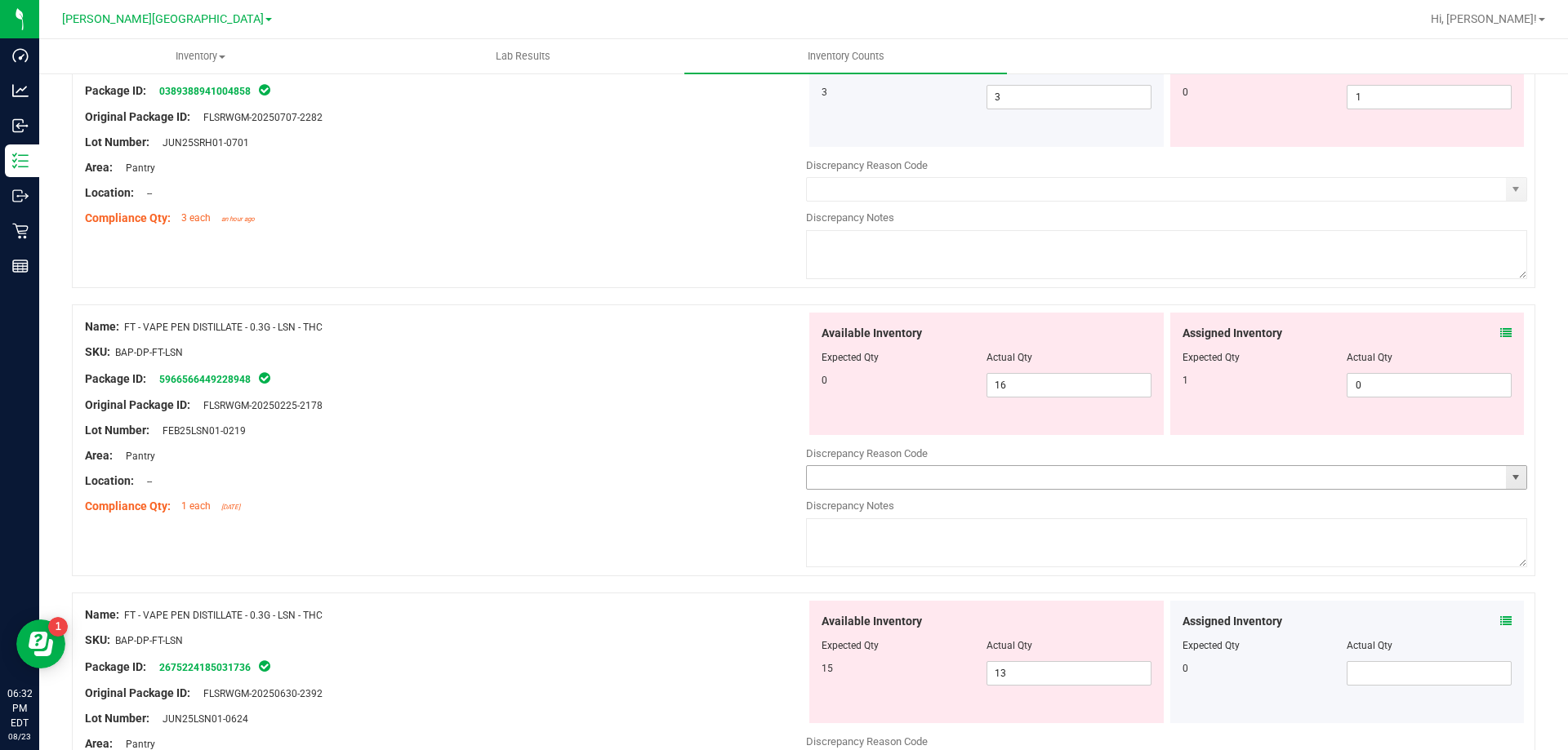
scroll to position [4450, 0]
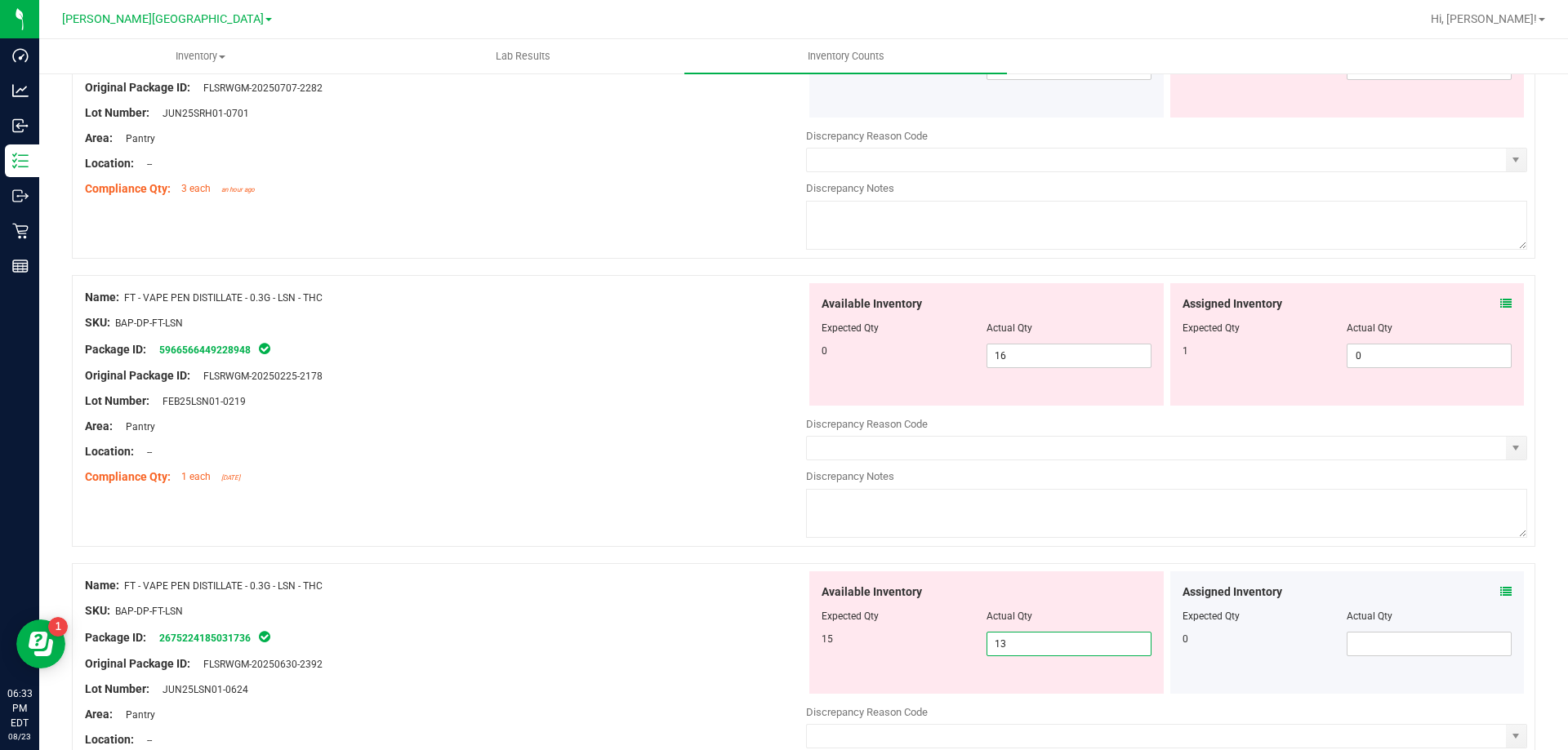
click at [1097, 639] on span "13 13" at bounding box center [1068, 644] width 165 height 24
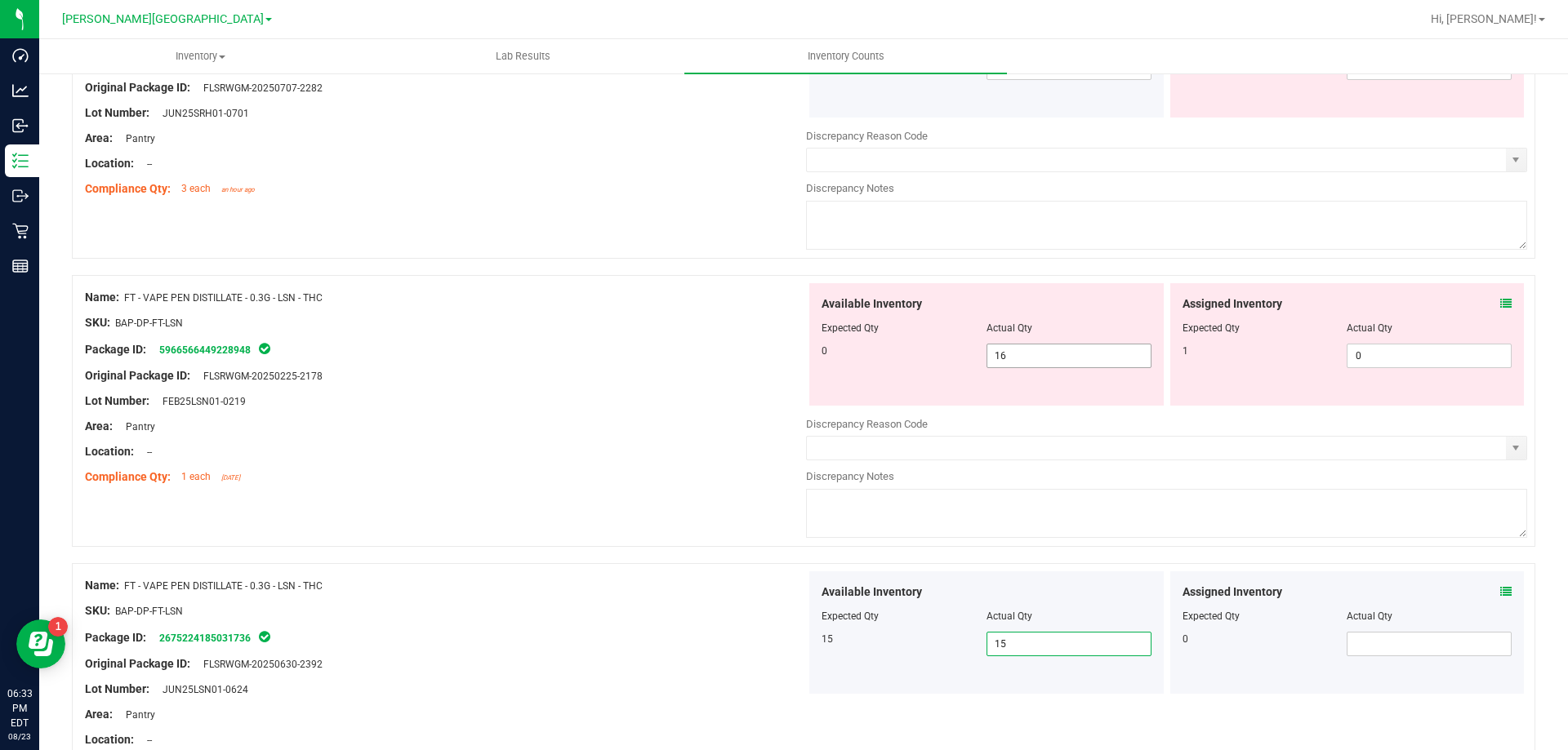
click at [1108, 351] on span "16 16" at bounding box center [1068, 356] width 165 height 24
click at [1108, 351] on input "16" at bounding box center [1068, 356] width 163 height 23
click at [711, 425] on div "Area: Pantry" at bounding box center [445, 426] width 721 height 17
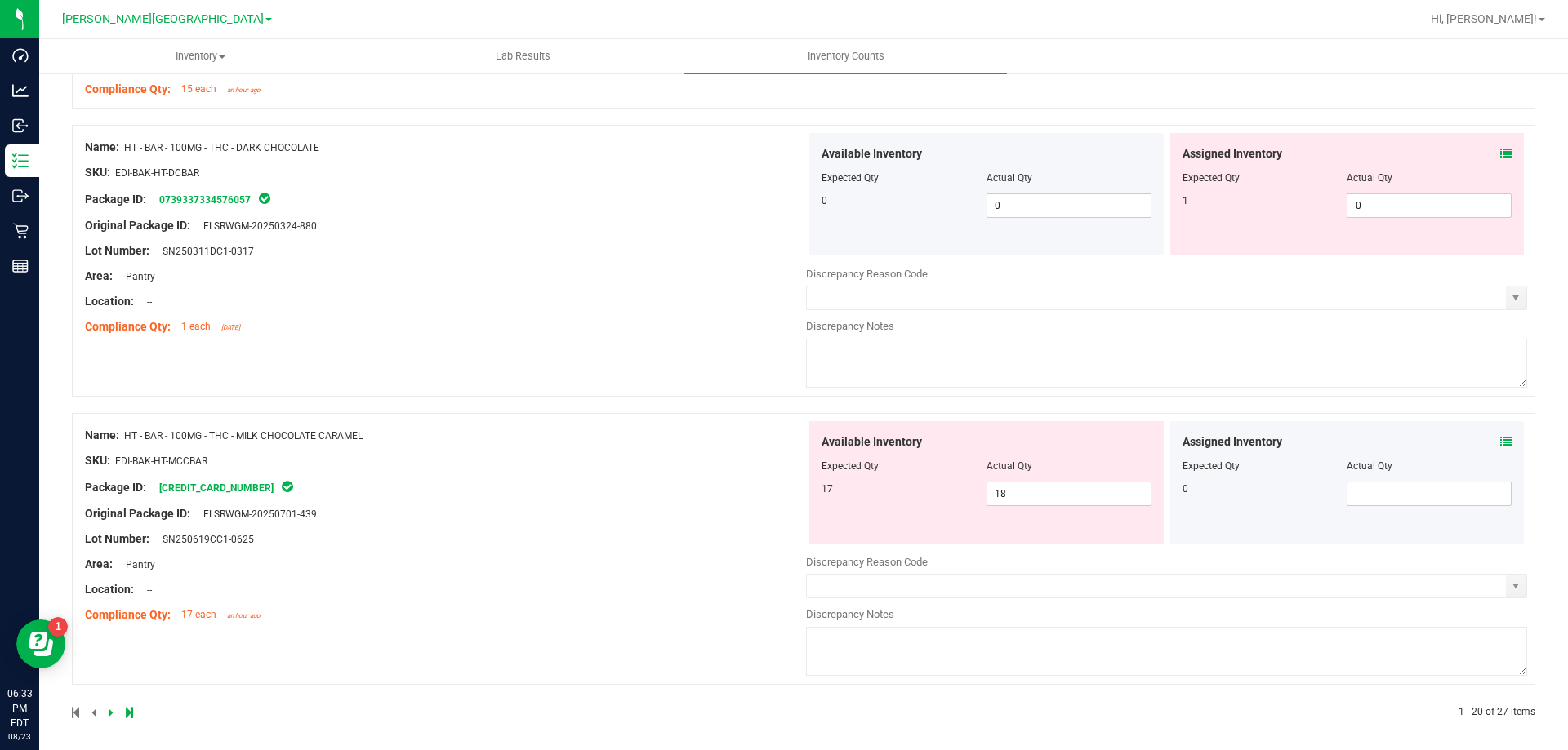
scroll to position [5133, 0]
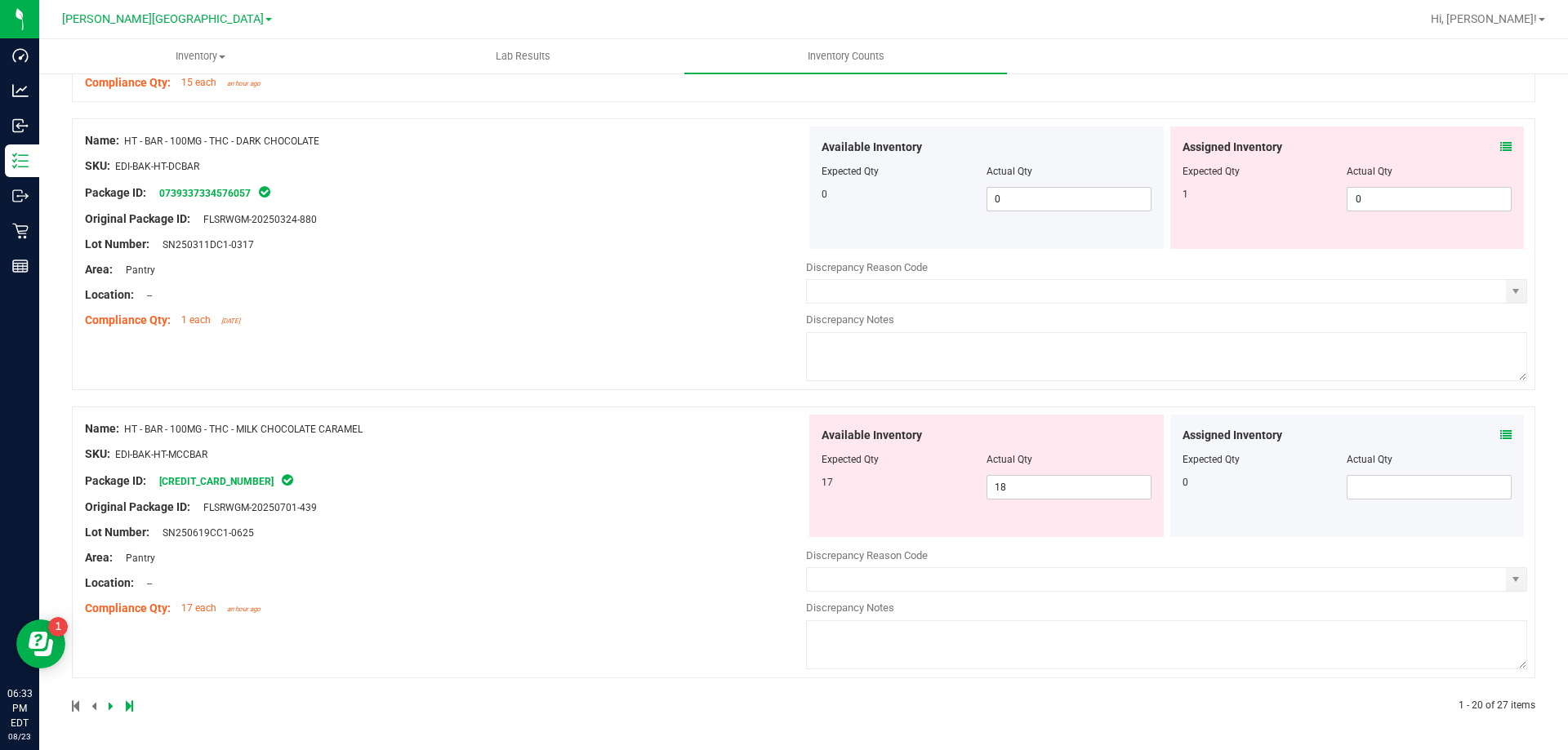
click at [756, 509] on div "Original Package ID: FLSRWGM-20250701-439" at bounding box center [445, 507] width 721 height 17
click at [109, 708] on icon at bounding box center [111, 706] width 5 height 10
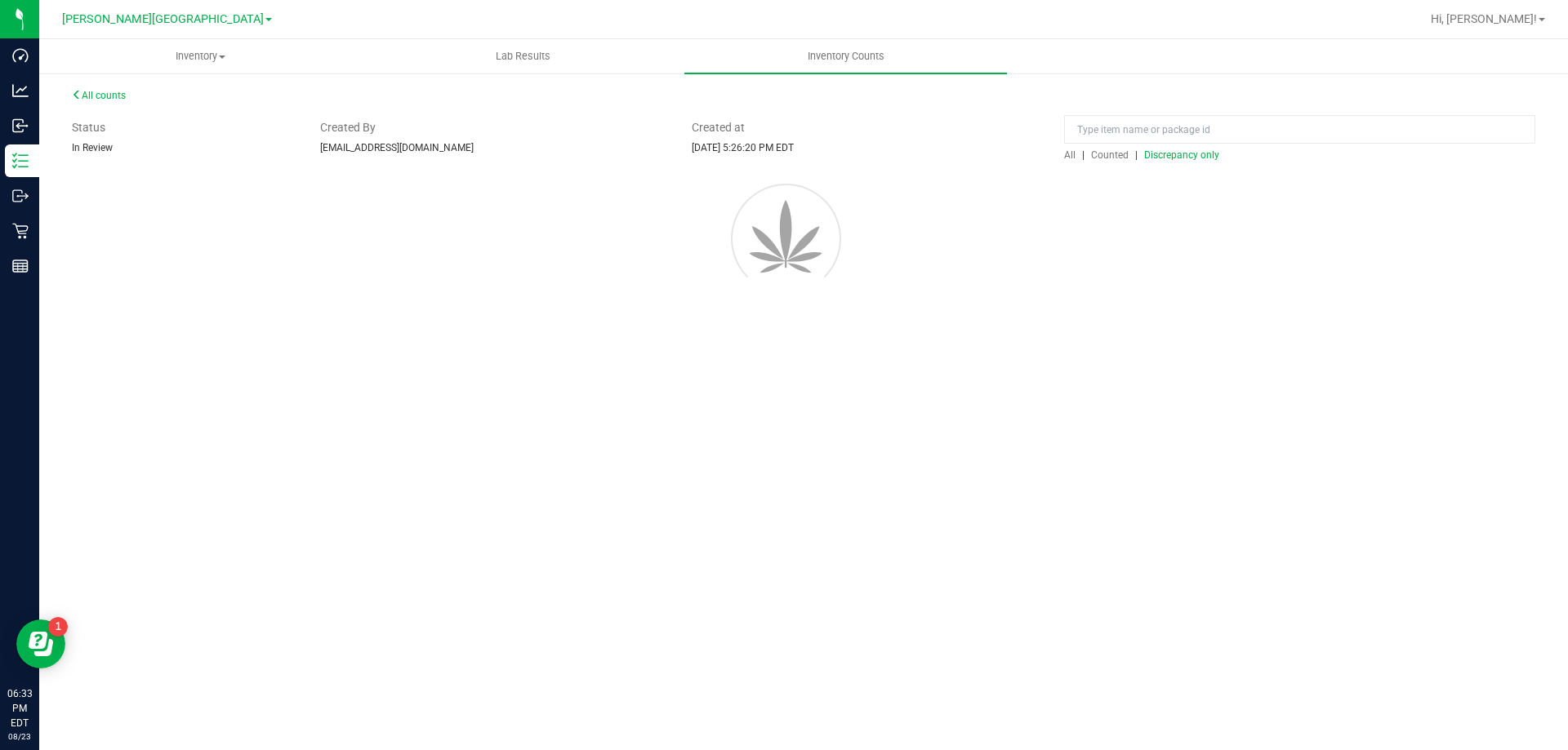
scroll to position [0, 0]
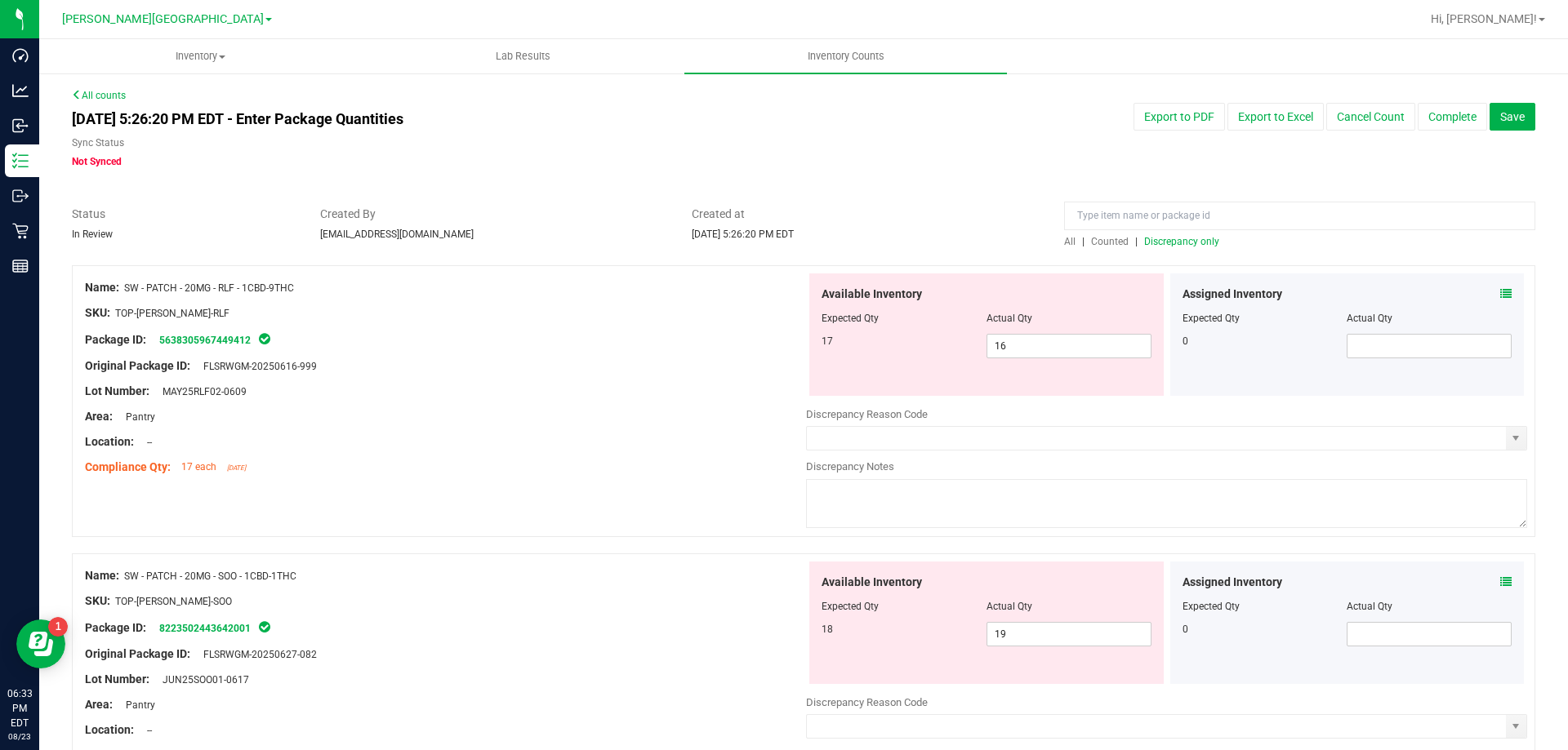
click at [1161, 244] on span "Discrepancy only" at bounding box center [1181, 241] width 75 height 11
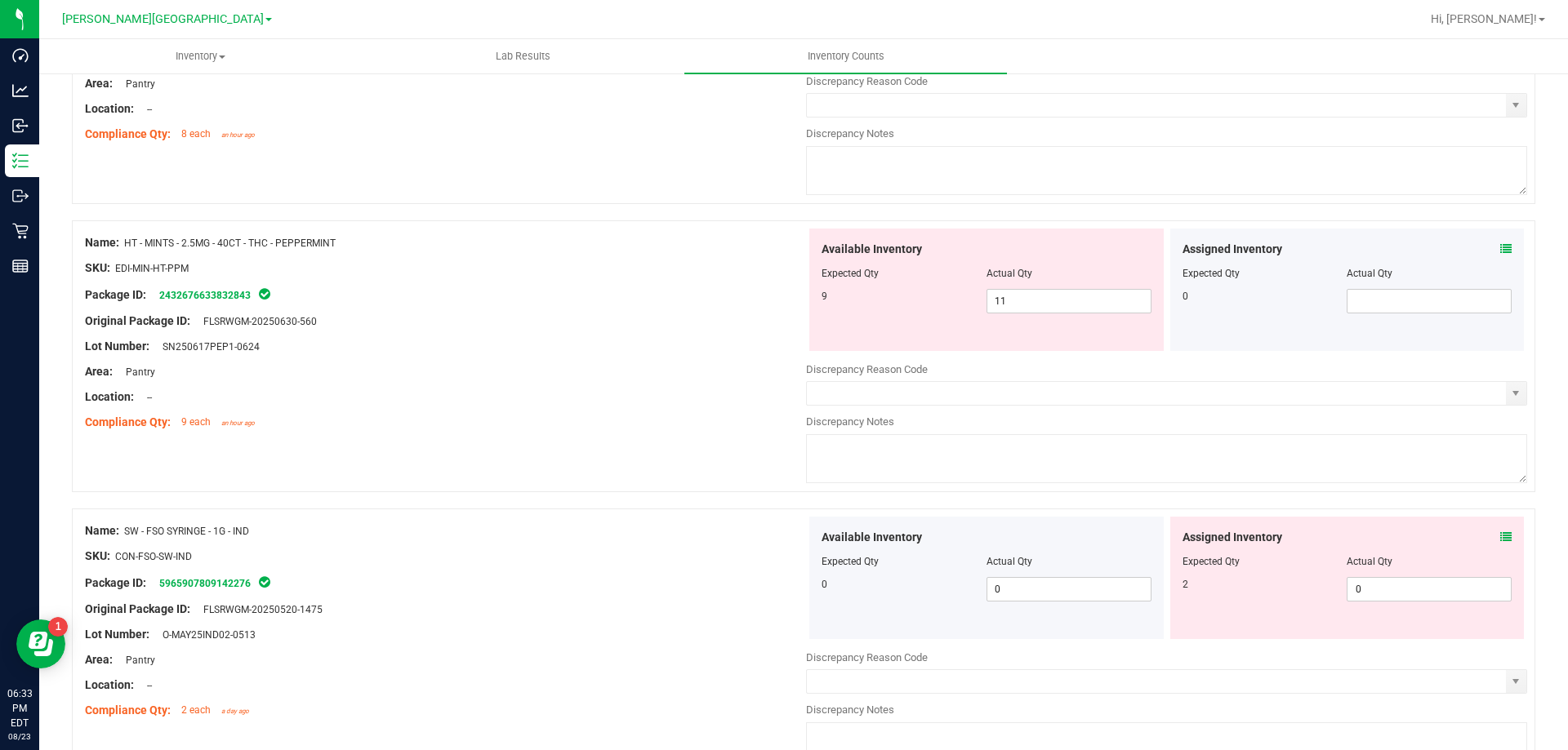
scroll to position [5335, 0]
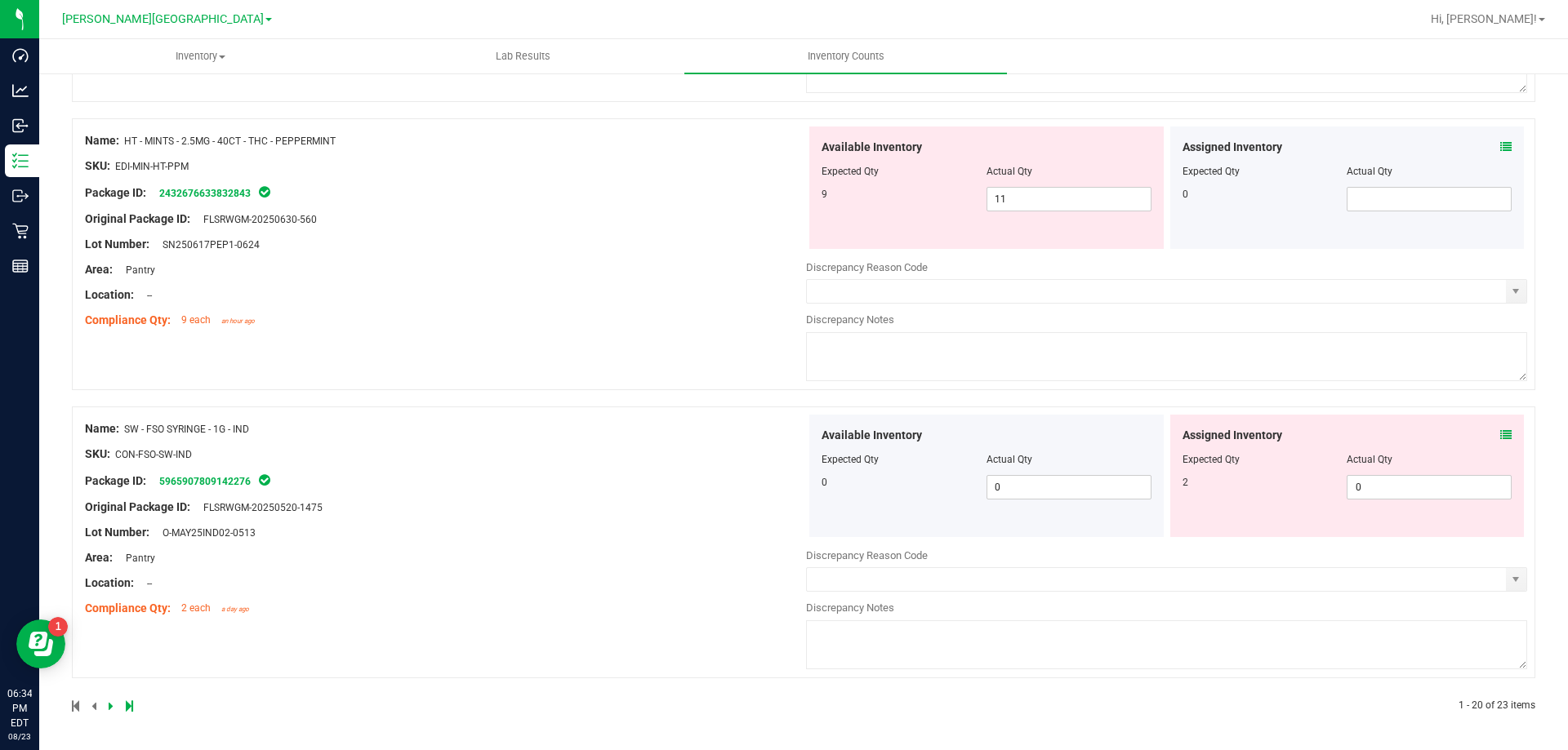
click at [109, 704] on icon at bounding box center [111, 706] width 5 height 10
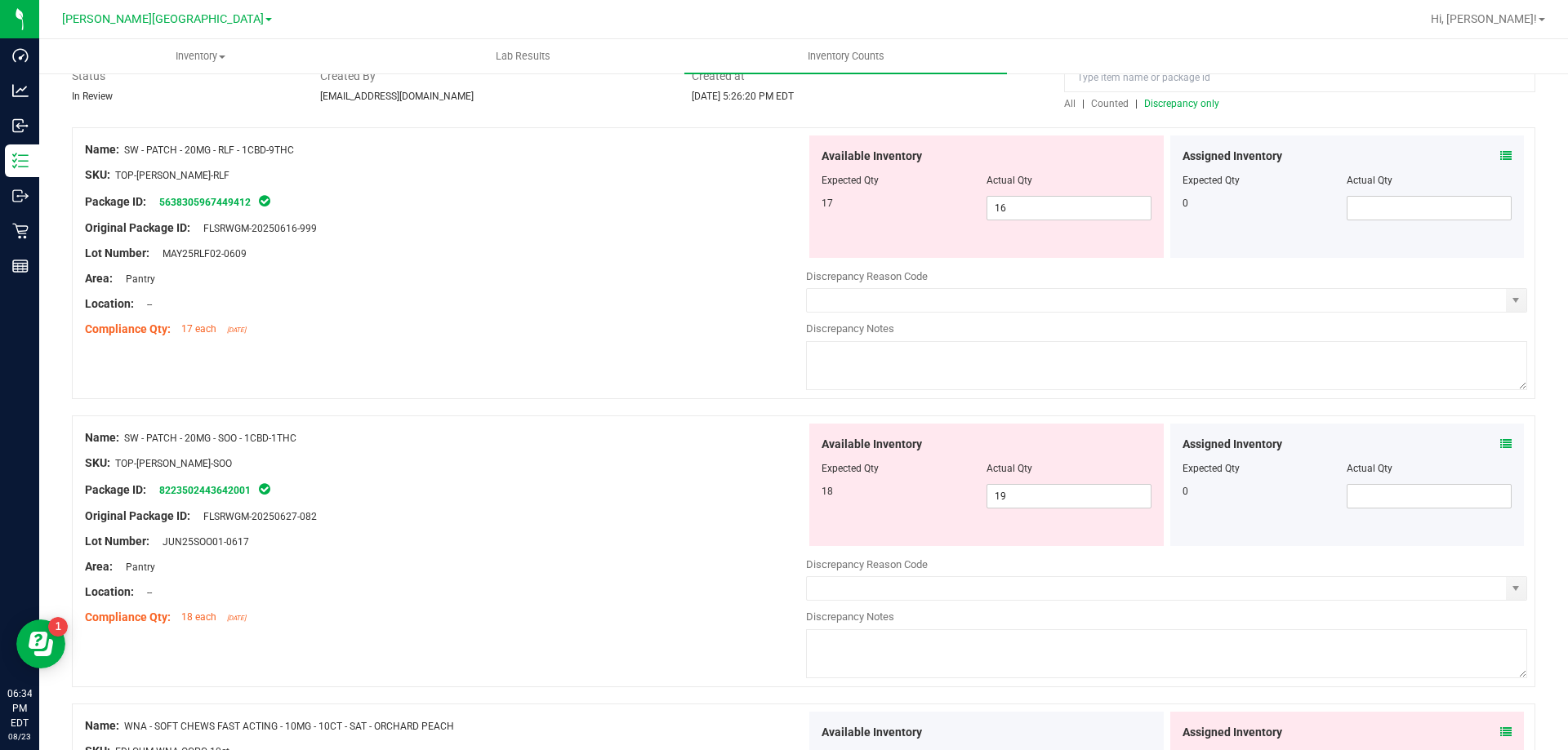
scroll to position [109, 0]
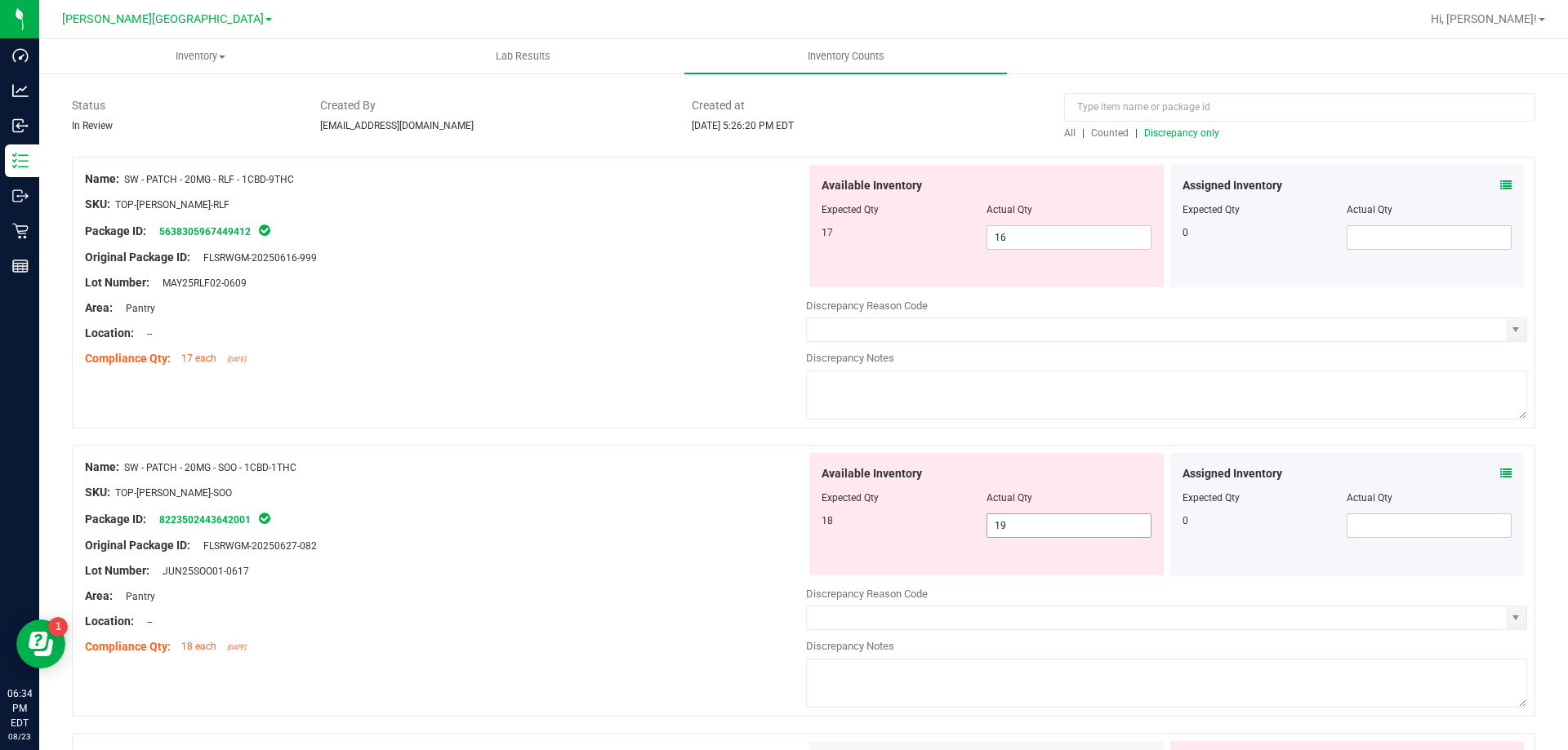
click at [1014, 527] on span "19 19" at bounding box center [1068, 526] width 165 height 24
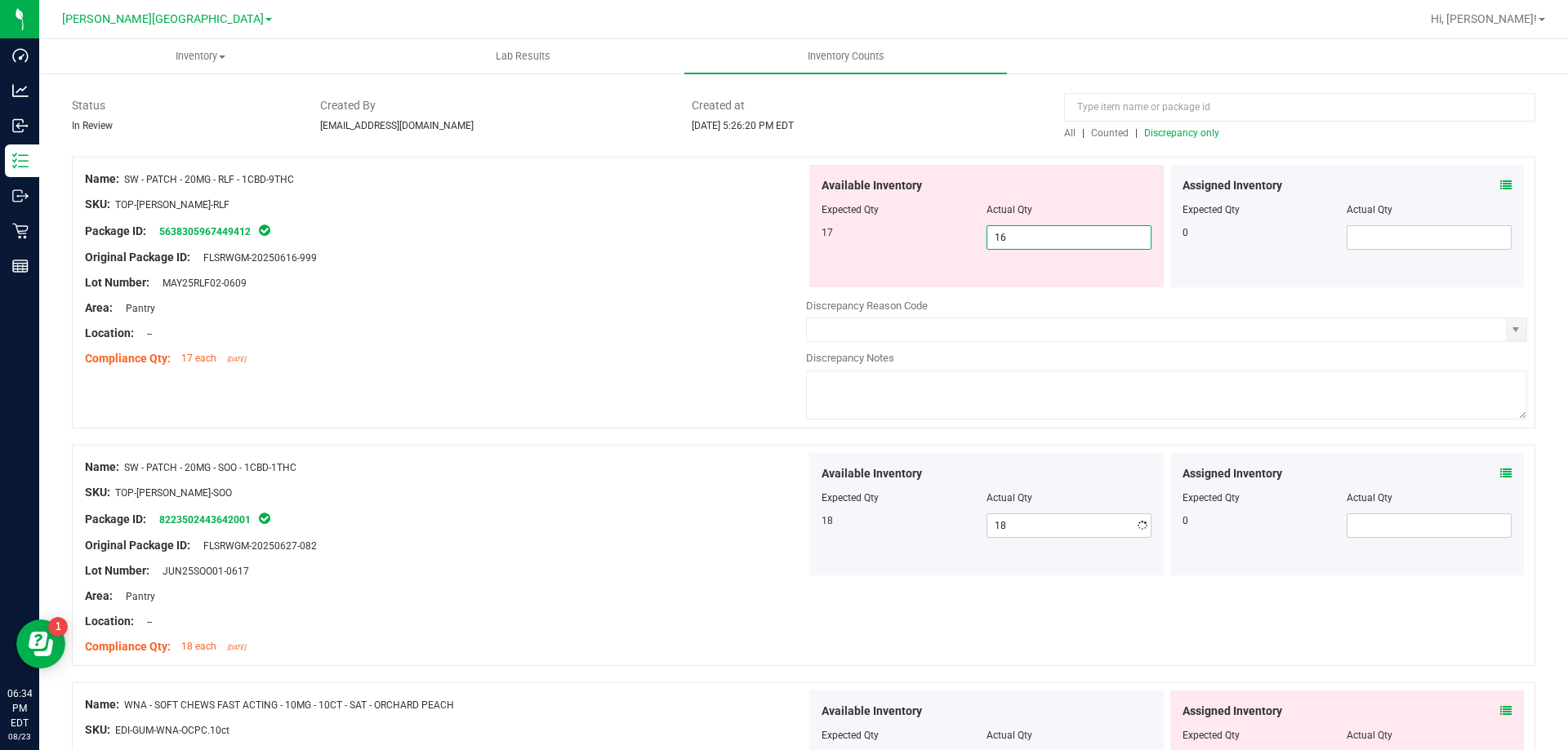
click at [1079, 240] on span "16 16" at bounding box center [1068, 237] width 165 height 24
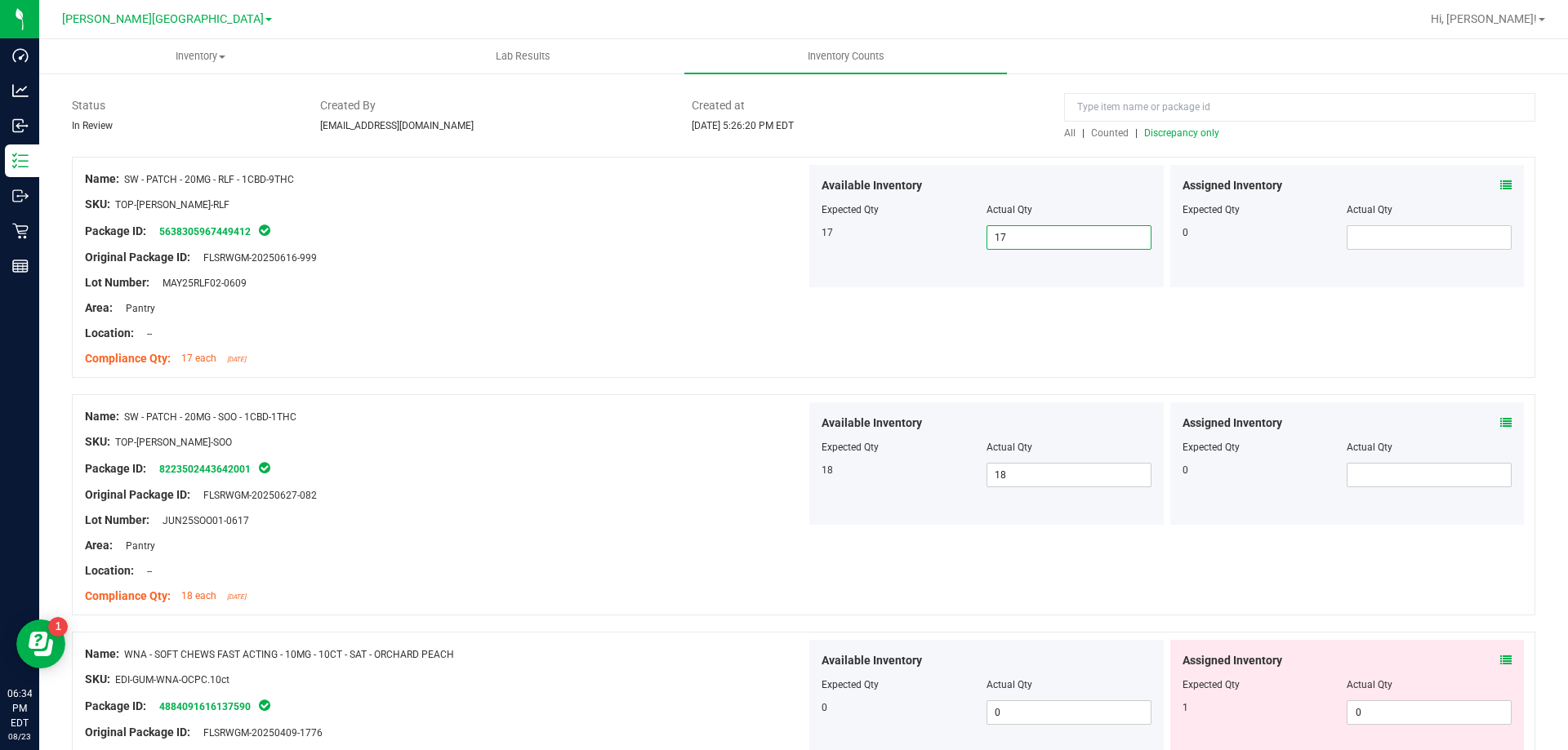
click at [1185, 135] on span "Discrepancy only" at bounding box center [1181, 132] width 75 height 11
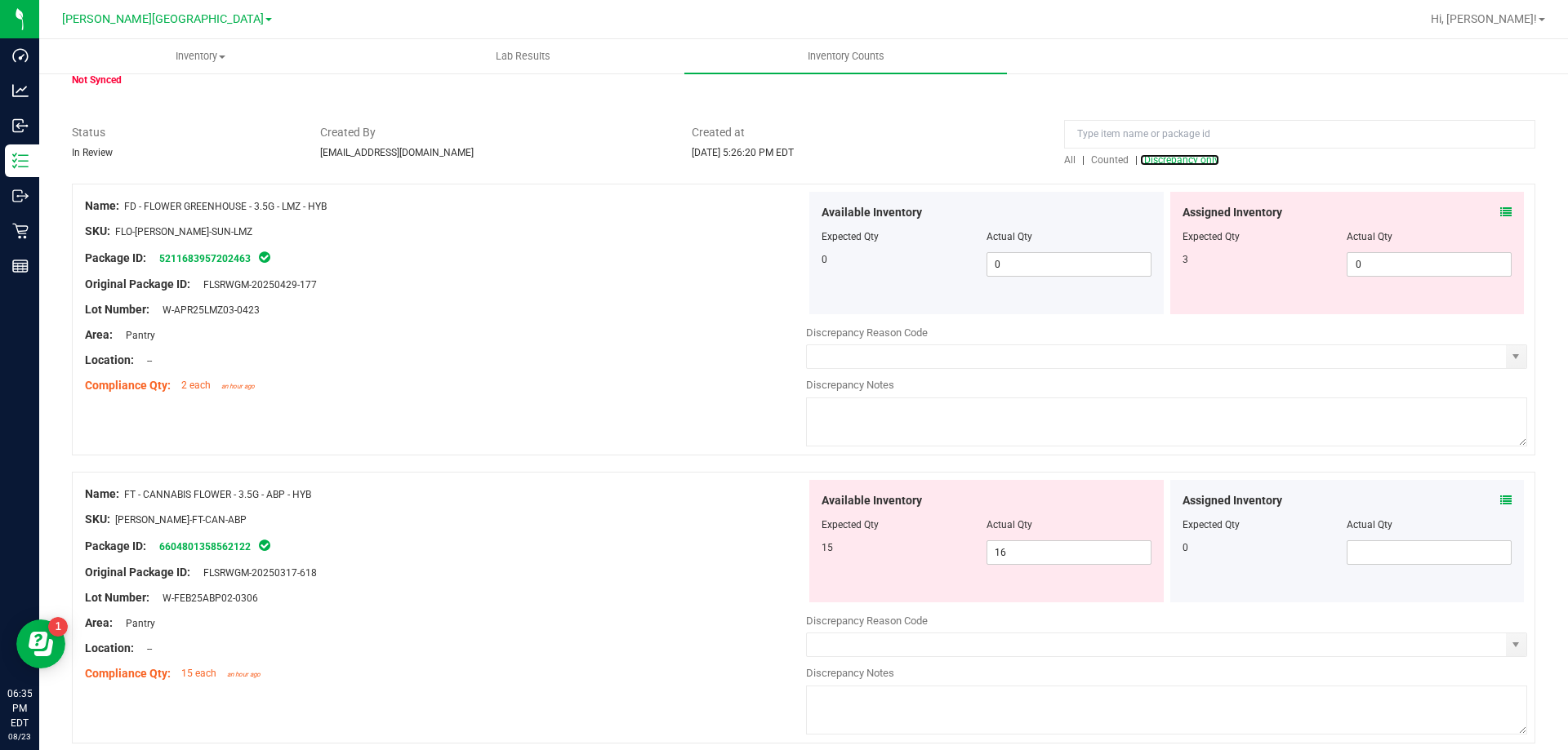
scroll to position [0, 0]
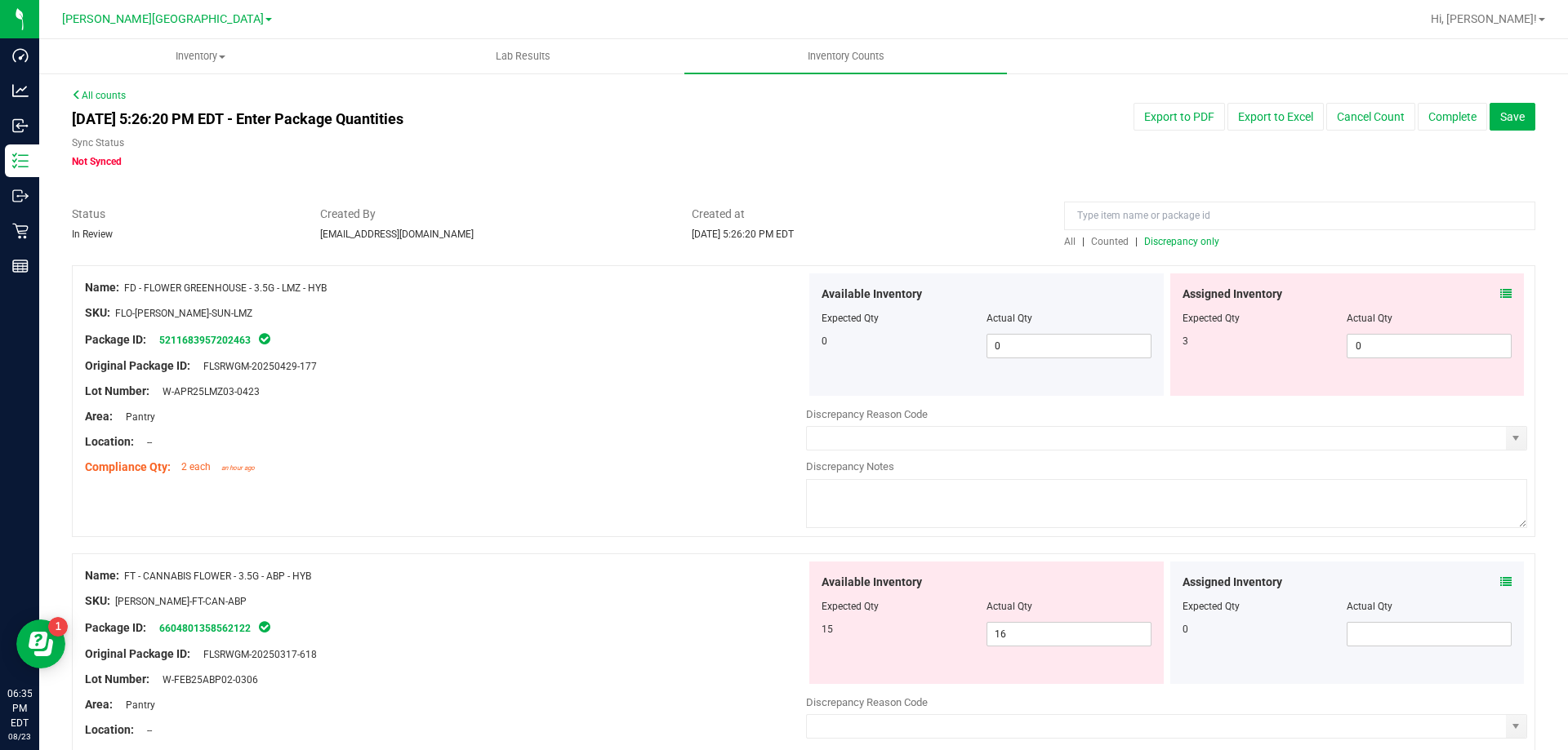
click at [1091, 246] on span "Counted" at bounding box center [1110, 241] width 38 height 11
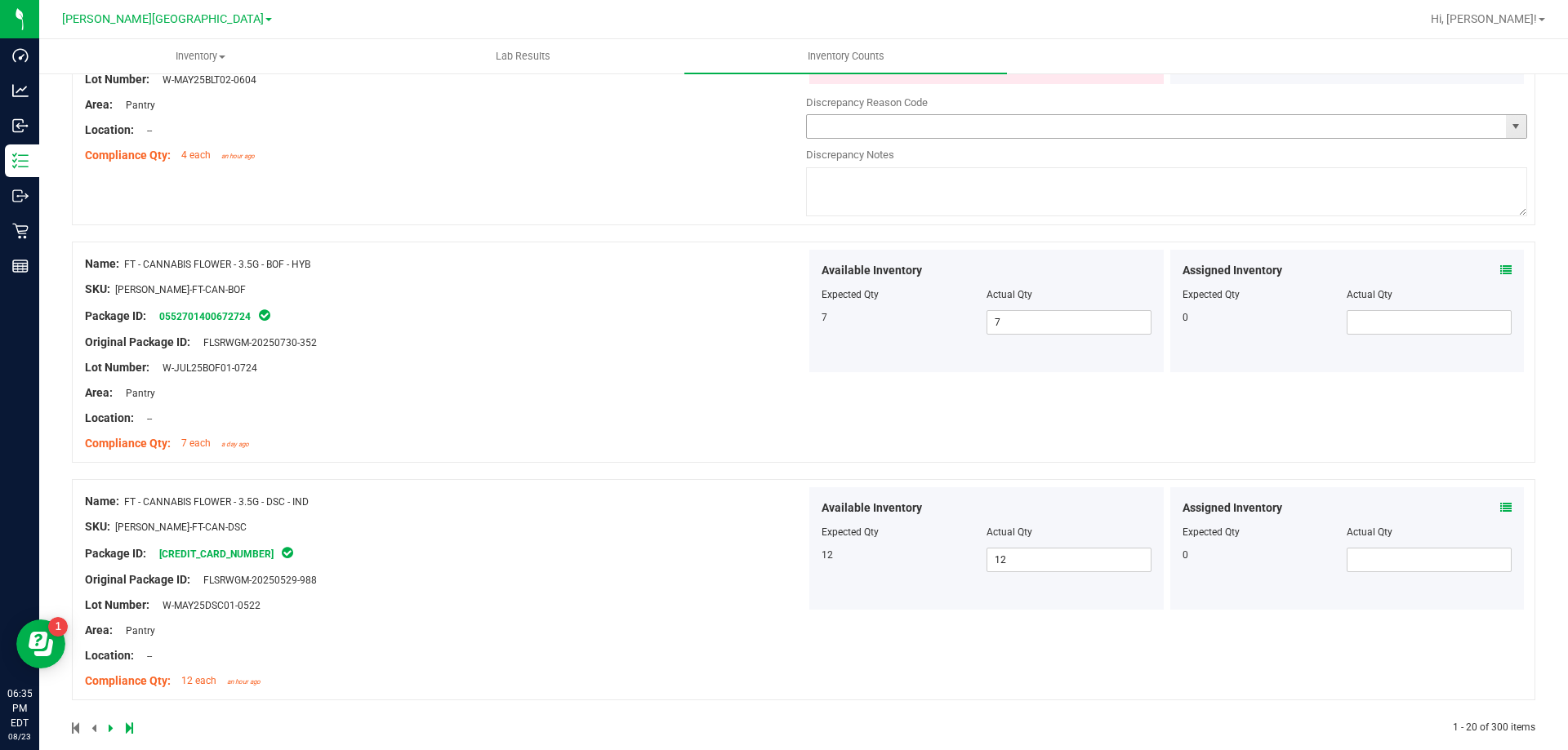
scroll to position [4424, 0]
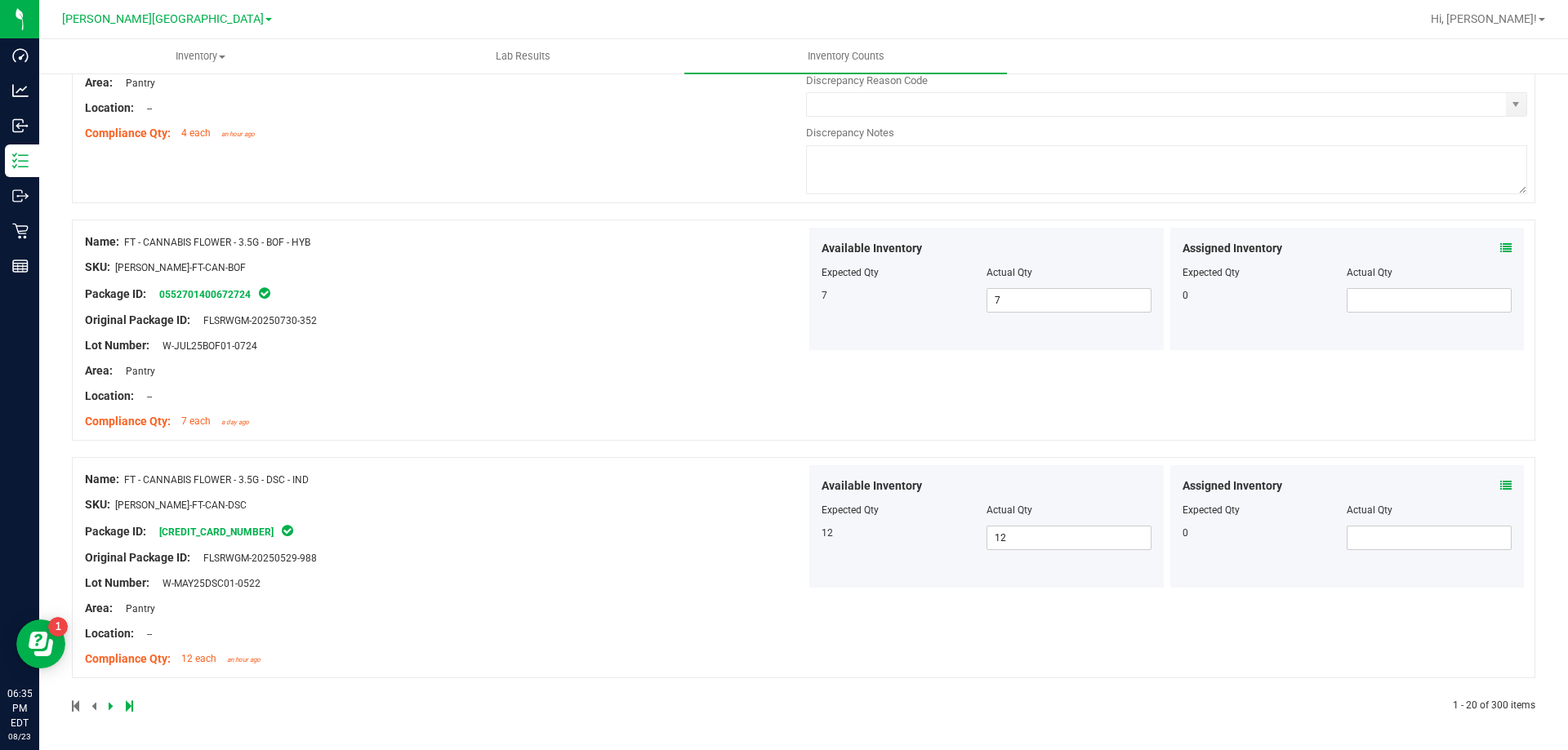
click at [112, 708] on icon at bounding box center [111, 706] width 5 height 10
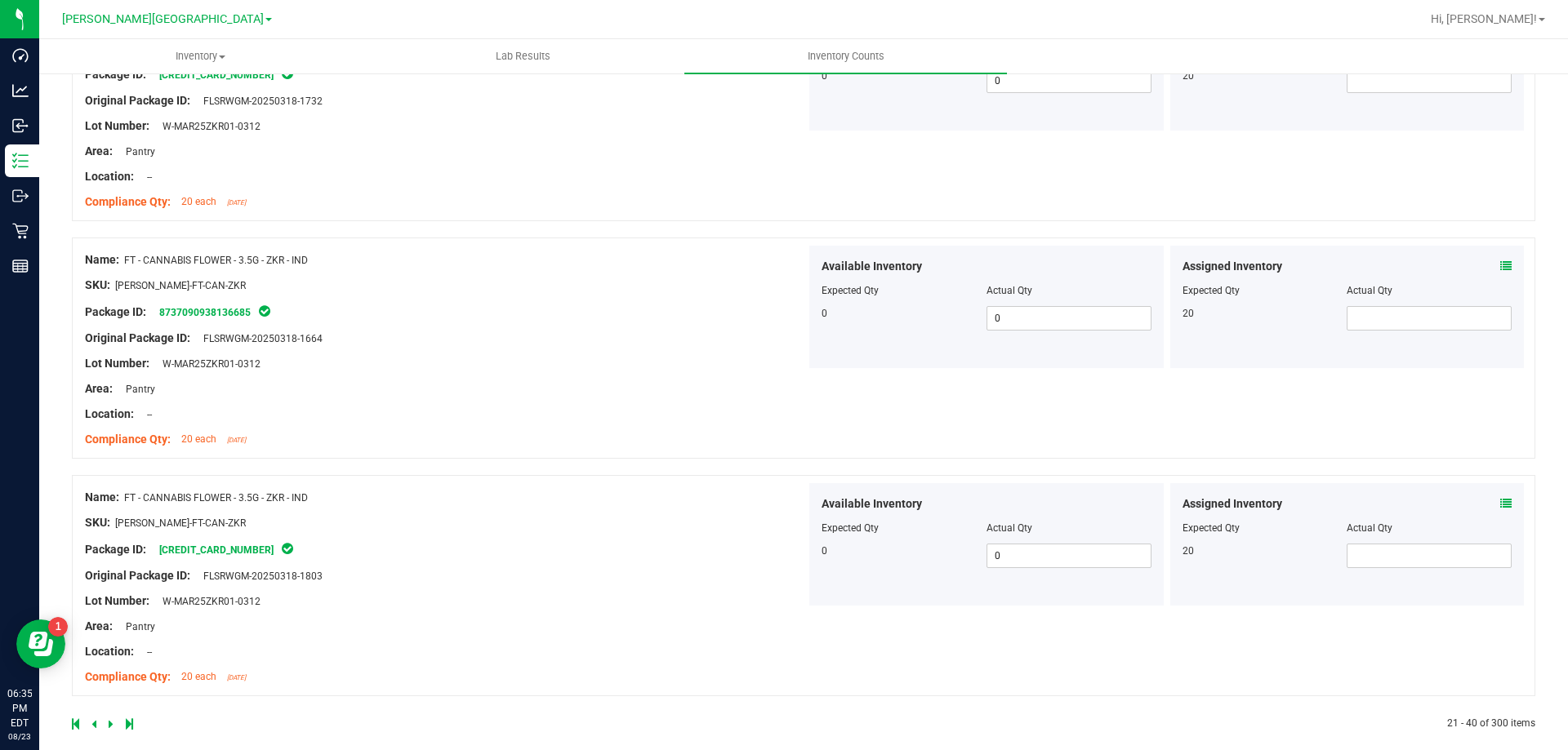
scroll to position [4323, 0]
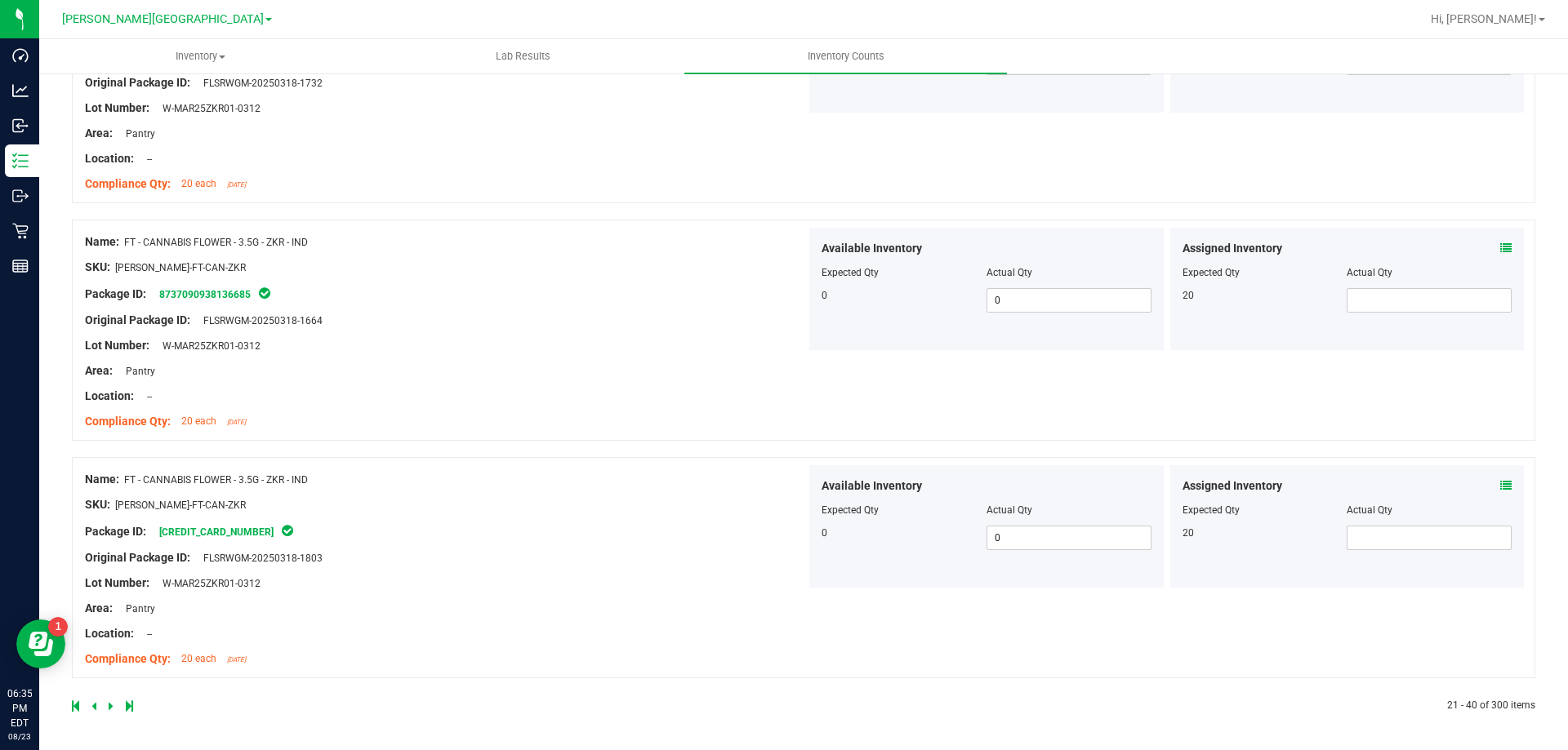
click at [113, 705] on link at bounding box center [112, 706] width 7 height 11
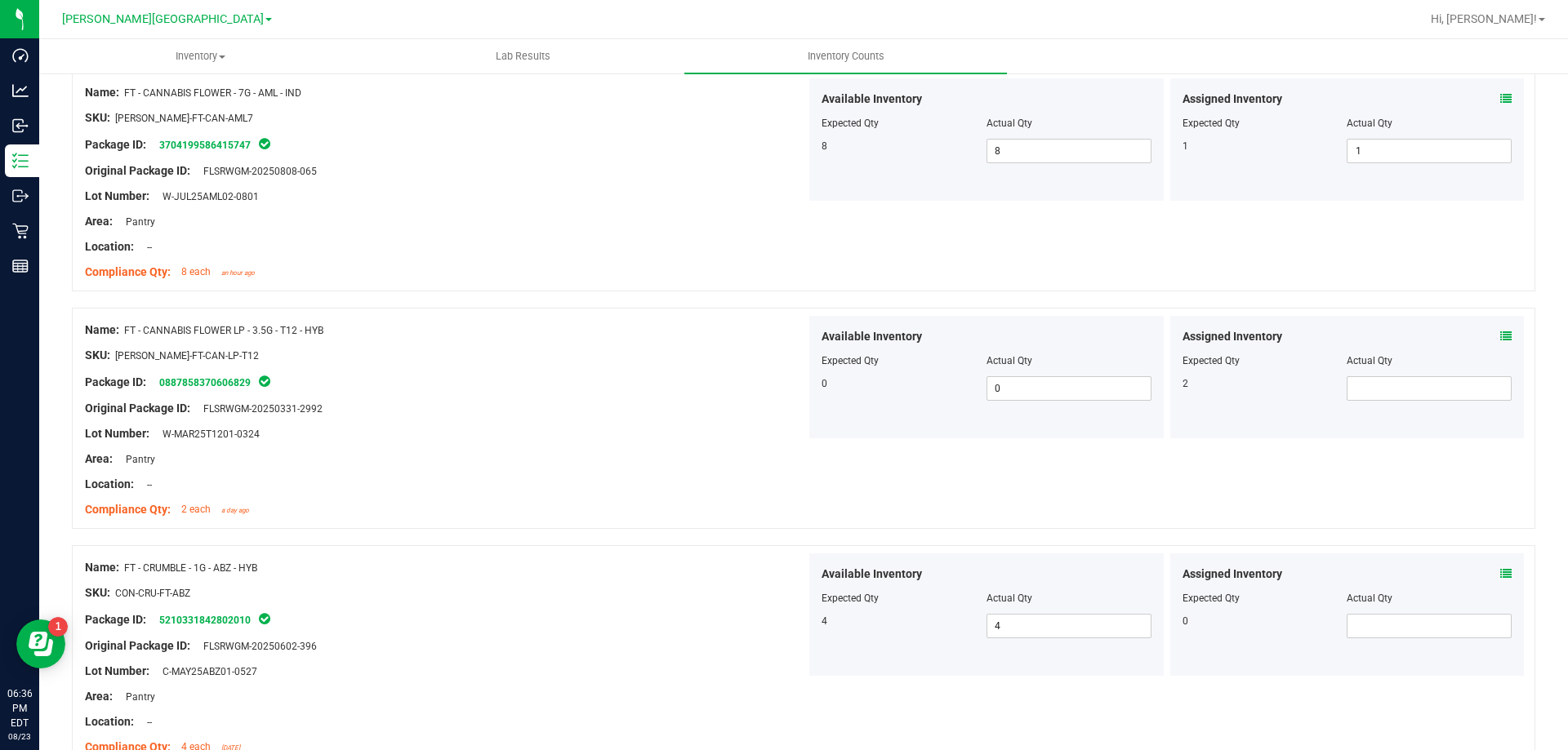
scroll to position [1388, 0]
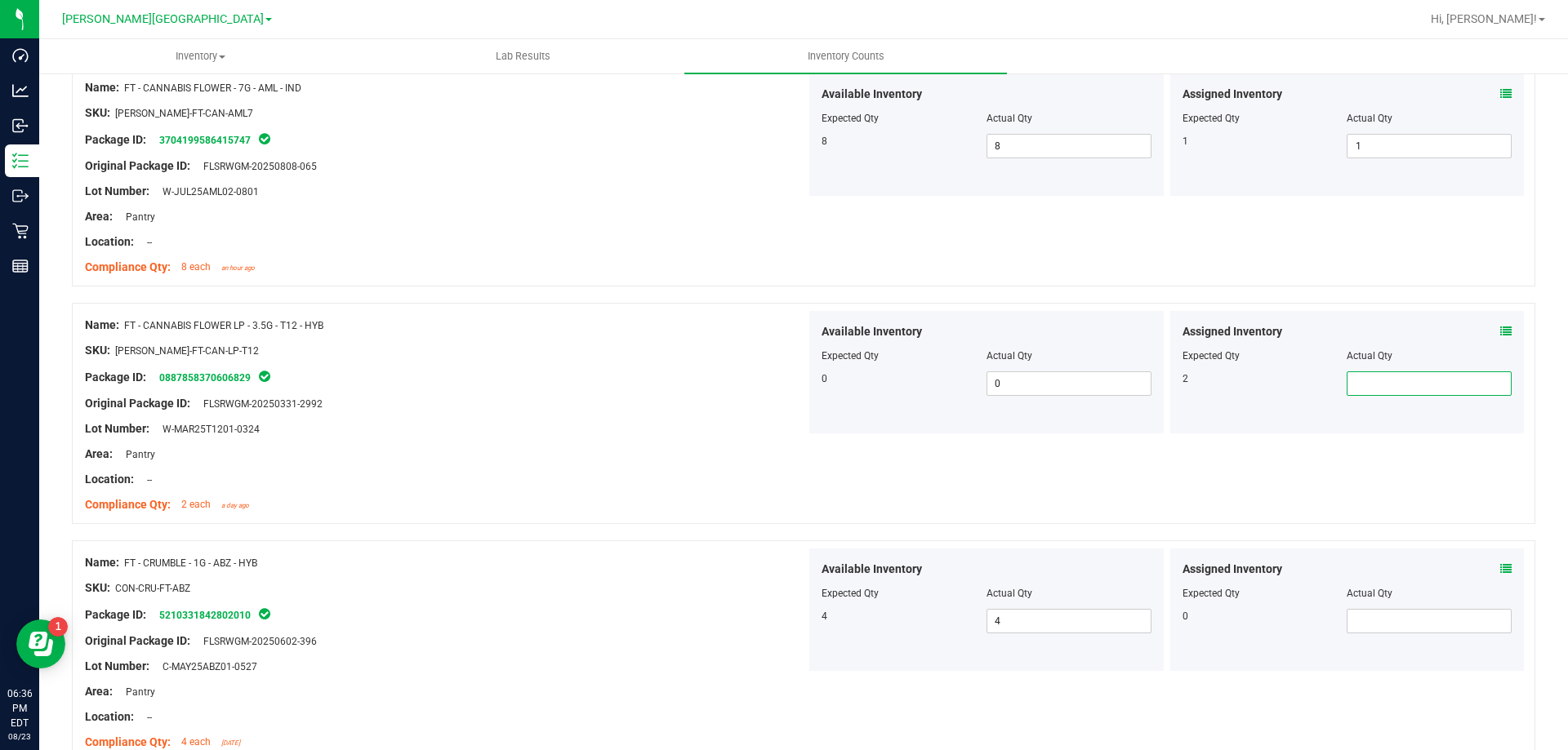
click at [1397, 384] on span at bounding box center [1428, 384] width 165 height 24
click at [615, 393] on div at bounding box center [445, 391] width 721 height 8
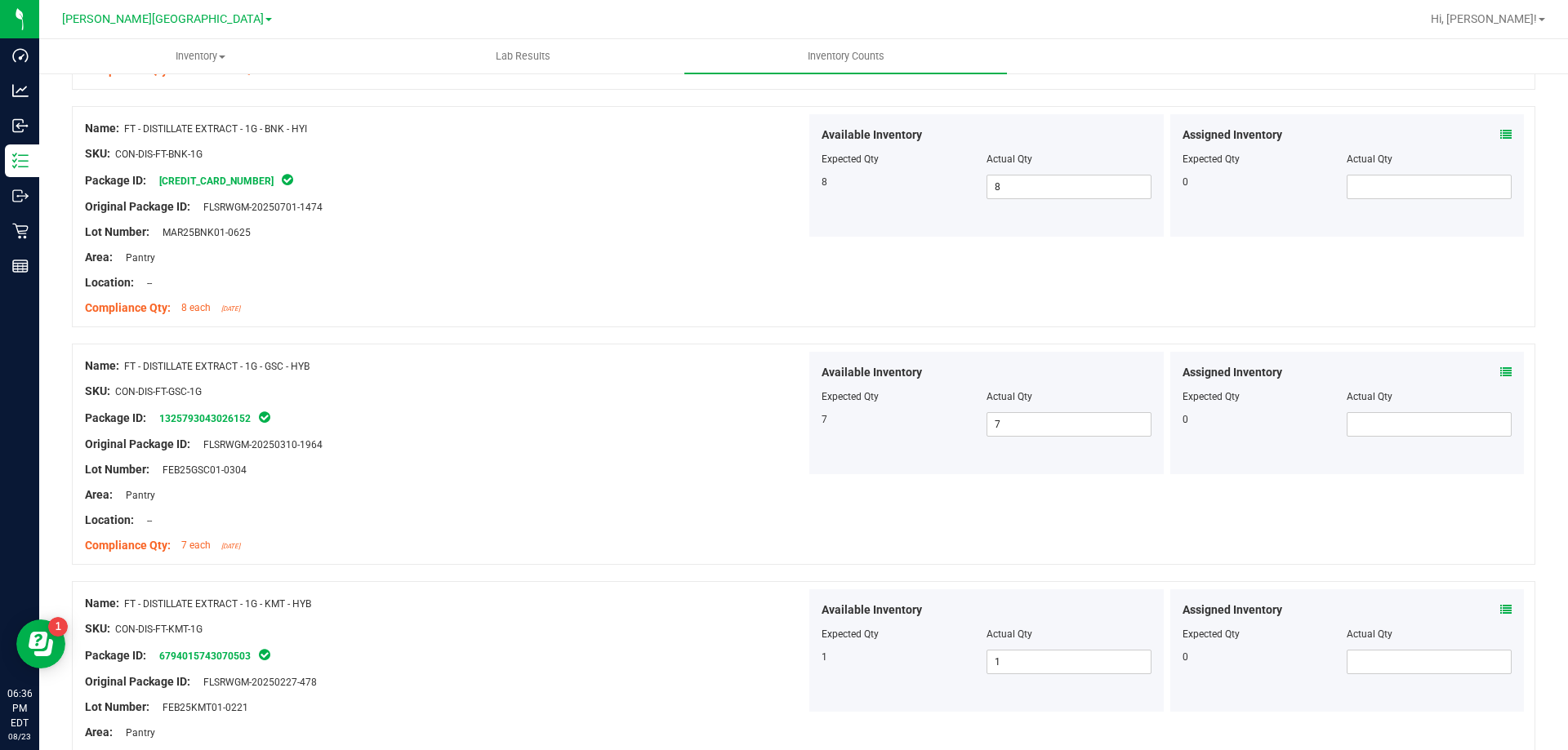
scroll to position [4373, 0]
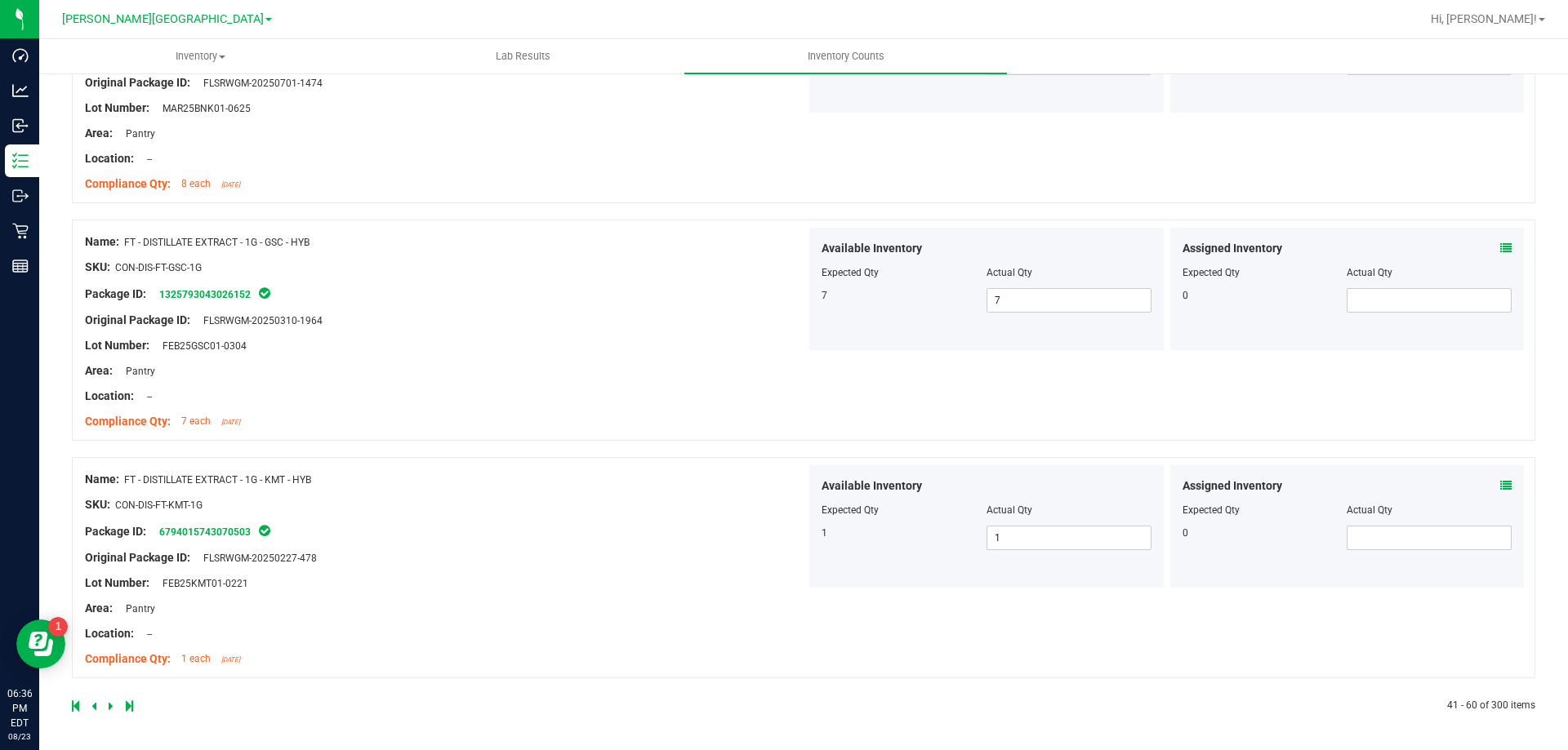
click at [110, 711] on icon at bounding box center [111, 706] width 5 height 10
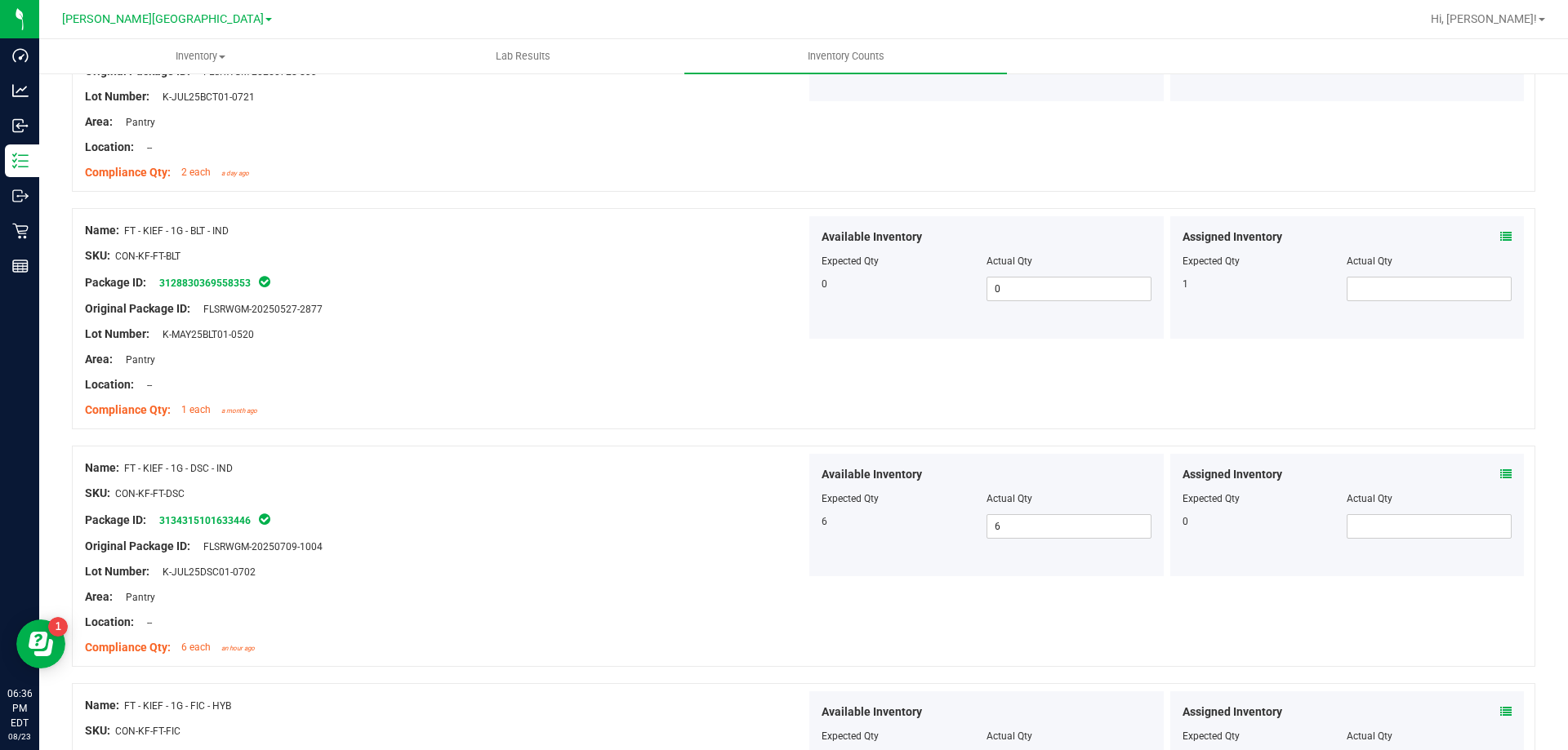
scroll to position [2776, 0]
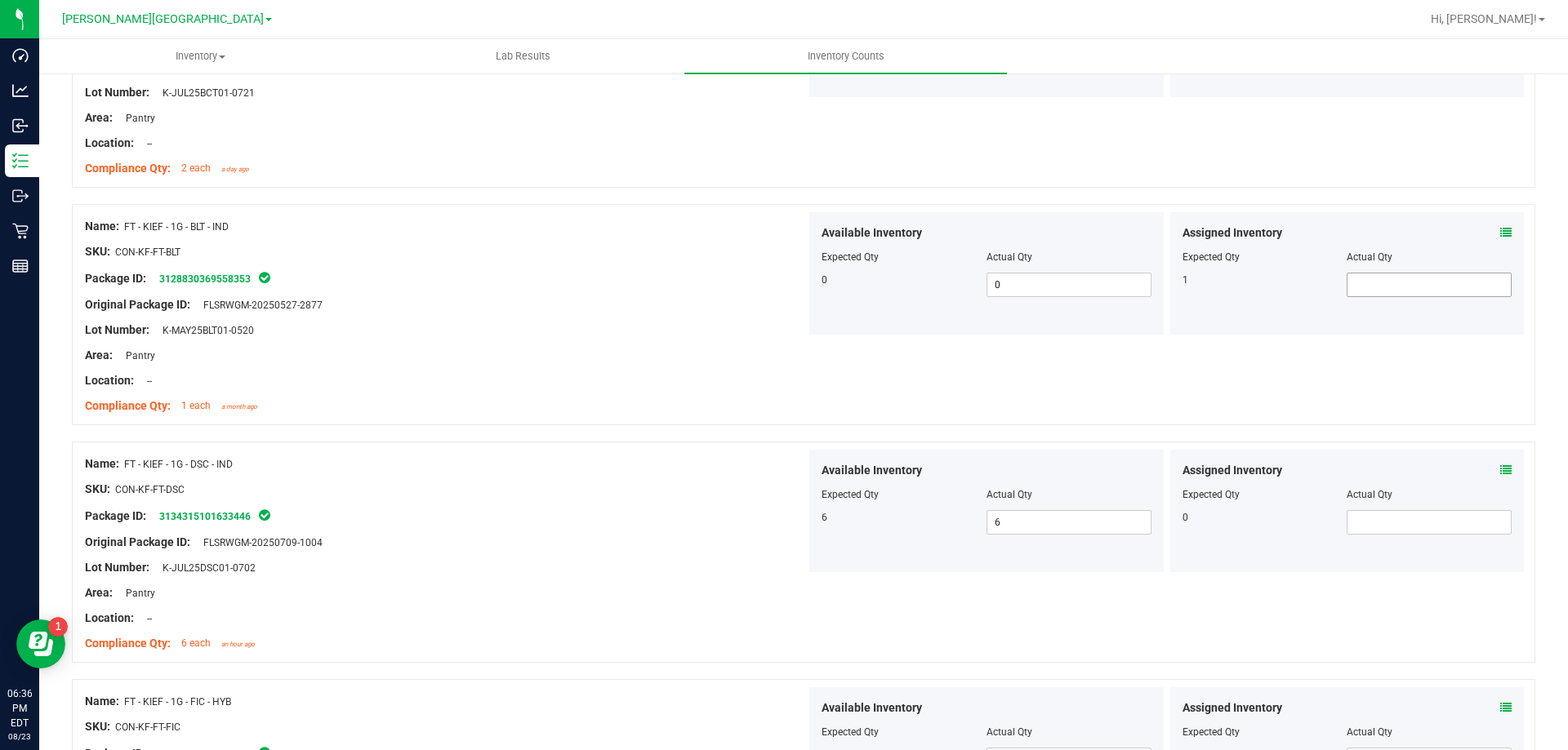
click at [1426, 283] on span at bounding box center [1428, 285] width 165 height 24
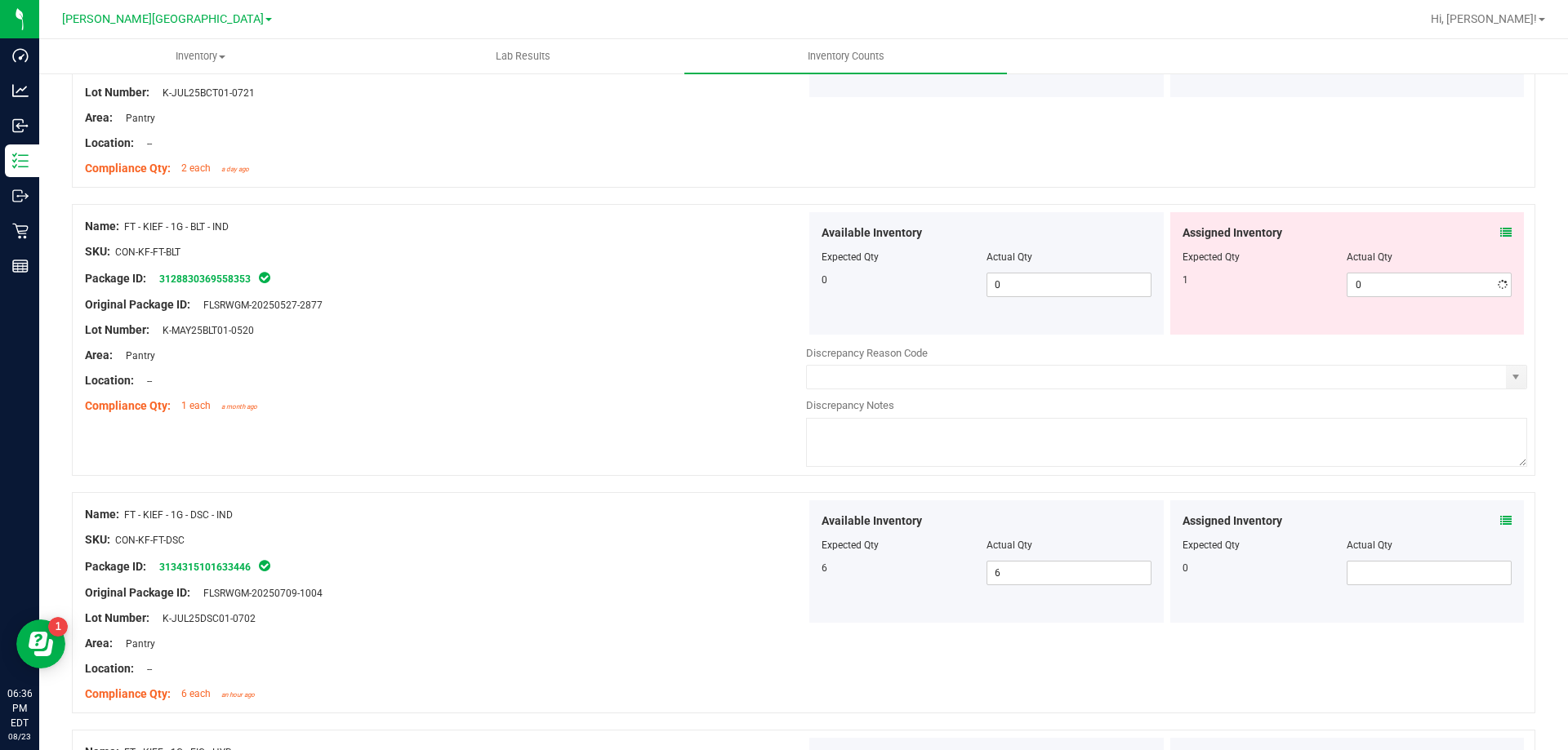
click at [723, 373] on div "Location: --" at bounding box center [445, 380] width 721 height 17
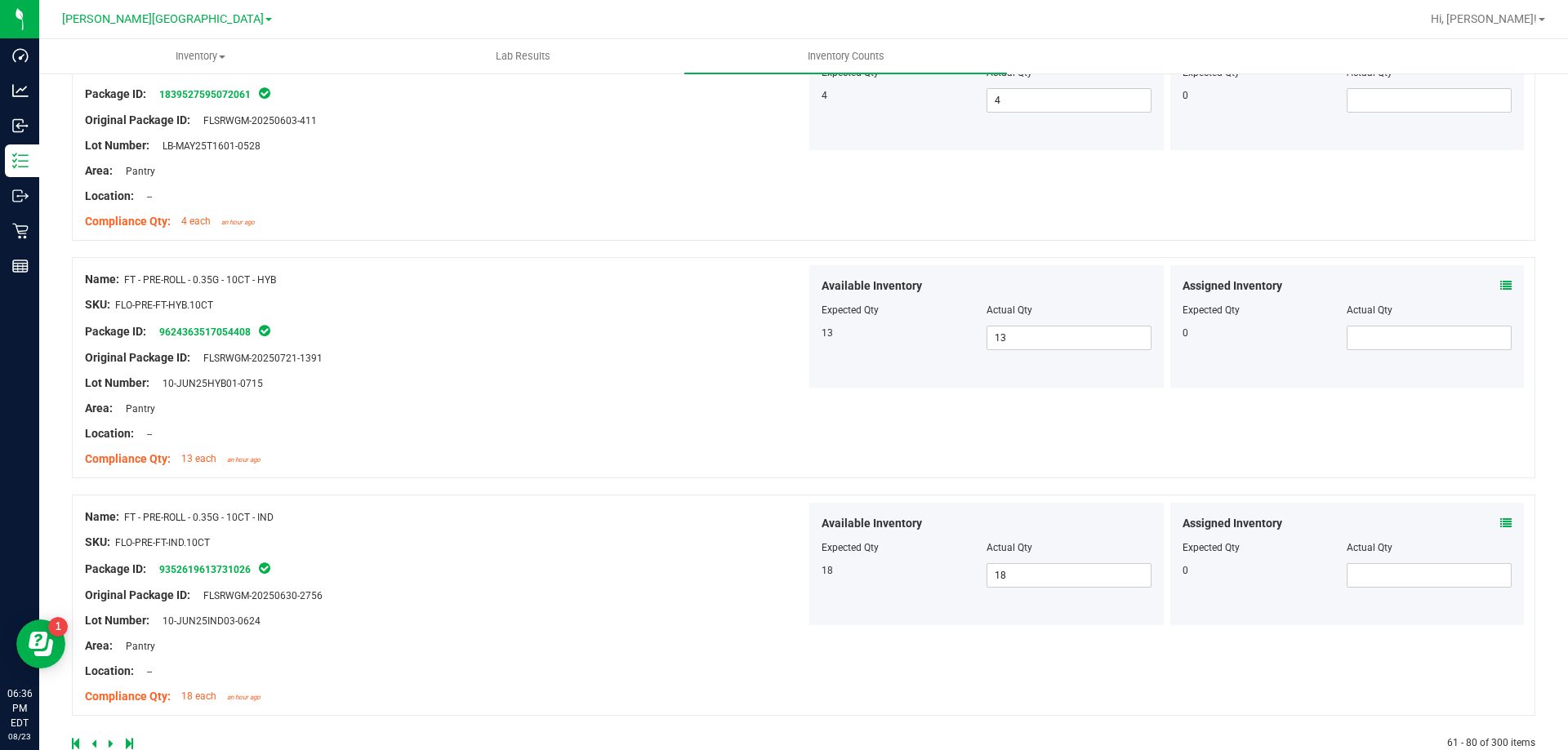
scroll to position [4475, 0]
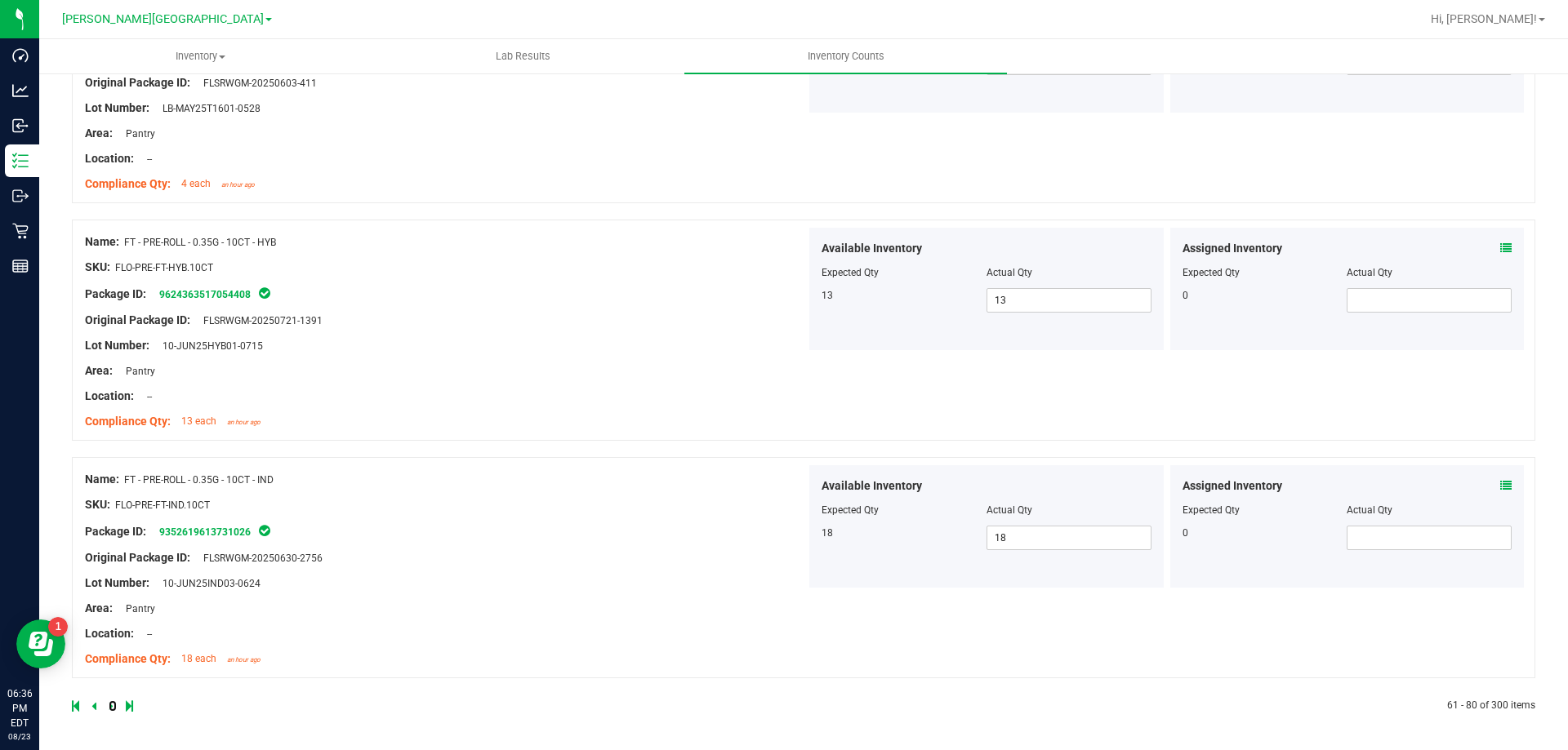
click at [111, 708] on icon at bounding box center [111, 706] width 5 height 10
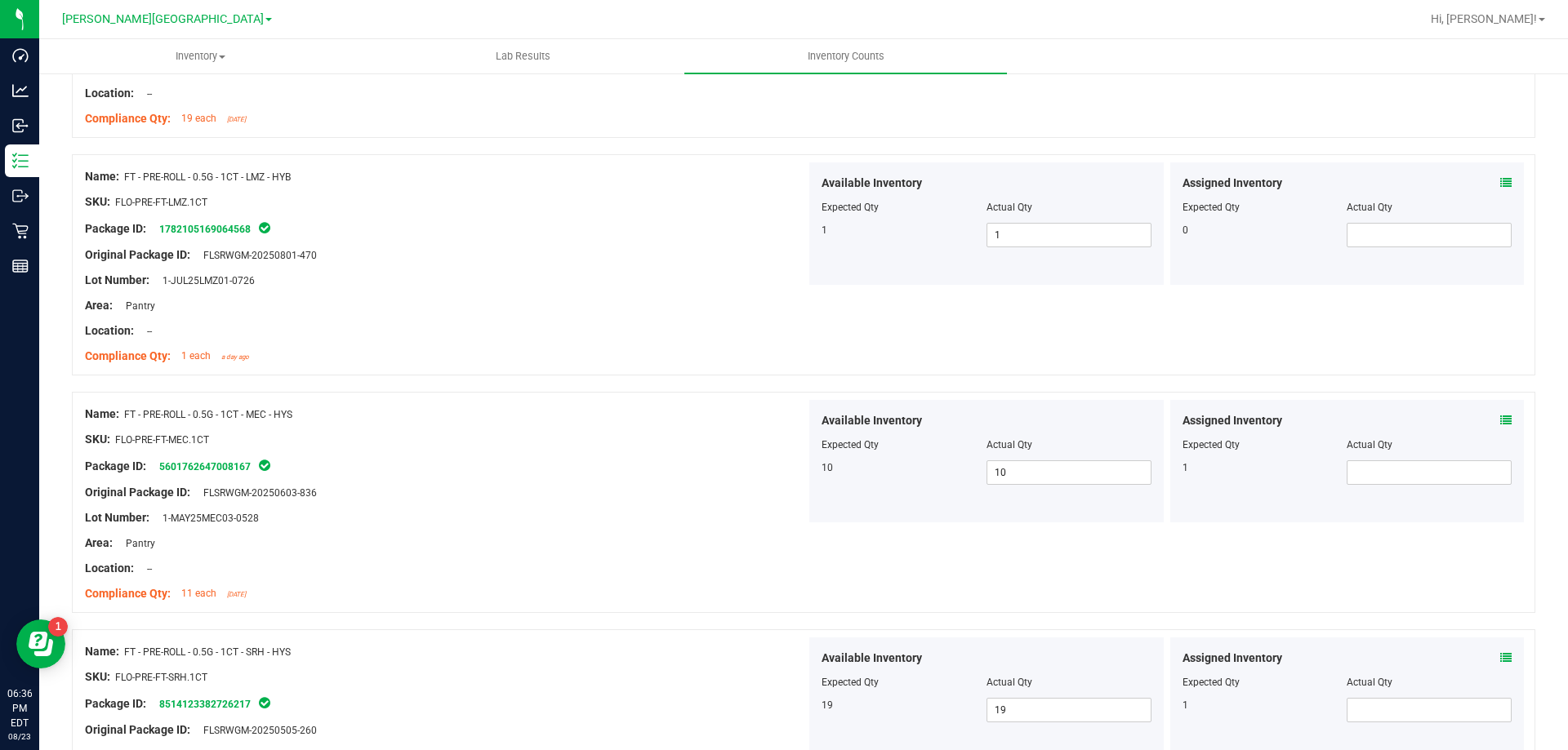
scroll to position [1633, 0]
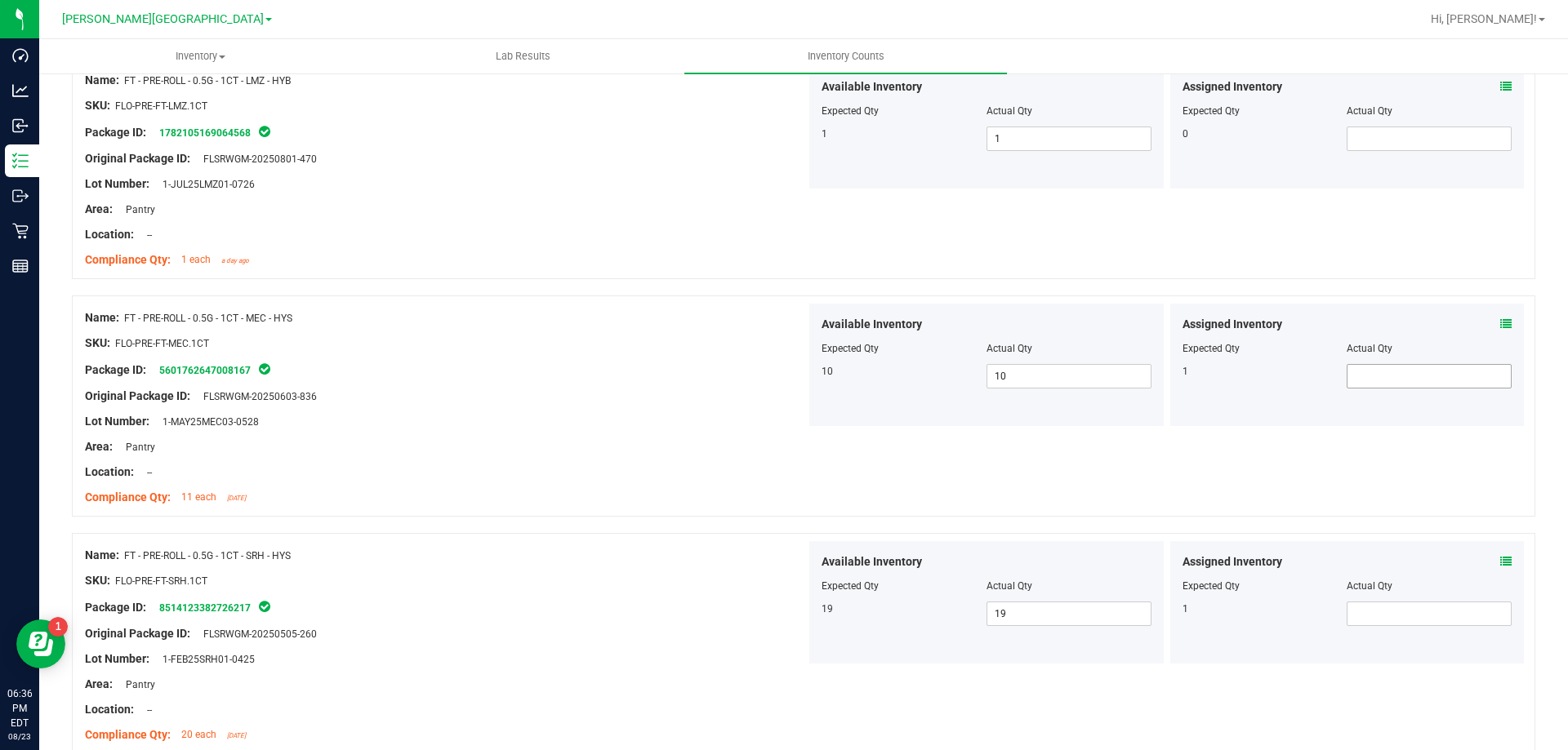
click at [1351, 378] on span at bounding box center [1428, 376] width 165 height 24
click at [1410, 615] on div "Assigned Inventory Expected Qty Actual Qty 1" at bounding box center [1347, 602] width 354 height 122
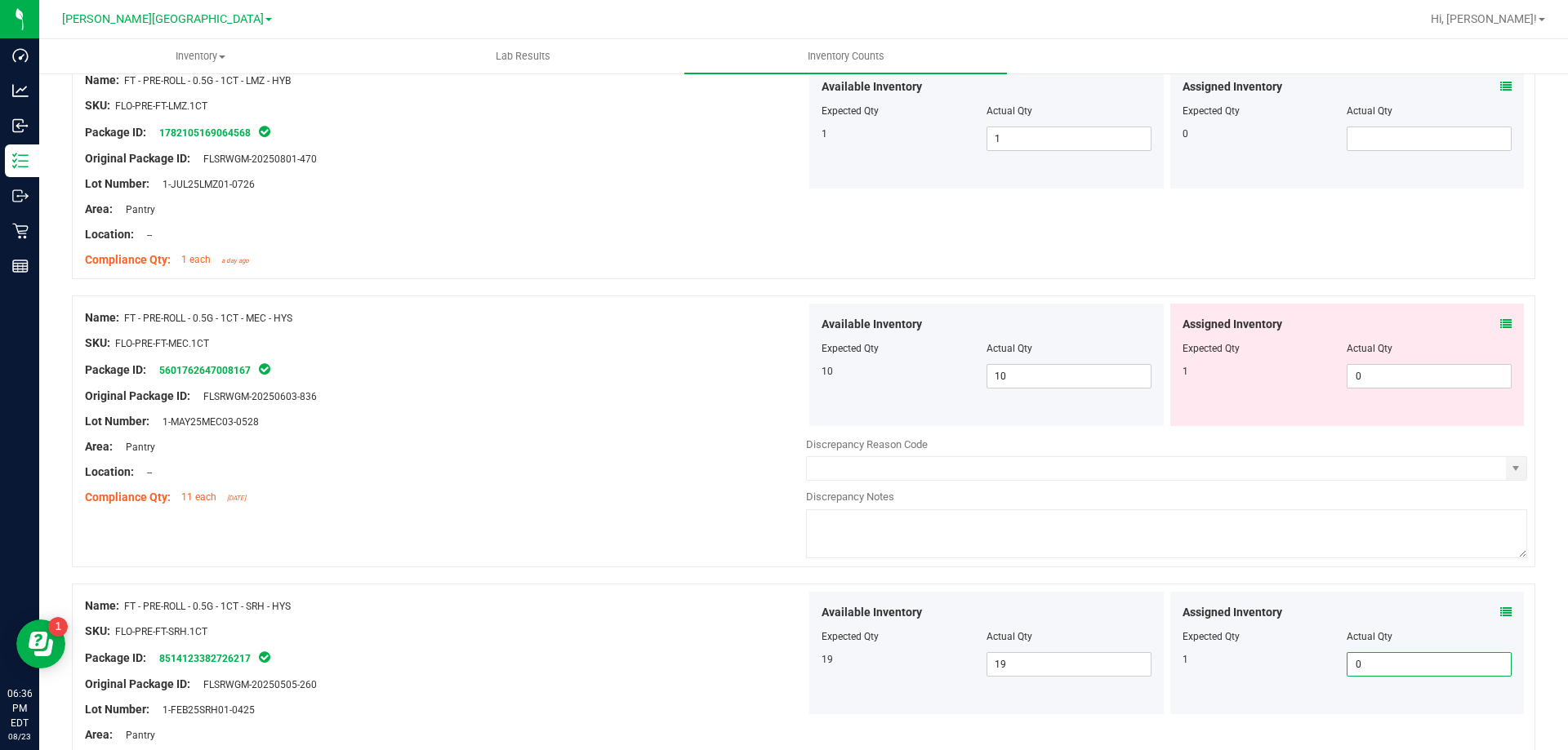
click at [550, 439] on div "Area: Pantry" at bounding box center [445, 446] width 721 height 17
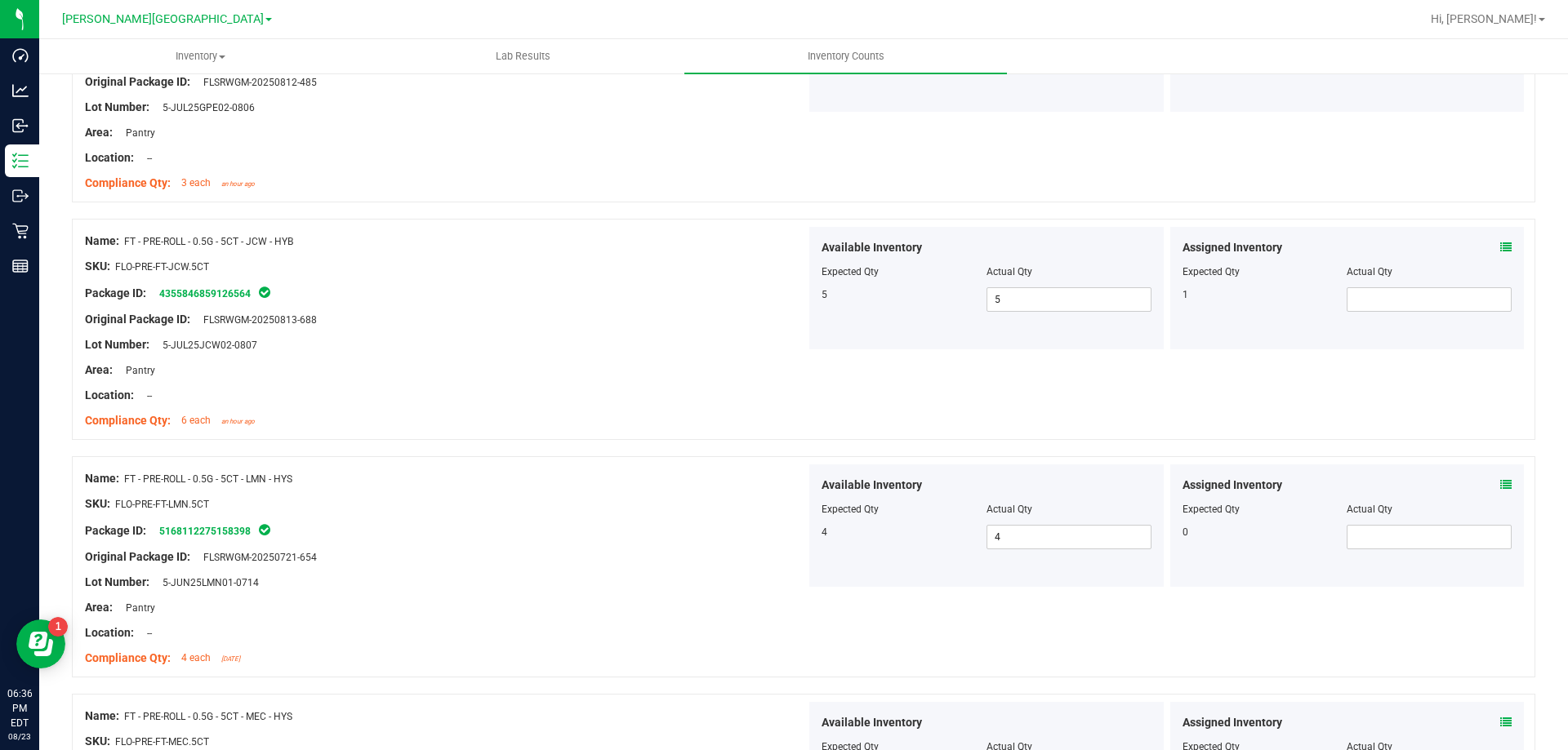
scroll to position [4164, 0]
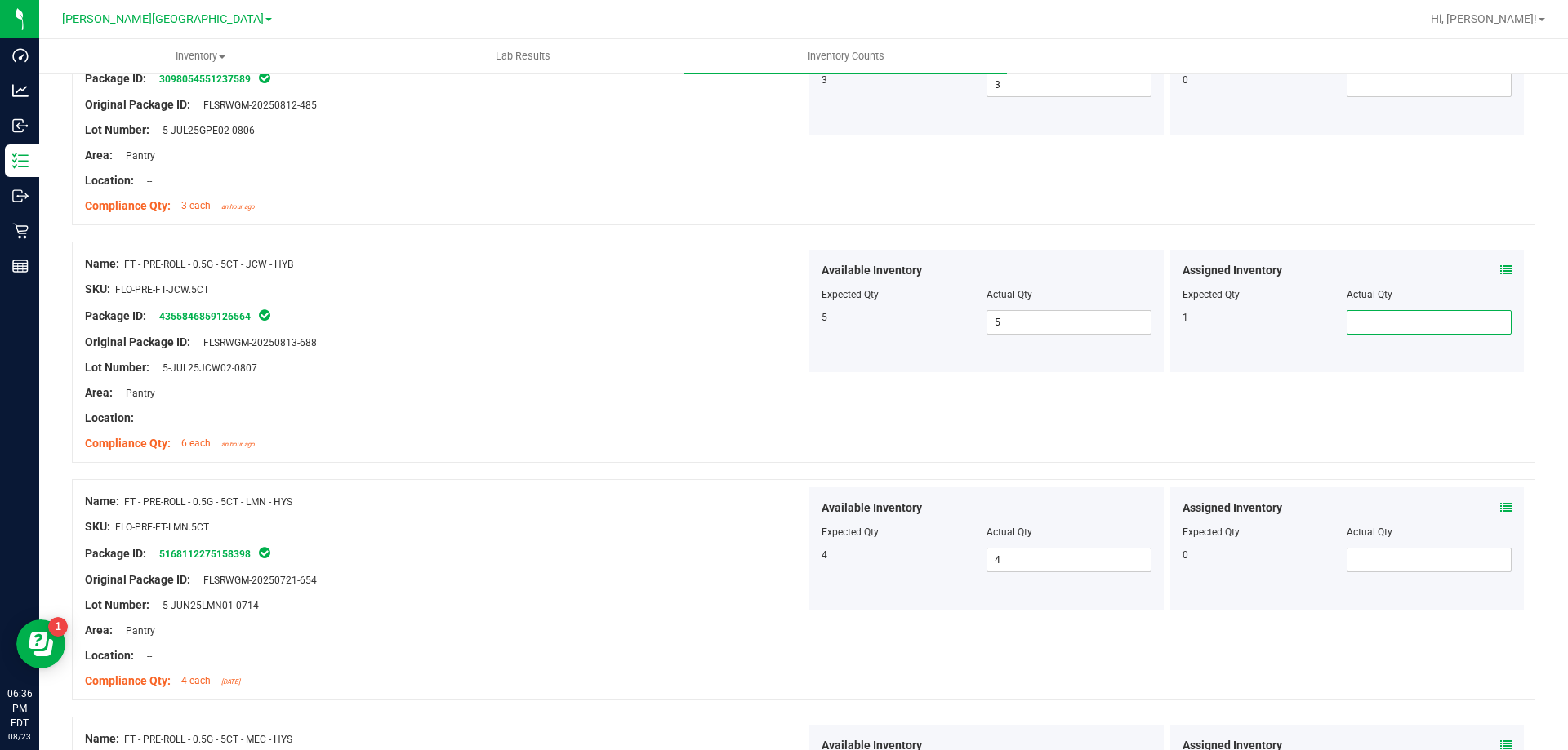
click at [1382, 329] on span at bounding box center [1428, 322] width 165 height 24
click at [630, 352] on div at bounding box center [445, 355] width 721 height 8
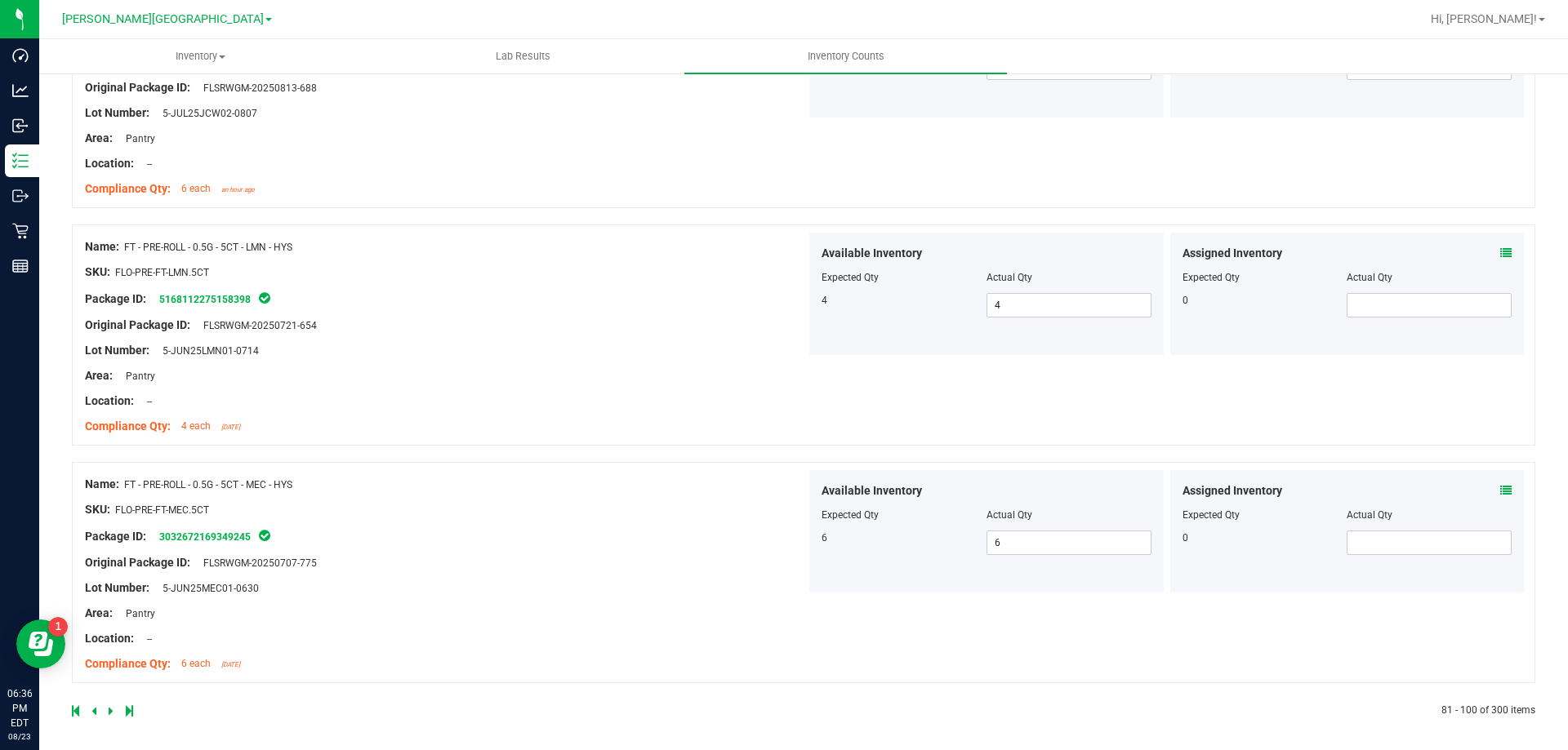
scroll to position [4424, 0]
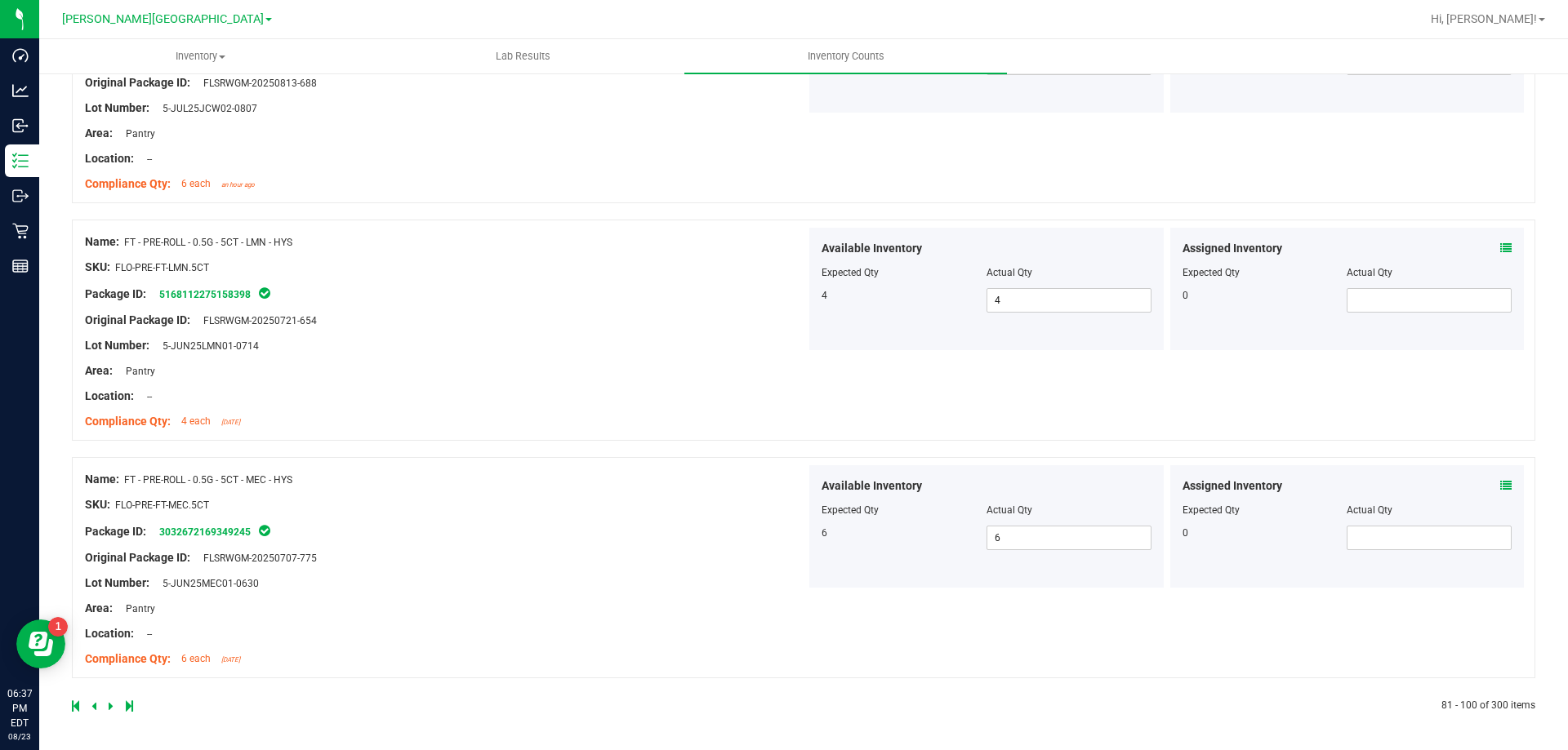
click at [109, 706] on icon at bounding box center [111, 706] width 5 height 10
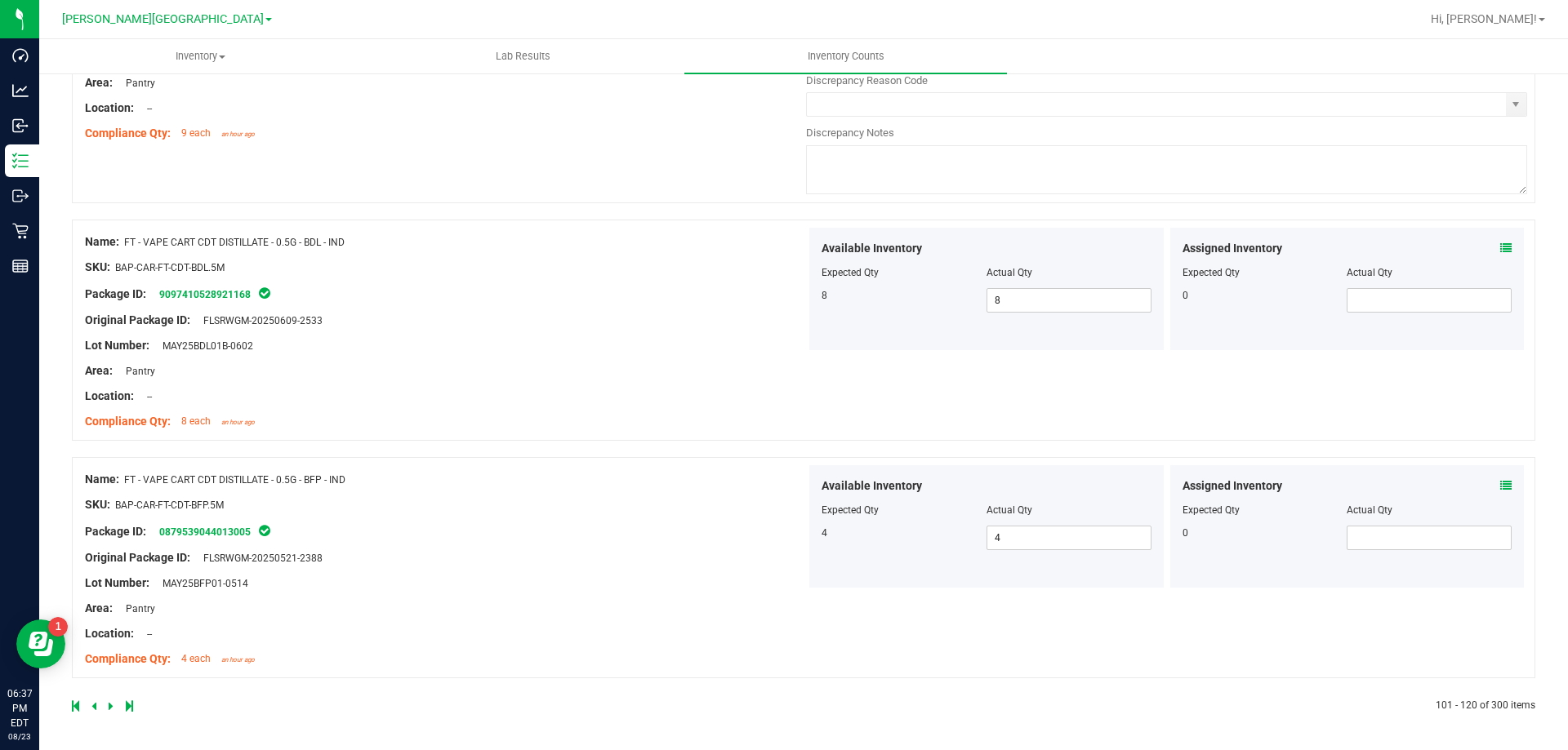
click at [111, 708] on icon at bounding box center [111, 706] width 5 height 10
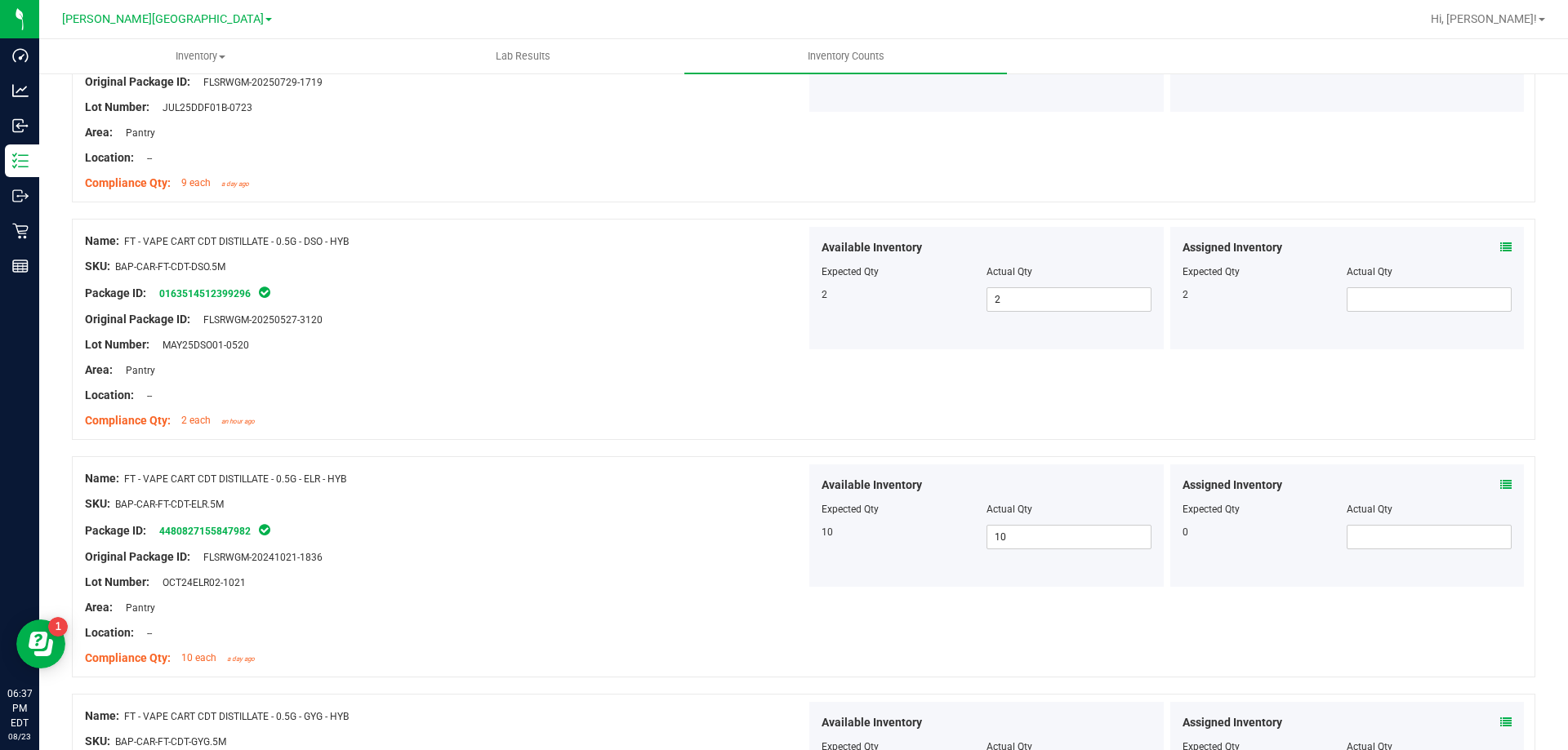
scroll to position [980, 0]
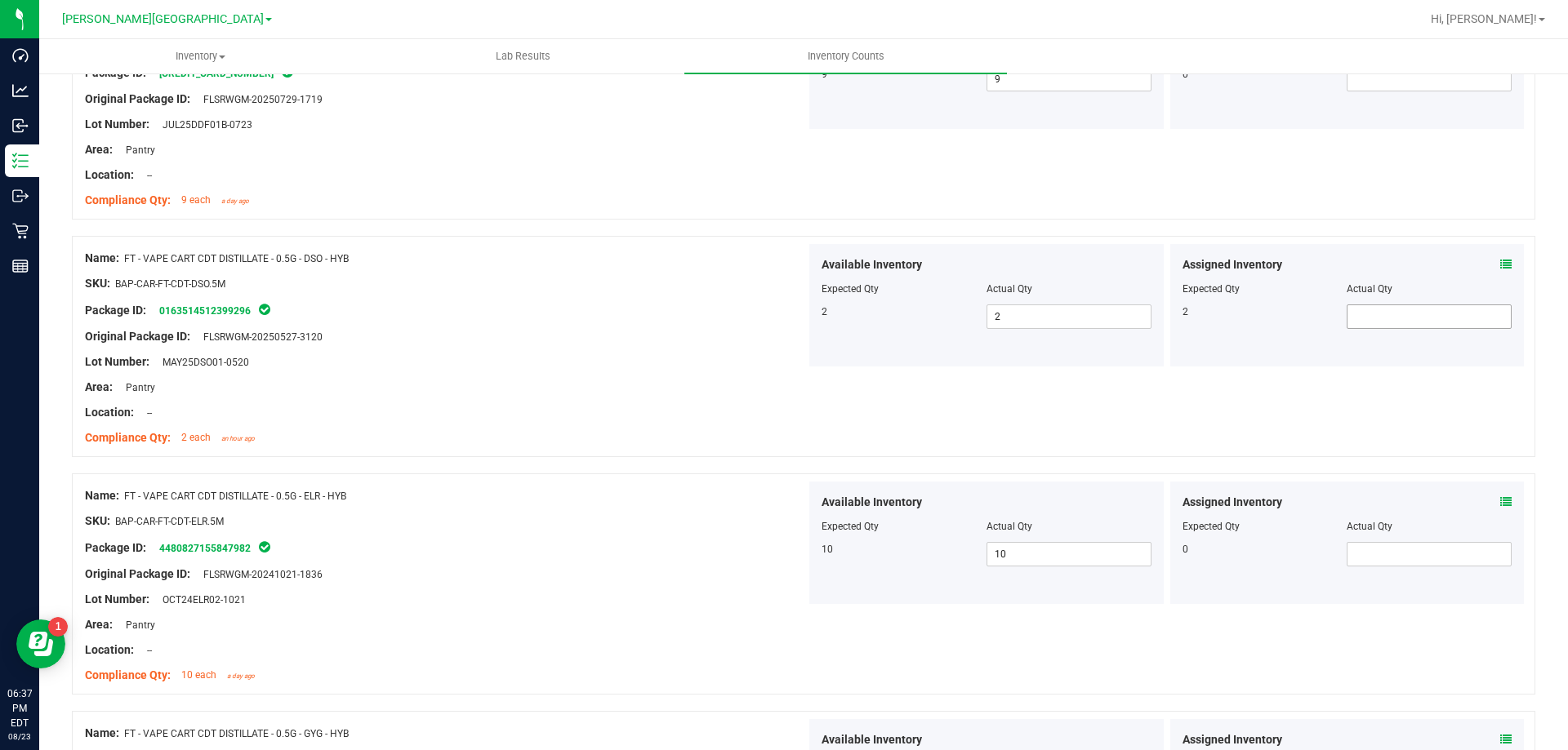
click at [1454, 318] on span at bounding box center [1428, 317] width 165 height 24
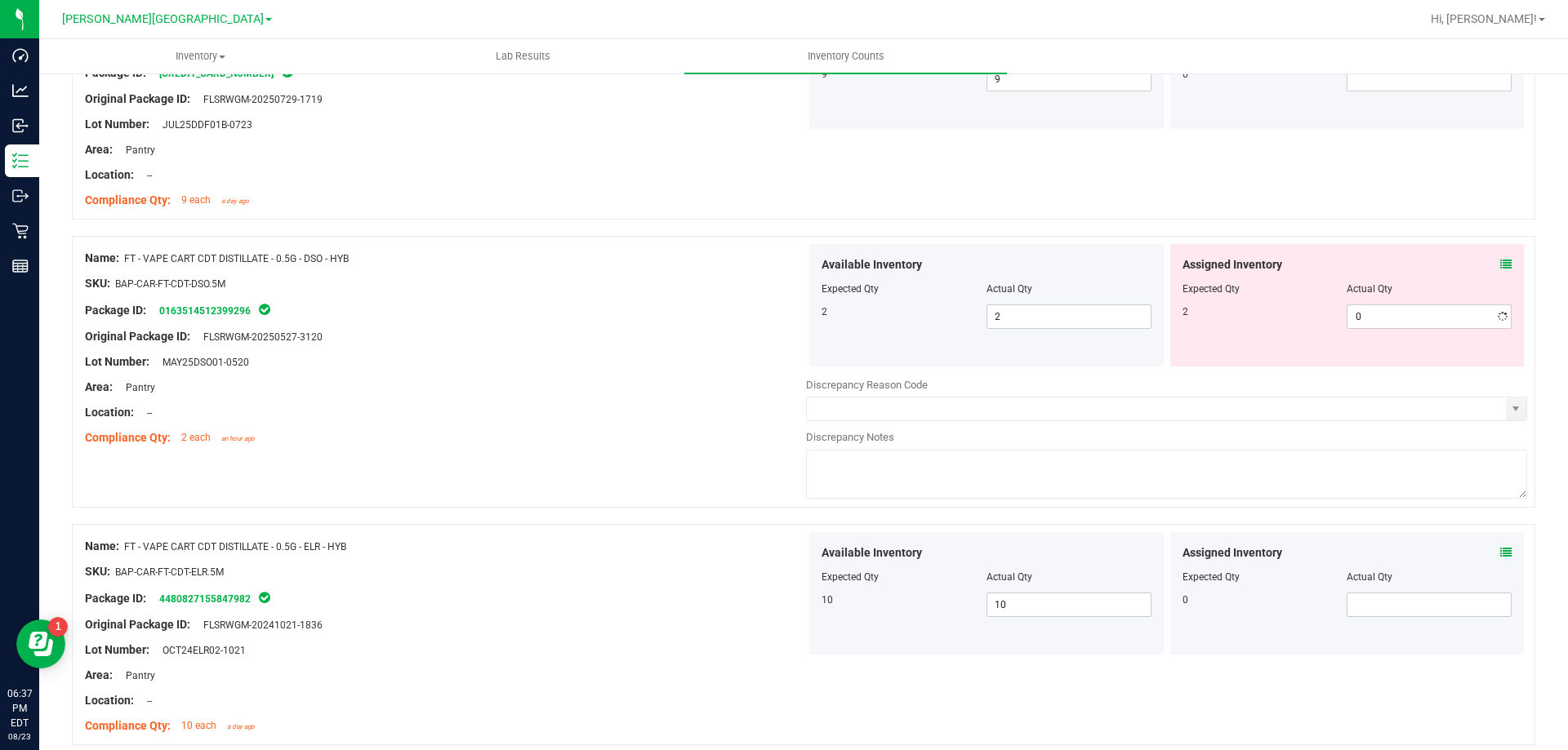
click at [707, 324] on div at bounding box center [445, 324] width 721 height 8
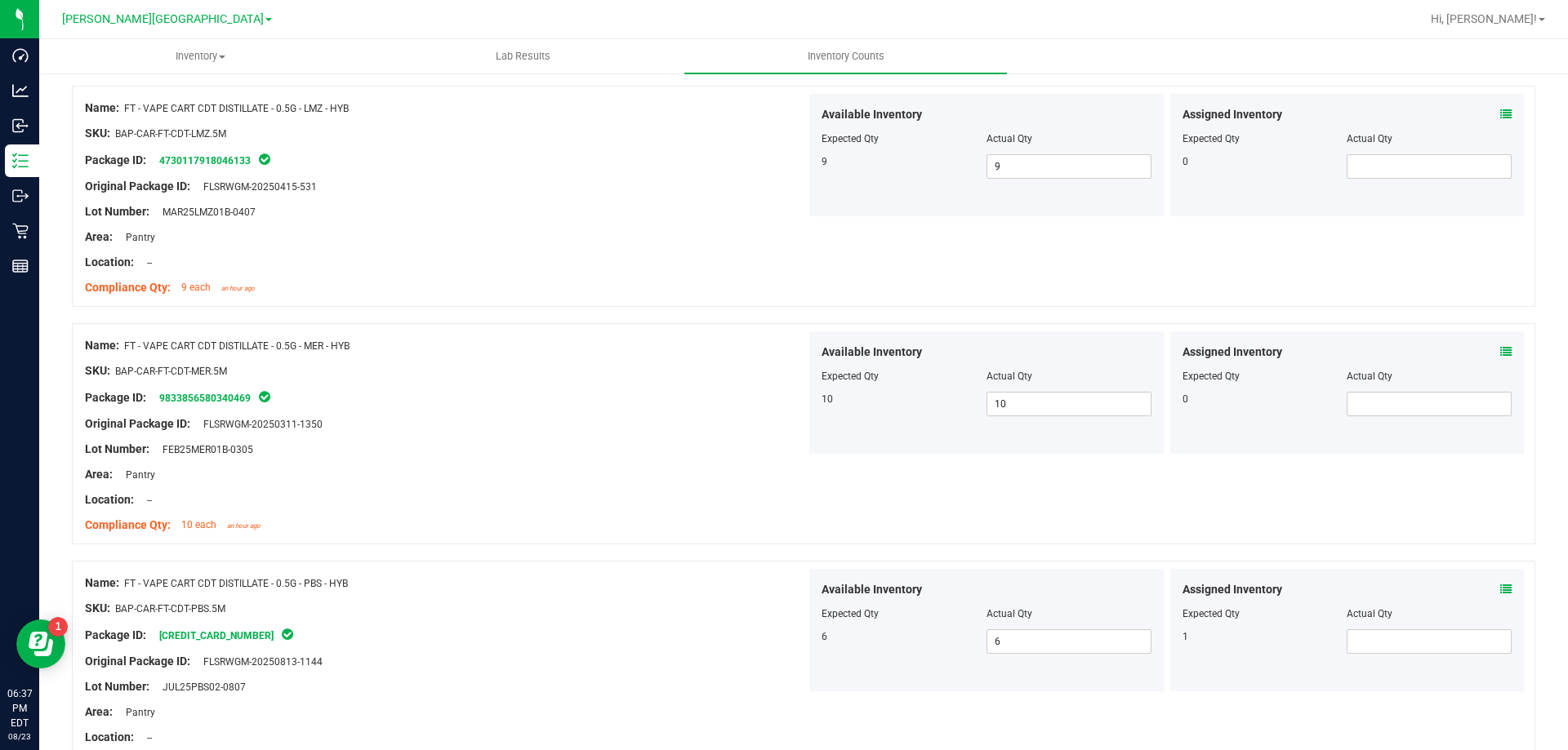
scroll to position [2695, 0]
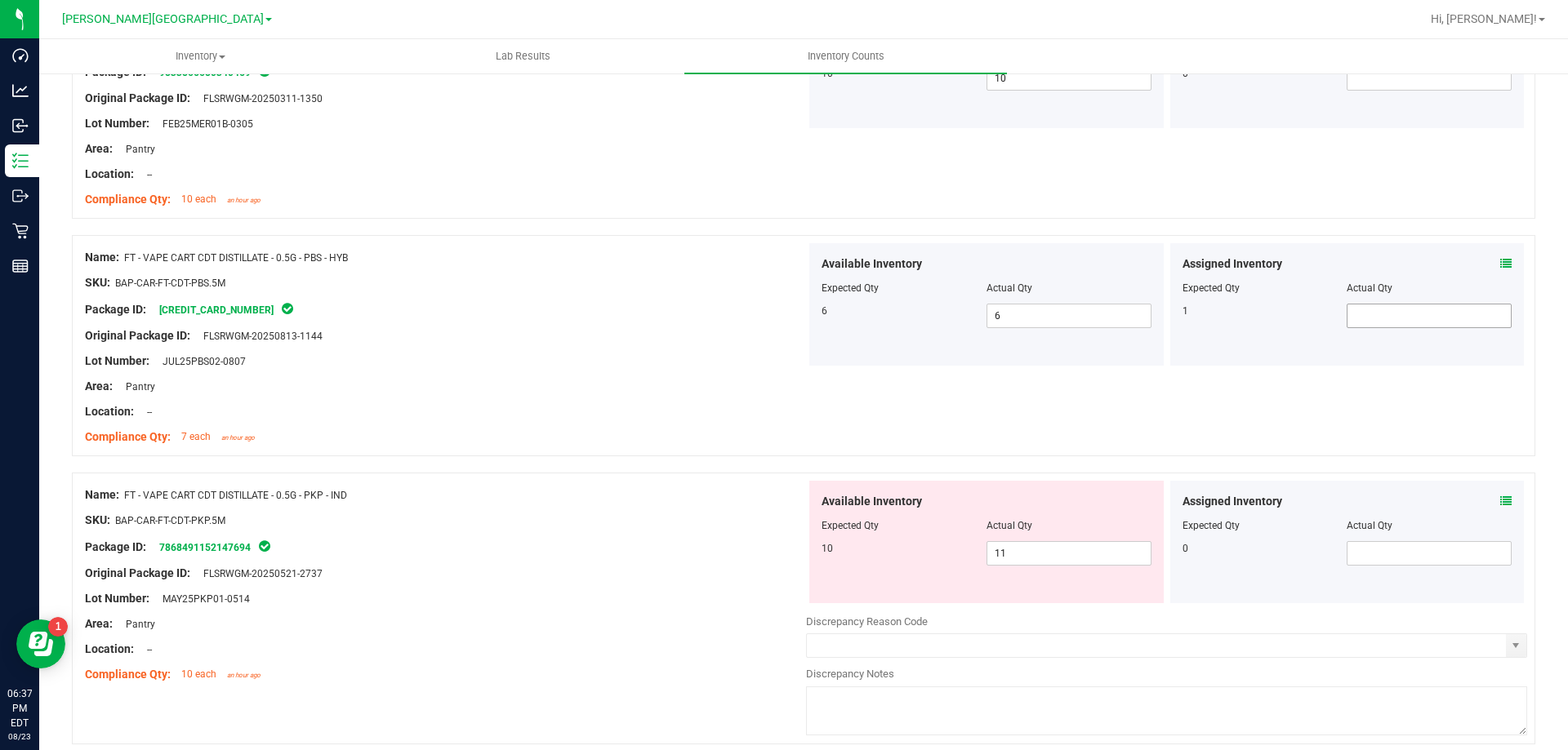
click at [1370, 316] on span at bounding box center [1428, 316] width 165 height 24
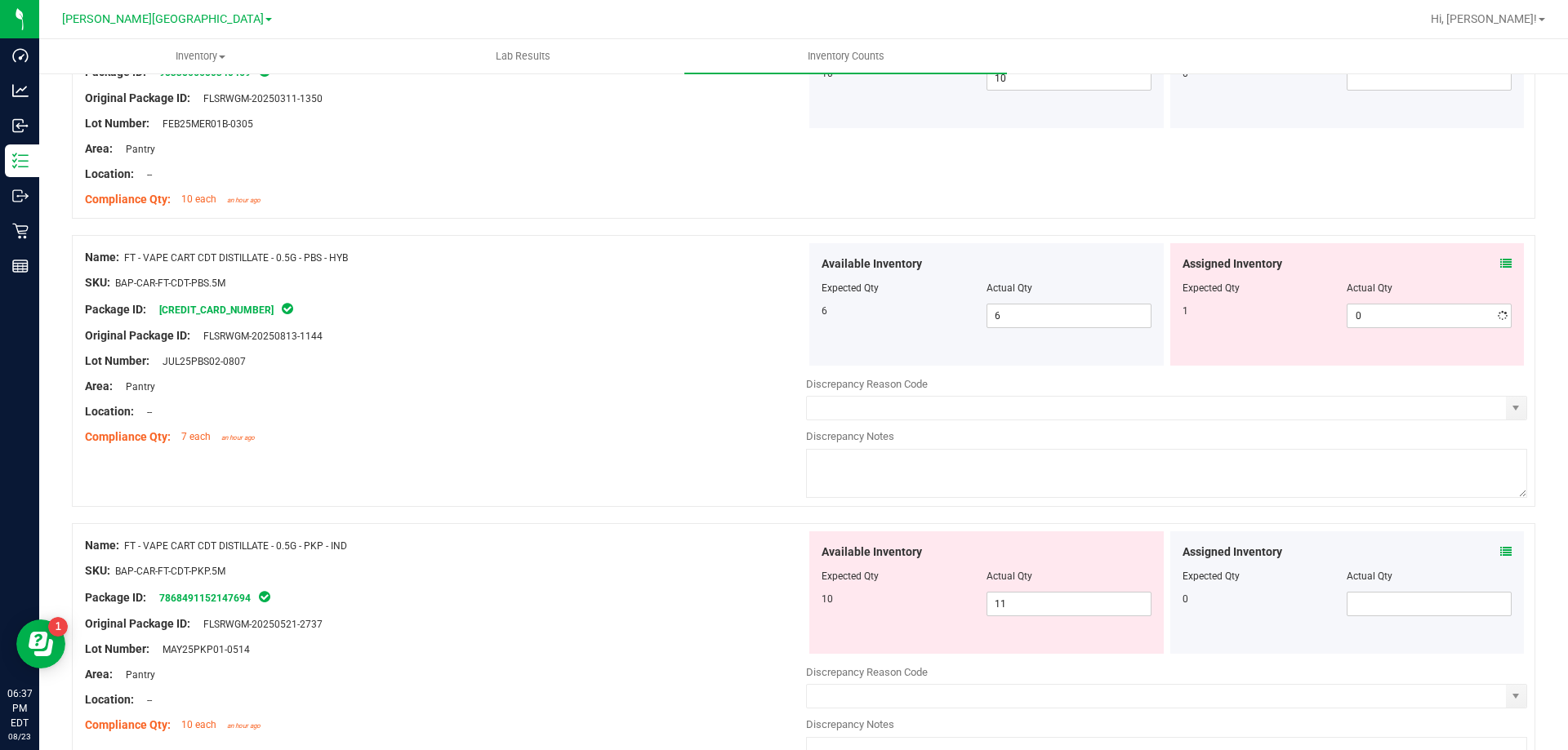
click at [616, 371] on div at bounding box center [445, 374] width 721 height 8
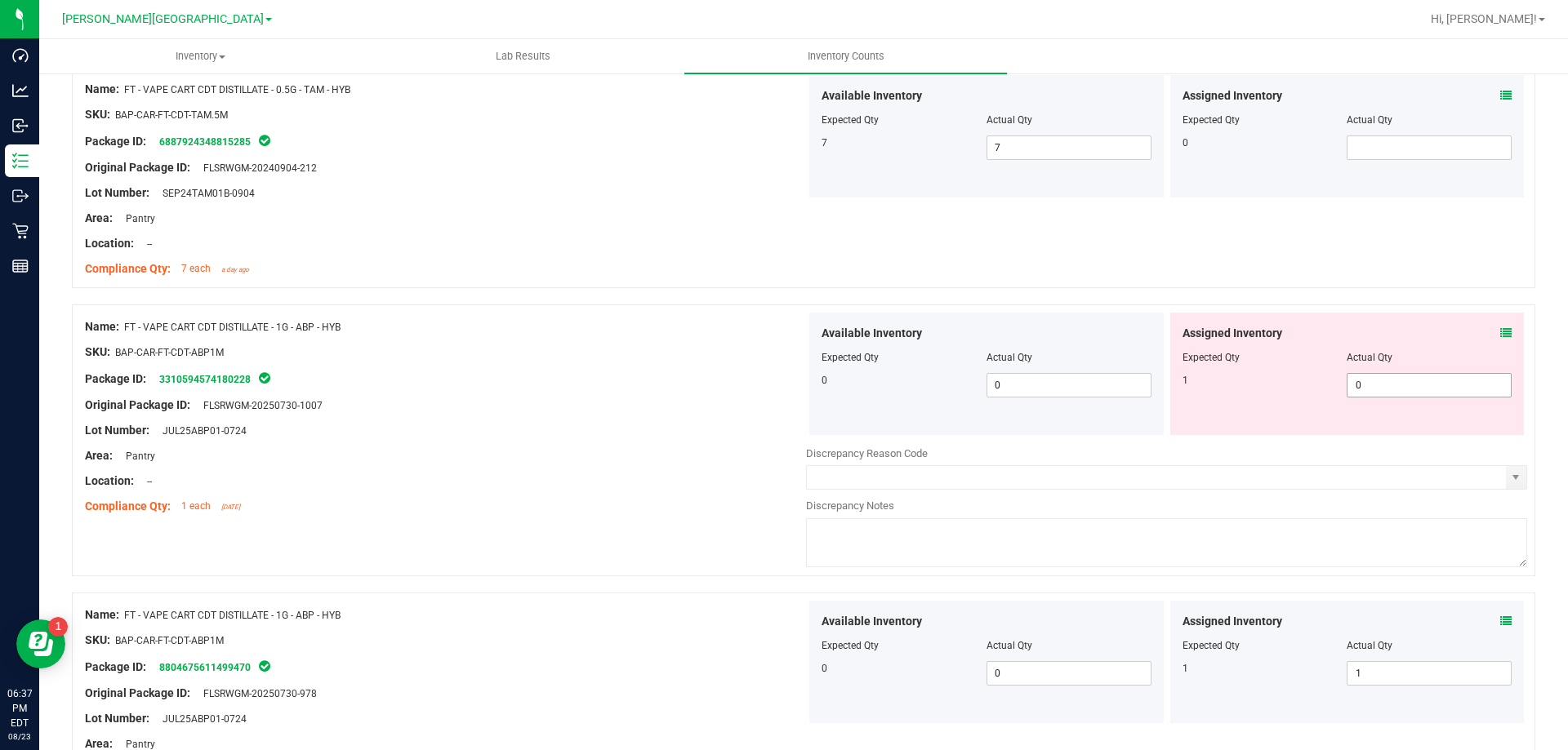
scroll to position [4627, 0]
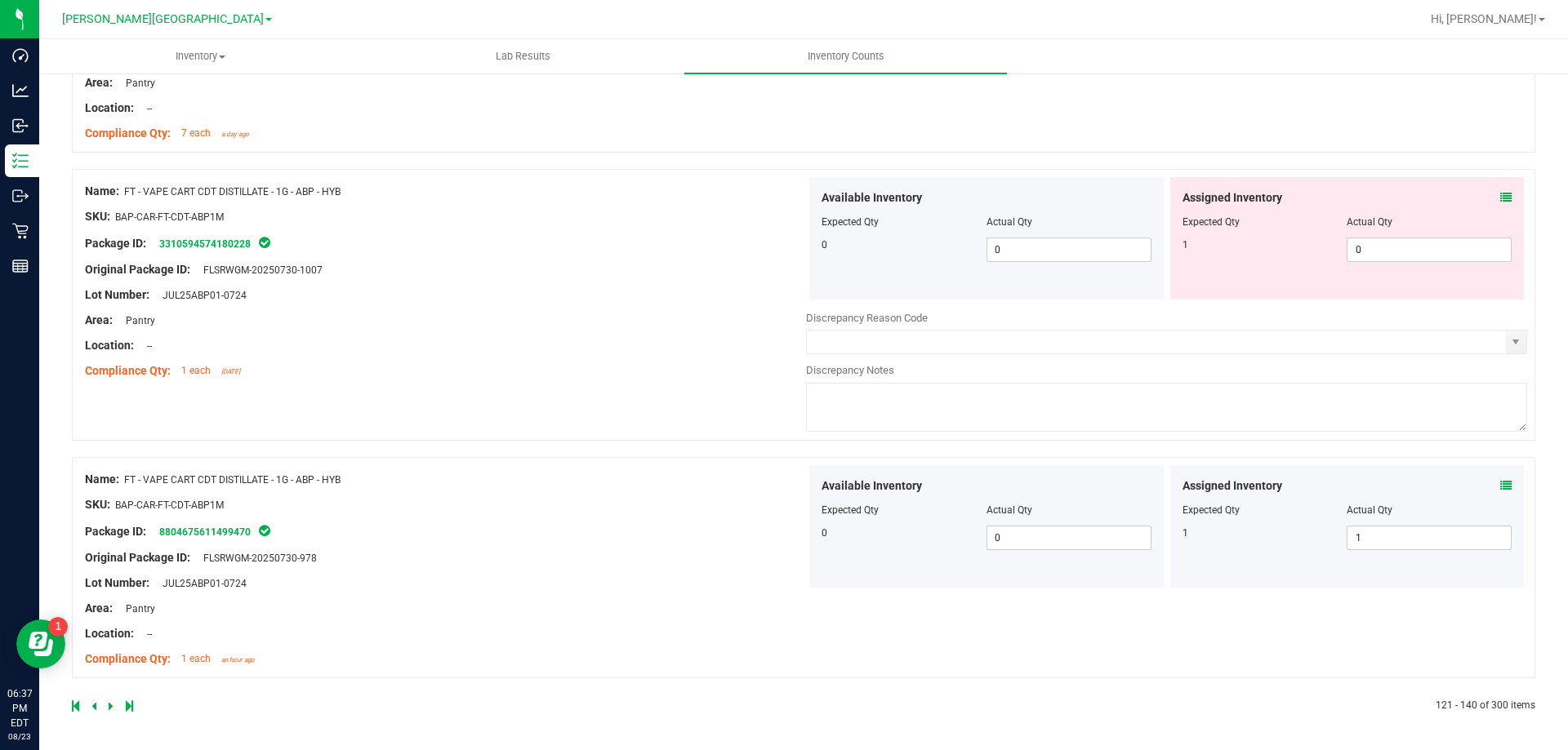
click at [109, 706] on icon at bounding box center [111, 706] width 5 height 10
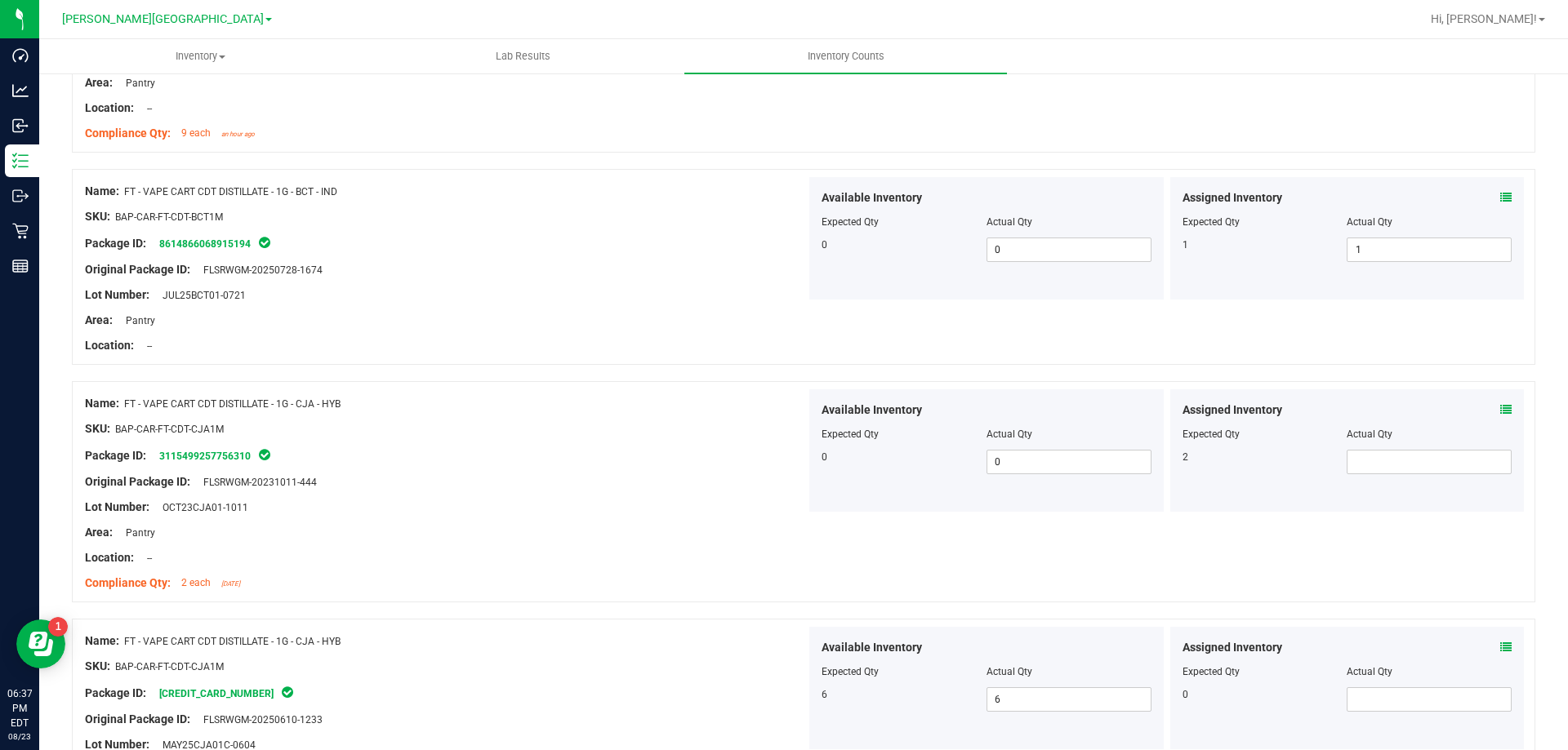
scroll to position [653, 0]
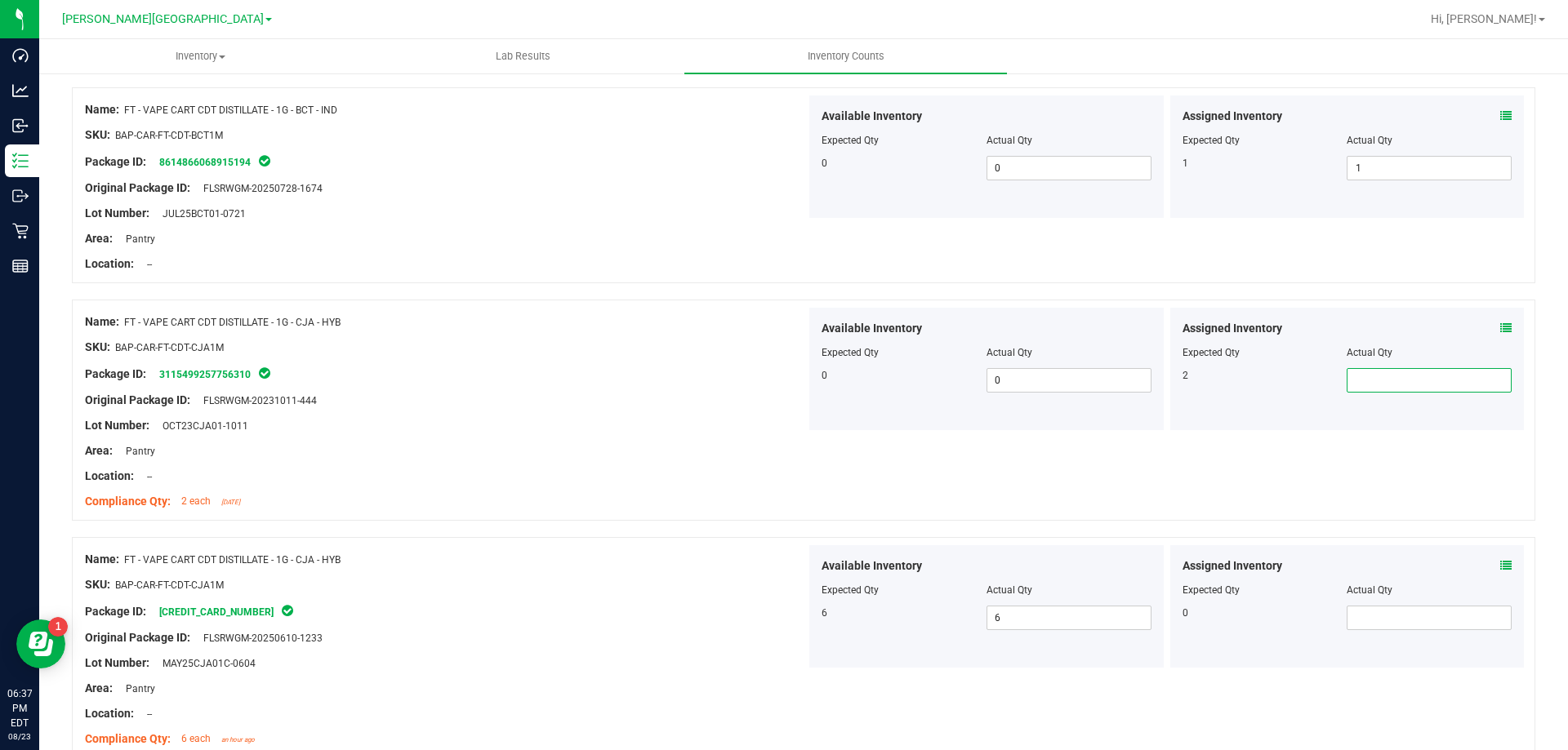
click at [1364, 380] on span at bounding box center [1428, 380] width 165 height 24
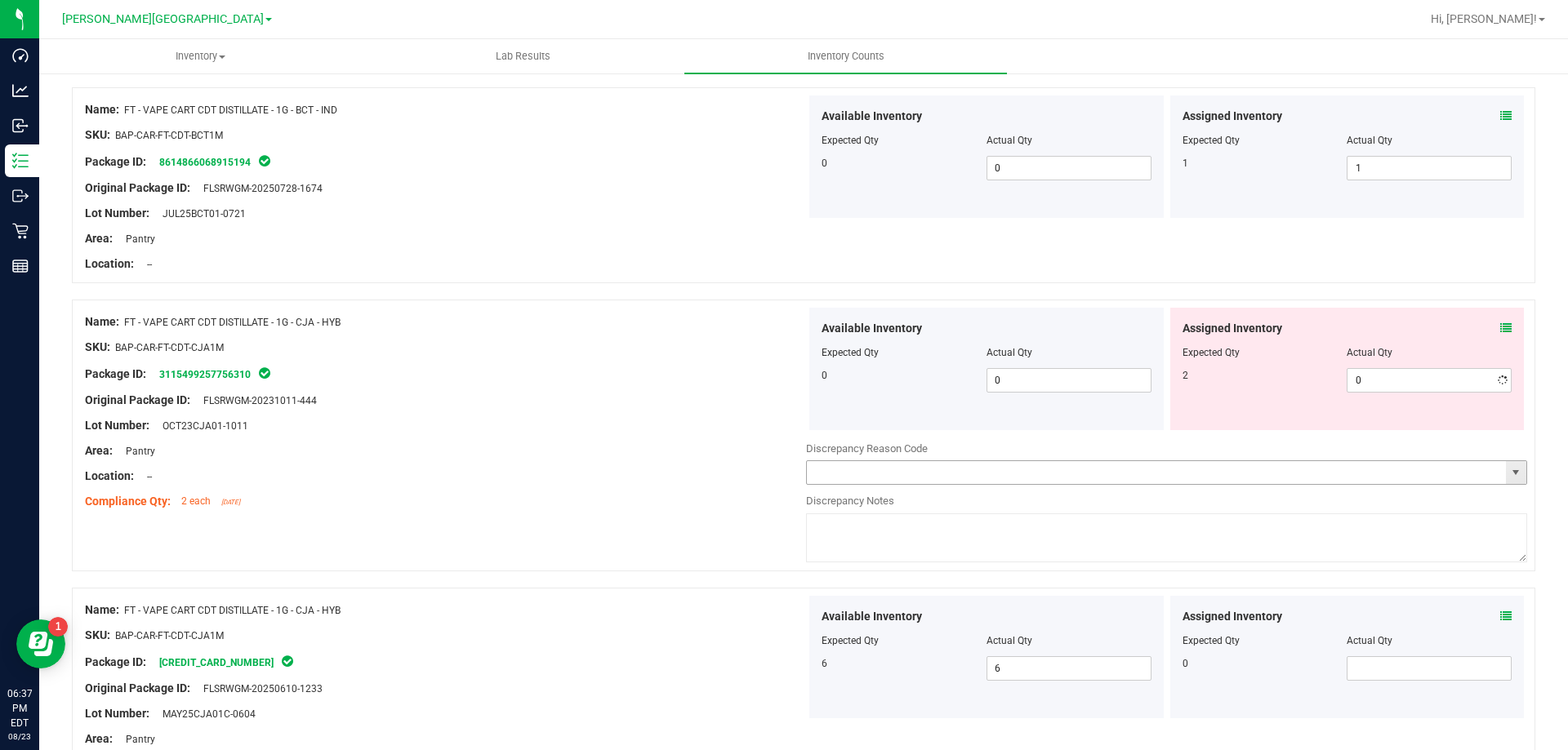
click at [841, 468] on div "Name: FT - VAPE CART CDT DISTILLATE - 1G - CJA - HYB SKU: BAP-CAR-FT-CDT-CJA1M …" at bounding box center [803, 436] width 1463 height 272
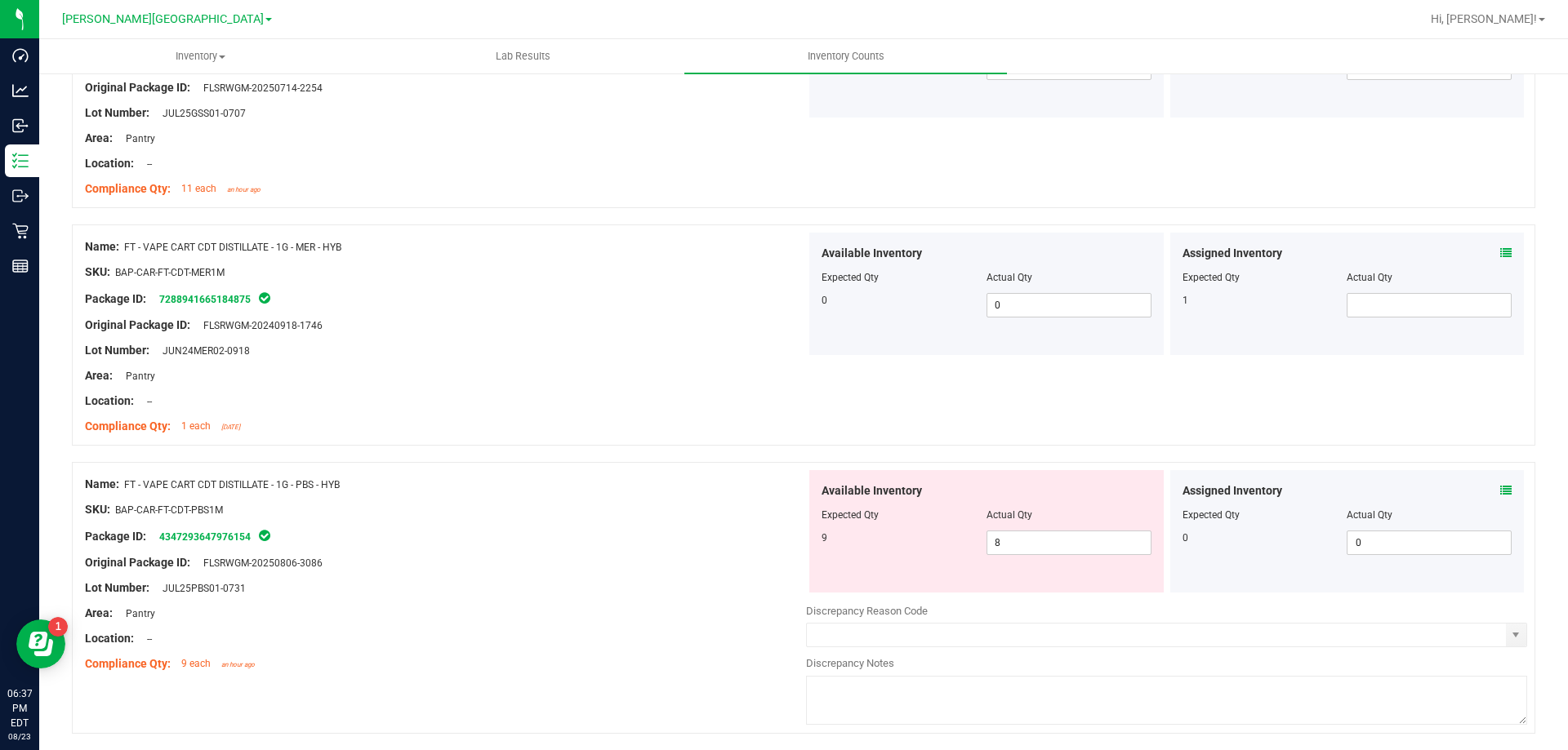
scroll to position [2450, 0]
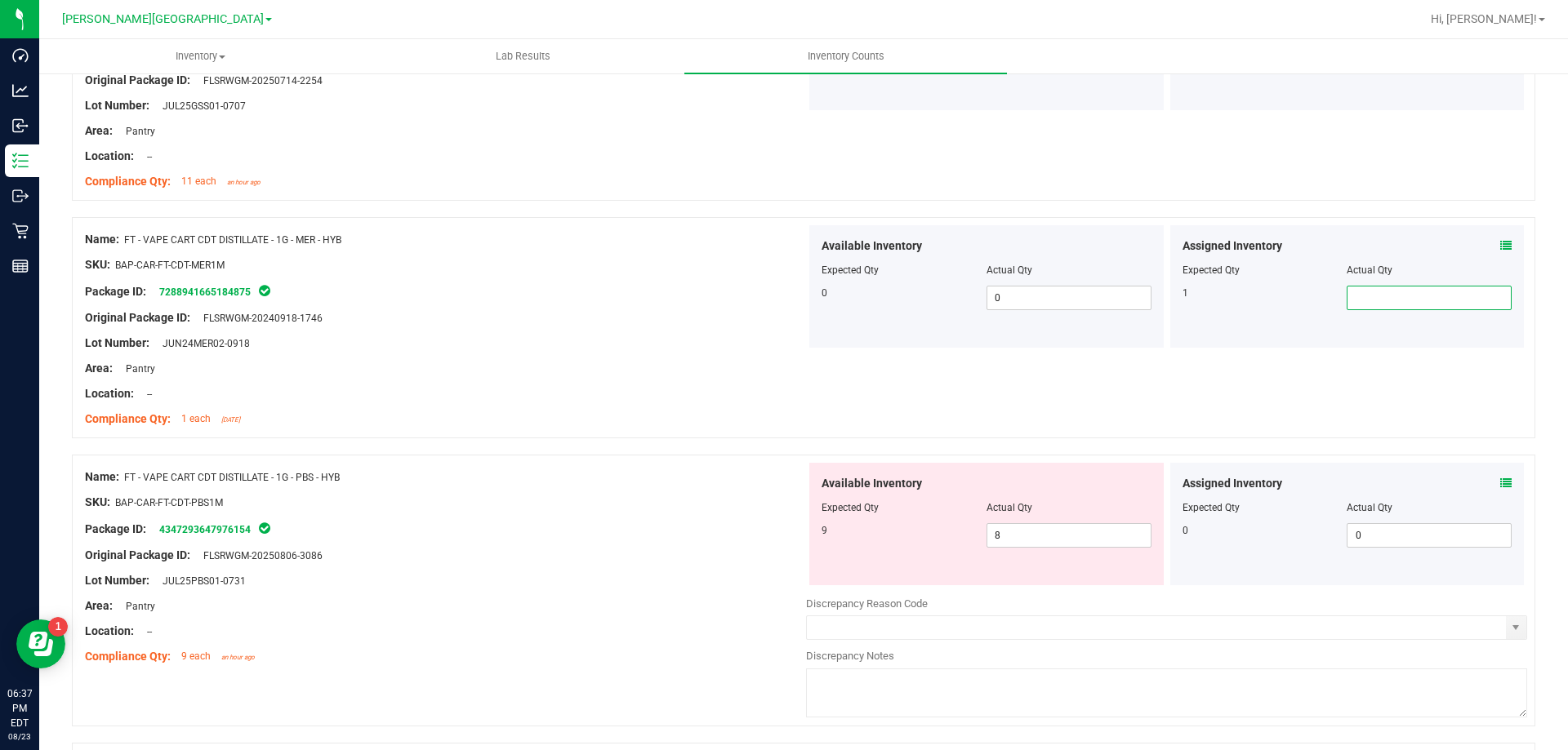
click at [1350, 305] on span at bounding box center [1428, 298] width 165 height 24
click at [1346, 385] on div "Name: FT - VAPE CART CDT DISTILLATE - 1G - MER - HYB SKU: BAP-CAR-FT-CDT-MER1M …" at bounding box center [803, 327] width 1463 height 221
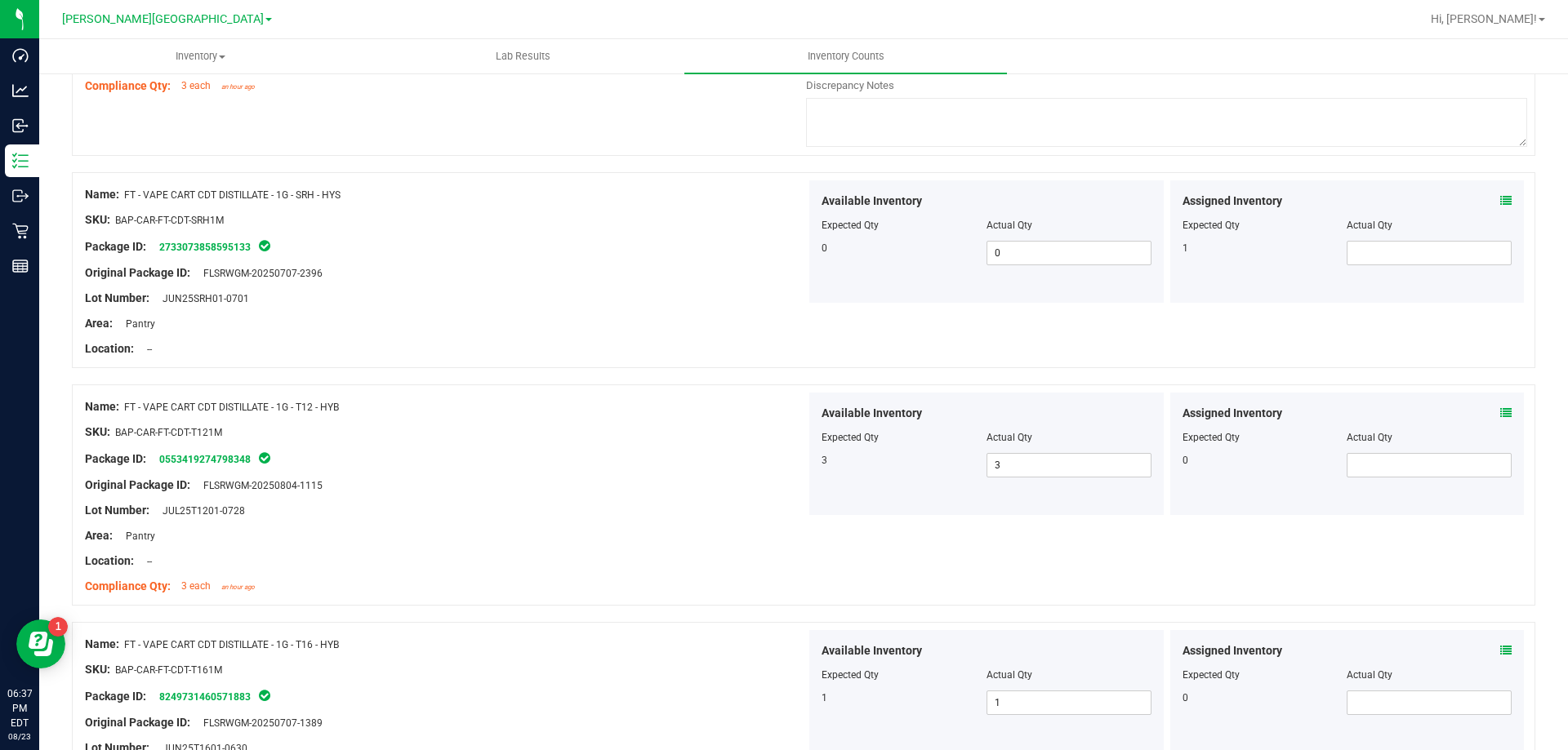
scroll to position [3674, 0]
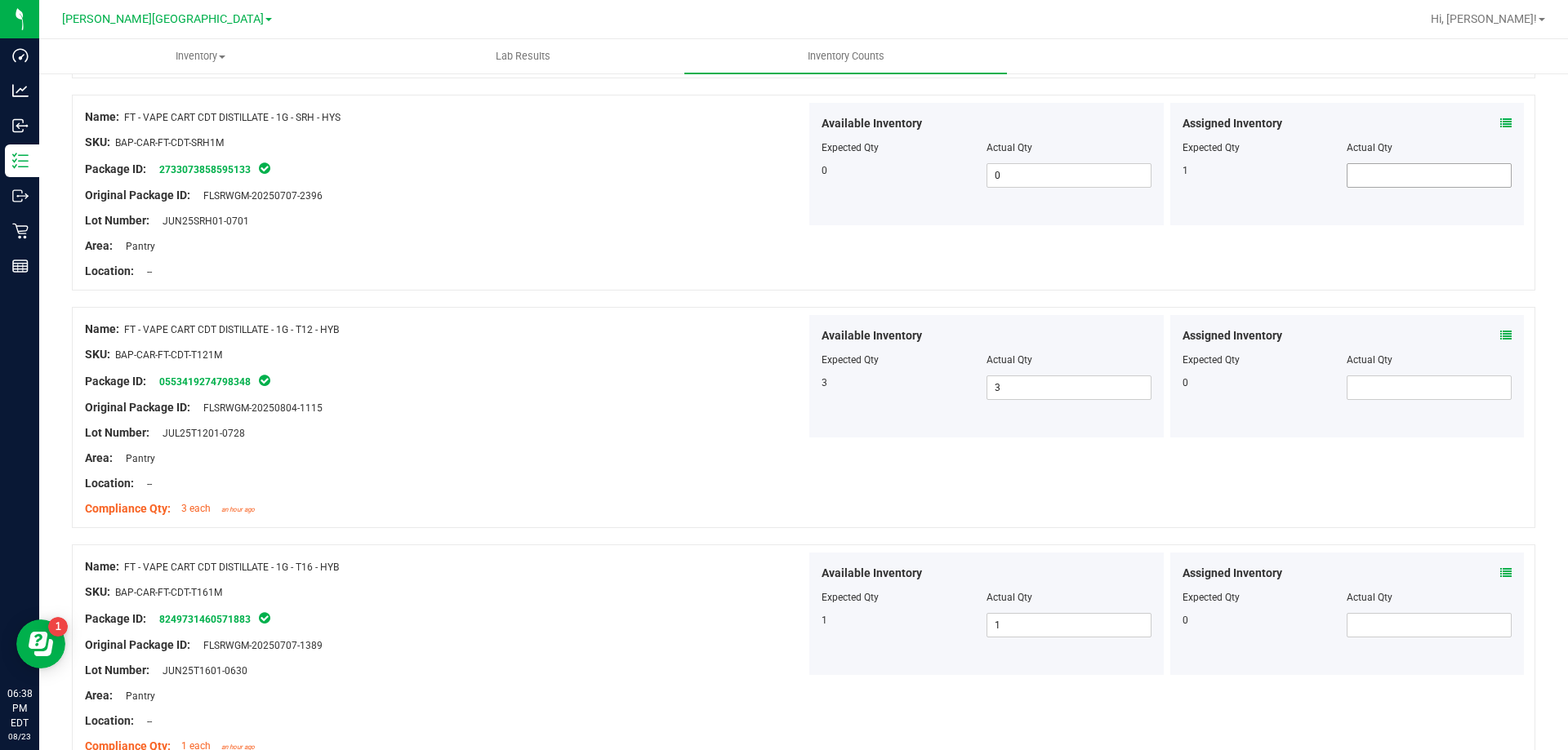
click at [1378, 175] on span at bounding box center [1428, 175] width 165 height 24
click at [857, 244] on div "Name: FT - VAPE CART CDT DISTILLATE - 1G - SRH - HYS SKU: BAP-CAR-FT-CDT-SRH1M …" at bounding box center [803, 193] width 1463 height 196
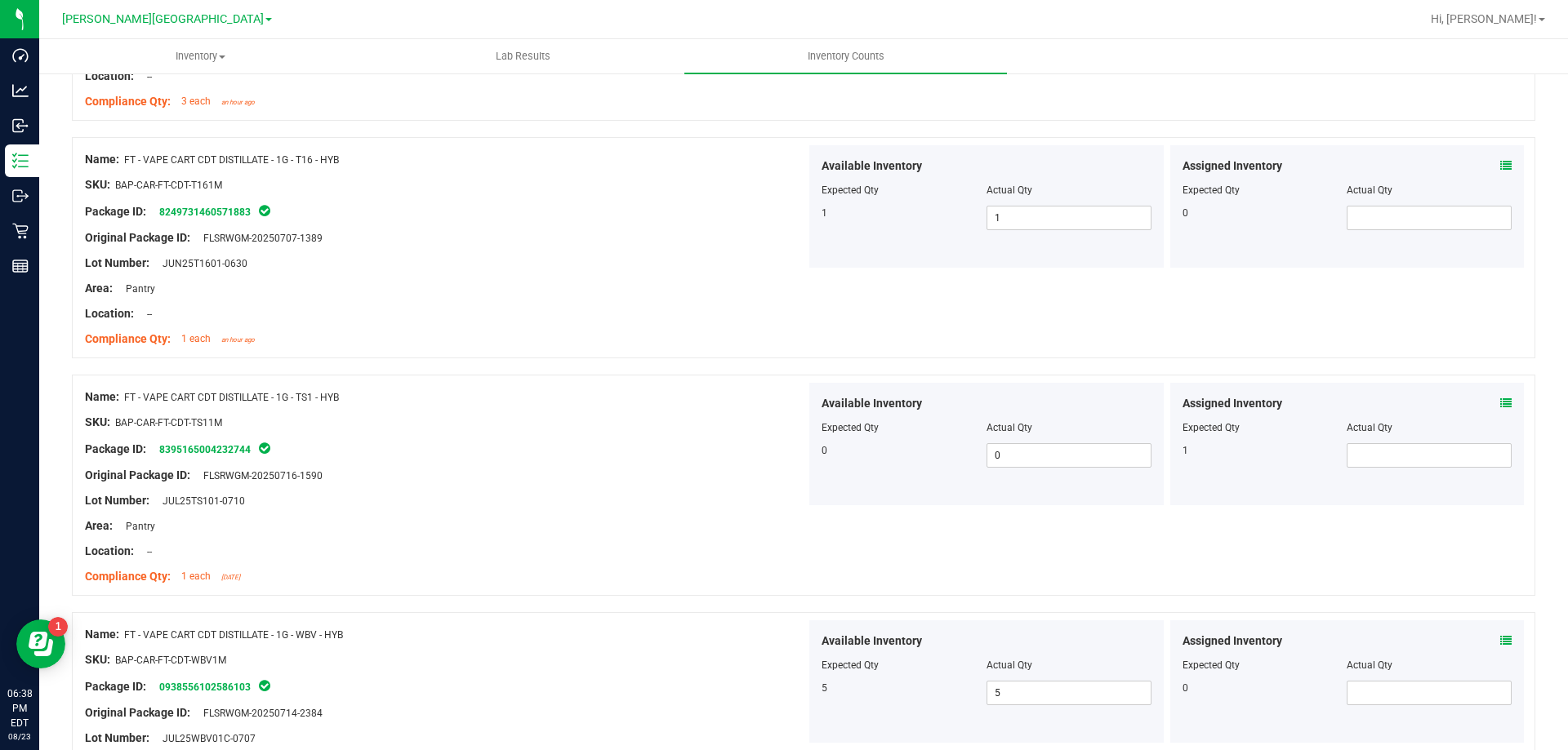
scroll to position [4164, 0]
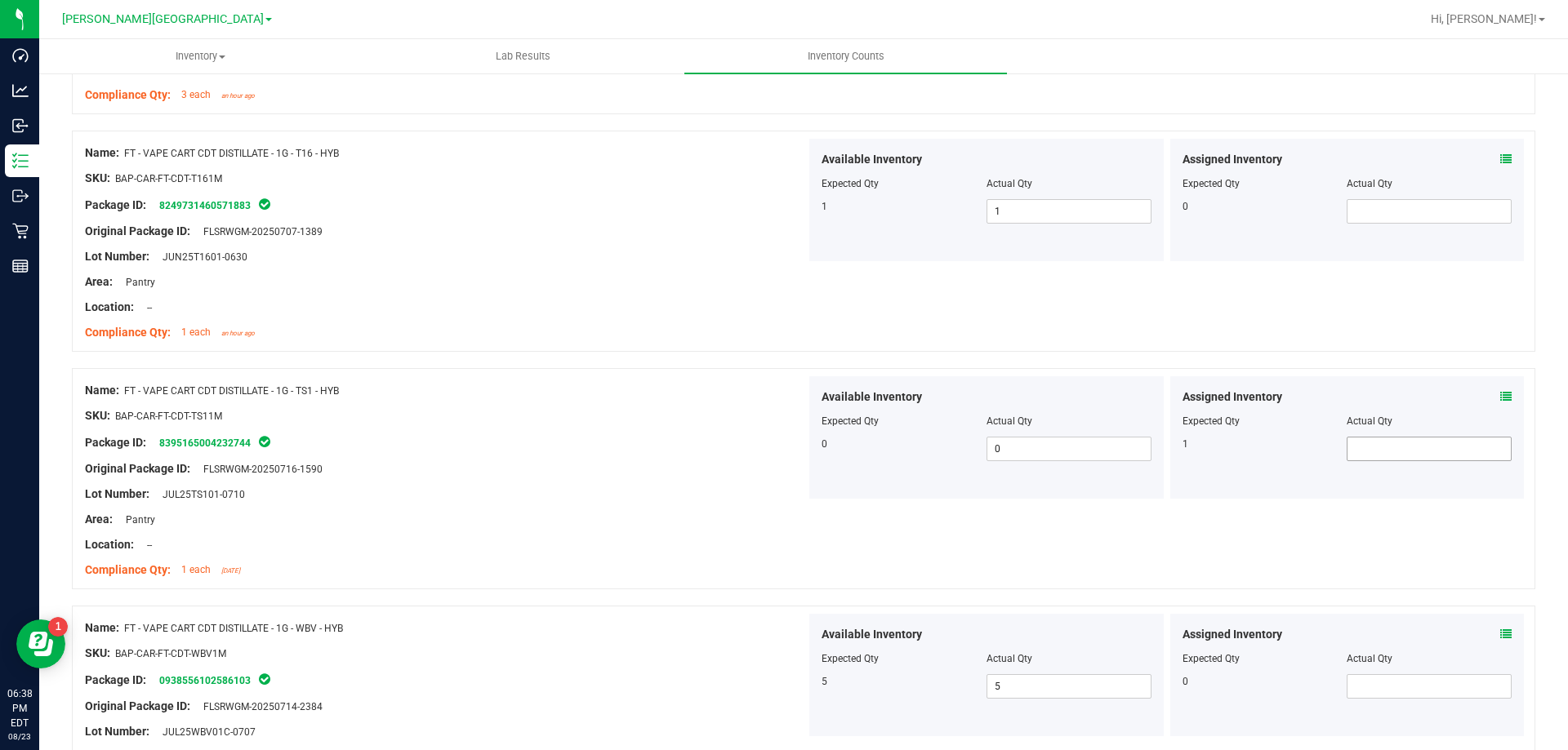
click at [1403, 454] on span at bounding box center [1428, 449] width 165 height 24
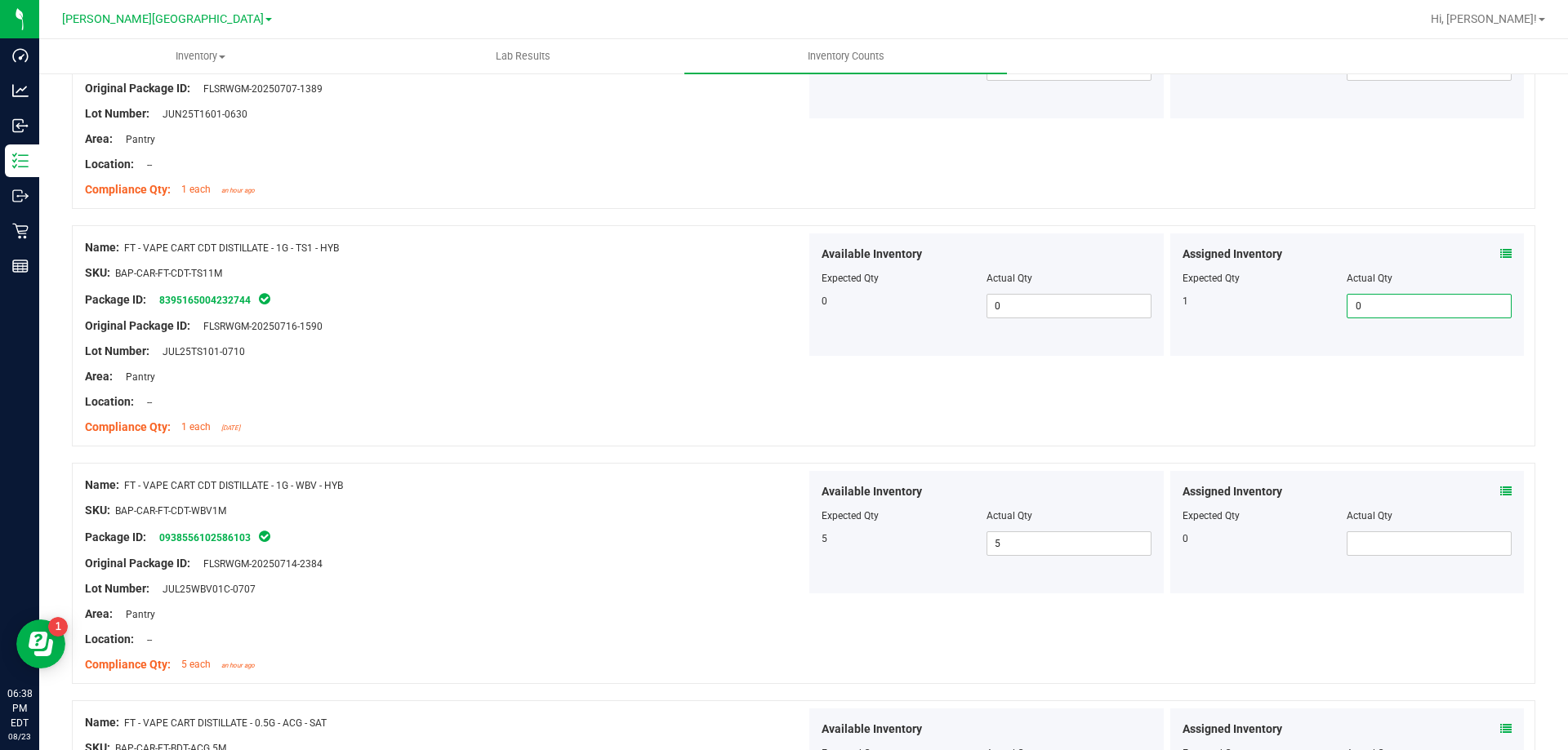
scroll to position [4306, 0]
click at [778, 349] on div "Lot Number: JUL25TS101-0710" at bounding box center [445, 353] width 721 height 17
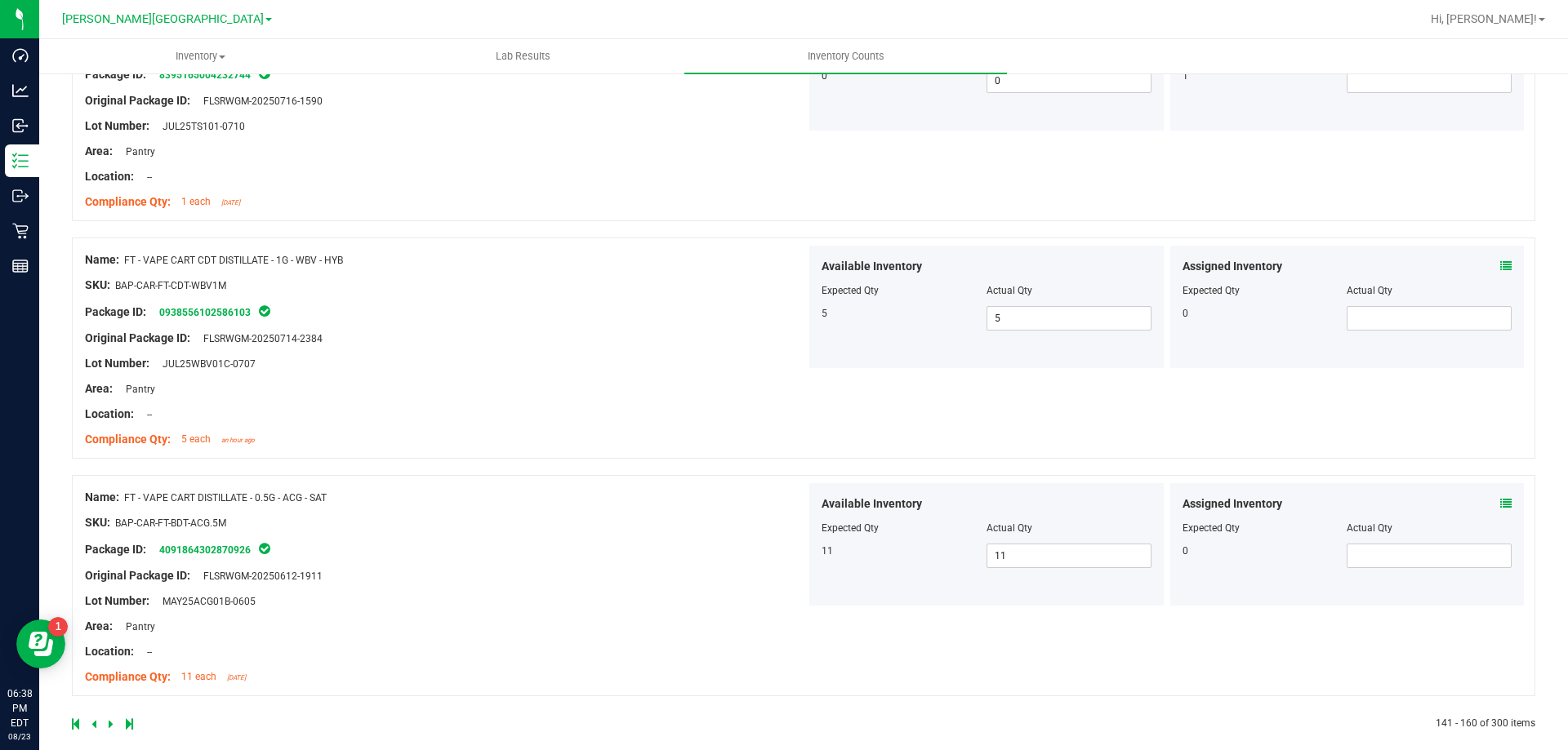
scroll to position [4551, 0]
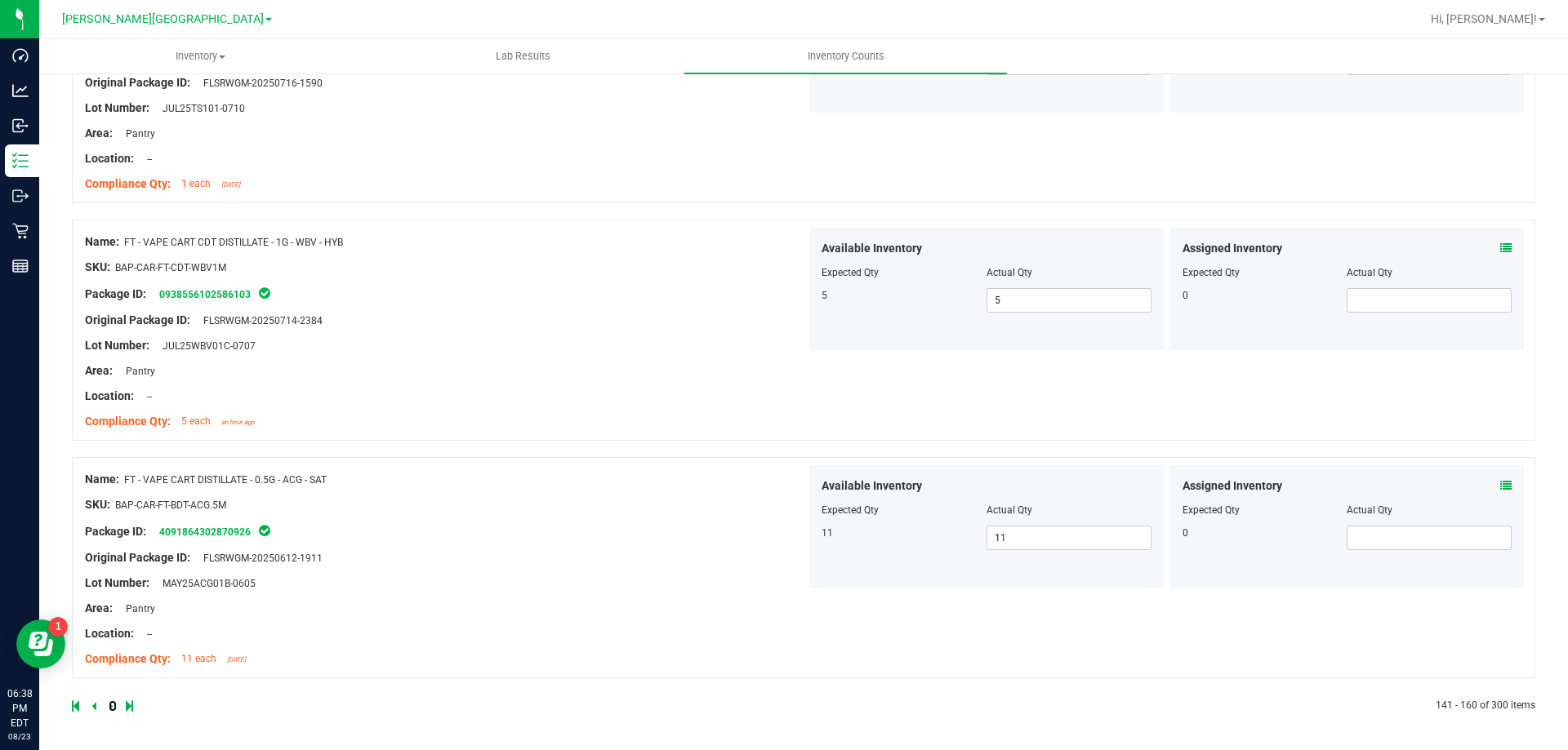
click at [110, 704] on icon at bounding box center [111, 706] width 5 height 10
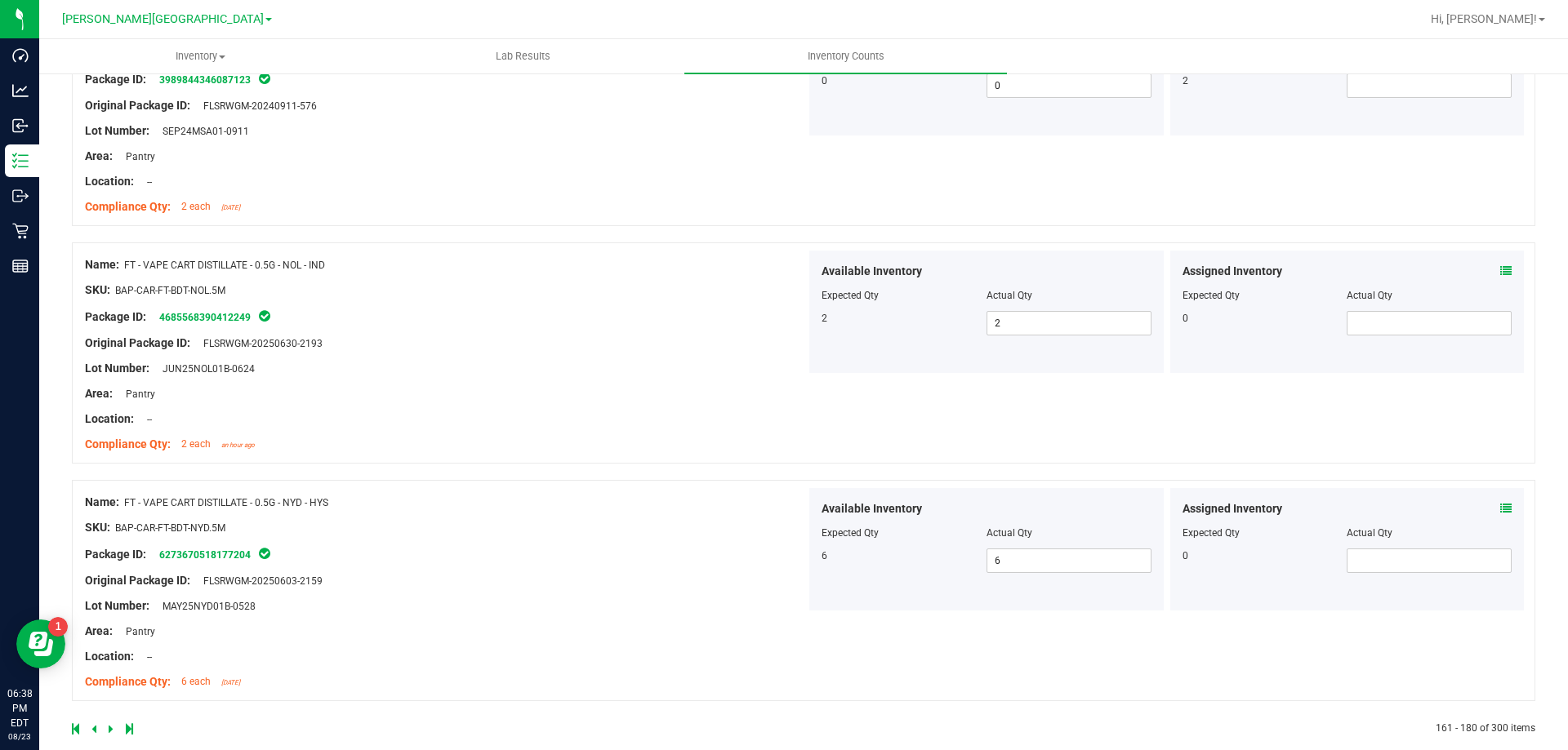
scroll to position [4323, 0]
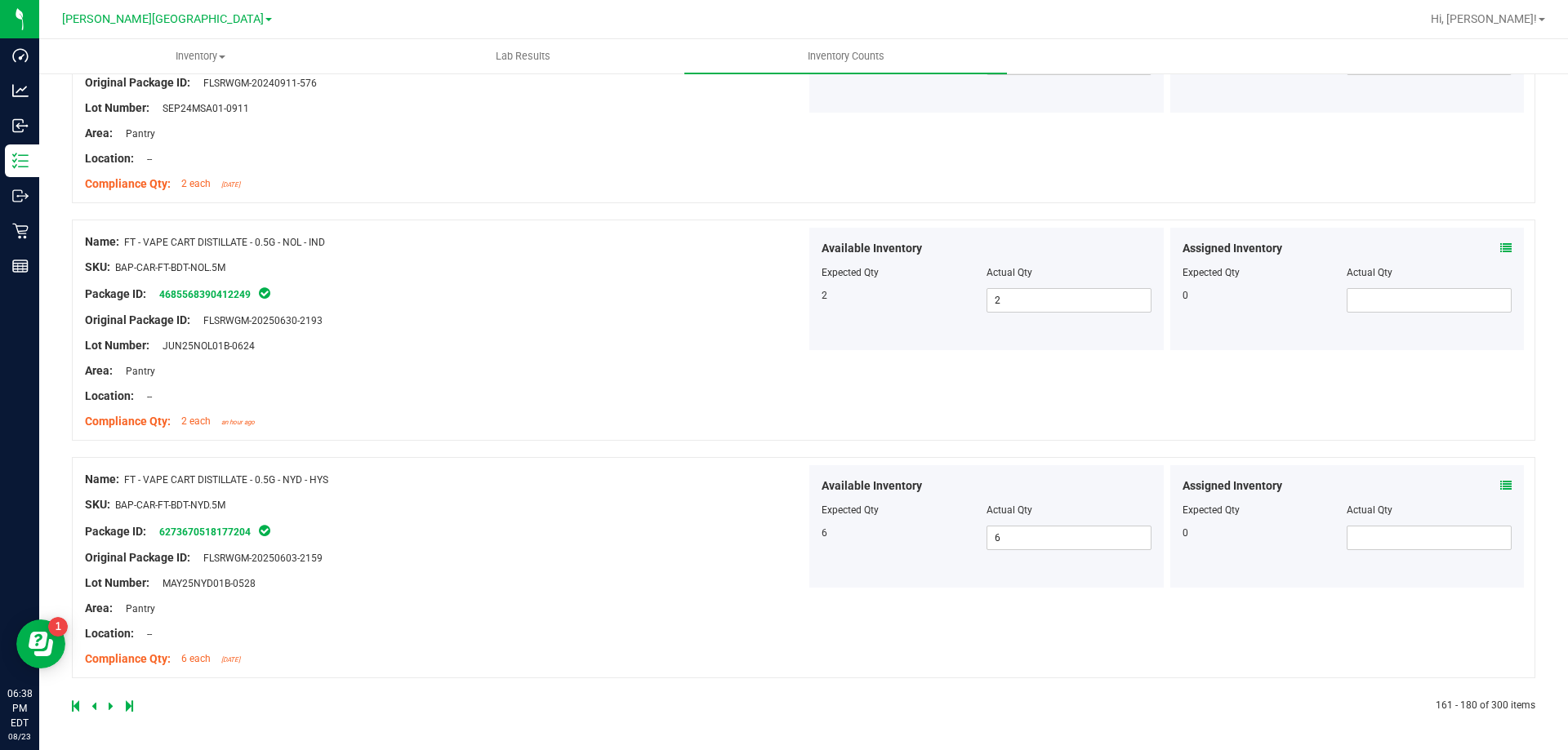
click at [111, 710] on icon at bounding box center [111, 706] width 5 height 10
click at [109, 704] on icon at bounding box center [111, 706] width 5 height 10
click at [113, 710] on link at bounding box center [112, 706] width 7 height 11
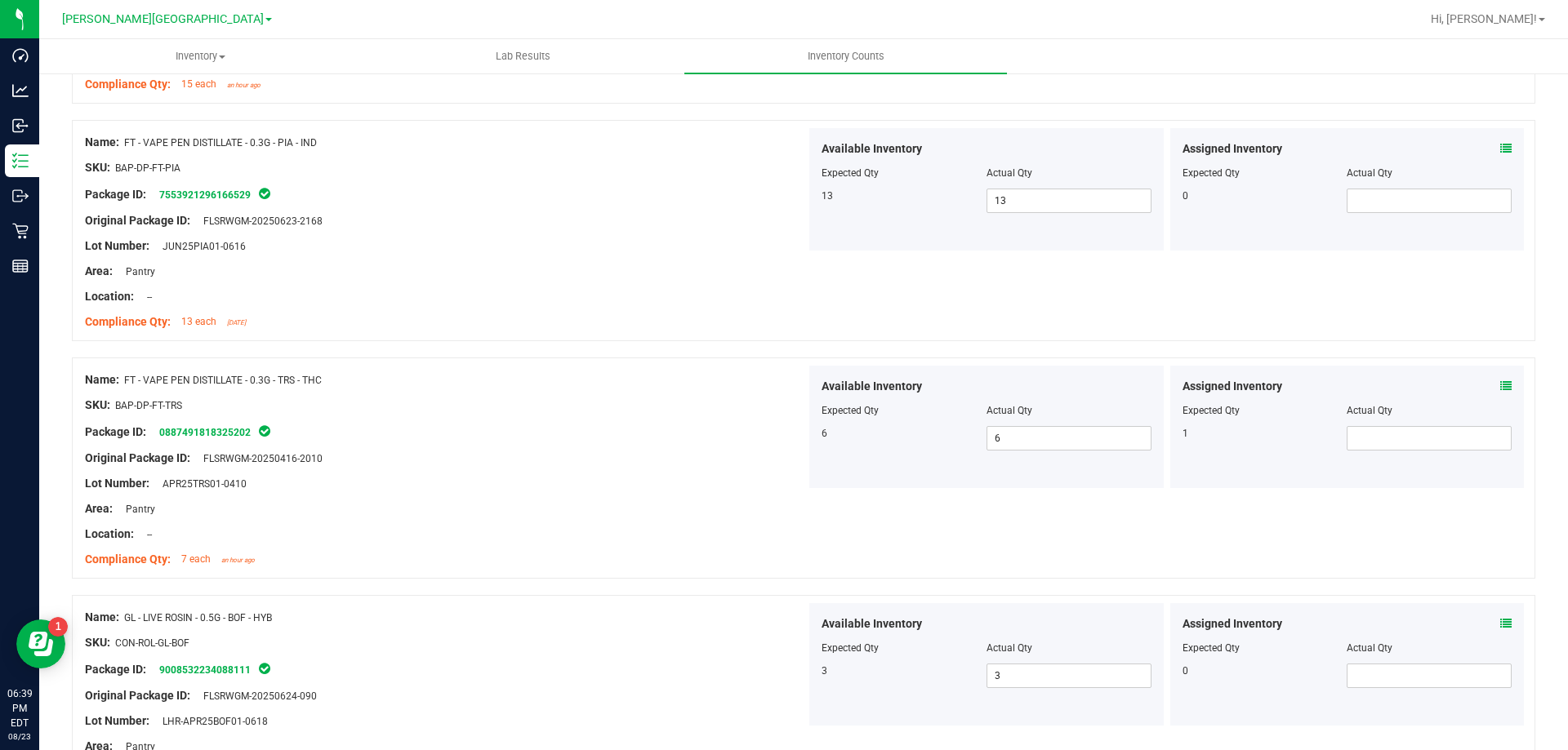
scroll to position [2123, 0]
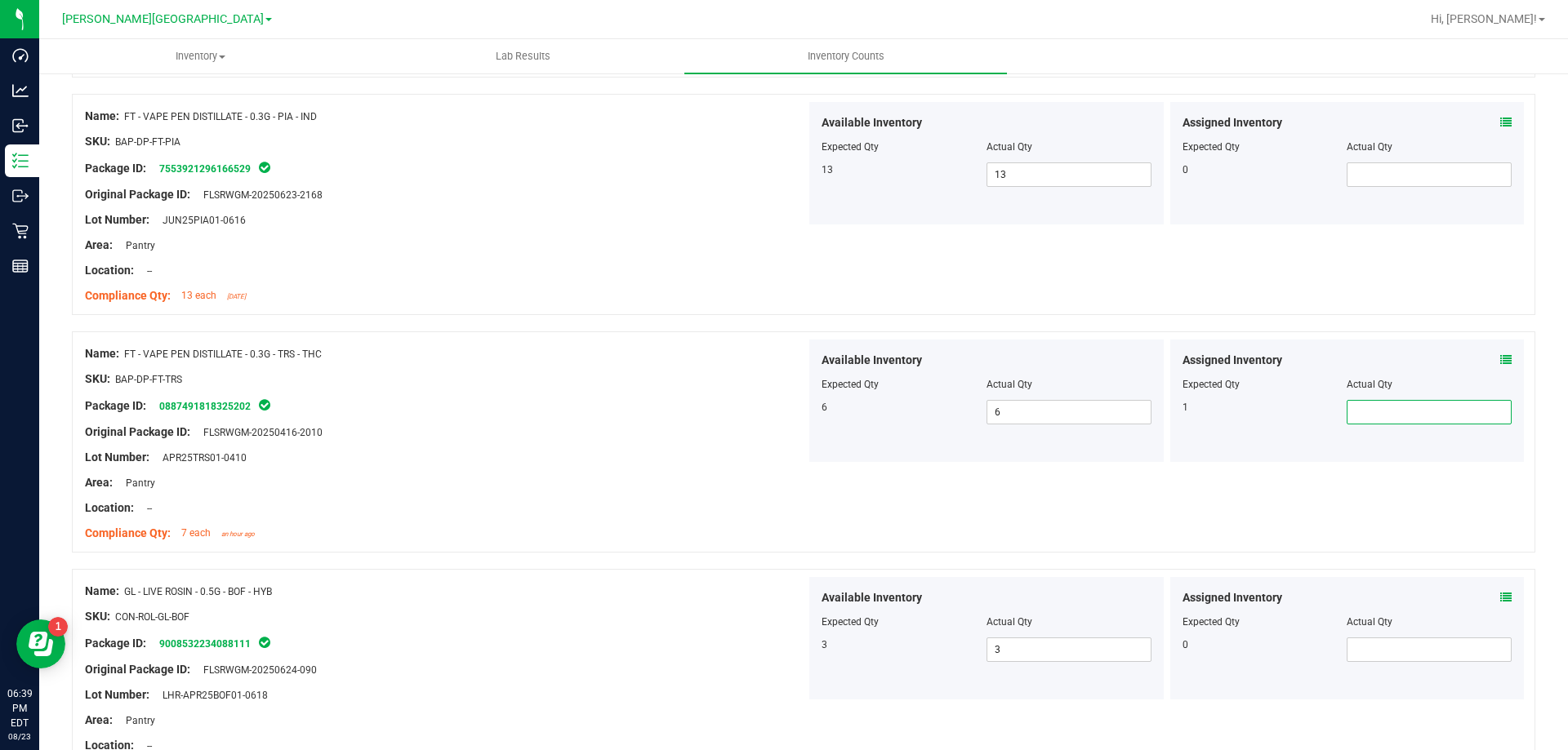
click at [1373, 416] on span at bounding box center [1428, 412] width 165 height 24
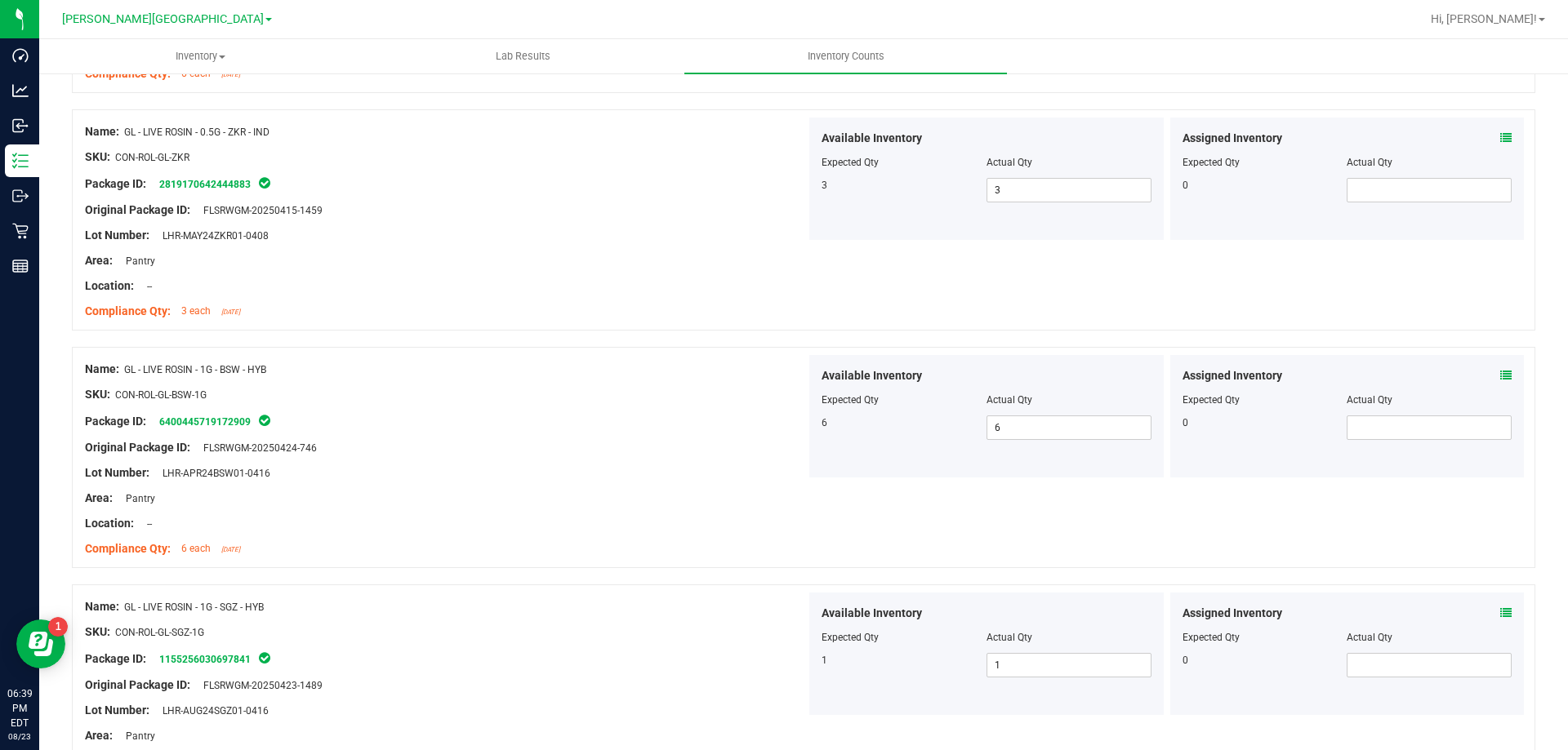
scroll to position [4373, 0]
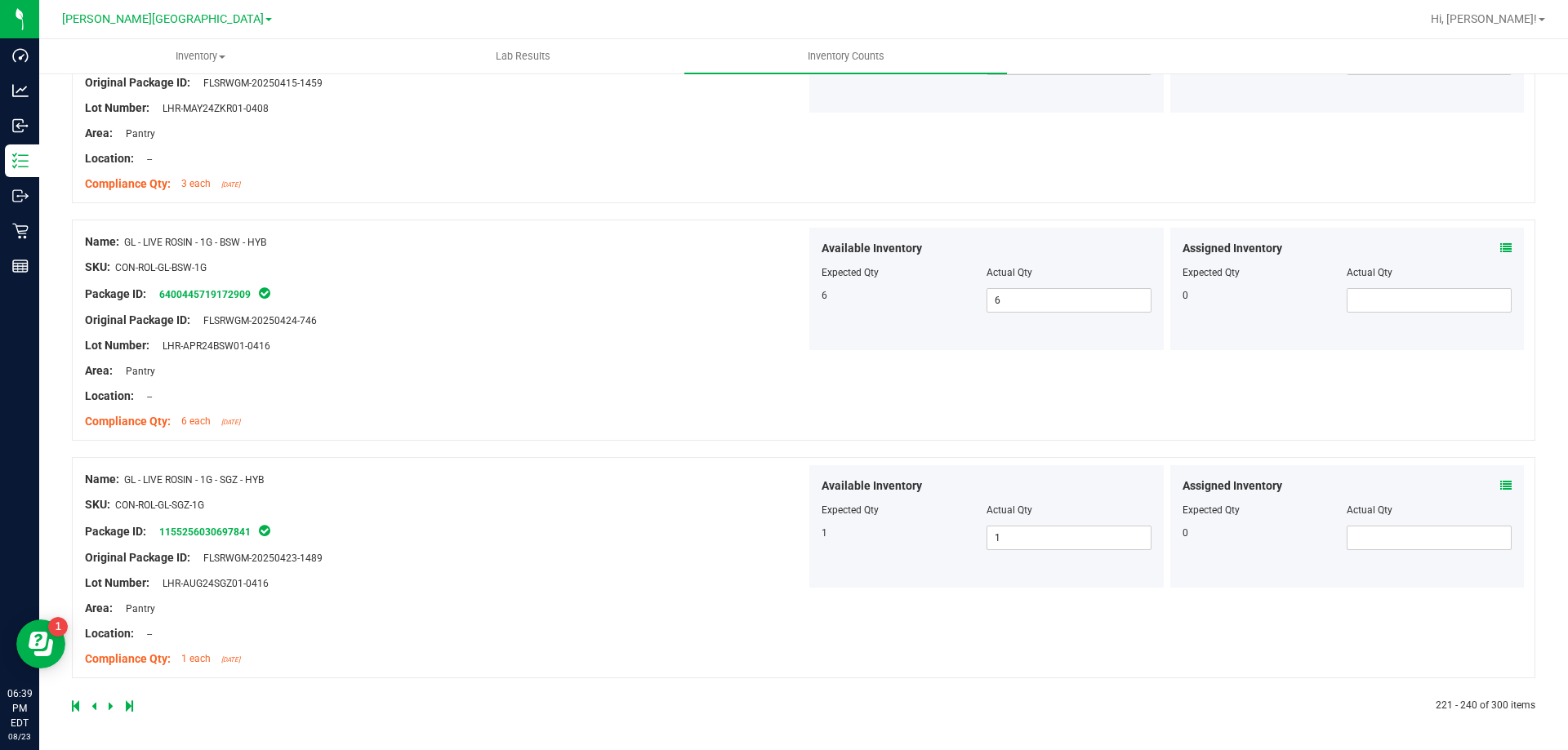
click at [109, 710] on icon at bounding box center [111, 706] width 5 height 10
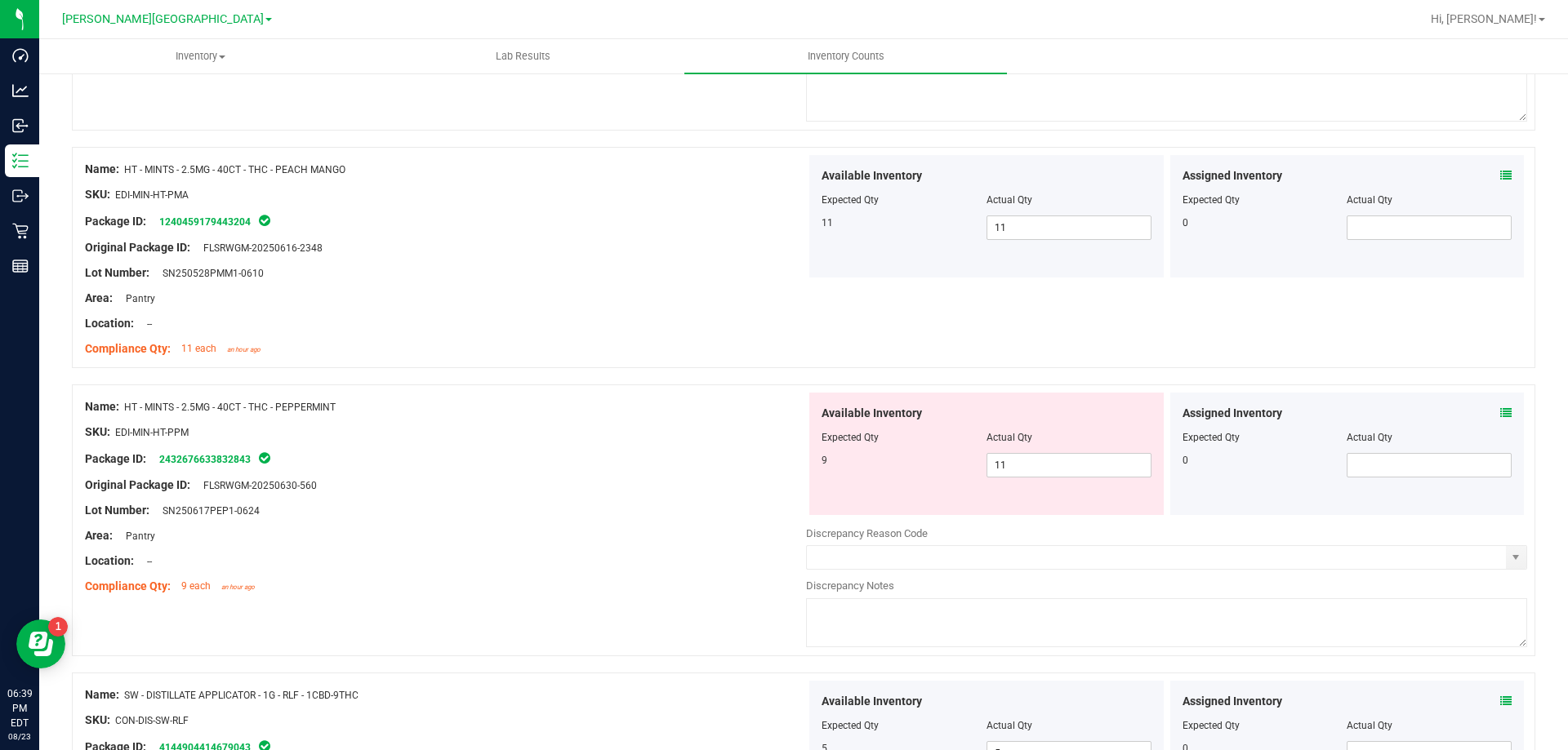
scroll to position [2940, 0]
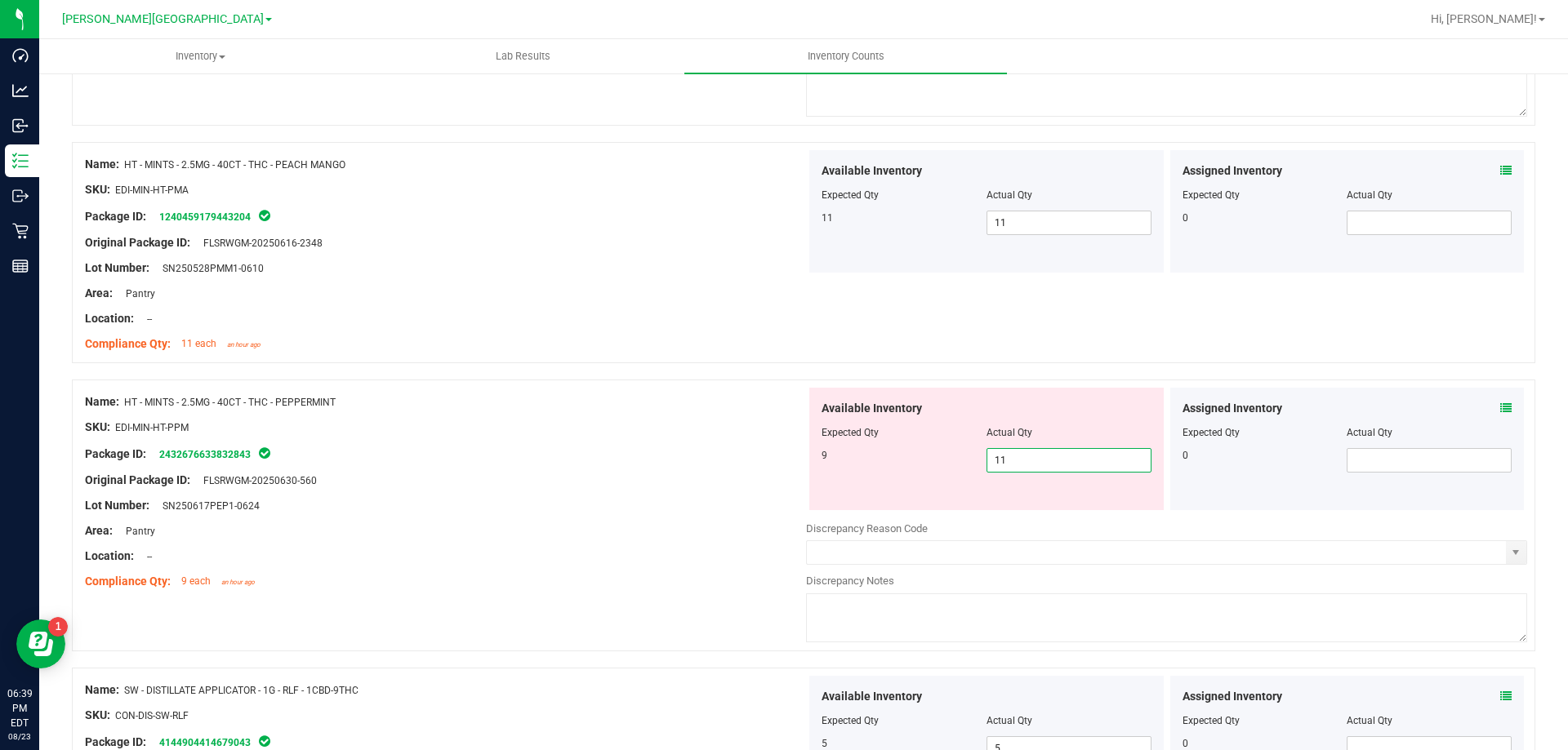
click at [1129, 458] on span "11 11" at bounding box center [1068, 460] width 165 height 24
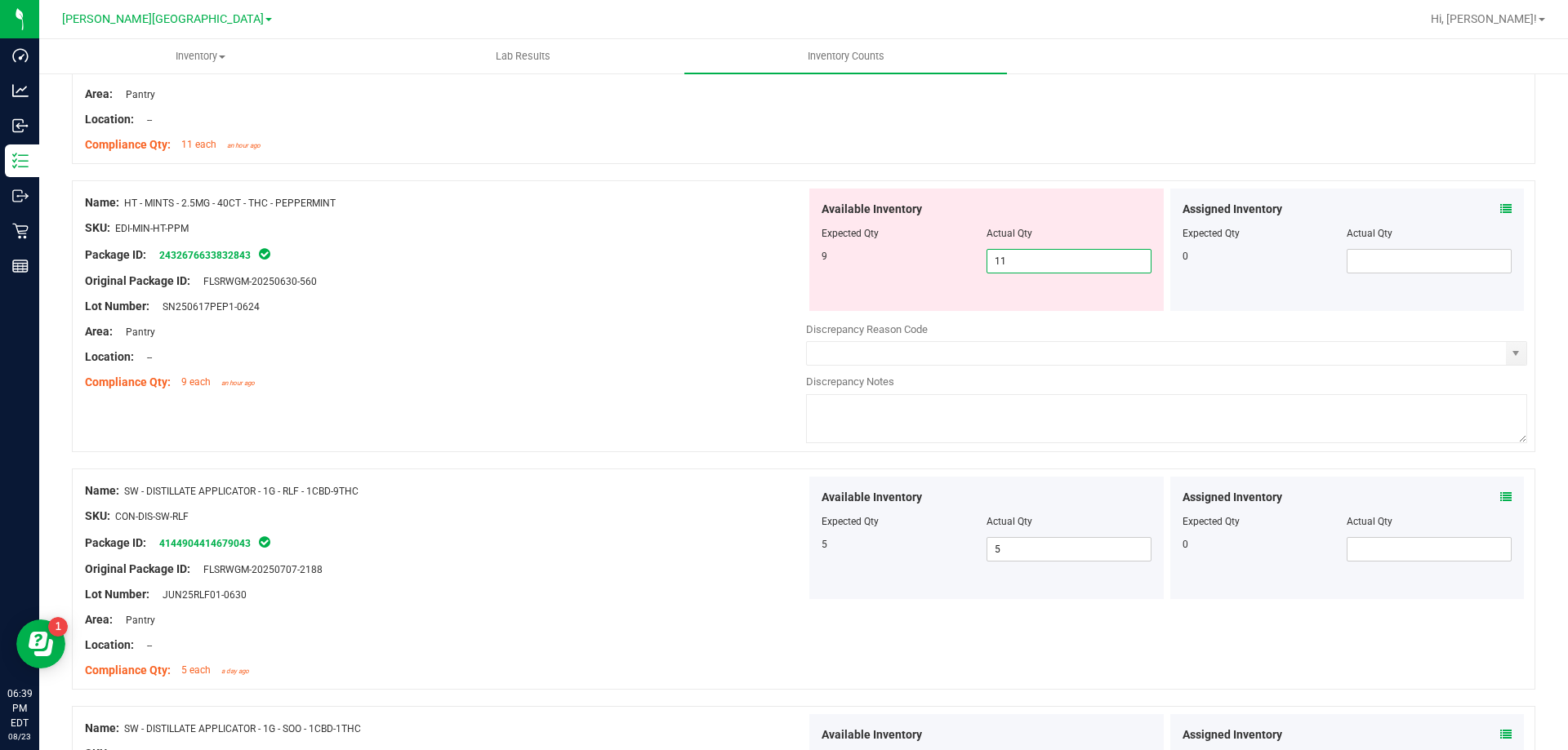
scroll to position [3185, 0]
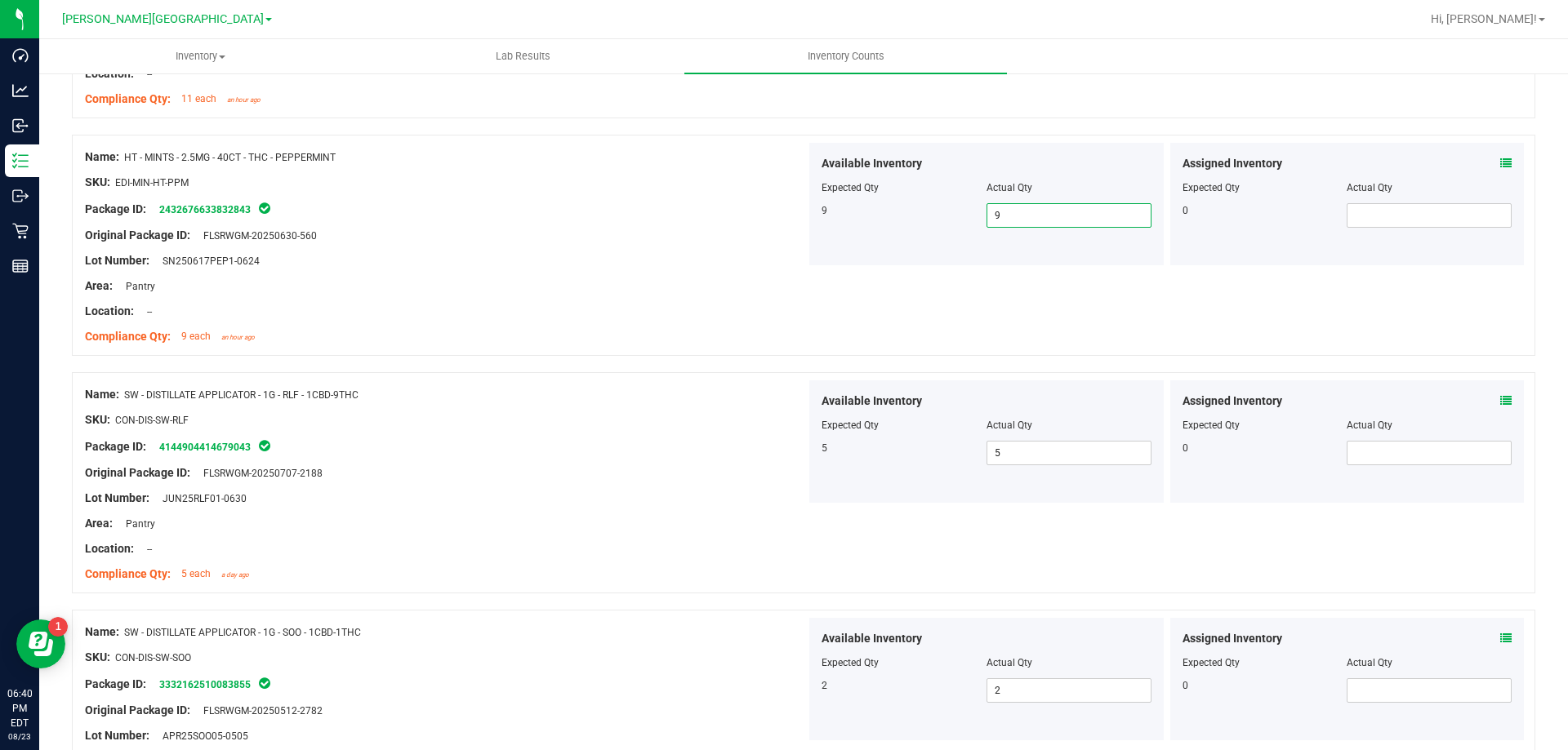
click at [400, 488] on div at bounding box center [445, 486] width 721 height 8
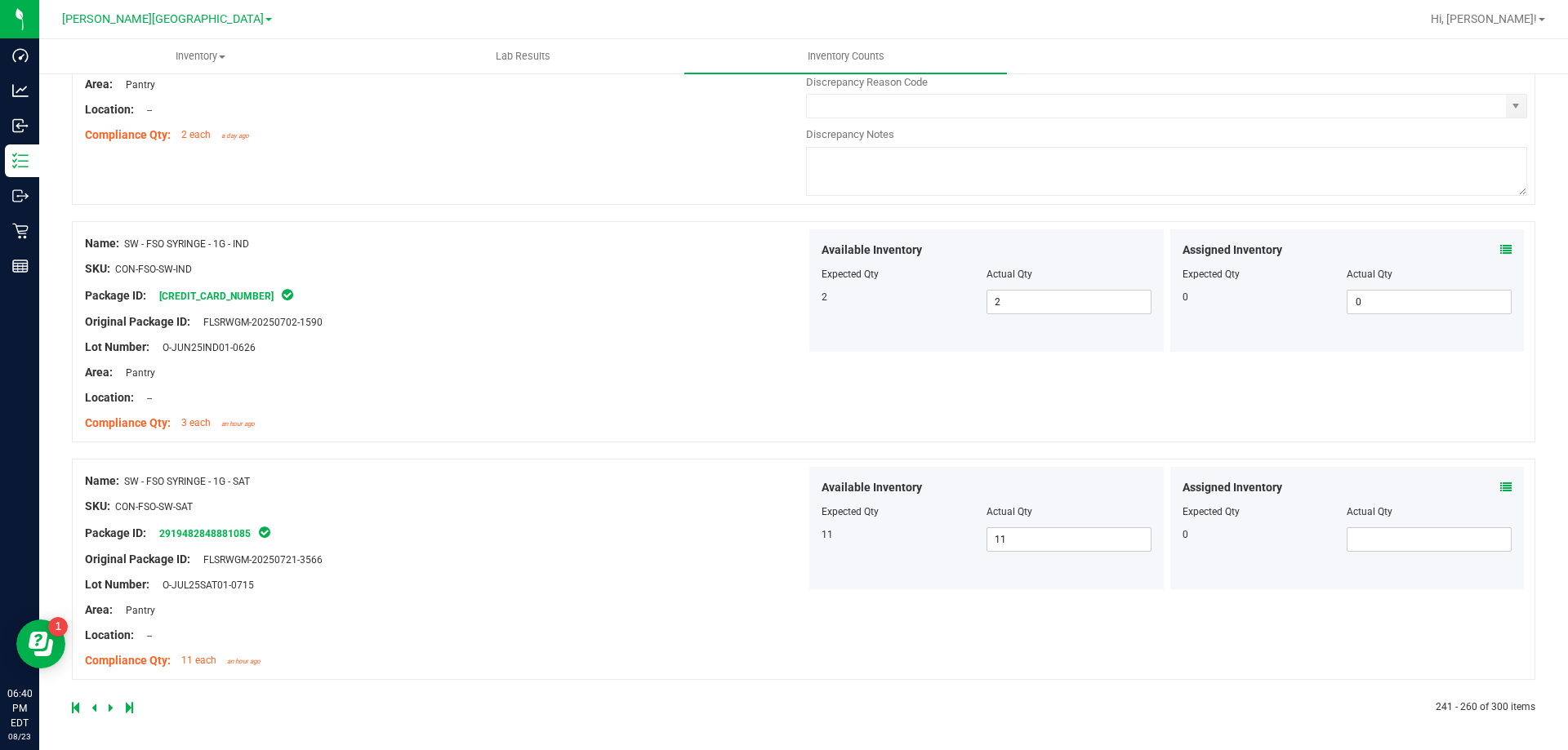
scroll to position [4576, 0]
click at [111, 707] on icon at bounding box center [111, 706] width 5 height 10
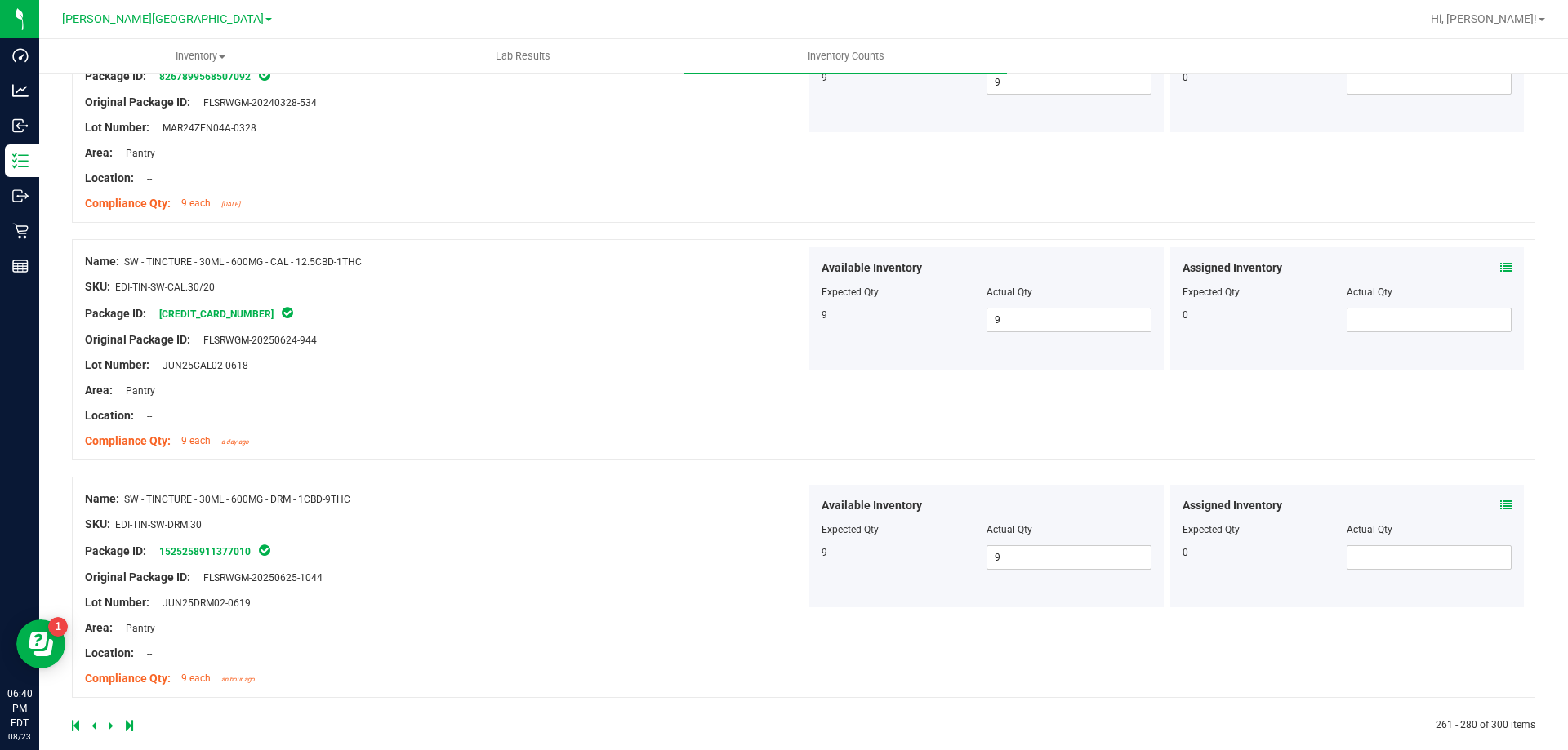
scroll to position [4323, 0]
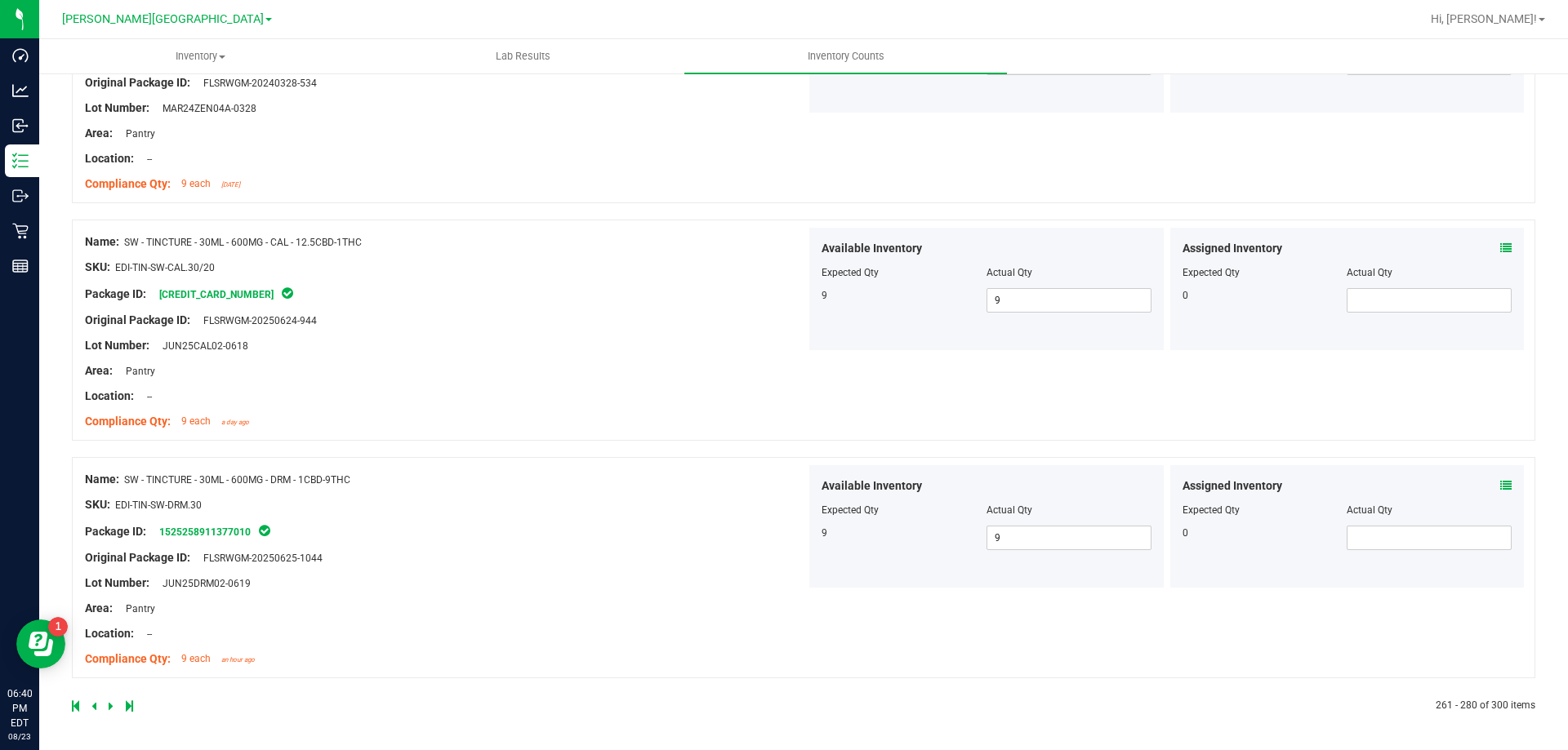
click at [112, 708] on icon at bounding box center [111, 706] width 5 height 10
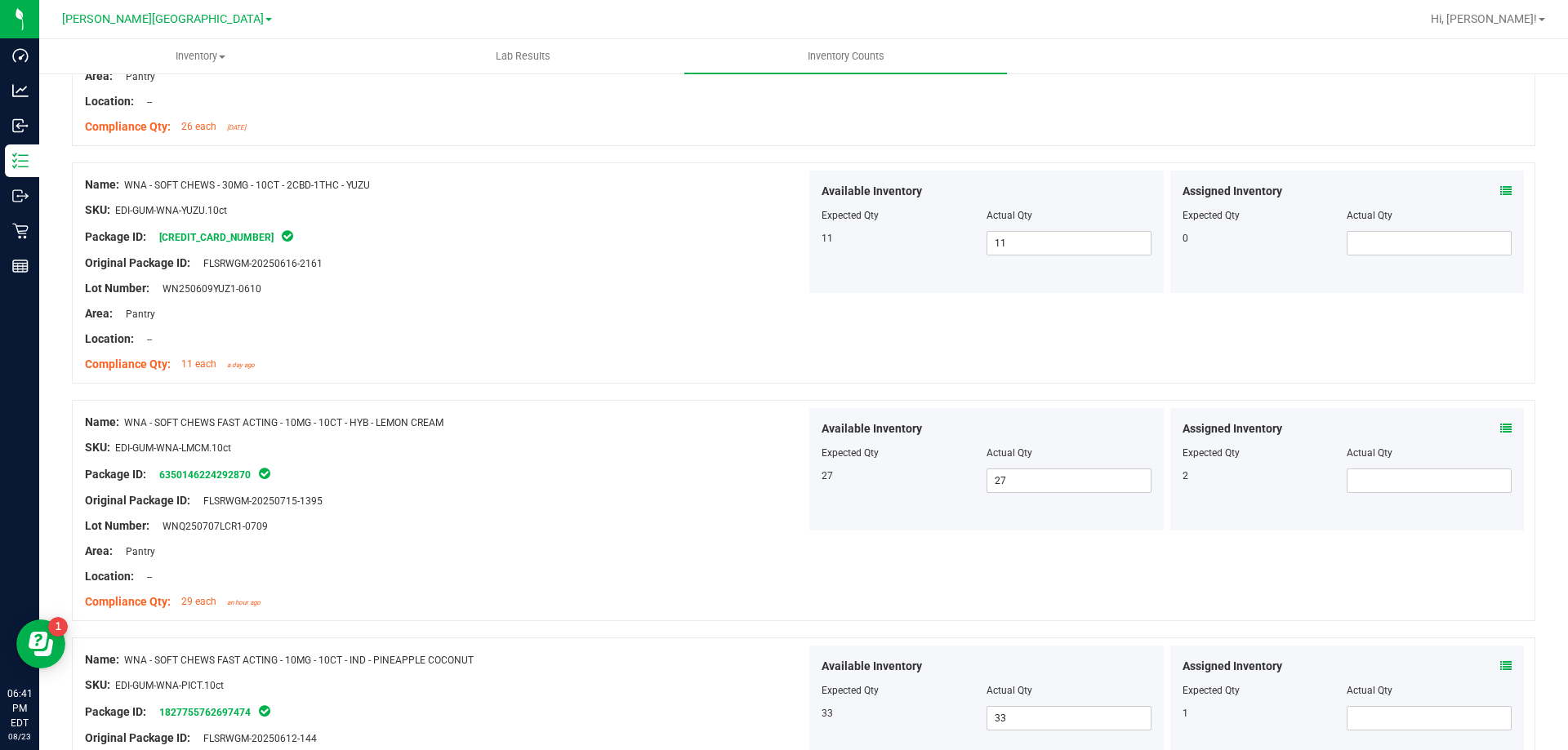
scroll to position [3511, 0]
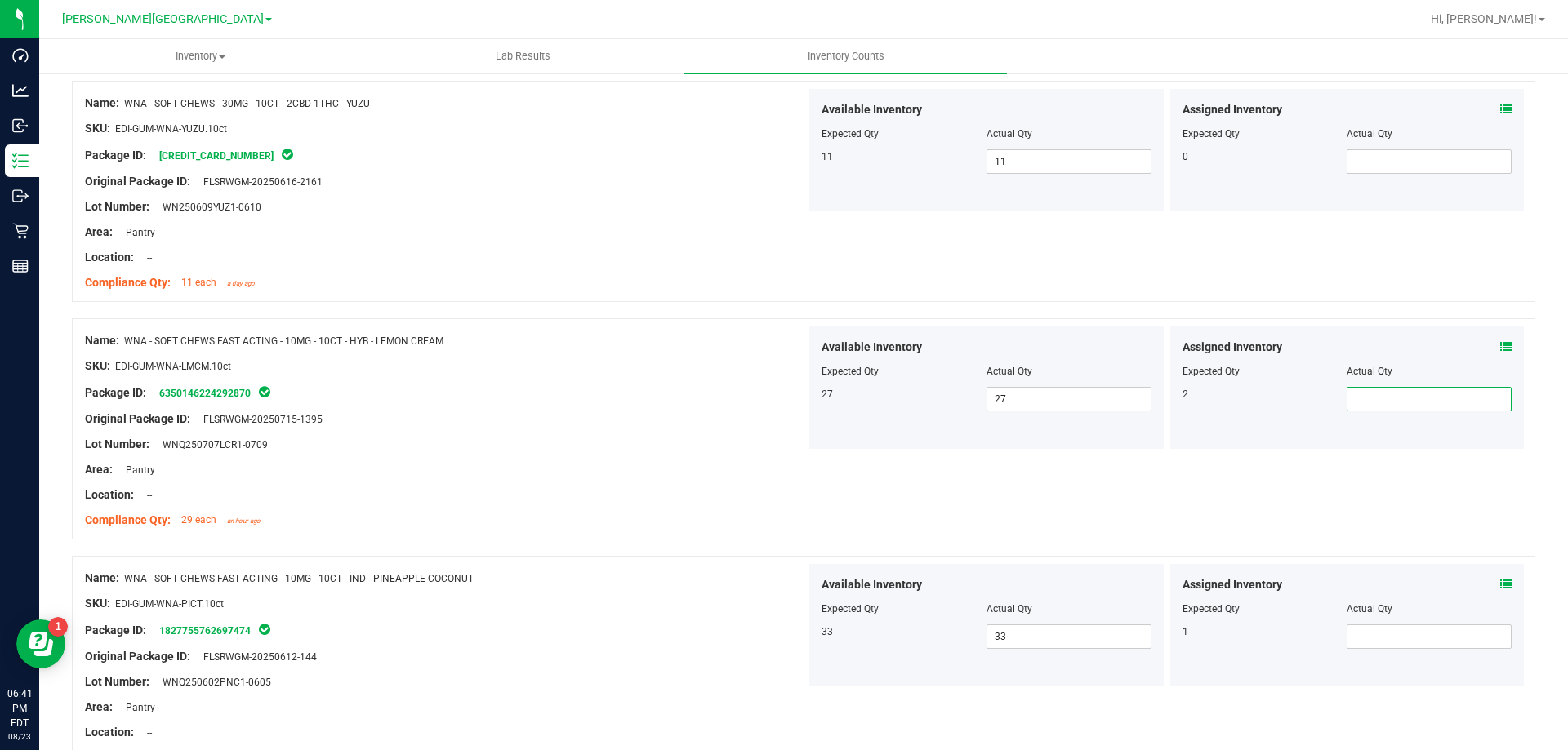
click at [1373, 403] on span at bounding box center [1428, 399] width 165 height 24
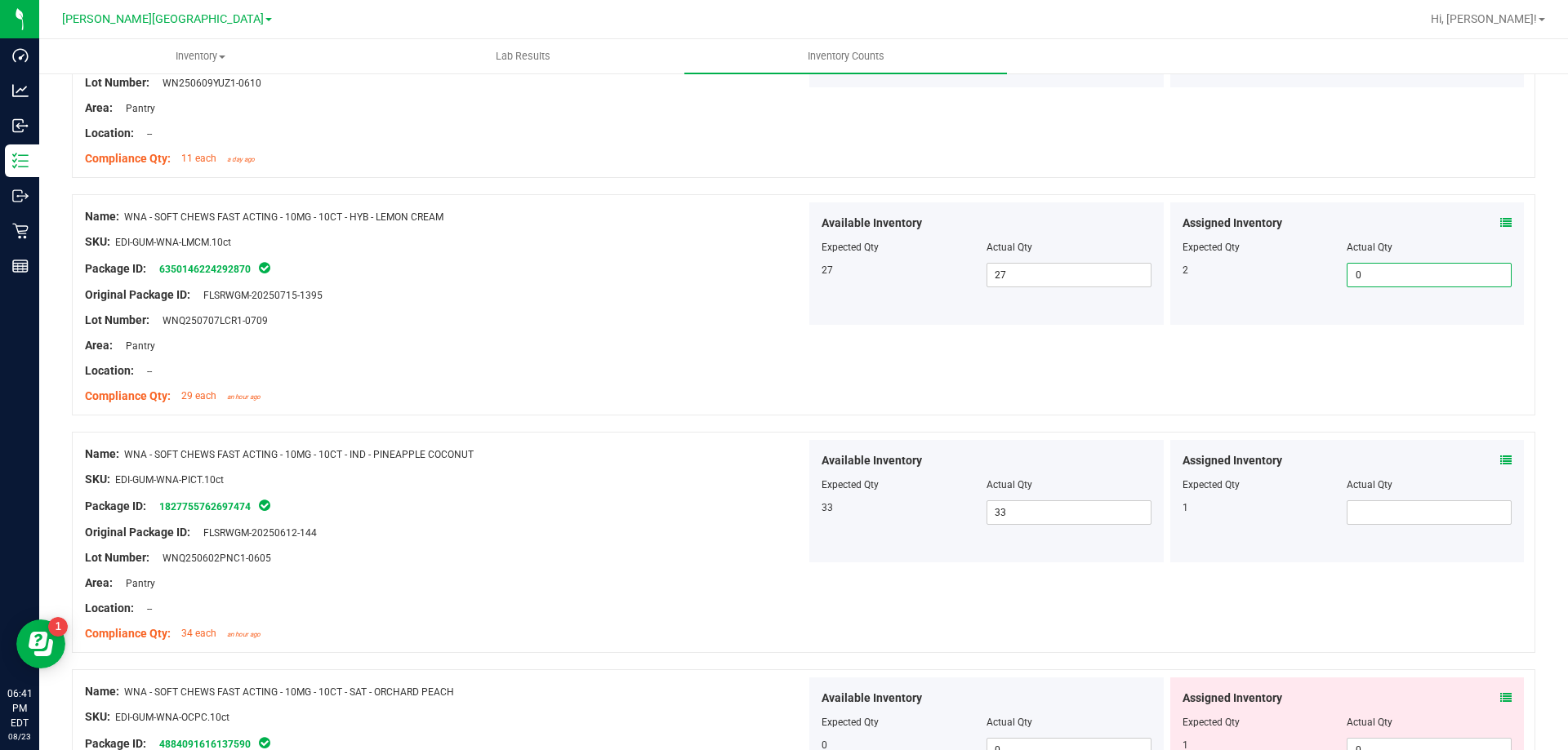
scroll to position [3674, 0]
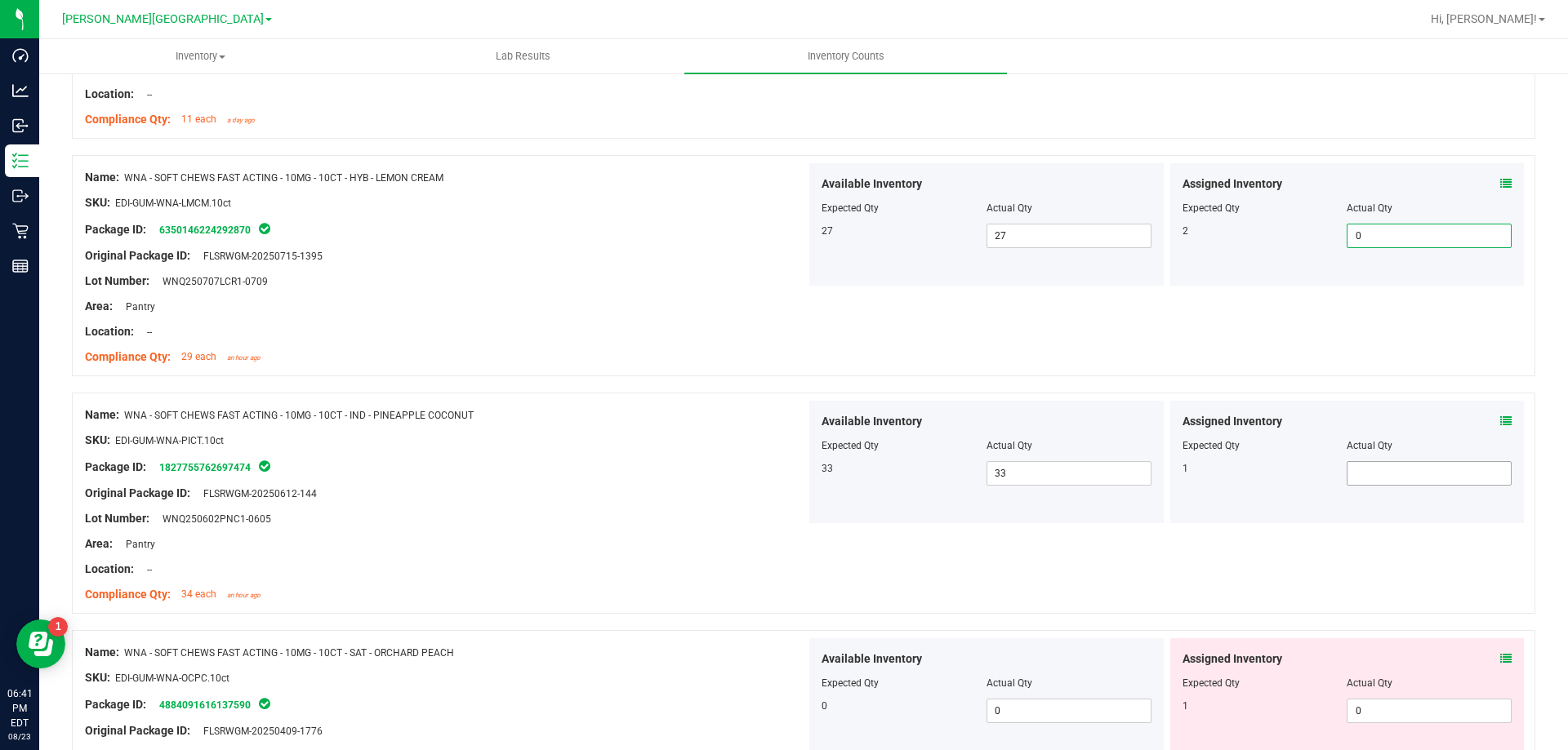
click at [1386, 472] on div "Assigned Inventory Expected Qty Actual Qty 1" at bounding box center [1347, 462] width 354 height 122
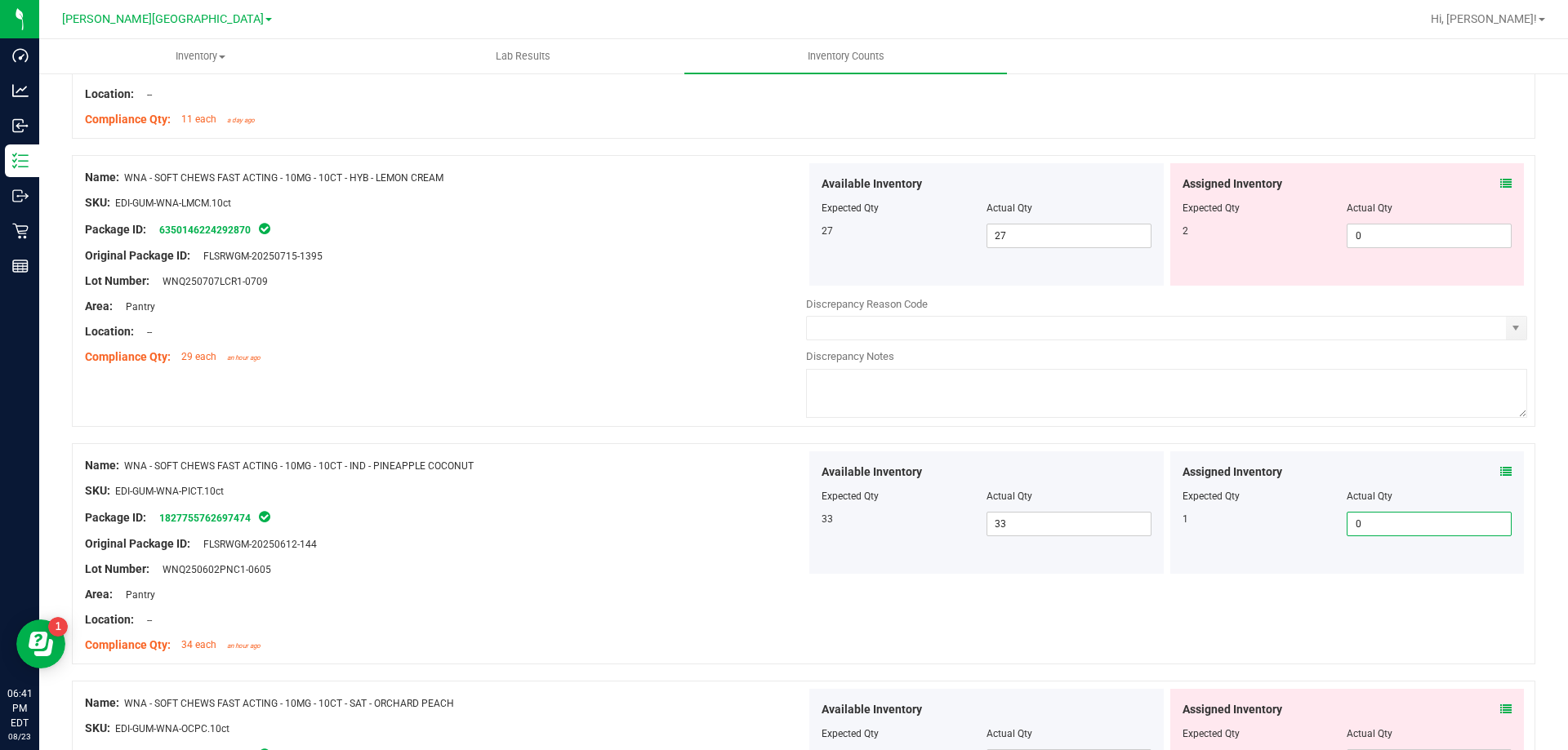
click at [641, 395] on div "Name: WNA - SOFT CHEWS FAST ACTING - 10MG - 10CT - HYB - LEMON CREAM SKU: EDI-G…" at bounding box center [803, 291] width 1463 height 272
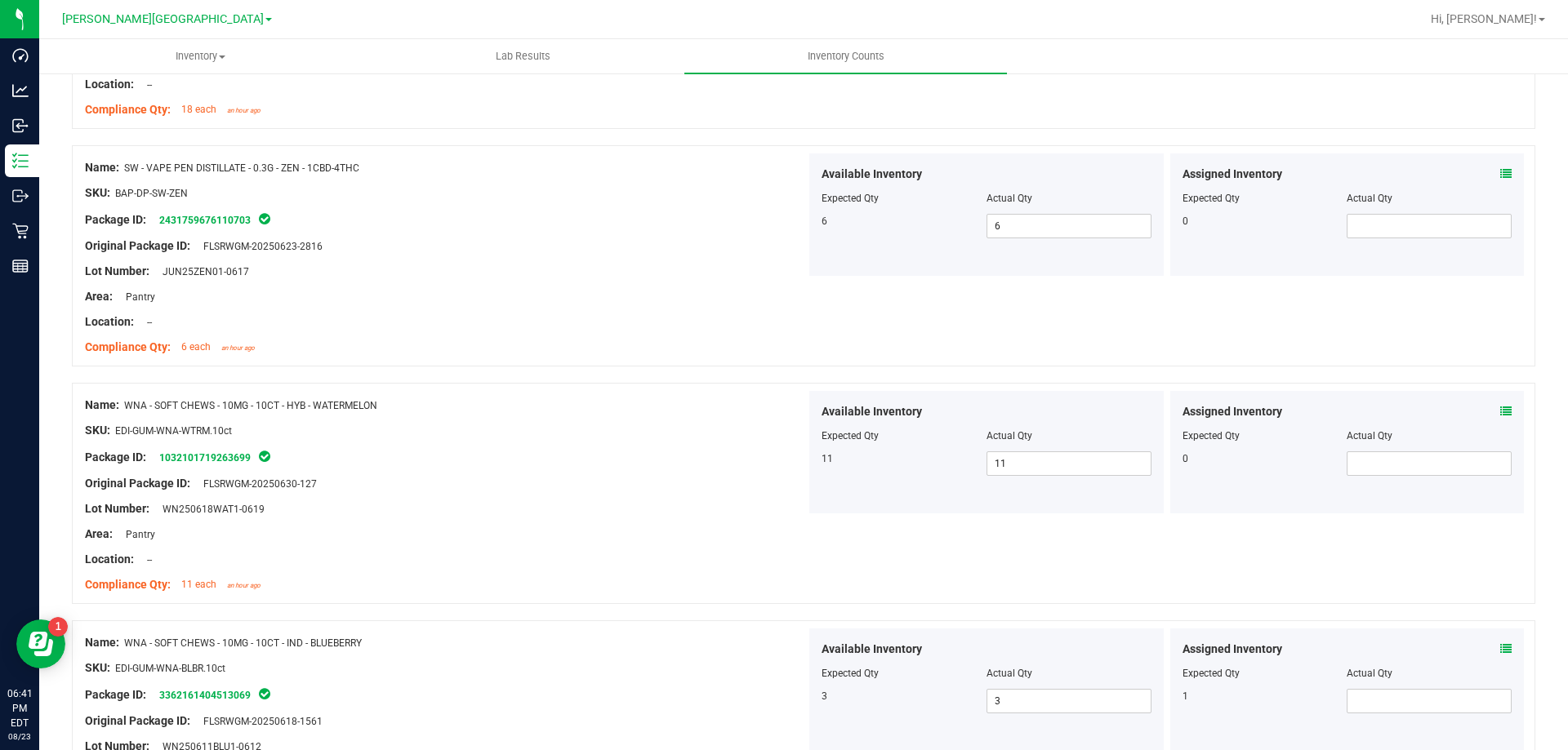
scroll to position [2368, 0]
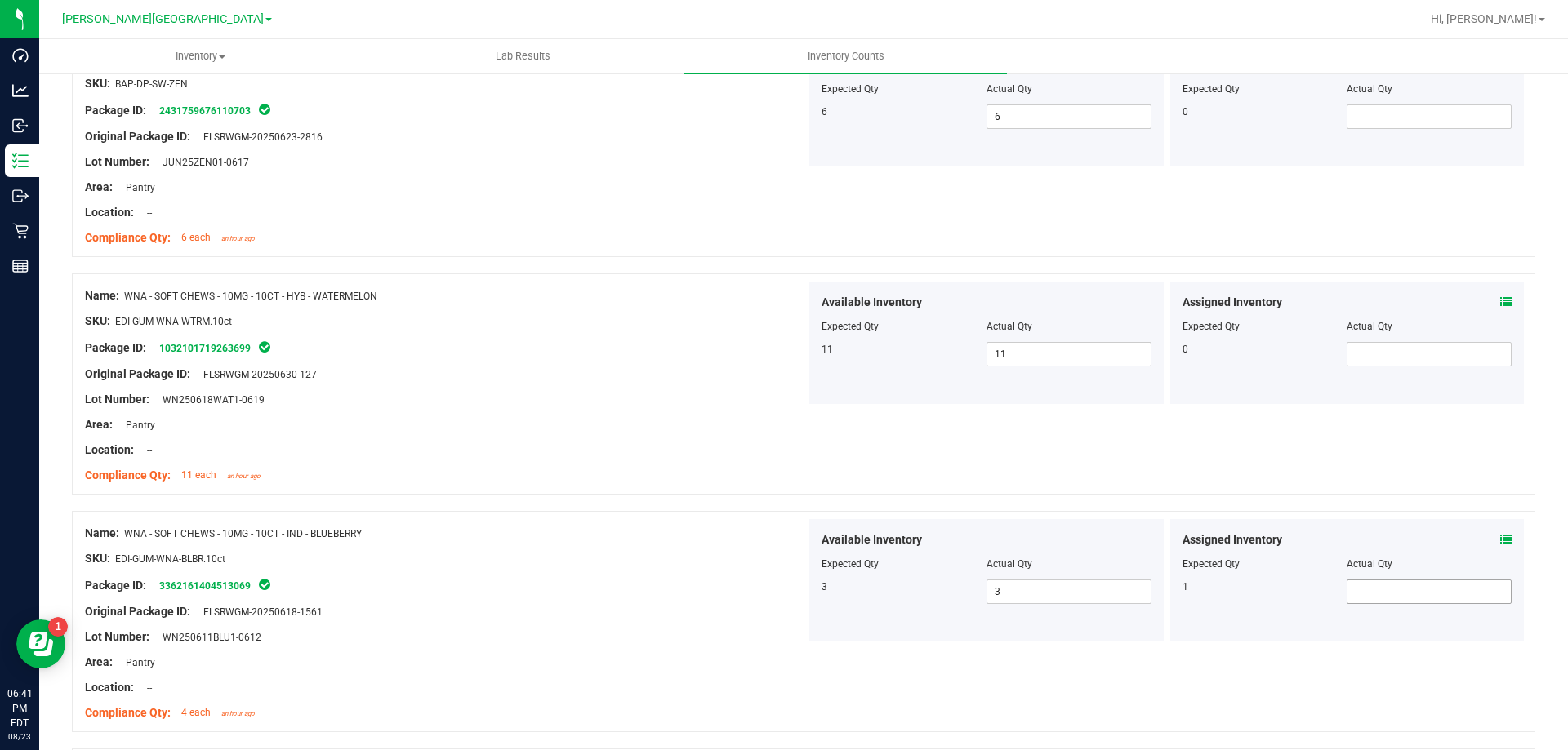
click at [1391, 600] on span at bounding box center [1428, 592] width 165 height 24
click at [377, 297] on span "WNA - SOFT CHEWS - 10MG - 10CT - HYB - WATERMELON" at bounding box center [250, 296] width 253 height 11
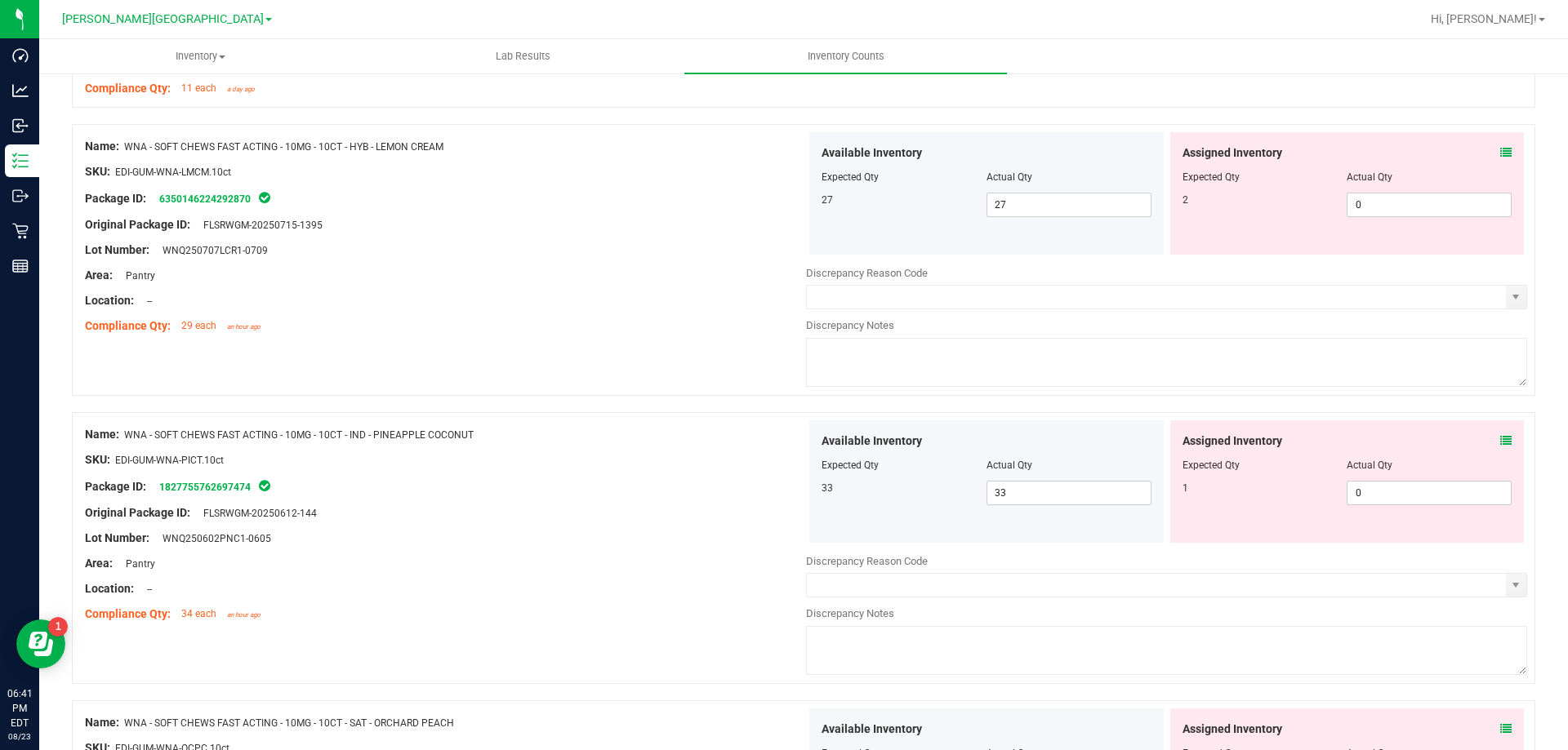
scroll to position [4525, 0]
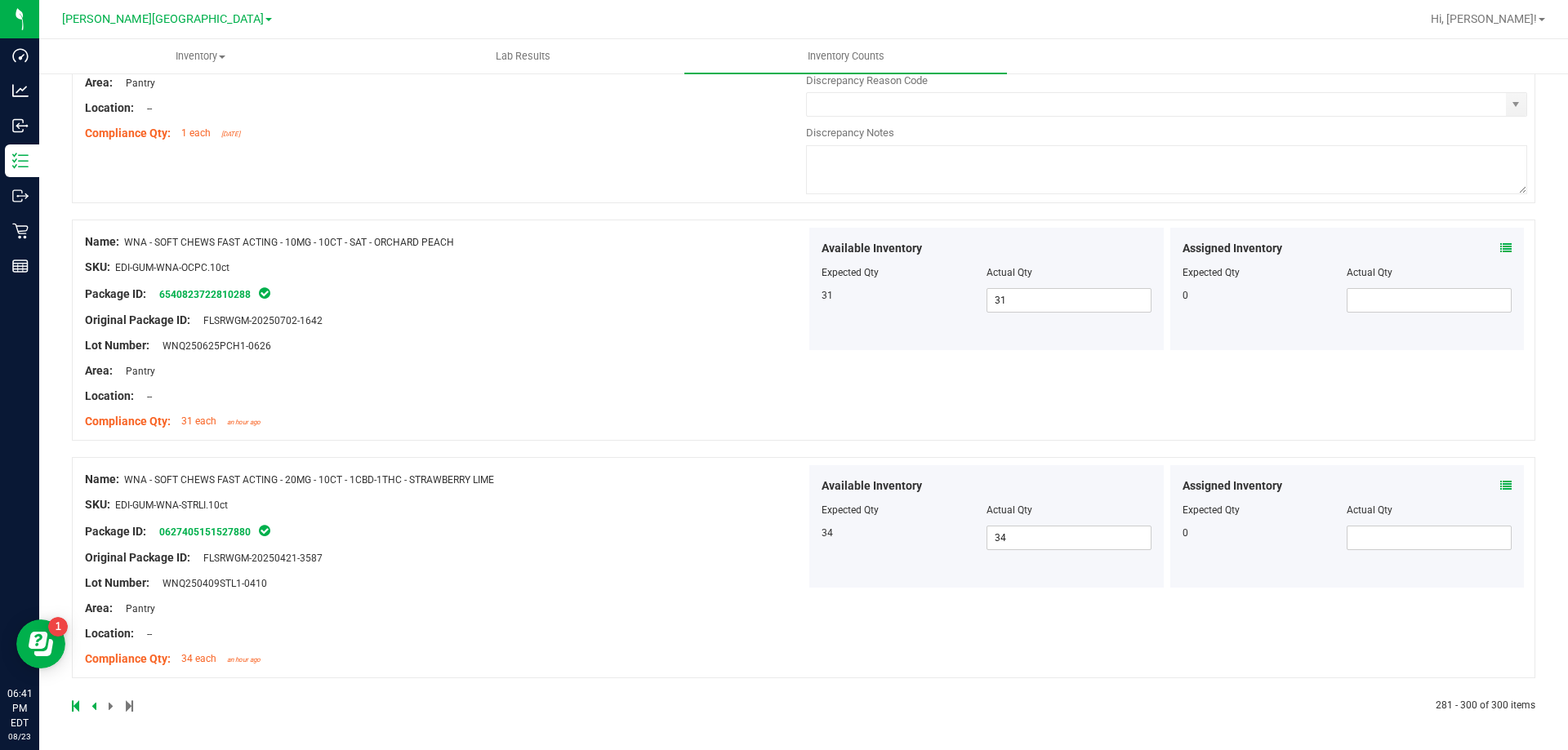
click at [92, 705] on icon at bounding box center [93, 706] width 5 height 10
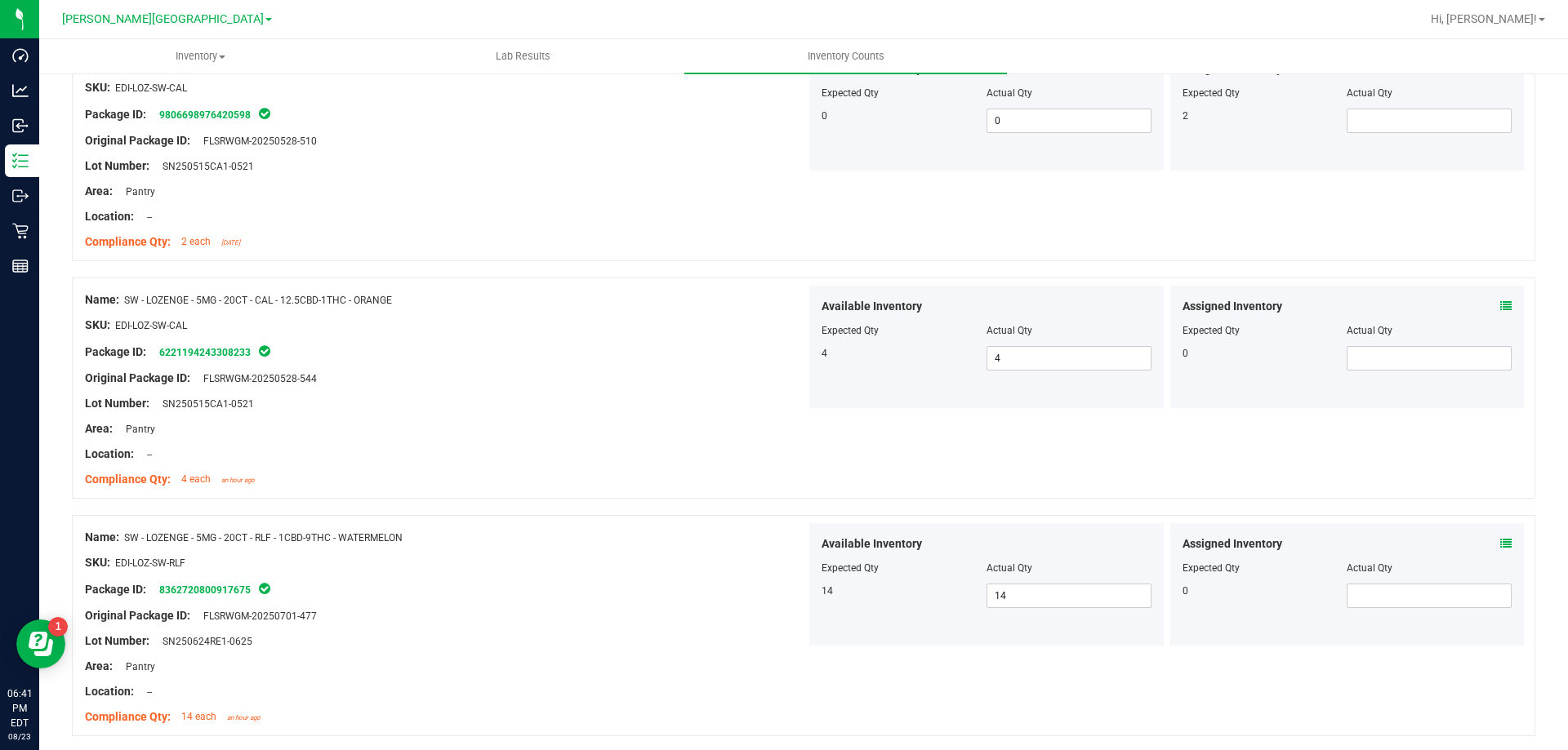
scroll to position [653, 0]
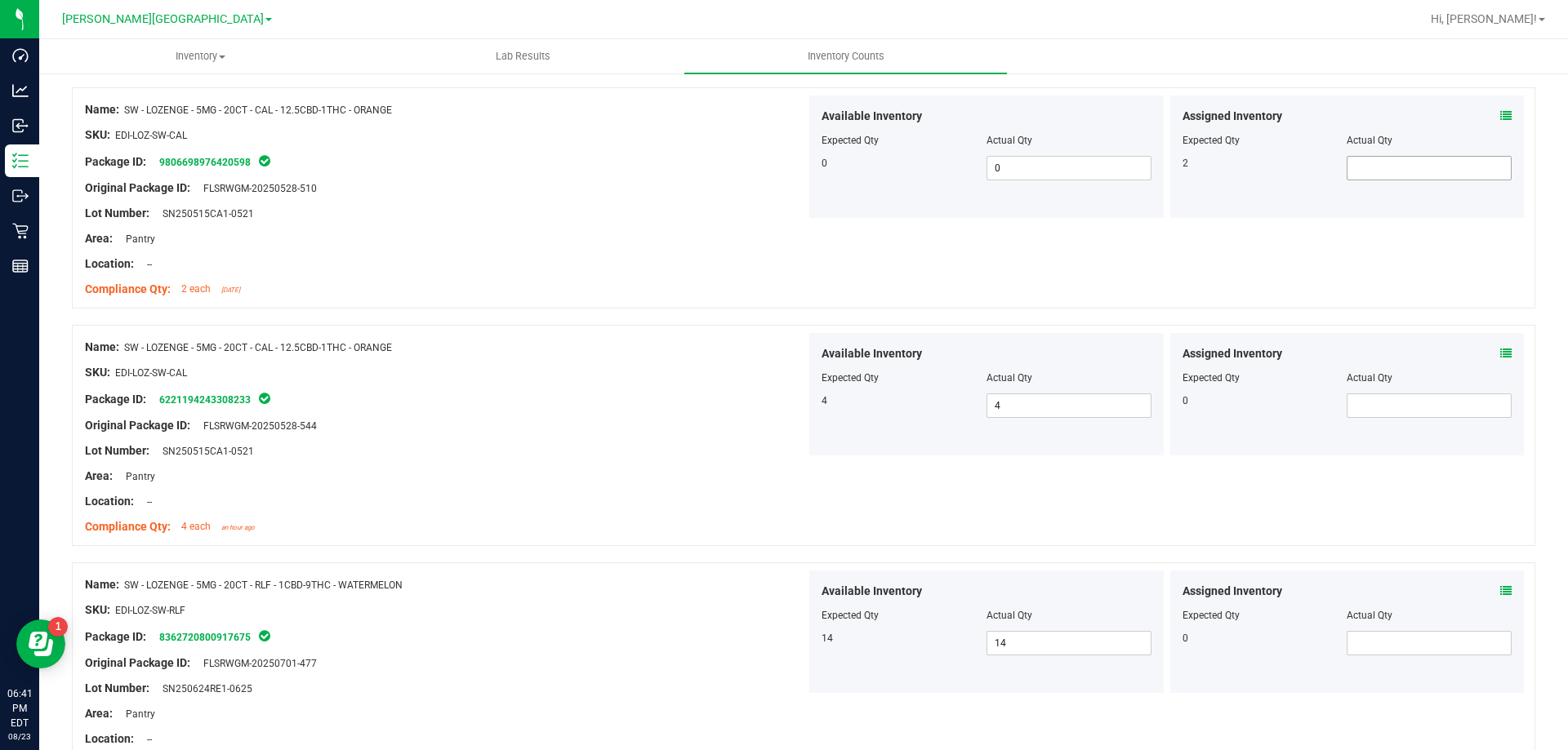
click at [1394, 178] on span at bounding box center [1428, 168] width 165 height 24
click at [1384, 170] on input "text" at bounding box center [1428, 168] width 163 height 23
click at [1382, 258] on div "Name: SW - LOZENGE - 5MG - 20CT - CAL - 12.5CBD-1THC - ORANGE SKU: EDI-LOZ-SW-C…" at bounding box center [803, 197] width 1463 height 221
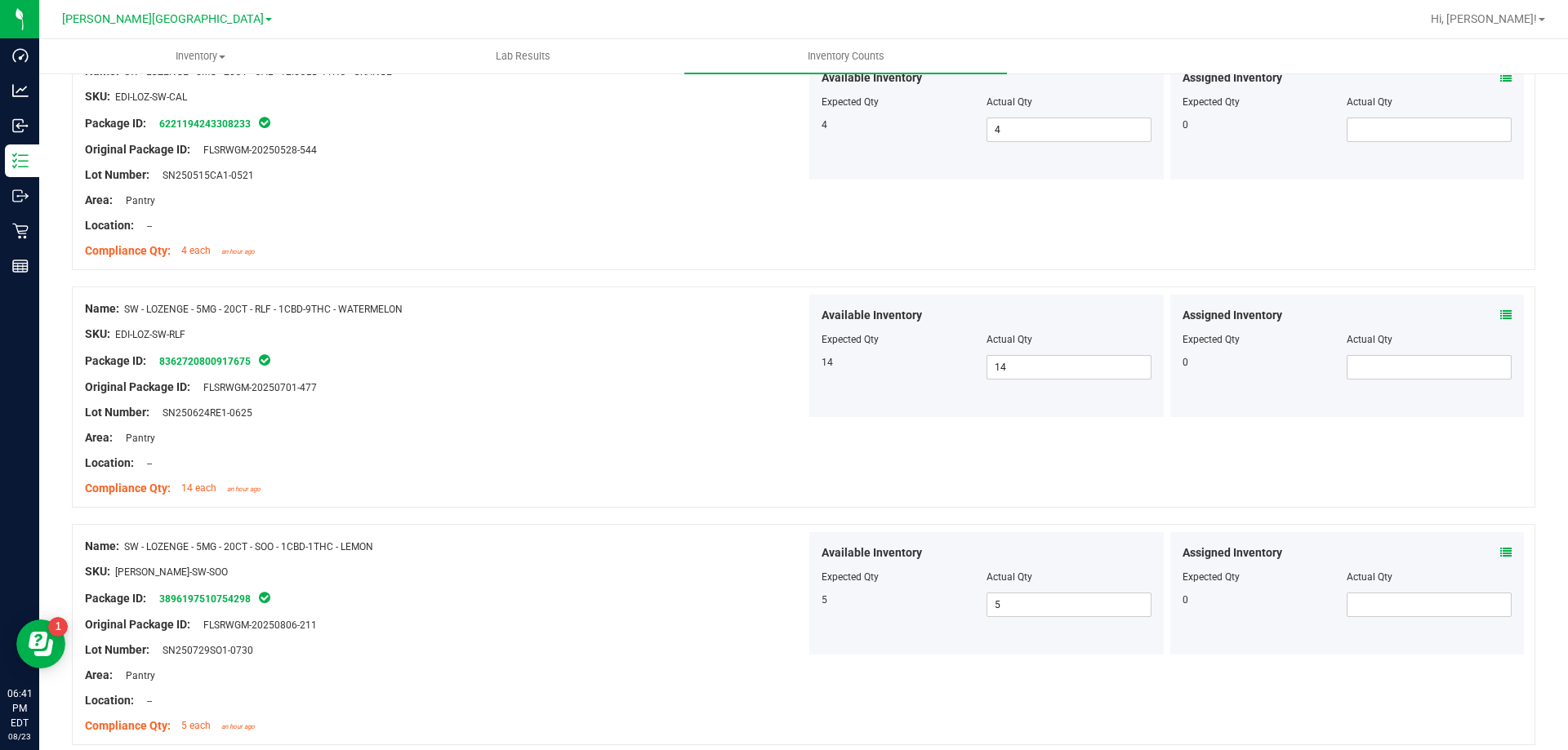
click at [1365, 243] on div "Name: SW - LOZENGE - 5MG - 20CT - CAL - 12.5CBD-1THC - ORANGE SKU: EDI-LOZ-SW-C…" at bounding box center [803, 159] width 1463 height 221
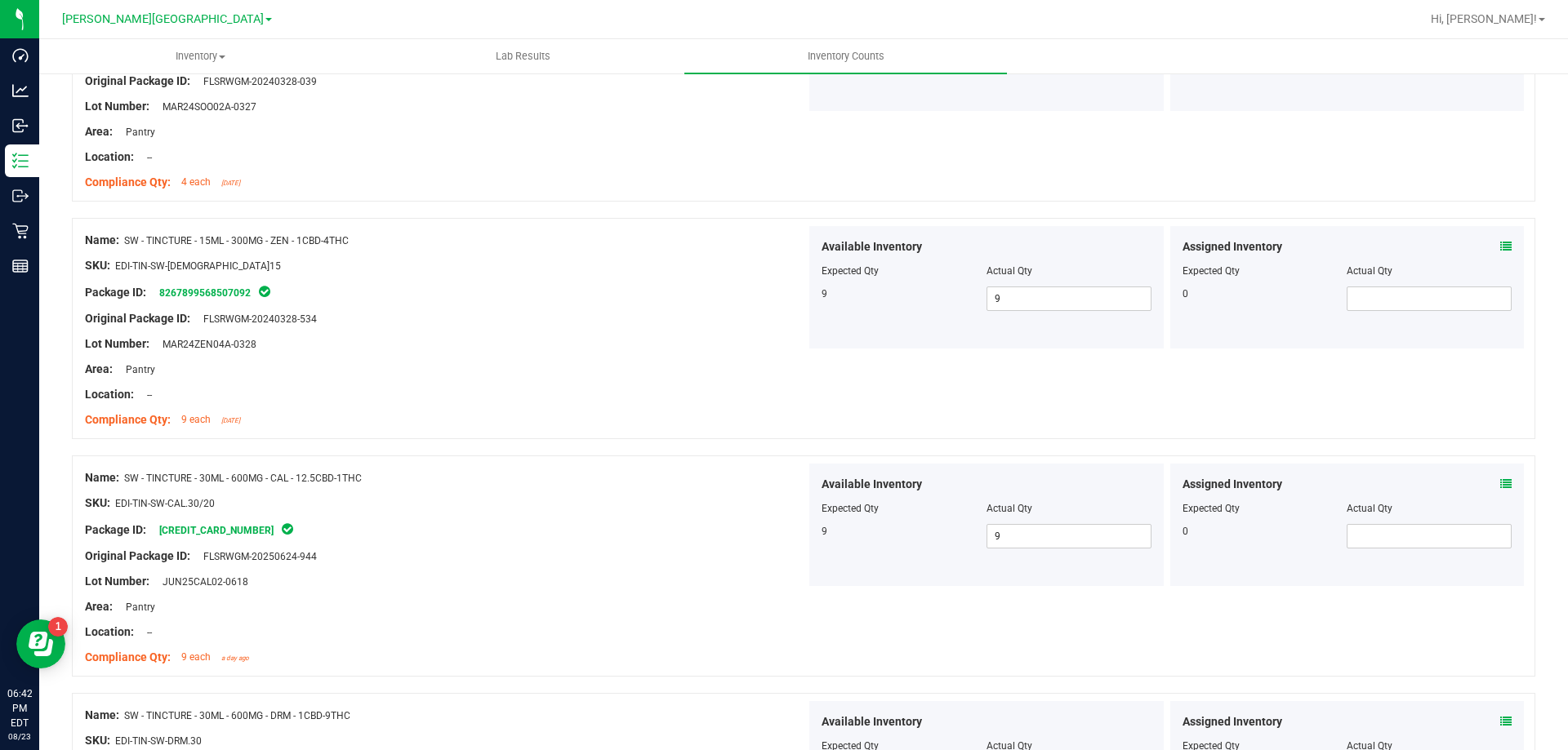
scroll to position [4373, 0]
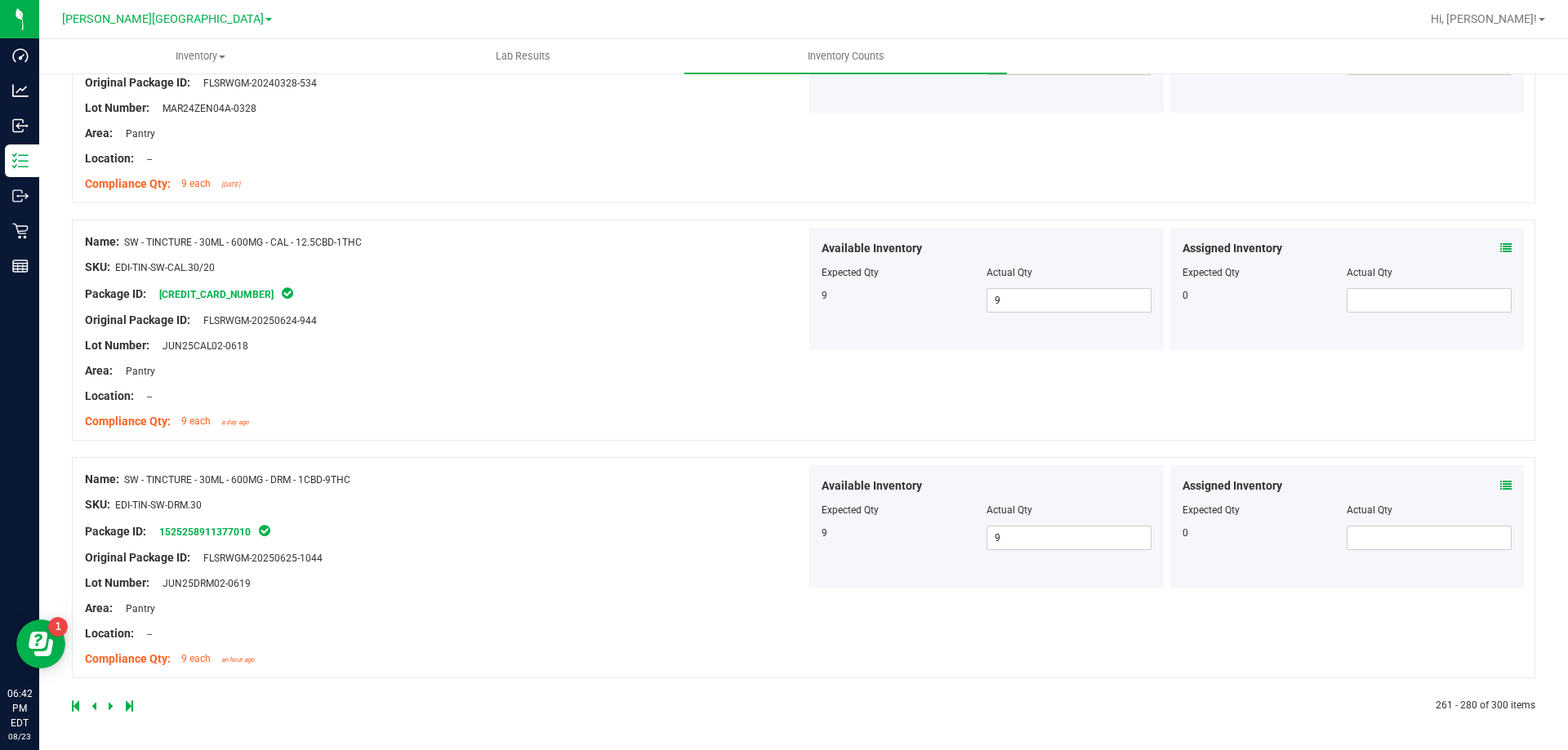
click at [94, 711] on icon at bounding box center [93, 706] width 5 height 10
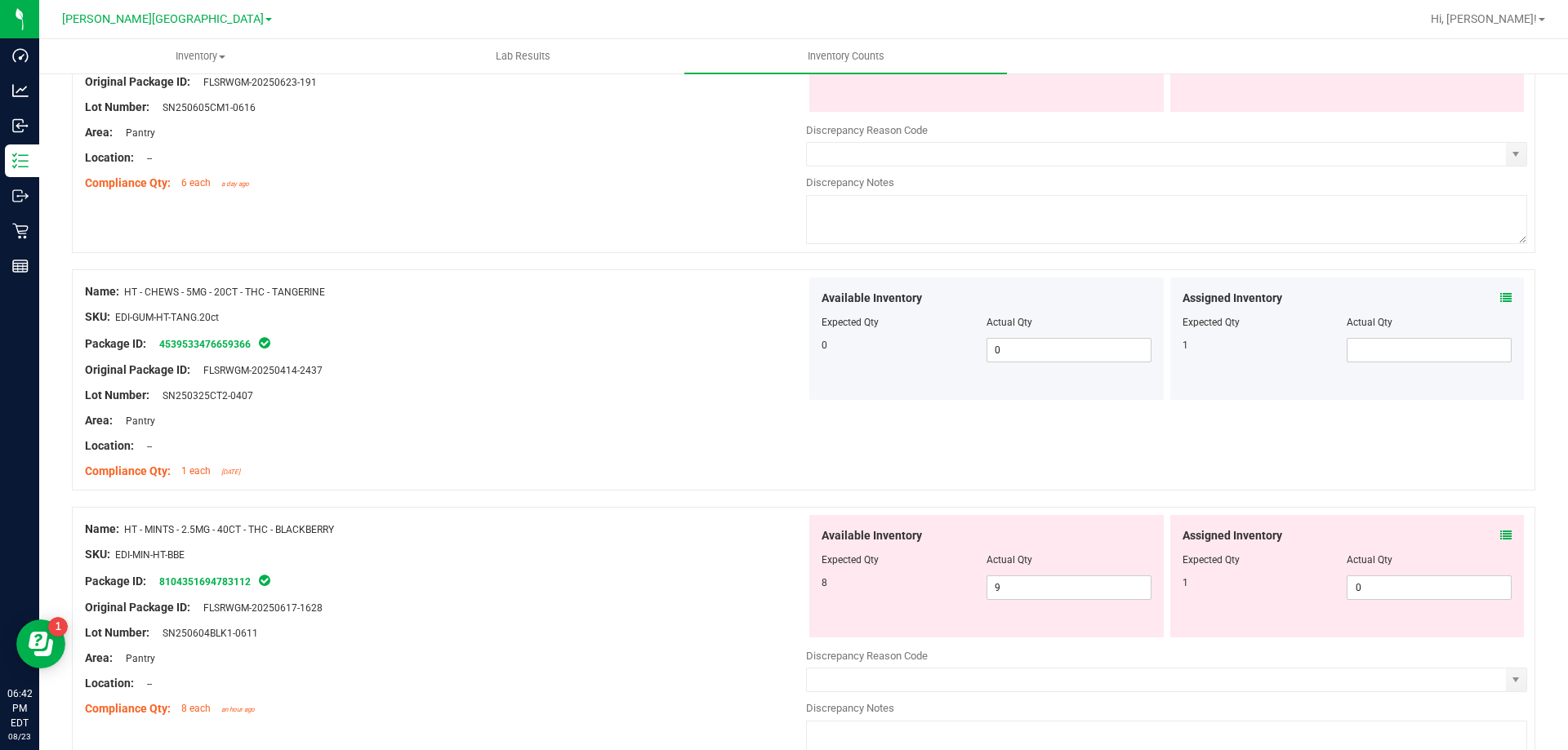
scroll to position [1878, 0]
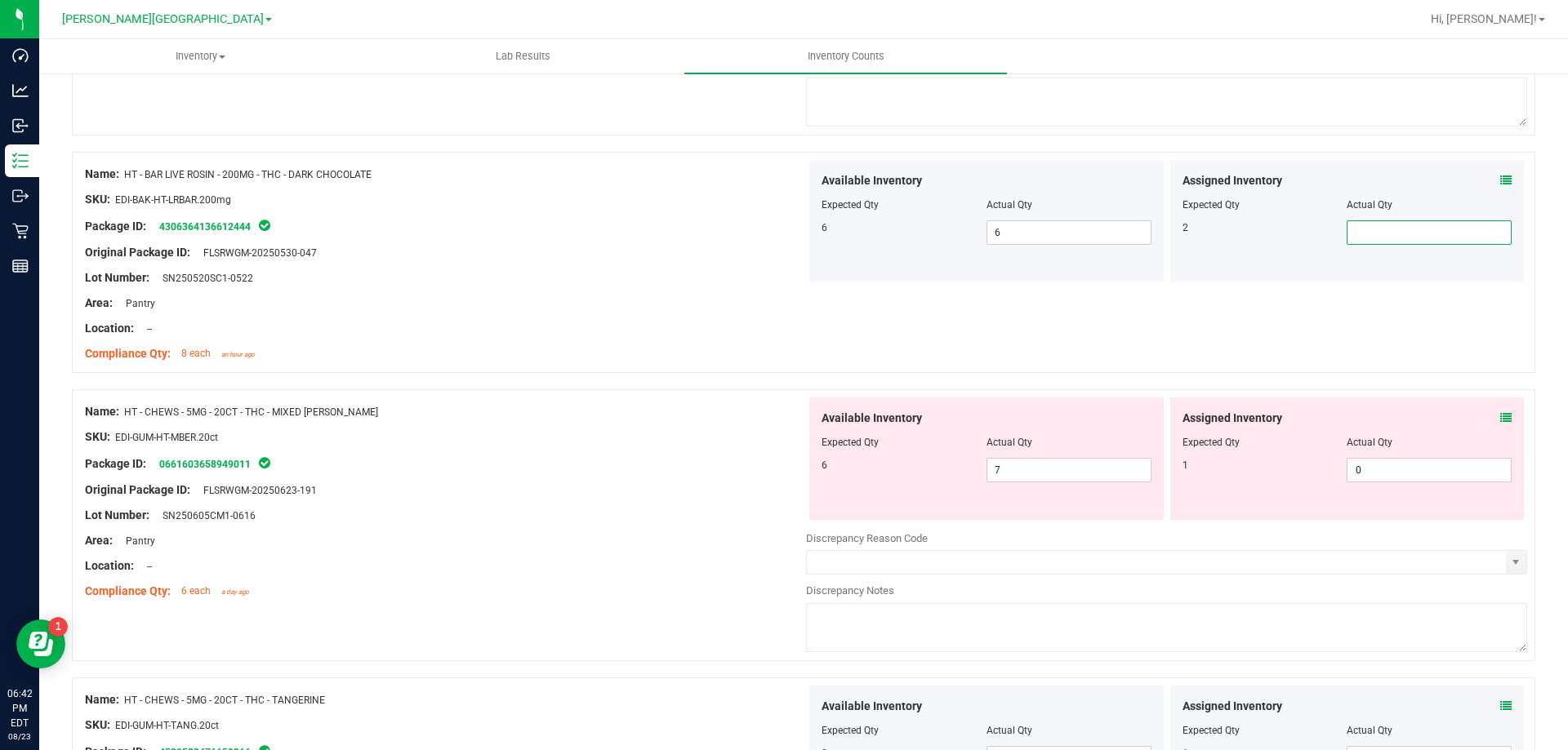
click at [1433, 236] on span at bounding box center [1428, 232] width 165 height 24
click at [705, 289] on div at bounding box center [445, 291] width 721 height 8
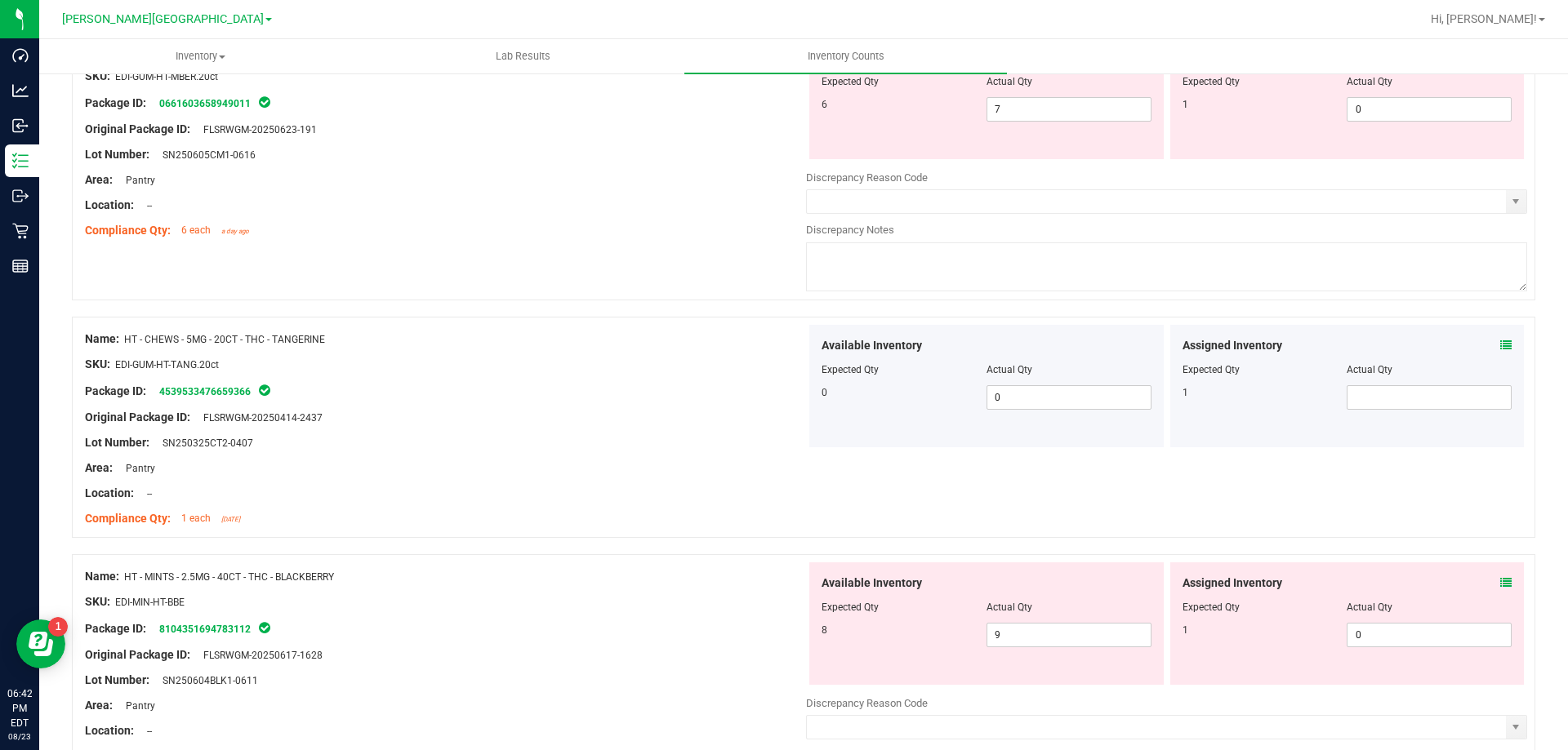
scroll to position [2450, 0]
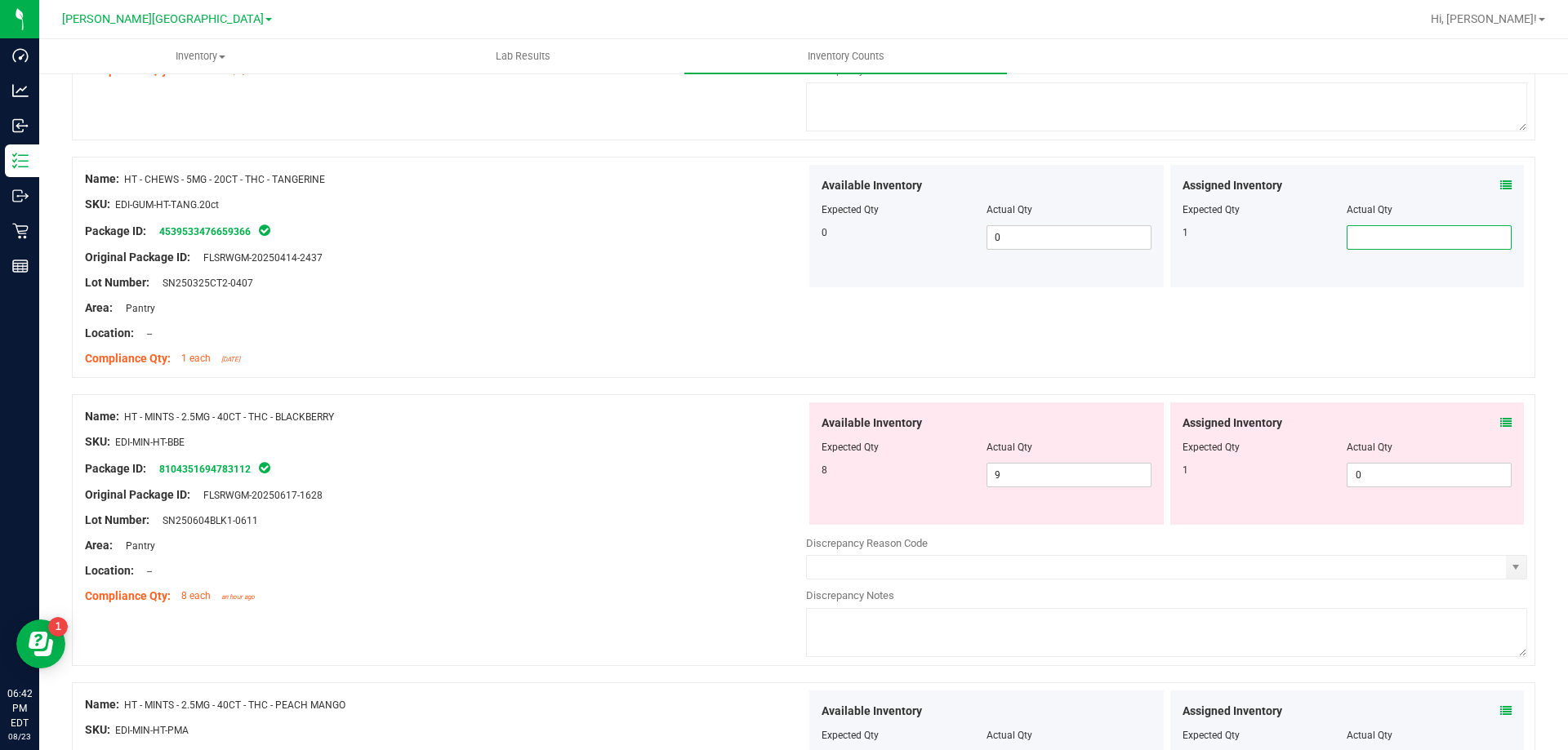
click at [1369, 238] on span at bounding box center [1428, 237] width 165 height 24
click at [658, 329] on div "Location: --" at bounding box center [445, 333] width 721 height 17
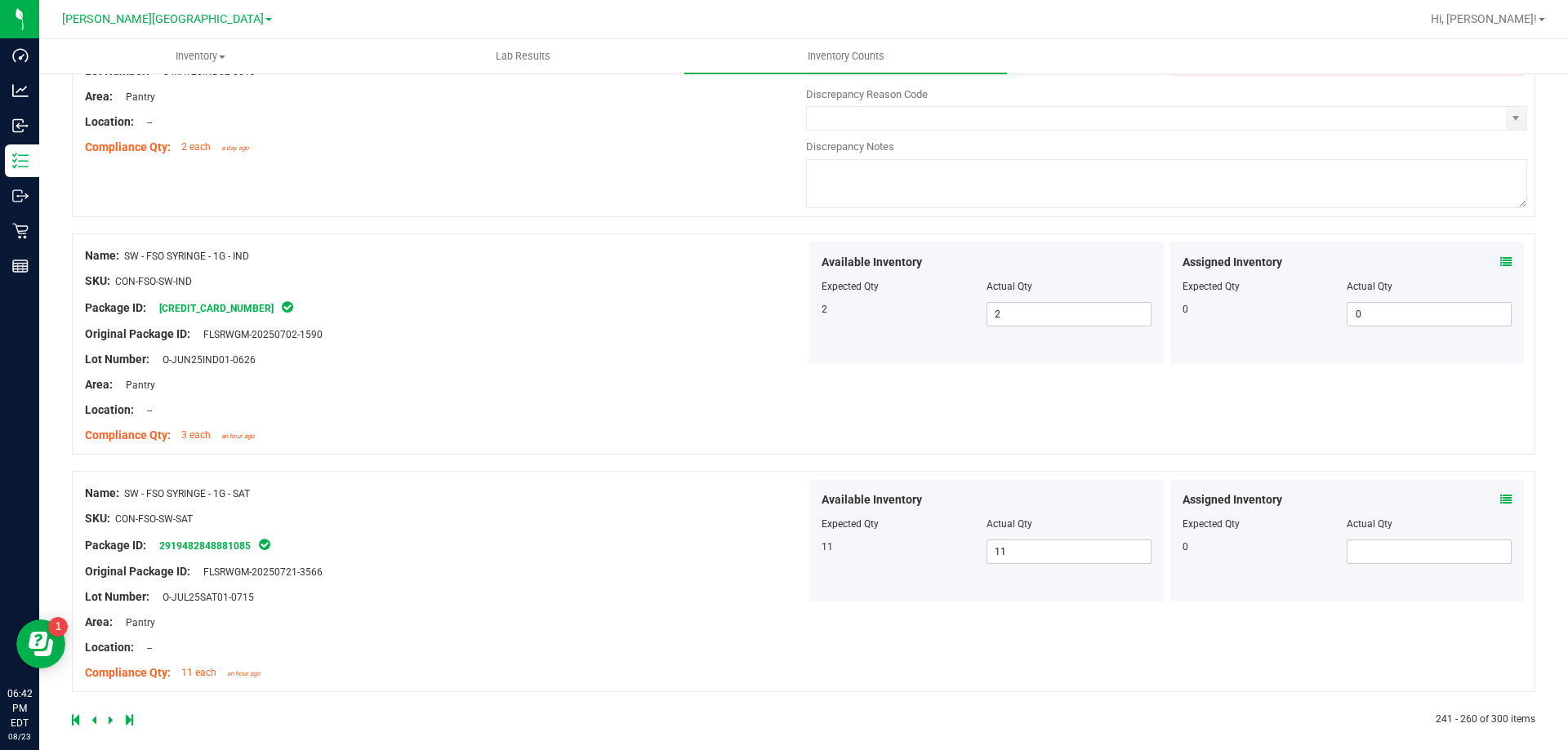
scroll to position [4677, 0]
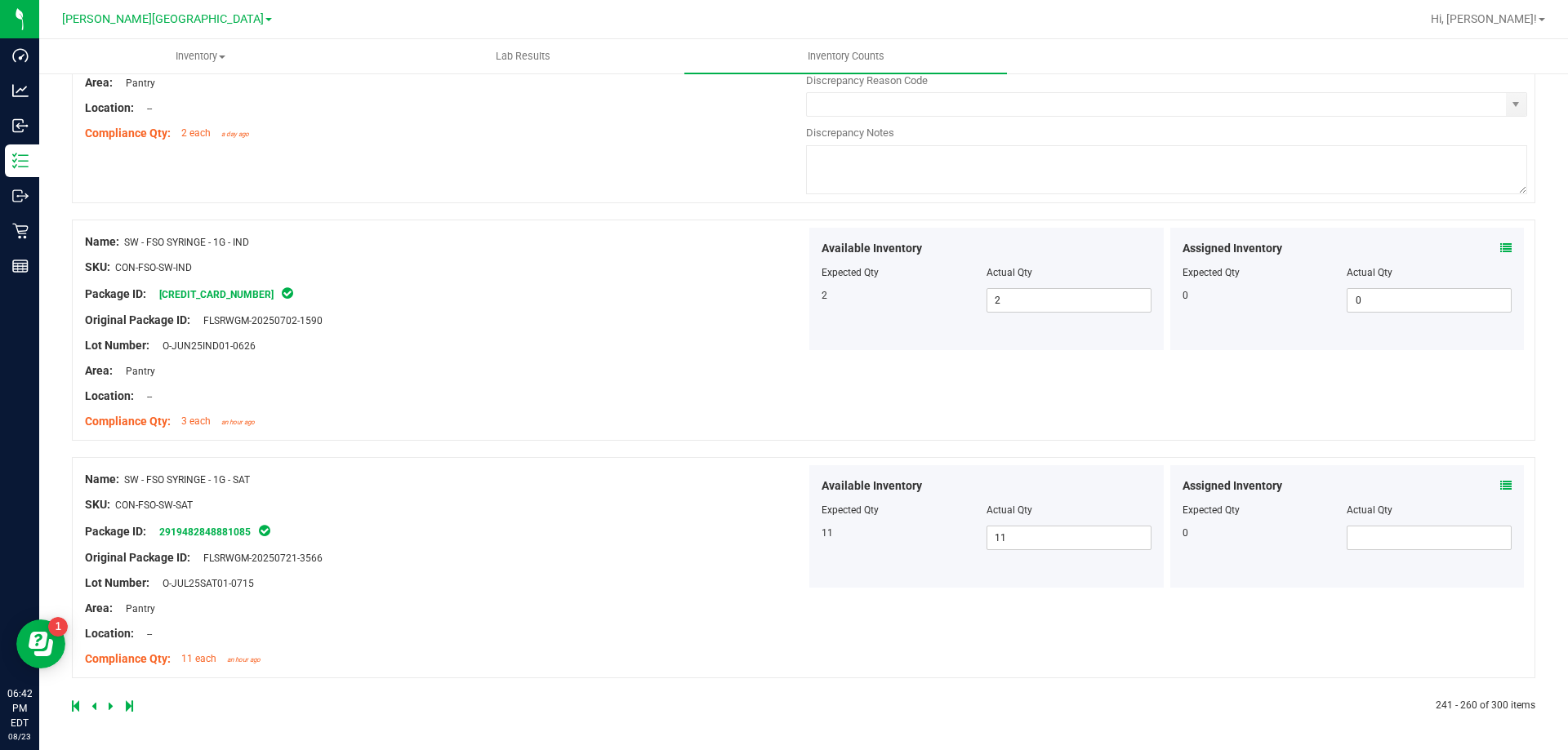
click at [97, 701] on link at bounding box center [94, 706] width 7 height 11
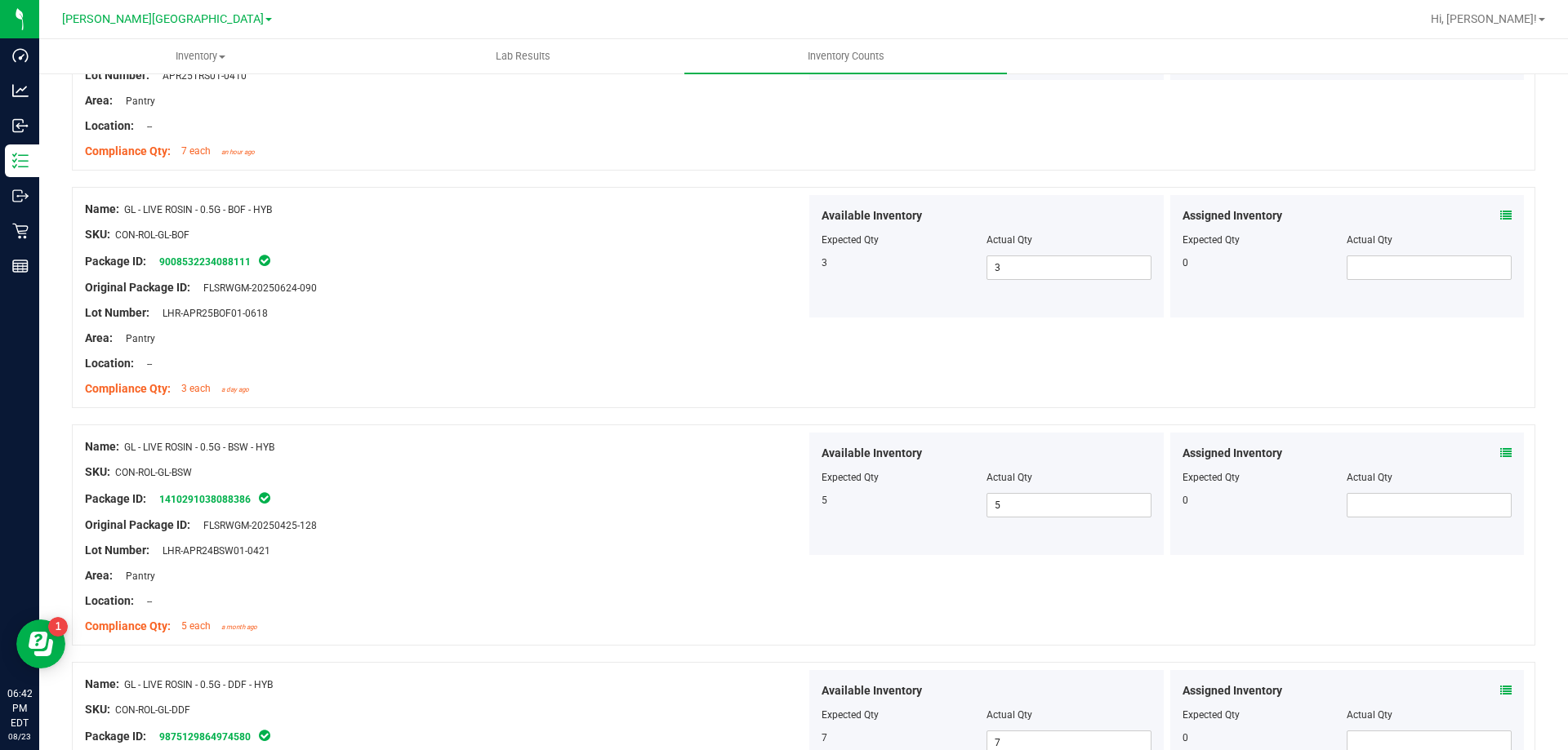
scroll to position [2286, 0]
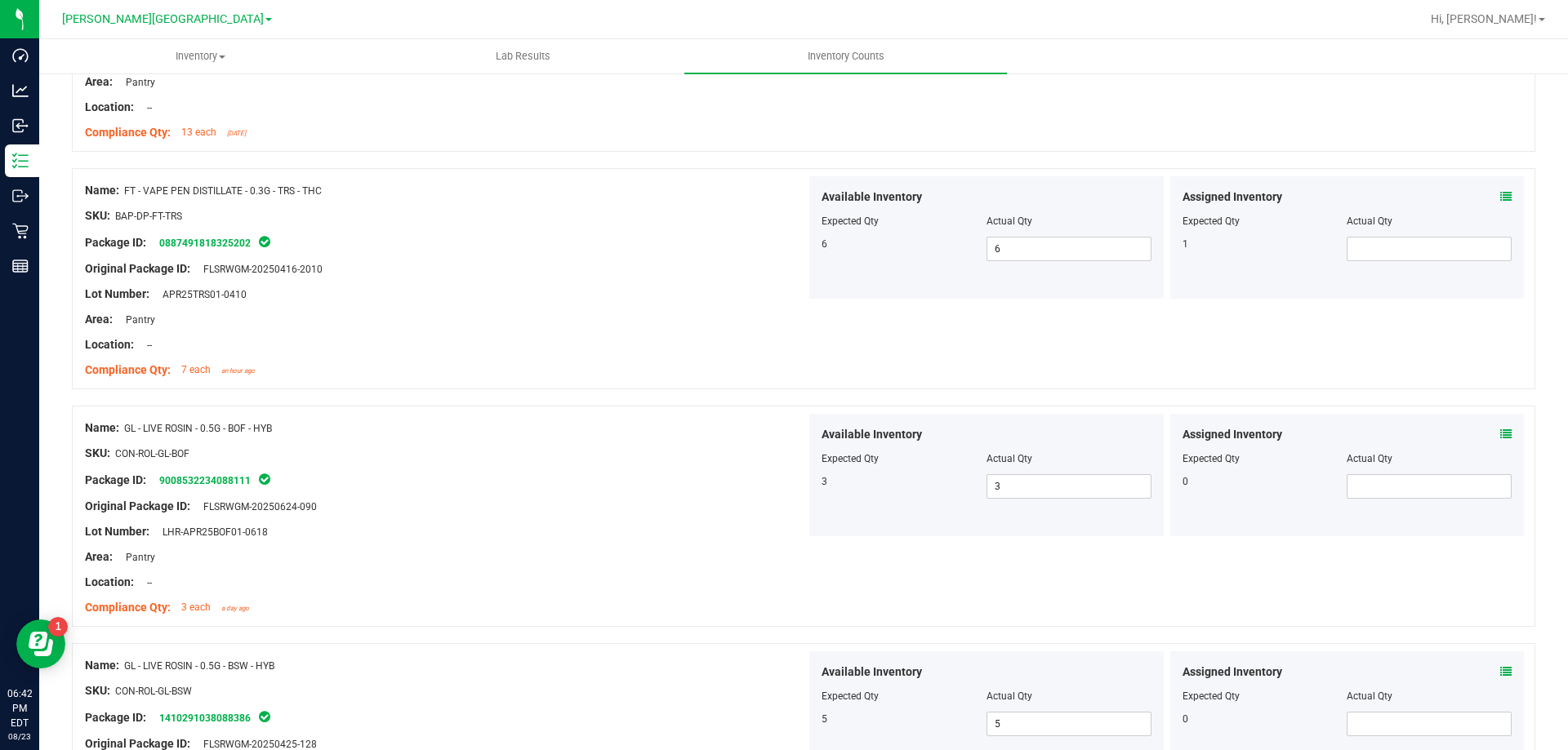
click at [1398, 269] on div "Assigned Inventory Expected Qty Actual Qty 1" at bounding box center [1347, 237] width 354 height 122
click at [1391, 256] on span at bounding box center [1428, 249] width 165 height 24
click at [590, 322] on div "Area: Pantry" at bounding box center [445, 319] width 721 height 17
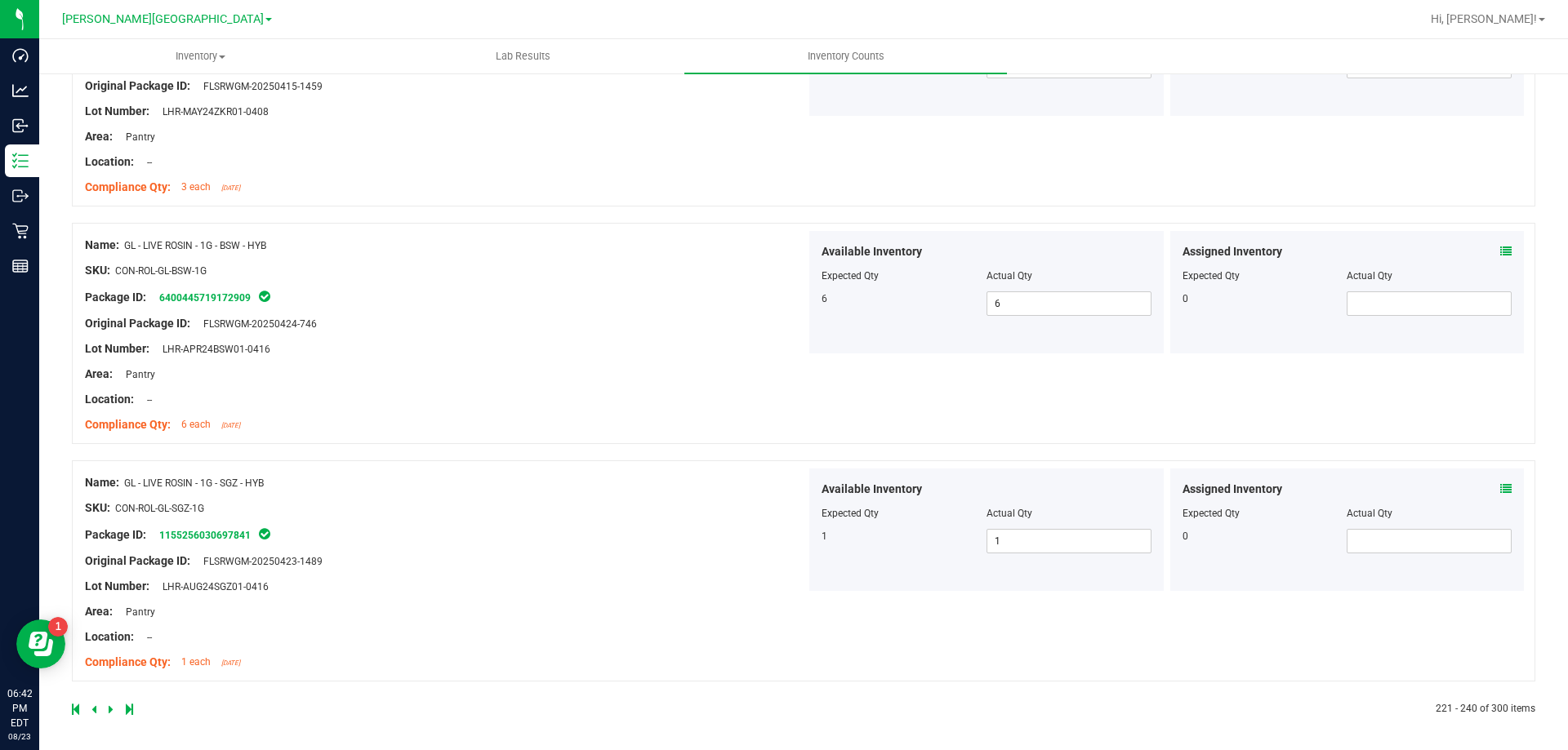
scroll to position [4424, 0]
click at [89, 702] on div at bounding box center [438, 706] width 732 height 15
click at [96, 705] on icon at bounding box center [93, 706] width 5 height 10
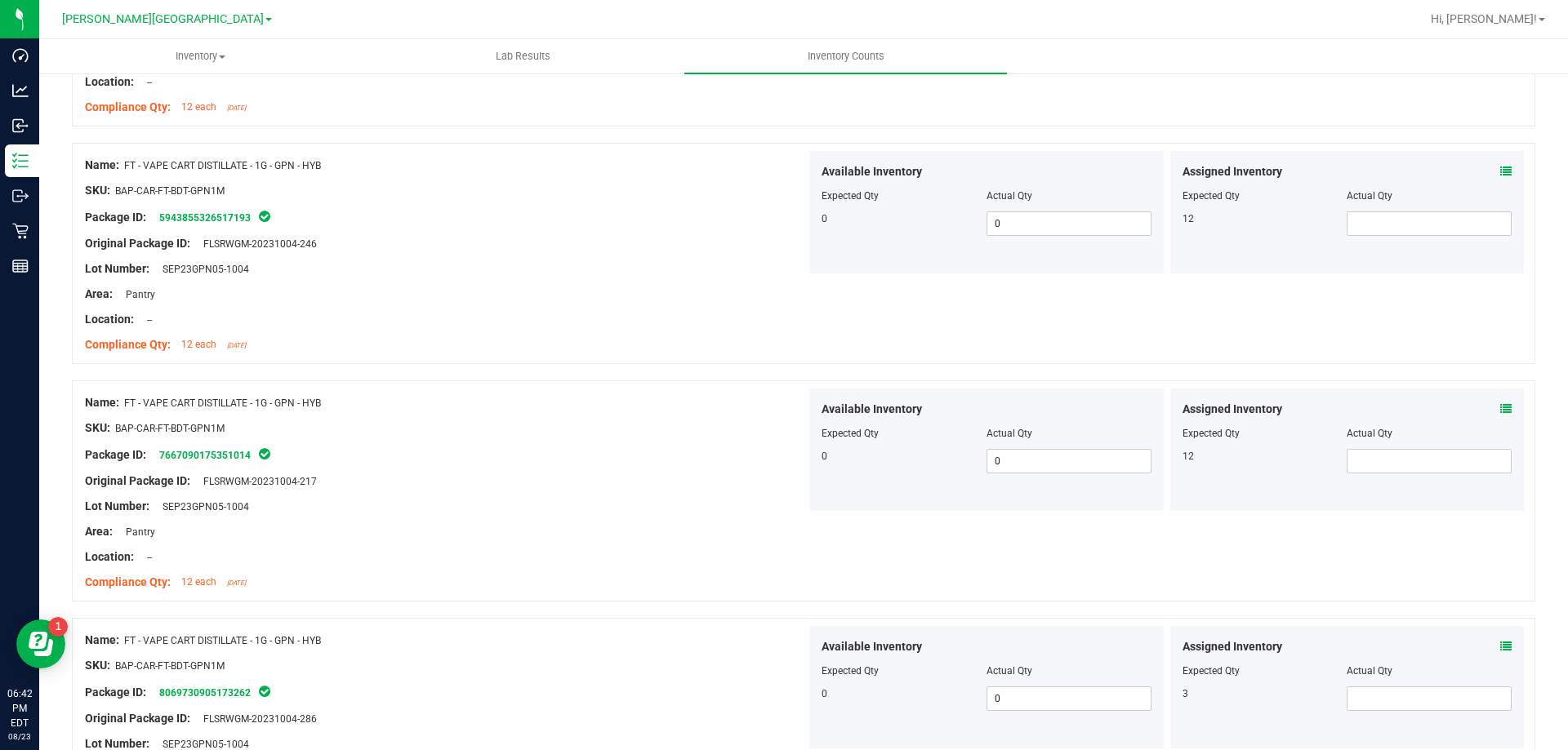
scroll to position [0, 0]
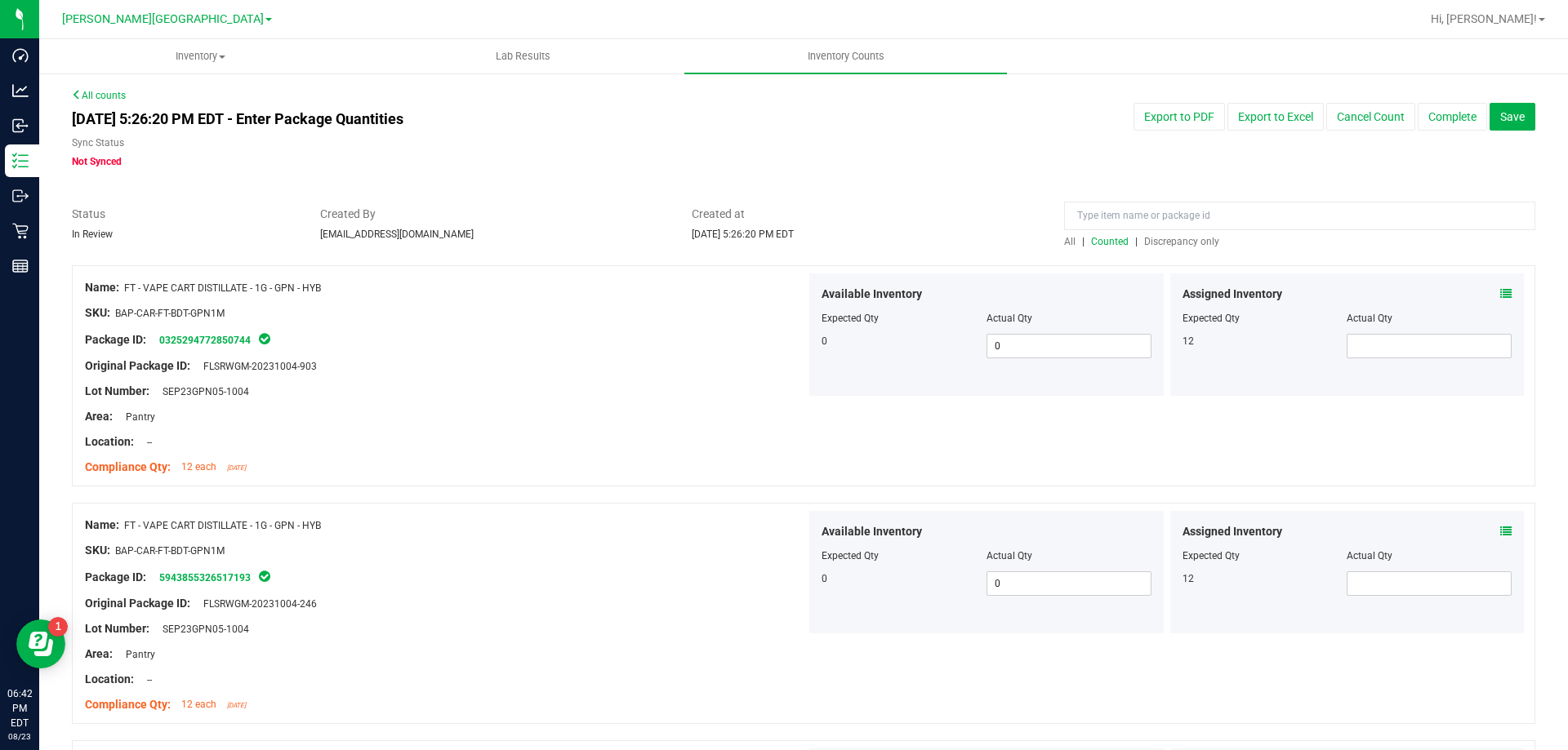
click at [1177, 241] on span "Discrepancy only" at bounding box center [1181, 241] width 75 height 11
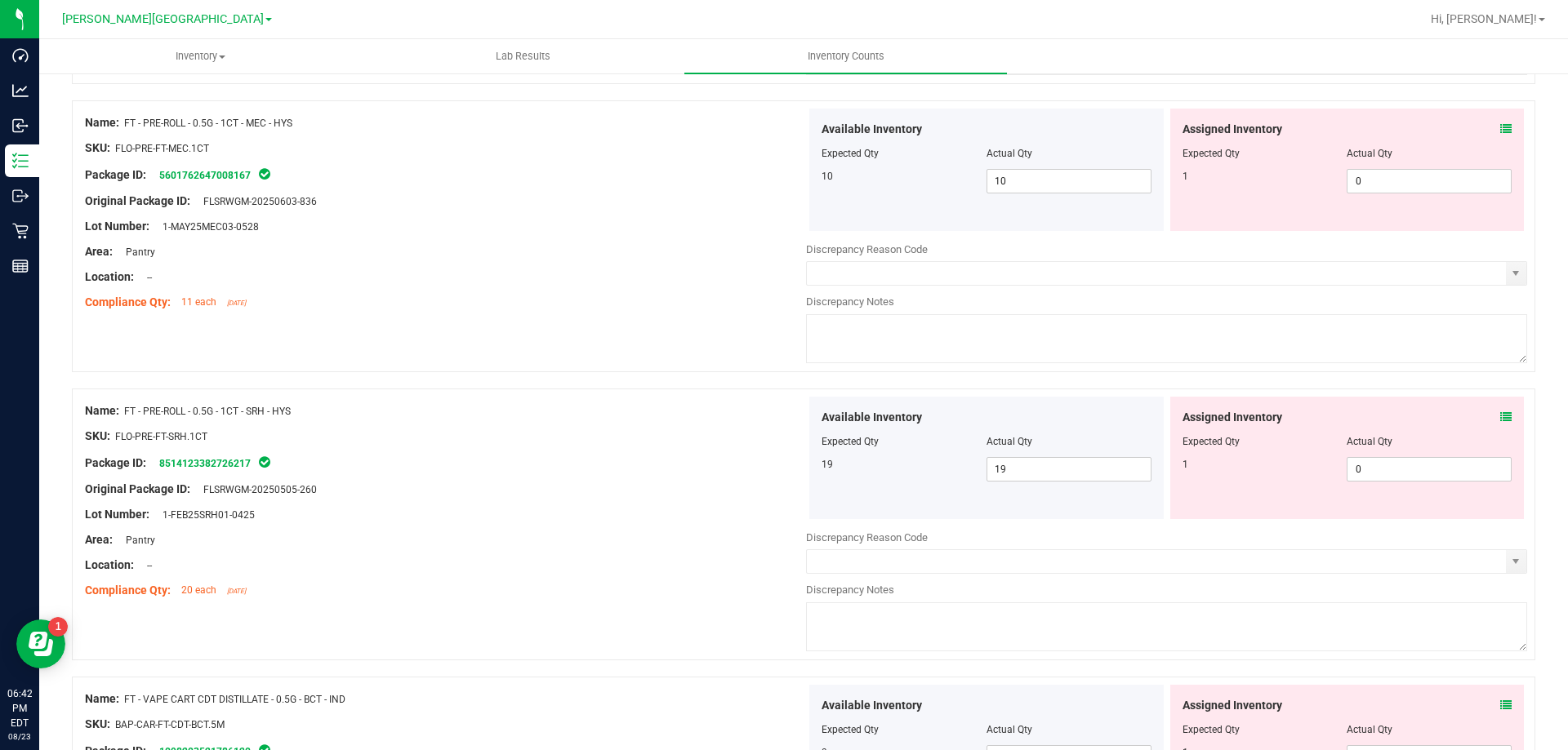
scroll to position [2450, 0]
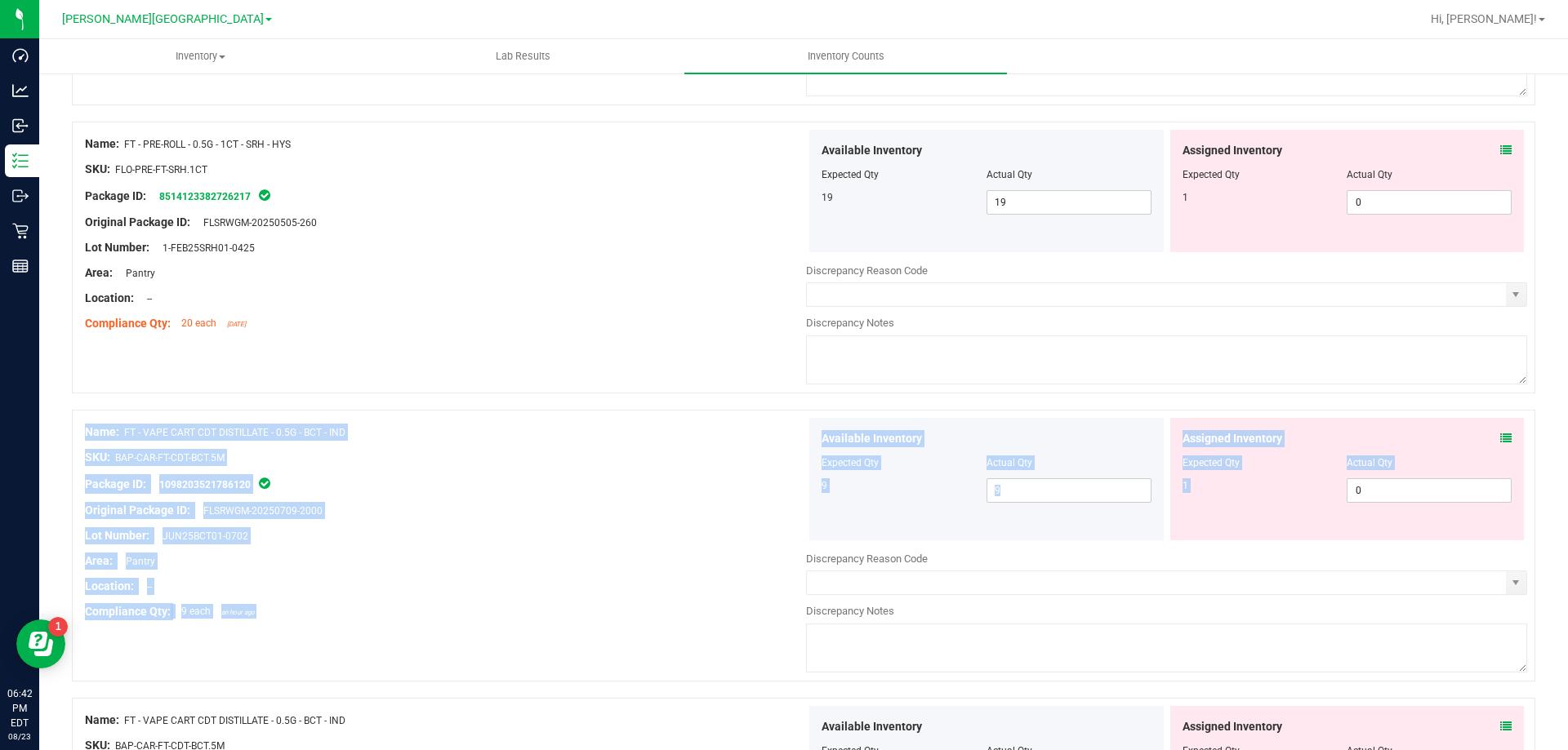
drag, startPoint x: 1567, startPoint y: 443, endPoint x: 1565, endPoint y: 513, distance: 69.4
click at [1567, 529] on div "Inventory All packages All inventory Waste log Create inventory Lab Results Inv…" at bounding box center [803, 394] width 1529 height 711
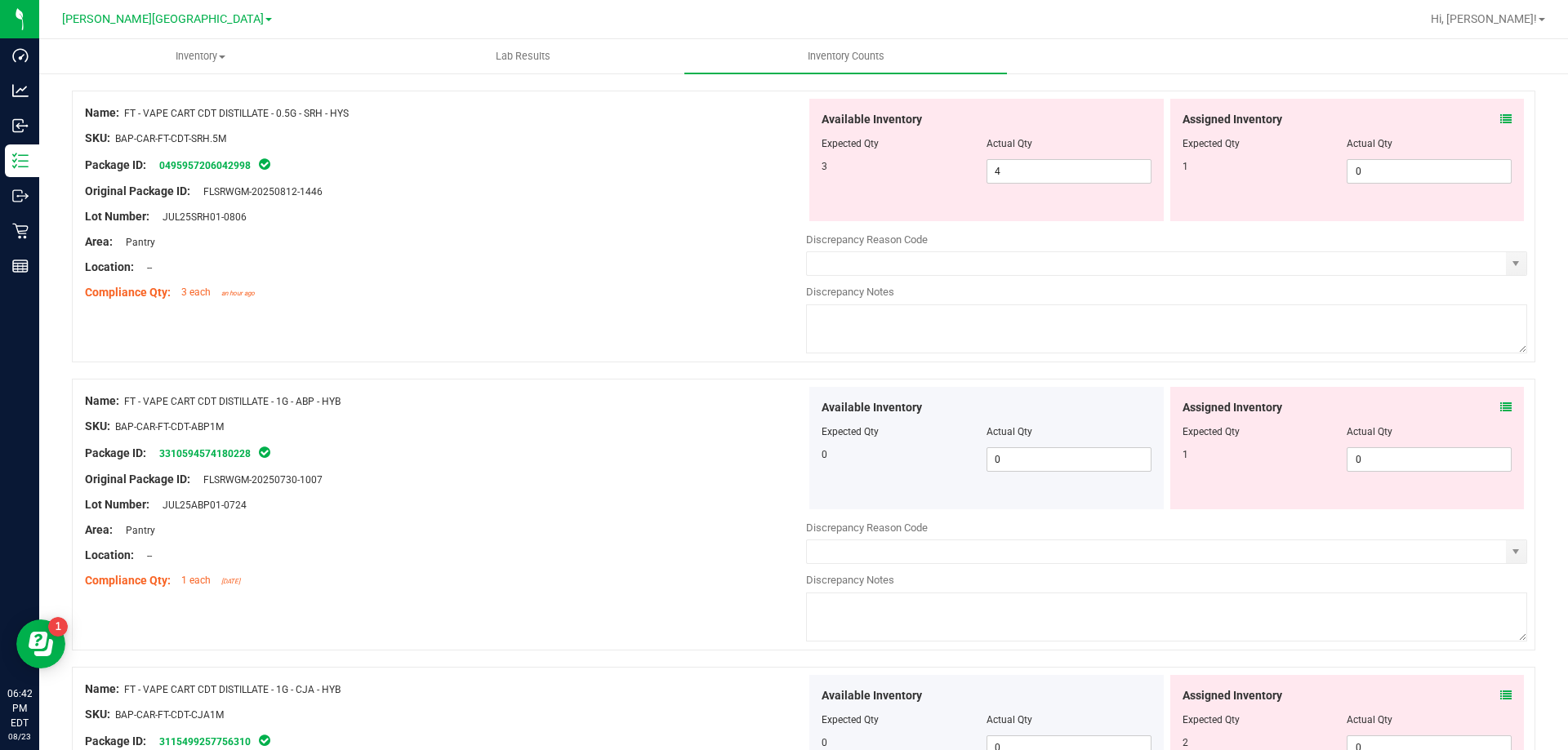
scroll to position [5335, 0]
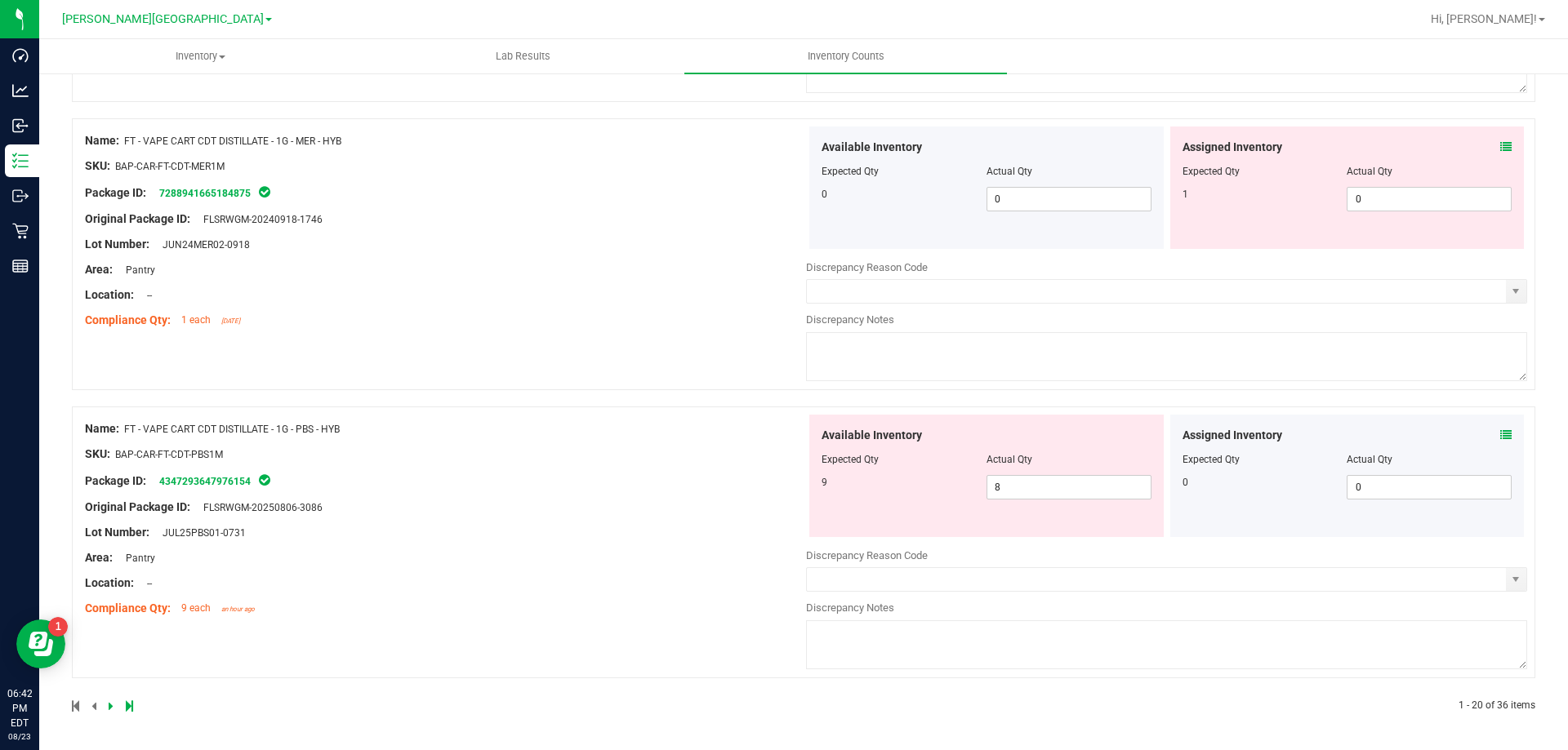
click at [661, 638] on div "Name: FT - VAPE CART CDT DISTILLATE - 1G - PBS - HYB SKU: BAP-CAR-FT-CDT-PBS1M …" at bounding box center [803, 543] width 1463 height 272
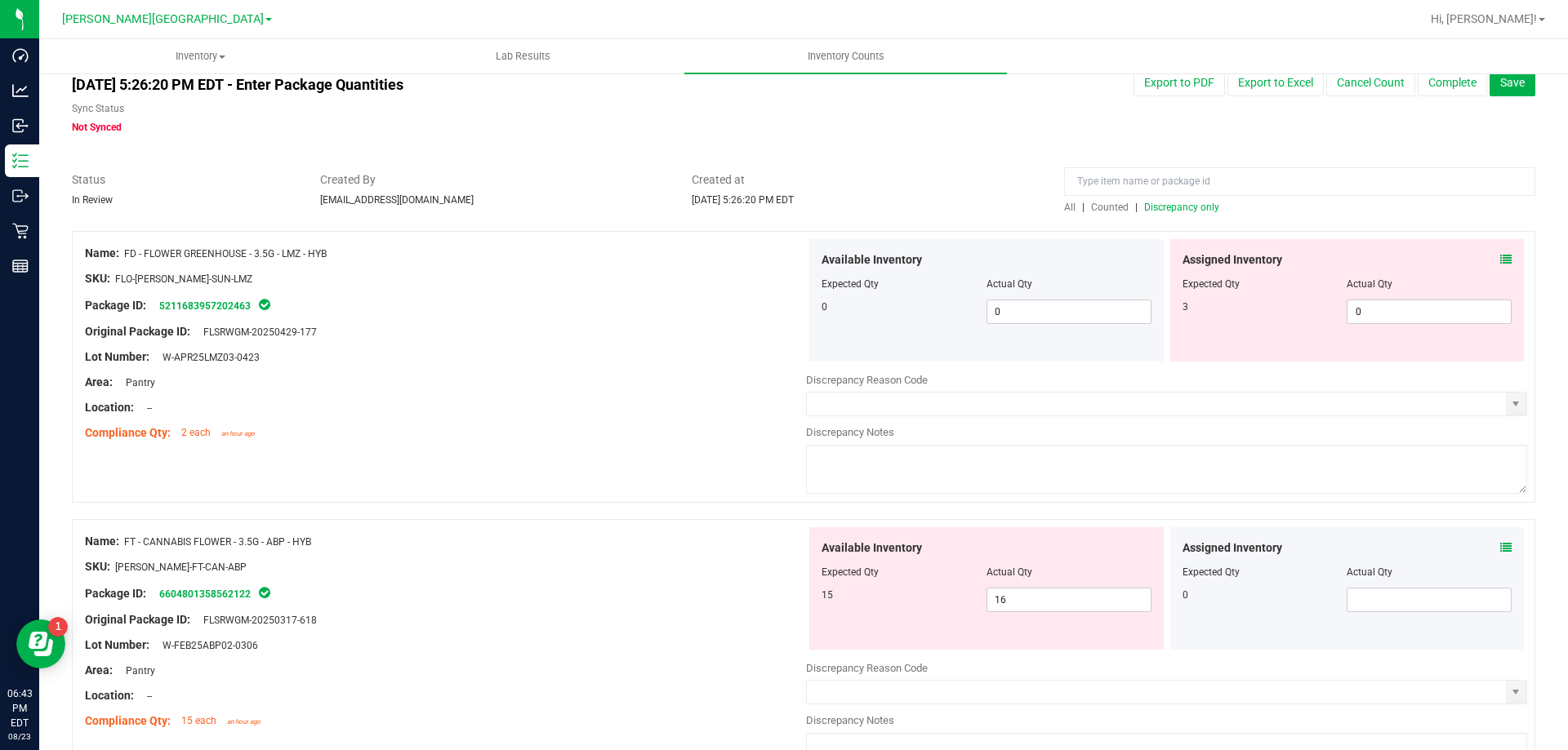
scroll to position [0, 0]
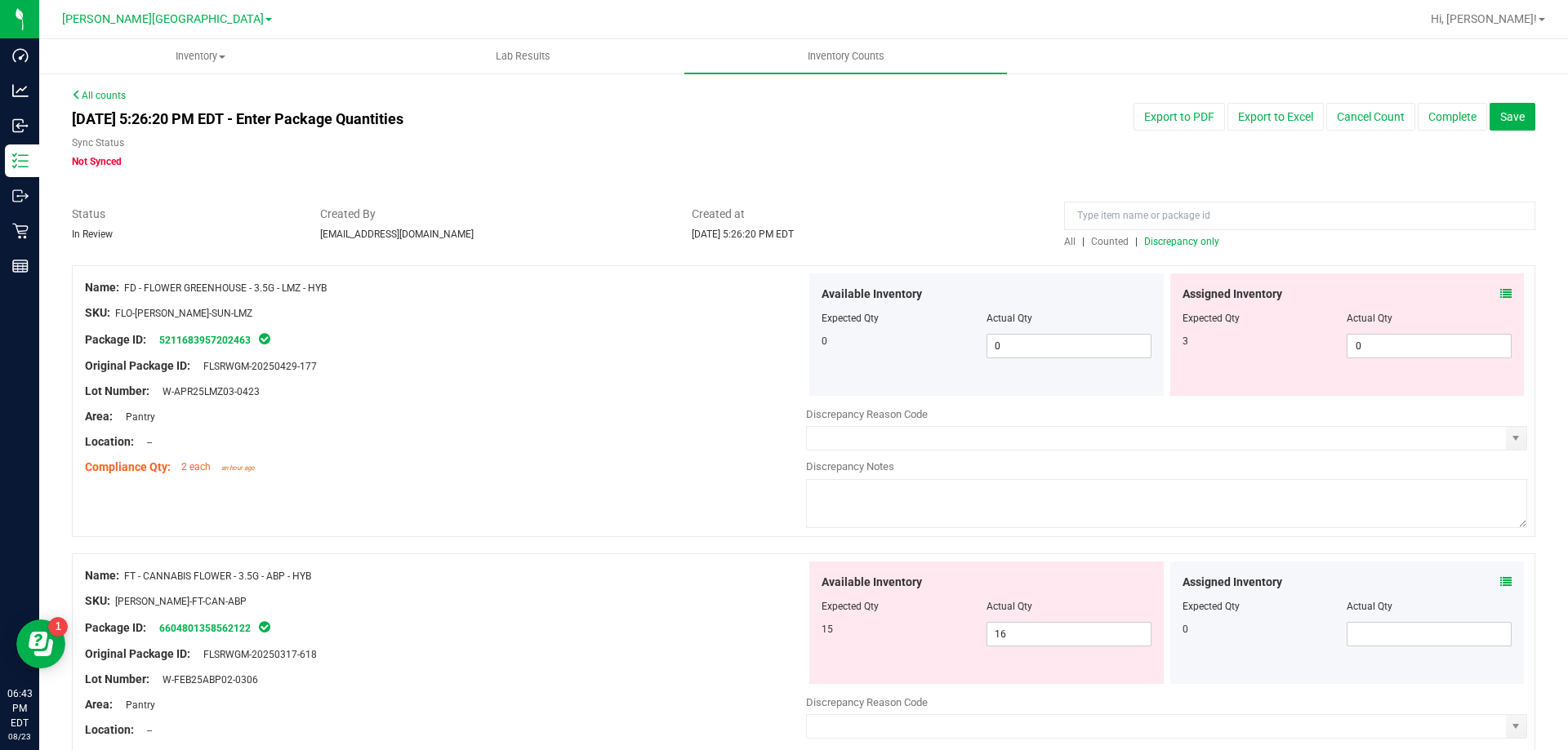
click at [1500, 292] on icon at bounding box center [1505, 293] width 11 height 11
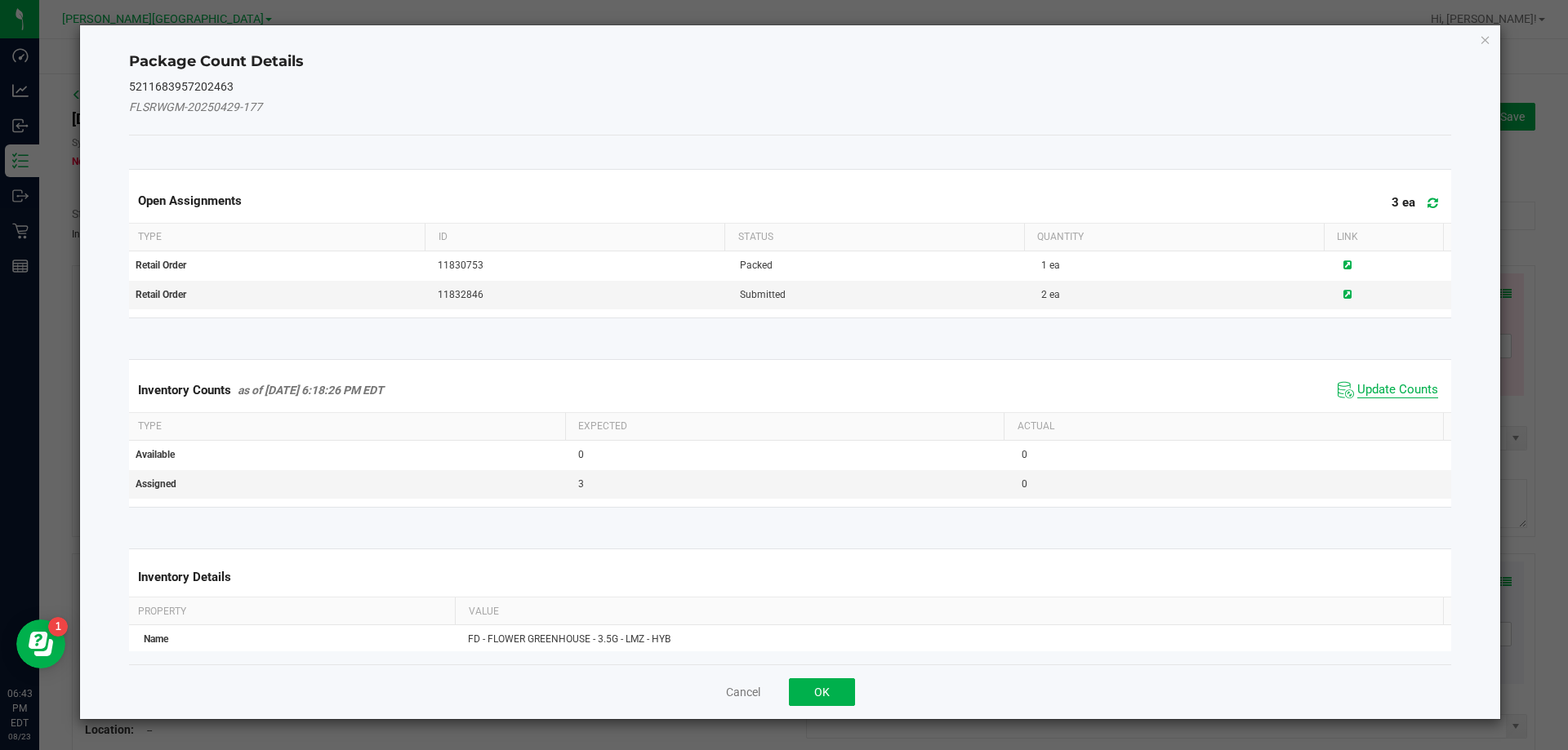
click at [1373, 383] on span "Update Counts" at bounding box center [1397, 390] width 81 height 16
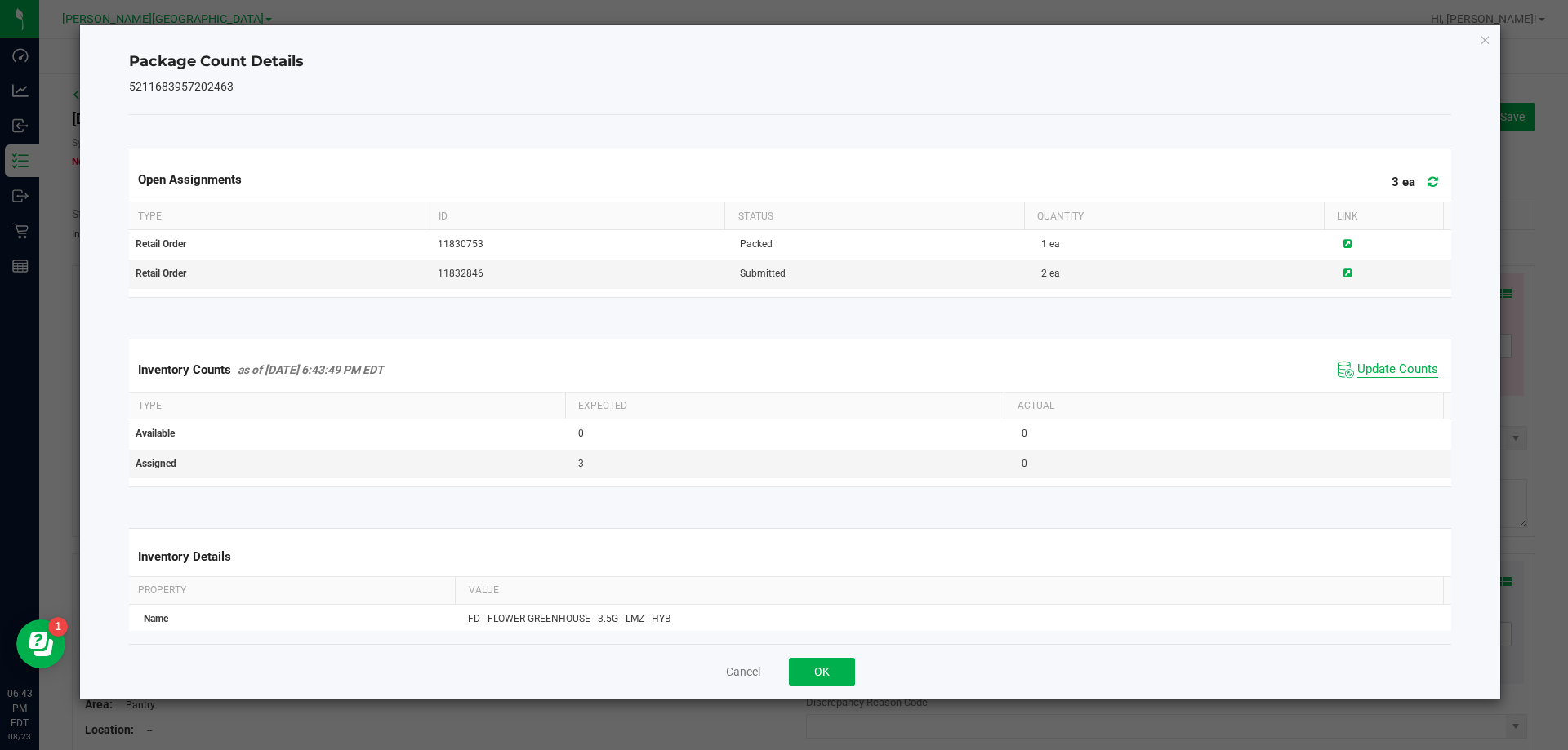
click at [1374, 367] on span "Update Counts" at bounding box center [1397, 370] width 81 height 16
click at [830, 670] on button "OK" at bounding box center [822, 672] width 66 height 28
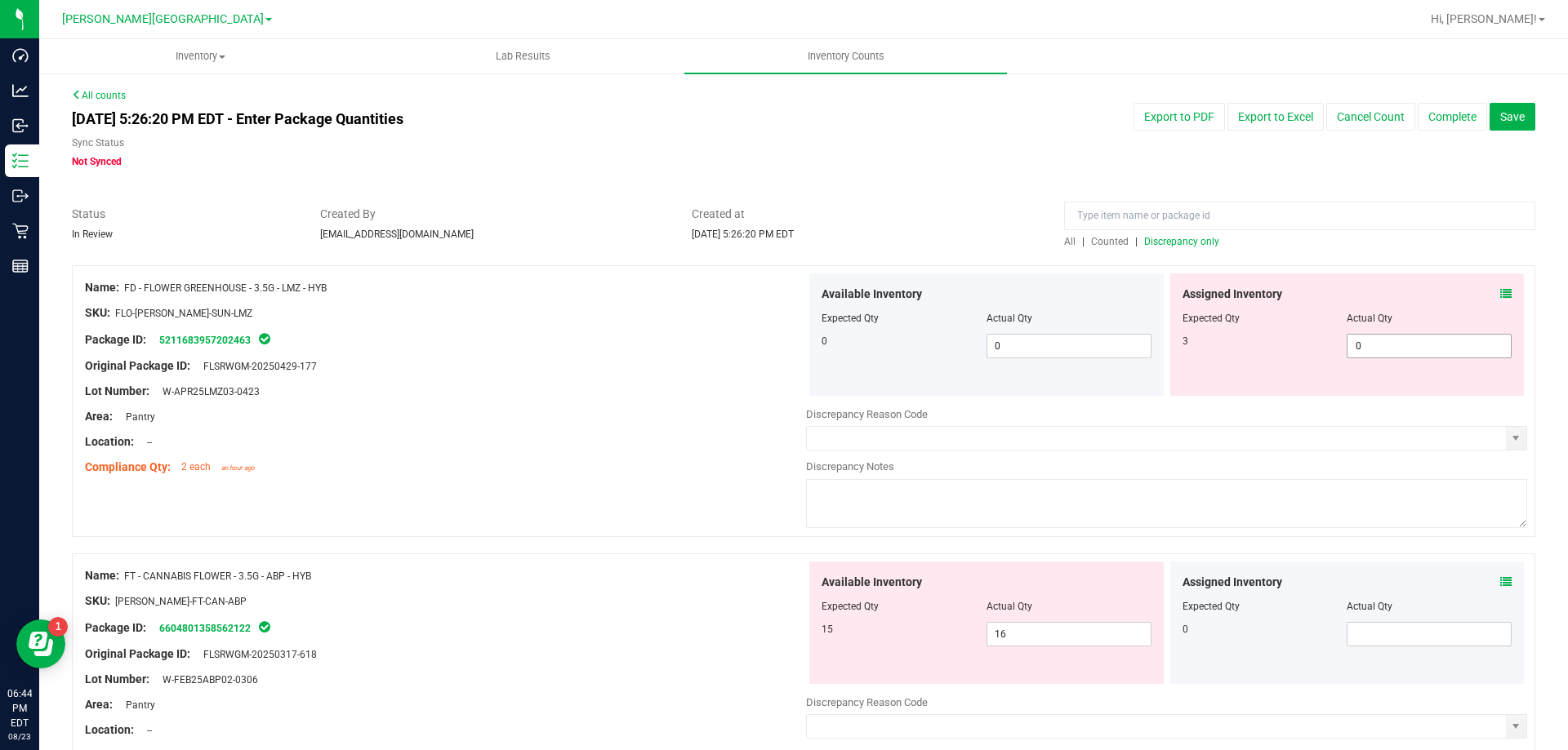
click at [1386, 334] on span "0 0" at bounding box center [1428, 346] width 165 height 24
click at [1360, 344] on span "0 0" at bounding box center [1428, 346] width 165 height 24
click at [688, 422] on div "Area: Pantry" at bounding box center [445, 416] width 721 height 17
click at [1188, 216] on input at bounding box center [1299, 216] width 471 height 29
click at [1111, 237] on span "Counted" at bounding box center [1110, 241] width 38 height 11
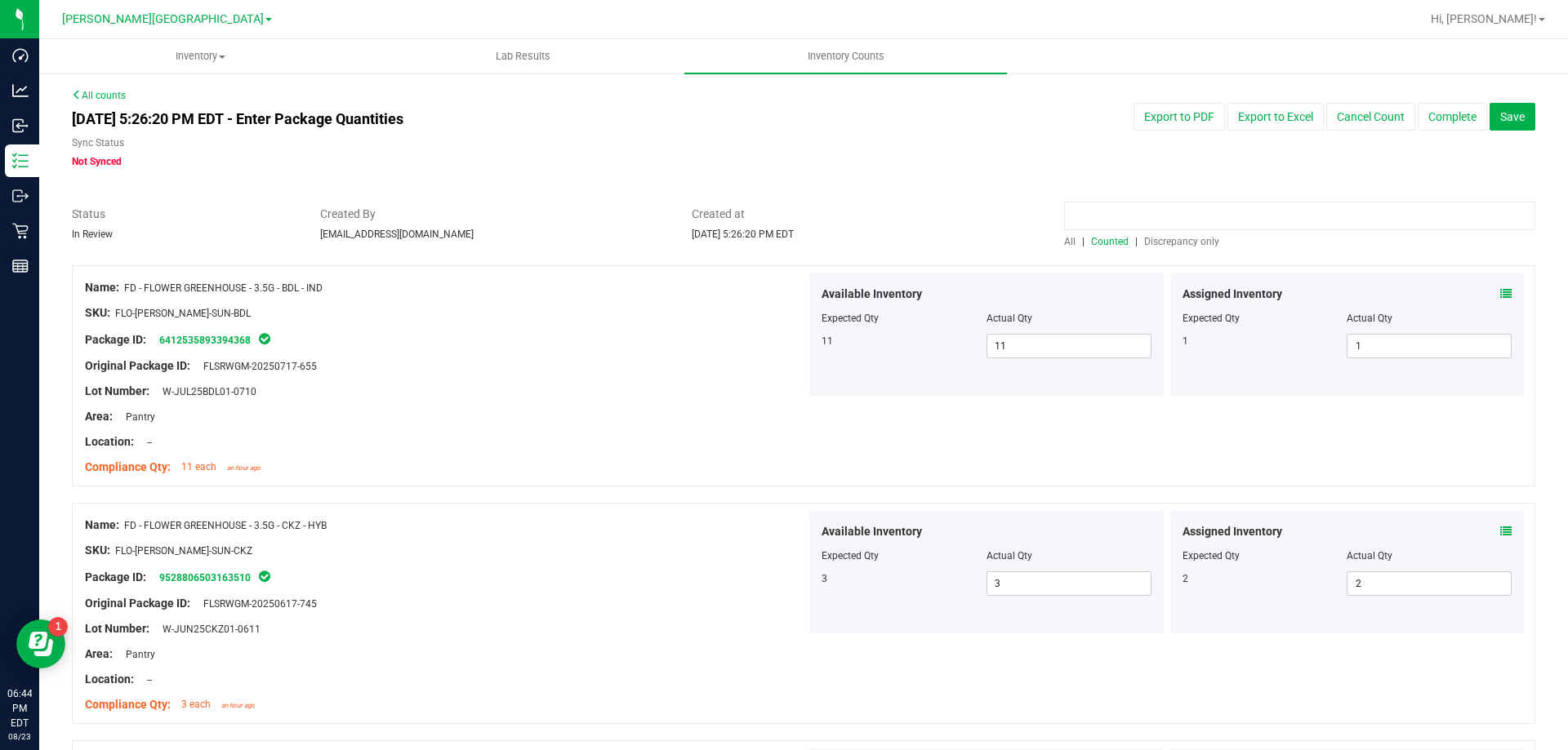
click at [1186, 219] on input at bounding box center [1299, 216] width 471 height 29
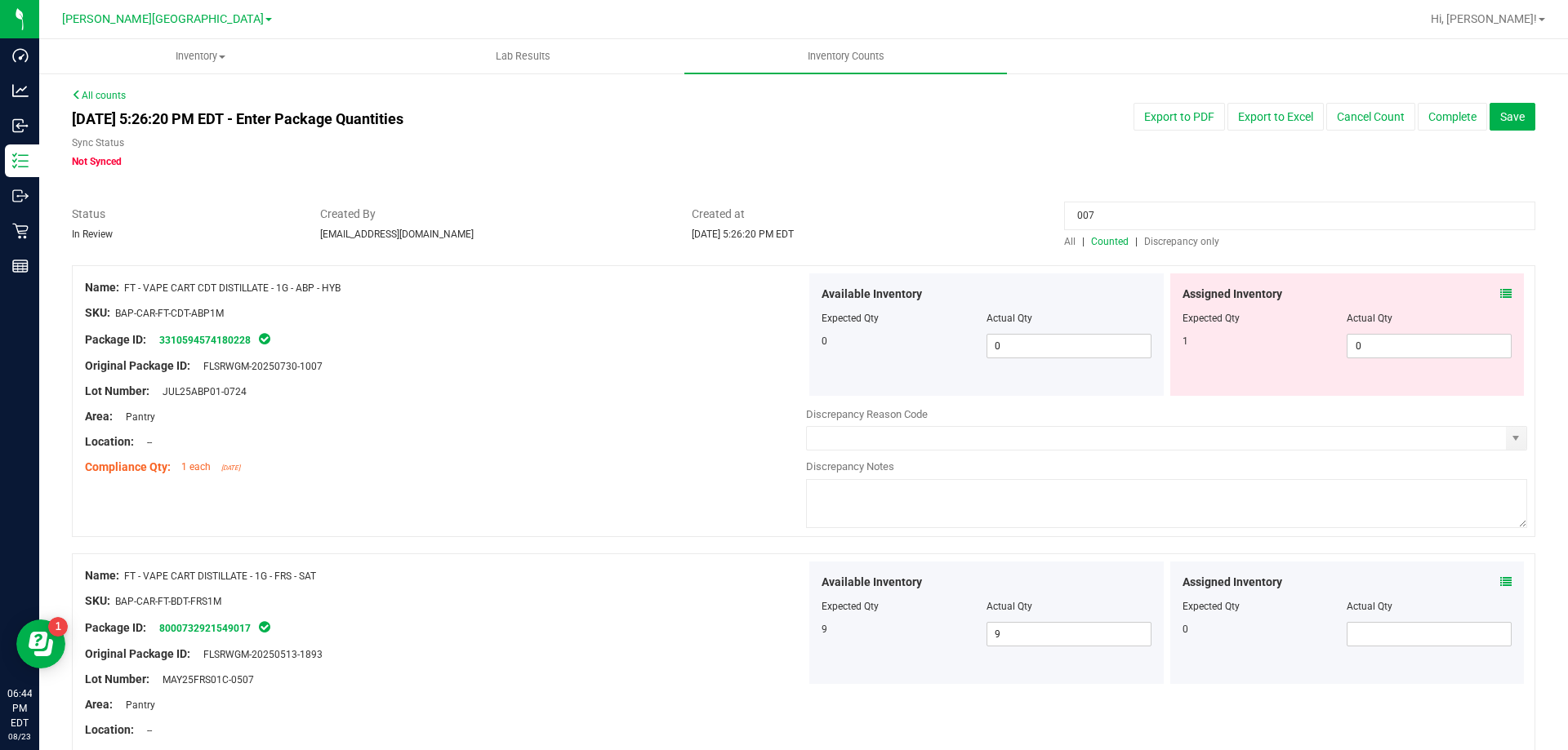
drag, startPoint x: 1096, startPoint y: 209, endPoint x: 994, endPoint y: 224, distance: 103.1
click at [995, 223] on div "Status In Review Created By [EMAIL_ADDRESS][DOMAIN_NAME] Created at [DATE] 5:26…" at bounding box center [804, 227] width 1488 height 43
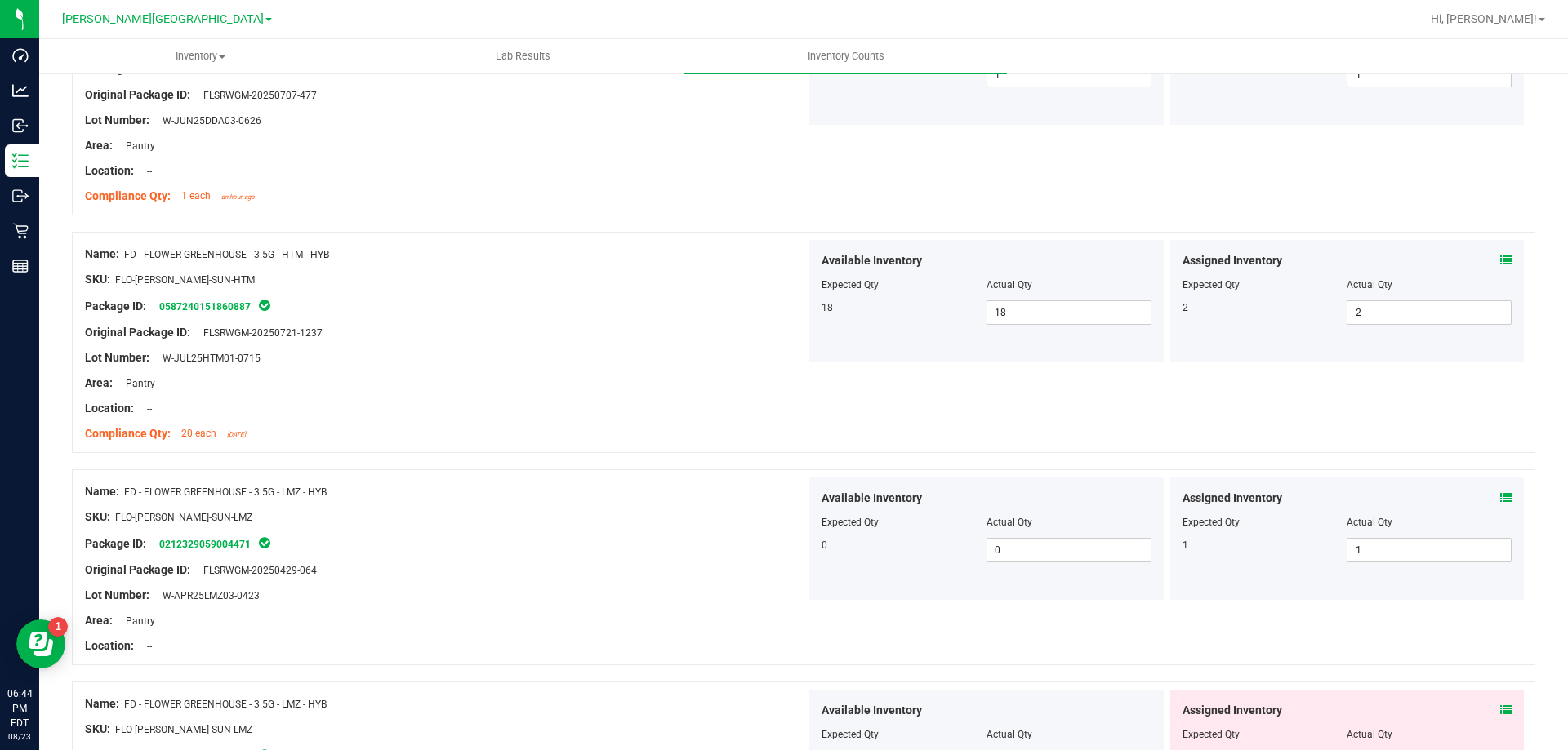
scroll to position [817, 0]
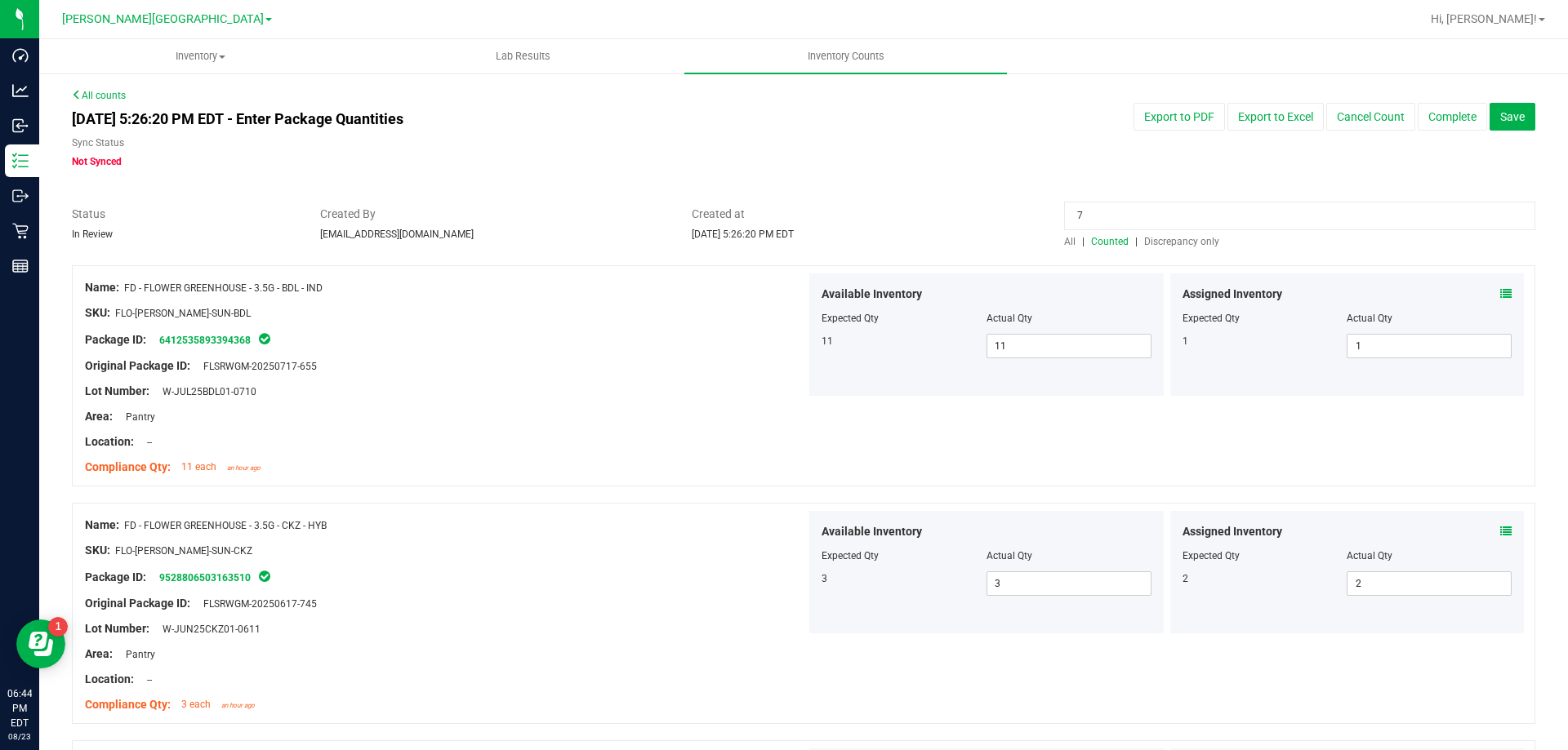
type input "7"
click at [1173, 240] on span "Discrepancy only" at bounding box center [1181, 241] width 75 height 11
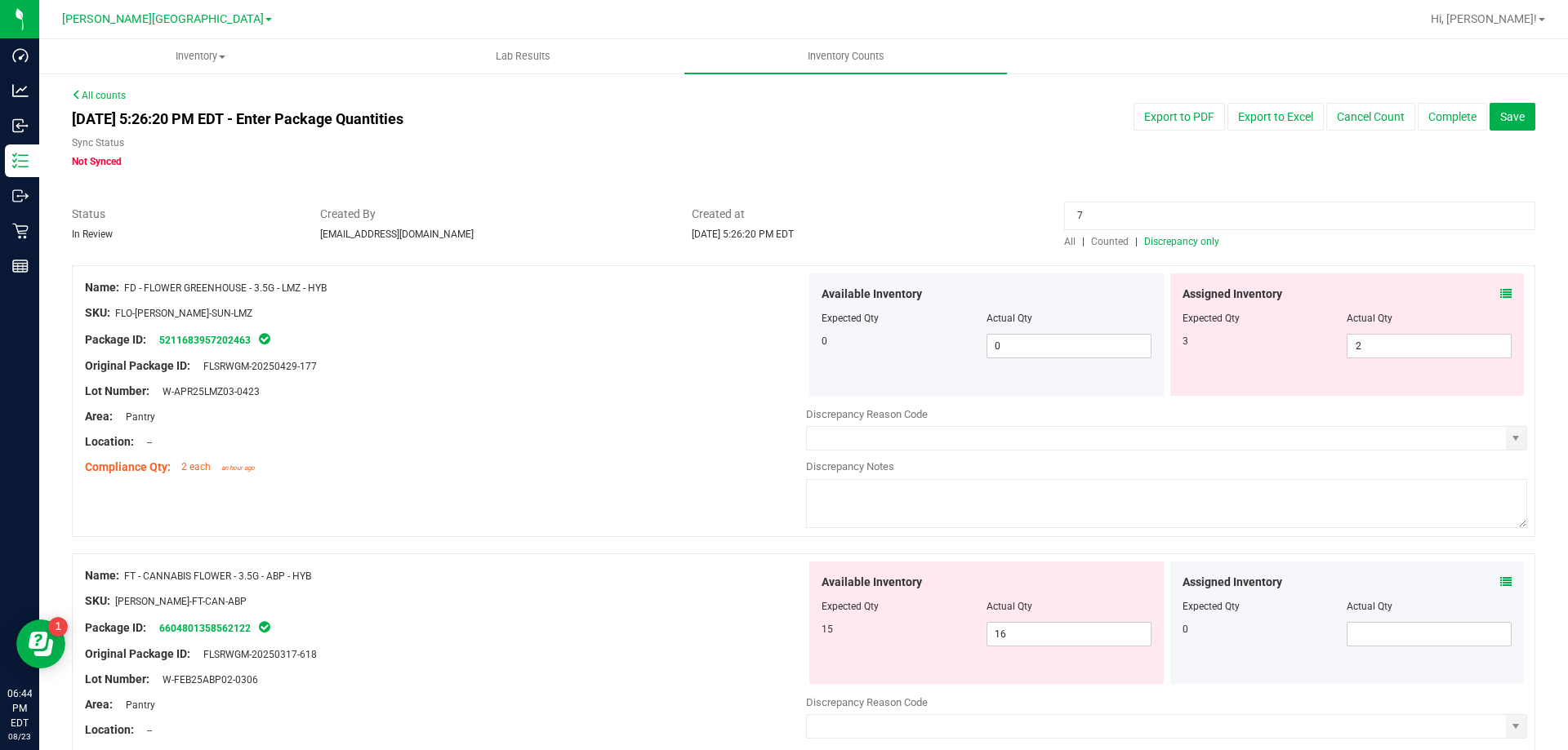
click at [1113, 135] on div "Aug 23, 2025 5:26:20 PM EDT - Enter Package Quantities Sync Status Not Synced E…" at bounding box center [804, 136] width 1488 height 66
click at [1110, 210] on input "7" at bounding box center [1299, 216] width 471 height 29
click at [1162, 239] on span "Discrepancy only" at bounding box center [1181, 241] width 75 height 11
click at [1102, 244] on span "Counted" at bounding box center [1110, 241] width 38 height 11
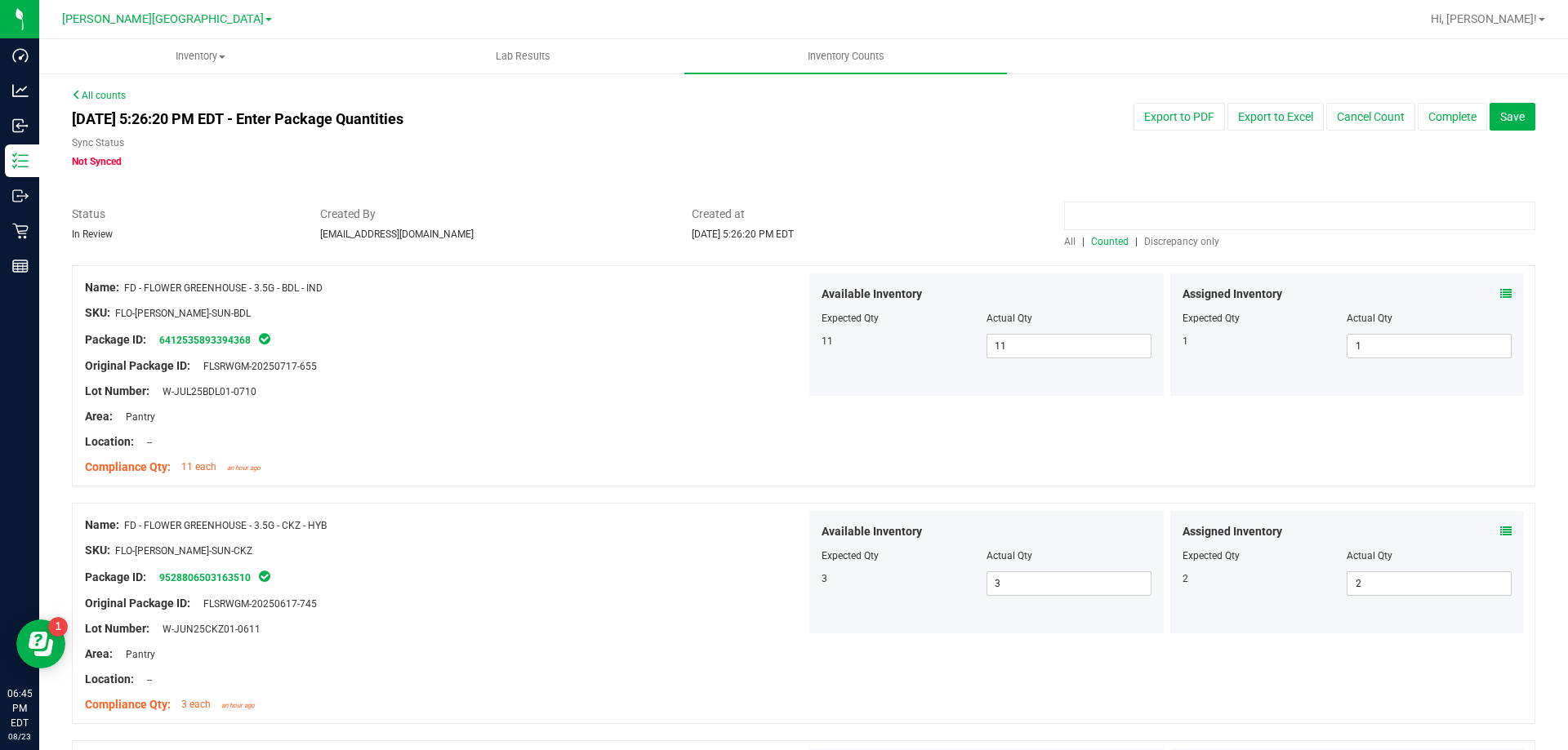
click at [1119, 214] on input at bounding box center [1299, 216] width 471 height 29
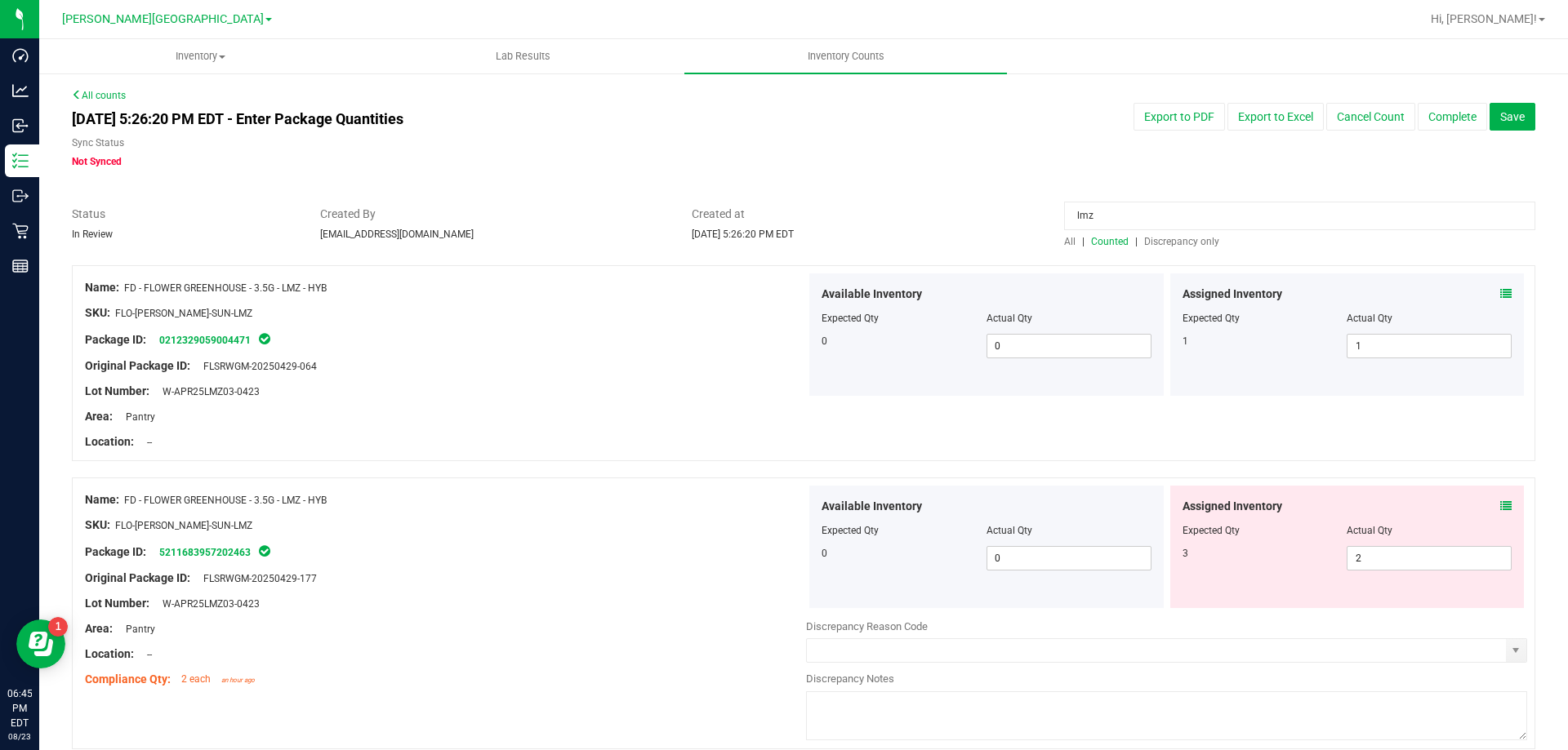
click at [1186, 216] on input "lmz" at bounding box center [1299, 216] width 471 height 29
type input "htm"
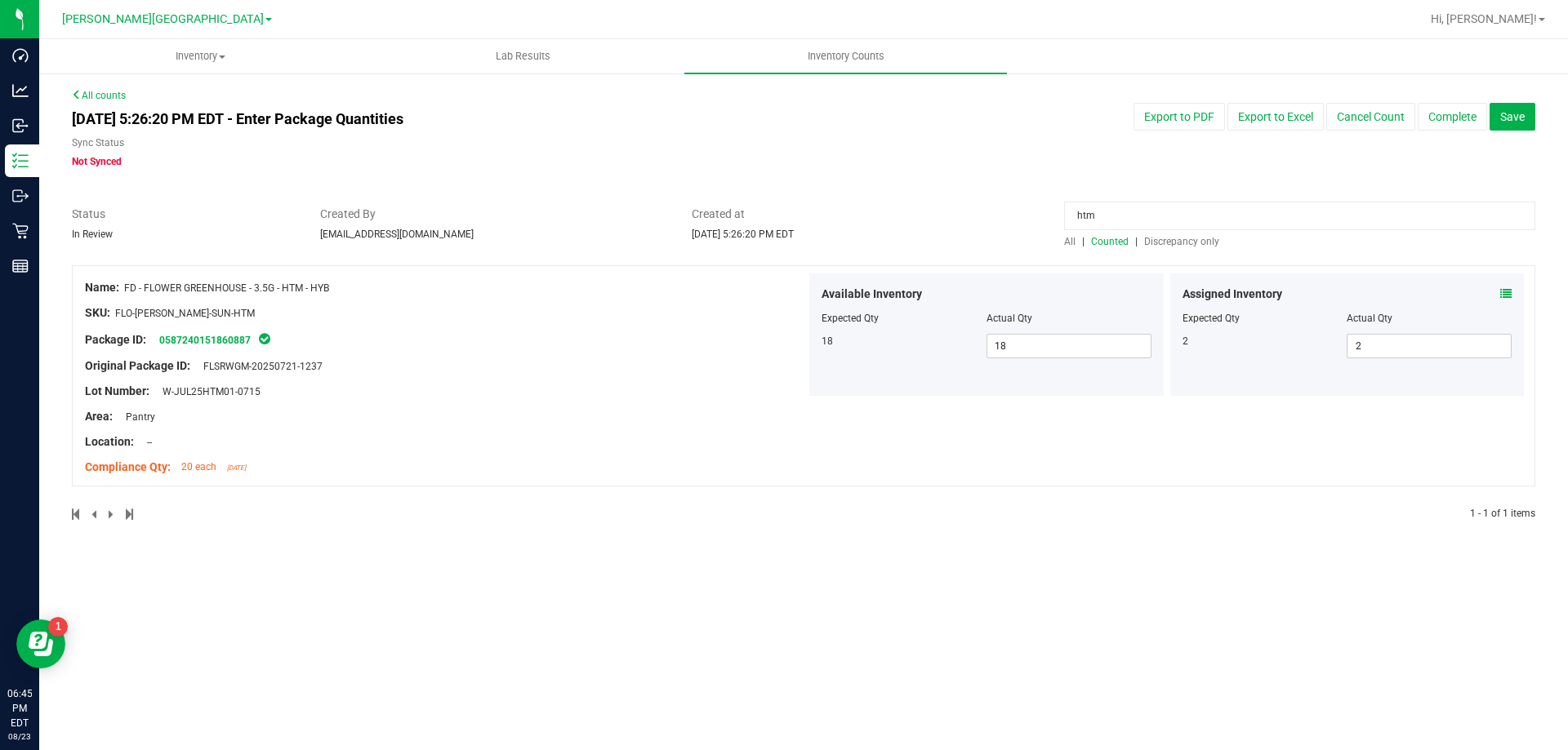
click at [1171, 219] on input "htm" at bounding box center [1299, 216] width 471 height 29
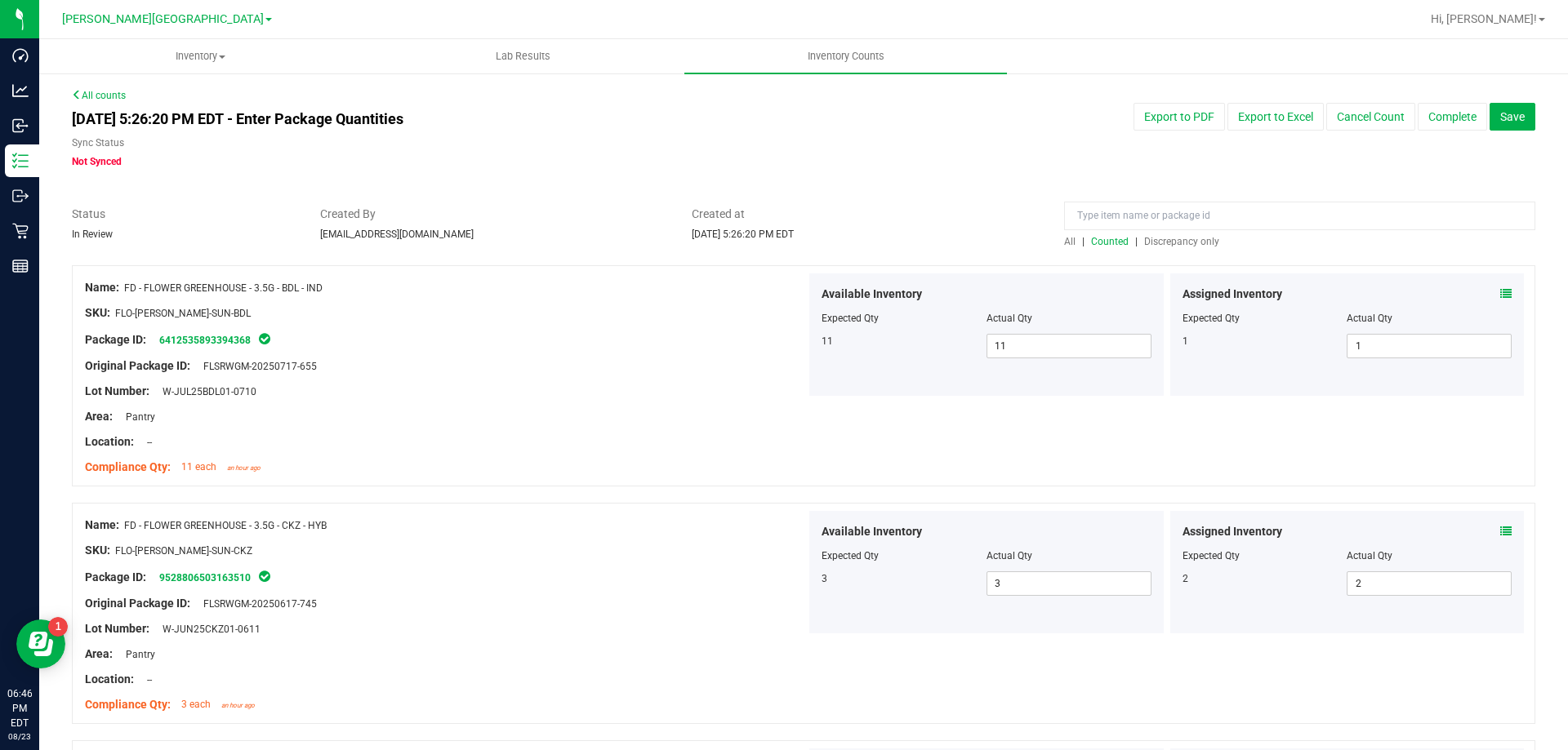
click at [1144, 240] on span "Discrepancy only" at bounding box center [1181, 241] width 75 height 11
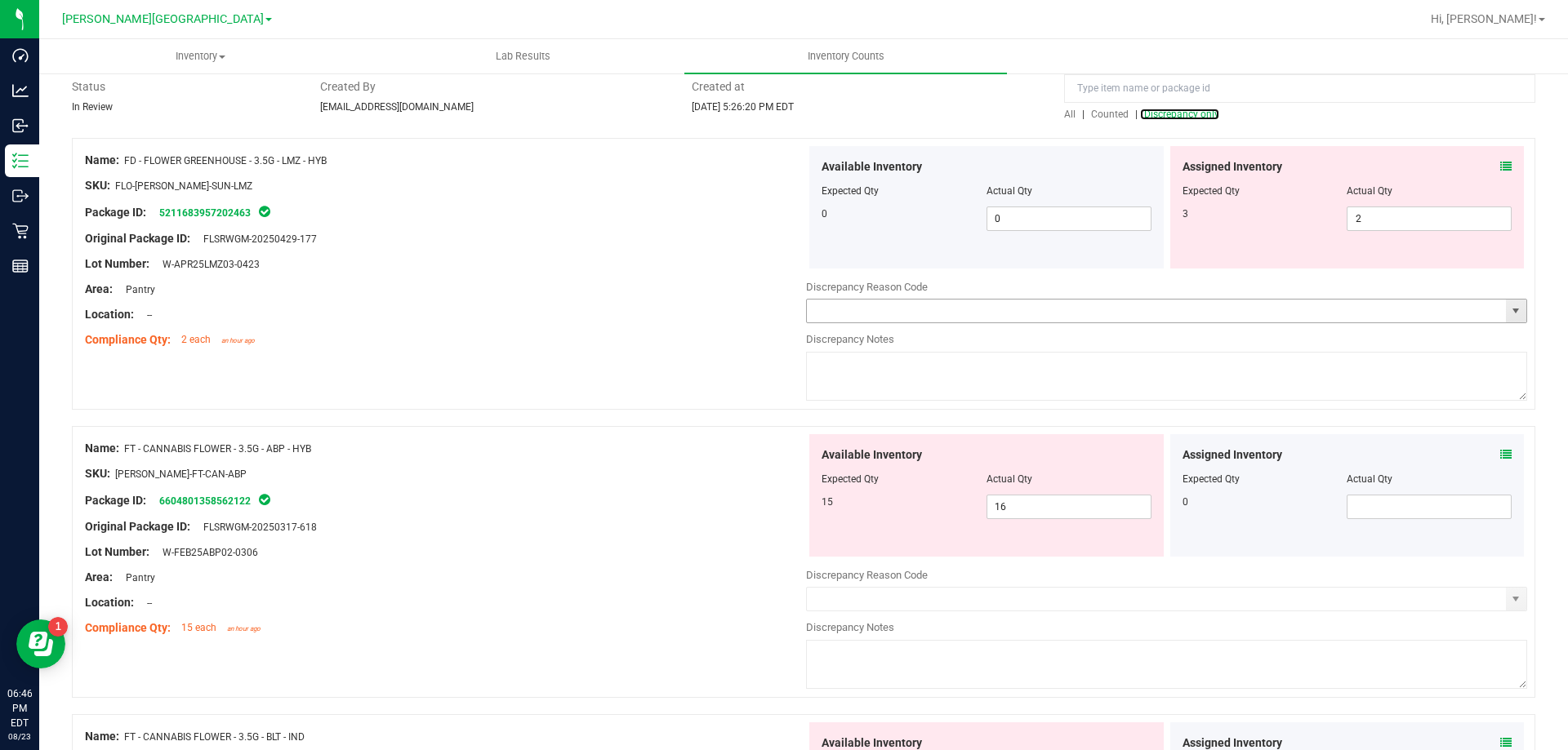
scroll to position [82, 0]
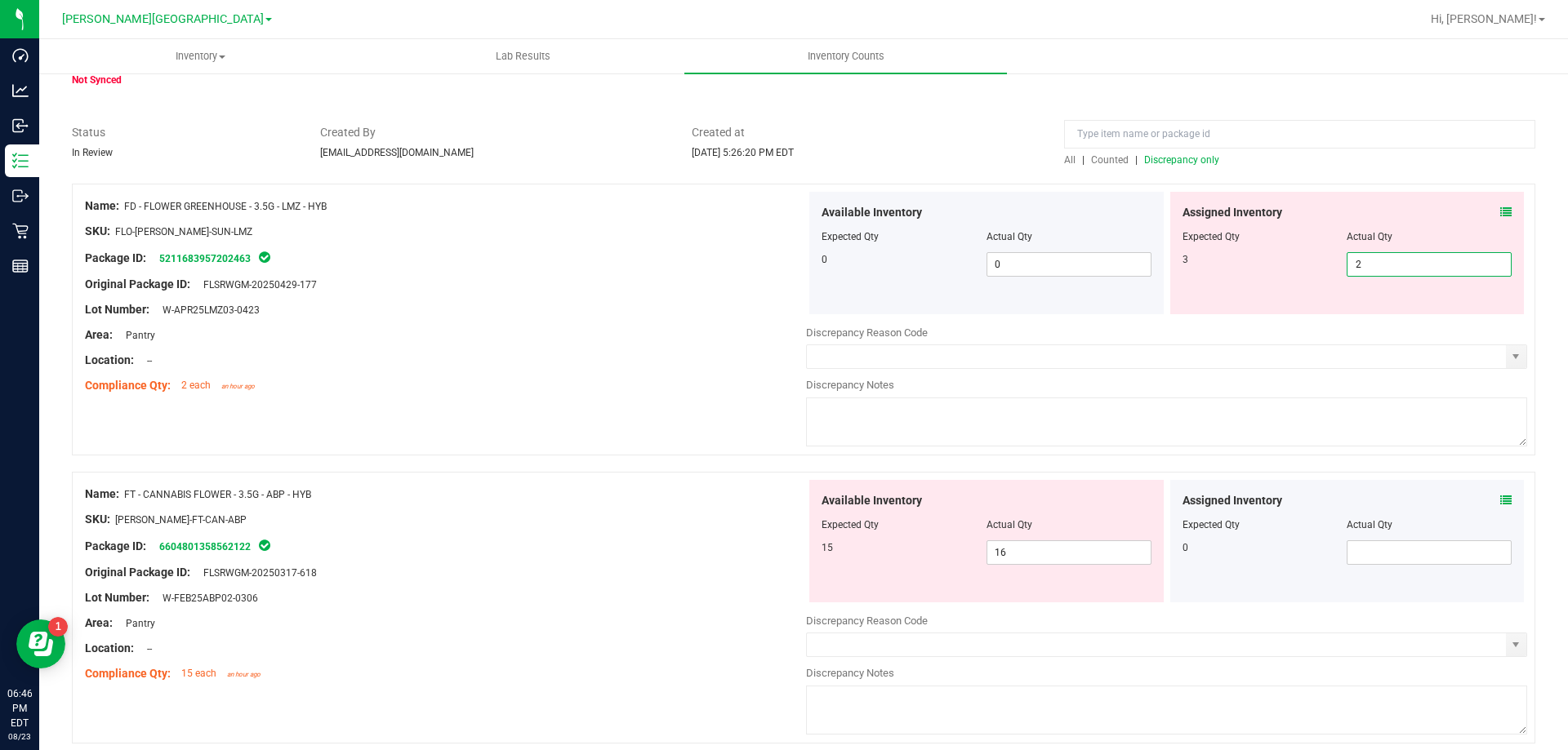
click at [1381, 255] on span "2 2" at bounding box center [1428, 264] width 165 height 24
type input "0"
click at [515, 360] on div "Location: --" at bounding box center [445, 360] width 721 height 17
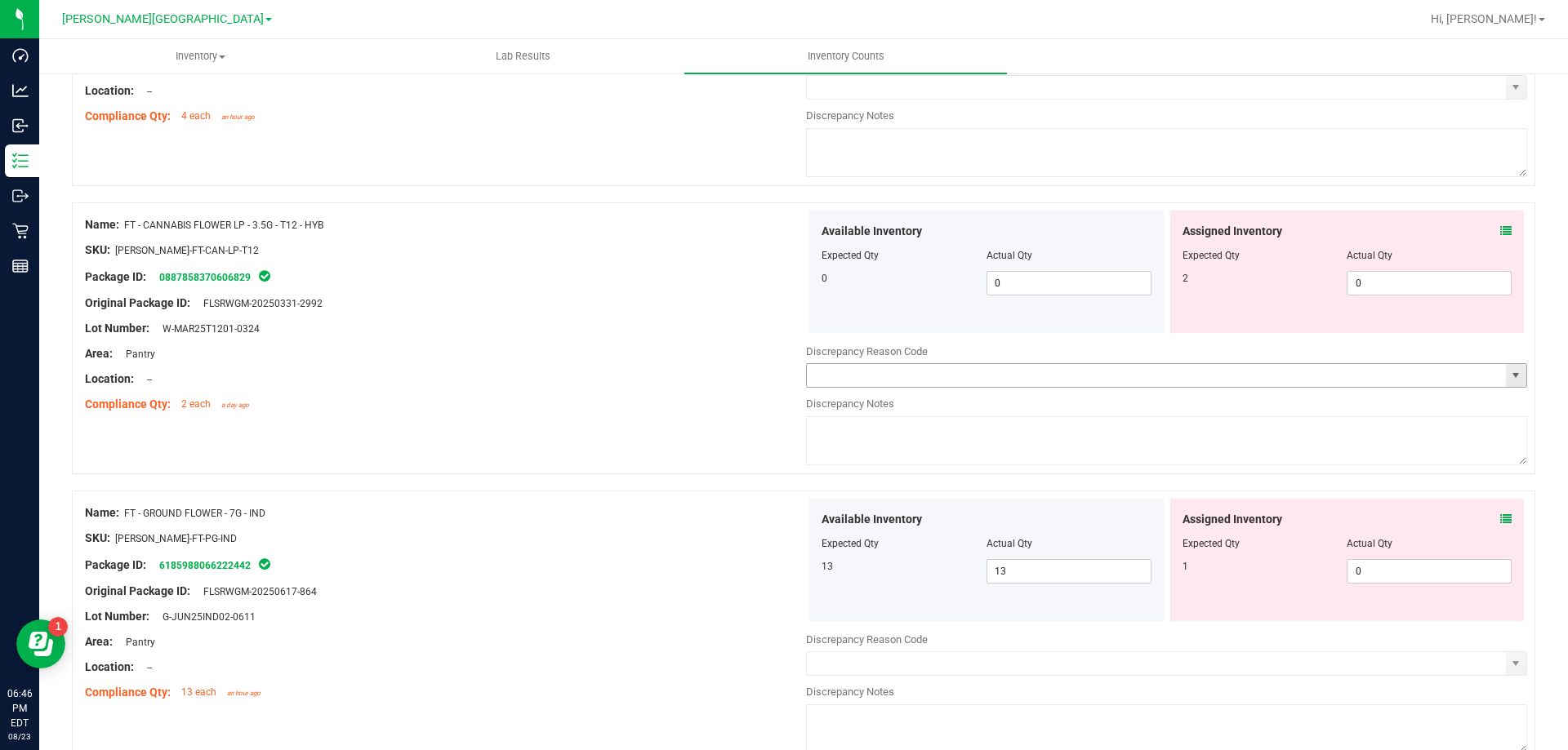
scroll to position [980, 0]
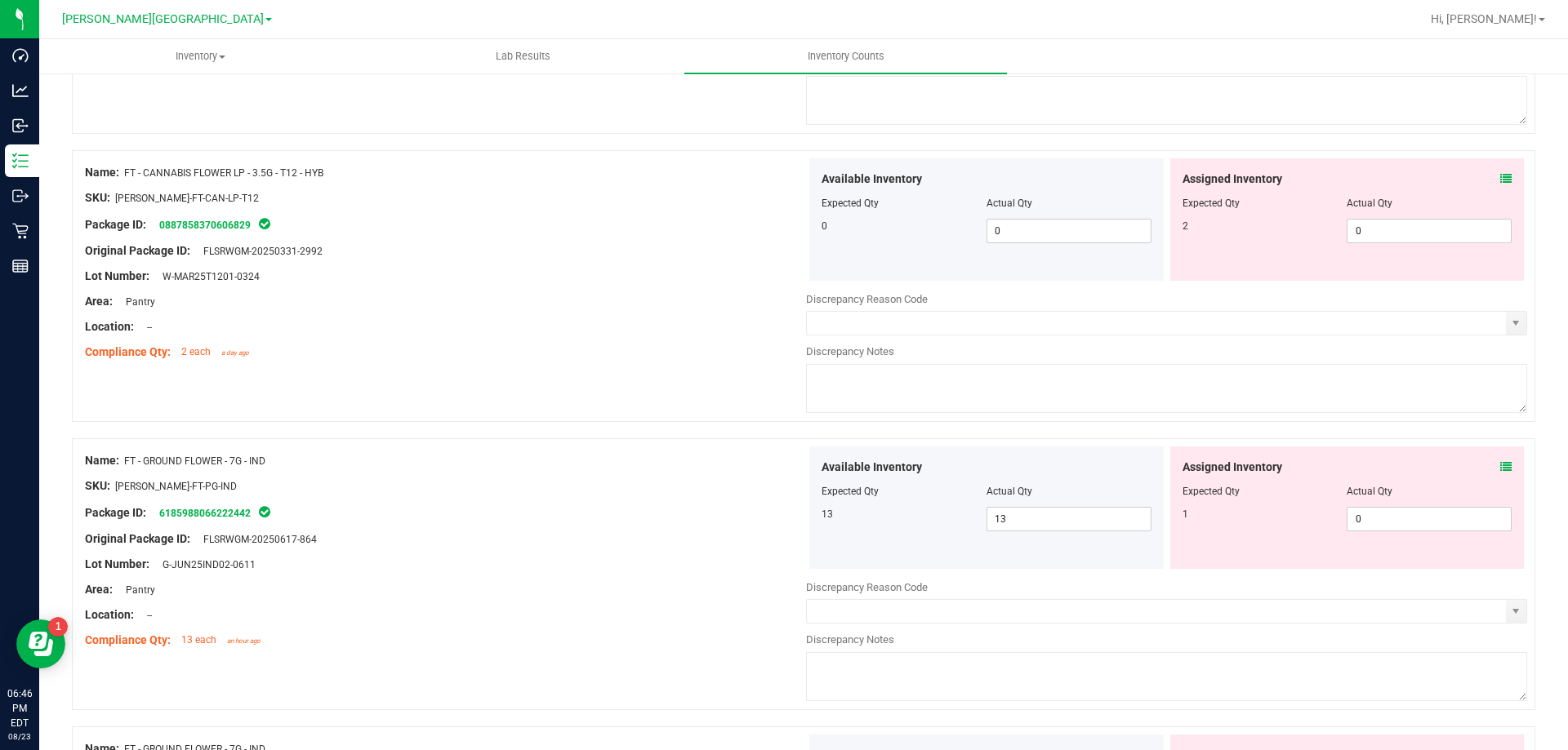
click at [738, 345] on div "Compliance Qty: 2 each a day ago" at bounding box center [445, 352] width 721 height 17
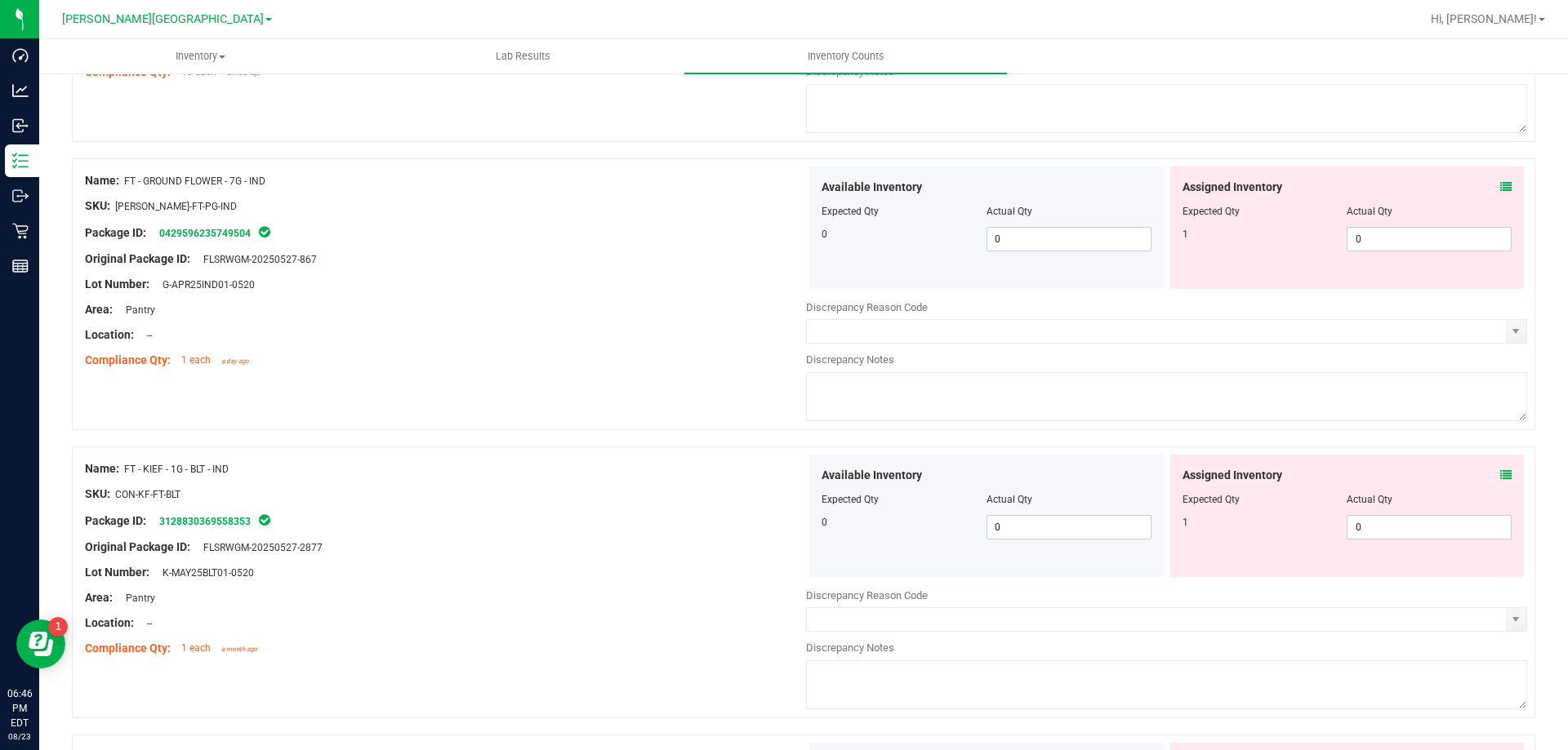
scroll to position [1388, 0]
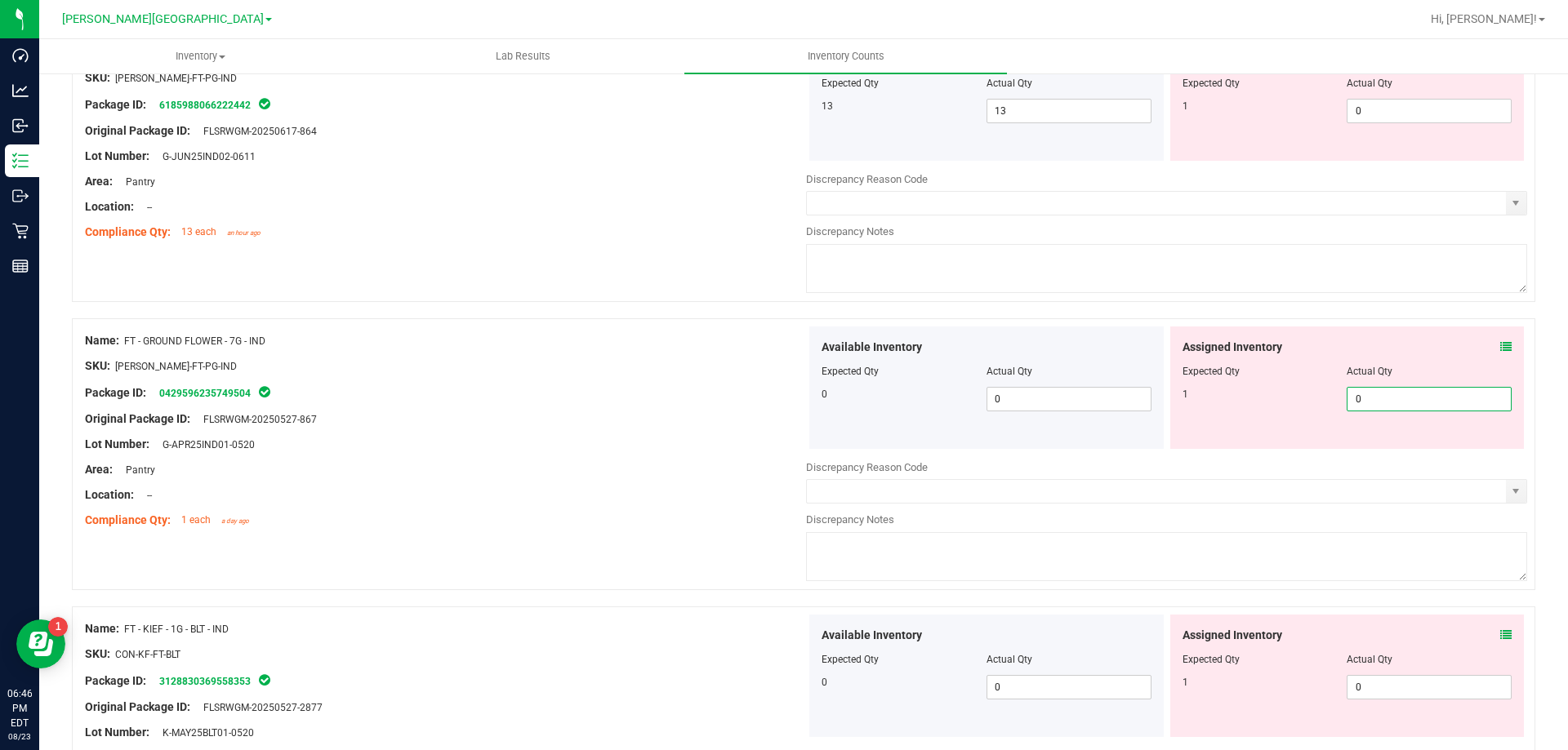
click at [1364, 403] on span "0 0" at bounding box center [1428, 399] width 165 height 24
type input "1"
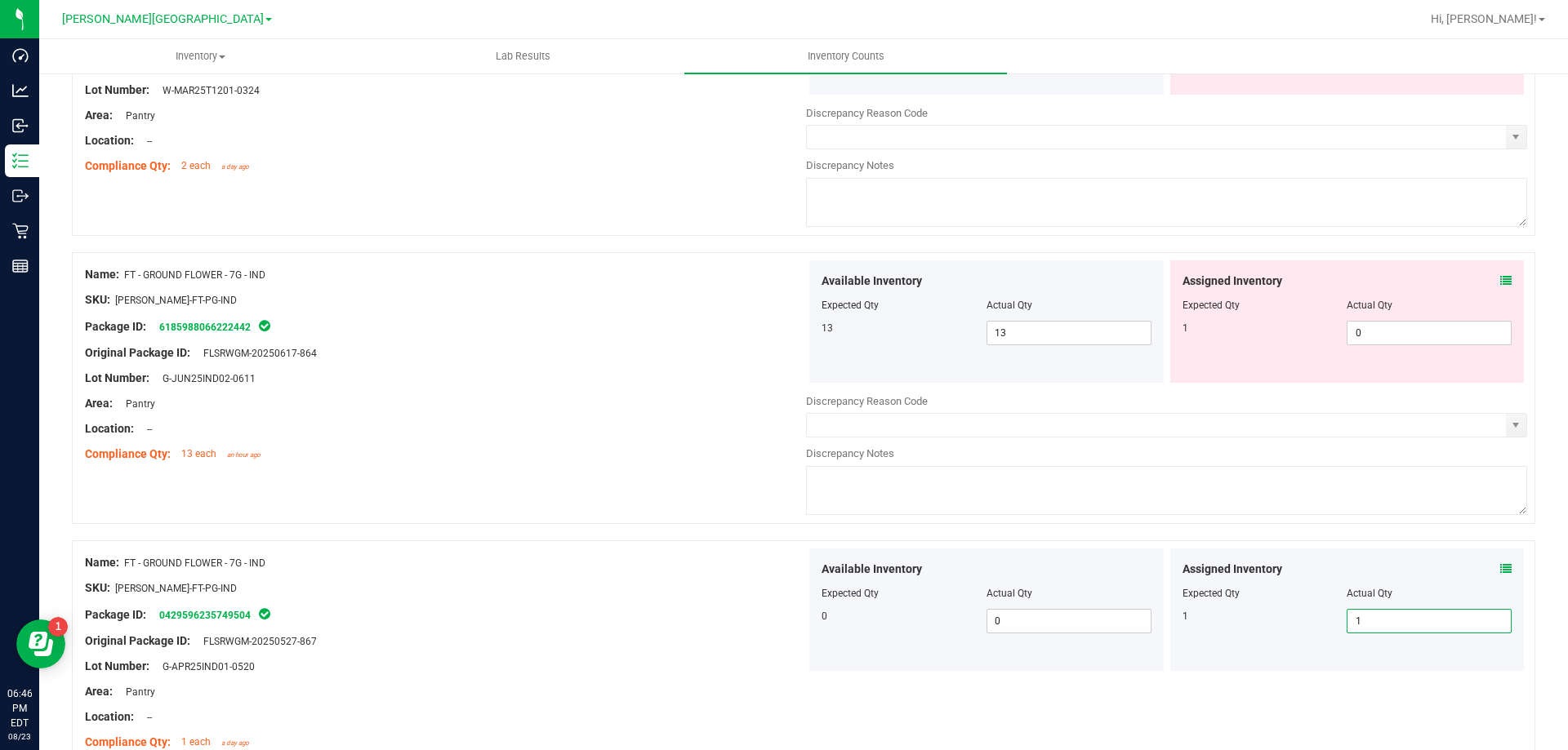
scroll to position [1143, 0]
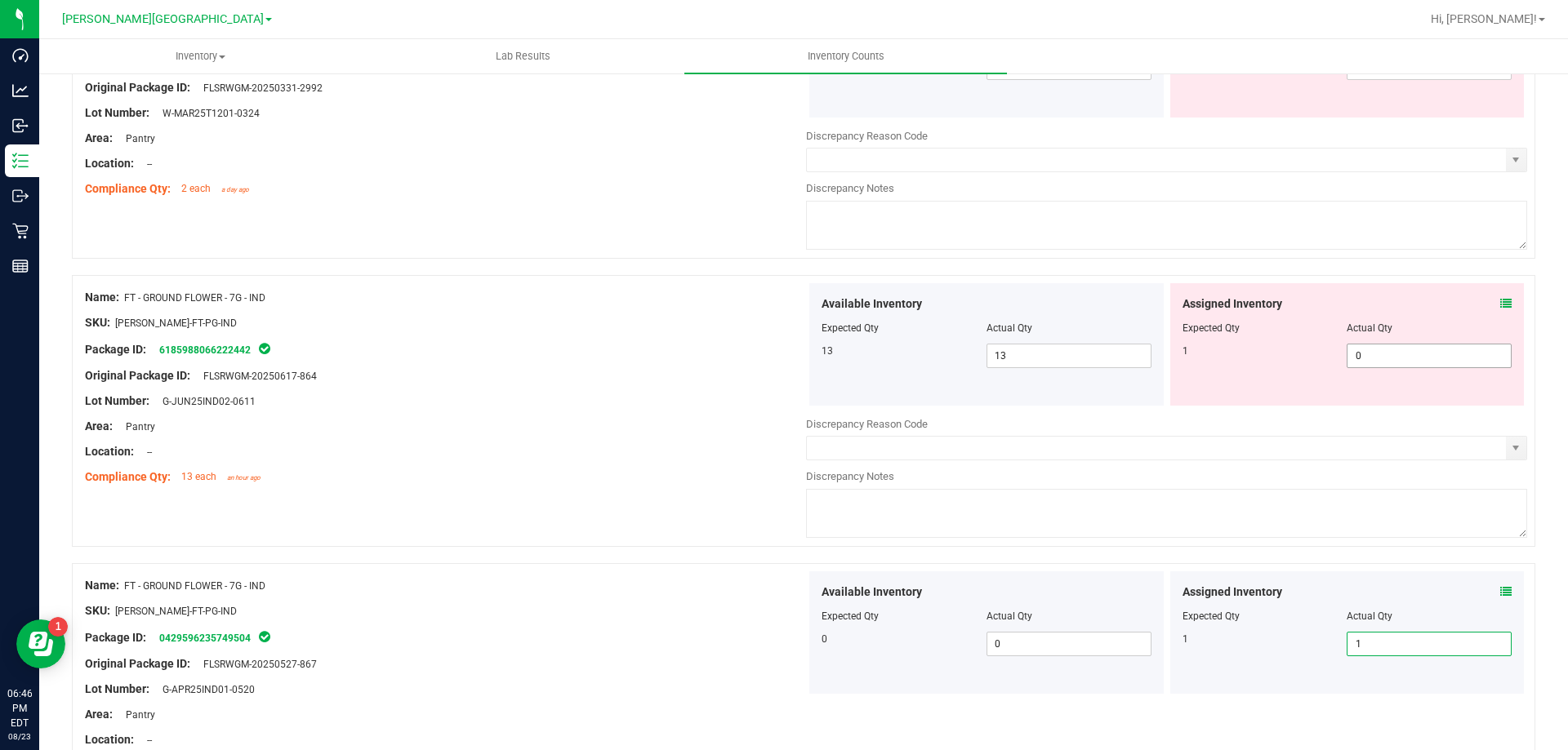
click at [1365, 359] on span "0 0" at bounding box center [1428, 356] width 165 height 24
type input "1"
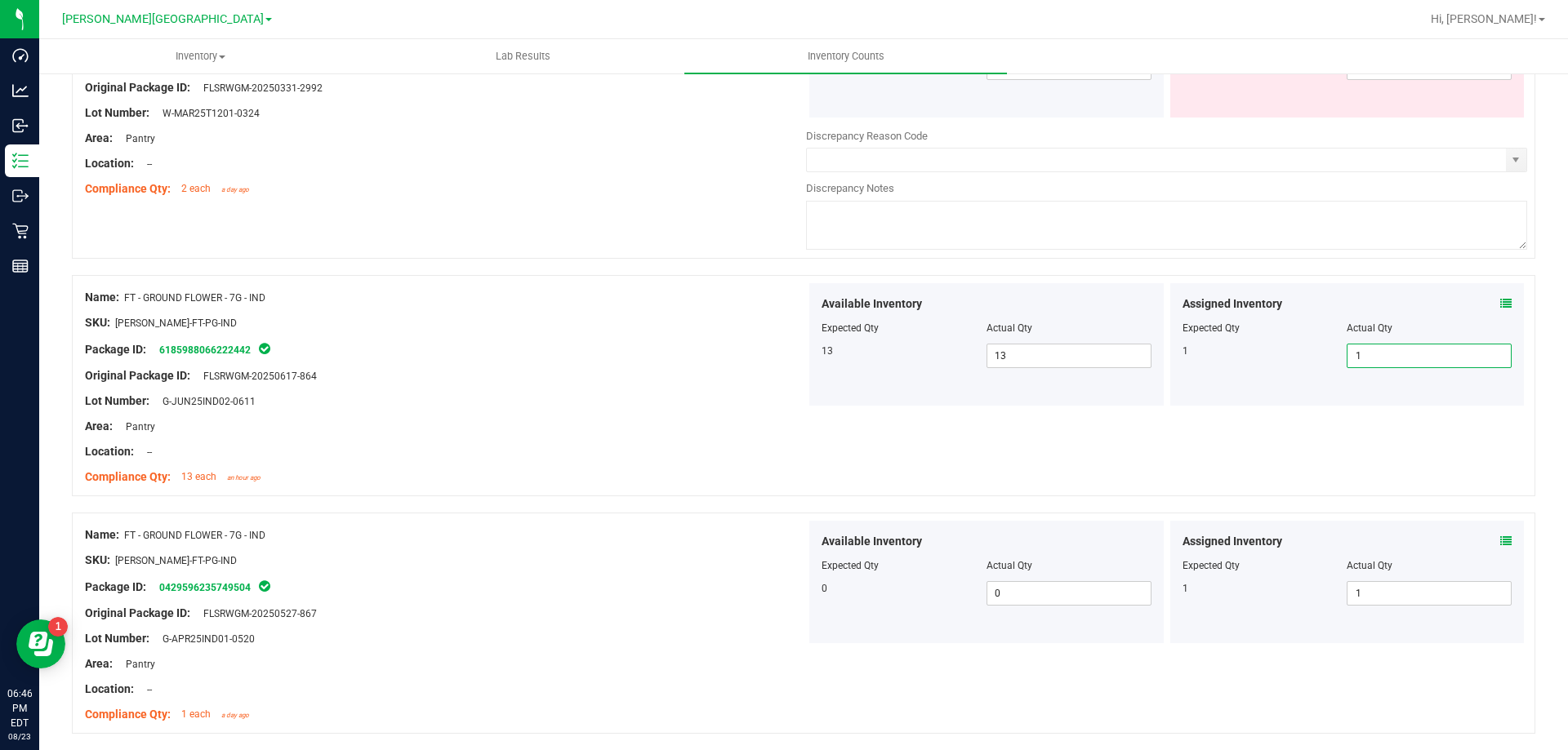
click at [603, 374] on div "Original Package ID: FLSRWGM-20250617-864" at bounding box center [445, 375] width 721 height 17
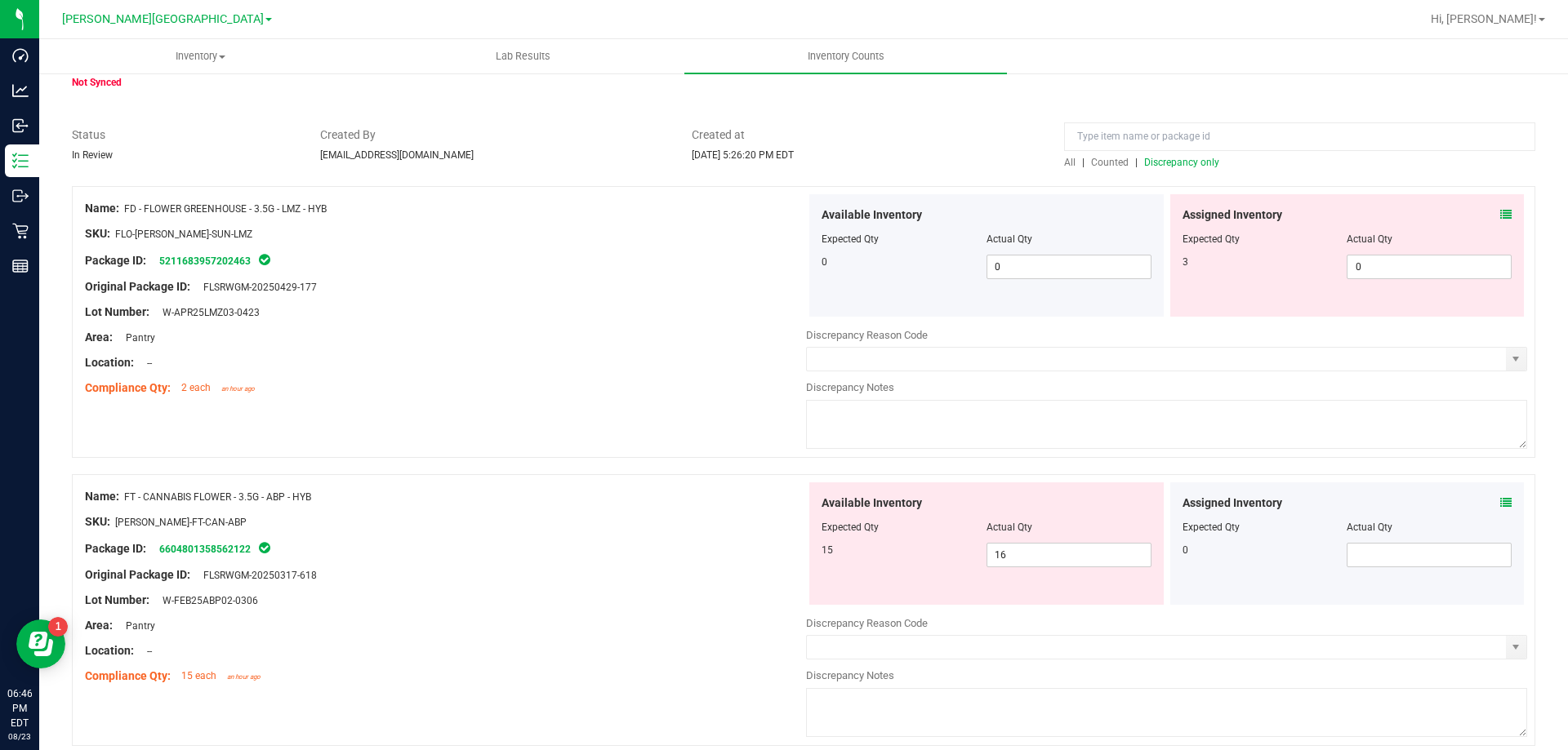
scroll to position [0, 0]
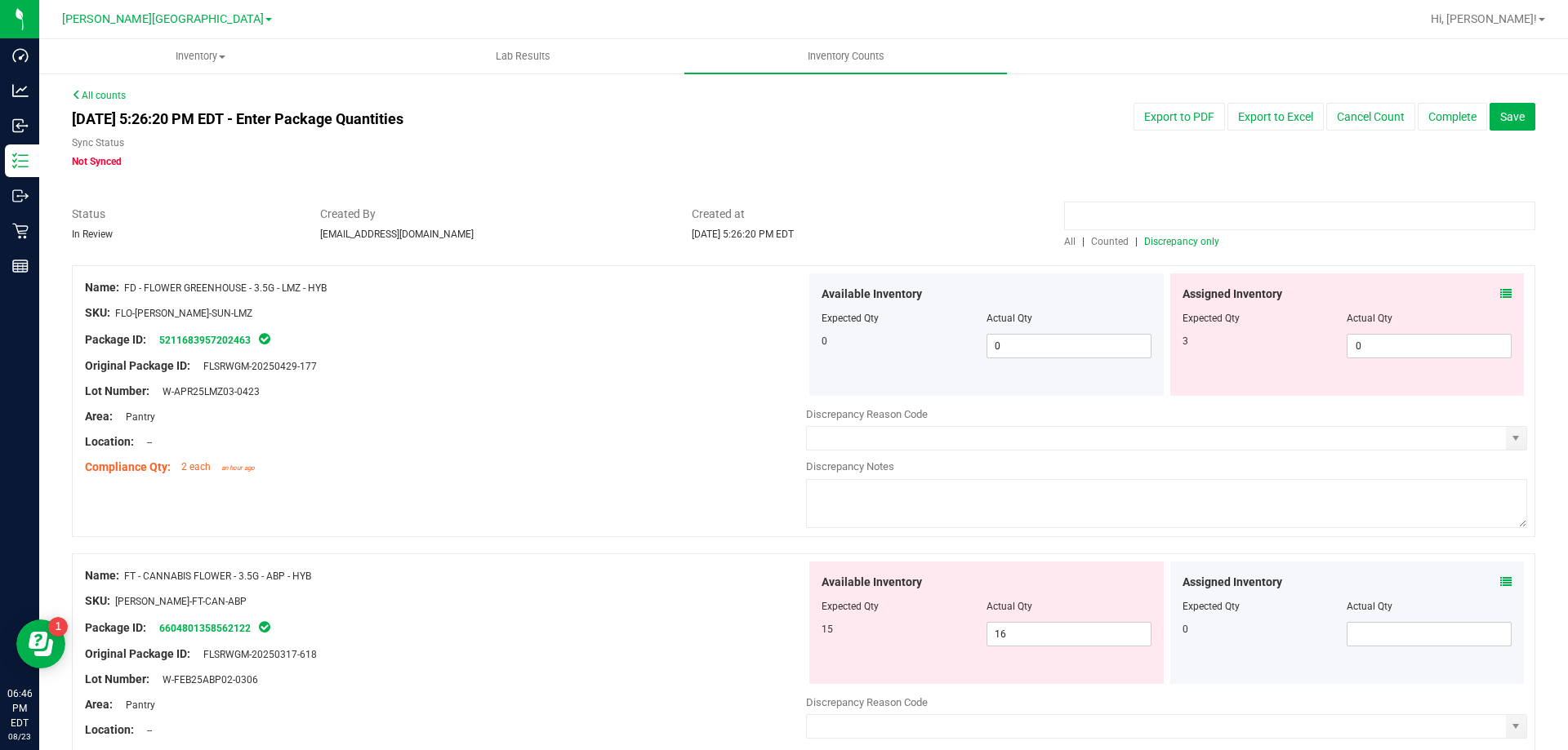
click at [1122, 216] on input at bounding box center [1299, 216] width 471 height 29
click at [1108, 244] on span "Counted" at bounding box center [1110, 241] width 38 height 11
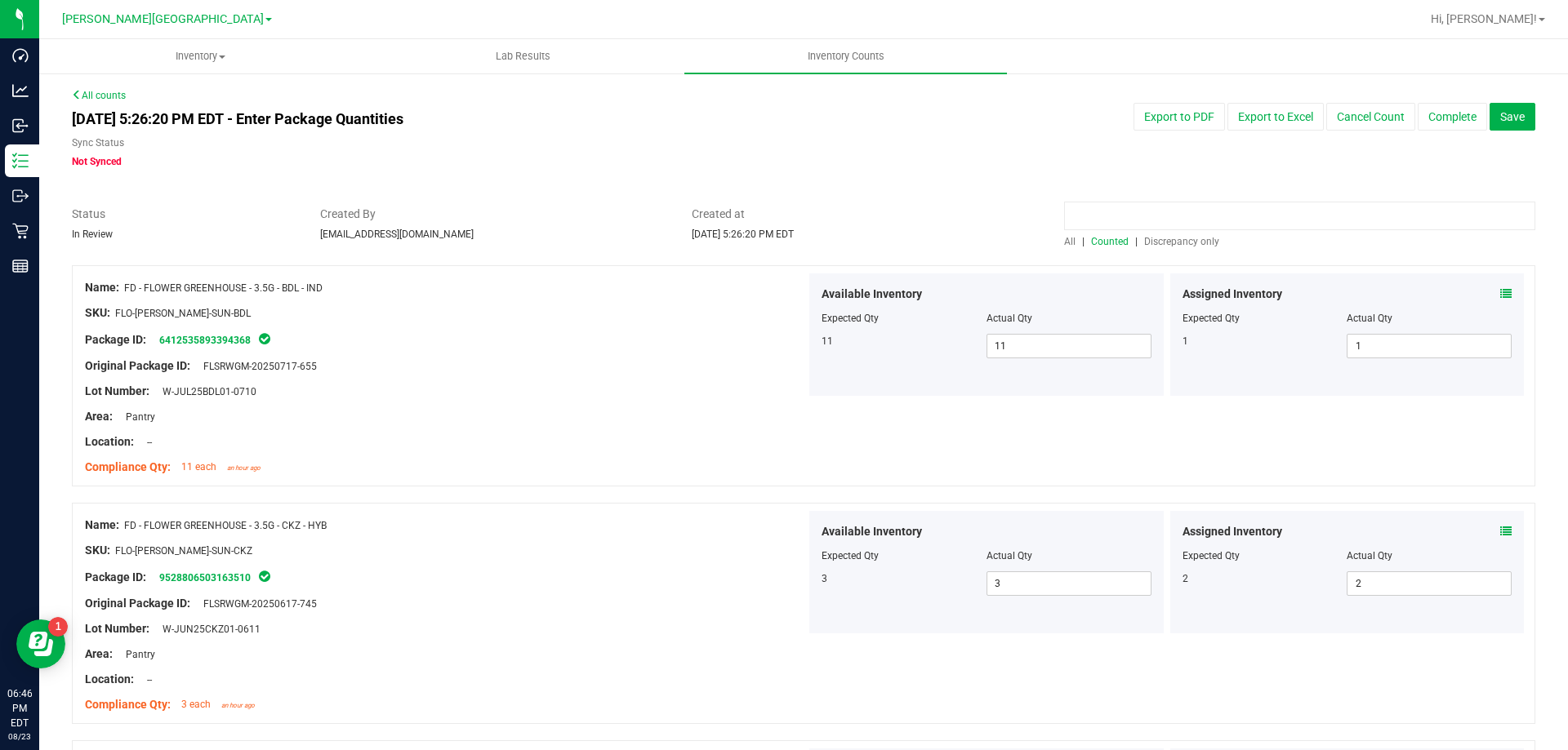
click at [1137, 216] on input at bounding box center [1299, 216] width 471 height 29
drag, startPoint x: 1185, startPoint y: 207, endPoint x: 817, endPoint y: 226, distance: 368.7
click at [817, 225] on div "Status In Review Created By pnelson@liveparallel.com Created at Aug 23, 2025 5:…" at bounding box center [804, 227] width 1488 height 43
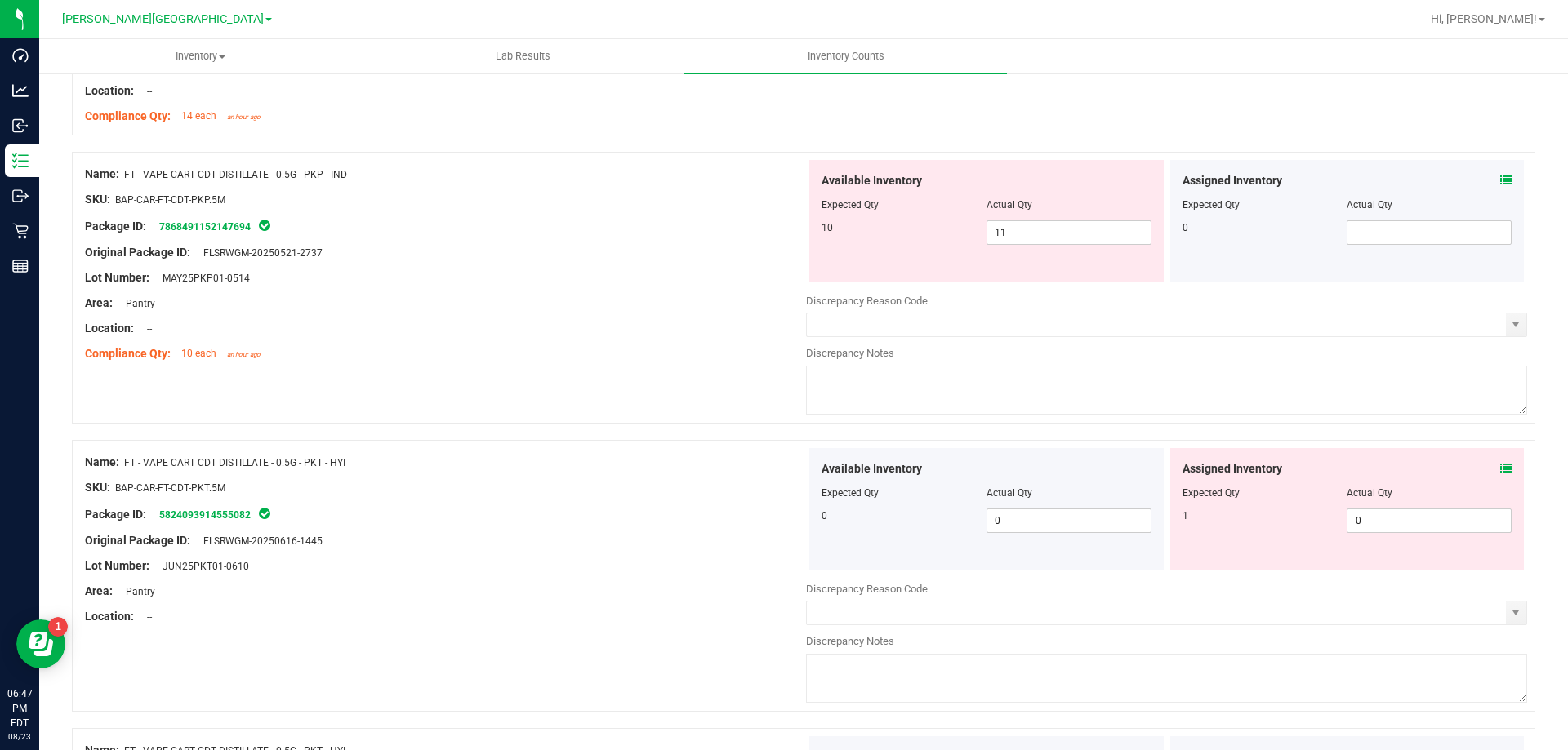
scroll to position [653, 0]
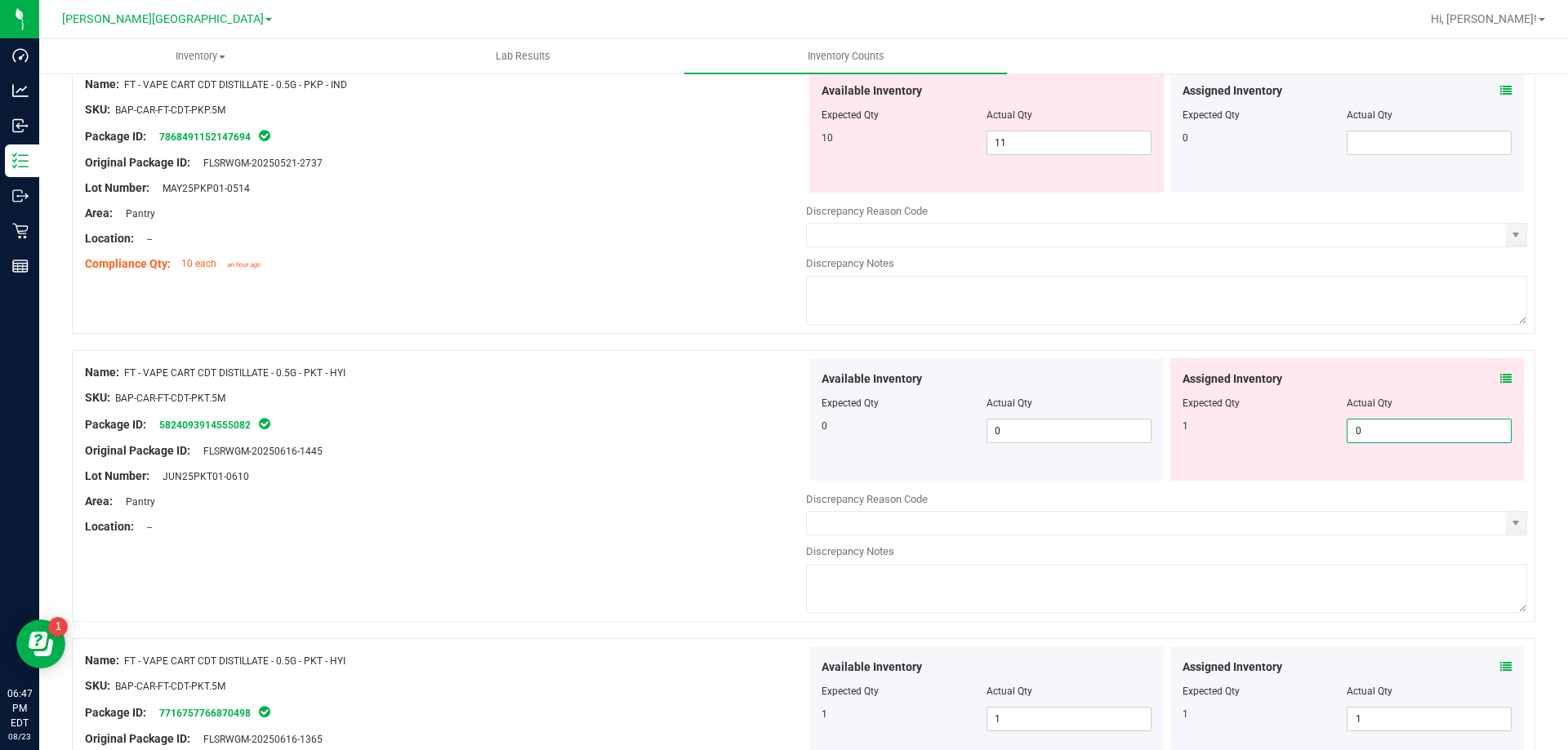
click at [1386, 434] on span "0 0" at bounding box center [1428, 431] width 165 height 24
click at [602, 447] on div "Original Package ID: FLSRWGM-20250616-1445" at bounding box center [445, 451] width 721 height 17
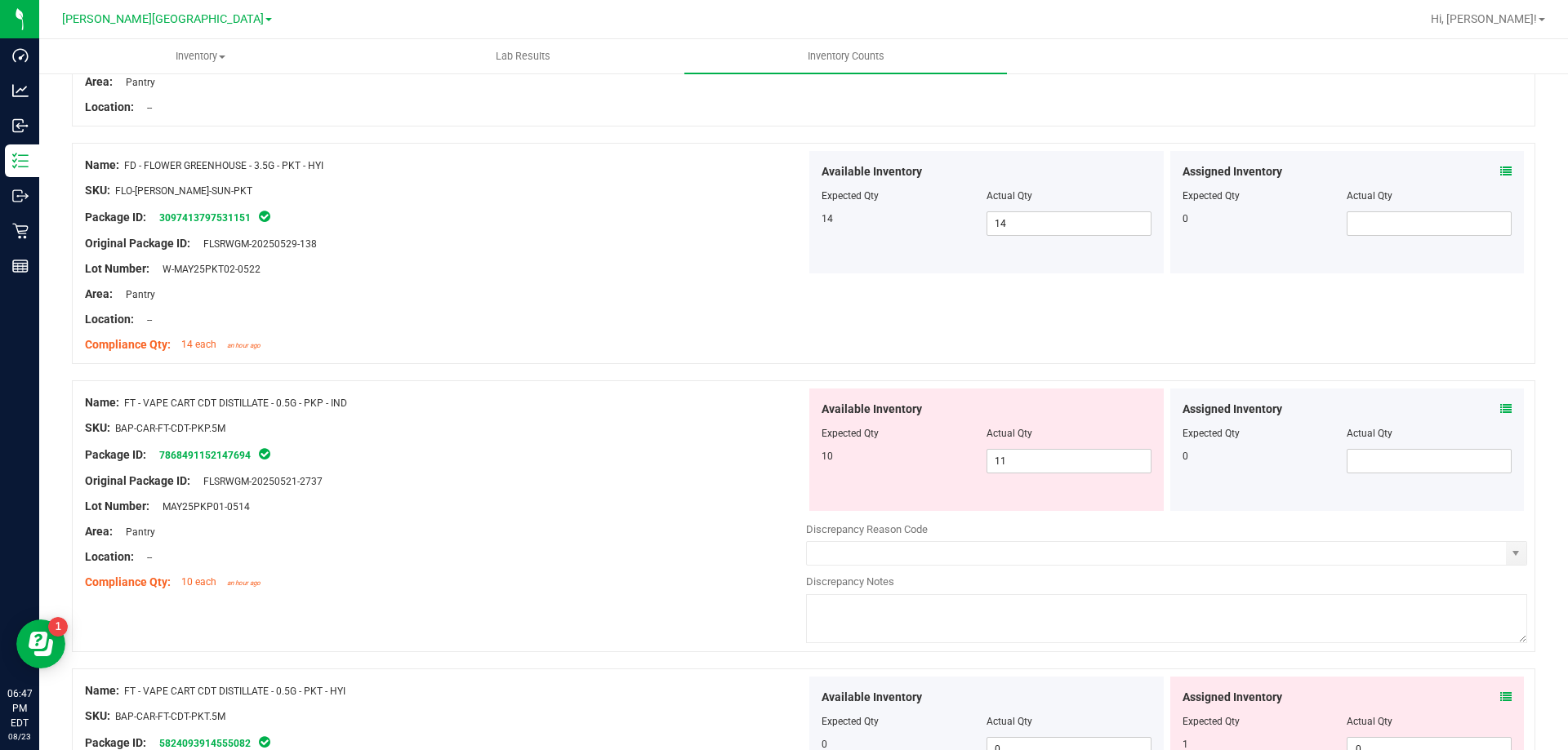
scroll to position [0, 0]
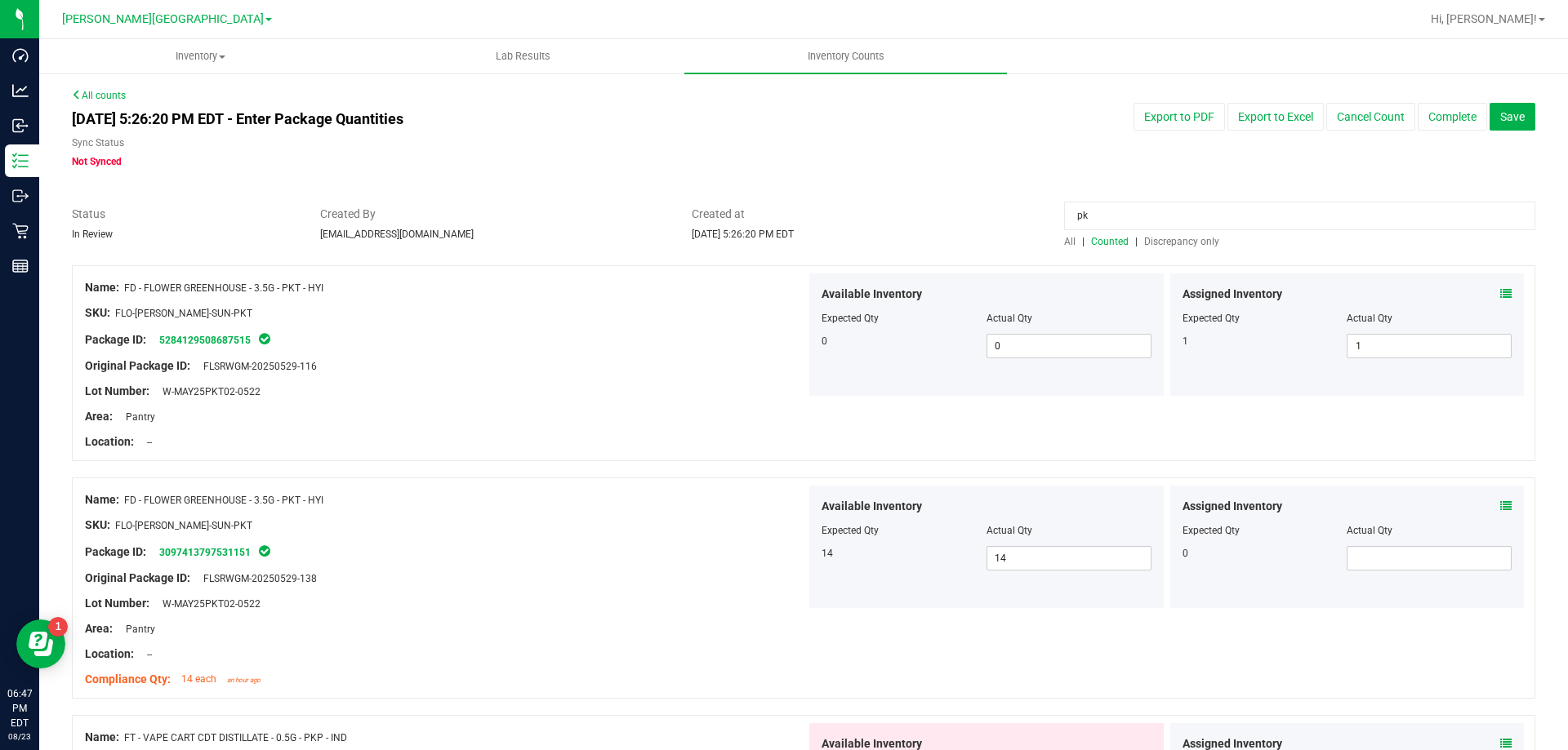
drag, startPoint x: 952, startPoint y: 236, endPoint x: 581, endPoint y: 238, distance: 370.7
click at [580, 237] on div "Status In Review Created By pnelson@liveparallel.com Created at Aug 23, 2025 5:…" at bounding box center [804, 227] width 1488 height 43
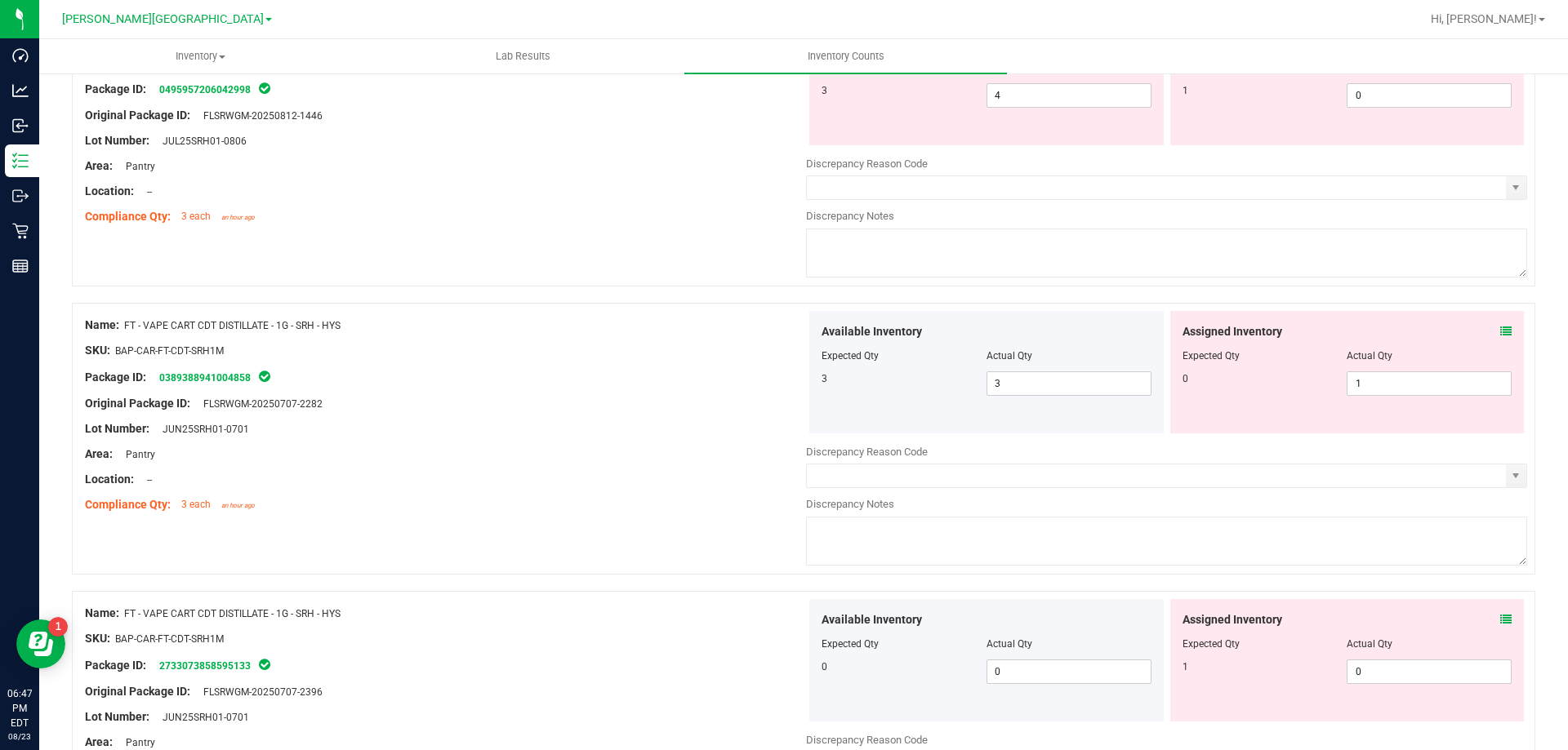
scroll to position [723, 0]
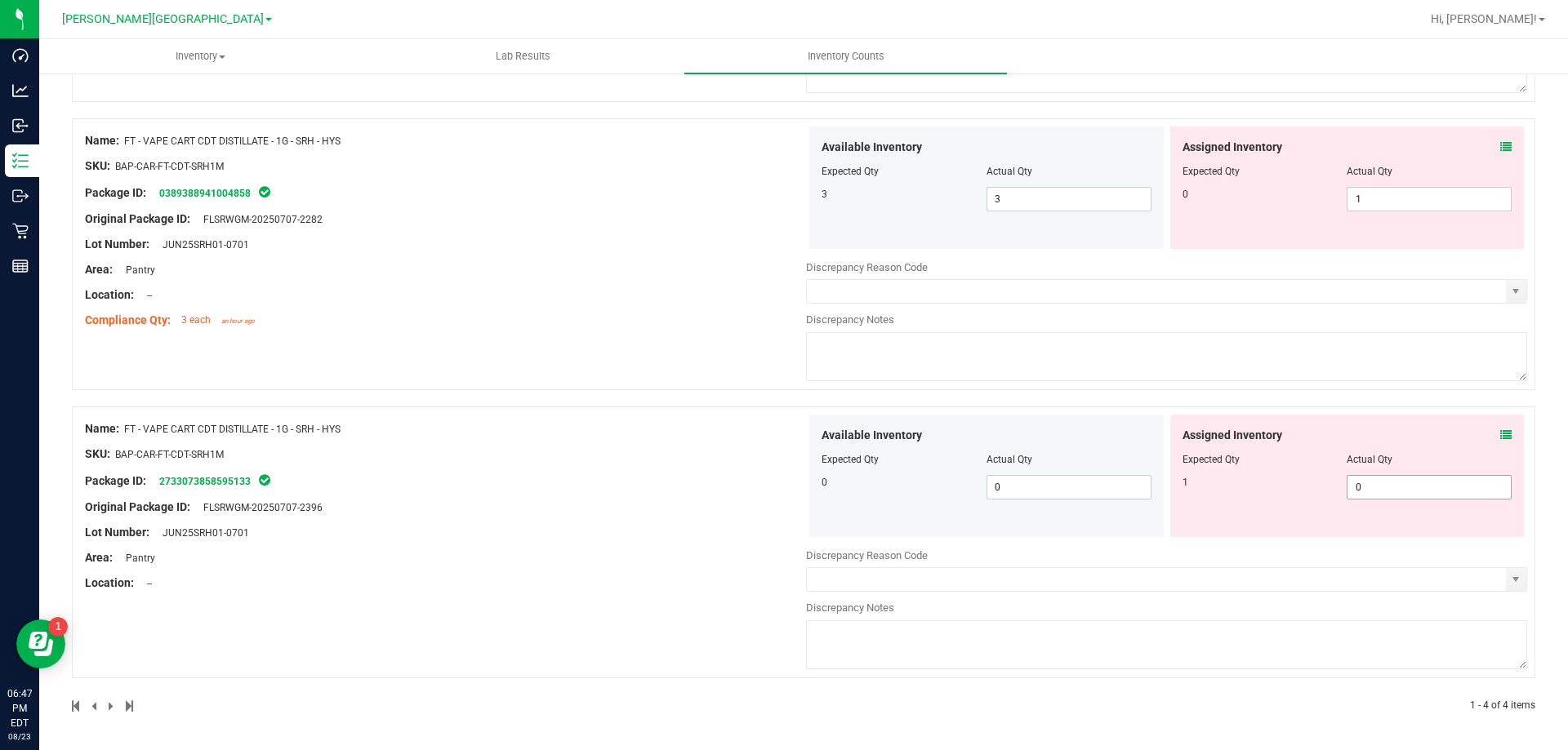
type input "srh"
click at [1368, 485] on span "0 0" at bounding box center [1428, 487] width 165 height 24
type input "1"
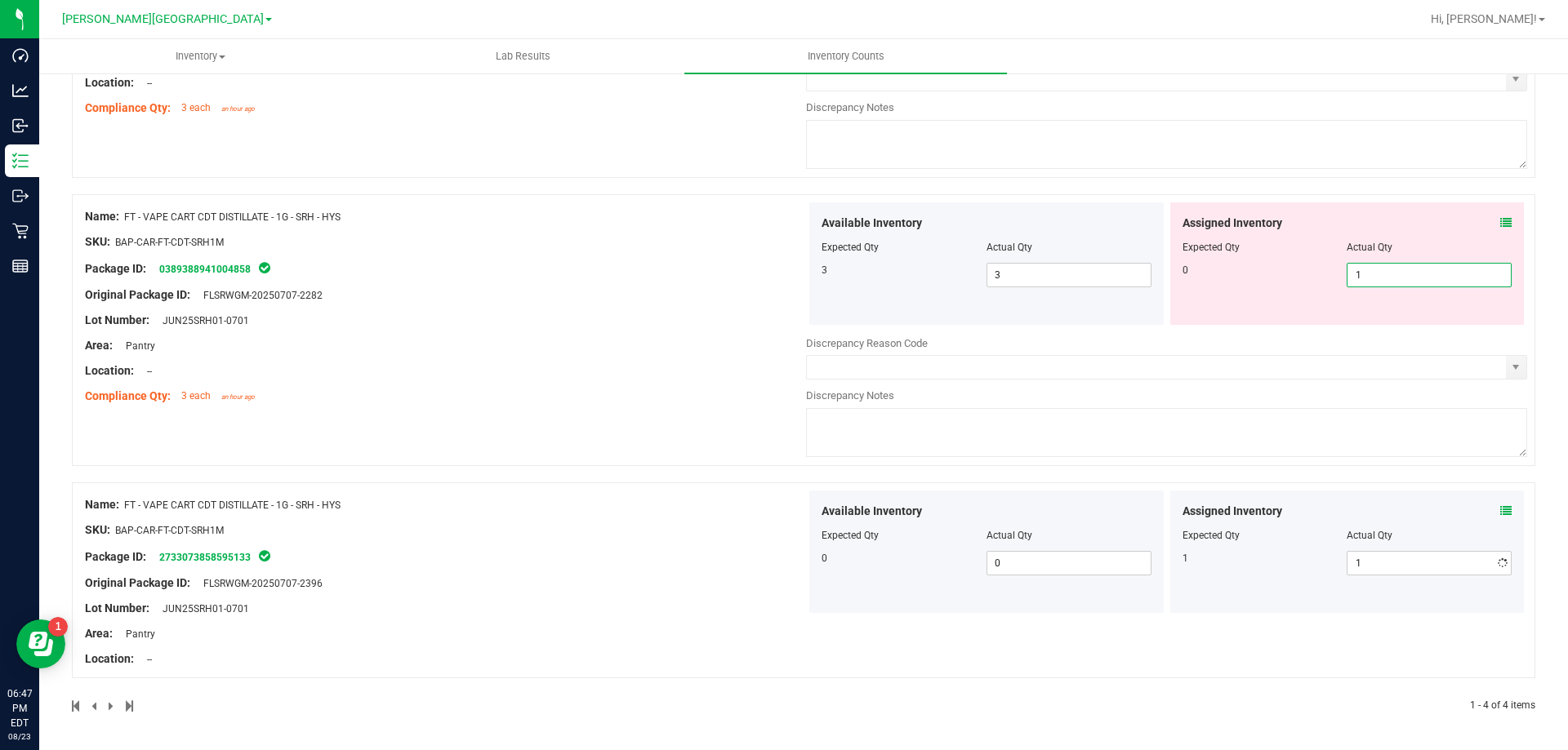
click at [1386, 284] on span "1 1" at bounding box center [1428, 275] width 165 height 24
type input "0"
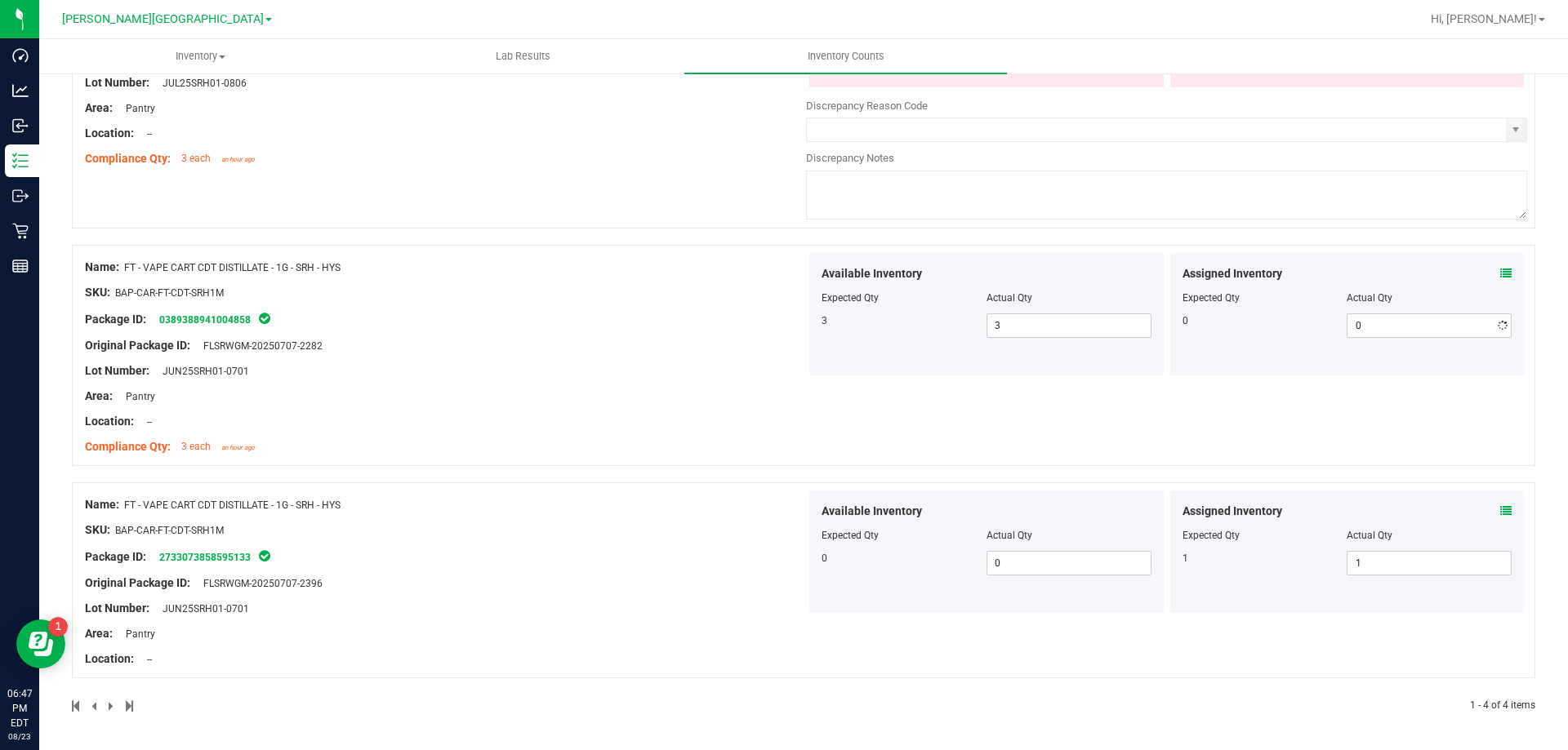
click at [620, 384] on div at bounding box center [445, 384] width 721 height 8
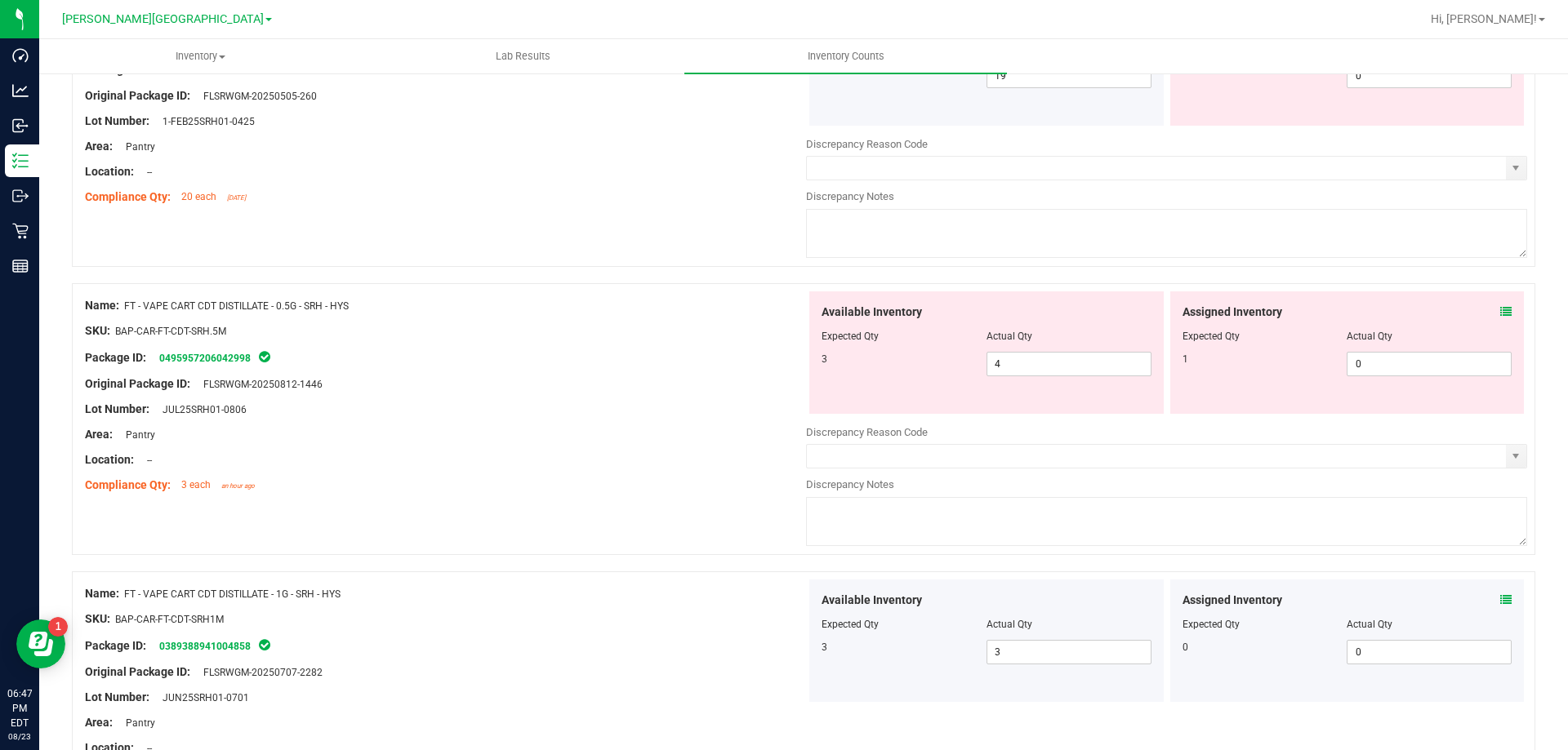
scroll to position [25, 0]
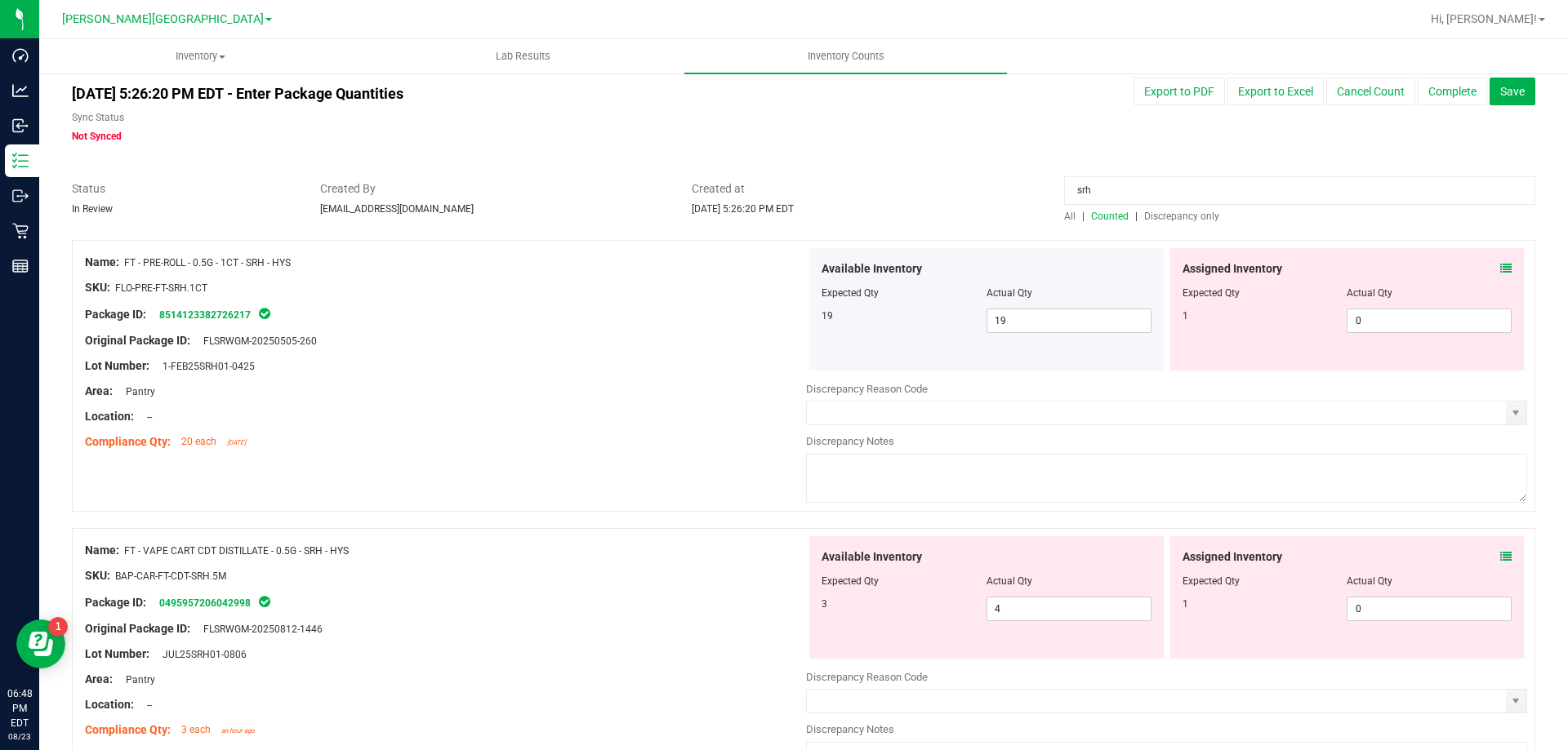
click at [1500, 263] on icon at bounding box center [1505, 268] width 11 height 11
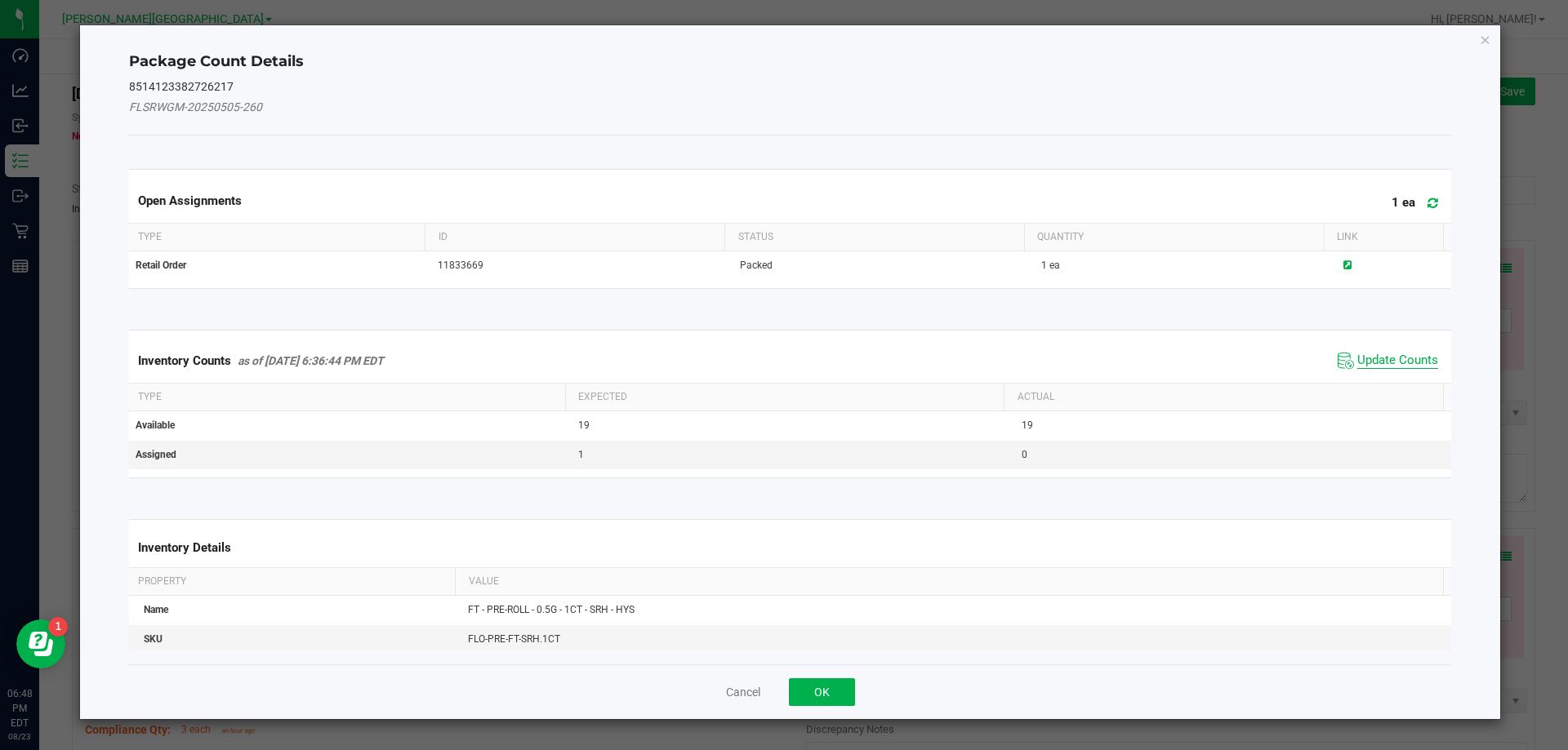
click at [1417, 353] on span "Update Counts" at bounding box center [1397, 361] width 81 height 16
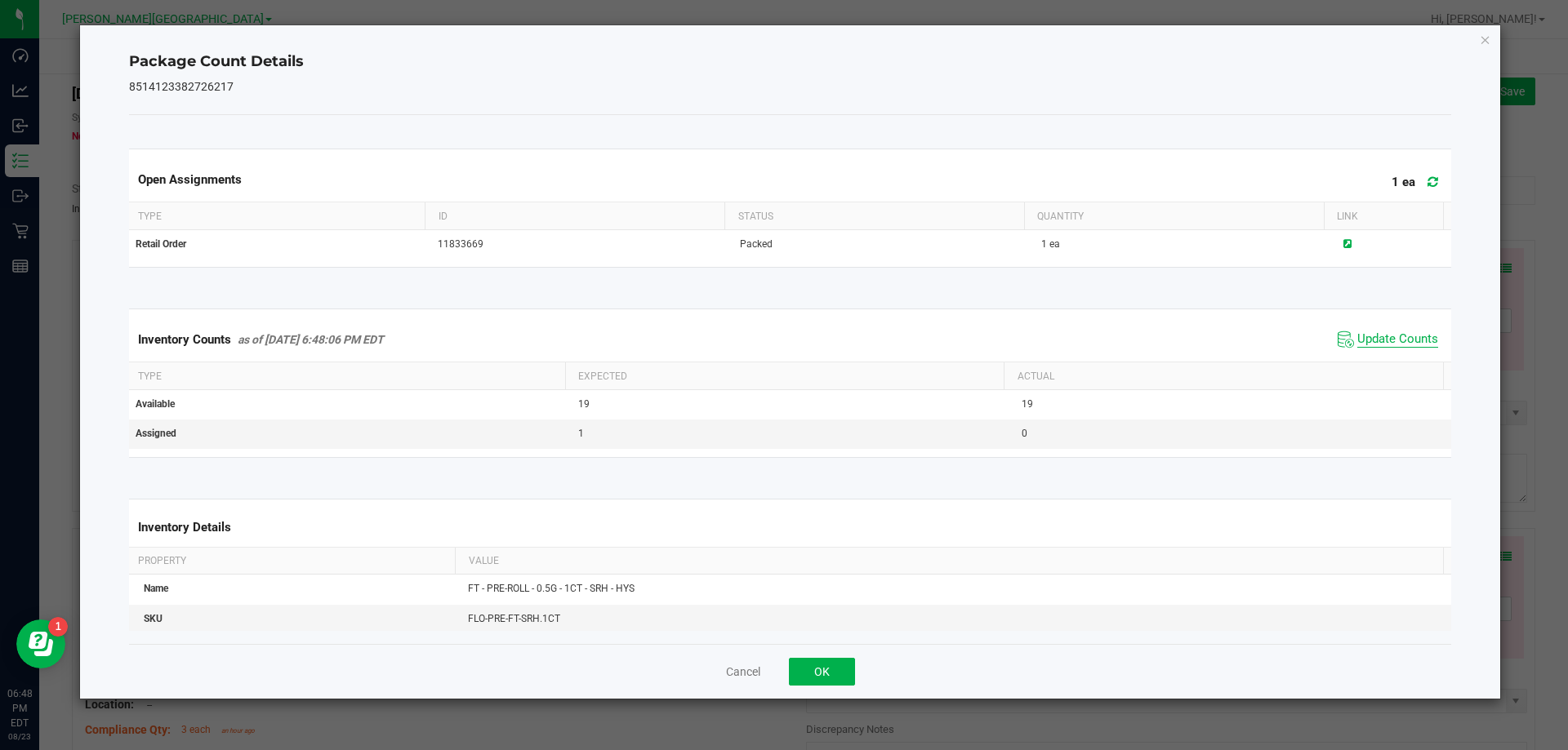
click at [1409, 340] on span "Update Counts" at bounding box center [1397, 340] width 81 height 16
click at [1409, 340] on span "Update Counts" at bounding box center [1397, 339] width 81 height 15
click at [843, 675] on button "OK" at bounding box center [822, 672] width 66 height 28
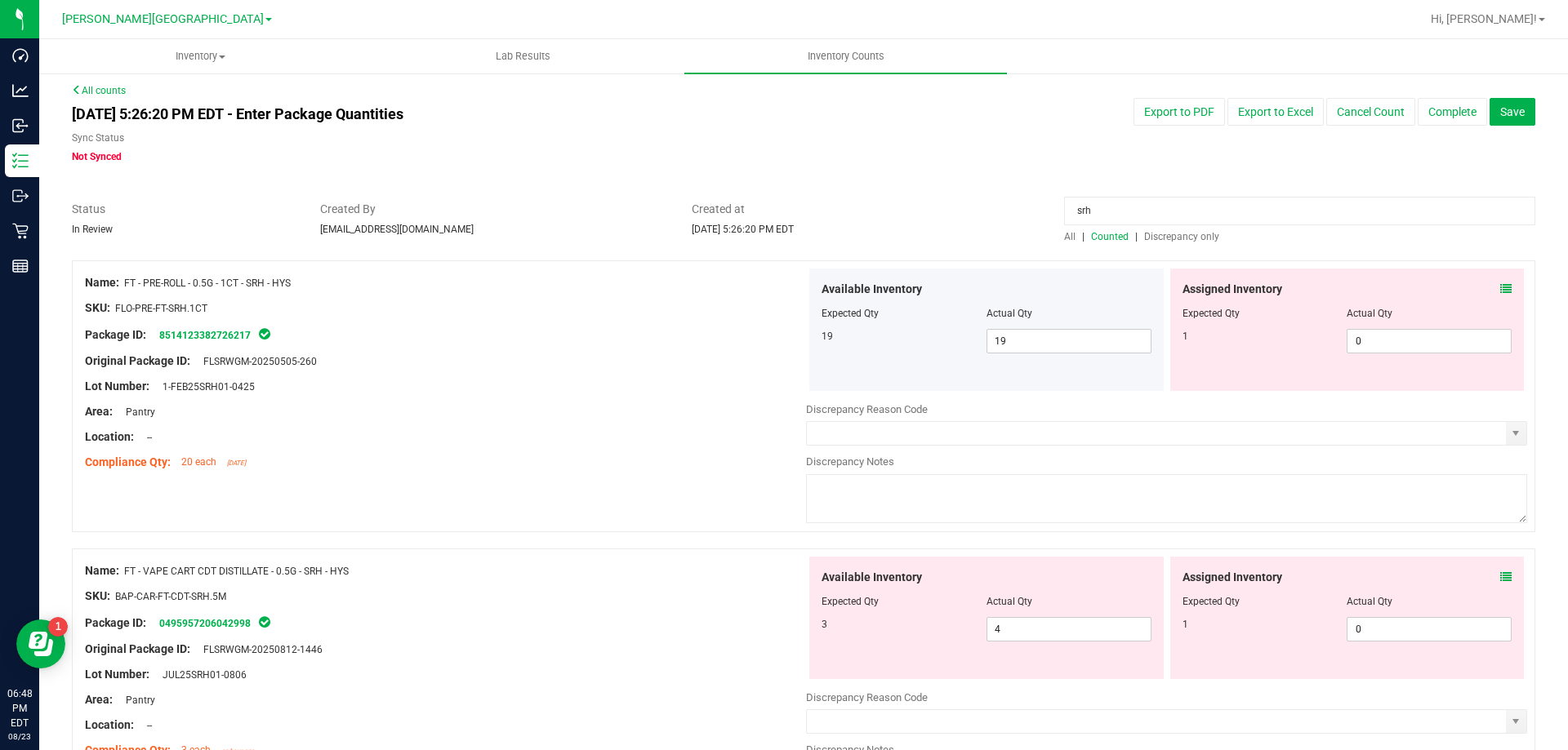
scroll to position [0, 0]
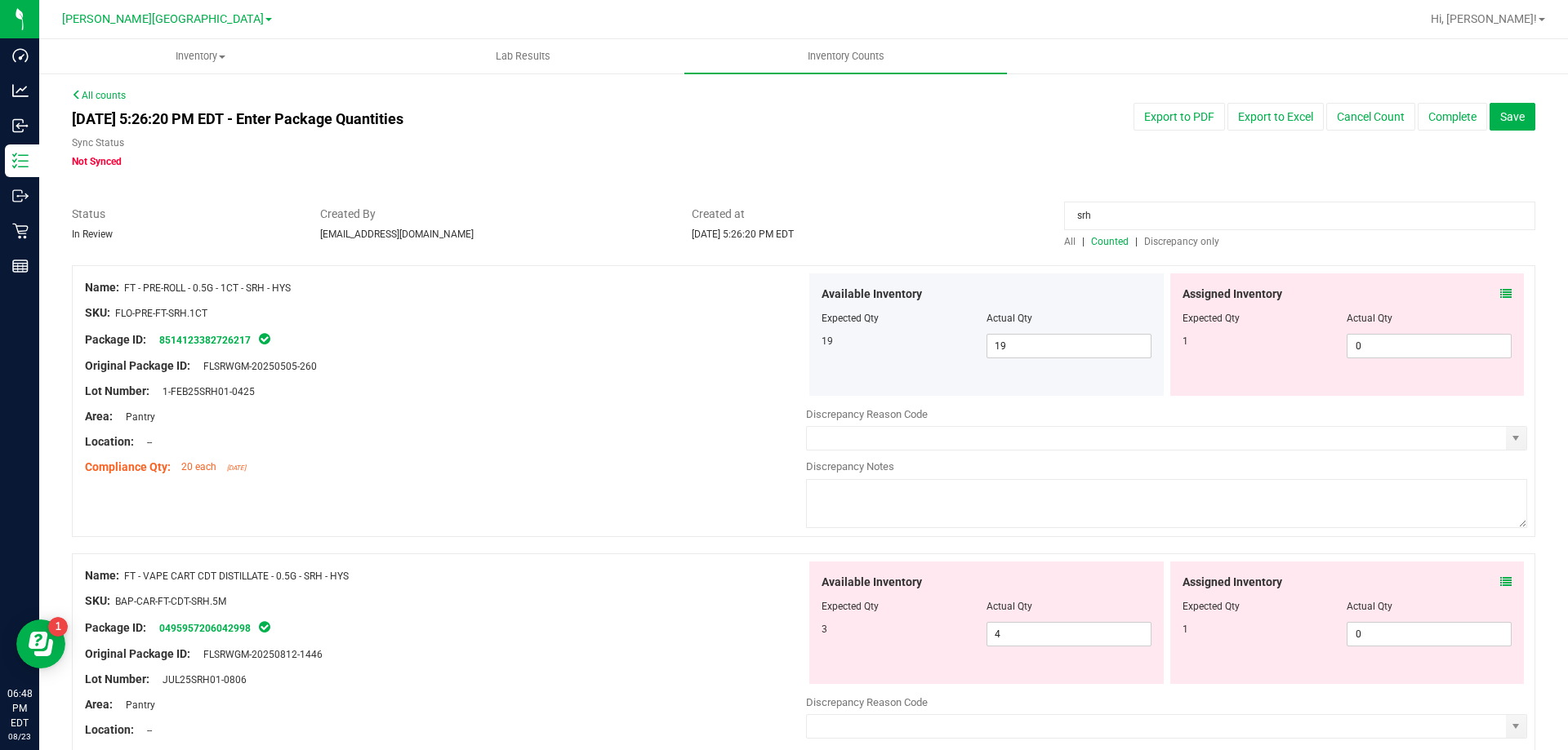
click at [1146, 221] on input "srh" at bounding box center [1299, 216] width 471 height 29
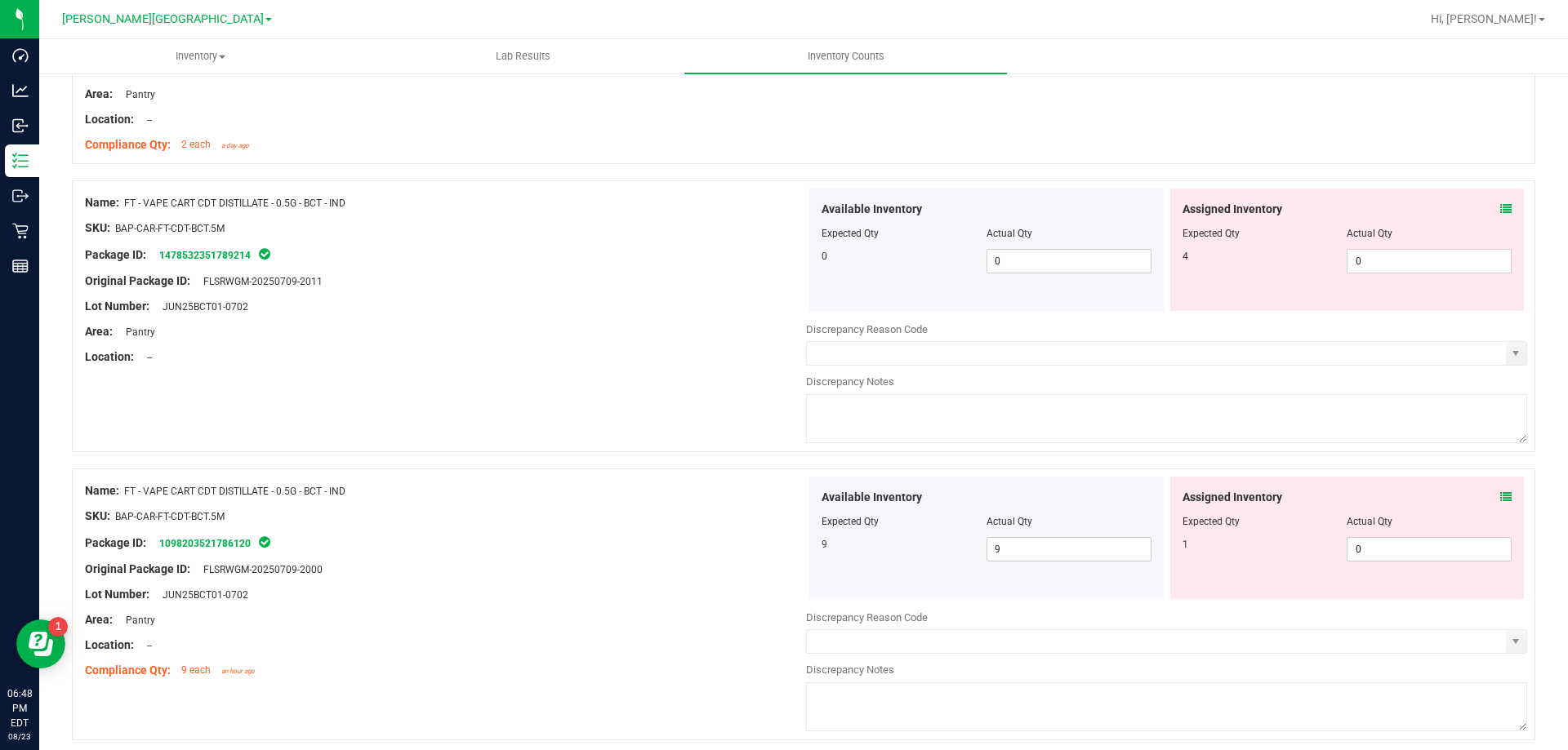
scroll to position [408, 0]
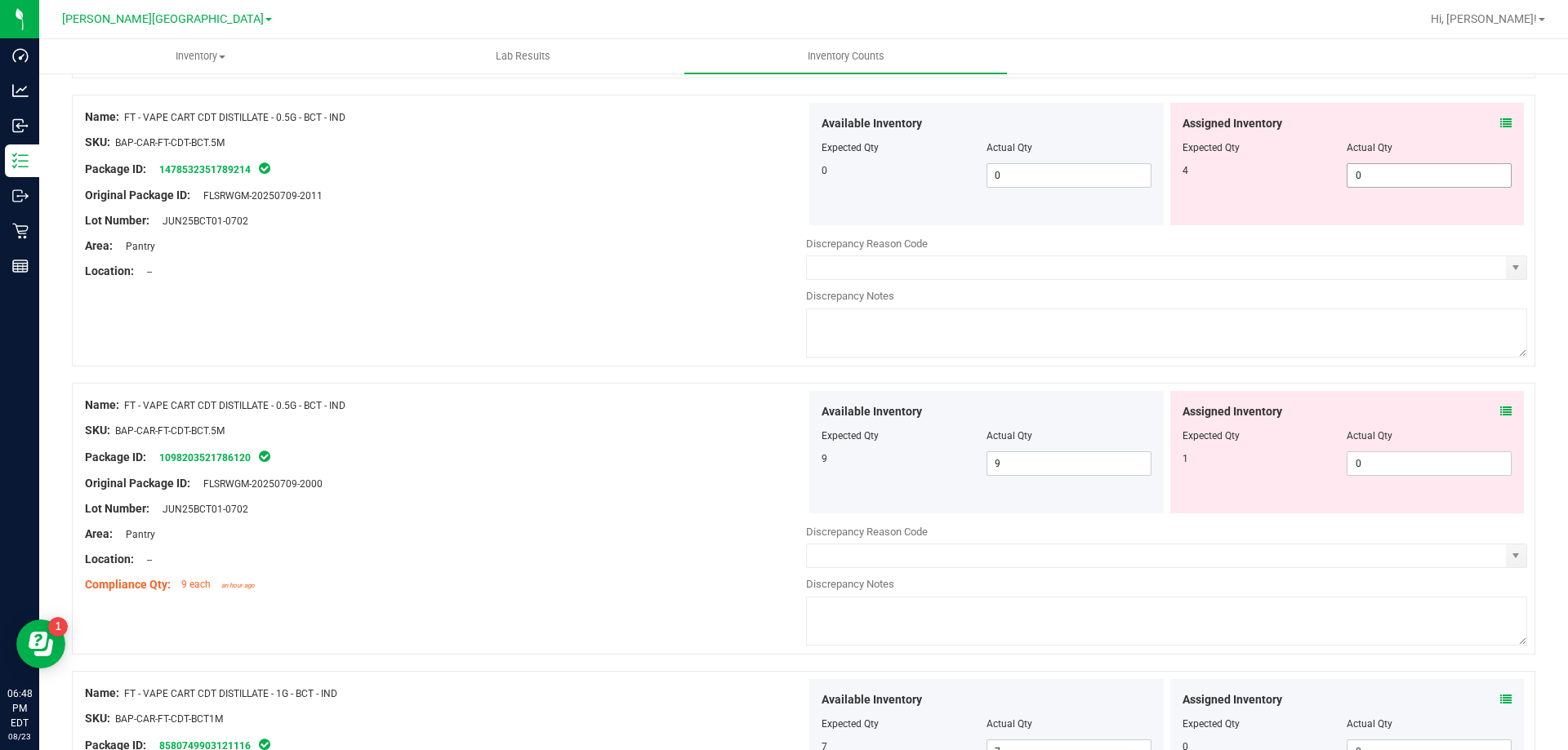
type input "bct"
click at [1395, 176] on span "0 0" at bounding box center [1428, 175] width 165 height 24
type input "4"
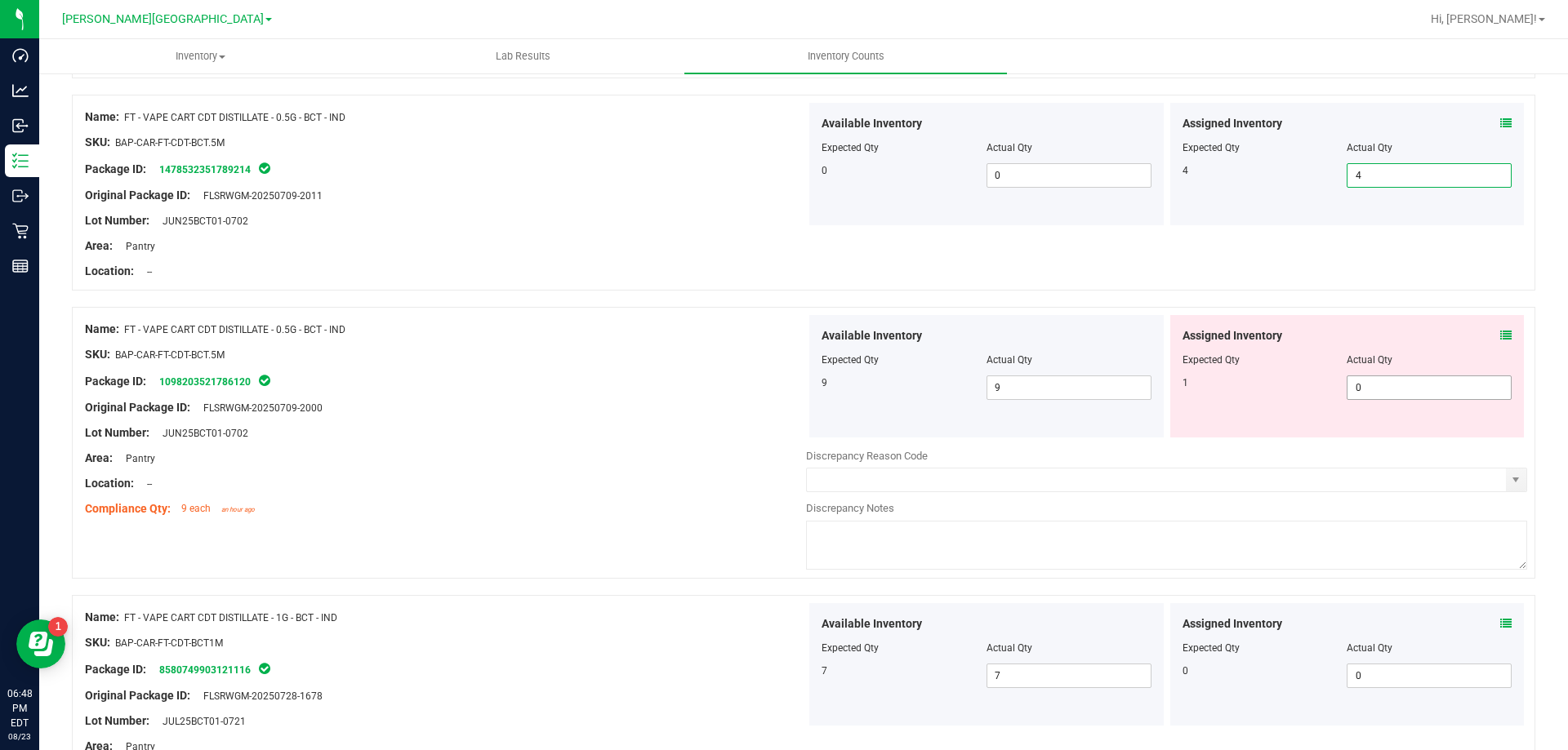
click at [1373, 389] on span "0 0" at bounding box center [1428, 388] width 165 height 24
type input "1"
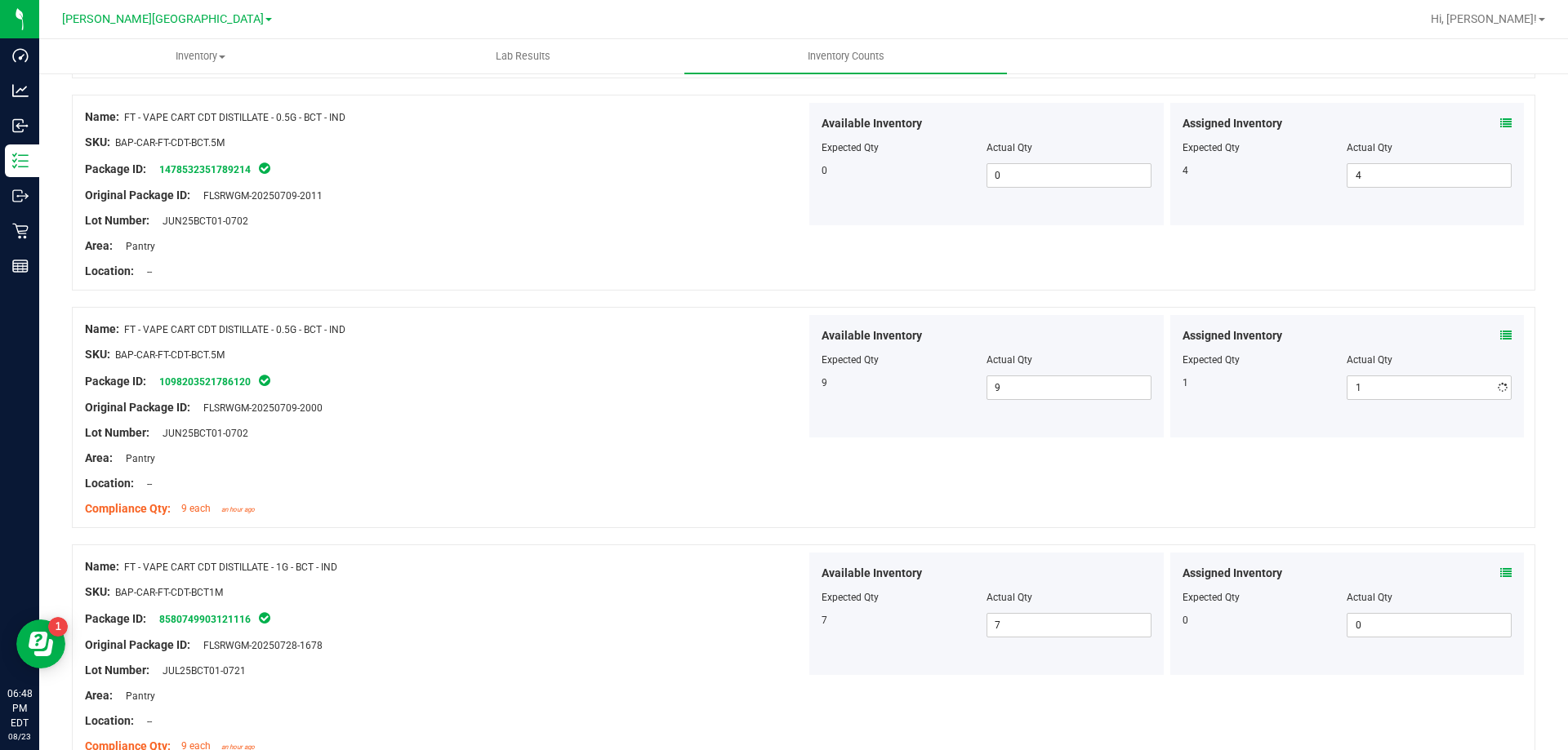
click at [728, 423] on div at bounding box center [445, 420] width 721 height 8
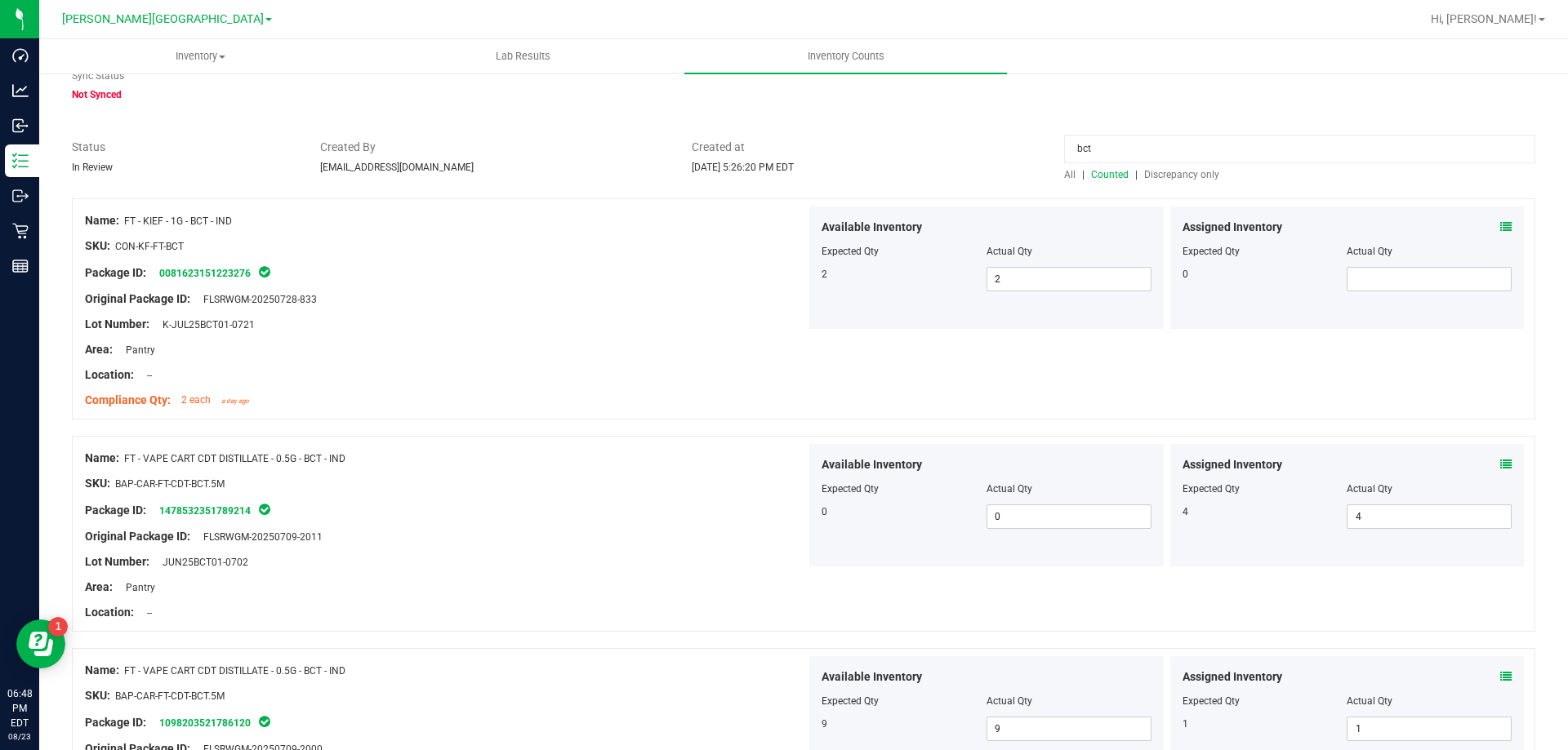
scroll to position [0, 0]
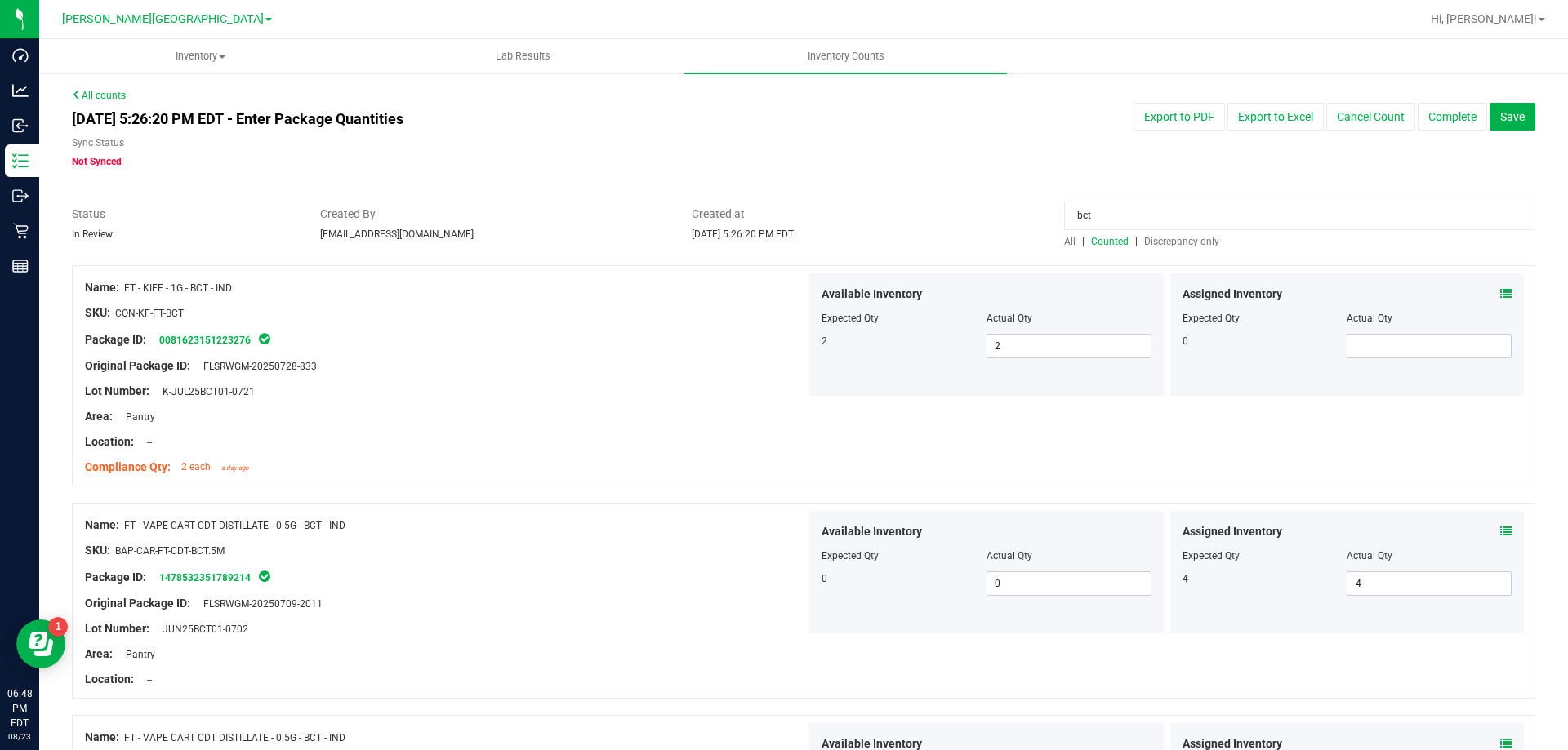
drag, startPoint x: 1096, startPoint y: 217, endPoint x: 957, endPoint y: 234, distance: 139.9
click at [957, 234] on div "Status In Review Created By pnelson@liveparallel.com Created at Aug 23, 2025 5:…" at bounding box center [804, 227] width 1488 height 43
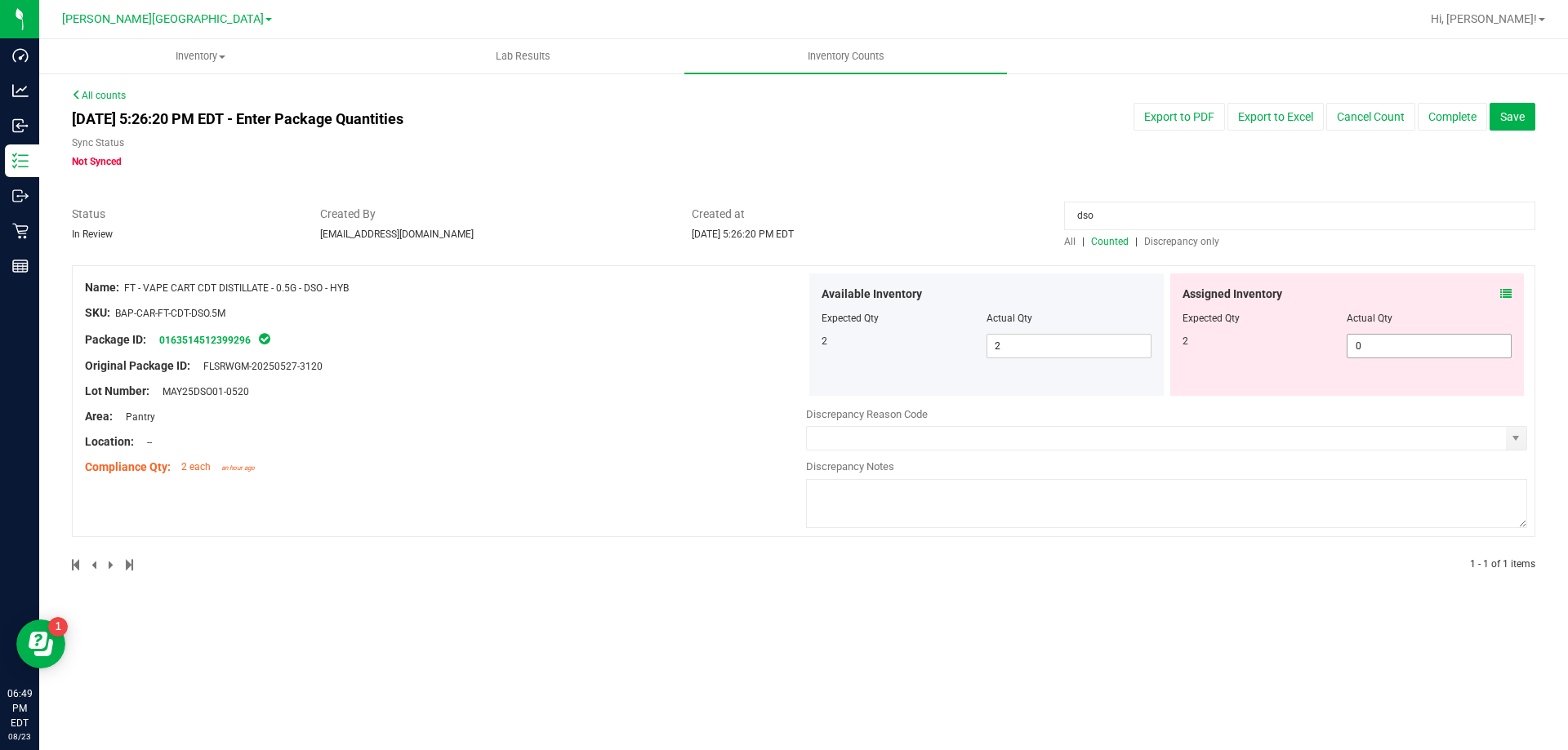
type input "dso"
click at [1355, 340] on span "0 0" at bounding box center [1428, 346] width 165 height 24
type input "1"
type input "2"
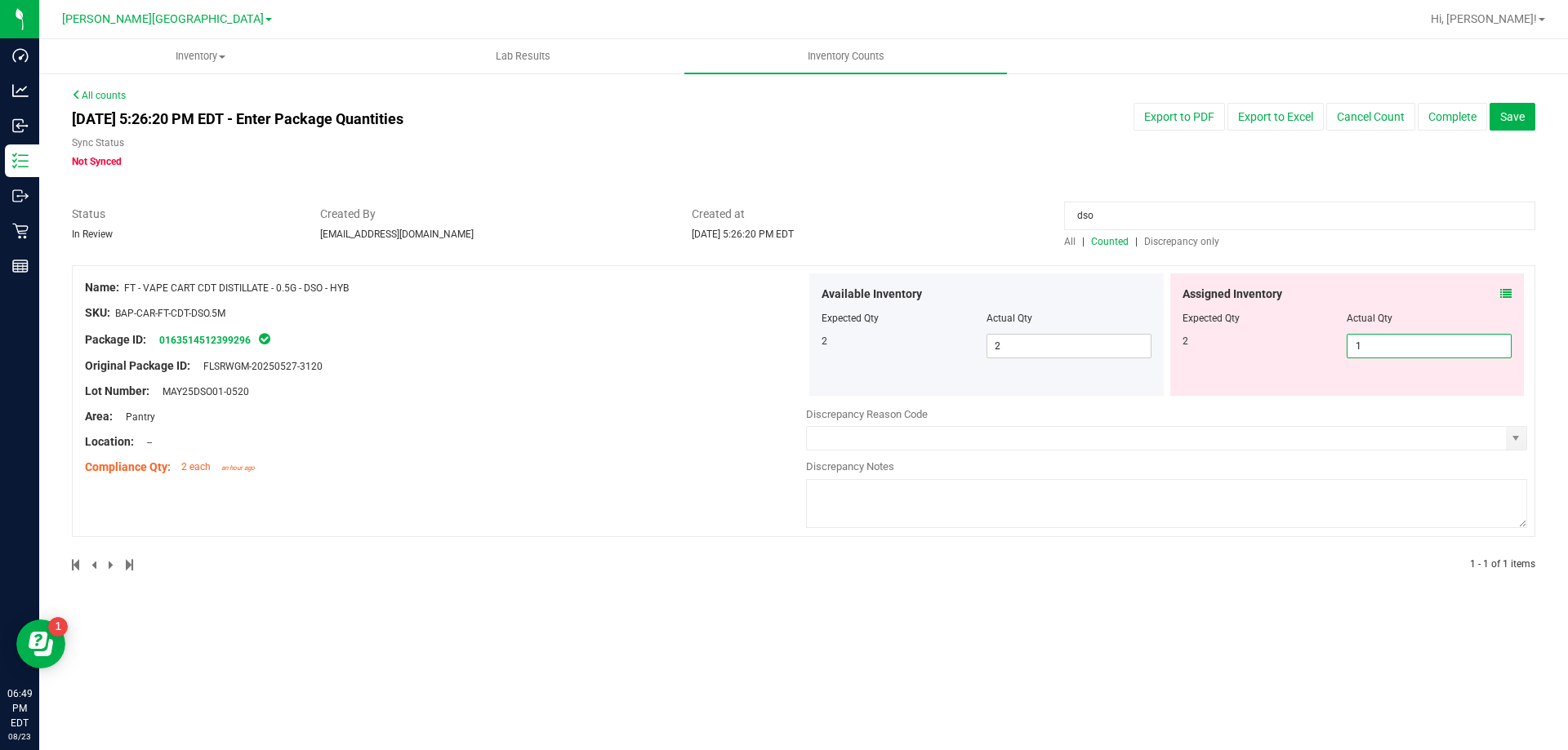
type input "2"
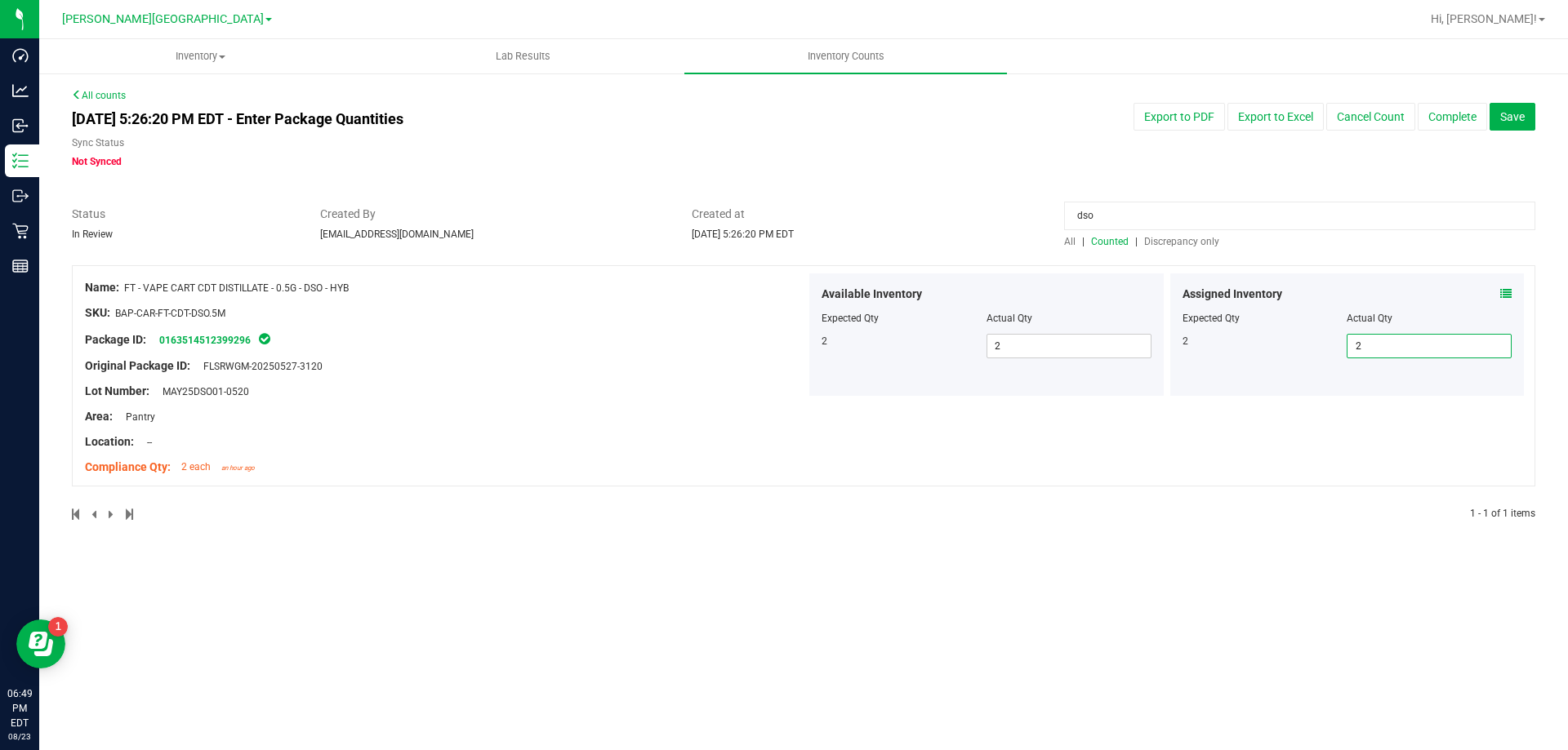
click at [1294, 510] on div "1 - 1 of 1 items" at bounding box center [1242, 513] width 585 height 15
click at [1124, 212] on input "dso" at bounding box center [1299, 216] width 471 height 29
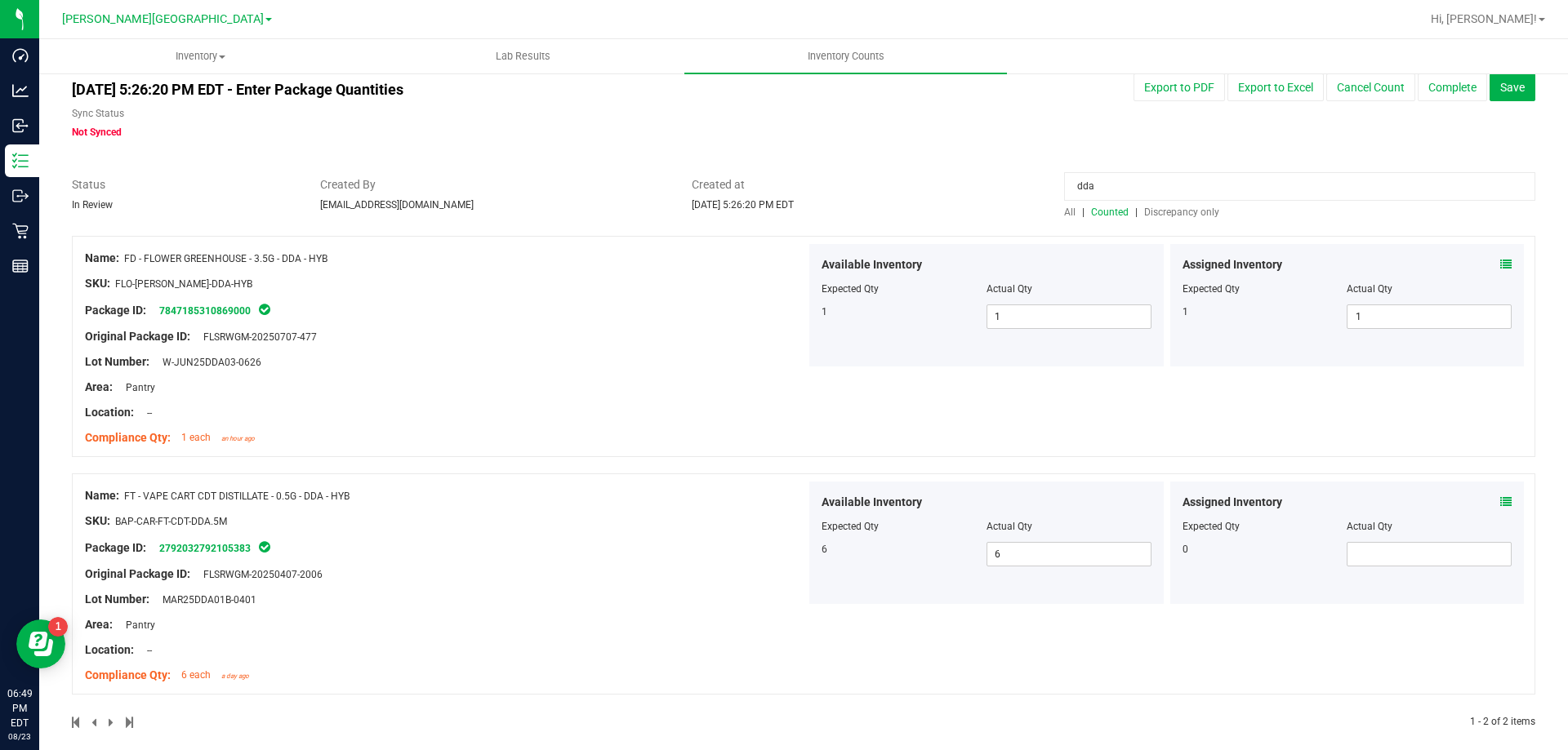
scroll to position [46, 0]
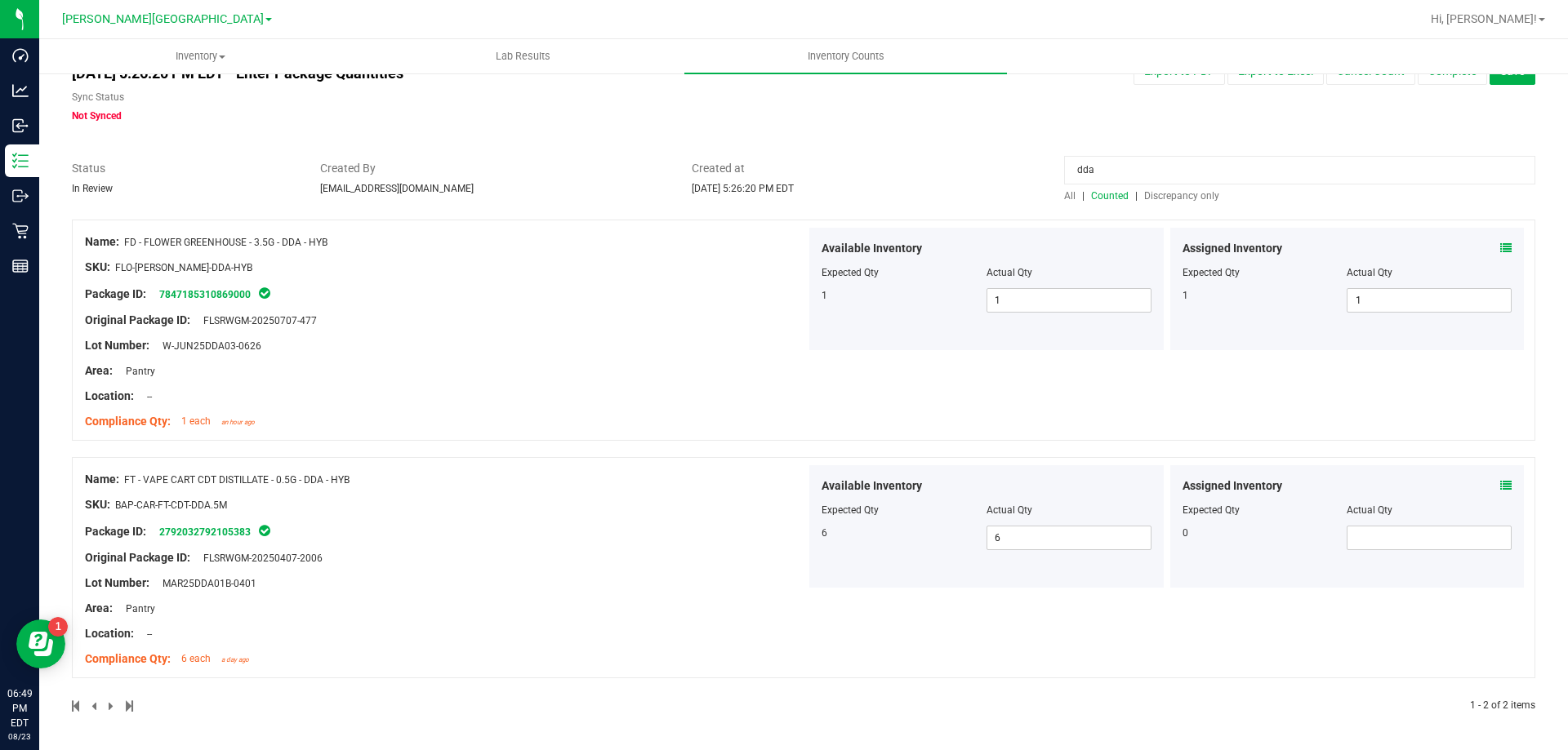
drag, startPoint x: 1135, startPoint y: 168, endPoint x: 879, endPoint y: 207, distance: 258.6
click at [884, 205] on div "All counts Aug 23, 2025 5:26:20 PM EDT - Enter Package Quantities Sync Status N…" at bounding box center [803, 388] width 1463 height 692
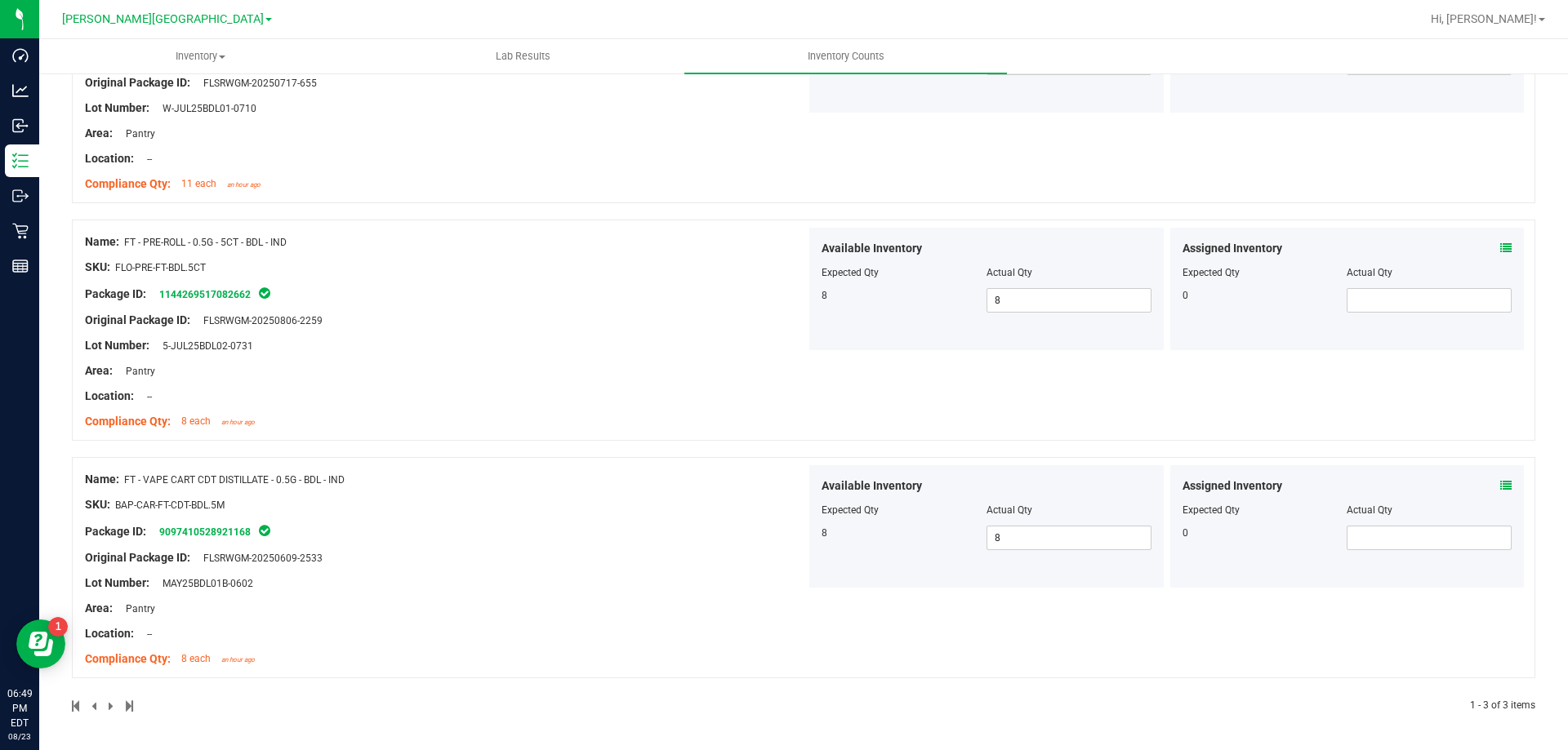
scroll to position [0, 0]
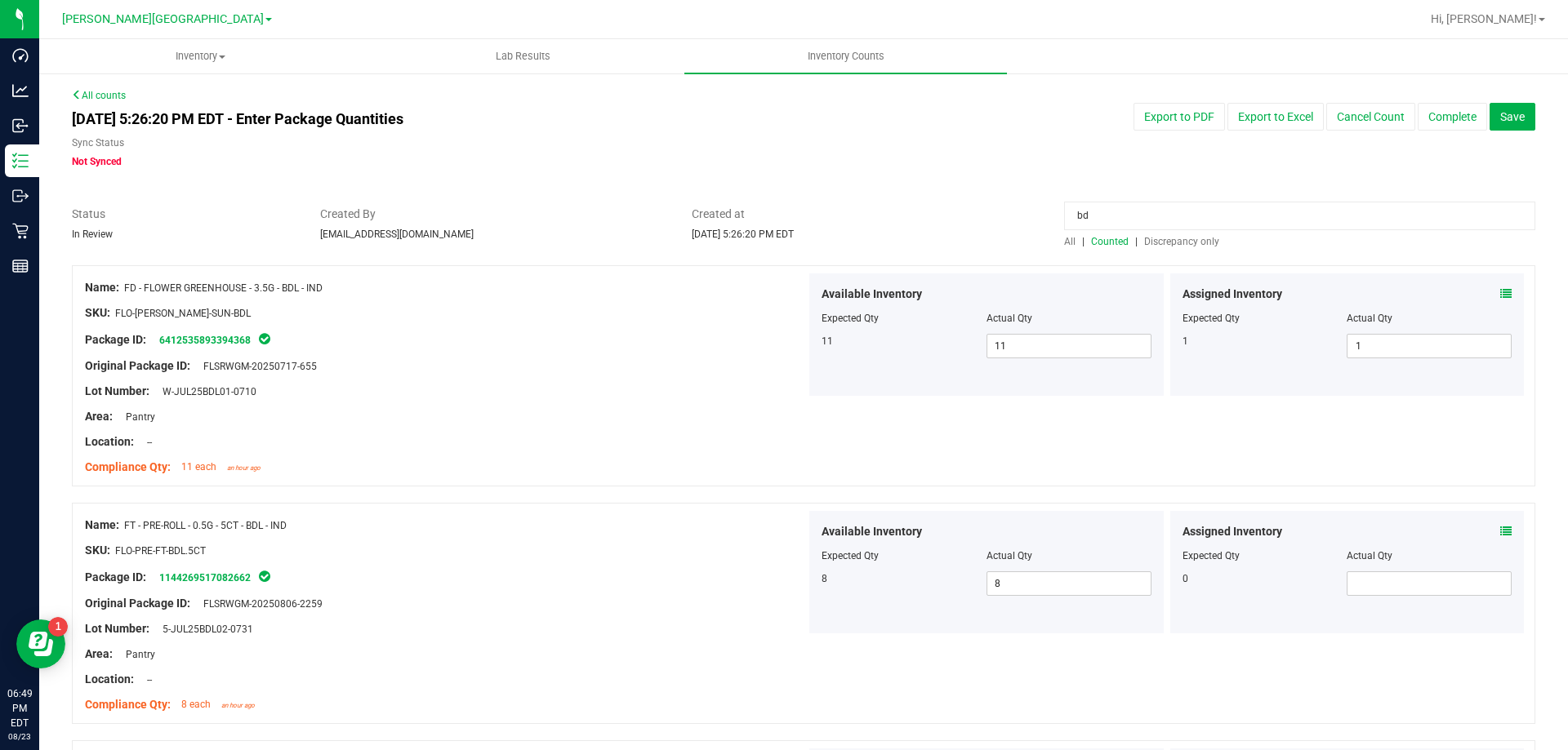
type input "b"
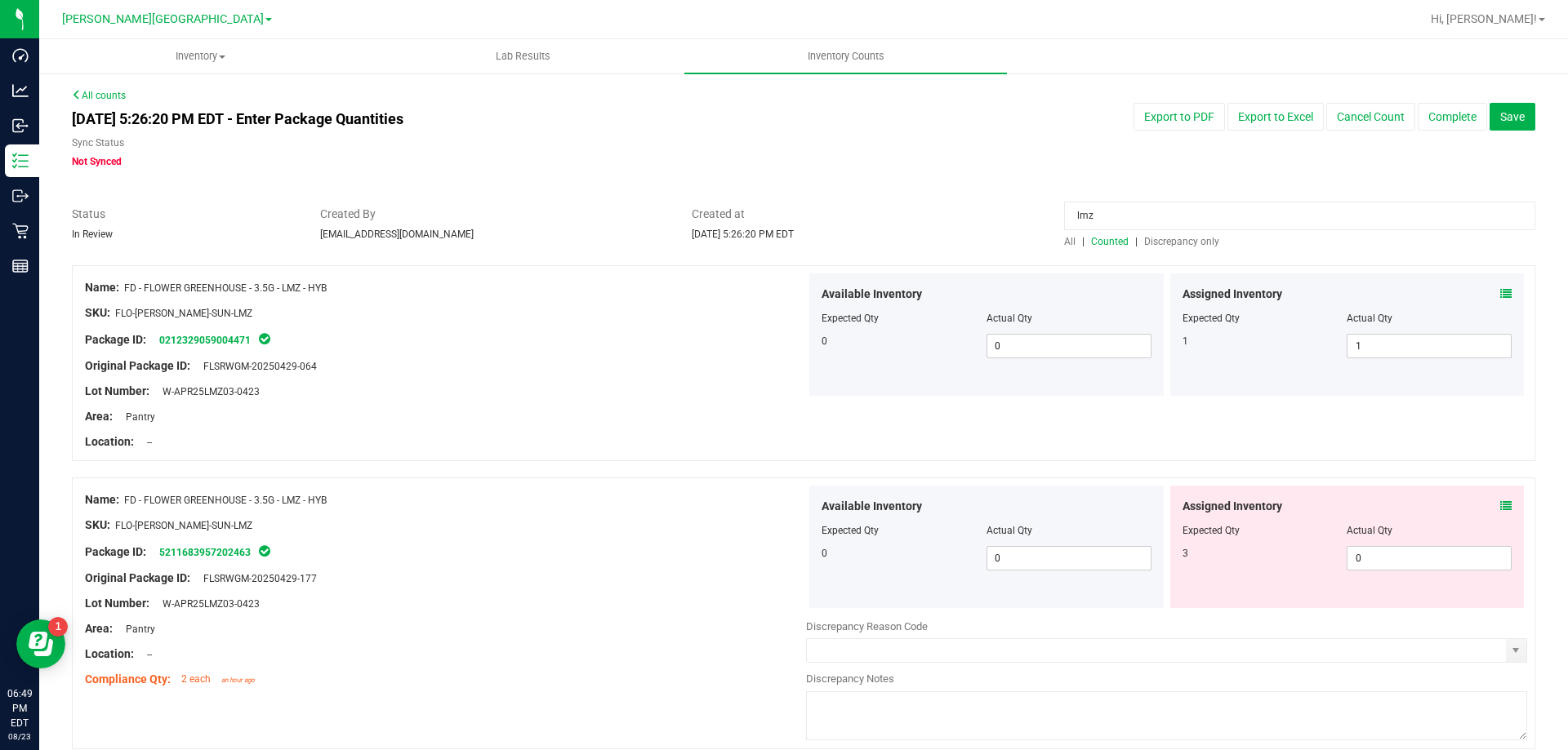
drag, startPoint x: 1102, startPoint y: 229, endPoint x: 964, endPoint y: 247, distance: 139.1
click at [964, 247] on div "Status In Review Created By pnelson@liveparallel.com Created at Aug 23, 2025 5:…" at bounding box center [804, 227] width 1488 height 43
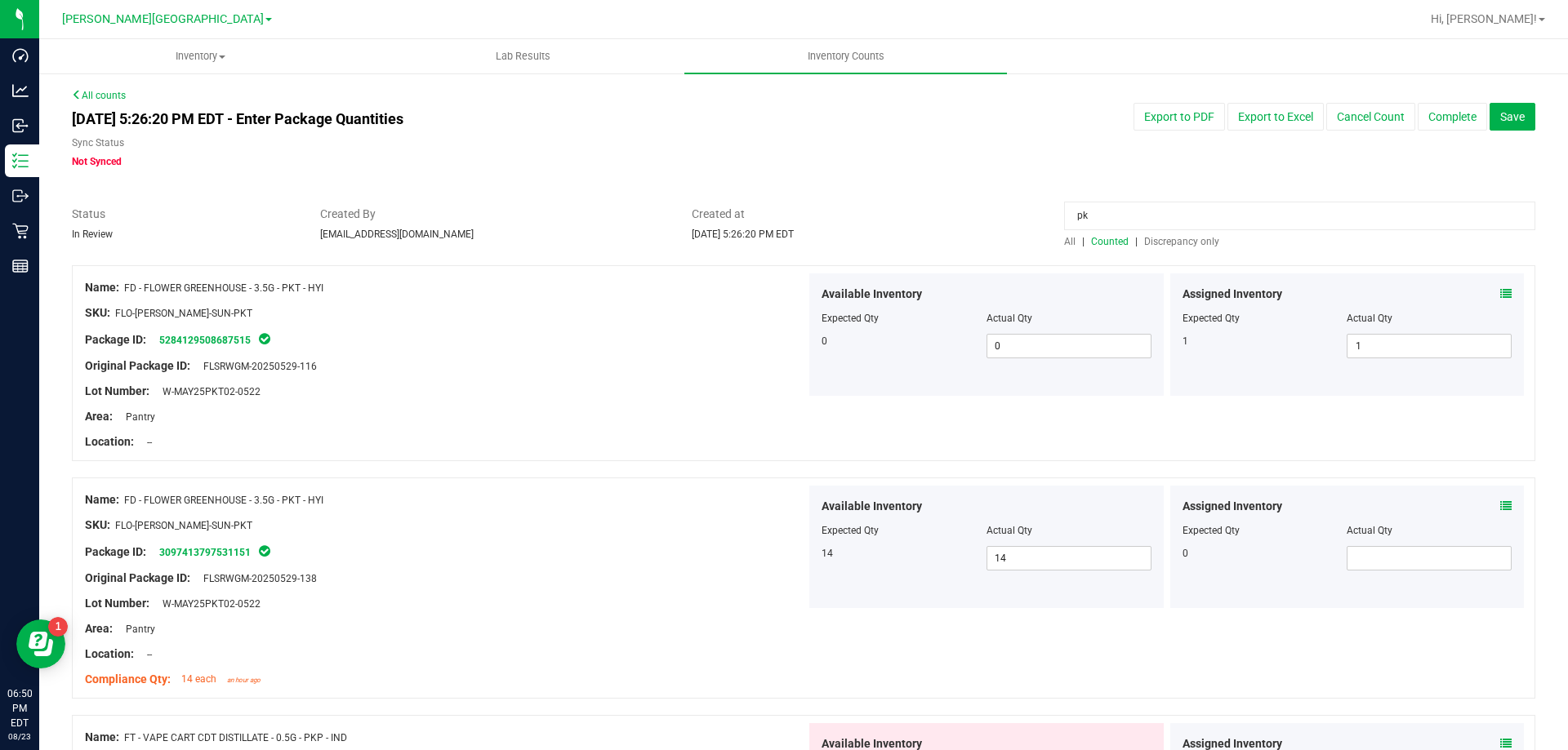
drag, startPoint x: 1117, startPoint y: 207, endPoint x: 949, endPoint y: 231, distance: 169.9
click at [949, 231] on div "Status In Review Created By pnelson@liveparallel.com Created at Aug 23, 2025 5:…" at bounding box center [804, 227] width 1488 height 43
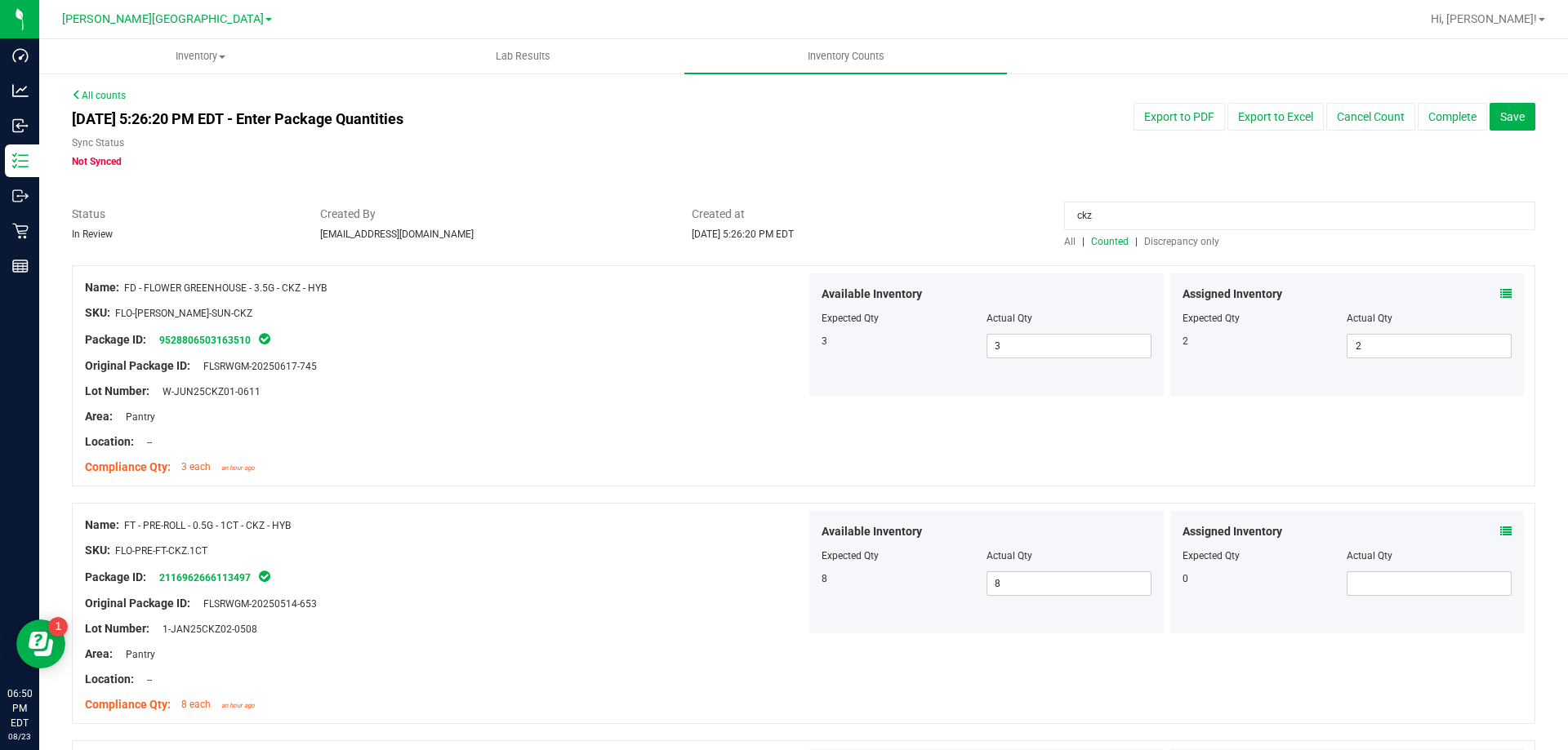
drag, startPoint x: 1130, startPoint y: 221, endPoint x: 946, endPoint y: 225, distance: 184.6
click at [946, 225] on div "Status In Review Created By pnelson@liveparallel.com Created at Aug 23, 2025 5:…" at bounding box center [804, 227] width 1488 height 43
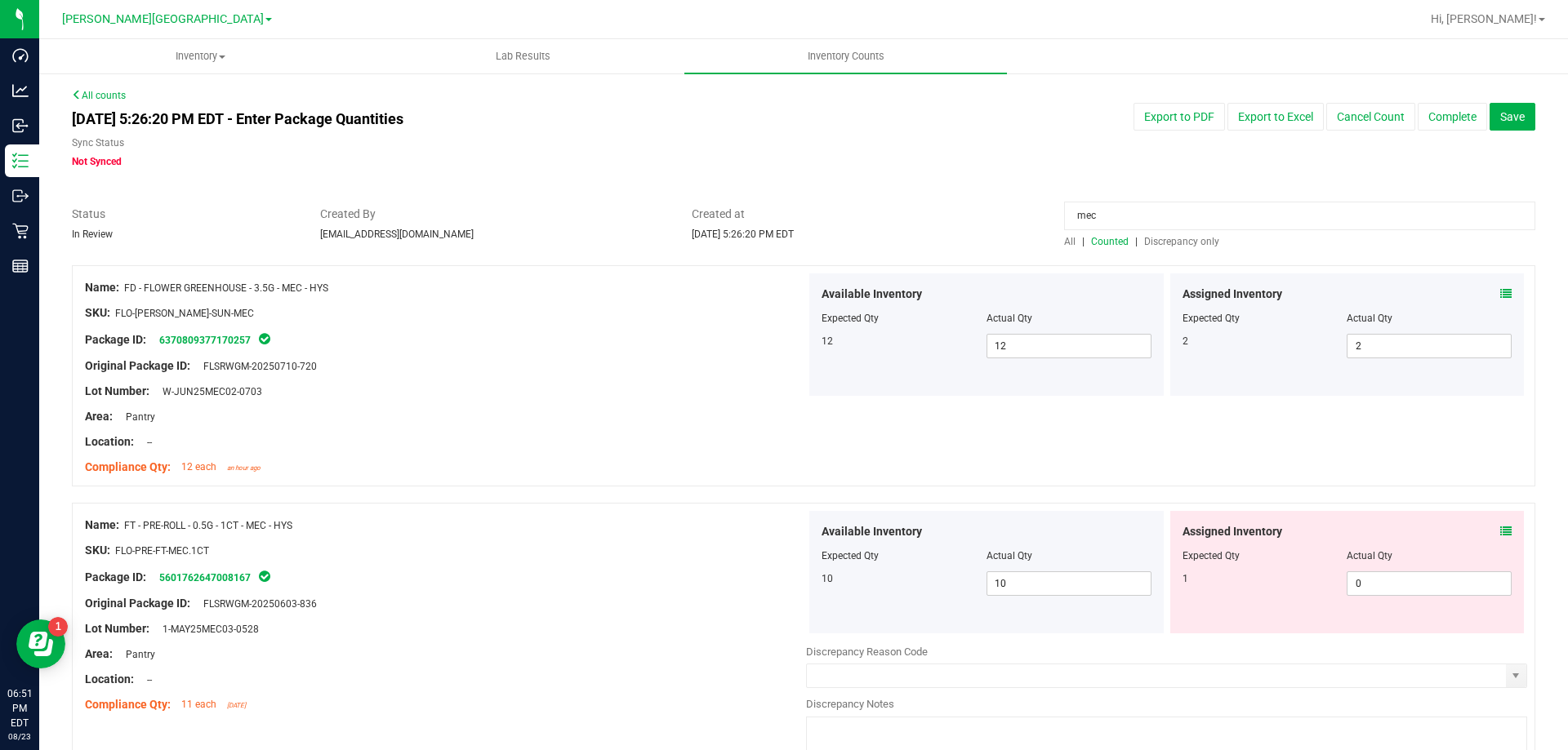
drag, startPoint x: 1113, startPoint y: 213, endPoint x: 983, endPoint y: 229, distance: 130.8
click at [974, 216] on div "Status In Review Created By pnelson@liveparallel.com Created at Aug 23, 2025 5:…" at bounding box center [804, 227] width 1488 height 43
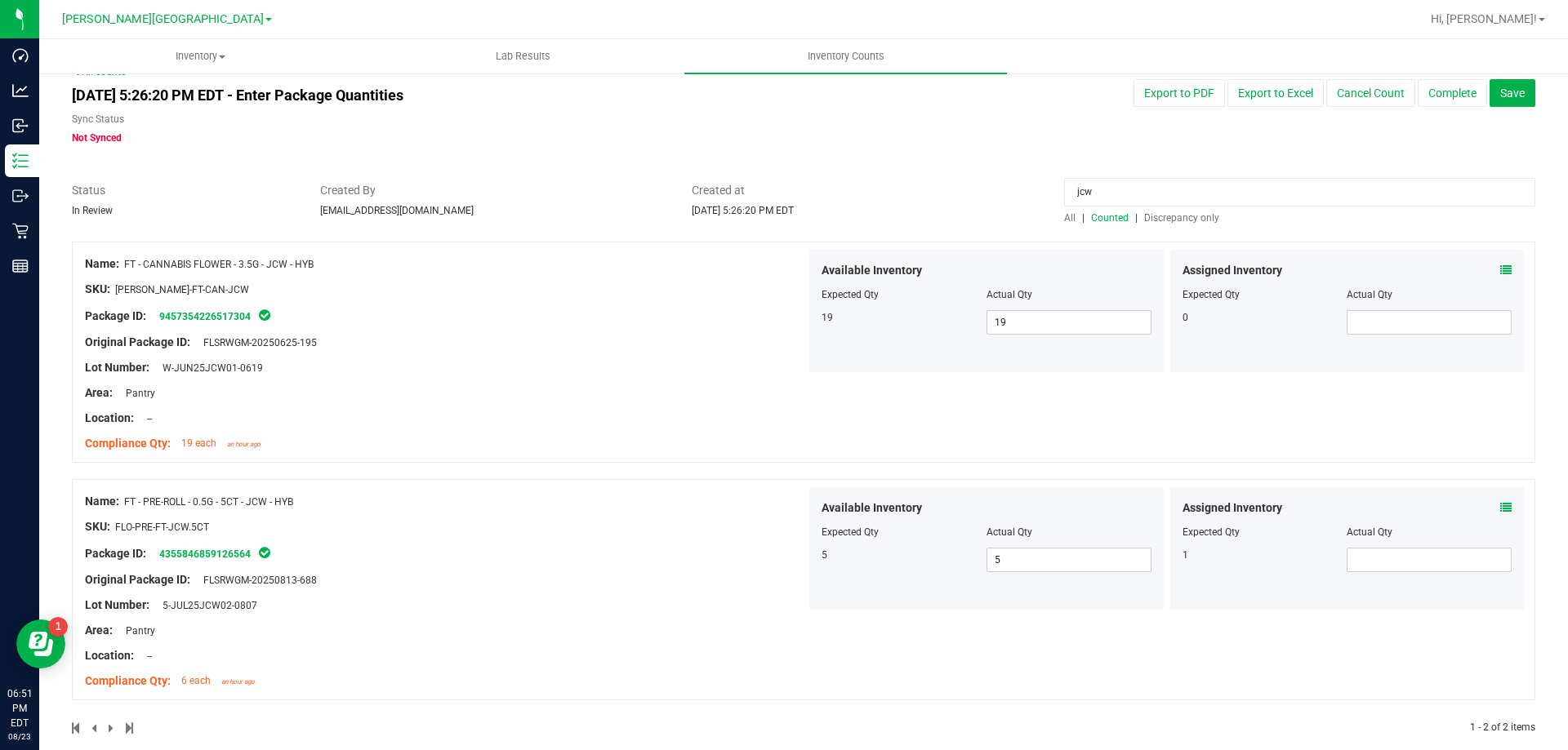
scroll to position [46, 0]
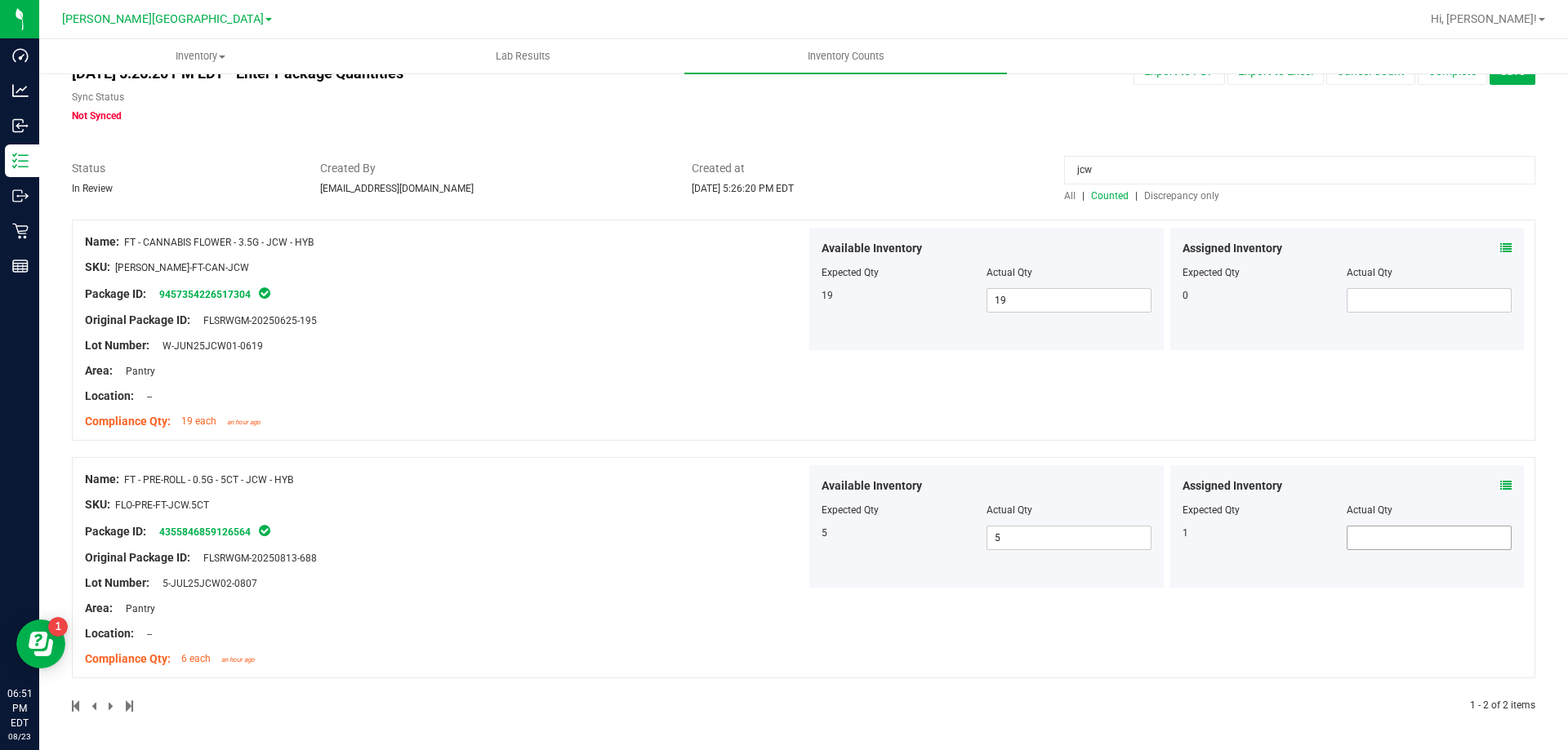
type input "jcw"
click at [1379, 536] on span at bounding box center [1428, 538] width 165 height 24
type input "1"
click at [714, 460] on div "Name: FT - PRE-ROLL - 0.5G - 5CT - JCW - HYB SKU: FLO-PRE-FT-JCW.5CT Package ID…" at bounding box center [803, 567] width 1463 height 221
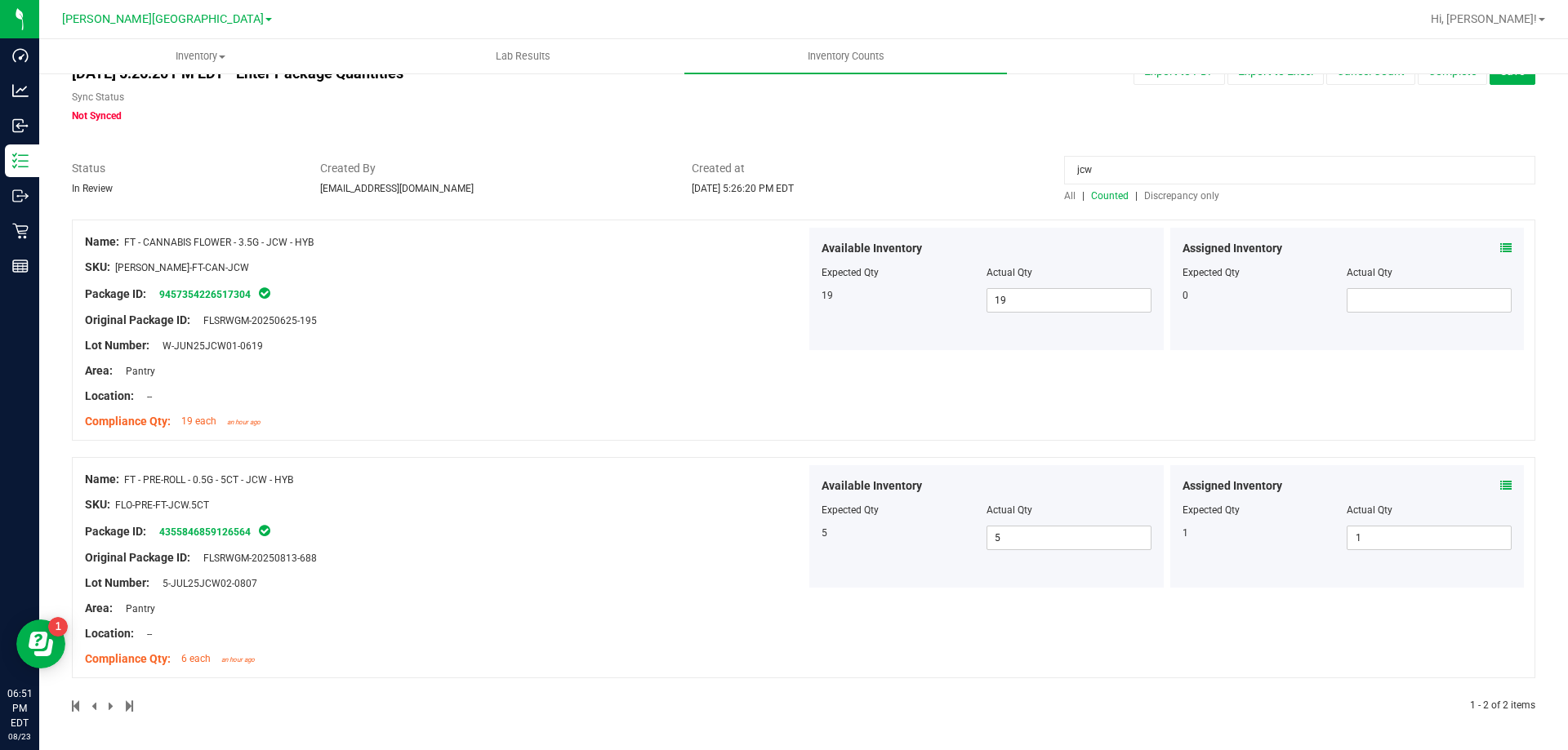
drag, startPoint x: 1108, startPoint y: 174, endPoint x: 987, endPoint y: 180, distance: 121.0
click at [987, 180] on div "Status In Review Created By pnelson@liveparallel.com Created at Aug 23, 2025 5:…" at bounding box center [804, 181] width 1488 height 43
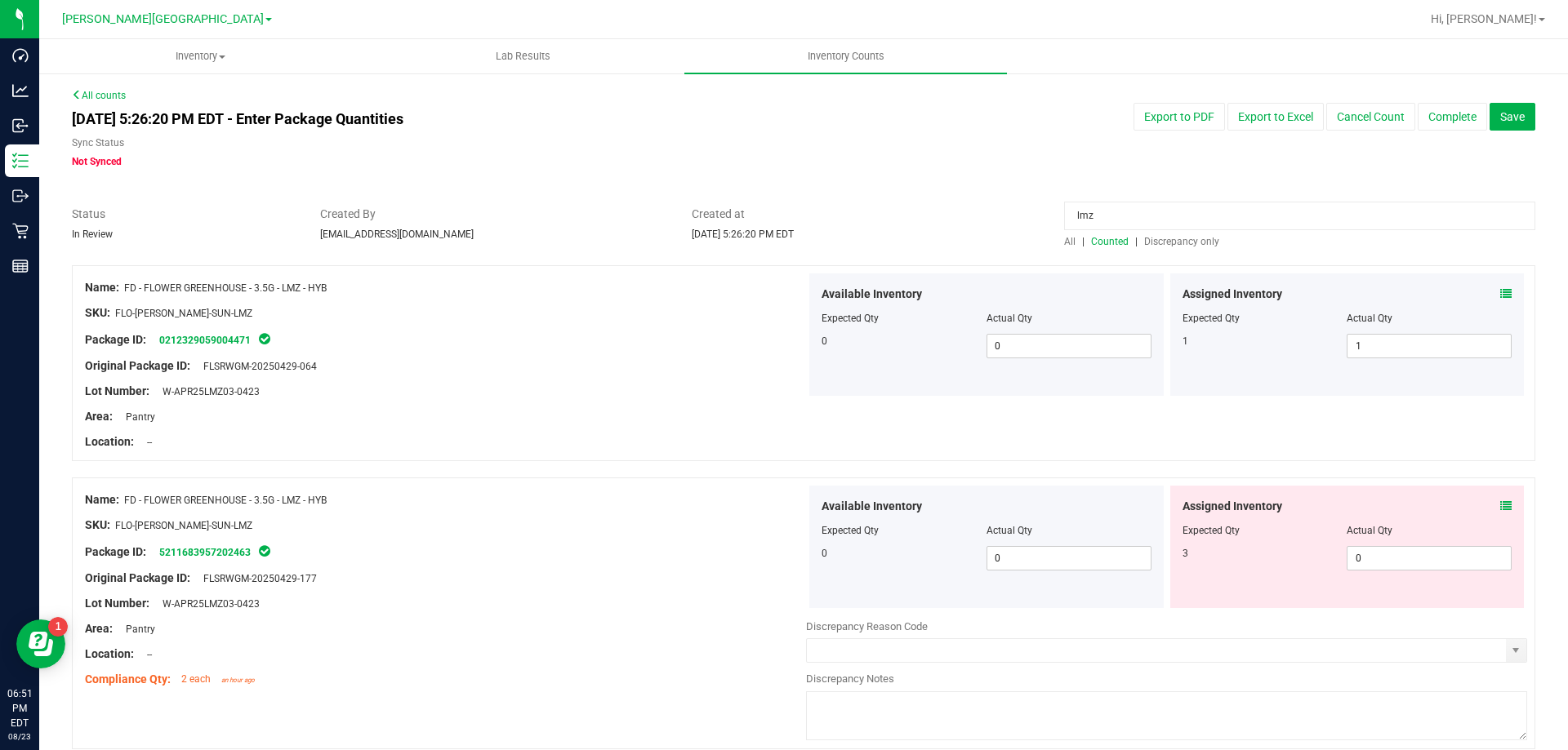
click at [534, 514] on div at bounding box center [445, 513] width 721 height 8
click at [655, 542] on div "Package ID: 5211683957202463" at bounding box center [445, 552] width 721 height 20
drag, startPoint x: 1136, startPoint y: 222, endPoint x: 788, endPoint y: 259, distance: 349.8
type input "mec"
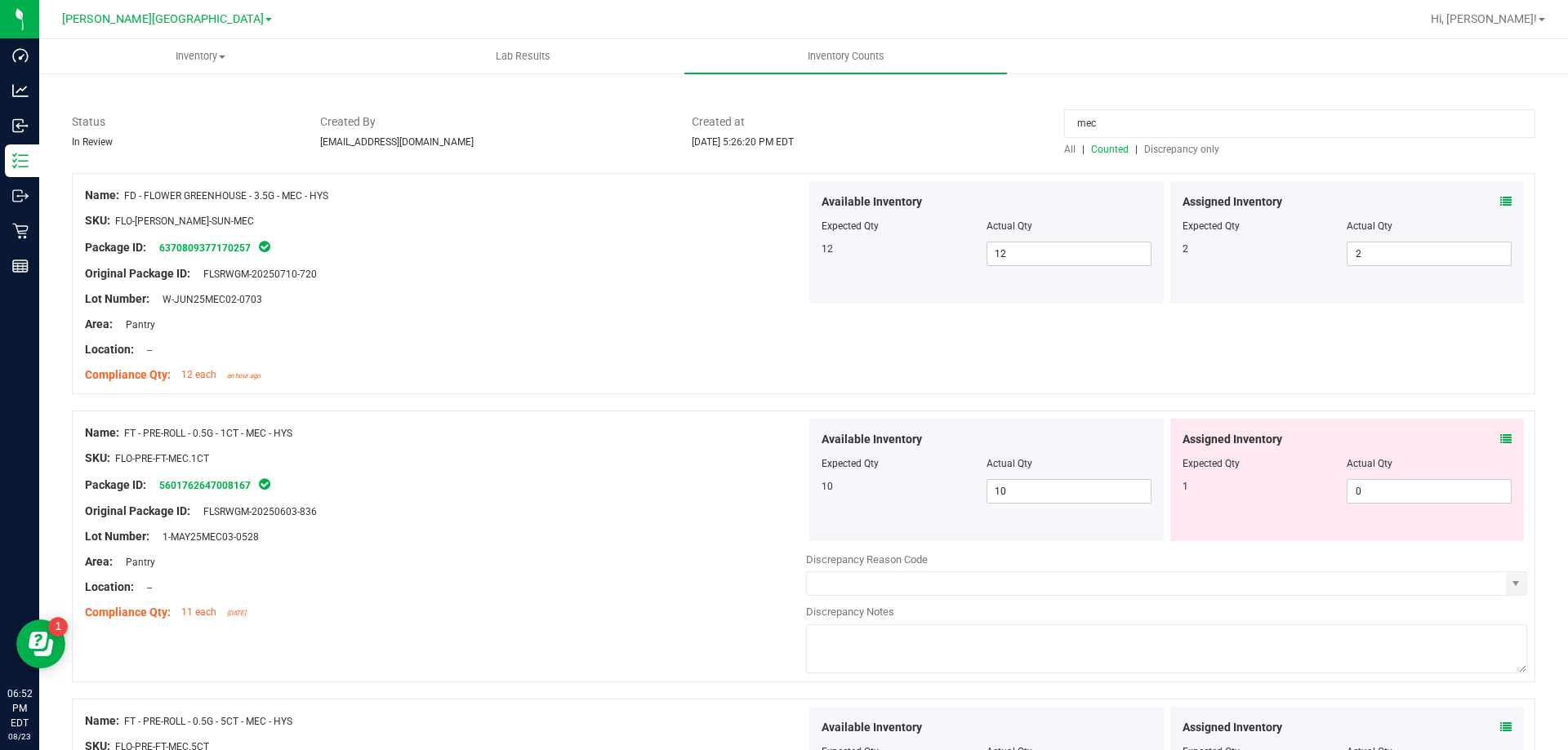
scroll to position [82, 0]
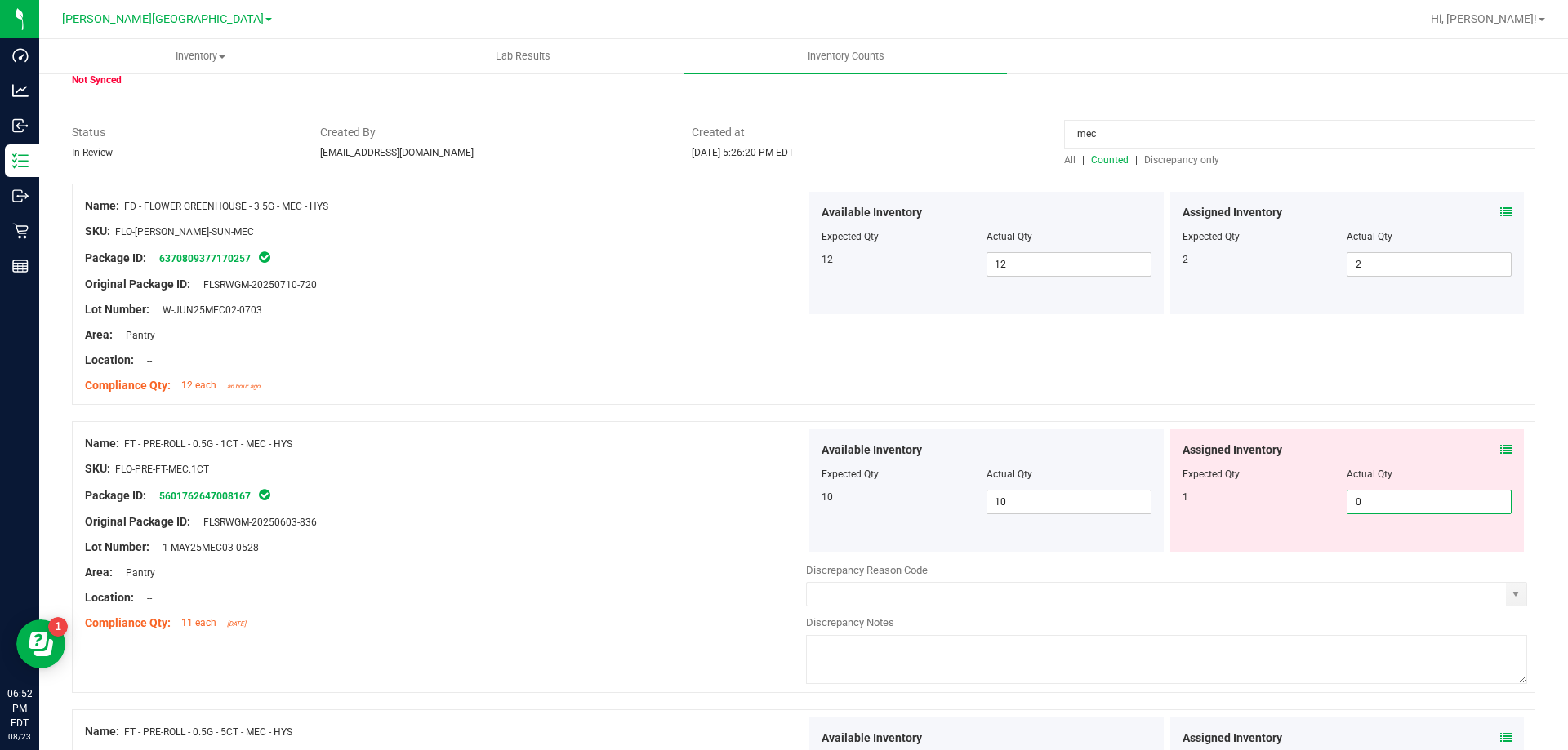
click at [1389, 501] on span "0 0" at bounding box center [1428, 502] width 165 height 24
type input "1"
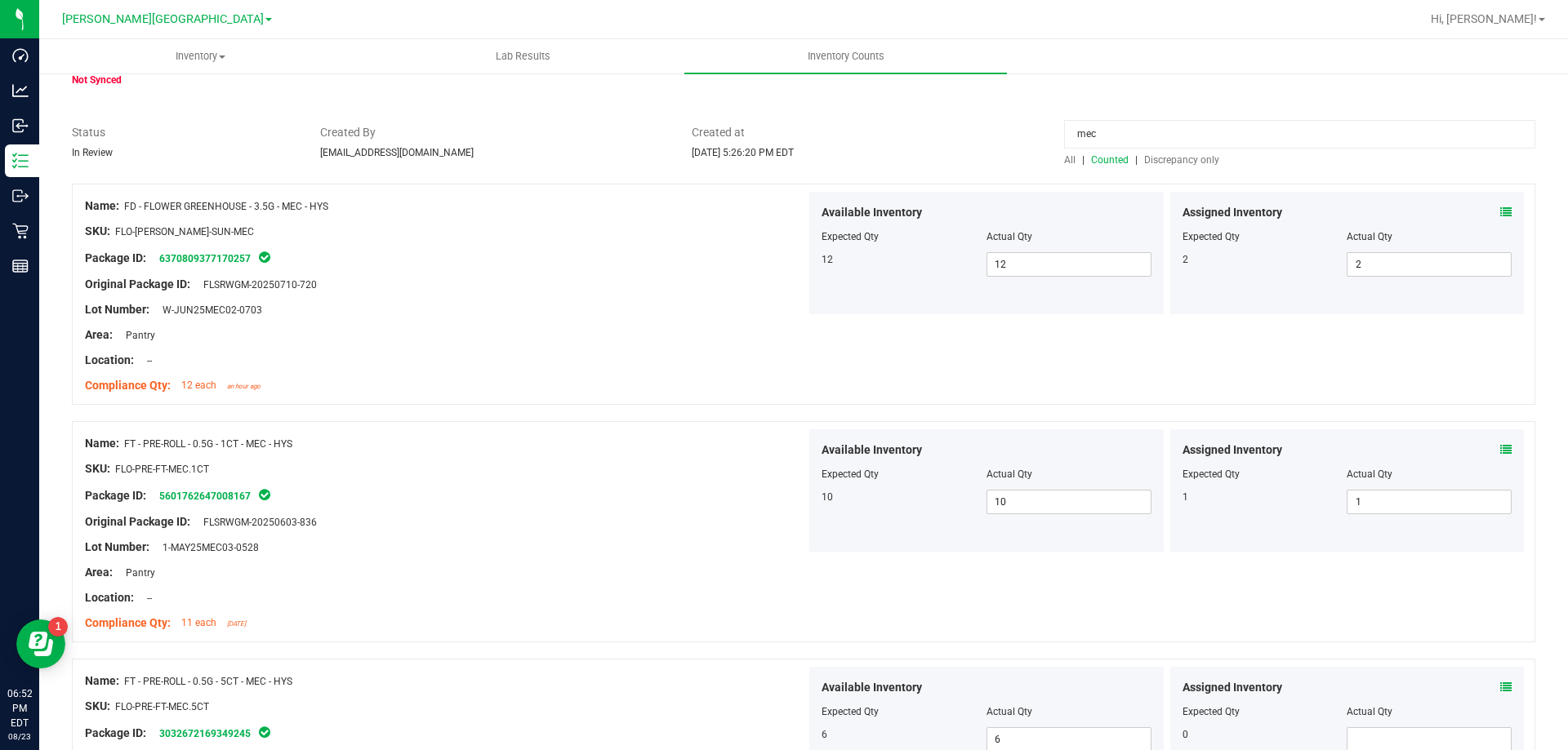
drag, startPoint x: 1136, startPoint y: 130, endPoint x: 858, endPoint y: 172, distance: 280.9
click at [858, 172] on div "All counts Aug 23, 2025 5:26:20 PM EDT - Enter Package Quantities Sync Status N…" at bounding box center [803, 590] width 1463 height 1167
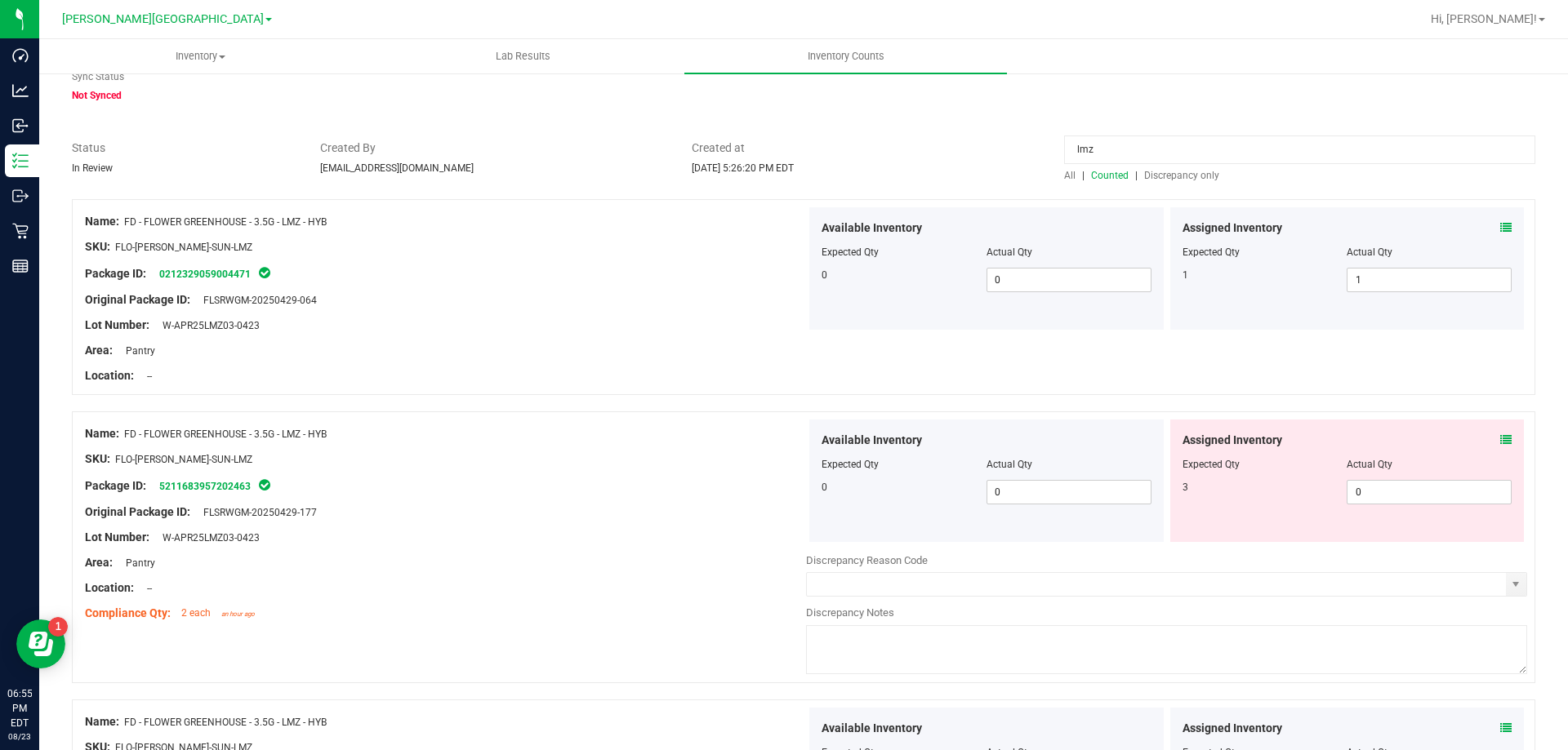
scroll to position [0, 0]
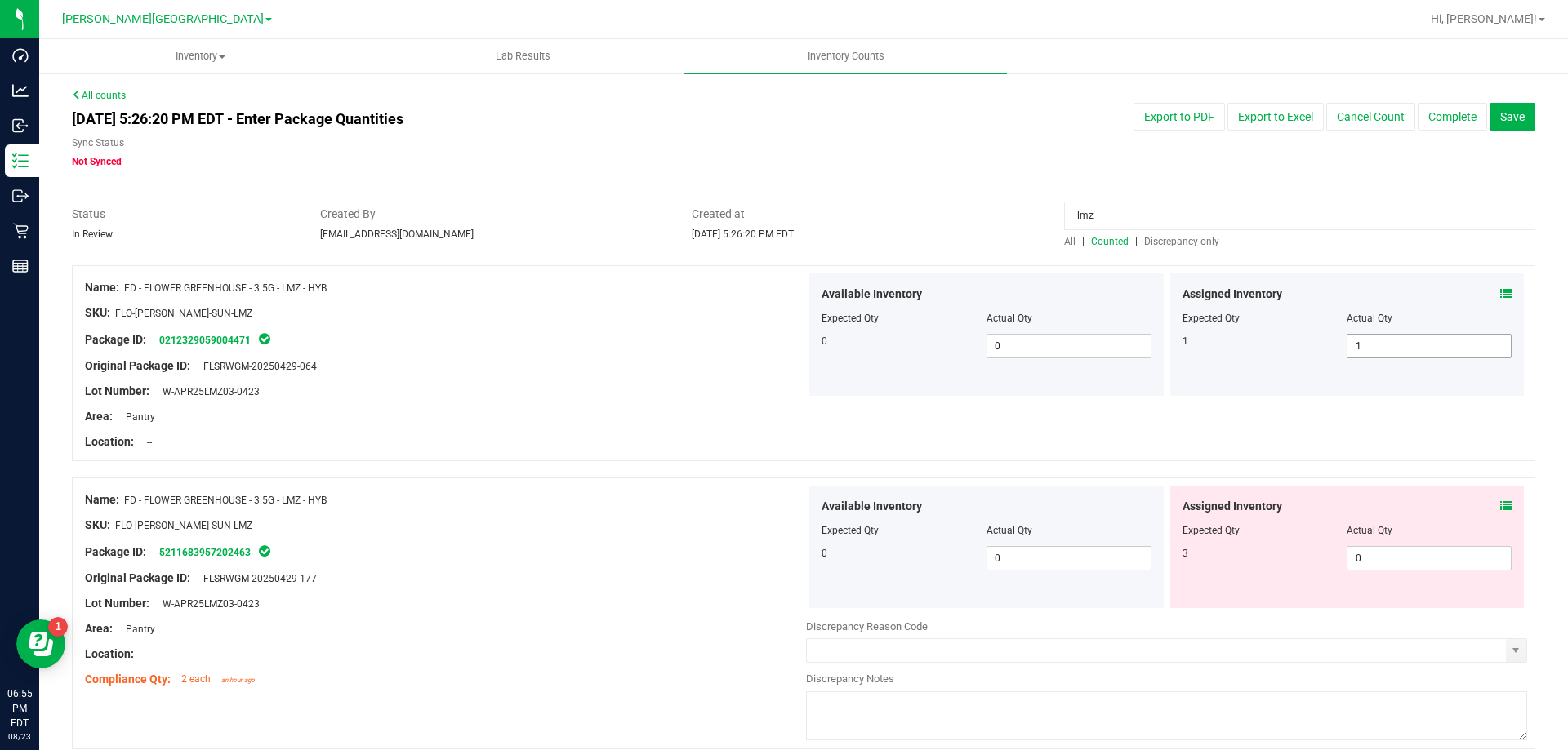
type input "lmz"
click at [1395, 346] on span "1 1" at bounding box center [1428, 346] width 165 height 24
click at [1395, 347] on input "1" at bounding box center [1428, 346] width 163 height 23
type input "0"
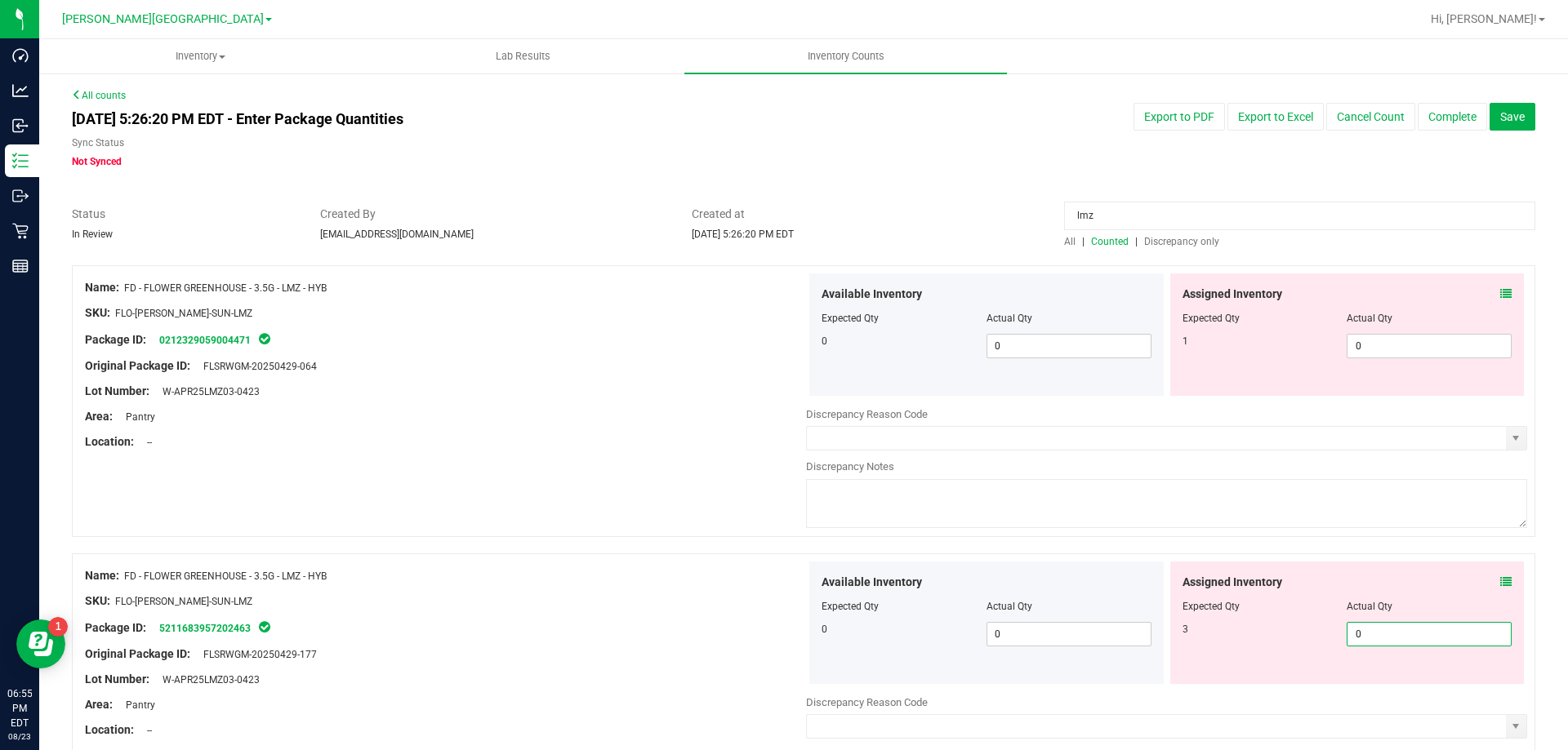
click at [1376, 636] on input "0" at bounding box center [1428, 634] width 163 height 23
type input "1"
type input "2"
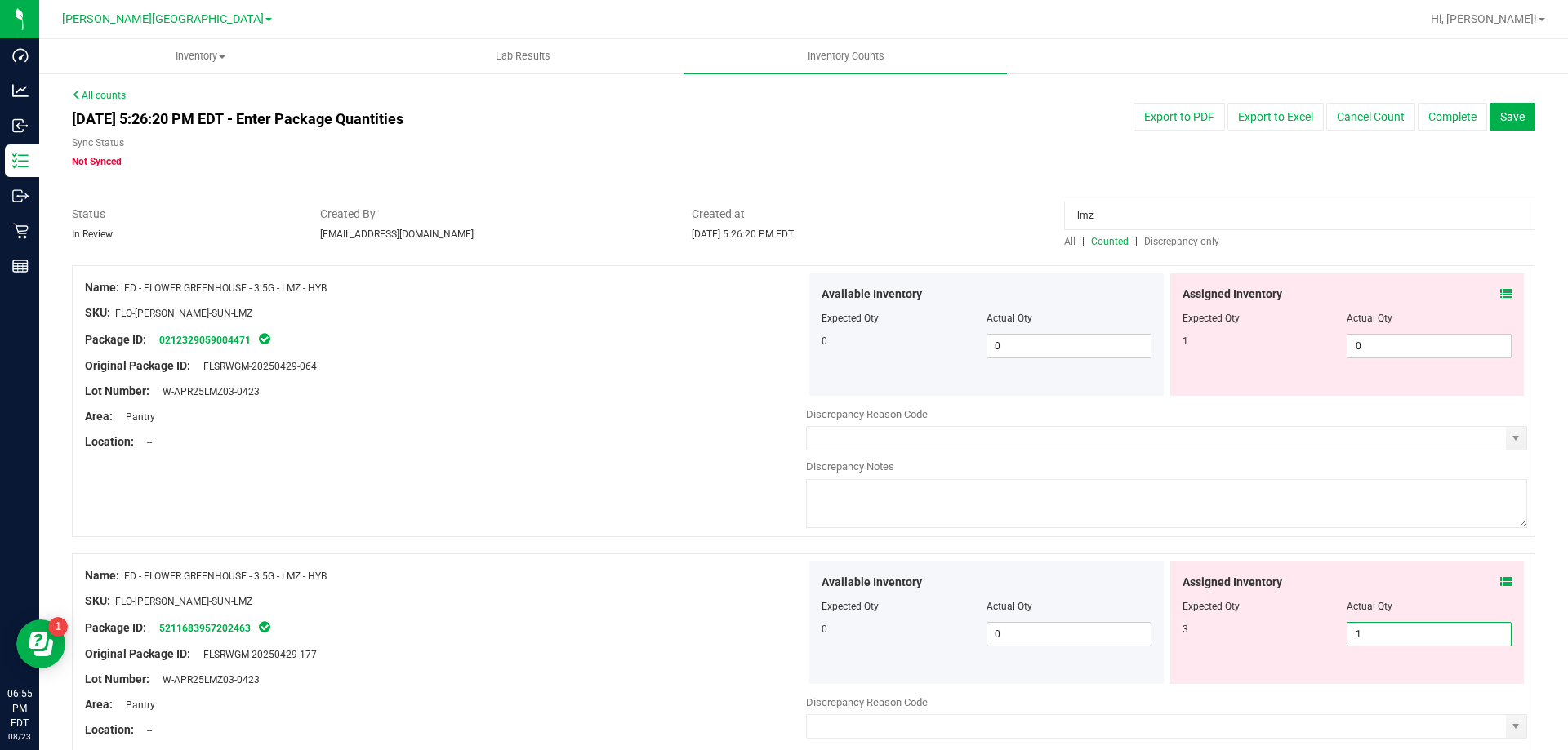
type input "2"
type input "3"
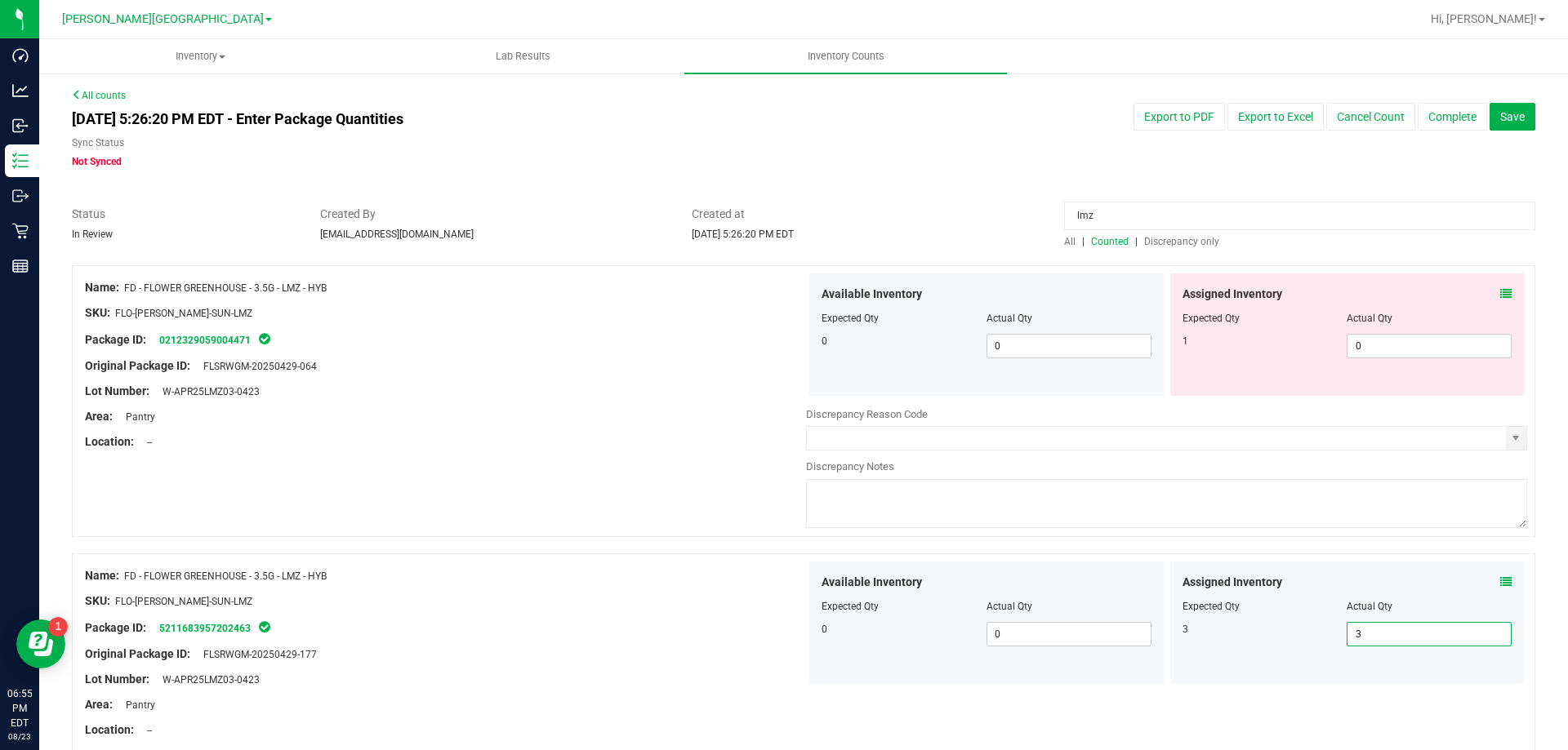
click at [716, 598] on div "SKU: FLO-BUD-FD-SUN-LMZ" at bounding box center [445, 601] width 721 height 17
drag, startPoint x: 1108, startPoint y: 214, endPoint x: 978, endPoint y: 234, distance: 131.4
click at [978, 234] on div "Status In Review Created By pnelson@liveparallel.com Created at Aug 23, 2025 5:…" at bounding box center [804, 227] width 1488 height 43
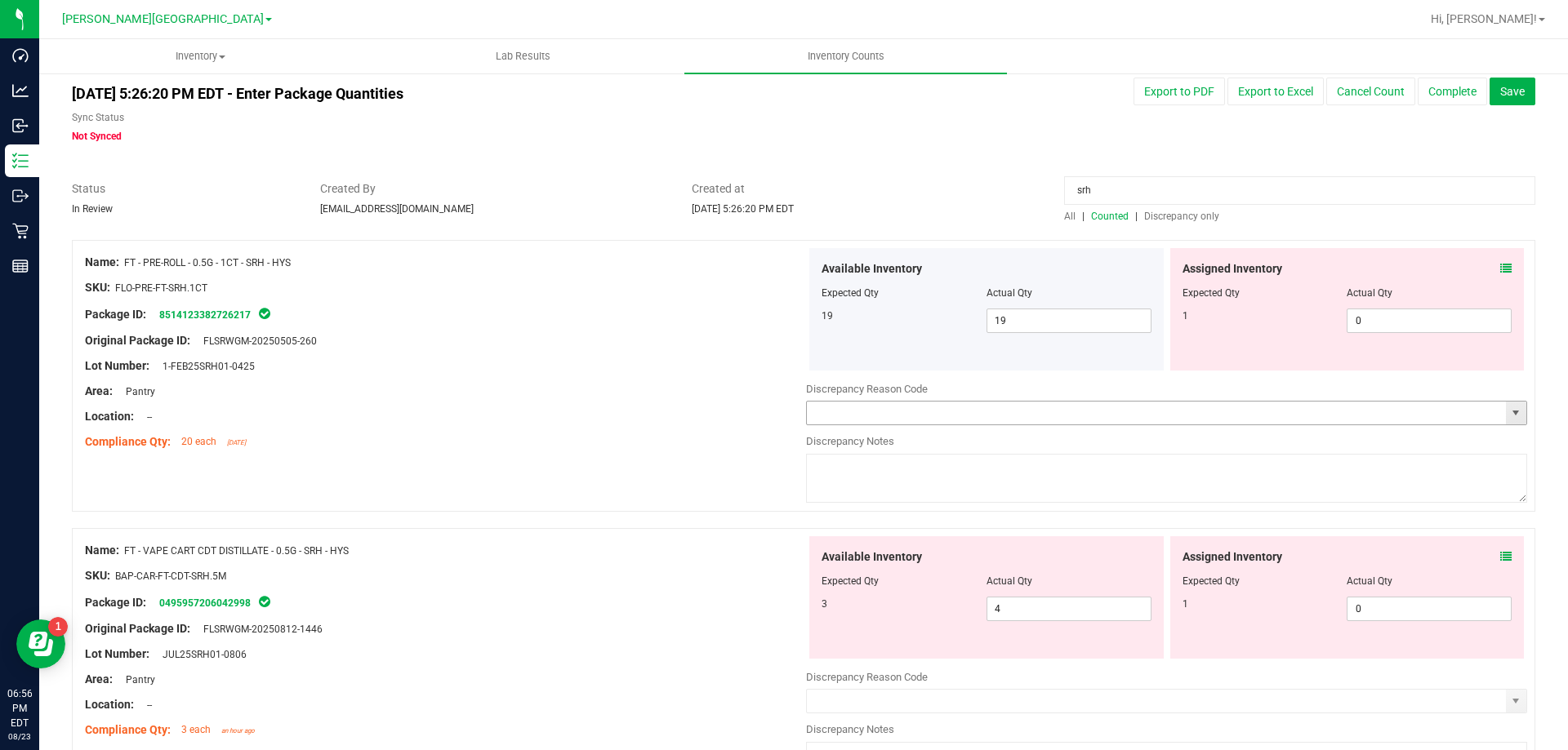
scroll to position [107, 0]
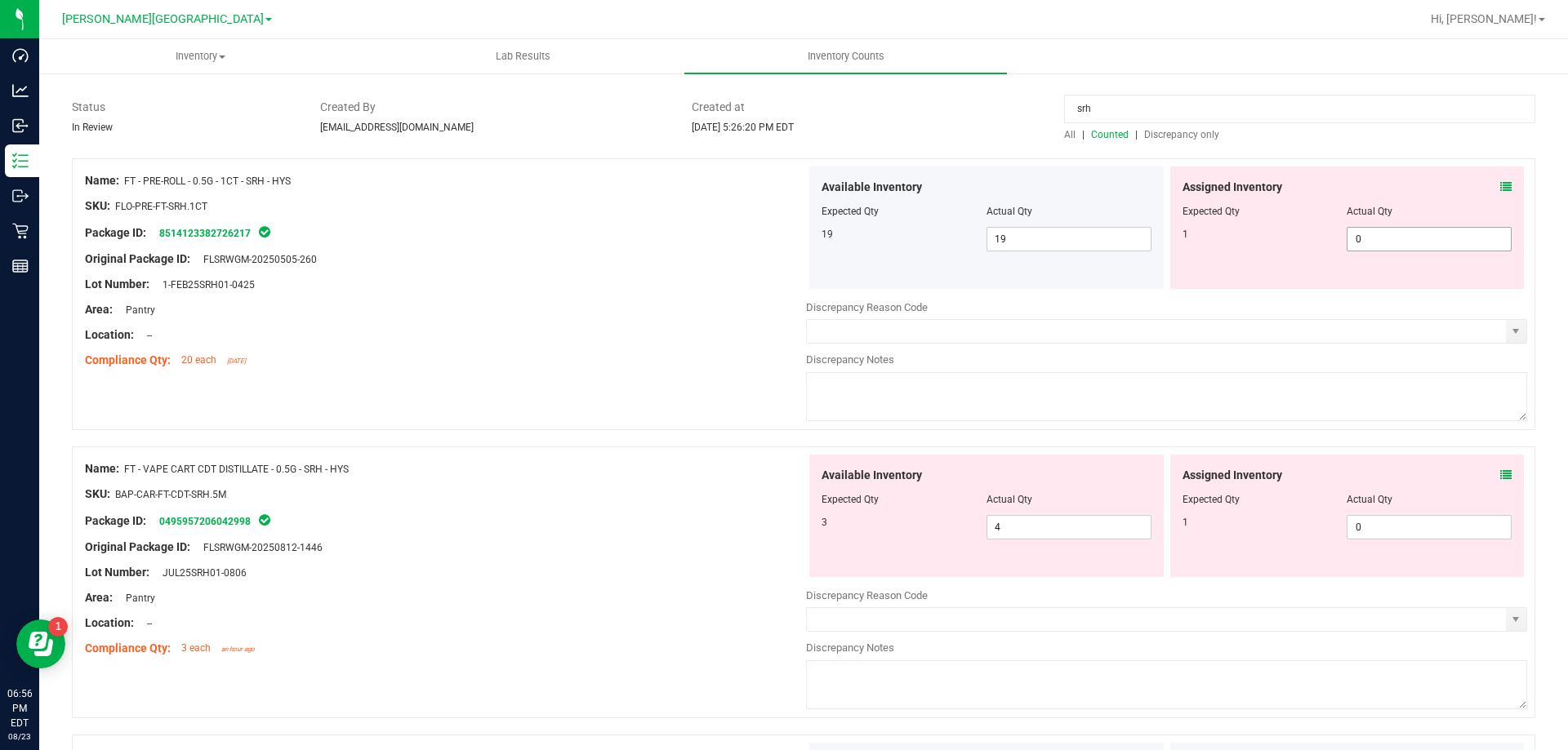
type input "srh"
click at [1365, 242] on span "0 0" at bounding box center [1428, 239] width 165 height 24
type input "1"
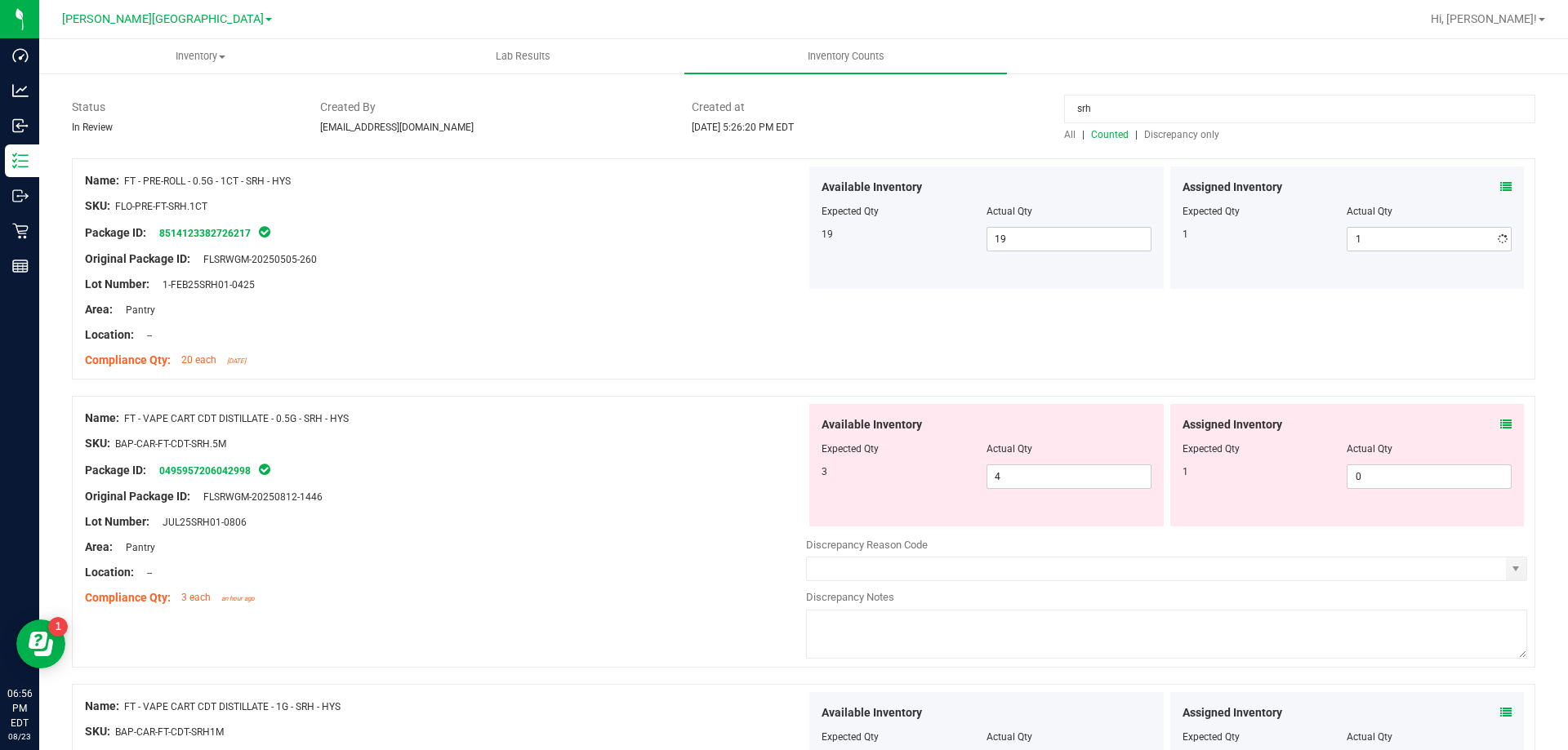
click at [590, 268] on div at bounding box center [445, 272] width 721 height 8
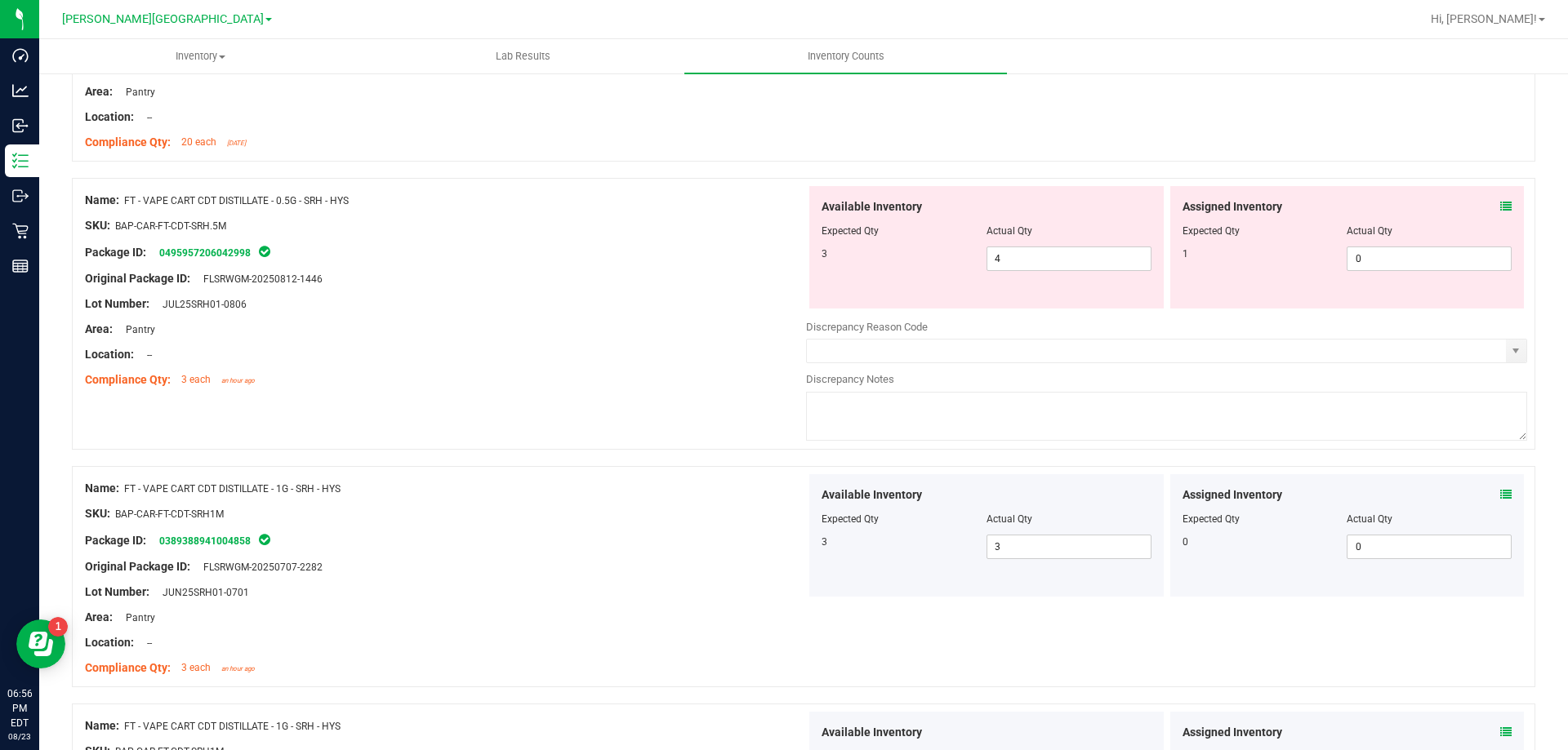
scroll to position [352, 0]
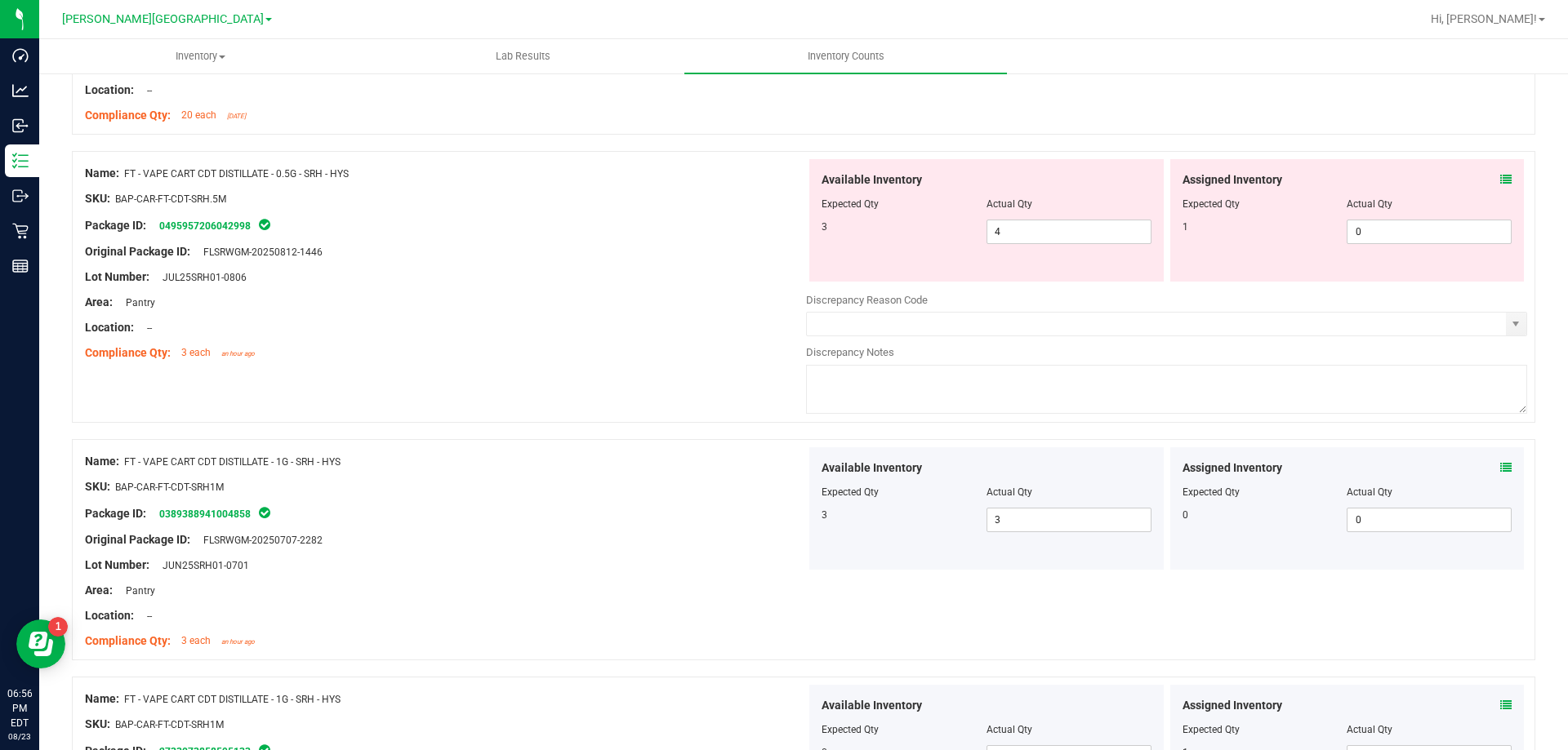
click at [601, 269] on div "Lot Number: JUL25SRH01-0806" at bounding box center [445, 277] width 721 height 17
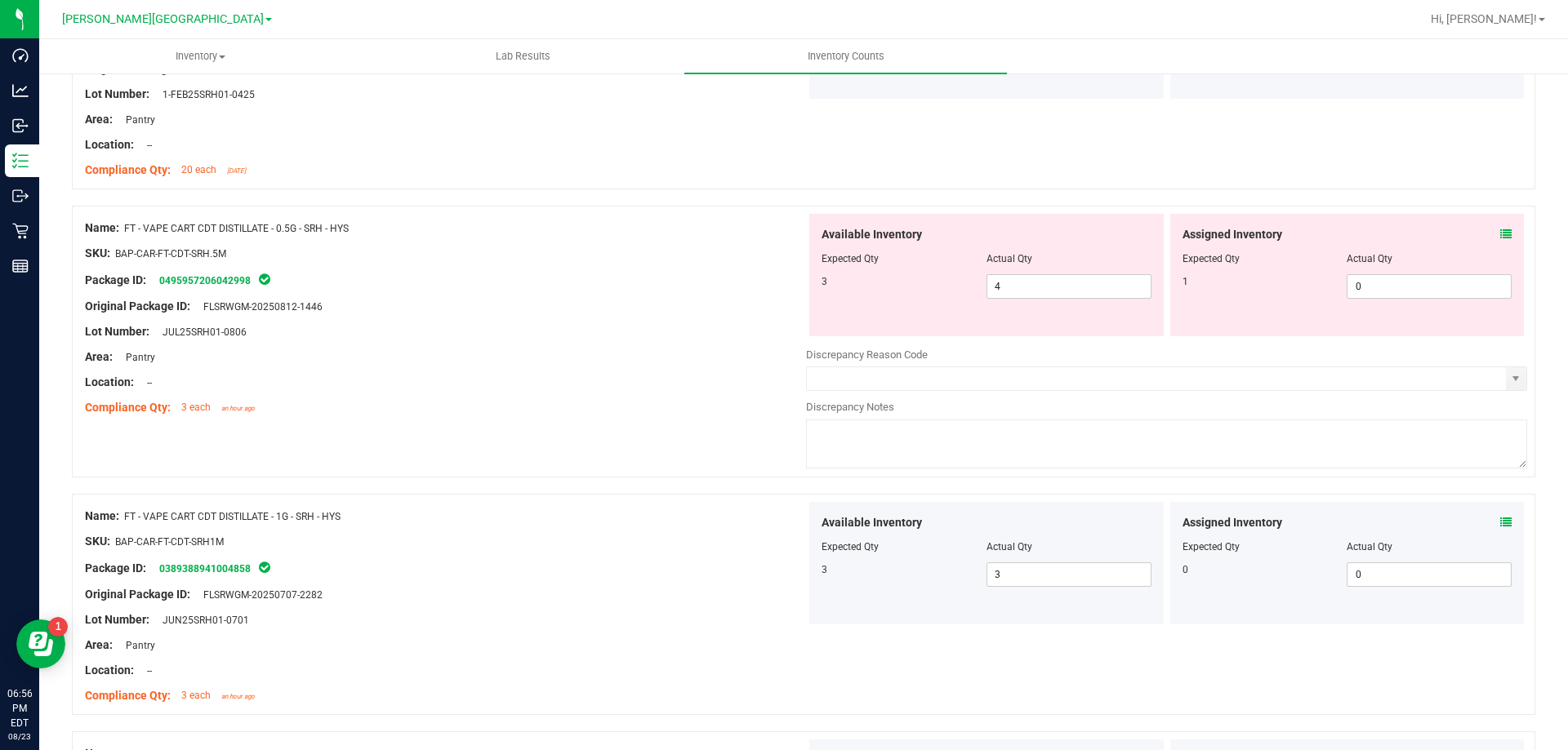
scroll to position [270, 0]
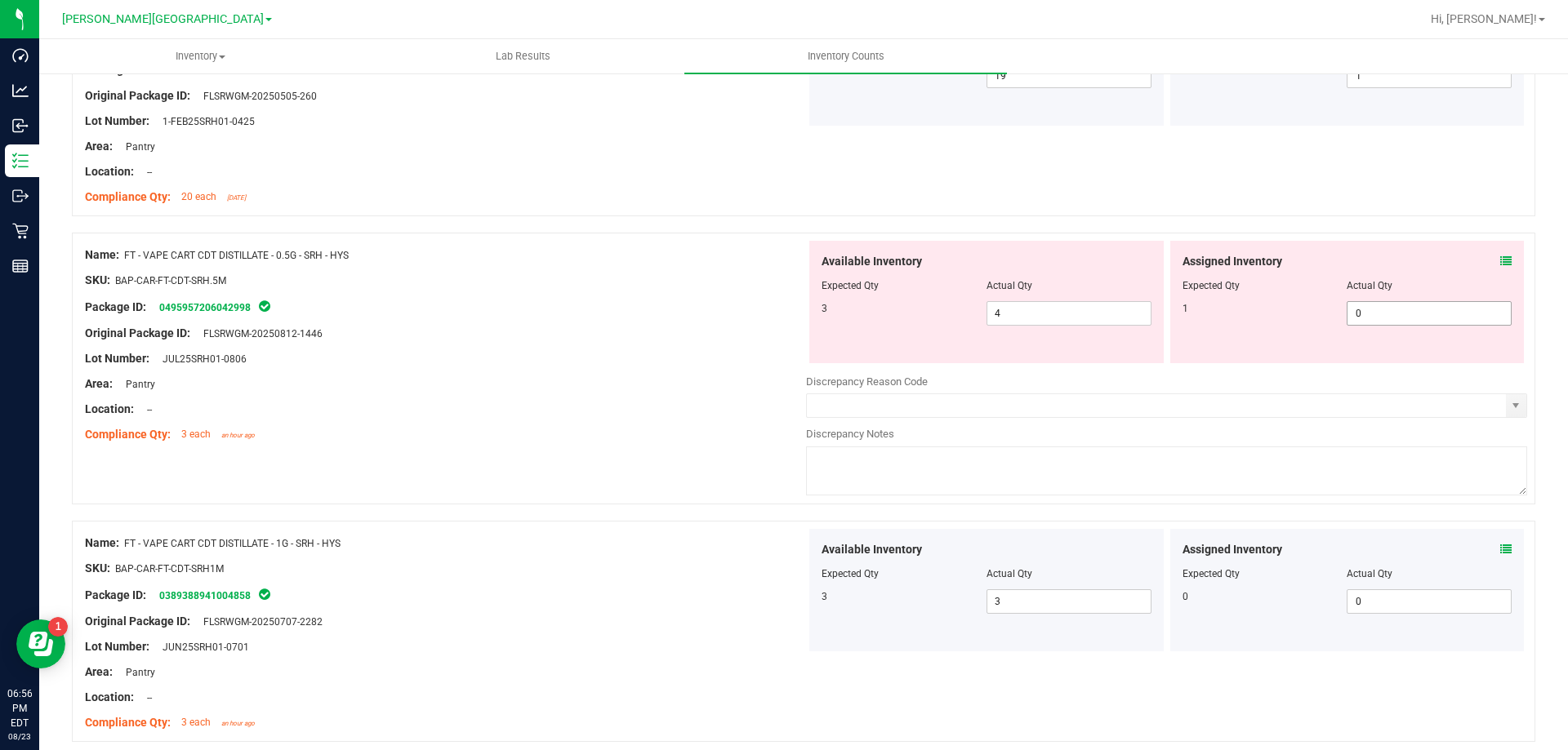
click at [1357, 314] on span "0 0" at bounding box center [1428, 313] width 165 height 24
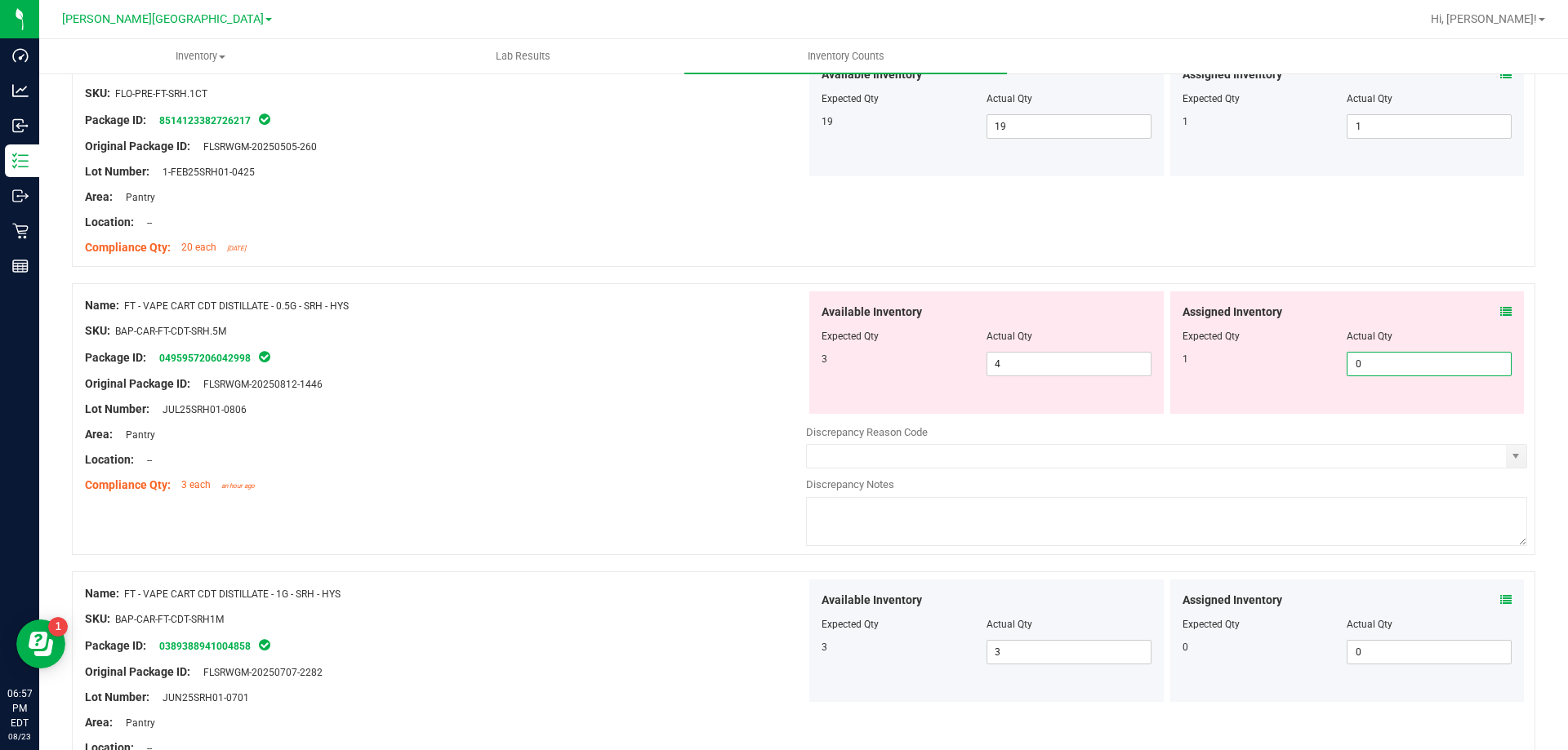
scroll to position [0, 0]
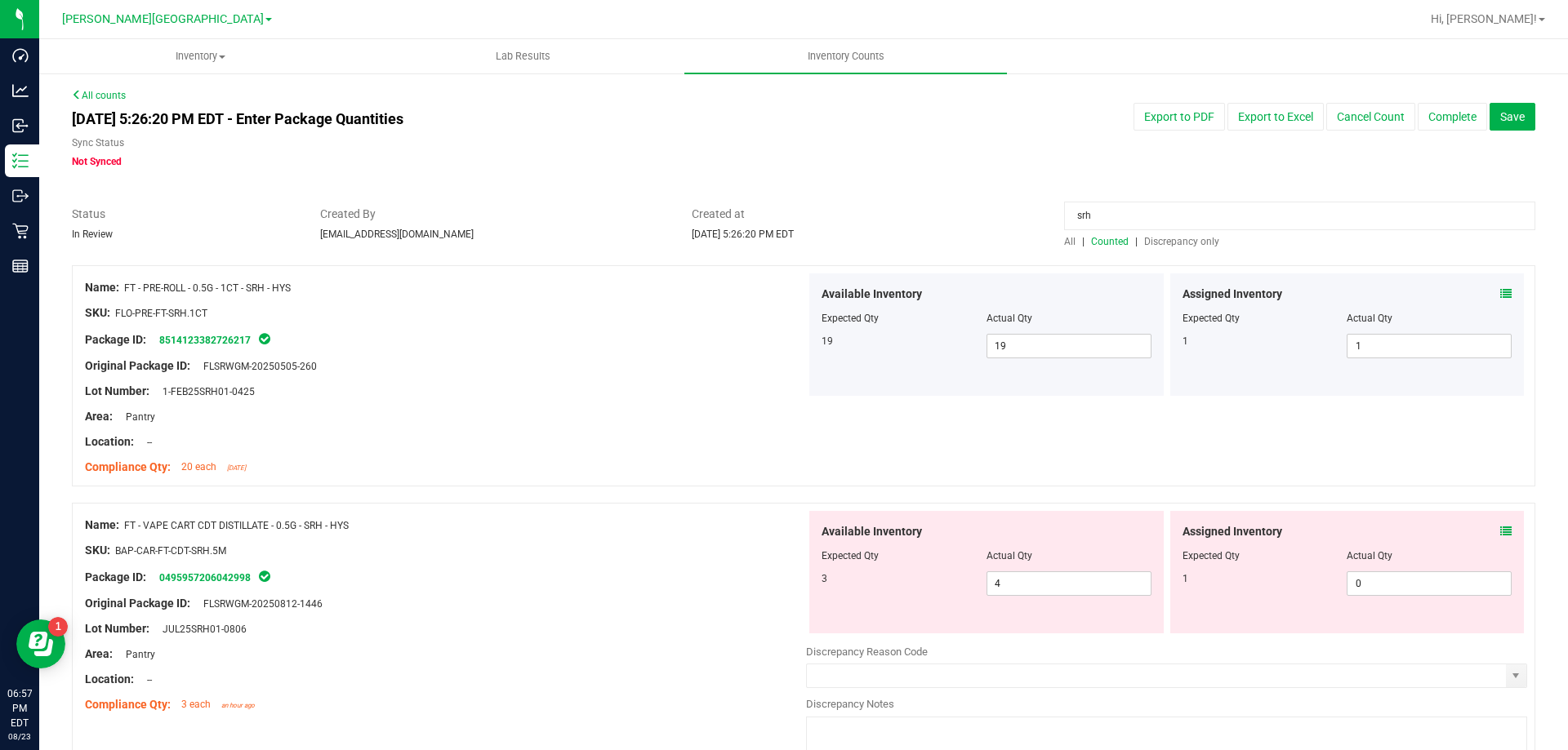
drag, startPoint x: 852, startPoint y: 246, endPoint x: 780, endPoint y: 256, distance: 72.5
click at [777, 256] on div "All counts Aug 23, 2025 5:26:20 PM EDT - Enter Package Quantities Sync Status N…" at bounding box center [803, 684] width 1463 height 1192
click at [1160, 248] on div "All | Counted | Discrepancy only" at bounding box center [1299, 241] width 471 height 15
click at [1151, 243] on span "Discrepancy only" at bounding box center [1181, 241] width 75 height 11
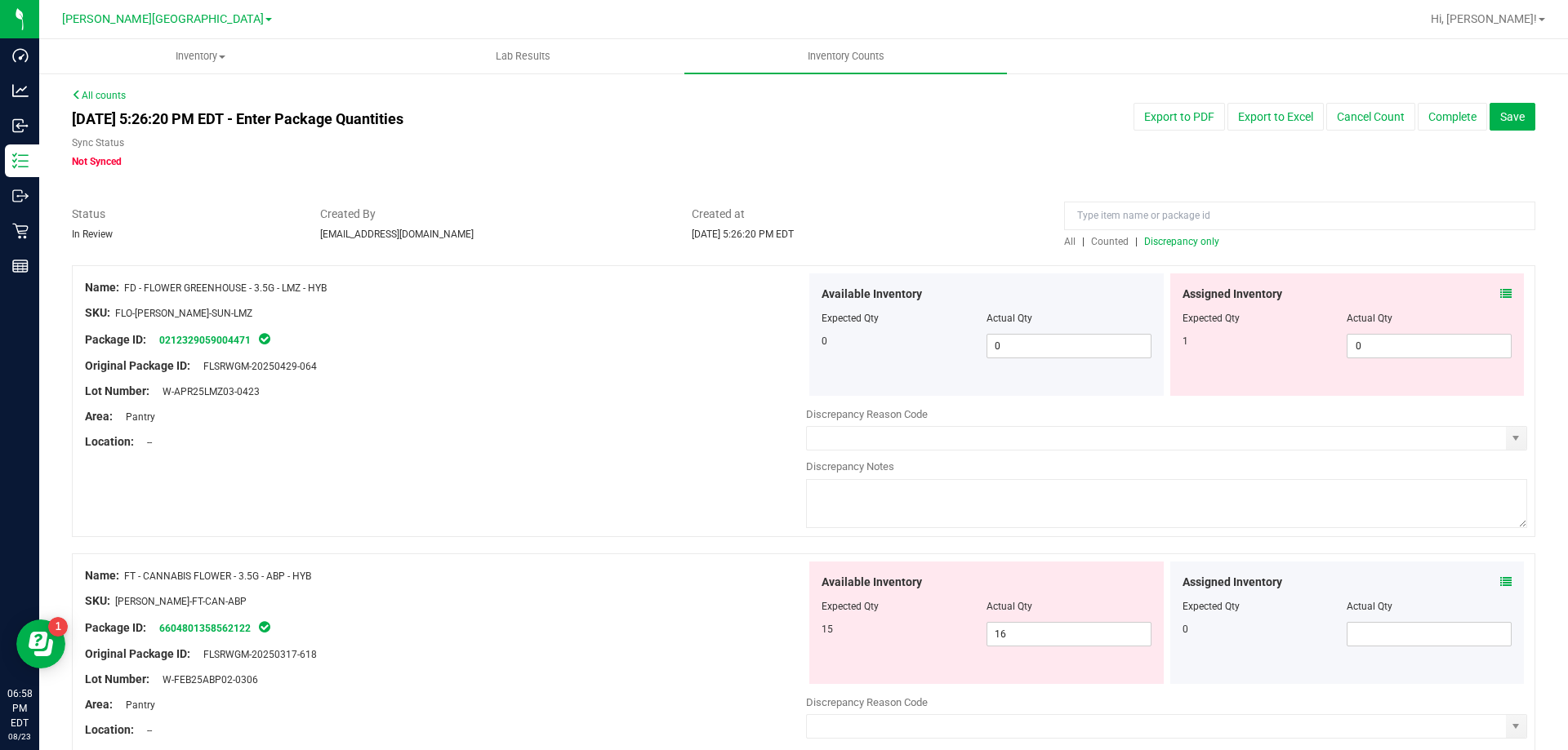
click at [1115, 244] on span "Counted" at bounding box center [1110, 241] width 38 height 11
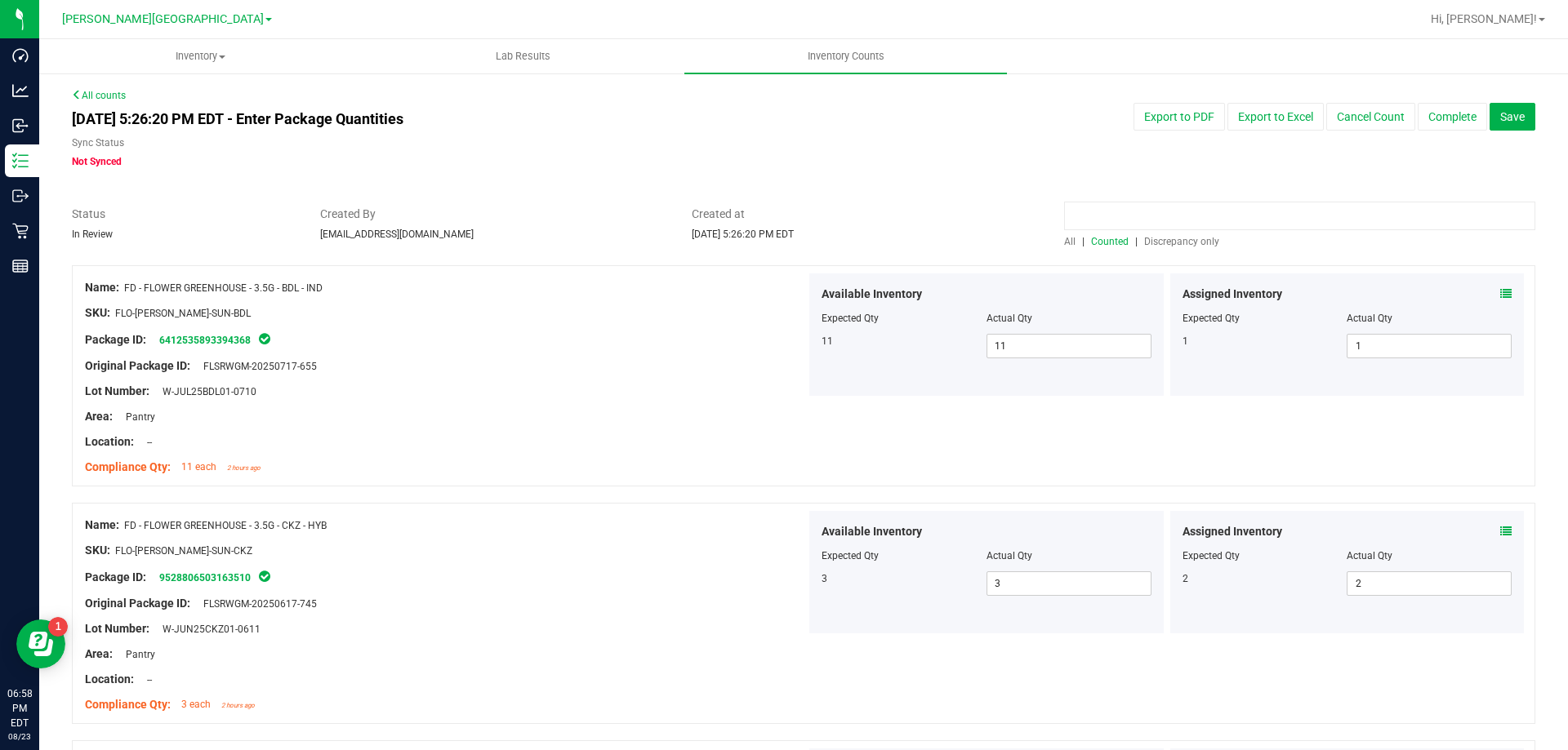
click at [1133, 219] on input at bounding box center [1299, 216] width 471 height 29
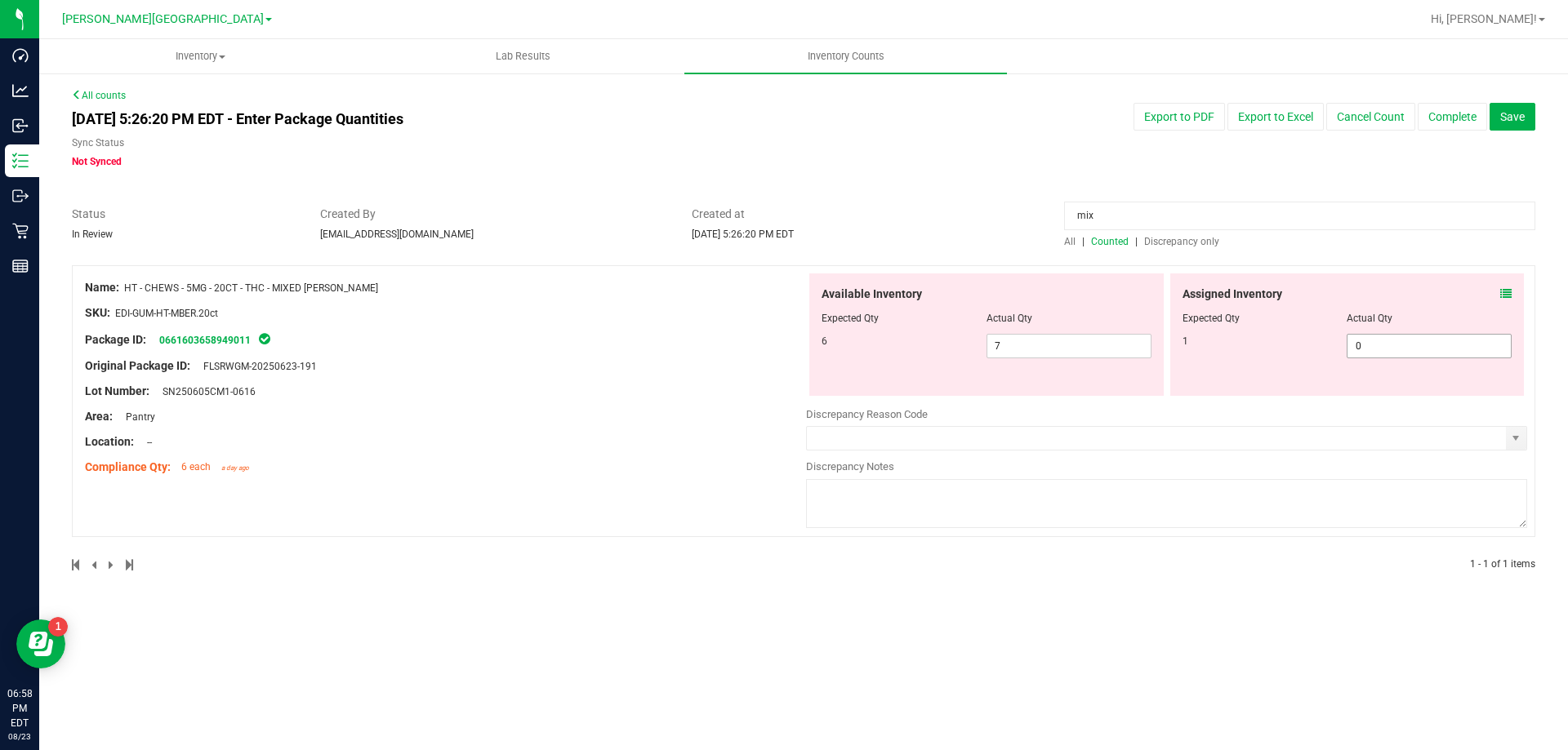
type input "mix"
click at [1363, 351] on span "0 0" at bounding box center [1428, 346] width 165 height 24
type input "1"
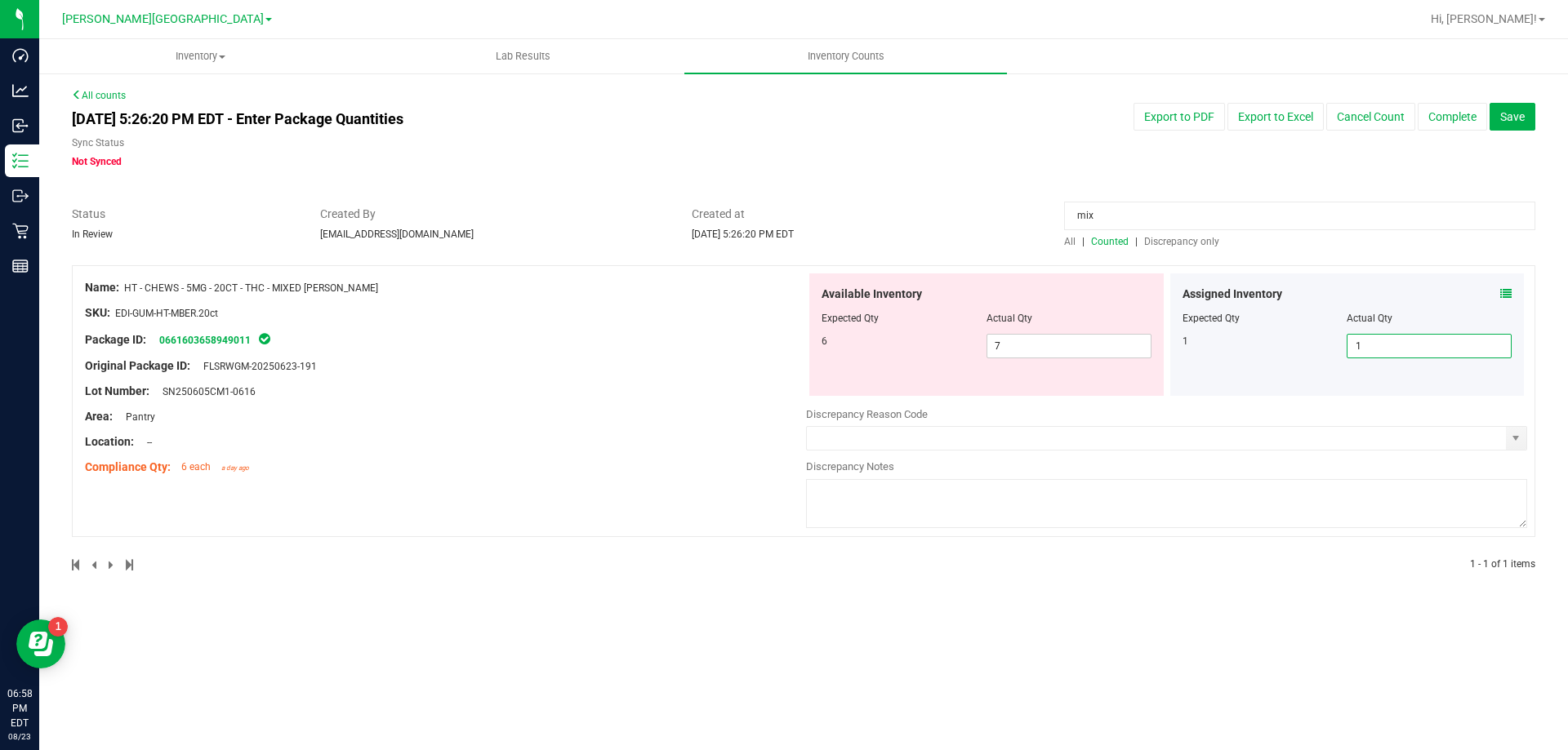
click at [1164, 245] on span "Discrepancy only" at bounding box center [1181, 241] width 75 height 11
click at [1189, 223] on input "mix" at bounding box center [1299, 216] width 471 height 29
click at [1187, 224] on input "mix" at bounding box center [1299, 216] width 471 height 29
type input "m"
click at [1159, 236] on span "Discrepancy only" at bounding box center [1181, 241] width 75 height 11
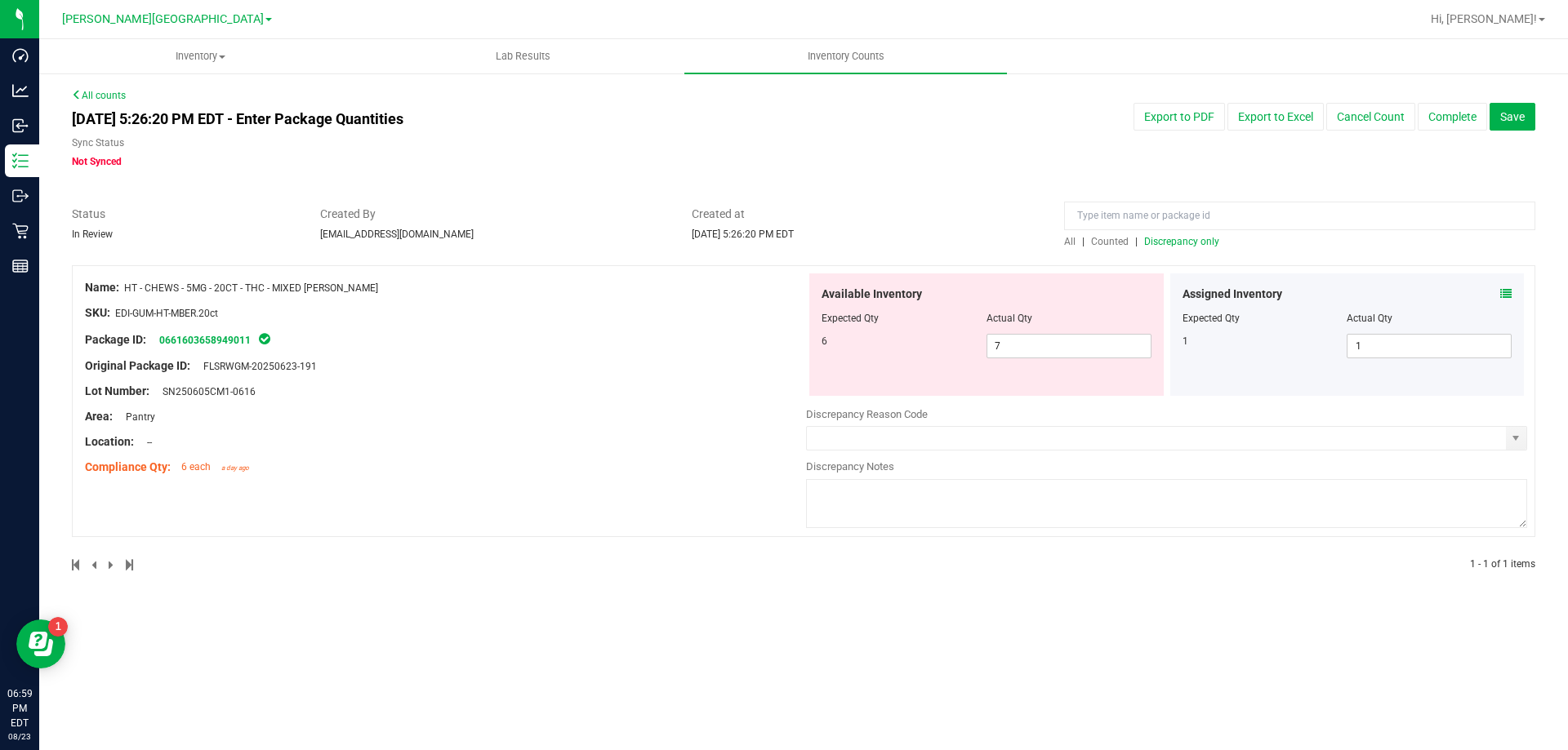
click at [1164, 246] on span "Discrepancy only" at bounding box center [1181, 241] width 75 height 11
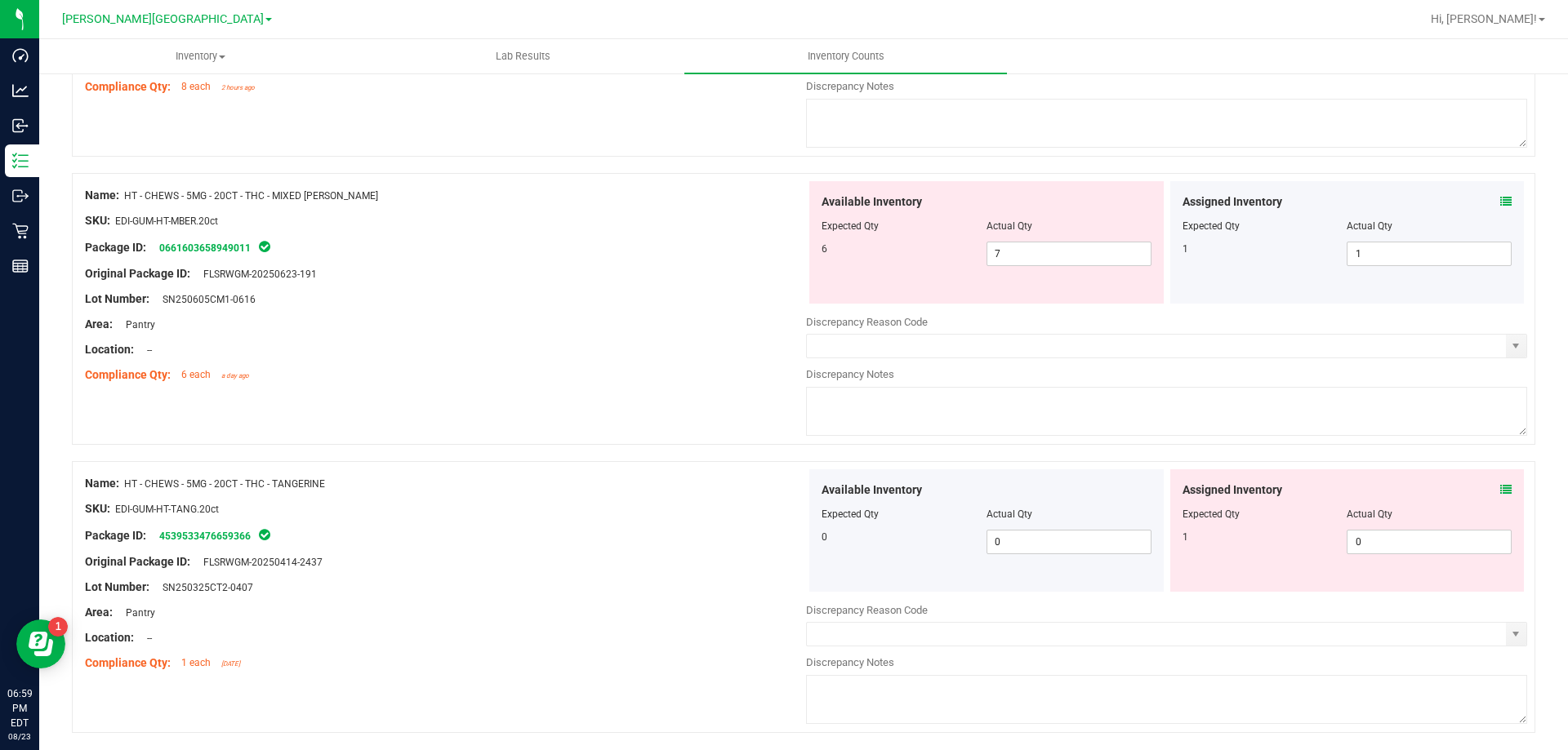
scroll to position [5335, 0]
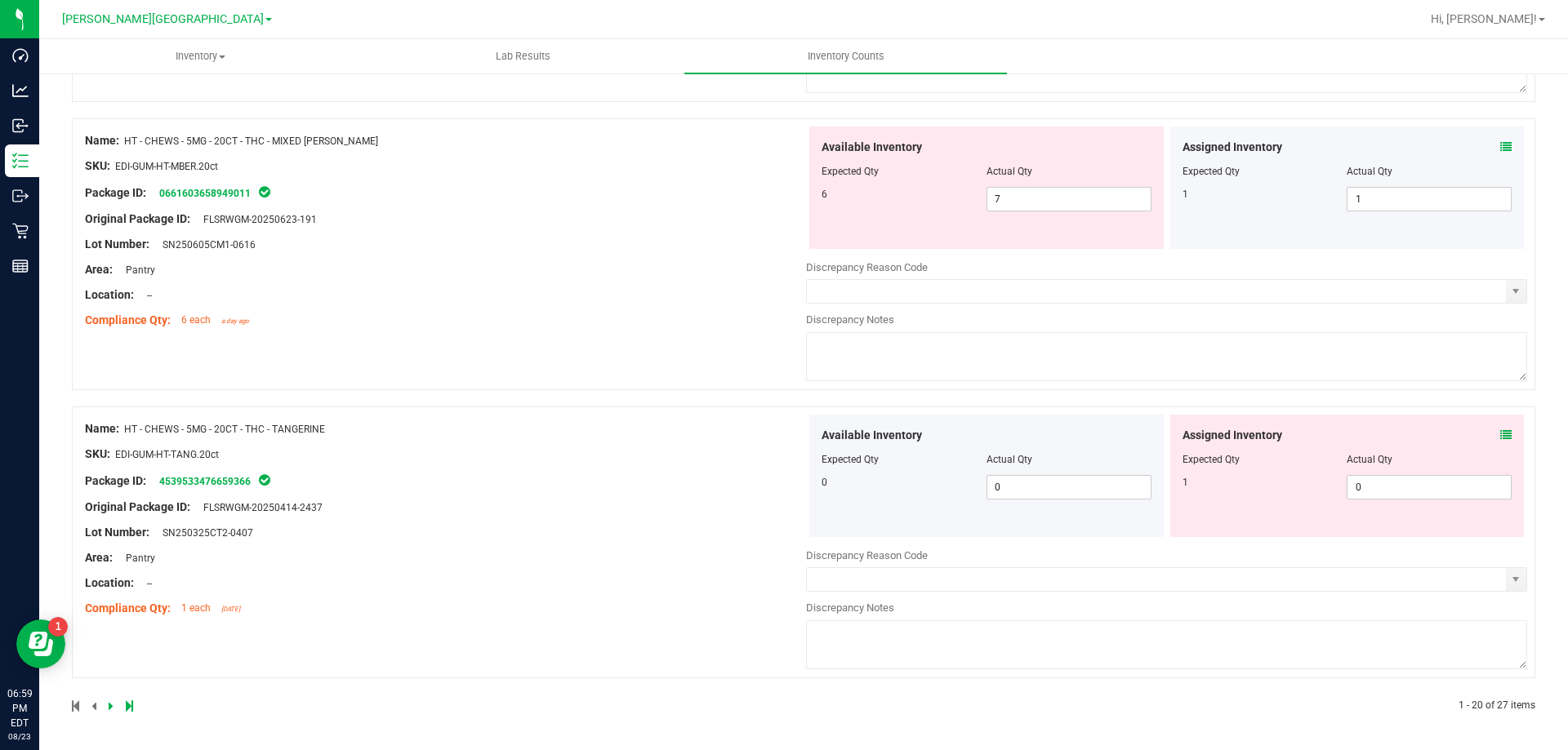
click at [1500, 142] on icon at bounding box center [1505, 146] width 11 height 11
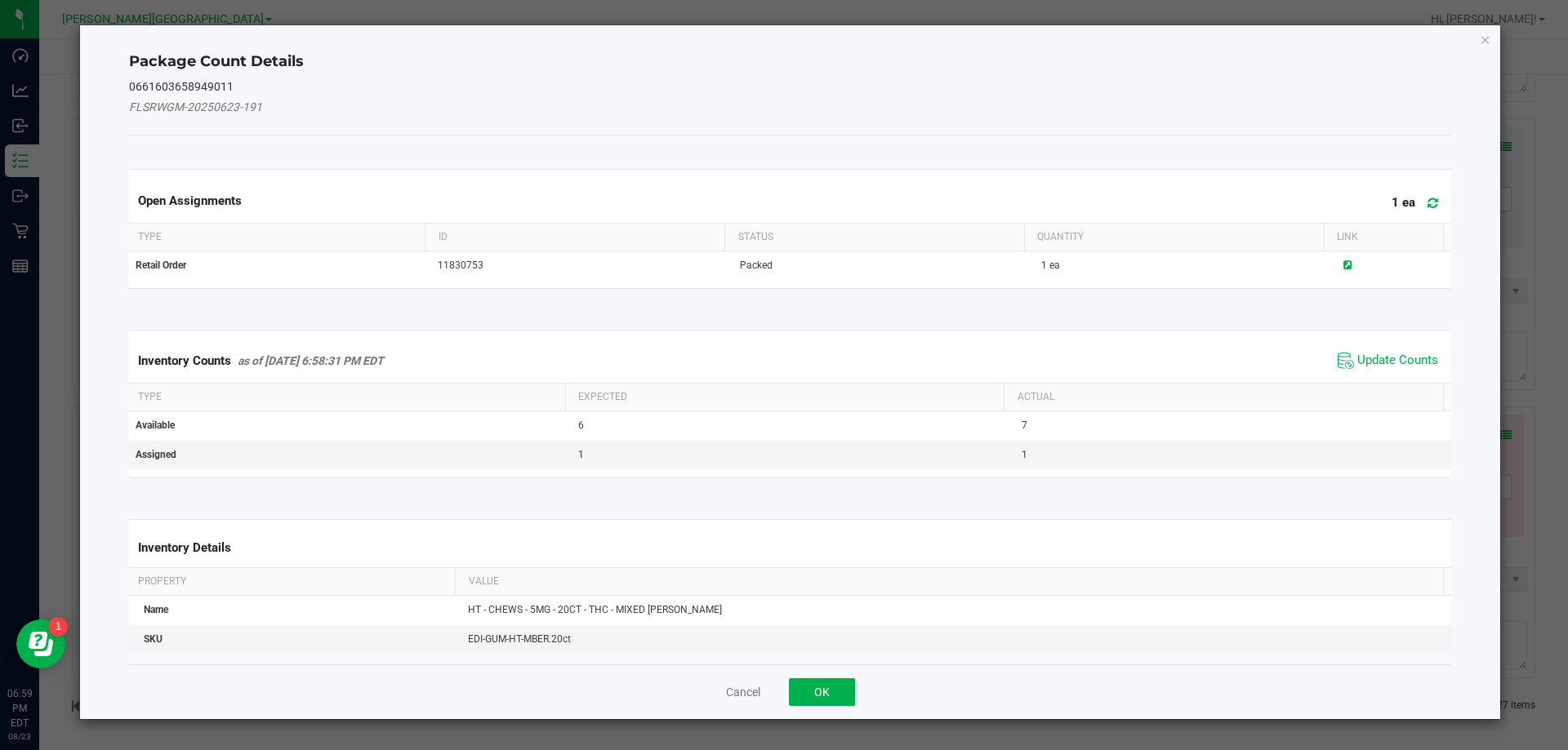
click at [1382, 349] on span "Update Counts" at bounding box center [1387, 361] width 109 height 24
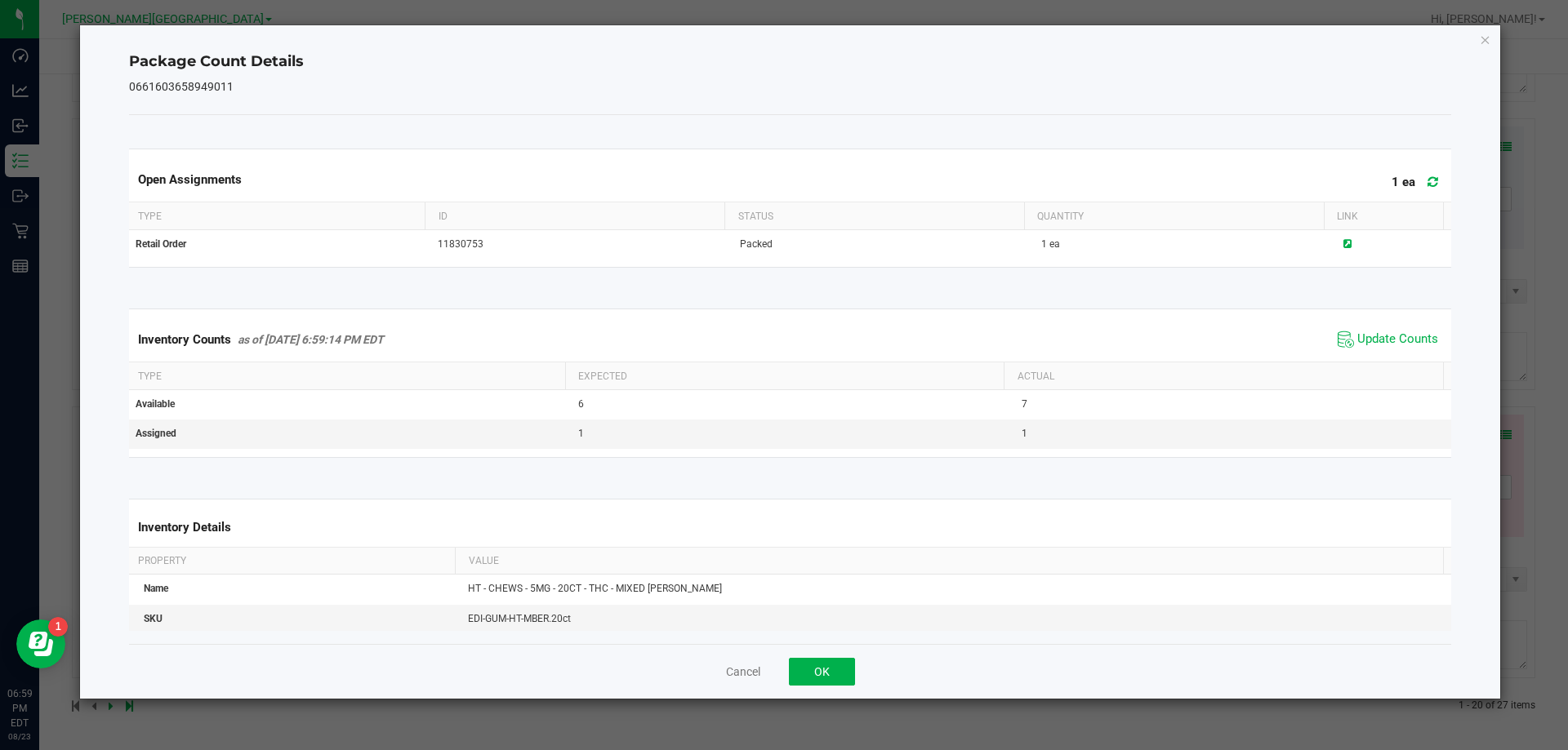
click at [1382, 348] on span "Update Counts" at bounding box center [1397, 340] width 81 height 16
click at [1381, 339] on span "Update Counts" at bounding box center [1397, 340] width 81 height 16
click at [1381, 339] on span "Update Counts" at bounding box center [1397, 339] width 81 height 15
click at [827, 679] on button "OK" at bounding box center [822, 672] width 66 height 28
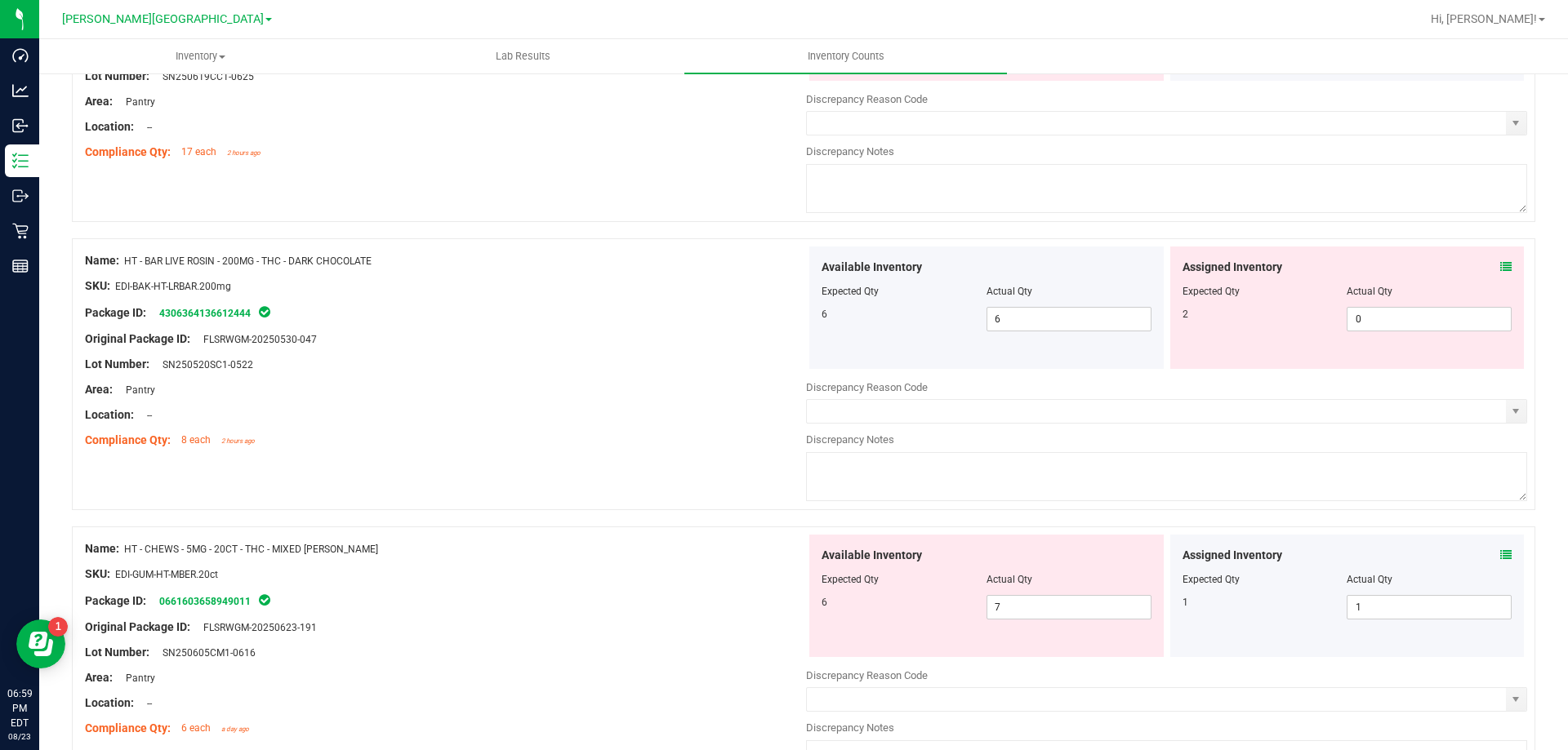
scroll to position [4845, 0]
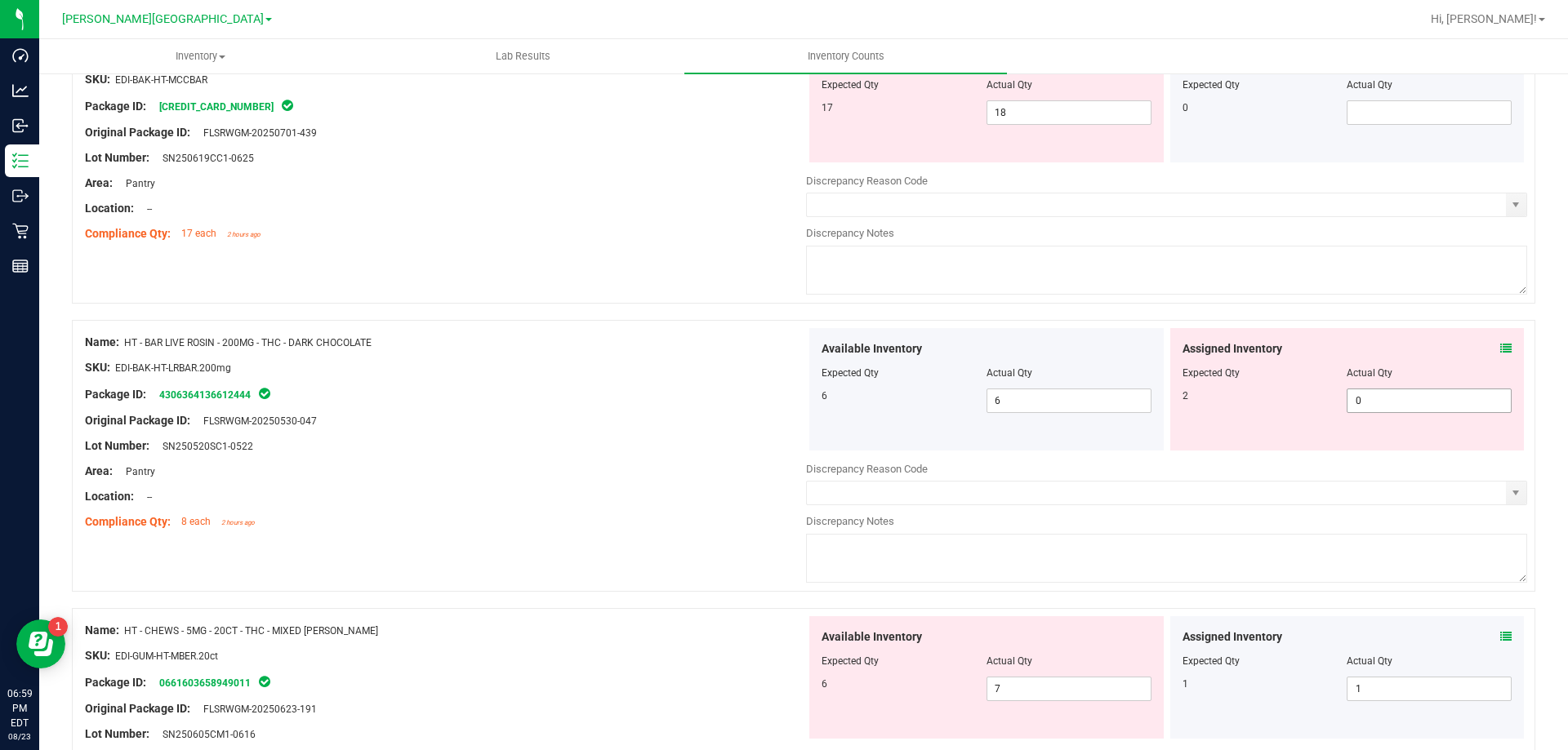
click at [1438, 404] on span "0 0" at bounding box center [1428, 401] width 165 height 24
type input "1"
type input "2"
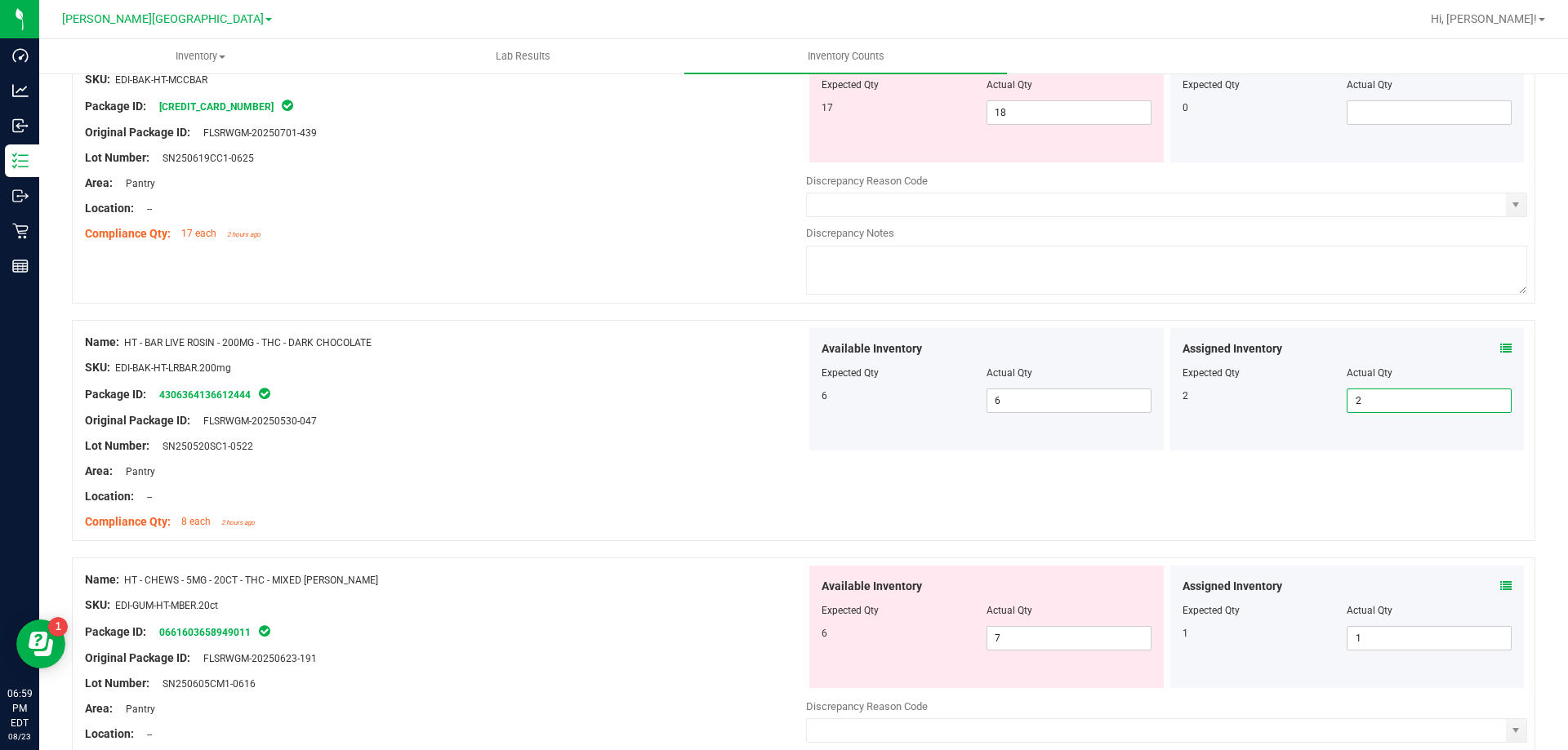
click at [408, 430] on div at bounding box center [445, 433] width 721 height 8
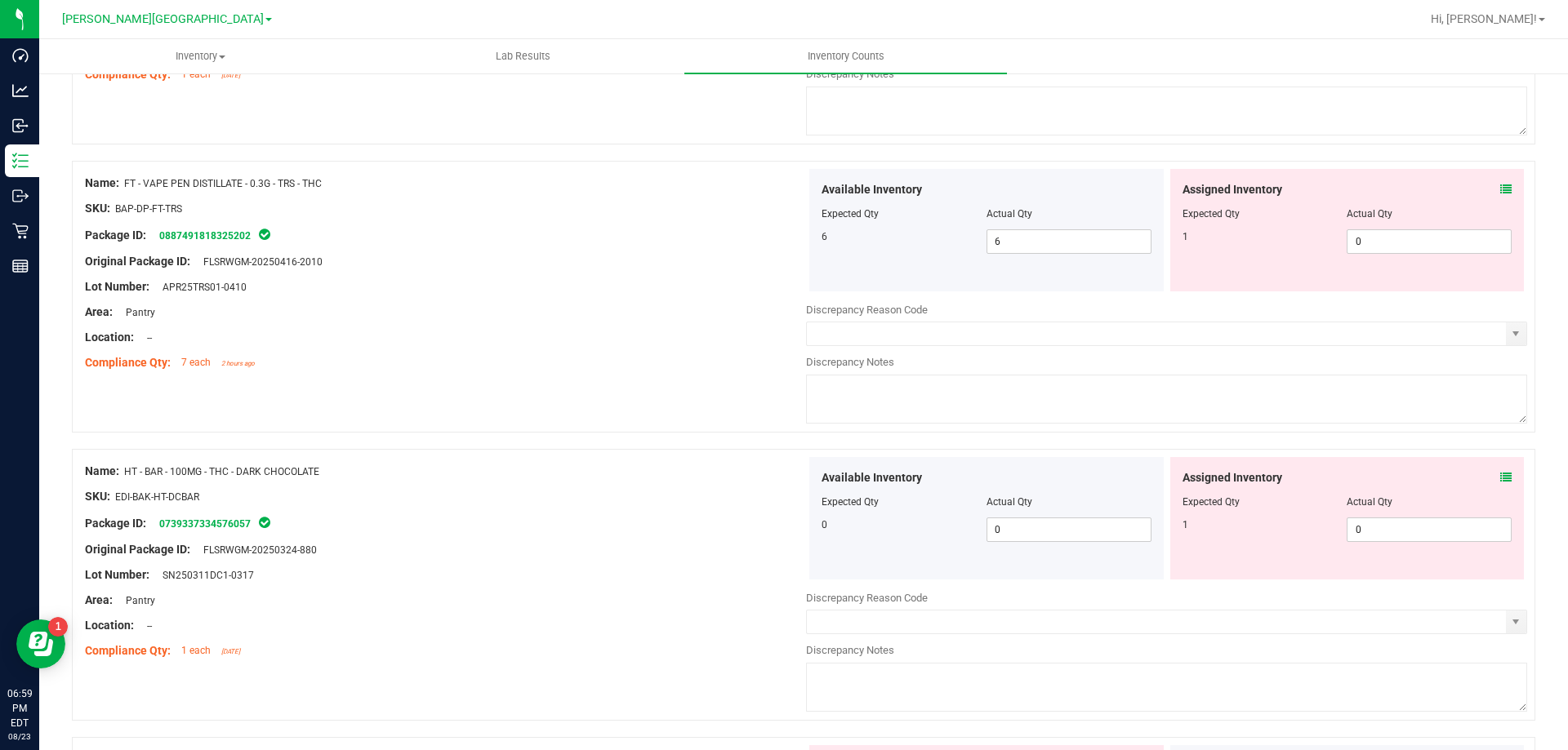
scroll to position [4110, 0]
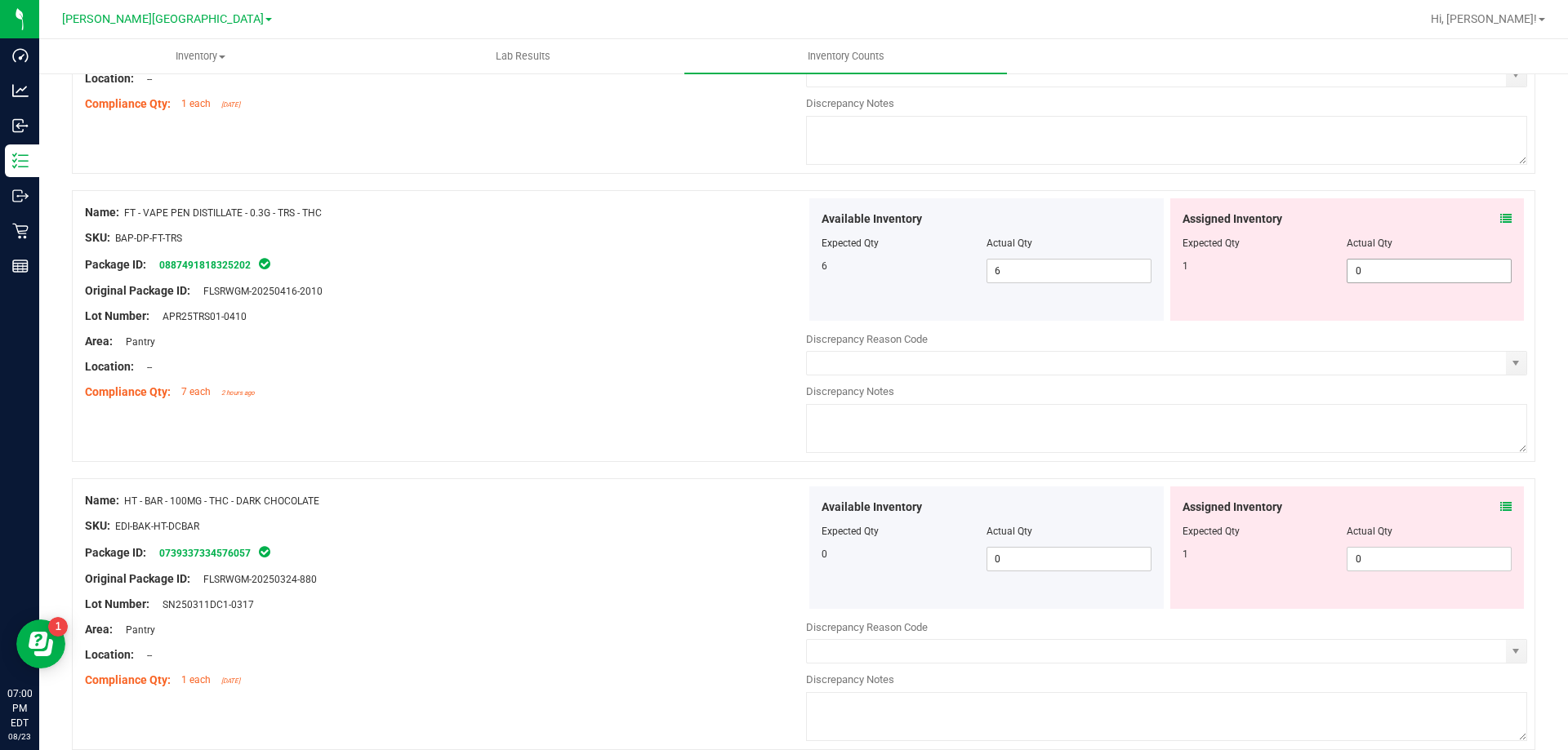
click at [1359, 275] on span "0 0" at bounding box center [1428, 271] width 165 height 24
type input "1"
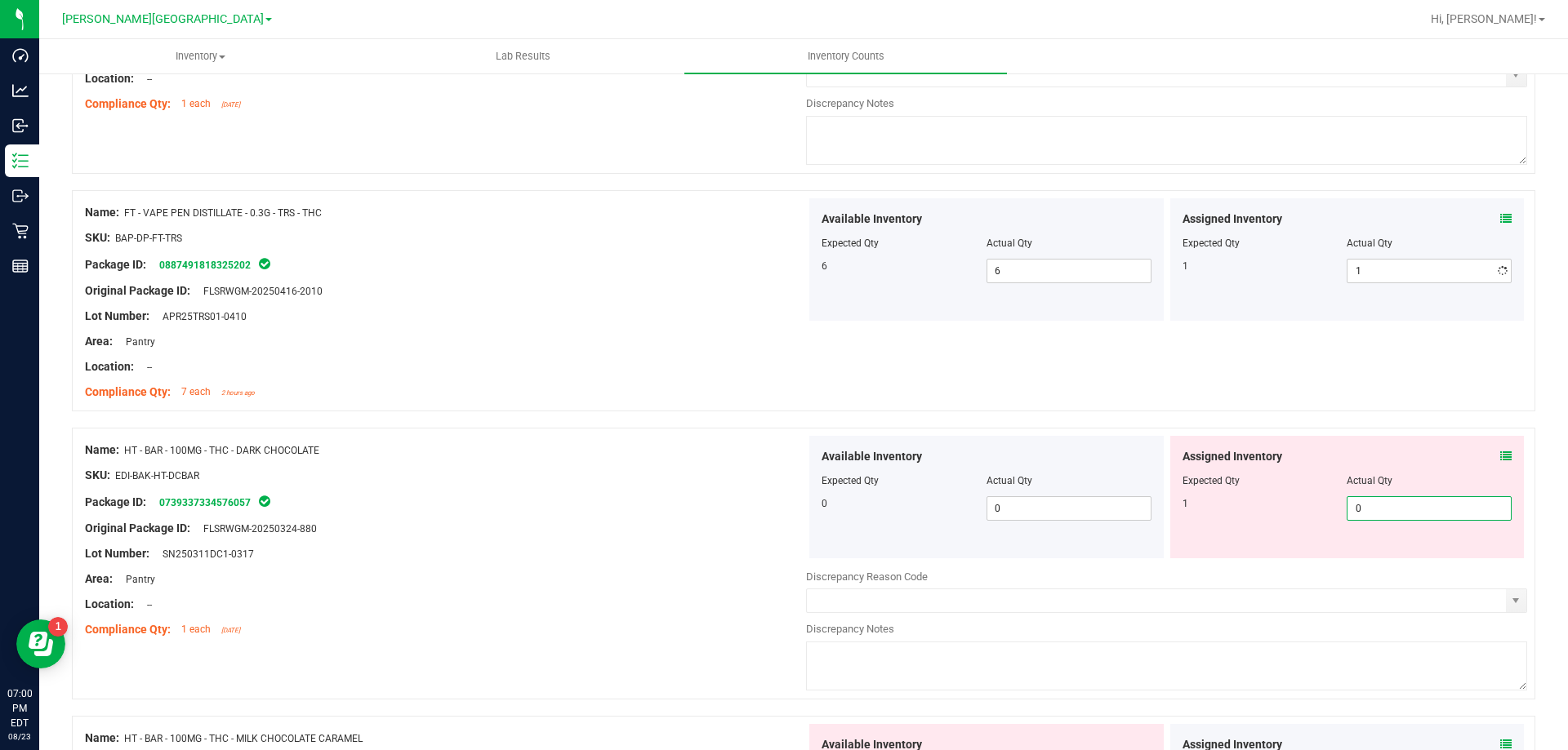
drag, startPoint x: 1400, startPoint y: 517, endPoint x: 1386, endPoint y: 520, distance: 14.3
click at [1395, 518] on span "0 0" at bounding box center [1428, 508] width 165 height 24
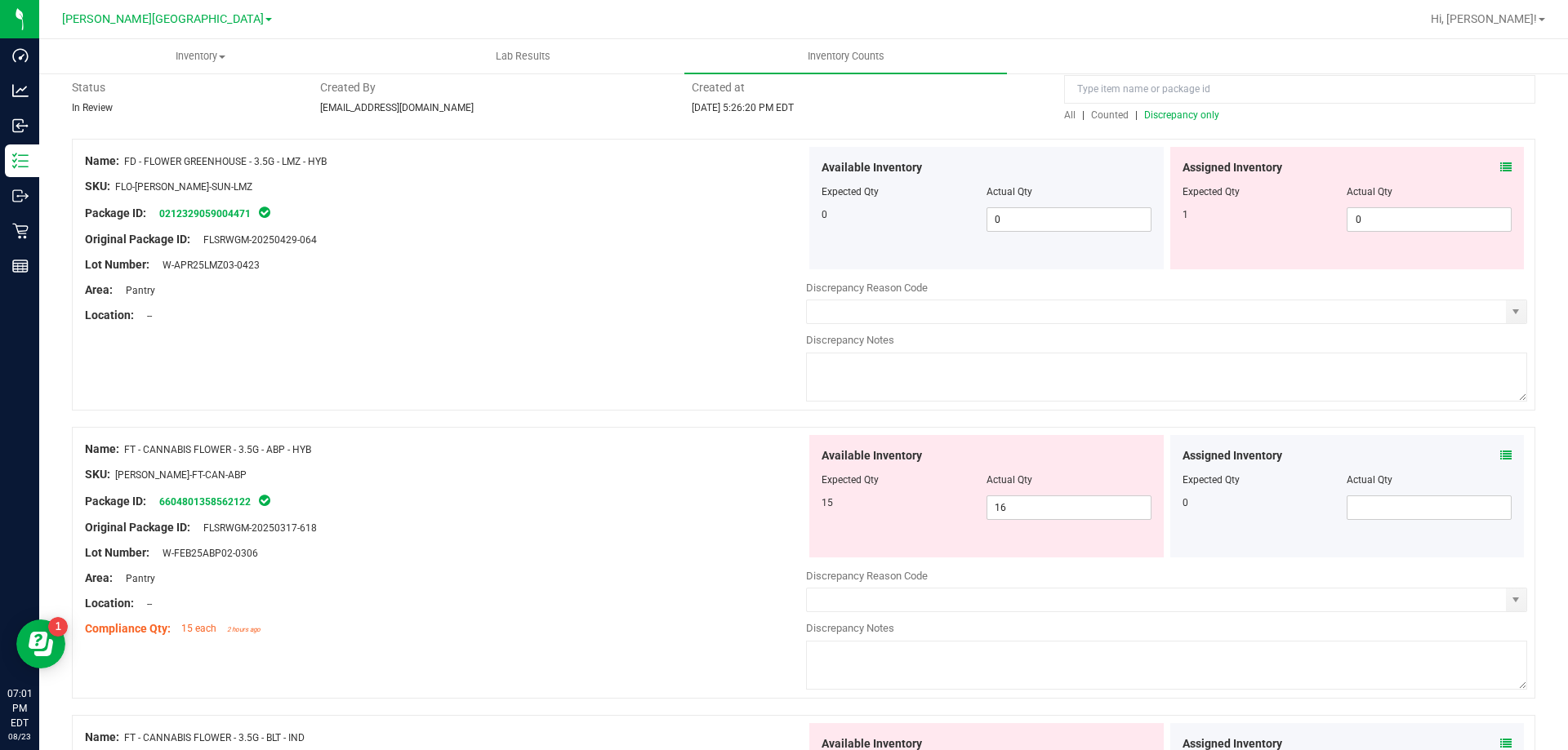
scroll to position [0, 0]
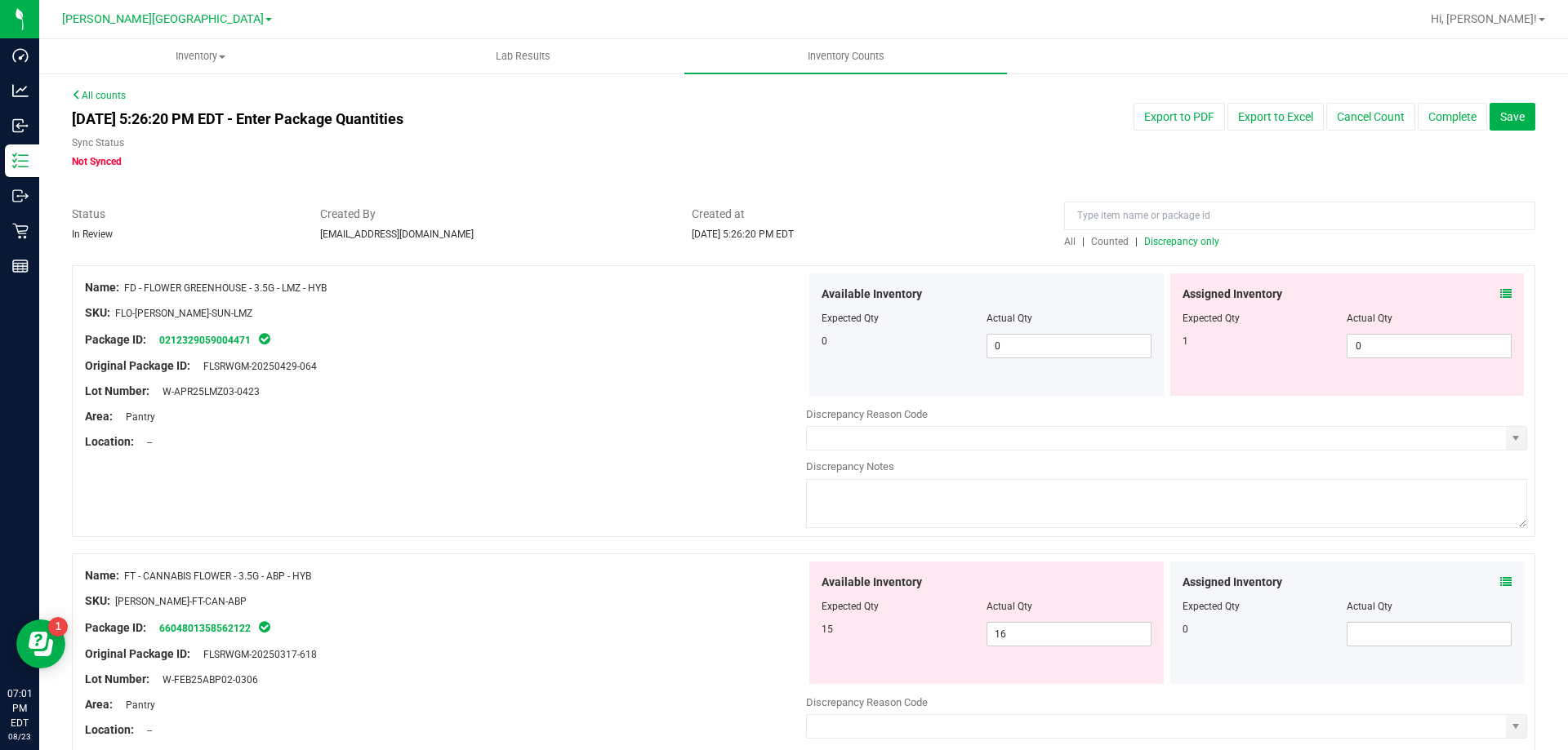
click at [1191, 241] on span "Discrepancy only" at bounding box center [1181, 241] width 75 height 11
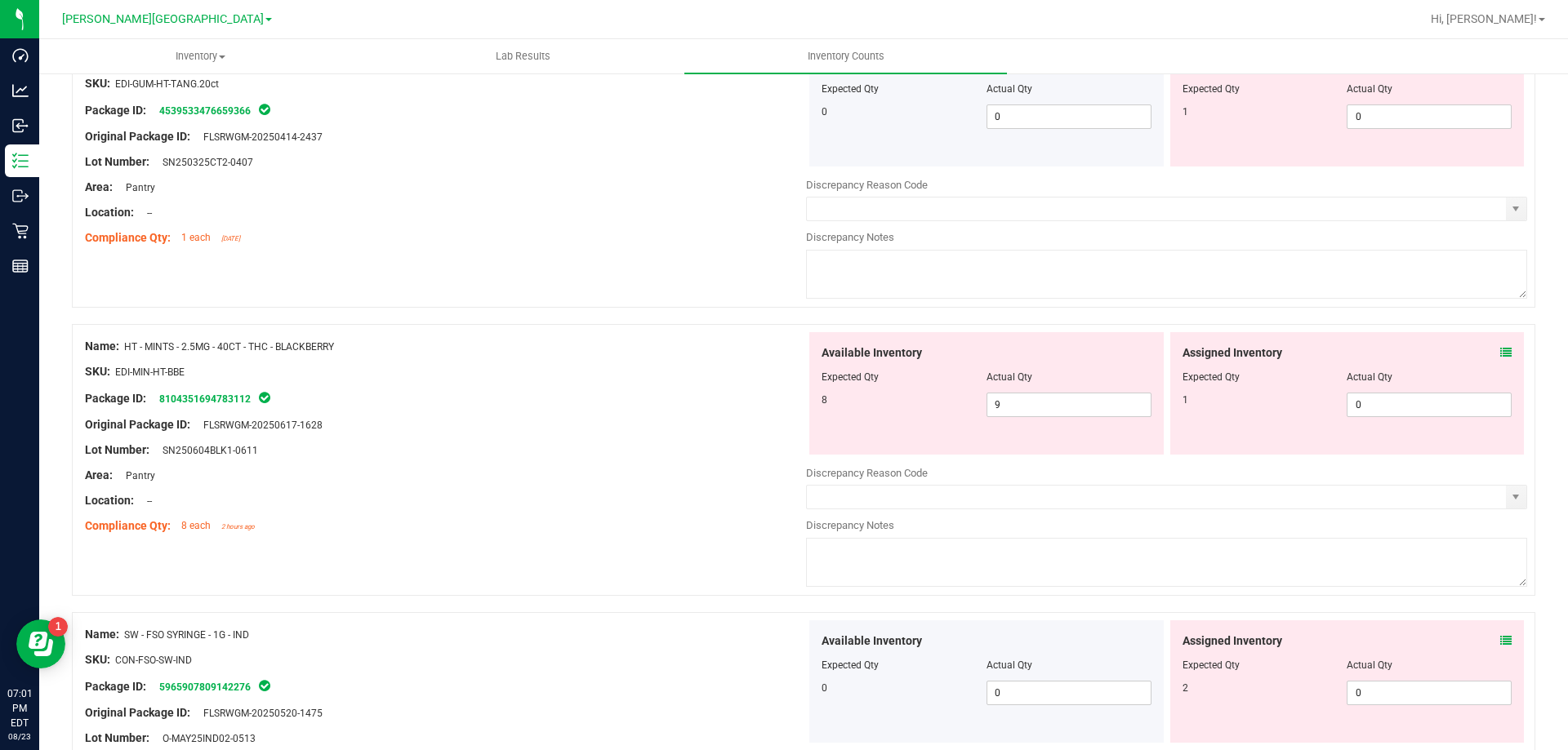
scroll to position [5090, 0]
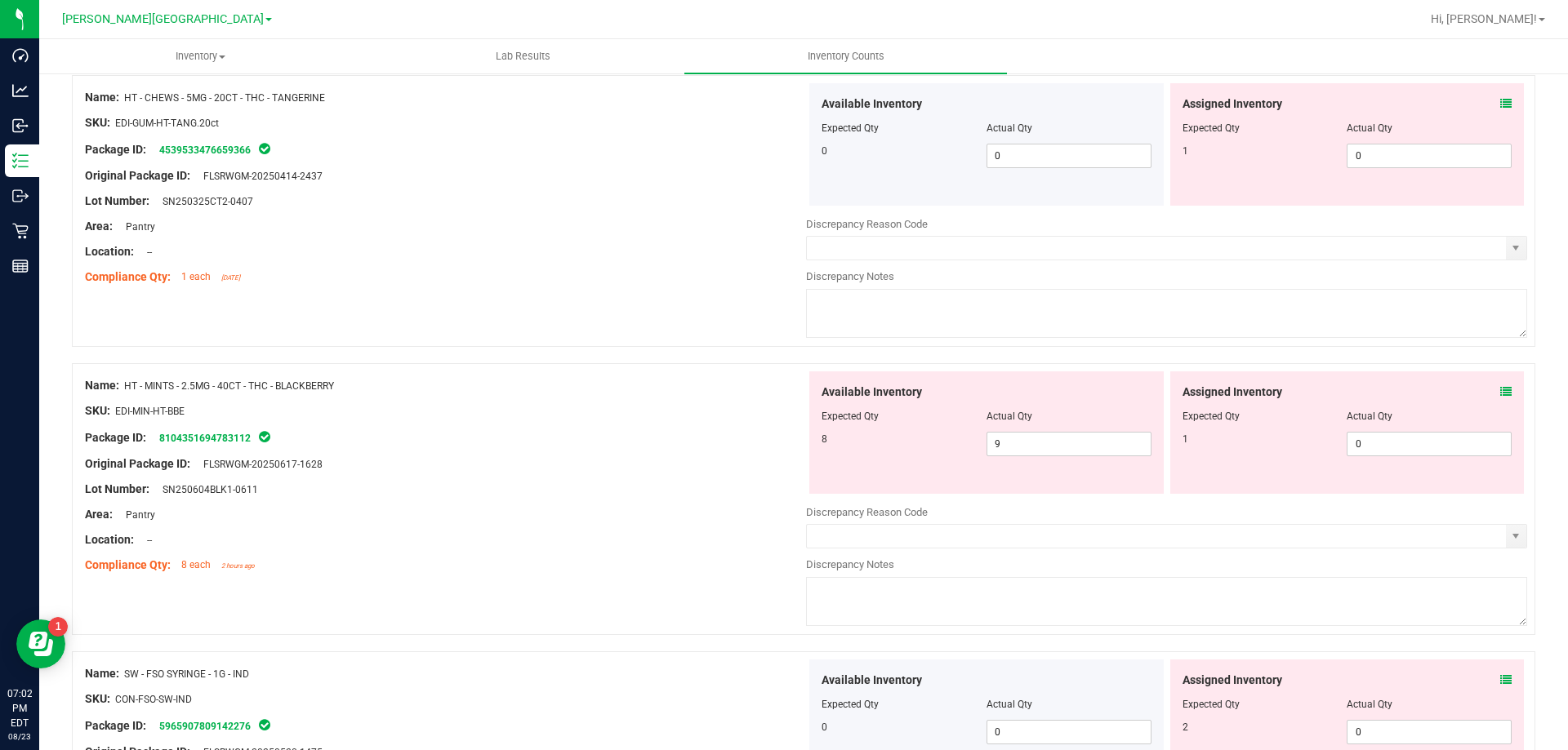
click at [1500, 394] on icon at bounding box center [1505, 391] width 11 height 11
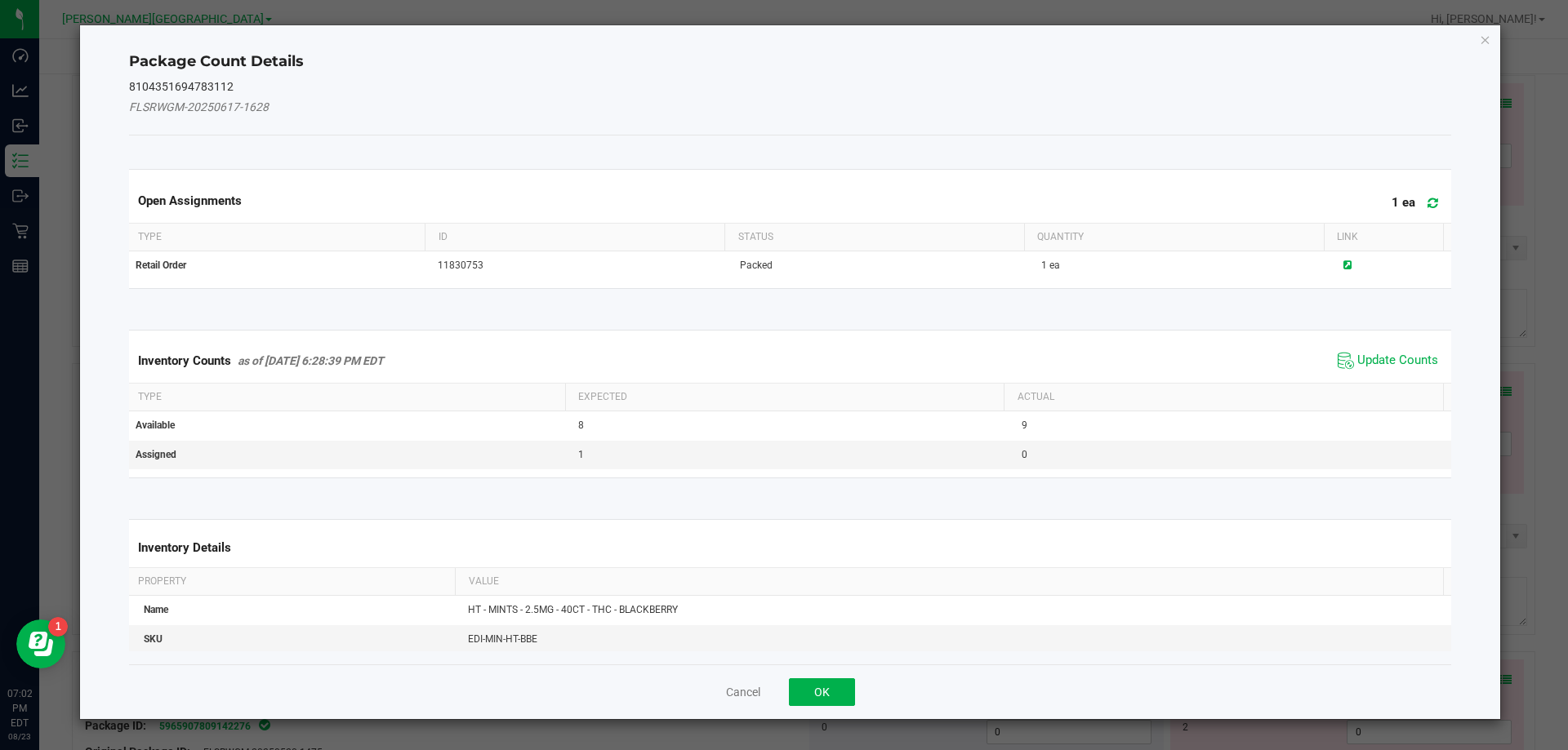
click at [1377, 372] on span "Update Counts" at bounding box center [1387, 361] width 109 height 24
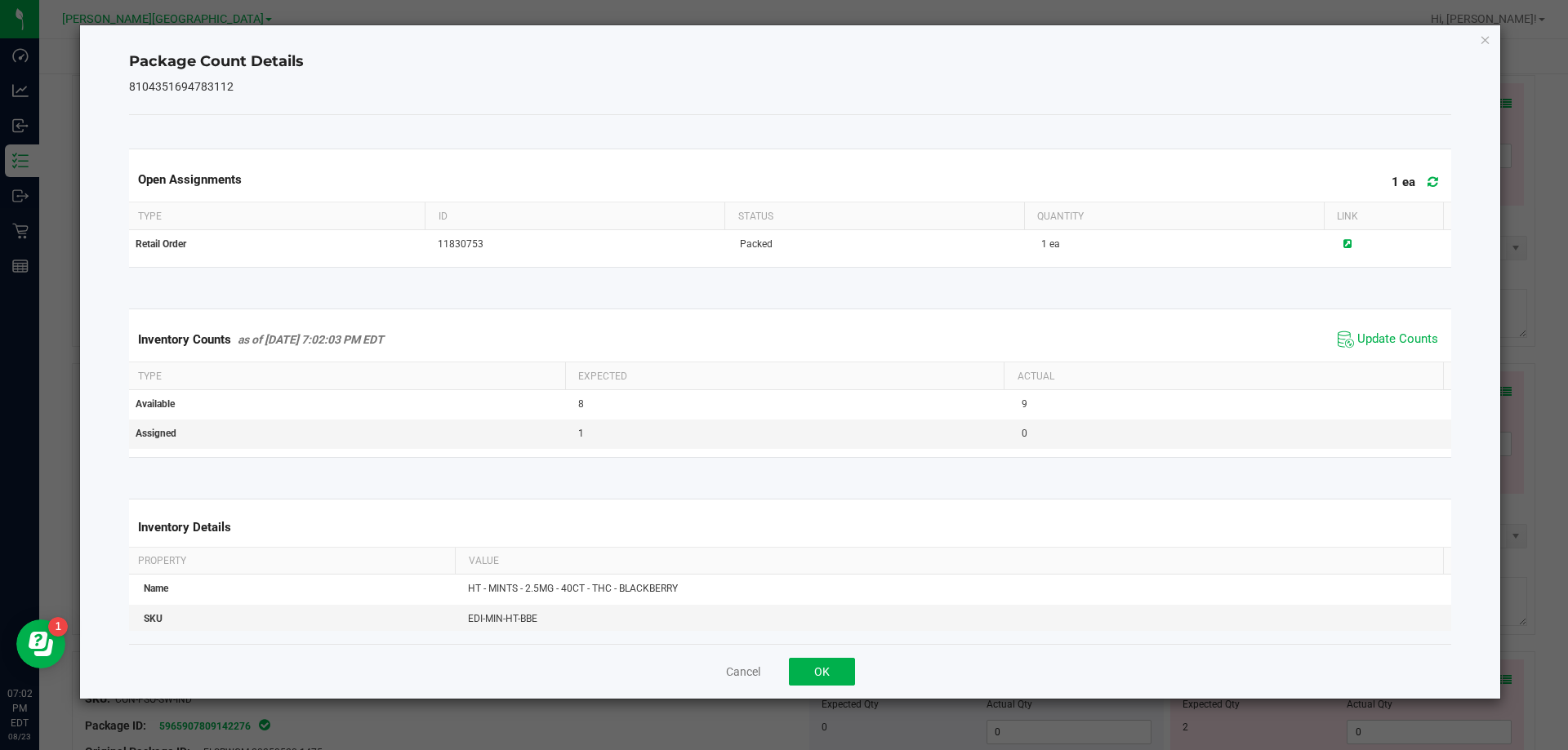
click at [1372, 368] on th "Actual" at bounding box center [1223, 377] width 439 height 28
click at [1366, 350] on span "Update Counts" at bounding box center [1387, 339] width 109 height 24
click at [1364, 342] on span "Update Counts" at bounding box center [1397, 339] width 81 height 15
click at [837, 679] on button "OK" at bounding box center [822, 672] width 66 height 28
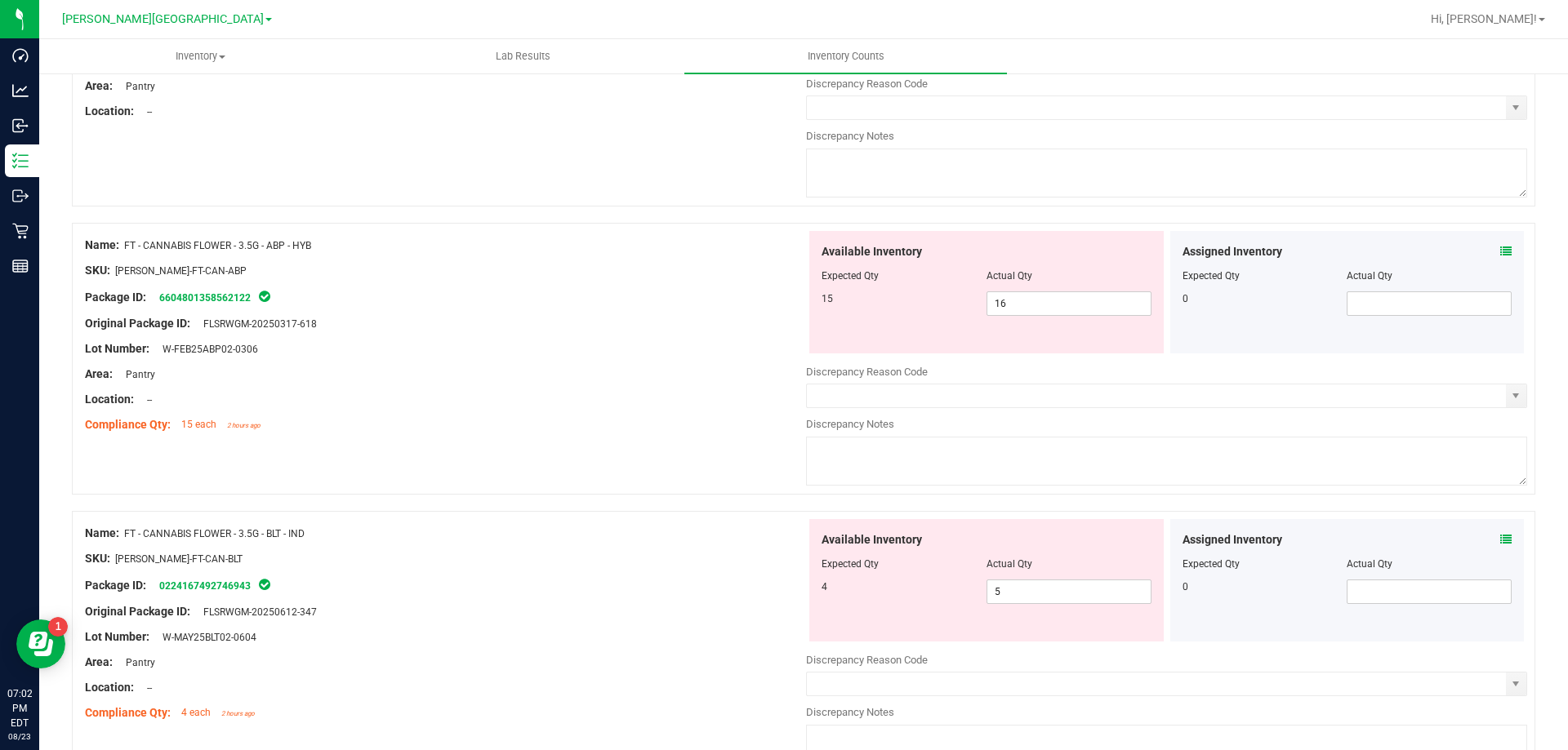
scroll to position [0, 0]
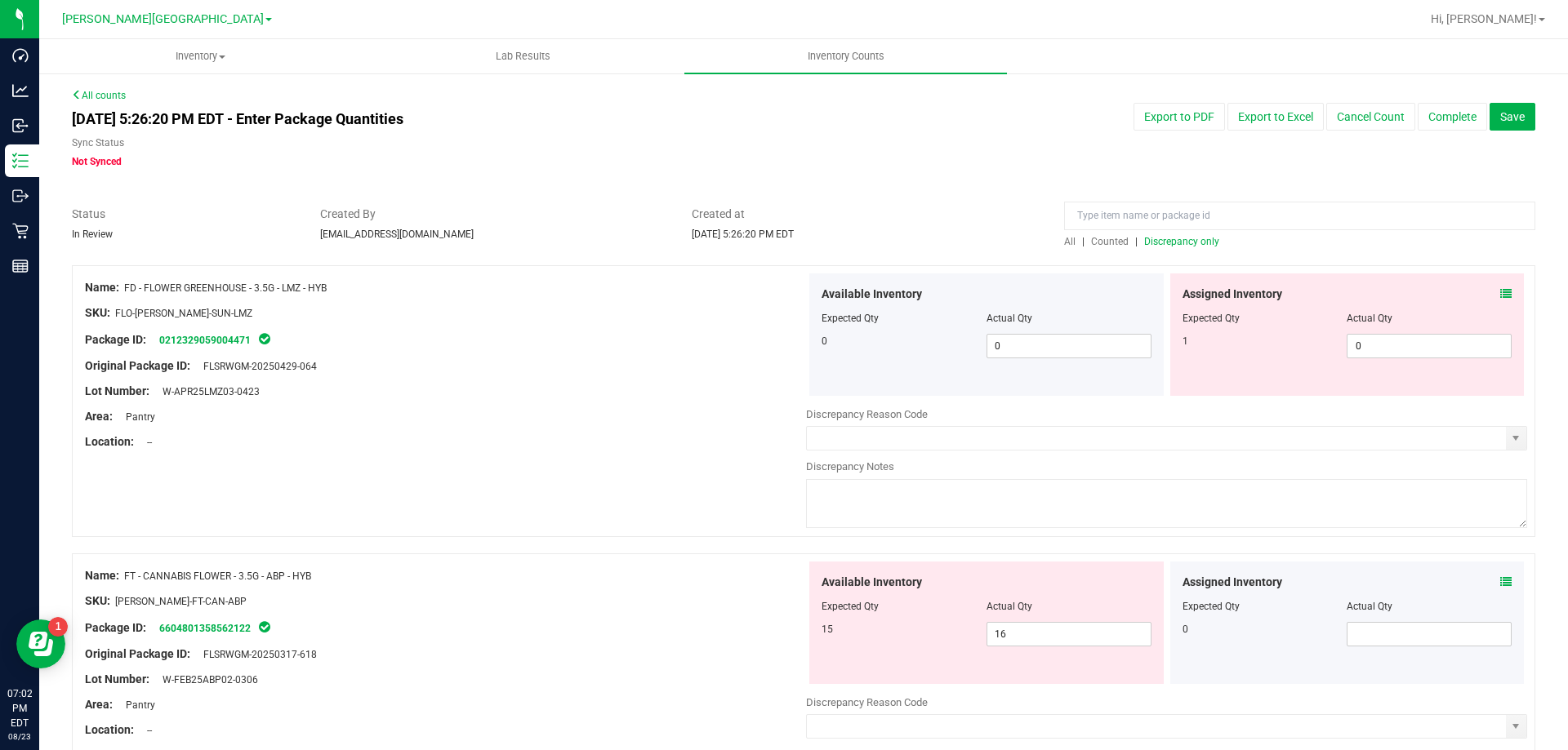
click at [1096, 236] on span "Counted" at bounding box center [1110, 241] width 38 height 11
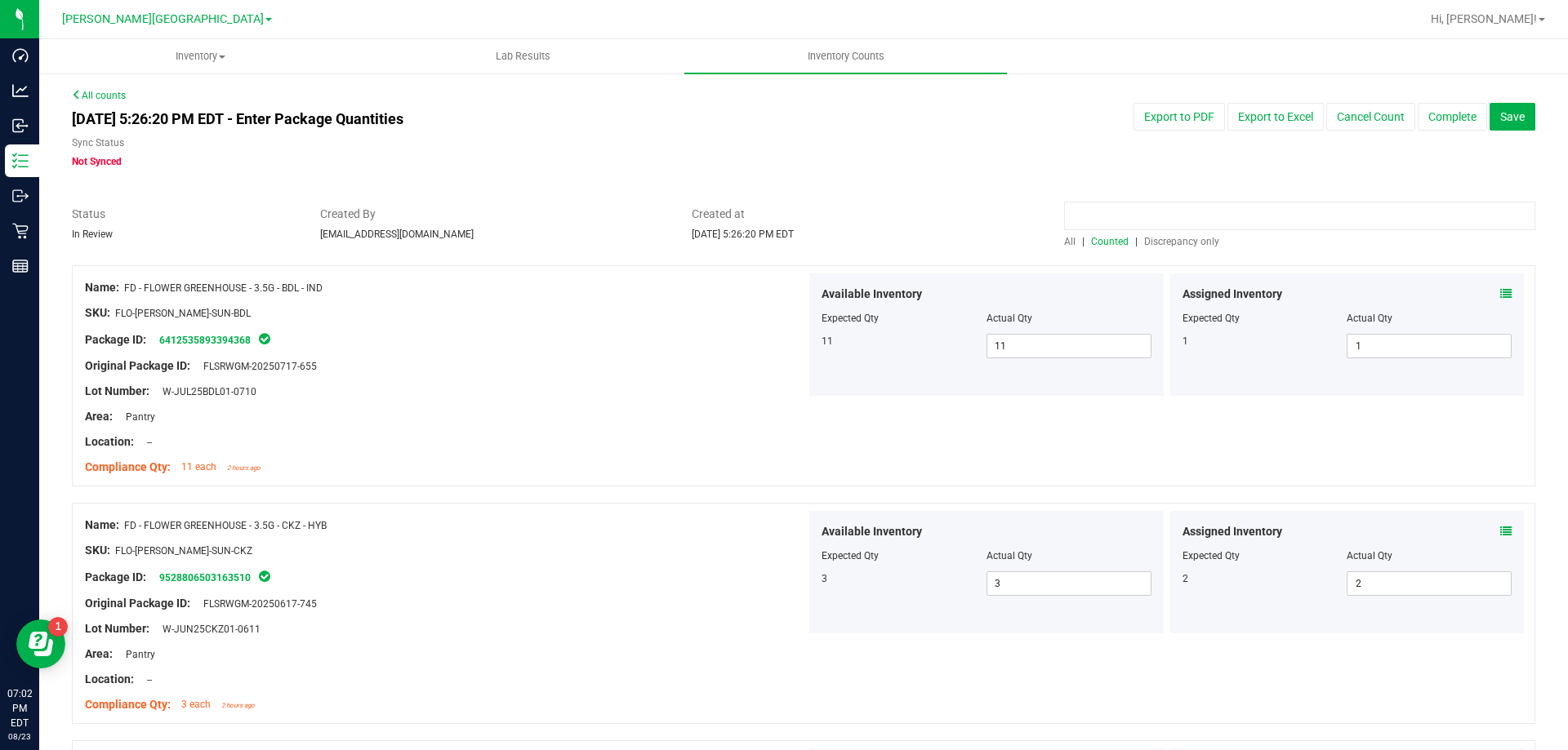
click at [1119, 216] on input at bounding box center [1299, 216] width 471 height 29
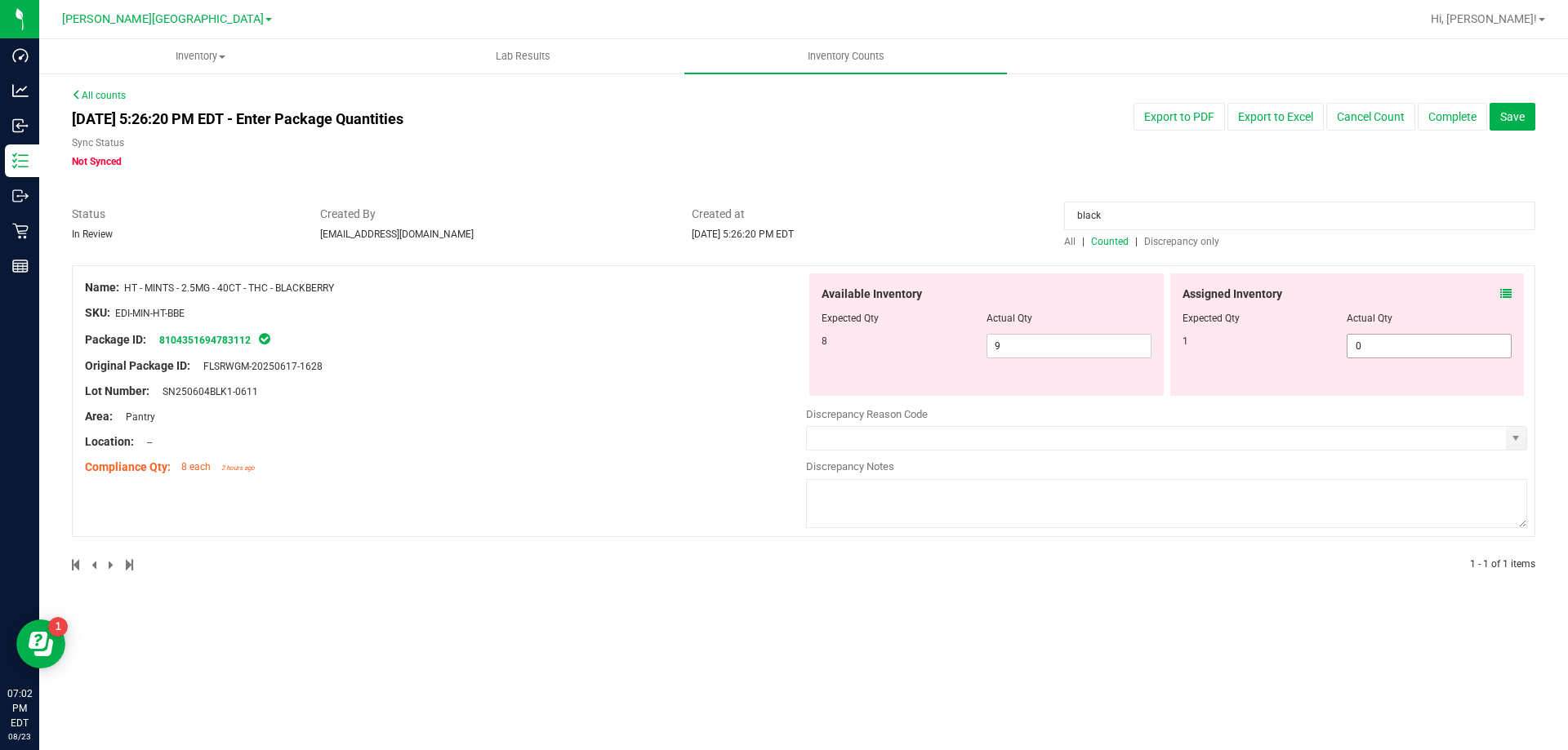
type input "black"
click at [1445, 349] on span "0 0" at bounding box center [1428, 346] width 165 height 24
click at [1445, 349] on input "0" at bounding box center [1428, 346] width 163 height 23
type input "1"
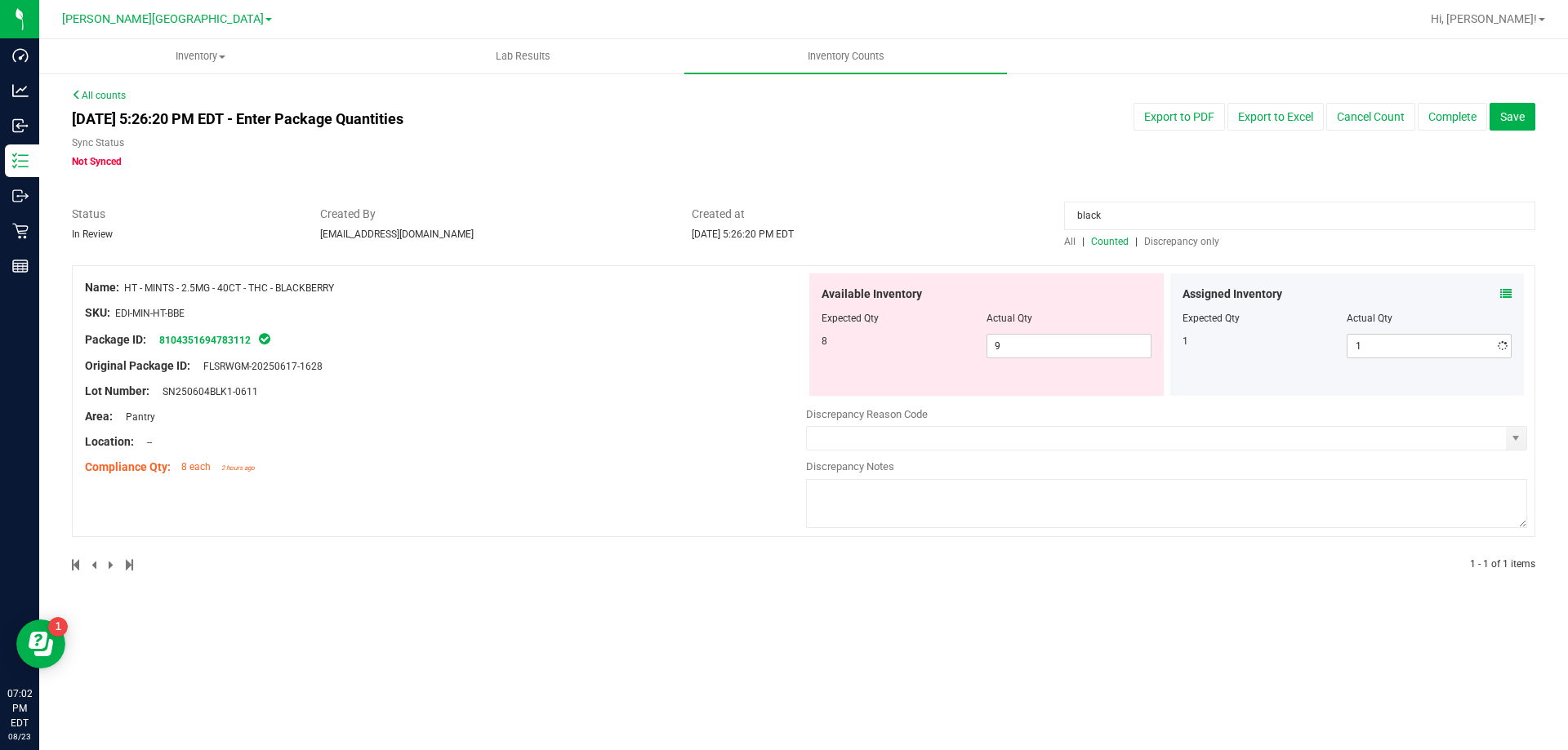
click at [747, 558] on div at bounding box center [438, 565] width 732 height 15
drag, startPoint x: 1183, startPoint y: 211, endPoint x: 818, endPoint y: 221, distance: 365.1
click at [818, 221] on div "Status In Review Created By pnelson@liveparallel.com Created at Aug 23, 2025 5:…" at bounding box center [804, 227] width 1488 height 43
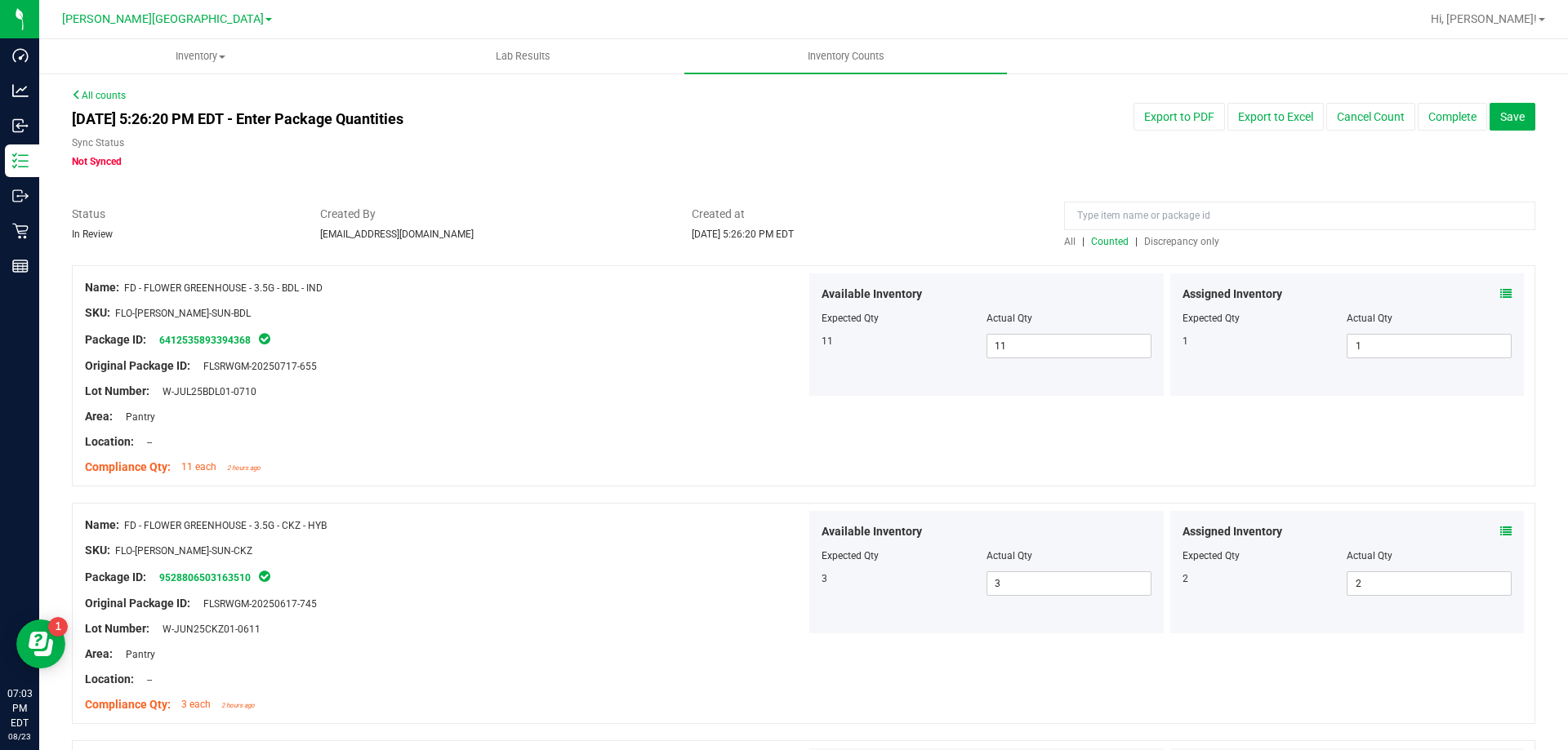
click at [1180, 234] on div "All | Counted | Discrepancy only" at bounding box center [1299, 241] width 471 height 15
click at [1181, 241] on span "Discrepancy only" at bounding box center [1181, 241] width 75 height 11
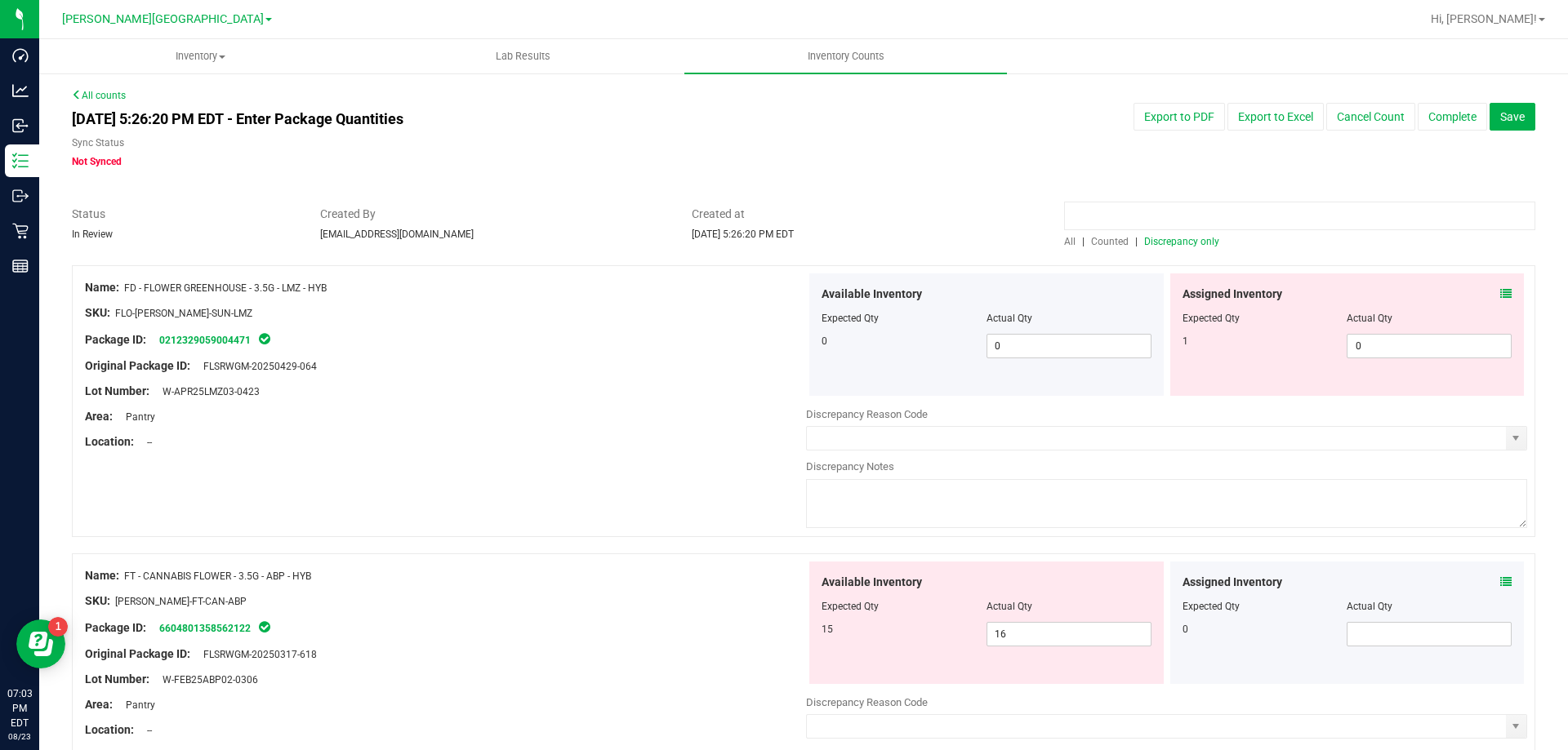
click at [1102, 209] on input at bounding box center [1299, 216] width 471 height 29
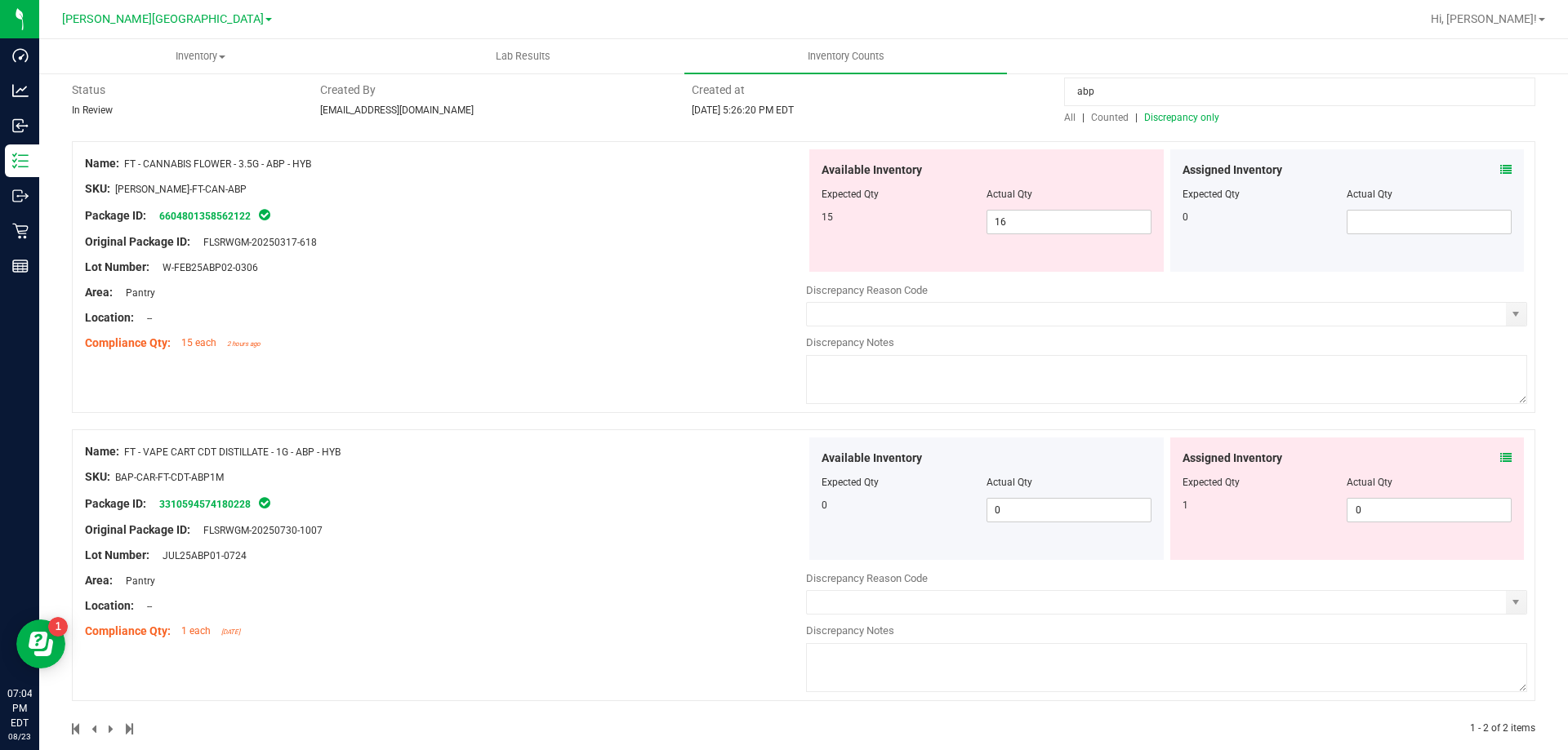
scroll to position [147, 0]
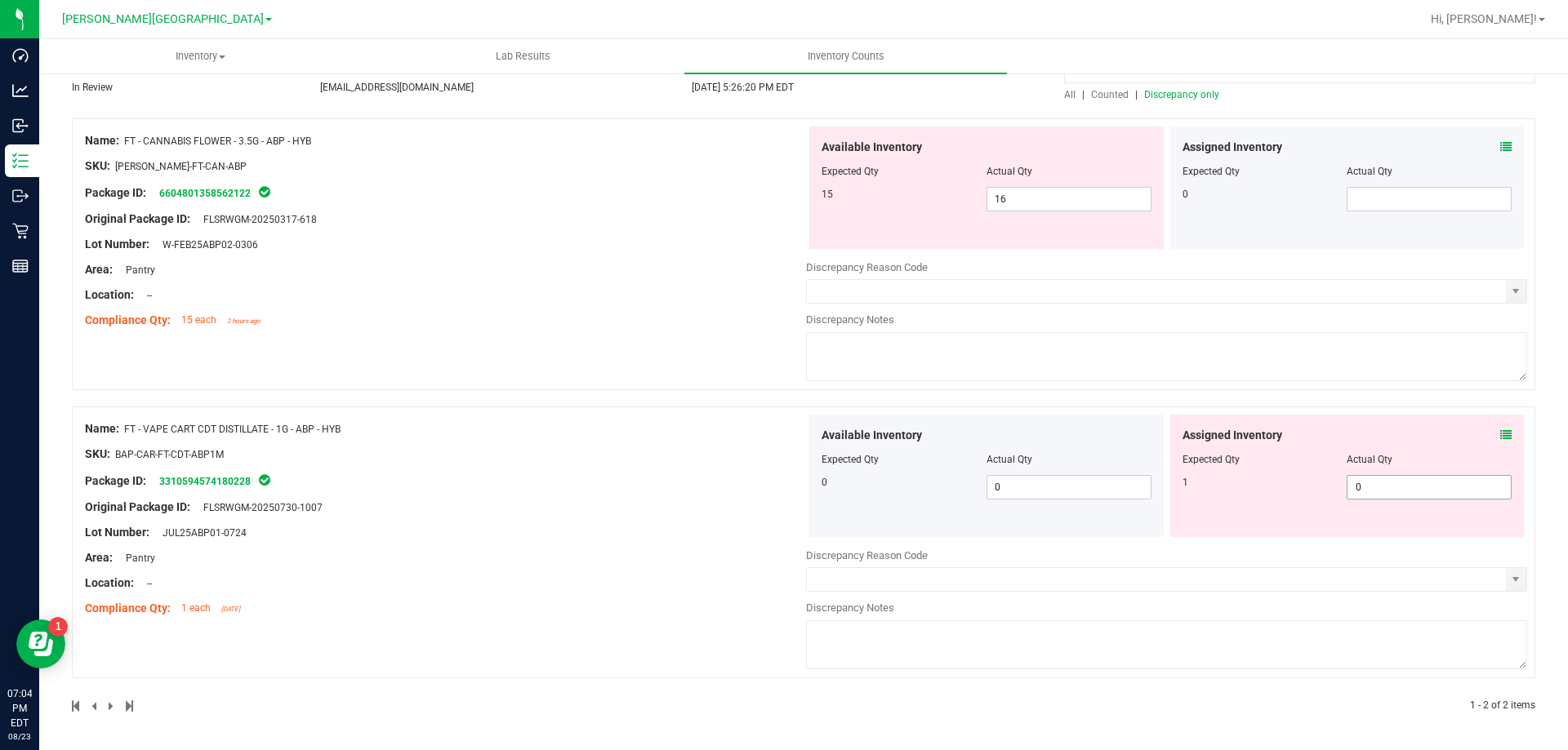
type input "abp"
click at [1373, 492] on span "0 0" at bounding box center [1428, 487] width 165 height 24
type input "1"
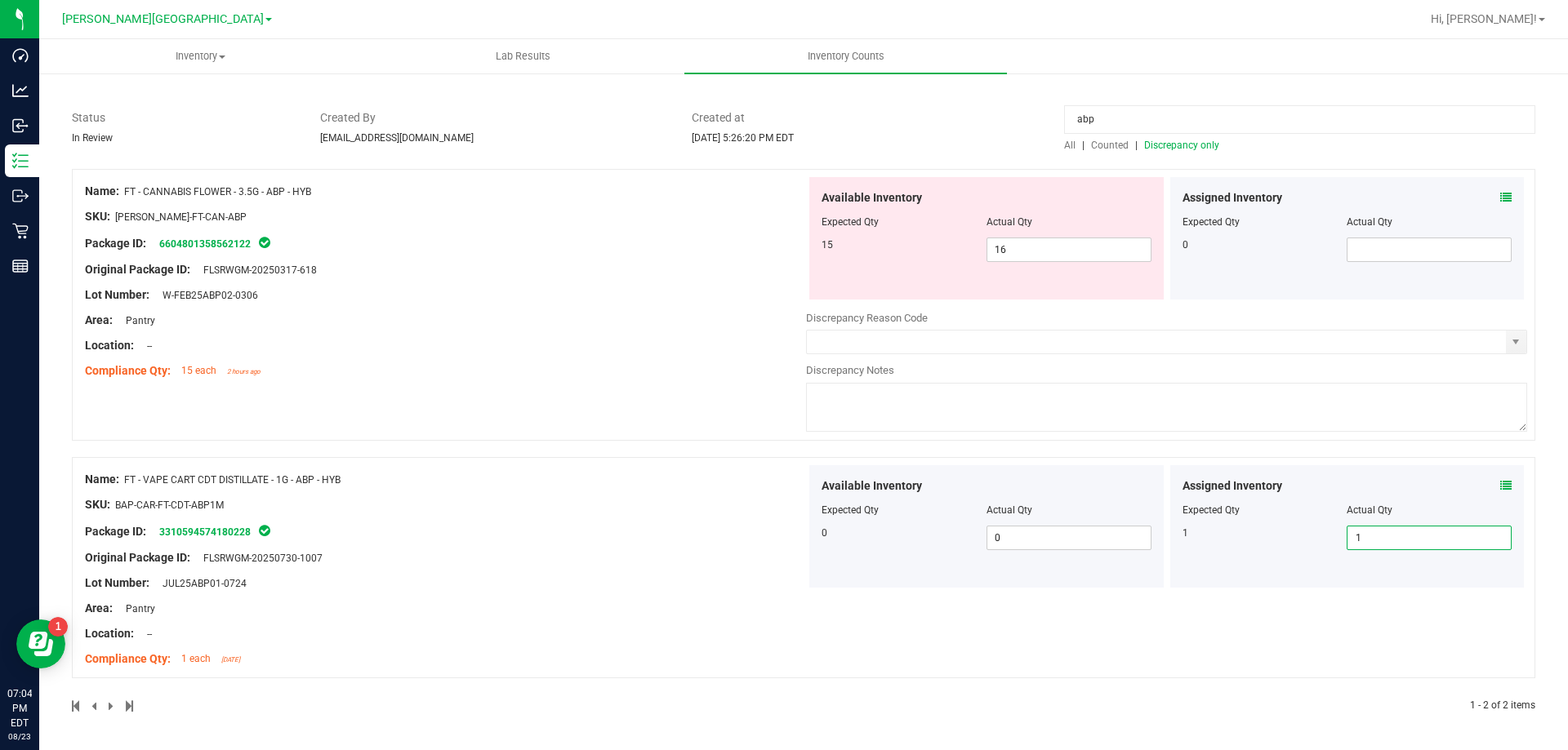
scroll to position [96, 0]
click at [725, 315] on div "Area: Pantry" at bounding box center [445, 320] width 721 height 17
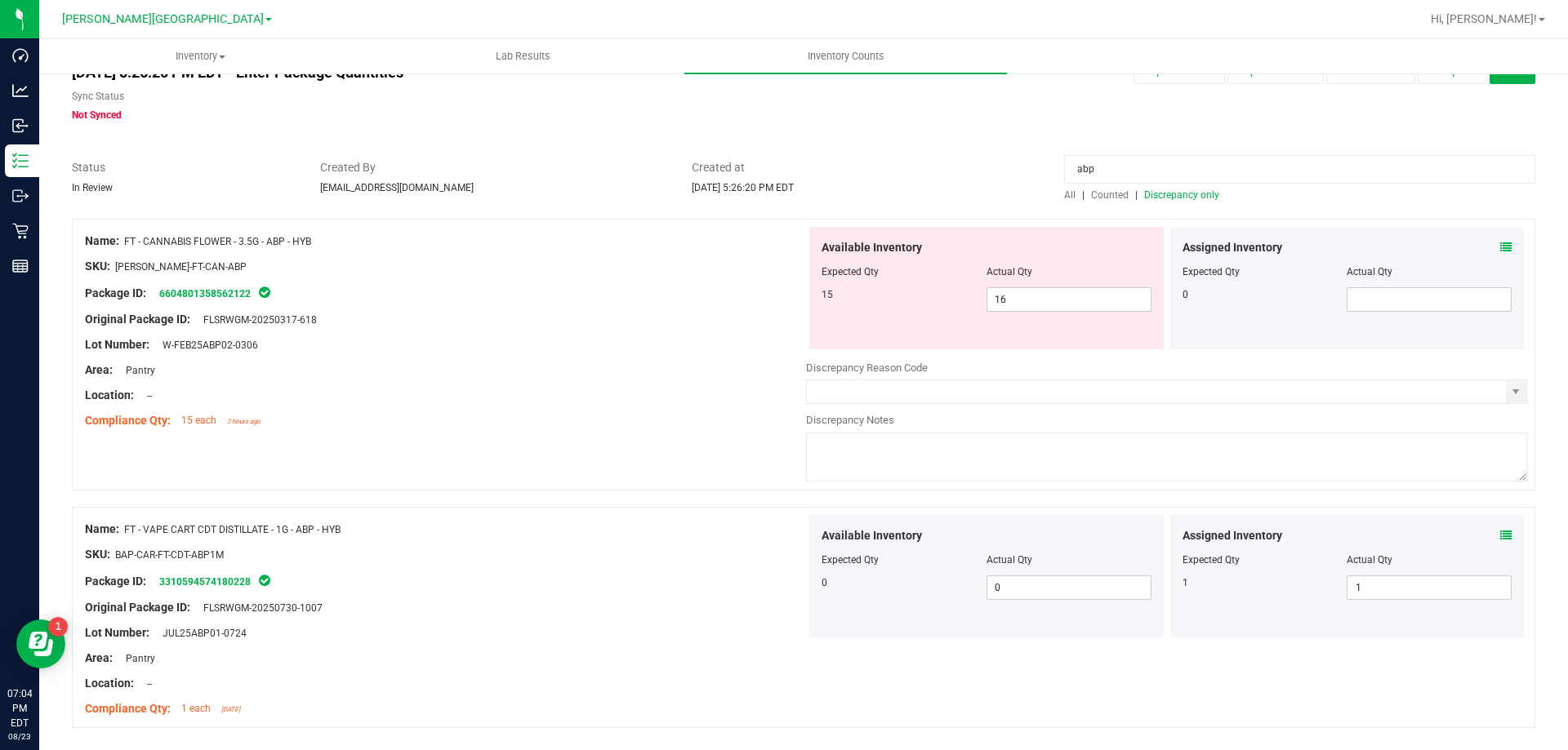
scroll to position [0, 0]
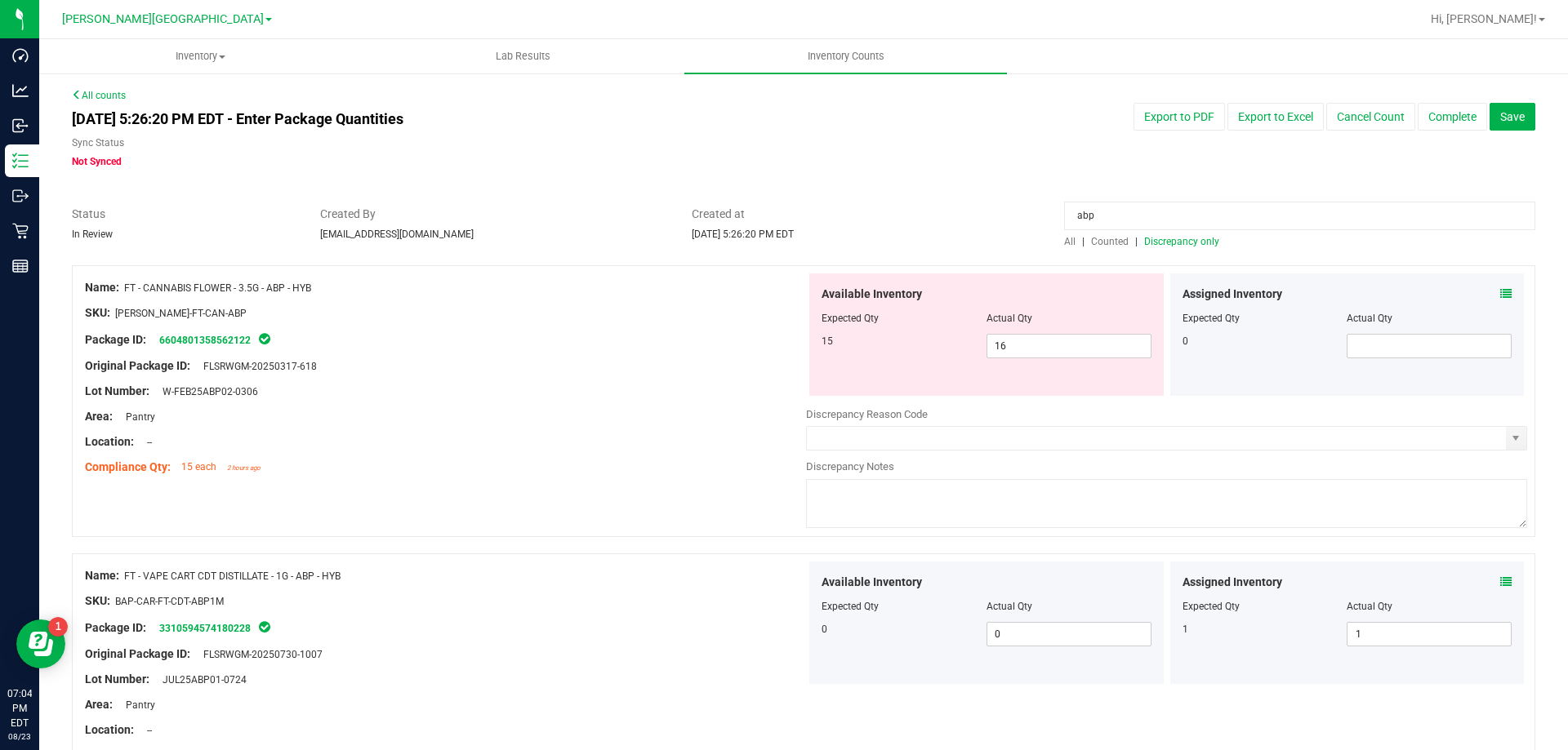
click at [1155, 216] on input "abp" at bounding box center [1299, 216] width 471 height 29
click at [1154, 216] on input "abp" at bounding box center [1299, 216] width 471 height 29
click at [1168, 238] on span "Discrepancy only" at bounding box center [1181, 241] width 75 height 11
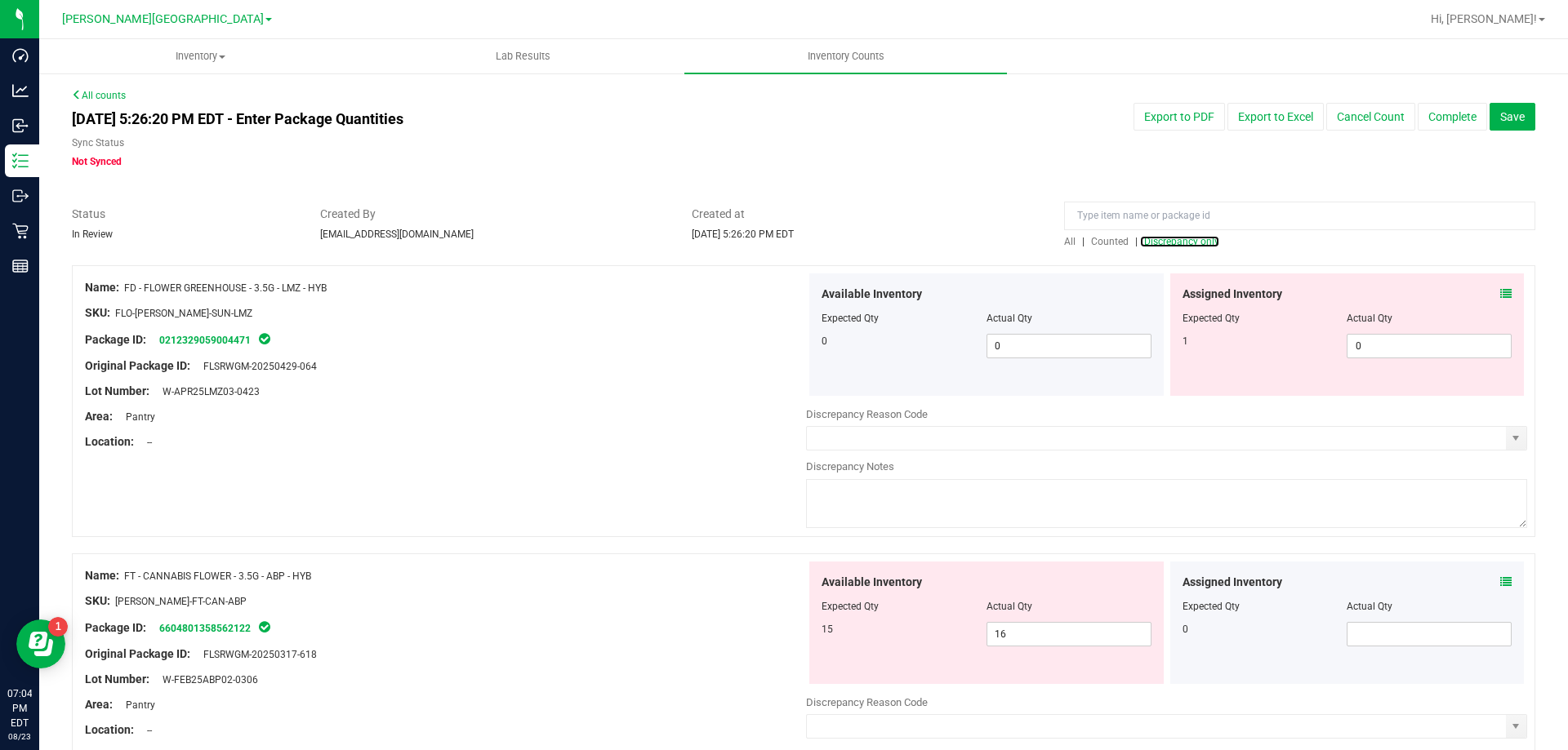
scroll to position [163, 0]
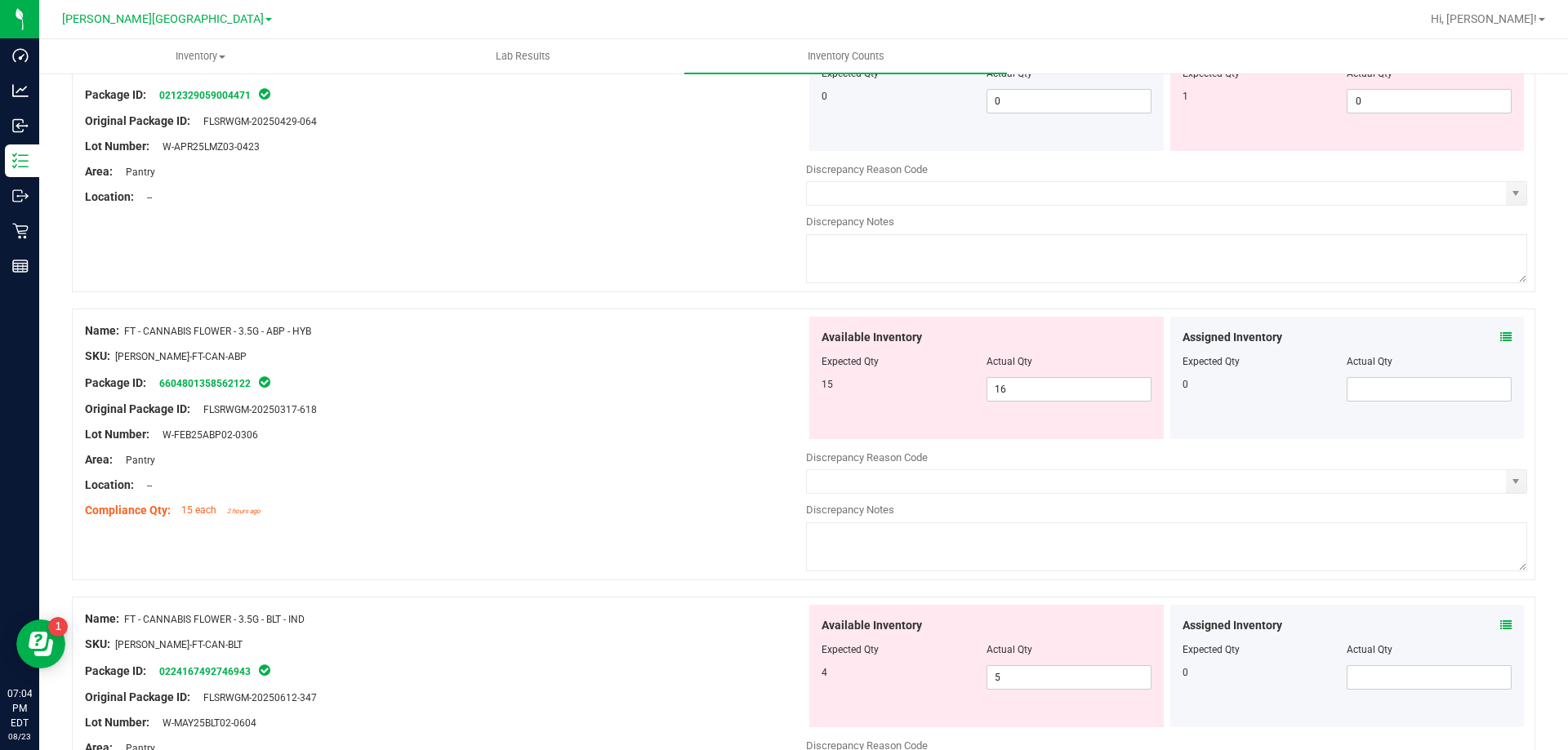
click at [658, 251] on div "Name: FD - FLOWER GREENHOUSE - 3.5G - LMZ - HYB SKU: FLO-BUD-FD-SUN-LMZ Package…" at bounding box center [803, 156] width 1463 height 272
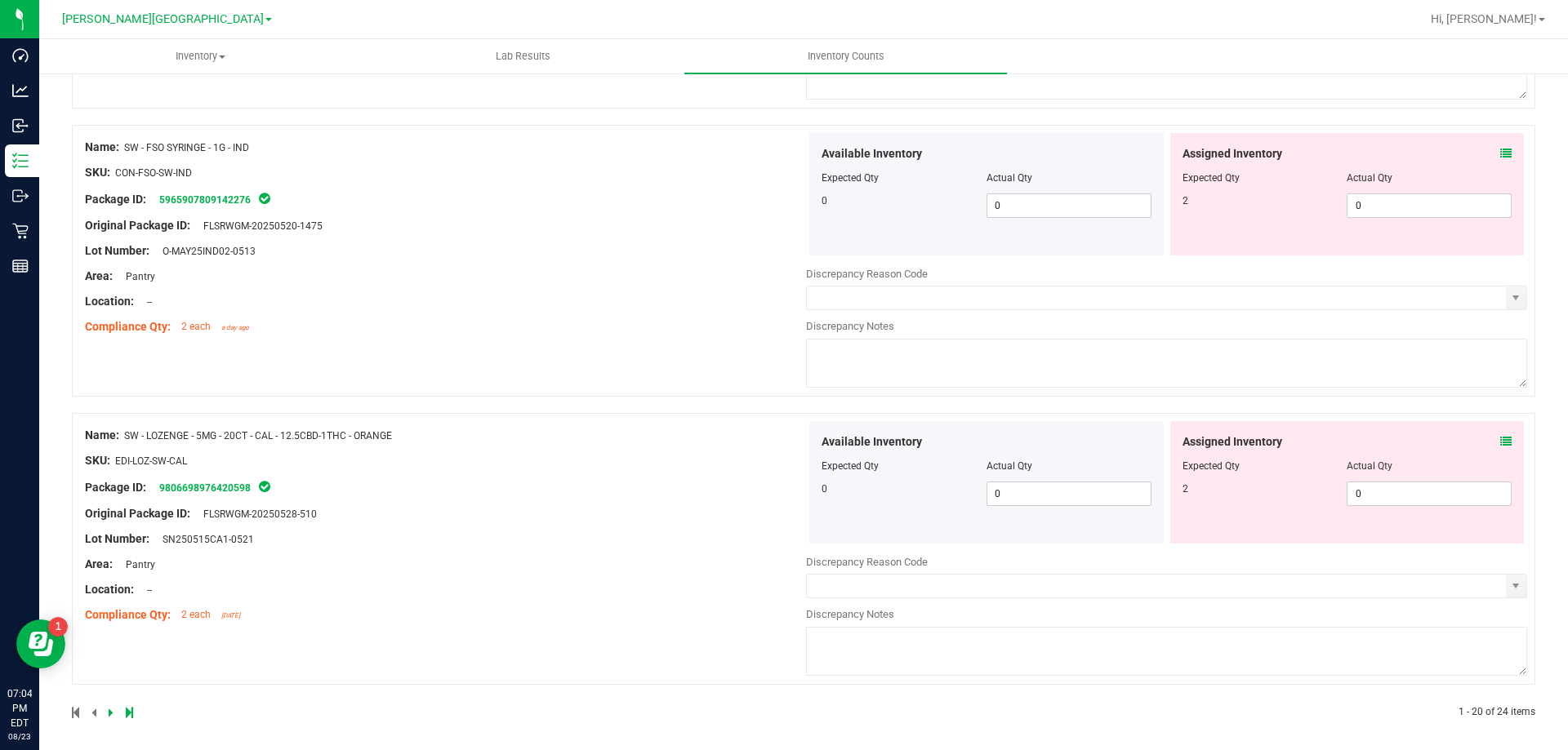
scroll to position [5335, 0]
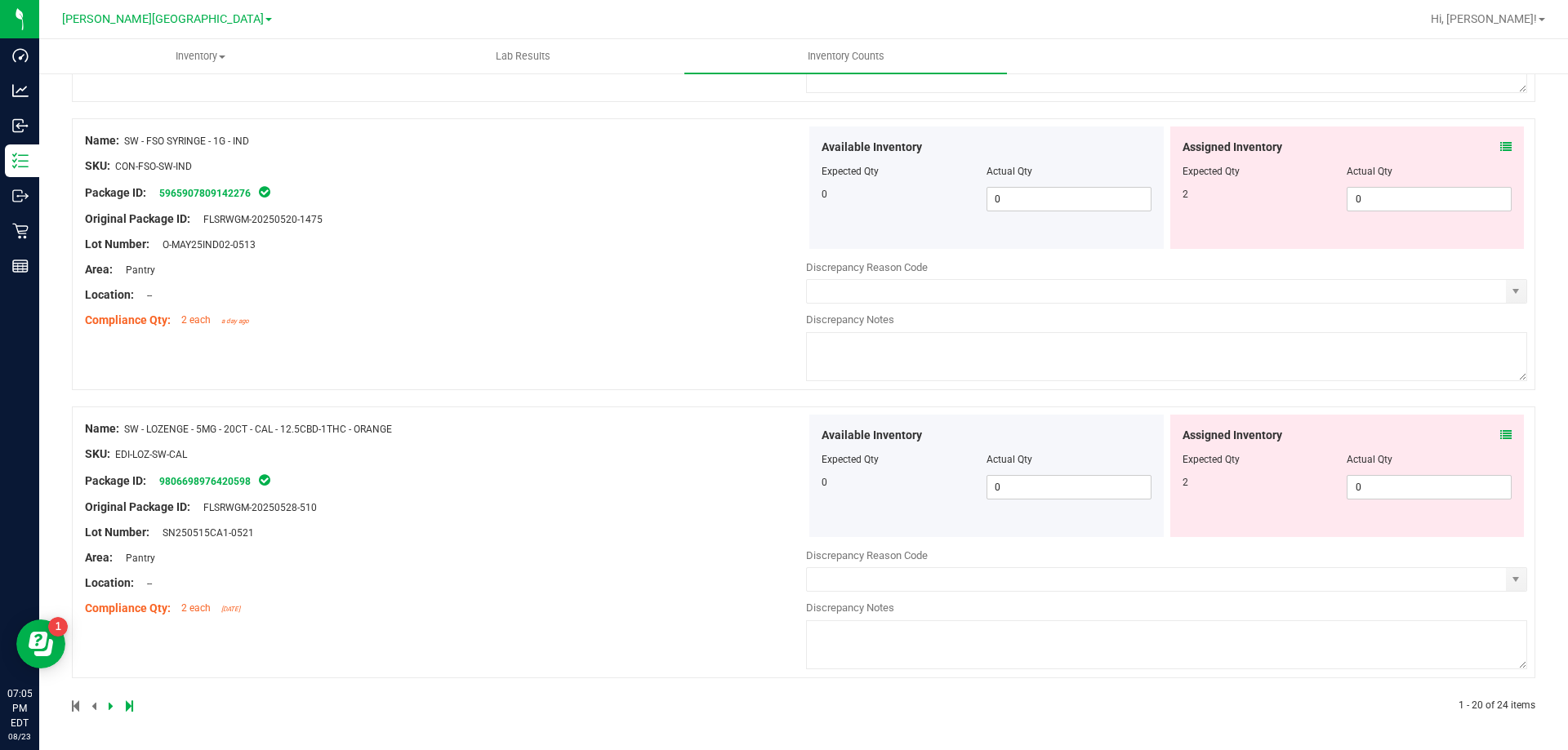
click at [113, 709] on link at bounding box center [112, 706] width 7 height 11
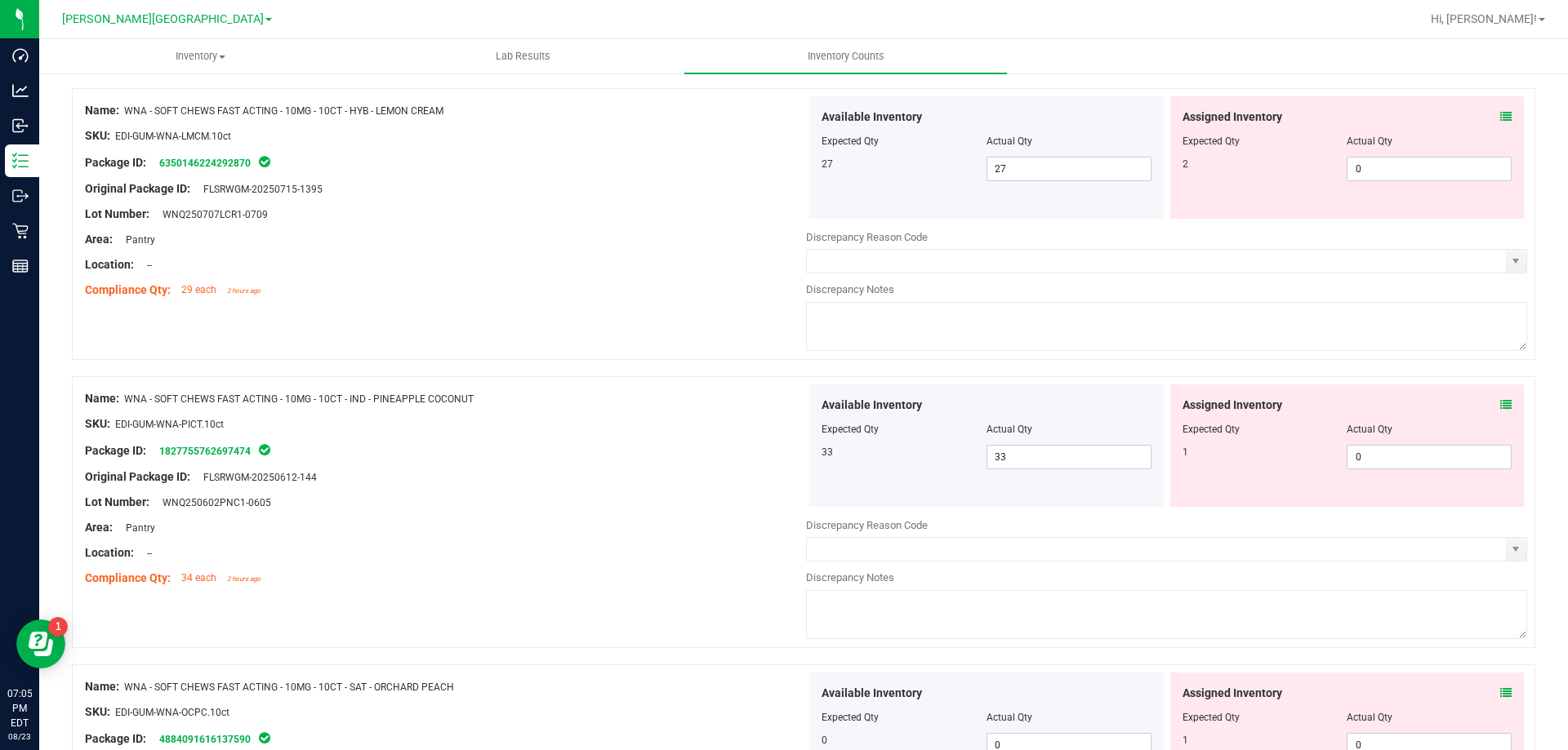
scroll to position [490, 0]
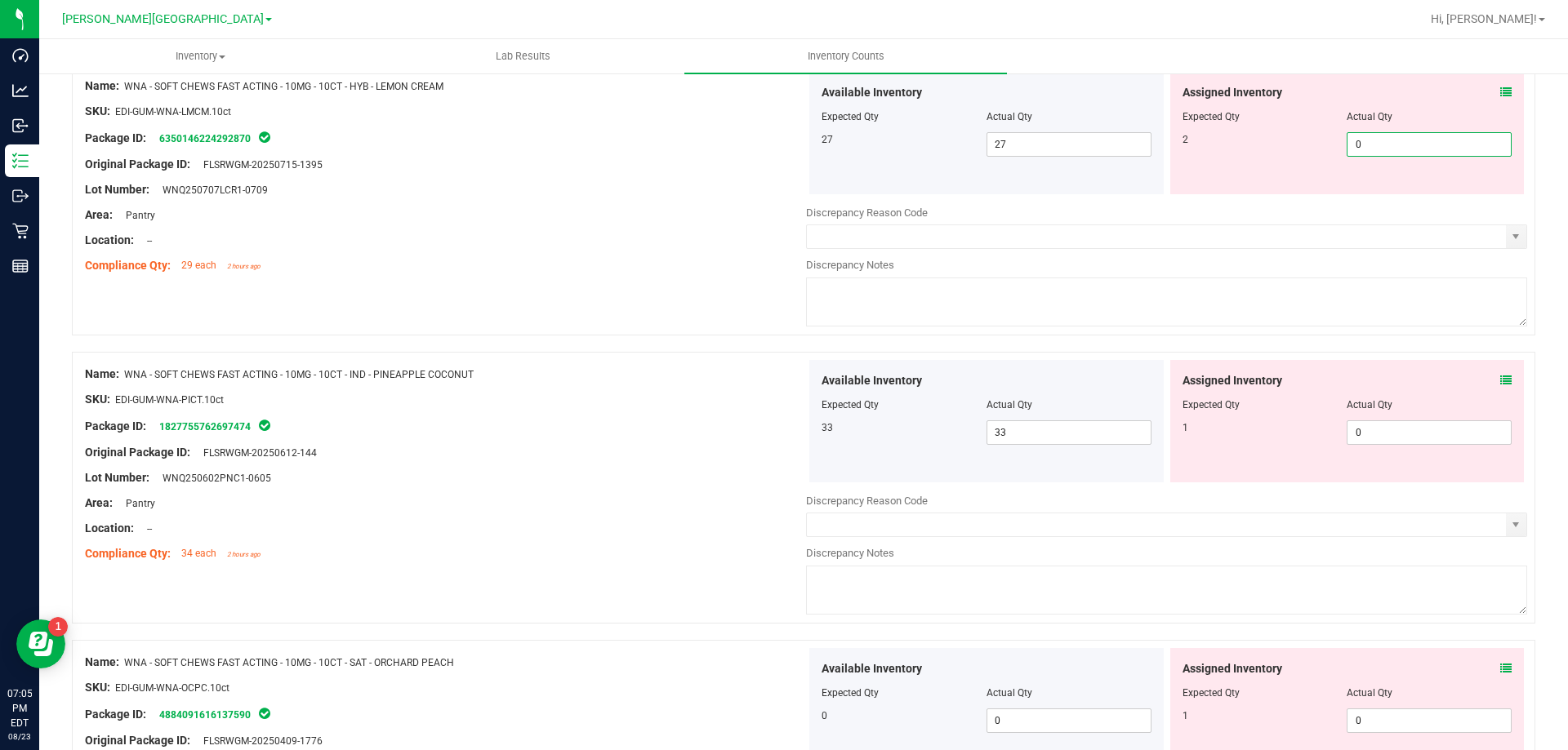
click at [1468, 144] on span "0 0" at bounding box center [1428, 144] width 165 height 24
type input "2"
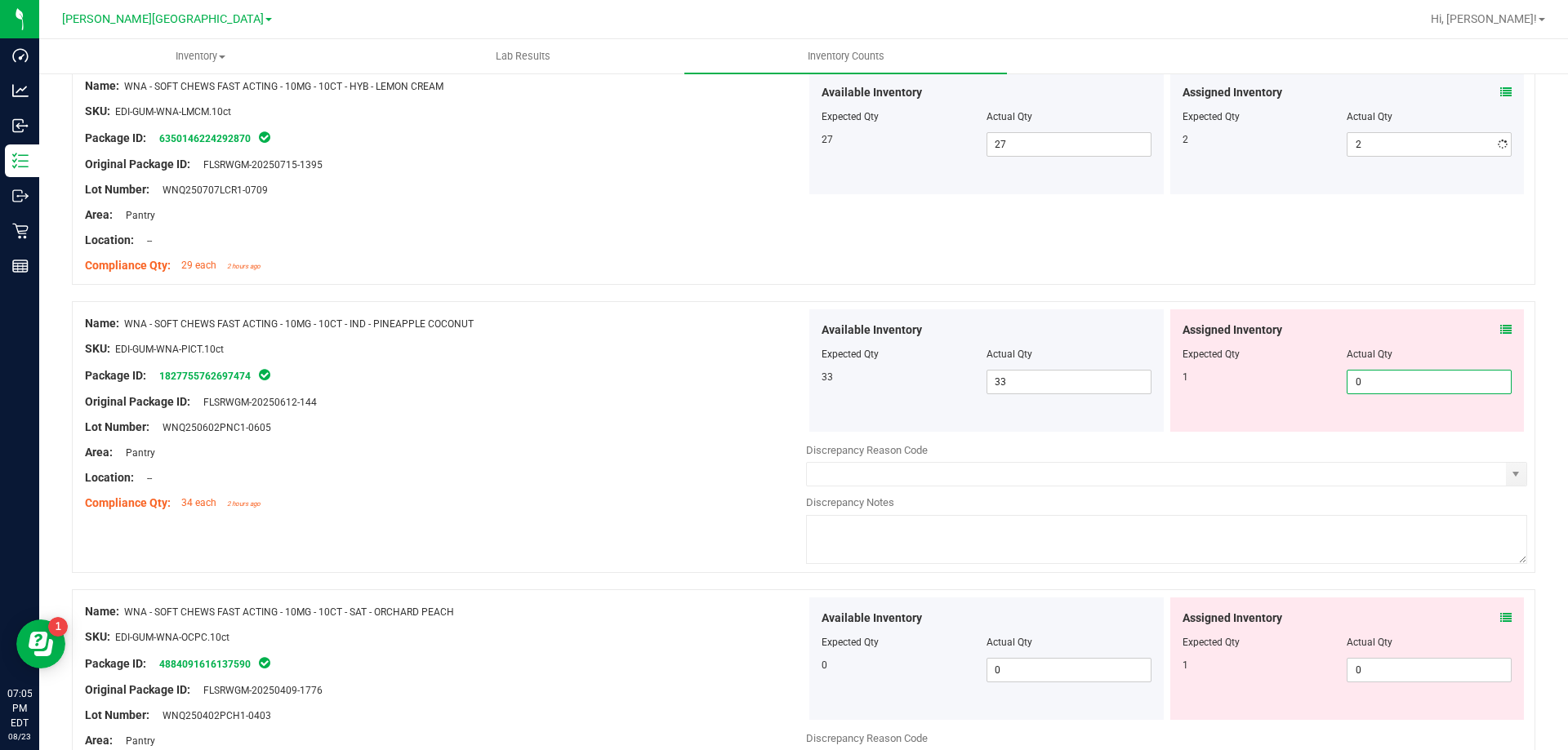
click at [1370, 387] on span "0 0" at bounding box center [1428, 382] width 165 height 24
type input "1"
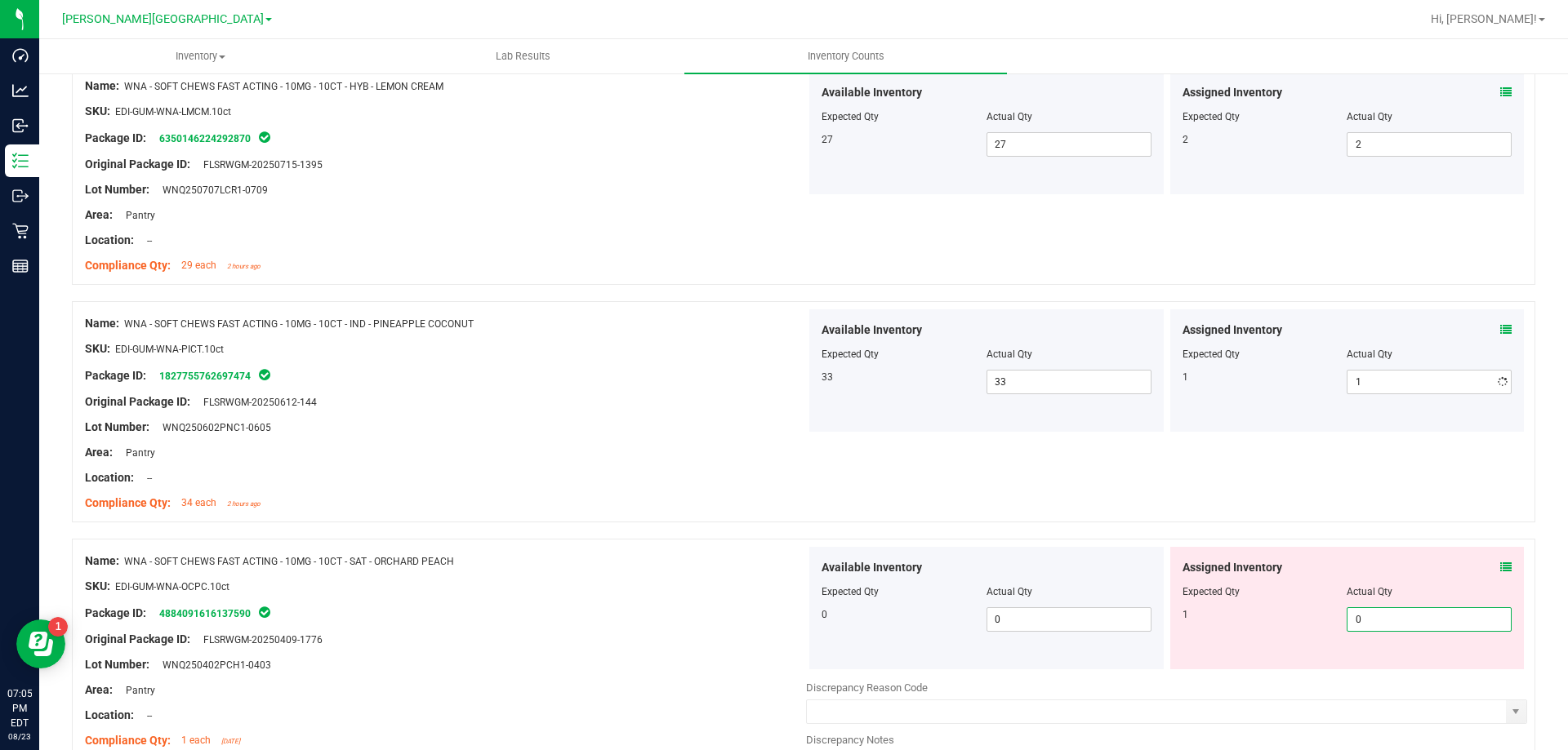
click at [1382, 616] on span "0 0" at bounding box center [1428, 620] width 165 height 24
type input "1"
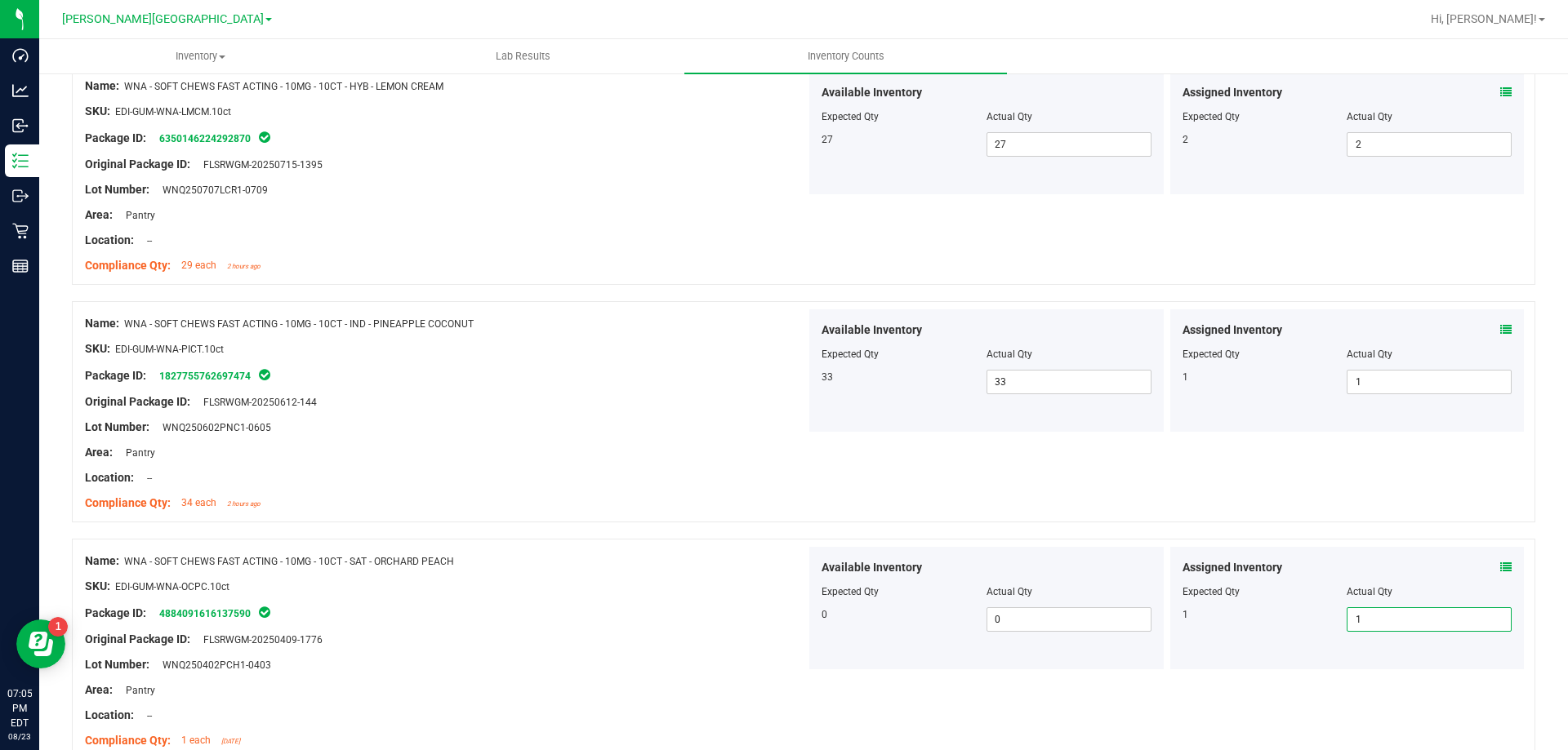
scroll to position [0, 0]
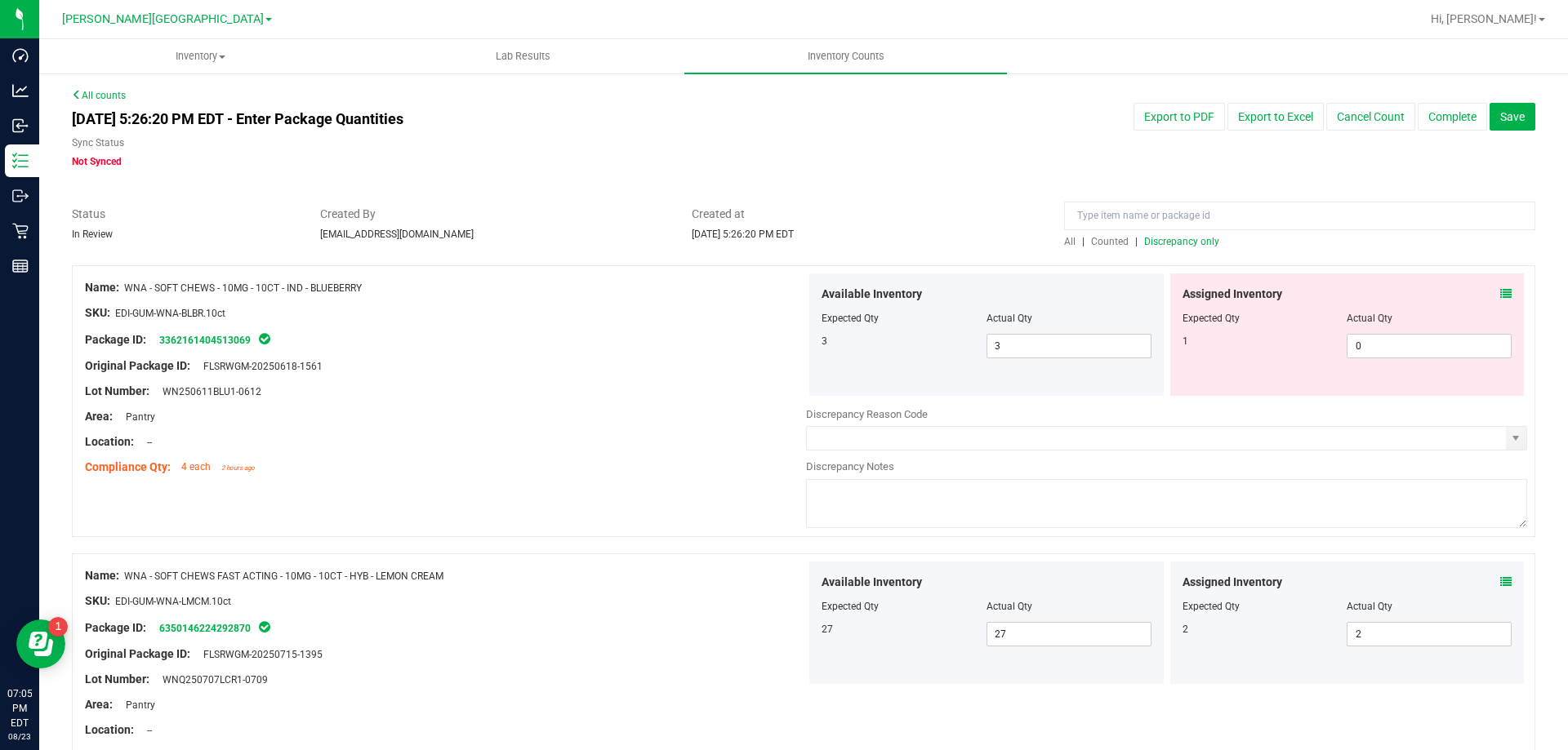
click at [1159, 238] on span "Discrepancy only" at bounding box center [1181, 241] width 75 height 11
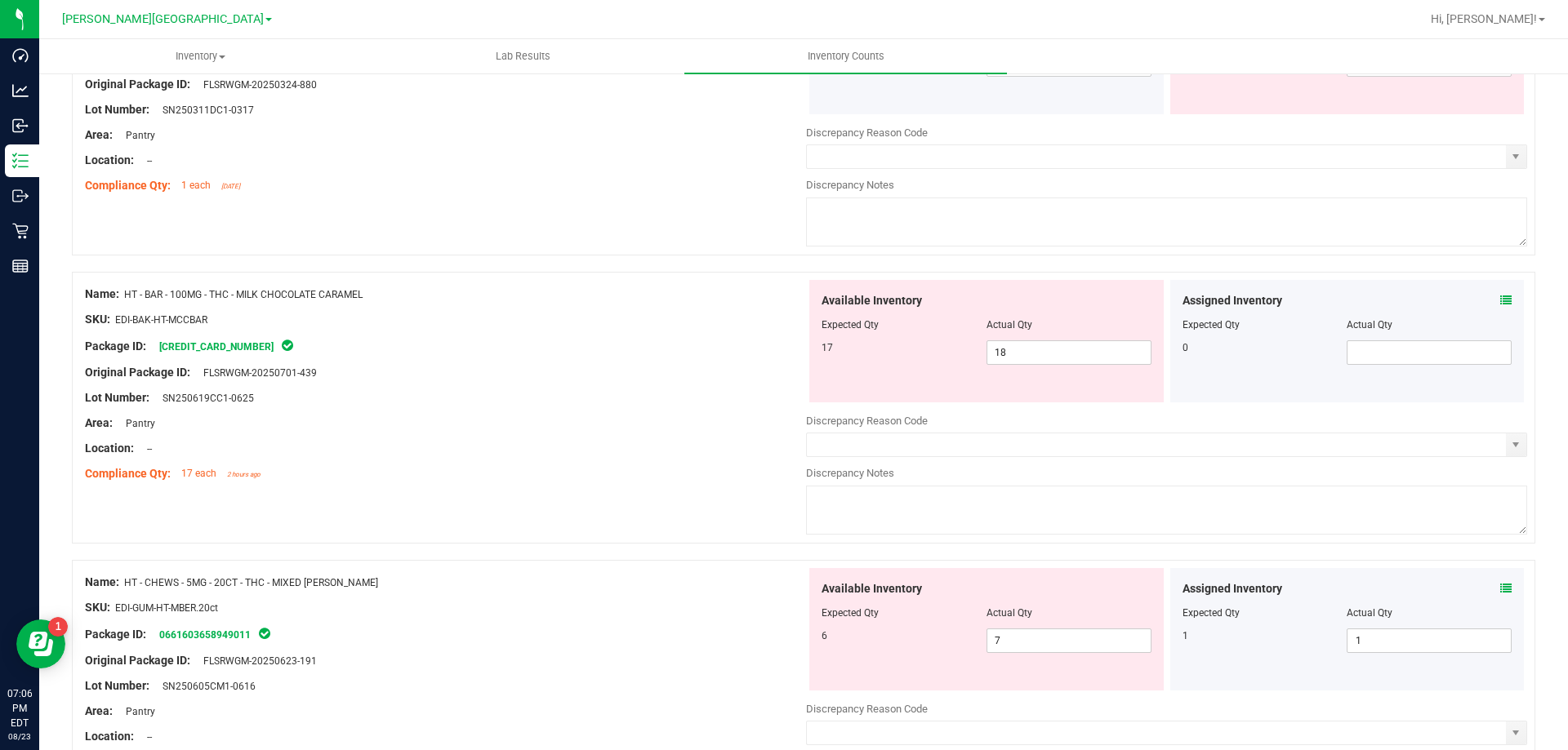
scroll to position [4110, 0]
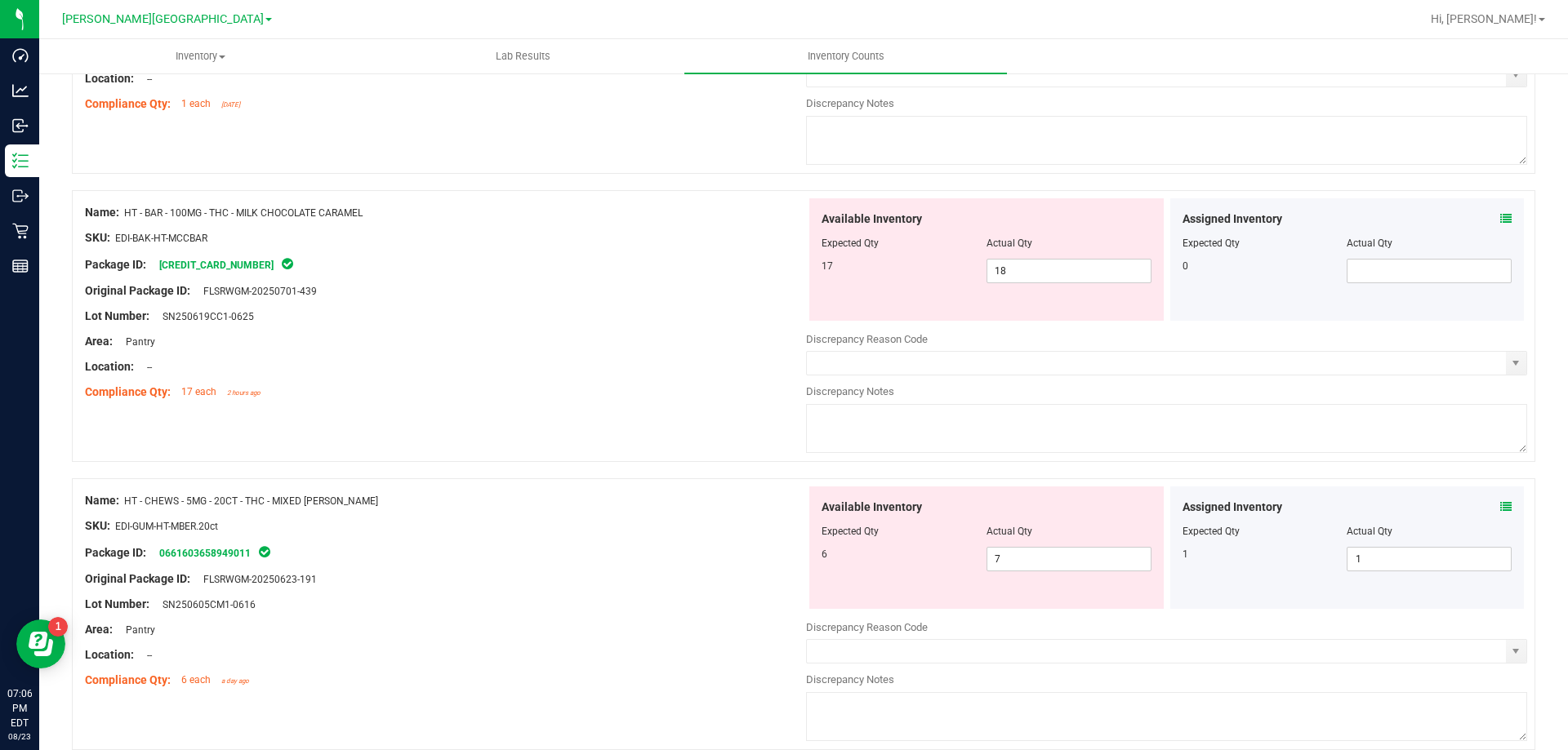
click at [1500, 508] on icon at bounding box center [1505, 506] width 11 height 11
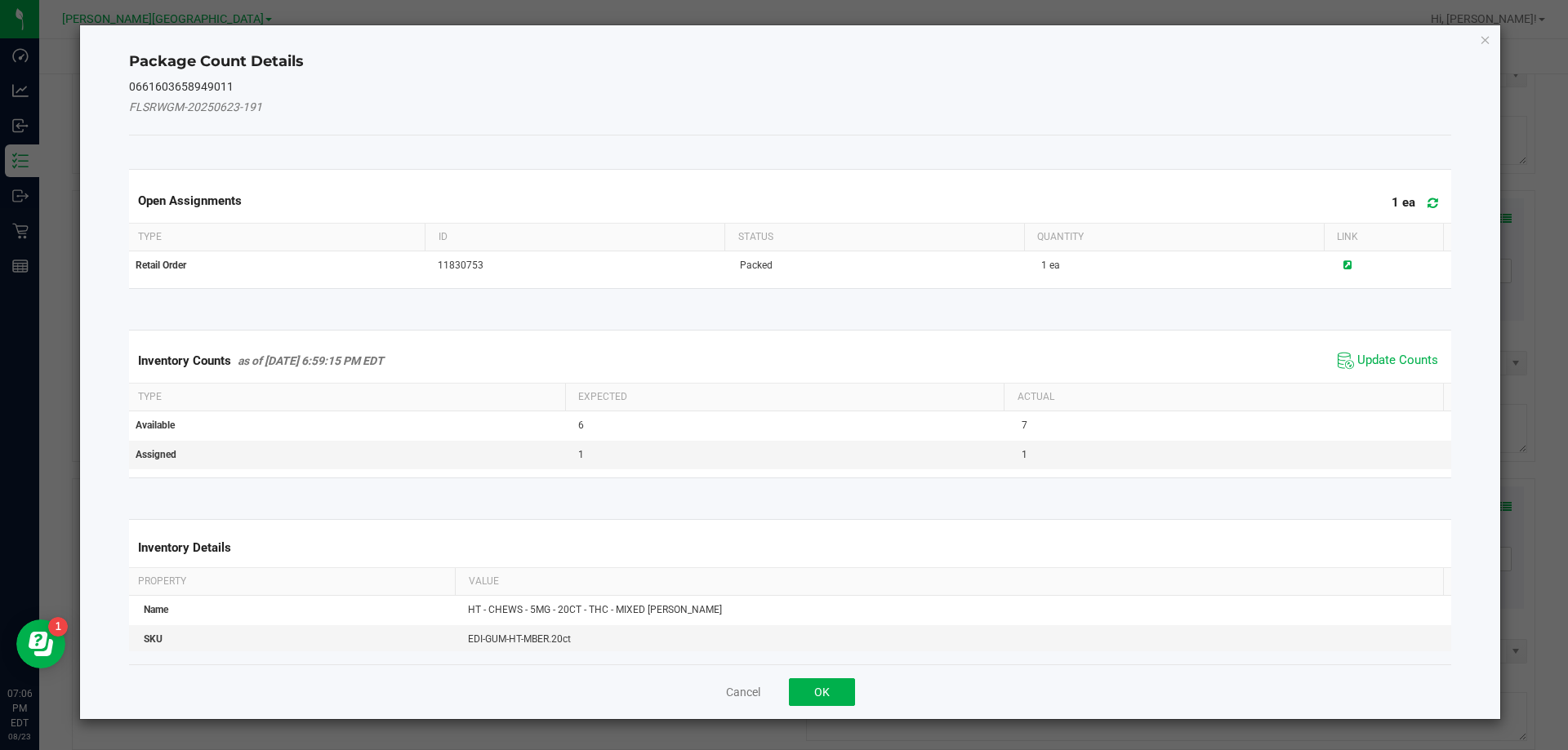
click at [1373, 351] on span "Update Counts" at bounding box center [1387, 361] width 109 height 24
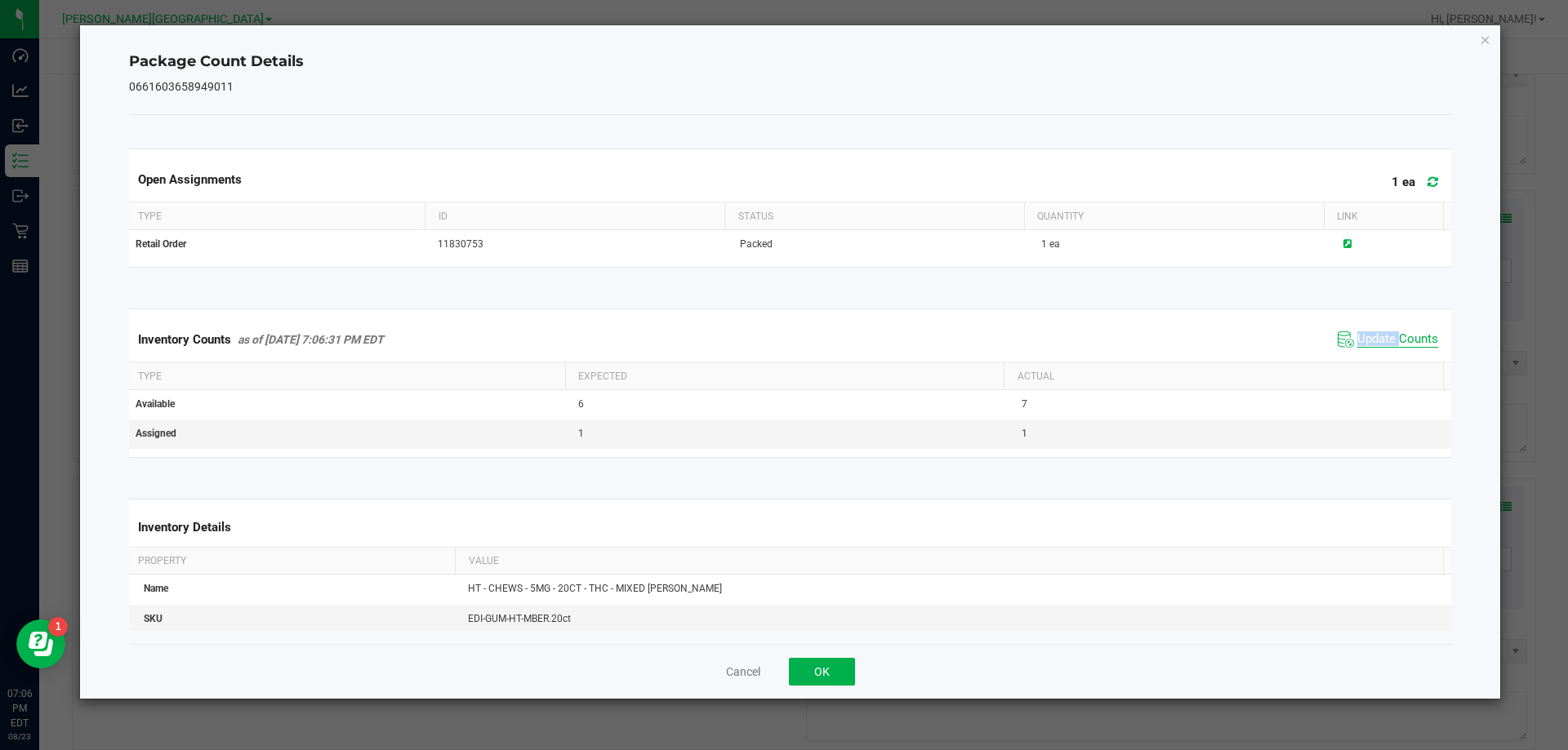
drag, startPoint x: 1373, startPoint y: 351, endPoint x: 1373, endPoint y: 339, distance: 12.2
click at [1373, 349] on span "Update Counts" at bounding box center [1387, 339] width 109 height 24
click at [1373, 339] on span "Update Counts" at bounding box center [1397, 340] width 81 height 16
click at [1373, 338] on span "Update Counts" at bounding box center [1397, 339] width 81 height 15
click at [817, 679] on button "OK" at bounding box center [822, 672] width 66 height 28
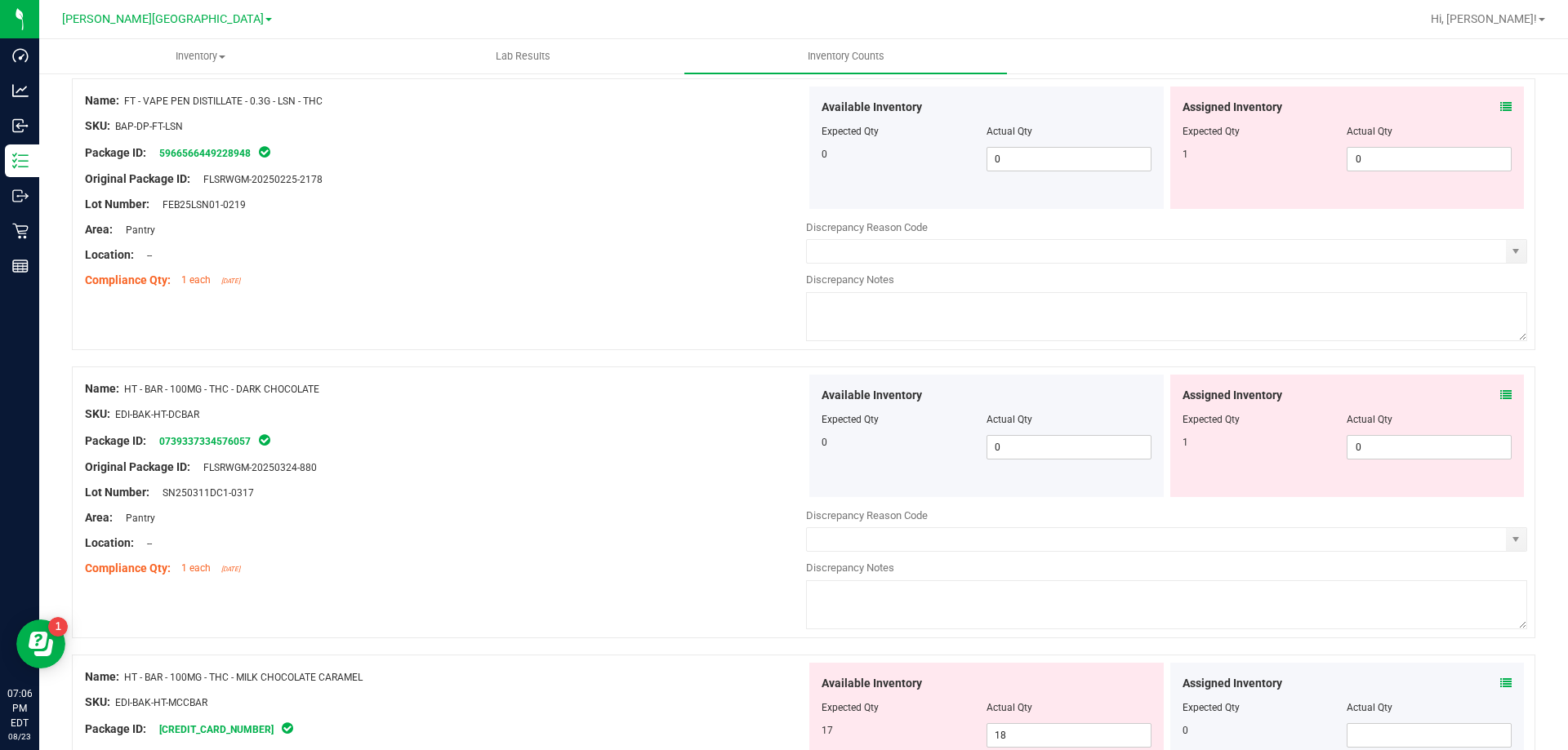
scroll to position [3621, 0]
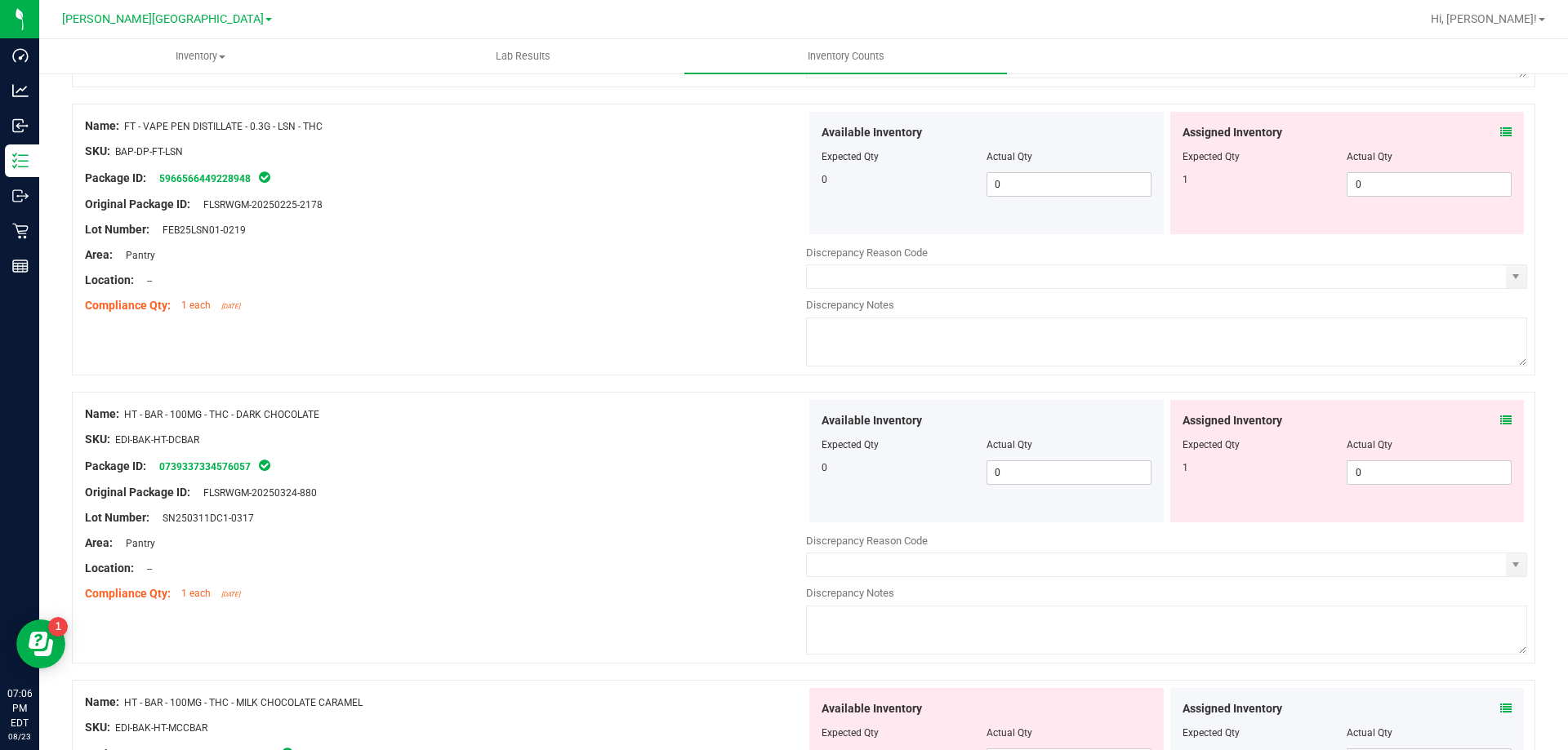
click at [1382, 458] on div at bounding box center [1347, 456] width 330 height 8
click at [1383, 468] on span "0 0" at bounding box center [1428, 473] width 165 height 24
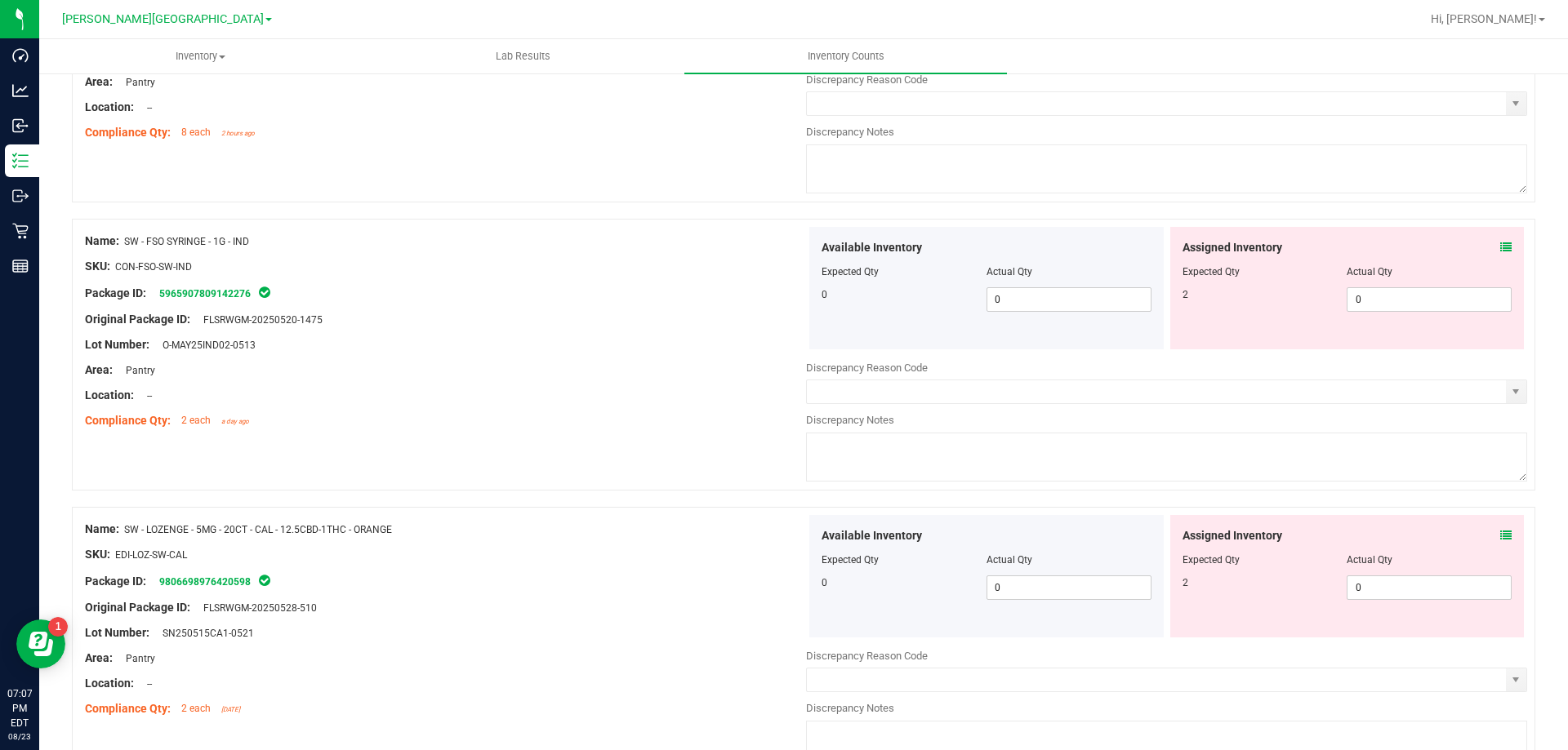
scroll to position [5335, 0]
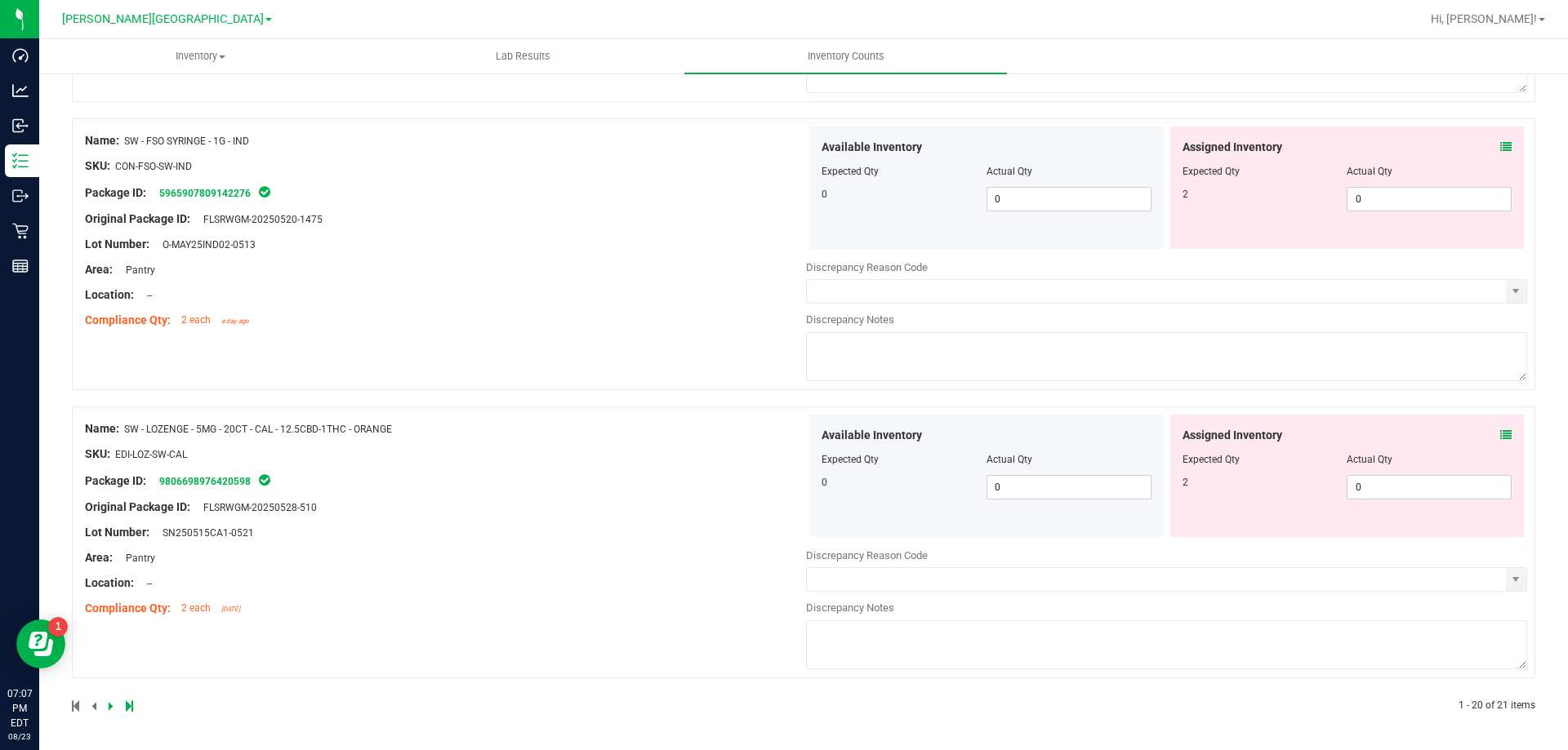
click at [126, 705] on icon at bounding box center [129, 706] width 7 height 10
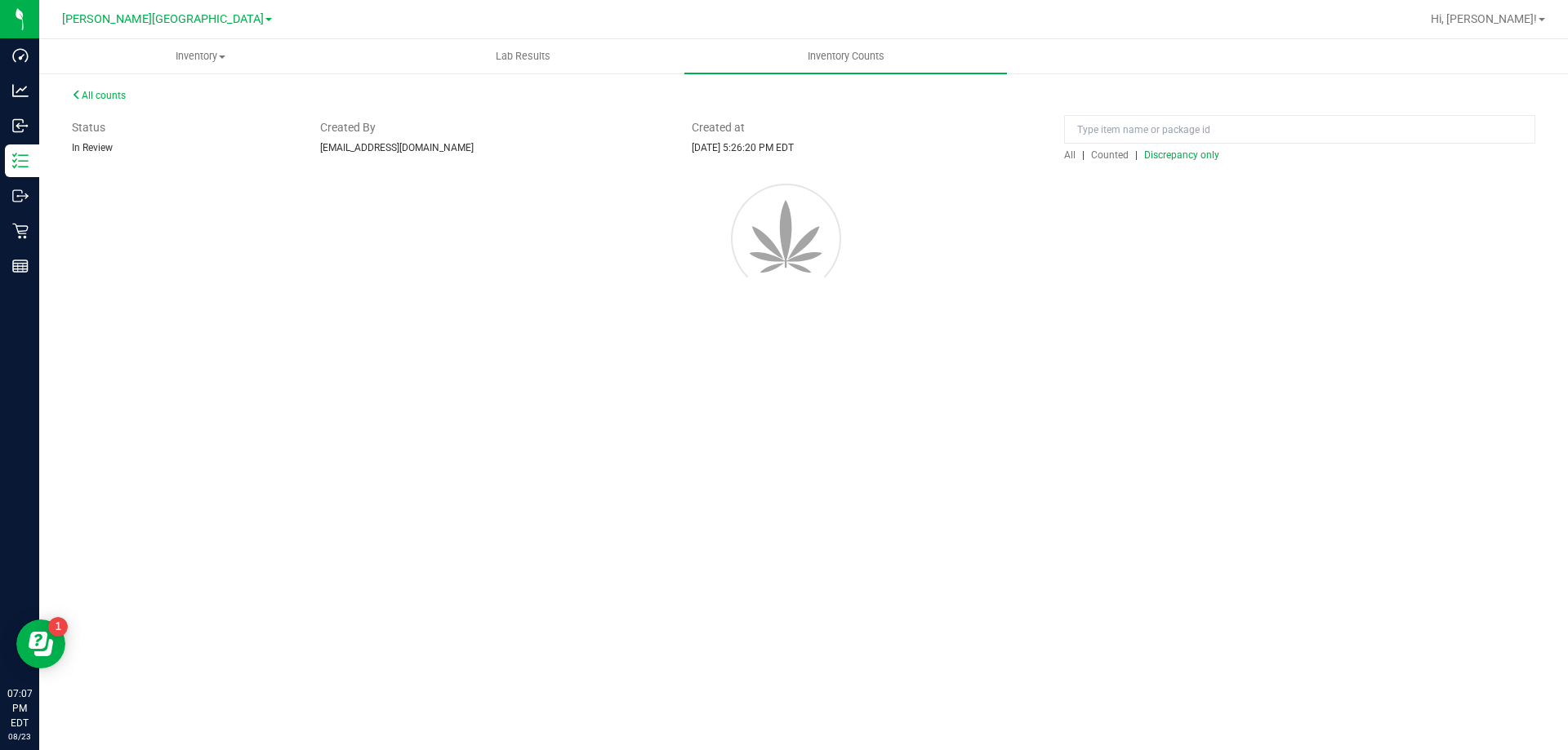
scroll to position [0, 0]
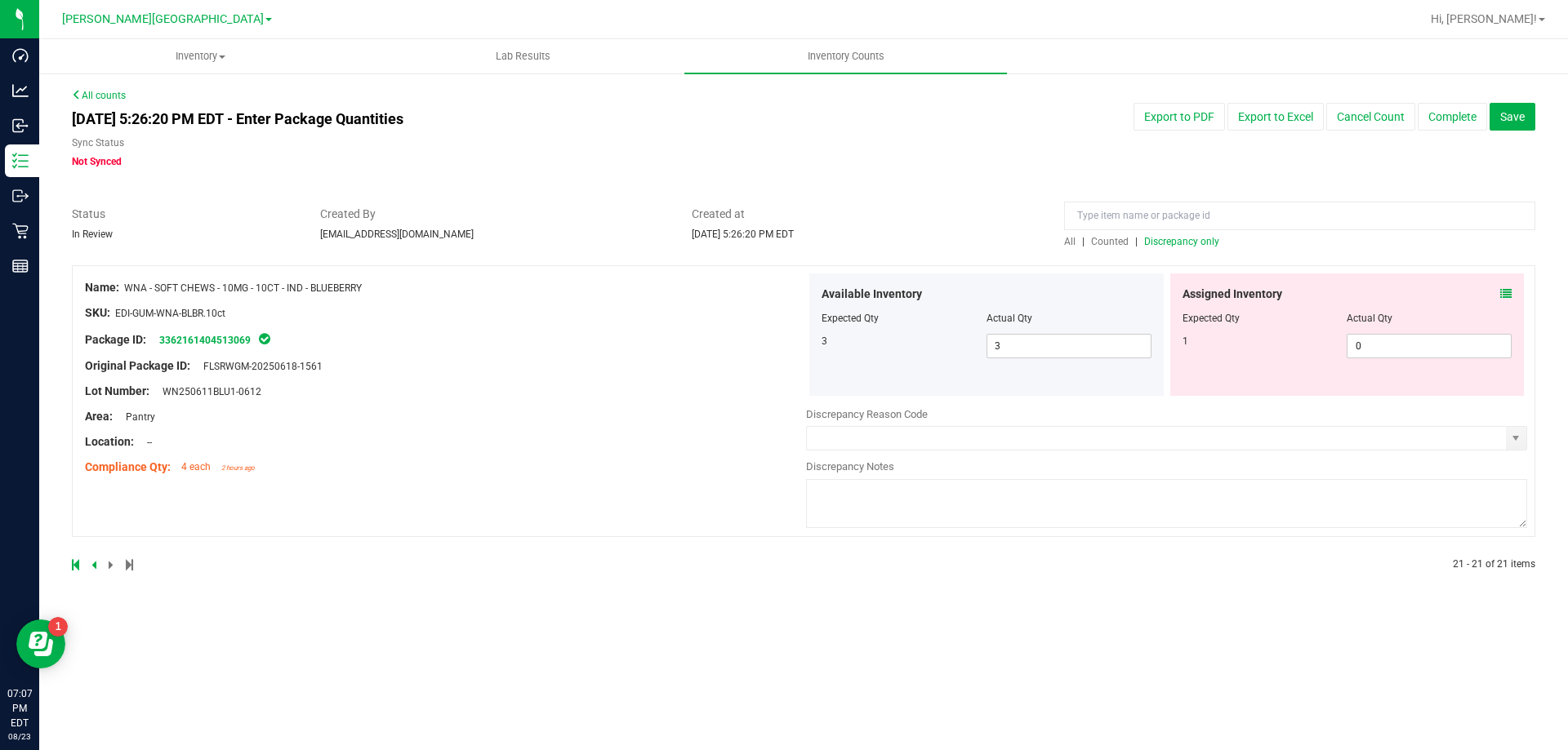
click at [96, 563] on icon at bounding box center [93, 565] width 5 height 10
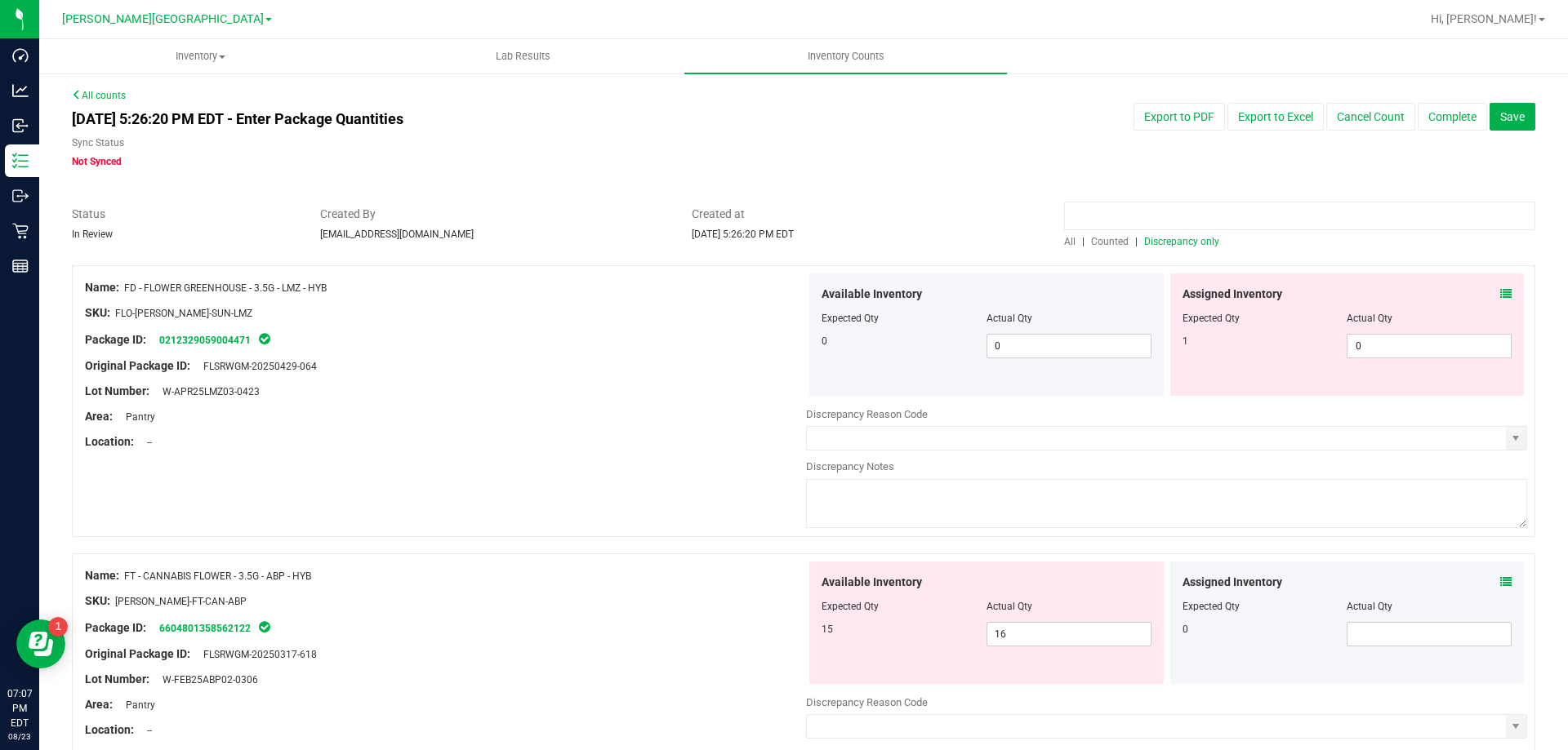
click at [1141, 228] on input at bounding box center [1299, 216] width 471 height 29
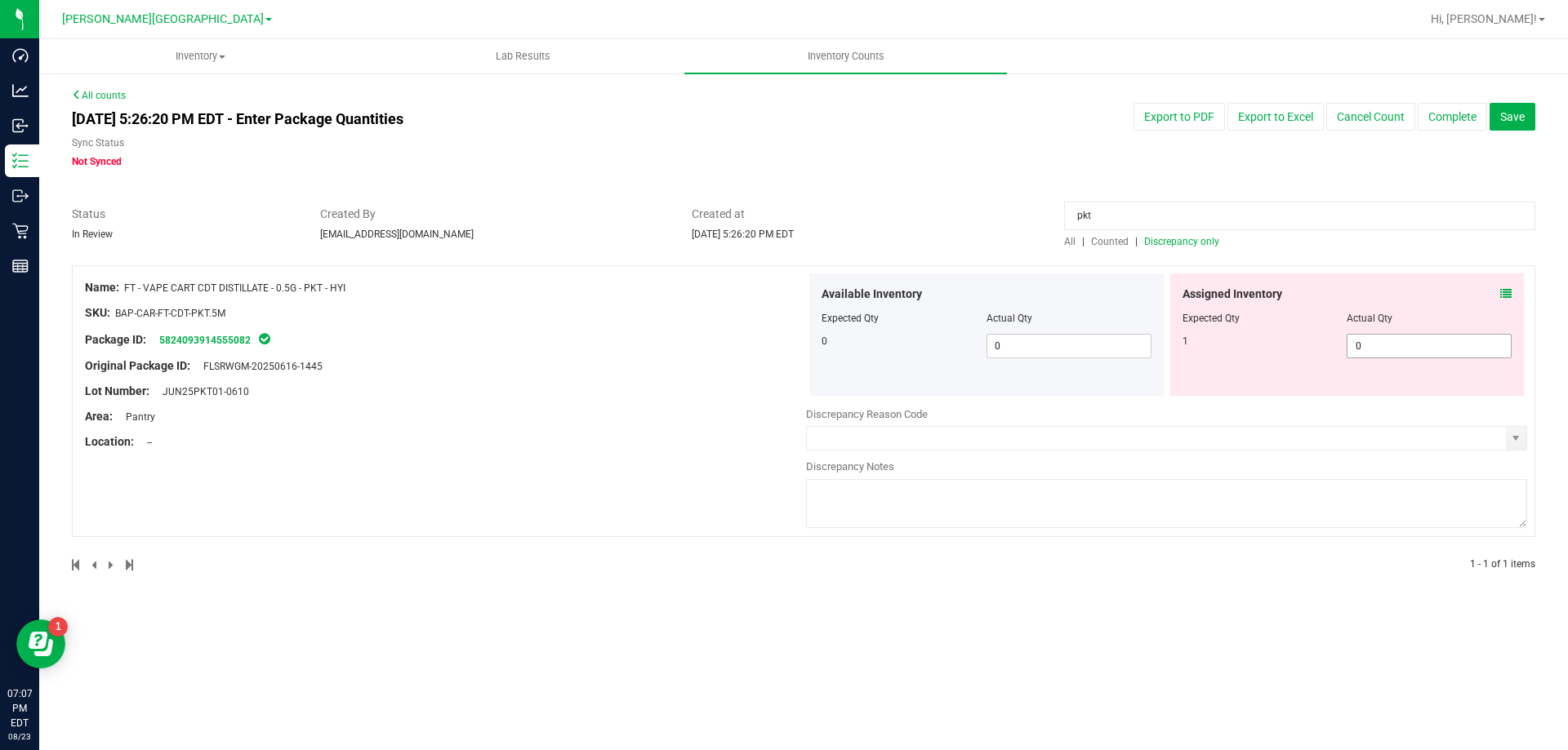
type input "pkt"
click at [1414, 342] on span "0 0" at bounding box center [1428, 346] width 165 height 24
type input "1"
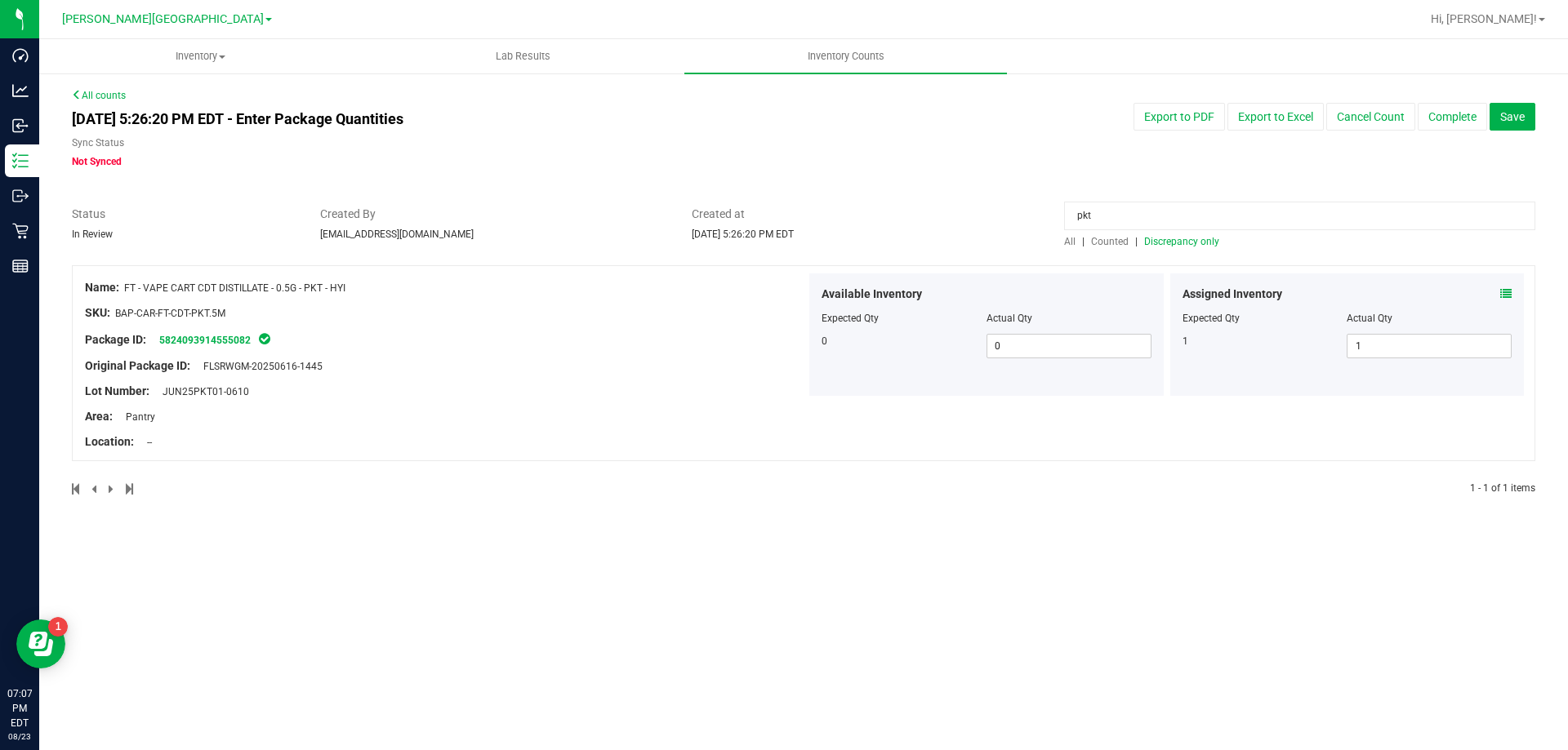
drag, startPoint x: 1106, startPoint y: 216, endPoint x: 1018, endPoint y: 249, distance: 93.6
click at [1018, 249] on div "All counts Aug 23, 2025 5:26:20 PM EDT - Enter Package Quantities Sync Status N…" at bounding box center [803, 302] width 1463 height 429
click at [1200, 242] on span "Discrepancy only" at bounding box center [1181, 241] width 75 height 11
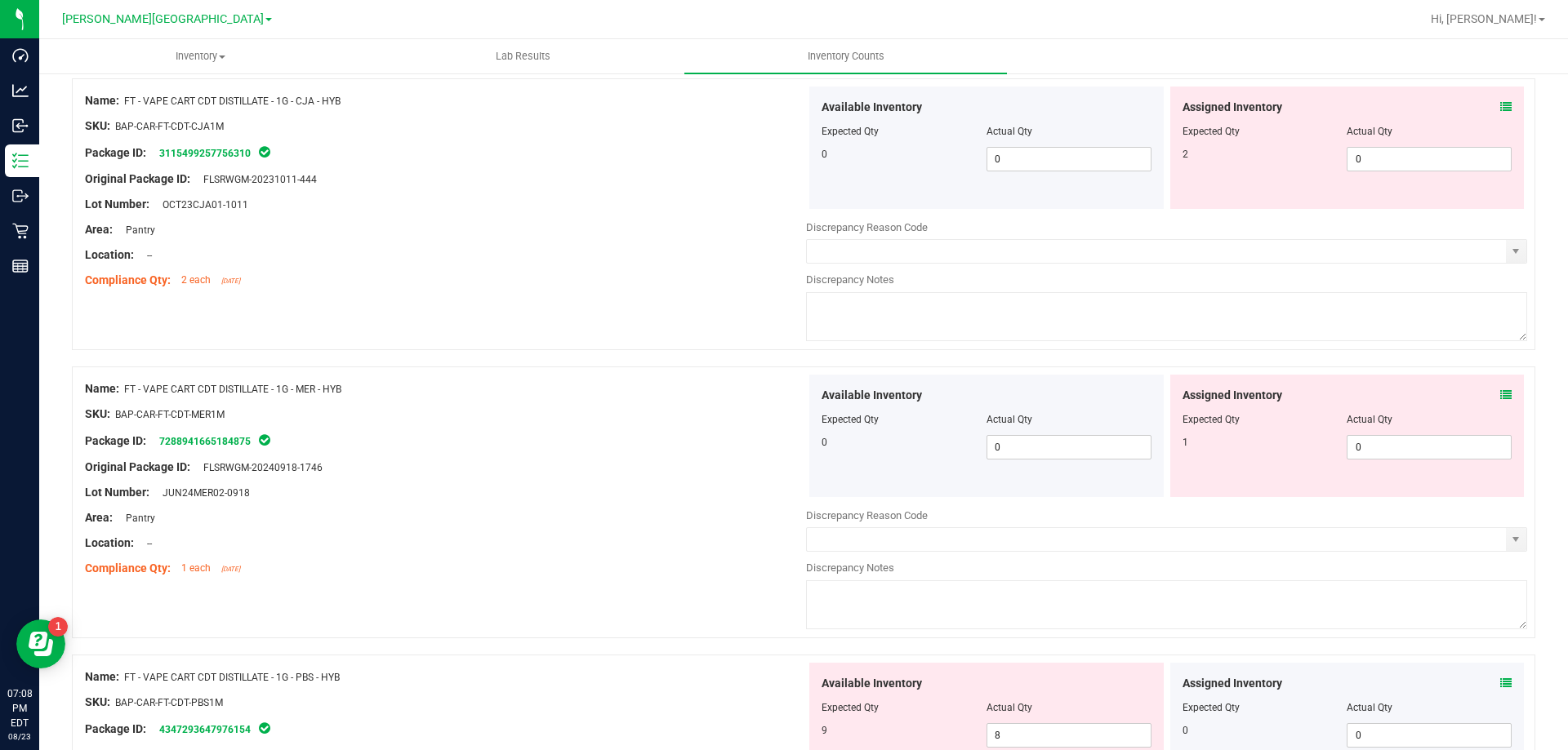
scroll to position [2477, 0]
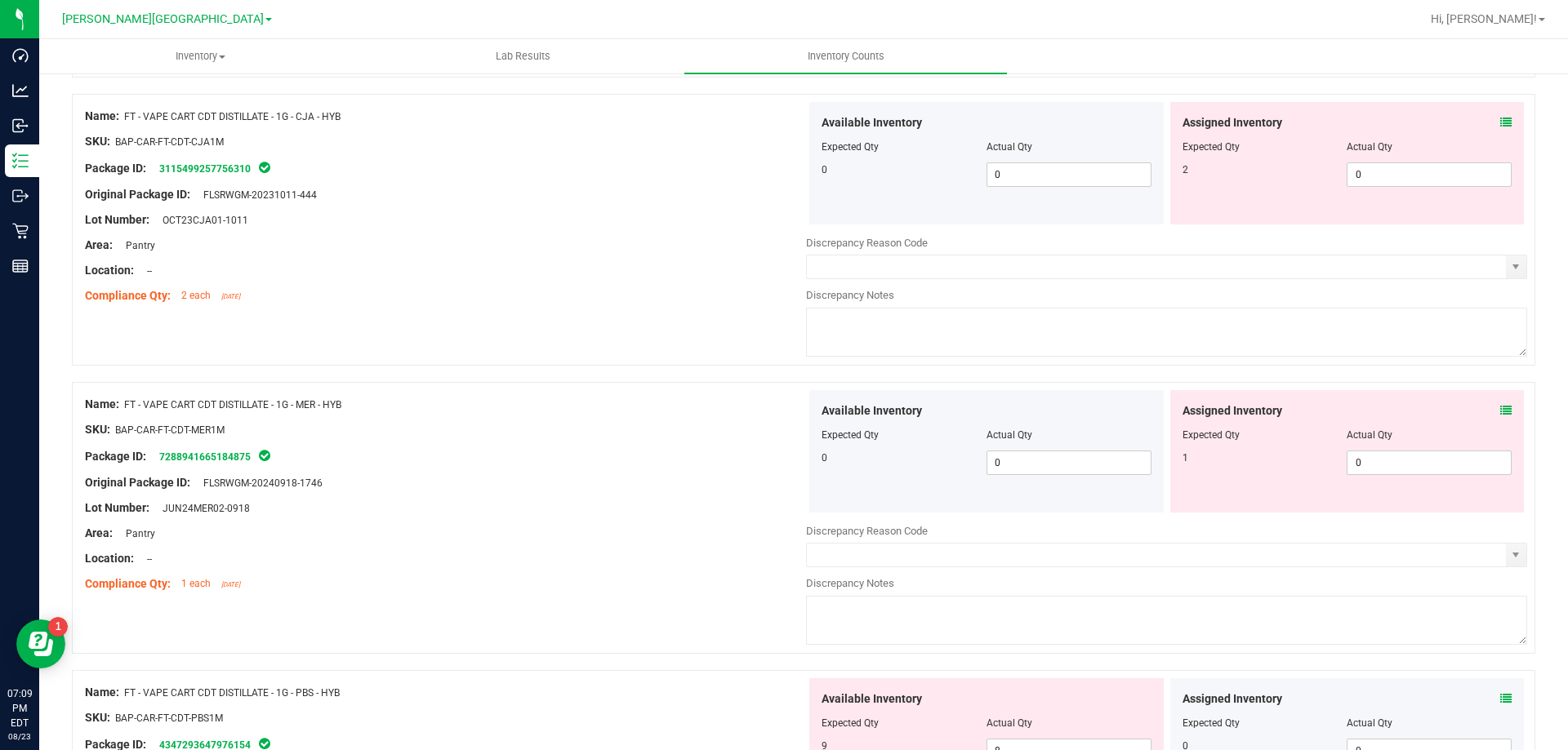
click at [742, 334] on div "Name: FT - VAPE CART CDT DISTILLATE - 1G - CJA - HYB SKU: BAP-CAR-FT-CDT-CJA1M …" at bounding box center [803, 230] width 1463 height 272
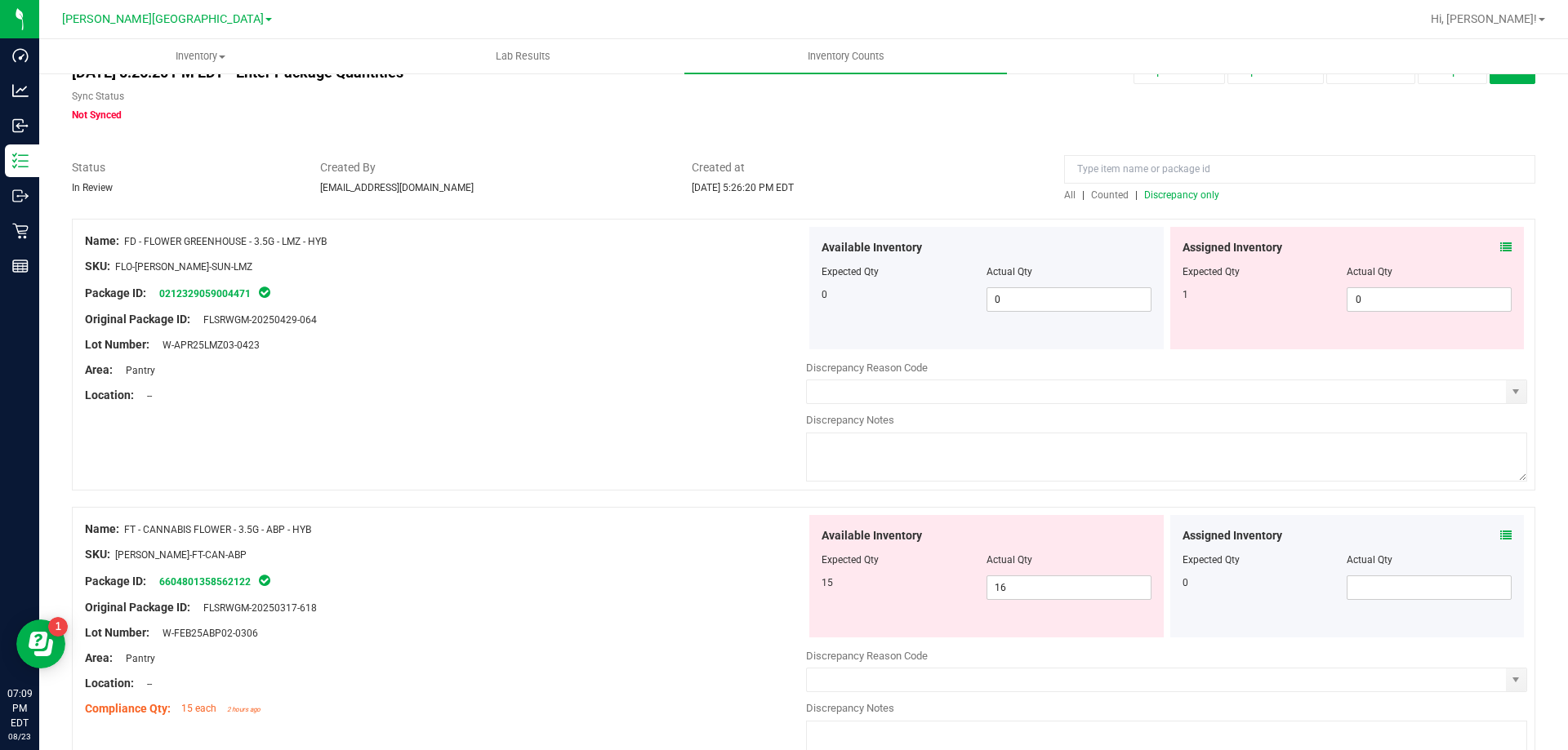
scroll to position [0, 0]
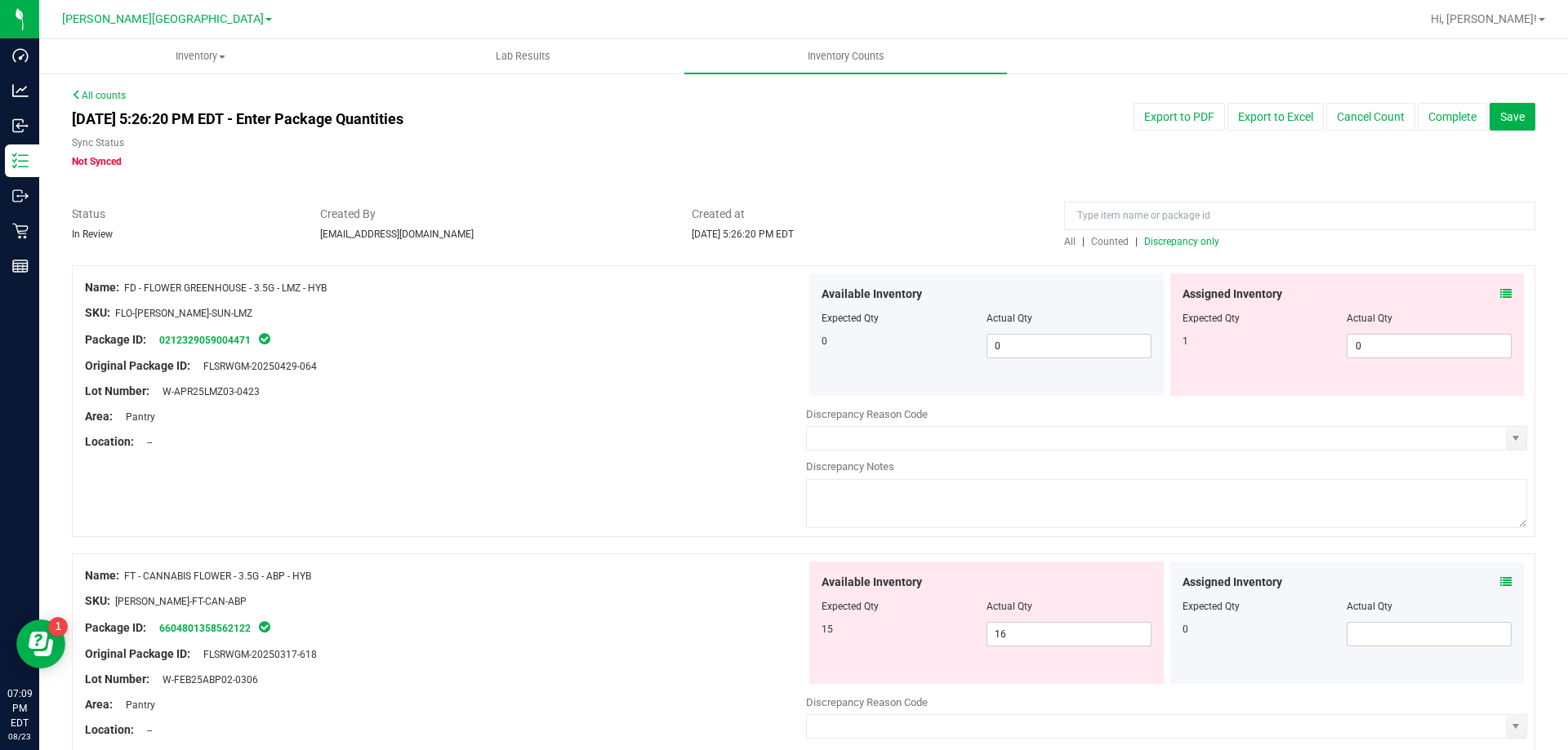
click at [590, 381] on div at bounding box center [445, 379] width 721 height 8
click at [1196, 234] on div "All | Counted | Discrepancy only" at bounding box center [1299, 241] width 471 height 15
click at [1190, 237] on span "Discrepancy only" at bounding box center [1181, 241] width 75 height 11
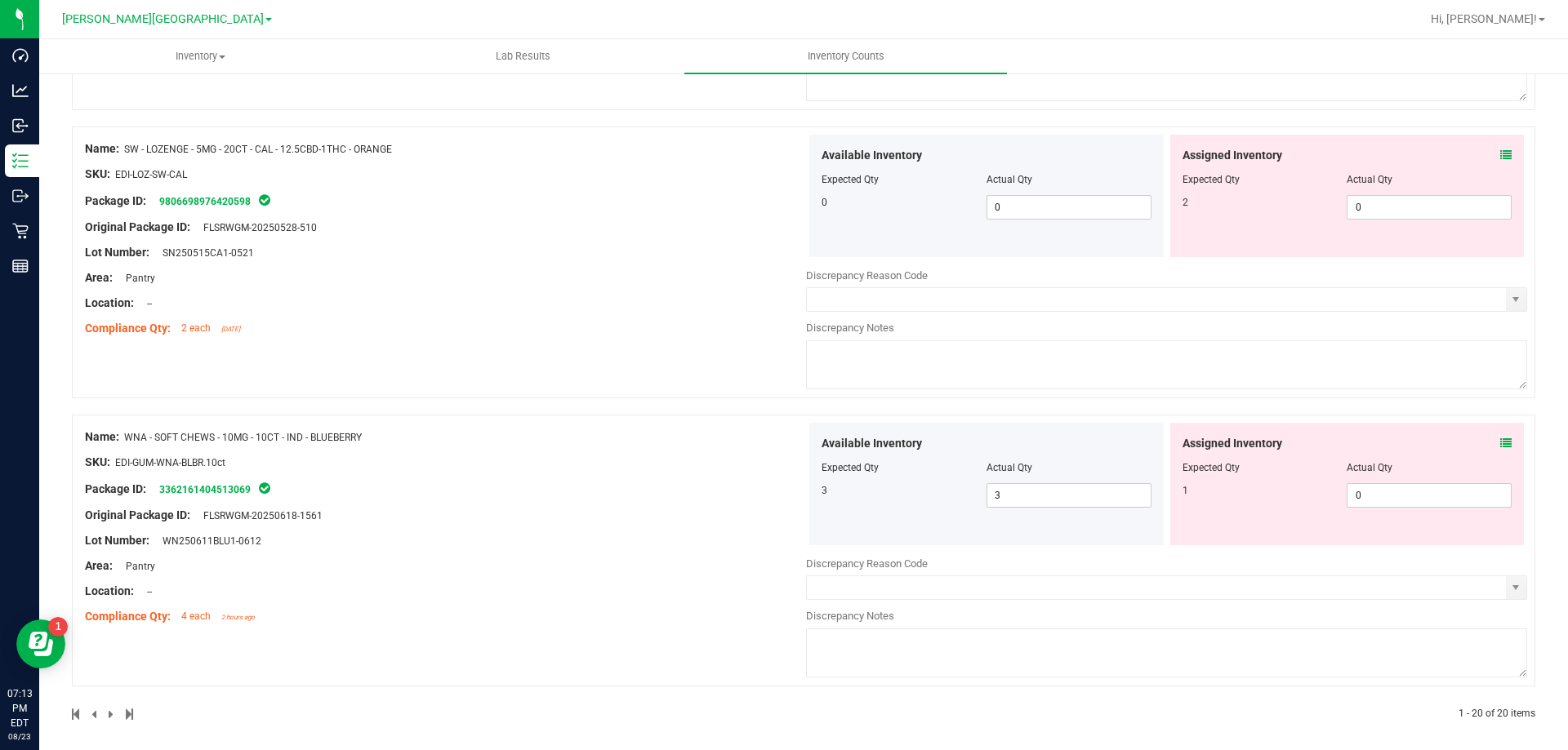
scroll to position [5335, 0]
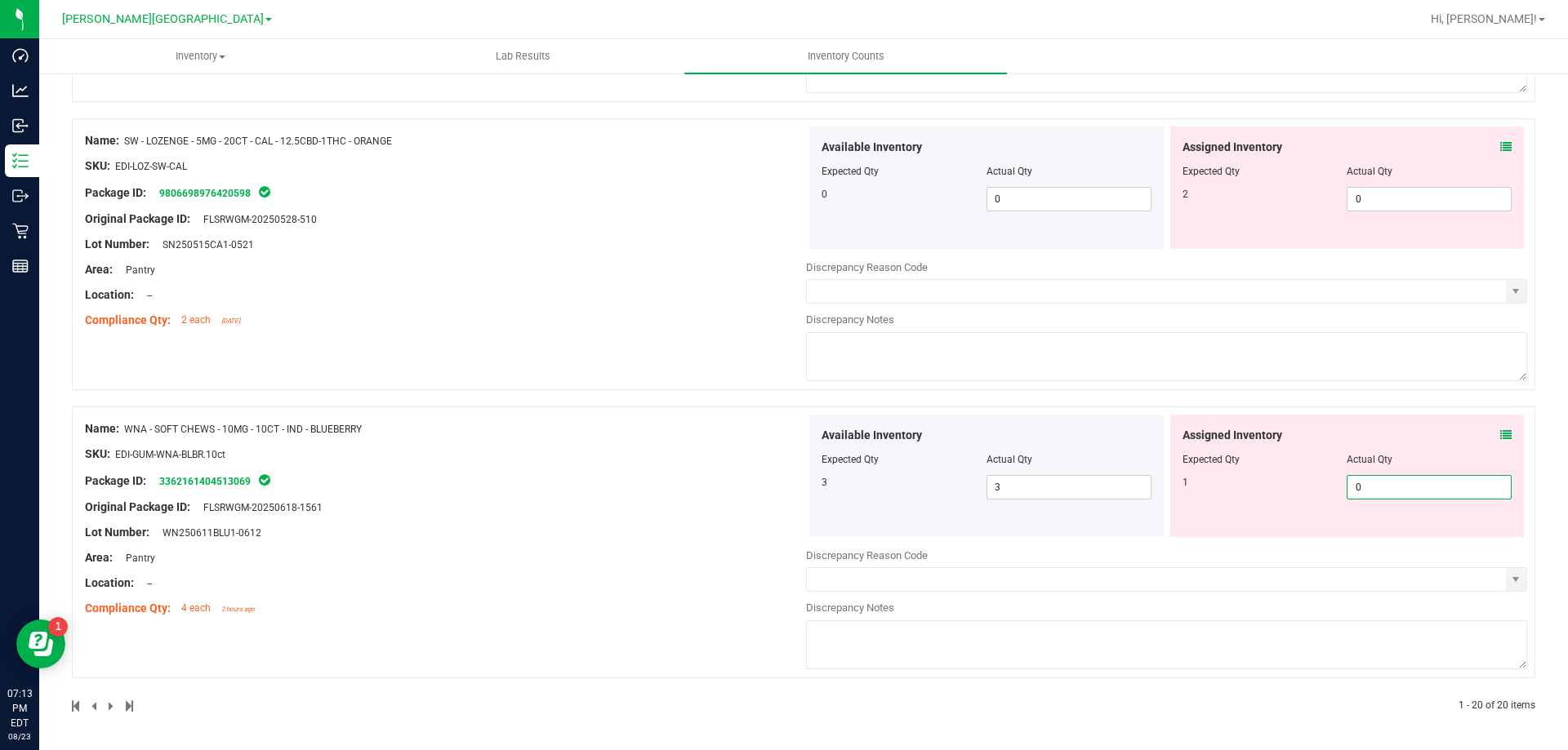
click at [1362, 493] on span "0 0" at bounding box center [1428, 487] width 165 height 24
type input "1"
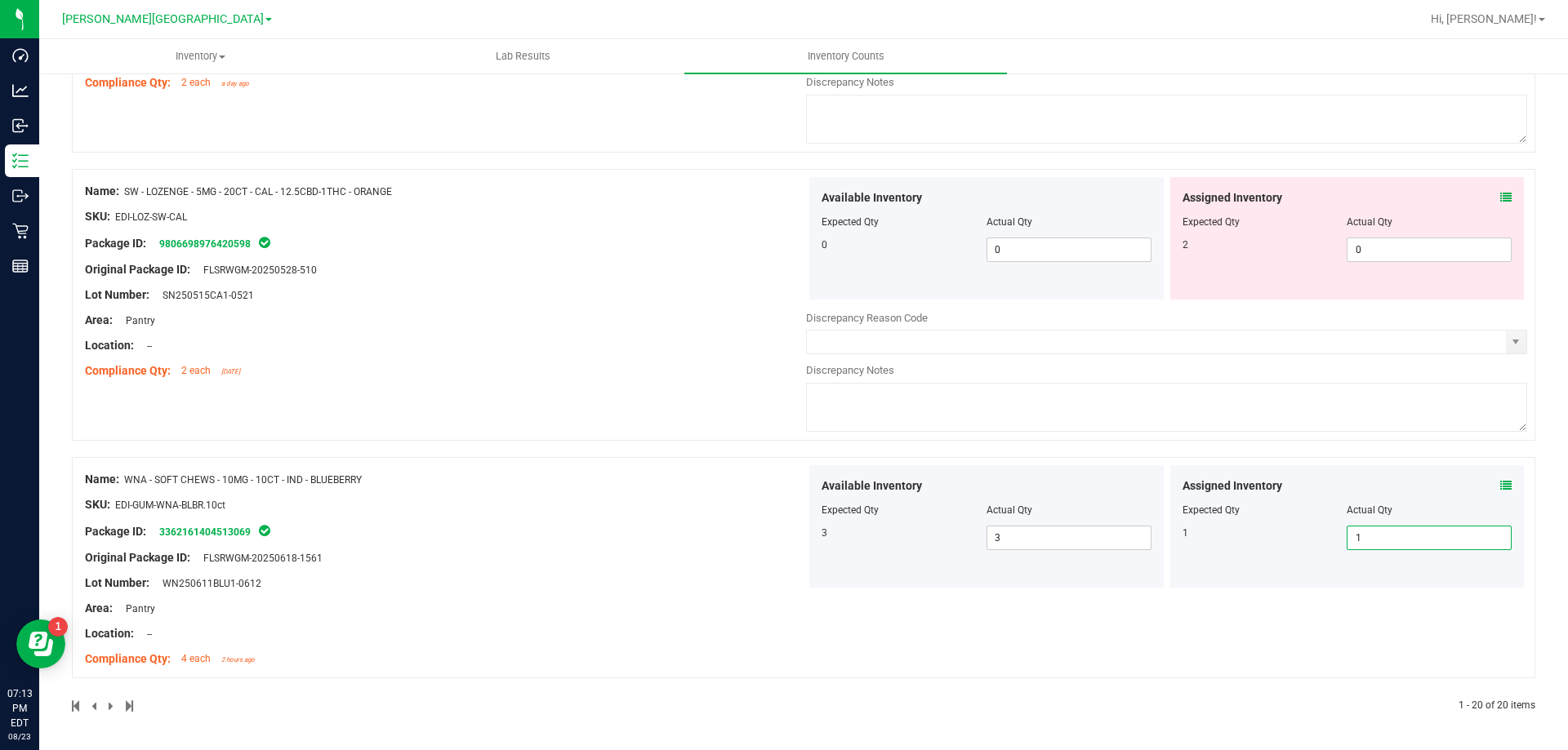
click at [613, 475] on div "Name: WNA - SOFT CHEWS - 10MG - 10CT - IND - BLUEBERRY" at bounding box center [445, 479] width 721 height 17
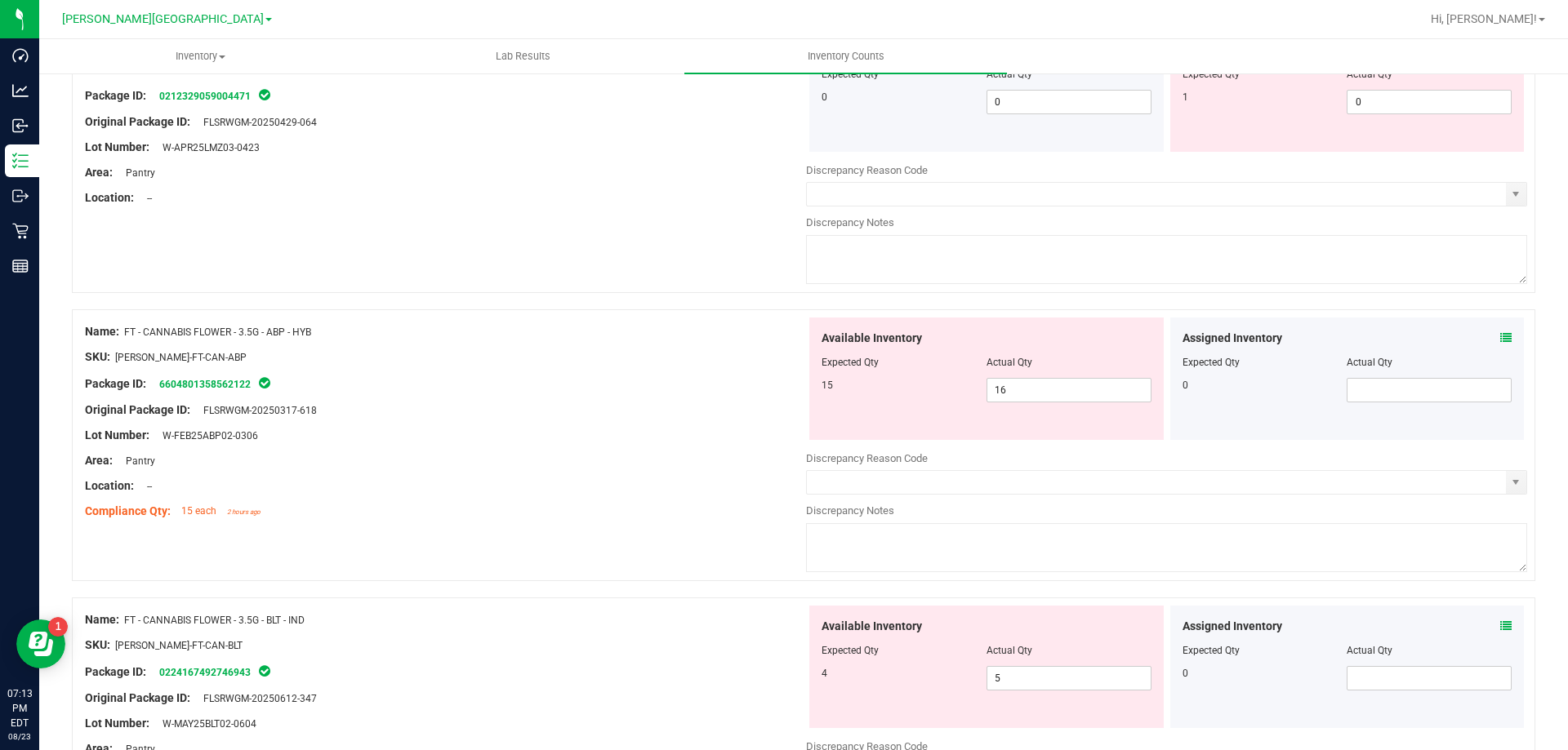
scroll to position [0, 0]
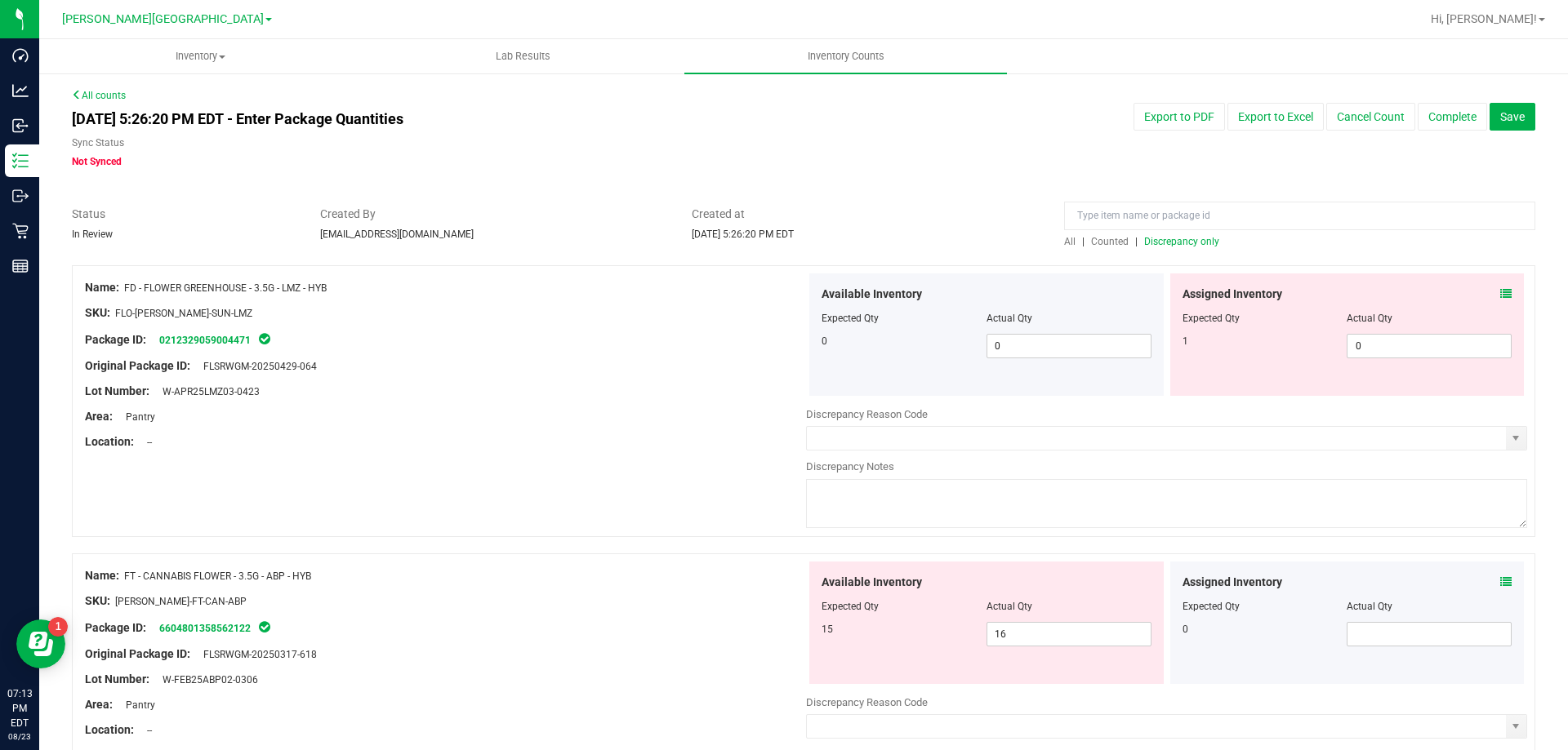
click at [1189, 238] on span "Discrepancy only" at bounding box center [1181, 241] width 75 height 11
click at [1500, 580] on icon at bounding box center [1505, 581] width 11 height 11
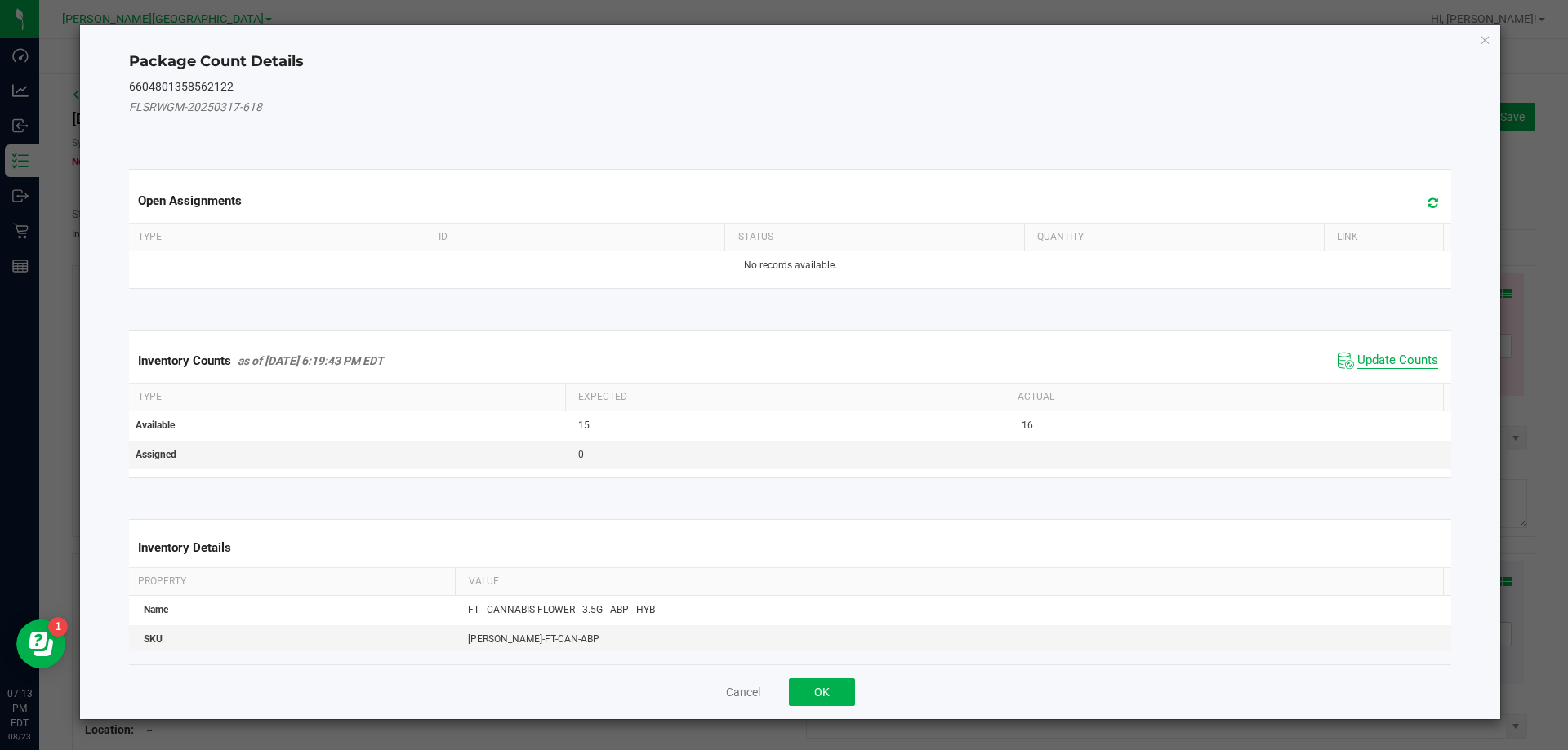
click at [1402, 354] on span "Update Counts" at bounding box center [1397, 361] width 81 height 16
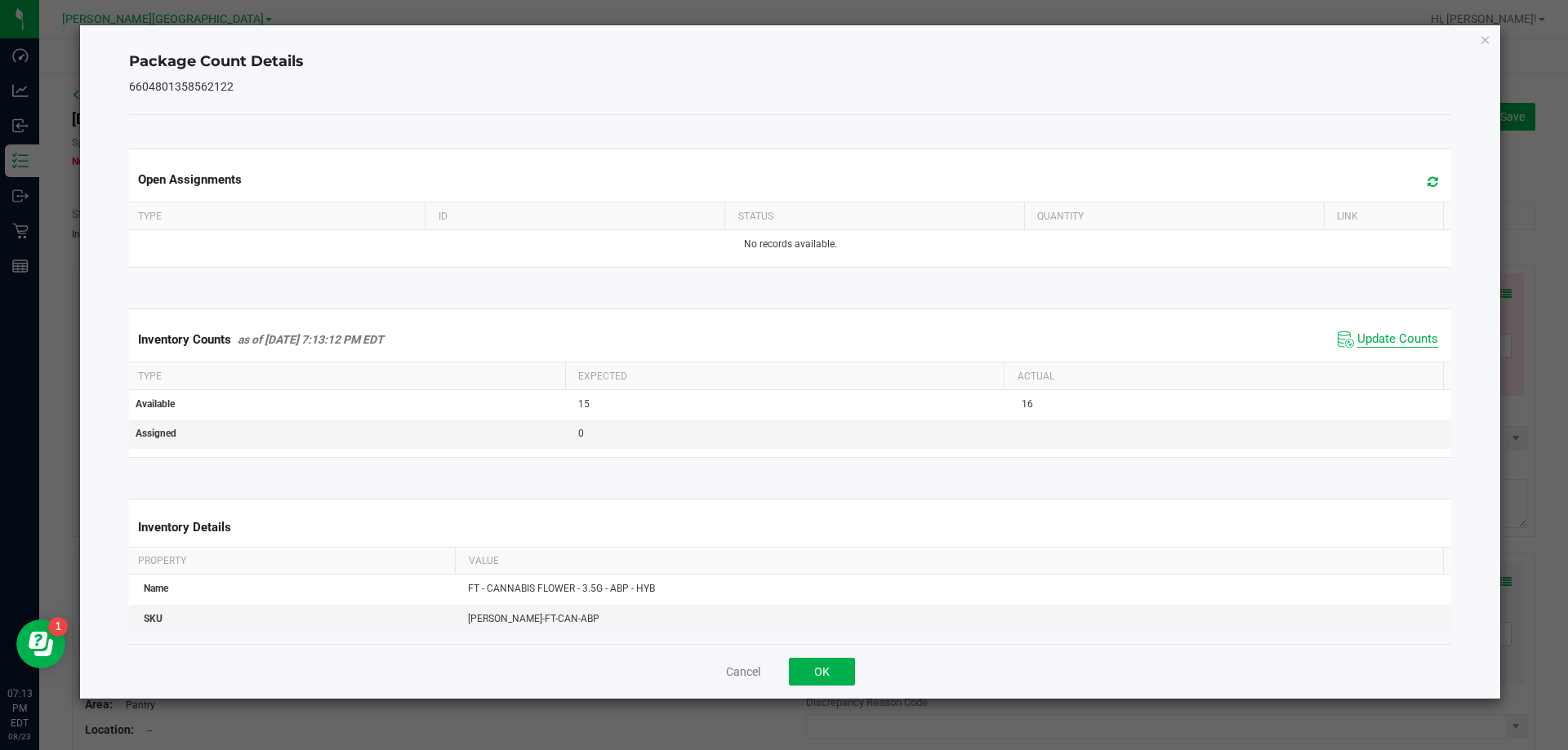
click at [1395, 338] on span "Update Counts" at bounding box center [1397, 340] width 81 height 16
click at [816, 668] on button "OK" at bounding box center [822, 672] width 66 height 28
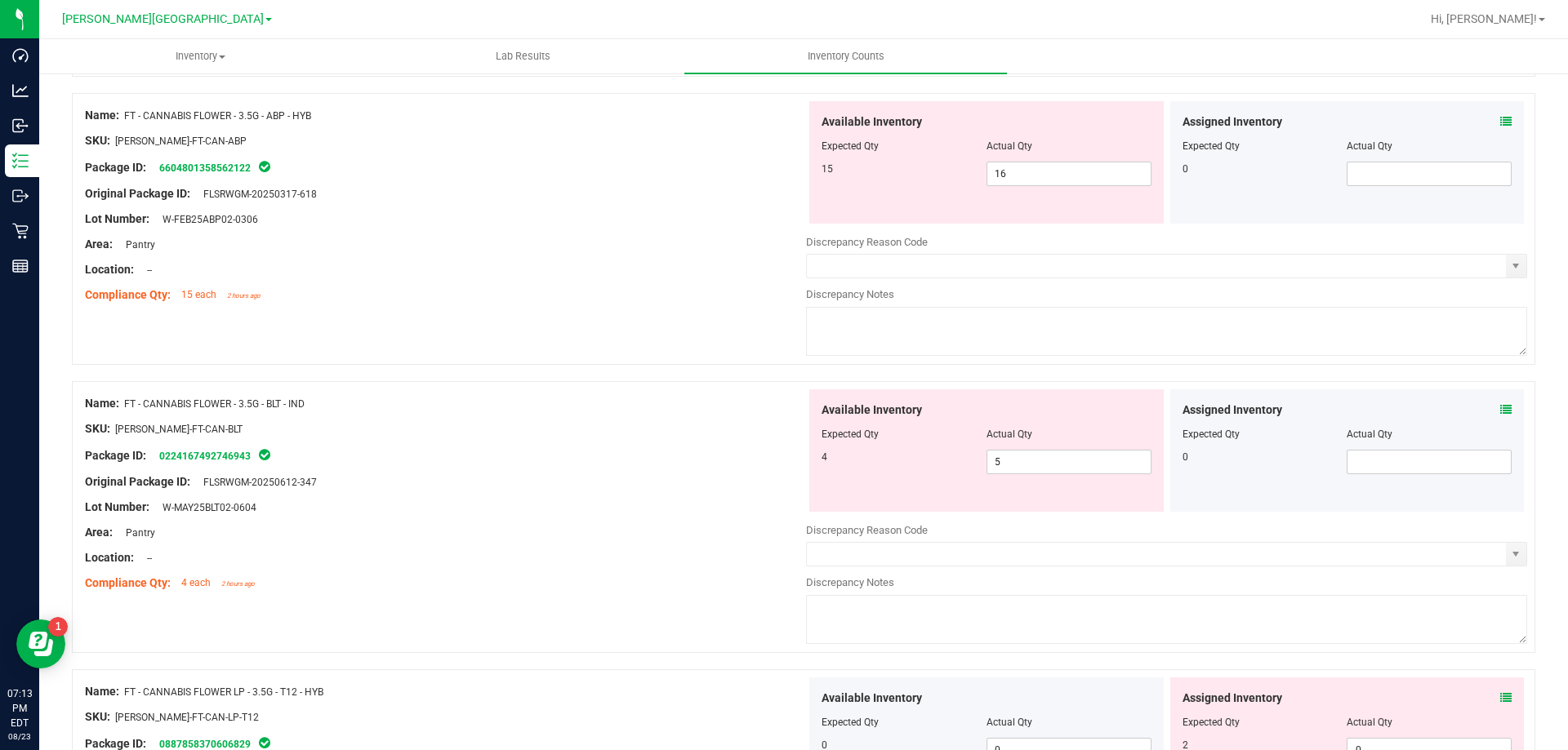
scroll to position [572, 0]
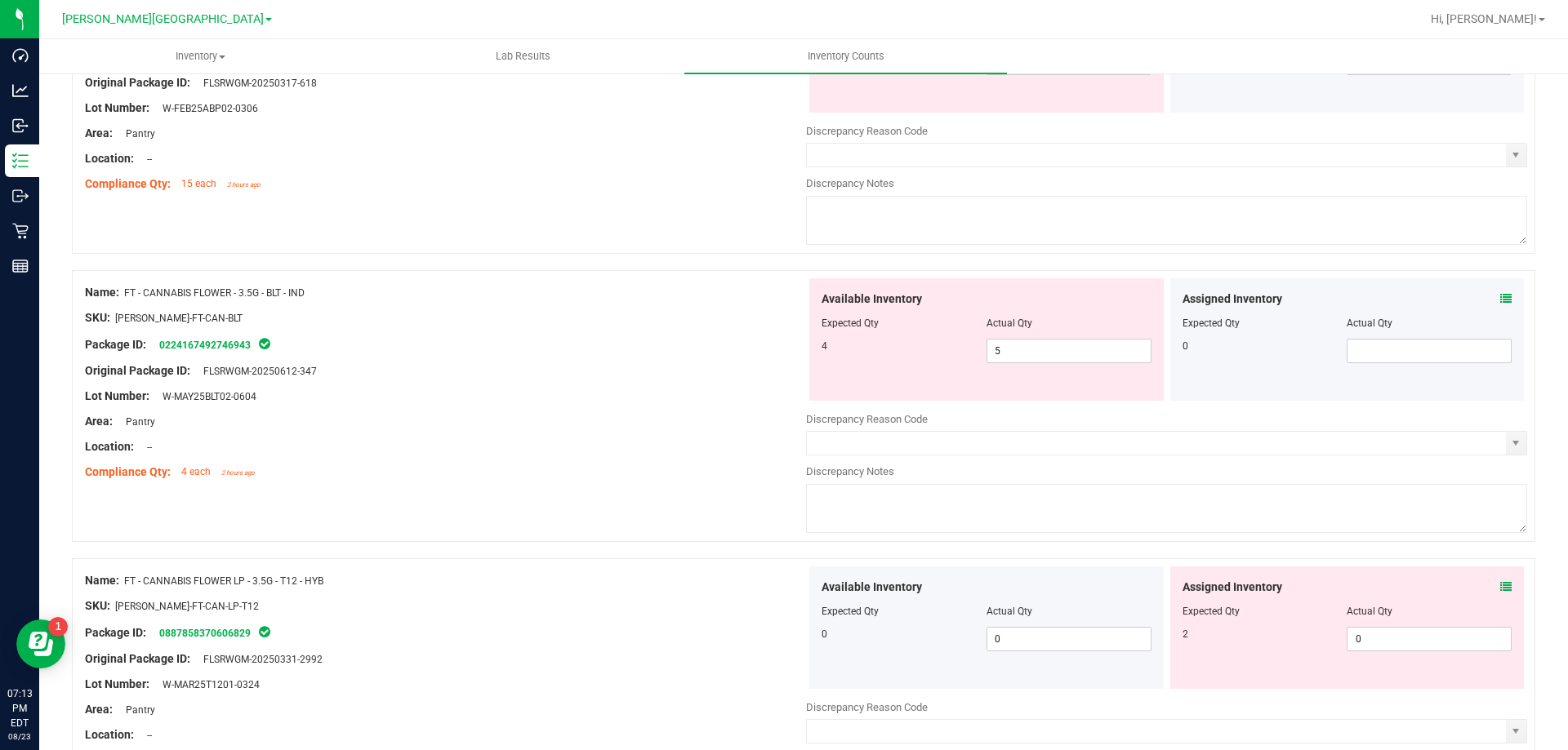
click at [1502, 300] on div "Assigned Inventory Expected Qty Actual Qty 0" at bounding box center [1347, 339] width 354 height 122
click at [1500, 296] on icon at bounding box center [1505, 298] width 11 height 11
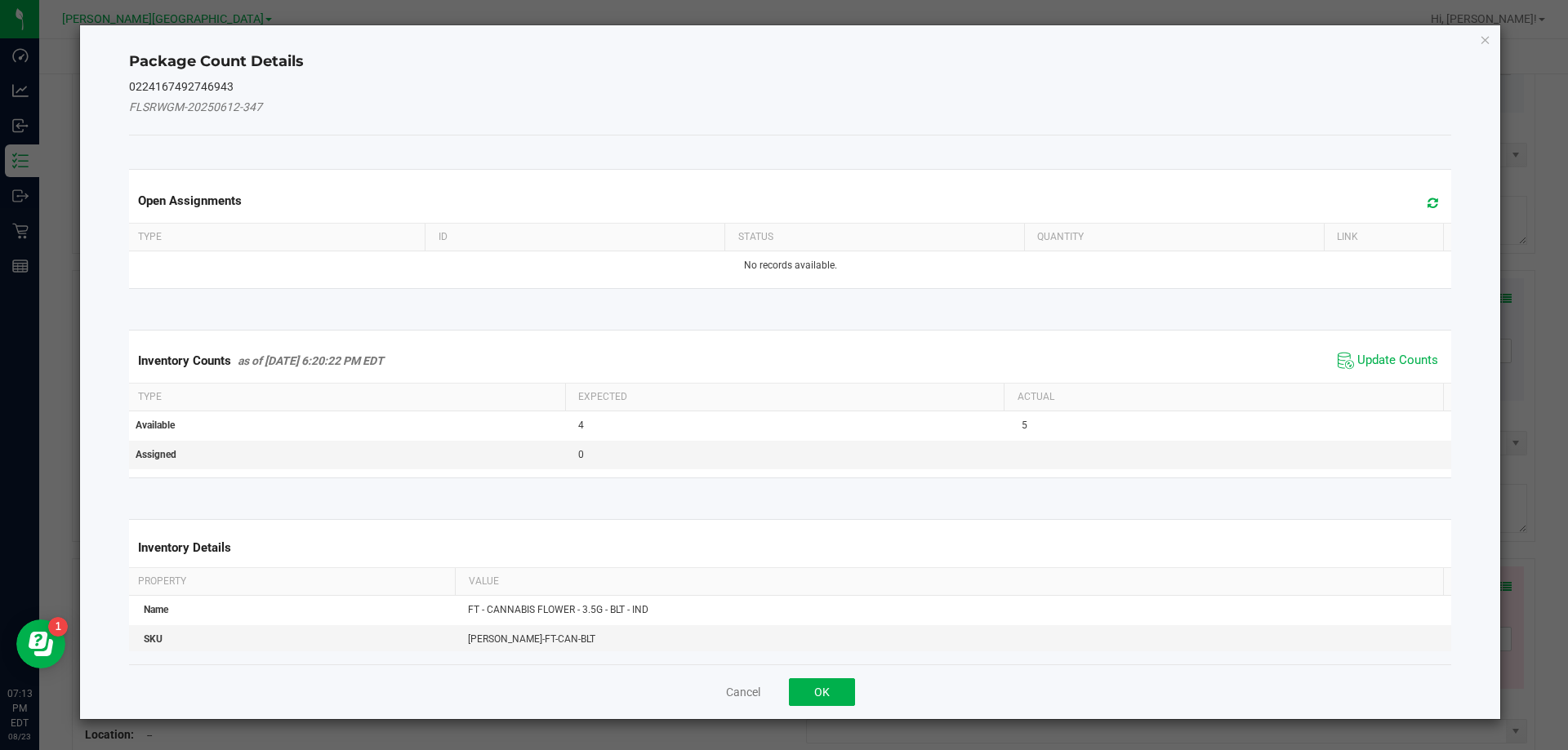
click at [1382, 349] on span "Update Counts" at bounding box center [1387, 361] width 109 height 24
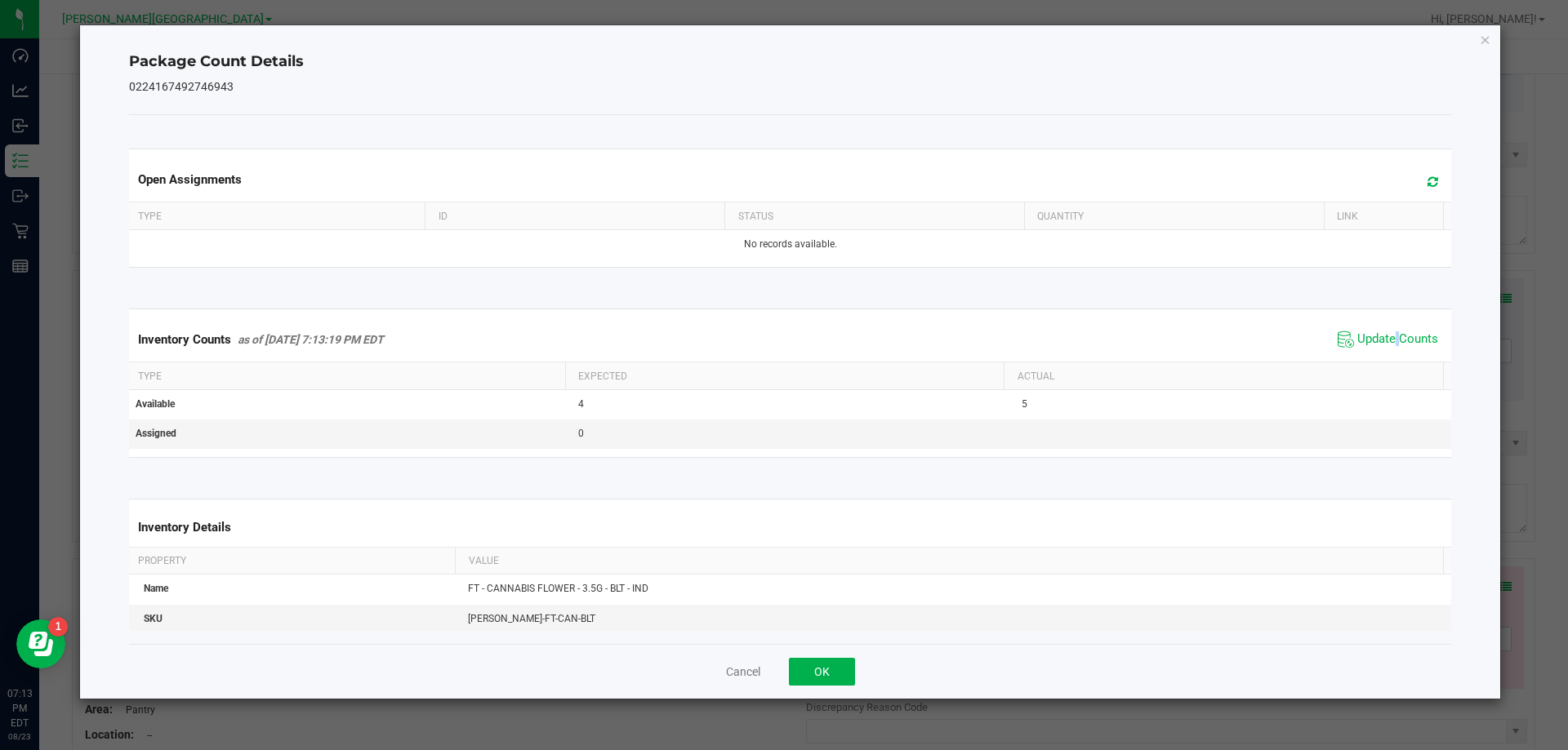
click at [1382, 349] on span "Update Counts" at bounding box center [1387, 339] width 109 height 24
click at [1382, 350] on span "Update Counts" at bounding box center [1387, 339] width 109 height 24
click at [1382, 335] on span "Update Counts" at bounding box center [1397, 339] width 81 height 15
click at [834, 666] on button "OK" at bounding box center [822, 672] width 66 height 28
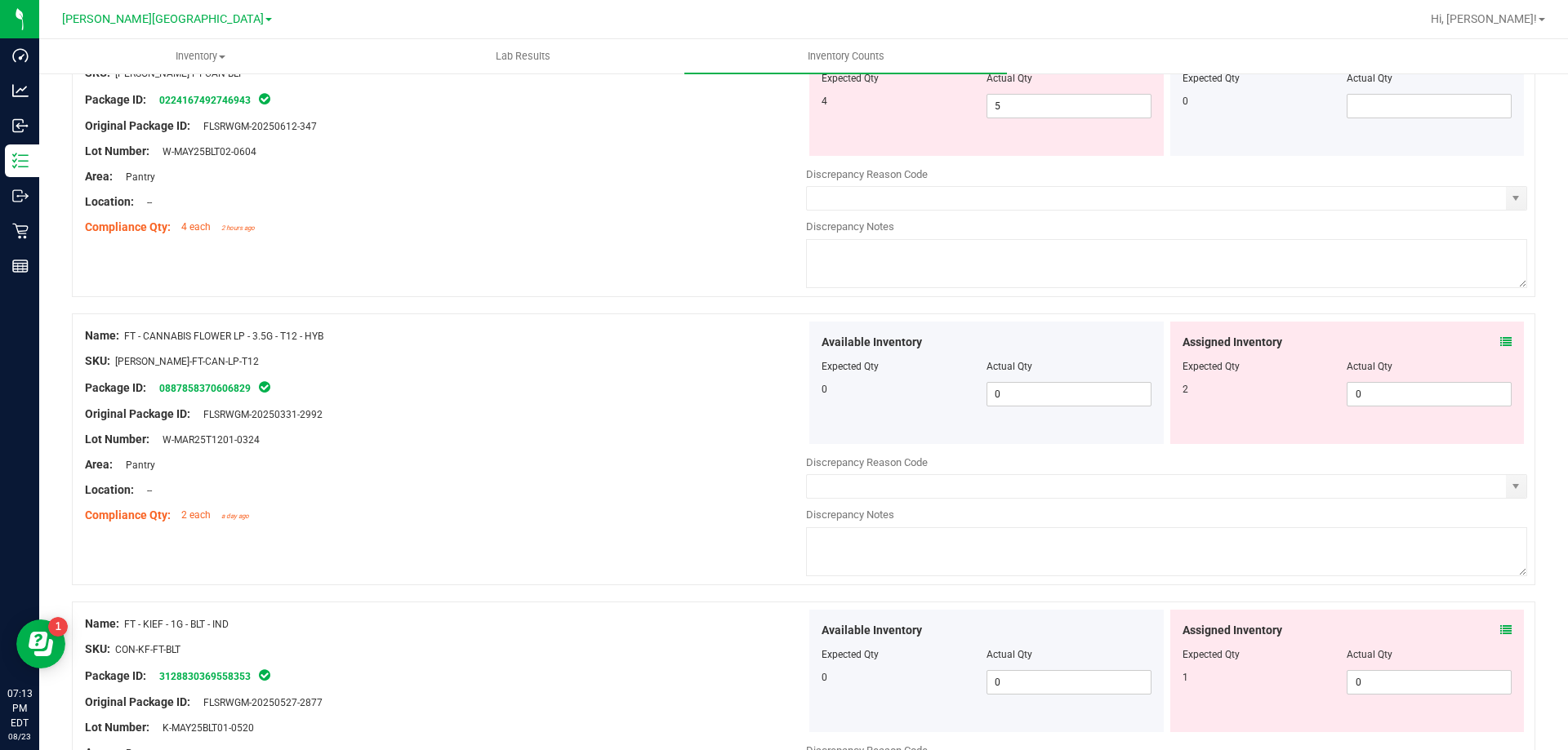
scroll to position [980, 0]
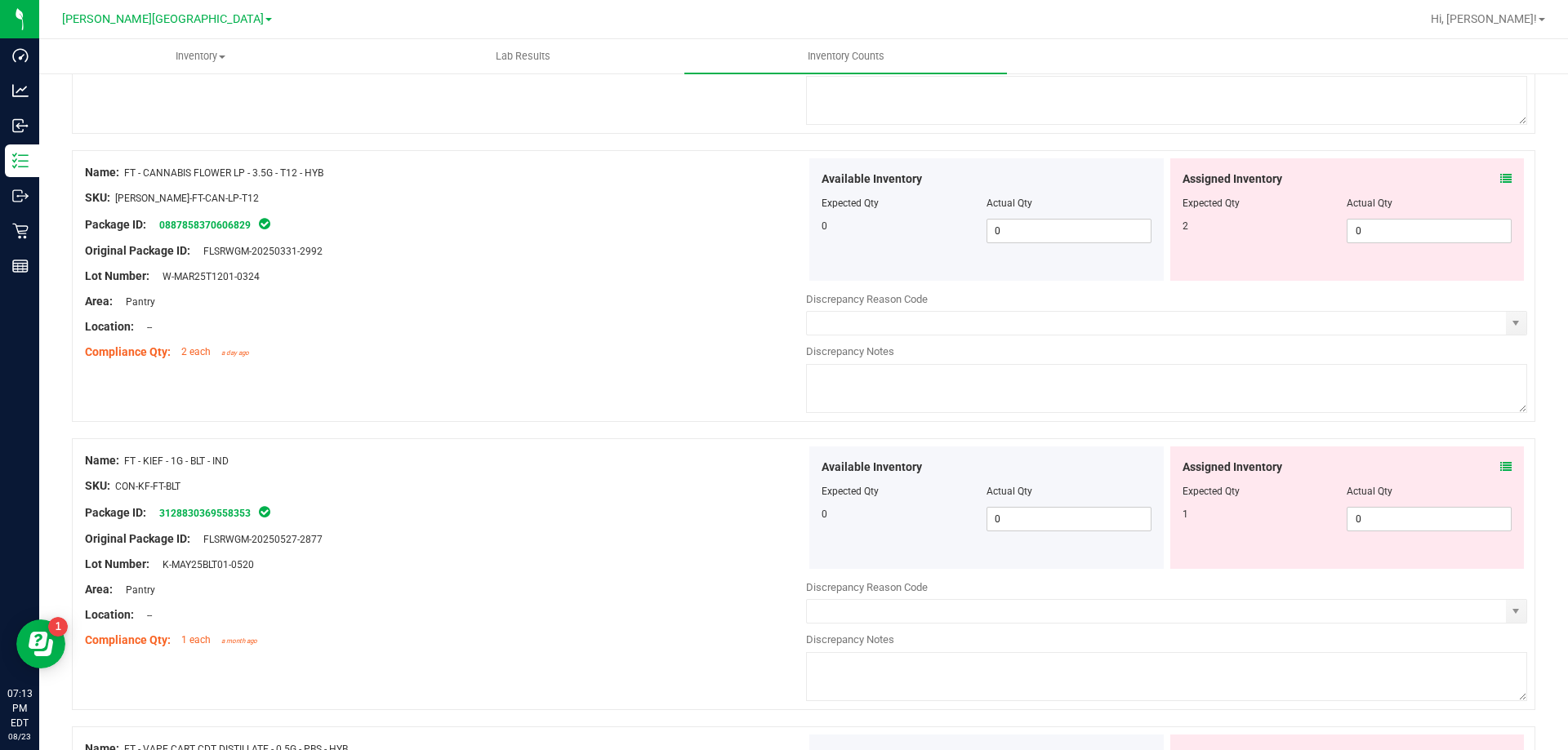
click at [1500, 464] on icon at bounding box center [1505, 466] width 11 height 11
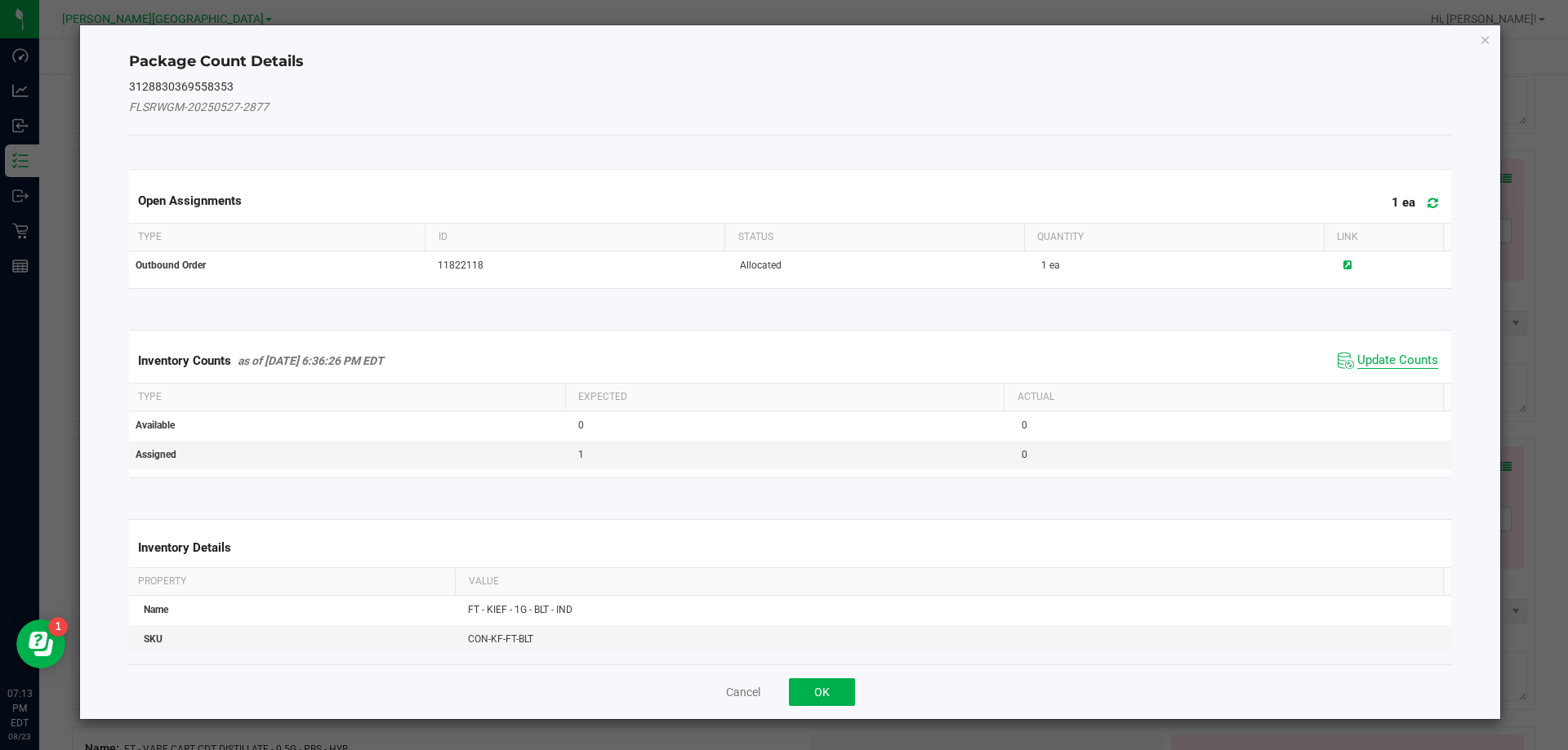
click at [1382, 354] on span "Update Counts" at bounding box center [1397, 361] width 81 height 16
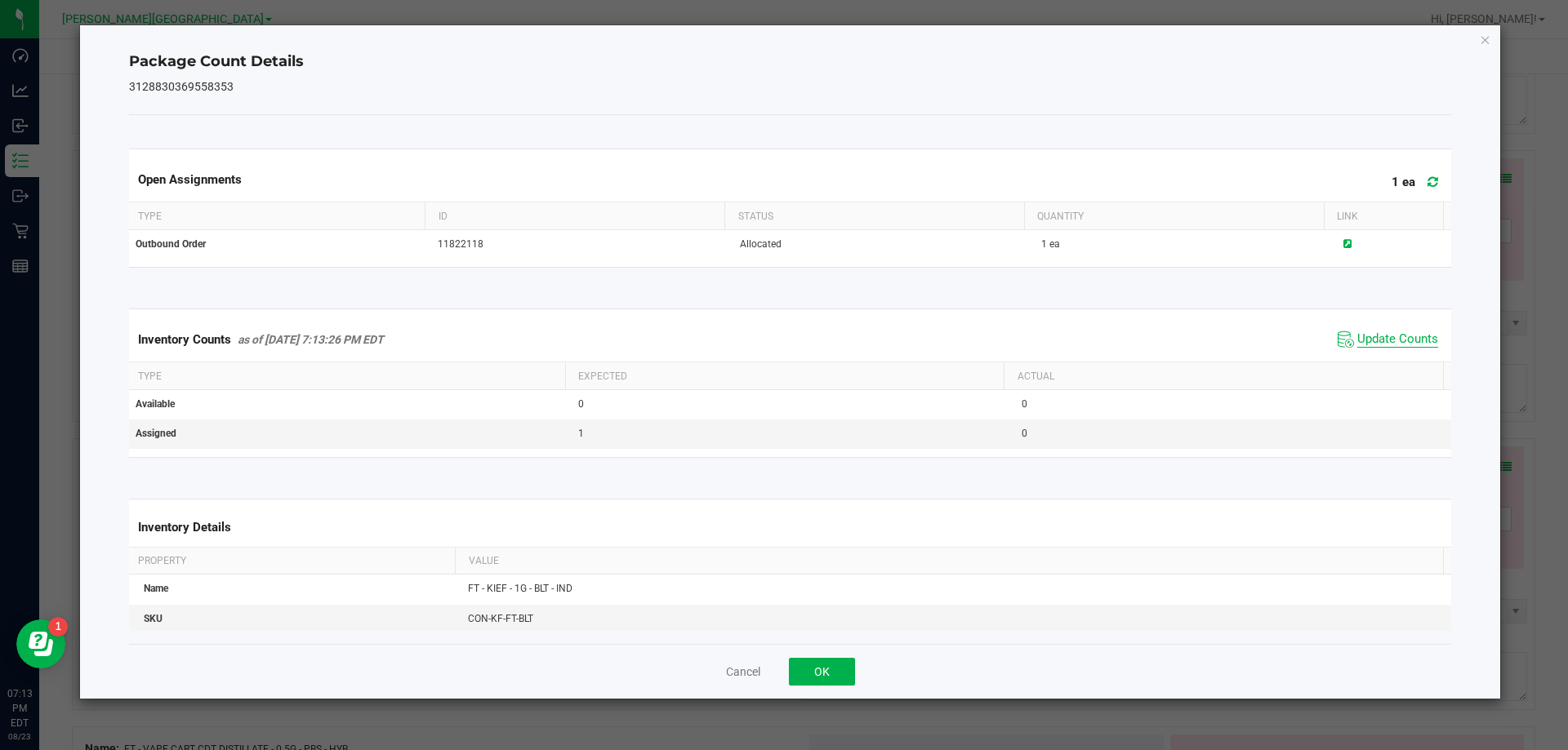
click at [1376, 337] on span "Update Counts" at bounding box center [1397, 340] width 81 height 16
click at [1376, 337] on span "Update Counts" at bounding box center [1397, 339] width 81 height 15
click at [843, 680] on button "OK" at bounding box center [822, 672] width 66 height 28
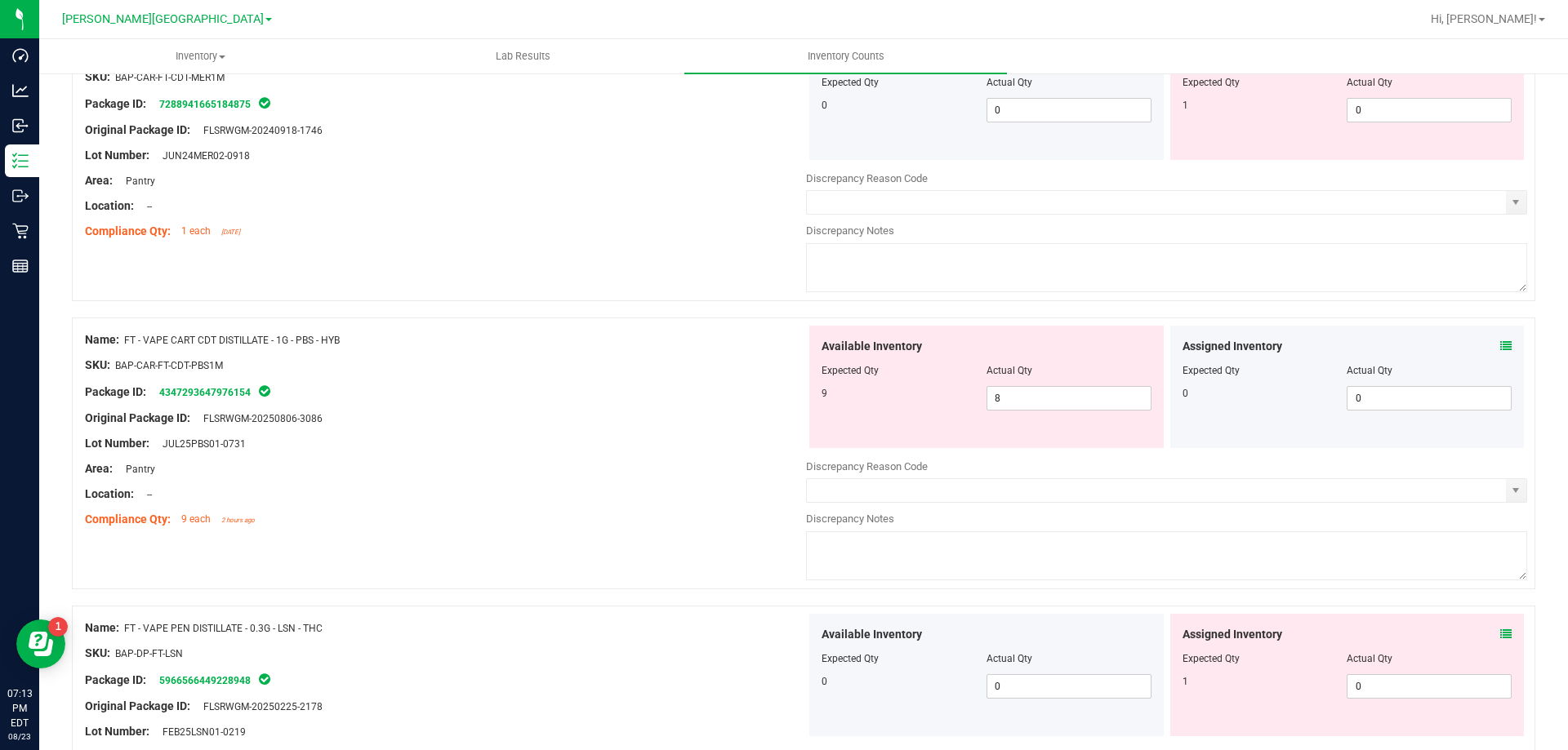
scroll to position [2858, 0]
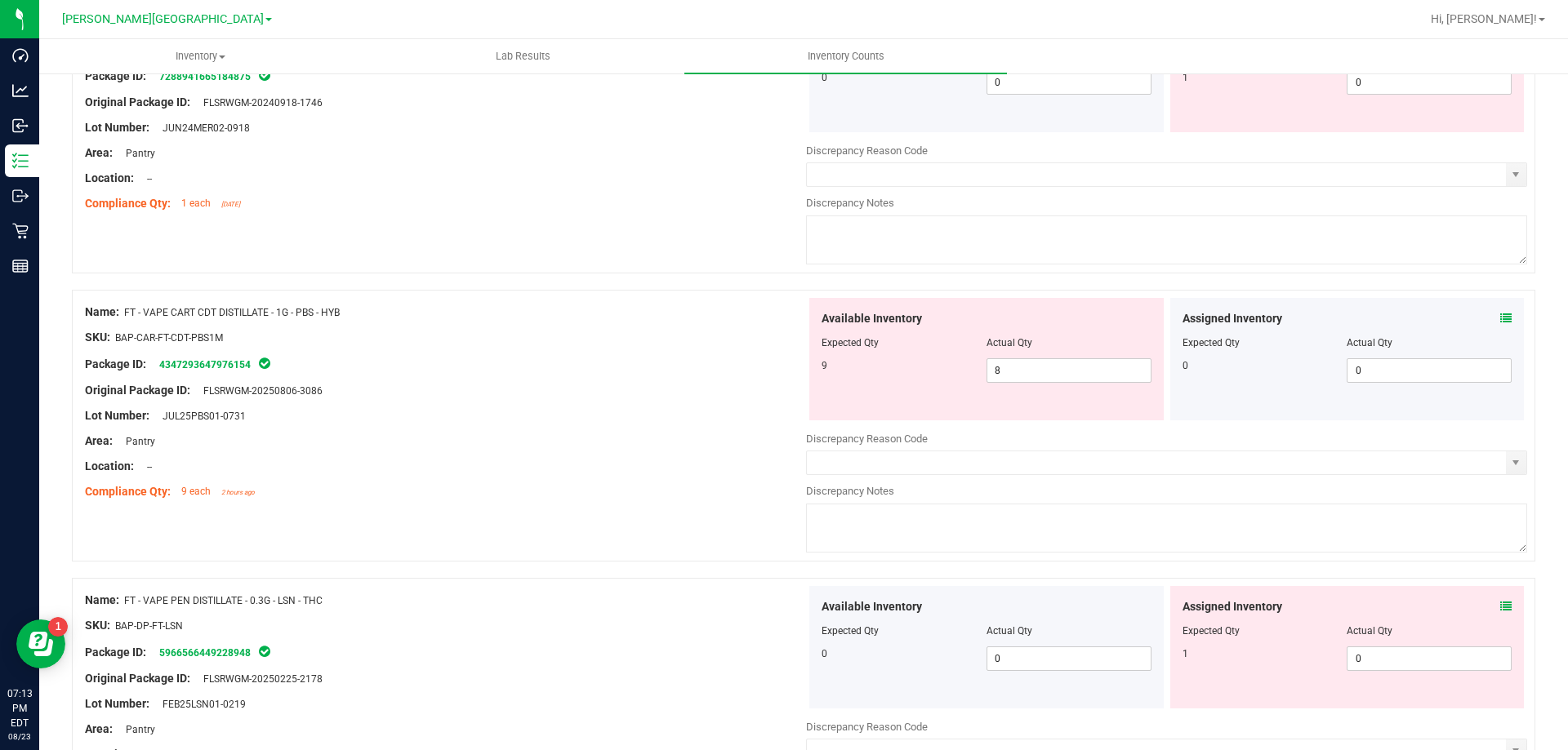
click at [1483, 317] on div "Assigned Inventory" at bounding box center [1347, 318] width 330 height 17
click at [1500, 323] on icon at bounding box center [1505, 318] width 11 height 11
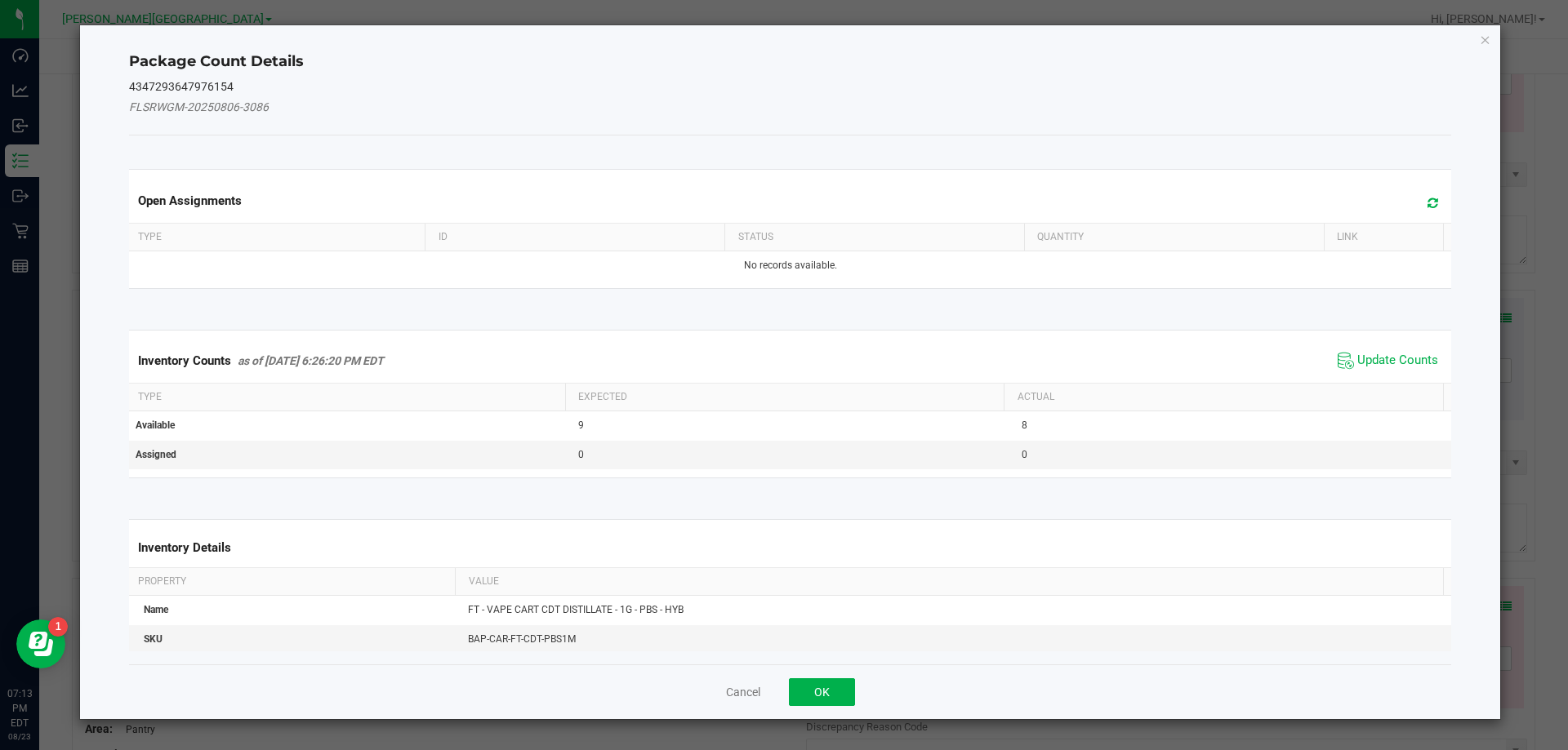
click at [1378, 351] on span "Update Counts" at bounding box center [1387, 361] width 109 height 24
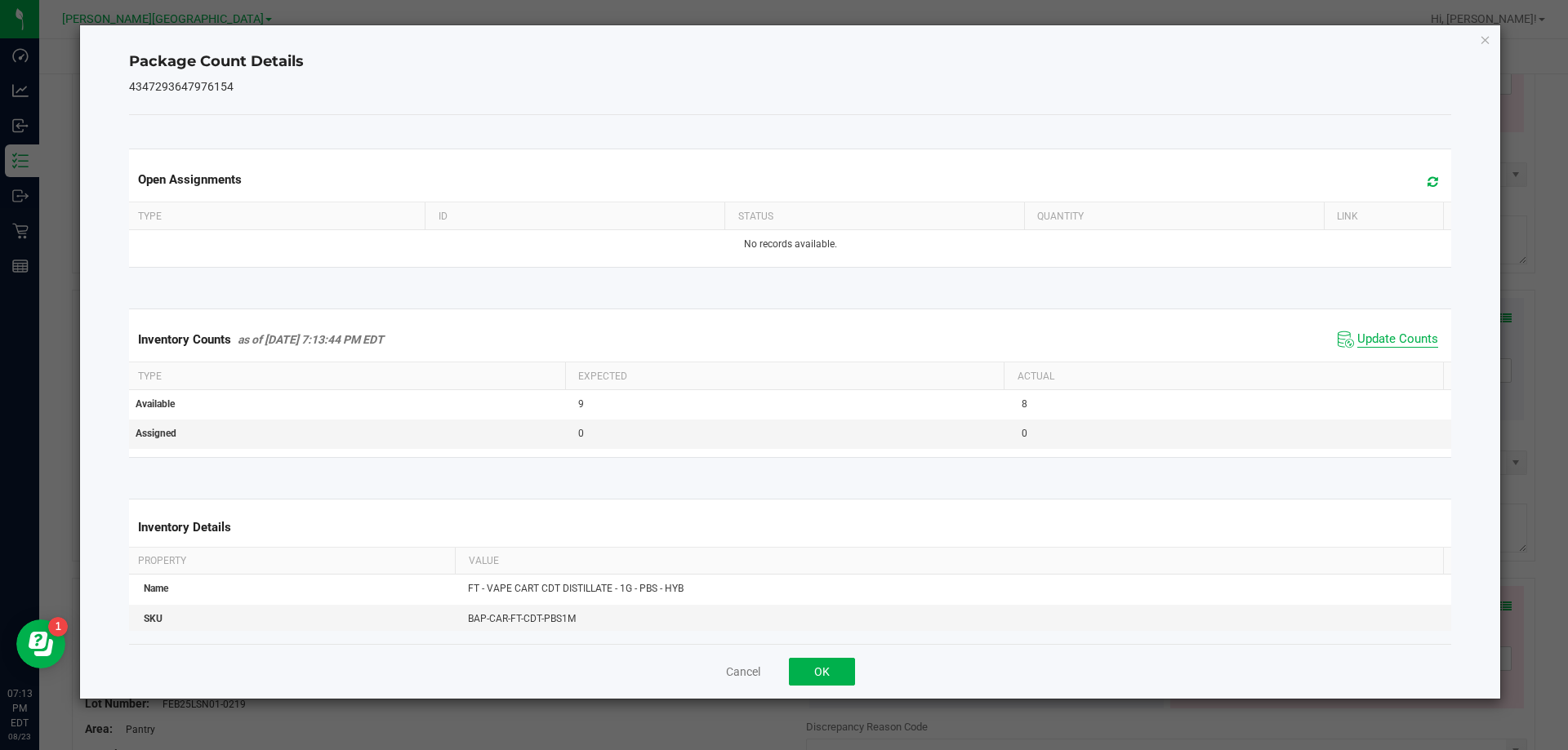
click at [1373, 337] on span "Update Counts" at bounding box center [1397, 340] width 81 height 16
click at [839, 670] on button "OK" at bounding box center [822, 672] width 66 height 28
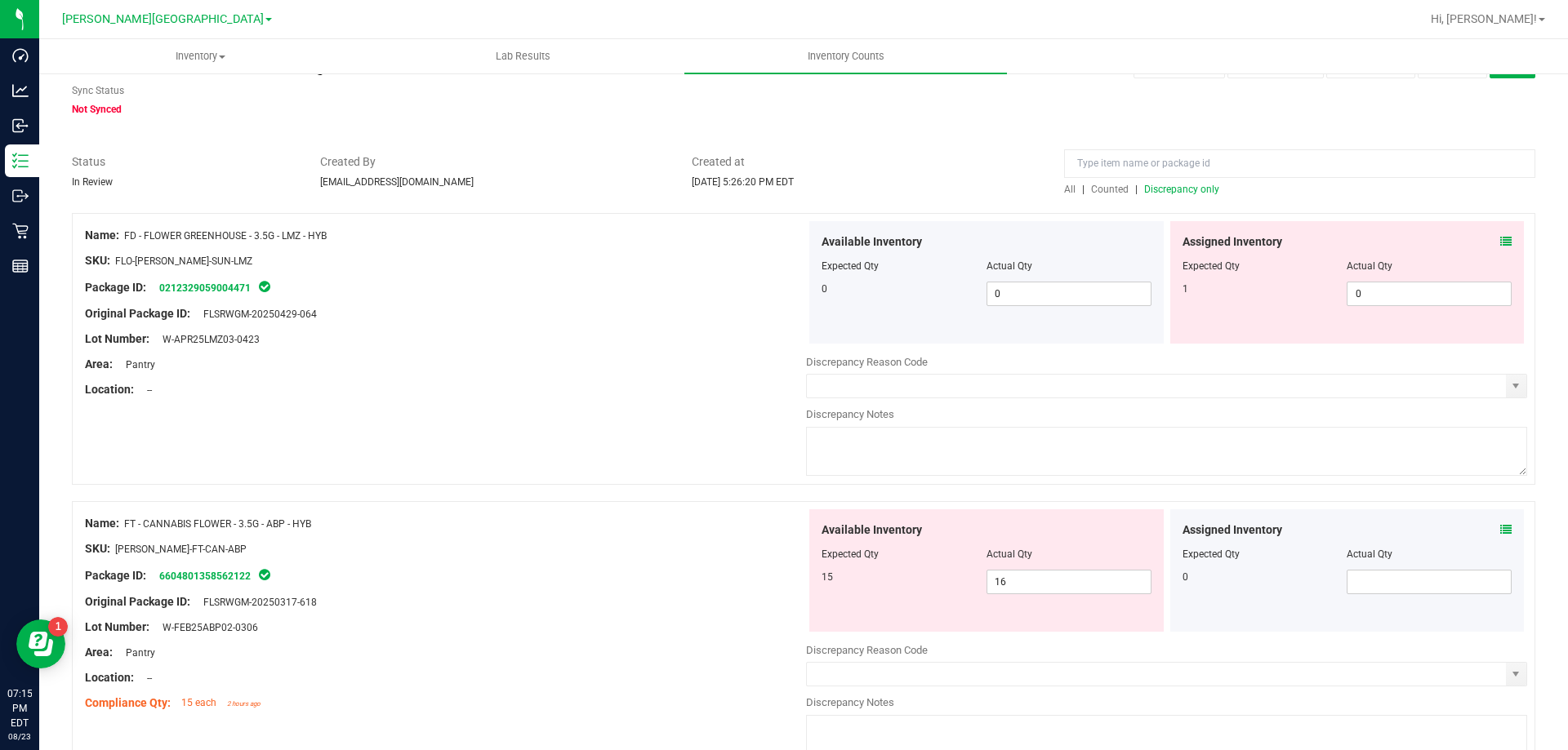
scroll to position [0, 0]
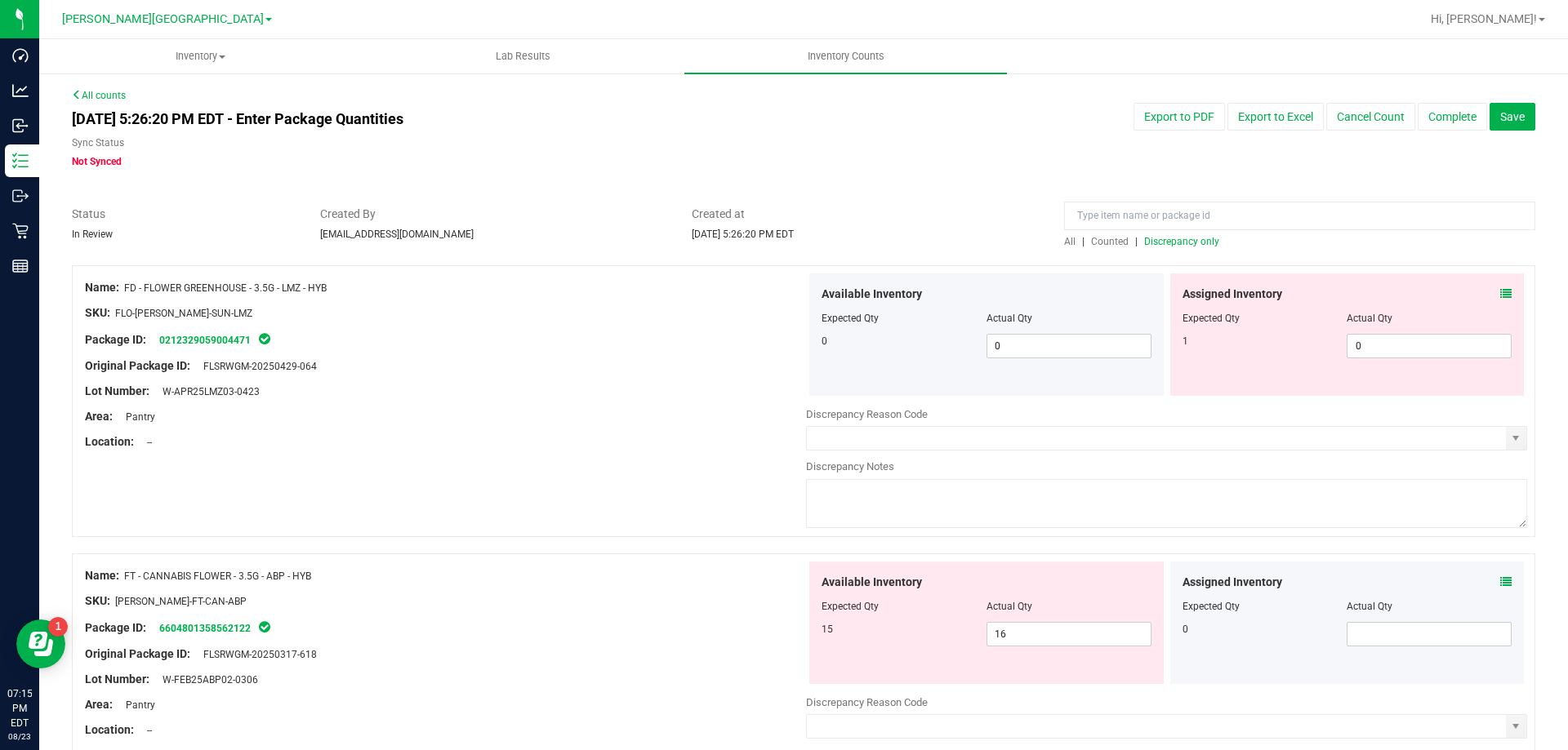
click at [456, 372] on div "Original Package ID: FLSRWGM-20250429-064" at bounding box center [445, 366] width 721 height 17
click at [1164, 243] on span "Discrepancy only" at bounding box center [1181, 241] width 75 height 11
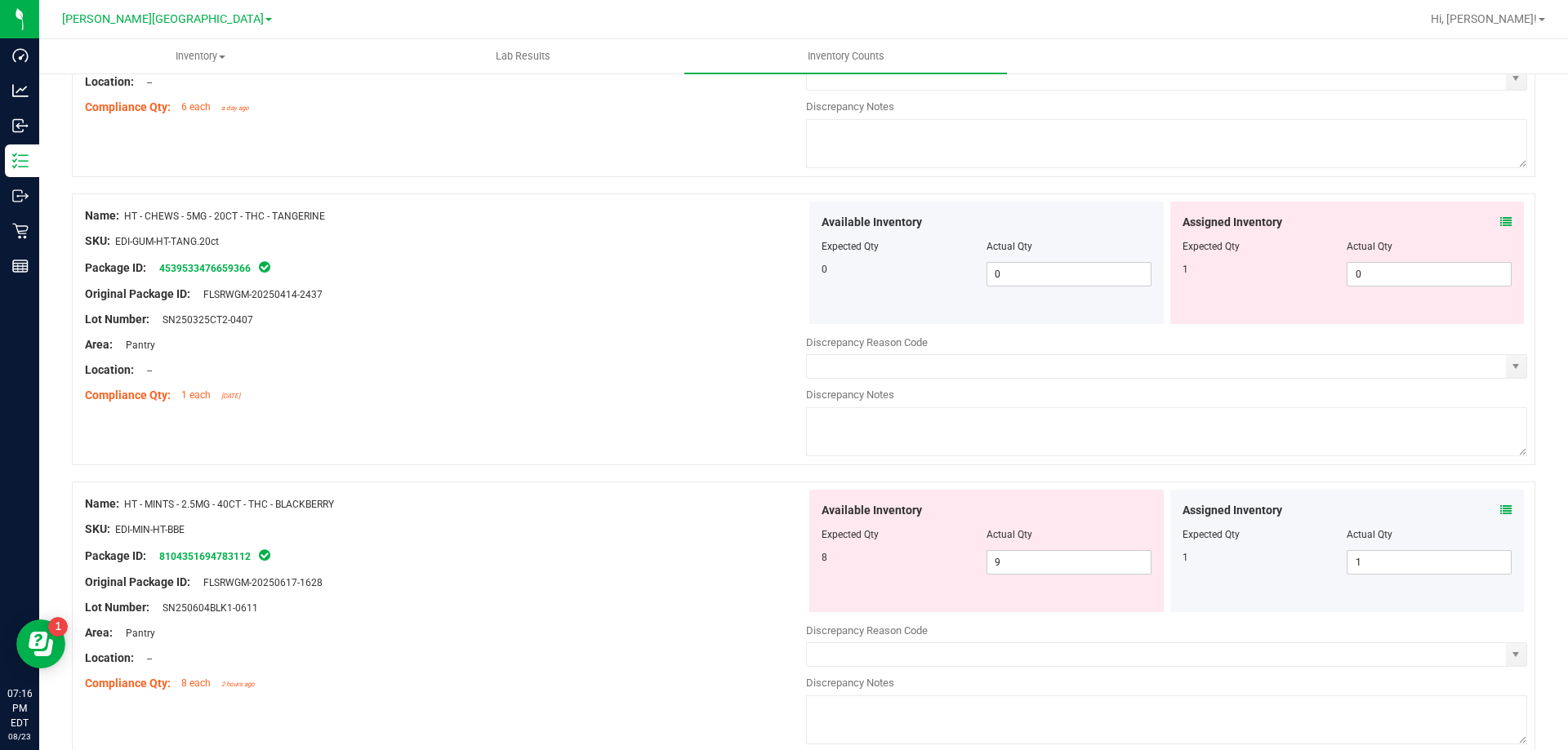
scroll to position [4475, 0]
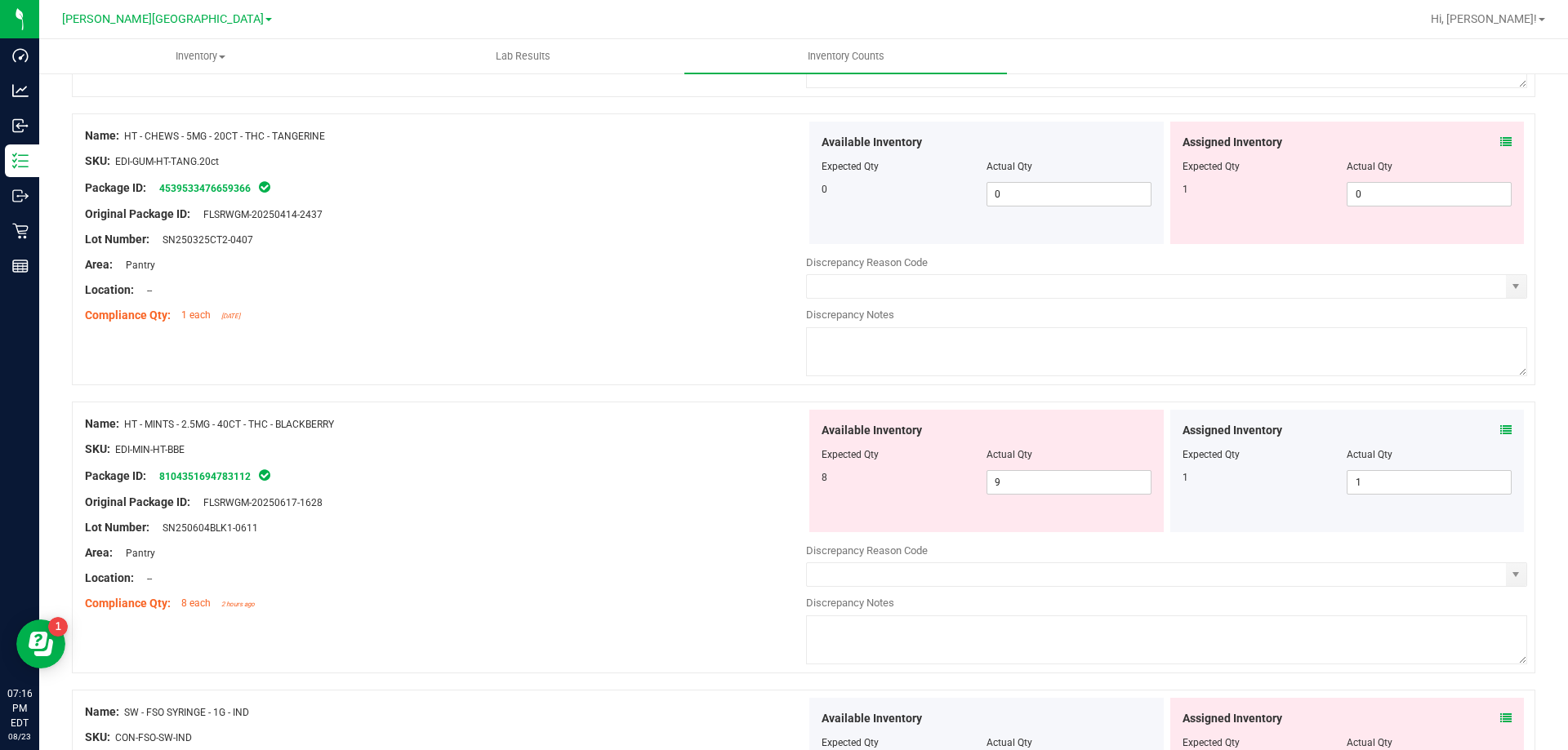
click at [1500, 432] on icon at bounding box center [1505, 430] width 11 height 11
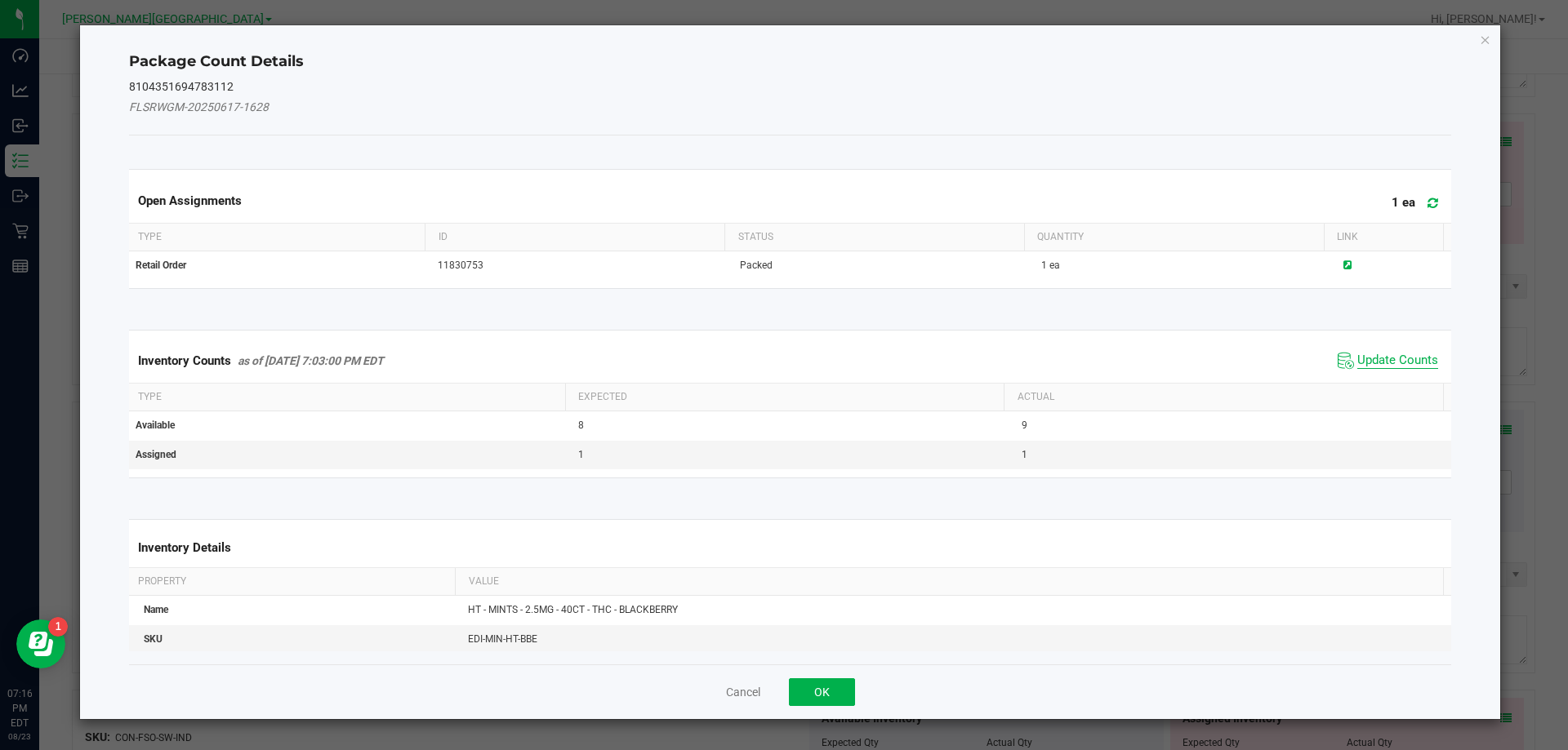
click at [1413, 354] on span "Update Counts" at bounding box center [1397, 361] width 81 height 16
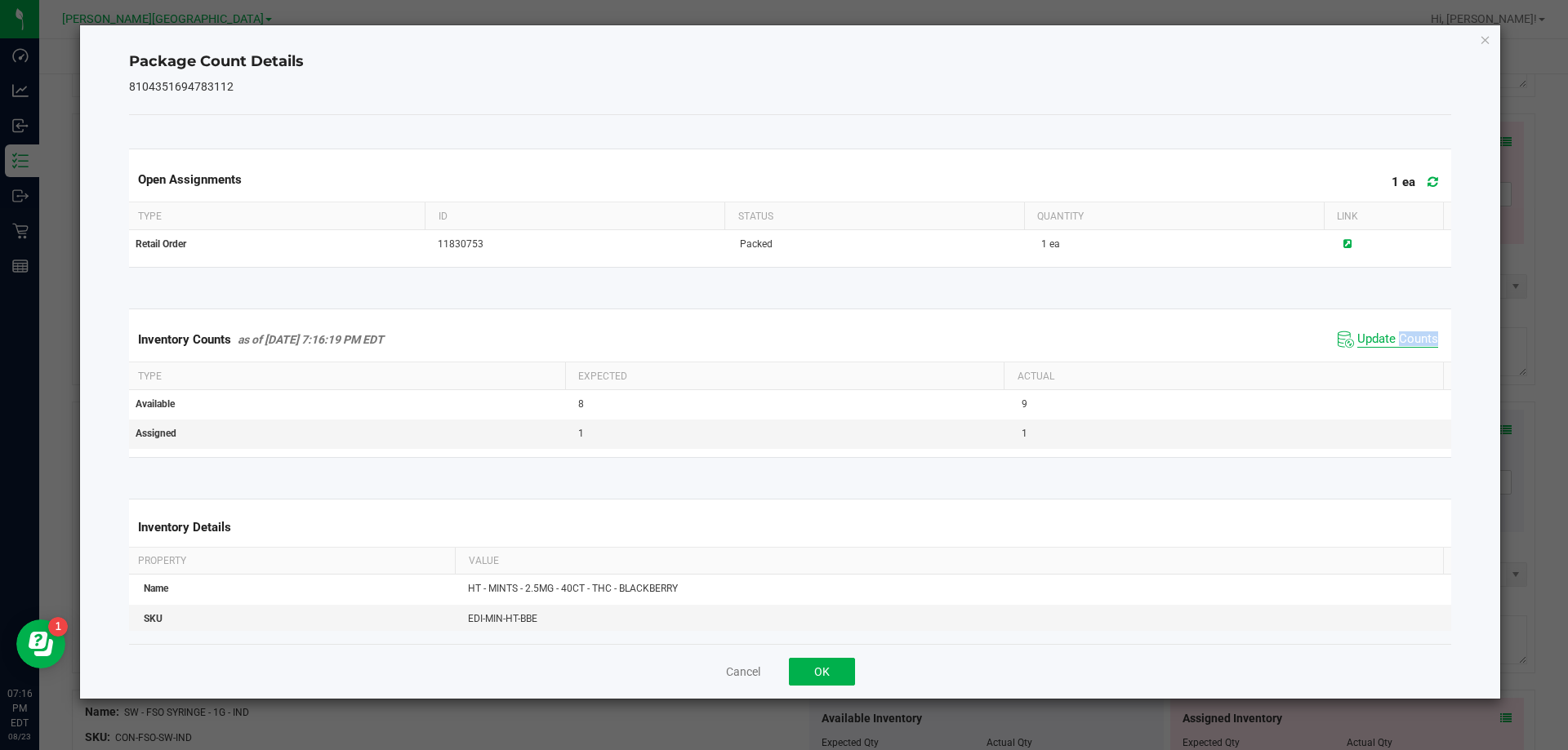
click at [1413, 354] on div "Inventory Counts as of Aug 23, 2025 7:16:19 PM EDT Update Counts" at bounding box center [790, 340] width 1329 height 44
click at [1410, 332] on span "Update Counts" at bounding box center [1397, 340] width 81 height 16
drag, startPoint x: 1494, startPoint y: 34, endPoint x: 1485, endPoint y: 42, distance: 12.1
click at [1492, 37] on div "Package Count Details 8104351694783112 Open Assignments 1 ea Type ID Status Qua…" at bounding box center [790, 362] width 1421 height 674
click at [1485, 42] on icon "Close" at bounding box center [1485, 39] width 11 height 20
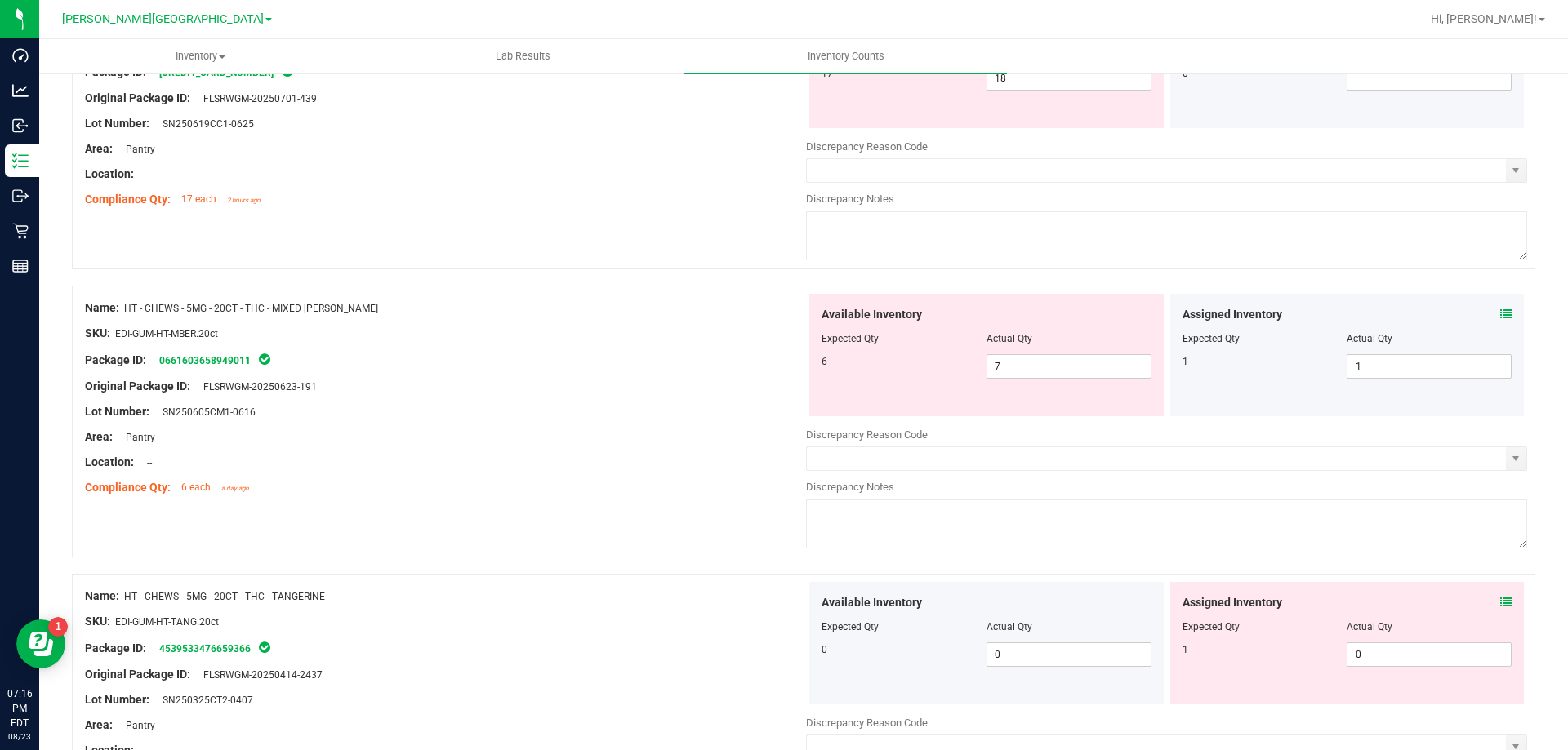
scroll to position [3986, 0]
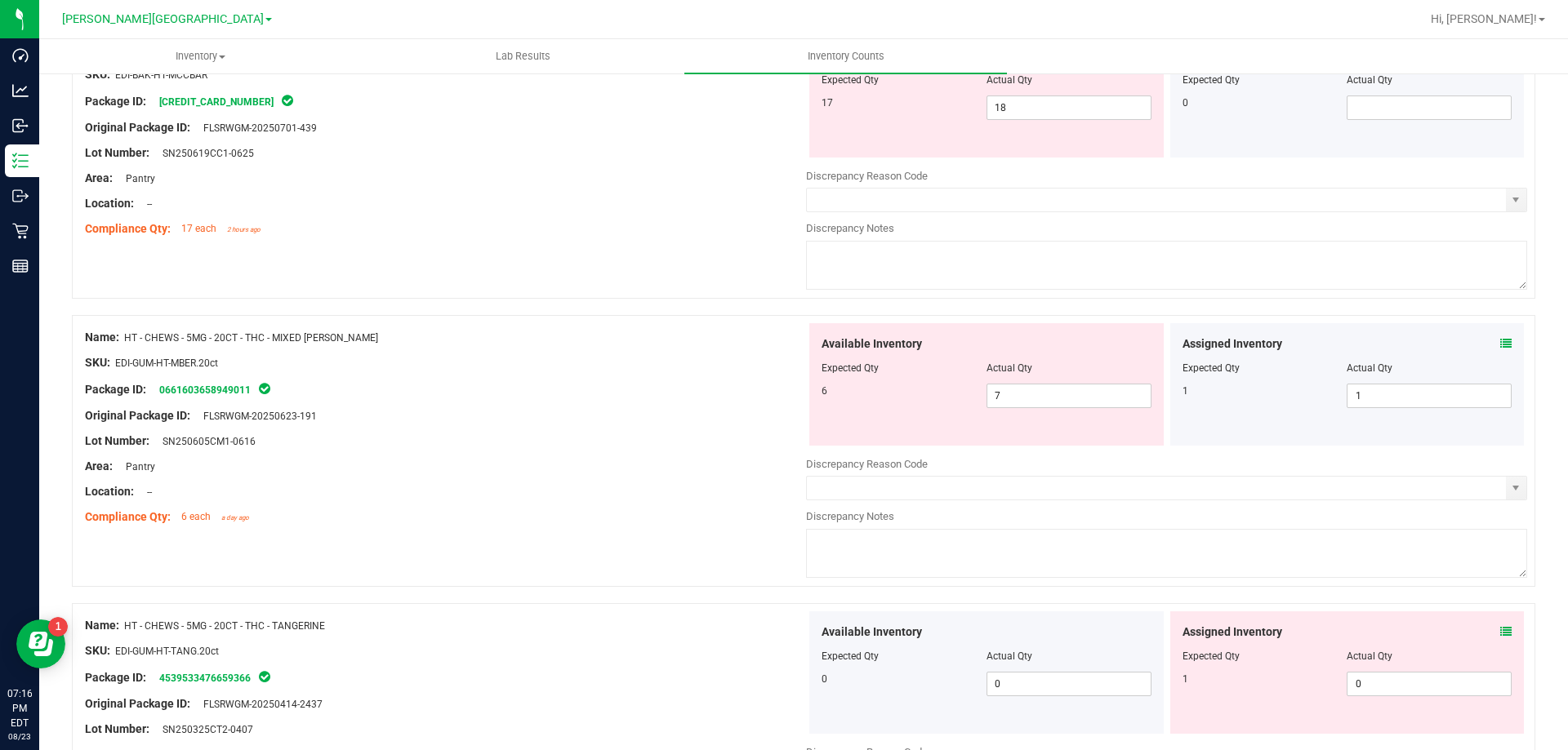
click at [1486, 346] on div "Assigned Inventory" at bounding box center [1347, 344] width 330 height 17
click at [1500, 345] on icon at bounding box center [1505, 343] width 11 height 11
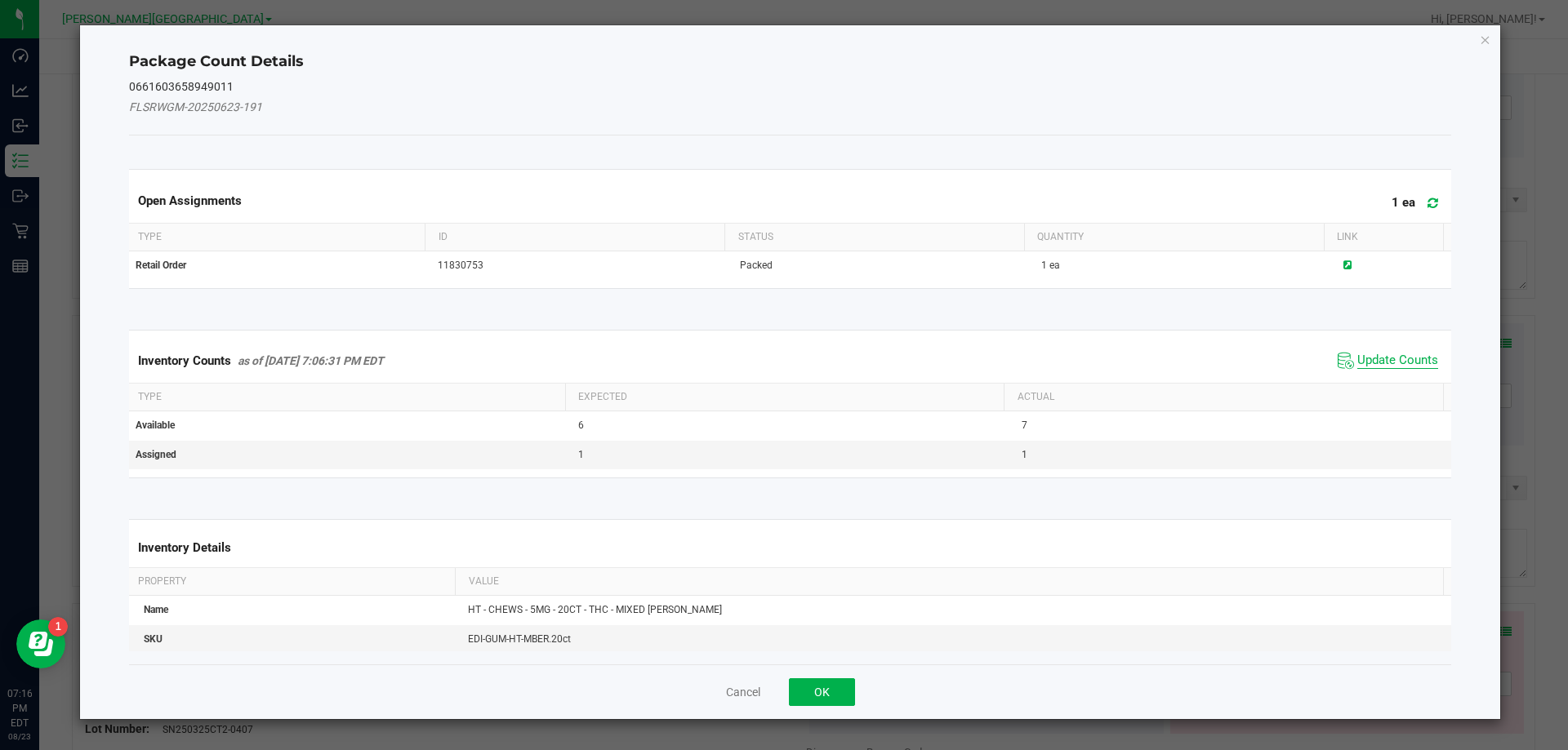
click at [1413, 358] on span "Update Counts" at bounding box center [1397, 361] width 81 height 16
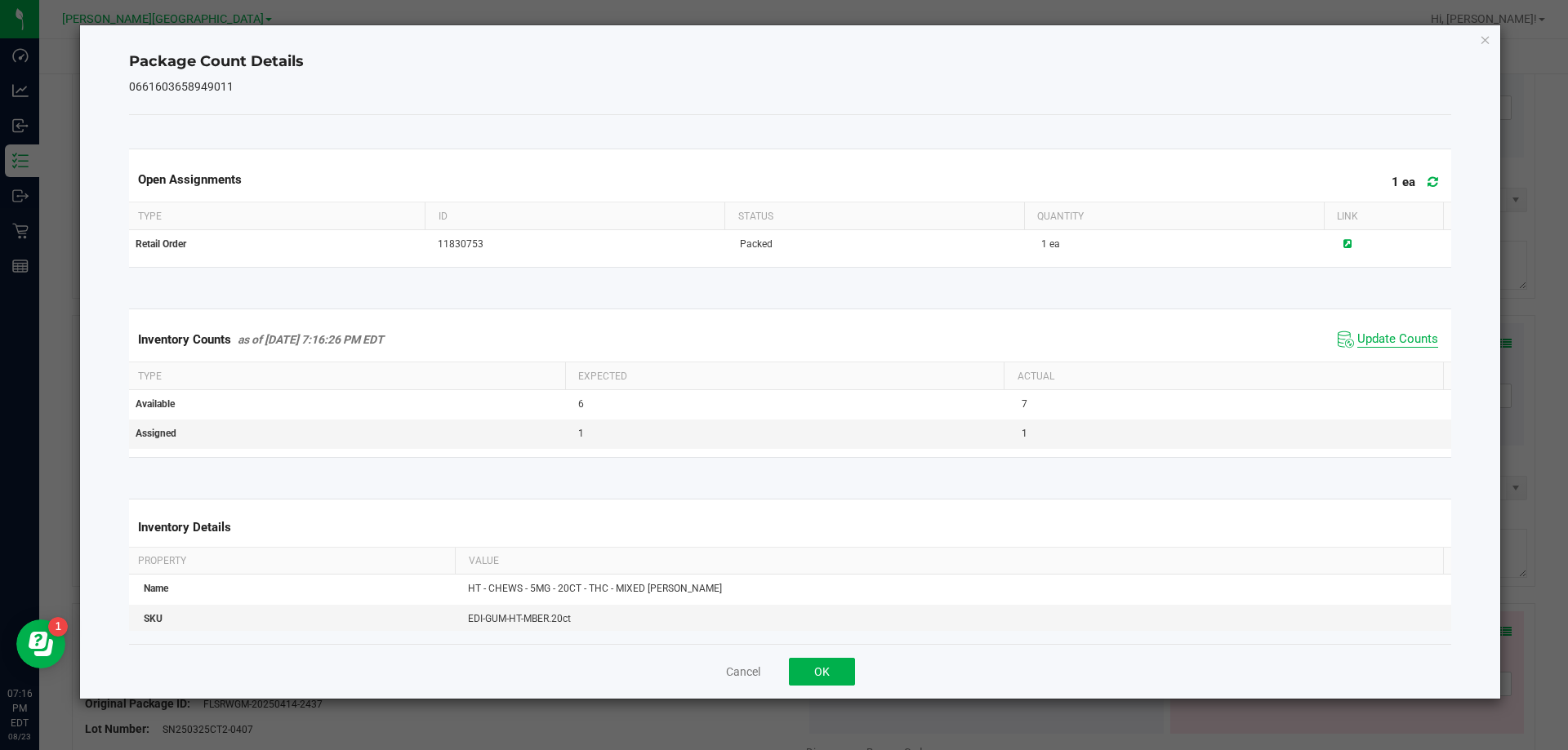
click at [1413, 343] on span "Update Counts" at bounding box center [1397, 340] width 81 height 16
click at [1481, 49] on div "Package Count Details 0661603658949011 Open Assignments 1 ea Type ID Status Qua…" at bounding box center [790, 362] width 1421 height 674
click at [1481, 38] on icon "Close" at bounding box center [1485, 39] width 11 height 20
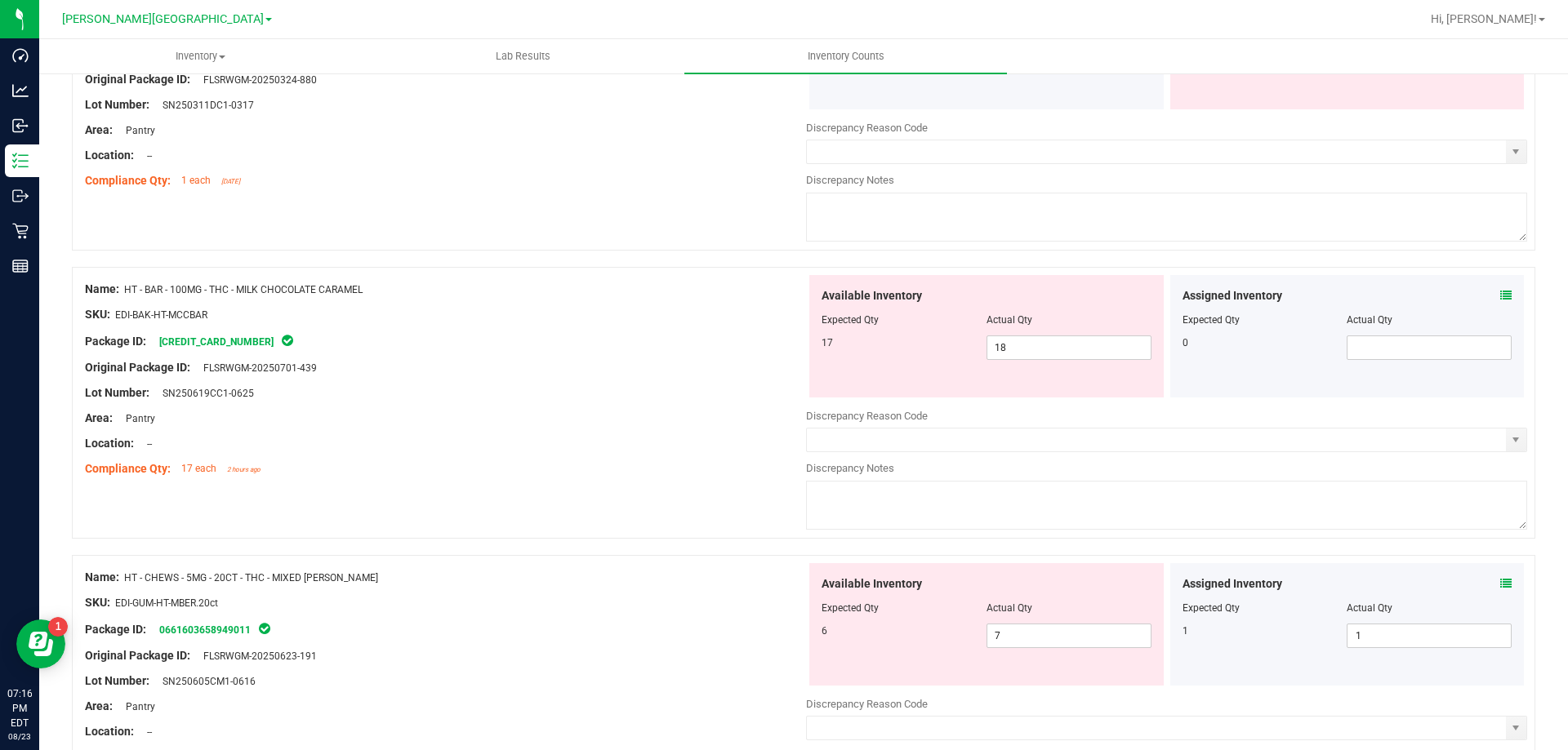
scroll to position [3741, 0]
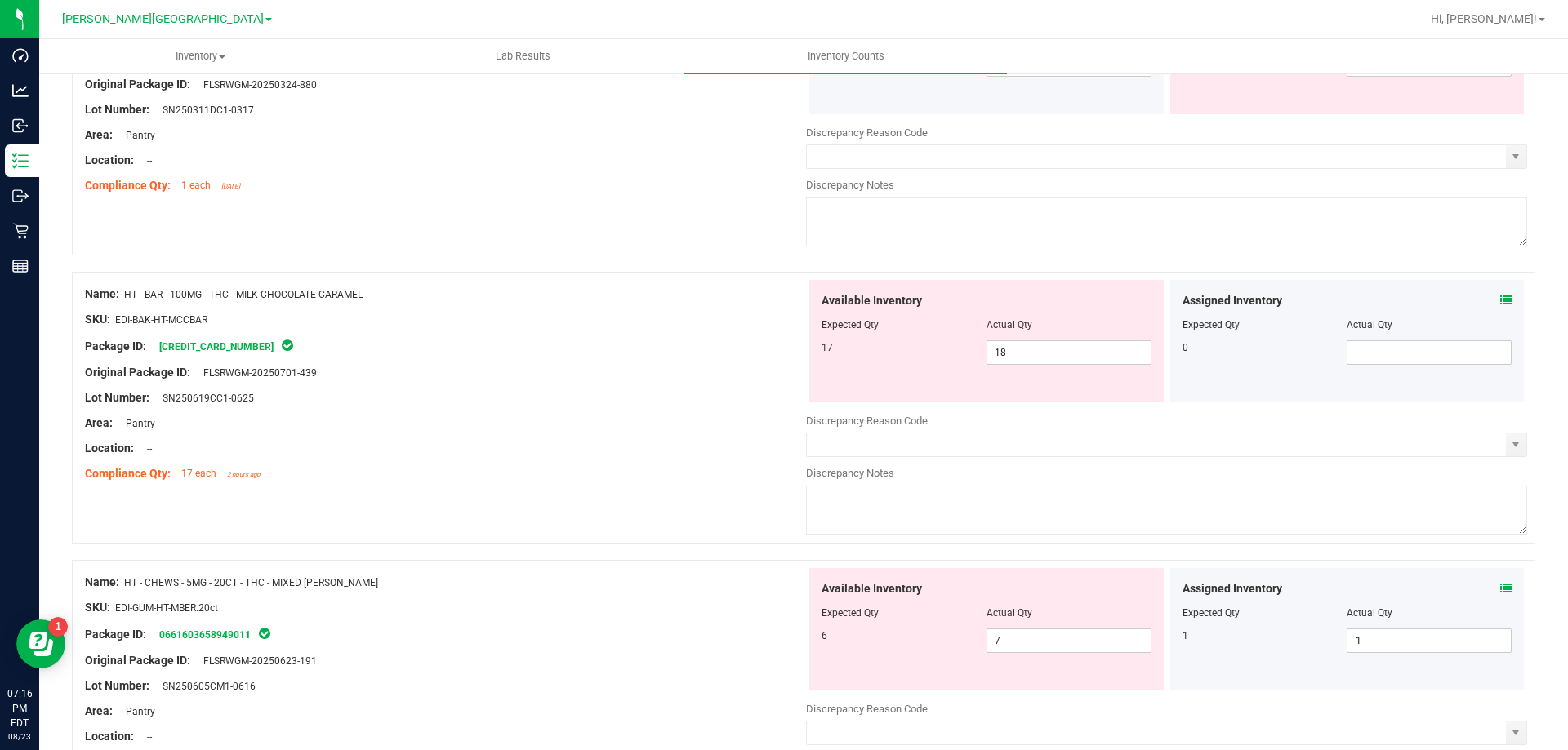
click at [1500, 302] on icon at bounding box center [1505, 300] width 11 height 11
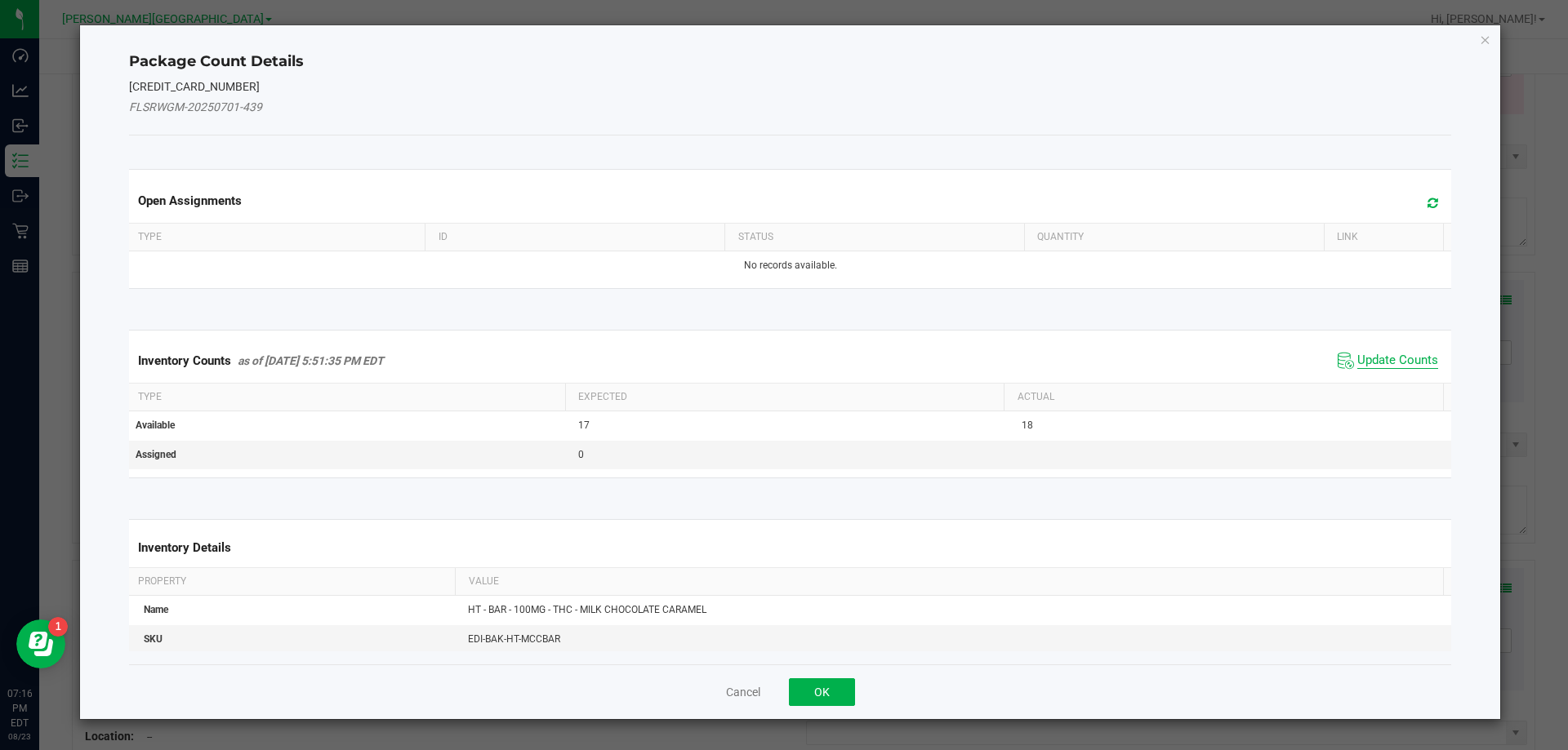
click at [1416, 357] on span "Update Counts" at bounding box center [1397, 361] width 81 height 16
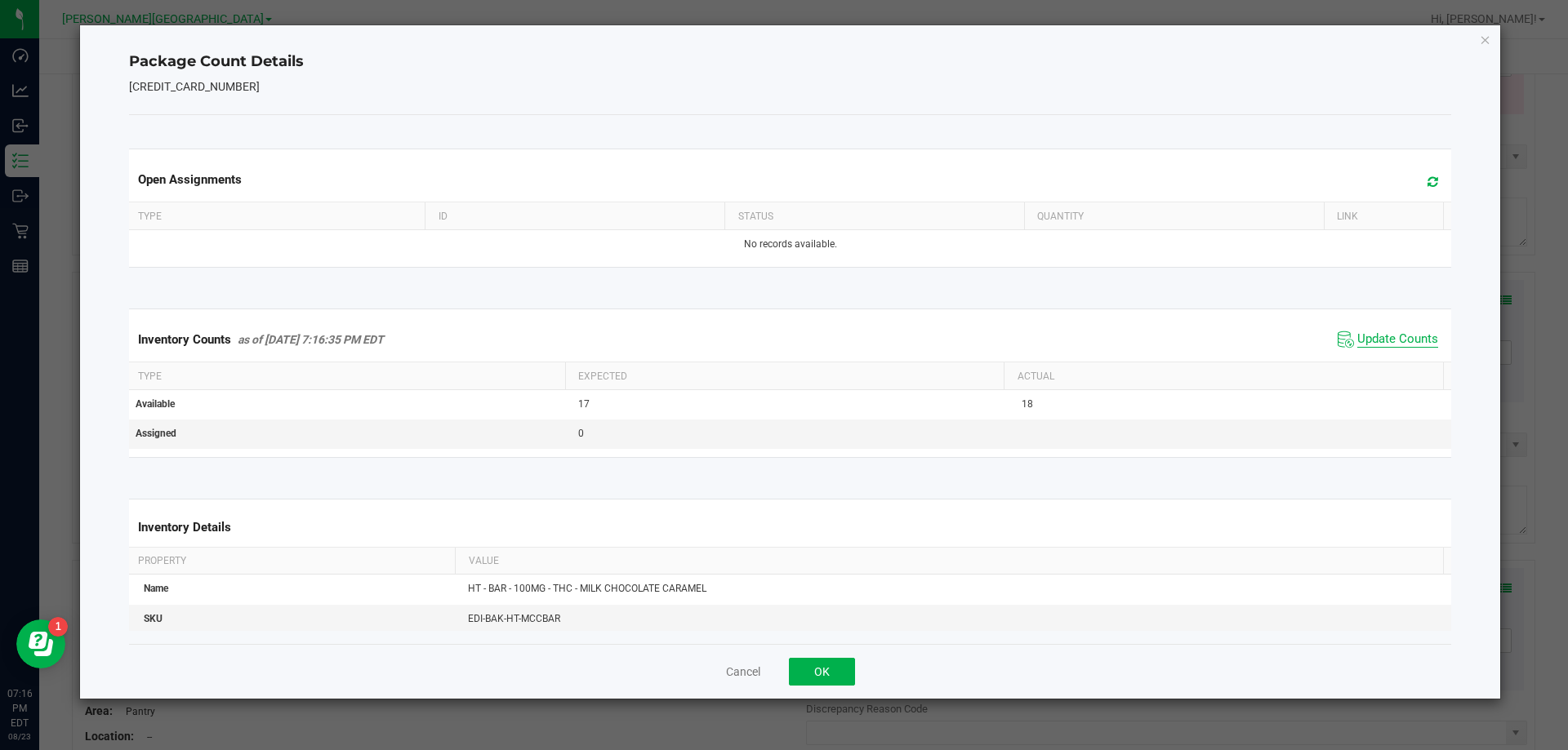
click at [1412, 340] on span "Update Counts" at bounding box center [1397, 340] width 81 height 16
click at [1412, 340] on span "Update Counts" at bounding box center [1397, 339] width 81 height 15
click at [840, 673] on button "OK" at bounding box center [822, 672] width 66 height 28
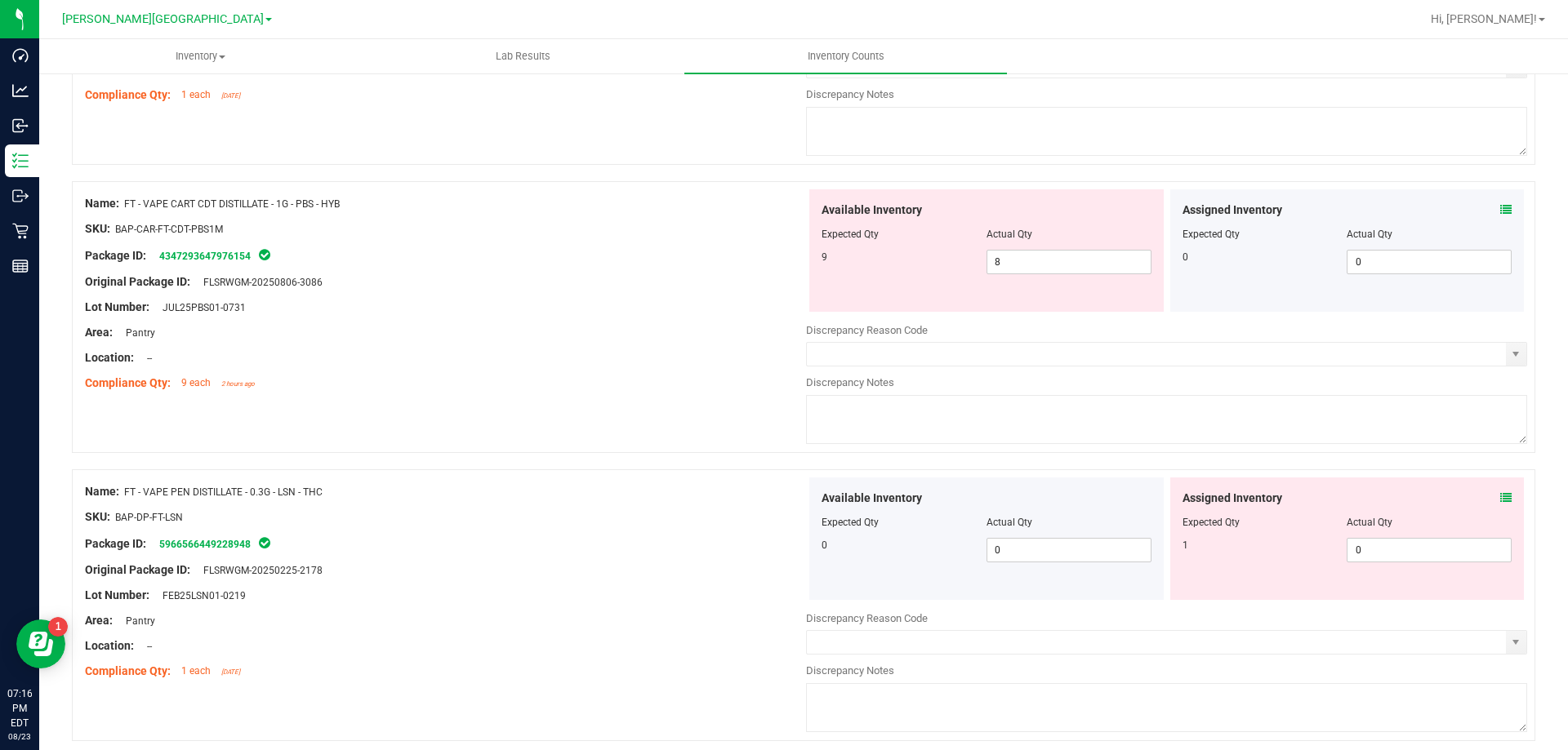
scroll to position [2924, 0]
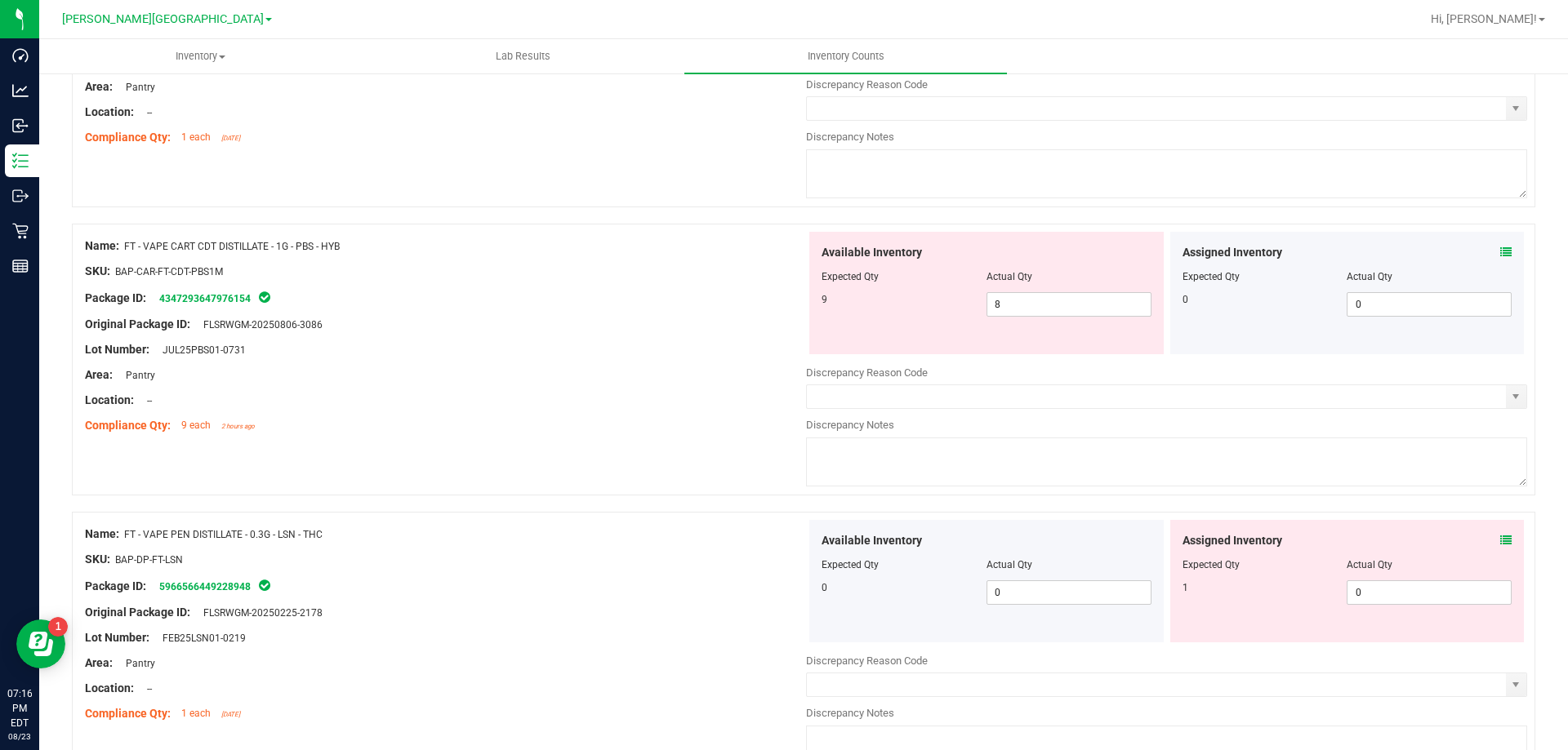
click at [1500, 544] on icon at bounding box center [1505, 540] width 11 height 11
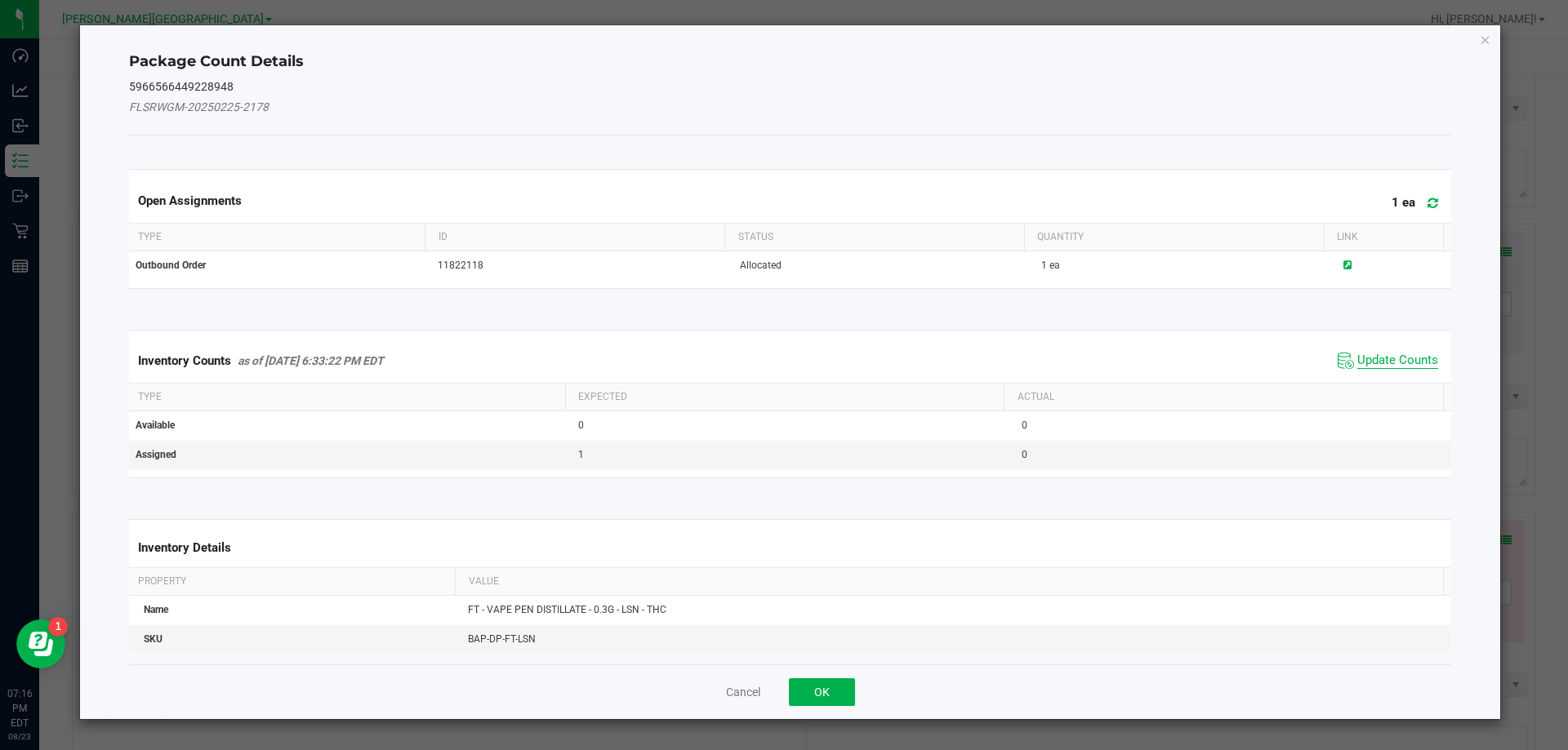
click at [1400, 365] on span "Update Counts" at bounding box center [1397, 361] width 81 height 16
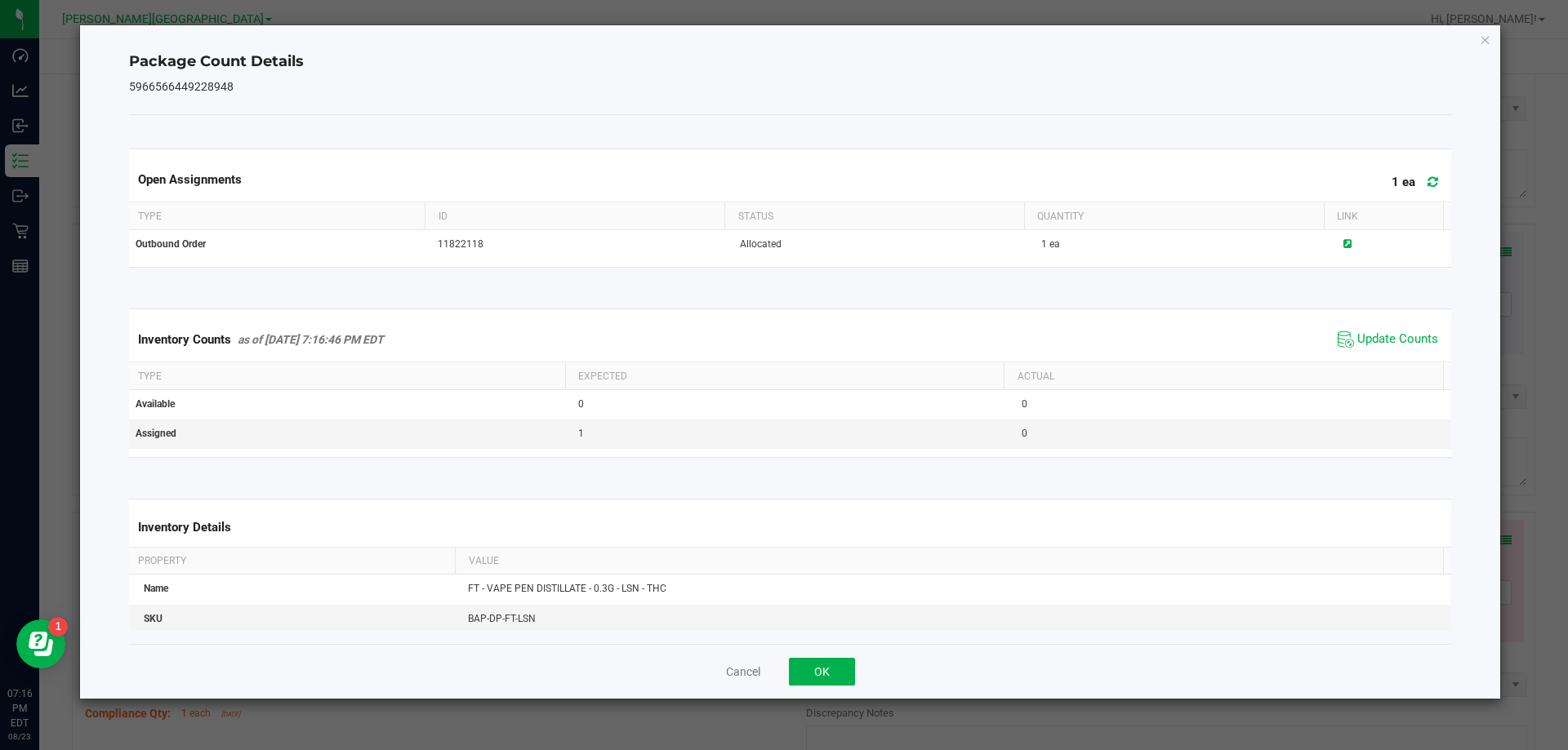
click at [1373, 349] on span "Update Counts" at bounding box center [1387, 339] width 109 height 24
click at [829, 663] on button "OK" at bounding box center [822, 672] width 66 height 28
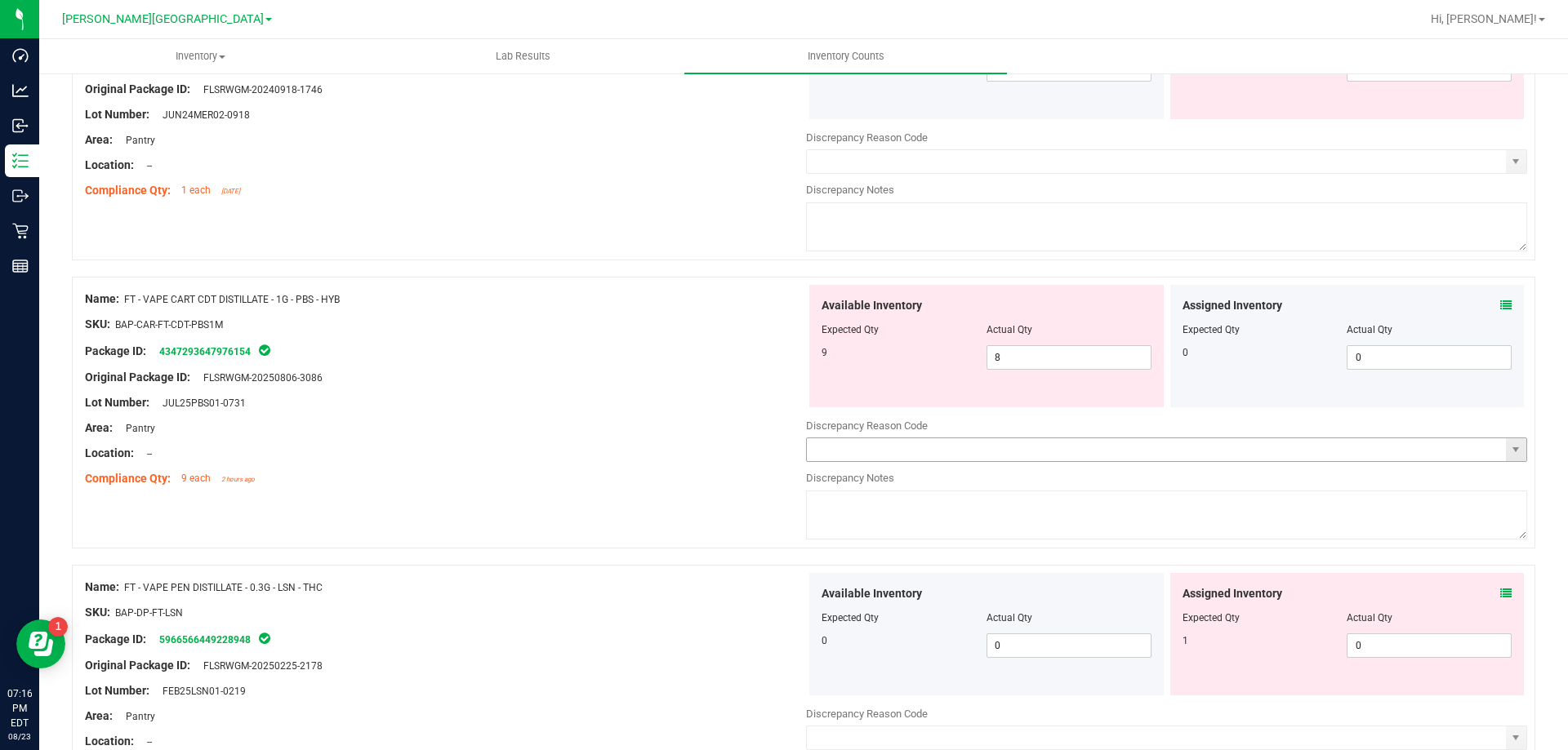
scroll to position [2842, 0]
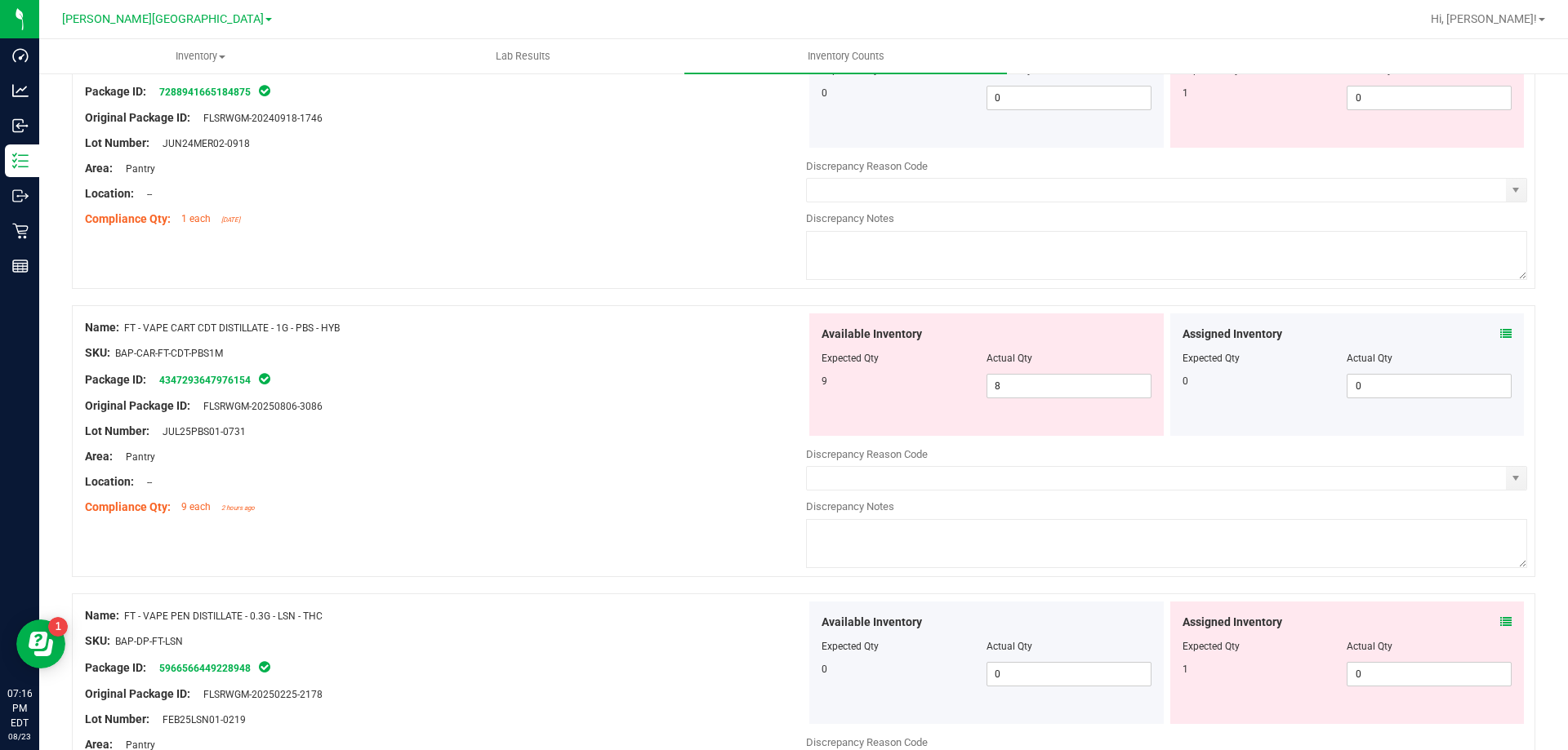
click at [1500, 331] on icon at bounding box center [1505, 333] width 11 height 11
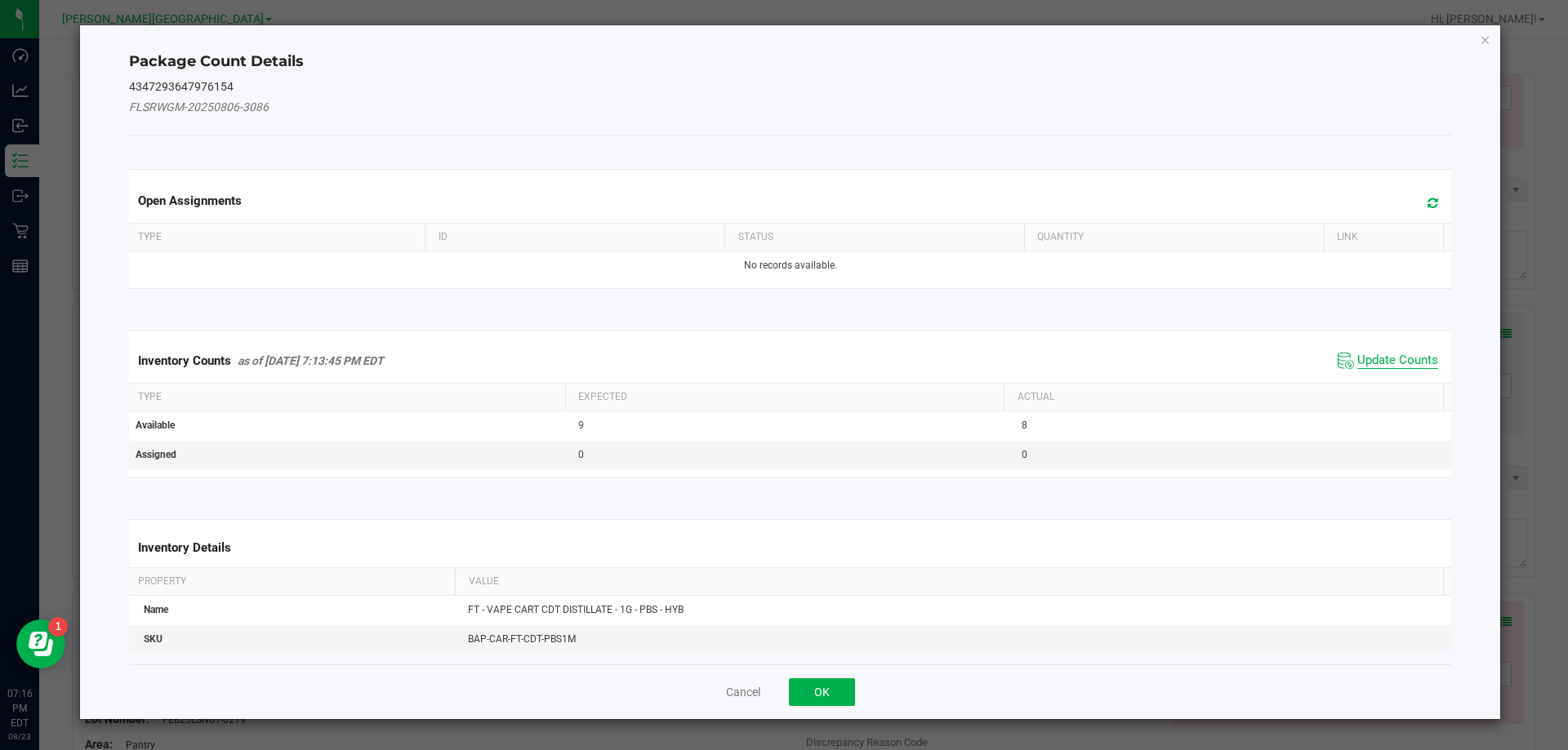
click at [1388, 363] on span "Update Counts" at bounding box center [1397, 361] width 81 height 16
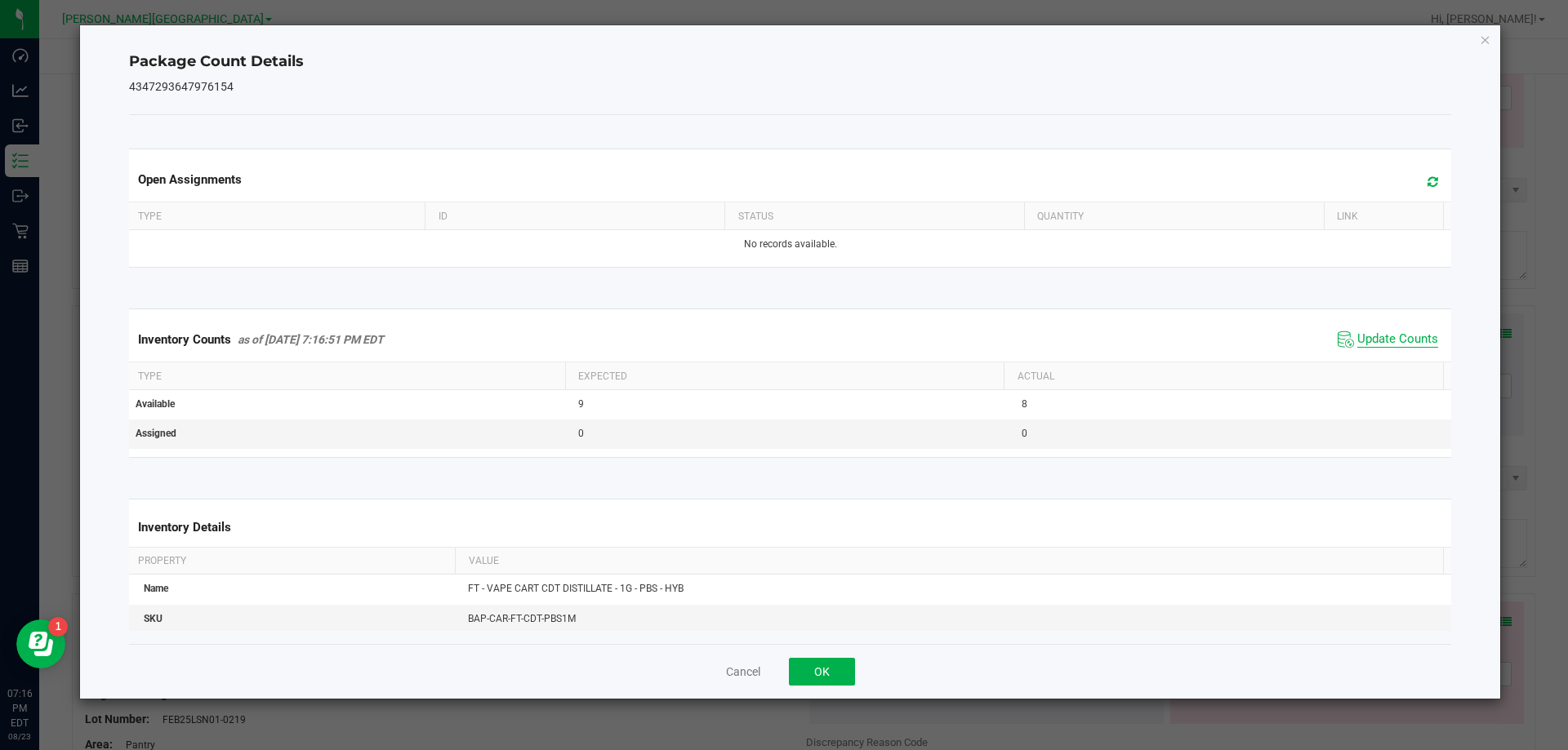
click at [1382, 345] on span "Update Counts" at bounding box center [1397, 340] width 81 height 16
click at [832, 659] on button "OK" at bounding box center [822, 672] width 66 height 28
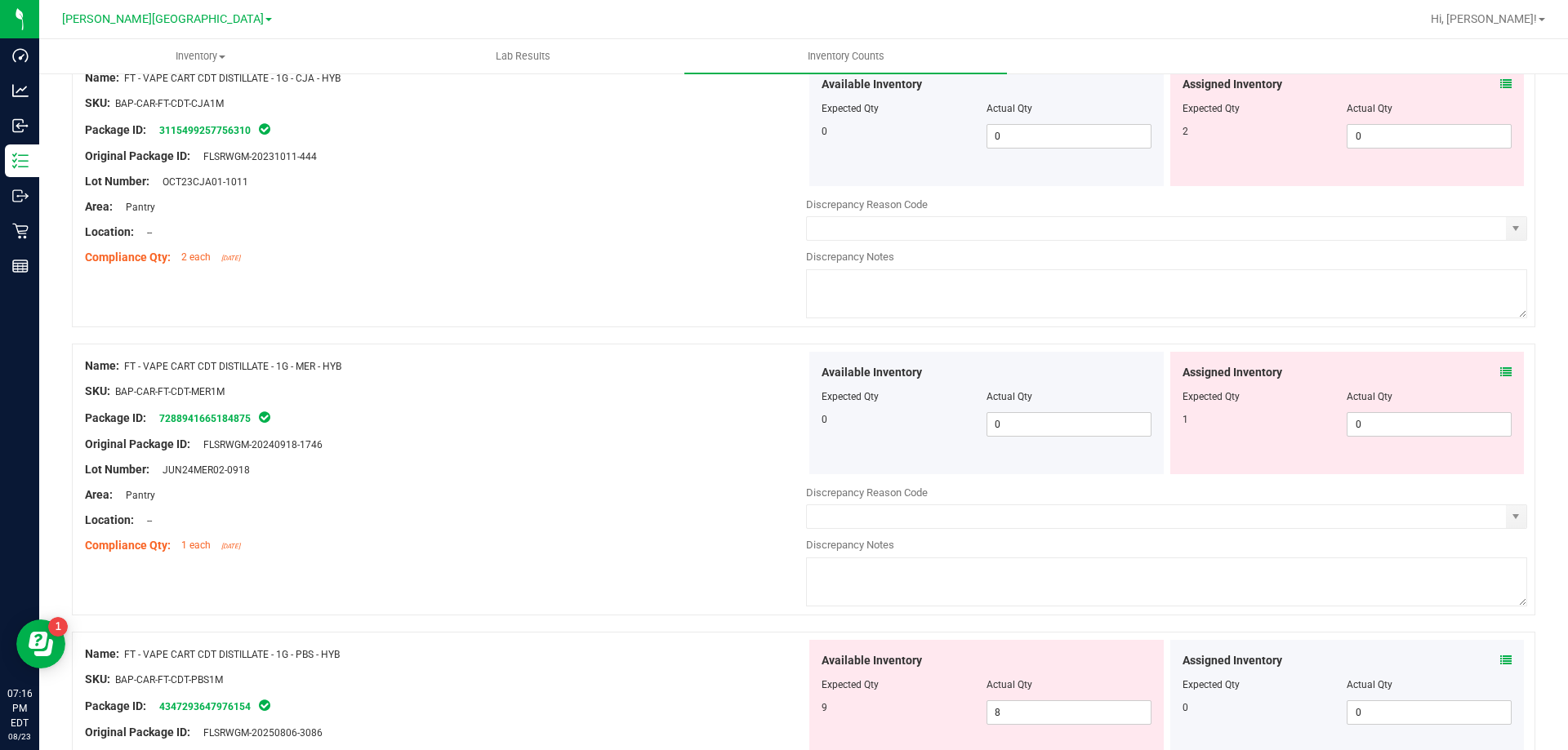
scroll to position [2434, 0]
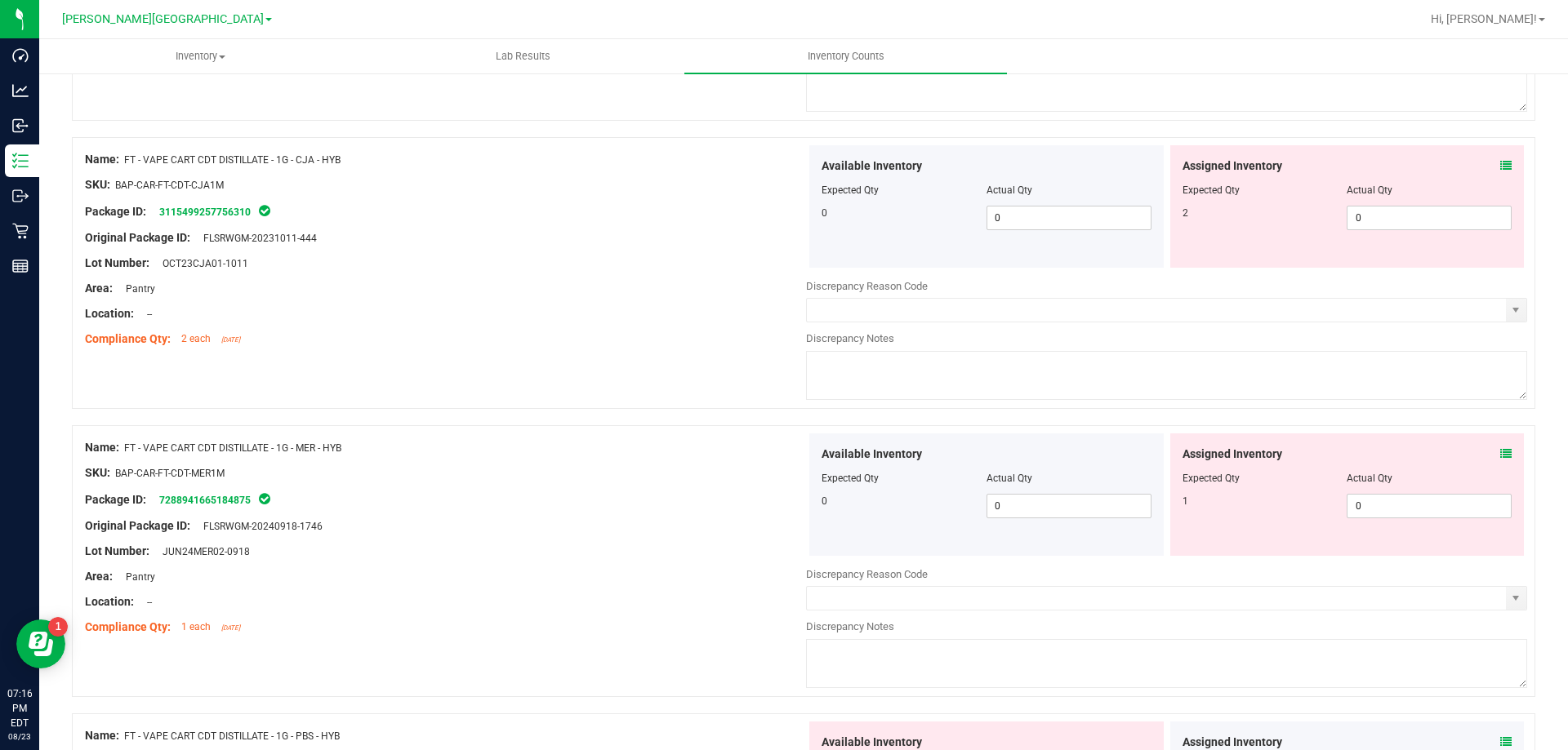
click at [1500, 456] on icon at bounding box center [1505, 453] width 11 height 11
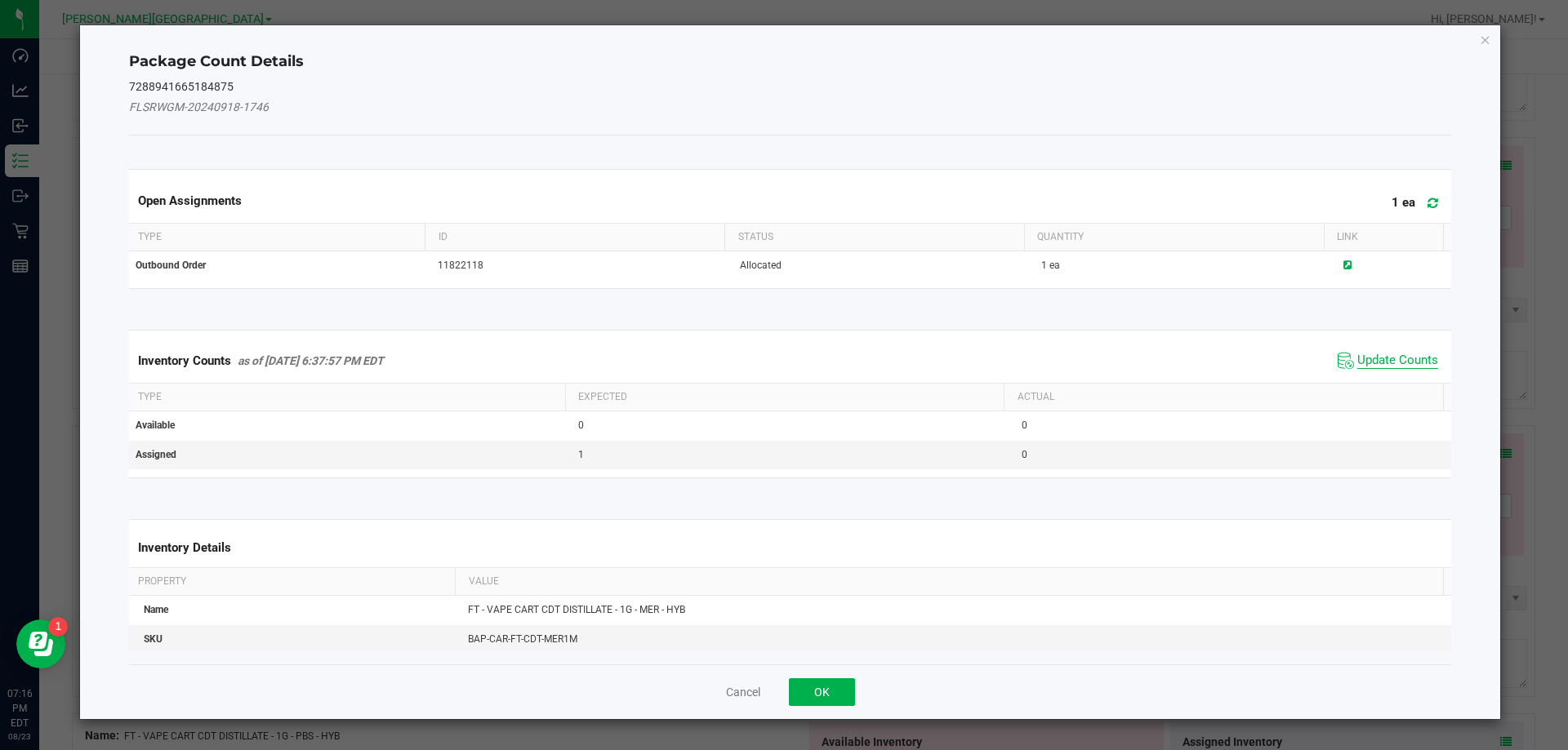
click at [1357, 361] on span "Update Counts" at bounding box center [1397, 361] width 81 height 16
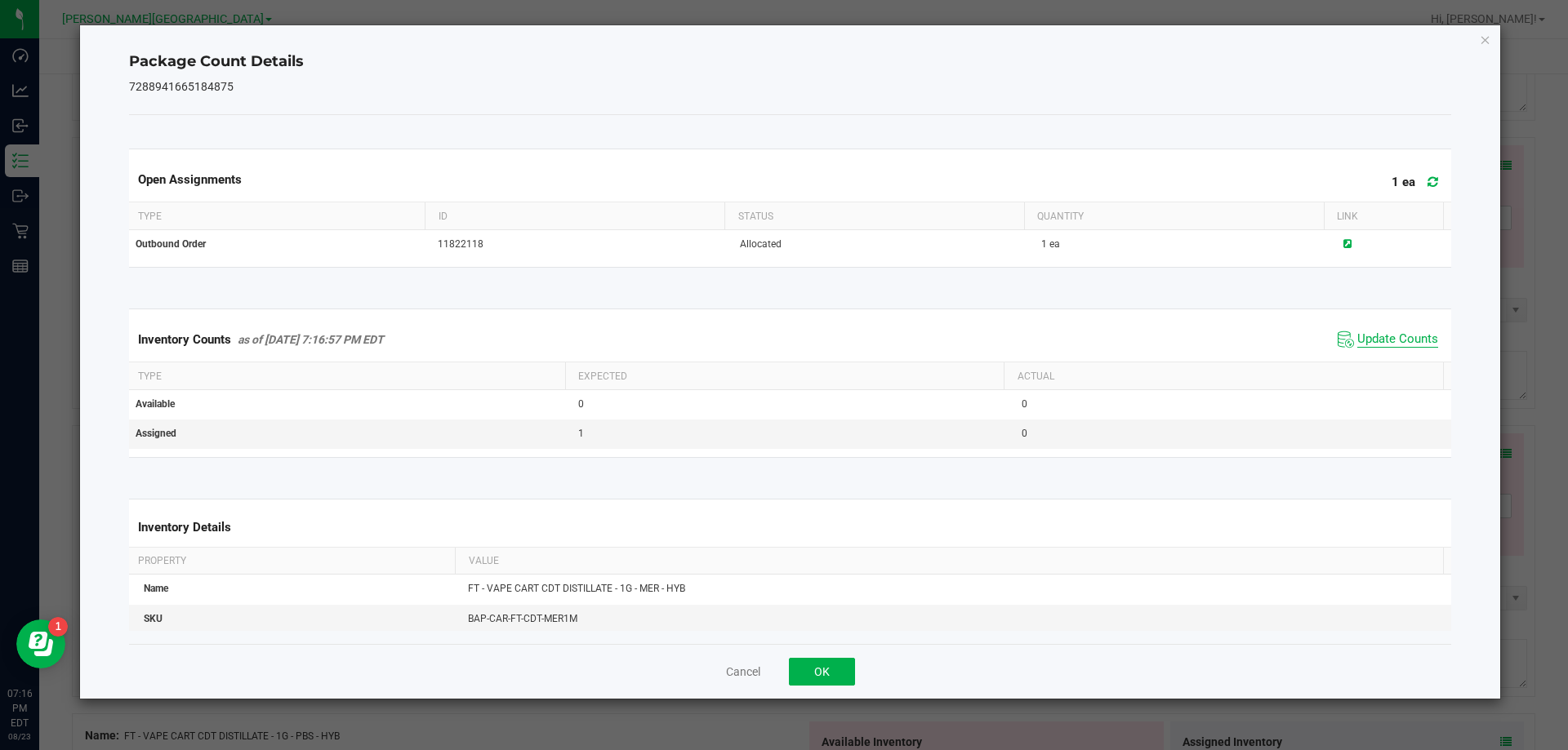
click at [1358, 348] on span "Update Counts" at bounding box center [1397, 340] width 81 height 16
click at [801, 674] on button "OK" at bounding box center [822, 672] width 66 height 28
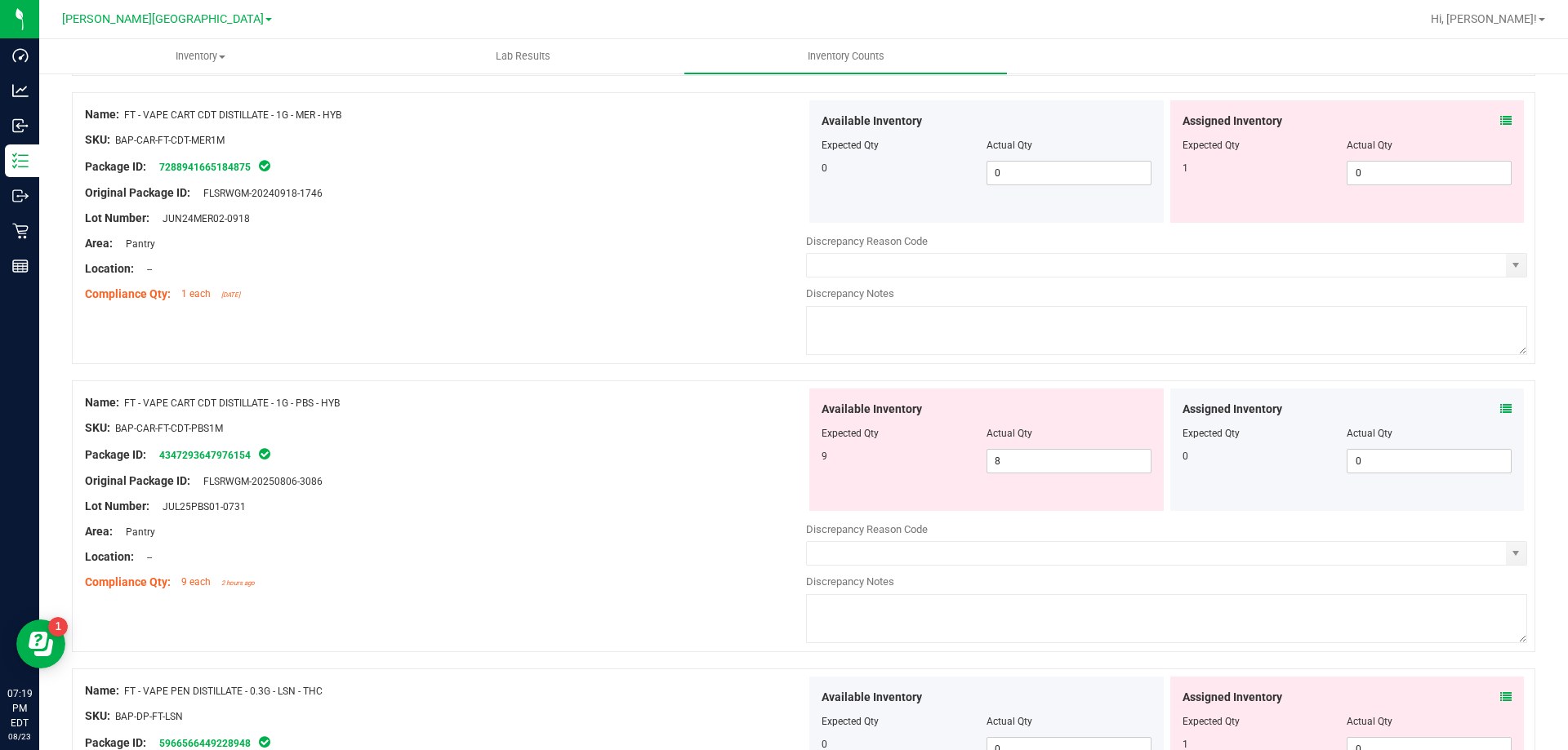
scroll to position [2776, 0]
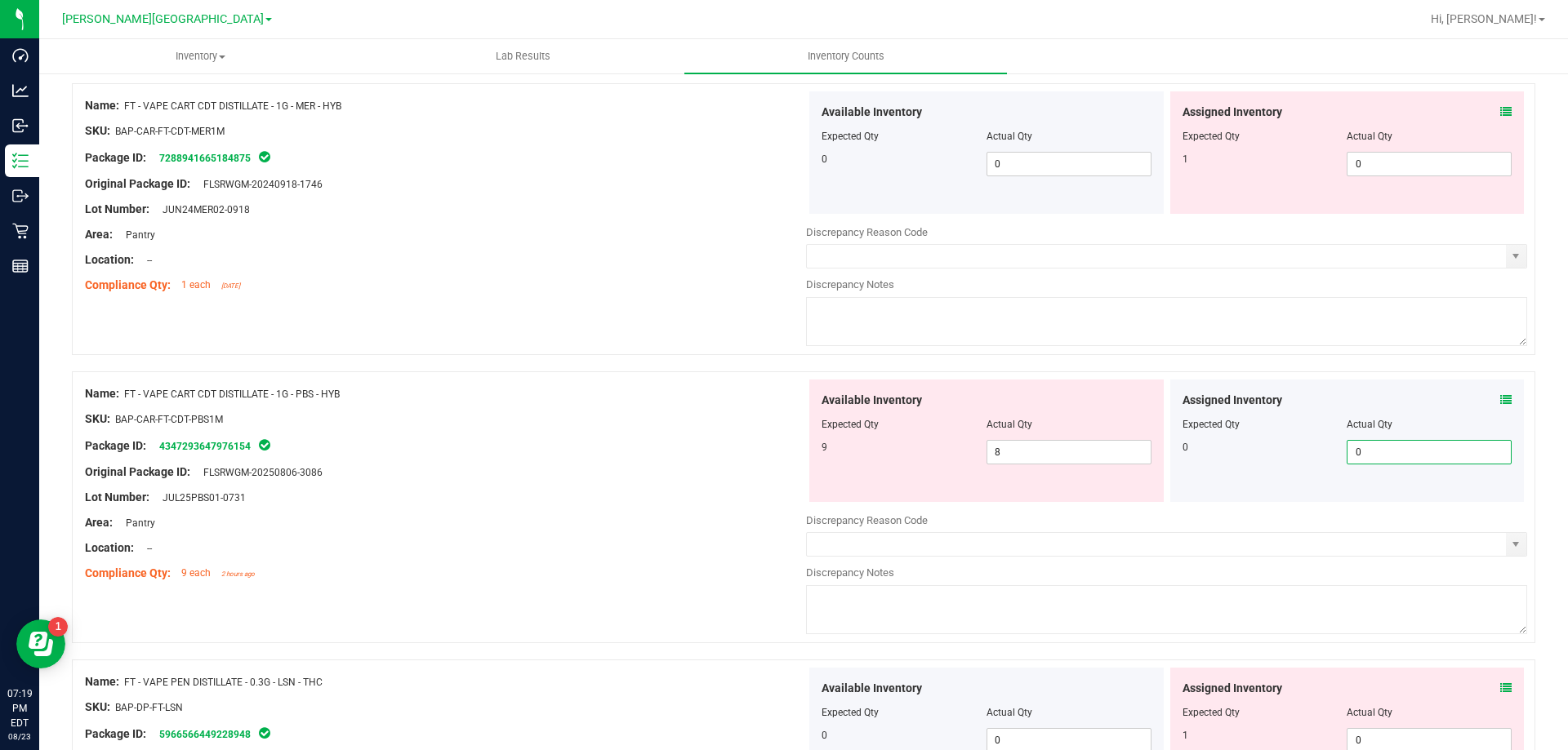
click at [1389, 462] on span "0 0" at bounding box center [1428, 452] width 165 height 24
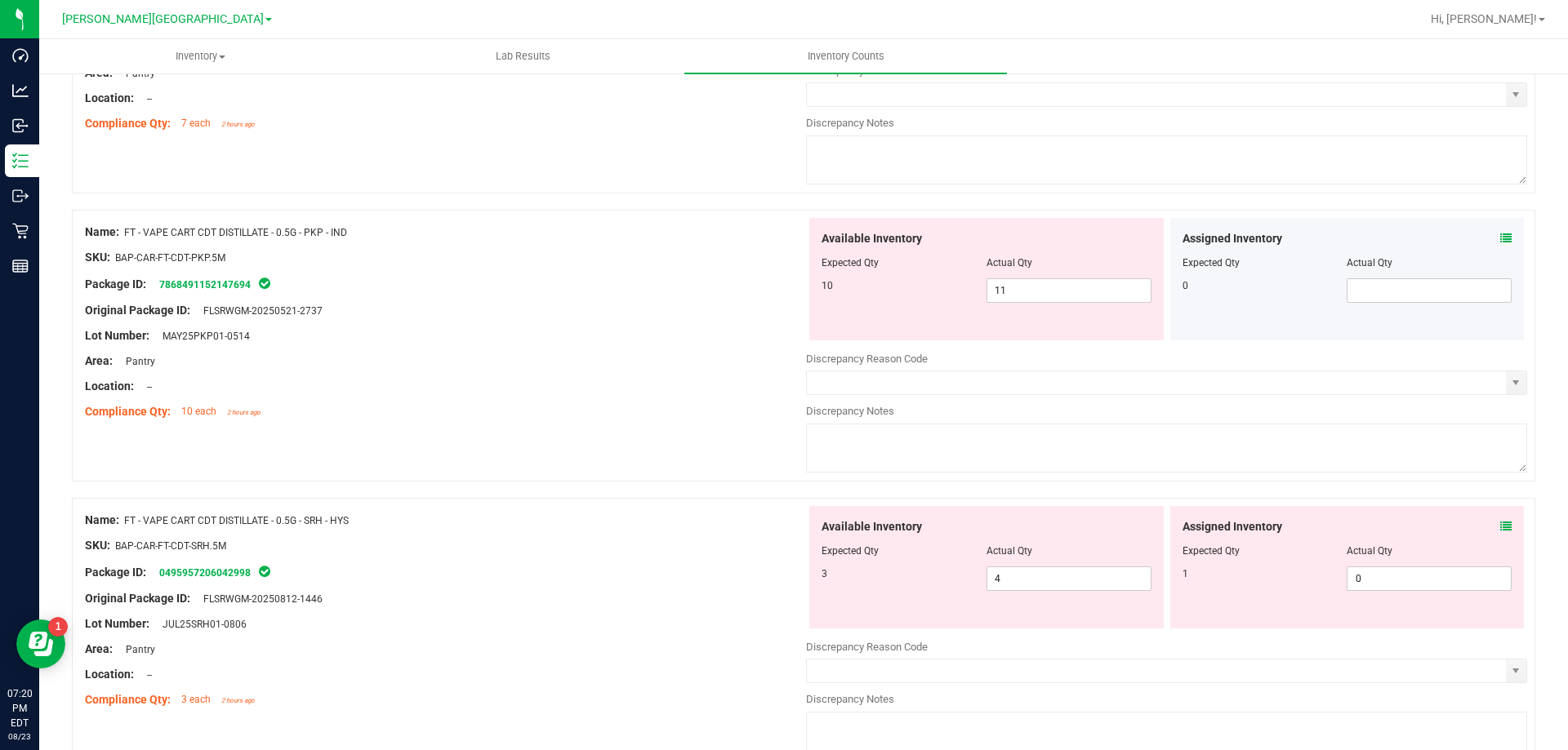
scroll to position [1878, 0]
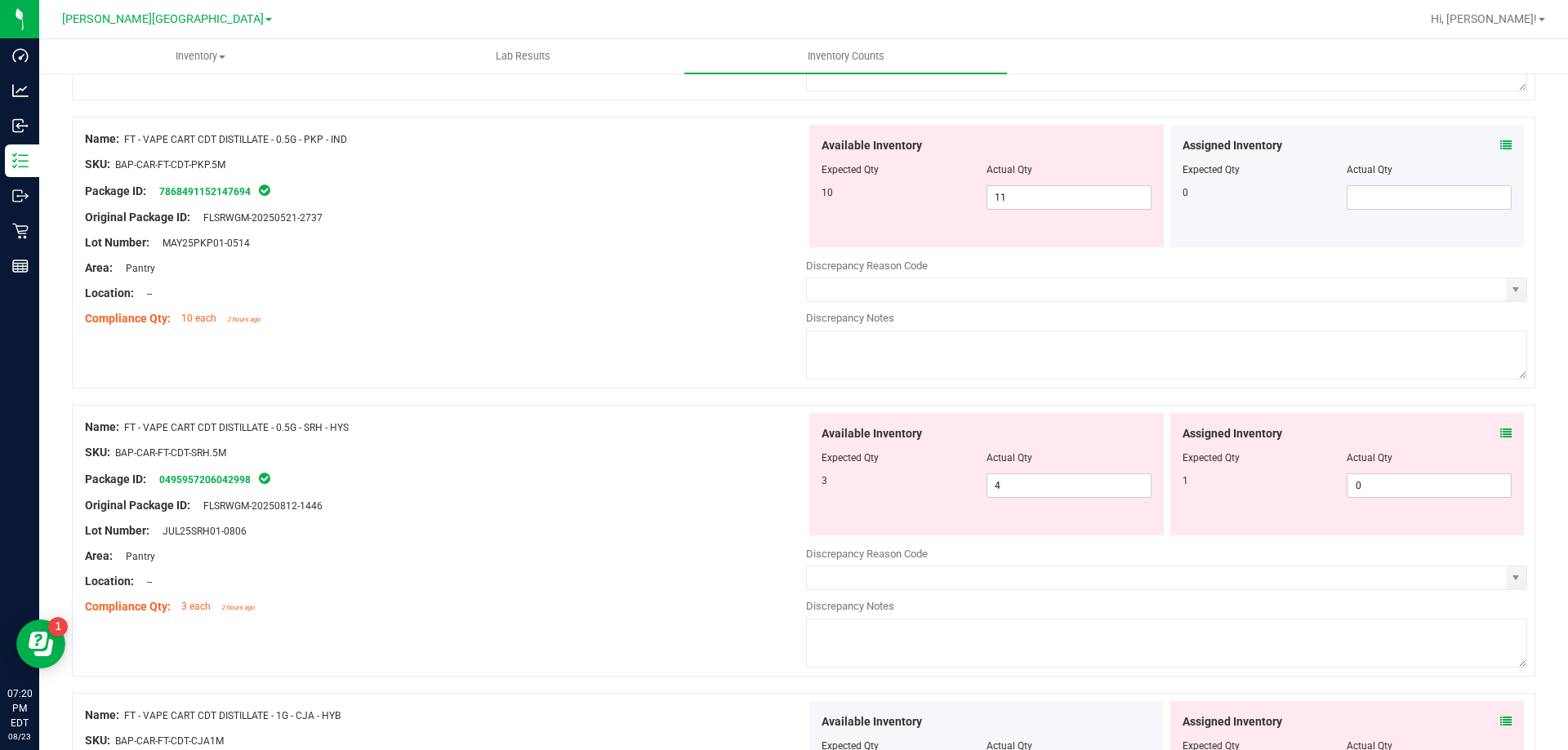
click at [699, 489] on div at bounding box center [445, 493] width 721 height 8
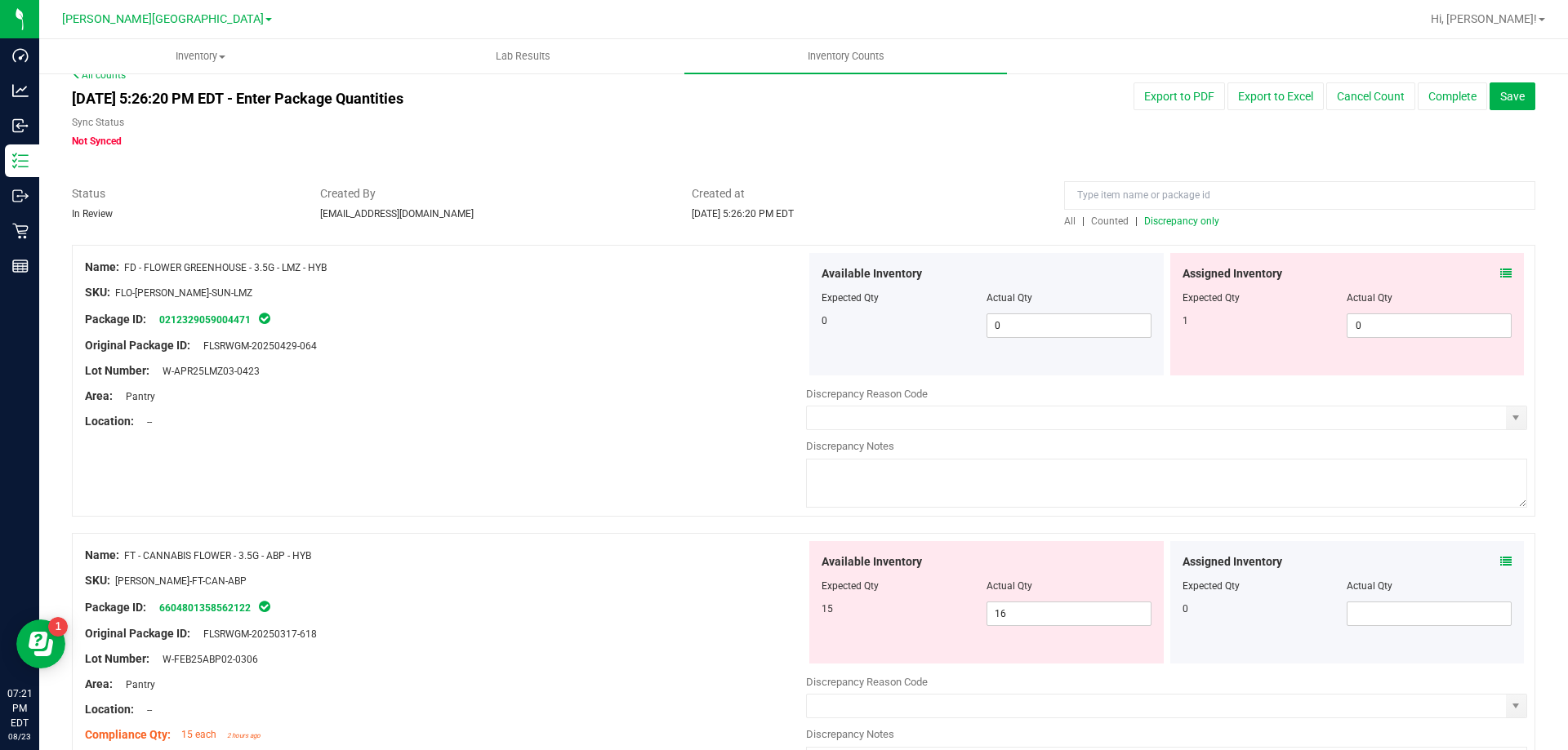
scroll to position [0, 0]
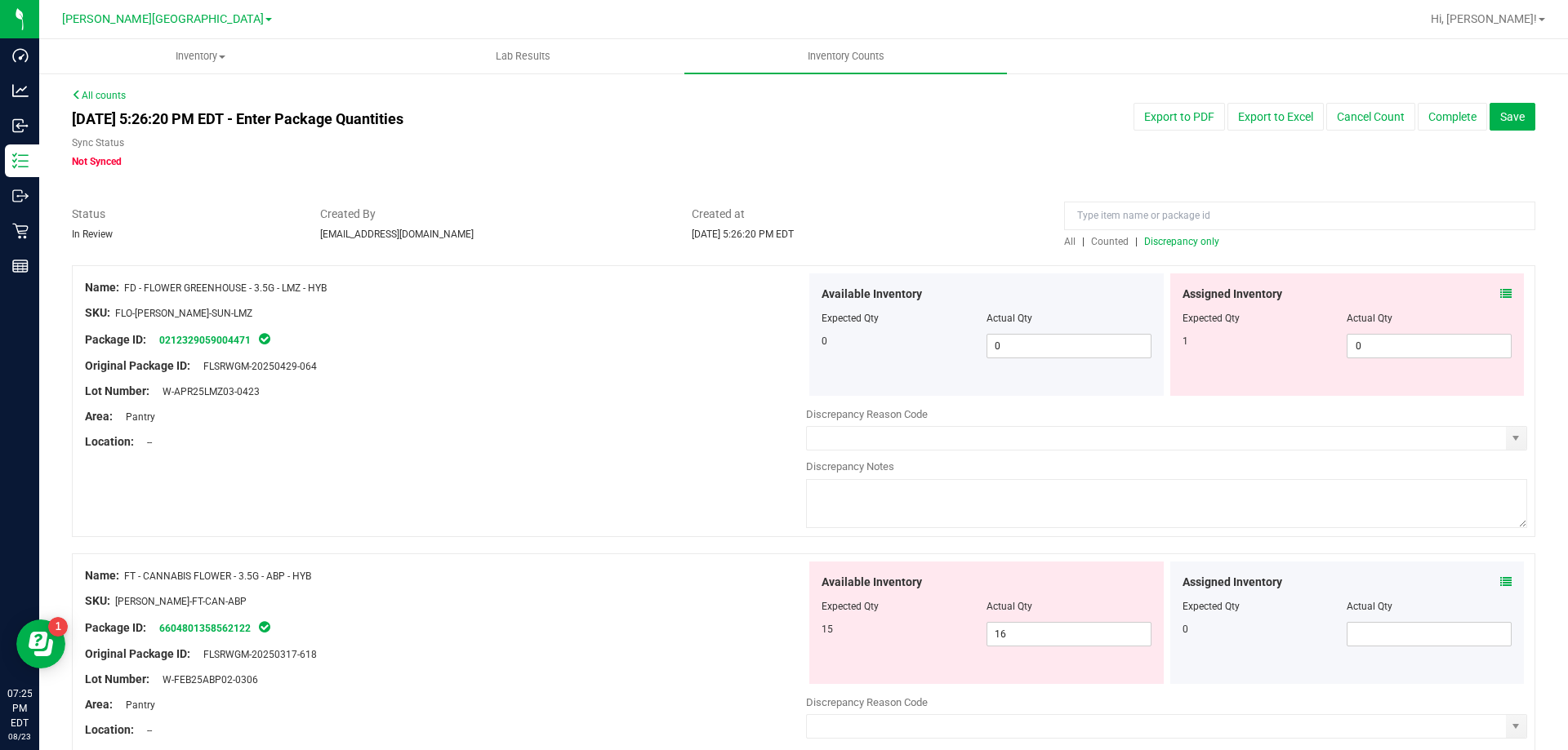
click at [1185, 246] on span "Discrepancy only" at bounding box center [1181, 241] width 75 height 11
click at [688, 136] on div "Sync Status" at bounding box center [493, 145] width 843 height 19
click at [937, 154] on div "Aug 23, 2025 5:26:20 PM EDT - Enter Package Quantities Sync Status Not Synced E…" at bounding box center [804, 136] width 1488 height 66
click at [630, 216] on span "Created By" at bounding box center [494, 214] width 348 height 17
click at [960, 189] on div at bounding box center [803, 197] width 1463 height 16
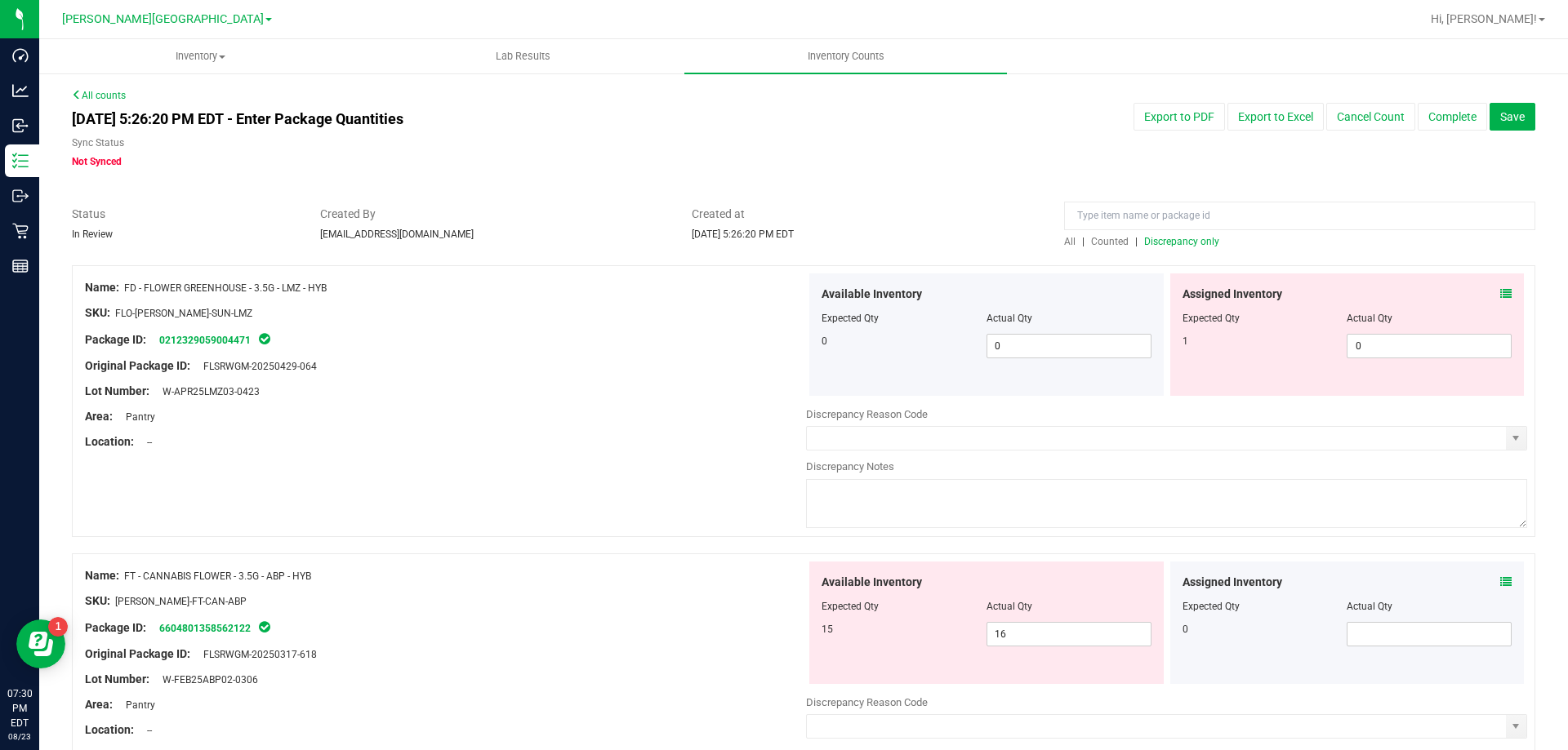
click at [974, 189] on div at bounding box center [803, 197] width 1463 height 16
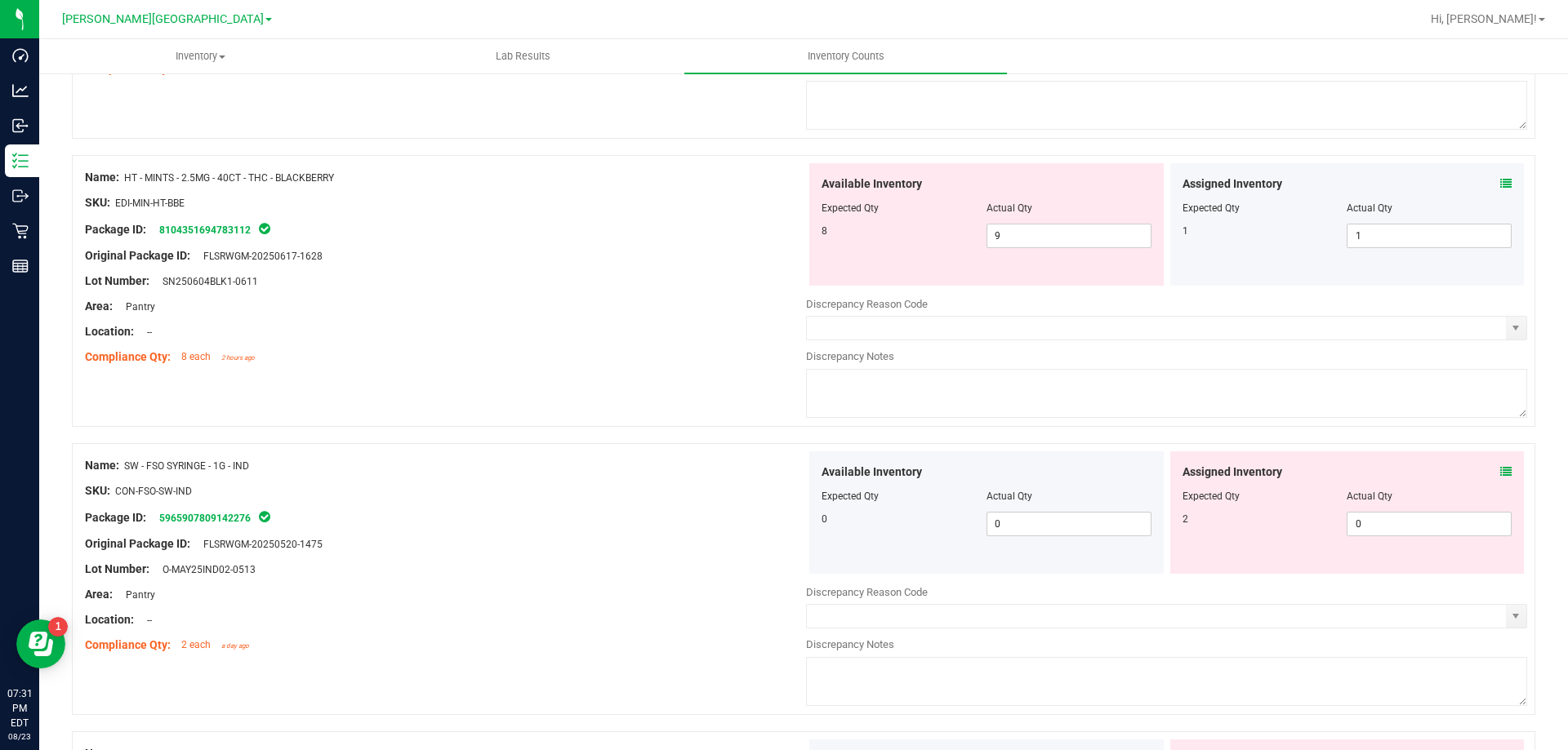
scroll to position [4720, 0]
click at [1500, 476] on icon at bounding box center [1505, 473] width 11 height 11
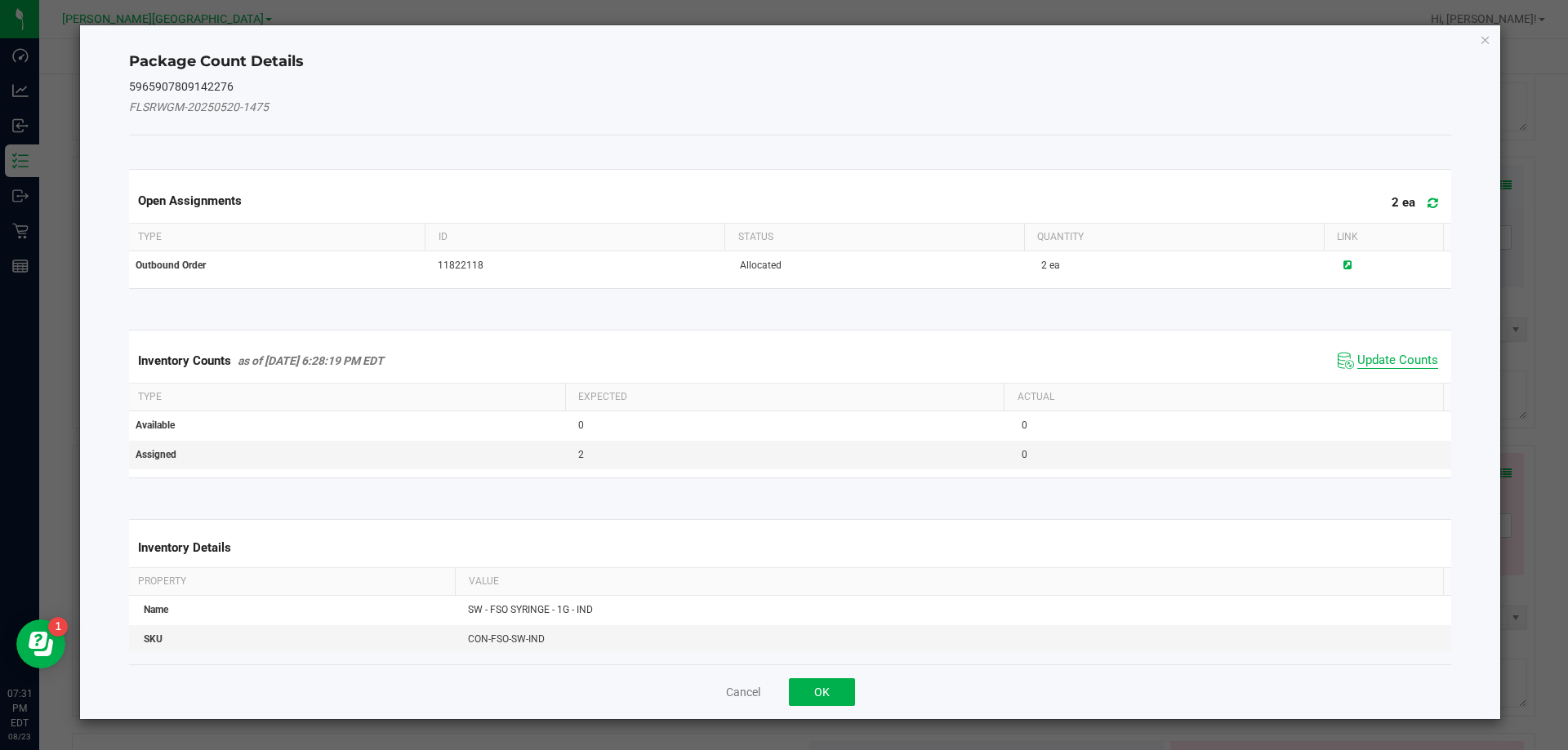
click at [1378, 363] on span "Update Counts" at bounding box center [1397, 361] width 81 height 16
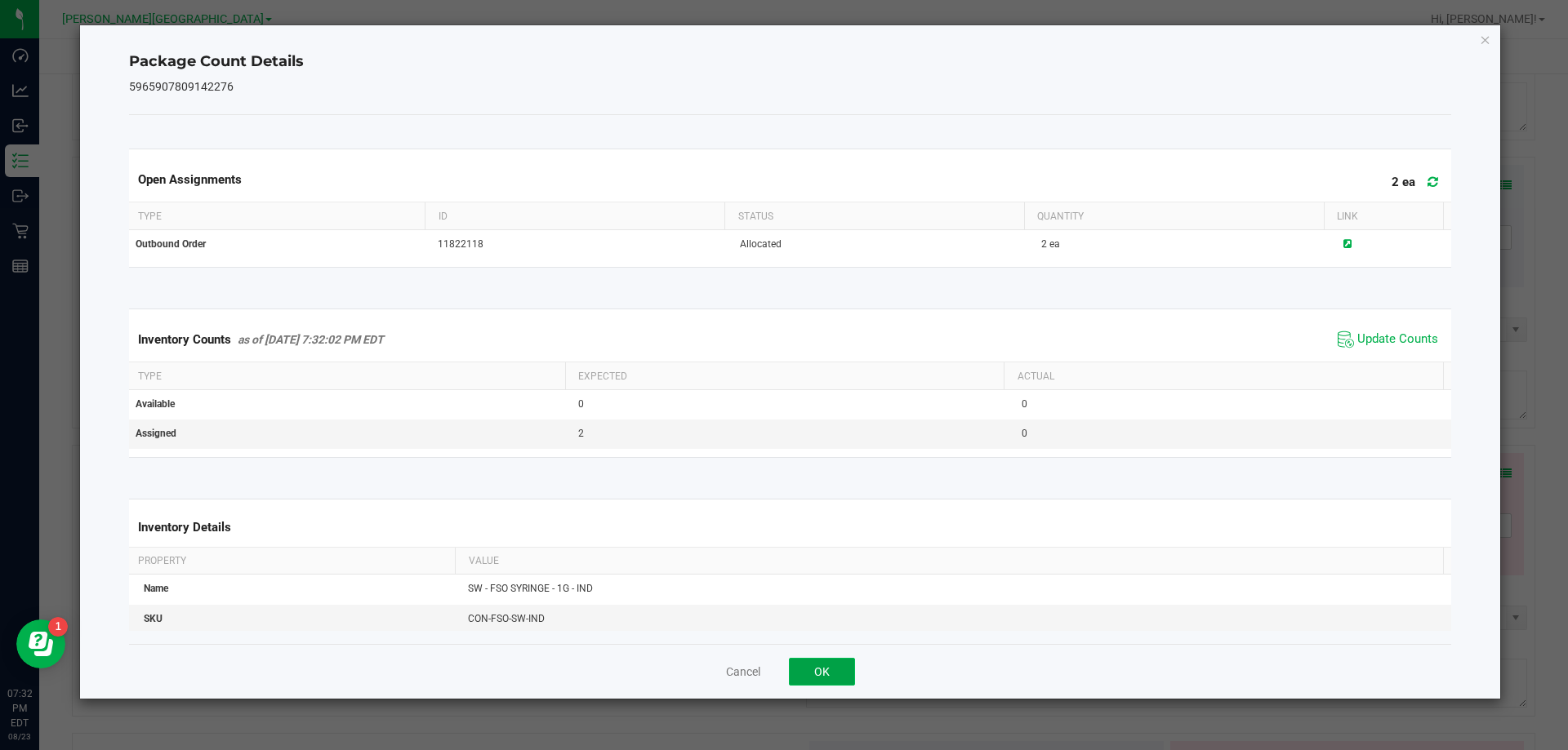
click at [813, 663] on button "OK" at bounding box center [822, 672] width 66 height 28
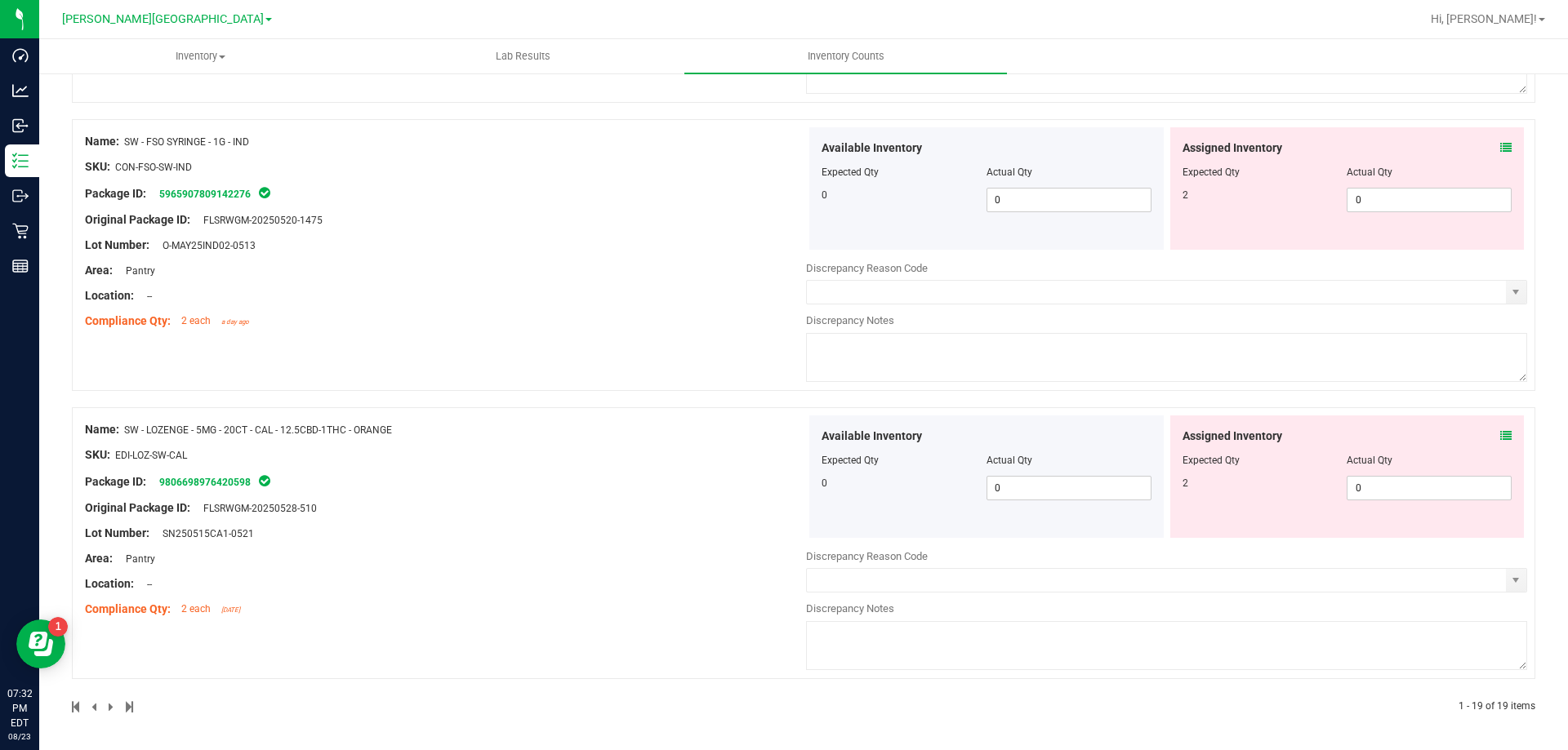
scroll to position [5047, 0]
click at [109, 711] on span at bounding box center [112, 706] width 7 height 11
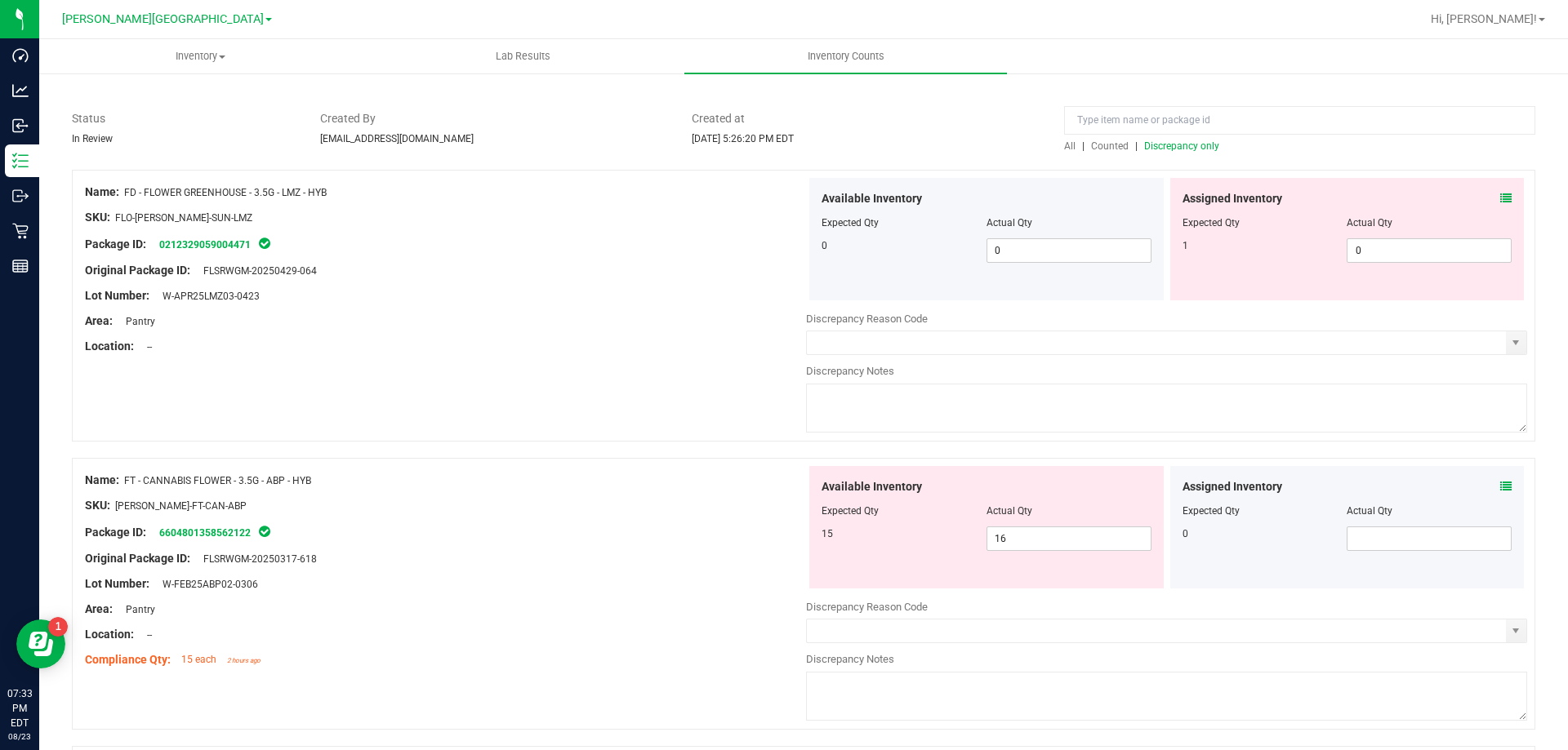
scroll to position [0, 0]
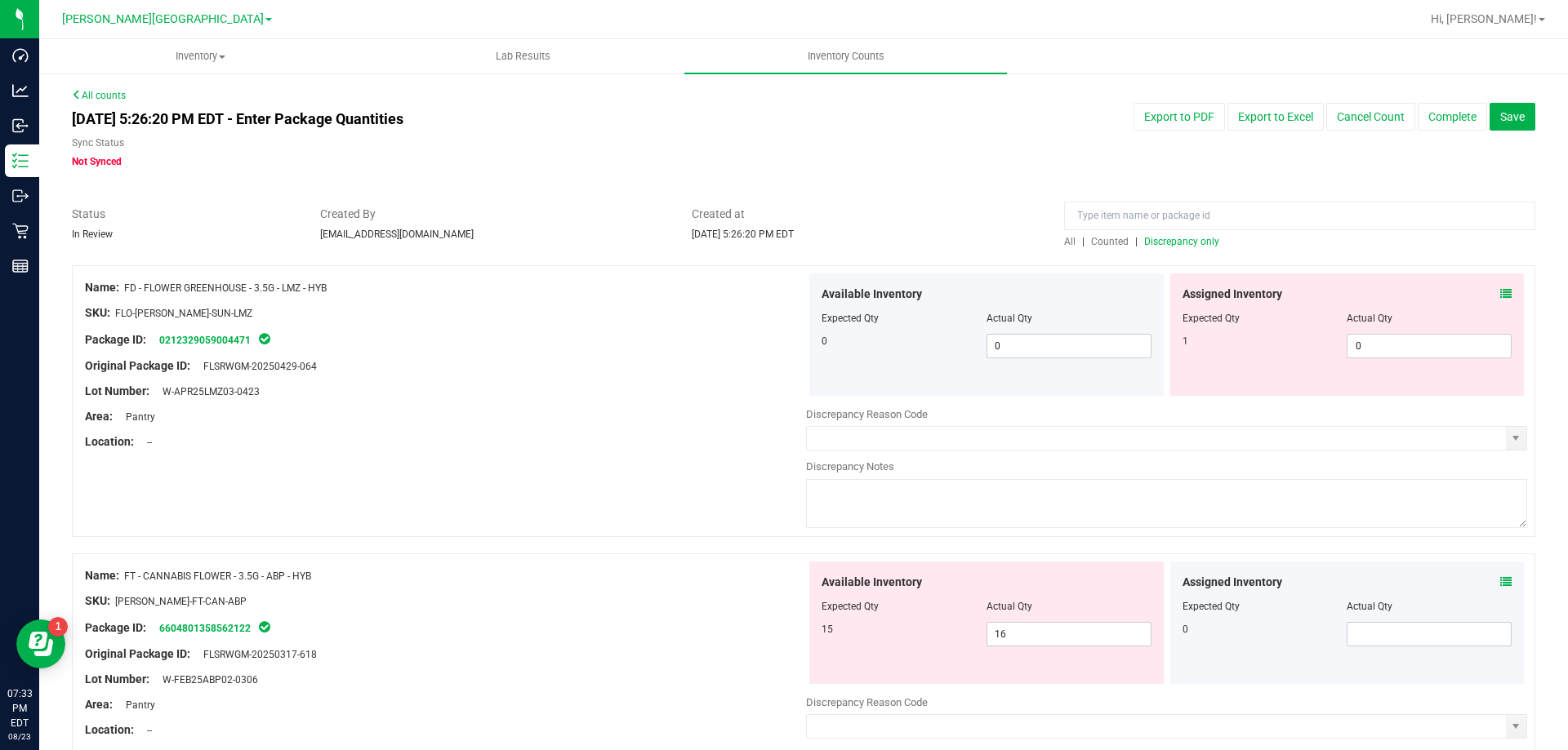
click at [652, 557] on div "Name: FT - CANNABIS FLOWER - 3.5G - ABP - HYB SKU: FLO-BUD-FT-CAN-ABP Package I…" at bounding box center [803, 690] width 1463 height 272
click at [1500, 121] on span "Save" at bounding box center [1512, 116] width 24 height 13
